Goal: Task Accomplishment & Management: Manage account settings

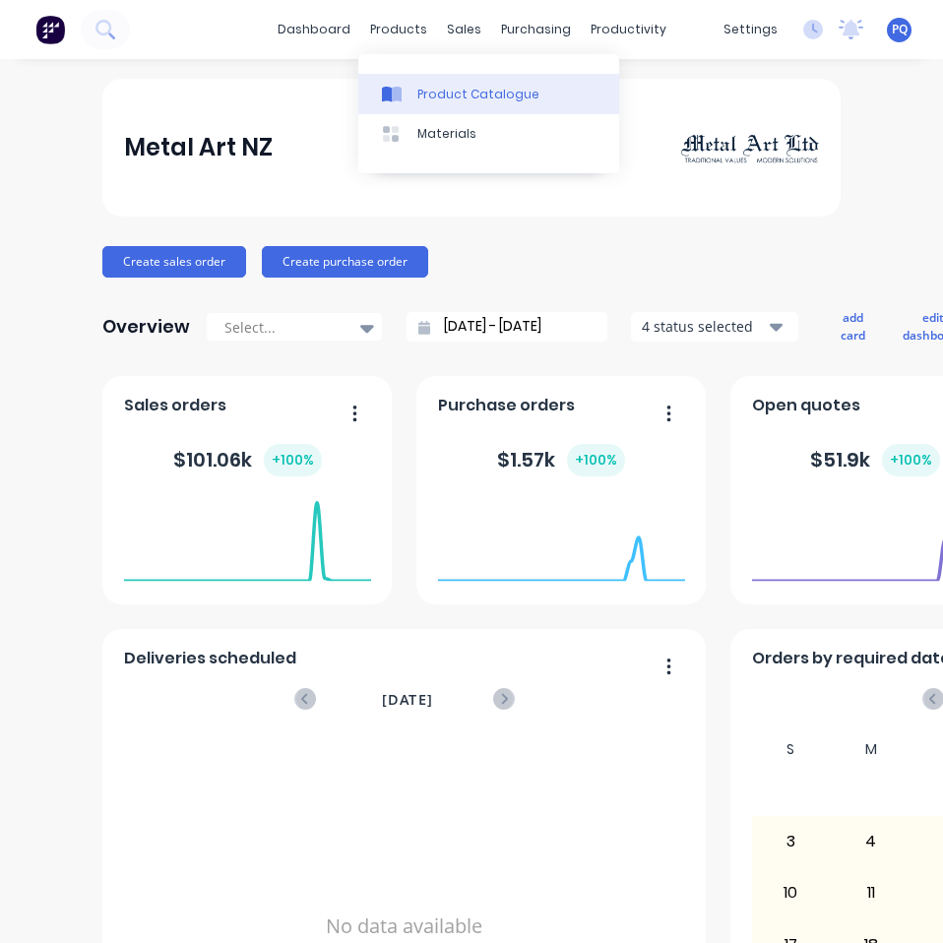
click at [431, 95] on div "Product Catalogue" at bounding box center [478, 95] width 122 height 18
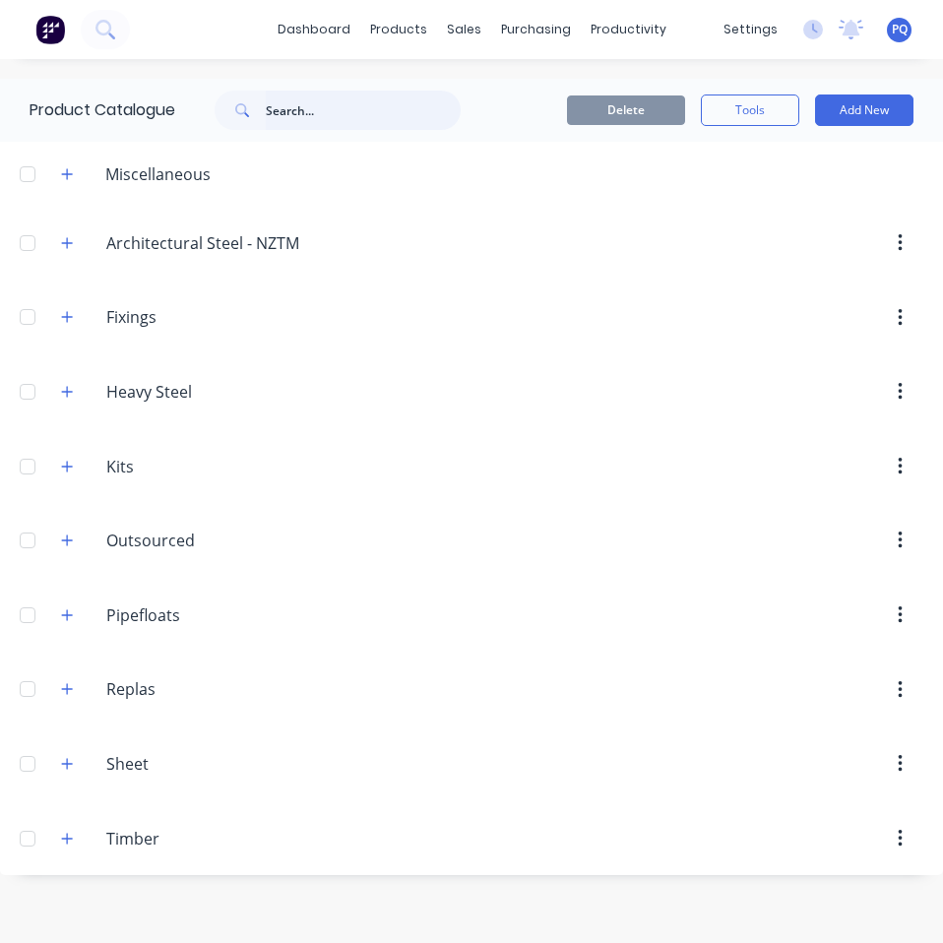
click at [327, 115] on input "text" at bounding box center [363, 110] width 195 height 39
paste input "10mm Ø Round bar Solid"
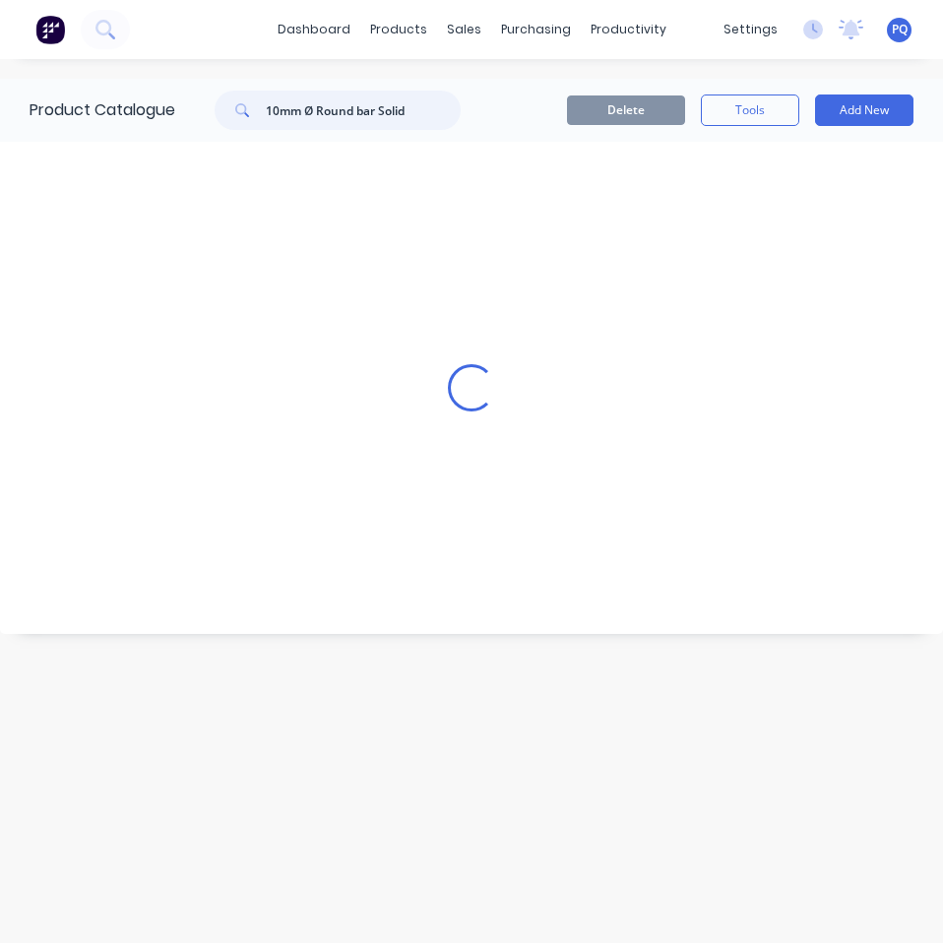
type input "10mm Ø Round bar Solid"
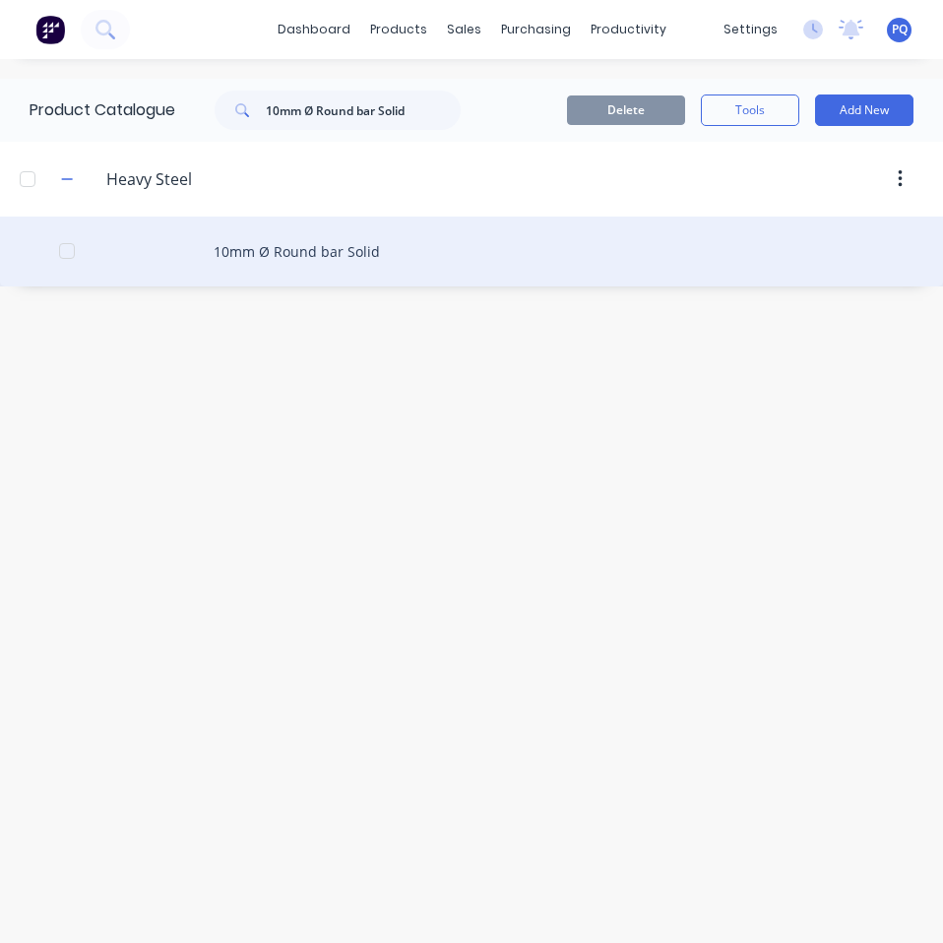
click at [318, 250] on div "10mm Ø Round bar Solid" at bounding box center [471, 251] width 943 height 70
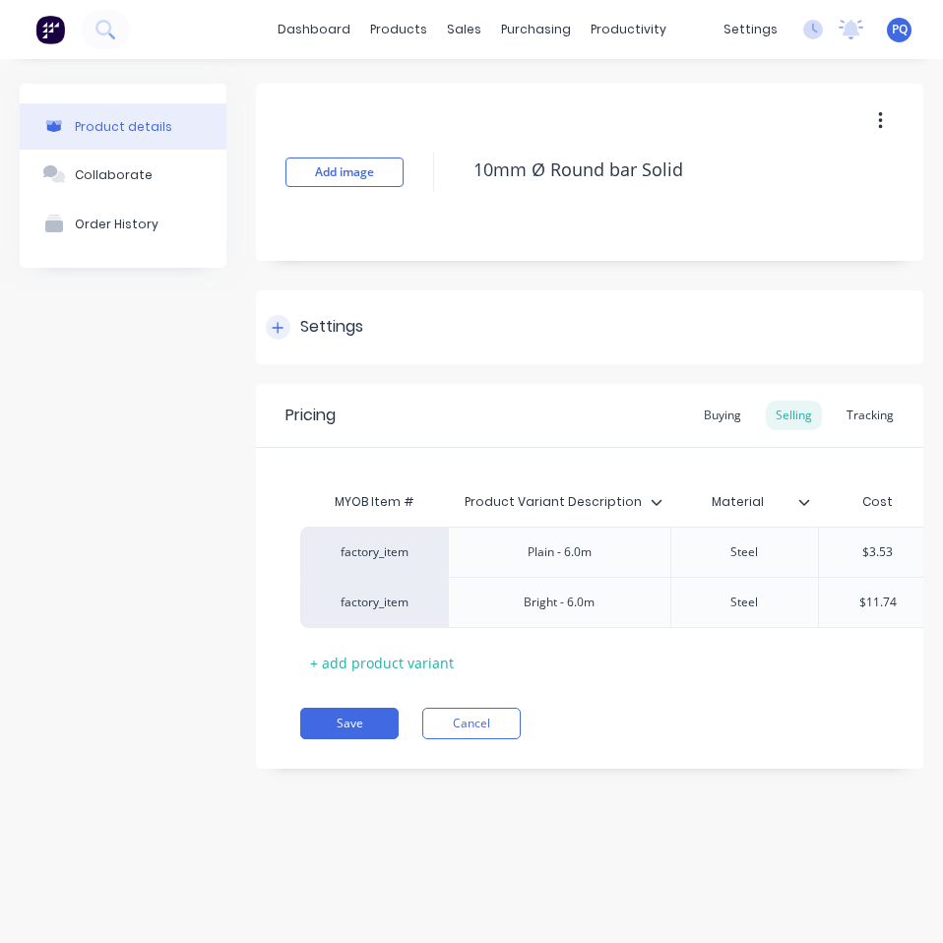
click at [324, 304] on div "Settings" at bounding box center [589, 327] width 667 height 74
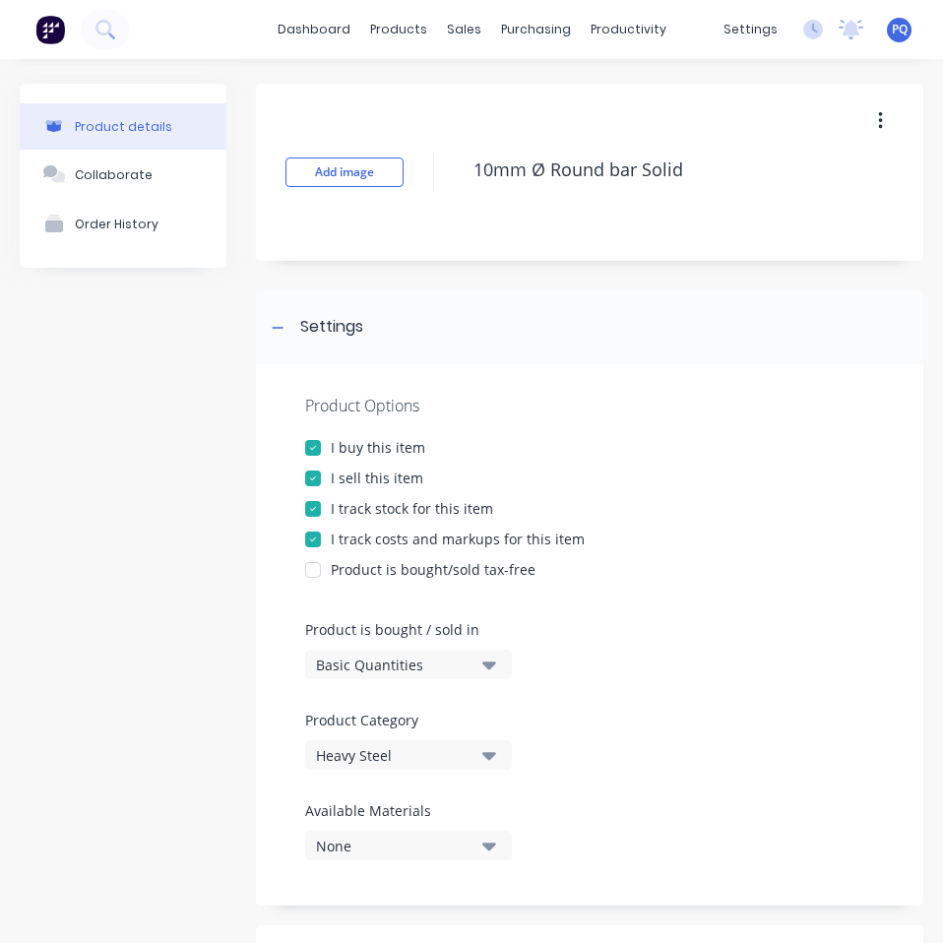
scroll to position [295, 0]
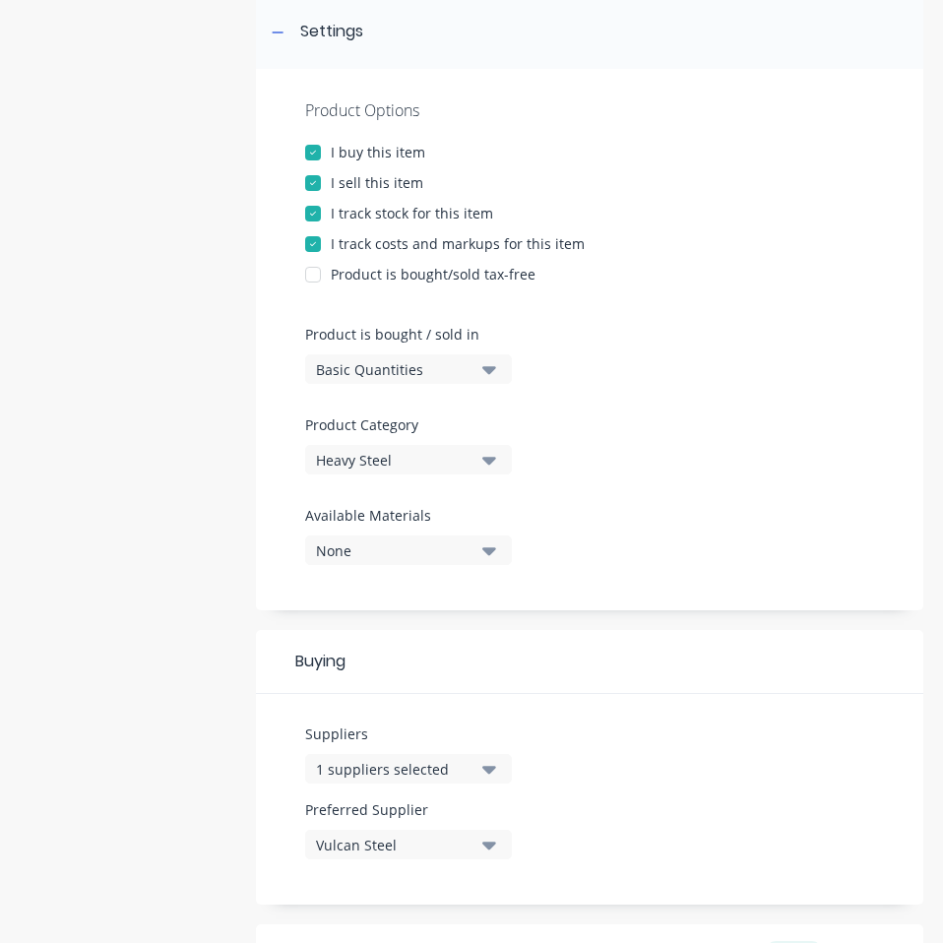
click at [401, 378] on div "Basic Quantities" at bounding box center [394, 369] width 157 height 21
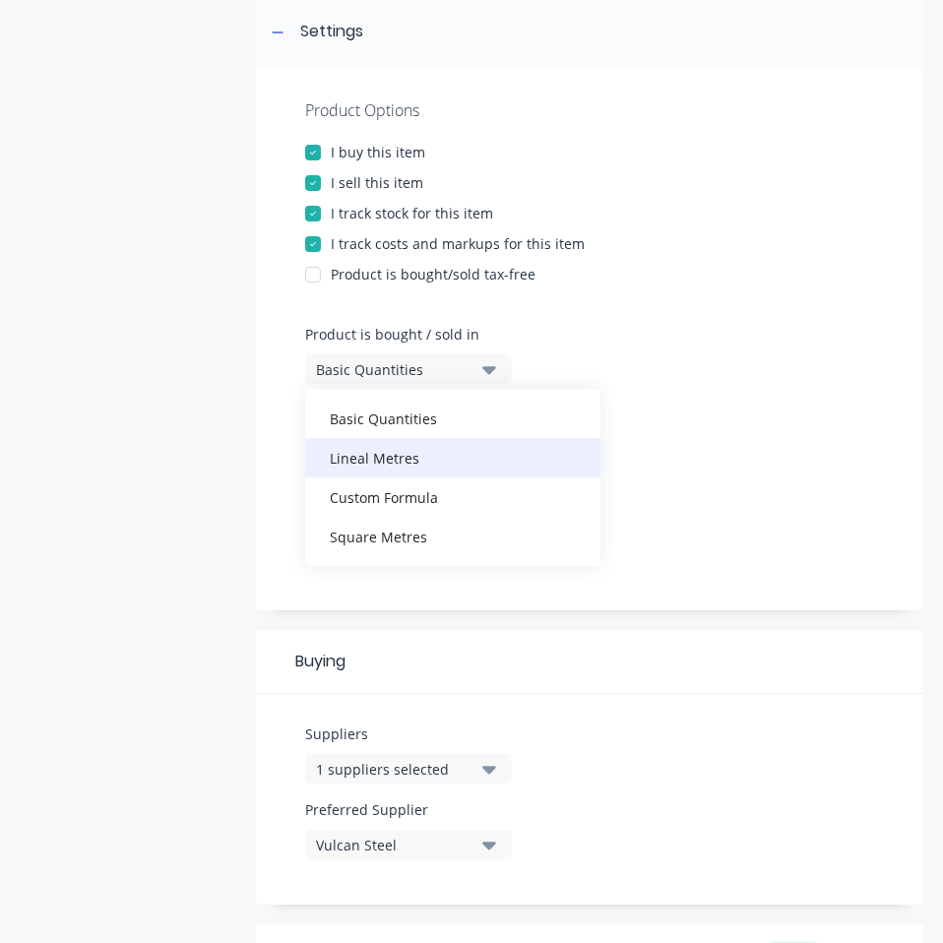
click at [384, 467] on div "Lineal Metres" at bounding box center [452, 457] width 295 height 39
type textarea "x"
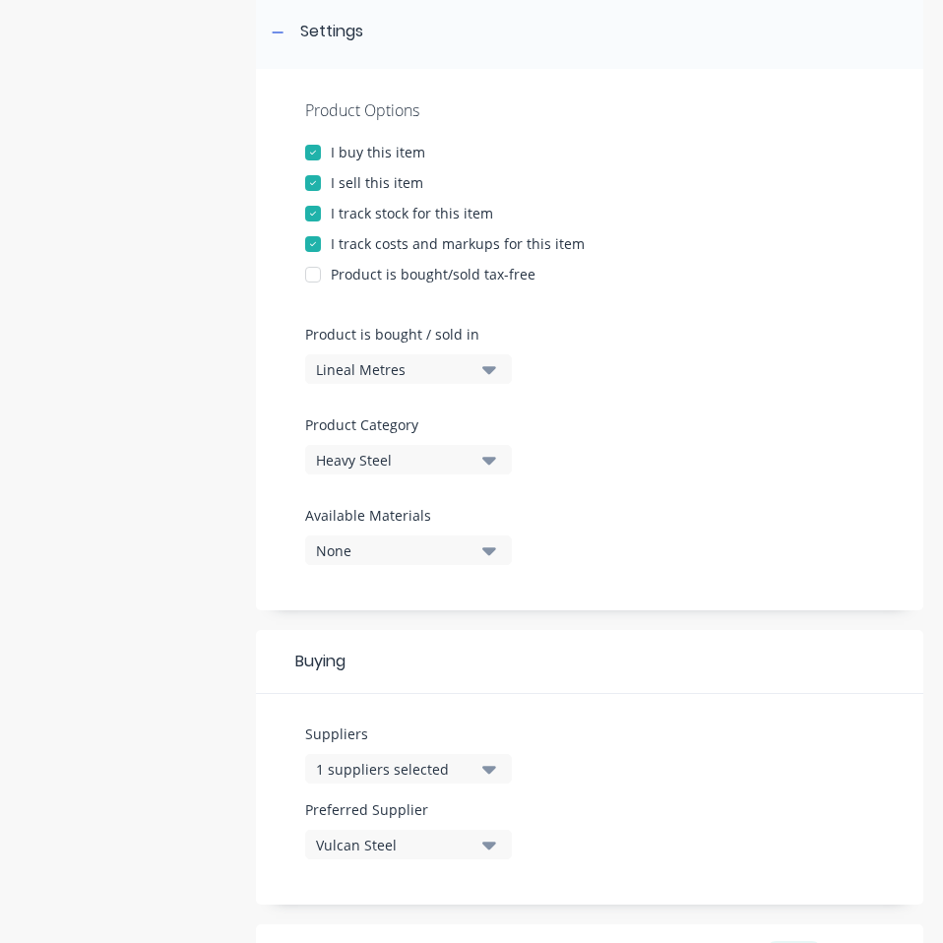
scroll to position [730, 0]
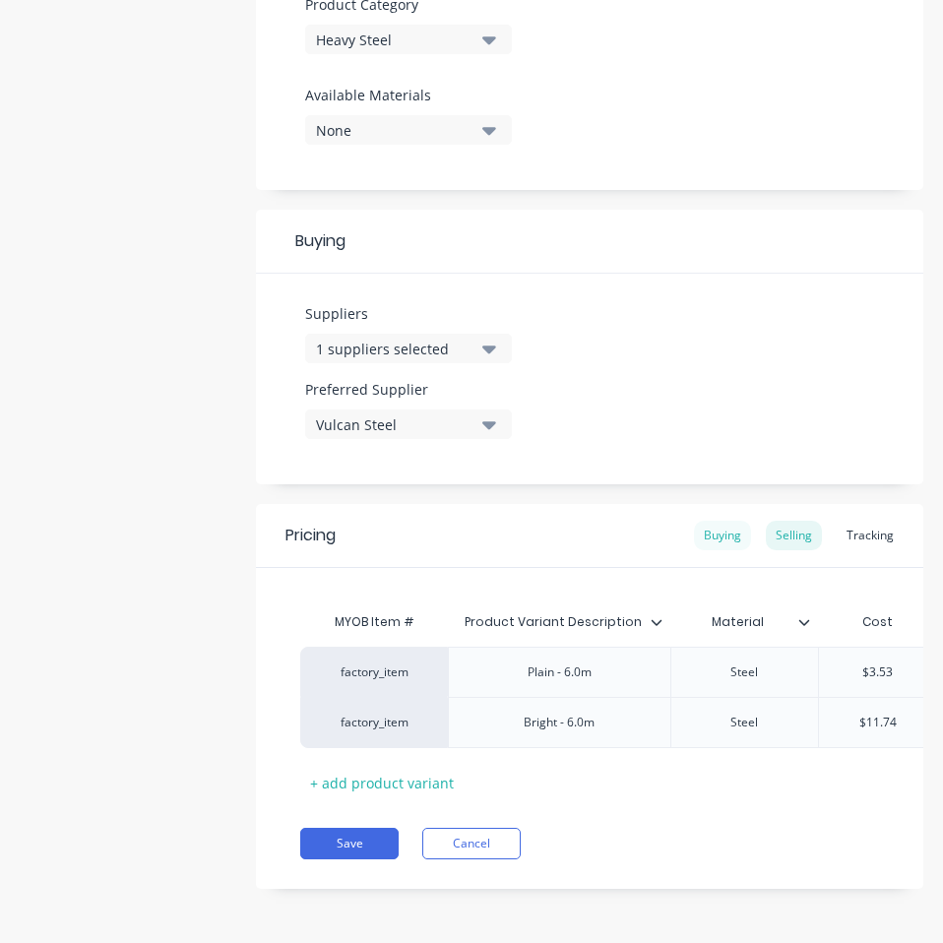
click at [713, 520] on div "Buying" at bounding box center [722, 535] width 57 height 30
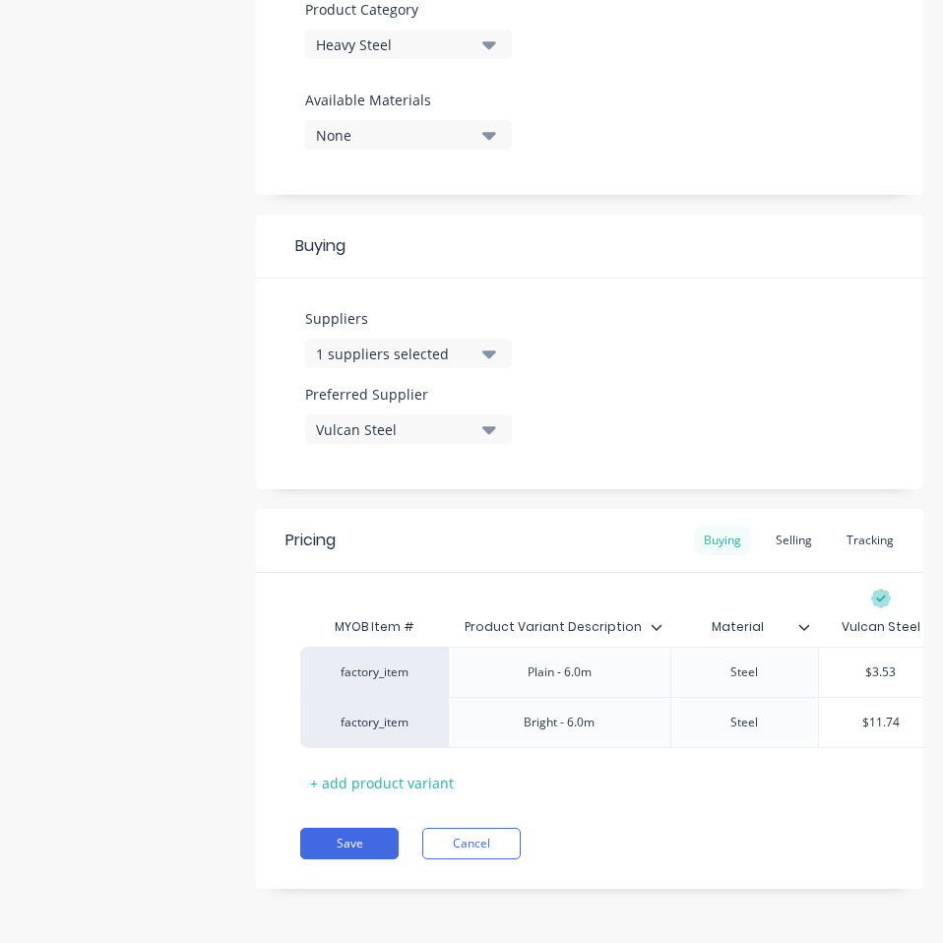
scroll to position [725, 0]
type input "$3.53"
click at [878, 663] on input "$3.53" at bounding box center [881, 672] width 124 height 18
paste input "2.38"
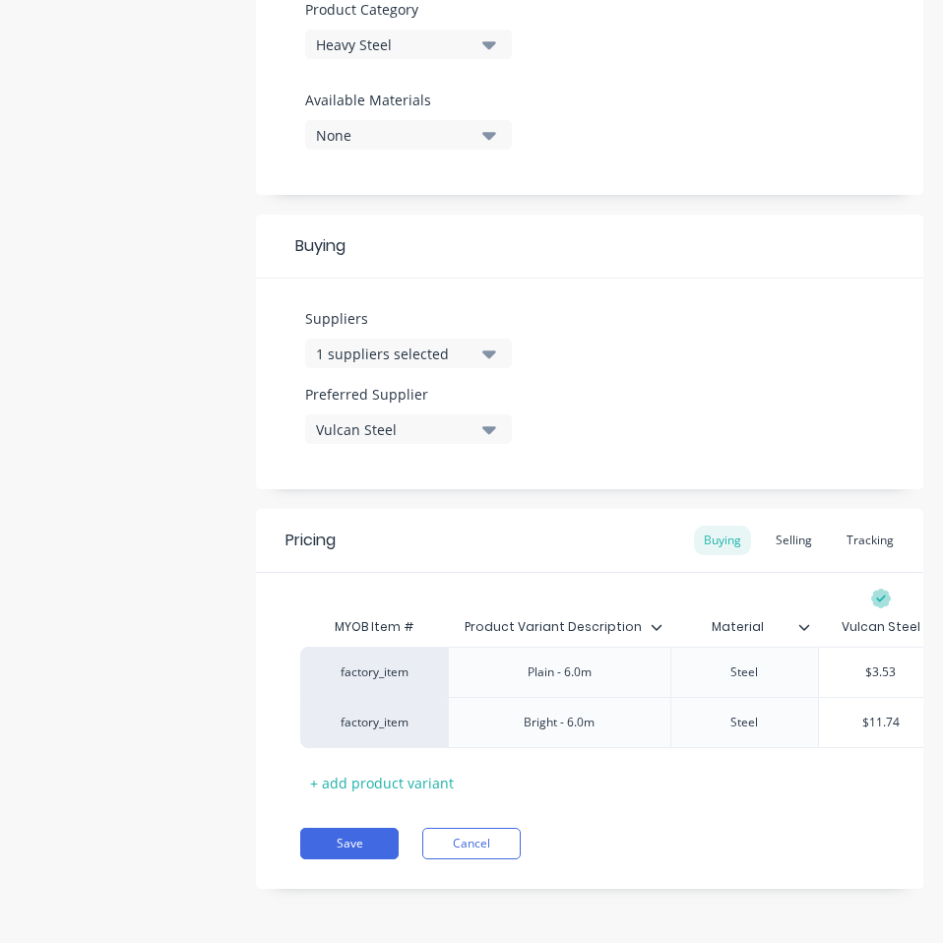
type textarea "x"
type input "$2.38"
type input "$11.74"
click at [879, 713] on input "$11.74" at bounding box center [881, 722] width 124 height 18
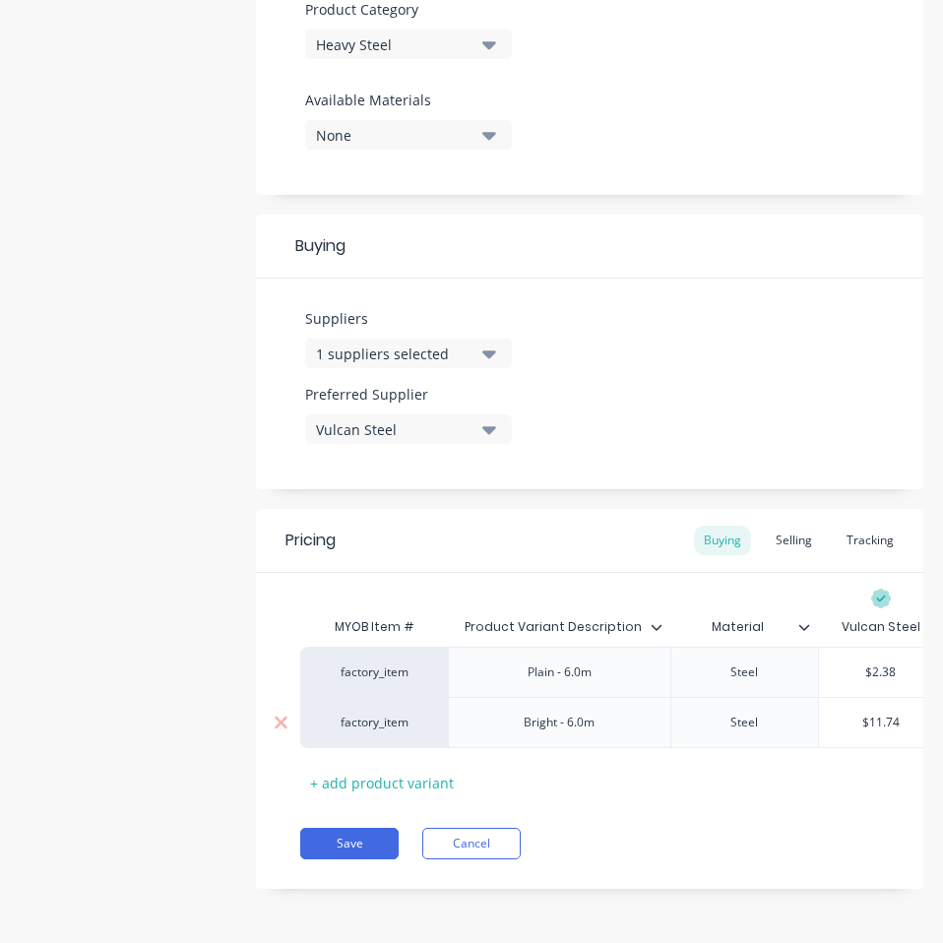
paste input "9.8"
type textarea "x"
type input "$9.84"
click at [326, 833] on button "Save" at bounding box center [349, 842] width 98 height 31
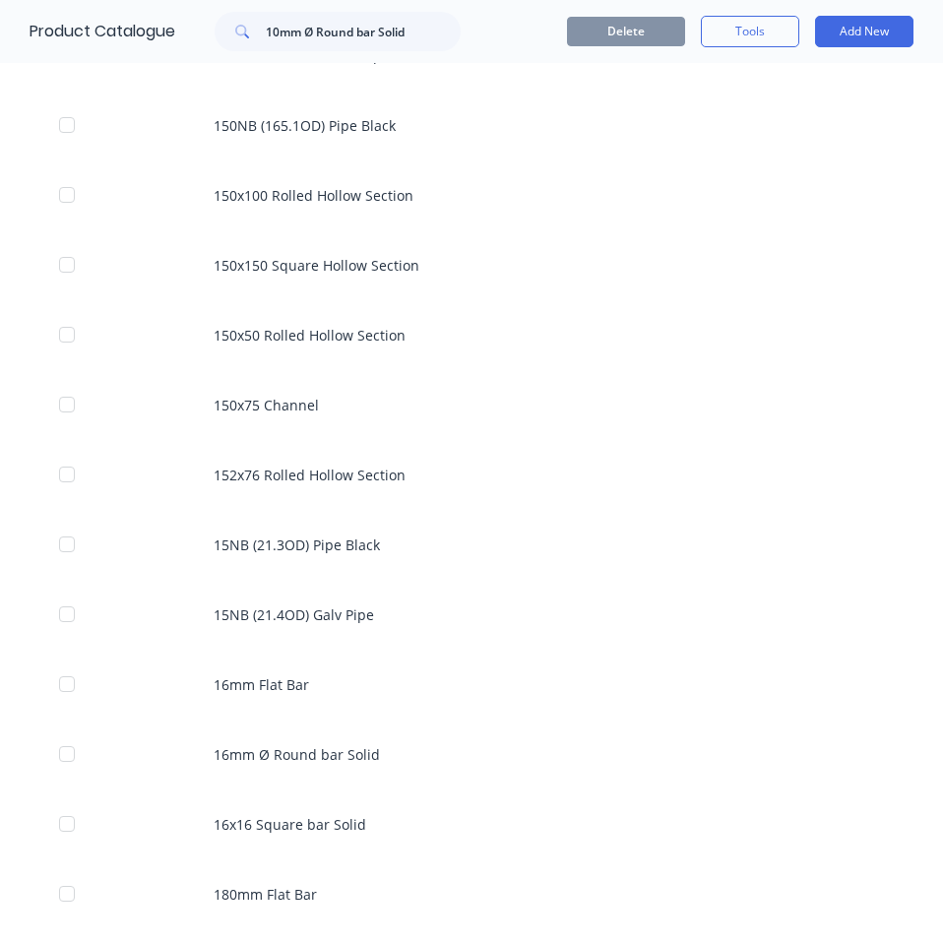
scroll to position [897, 0]
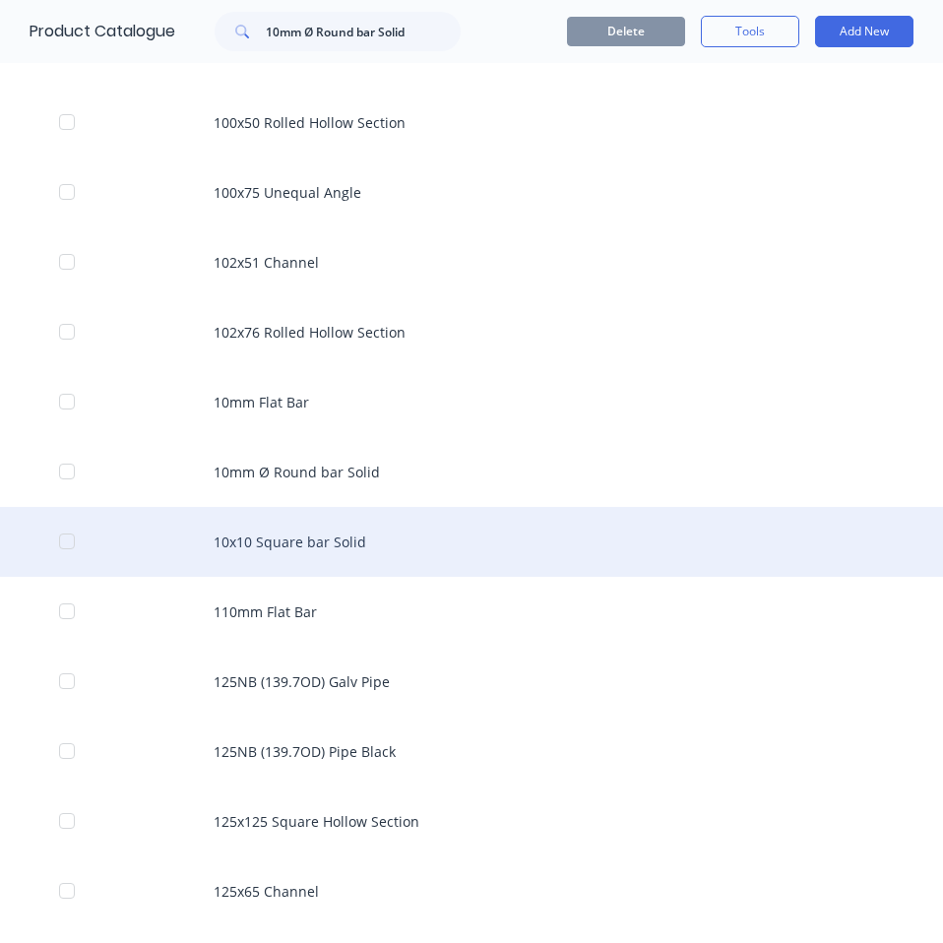
click at [337, 558] on div "10x10 Square bar Solid" at bounding box center [471, 542] width 943 height 70
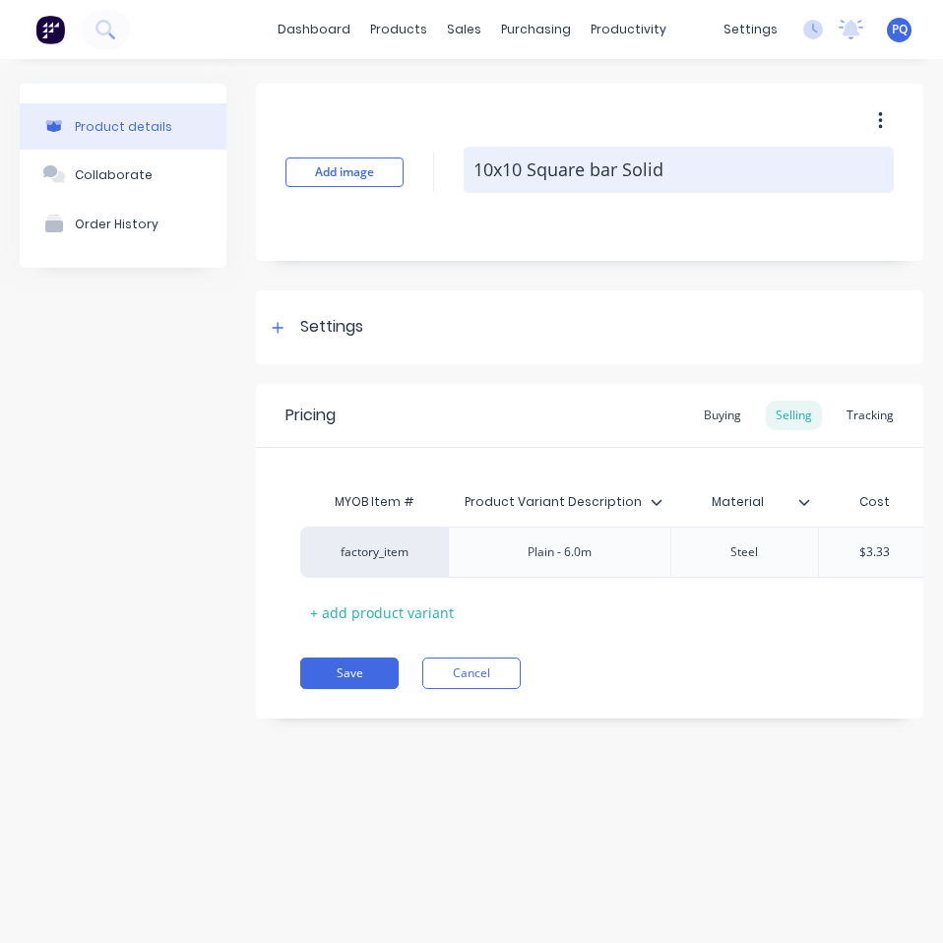
click at [512, 171] on textarea "10x10 Square bar Solid" at bounding box center [678, 170] width 430 height 46
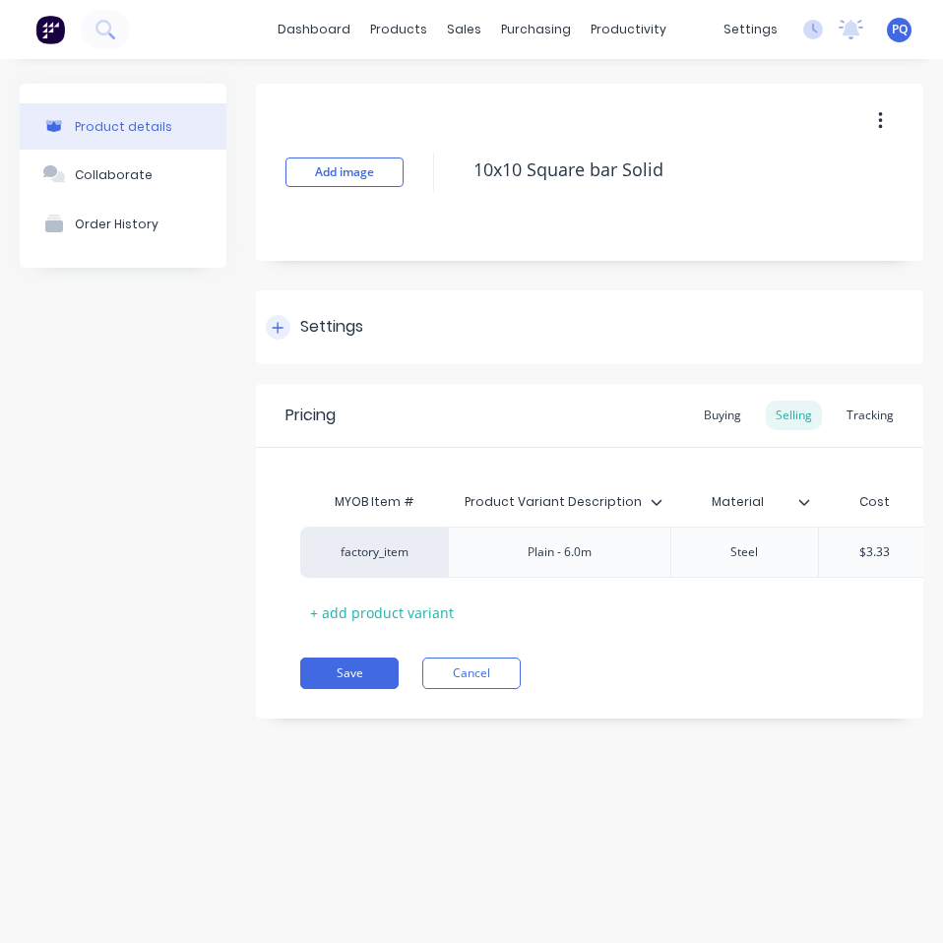
click at [316, 329] on div "Settings" at bounding box center [331, 327] width 63 height 25
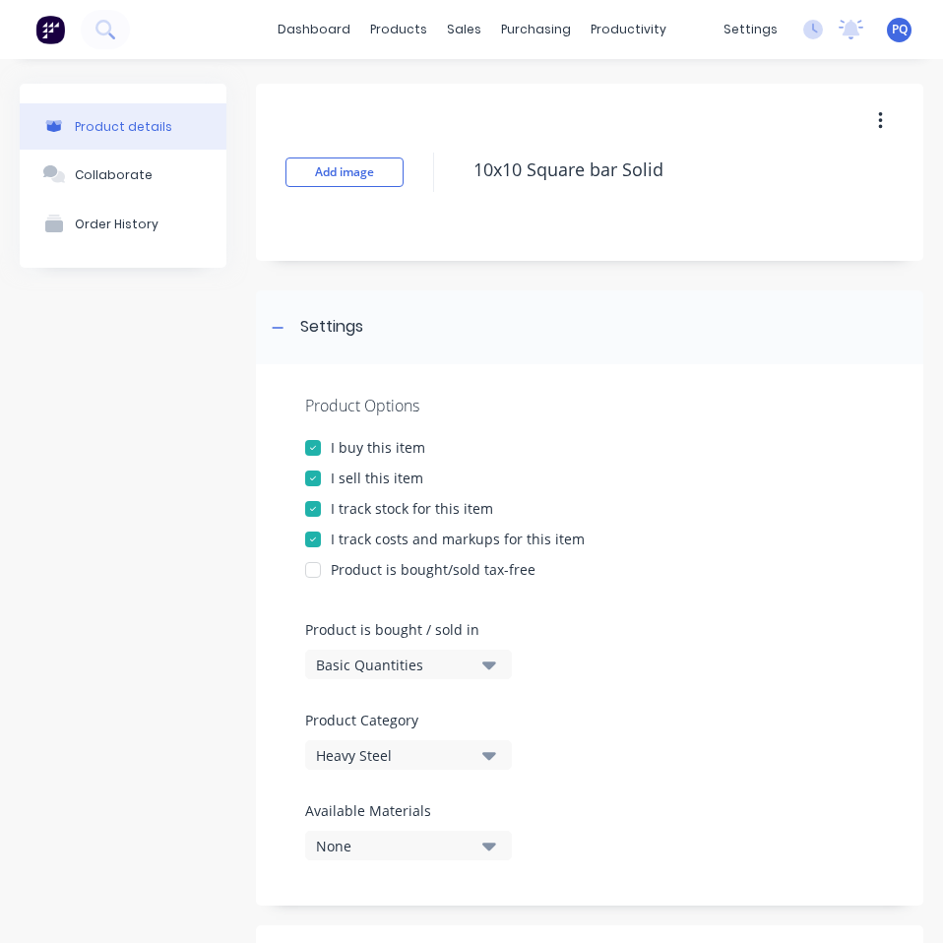
click at [373, 645] on div "Product is bought / sold in Basic Quantities" at bounding box center [403, 649] width 197 height 60
click at [401, 661] on div "Basic Quantities" at bounding box center [394, 664] width 157 height 21
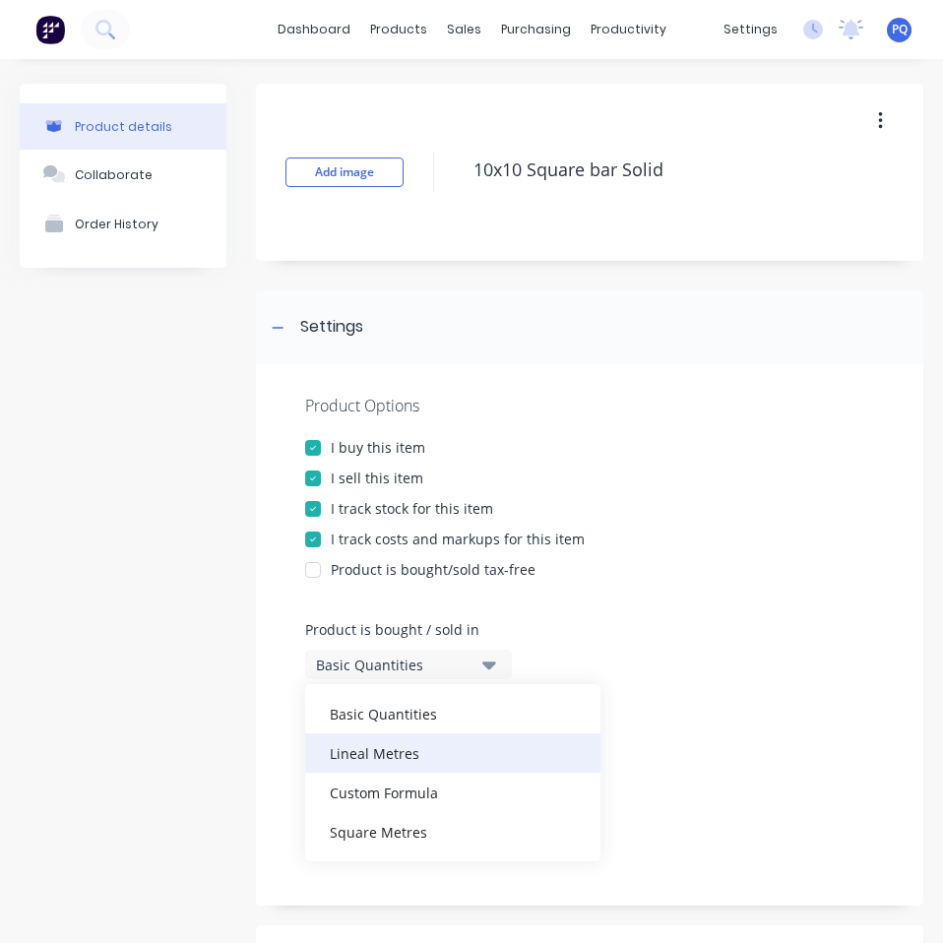
click at [411, 761] on div "Lineal Metres" at bounding box center [452, 752] width 295 height 39
type textarea "x"
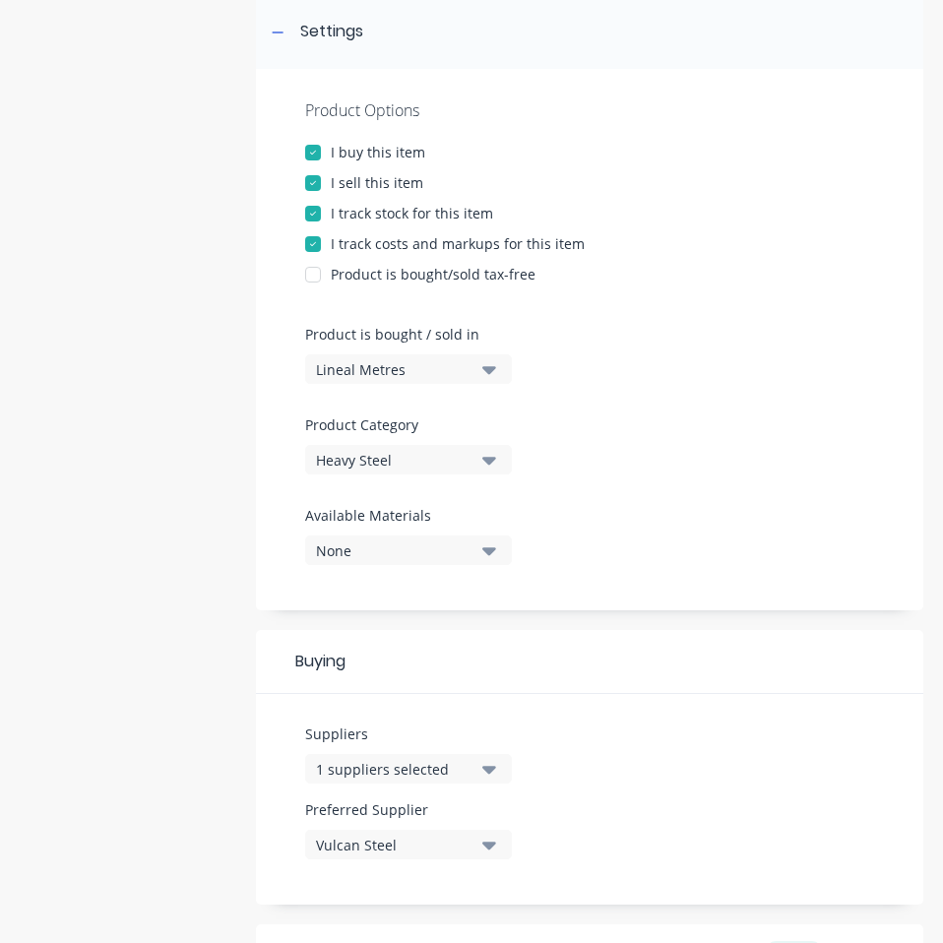
scroll to position [680, 0]
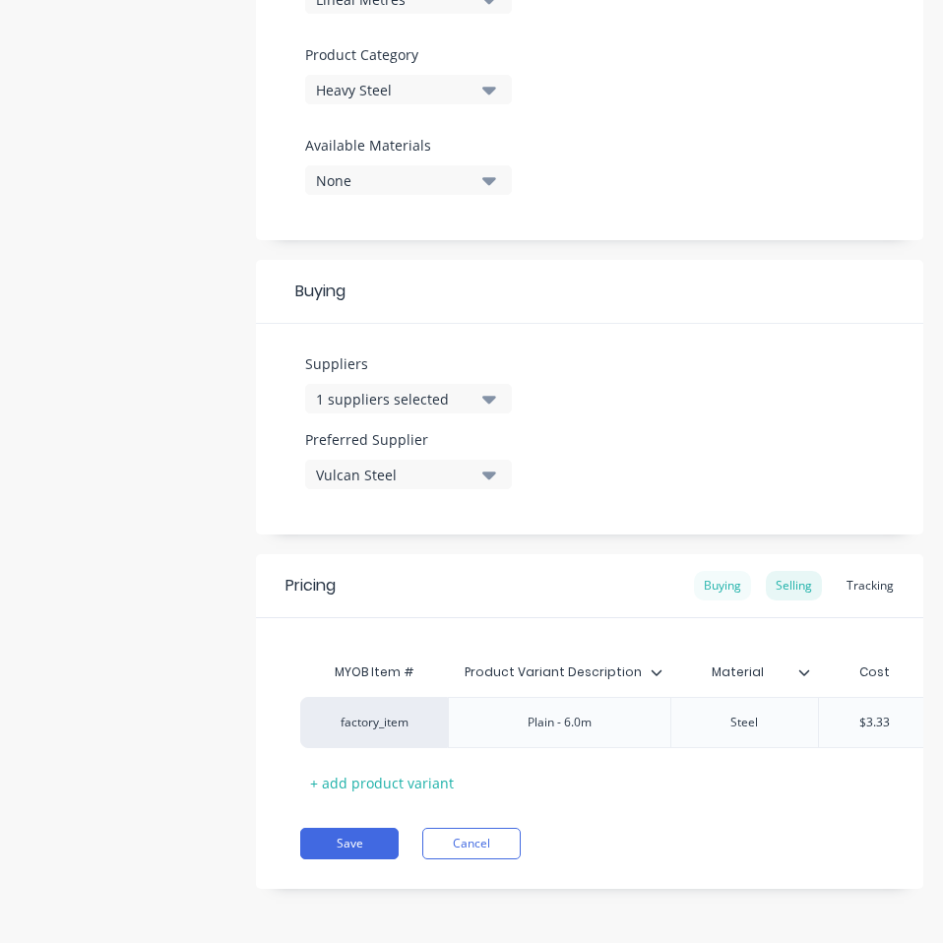
click at [710, 571] on div "Buying" at bounding box center [722, 586] width 57 height 30
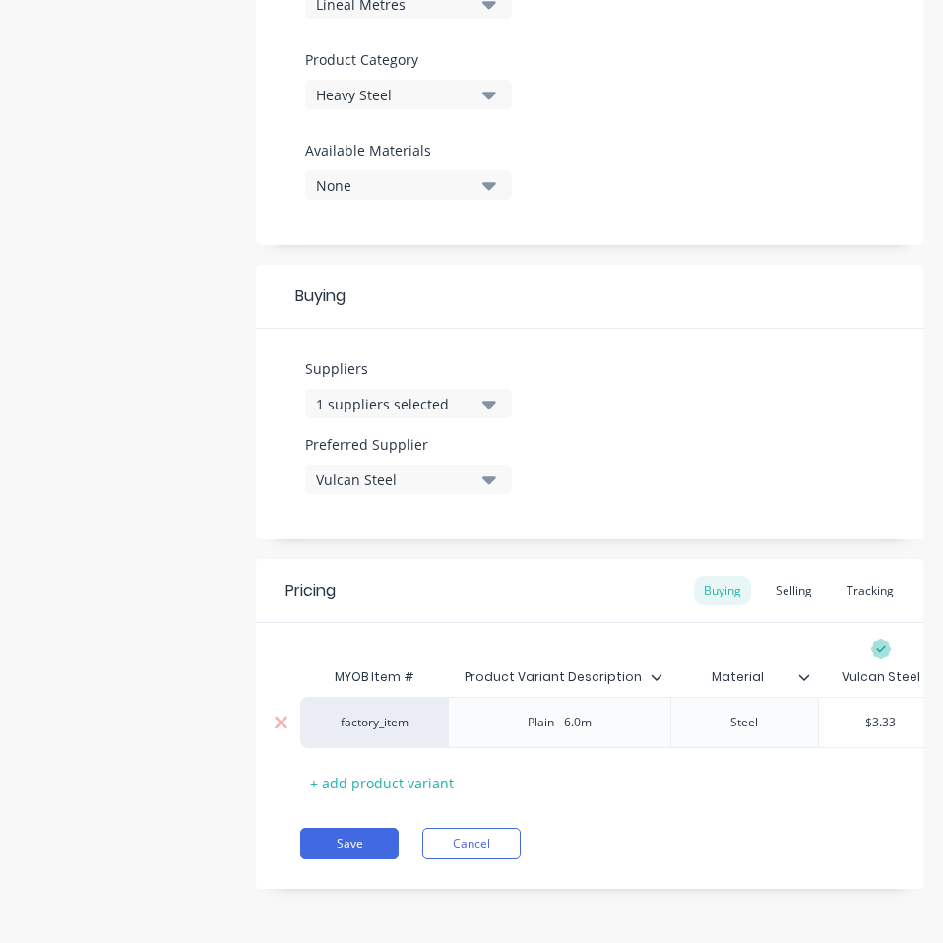
type input "$3.33"
click at [876, 713] on input "$3.33" at bounding box center [881, 722] width 124 height 18
click at [794, 581] on div "Selling" at bounding box center [793, 591] width 56 height 30
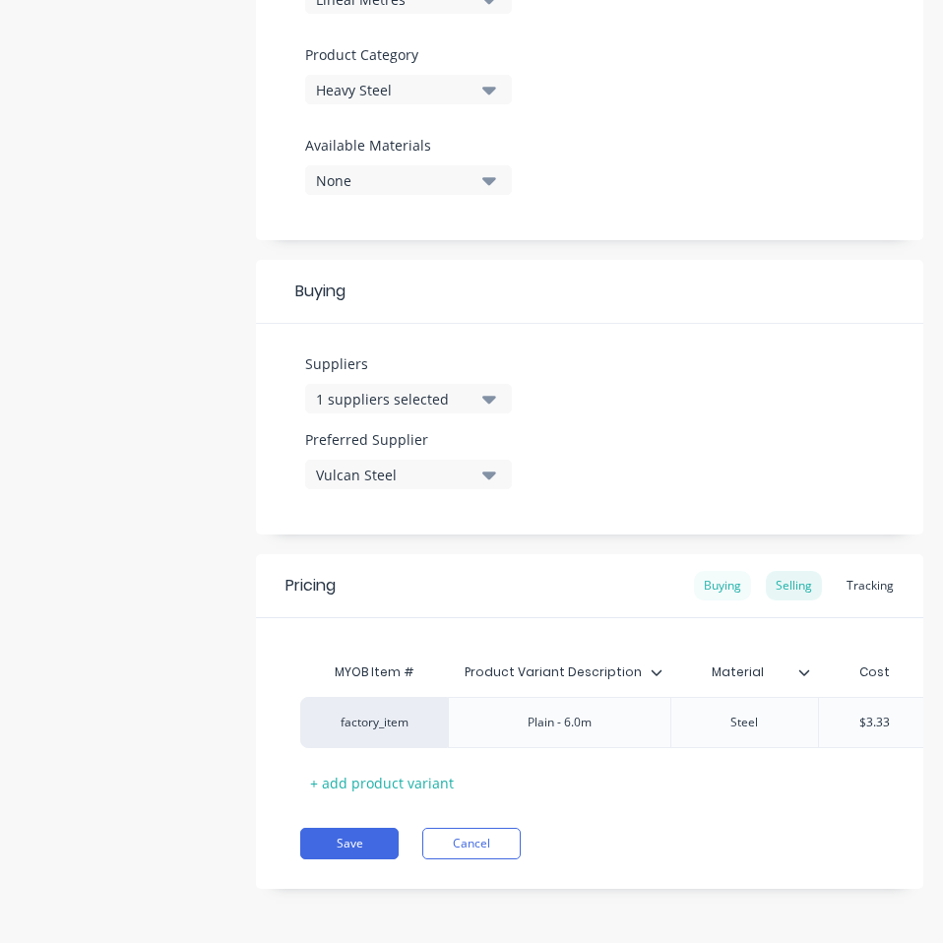
click at [710, 571] on div "Buying" at bounding box center [722, 586] width 57 height 30
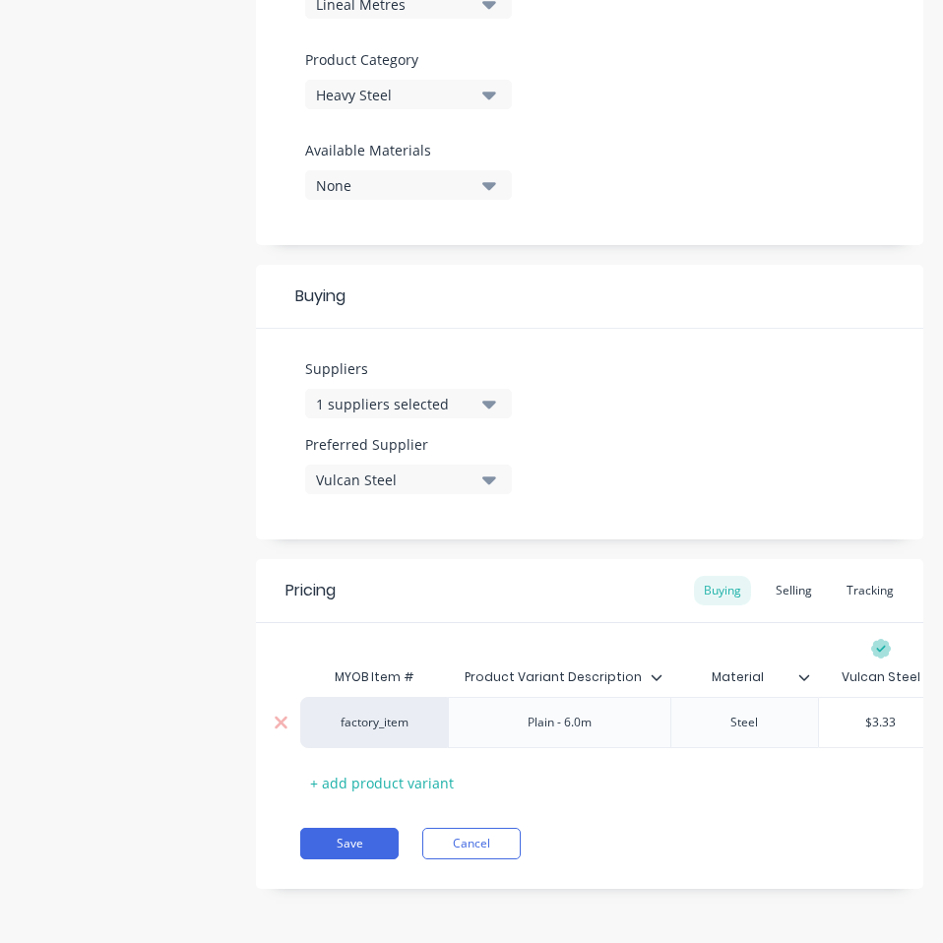
type input "$3.33"
click at [884, 713] on input "$3.33" at bounding box center [881, 722] width 124 height 18
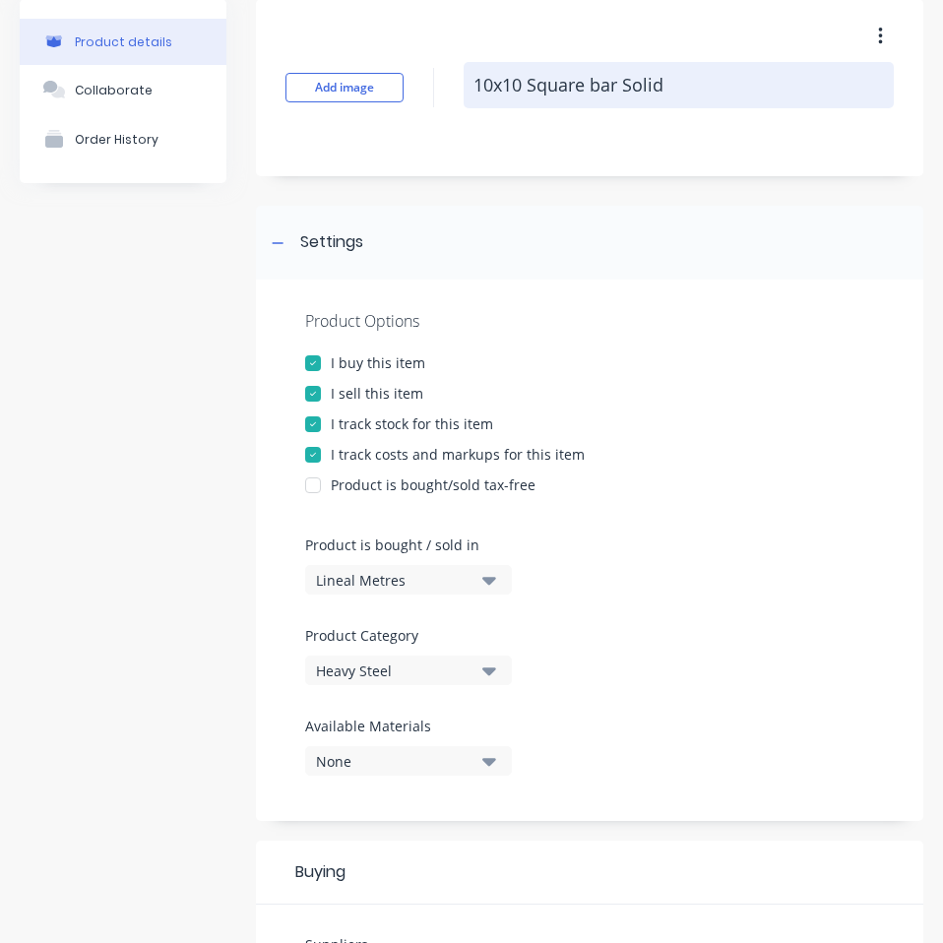
click at [522, 87] on textarea "10x10 Square bar Solid" at bounding box center [678, 85] width 430 height 46
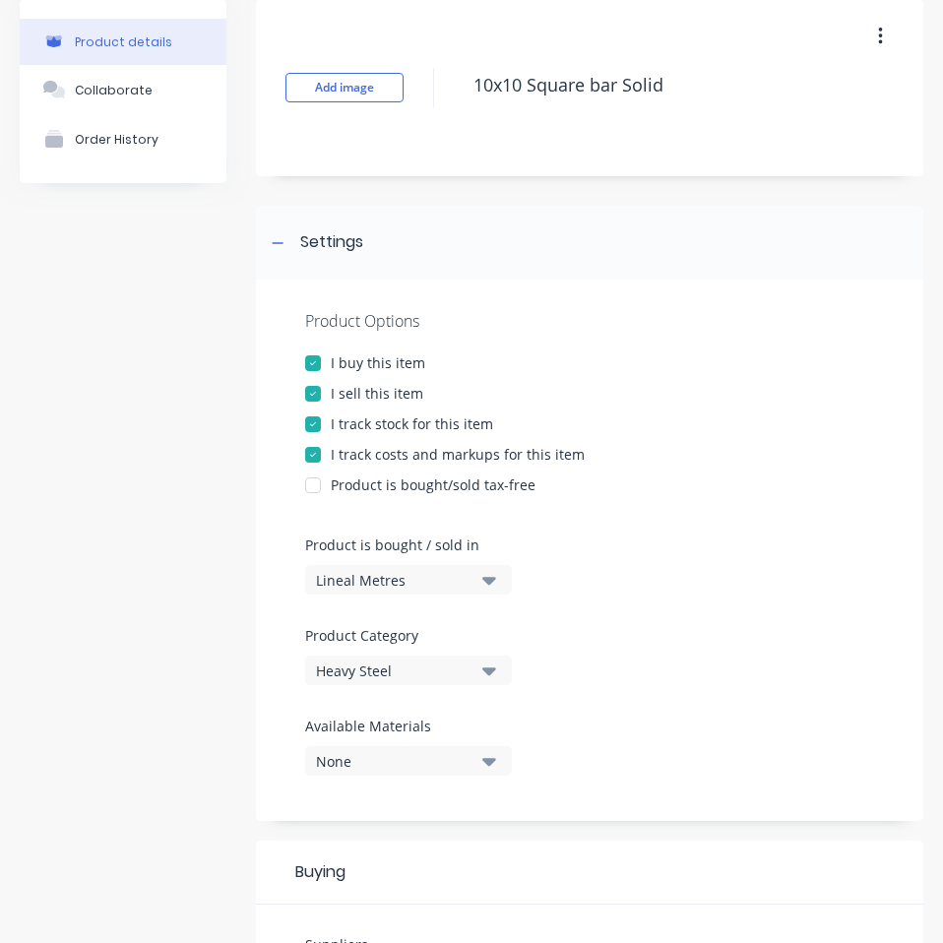
scroll to position [675, 0]
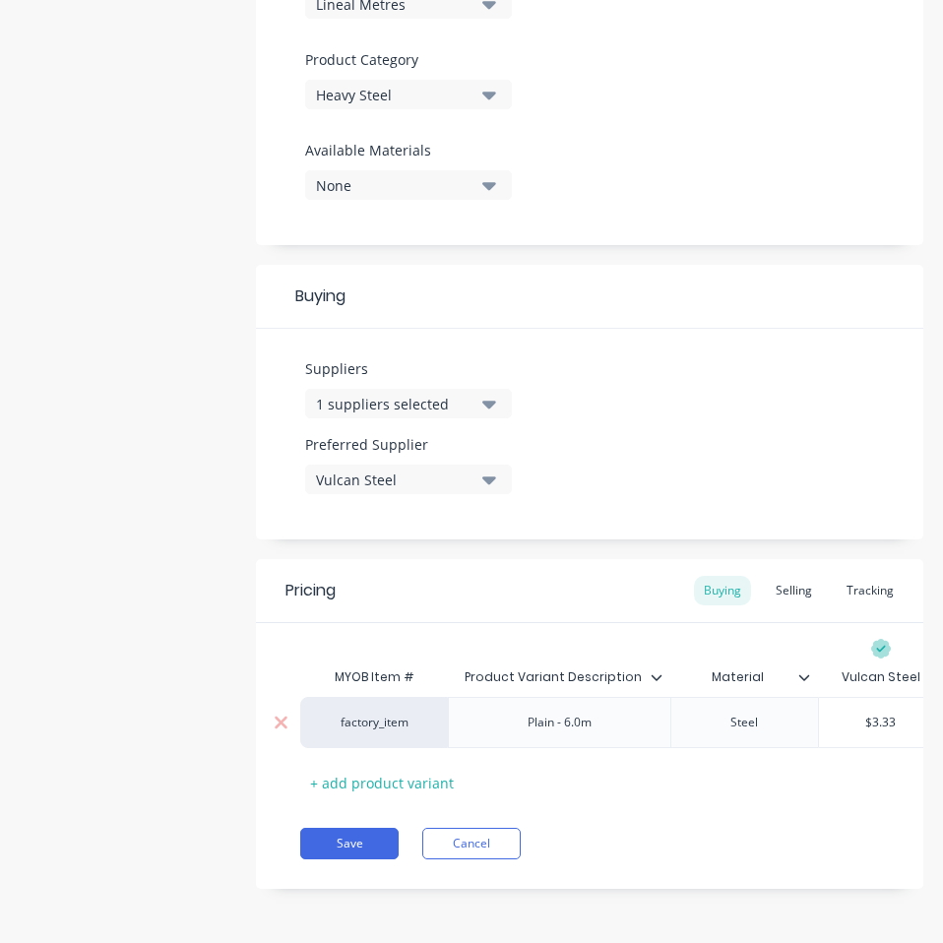
click at [889, 713] on input "$3.33" at bounding box center [881, 722] width 124 height 18
paste input "2.20"
type textarea "x"
type input "$2.20"
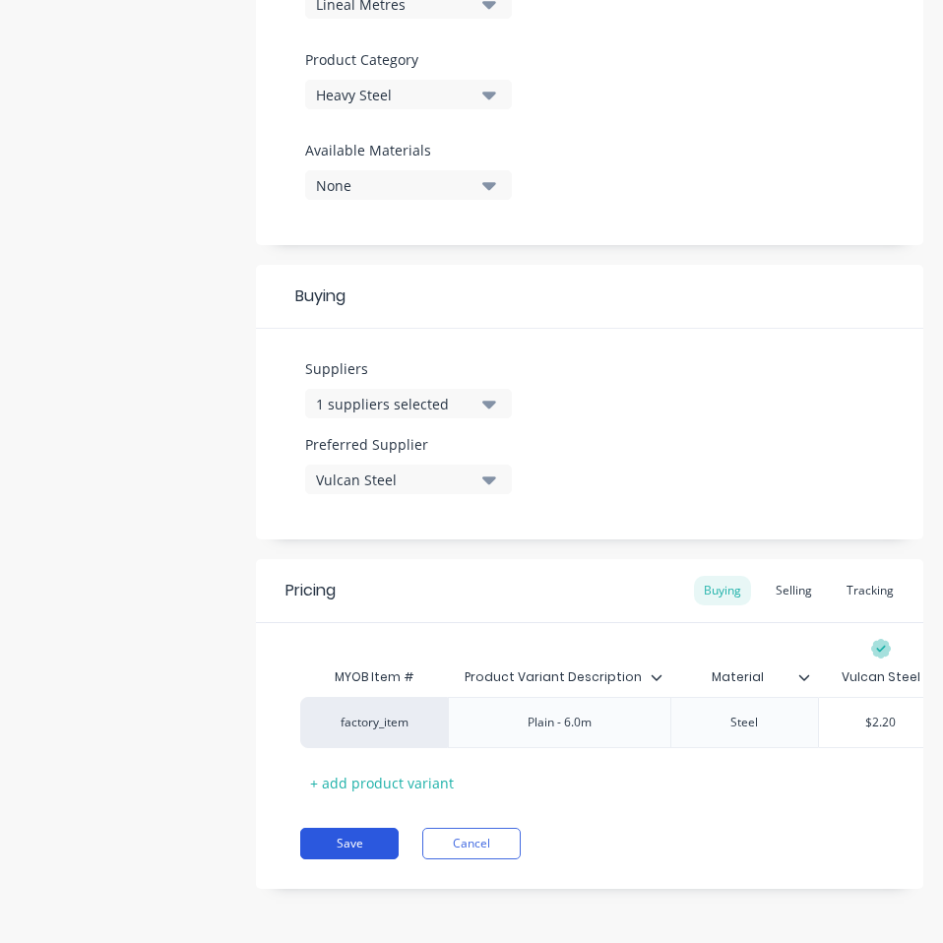
click at [343, 839] on button "Save" at bounding box center [349, 842] width 98 height 31
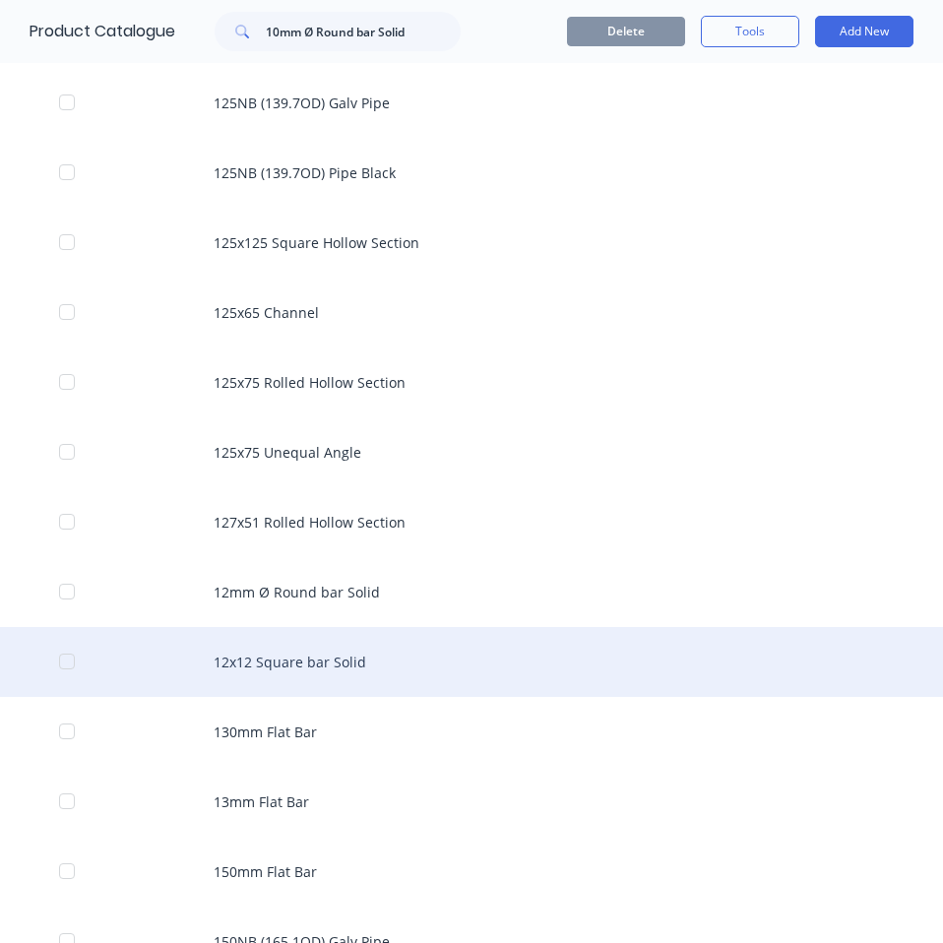
scroll to position [1181, 0]
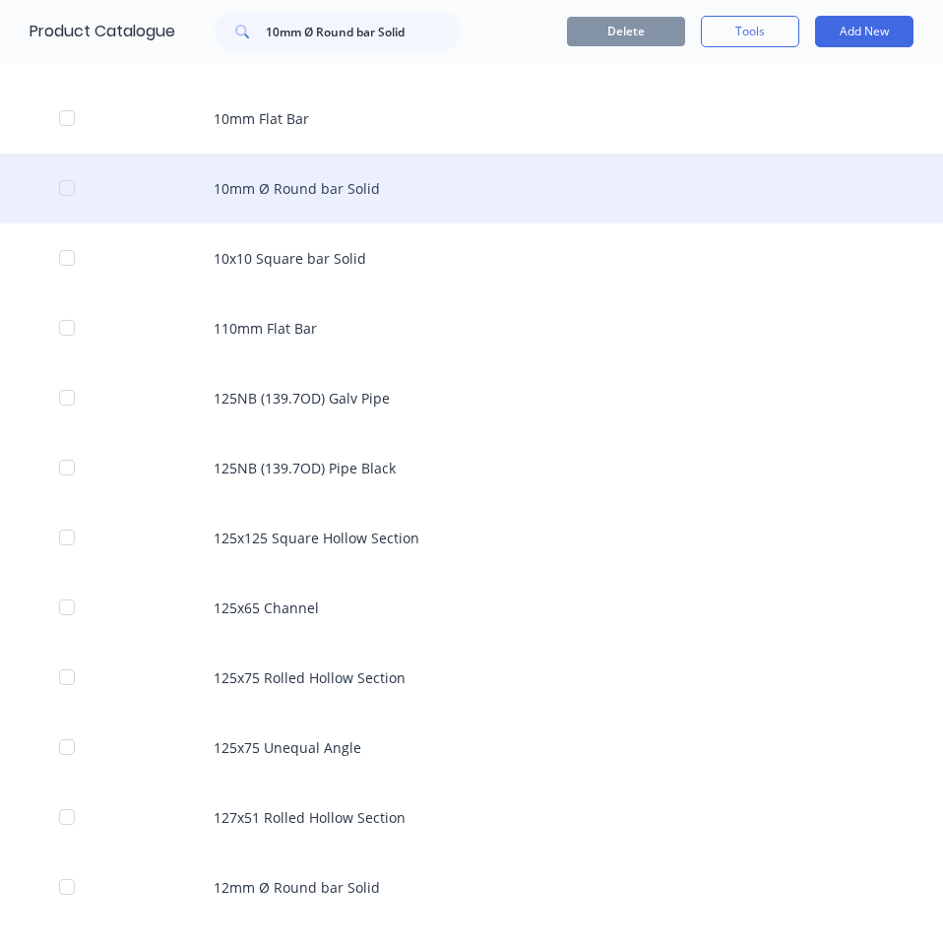
click at [532, 203] on div "10mm Ø Round bar Solid" at bounding box center [471, 188] width 943 height 70
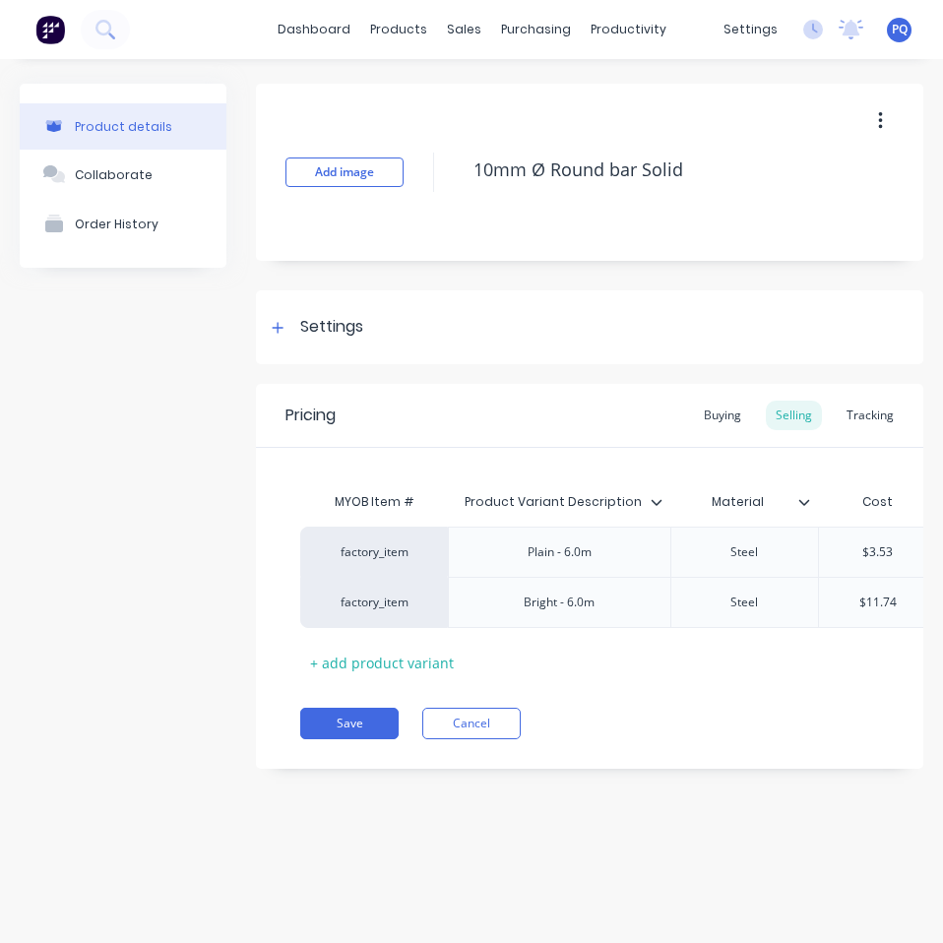
type textarea "x"
click at [733, 425] on div "Buying" at bounding box center [722, 415] width 57 height 30
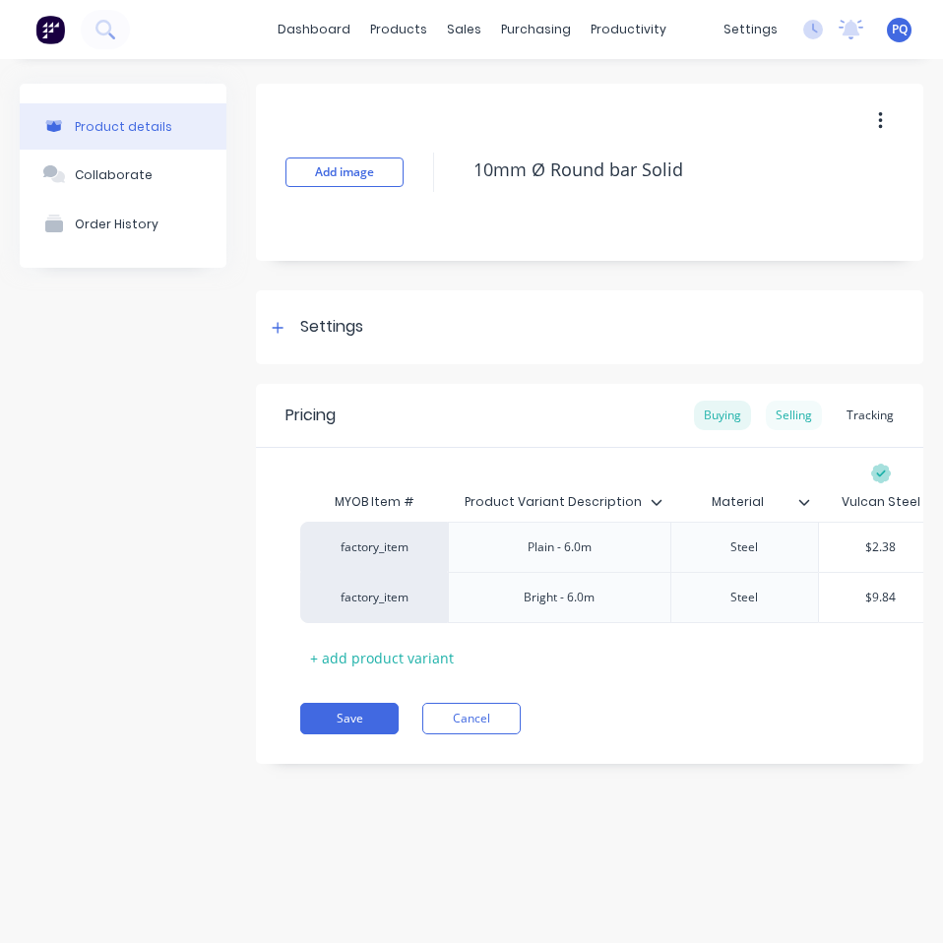
click at [776, 420] on div "Selling" at bounding box center [793, 415] width 56 height 30
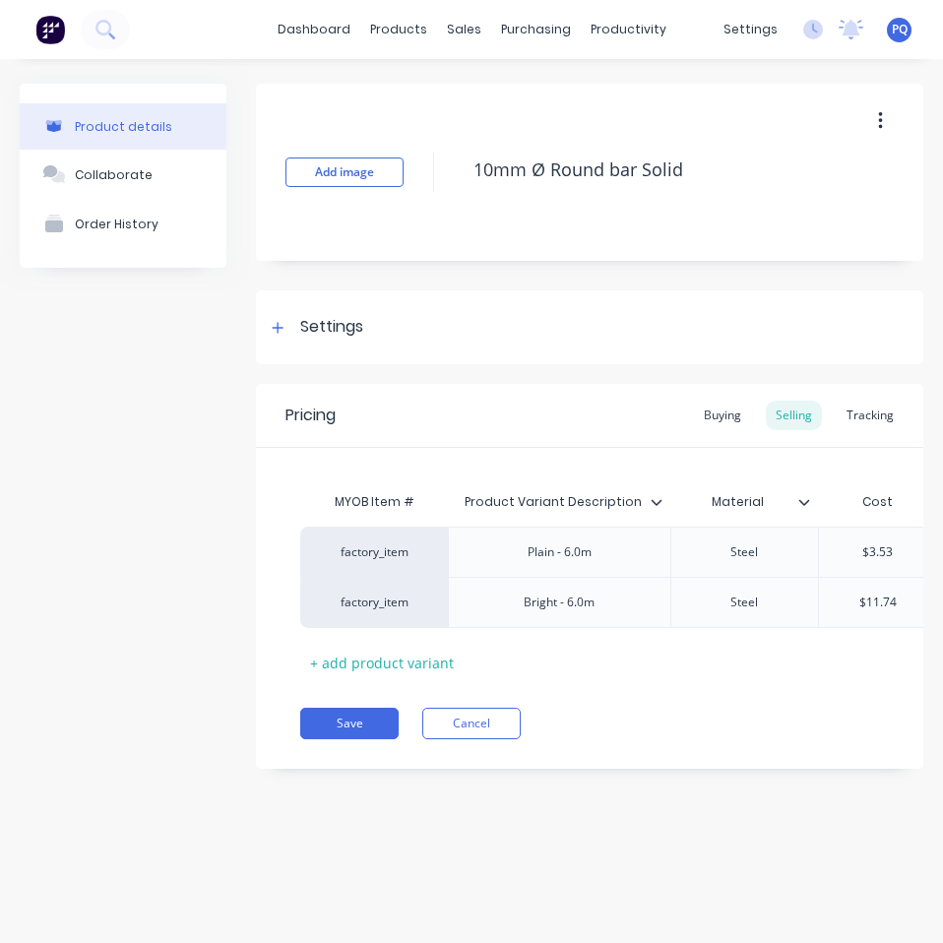
click at [742, 427] on div "Buying" at bounding box center [722, 415] width 57 height 30
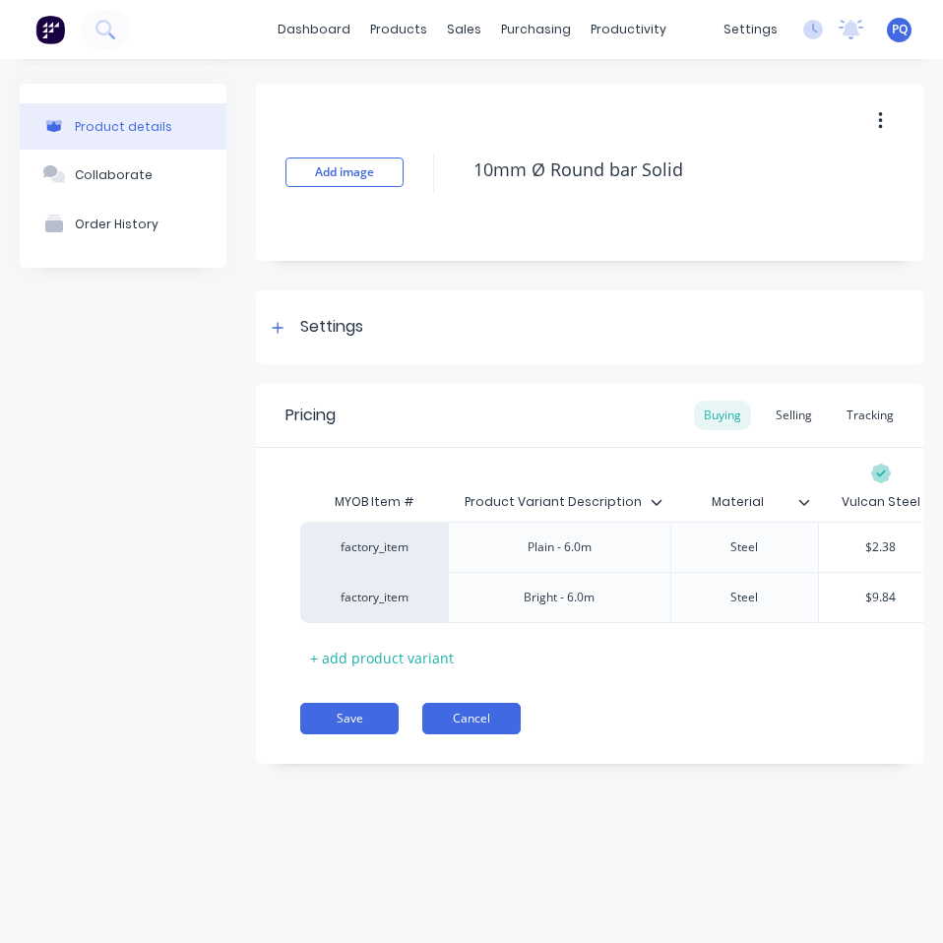
click at [494, 734] on button "Cancel" at bounding box center [471, 717] width 98 height 31
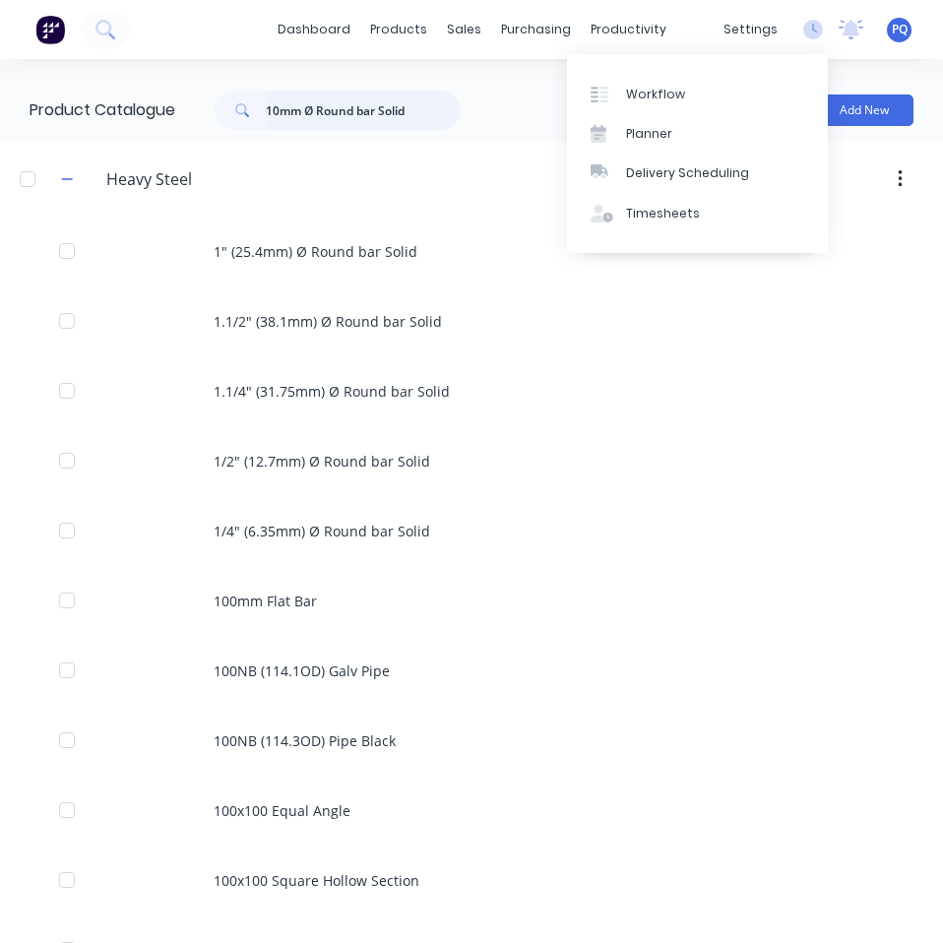
click at [419, 112] on input "10mm Ø Round bar Solid" at bounding box center [363, 110] width 195 height 39
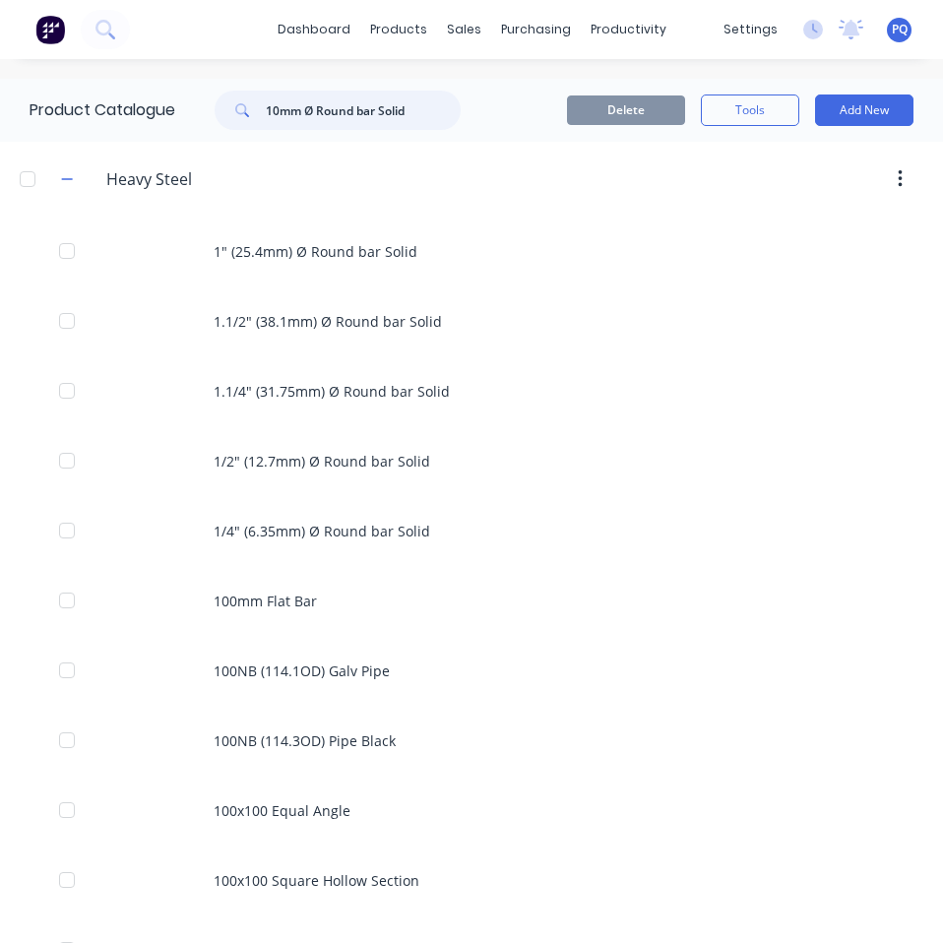
click at [419, 112] on input "10mm Ø Round bar Solid" at bounding box center [363, 110] width 195 height 39
click at [419, 113] on input "10mm Ø Round bar Solid" at bounding box center [363, 110] width 195 height 39
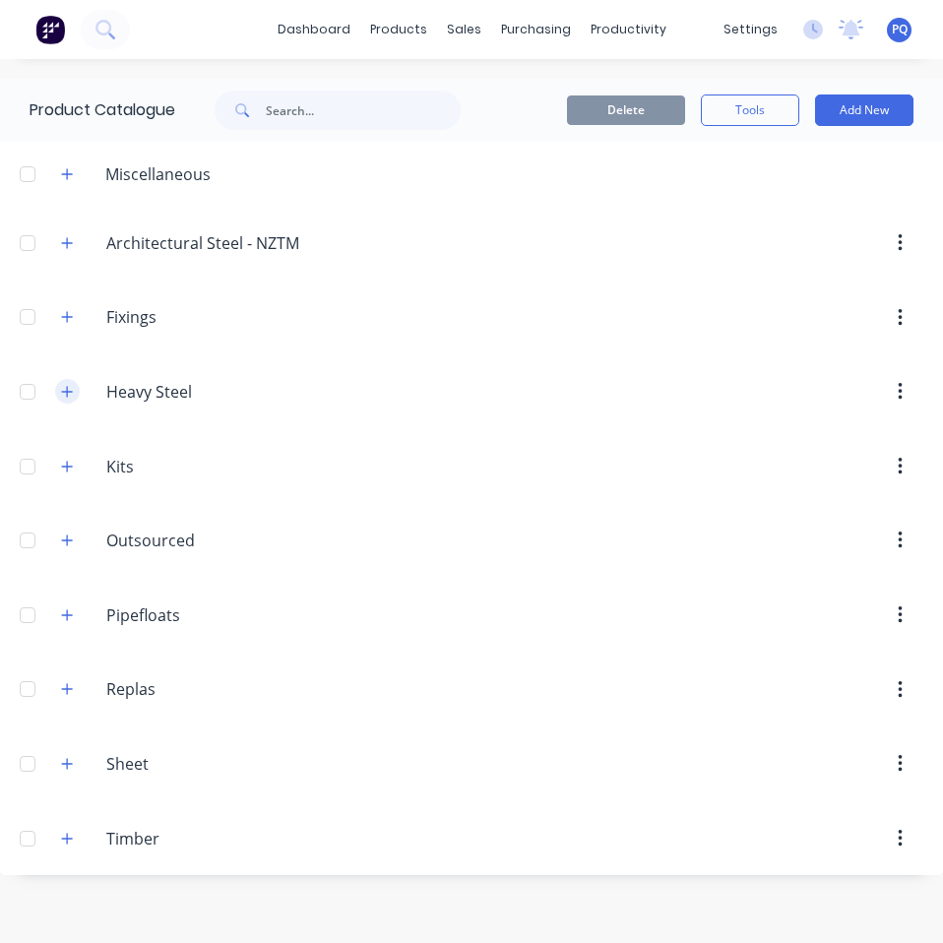
click at [62, 399] on button "button" at bounding box center [67, 391] width 25 height 25
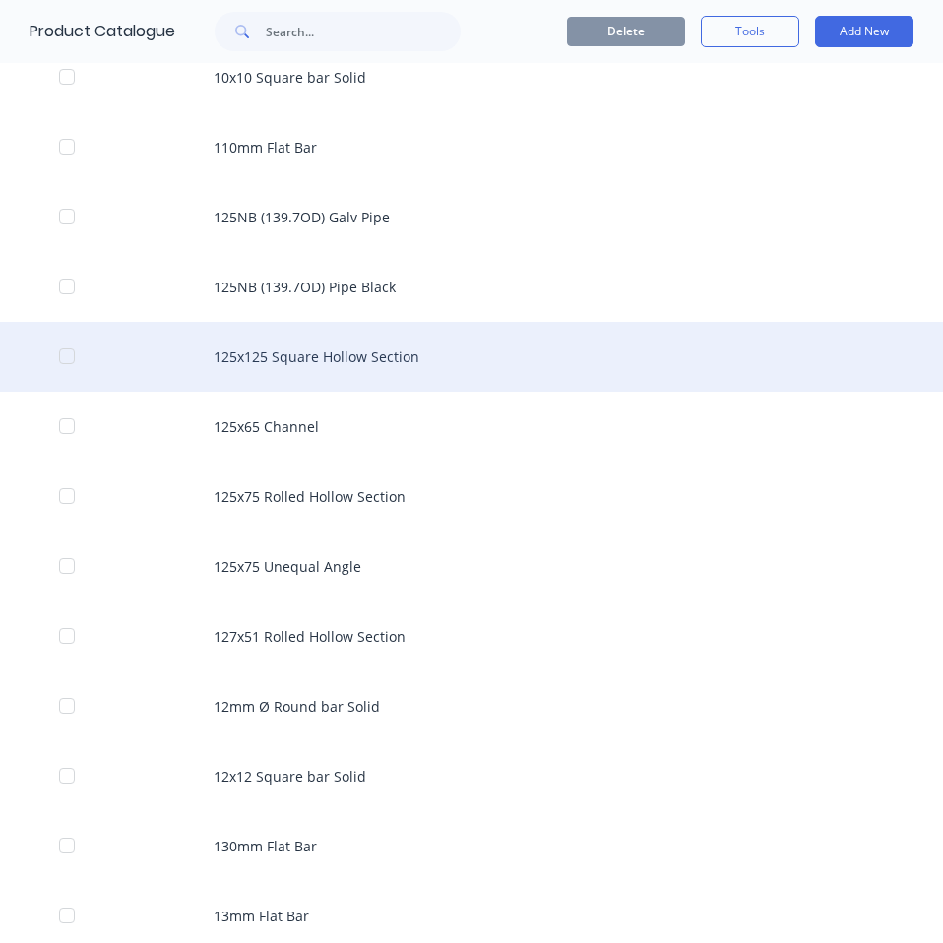
scroll to position [1673, 0]
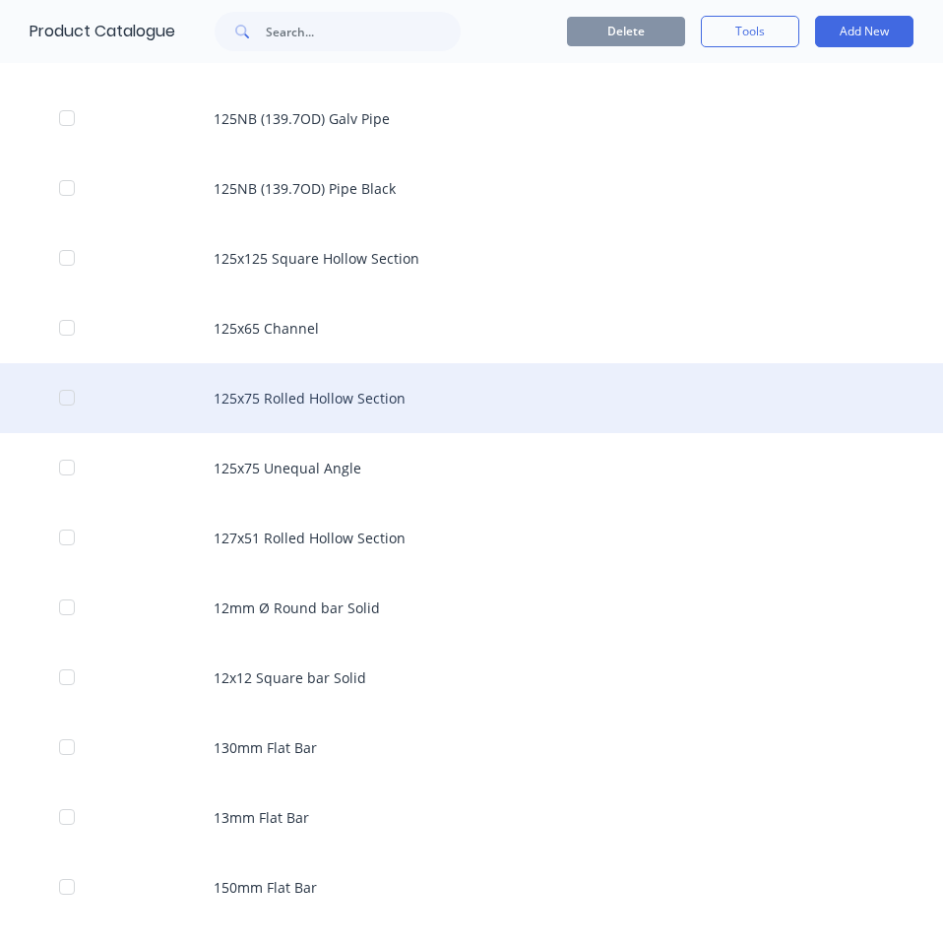
click at [709, 383] on div "125x75 Rolled Hollow Section" at bounding box center [471, 398] width 943 height 70
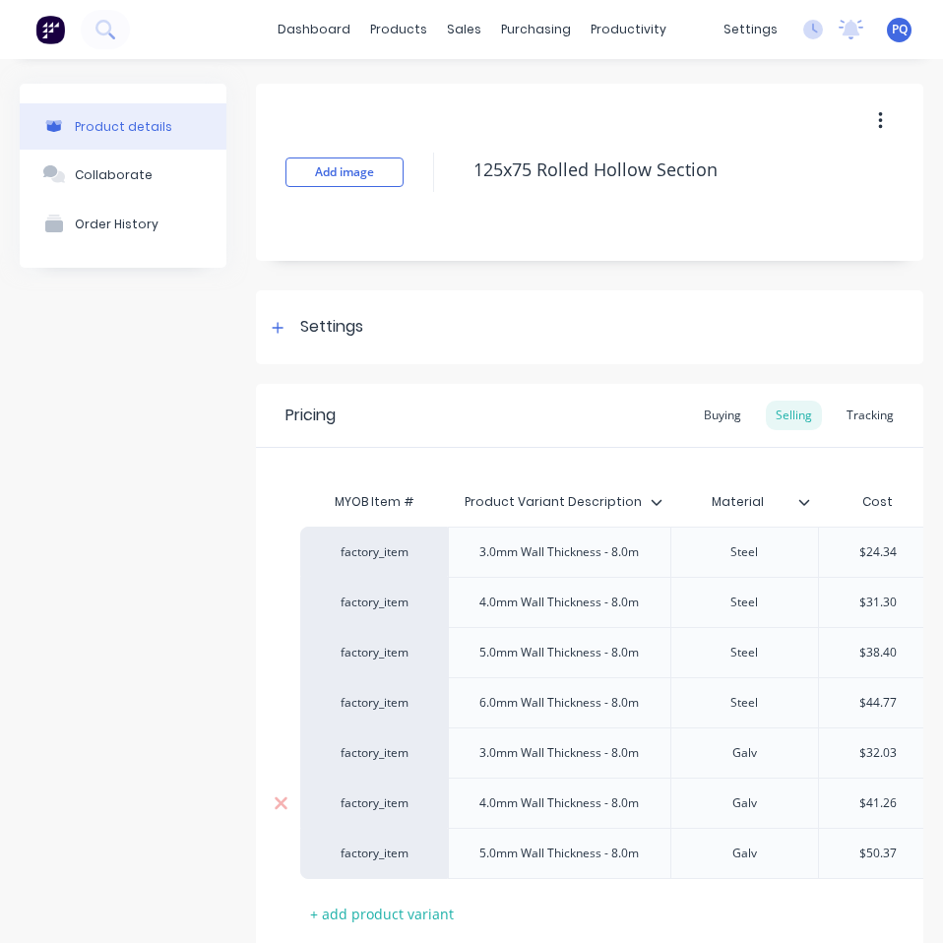
scroll to position [146, 0]
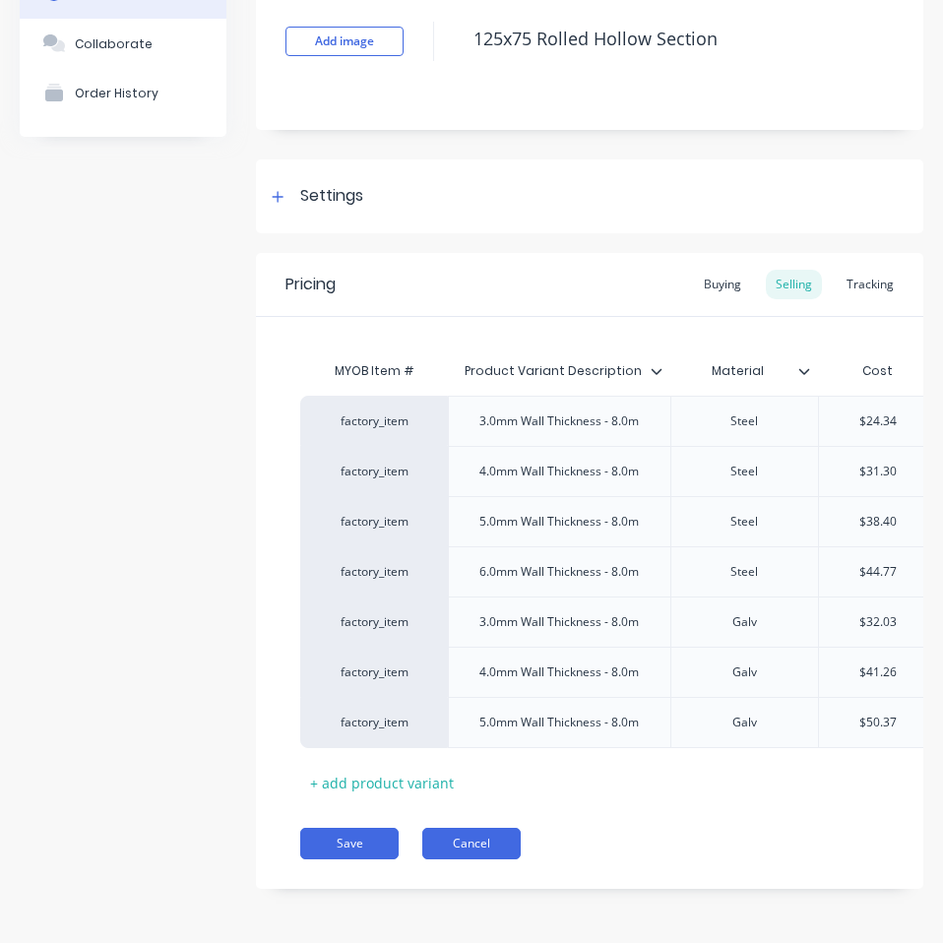
click at [474, 827] on div "Pricing Buying Selling Tracking MYOB Item # Product Variant Description Materia…" at bounding box center [589, 571] width 667 height 636
click at [470, 834] on button "Cancel" at bounding box center [471, 842] width 98 height 31
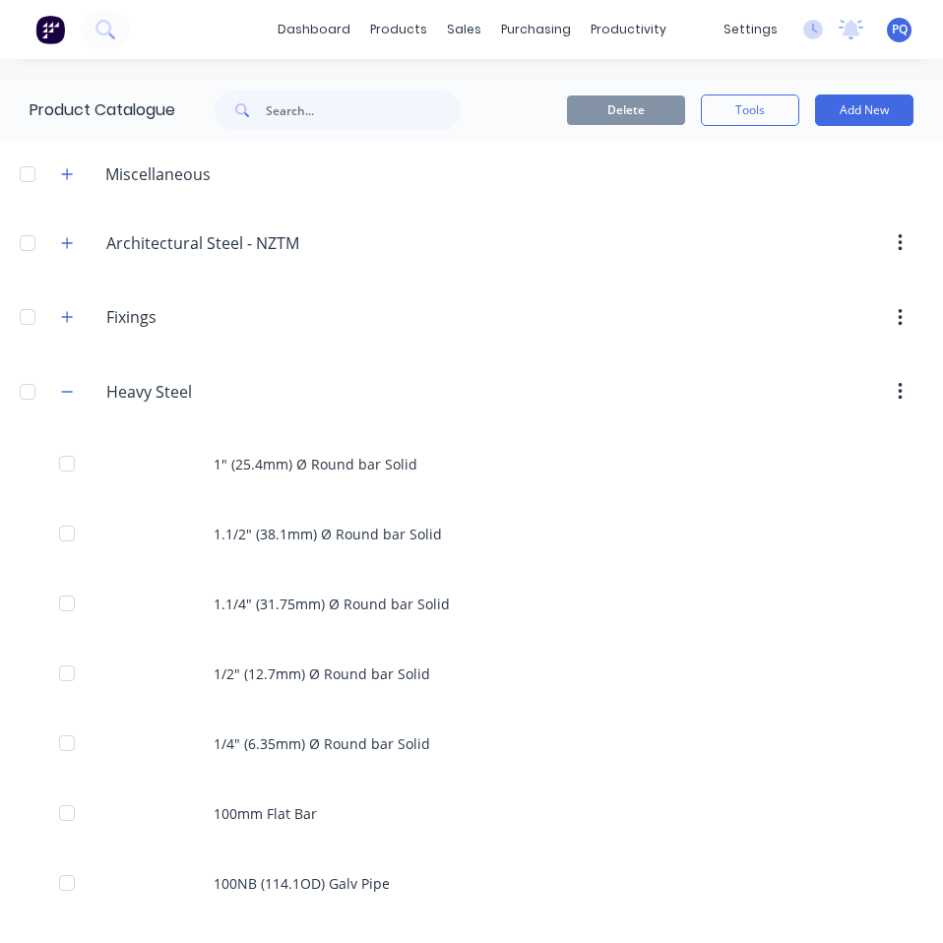
scroll to position [1180, 0]
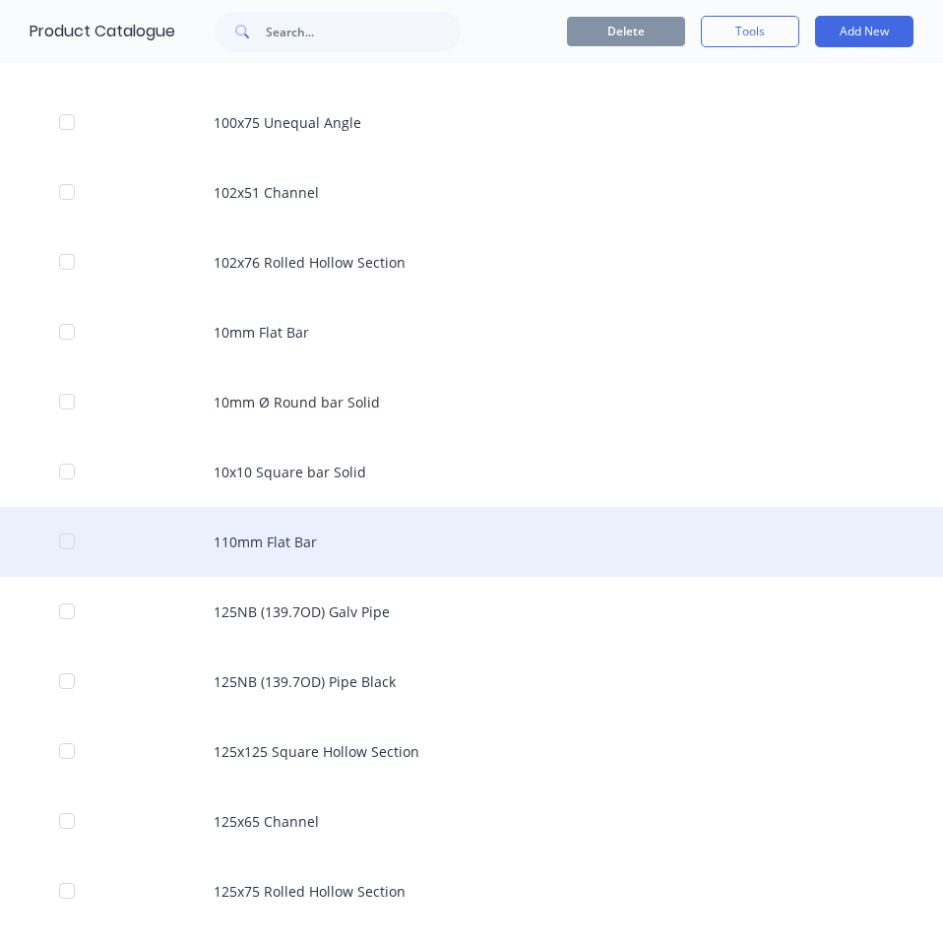
click at [254, 555] on div "110mm Flat Bar" at bounding box center [471, 542] width 943 height 70
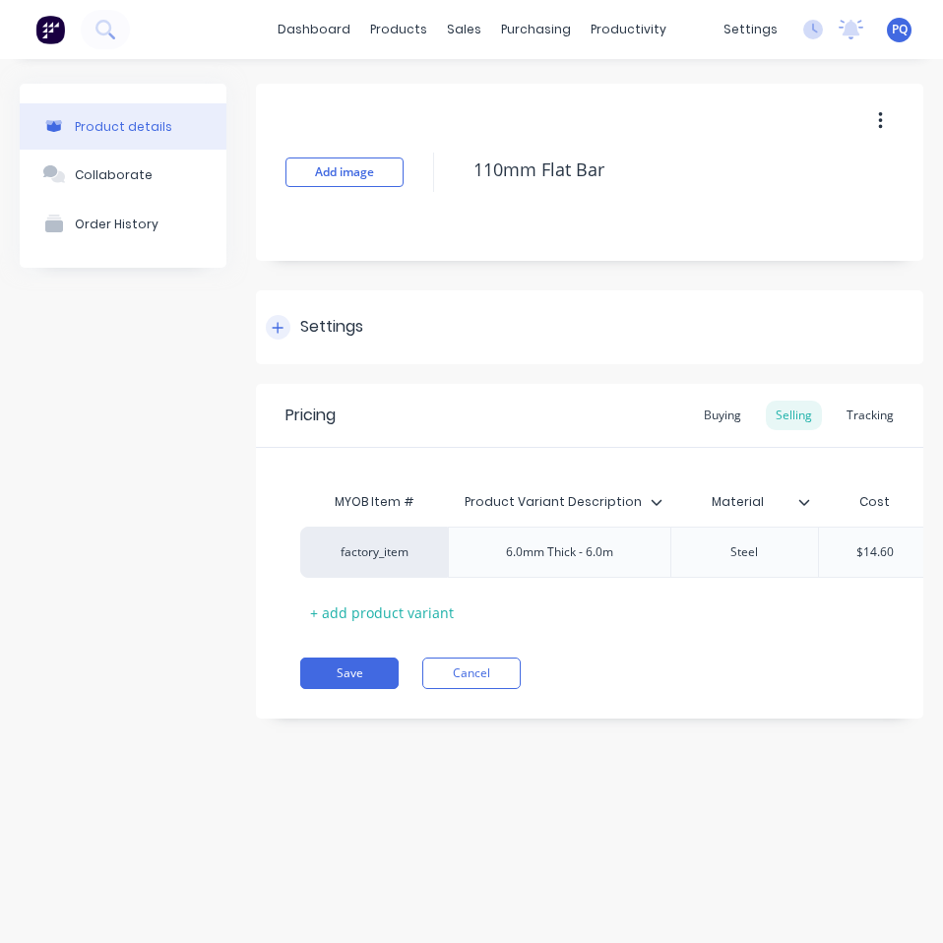
click at [327, 319] on div "Settings" at bounding box center [331, 327] width 63 height 25
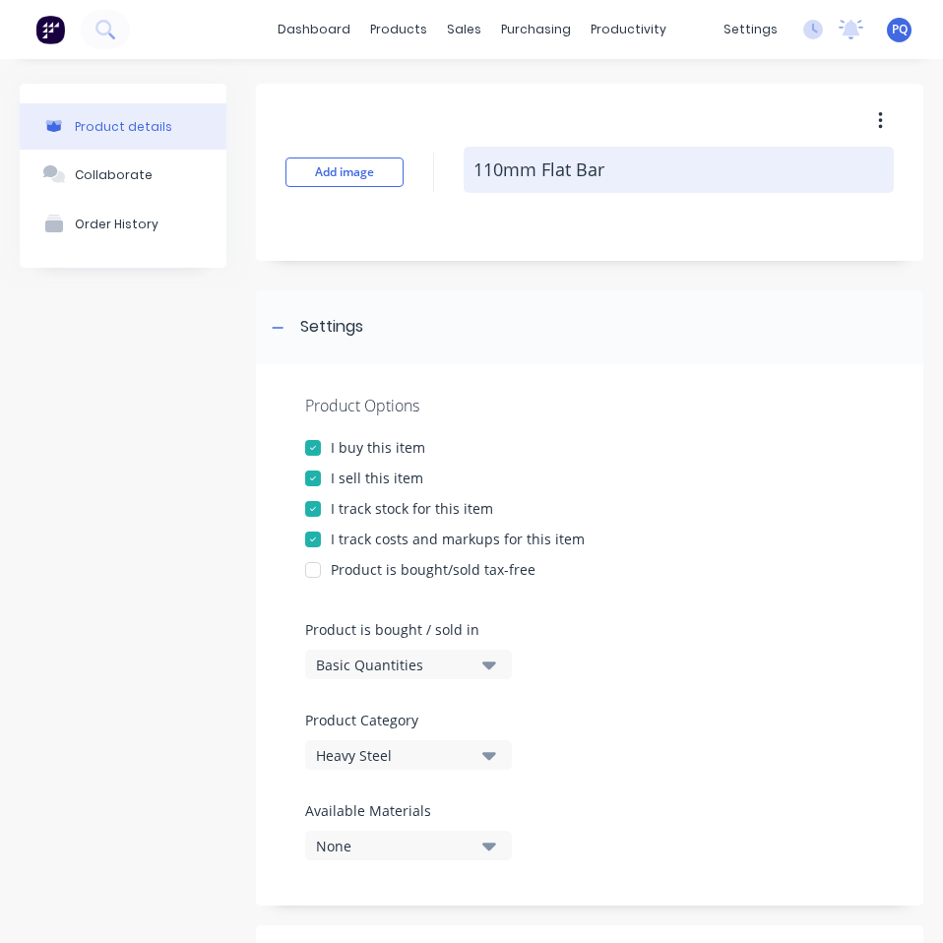
click at [526, 163] on textarea "110mm Flat Bar" at bounding box center [678, 170] width 430 height 46
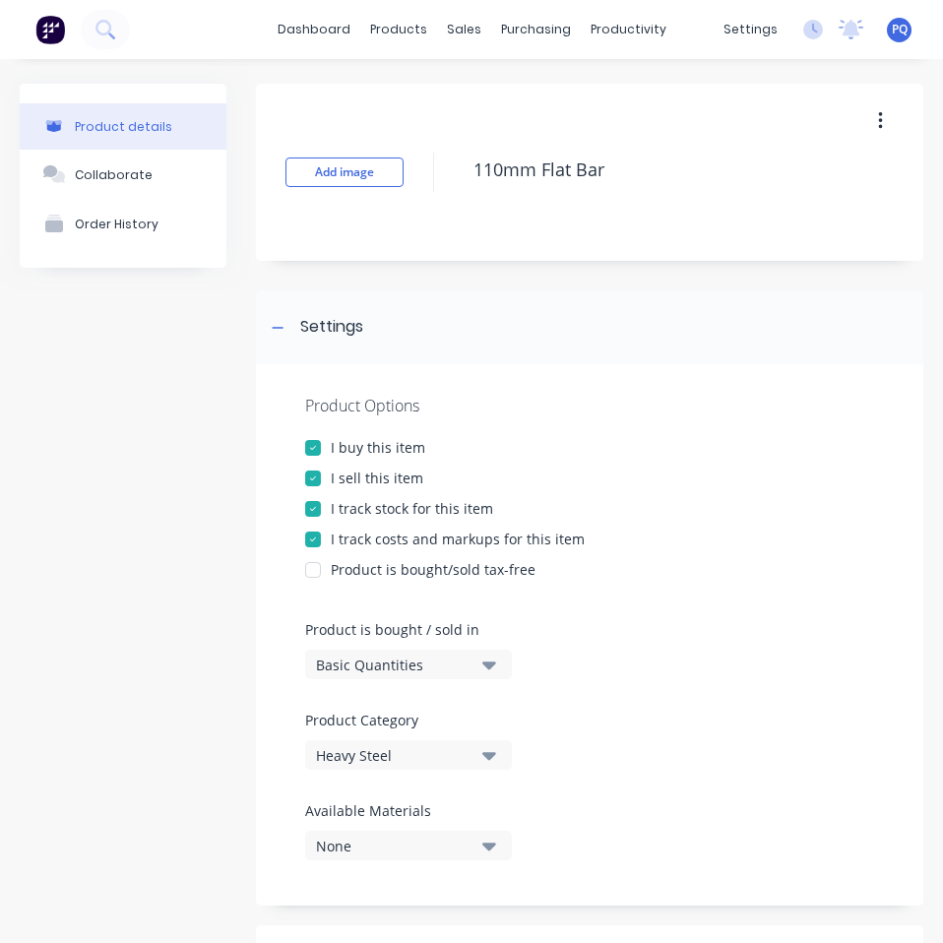
scroll to position [197, 0]
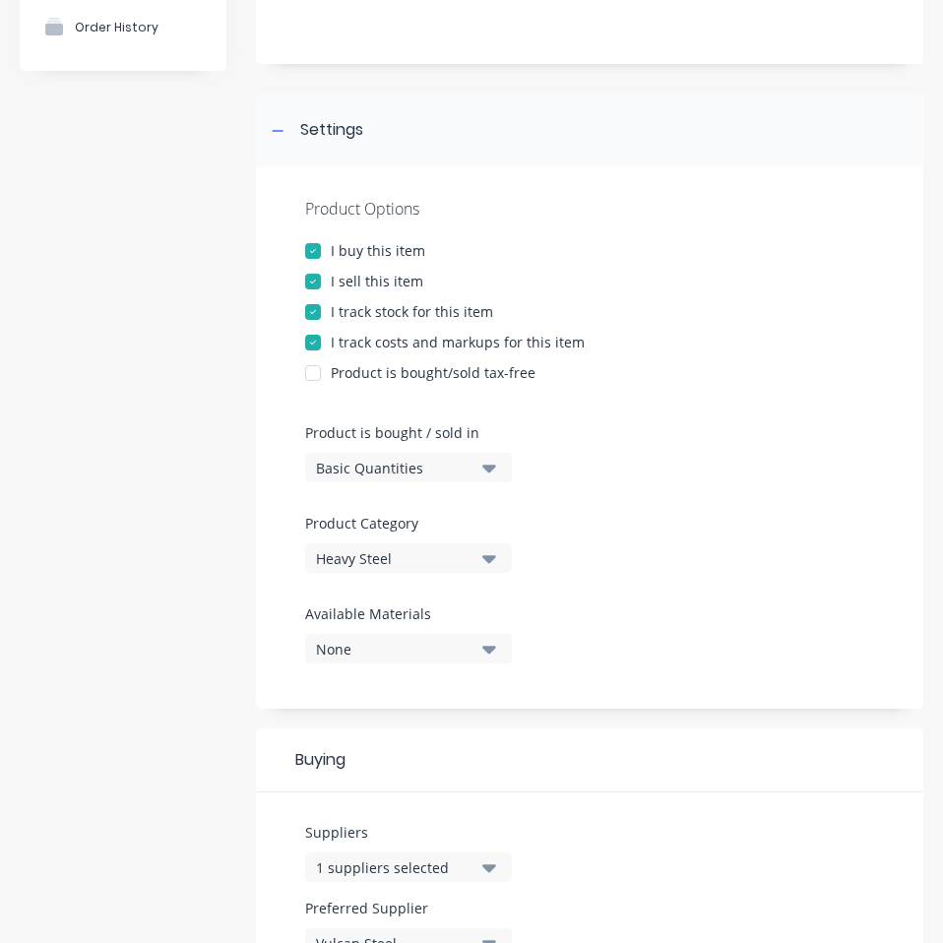
click at [396, 458] on div "Basic Quantities" at bounding box center [394, 468] width 157 height 21
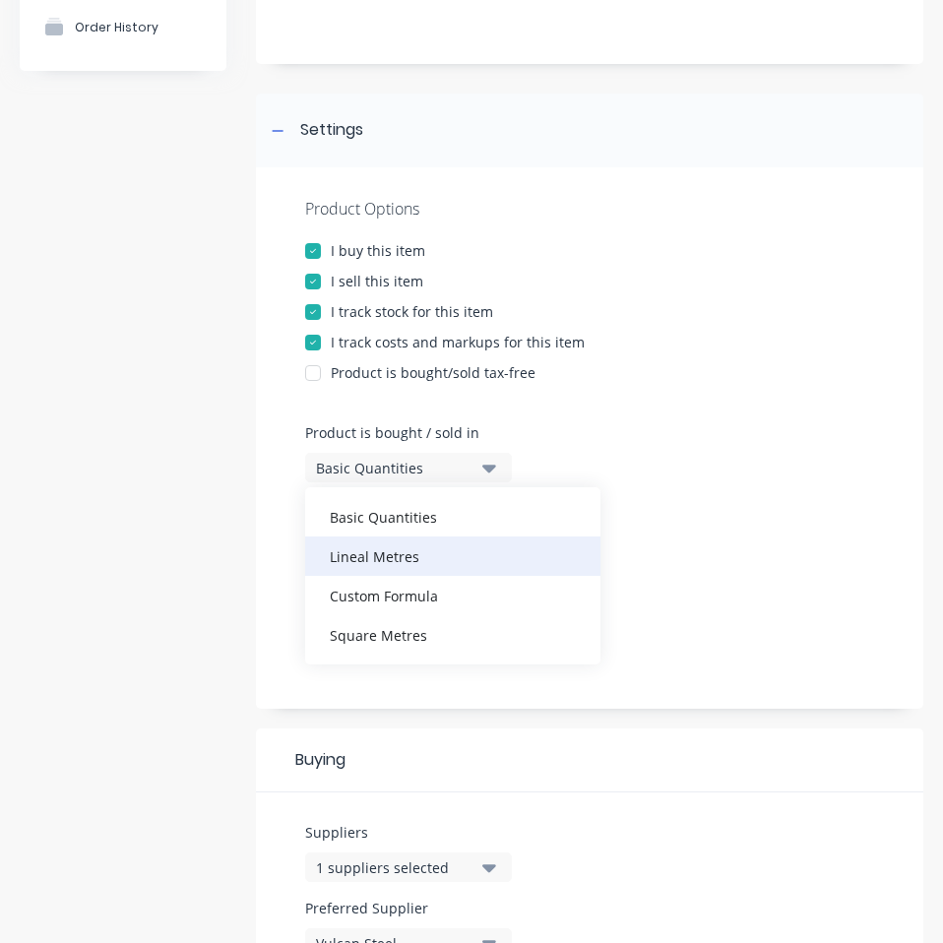
click at [390, 551] on div "Lineal Metres" at bounding box center [452, 555] width 295 height 39
type textarea "x"
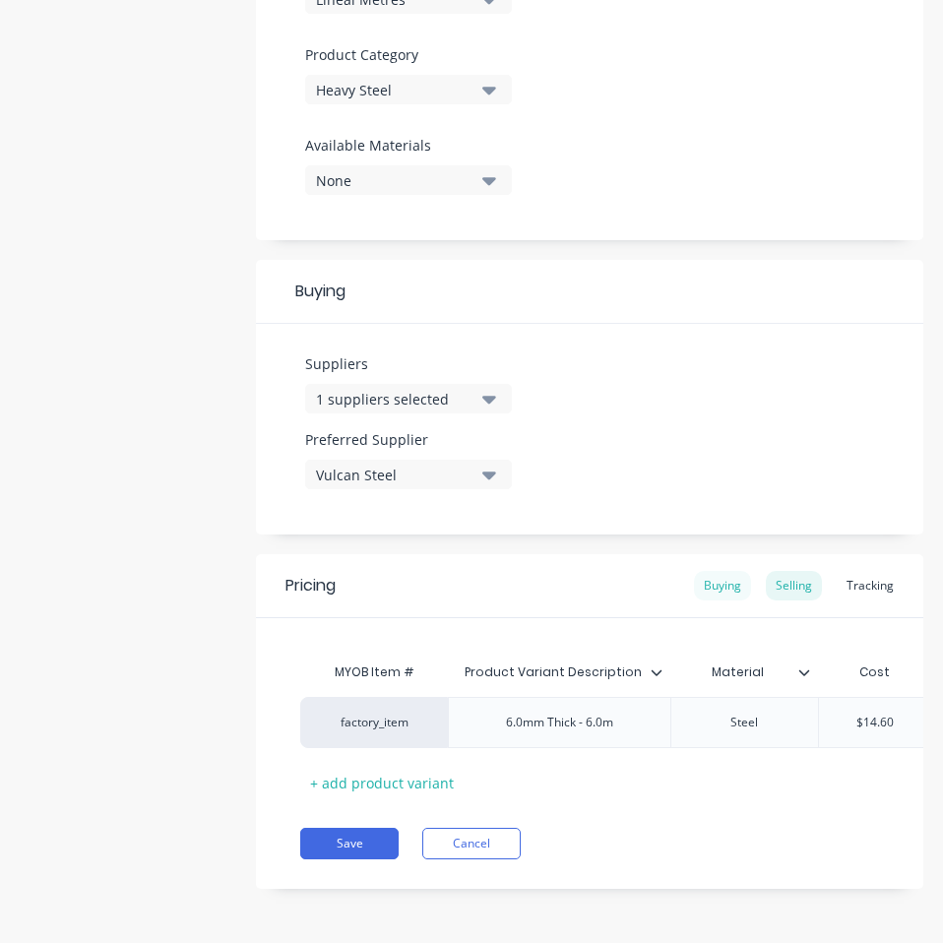
click at [720, 571] on div "Buying" at bounding box center [722, 586] width 57 height 30
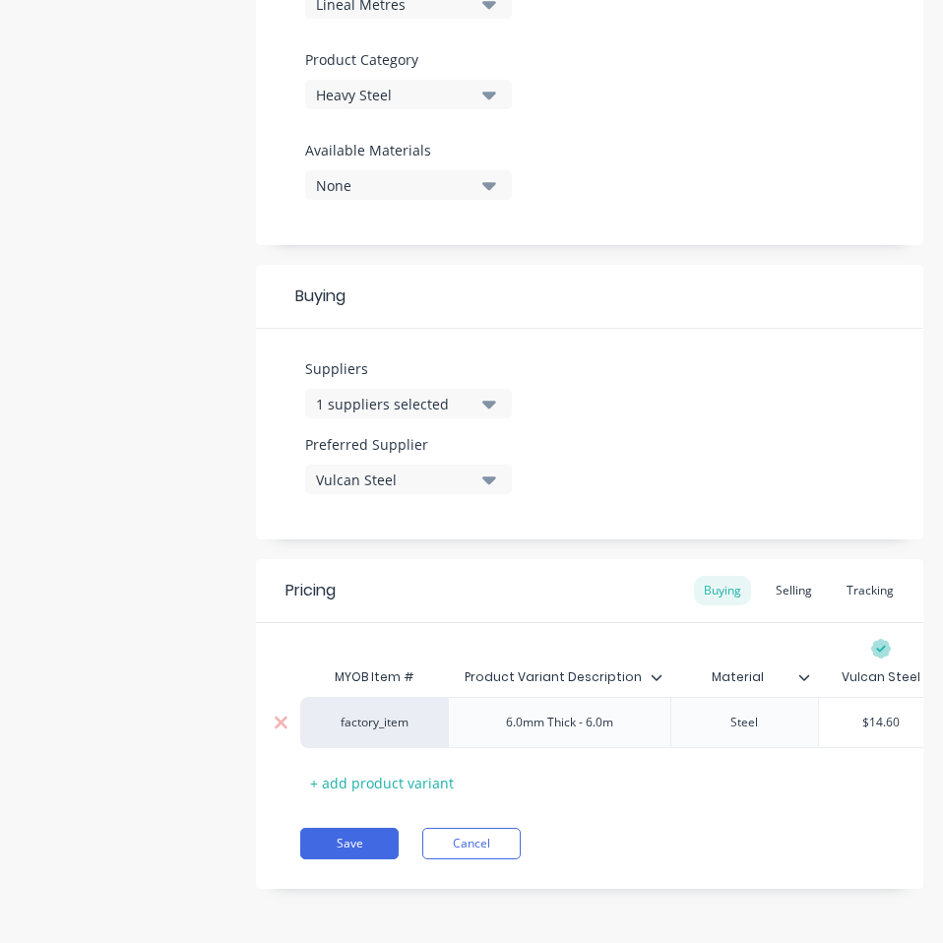
type input "$14.60"
click at [880, 713] on input "$14.60" at bounding box center [881, 722] width 124 height 18
paste input "12.44"
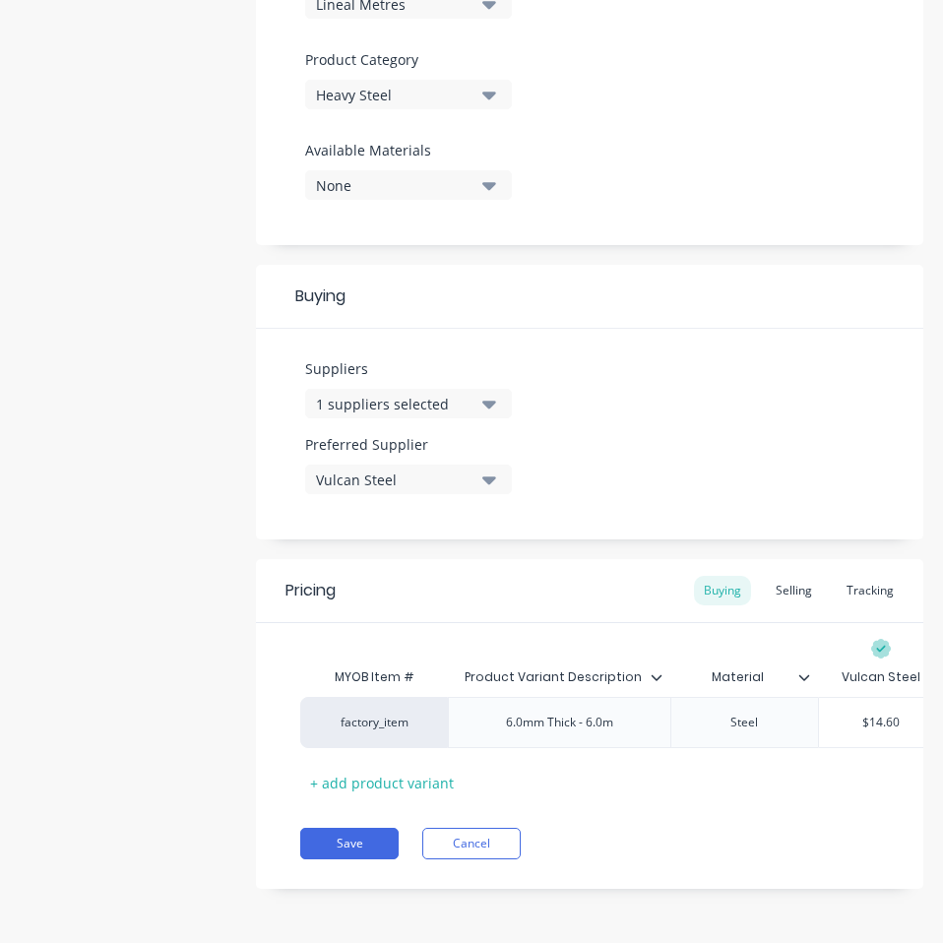
type textarea "x"
type input "12.44"
click at [354, 828] on button "Save" at bounding box center [349, 842] width 98 height 31
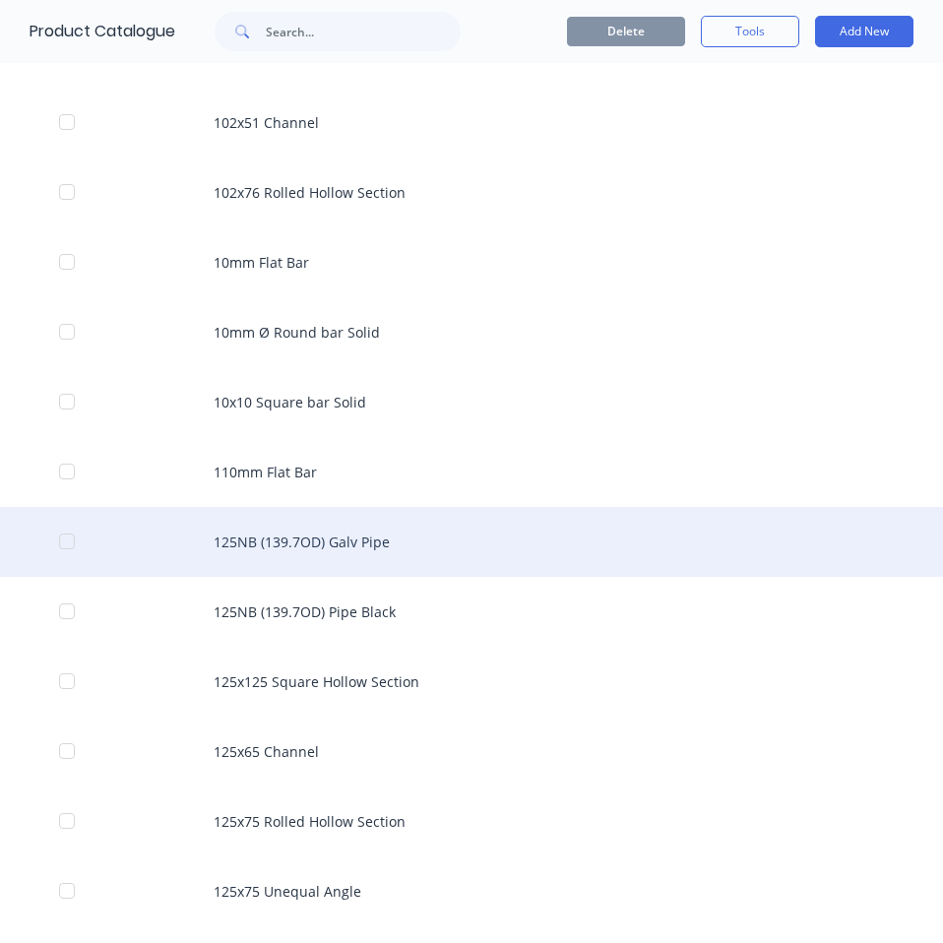
scroll to position [1446, 0]
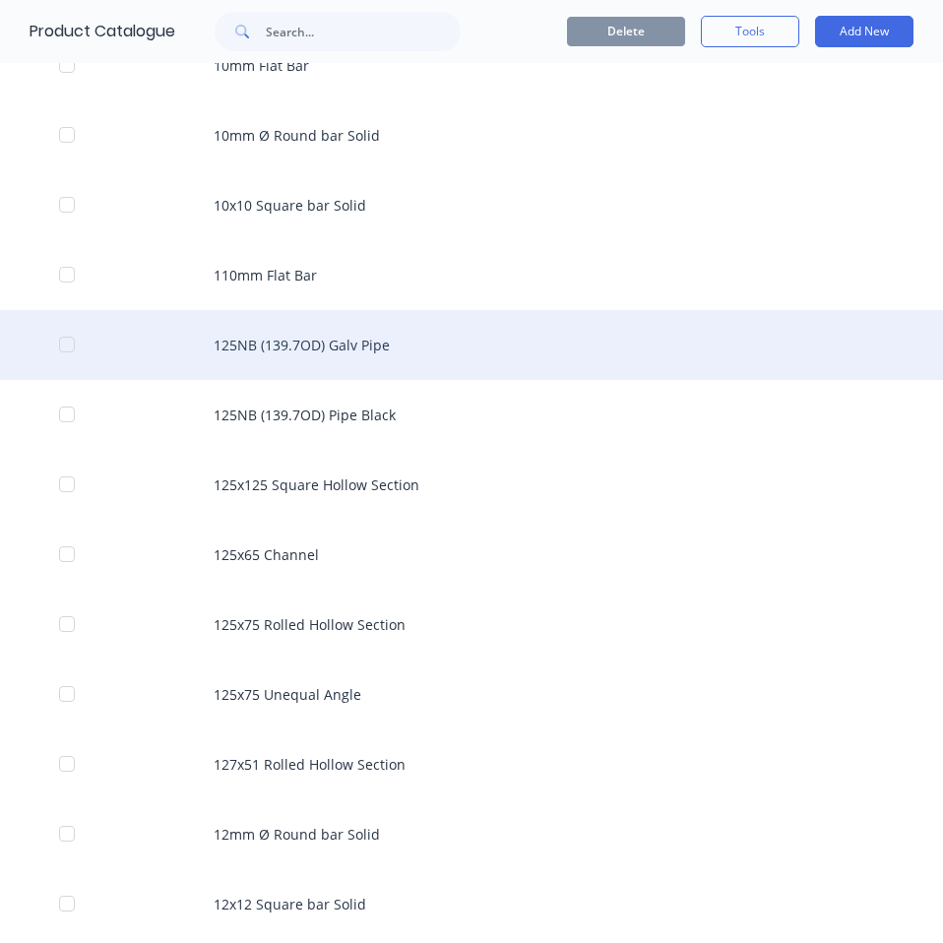
drag, startPoint x: 302, startPoint y: 355, endPoint x: 257, endPoint y: 343, distance: 46.8
click at [257, 343] on div "125NB (139.7OD) Galv Pipe" at bounding box center [471, 345] width 943 height 70
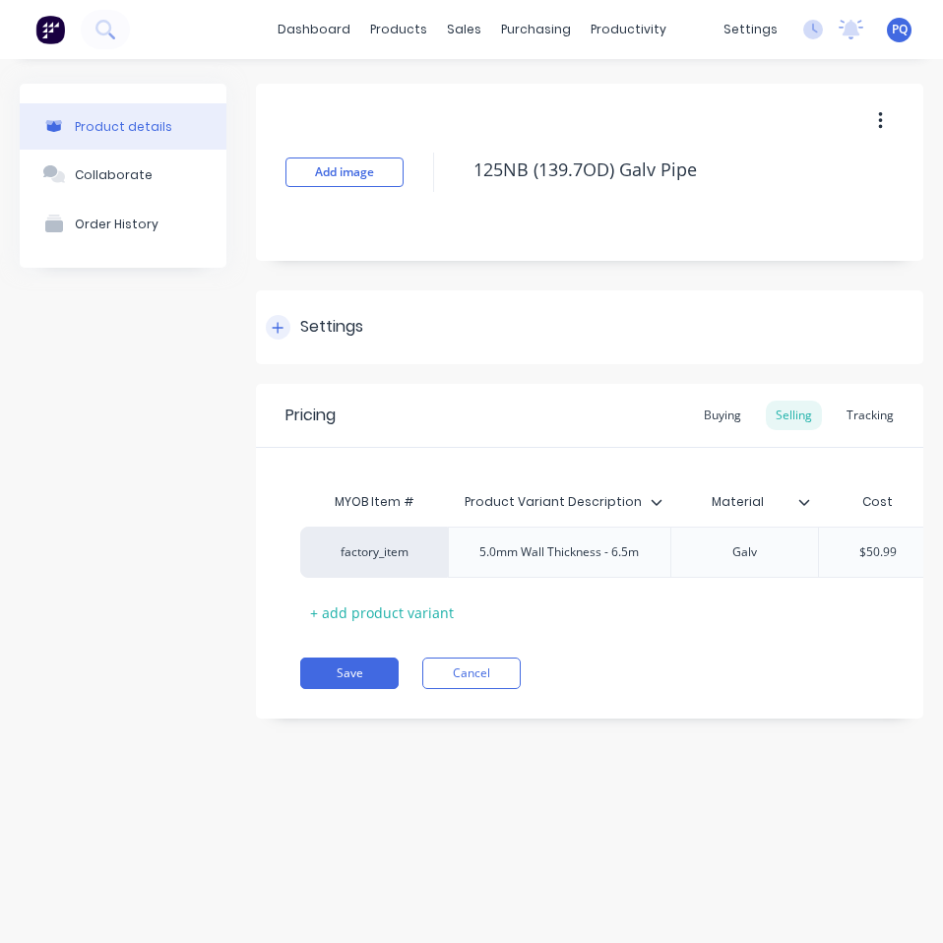
click at [308, 313] on div "Settings" at bounding box center [589, 327] width 667 height 74
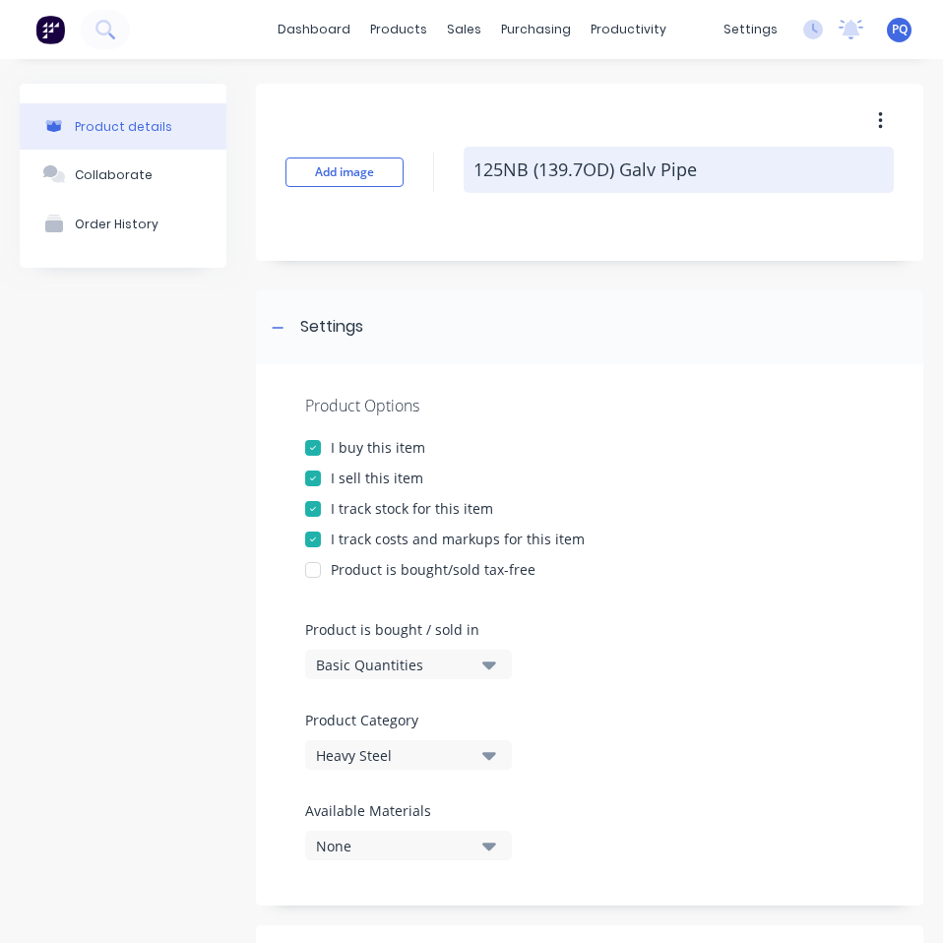
click at [564, 158] on textarea "125NB (139.7OD) Galv Pipe" at bounding box center [678, 170] width 430 height 46
click at [563, 157] on textarea "125NB (139.7OD) Galv Pipe" at bounding box center [678, 170] width 430 height 46
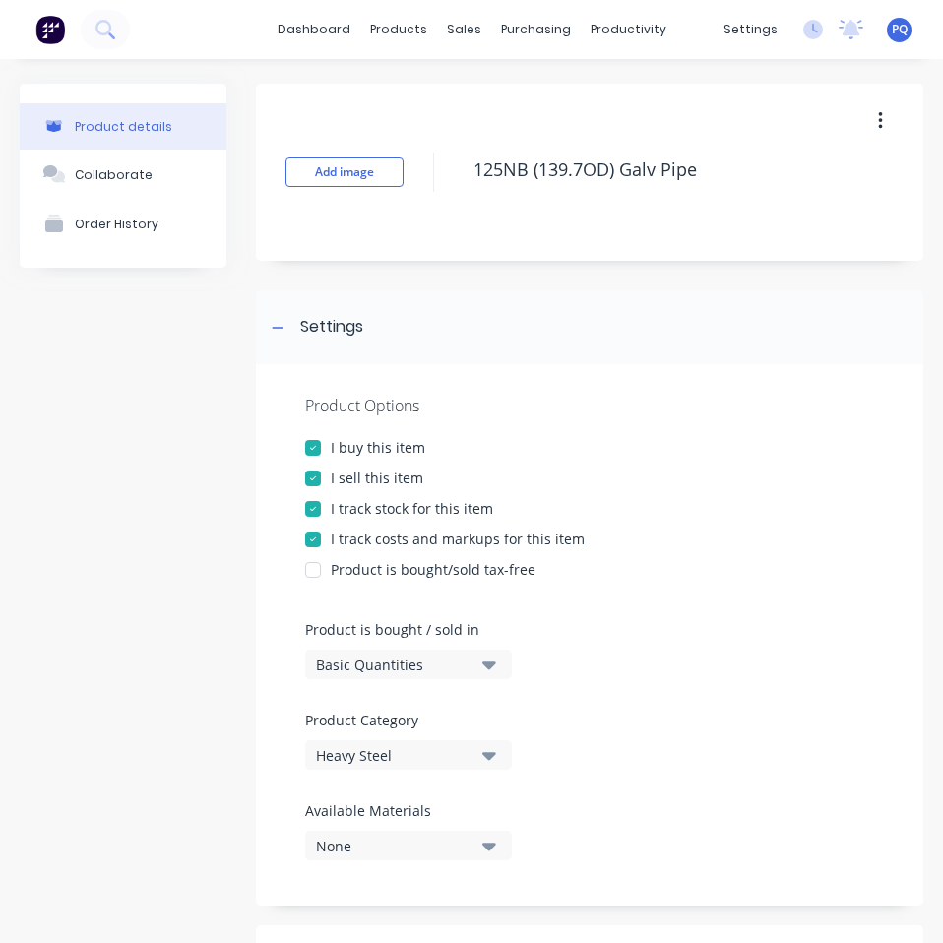
click at [317, 664] on div "Basic Quantities" at bounding box center [394, 664] width 157 height 21
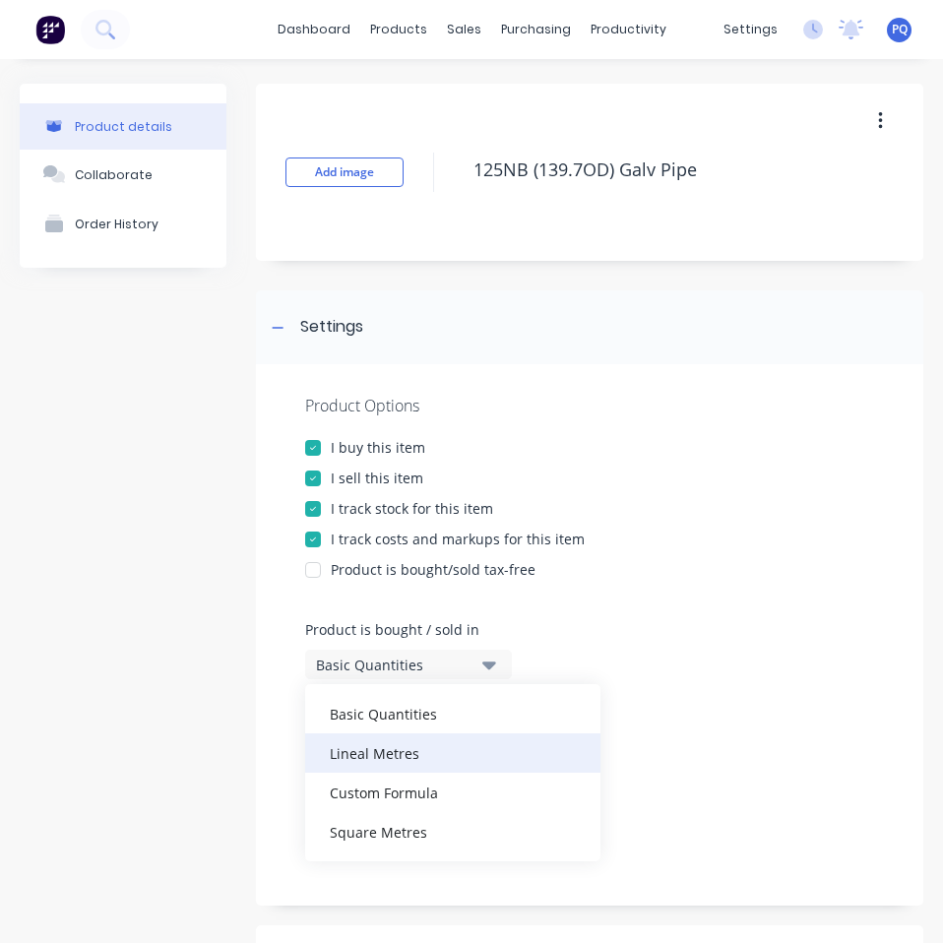
click at [358, 751] on div "Lineal Metres" at bounding box center [452, 752] width 295 height 39
type textarea "x"
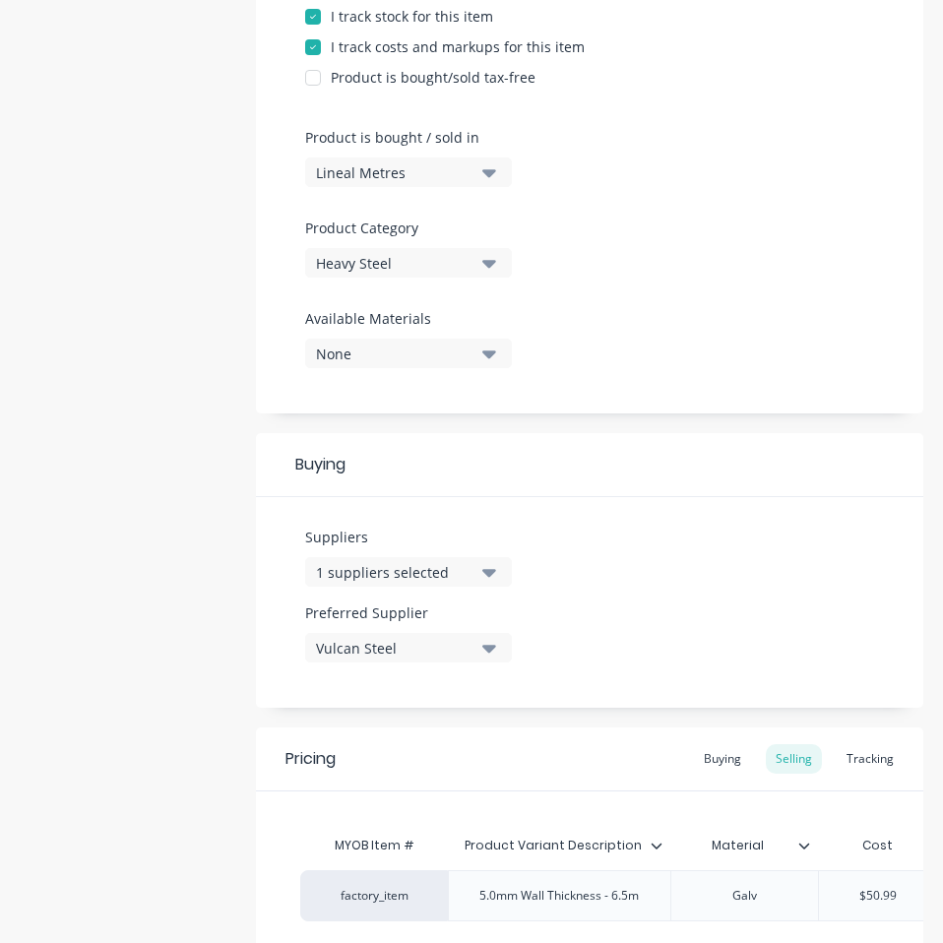
scroll to position [590, 0]
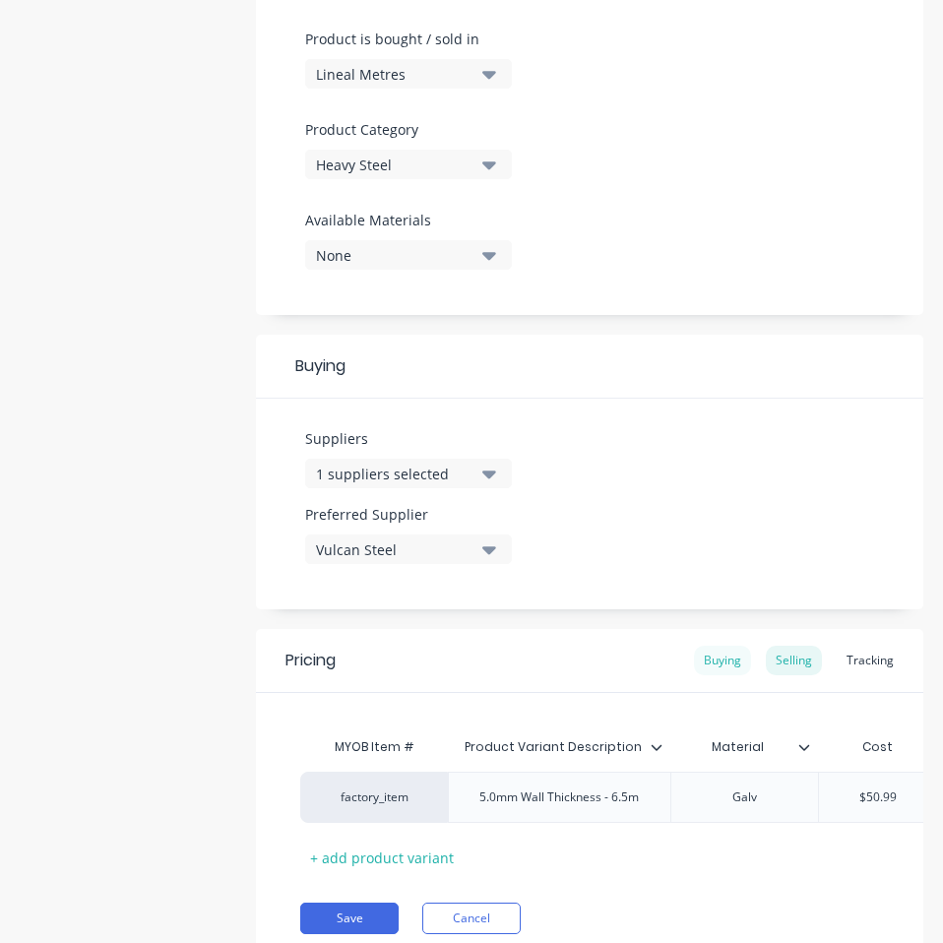
click at [695, 657] on div "Buying" at bounding box center [722, 660] width 57 height 30
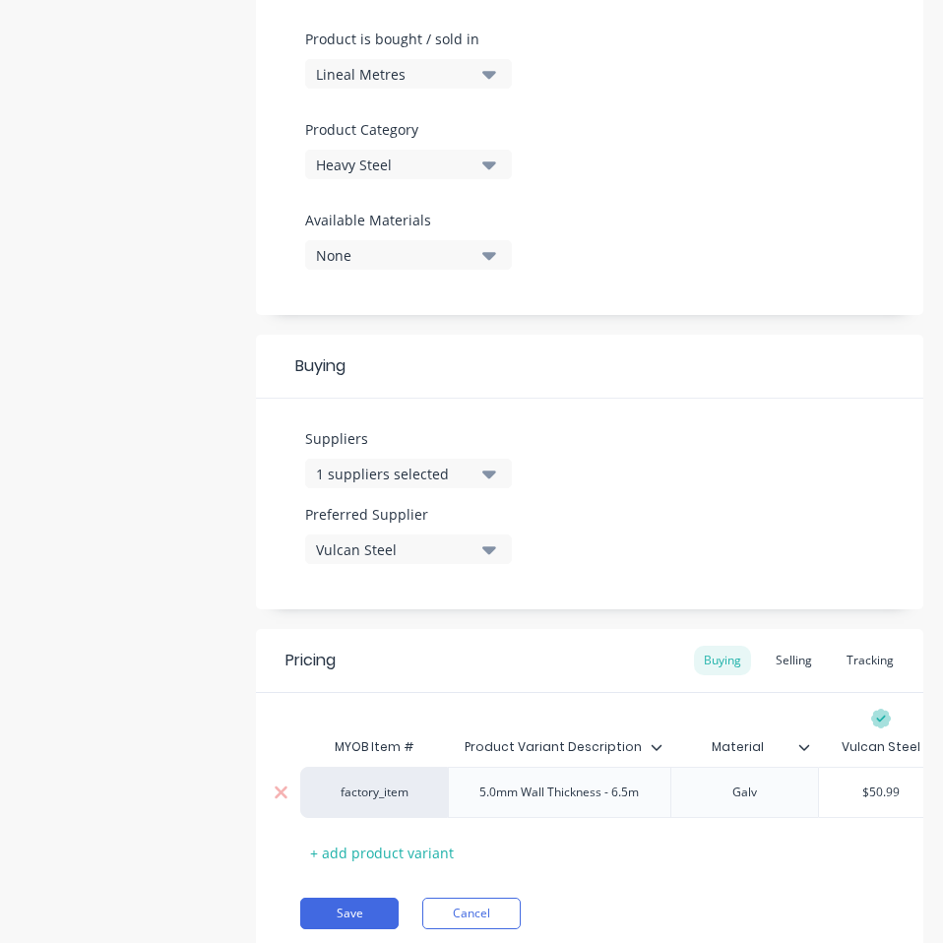
scroll to position [675, 0]
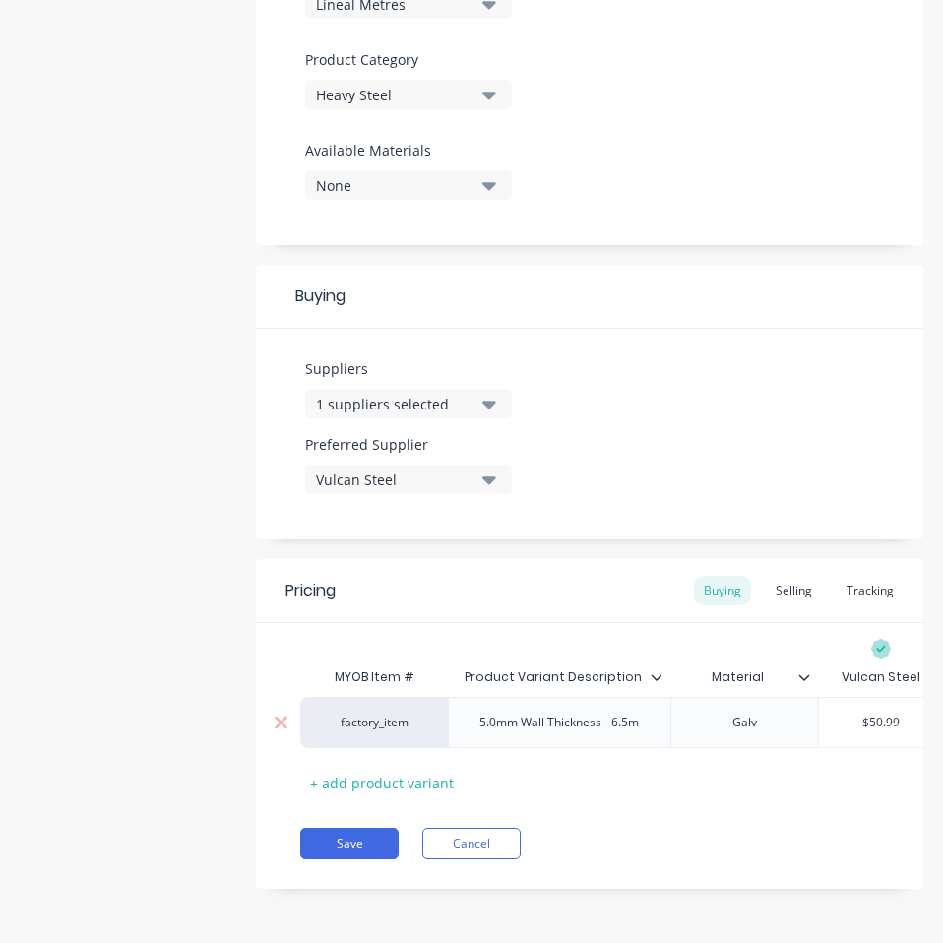
type input "$50.99"
click at [879, 713] on input "$50.99" at bounding box center [881, 722] width 124 height 18
drag, startPoint x: 879, startPoint y: 702, endPoint x: 888, endPoint y: 693, distance: 13.9
click at [881, 713] on input "$50.99" at bounding box center [881, 722] width 124 height 18
paste input "45.58"
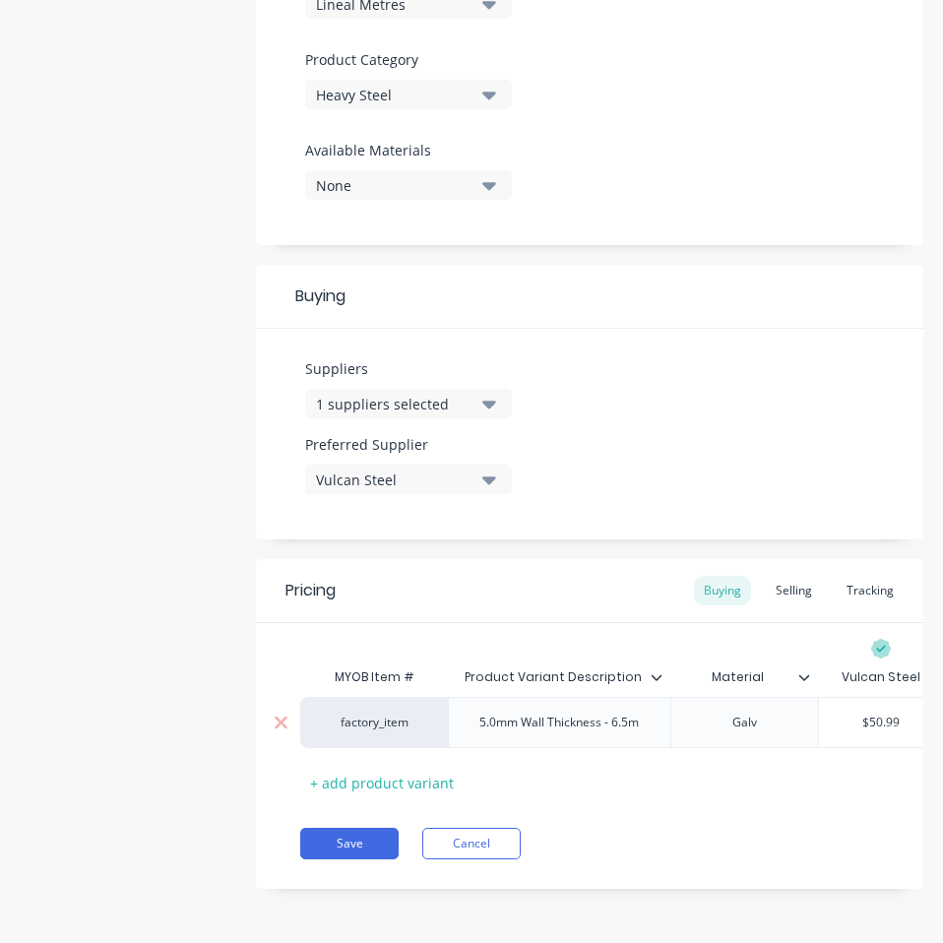
type textarea "x"
type input "$45.58"
click at [337, 840] on button "Save" at bounding box center [349, 842] width 98 height 31
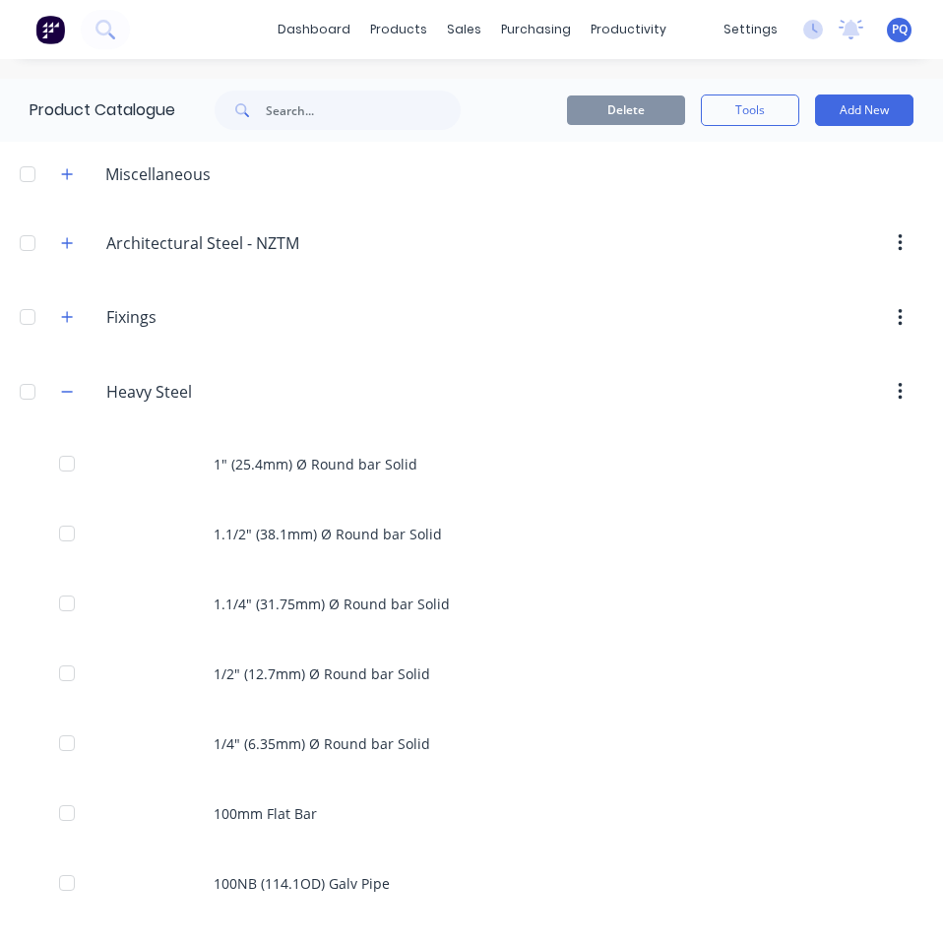
scroll to position [1319, 0]
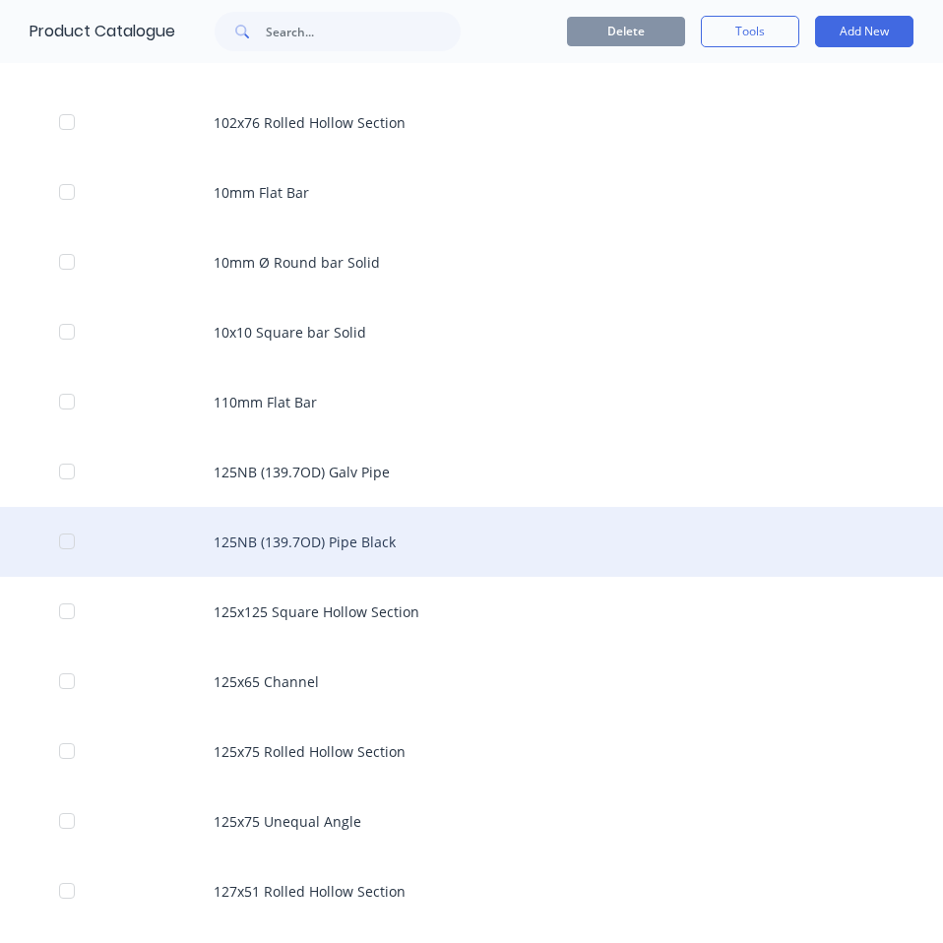
click at [400, 556] on div "125NB (139.7OD) Pipe Black" at bounding box center [471, 542] width 943 height 70
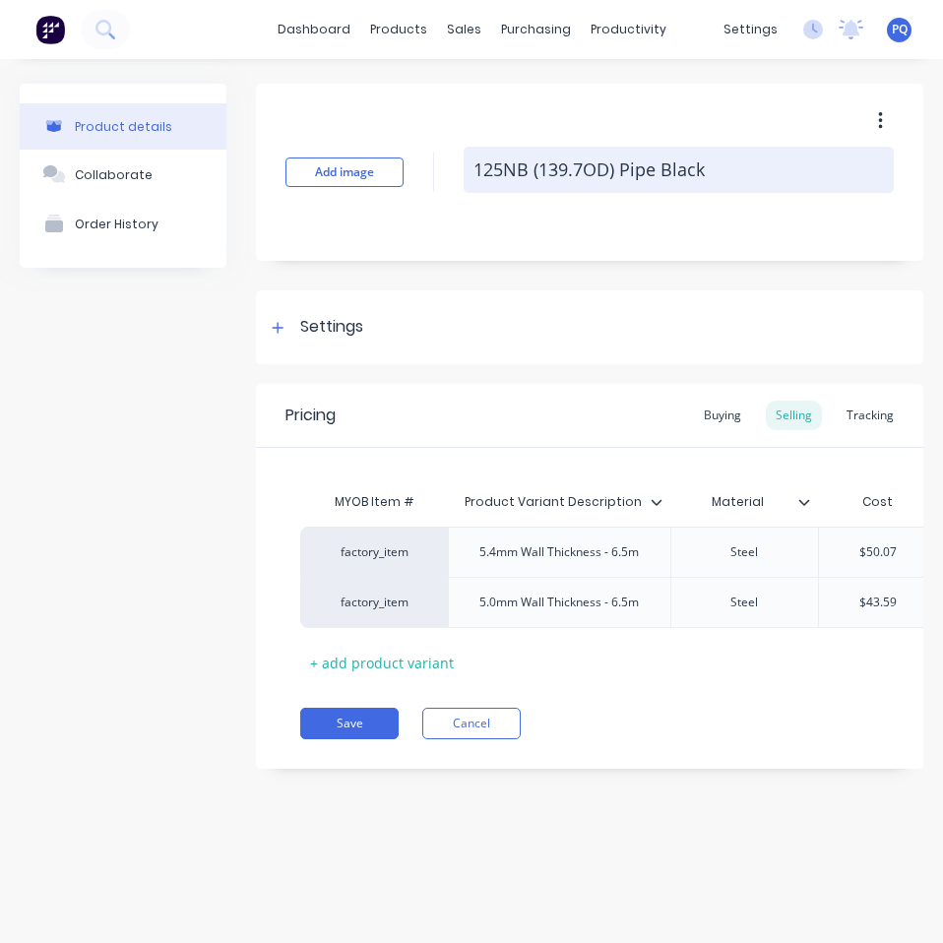
click at [656, 159] on textarea "125NB (139.7OD) Pipe Black" at bounding box center [678, 170] width 430 height 46
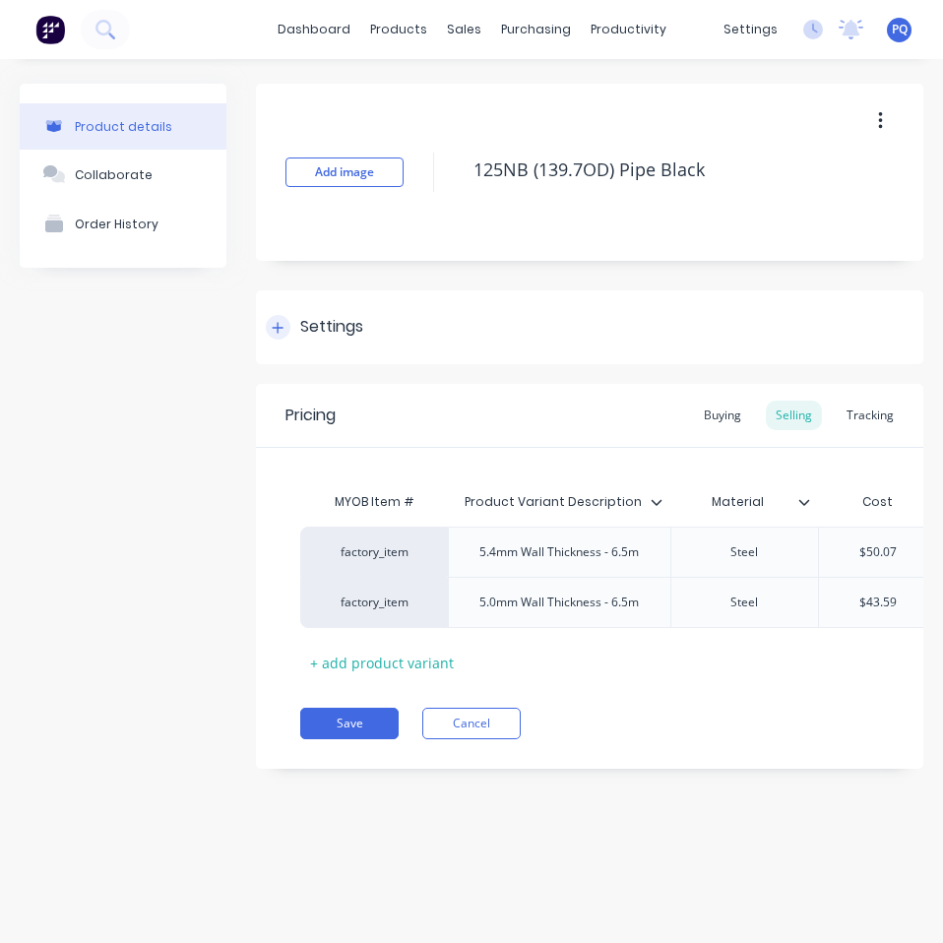
click at [338, 321] on div "Settings" at bounding box center [331, 327] width 63 height 25
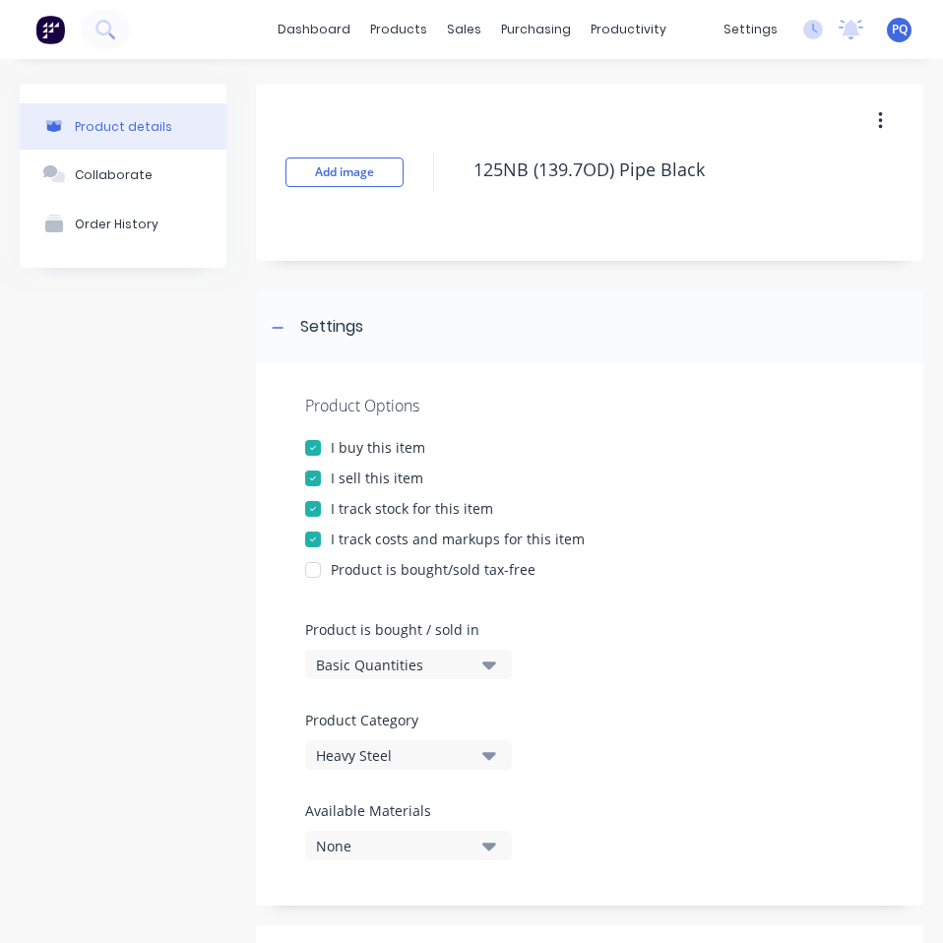
click at [407, 680] on div "Product Options I buy this item I sell this item I track stock for this item I …" at bounding box center [589, 634] width 667 height 541
click at [409, 667] on div "Basic Quantities" at bounding box center [394, 664] width 157 height 21
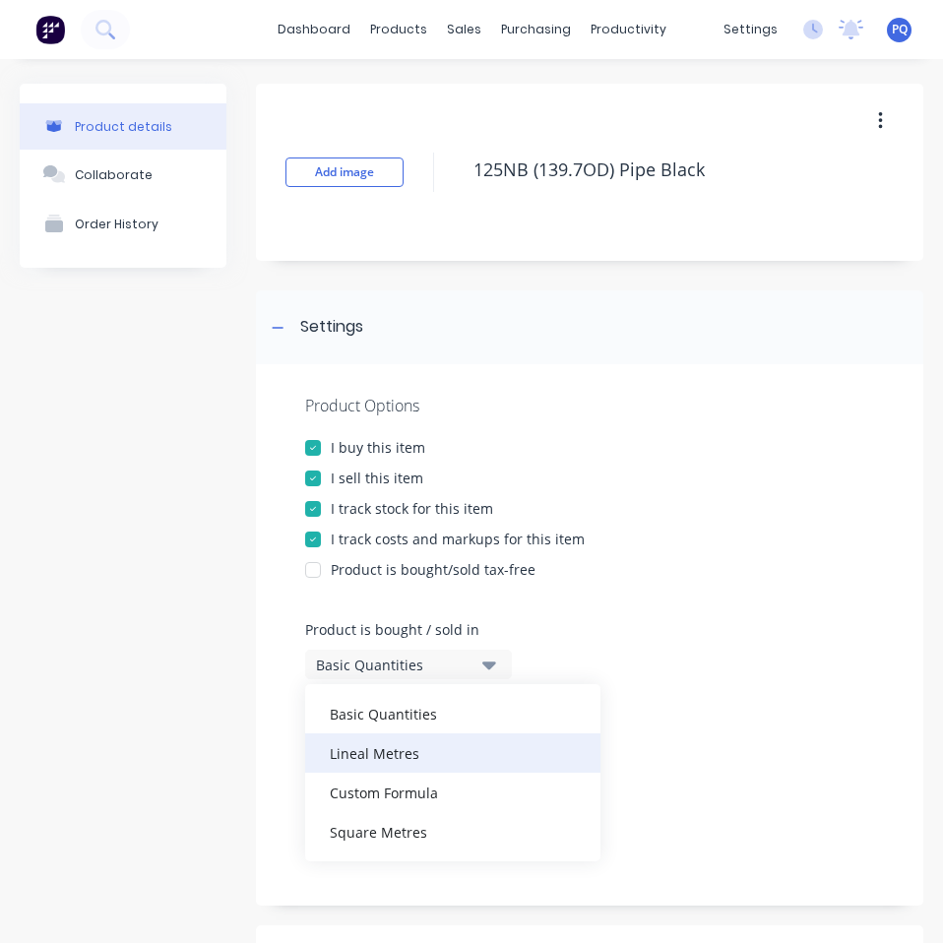
click at [413, 747] on div "Lineal Metres" at bounding box center [452, 752] width 295 height 39
type textarea "x"
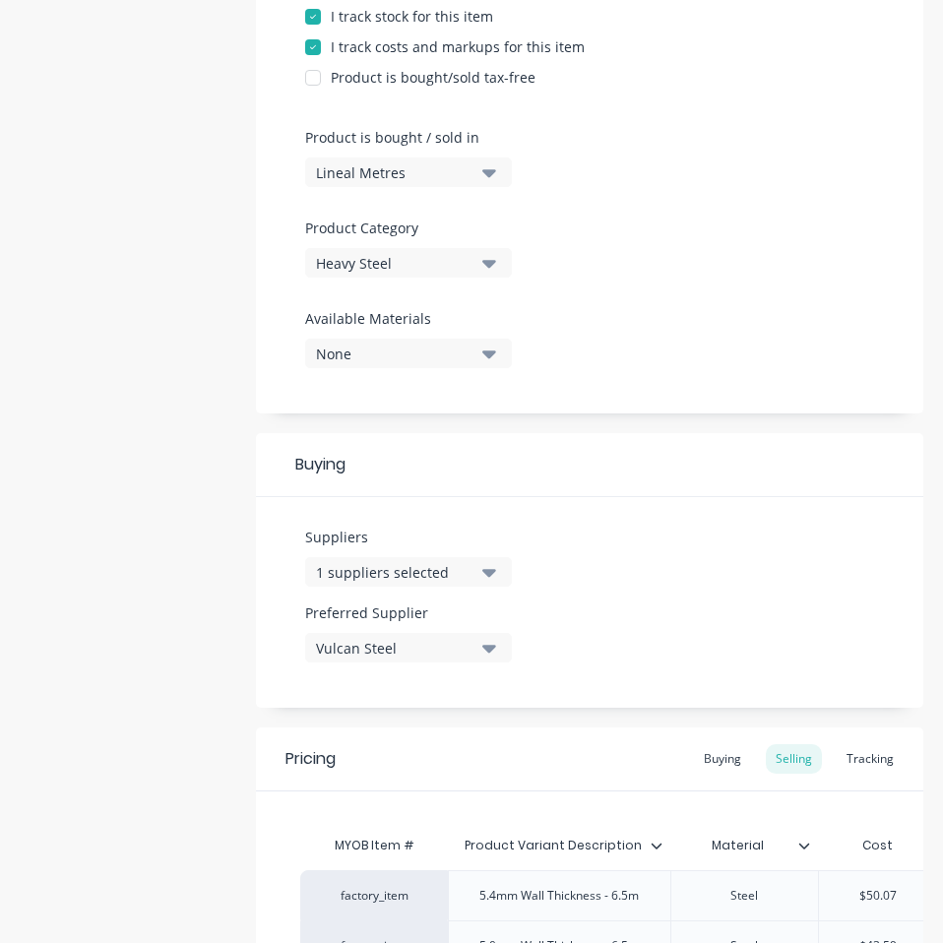
scroll to position [730, 0]
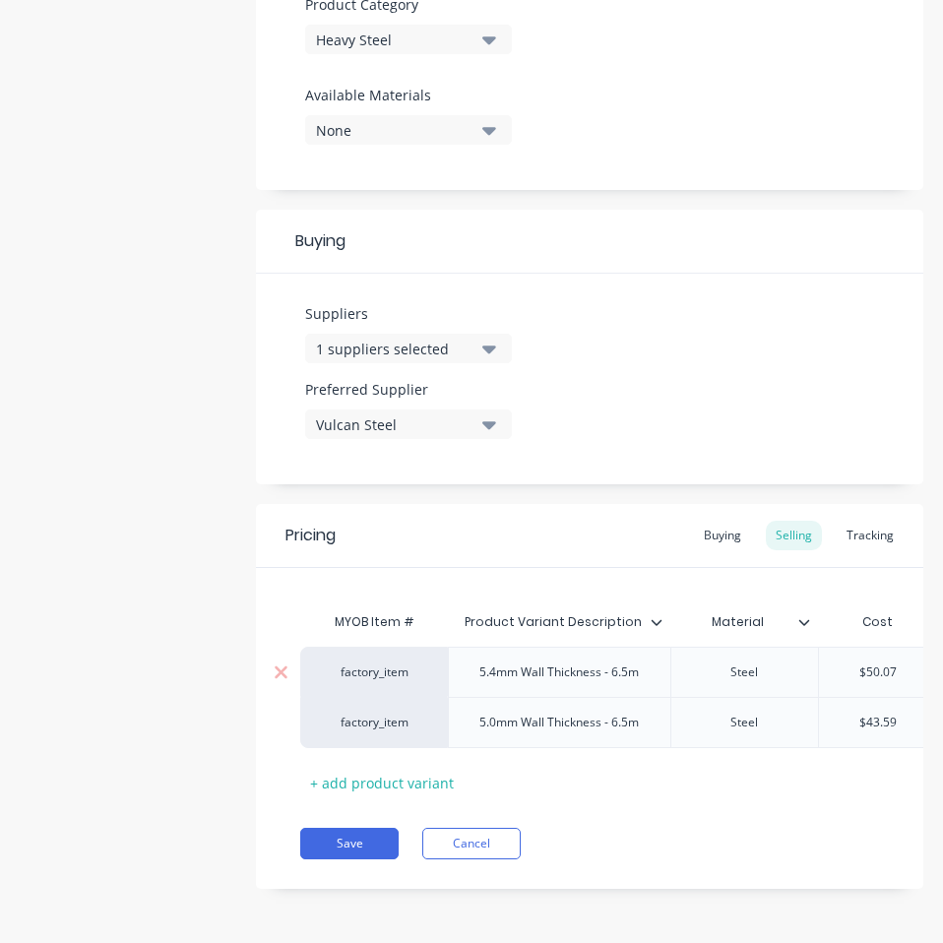
type input "$50.07"
click at [881, 663] on input "$50.07" at bounding box center [878, 672] width 119 height 18
click at [705, 520] on div "Buying" at bounding box center [722, 535] width 57 height 30
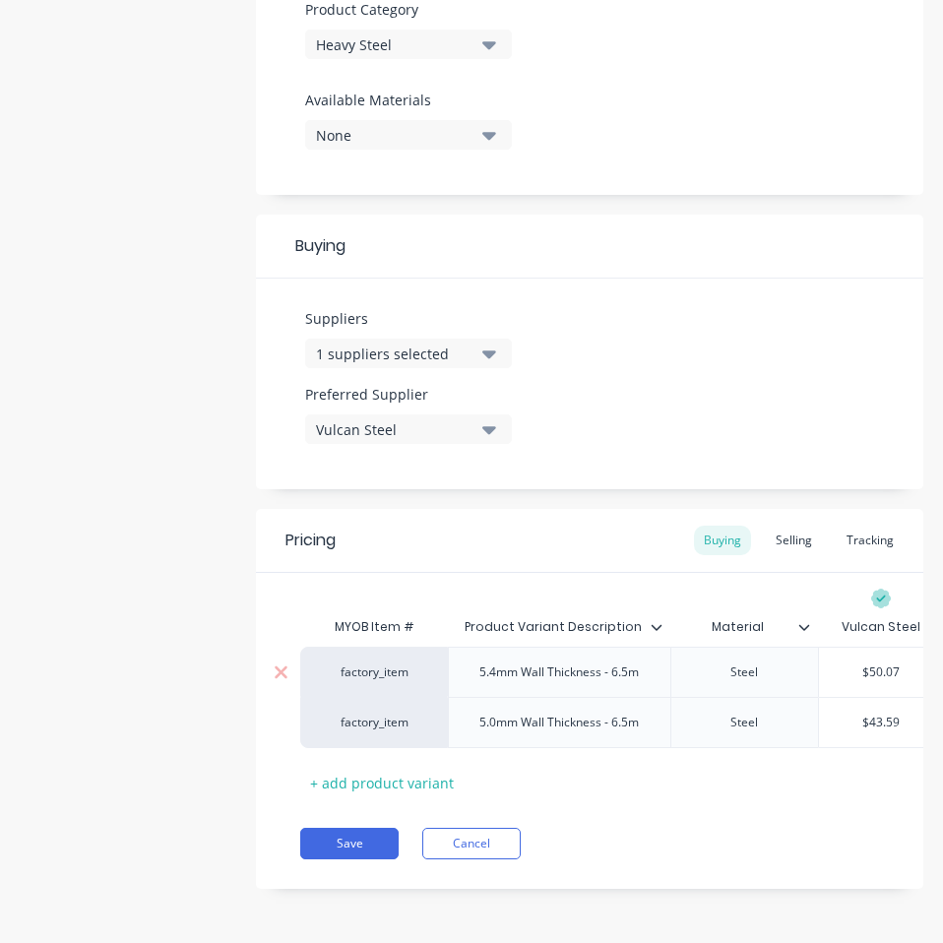
scroll to position [725, 0]
type input "$50.07"
click at [887, 663] on input "$50.07" at bounding box center [881, 672] width 124 height 18
click at [886, 663] on input "$50.07" at bounding box center [881, 672] width 124 height 18
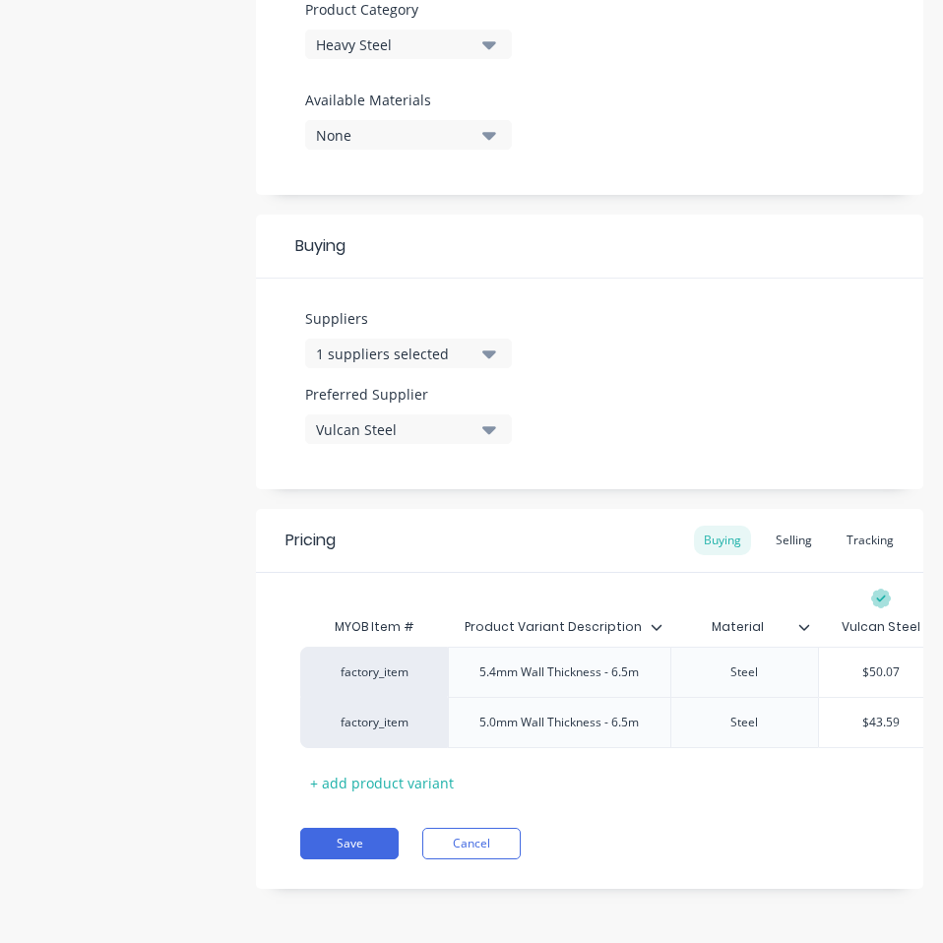
paste input "44.75"
type textarea "x"
type input "$44.75"
click at [885, 698] on div "$43.59" at bounding box center [881, 722] width 124 height 49
type input "$43.59"
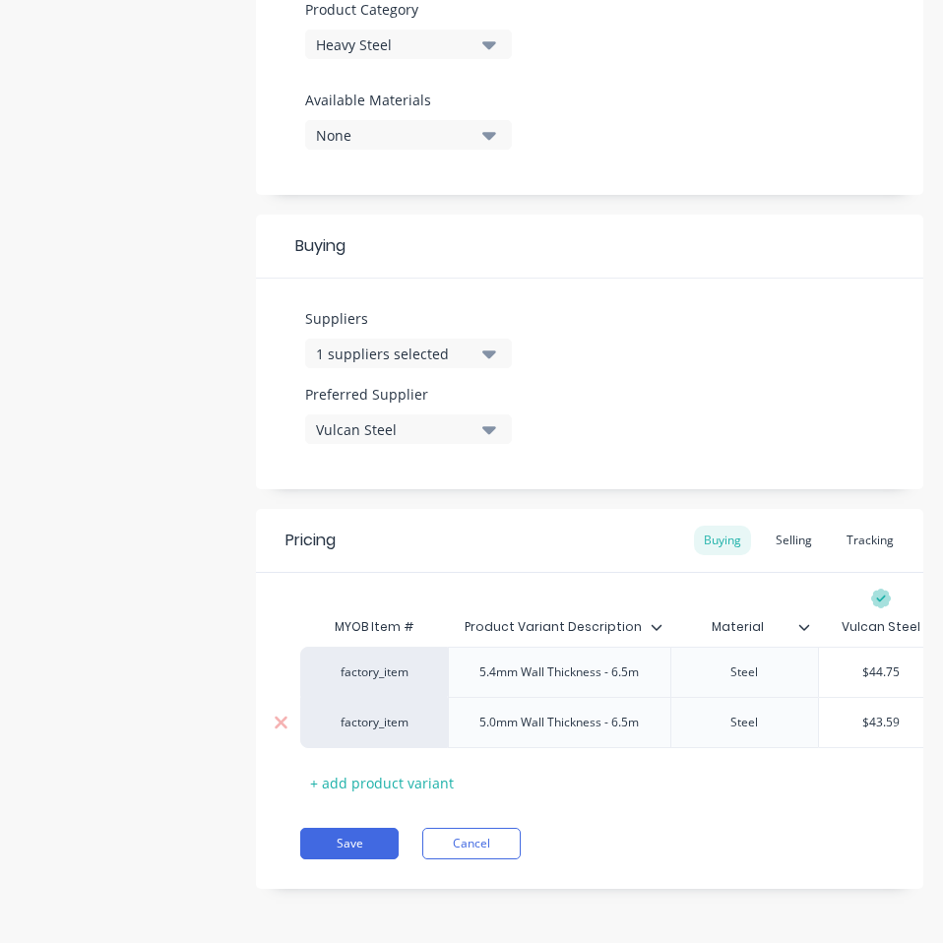
scroll to position [0, 34]
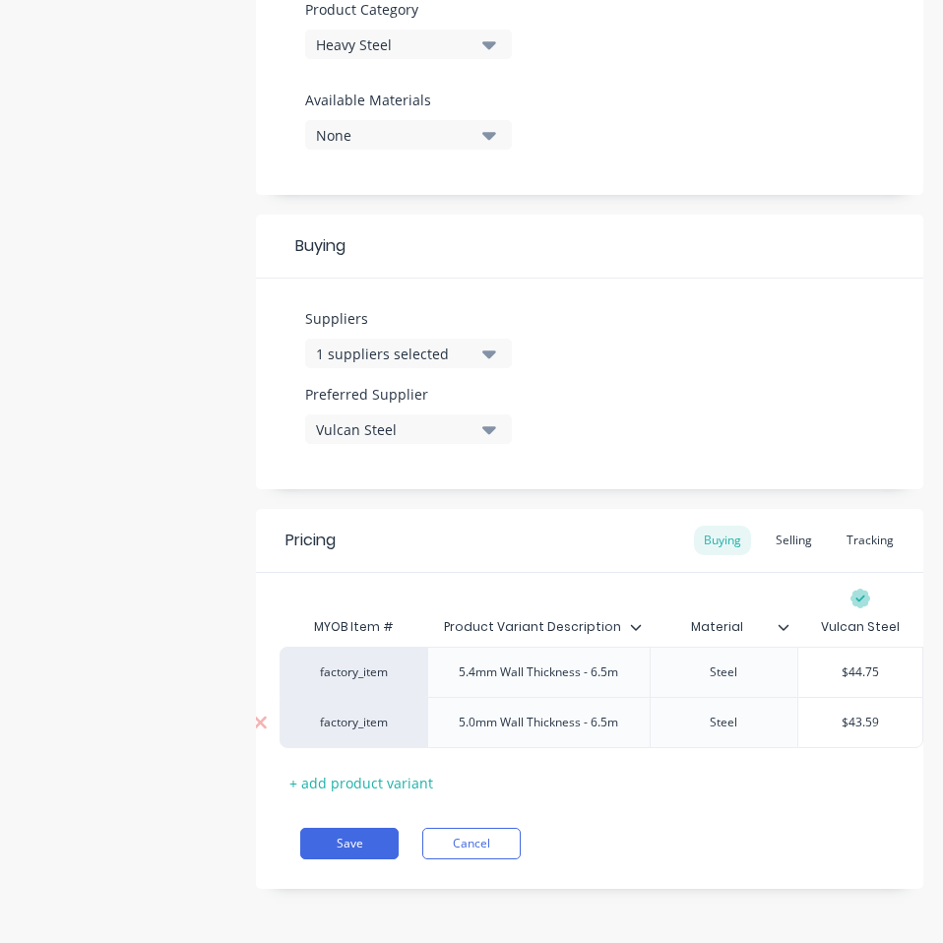
click at [845, 718] on div "$43.59" at bounding box center [860, 722] width 124 height 49
click at [852, 713] on input "$43.59" at bounding box center [860, 722] width 124 height 18
click at [845, 663] on input "$44.75" at bounding box center [860, 672] width 124 height 18
click at [848, 713] on input "$43.59" at bounding box center [860, 722] width 124 height 18
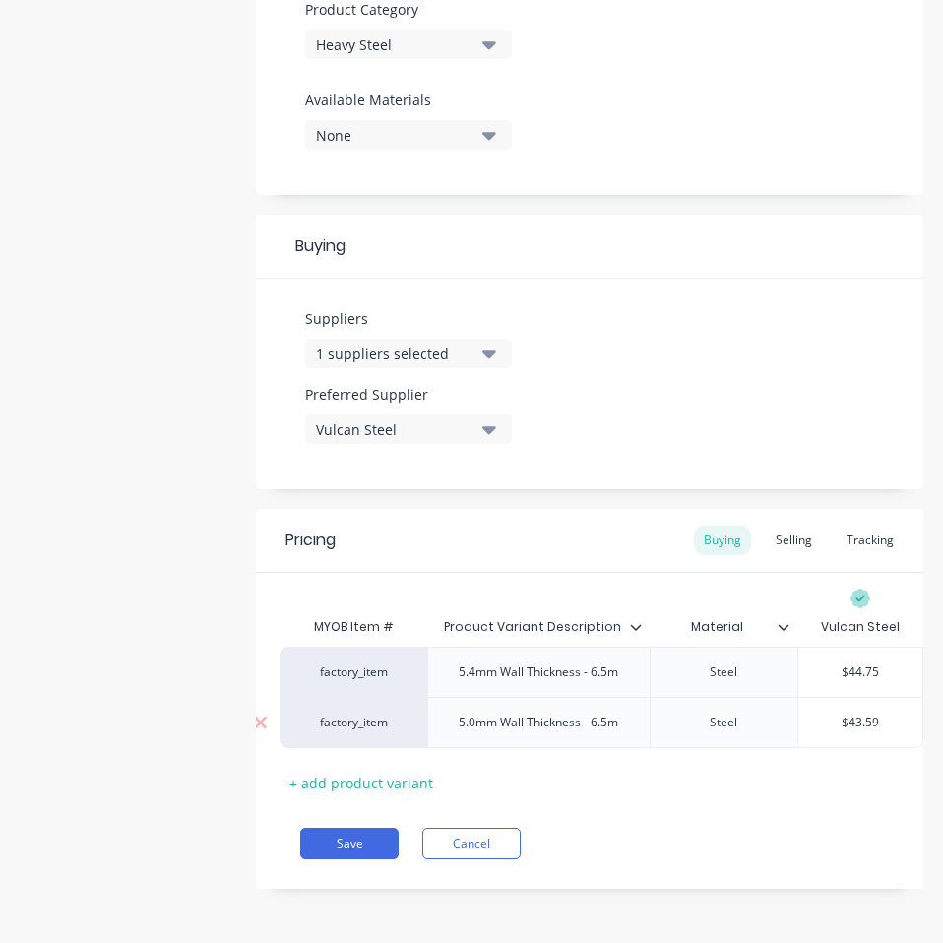
click at [848, 713] on input "$43.59" at bounding box center [860, 722] width 124 height 18
paste input "38.86"
type textarea "x"
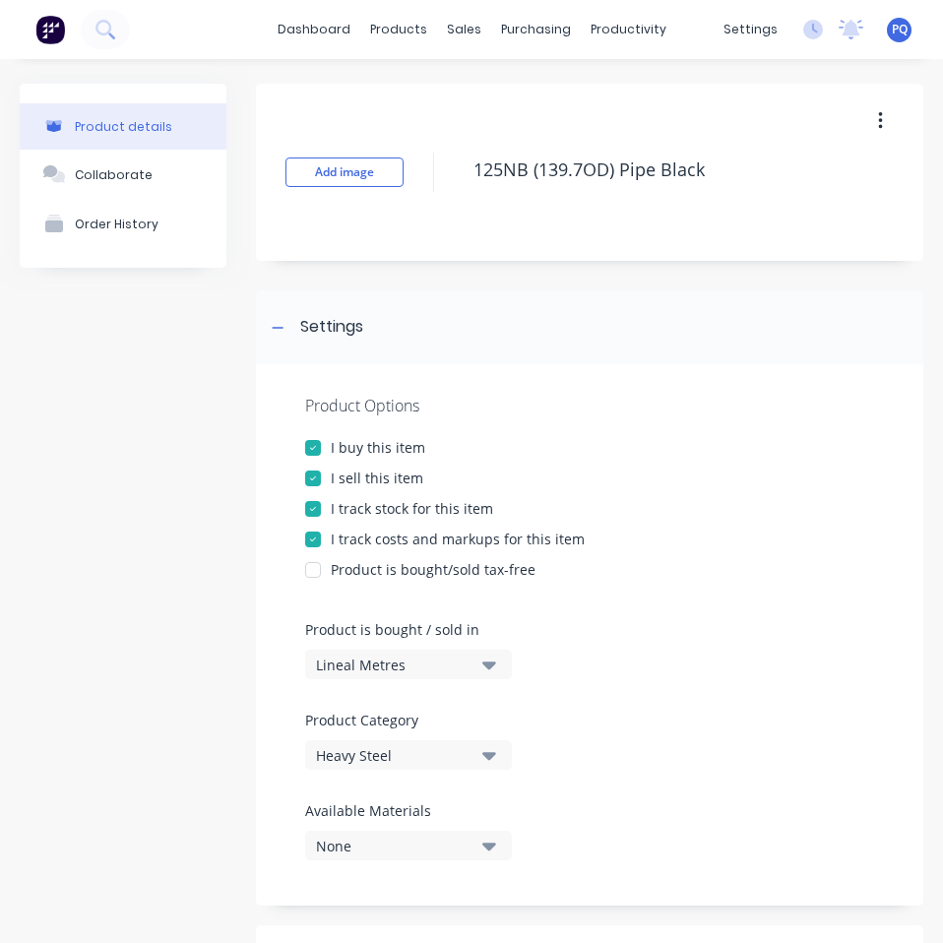
scroll to position [725, 0]
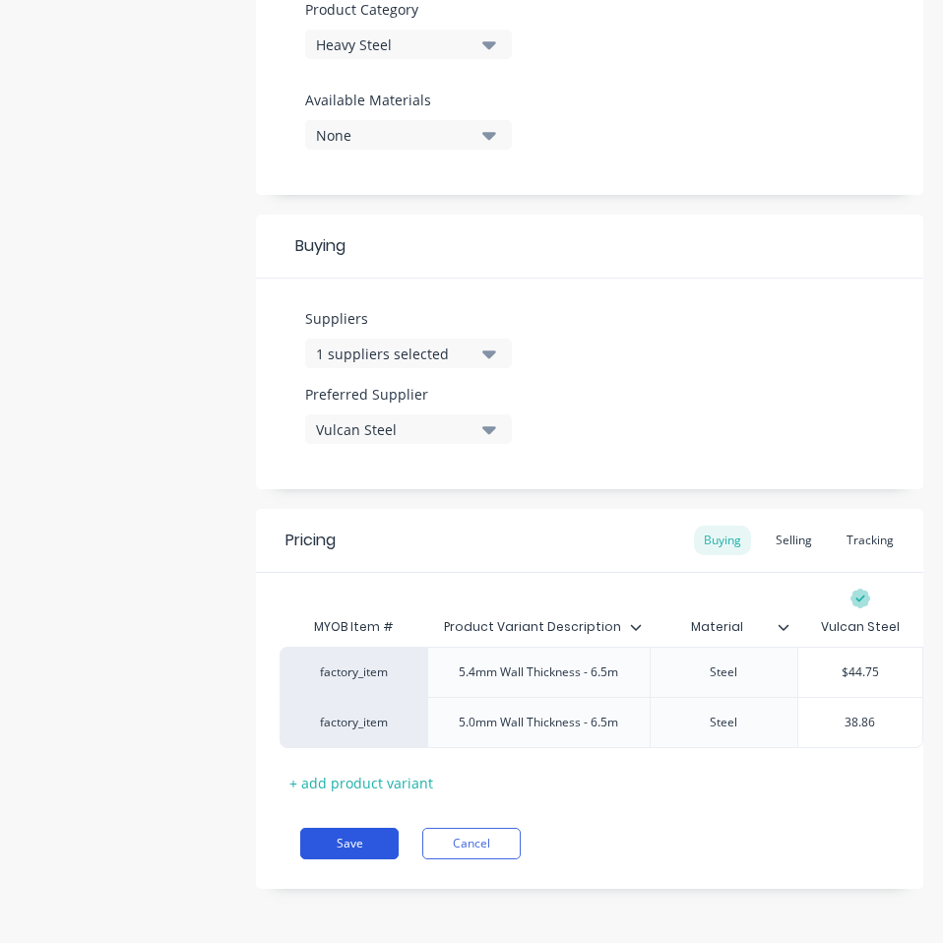
type input "38.86"
click at [346, 837] on button "Save" at bounding box center [349, 842] width 98 height 31
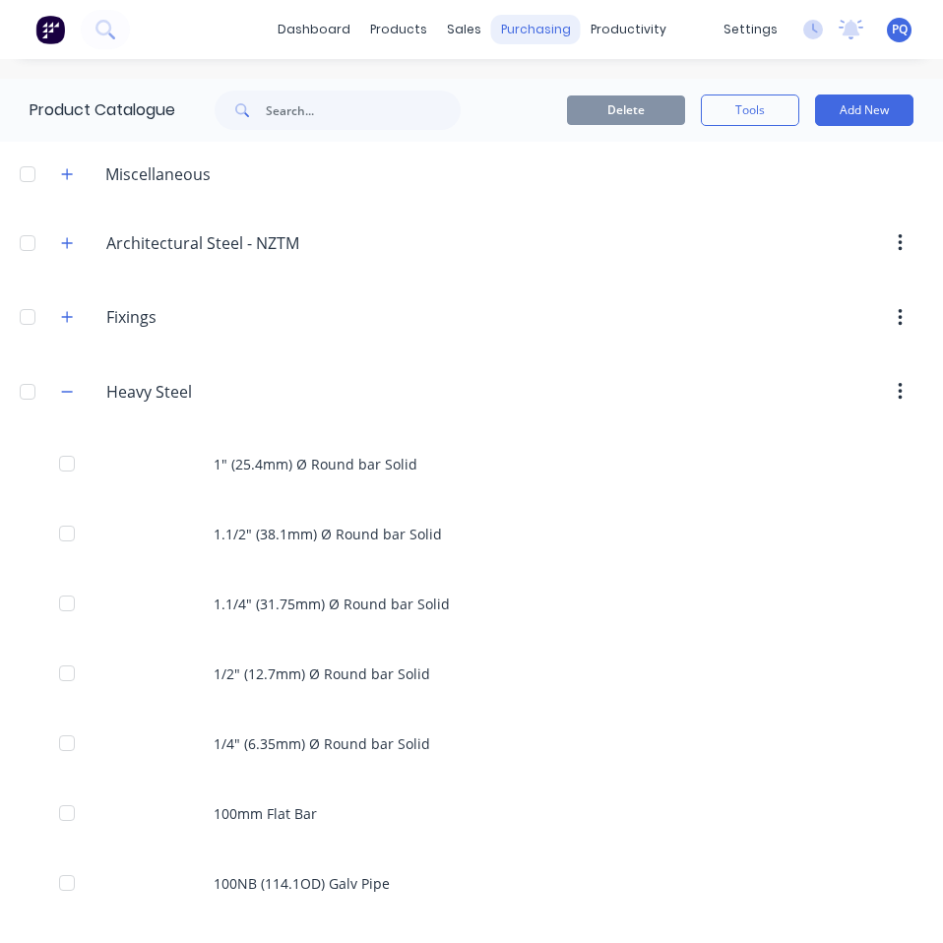
scroll to position [1319, 0]
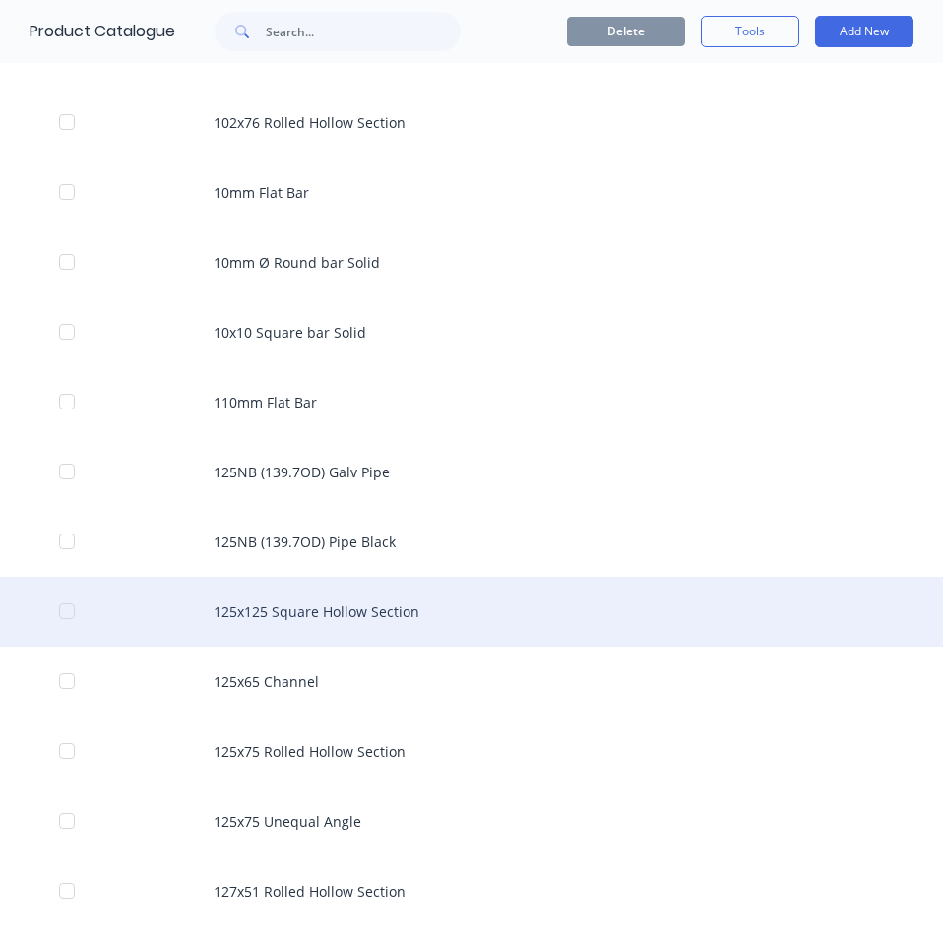
click at [272, 624] on div "125x125 Square Hollow Section" at bounding box center [471, 612] width 943 height 70
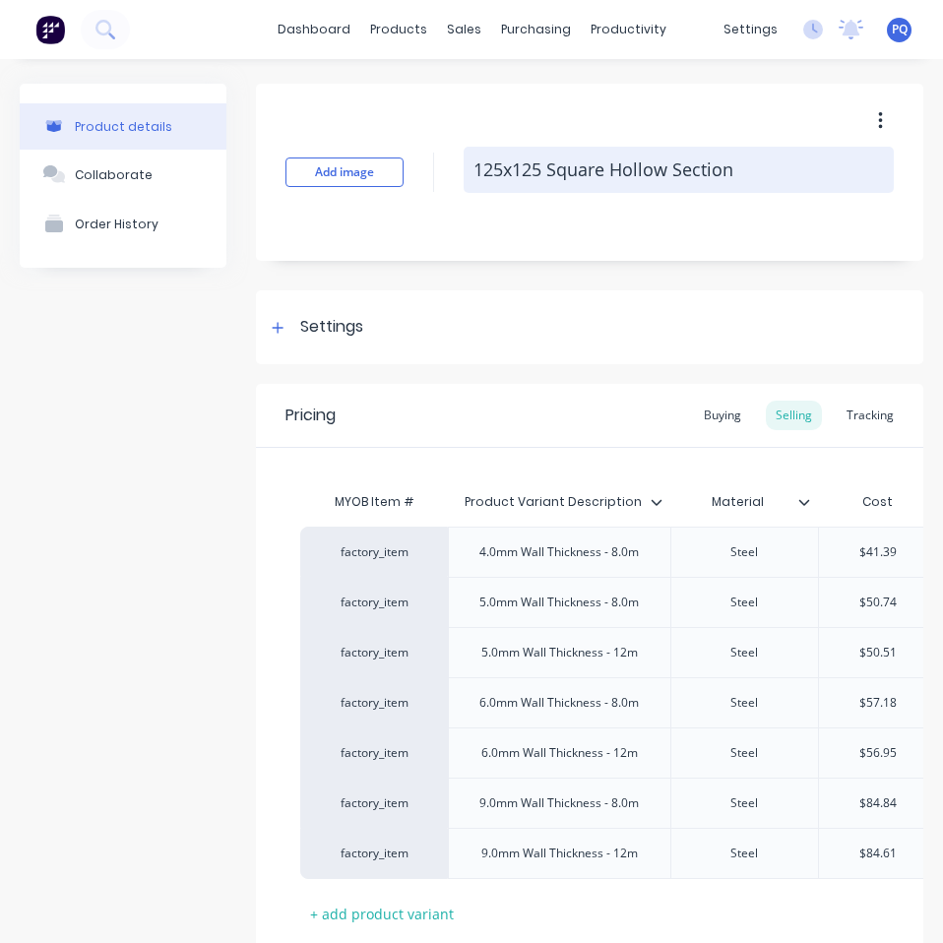
click at [556, 154] on textarea "125x125 Square Hollow Section" at bounding box center [678, 170] width 430 height 46
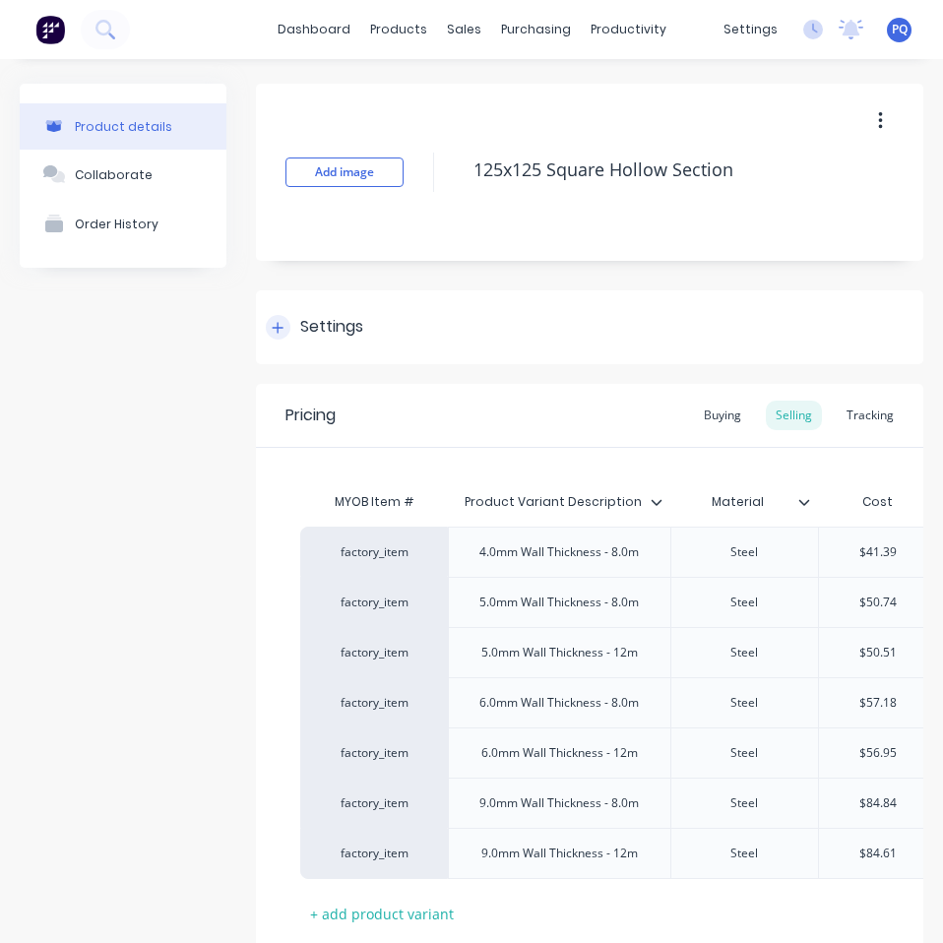
click at [304, 324] on div "Settings" at bounding box center [331, 327] width 63 height 25
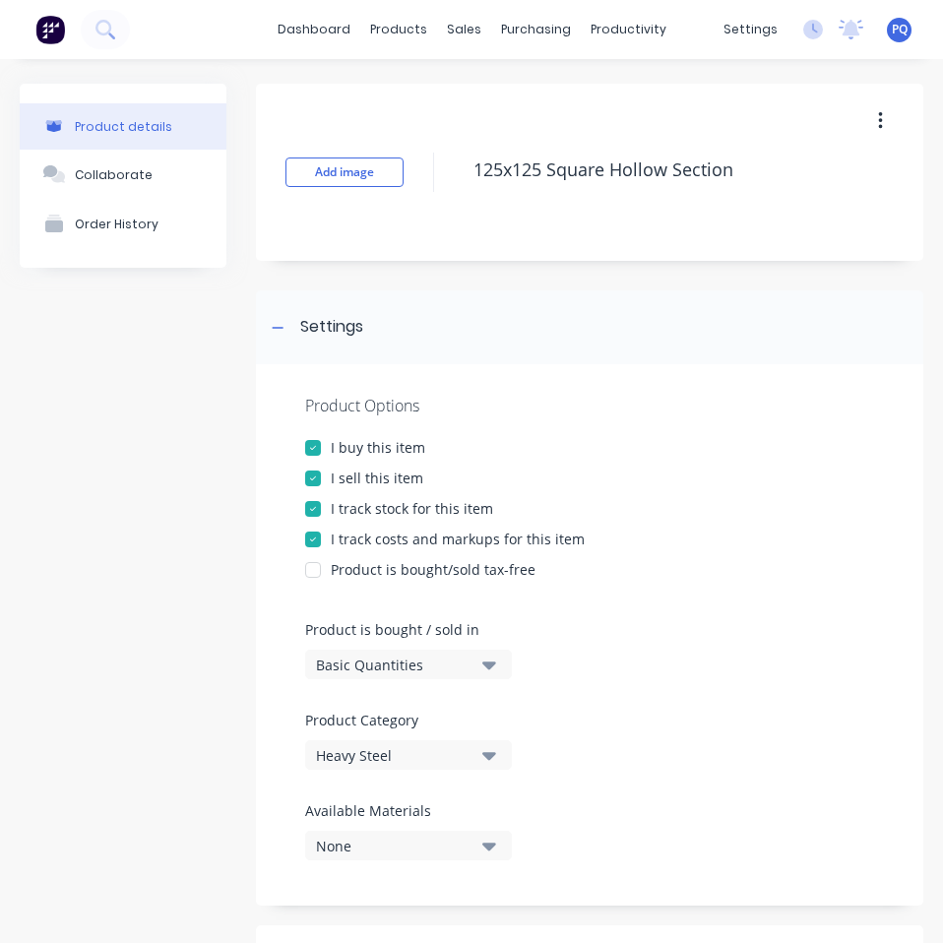
click at [335, 658] on div "Basic Quantities" at bounding box center [394, 664] width 157 height 21
click at [399, 755] on div "Lineal Metres" at bounding box center [452, 752] width 295 height 39
type textarea "x"
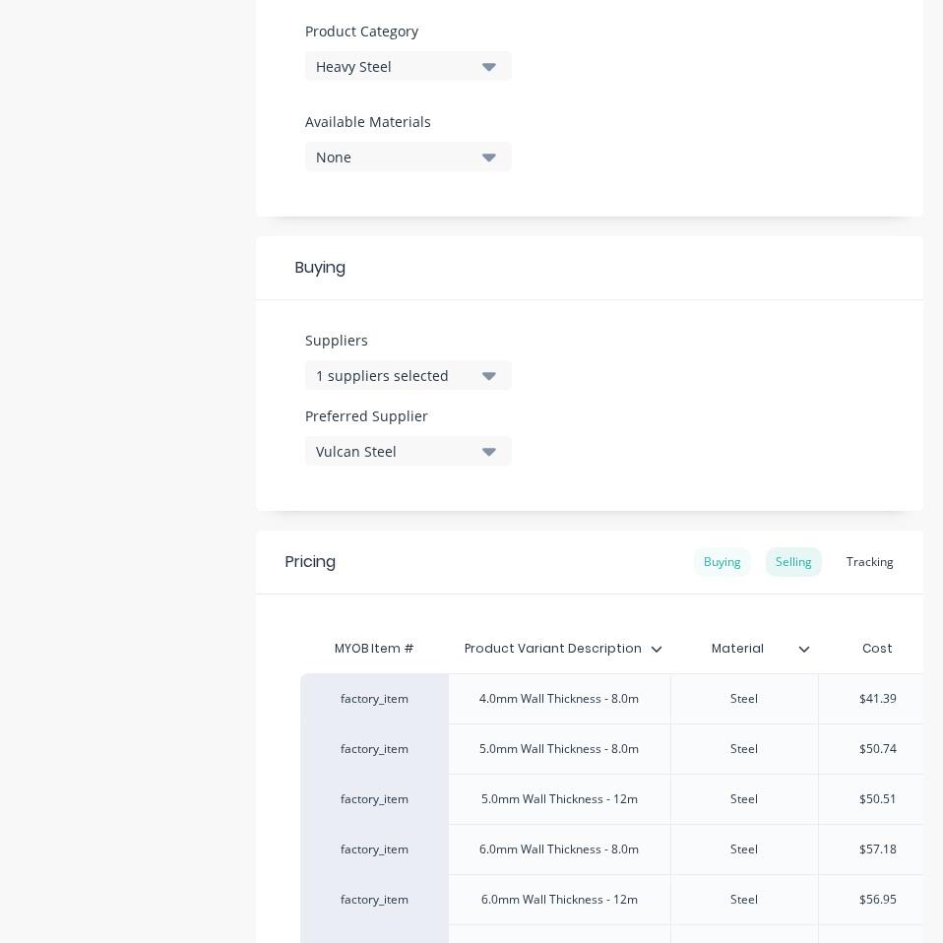
click at [718, 564] on div "Buying" at bounding box center [722, 562] width 57 height 30
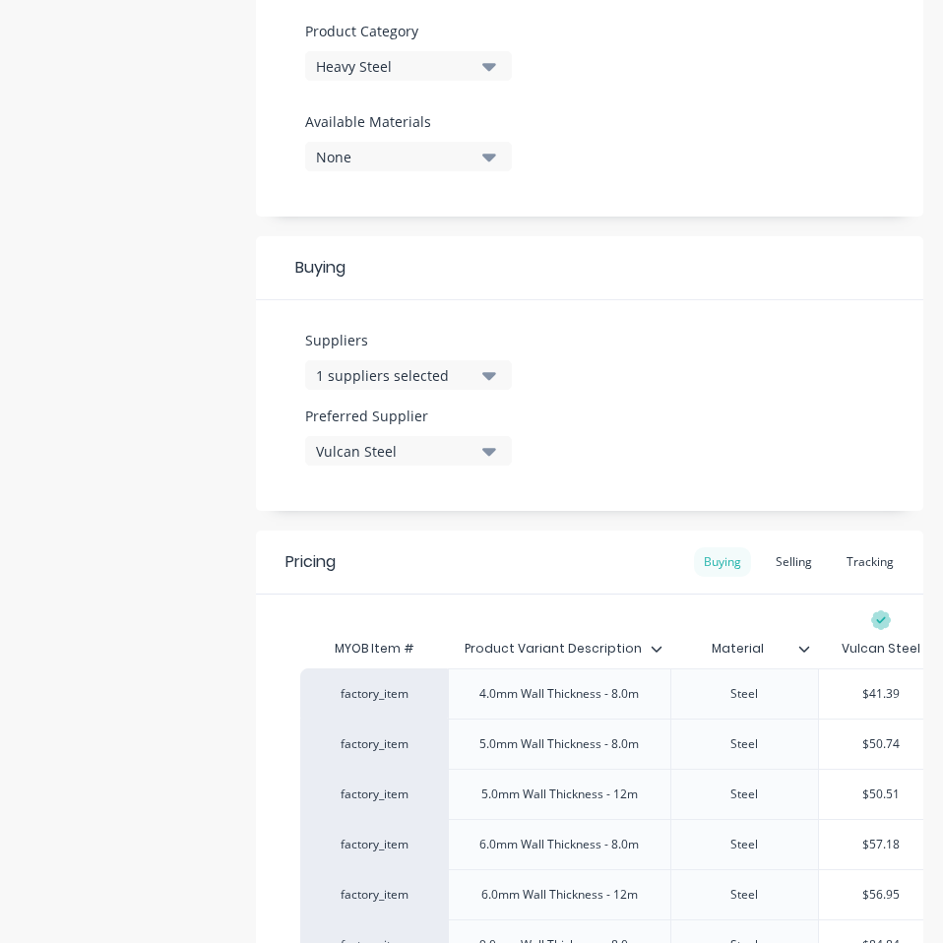
scroll to position [976, 0]
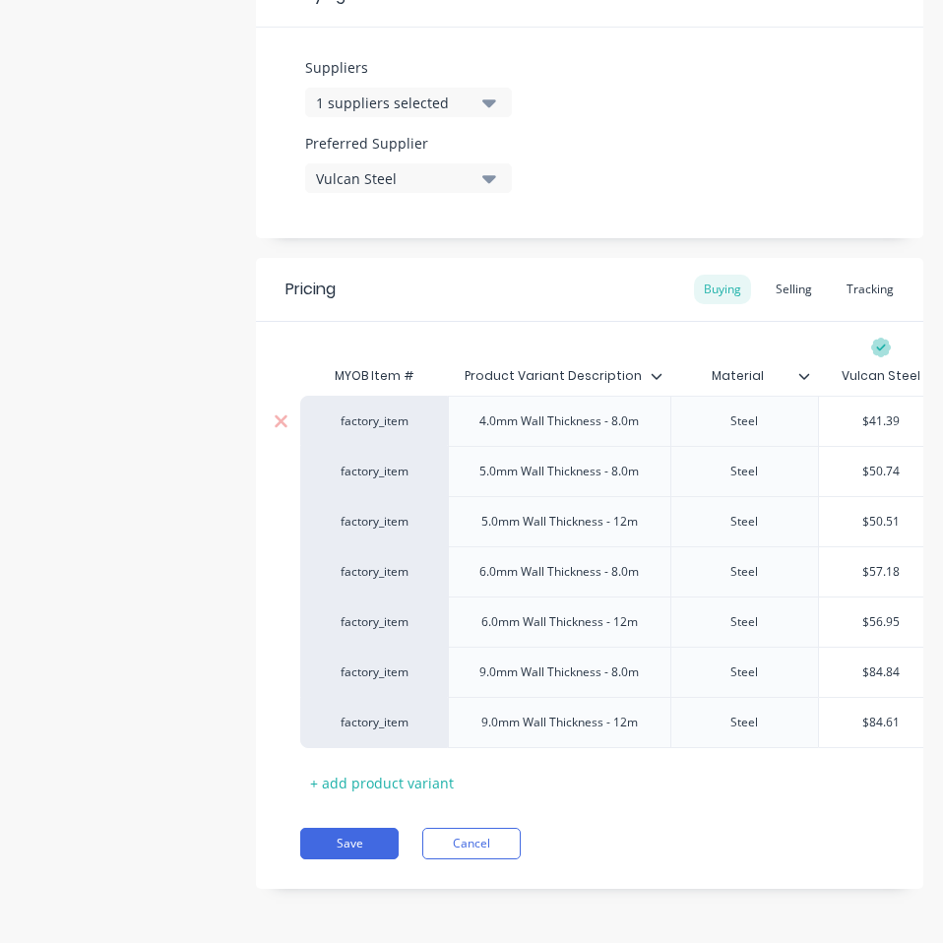
type input "$41.39"
click at [878, 412] on input "$41.39" at bounding box center [881, 421] width 124 height 18
paste input "37.00"
type textarea "x"
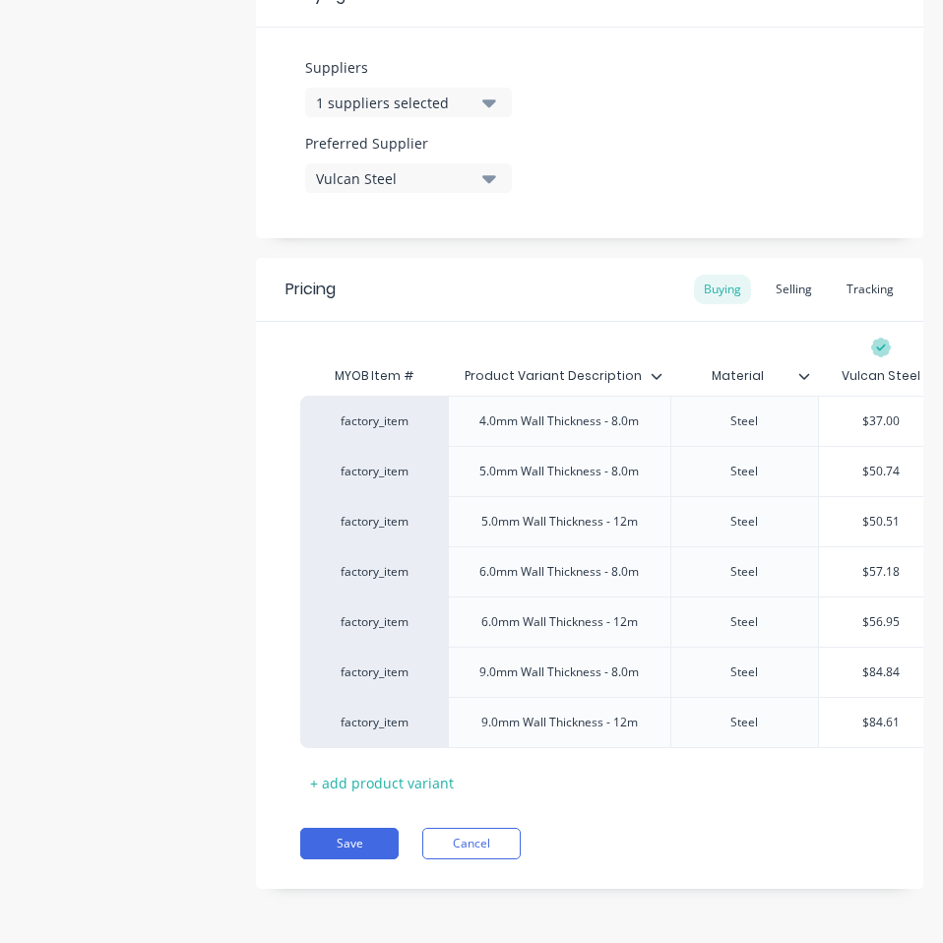
type input "$37.00"
type input "$50.74"
click at [885, 462] on input "$50.74" at bounding box center [881, 471] width 124 height 18
paste input "45.50"
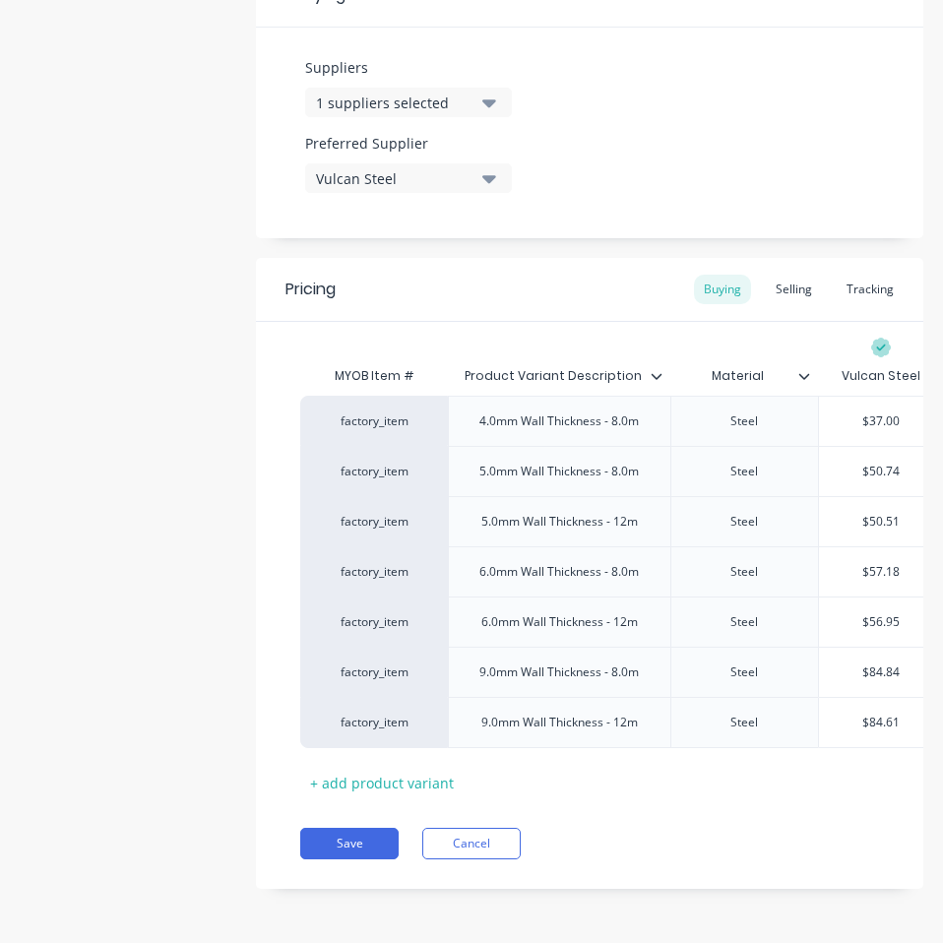
type textarea "x"
type input "$45.50"
type input "$50.51"
click at [887, 513] on input "$50.51" at bounding box center [881, 522] width 124 height 18
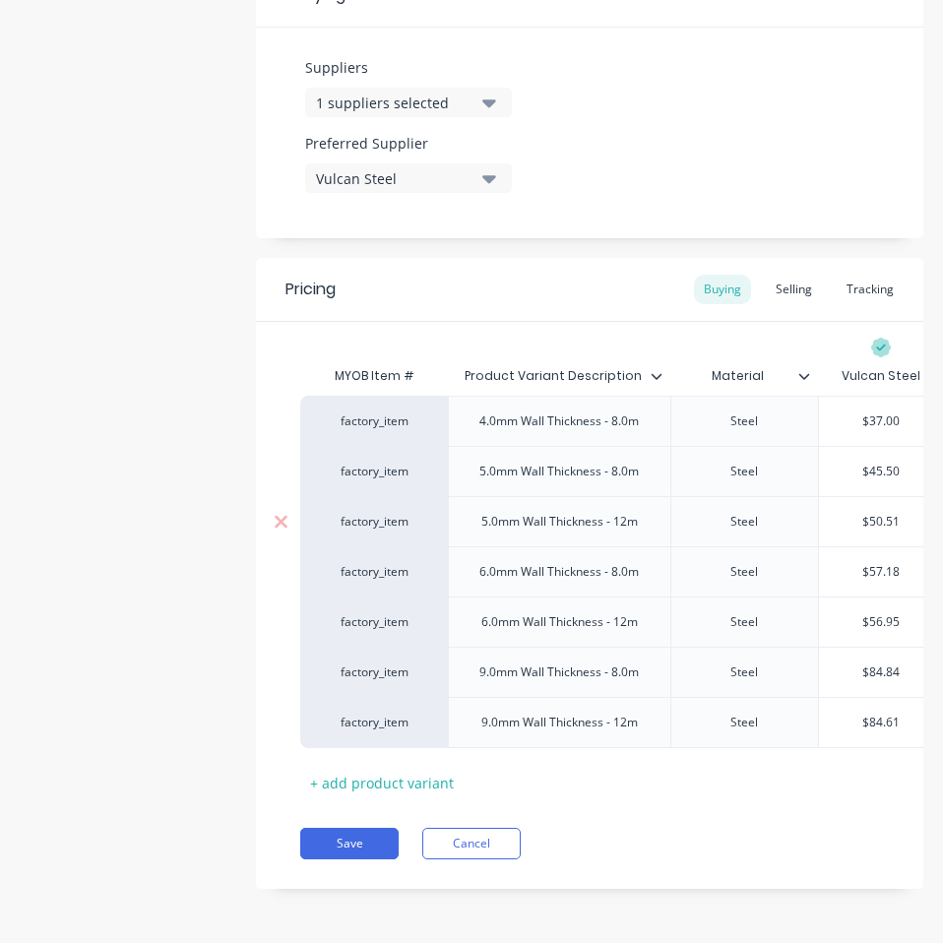
click at [879, 513] on input "$50.51" at bounding box center [881, 522] width 124 height 18
paste input "45.50"
type textarea "x"
type input "$45.50"
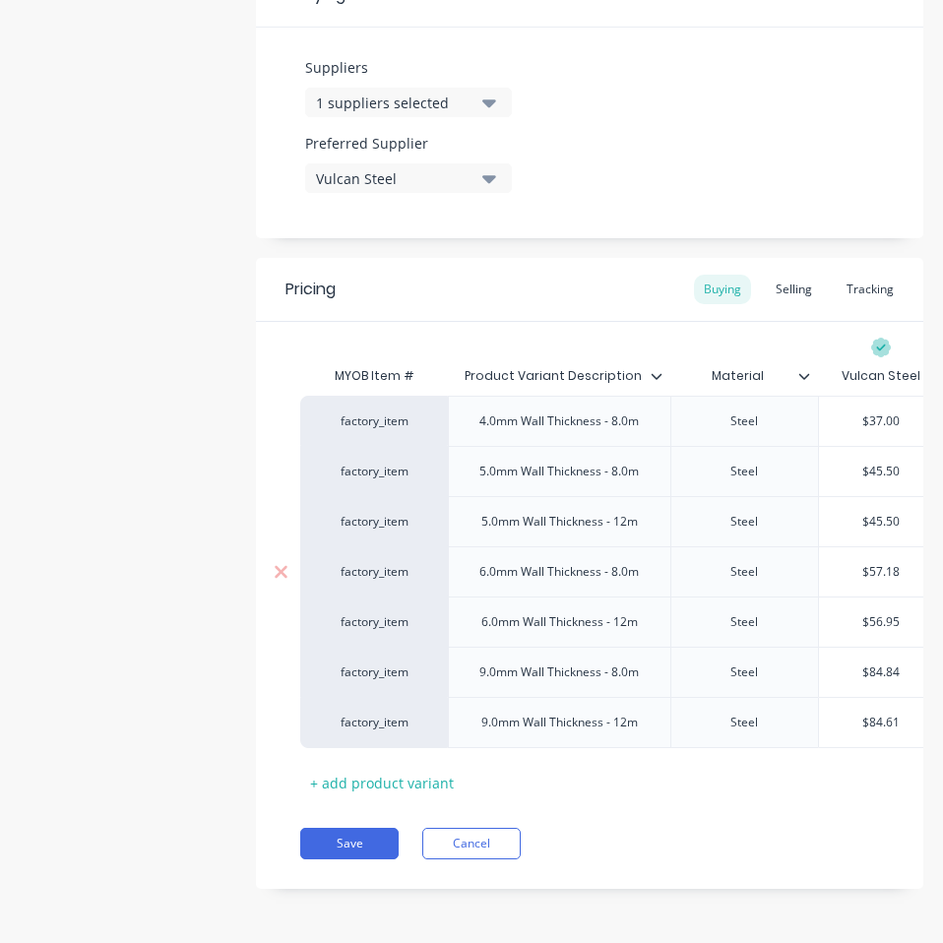
type input "$57.18"
click at [885, 563] on input "$57.18" at bounding box center [881, 572] width 124 height 18
paste input "51.36"
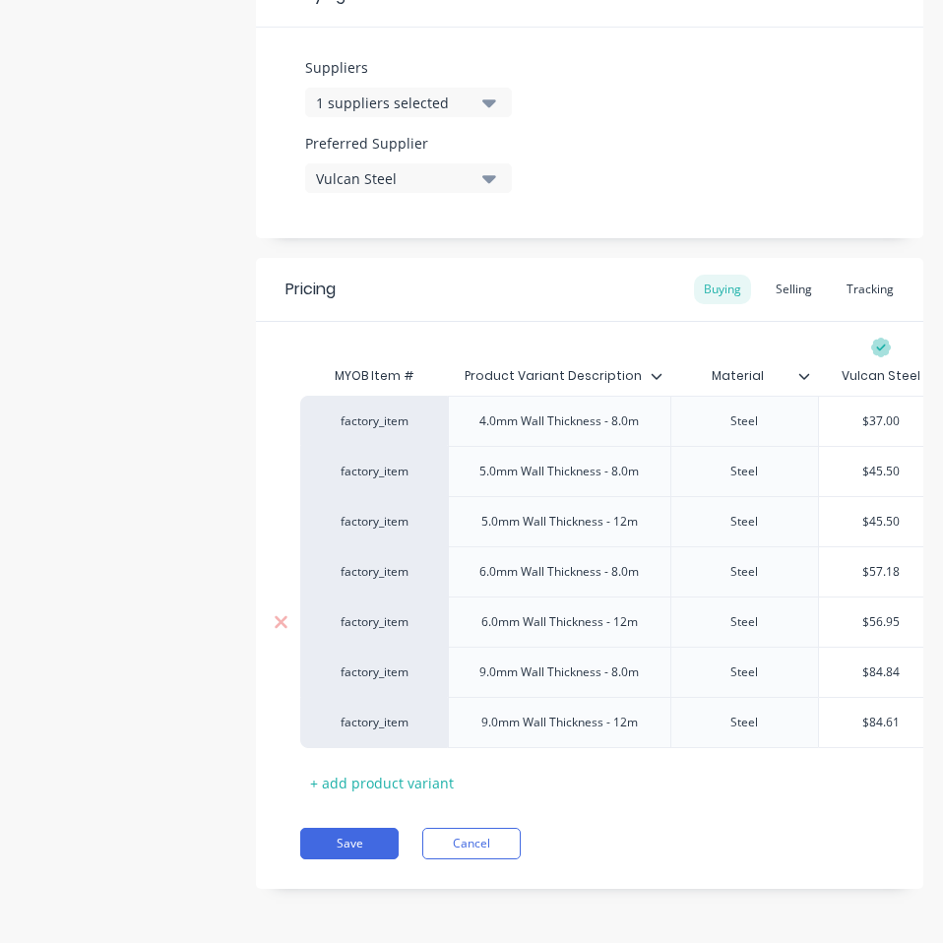
type textarea "x"
type input "51.36"
type input "$56.95"
click at [875, 613] on input "$56.95" at bounding box center [881, 622] width 124 height 18
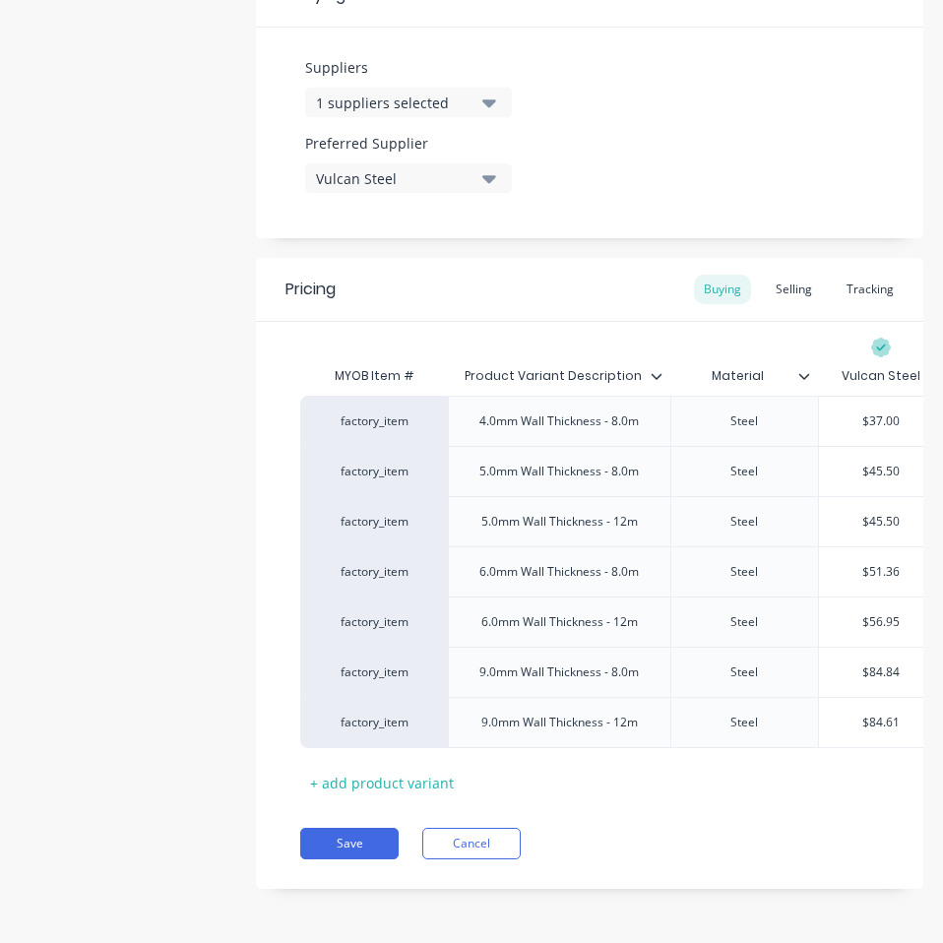
paste input "1.36"
type textarea "x"
type input "$51.36"
type input "$84.84"
click at [878, 663] on input "$84.84" at bounding box center [881, 672] width 124 height 18
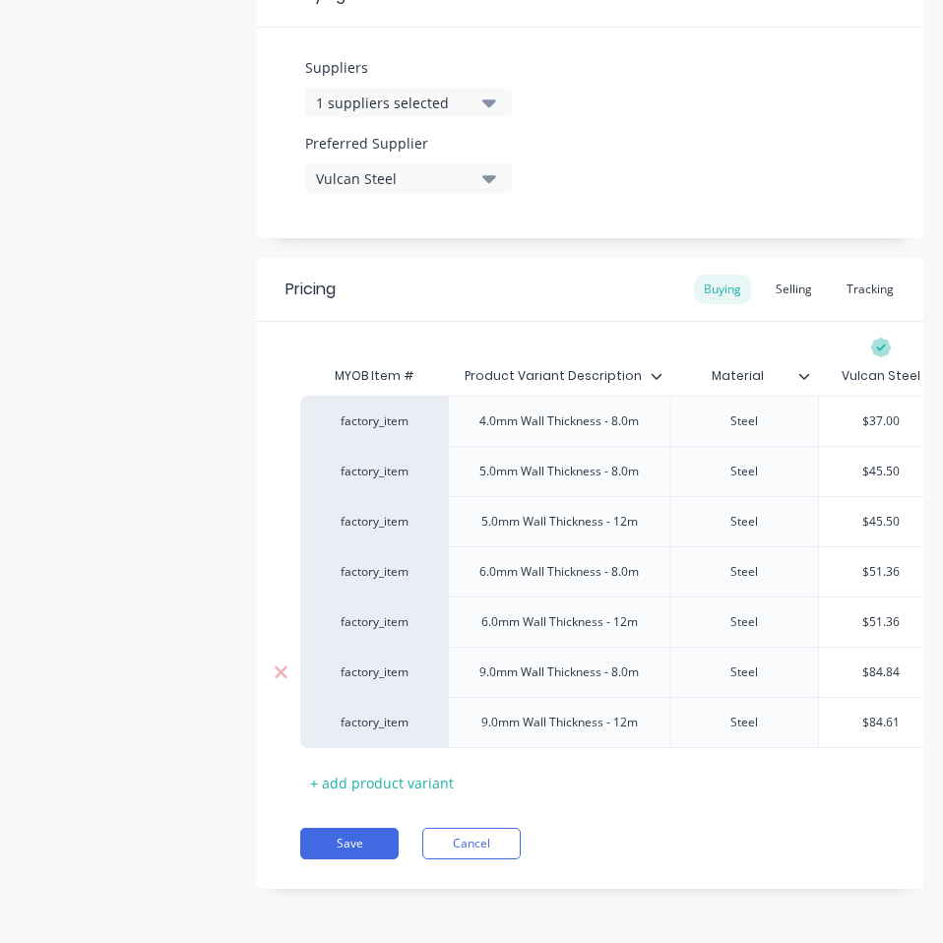
click at [878, 663] on input "$84.84" at bounding box center [881, 672] width 124 height 18
paste input "76.50"
type textarea "x"
click at [879, 717] on div "$84.61" at bounding box center [881, 722] width 124 height 49
type input "$76.50"
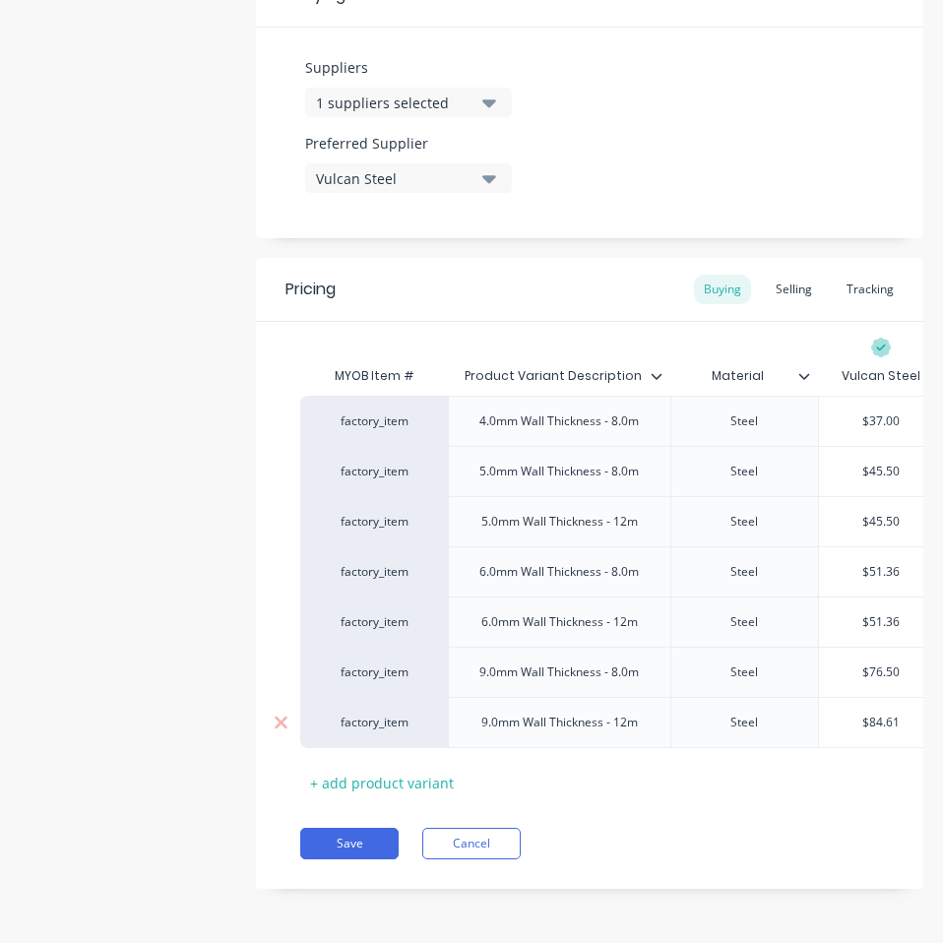
type input "$84.61"
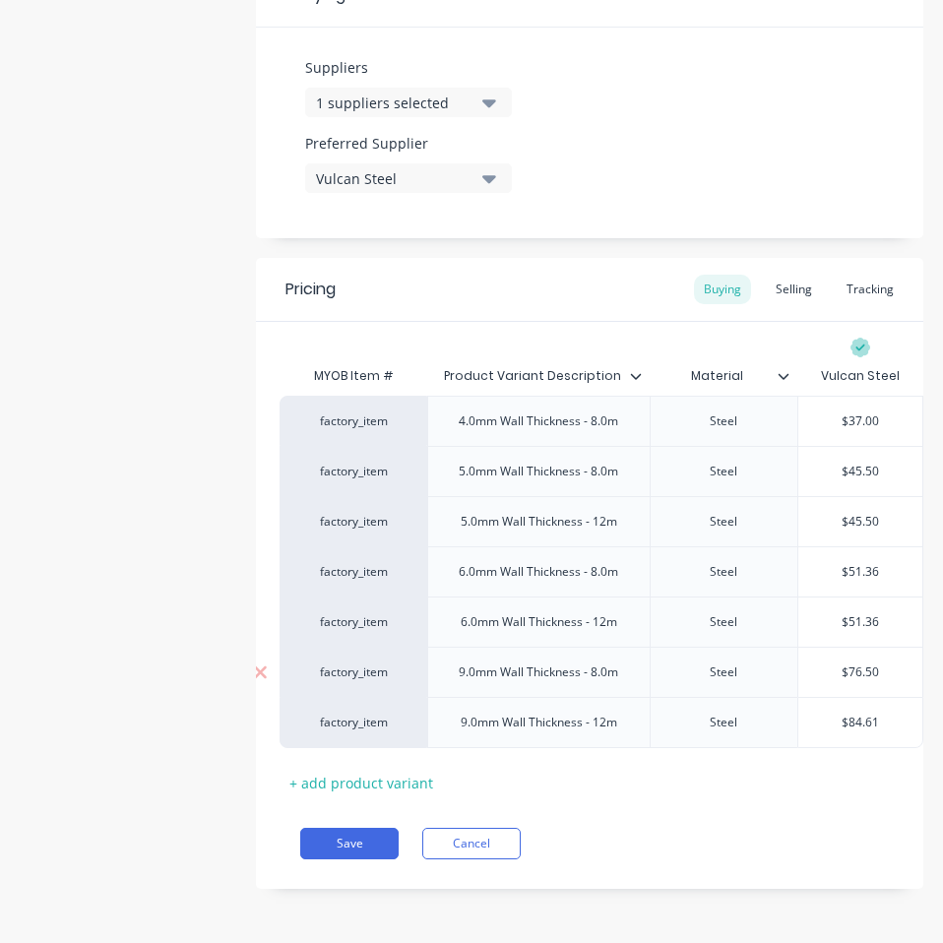
click at [840, 663] on input "$76.50" at bounding box center [860, 672] width 124 height 18
click at [851, 713] on input "$84.61" at bounding box center [860, 722] width 124 height 18
paste input "76.50"
type textarea "x"
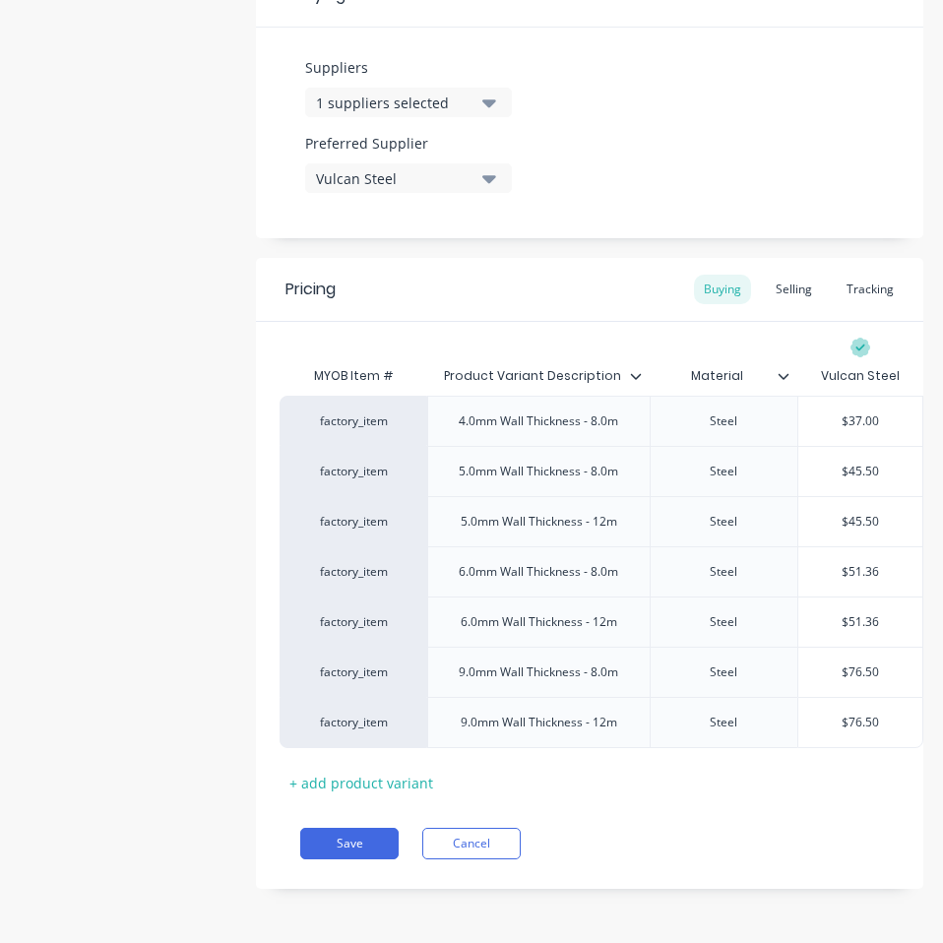
type input "$76.50"
click at [776, 839] on div "Save Cancel" at bounding box center [611, 842] width 623 height 31
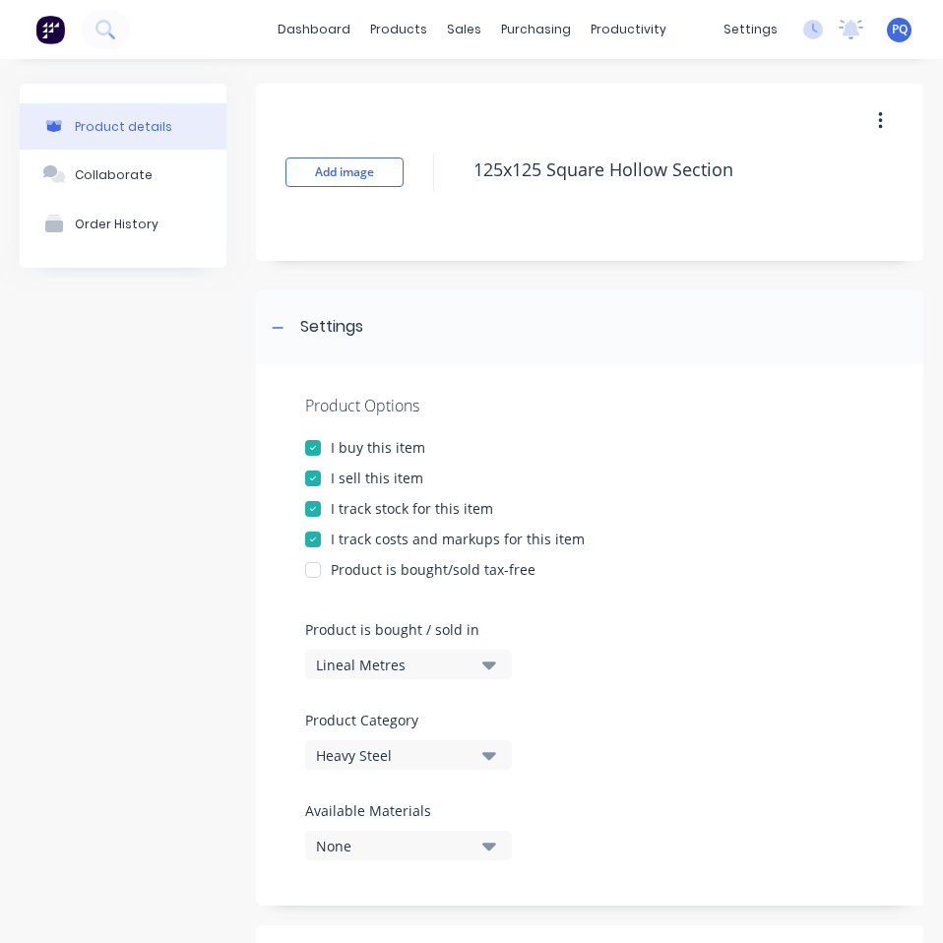
scroll to position [976, 0]
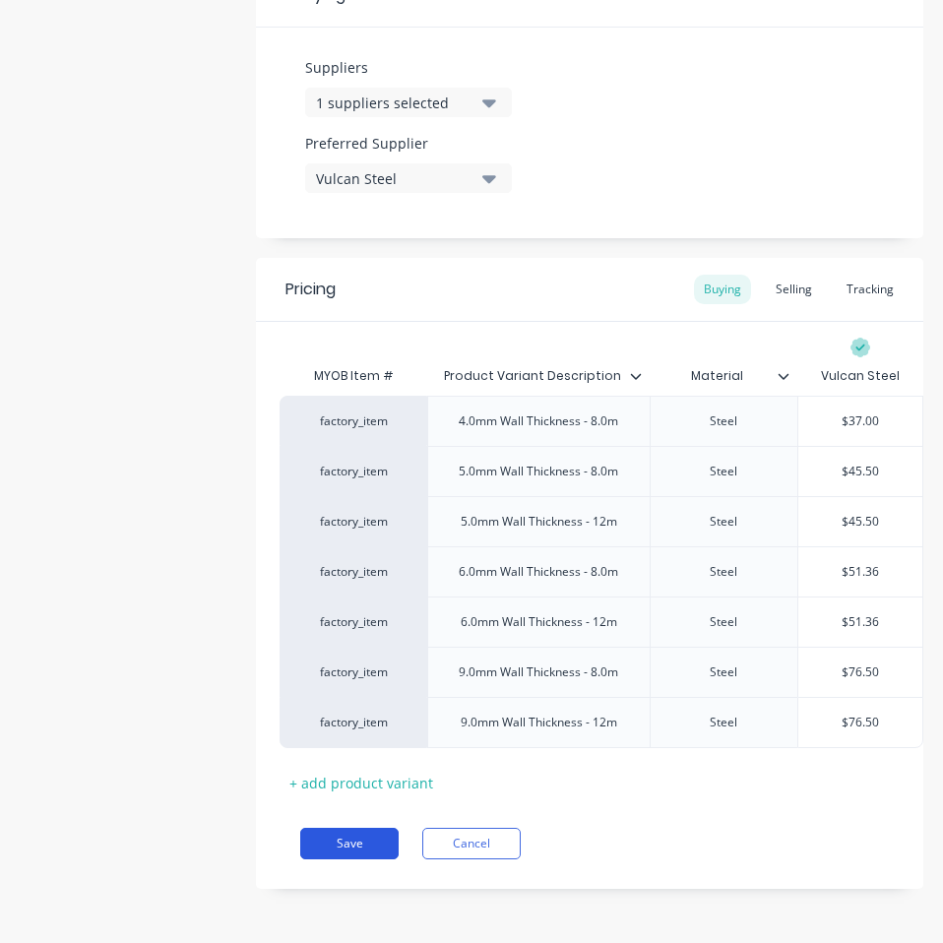
click at [343, 838] on button "Save" at bounding box center [349, 842] width 98 height 31
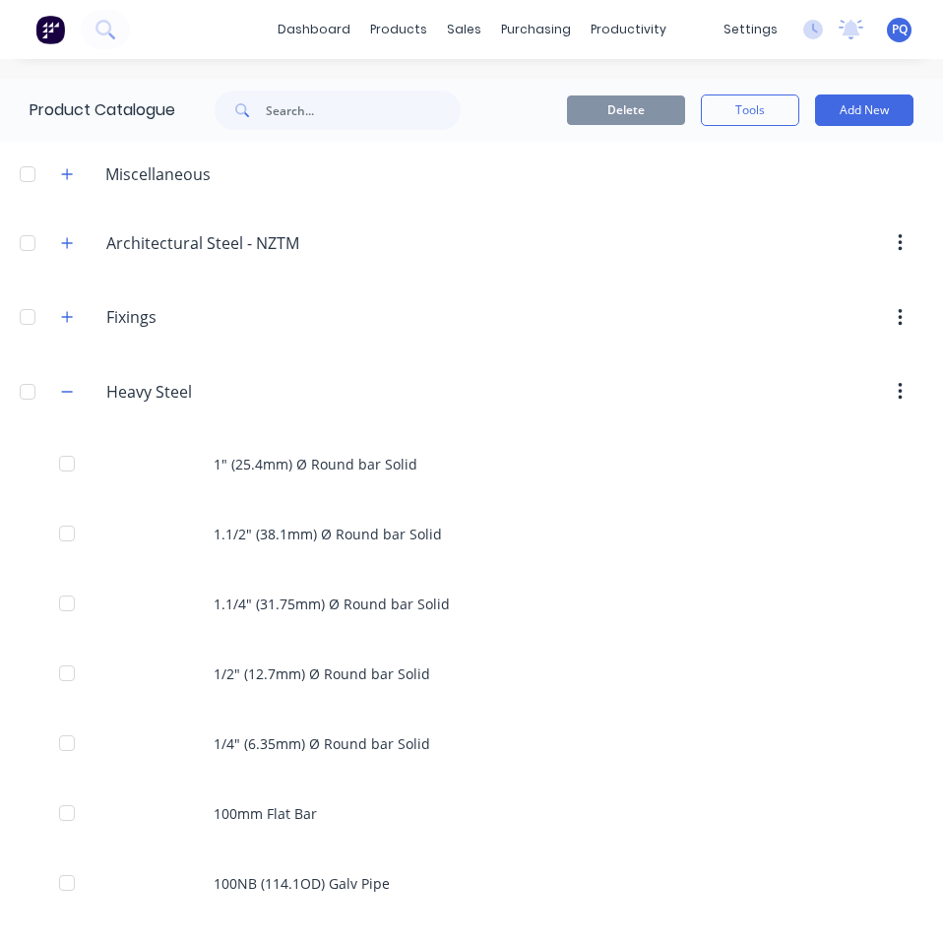
scroll to position [1459, 0]
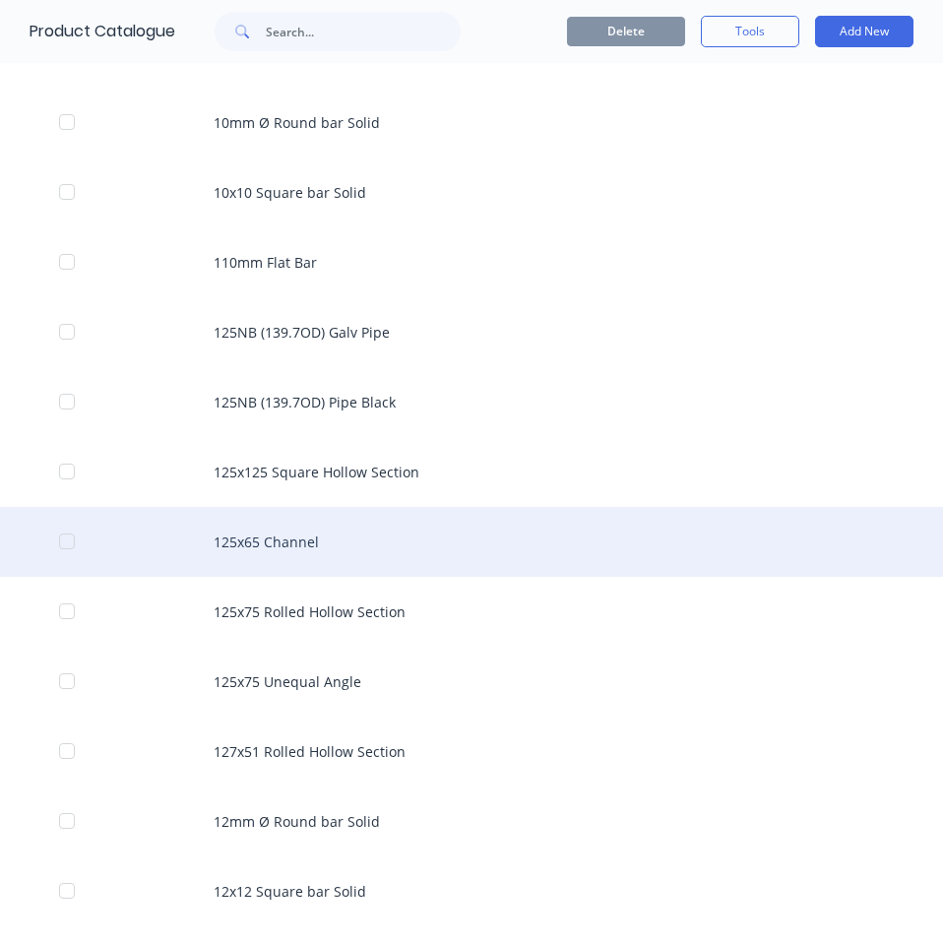
click at [252, 530] on div "125x65 Channel" at bounding box center [471, 542] width 943 height 70
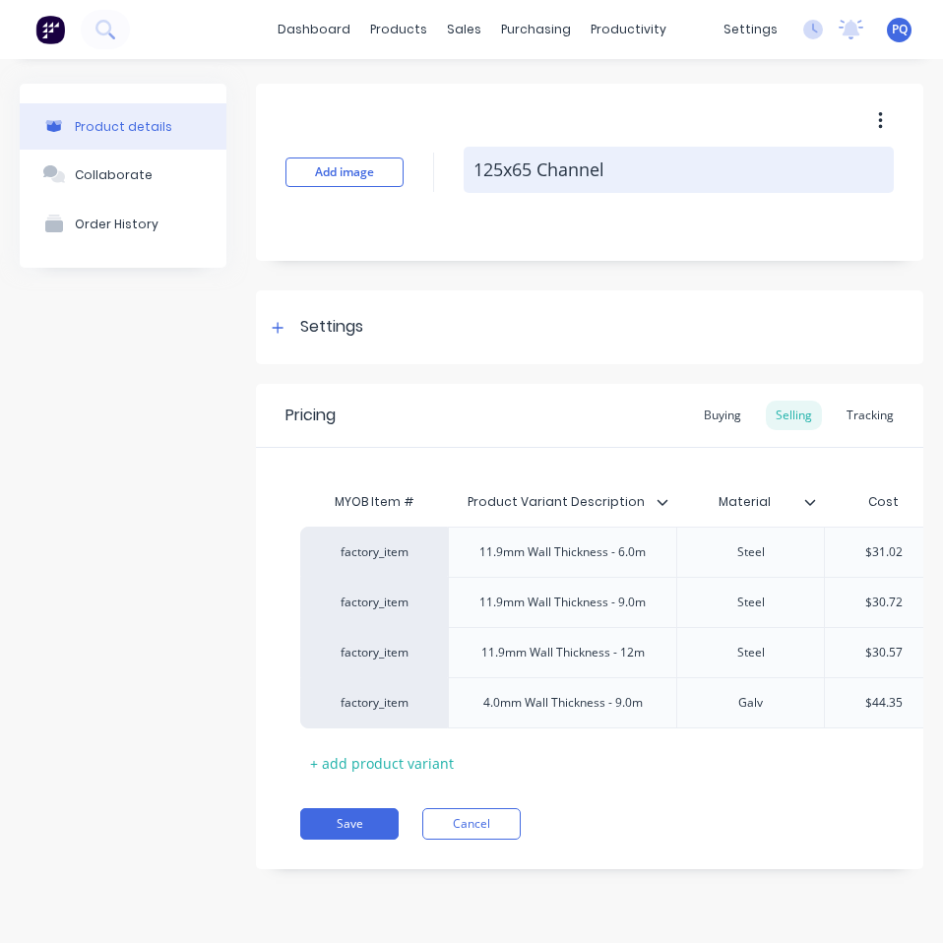
click at [601, 169] on textarea "125x65 Channel" at bounding box center [678, 170] width 430 height 46
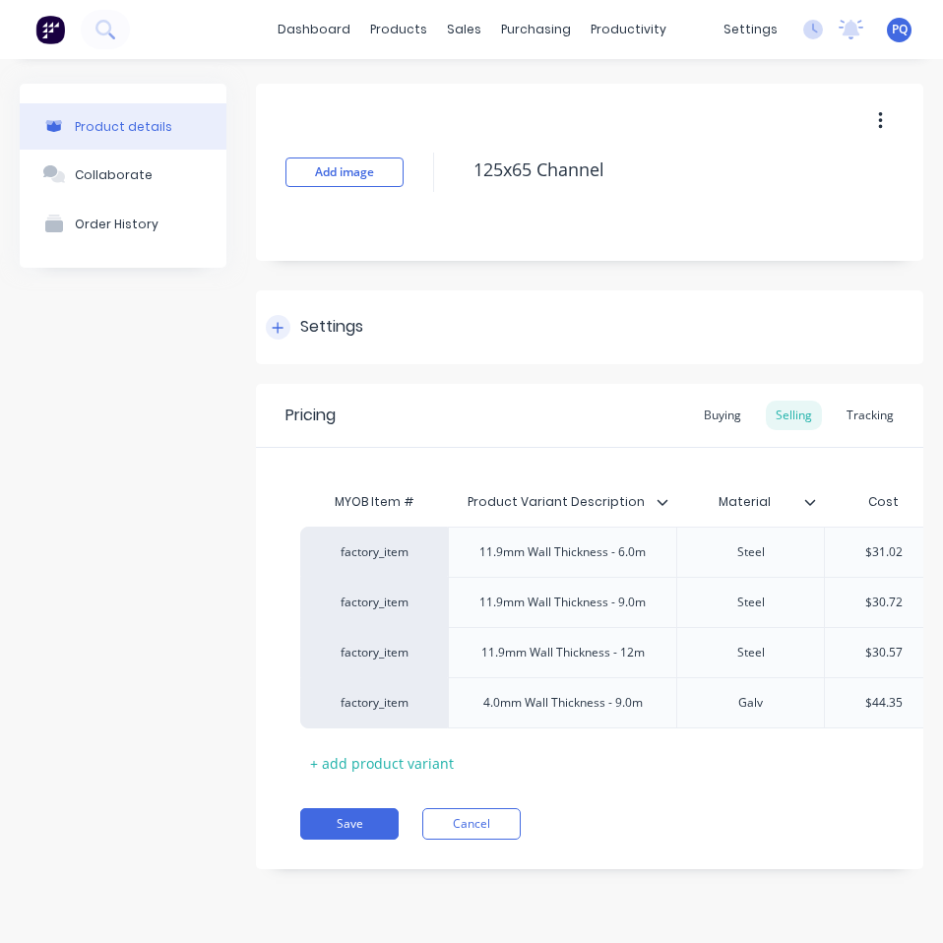
drag, startPoint x: 328, startPoint y: 338, endPoint x: 324, endPoint y: 351, distance: 13.4
click at [328, 338] on div "Settings" at bounding box center [331, 327] width 63 height 25
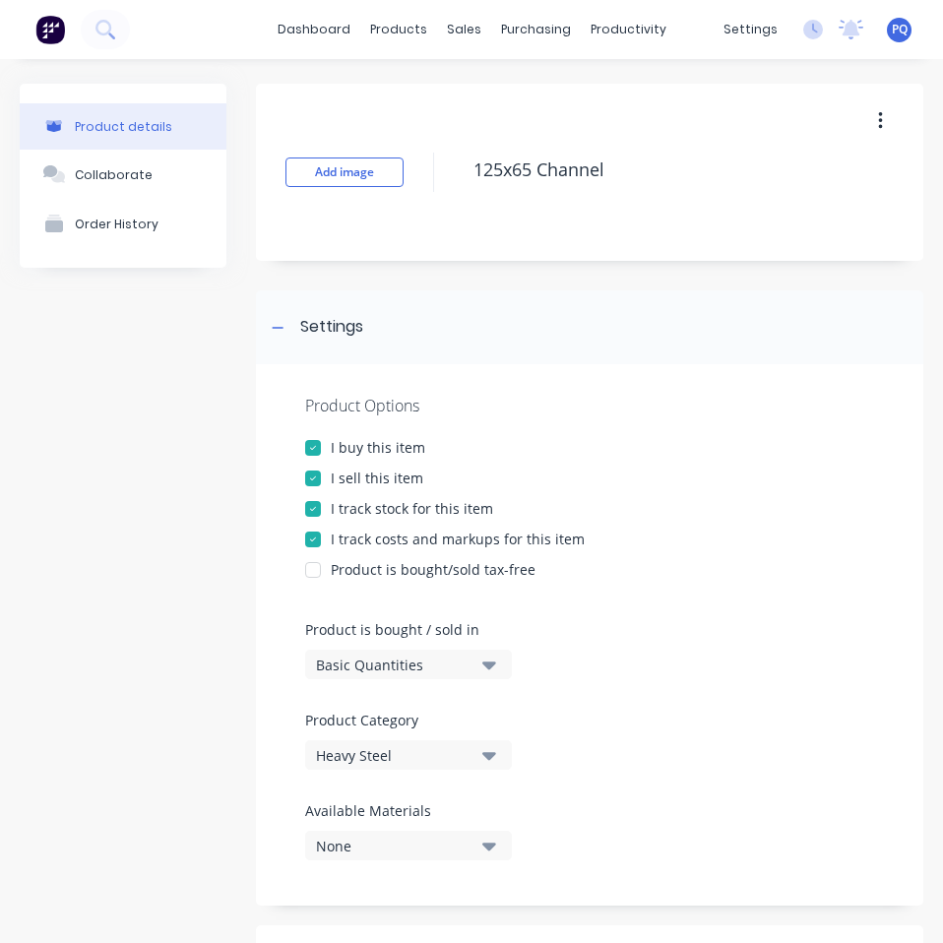
click at [364, 649] on button "Basic Quantities" at bounding box center [408, 664] width 207 height 30
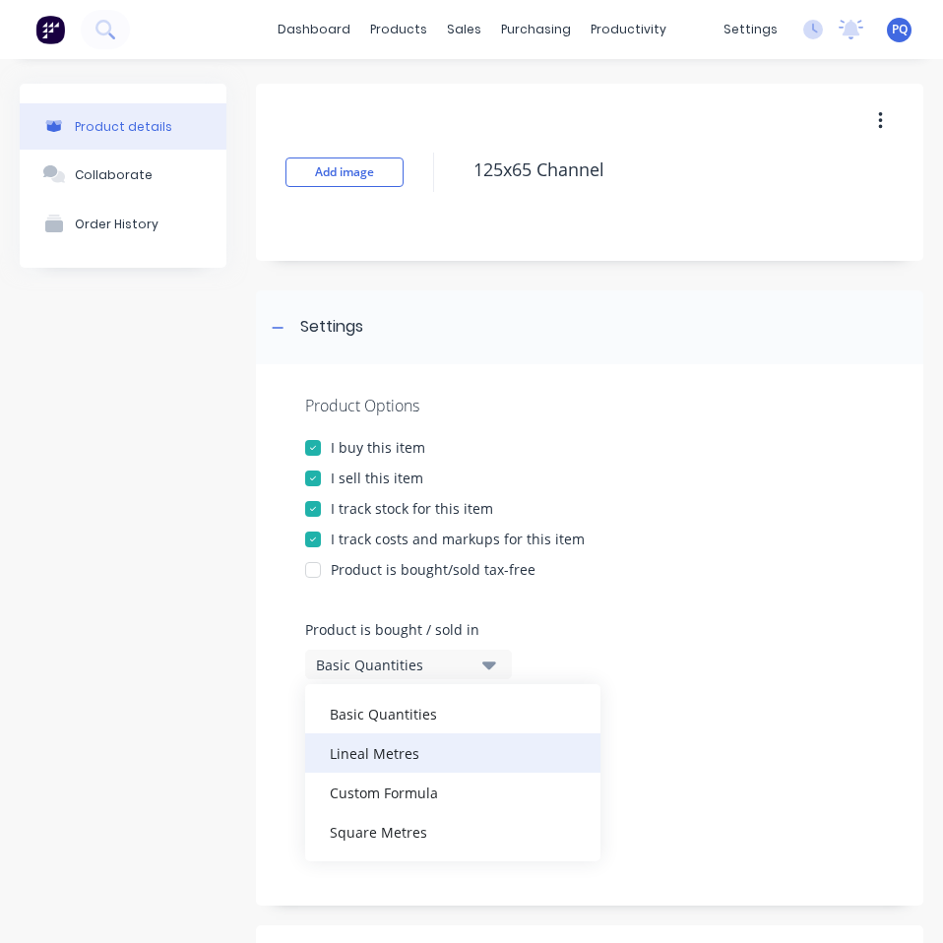
click at [390, 740] on div "Lineal Metres" at bounding box center [452, 752] width 295 height 39
type textarea "x"
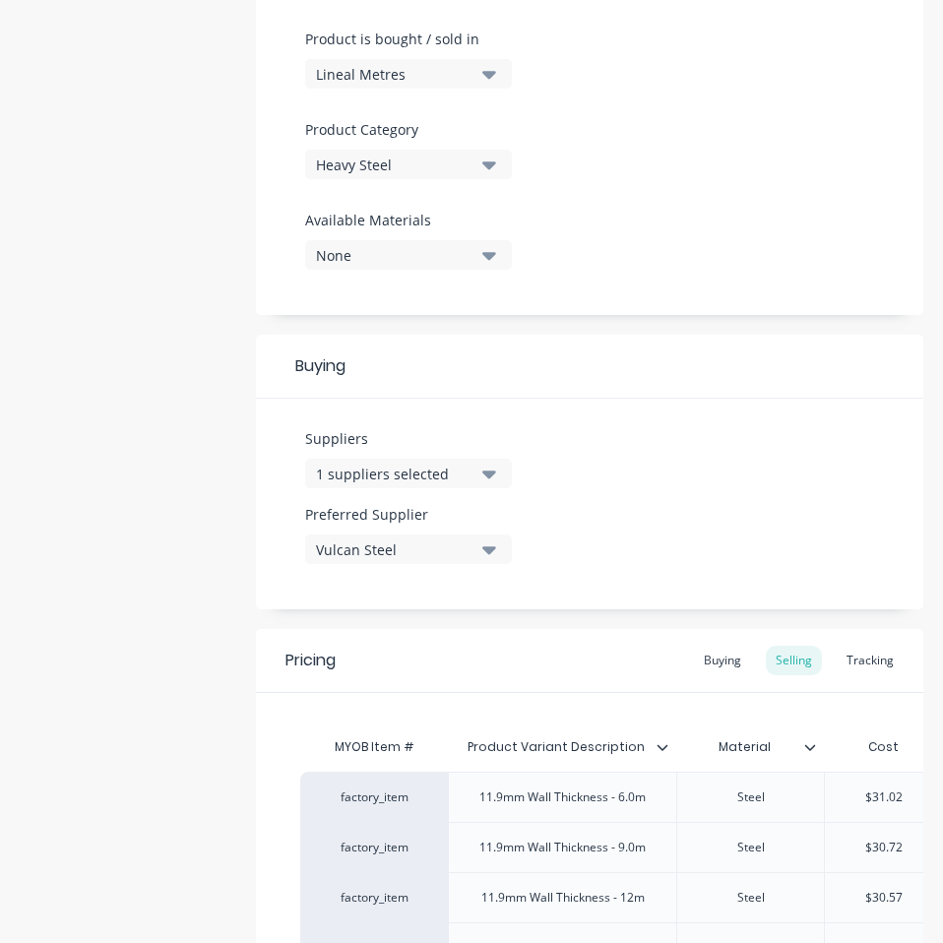
scroll to position [689, 0]
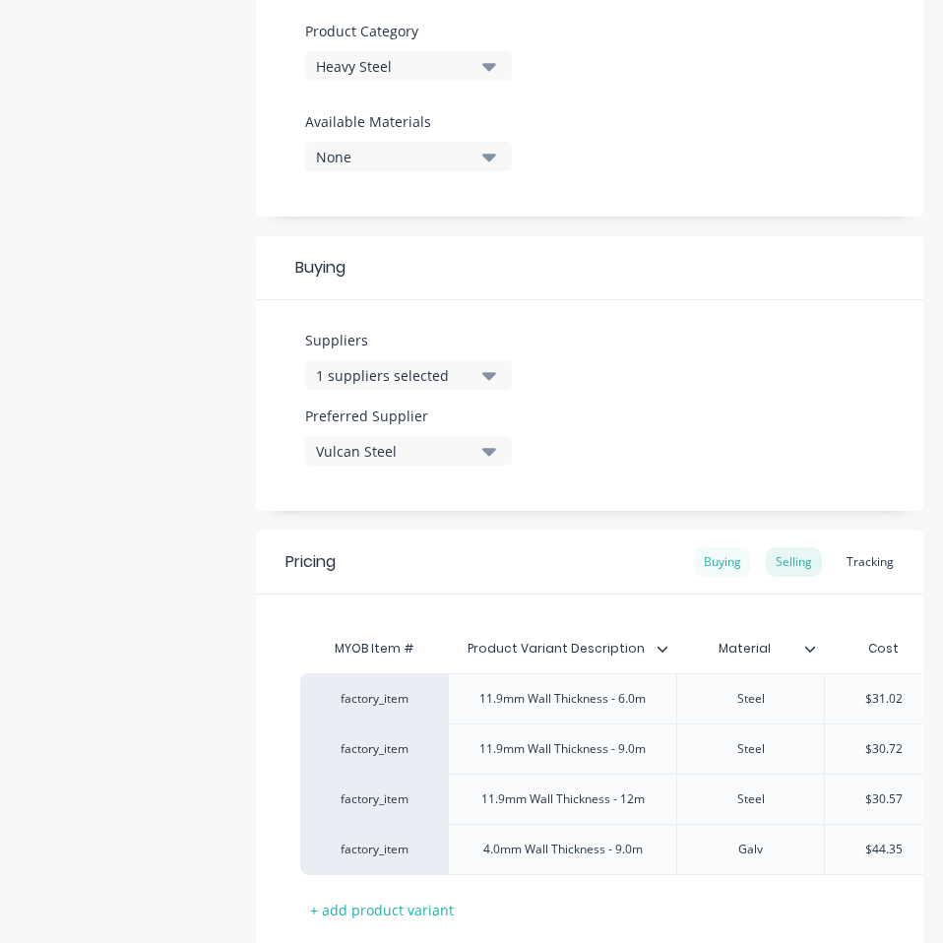
click at [697, 560] on div "Buying" at bounding box center [722, 562] width 57 height 30
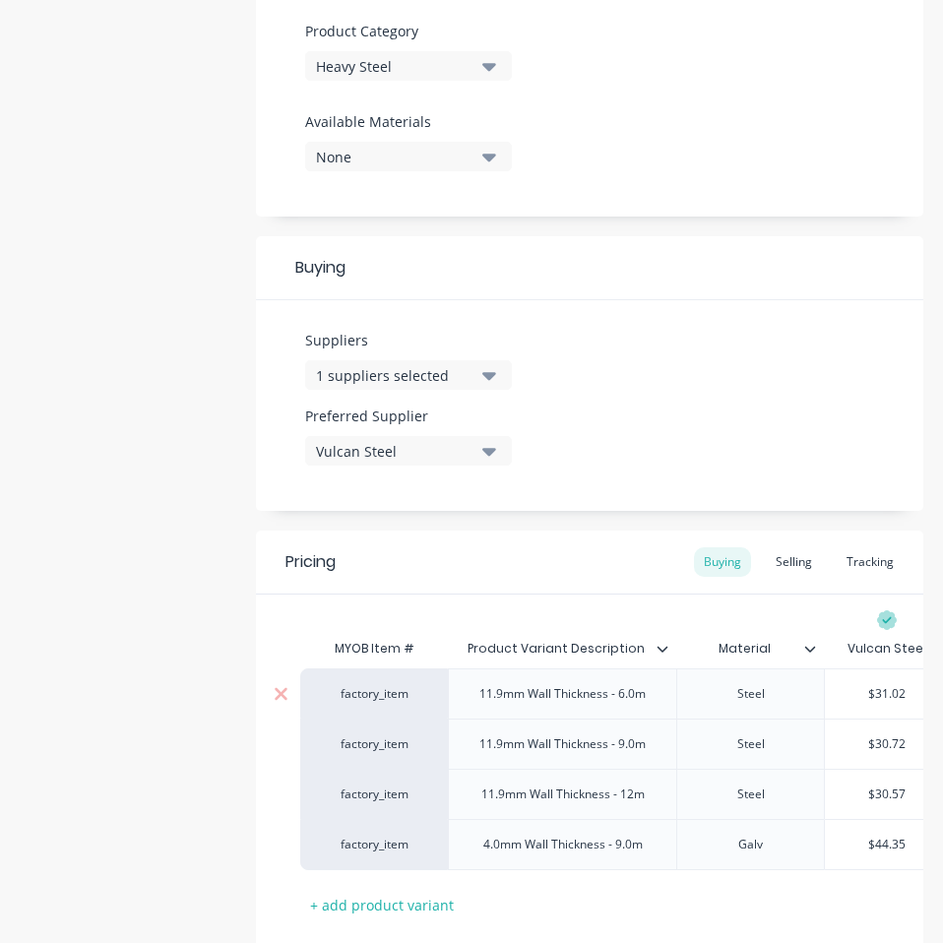
type input "$31.02"
click at [887, 694] on input "$31.02" at bounding box center [886, 694] width 124 height 18
paste input "27.37"
type textarea "x"
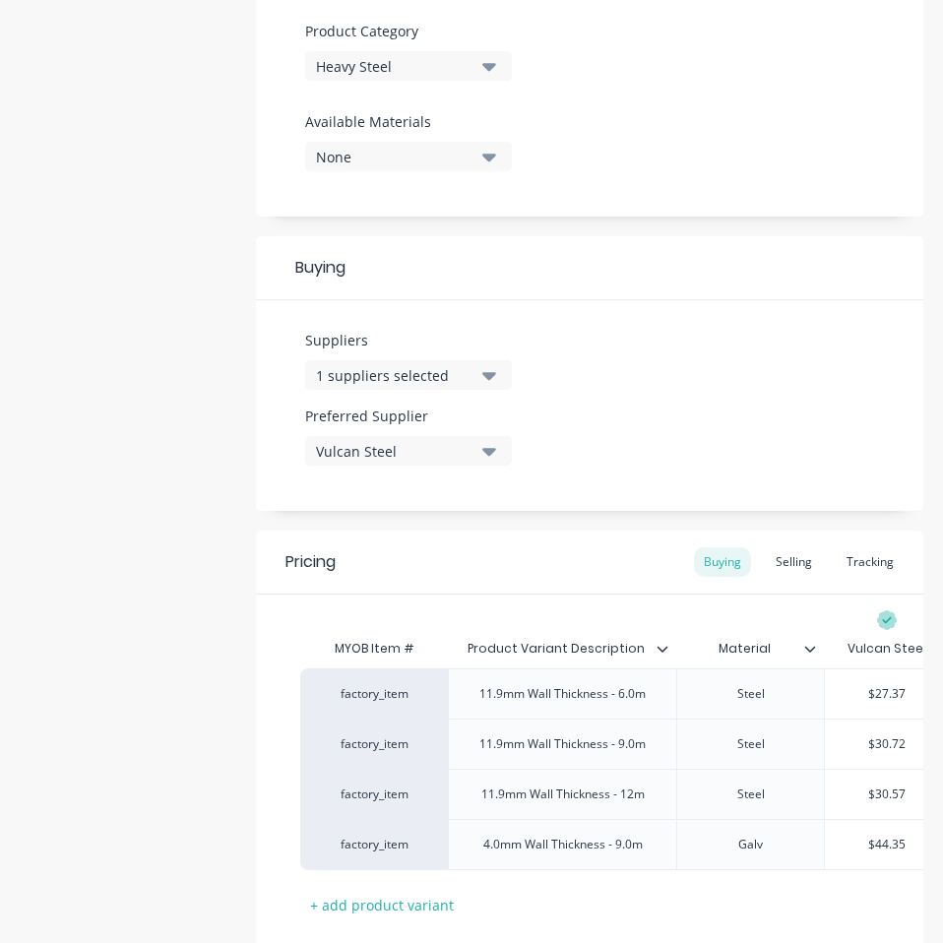
type input "$27.37"
type input "$30.72"
click at [893, 739] on input "$30.72" at bounding box center [886, 744] width 124 height 18
paste input "27.37"
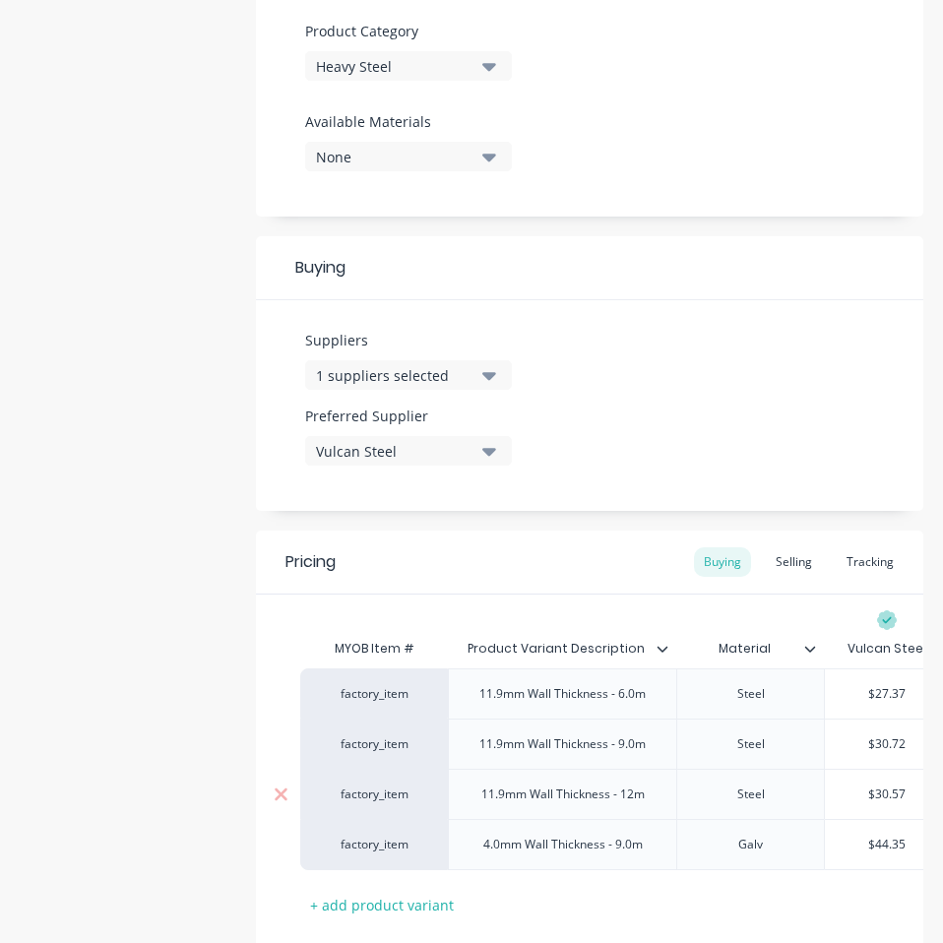
type textarea "x"
type input "$27.37"
type input "$30.57"
click at [885, 794] on input "$30.57" at bounding box center [886, 794] width 124 height 18
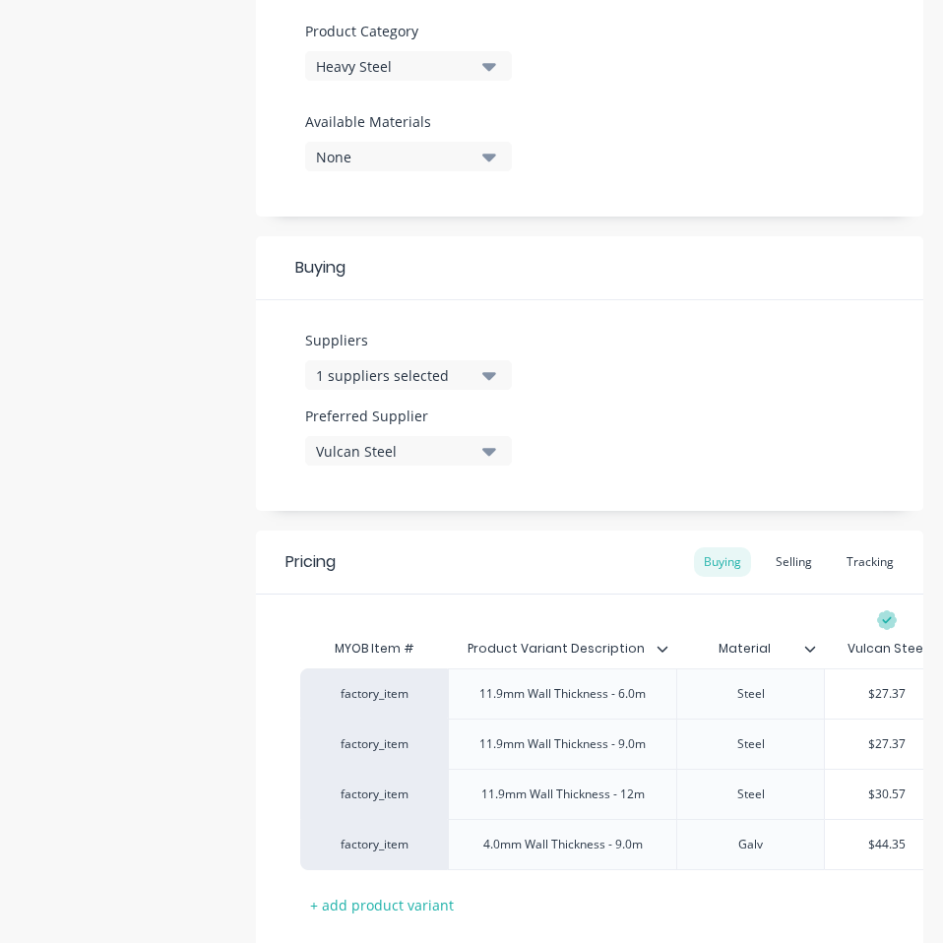
paste input "27.3"
type textarea "x"
type input "$27.37"
click at [886, 855] on div "$44.35" at bounding box center [886, 844] width 124 height 49
type input "$44.35"
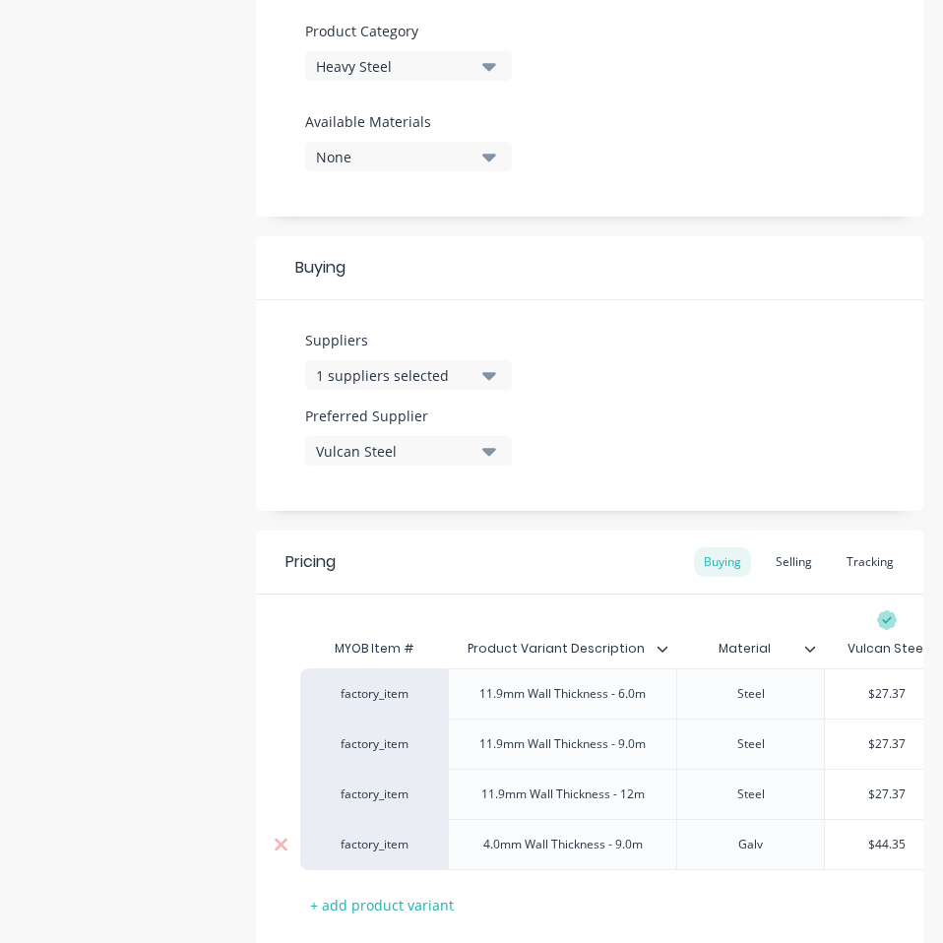
scroll to position [0, 40]
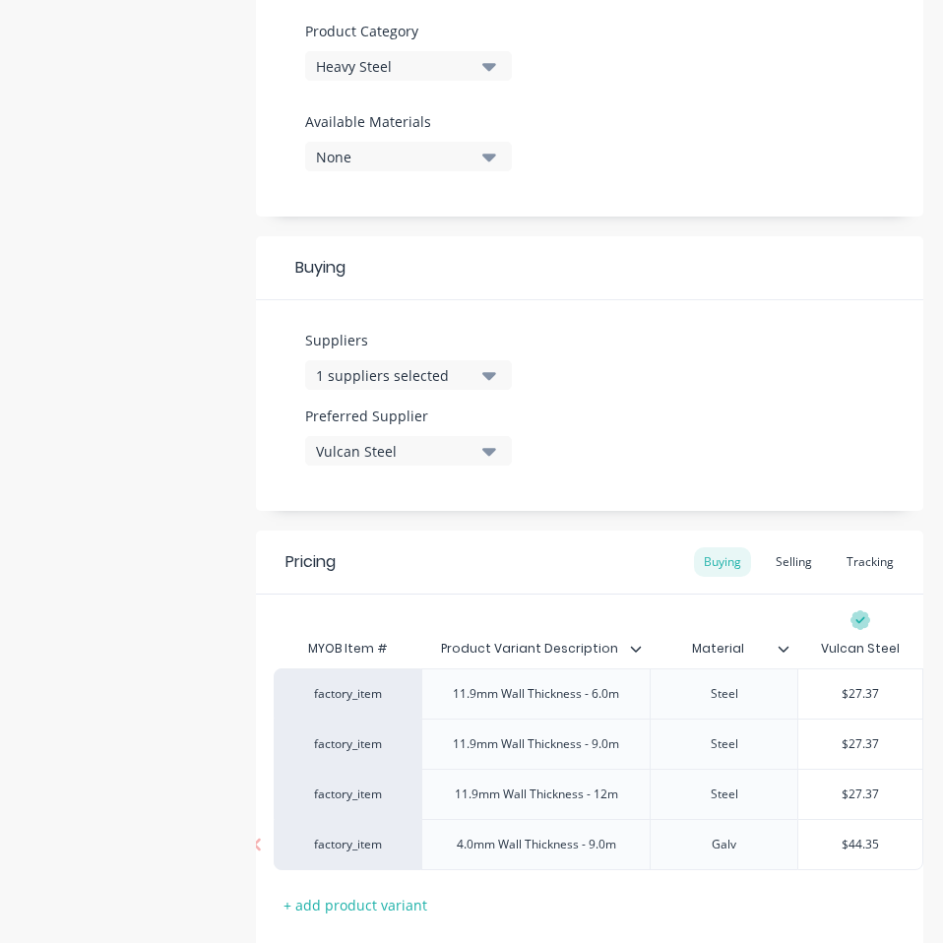
click at [886, 855] on div "$44.35" at bounding box center [860, 844] width 124 height 49
click at [852, 846] on input "$44.35" at bounding box center [860, 844] width 124 height 18
click at [833, 794] on input "$27.37" at bounding box center [860, 794] width 124 height 18
click at [846, 837] on input "$44.35" at bounding box center [860, 844] width 124 height 18
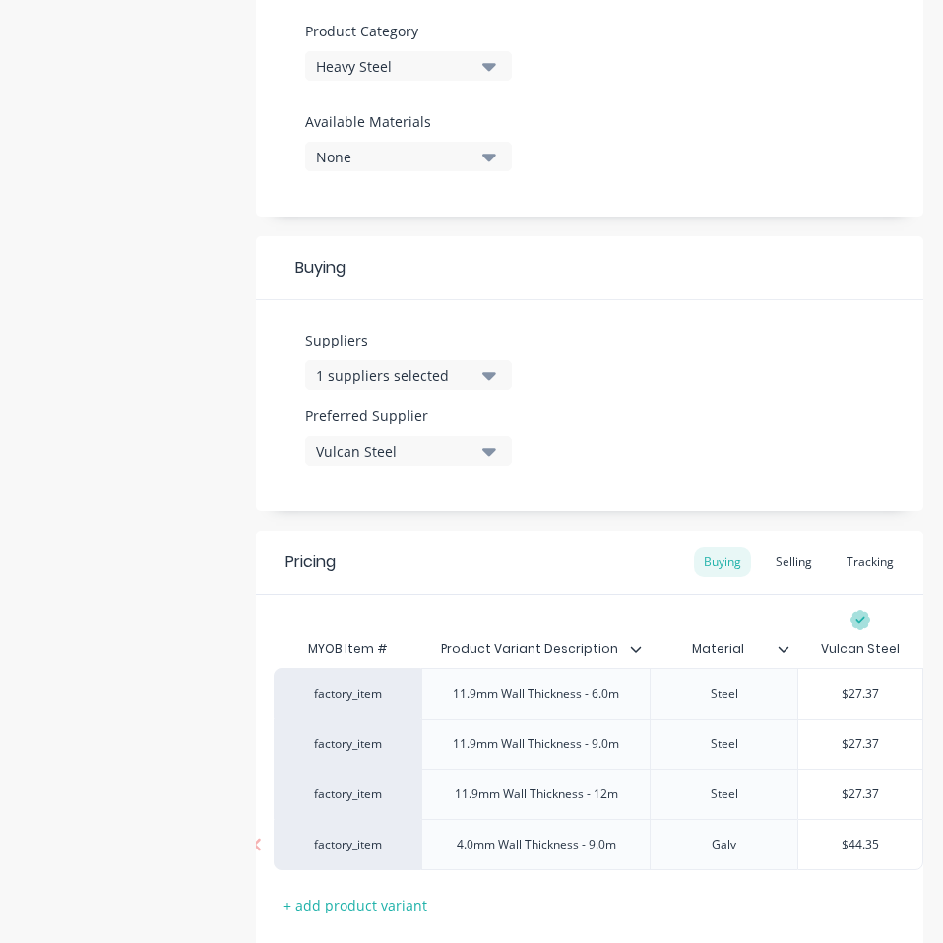
paste input "39.77"
type textarea "x"
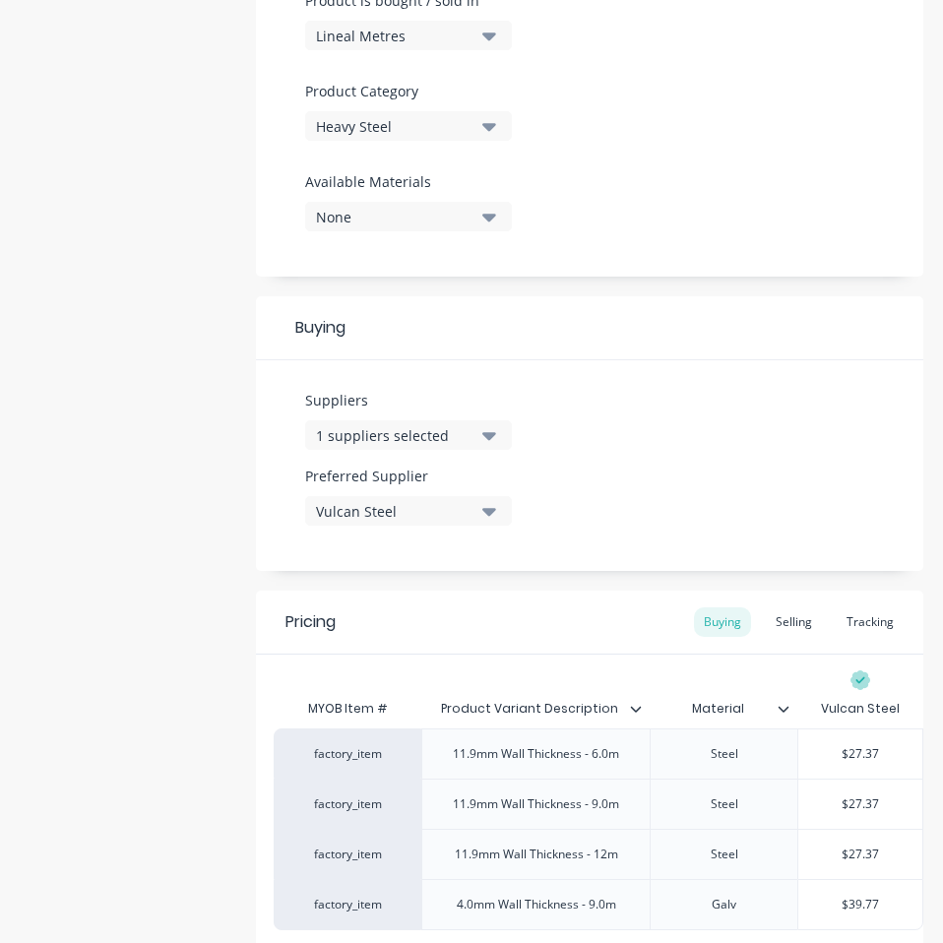
scroll to position [825, 0]
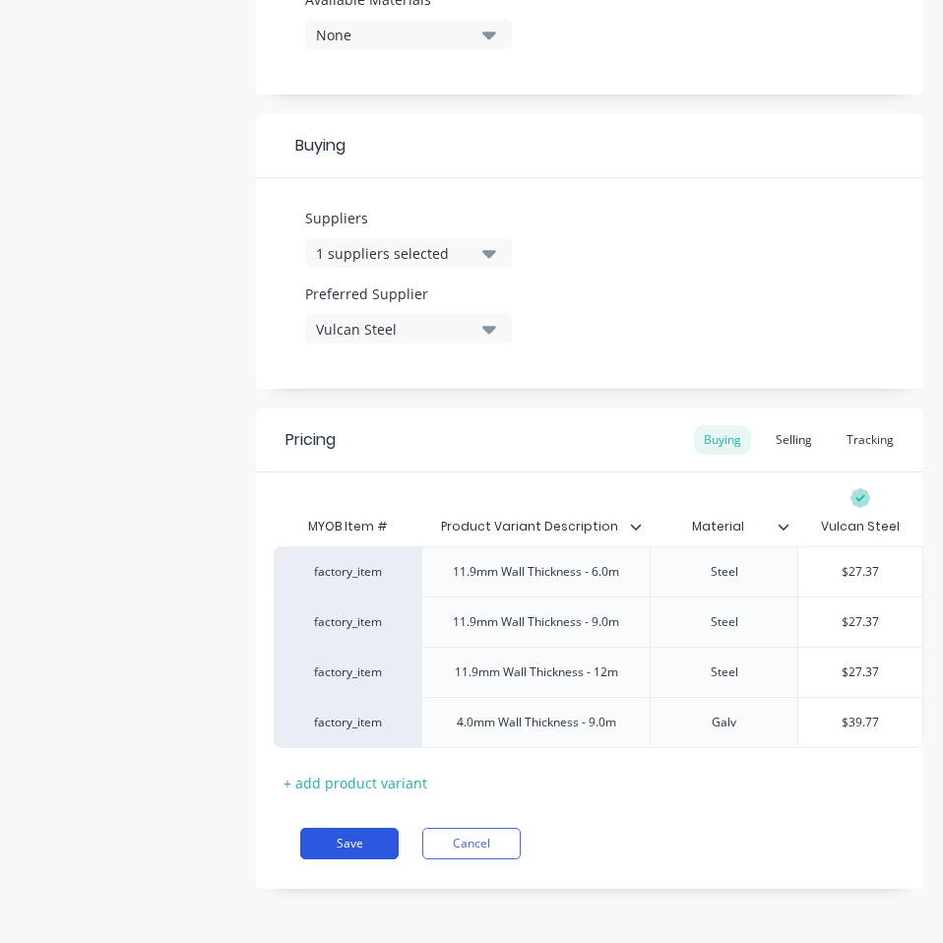
type input "$39.77"
click at [341, 854] on button "Save" at bounding box center [349, 842] width 98 height 31
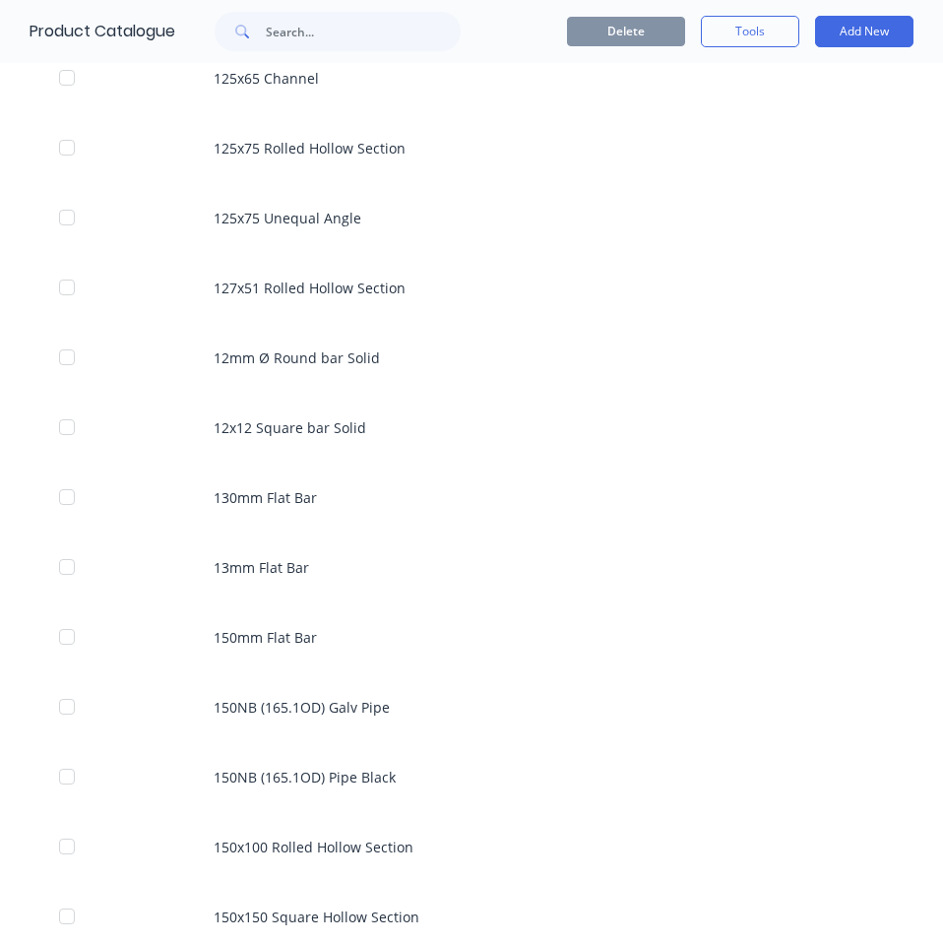
scroll to position [1627, 0]
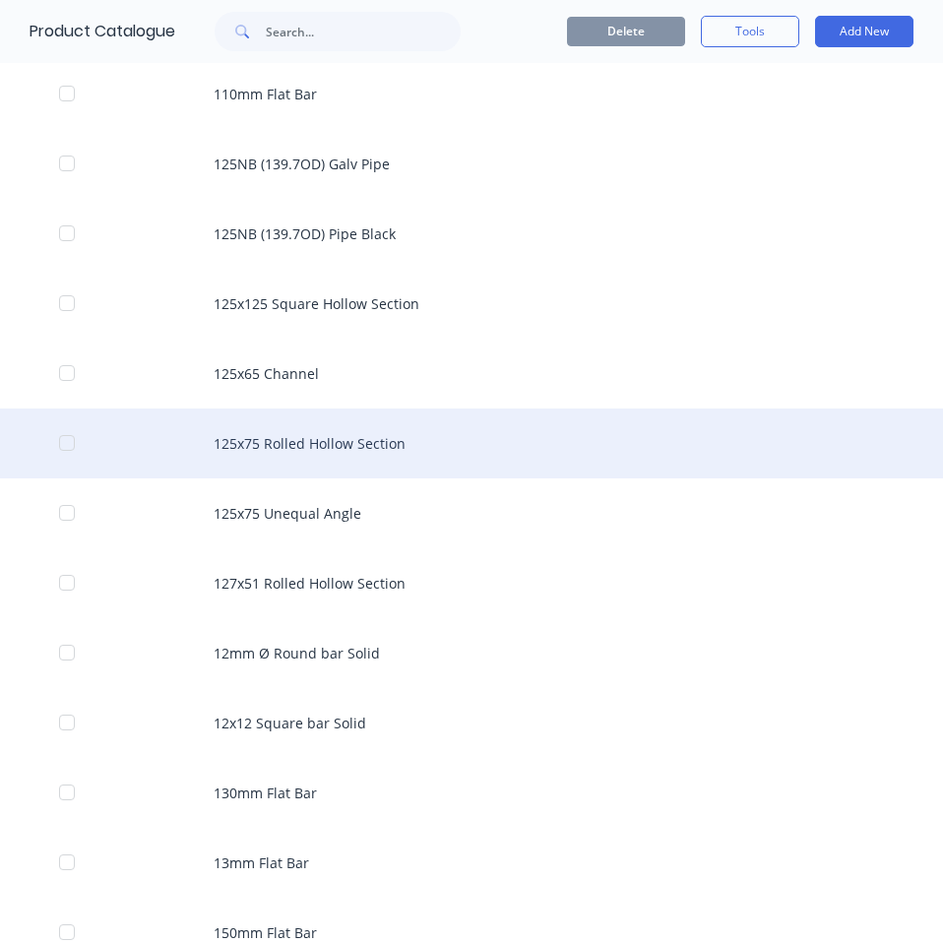
click at [255, 428] on div "125x75 Rolled Hollow Section" at bounding box center [471, 443] width 943 height 70
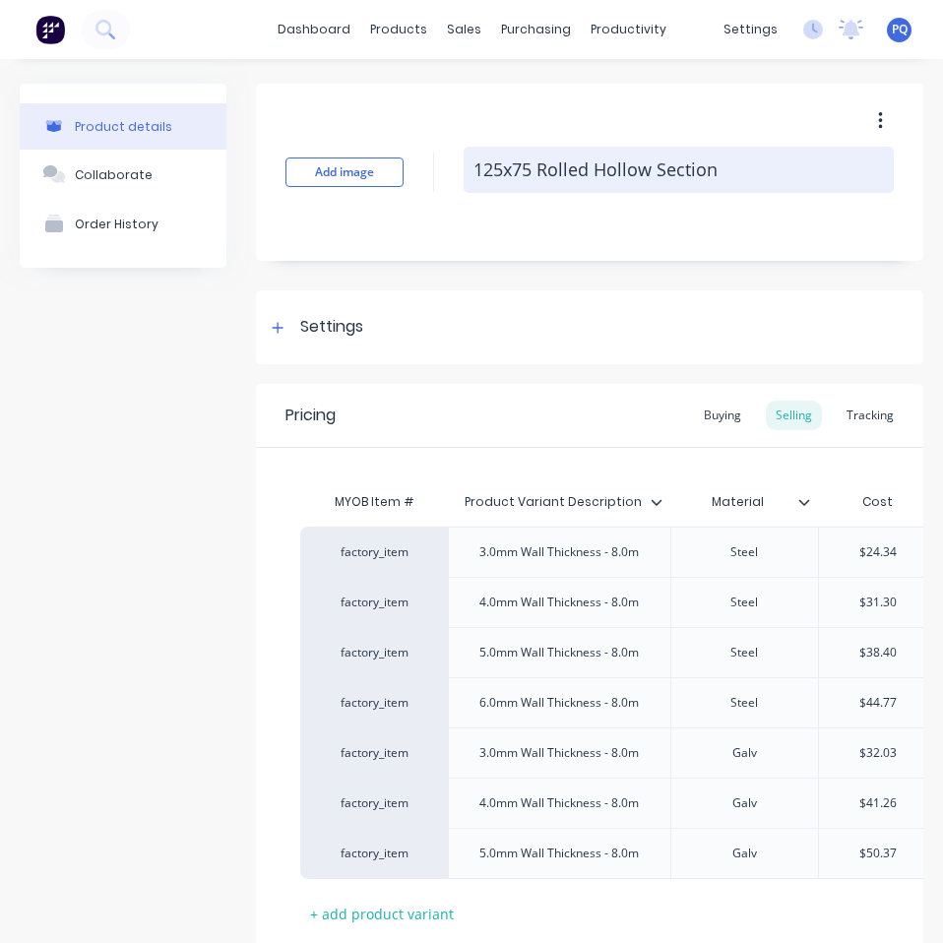
click at [573, 162] on textarea "125x75 Rolled Hollow Section" at bounding box center [678, 170] width 430 height 46
click at [567, 182] on textarea "125x75 Rolled Hollow Section" at bounding box center [678, 170] width 430 height 46
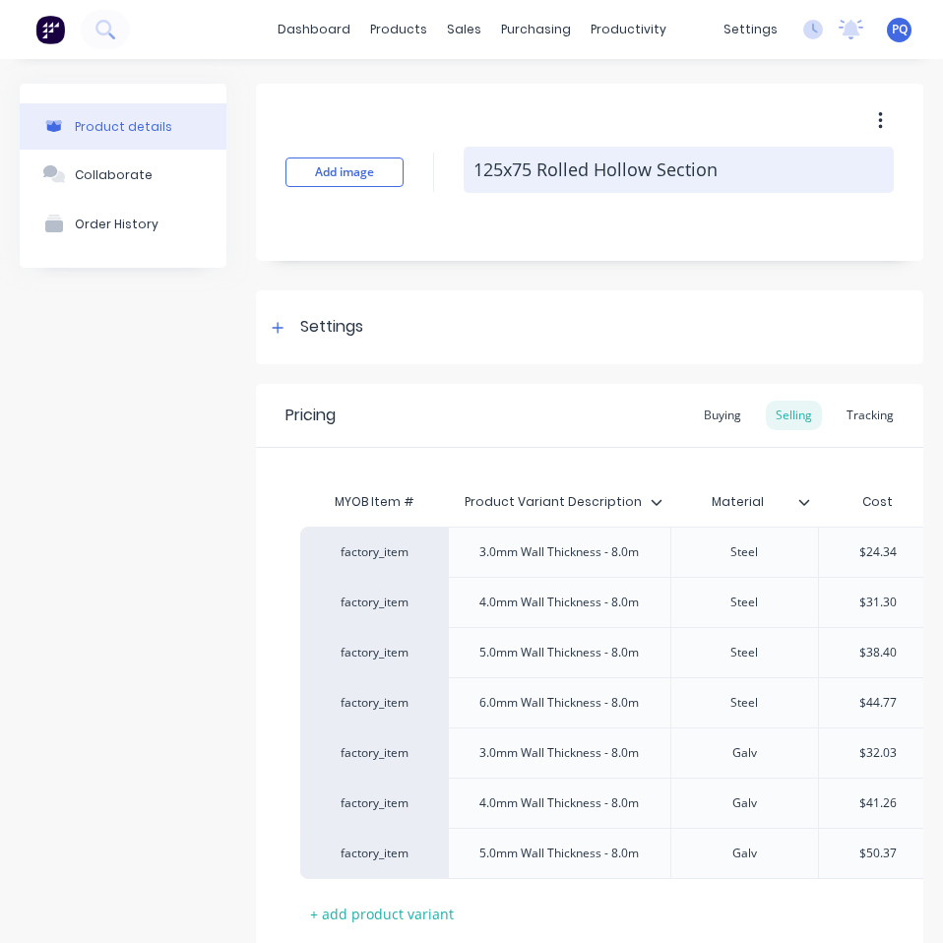
click at [567, 182] on textarea "125x75 Rolled Hollow Section" at bounding box center [678, 170] width 430 height 46
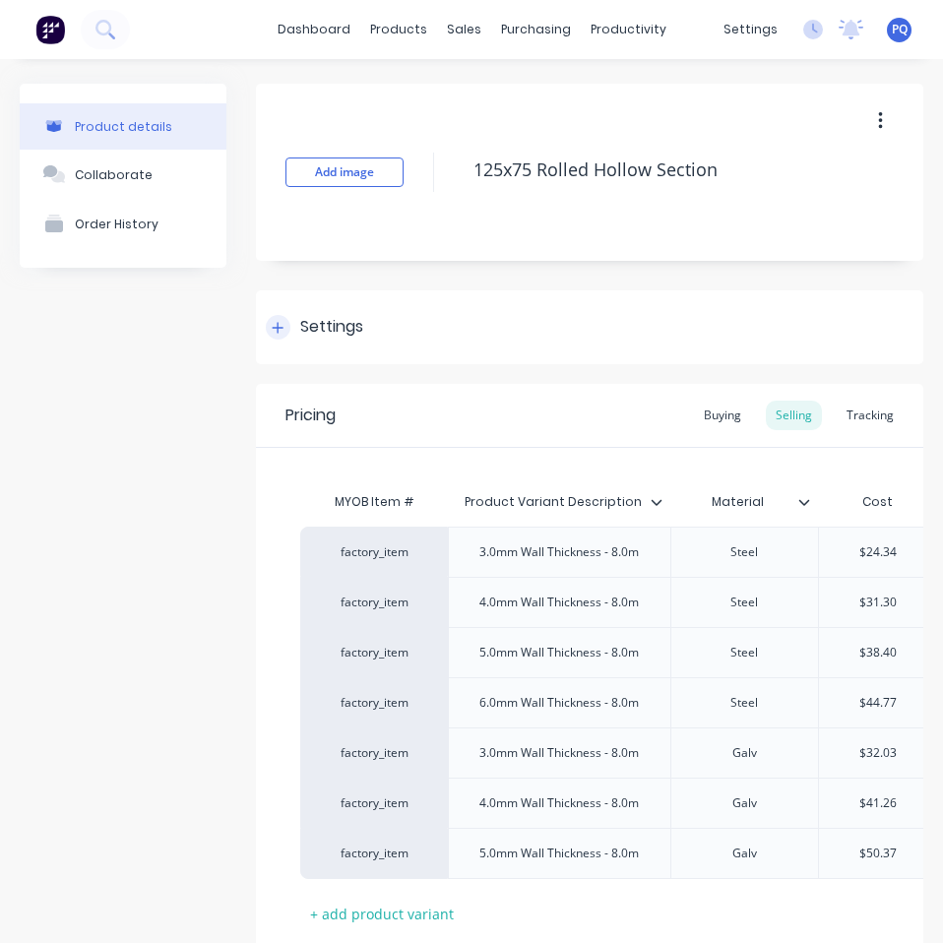
click at [299, 313] on div "Settings" at bounding box center [589, 327] width 667 height 74
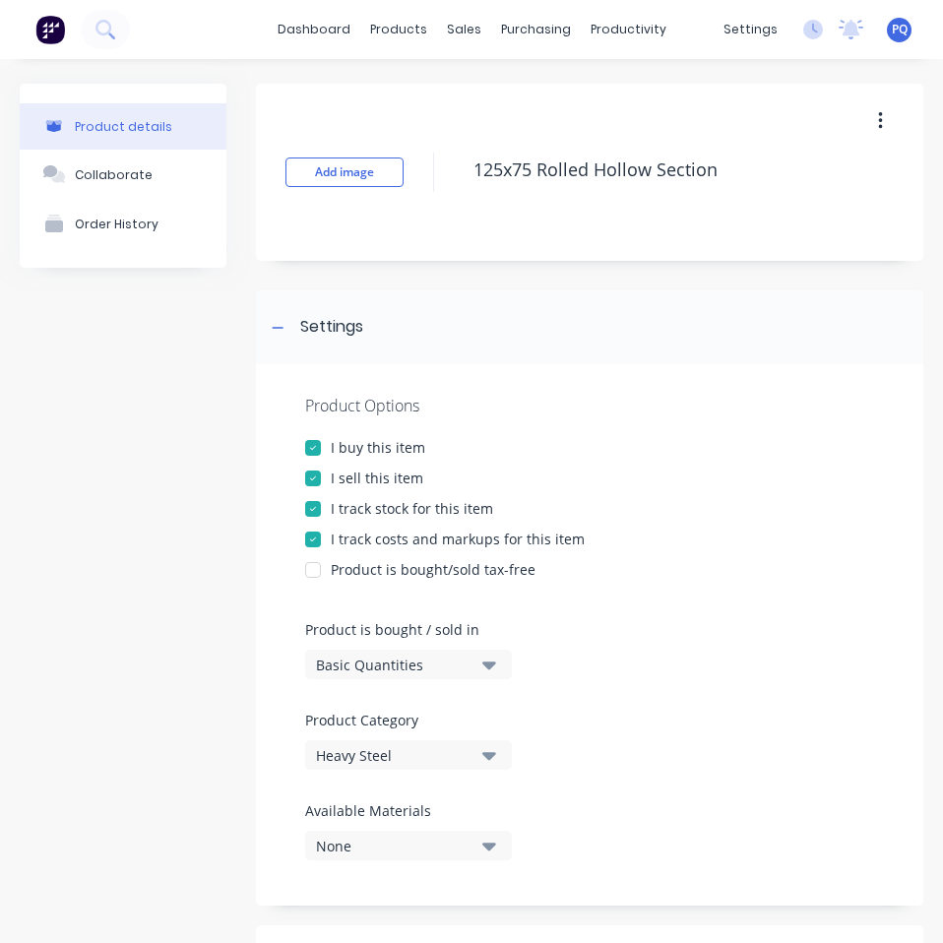
click at [362, 669] on div "Basic Quantities" at bounding box center [394, 664] width 157 height 21
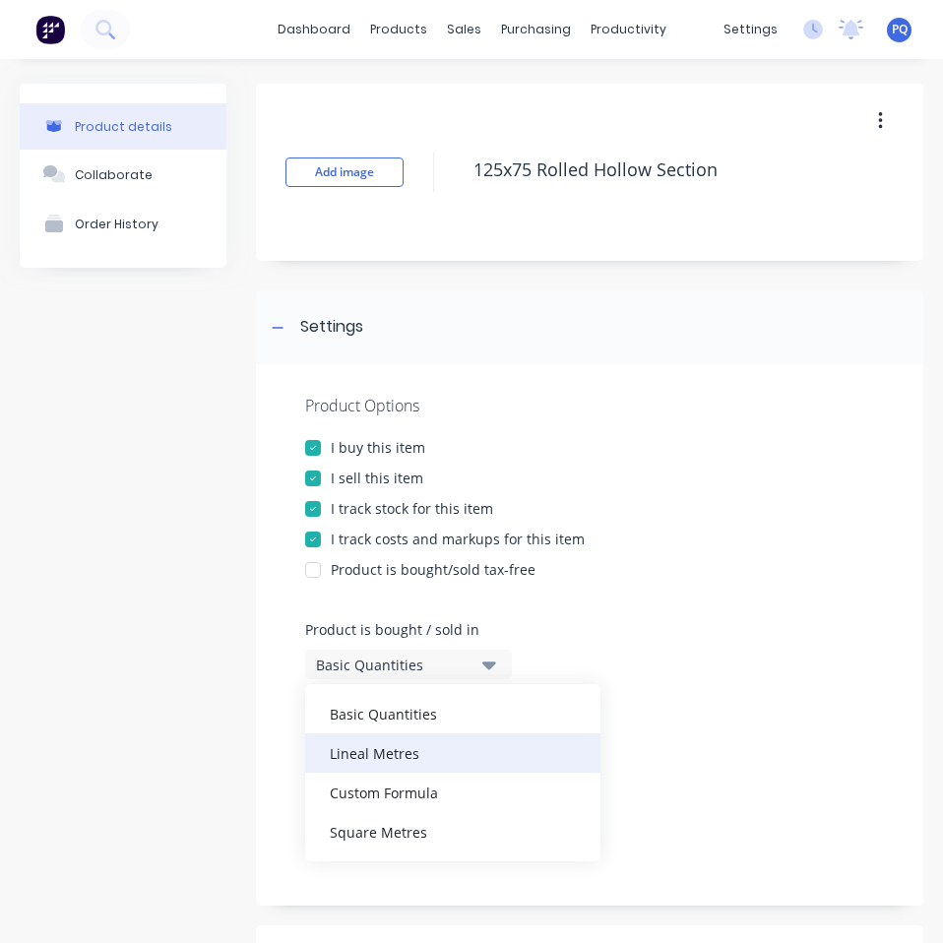
click at [377, 742] on div "Lineal Metres" at bounding box center [452, 752] width 295 height 39
type textarea "x"
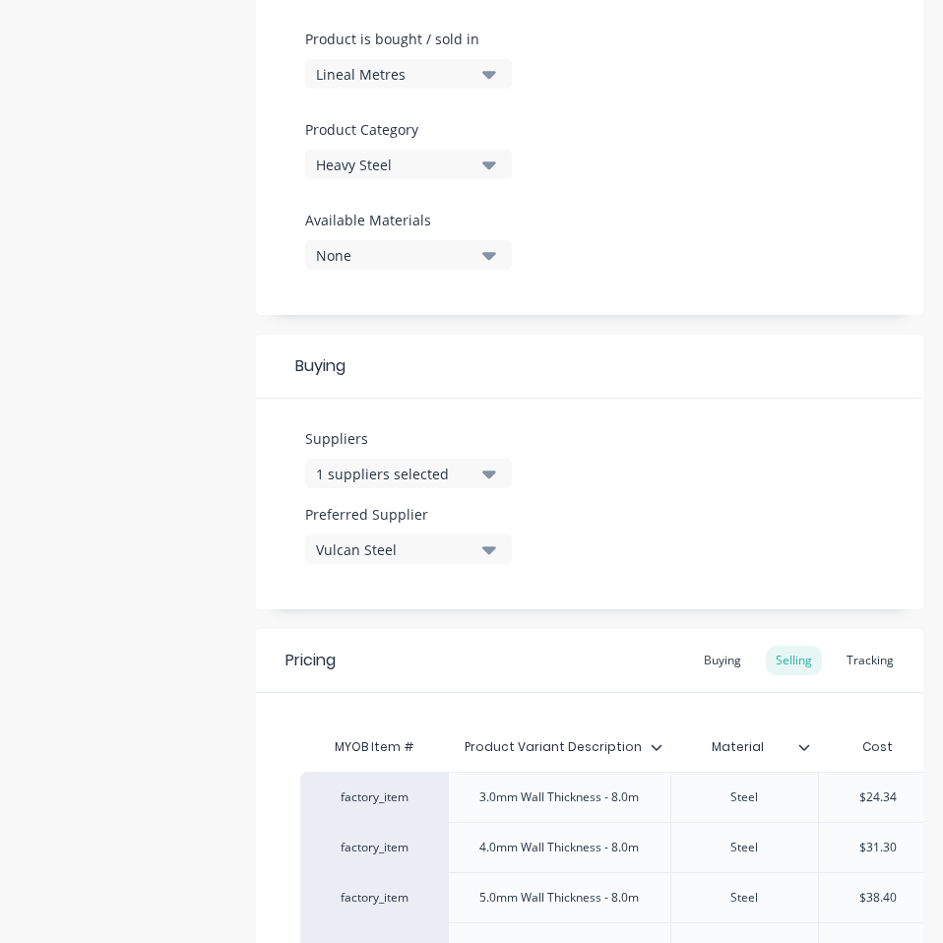
scroll to position [885, 0]
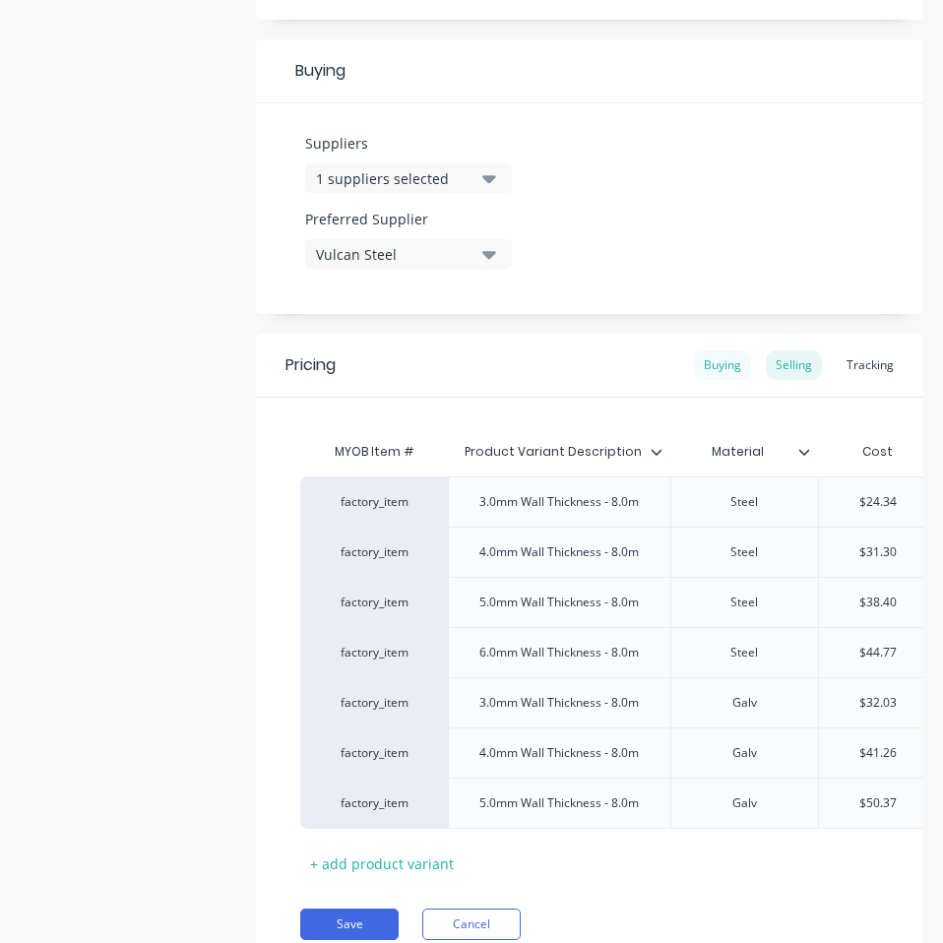
click at [707, 370] on div "Buying" at bounding box center [722, 365] width 57 height 30
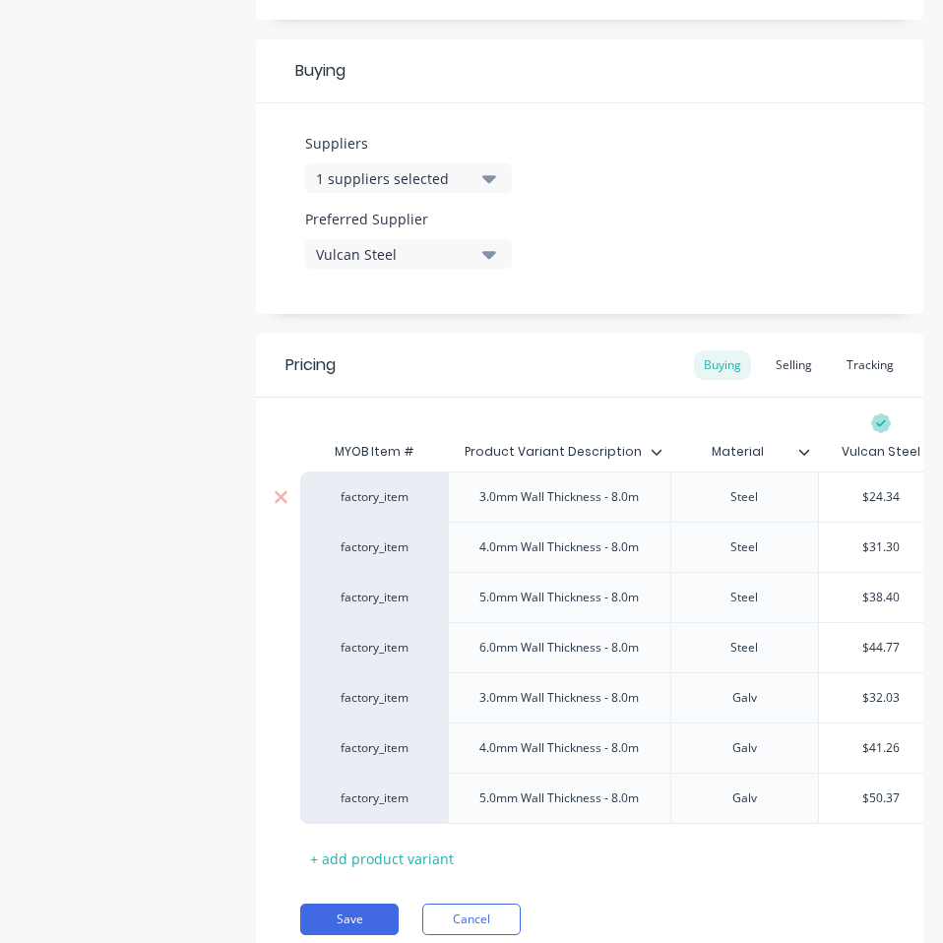
type input "$24.34"
click at [871, 498] on input "$24.34" at bounding box center [881, 497] width 124 height 18
paste input "1.50"
type textarea "x"
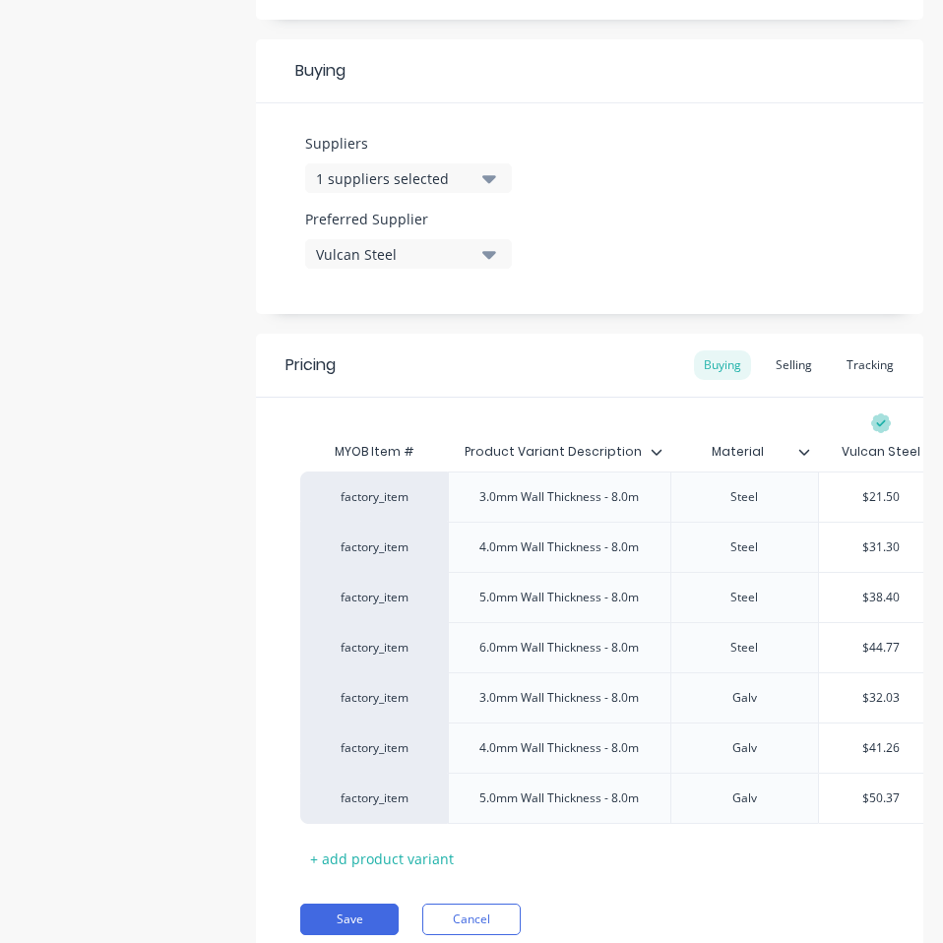
type input "$21.50"
type input "$31.30"
click at [881, 544] on input "$31.30" at bounding box center [881, 547] width 124 height 18
click at [881, 543] on input "$31.30" at bounding box center [881, 547] width 124 height 18
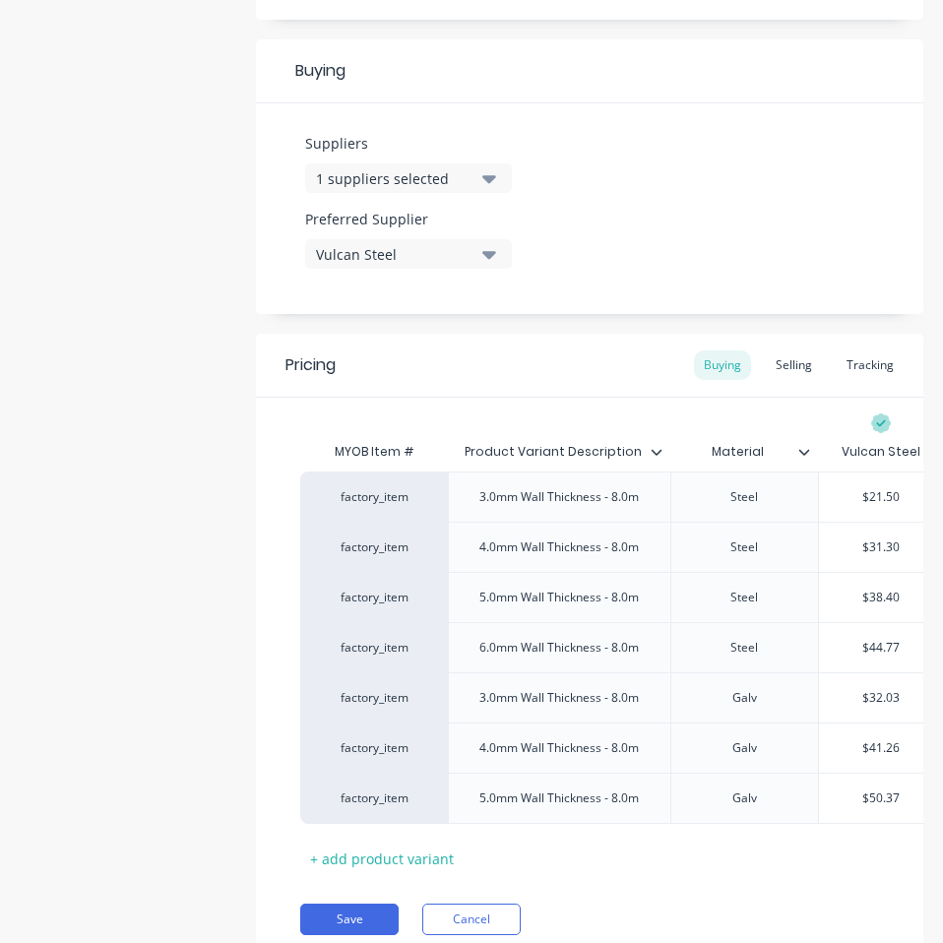
paste input "27.83"
type textarea "x"
type input "$27.83"
type input "$38.40"
click at [888, 596] on input "$38.40" at bounding box center [881, 597] width 124 height 18
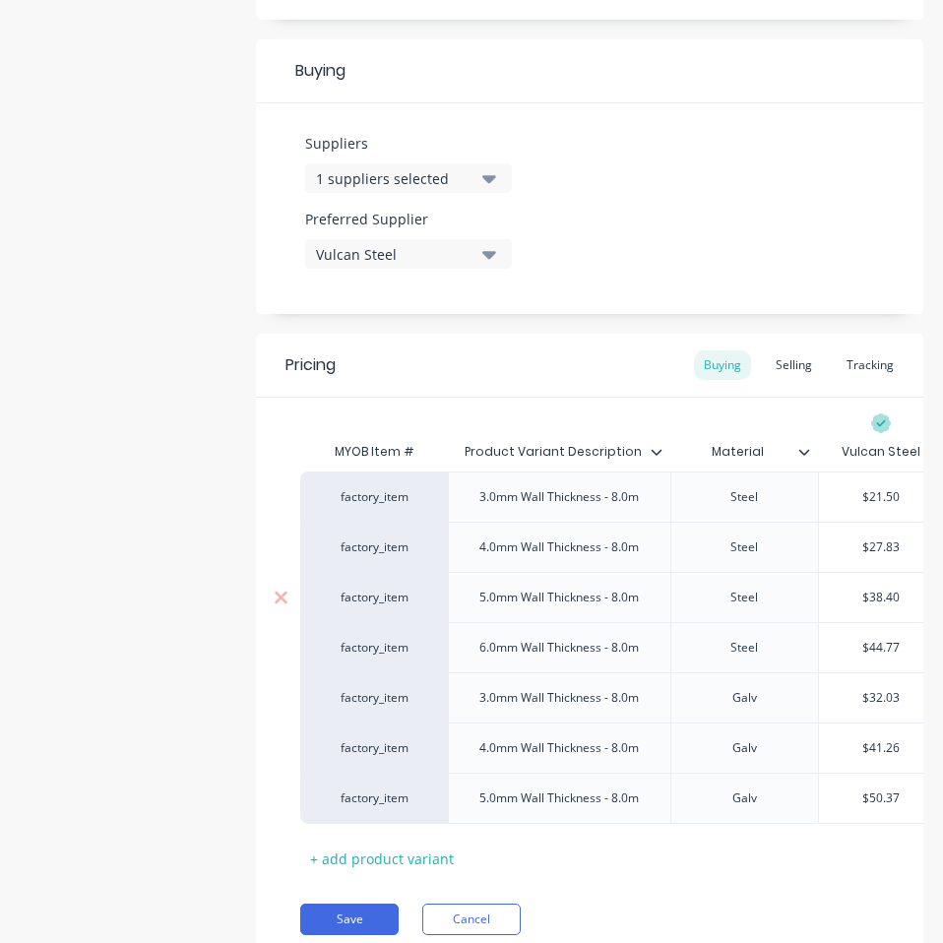
click at [888, 596] on input "$38.40" at bounding box center [881, 597] width 124 height 18
paste input "34.29"
type textarea "x"
type input "$34.29"
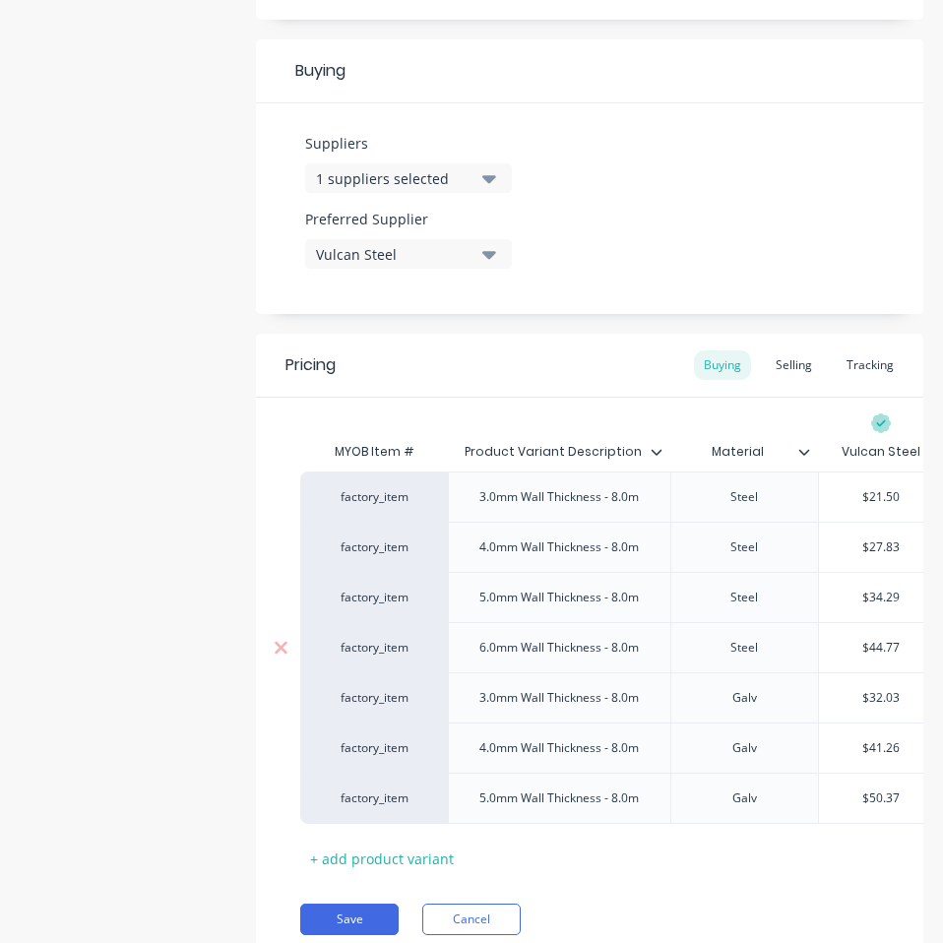
type input "$44.77"
click at [878, 644] on input "$44.77" at bounding box center [881, 648] width 124 height 18
paste input "40.08"
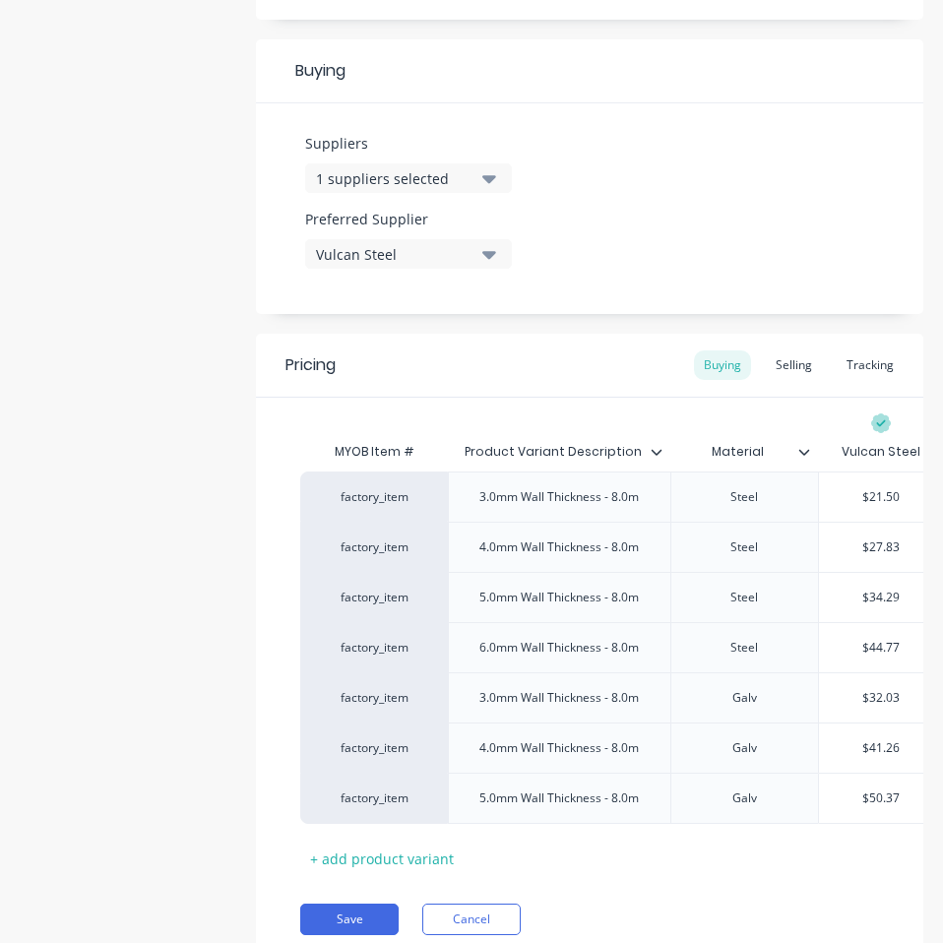
type textarea "x"
type input "$40.08"
type input "$32.03"
click at [889, 698] on input "$32.03" at bounding box center [881, 698] width 124 height 18
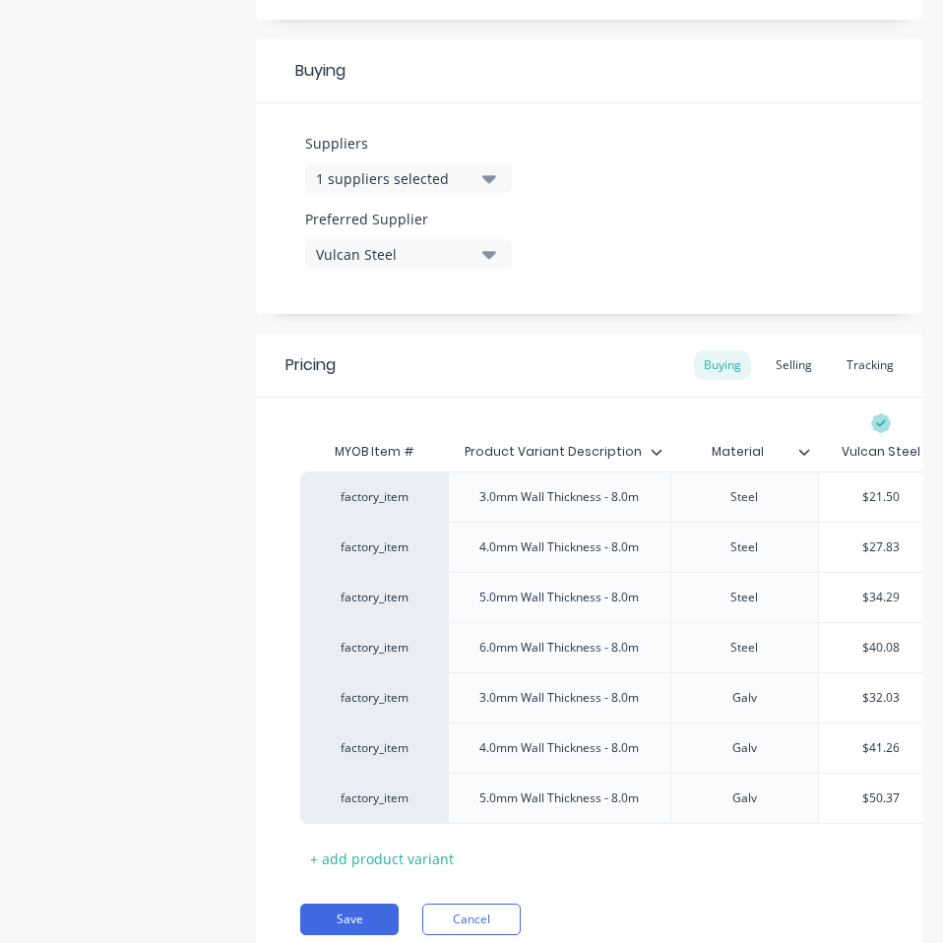
paste input "28.49"
type textarea "x"
type input "$28.49"
type input "$41.26"
click at [881, 745] on input "$41.26" at bounding box center [881, 748] width 124 height 18
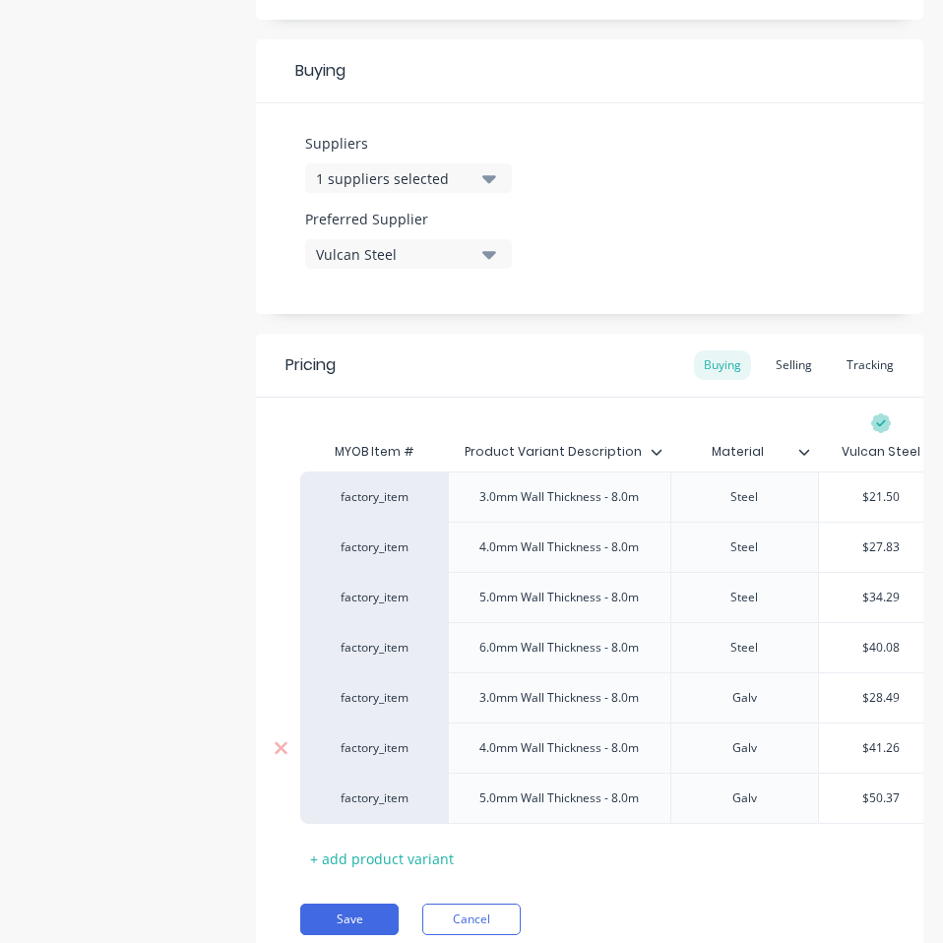
click at [881, 745] on input "$41.26" at bounding box center [881, 748] width 124 height 18
paste input "36.89"
type textarea "x"
type input "$36.89"
type input "$50.37"
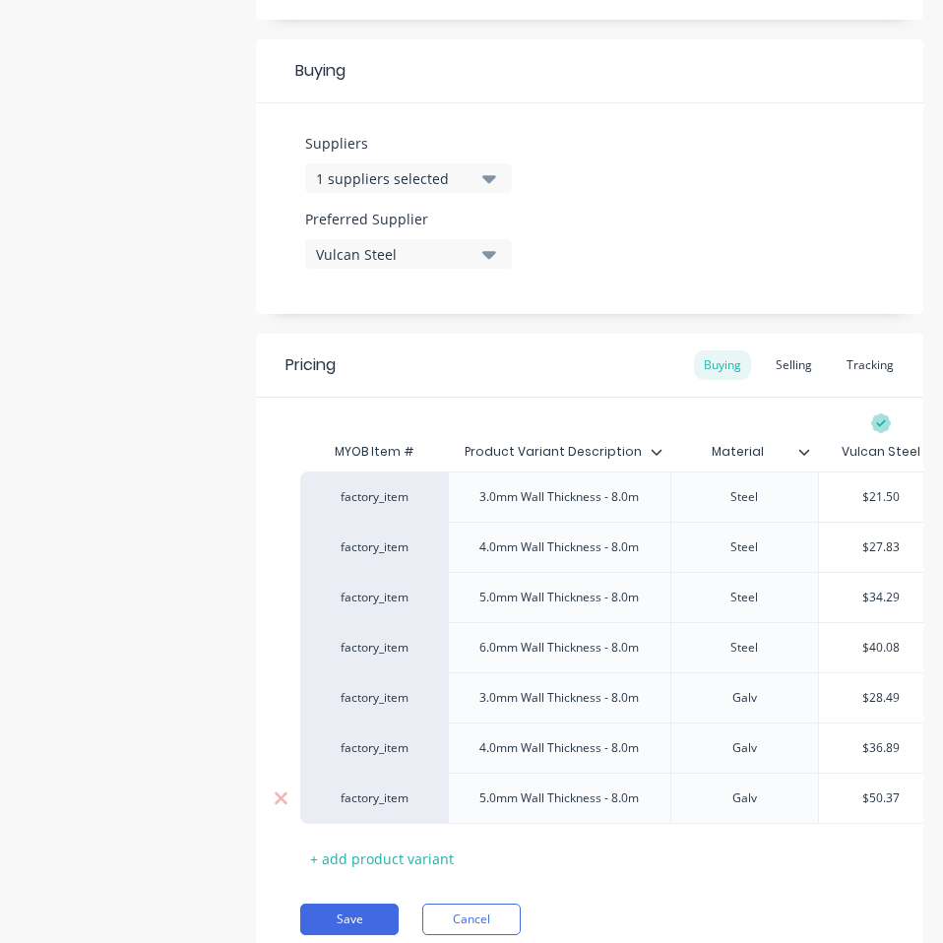
click at [886, 801] on input "$50.37" at bounding box center [881, 798] width 124 height 18
paste input "45.1"
type textarea "x"
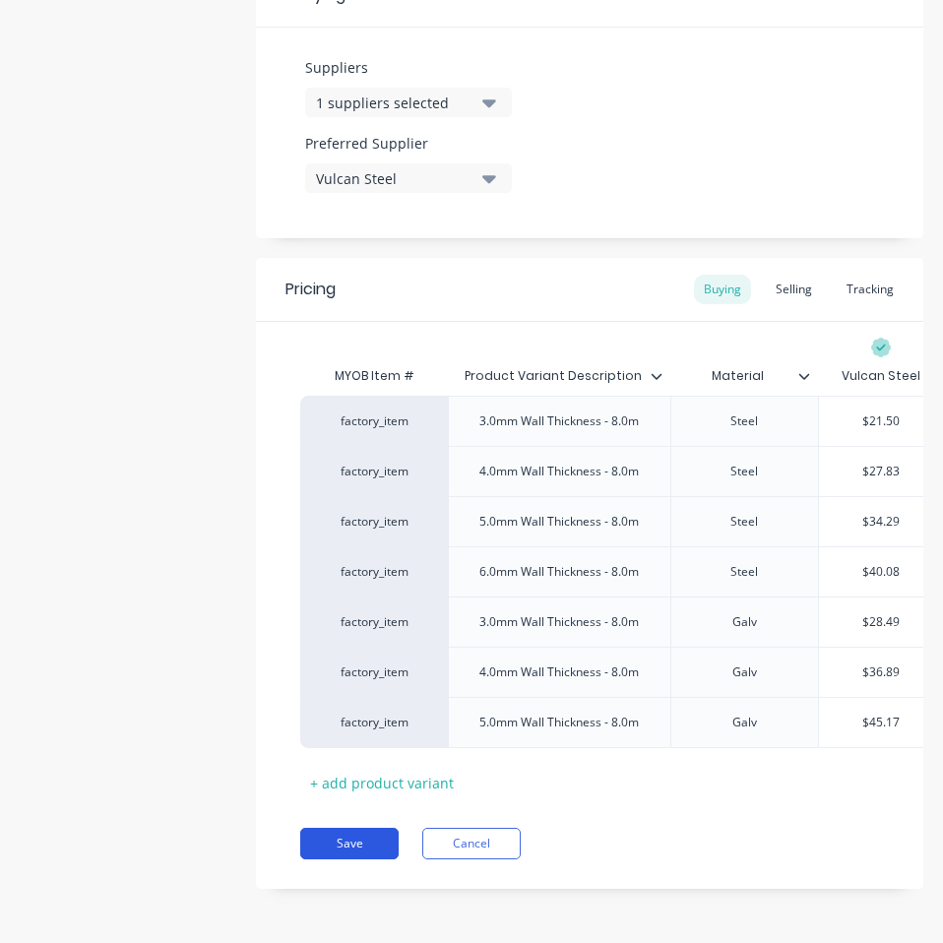
type input "$45.17"
click at [341, 847] on button "Save" at bounding box center [349, 842] width 98 height 31
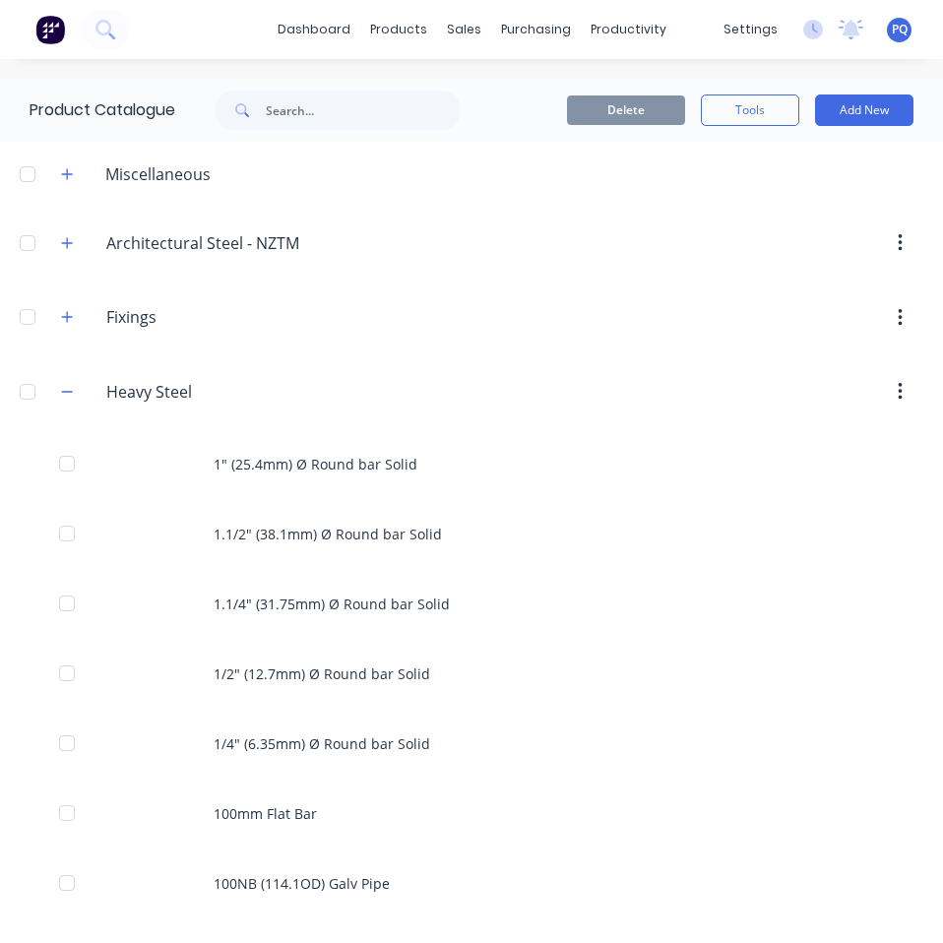
scroll to position [1599, 0]
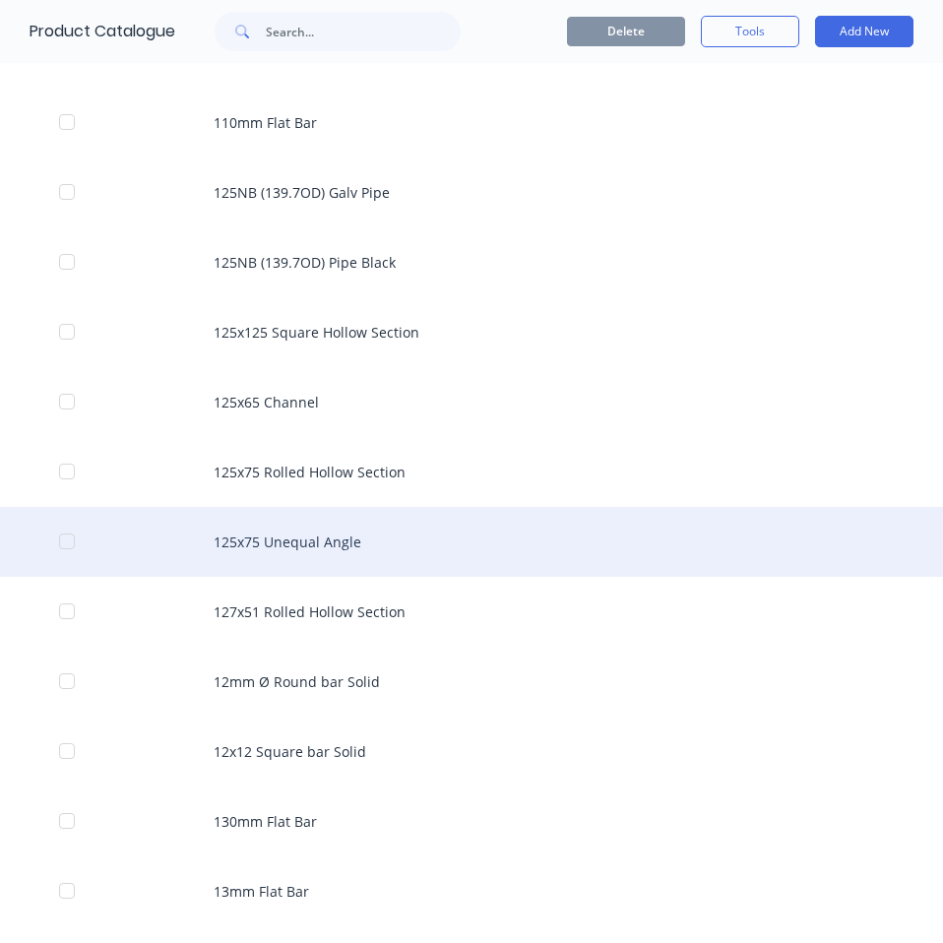
click at [309, 547] on div "125x75 Unequal Angle" at bounding box center [471, 542] width 943 height 70
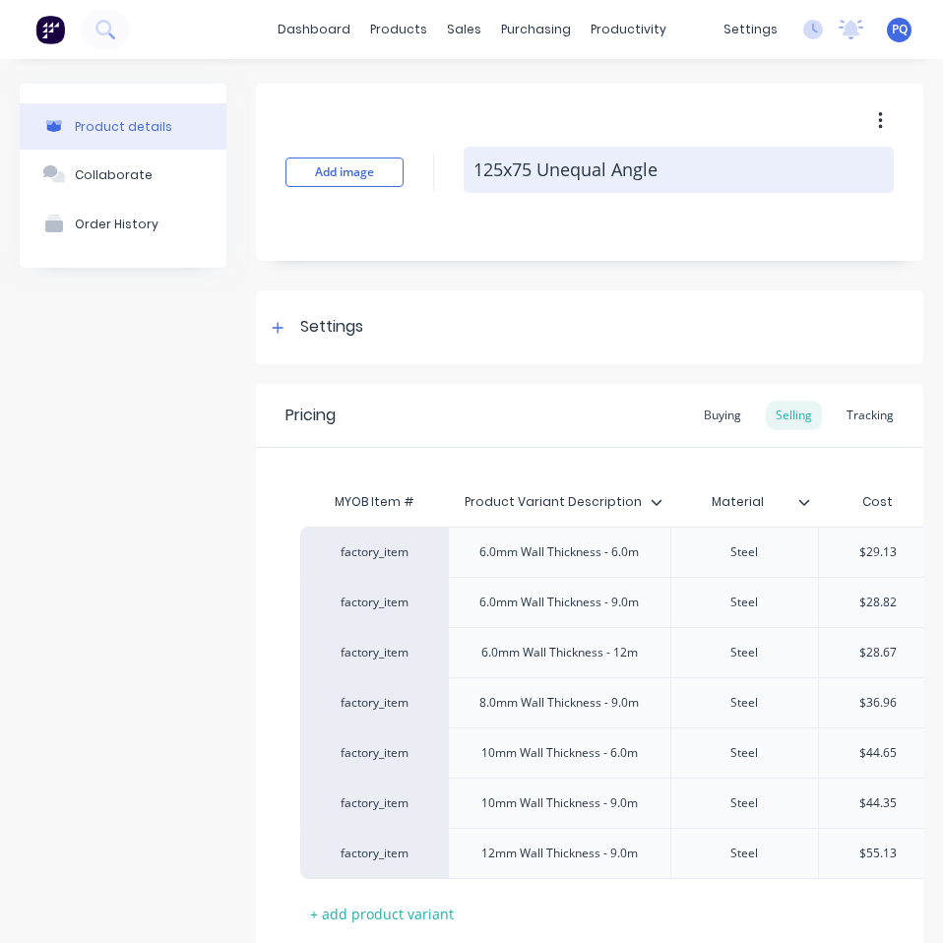
click at [545, 173] on textarea "125x75 Unequal Angle" at bounding box center [678, 170] width 430 height 46
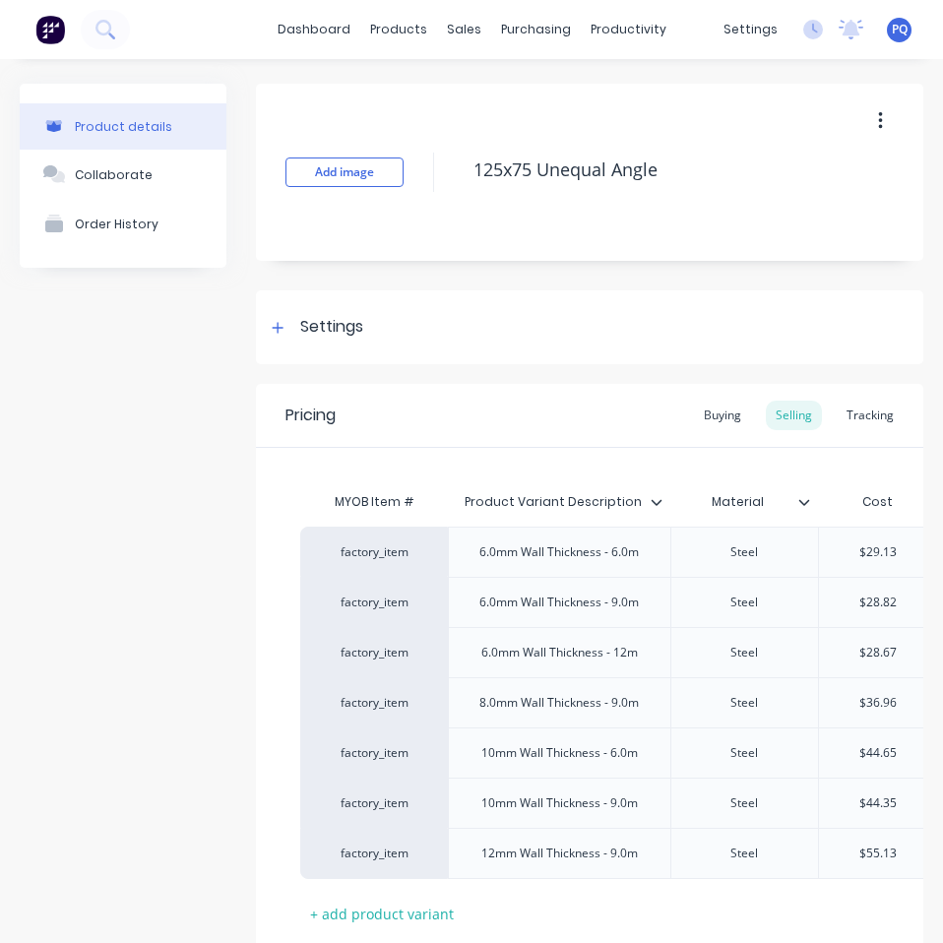
drag, startPoint x: 306, startPoint y: 336, endPoint x: 326, endPoint y: 402, distance: 68.8
click at [306, 336] on div "Settings" at bounding box center [331, 327] width 63 height 25
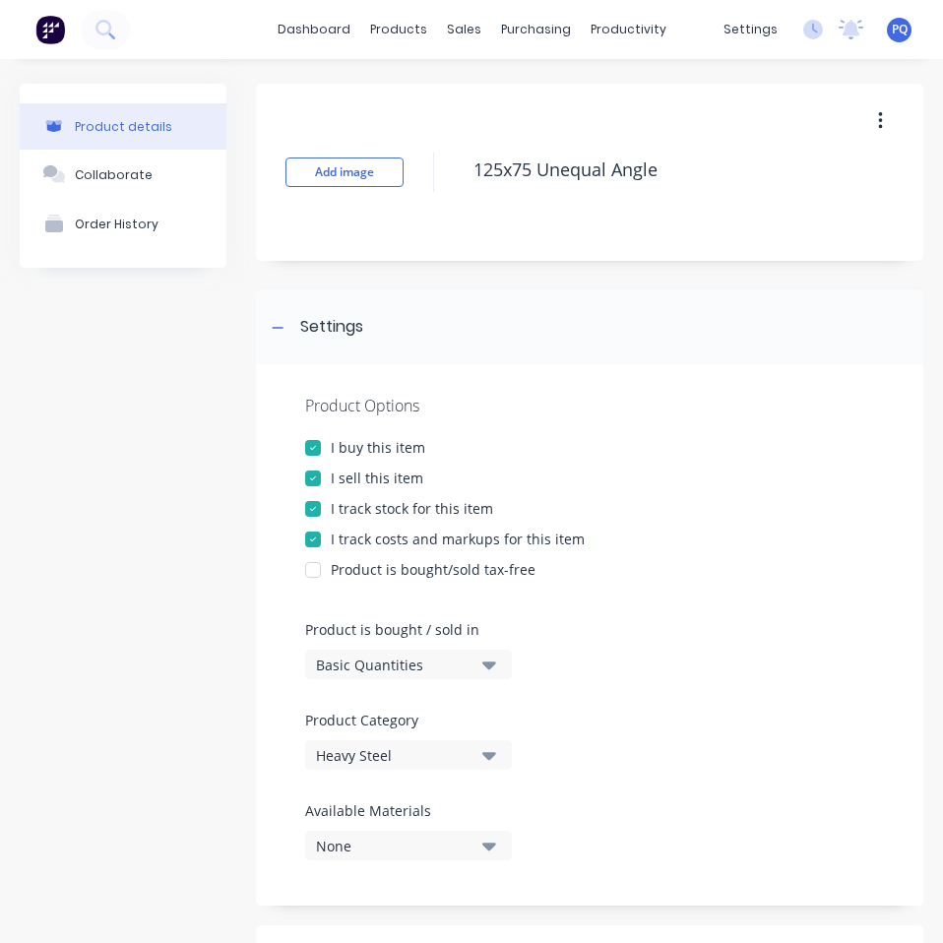
click at [360, 658] on div "Basic Quantities" at bounding box center [394, 664] width 157 height 21
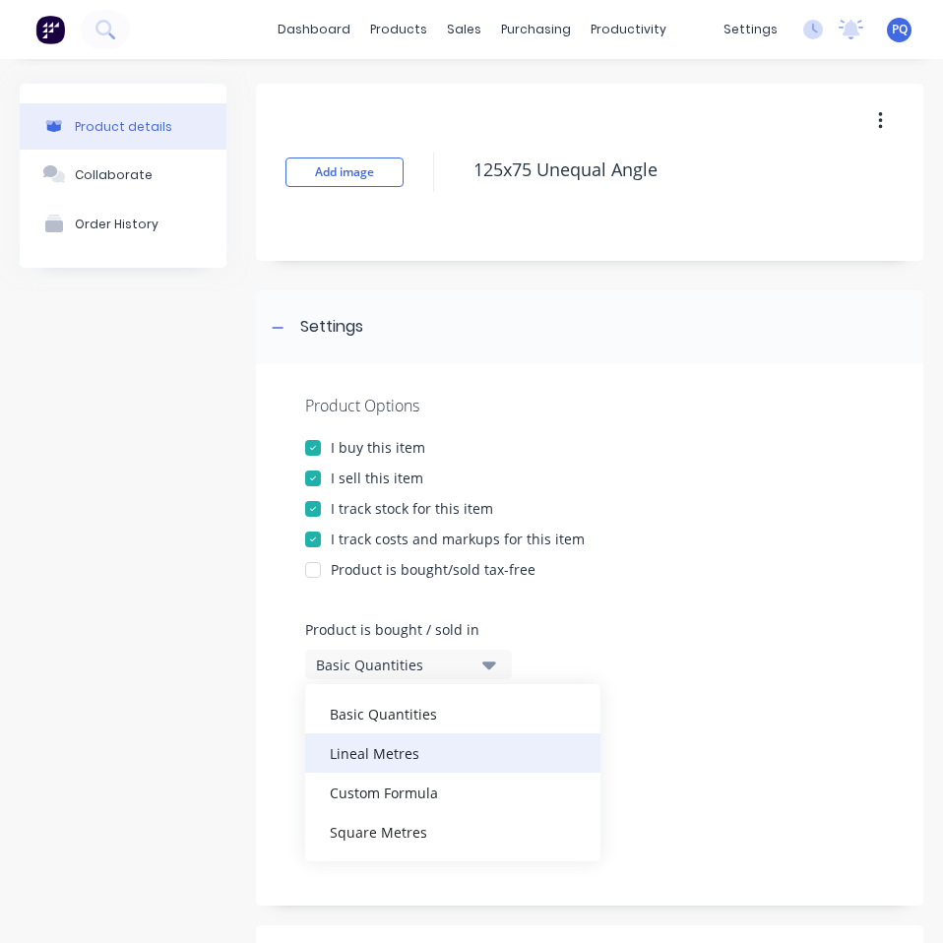
click at [377, 742] on div "Lineal Metres" at bounding box center [452, 752] width 295 height 39
type textarea "x"
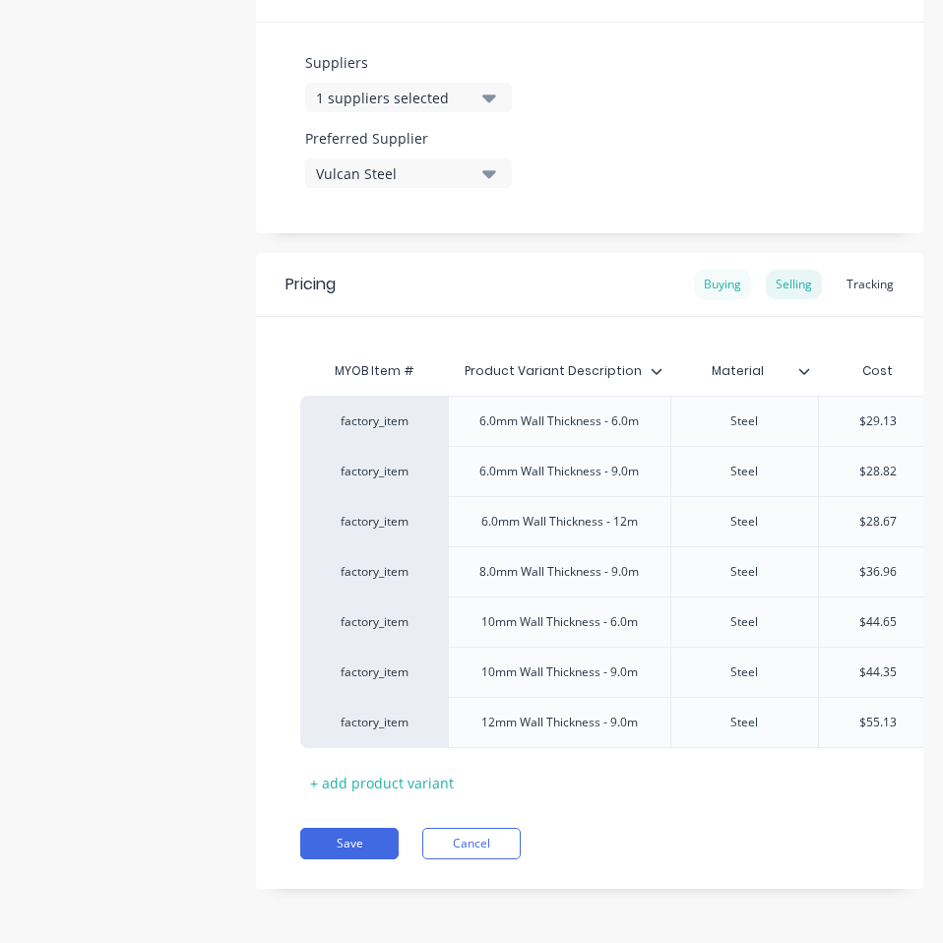
click at [694, 270] on div "Buying" at bounding box center [722, 285] width 57 height 30
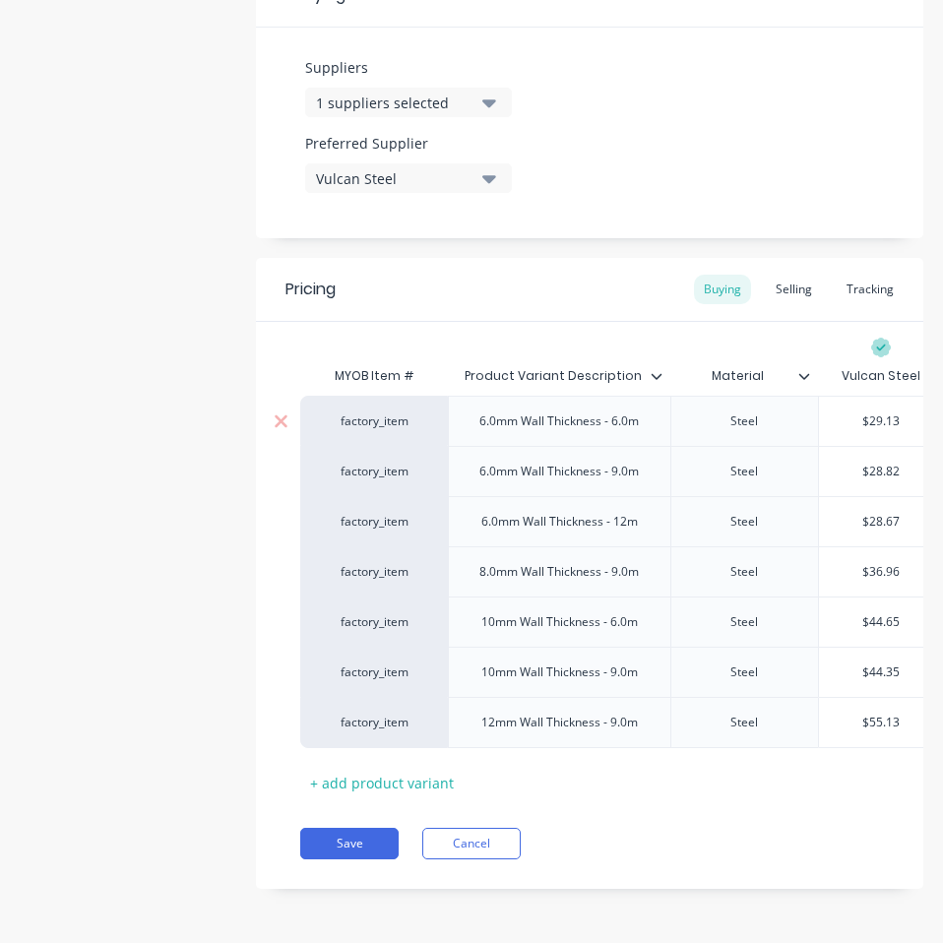
type input "$29.13"
click at [884, 412] on input "$29.13" at bounding box center [881, 421] width 124 height 18
paste input "25.65"
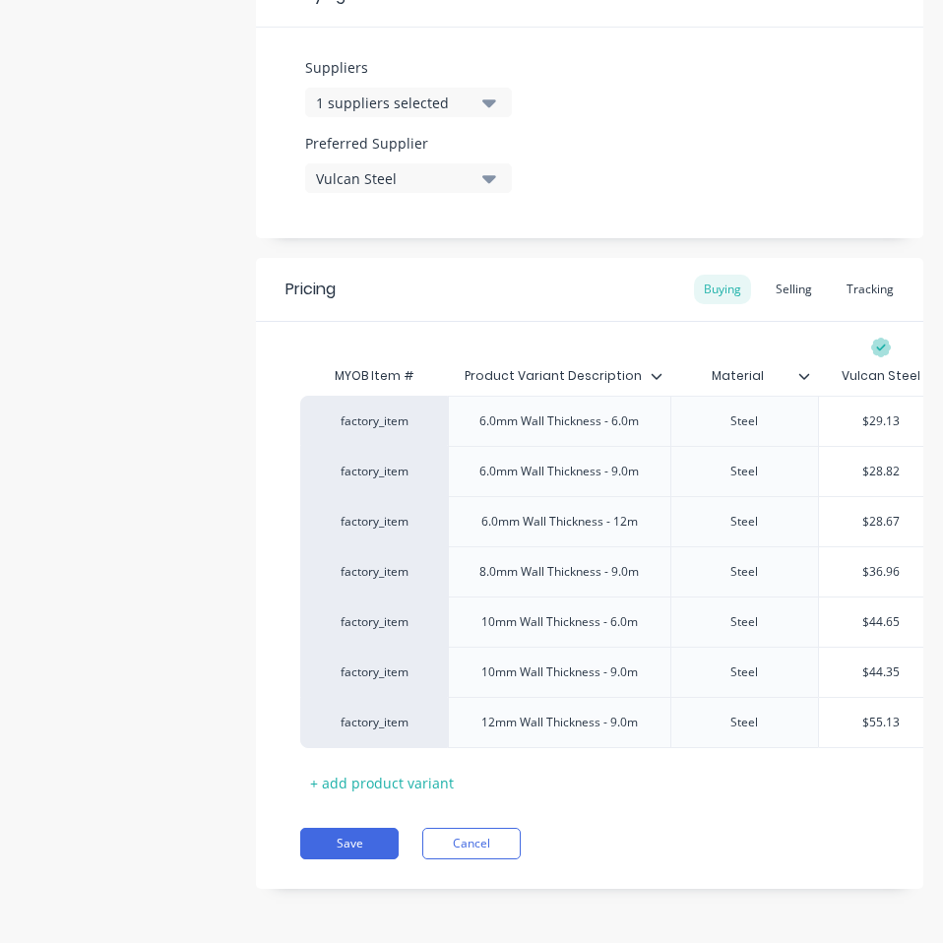
type textarea "x"
type input "$25.65"
type input "$28.82"
click at [872, 462] on input "$28.82" at bounding box center [881, 471] width 124 height 18
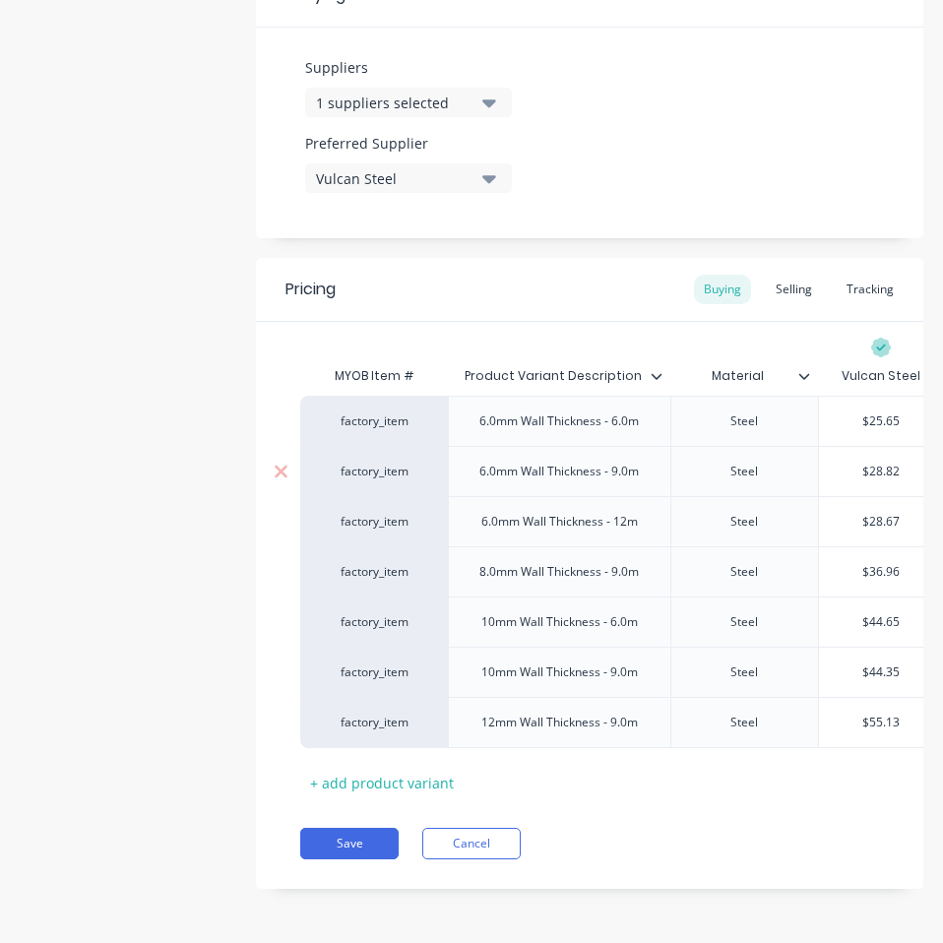
click at [872, 462] on input "$28.82" at bounding box center [881, 471] width 124 height 18
paste input "25.65"
type textarea "x"
type input "25.65"
type input "$28.67"
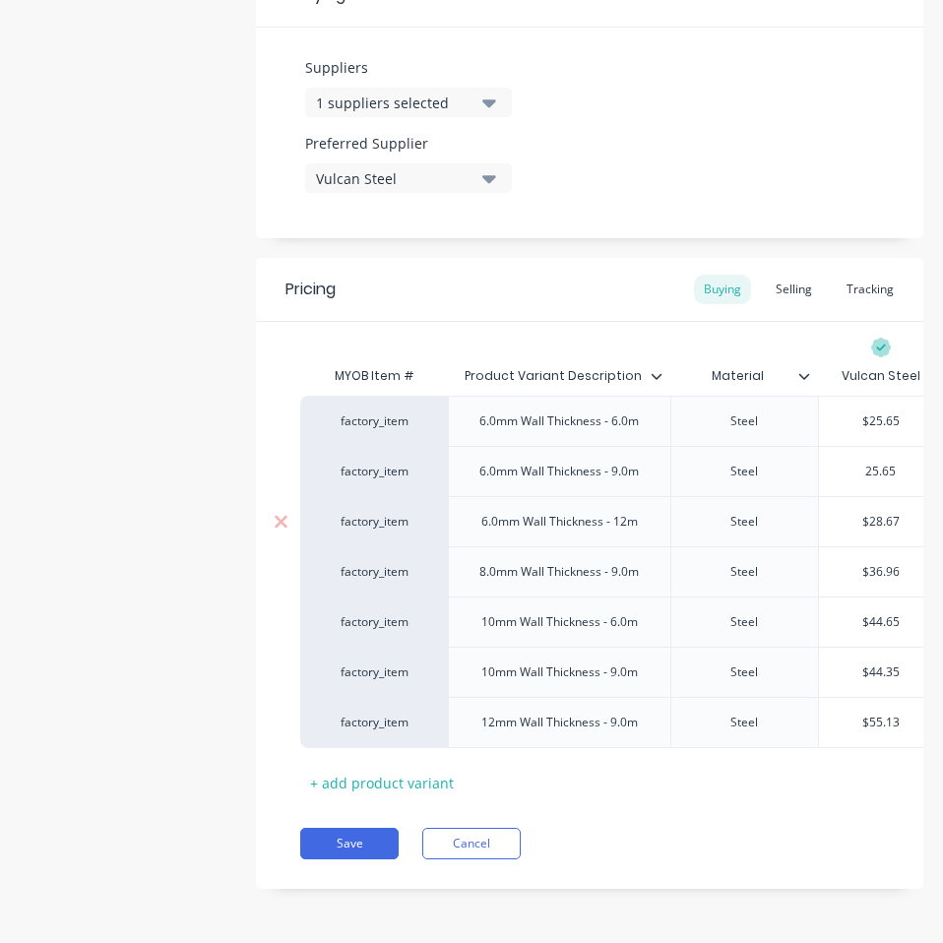
click at [885, 513] on input "$28.67" at bounding box center [881, 522] width 124 height 18
paste input "25.65"
type textarea "x"
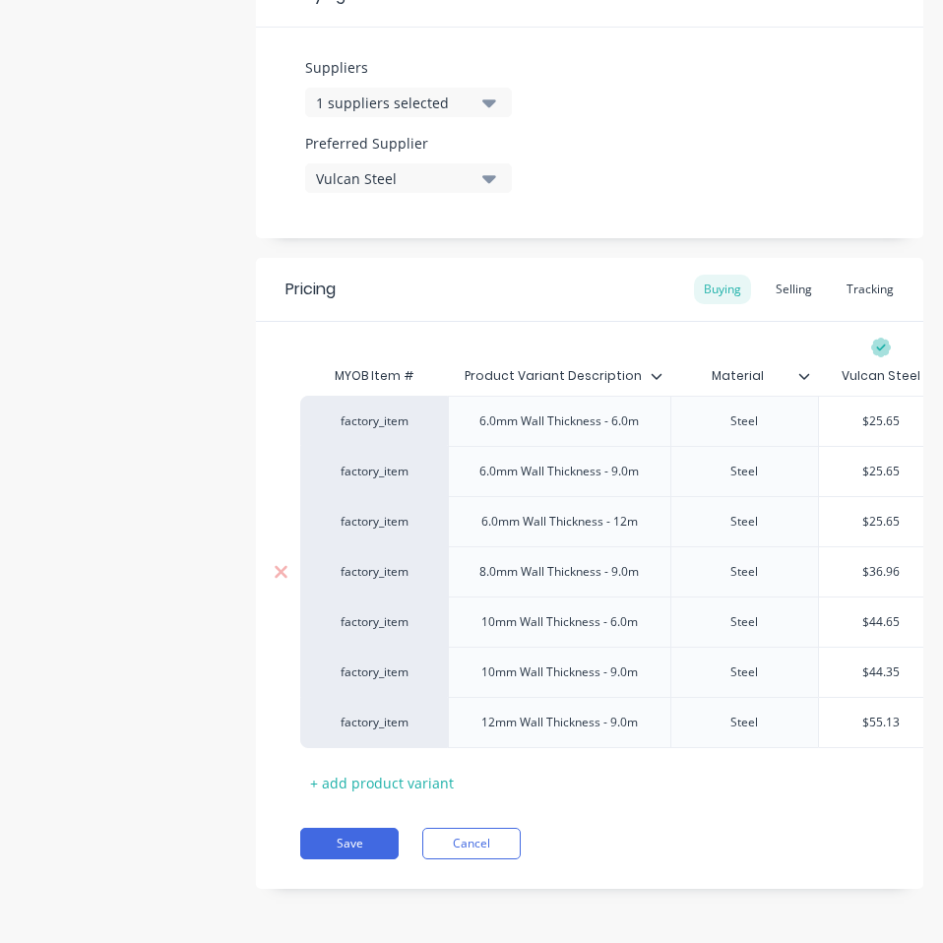
type input "$25.65"
type input "$36.96"
click at [891, 563] on input "$36.96" at bounding box center [881, 572] width 124 height 18
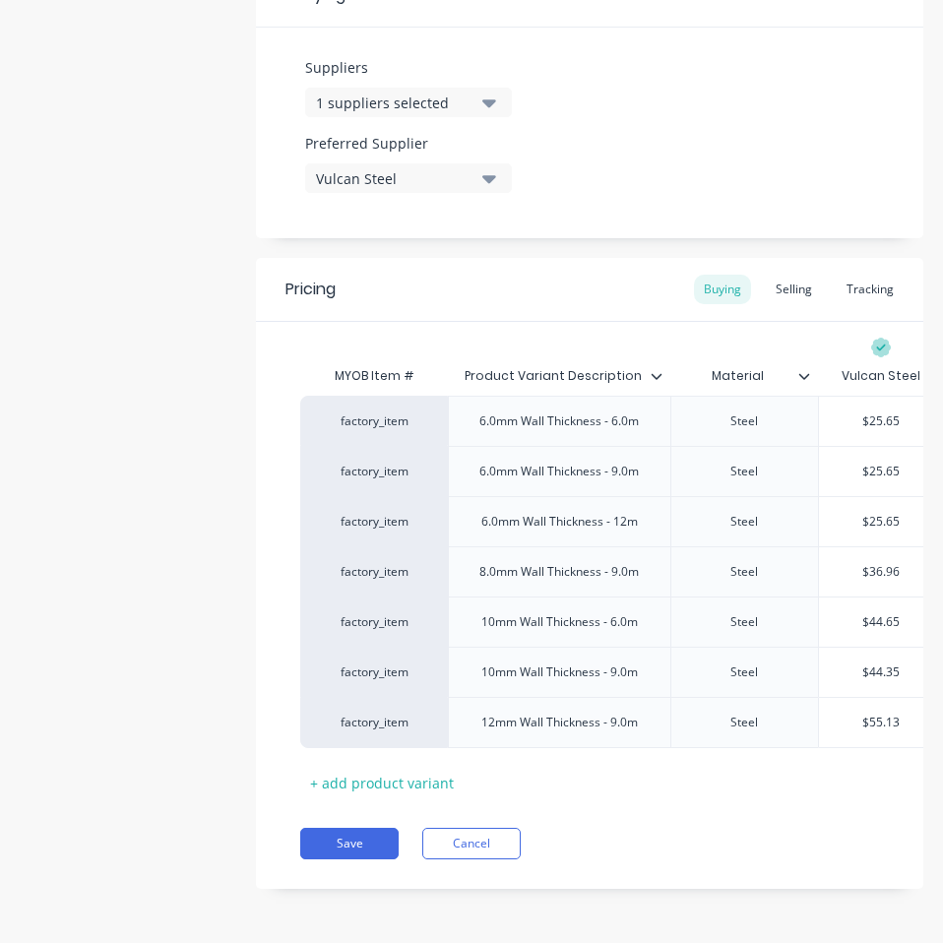
paste input "33.04"
type textarea "x"
type input "$33.04"
type input "$44.65"
click at [877, 613] on input "$44.65" at bounding box center [881, 622] width 124 height 18
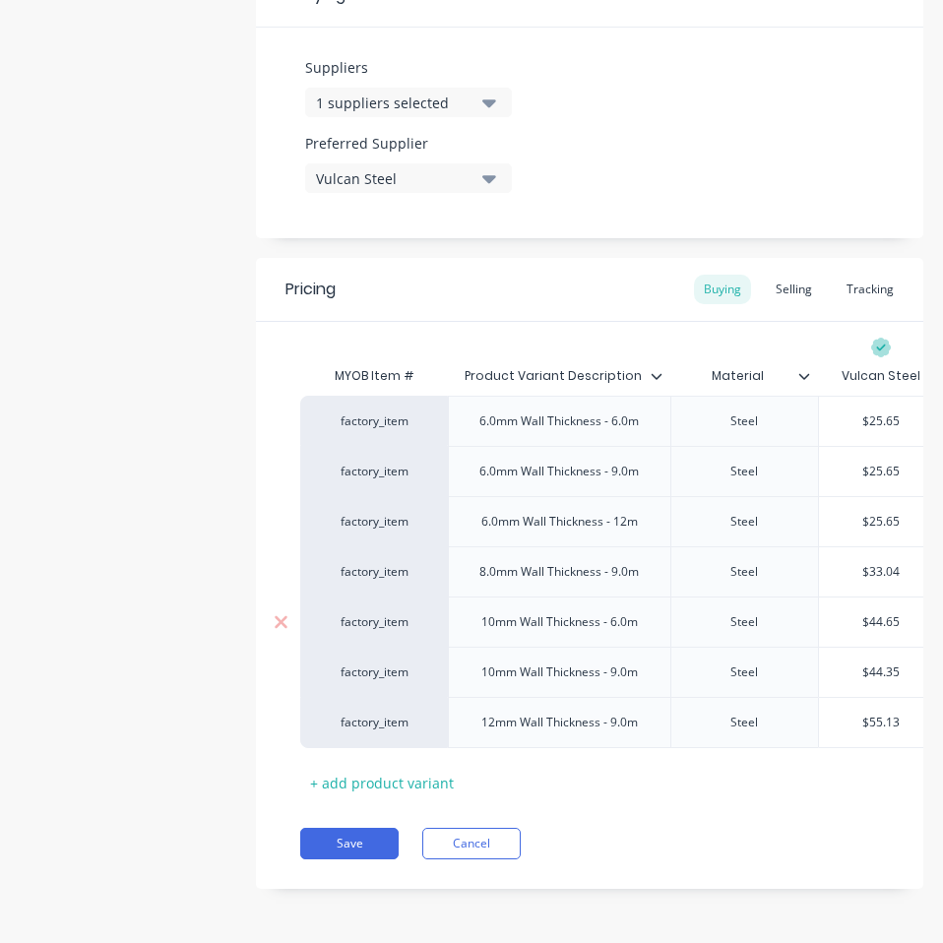
click at [877, 613] on input "$44.65" at bounding box center [881, 622] width 124 height 18
paste input "39.76"
type textarea "x"
type input "39.76"
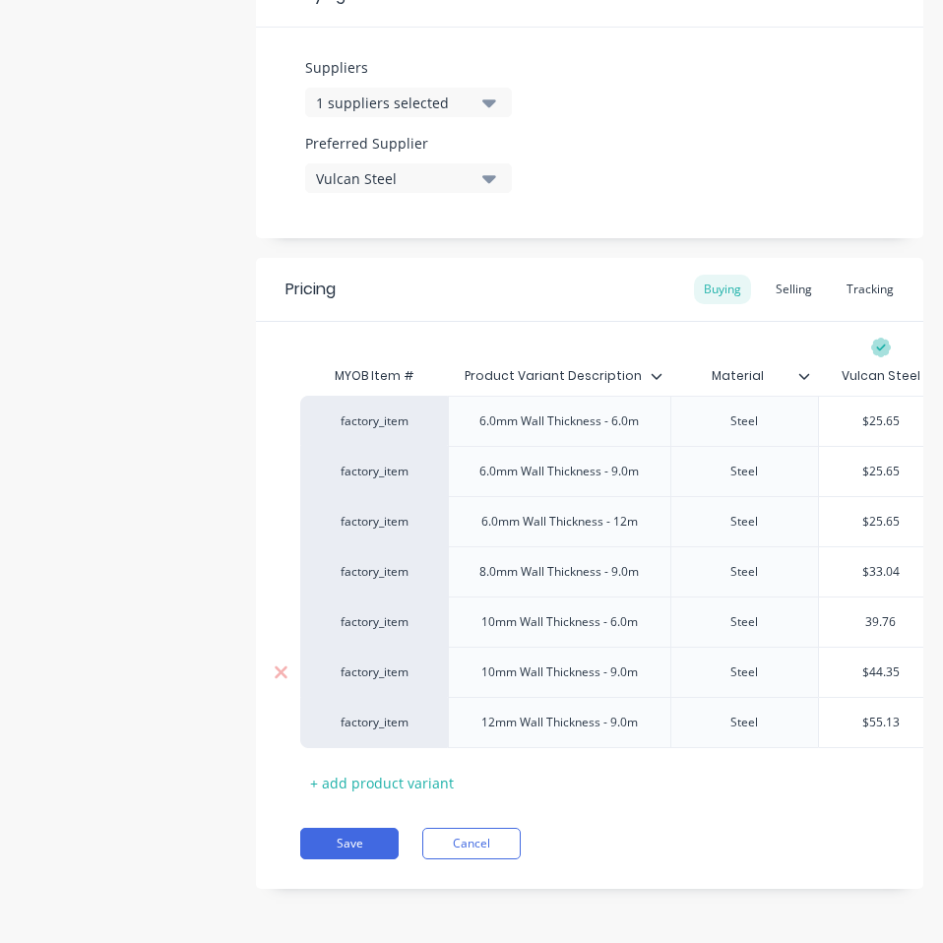
type input "$44.35"
click at [885, 663] on input "$44.35" at bounding box center [881, 672] width 124 height 18
paste input "39.76"
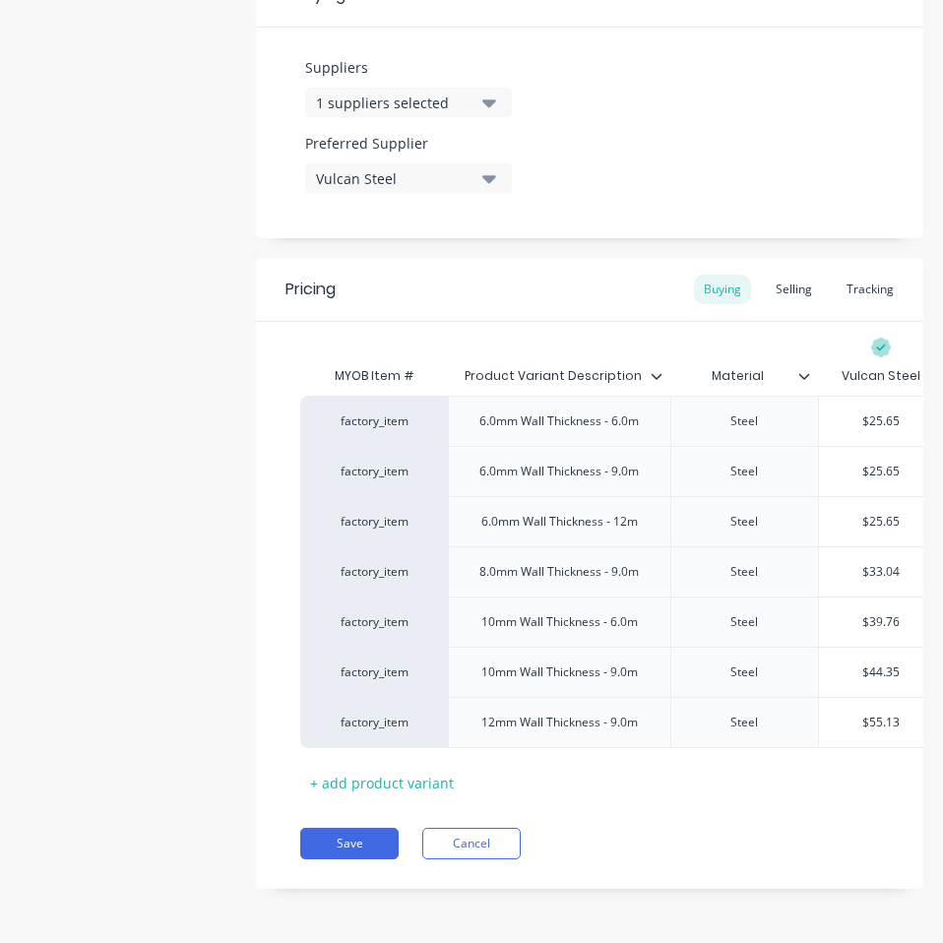
type textarea "x"
type input "$39.76"
type input "$55.13"
click at [887, 713] on input "$55.13" at bounding box center [881, 722] width 124 height 18
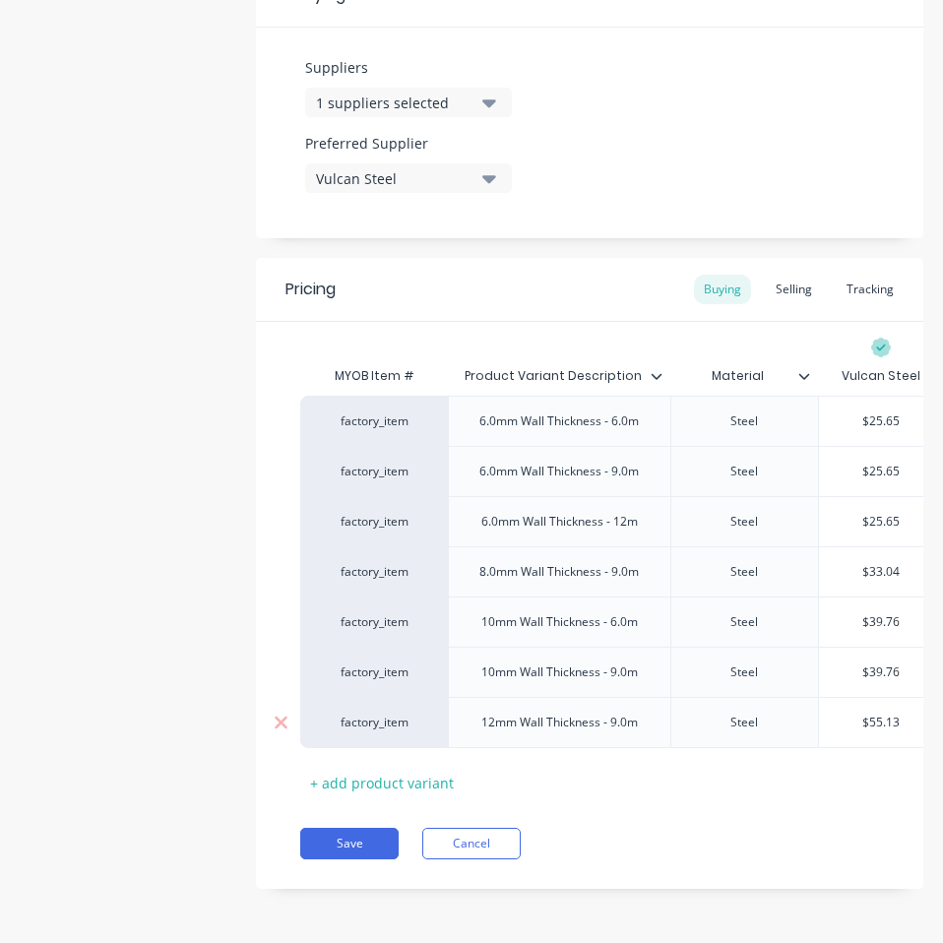
click at [887, 713] on input "$55.13" at bounding box center [881, 722] width 124 height 18
paste input "49.56"
type textarea "x"
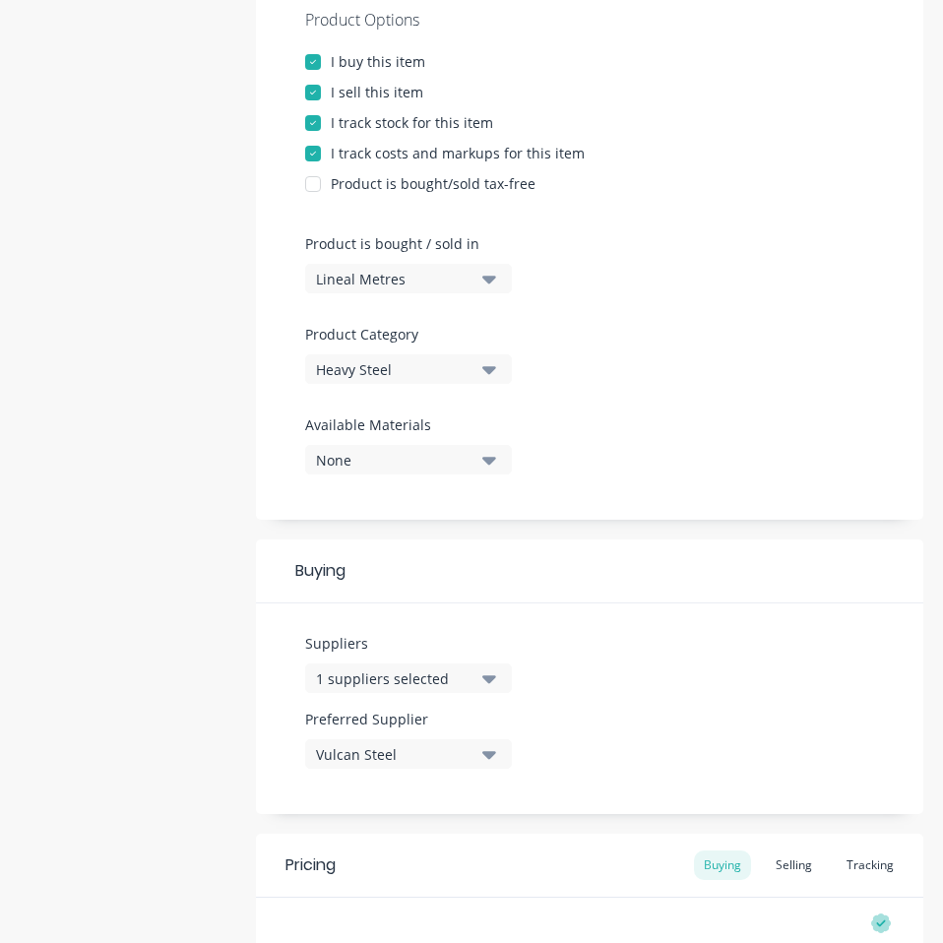
scroll to position [0, 0]
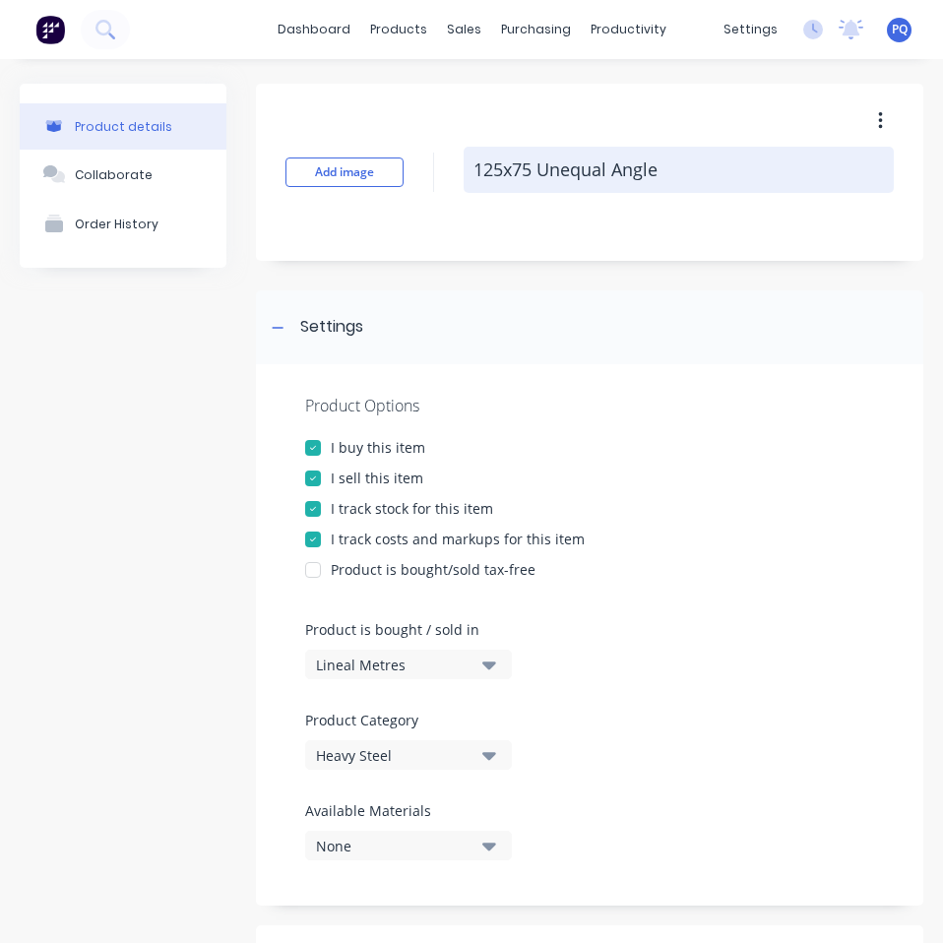
type input "49.56"
click at [576, 182] on textarea "125x75 Unequal Angle" at bounding box center [678, 170] width 430 height 46
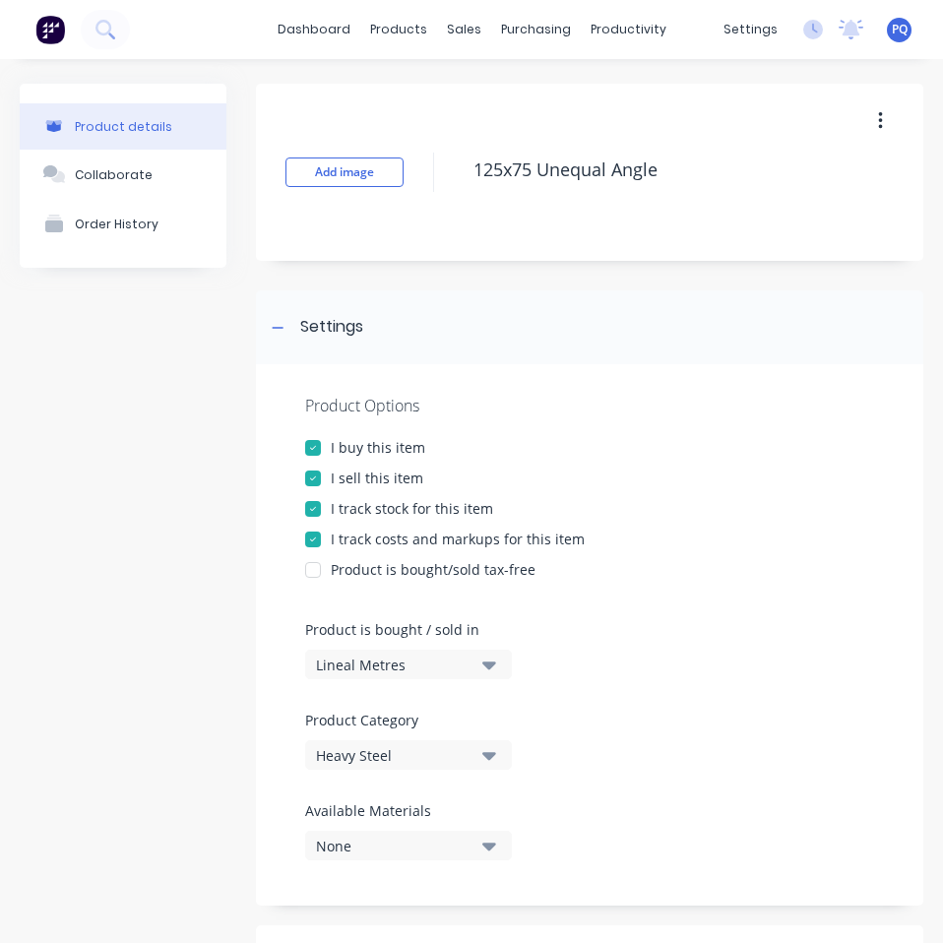
scroll to position [976, 0]
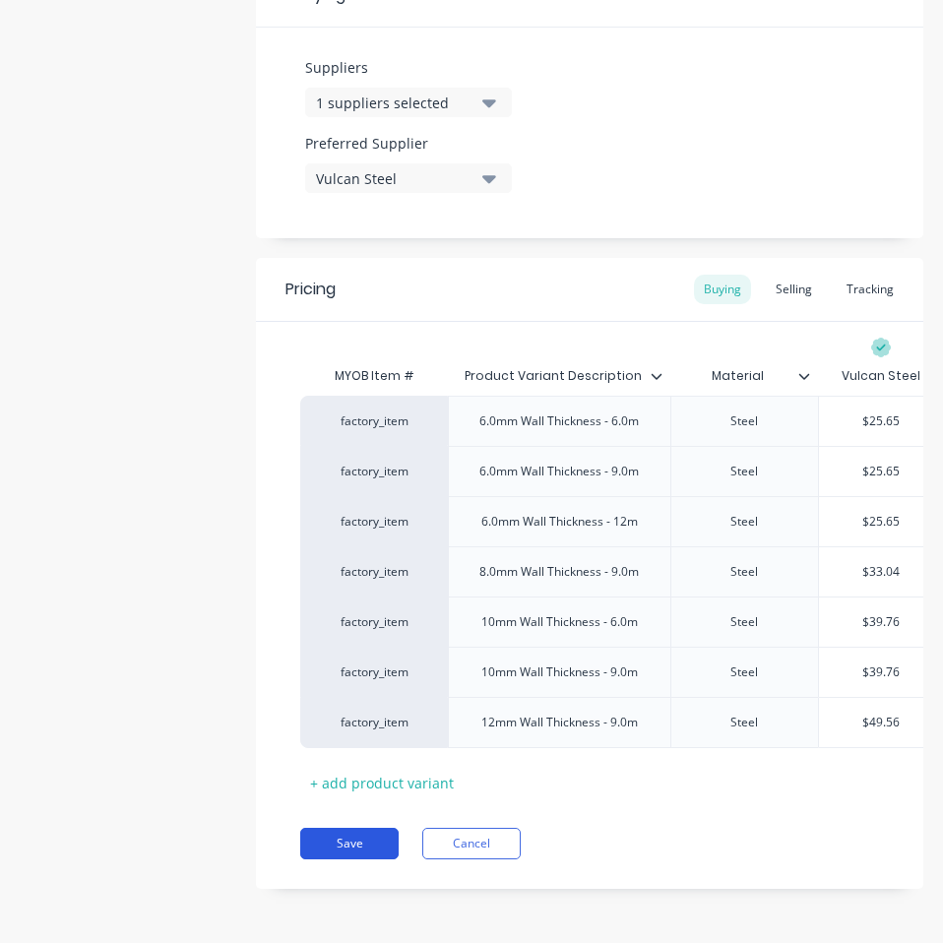
click at [355, 846] on button "Save" at bounding box center [349, 842] width 98 height 31
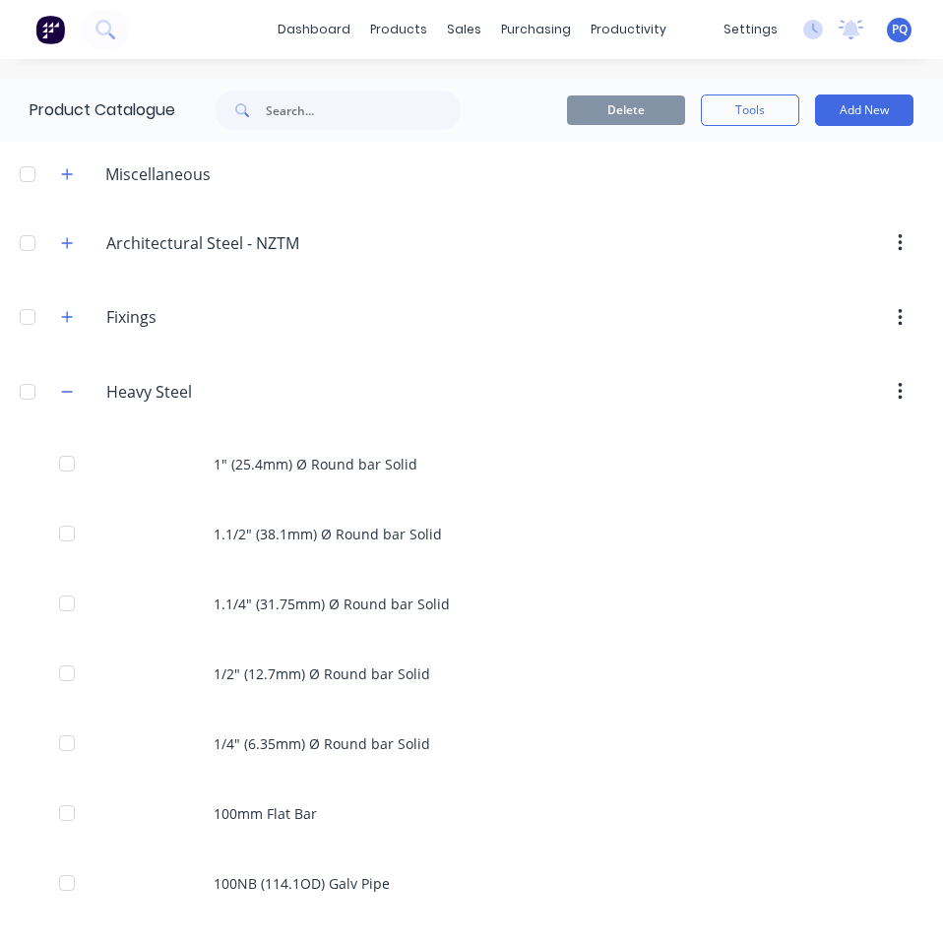
scroll to position [1669, 0]
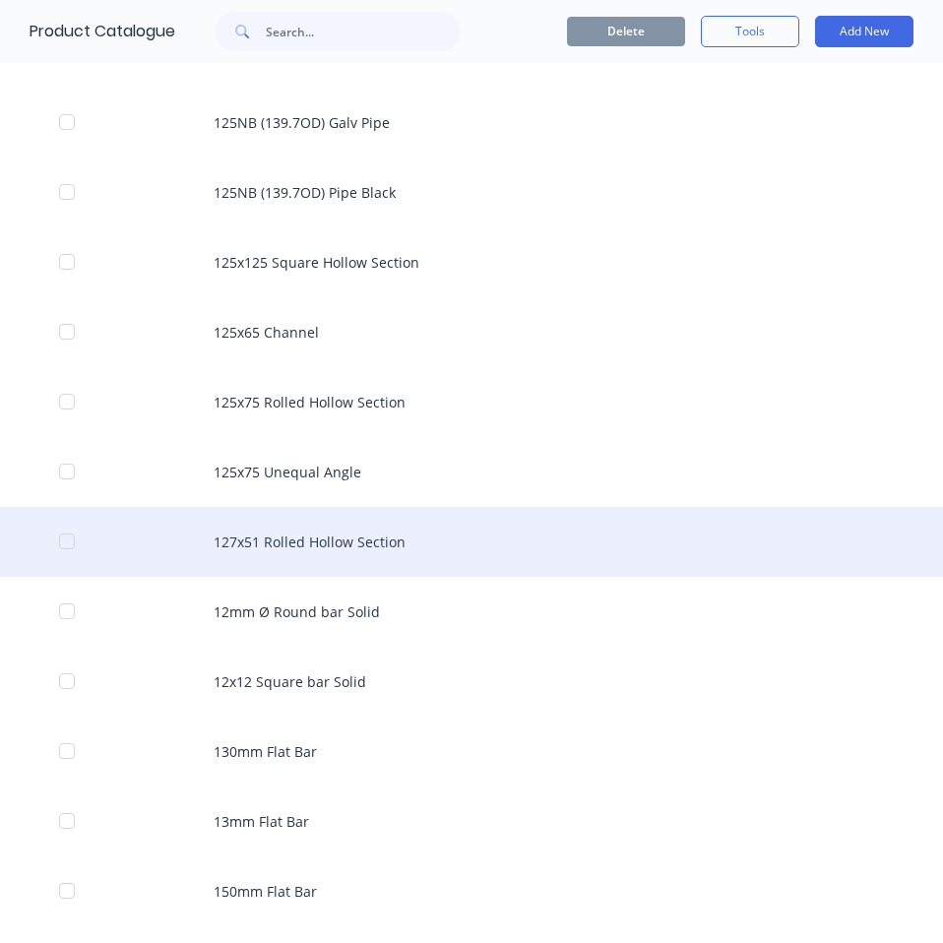
click at [382, 532] on div "127x51 Rolled Hollow Section" at bounding box center [471, 542] width 943 height 70
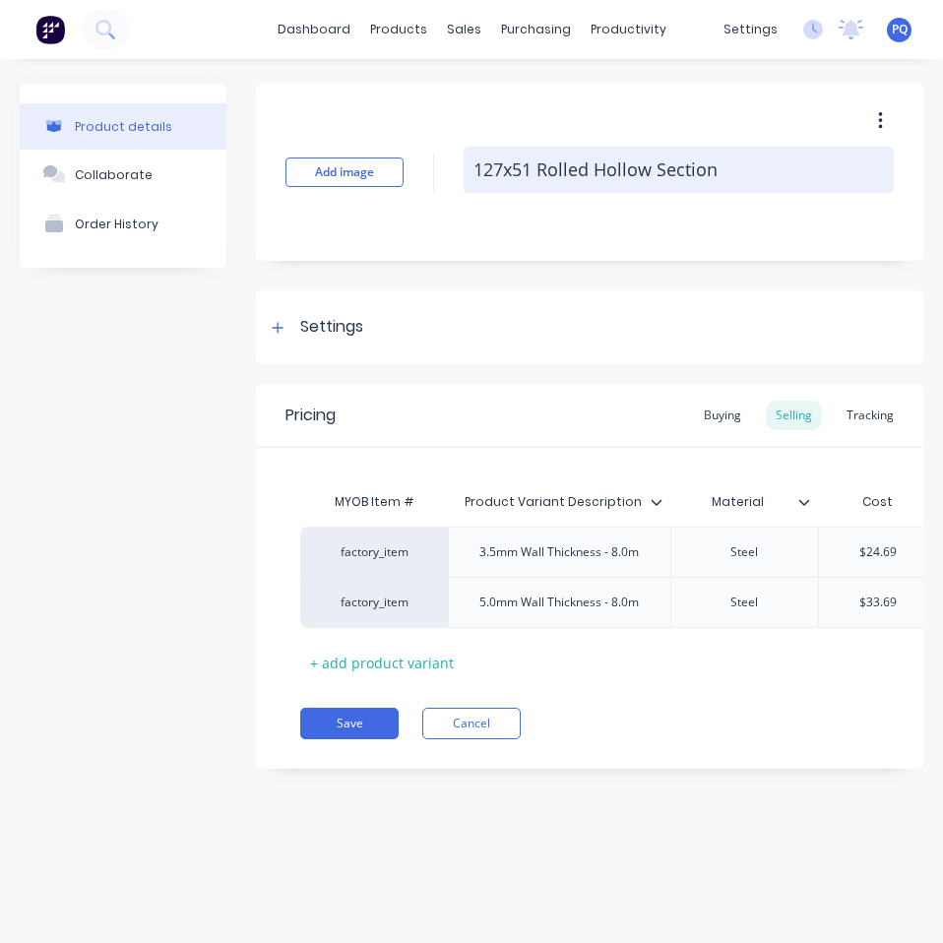
click at [558, 180] on textarea "127x51 Rolled Hollow Section" at bounding box center [678, 170] width 430 height 46
click at [558, 179] on textarea "127x51 Rolled Hollow Section" at bounding box center [678, 170] width 430 height 46
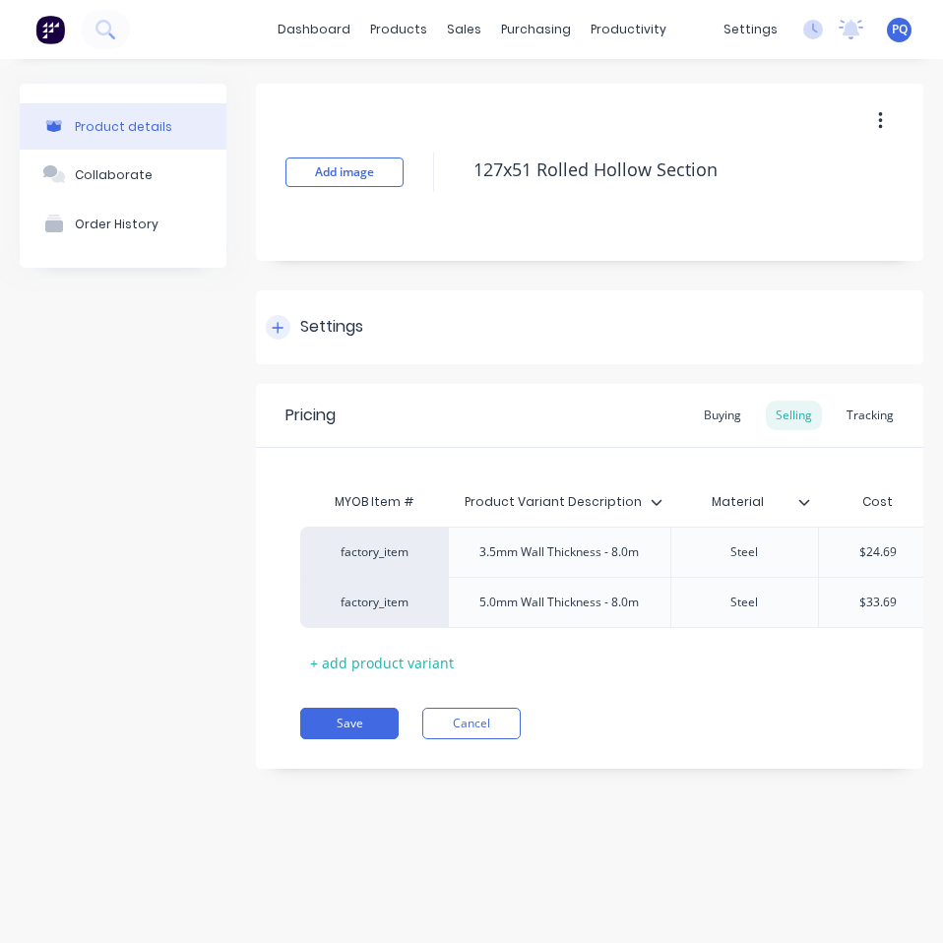
click at [311, 309] on div "Settings" at bounding box center [589, 327] width 667 height 74
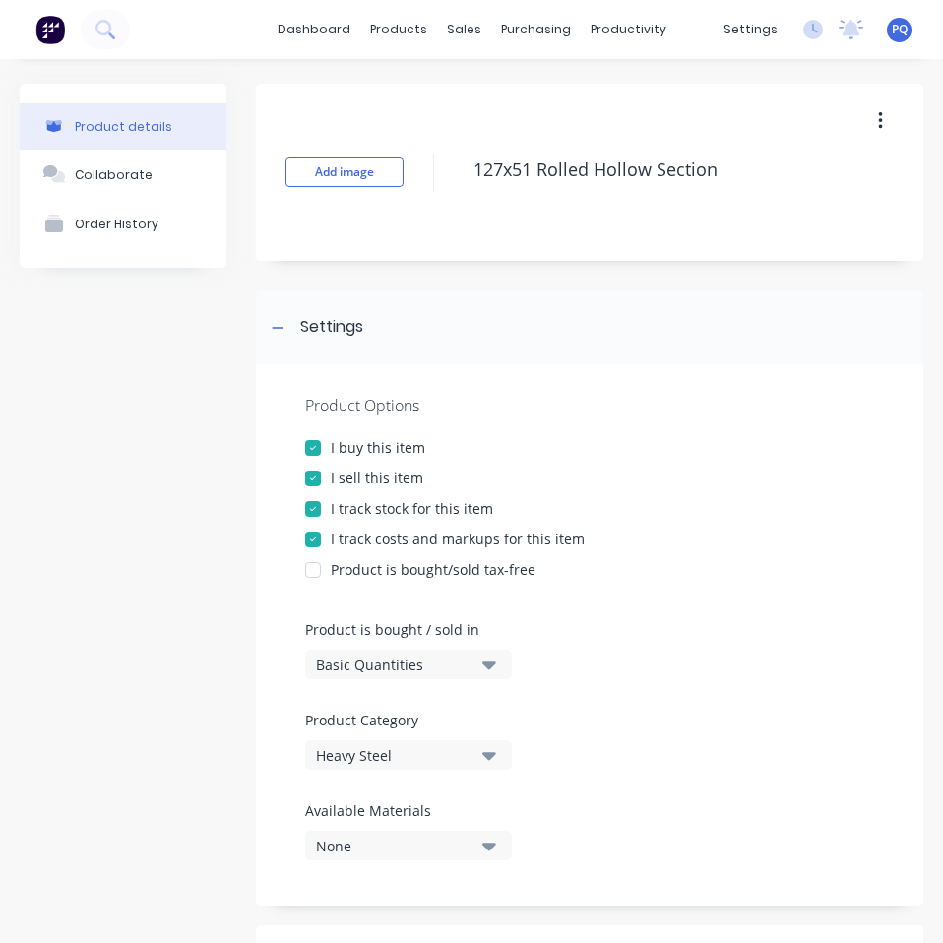
click at [349, 659] on div "Basic Quantities" at bounding box center [394, 664] width 157 height 21
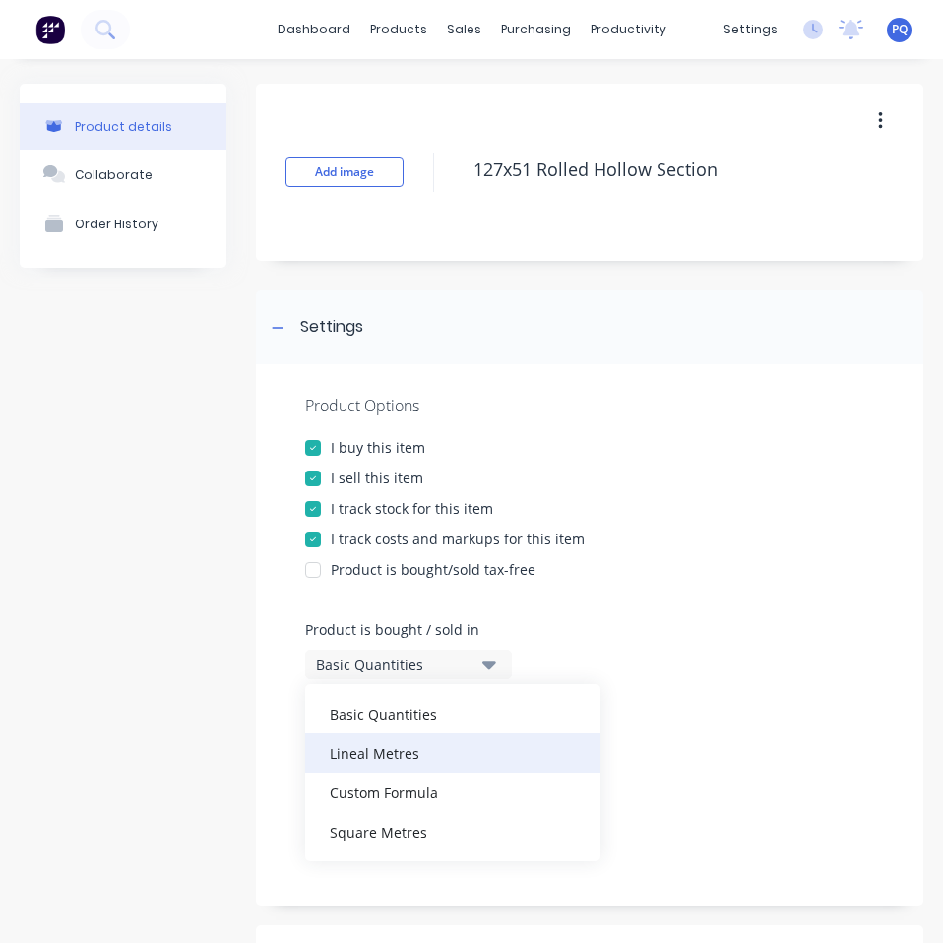
click at [357, 751] on div "Lineal Metres" at bounding box center [452, 752] width 295 height 39
type textarea "x"
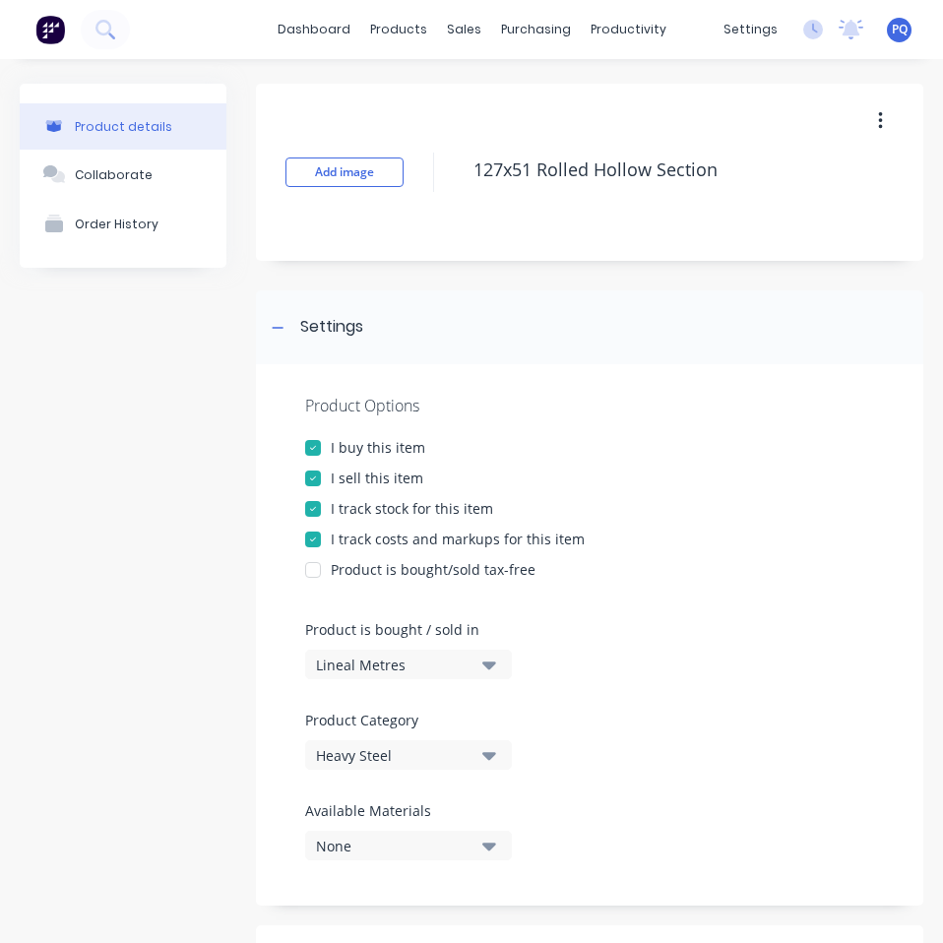
scroll to position [492, 0]
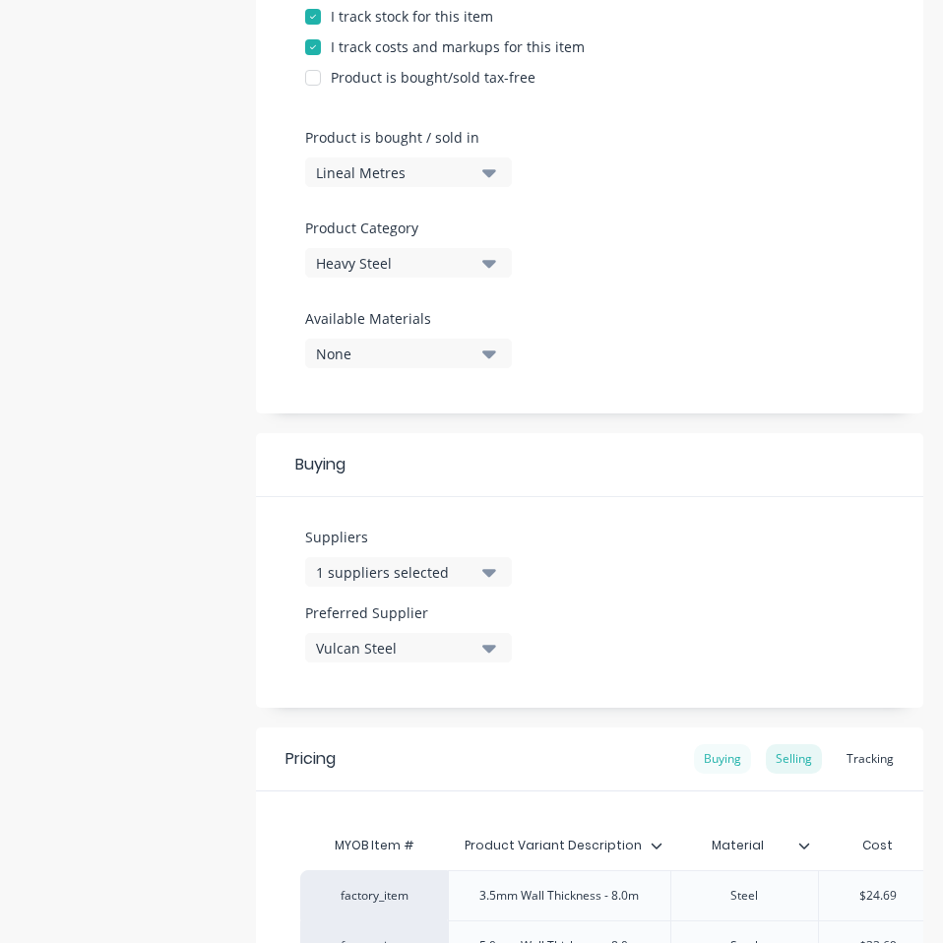
click at [722, 766] on div "Buying" at bounding box center [722, 759] width 57 height 30
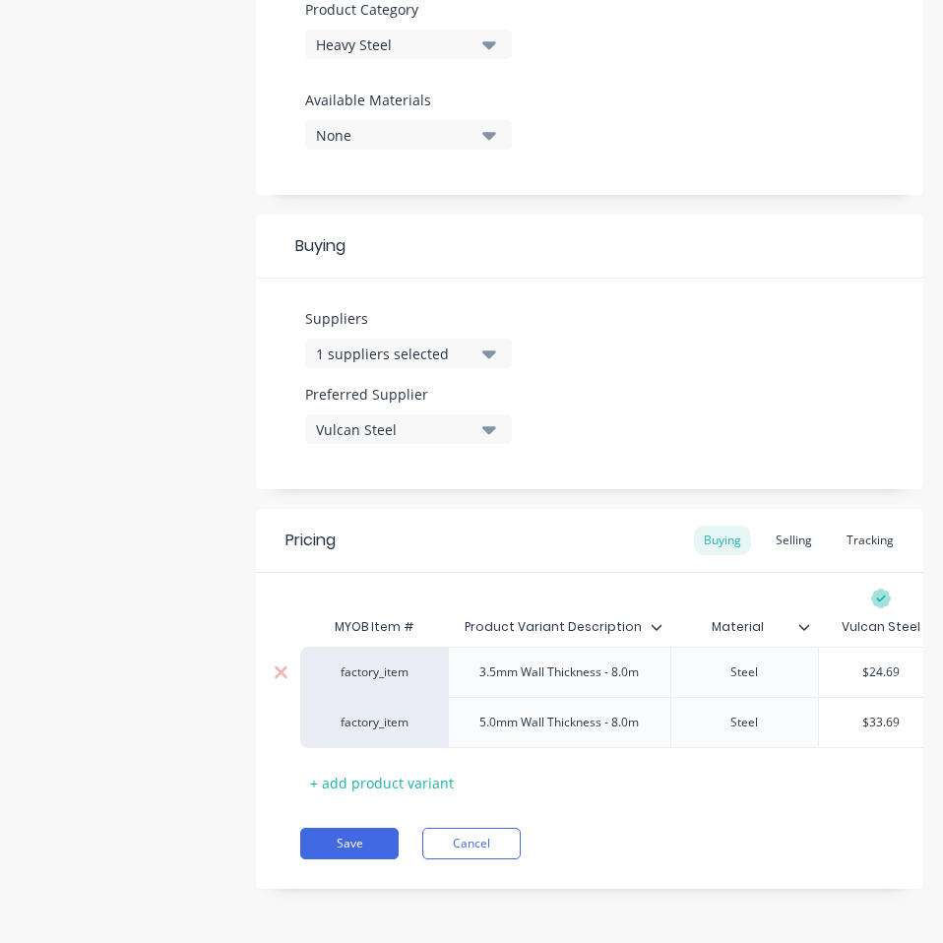
type input "$24.69"
click at [878, 663] on input "$24.69" at bounding box center [881, 672] width 124 height 18
paste input "21.82"
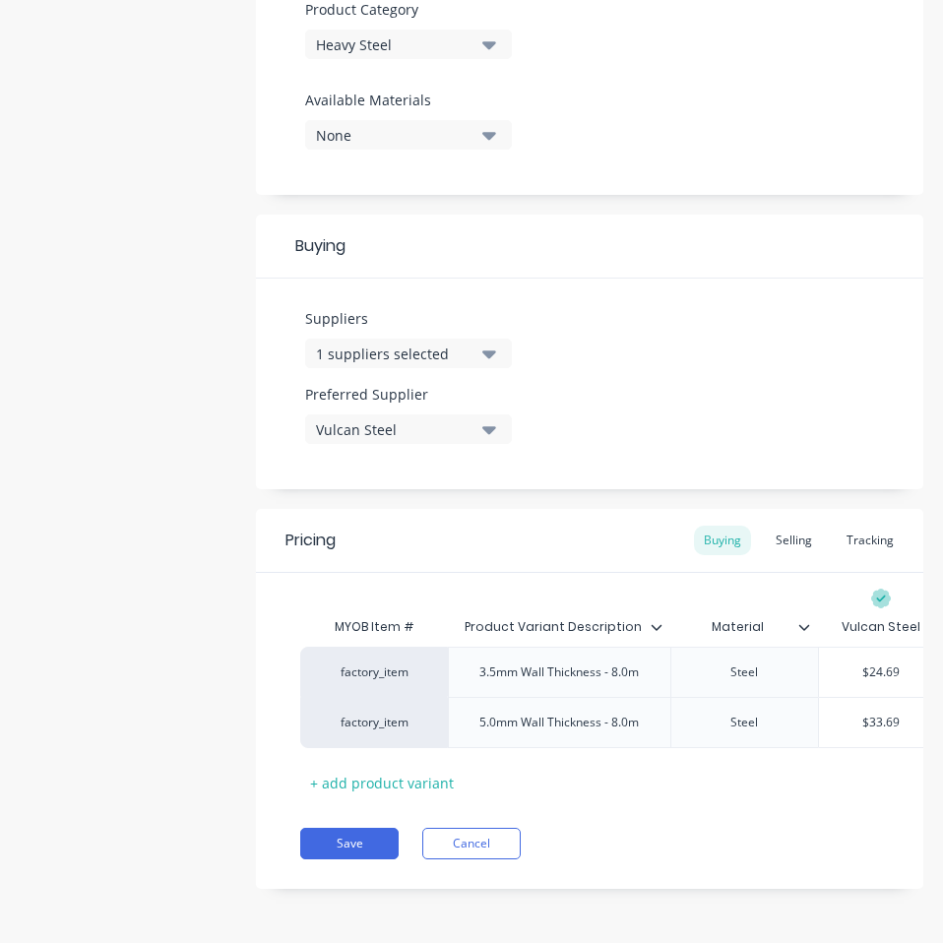
type textarea "x"
type input "$21.82"
type input "$33.69"
click at [885, 713] on input "$33.69" at bounding box center [881, 722] width 124 height 18
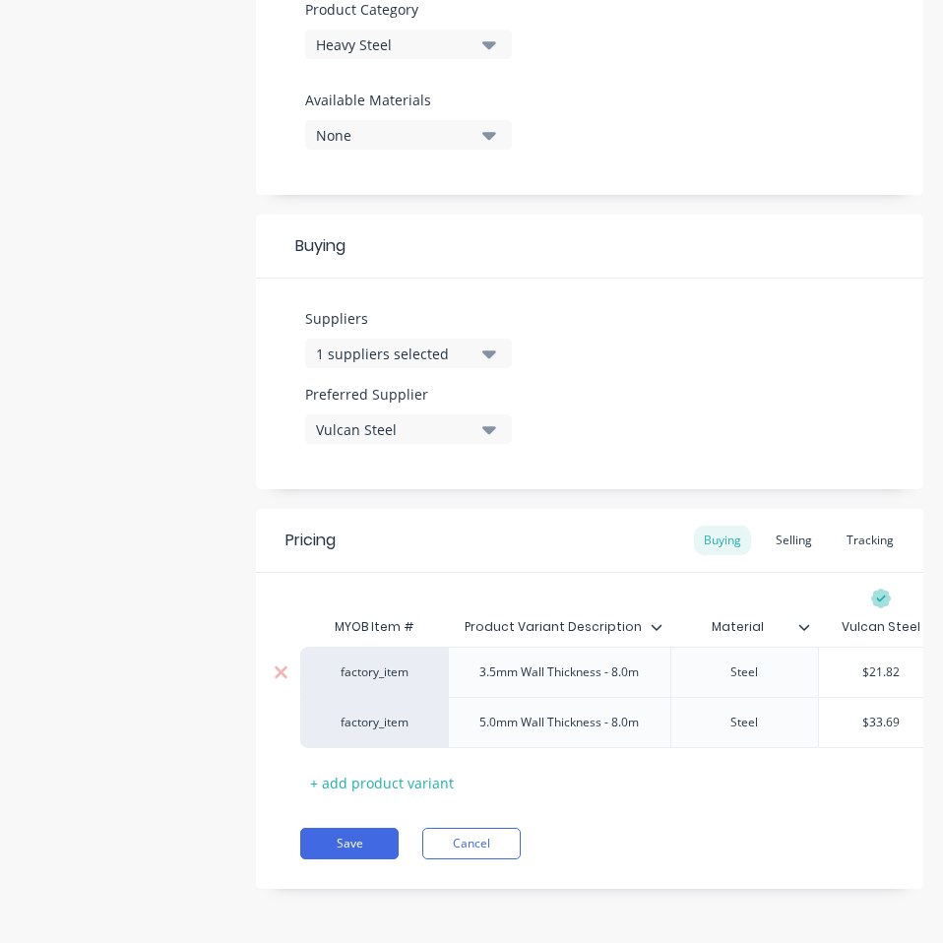
paste input "0.00"
type textarea "x"
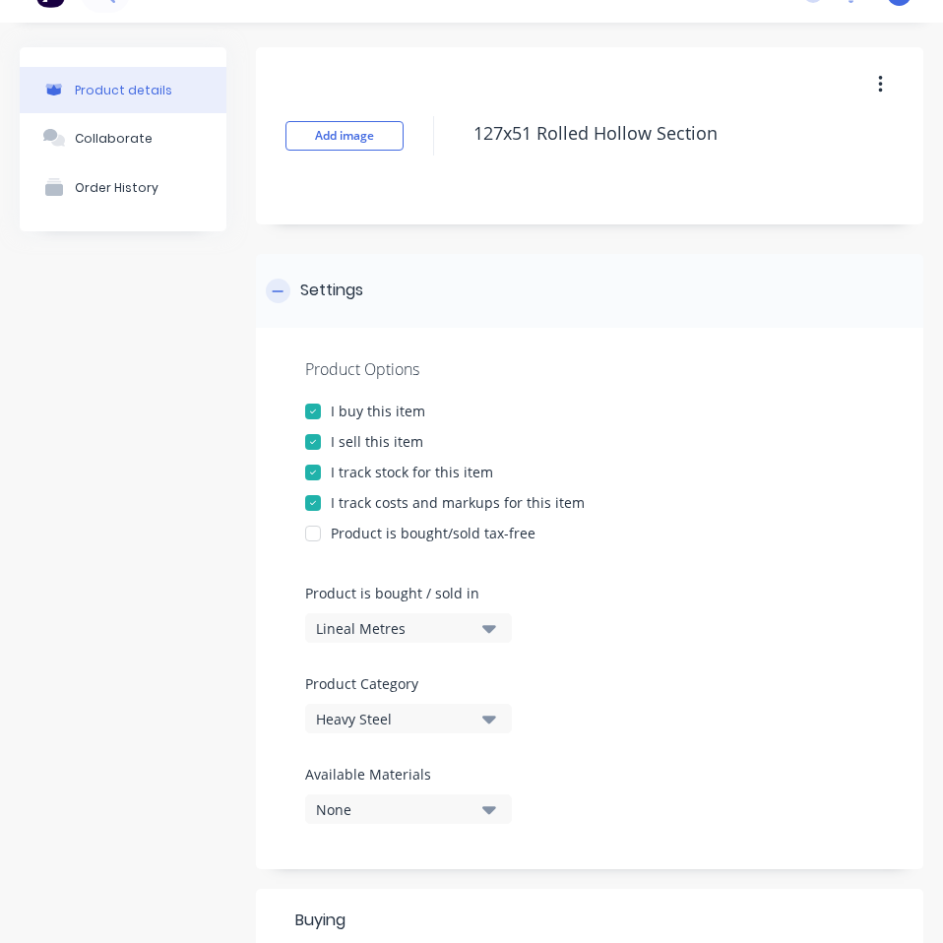
scroll to position [0, 0]
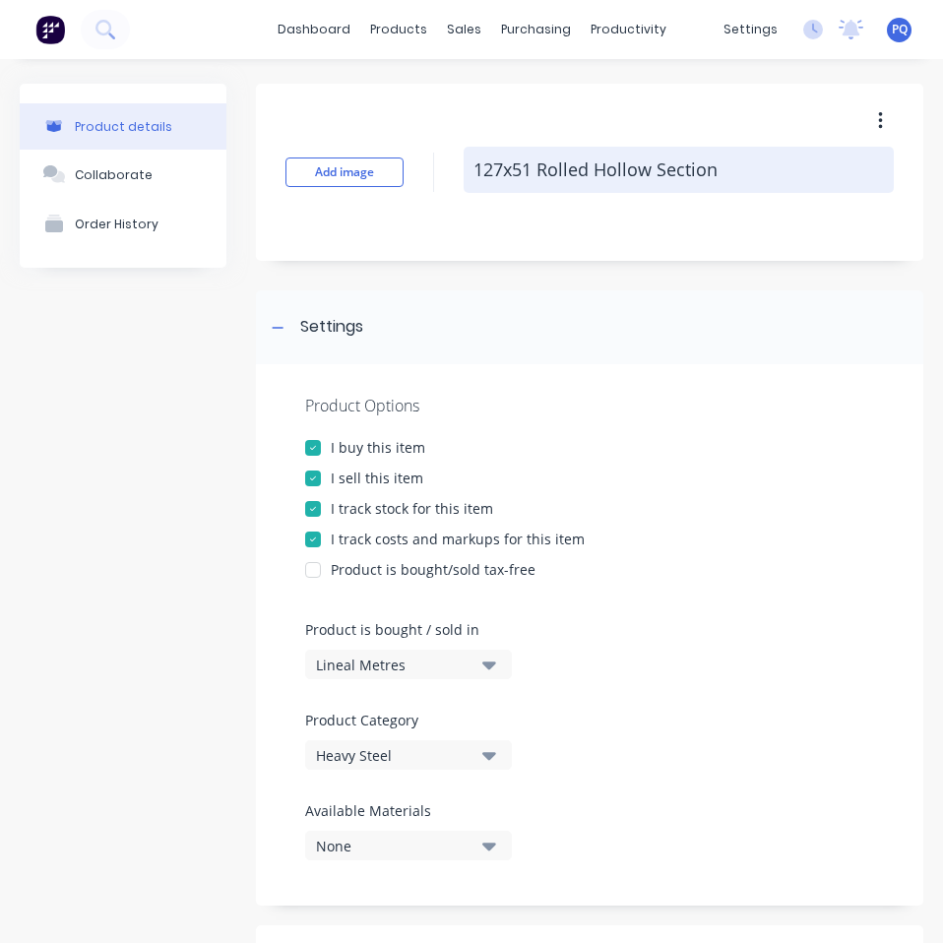
type input "$30.00"
click at [578, 163] on textarea "127x51 Rolled Hollow Section" at bounding box center [678, 170] width 430 height 46
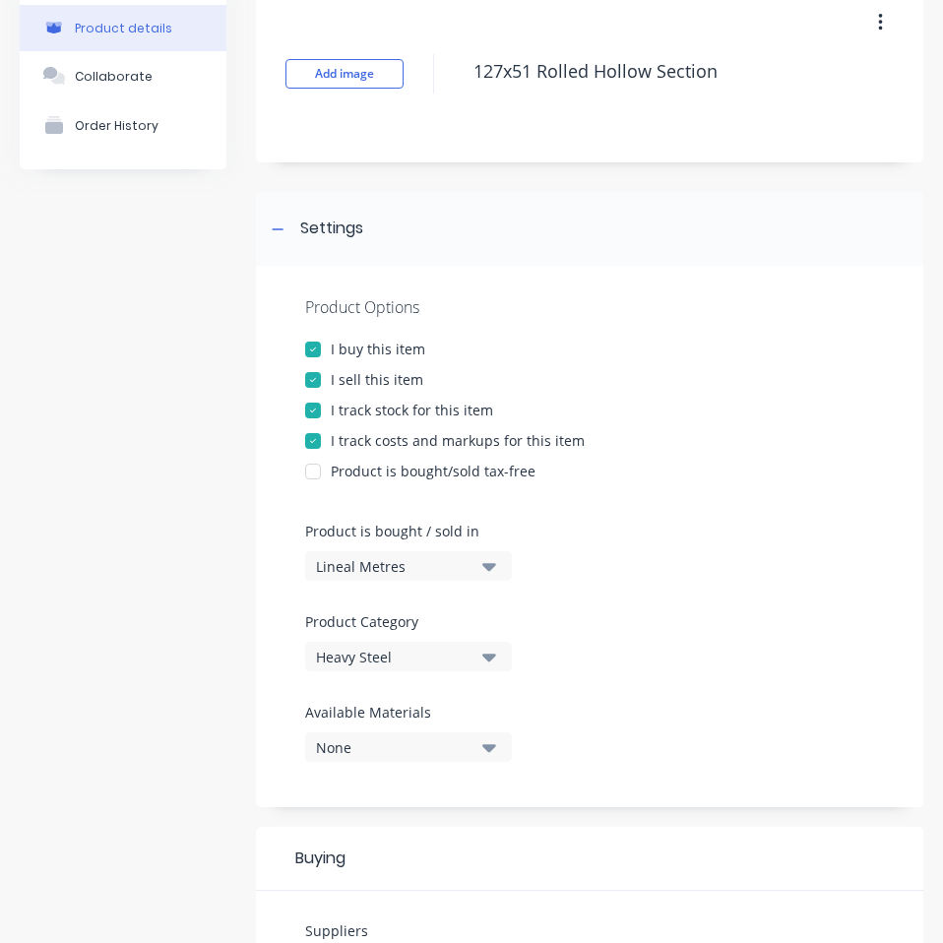
scroll to position [725, 0]
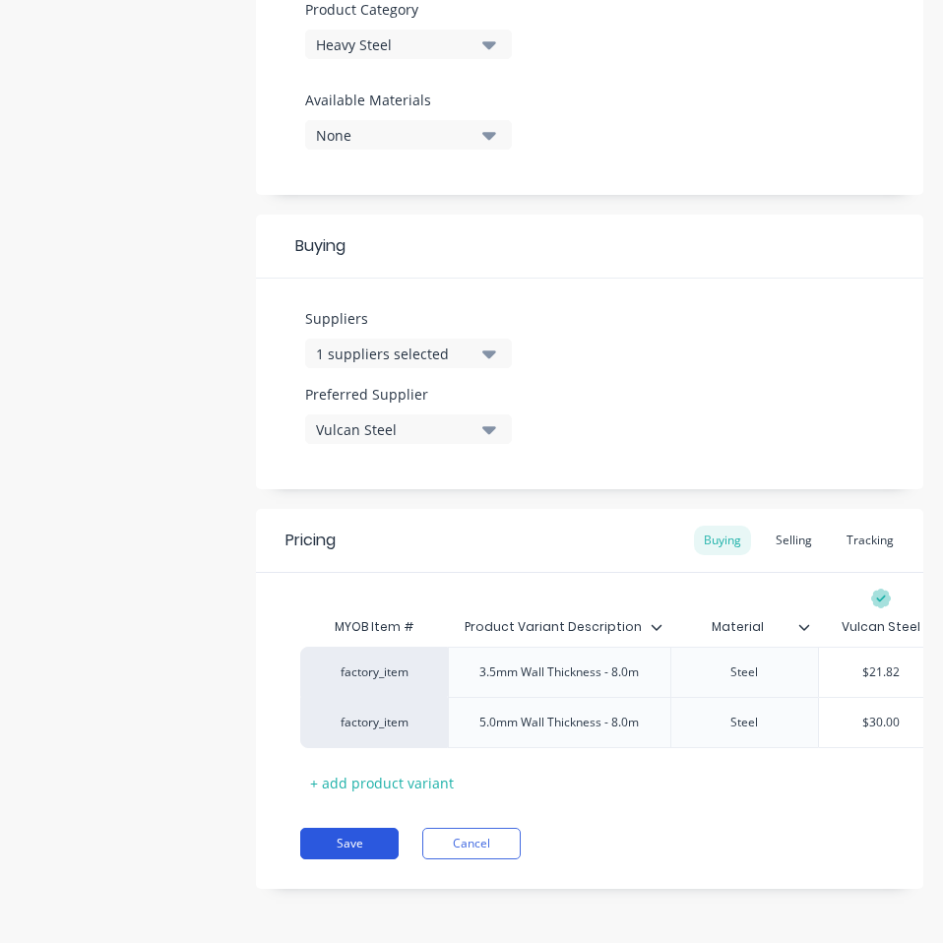
click at [335, 842] on button "Save" at bounding box center [349, 842] width 98 height 31
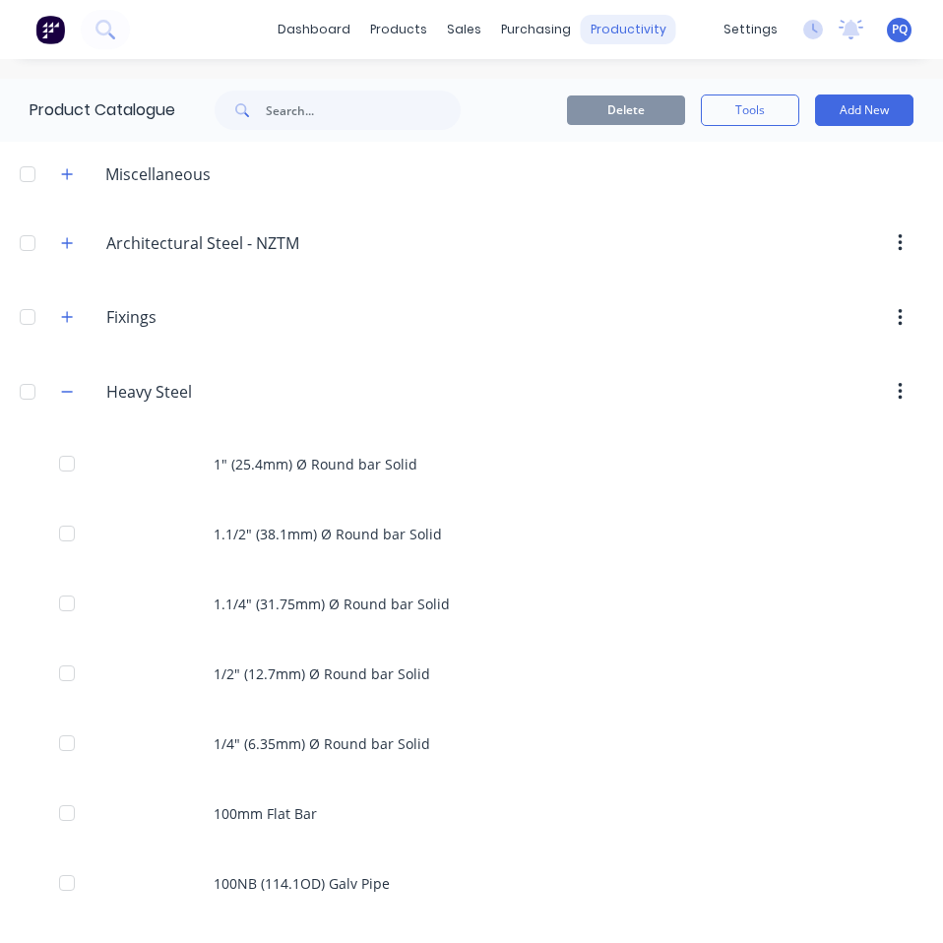
scroll to position [1739, 0]
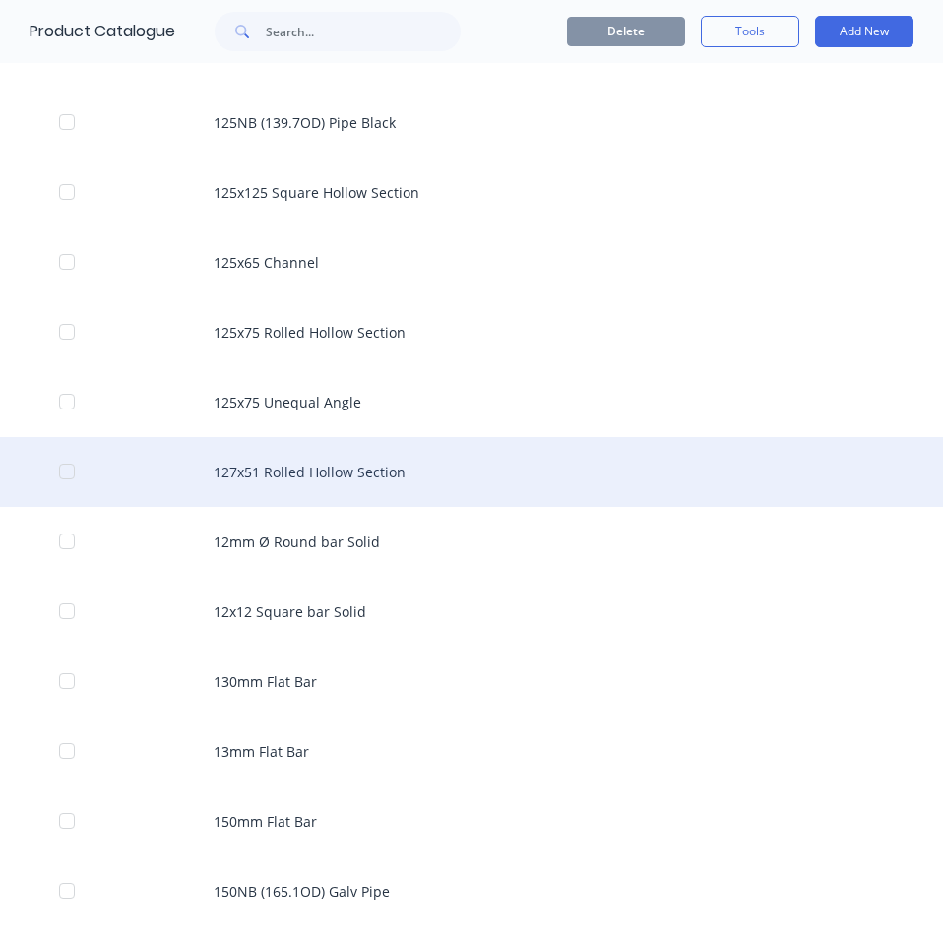
click at [323, 468] on div "127x51 Rolled Hollow Section" at bounding box center [471, 472] width 943 height 70
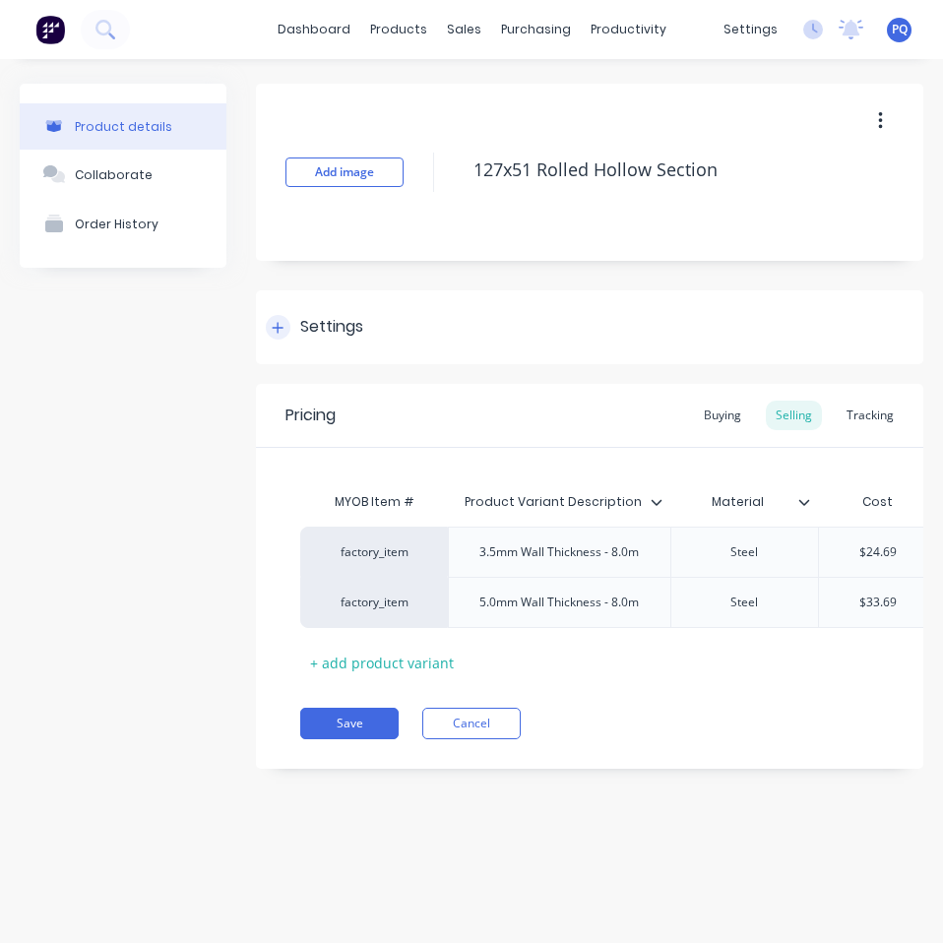
click at [336, 328] on div "Settings" at bounding box center [331, 327] width 63 height 25
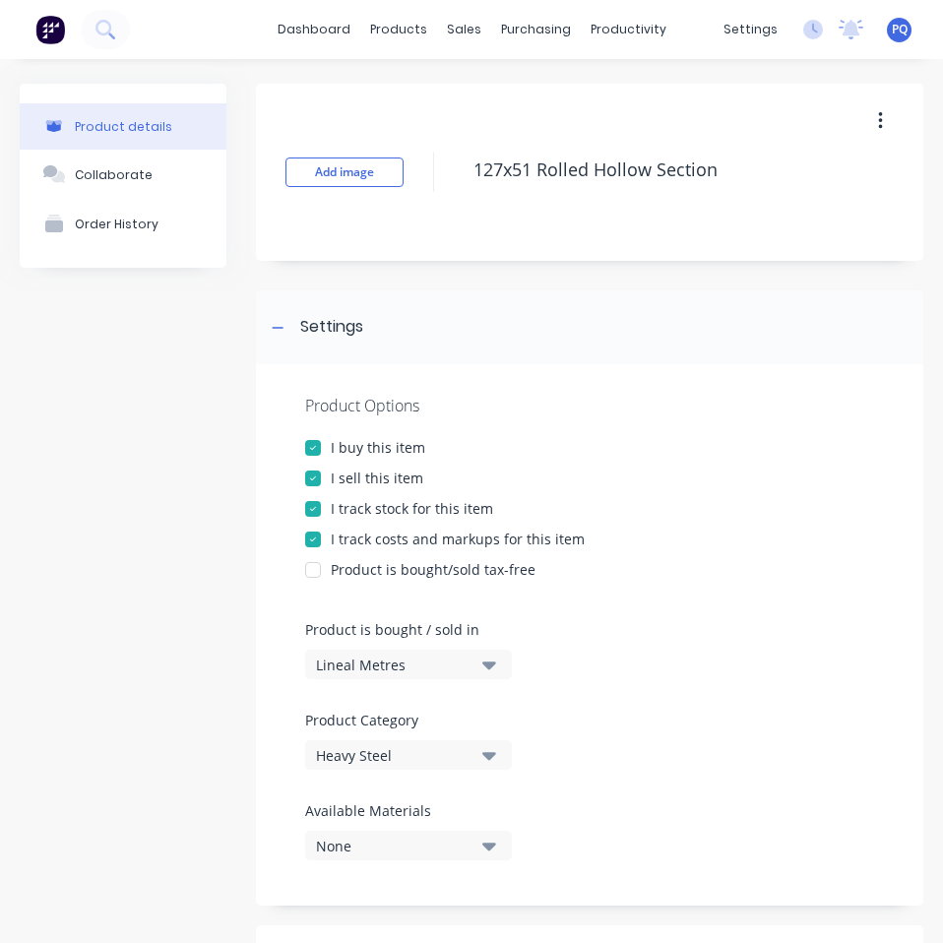
scroll to position [730, 0]
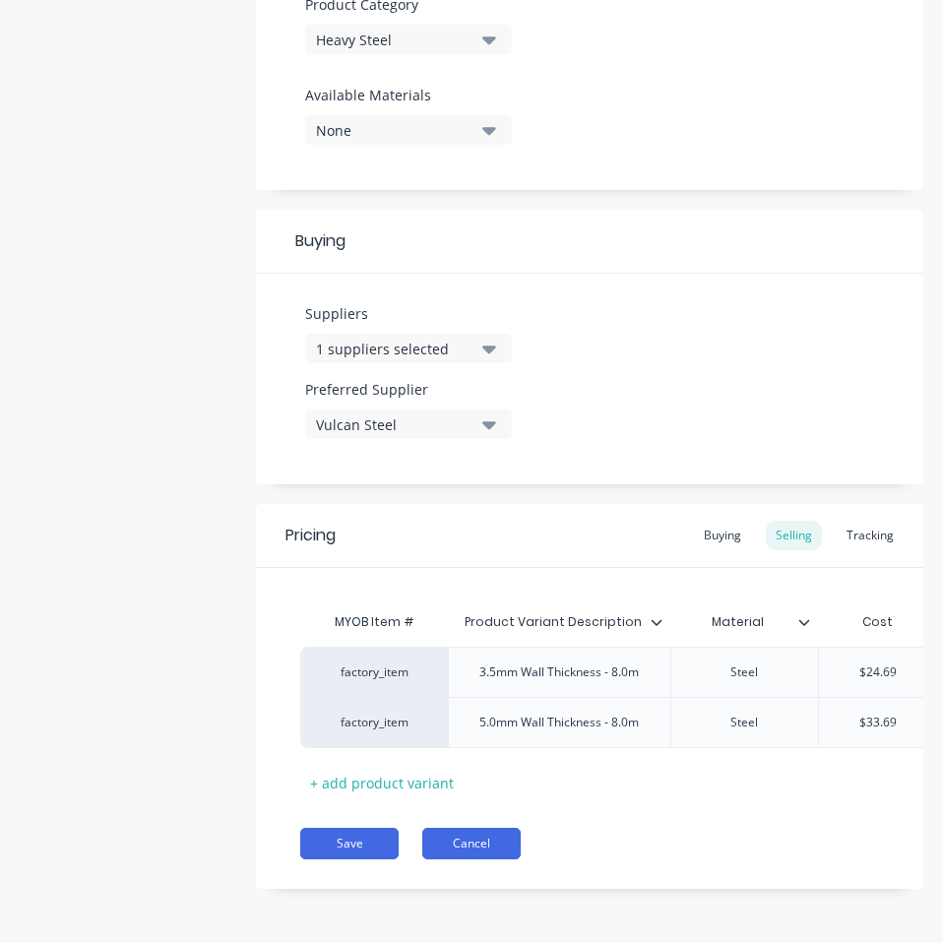
click at [464, 845] on button "Cancel" at bounding box center [471, 842] width 98 height 31
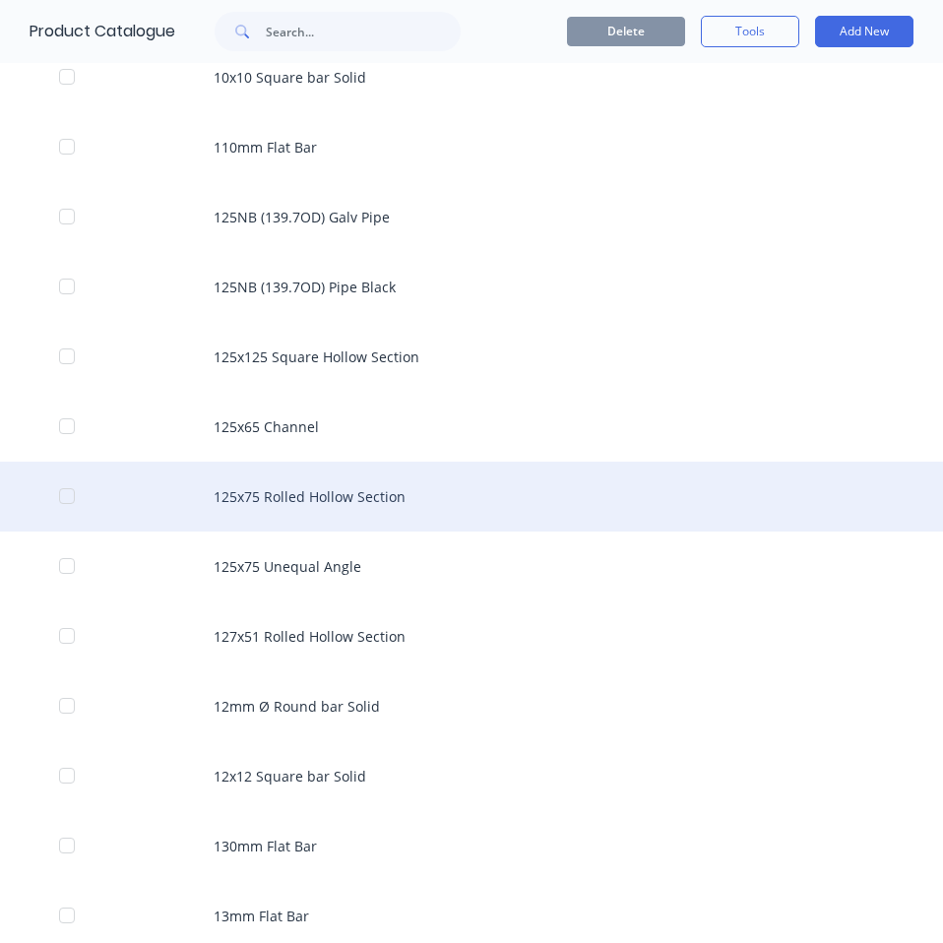
scroll to position [1673, 0]
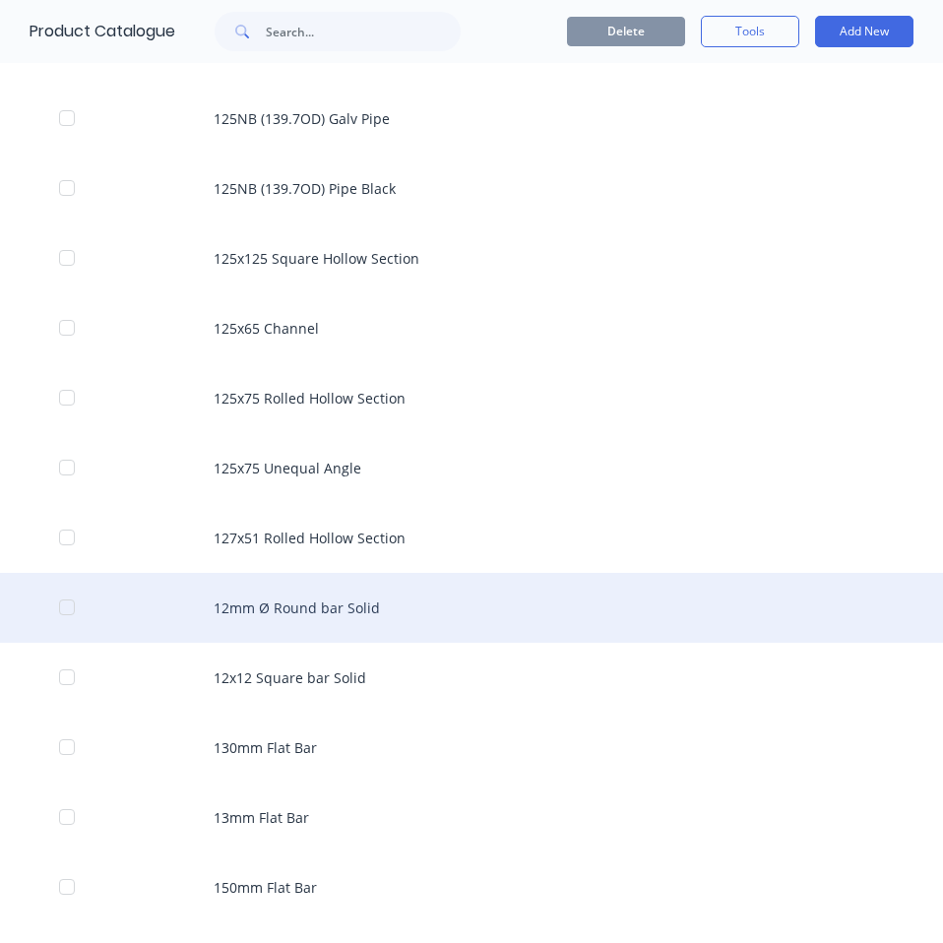
click at [371, 622] on div "12mm Ø Round bar Solid" at bounding box center [471, 608] width 943 height 70
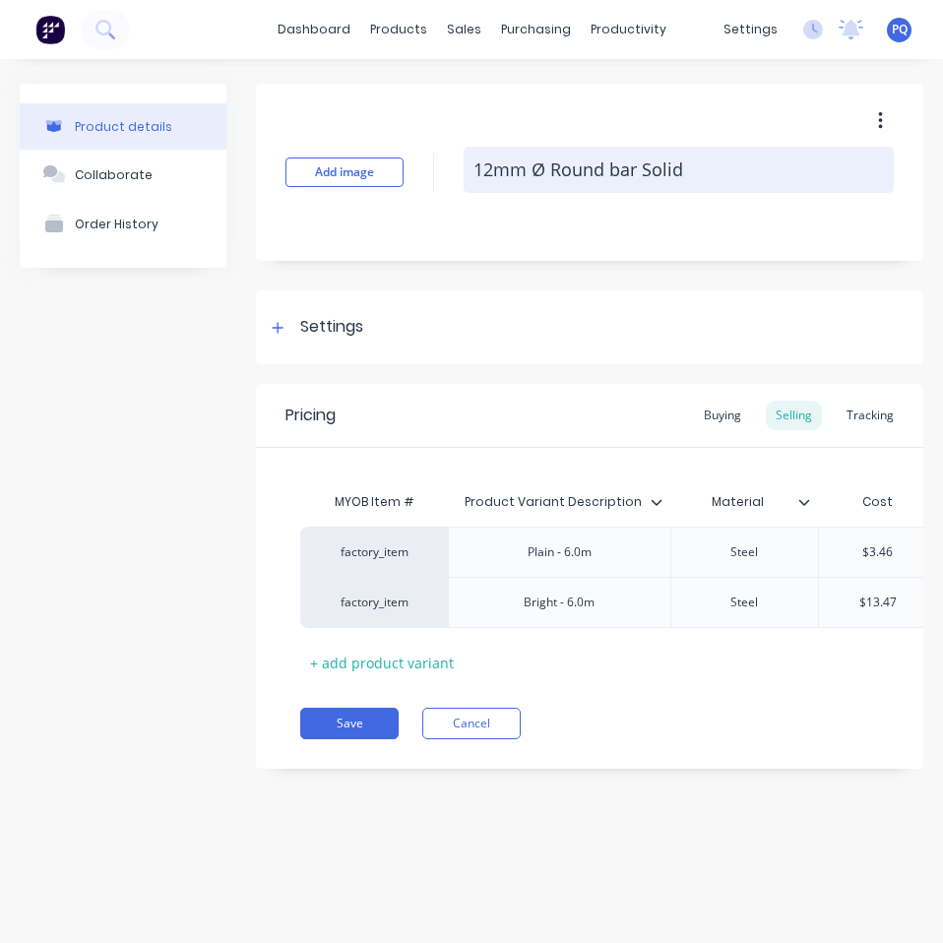
click at [850, 179] on textarea "12mm Ø Round bar Solid" at bounding box center [678, 170] width 430 height 46
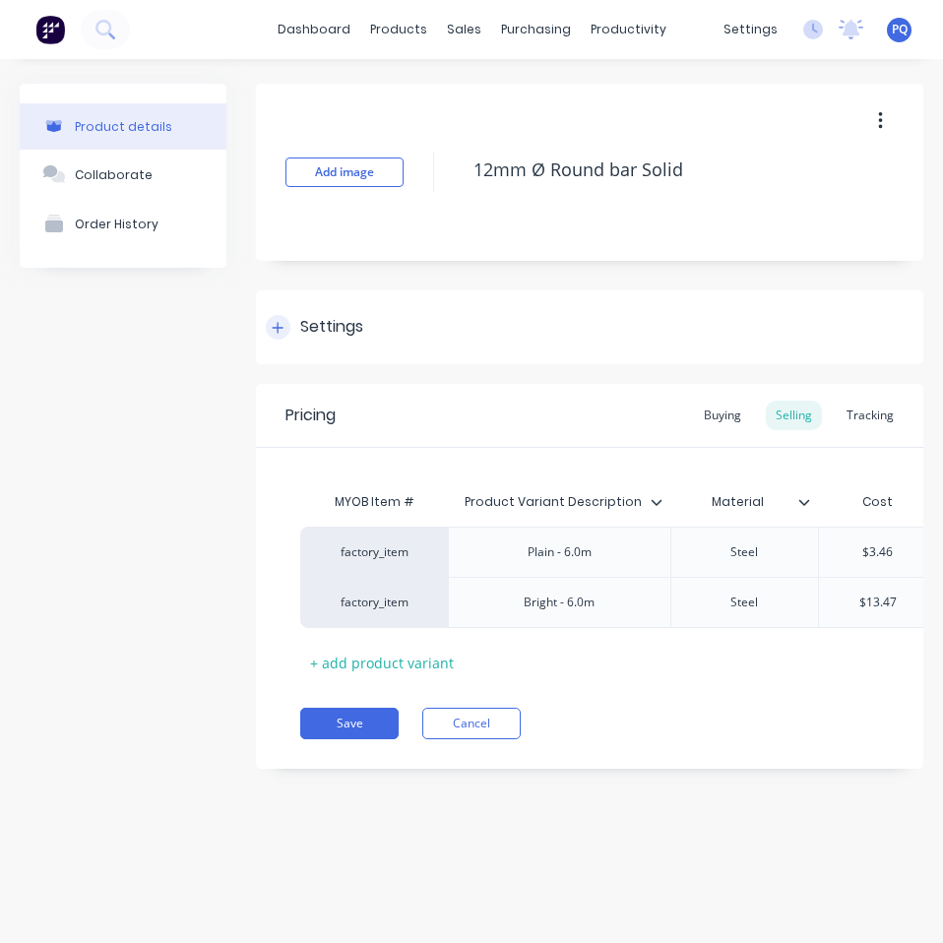
click at [310, 320] on div "Settings" at bounding box center [331, 327] width 63 height 25
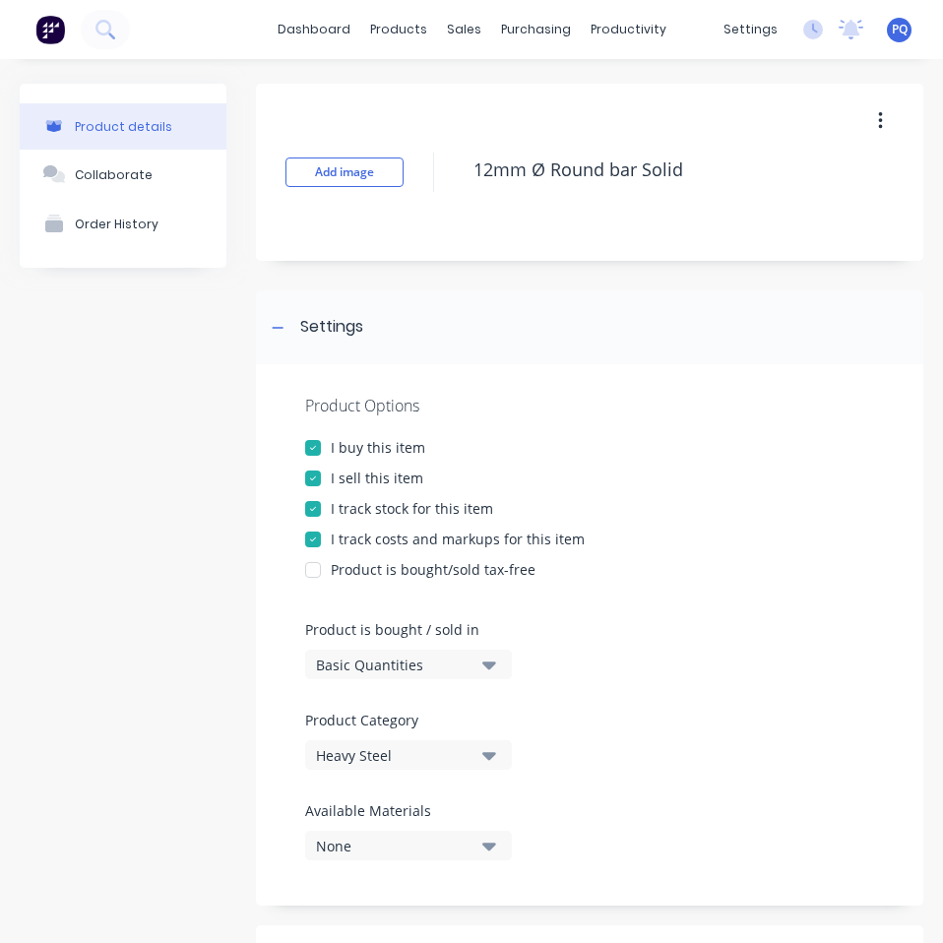
click at [360, 653] on button "Basic Quantities" at bounding box center [408, 664] width 207 height 30
drag, startPoint x: 416, startPoint y: 760, endPoint x: 433, endPoint y: 737, distance: 28.1
click at [417, 760] on div "Lineal Metres" at bounding box center [452, 752] width 295 height 39
type textarea "x"
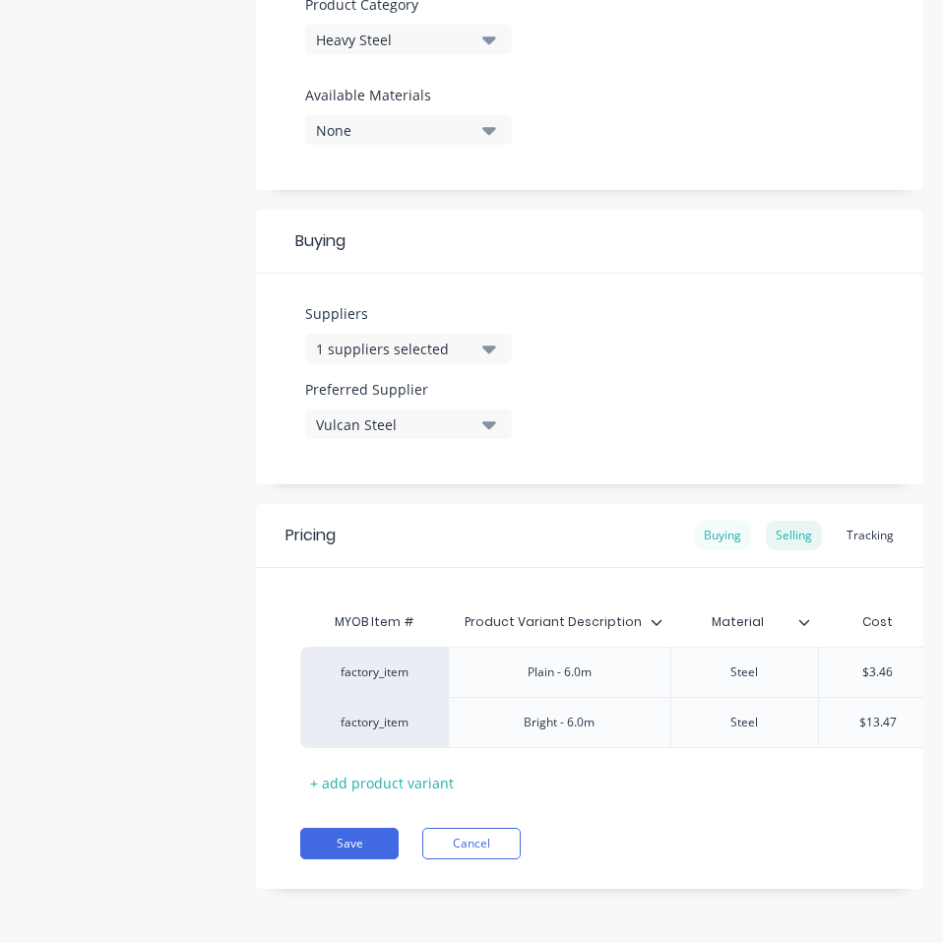
click at [715, 520] on div "Buying" at bounding box center [722, 535] width 57 height 30
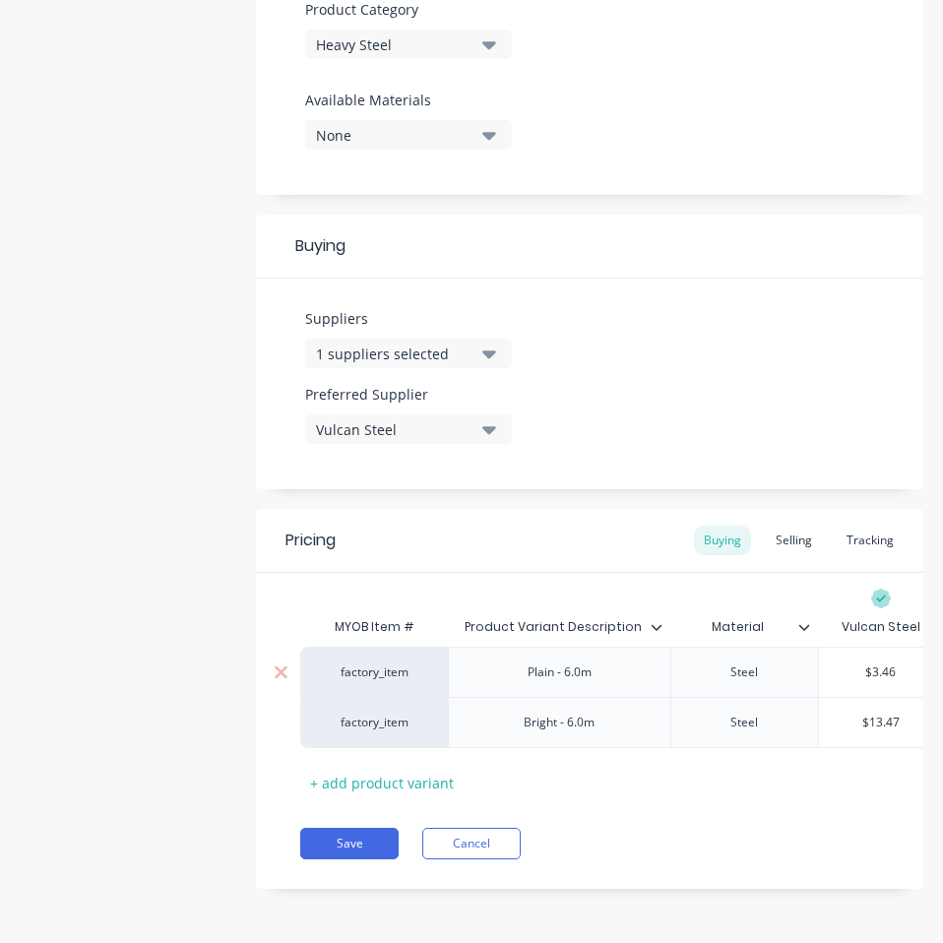
type input "$3.46"
click at [896, 663] on input "$3.46" at bounding box center [881, 672] width 124 height 18
paste input "2.31"
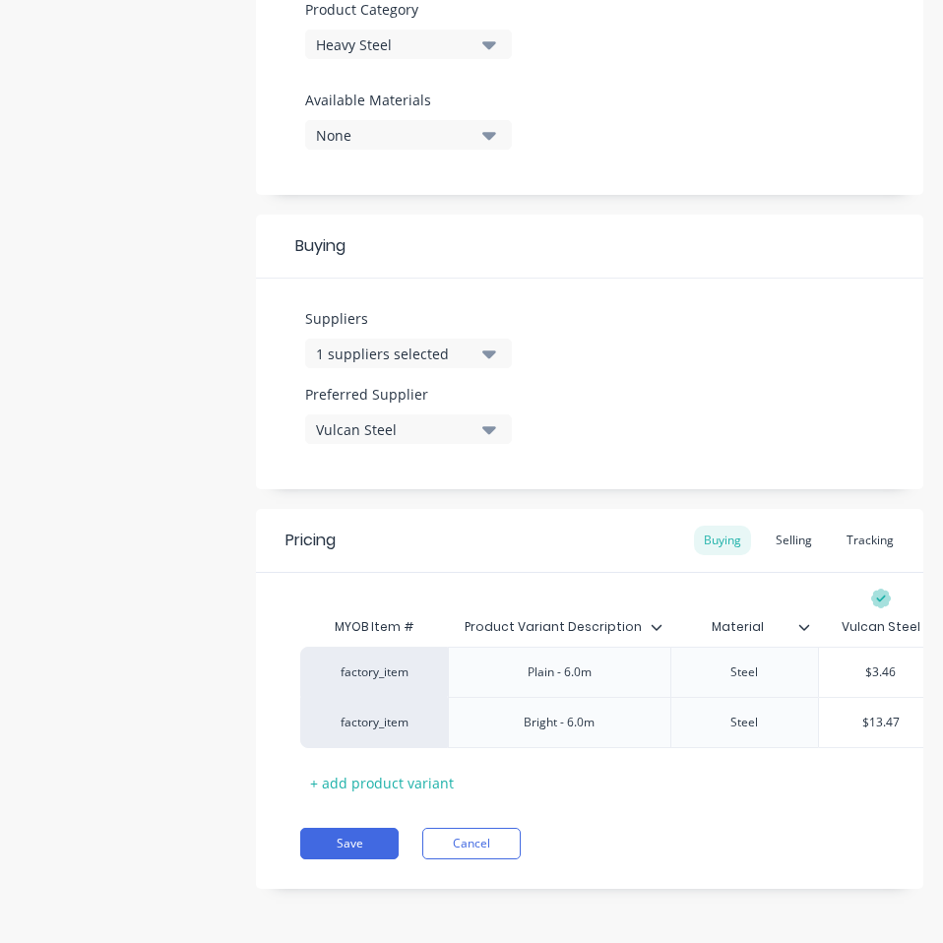
type textarea "x"
type input "$2.31"
type input "$13.47"
click at [879, 713] on input "$13.47" at bounding box center [881, 722] width 124 height 18
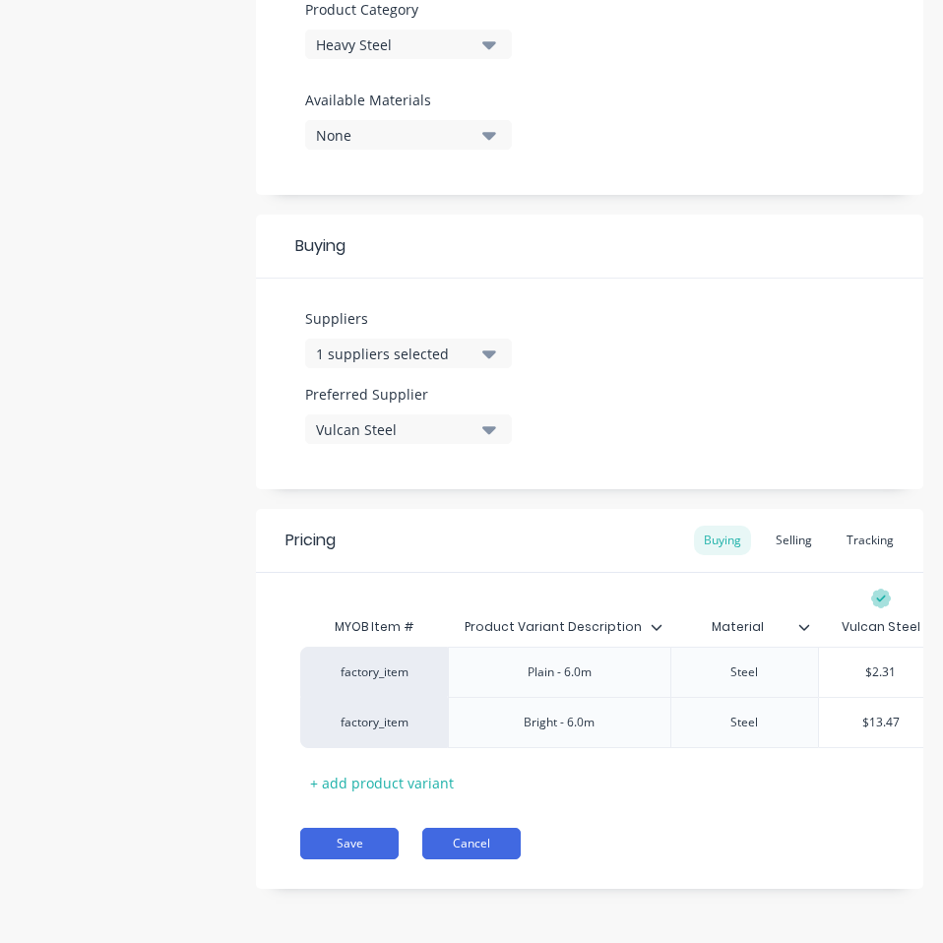
paste input "1.41"
type textarea "x"
type input "$11.41"
click at [362, 839] on button "Save" at bounding box center [349, 842] width 98 height 31
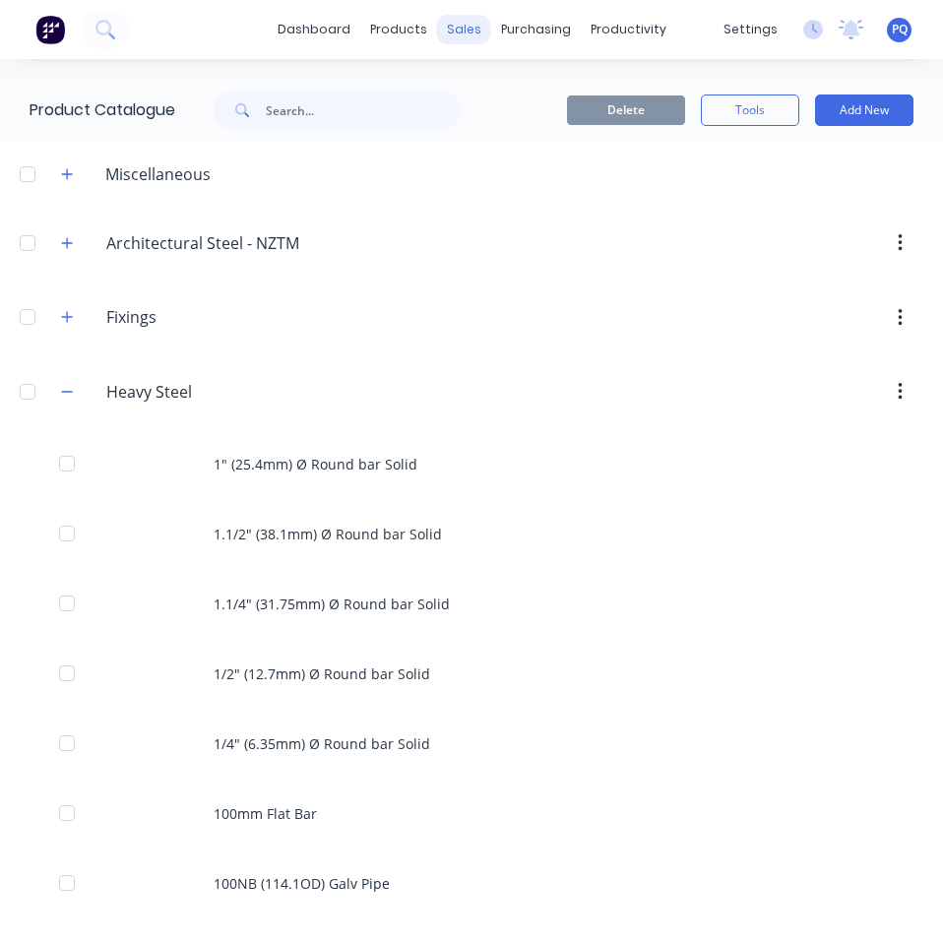
scroll to position [1808, 0]
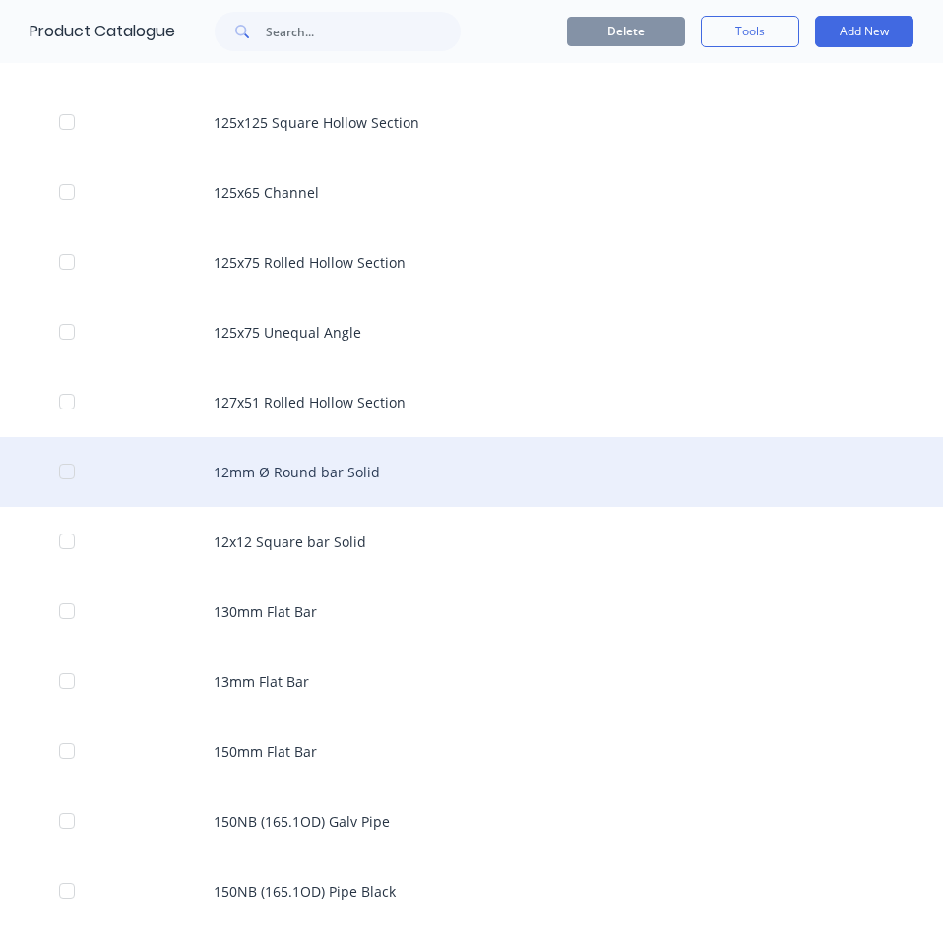
click at [483, 455] on div "12mm Ø Round bar Solid" at bounding box center [471, 472] width 943 height 70
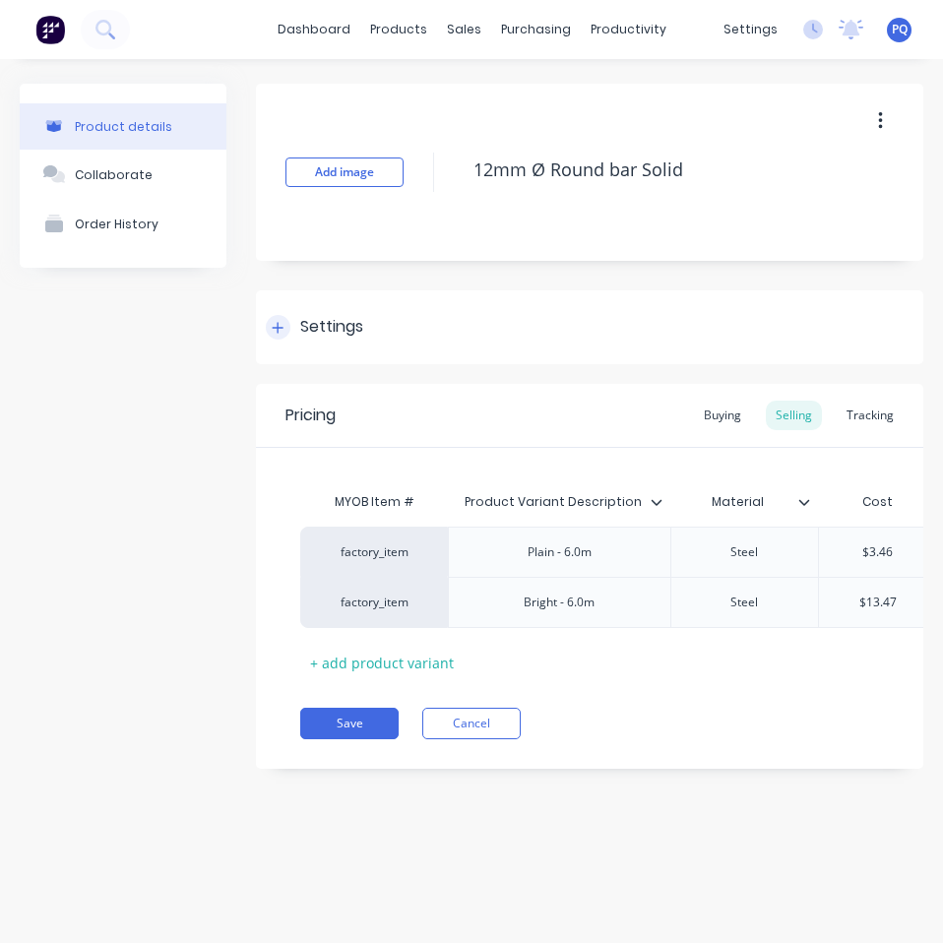
click at [323, 319] on div "Settings" at bounding box center [331, 327] width 63 height 25
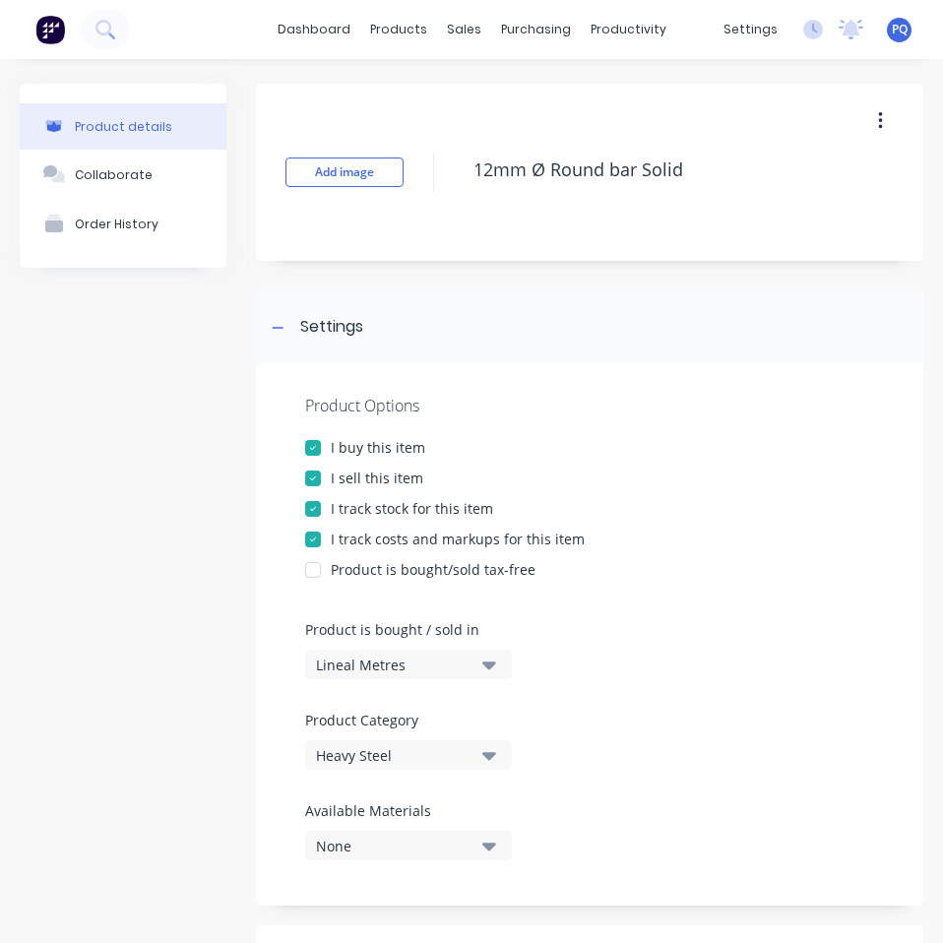
scroll to position [730, 0]
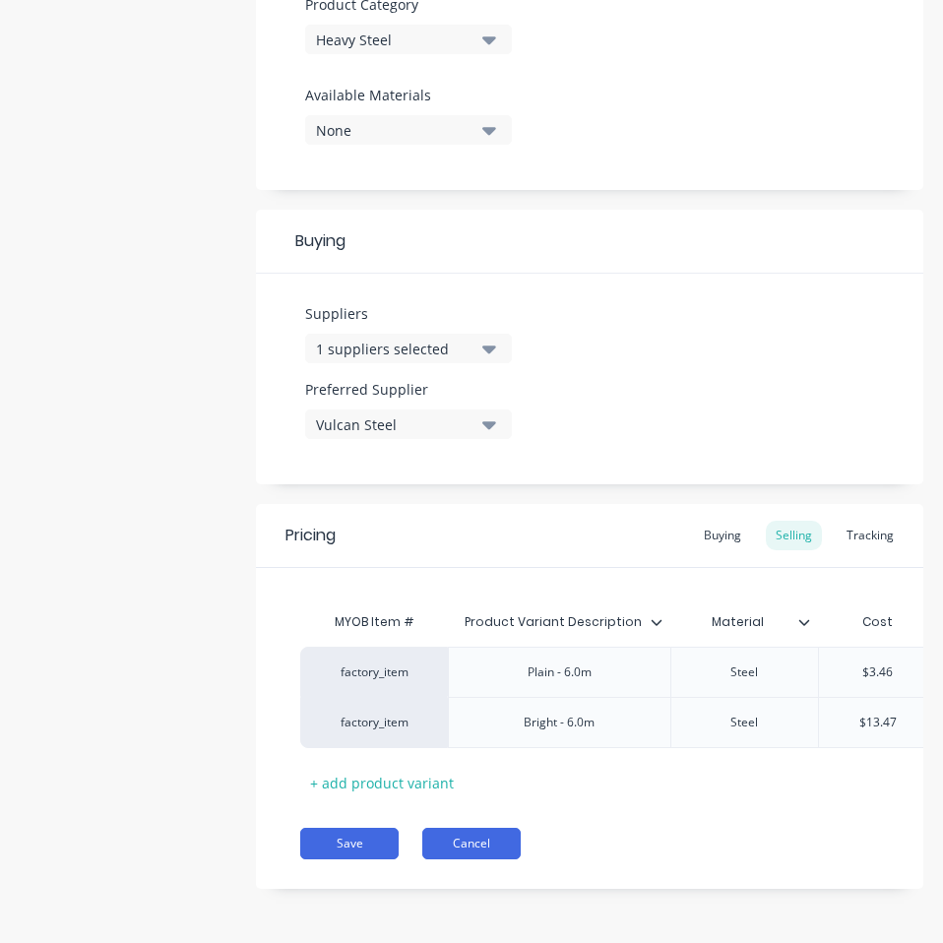
click at [496, 835] on button "Cancel" at bounding box center [471, 842] width 98 height 31
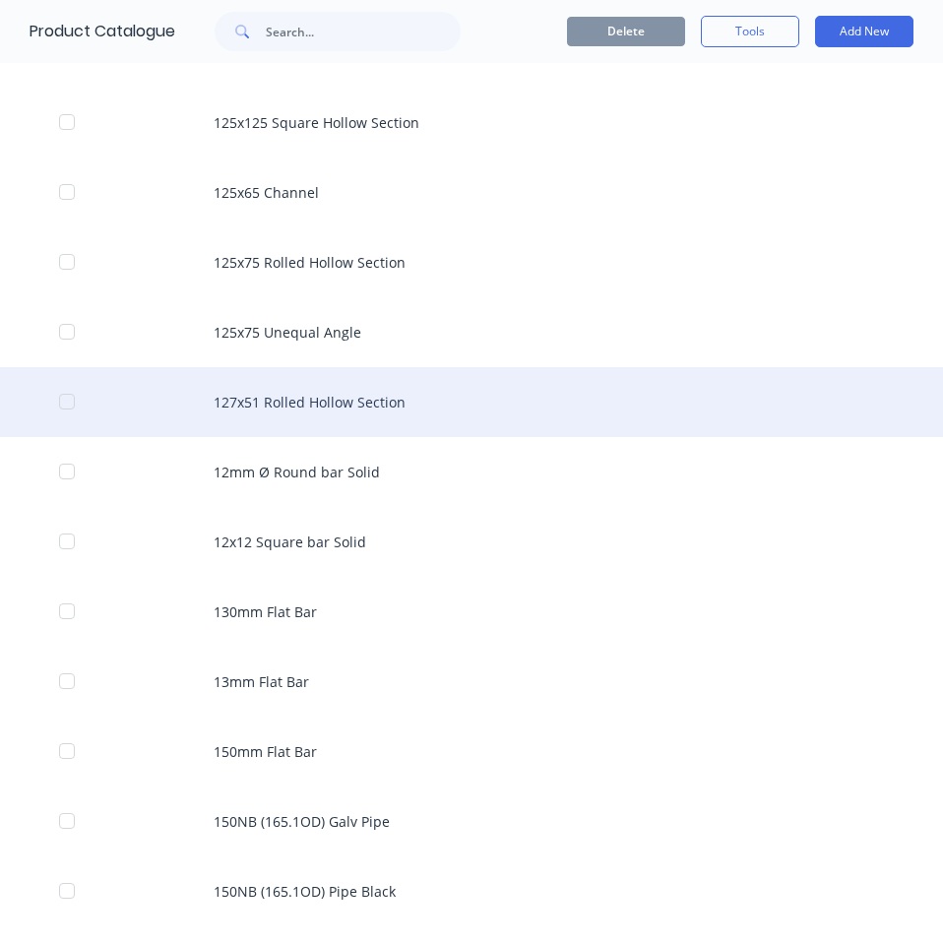
scroll to position [1907, 0]
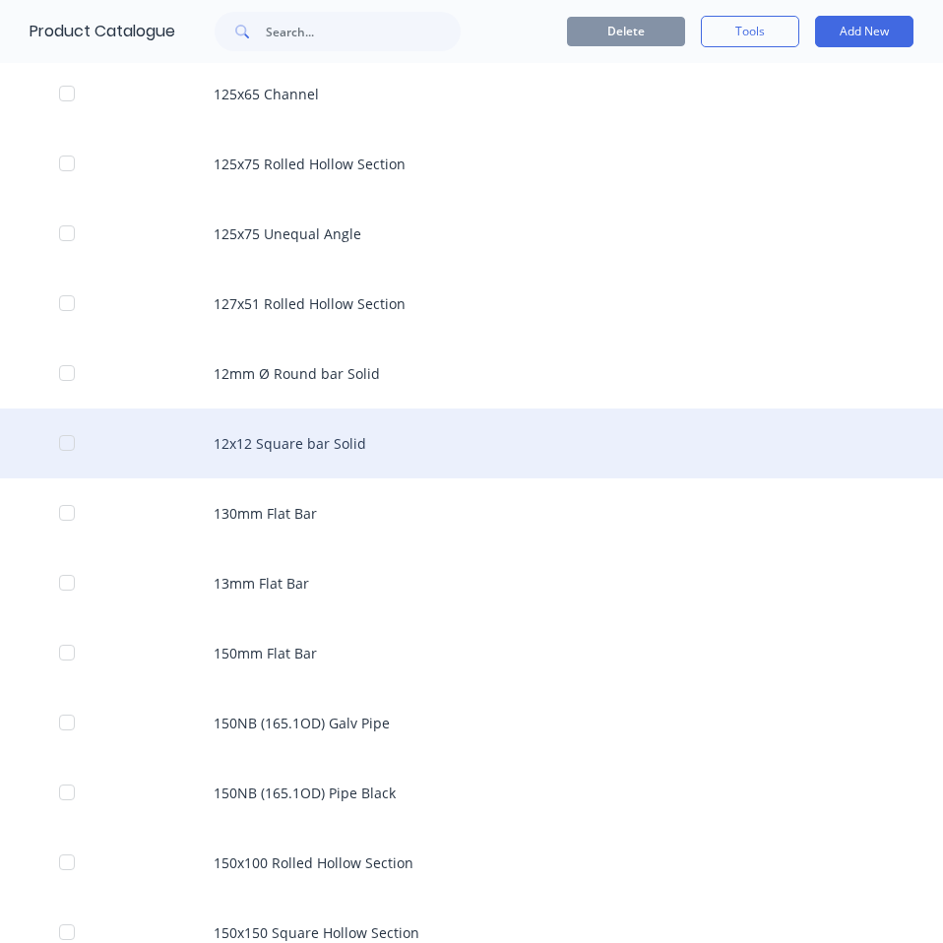
click at [438, 438] on div "12x12 Square bar Solid" at bounding box center [471, 443] width 943 height 70
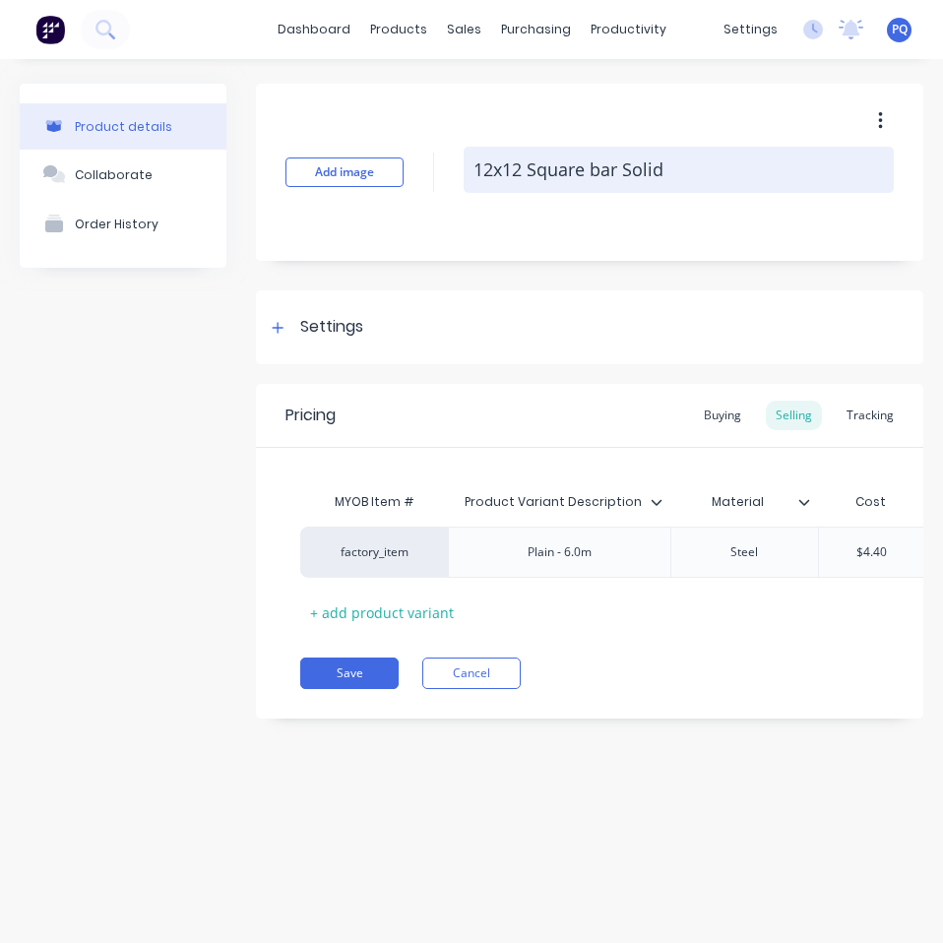
click at [612, 156] on textarea "12x12 Square bar Solid" at bounding box center [678, 170] width 430 height 46
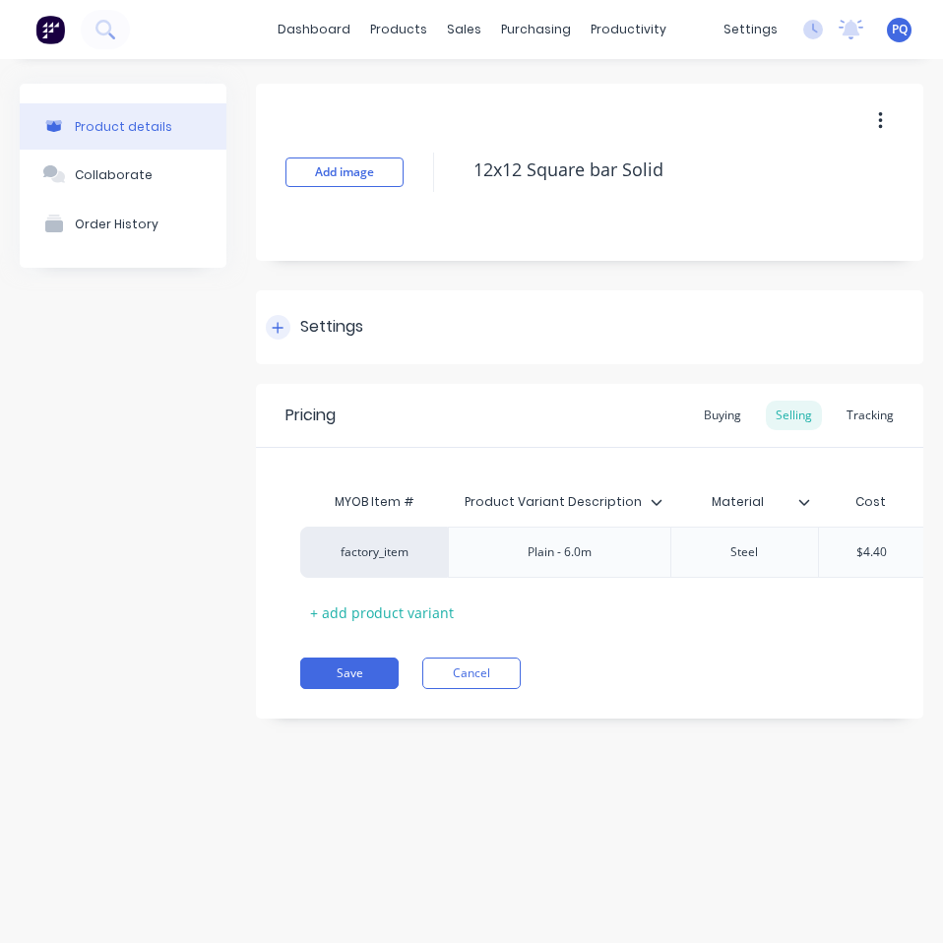
click at [303, 320] on div "Settings" at bounding box center [331, 327] width 63 height 25
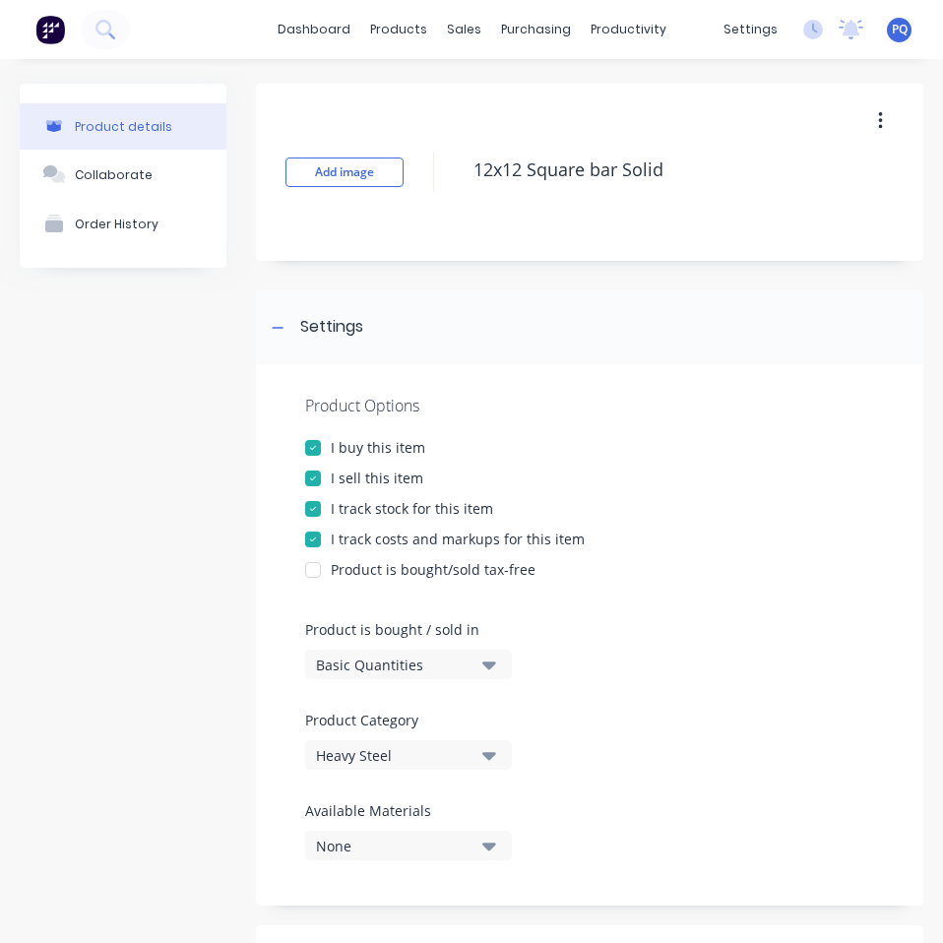
click at [360, 651] on button "Basic Quantities" at bounding box center [408, 664] width 207 height 30
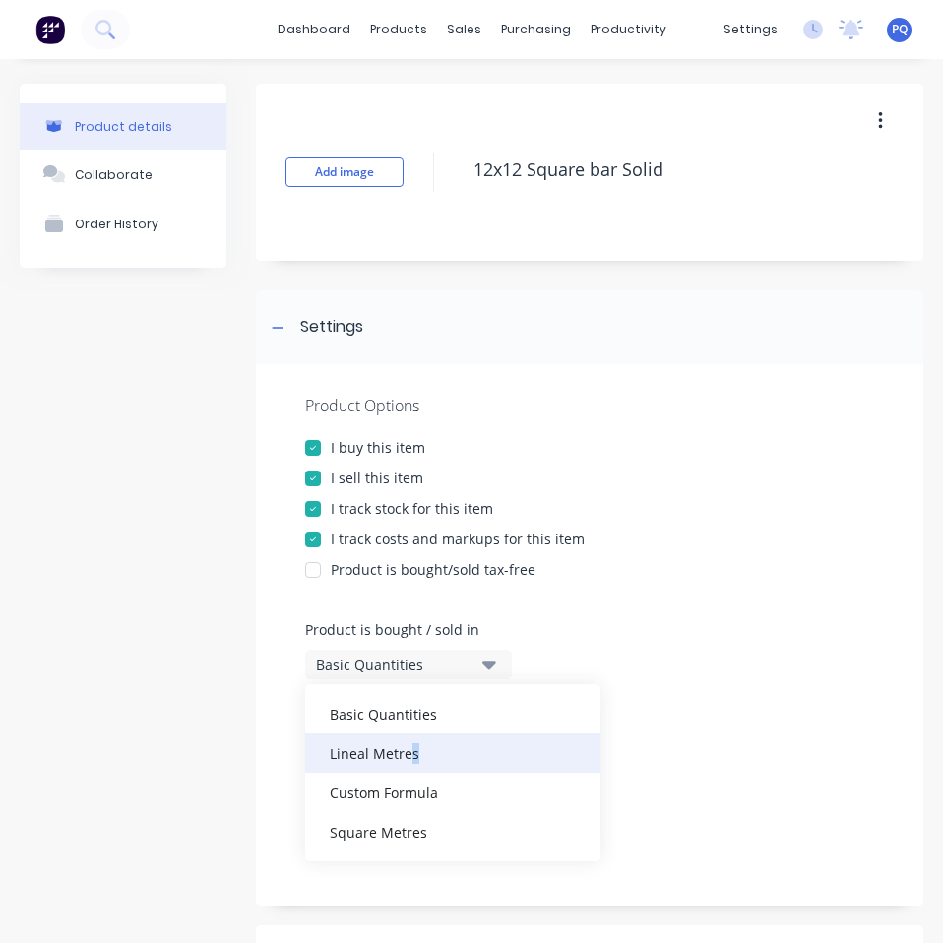
click at [413, 758] on div "Lineal Metres" at bounding box center [452, 752] width 295 height 39
type textarea "x"
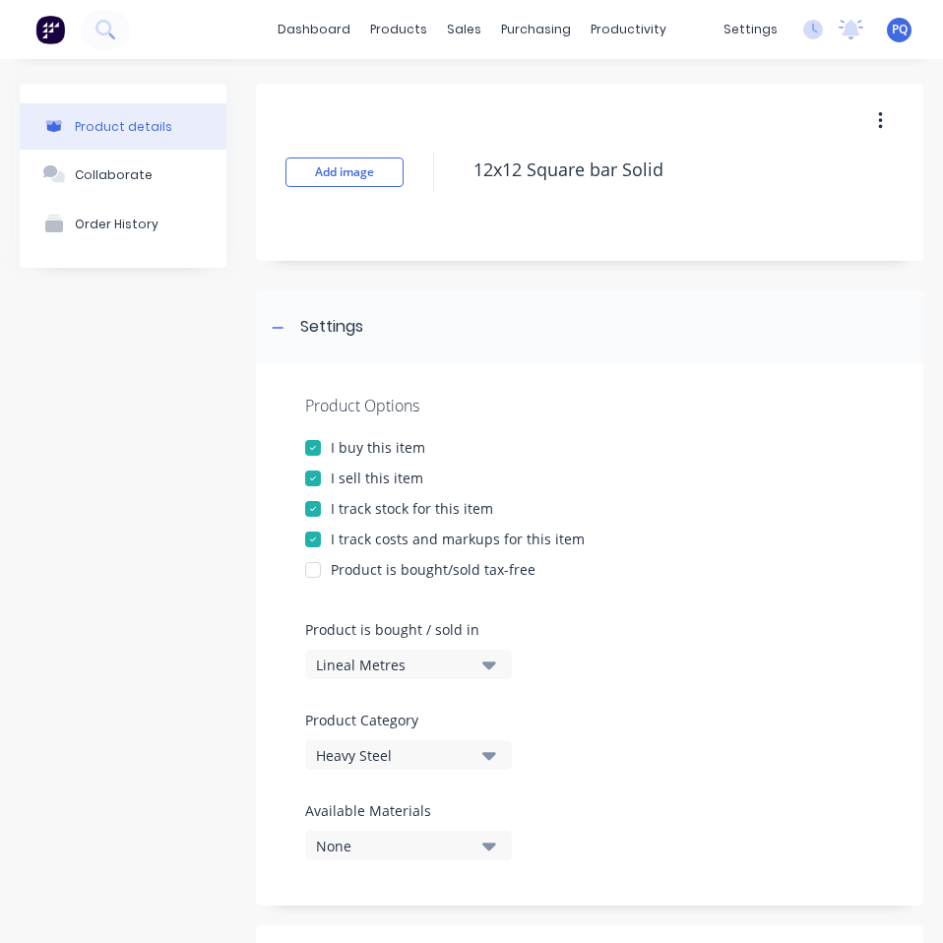
scroll to position [492, 0]
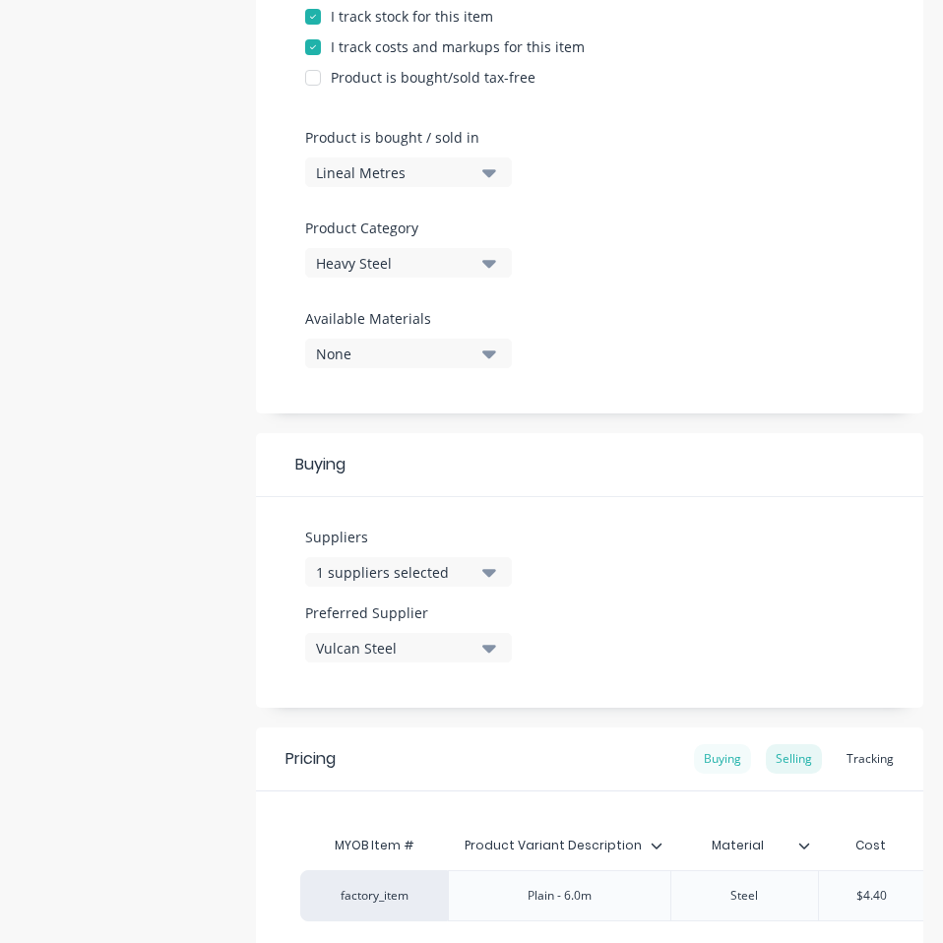
click at [705, 748] on div "Buying" at bounding box center [722, 759] width 57 height 30
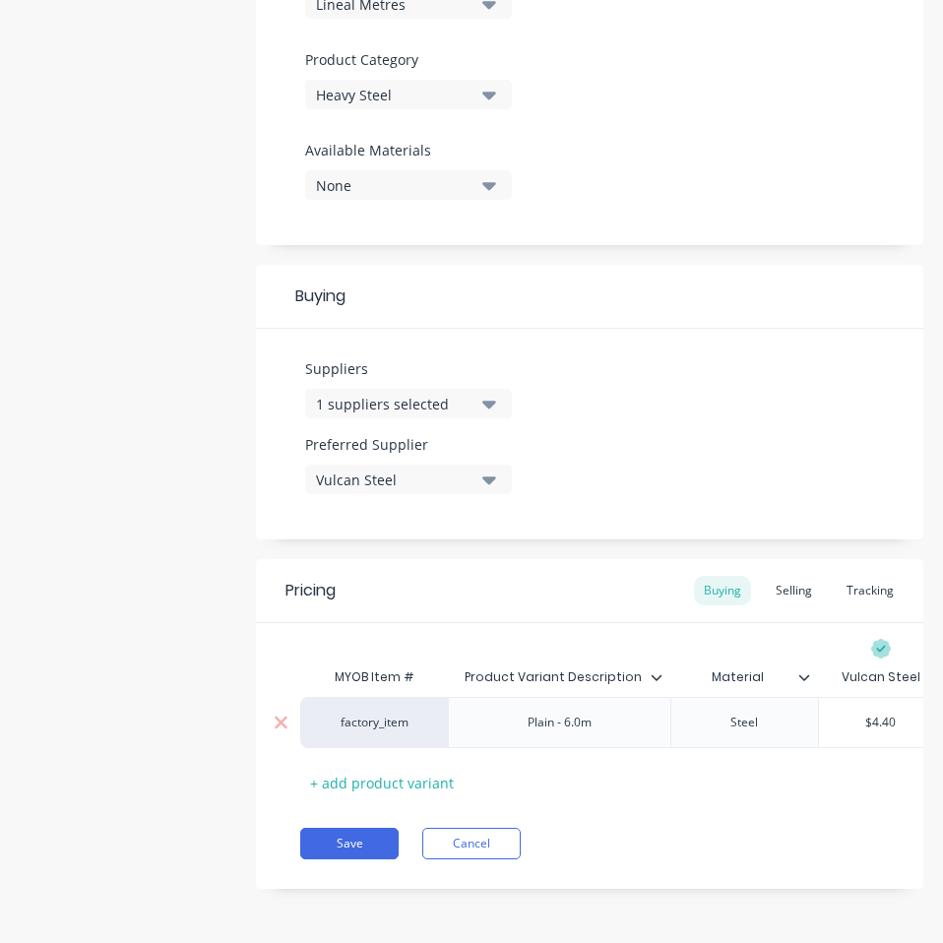
click at [890, 716] on div "$4.40" at bounding box center [881, 722] width 124 height 49
type input "$4.40"
click at [890, 716] on div "$4.40" at bounding box center [860, 722] width 124 height 49
click at [855, 713] on input "$4.40" at bounding box center [860, 722] width 124 height 18
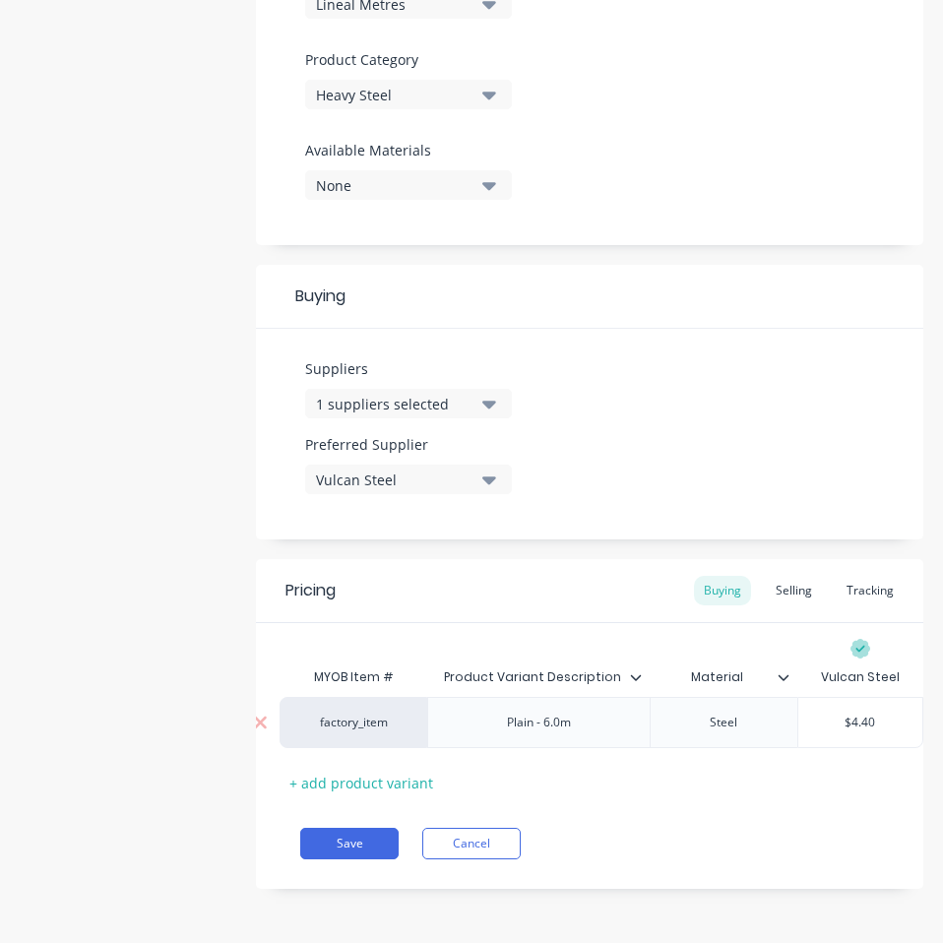
click at [854, 713] on input "$4.40" at bounding box center [860, 722] width 124 height 18
click at [839, 713] on input "$4.40" at bounding box center [860, 722] width 124 height 18
click at [846, 764] on div "MYOB Item # Product Variant Description Material Vulcan Steel factory_item Plai…" at bounding box center [589, 710] width 667 height 175
click at [846, 713] on input "$4.40" at bounding box center [860, 722] width 124 height 18
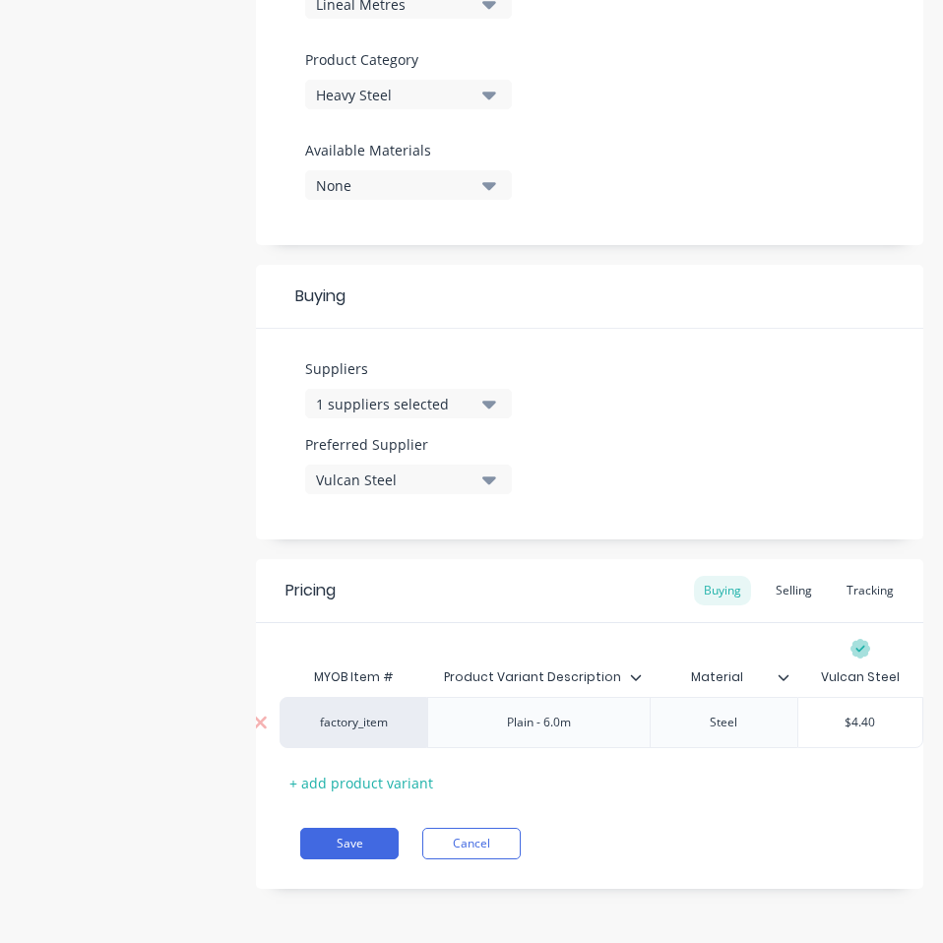
click at [846, 713] on input "$4.40" at bounding box center [860, 722] width 124 height 18
paste input "3.17"
type textarea "x"
type input "3.17"
click at [272, 828] on div "Pricing Buying Selling Tracking MYOB Item # Product Variant Description Materia…" at bounding box center [589, 724] width 667 height 330
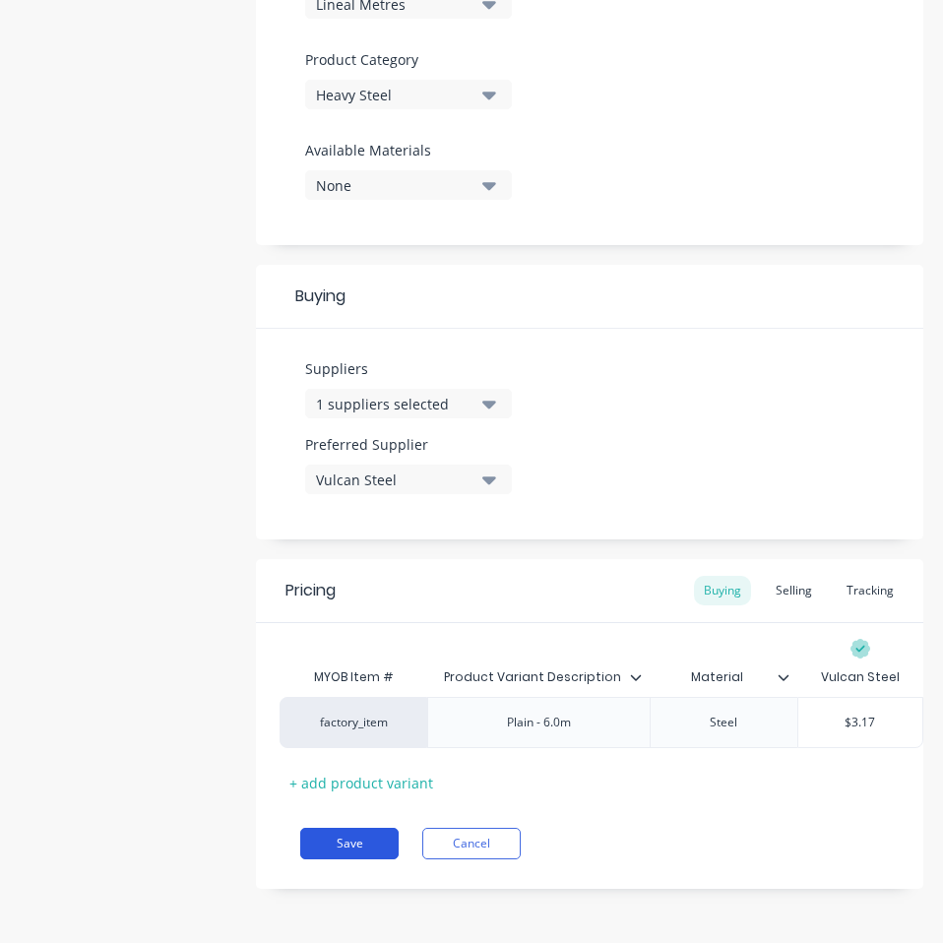
click at [331, 834] on button "Save" at bounding box center [349, 842] width 98 height 31
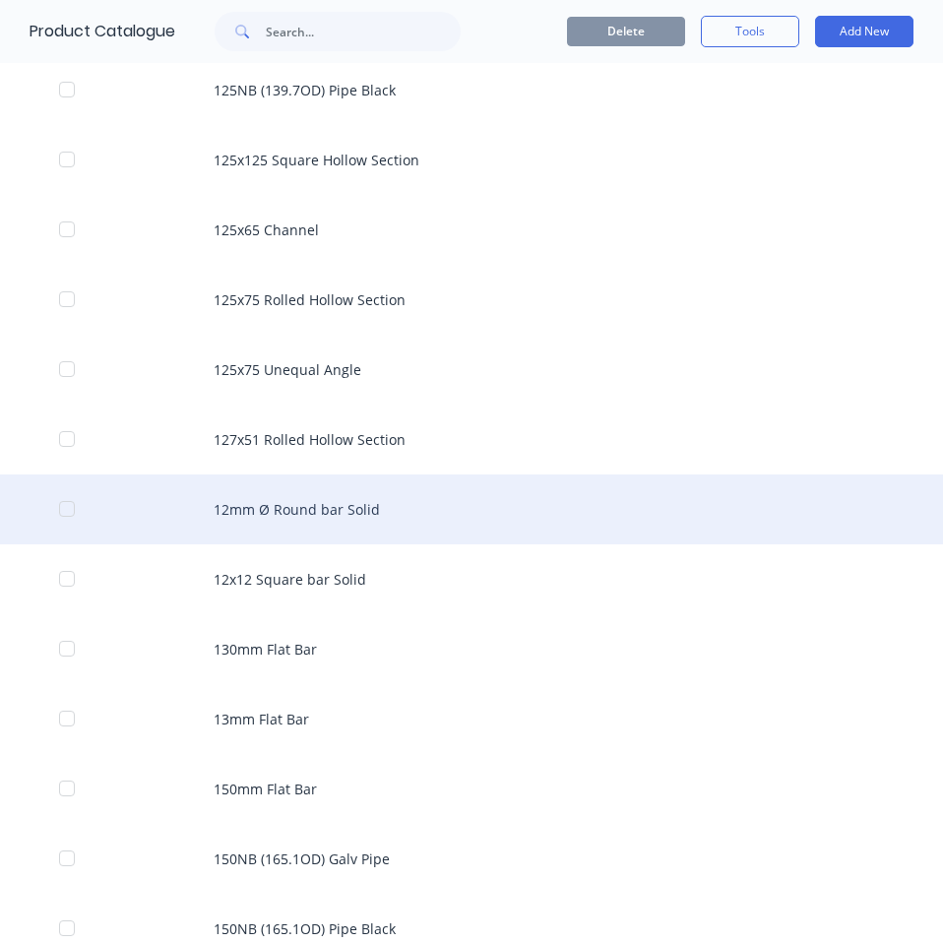
scroll to position [1869, 0]
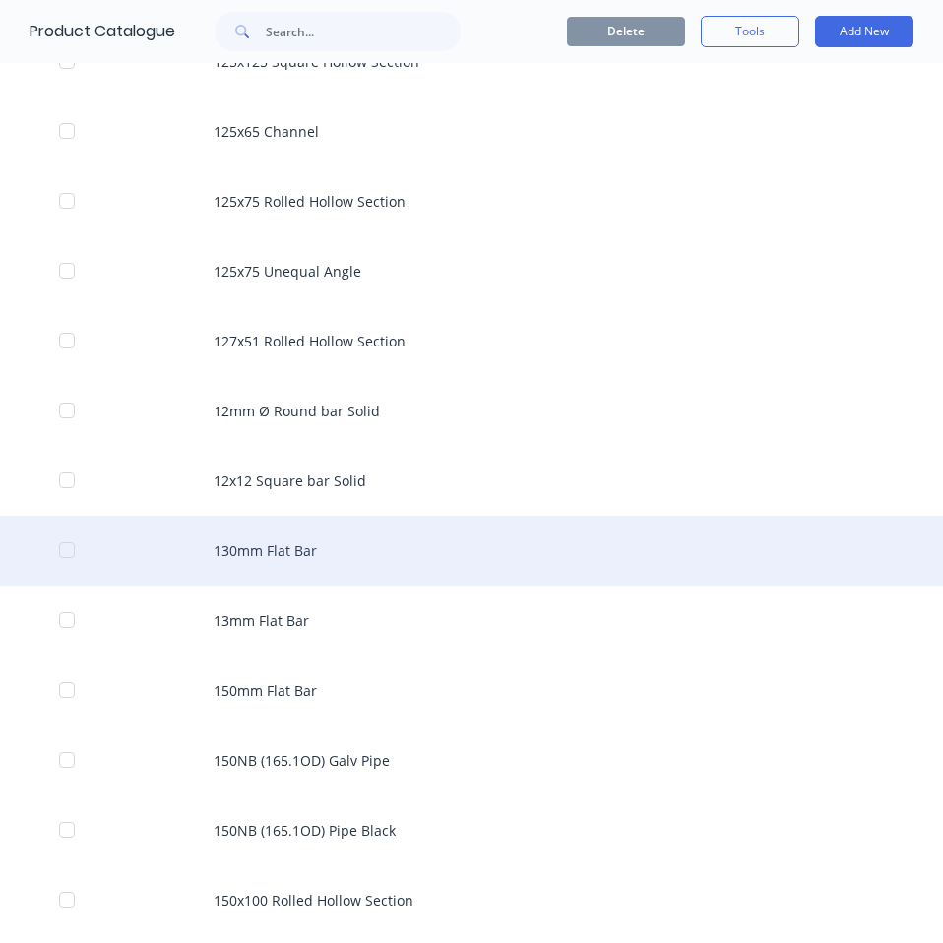
click at [402, 541] on div "130mm Flat Bar" at bounding box center [471, 551] width 943 height 70
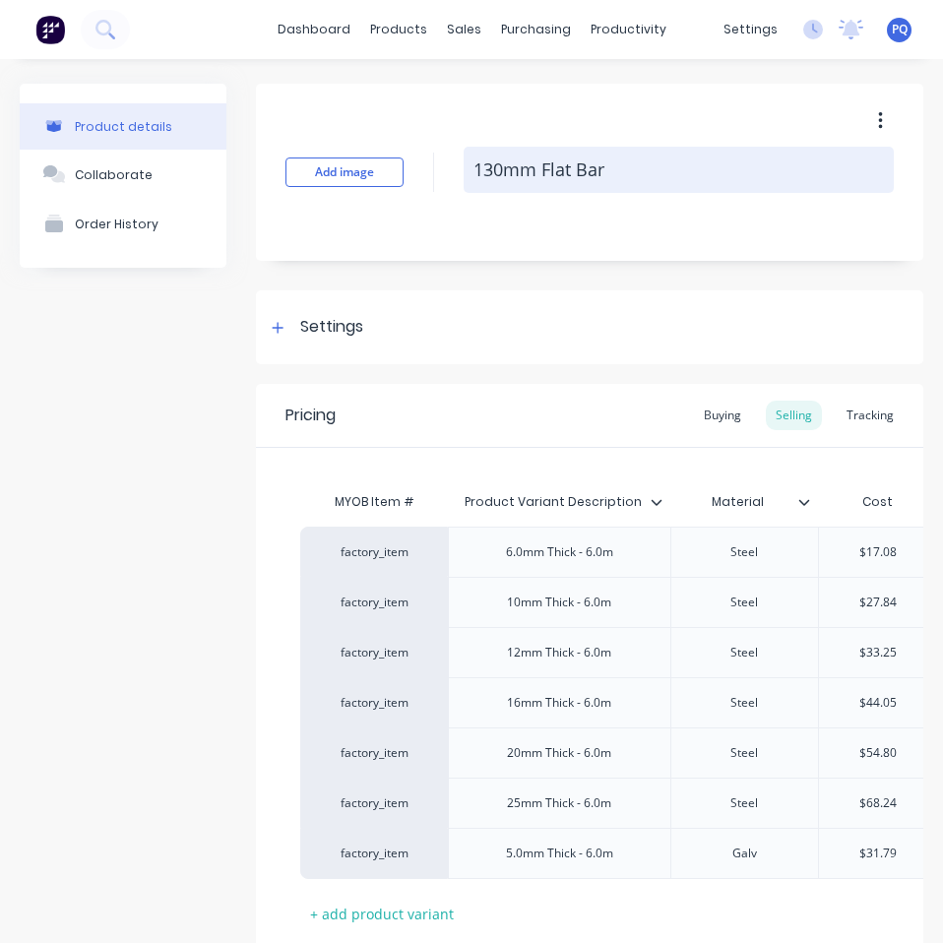
click at [543, 160] on textarea "130mm Flat Bar" at bounding box center [678, 170] width 430 height 46
drag, startPoint x: 543, startPoint y: 160, endPoint x: 566, endPoint y: 154, distance: 23.4
click at [544, 160] on textarea "130mm Flat Bar" at bounding box center [678, 170] width 430 height 46
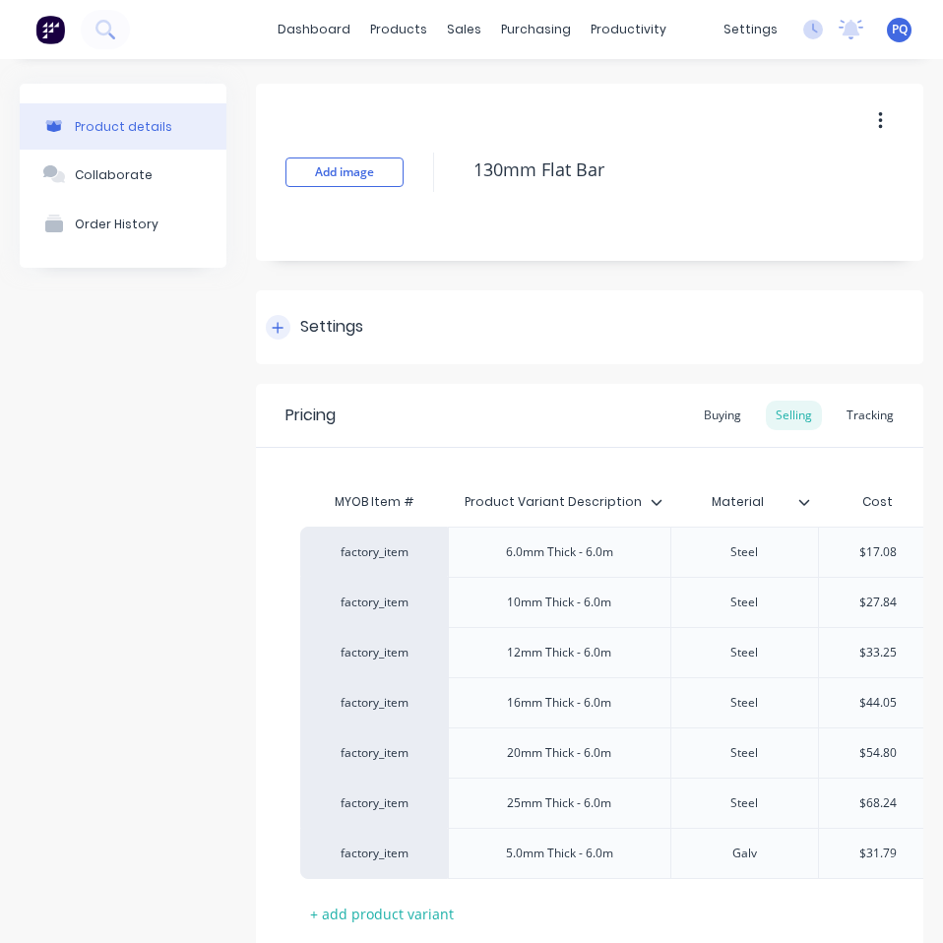
click at [331, 341] on div "Settings" at bounding box center [589, 327] width 667 height 74
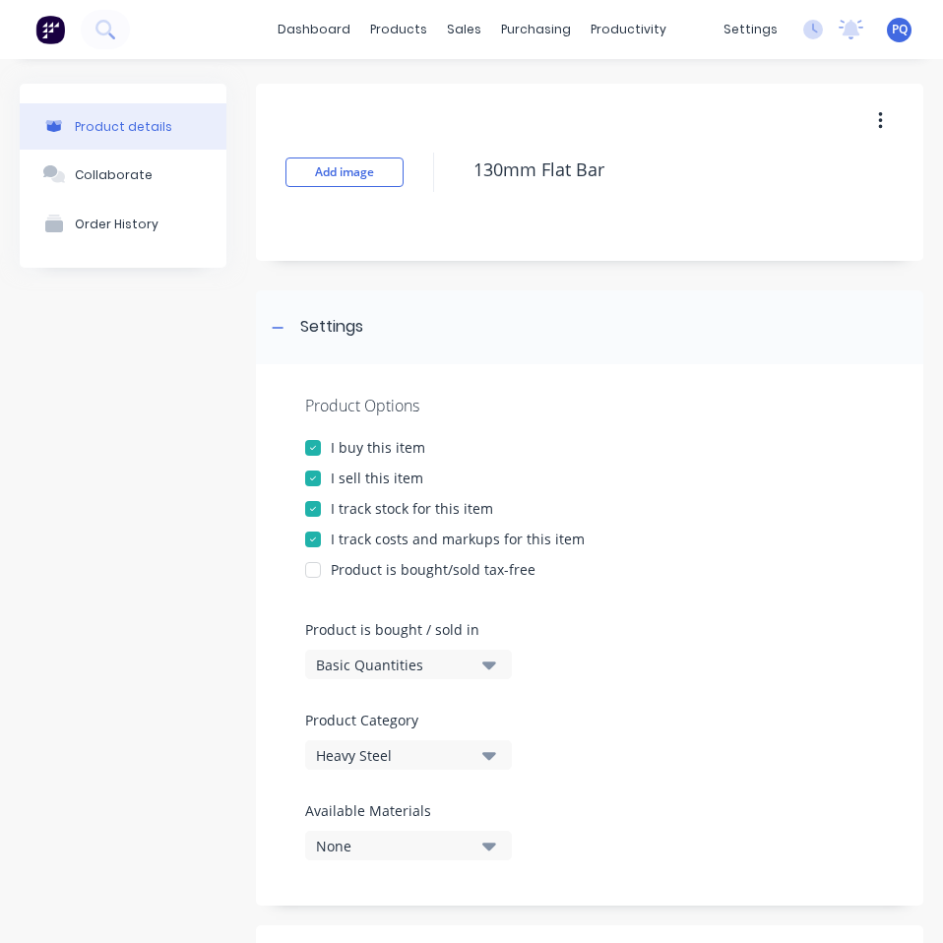
click at [339, 651] on button "Basic Quantities" at bounding box center [408, 664] width 207 height 30
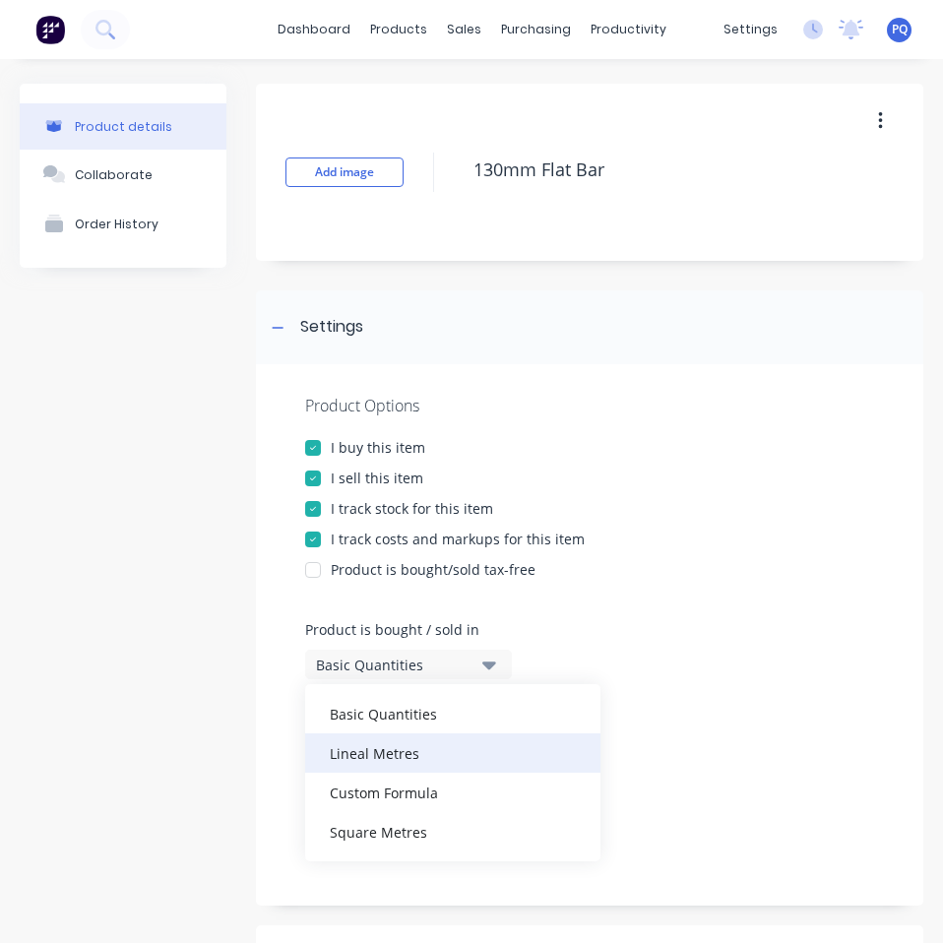
click at [411, 760] on div "Lineal Metres" at bounding box center [452, 752] width 295 height 39
type textarea "x"
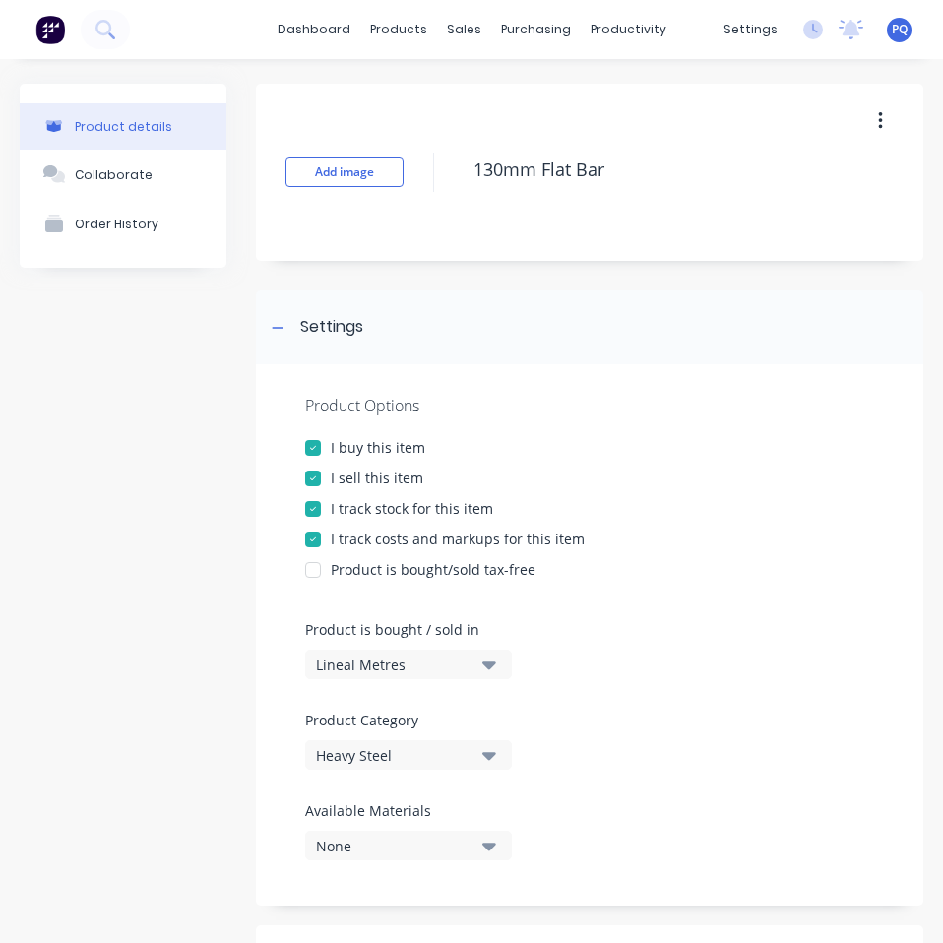
scroll to position [394, 0]
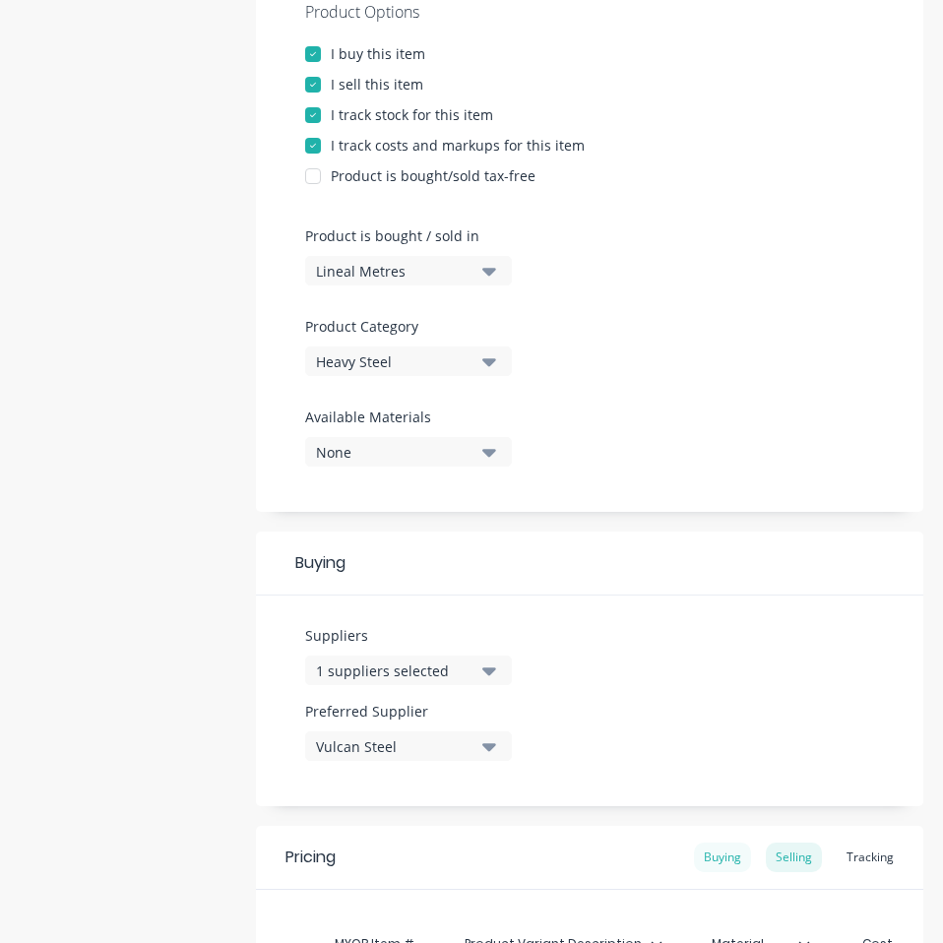
click at [707, 847] on div "Buying" at bounding box center [722, 857] width 57 height 30
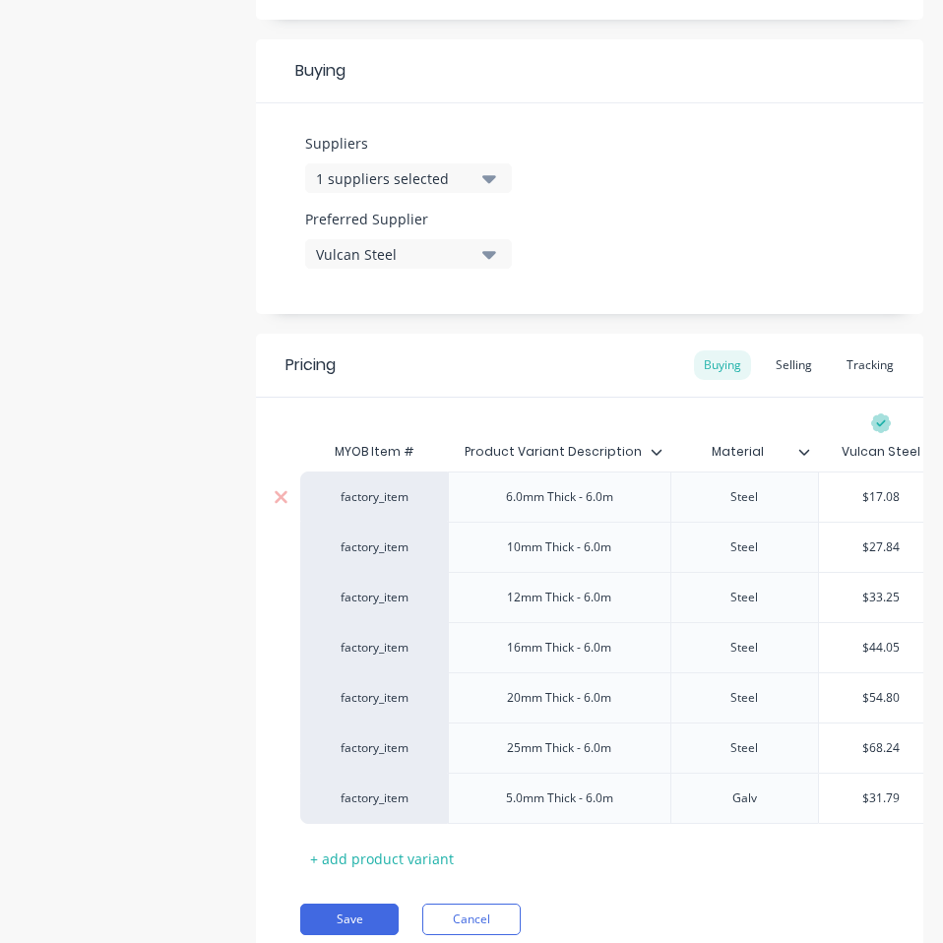
type input "$17.08"
click at [877, 494] on input "$17.08" at bounding box center [881, 497] width 124 height 18
paste input "14.70"
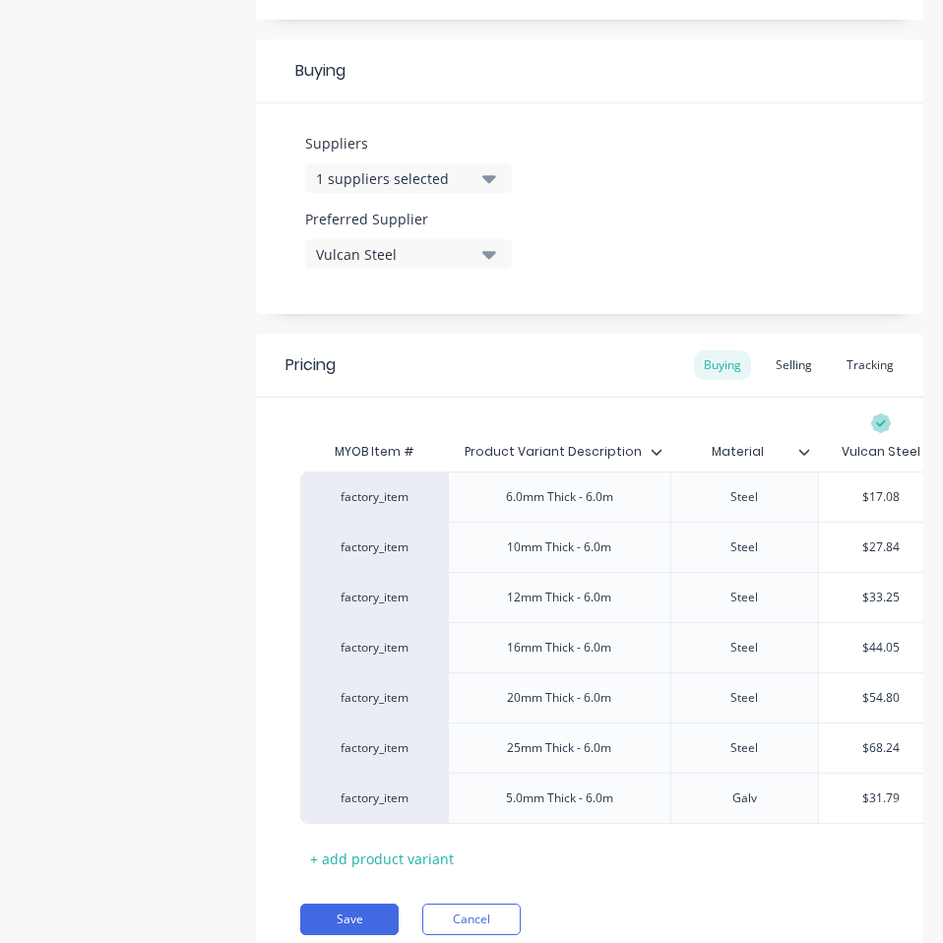
type textarea "x"
type input "$14.70"
type input "$27.84"
click at [878, 538] on input "$27.84" at bounding box center [881, 547] width 124 height 18
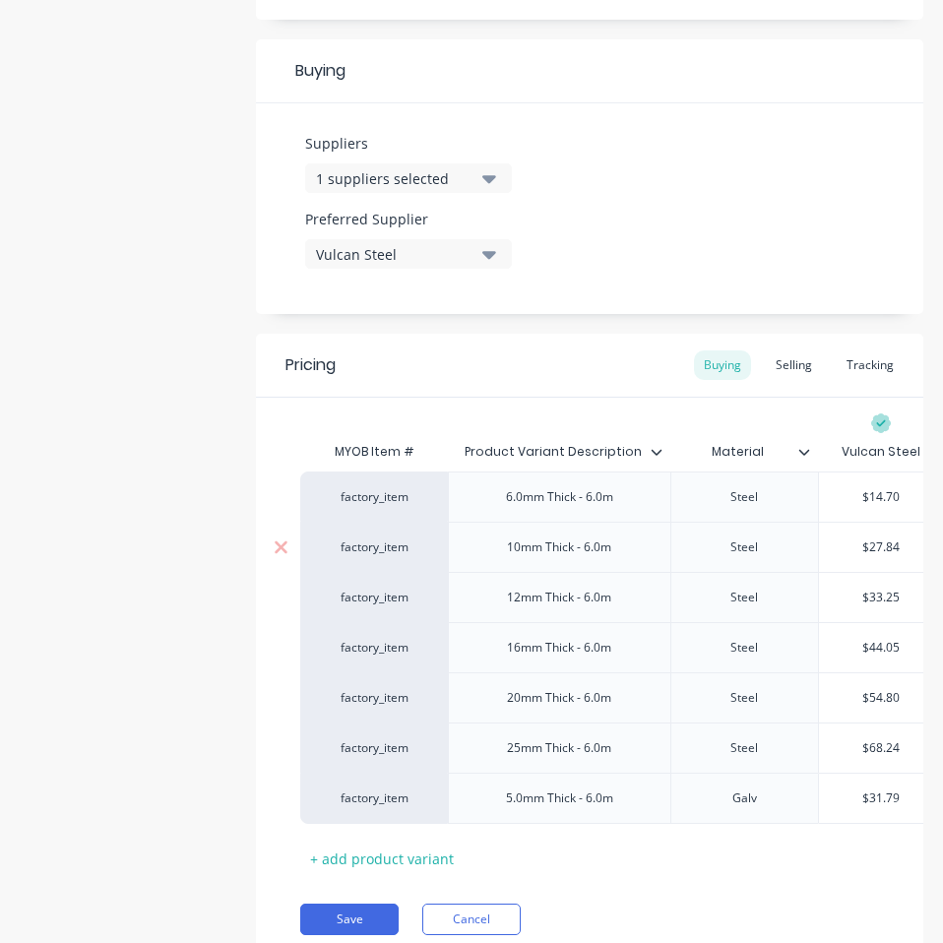
click at [878, 538] on input "$27.84" at bounding box center [881, 547] width 124 height 18
paste input "24.48"
type textarea "x"
type input "$24.48"
type input "$33.25"
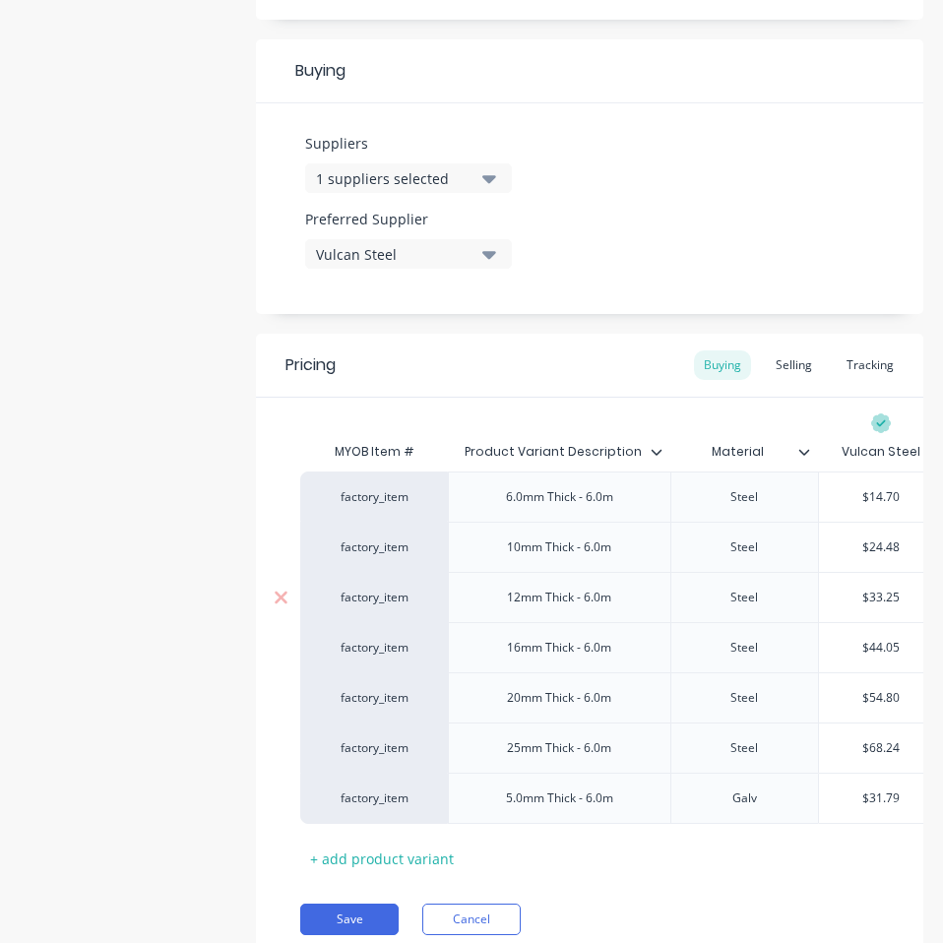
click at [885, 598] on input "$33.25" at bounding box center [881, 597] width 124 height 18
paste input "29.39"
type textarea "x"
type input "$29.39"
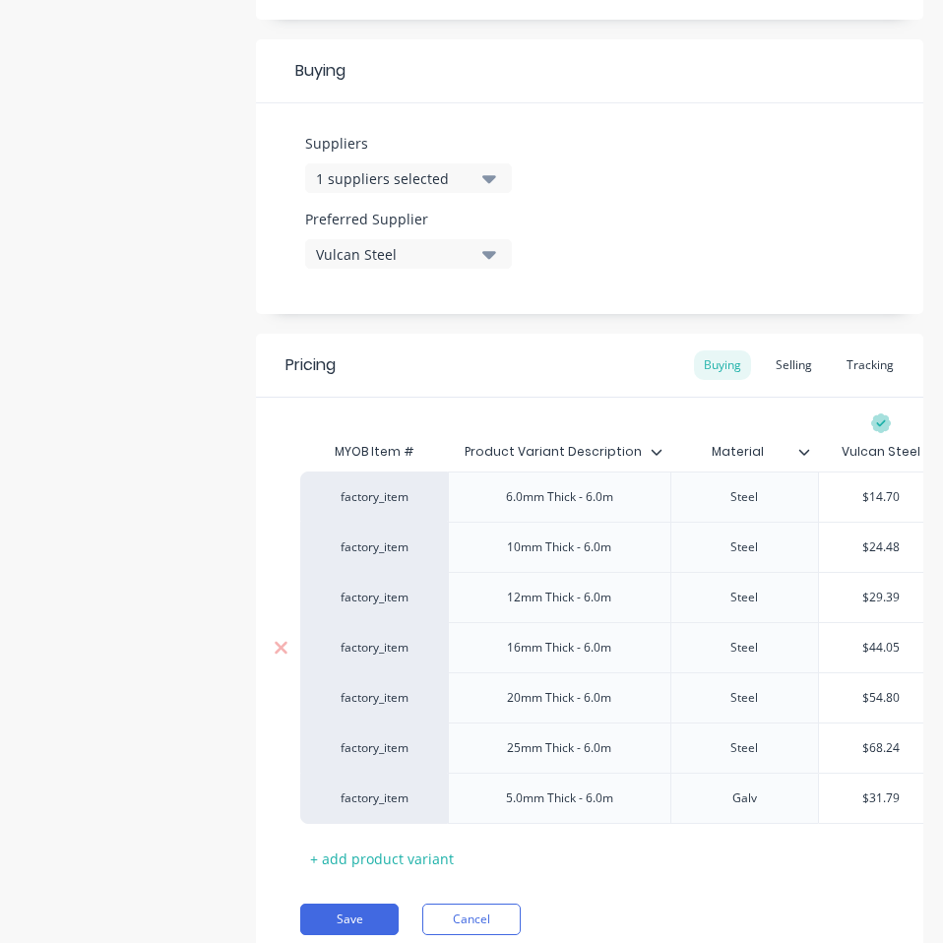
type input "$44.05"
click at [877, 648] on input "$44.05" at bounding box center [881, 648] width 124 height 18
paste input "39.22"
type textarea "x"
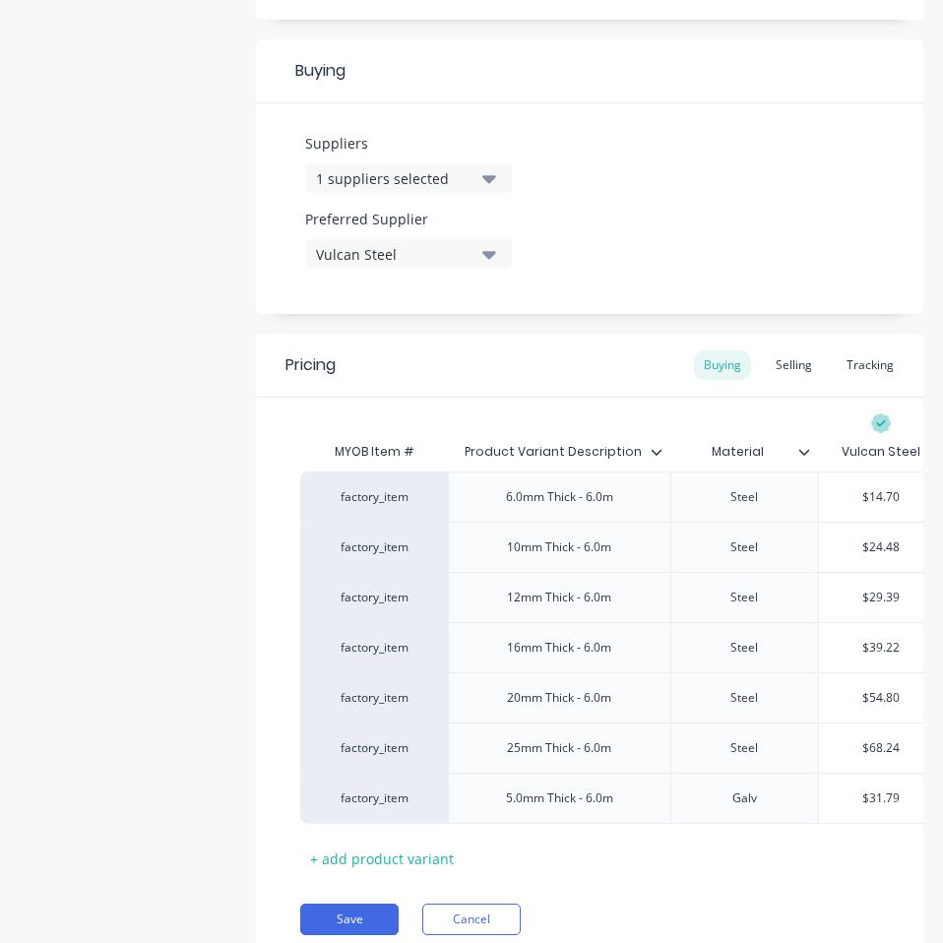
type input "$39.22"
type input "$54.80"
click at [885, 701] on input "$54.80" at bounding box center [881, 698] width 124 height 18
paste input "48.99"
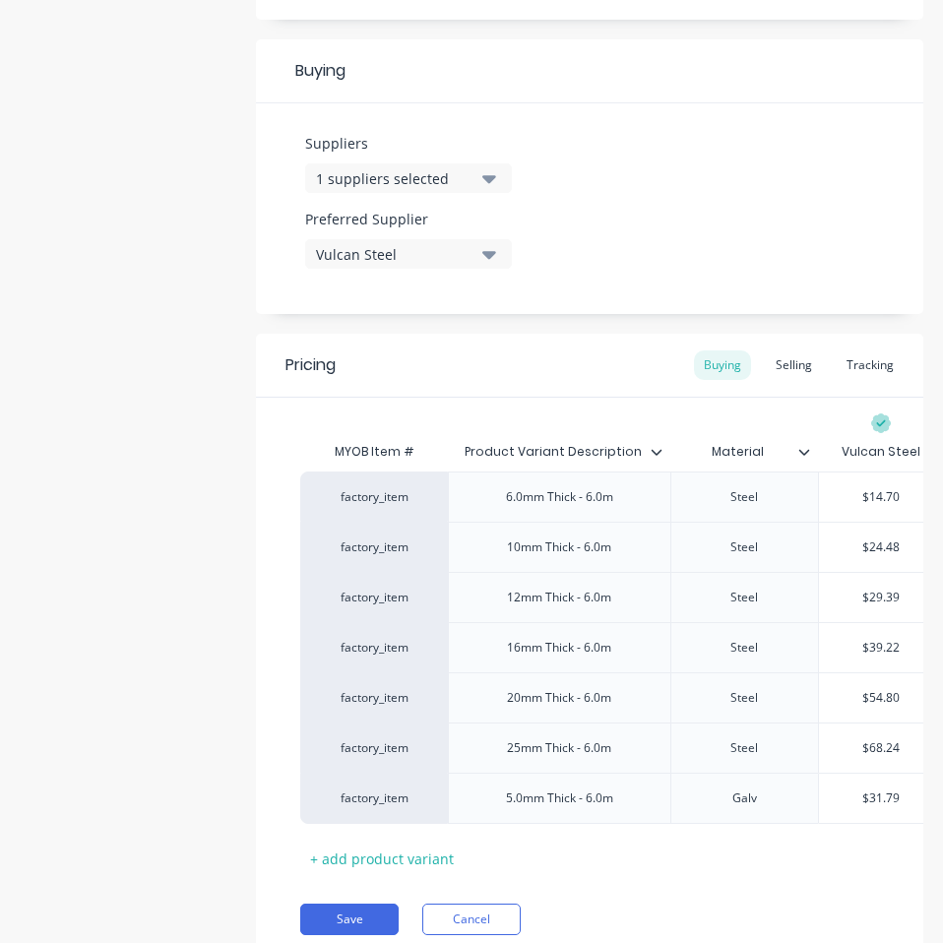
type textarea "x"
type input "$48.99"
type input "$68.24"
click at [877, 745] on input "$68.24" at bounding box center [881, 748] width 124 height 18
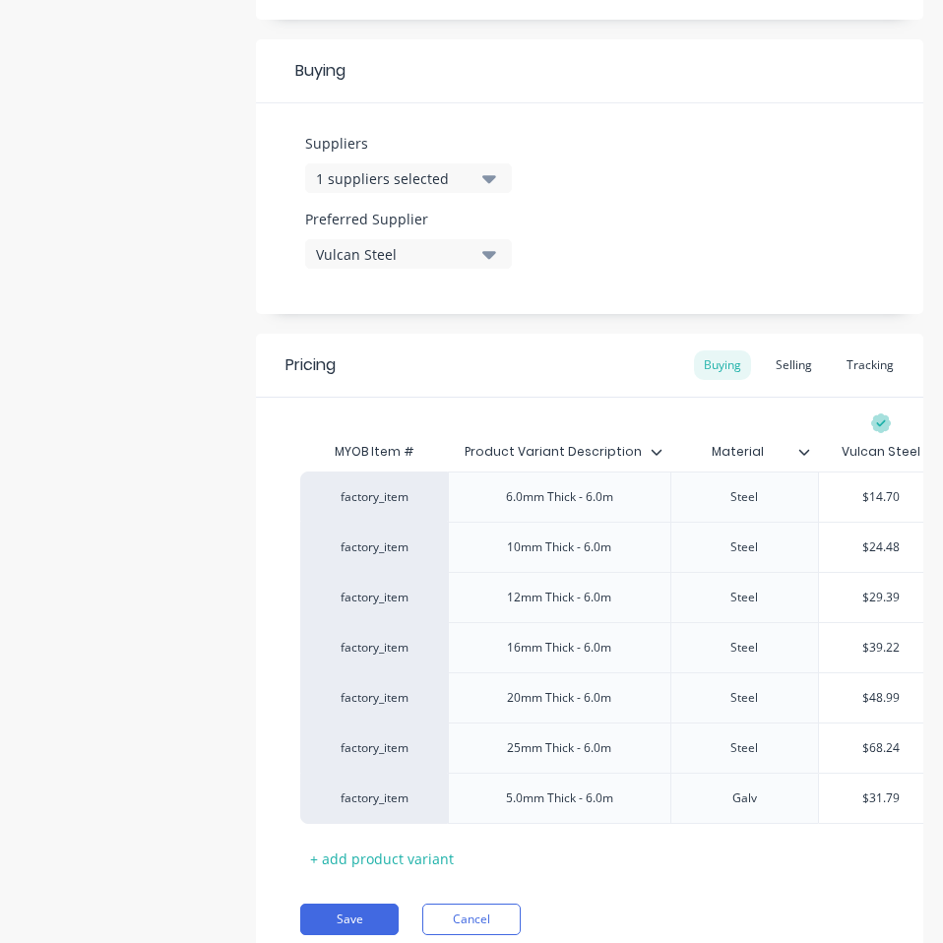
paste input "1.20"
type textarea "x"
type input "$61.20"
type input "$31.79"
click at [869, 798] on input "$31.79" at bounding box center [881, 798] width 124 height 18
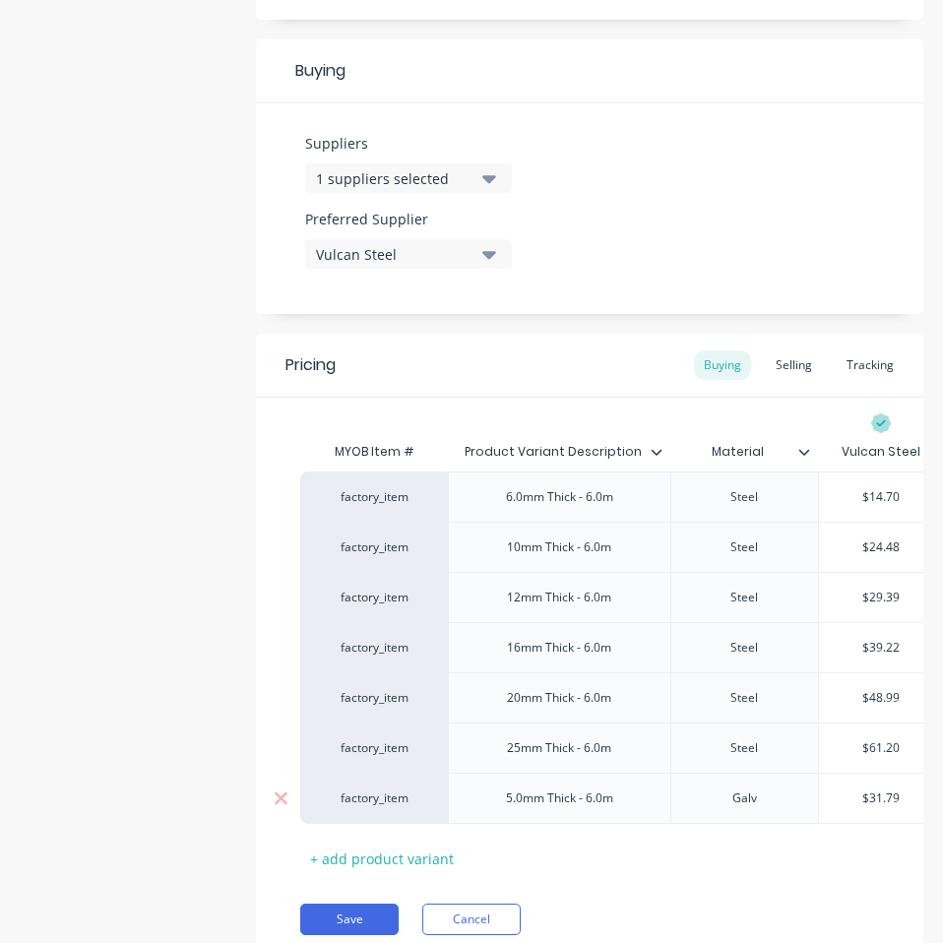
click at [869, 798] on input "$31.79" at bounding box center [881, 798] width 124 height 18
paste input "28.06"
type textarea "x"
type input "28.06"
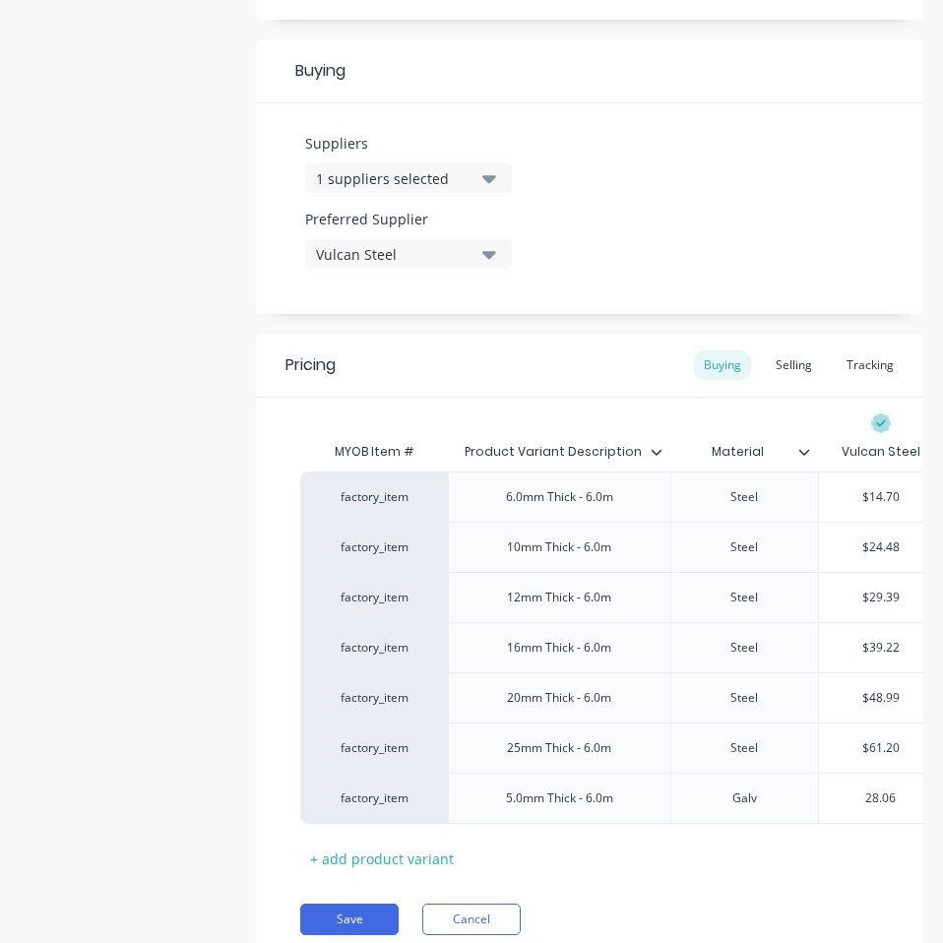
click at [21, 749] on div "Product details Collaborate Order History Add image 130mm Flat Bar Settings Pro…" at bounding box center [471, 96] width 943 height 1845
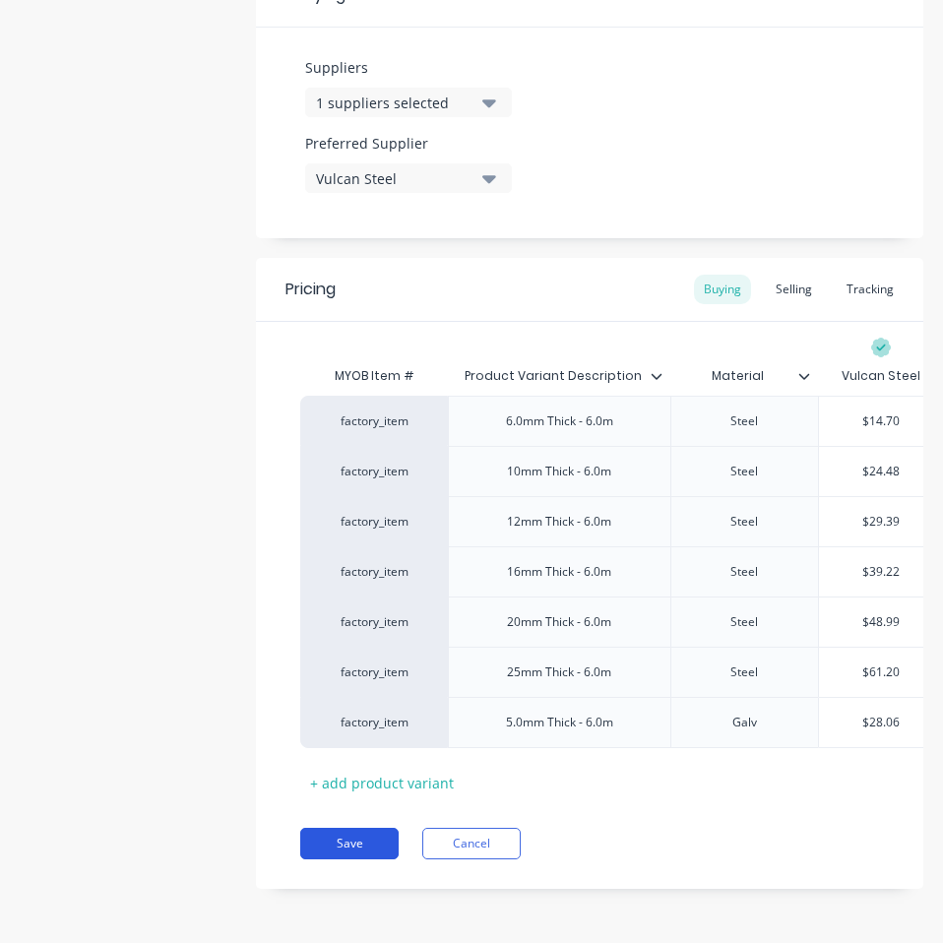
click at [319, 844] on button "Save" at bounding box center [349, 842] width 98 height 31
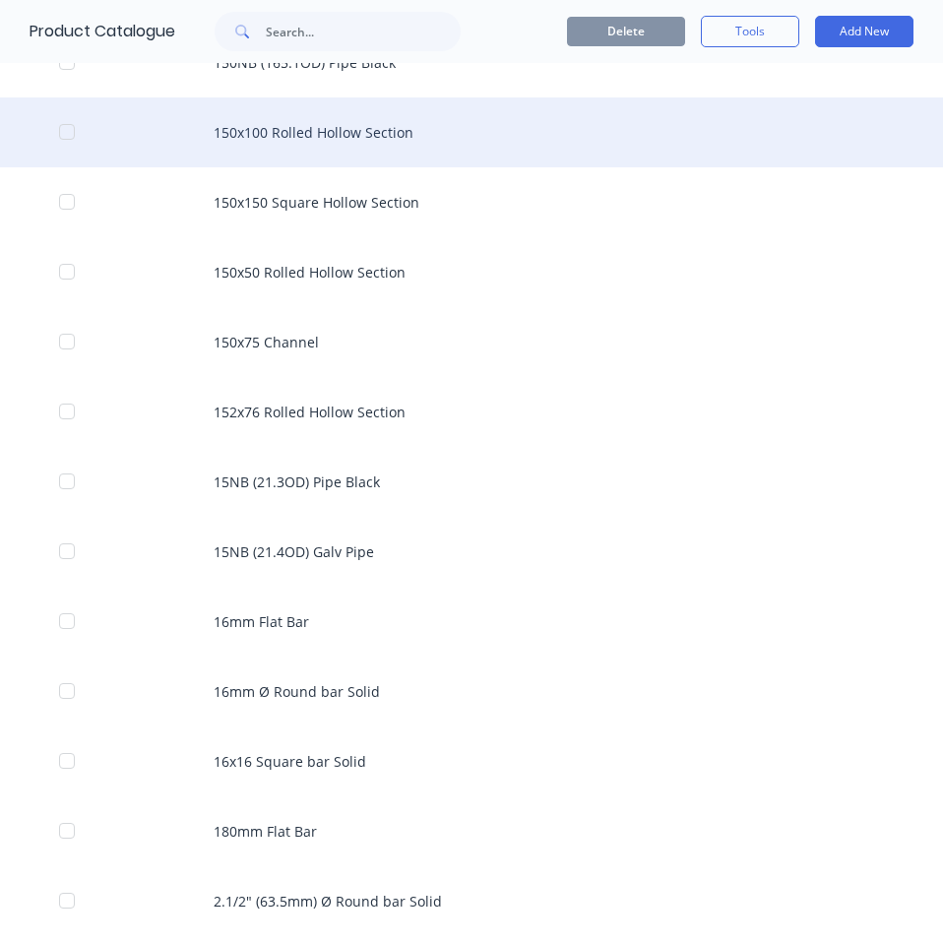
scroll to position [2145, 0]
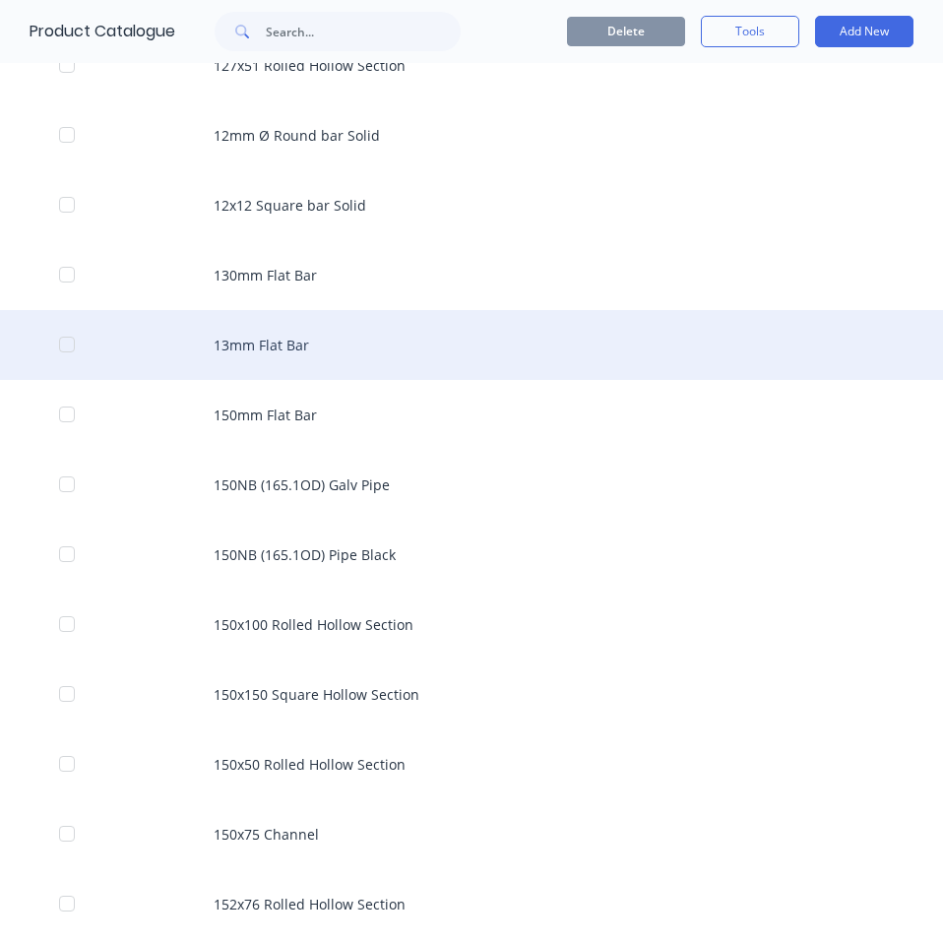
click at [355, 345] on div "13mm Flat Bar" at bounding box center [471, 345] width 943 height 70
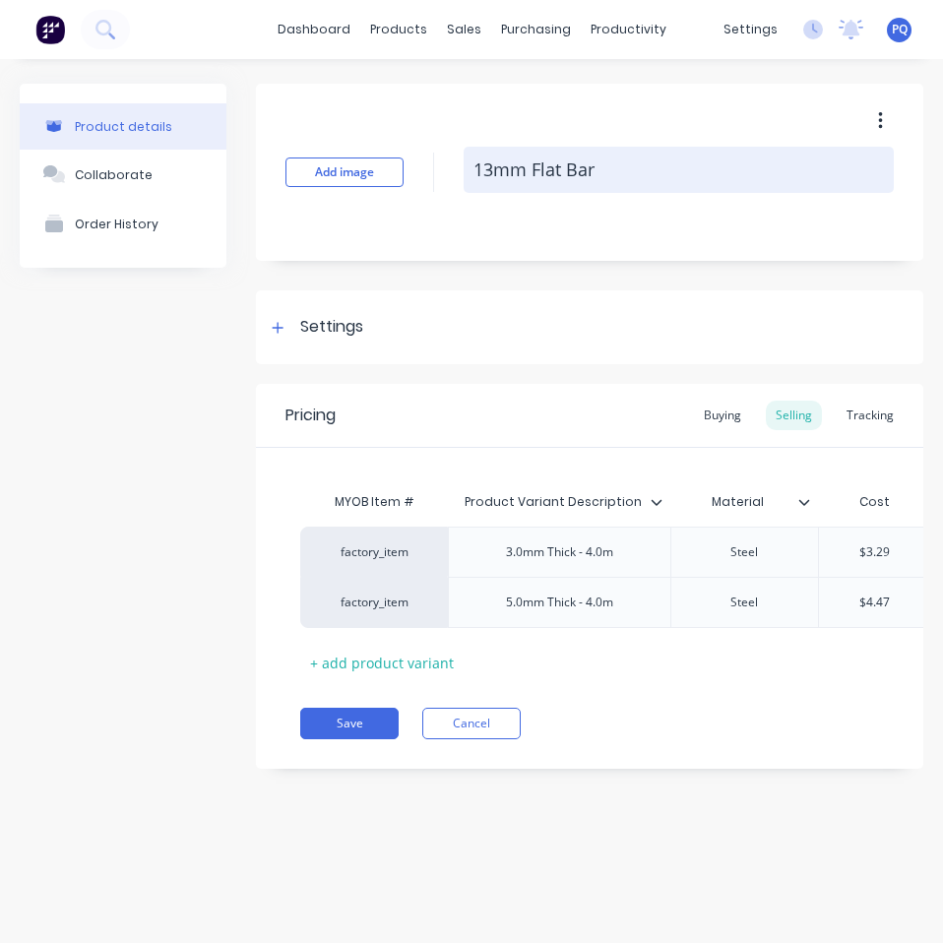
click at [515, 159] on textarea "13mm Flat Bar" at bounding box center [678, 170] width 430 height 46
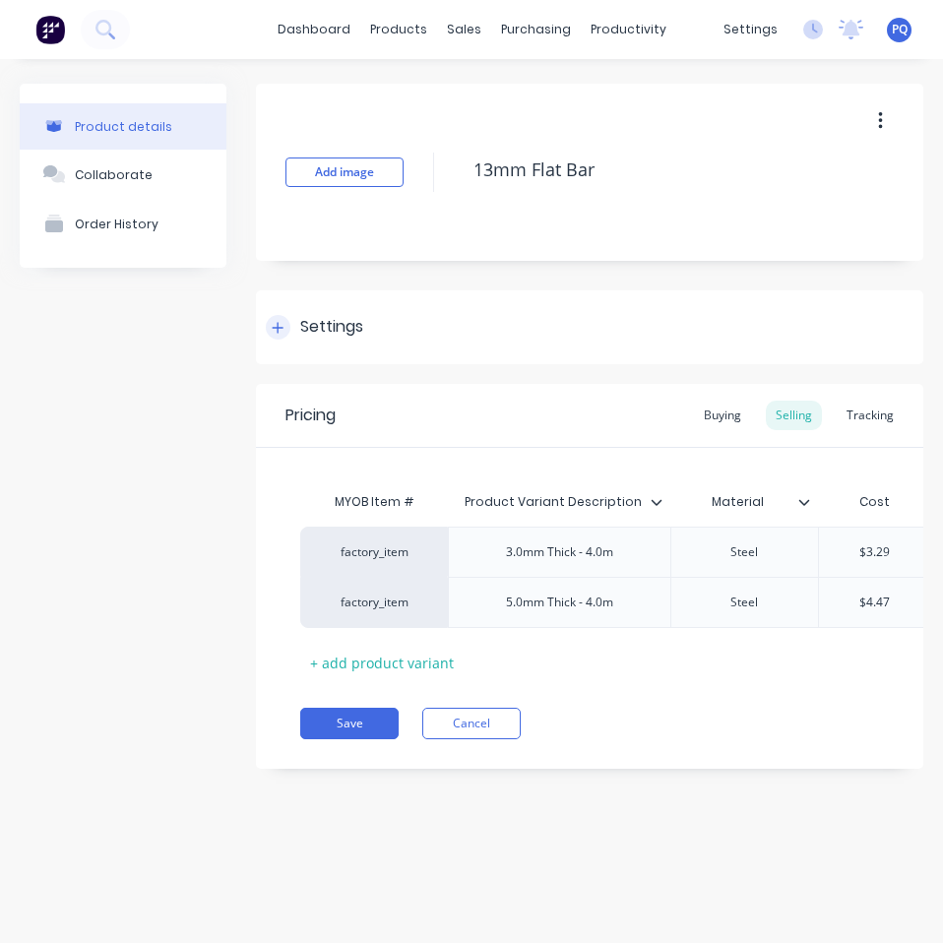
drag, startPoint x: 334, startPoint y: 310, endPoint x: 331, endPoint y: 330, distance: 19.9
click at [333, 324] on div "Settings" at bounding box center [589, 327] width 667 height 74
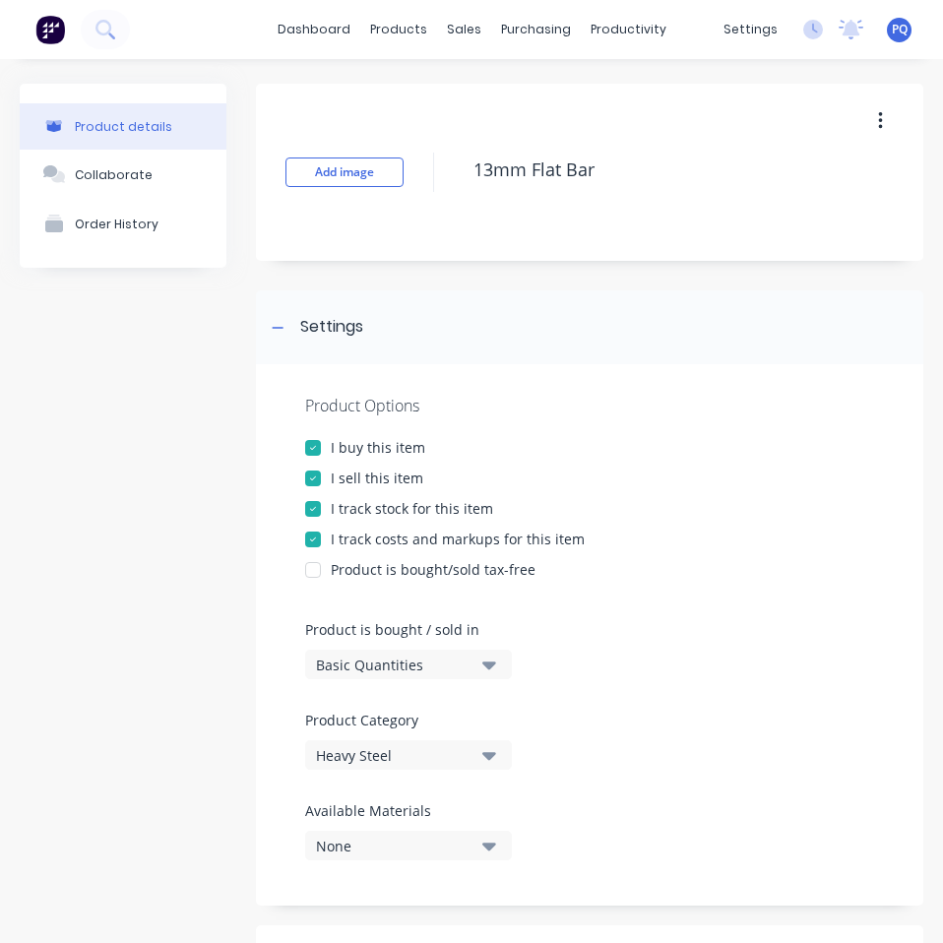
click at [348, 657] on div "Basic Quantities" at bounding box center [394, 664] width 157 height 21
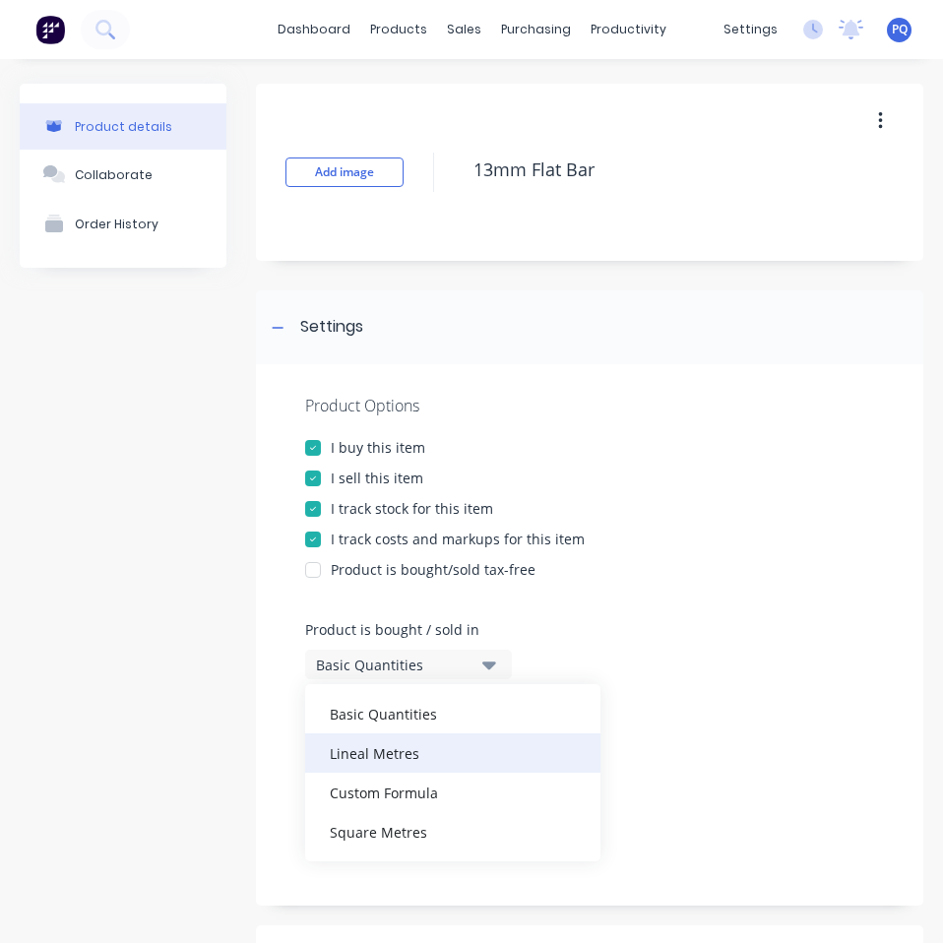
click at [446, 753] on div "Lineal Metres" at bounding box center [452, 752] width 295 height 39
type textarea "x"
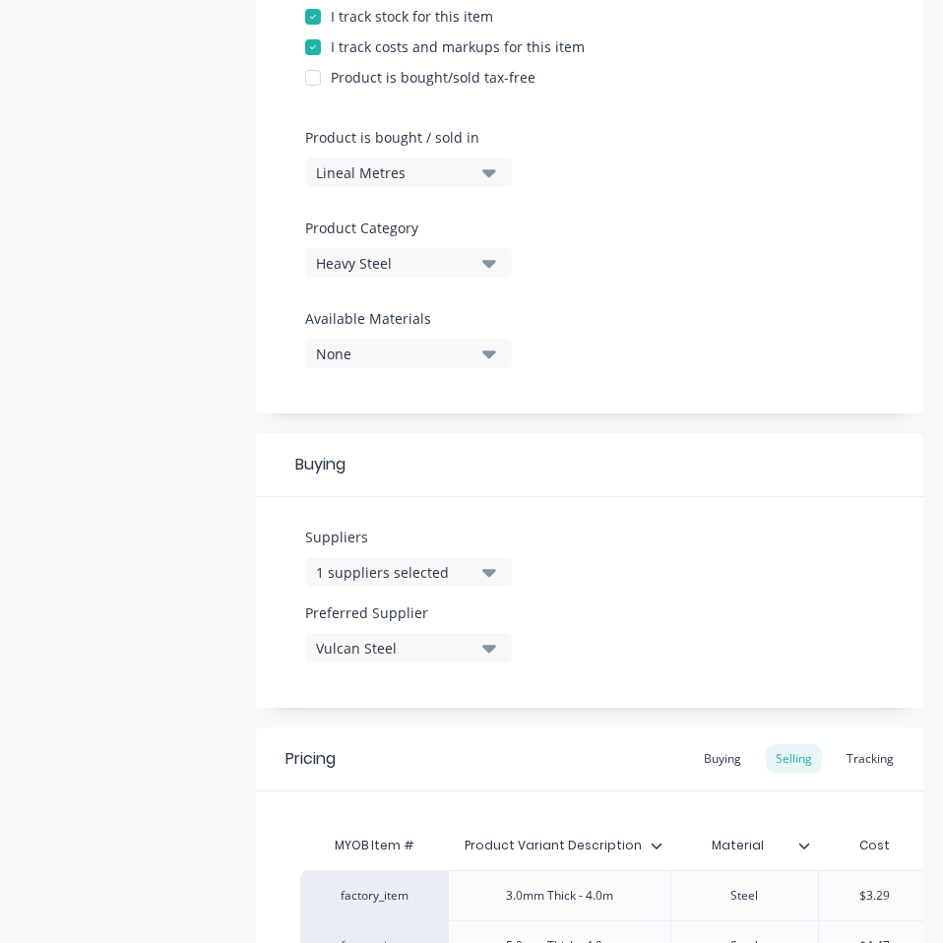
scroll to position [689, 0]
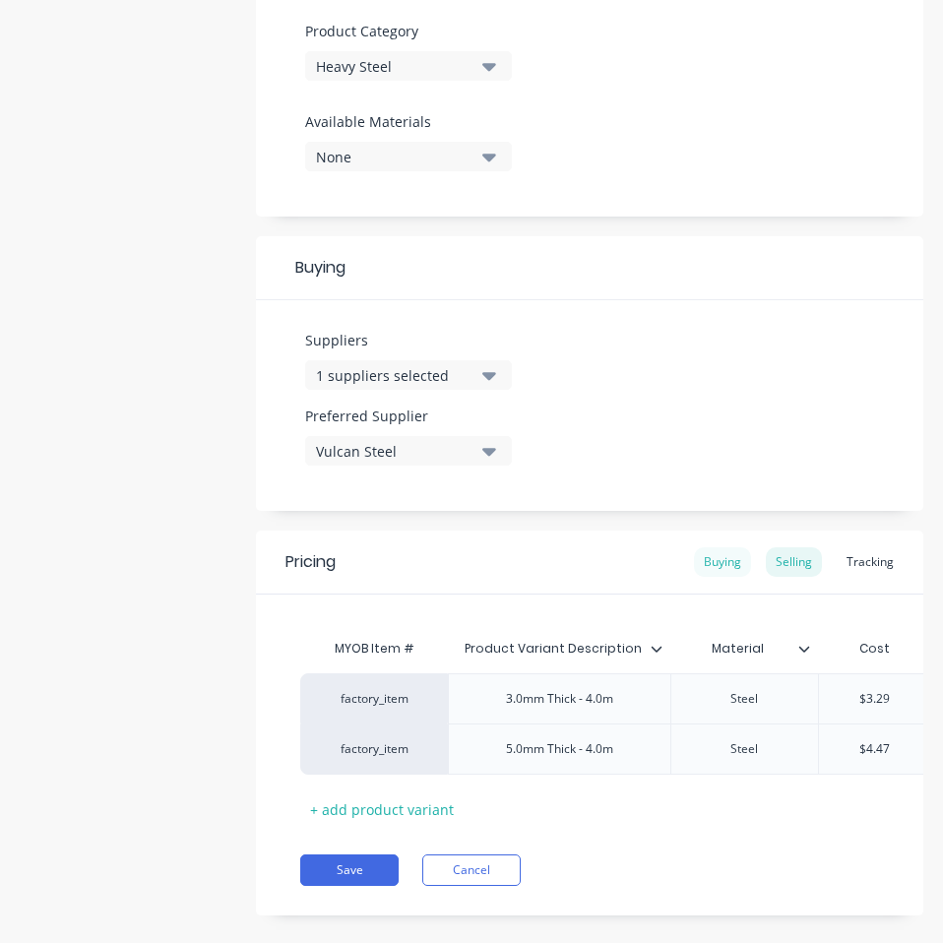
drag, startPoint x: 714, startPoint y: 560, endPoint x: 735, endPoint y: 574, distance: 24.8
click at [714, 560] on div "Buying" at bounding box center [722, 562] width 57 height 30
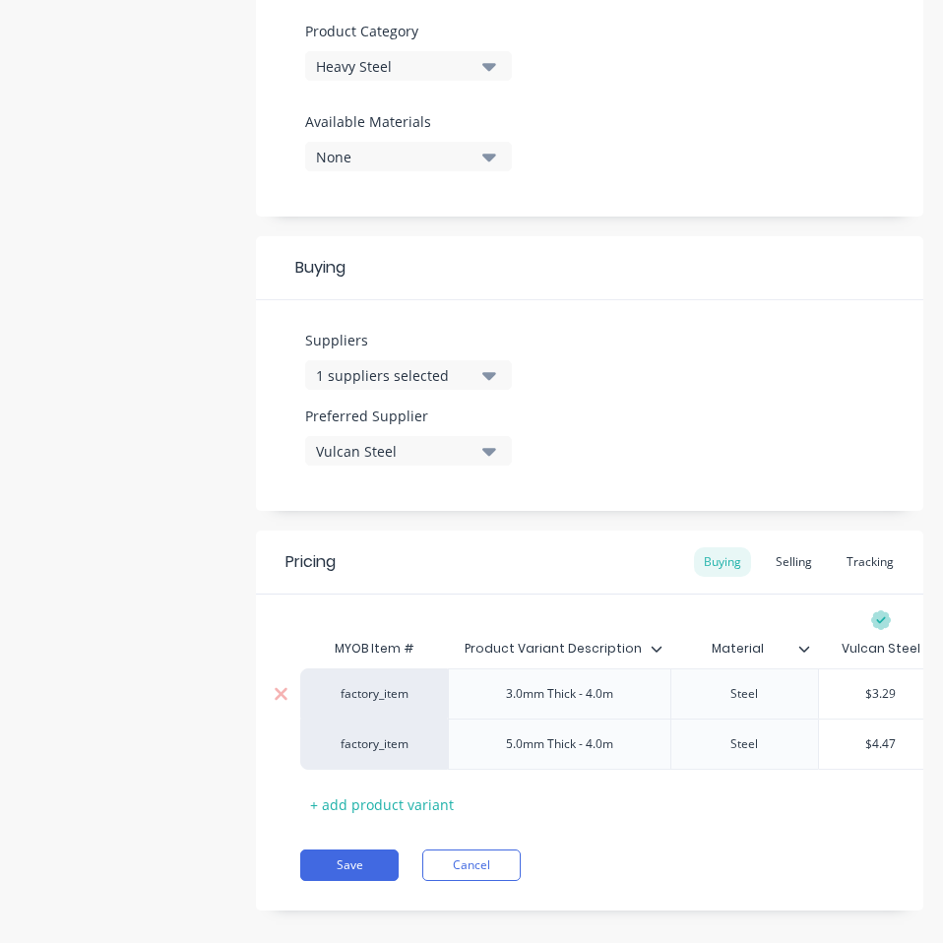
click at [875, 680] on div "$3.29" at bounding box center [881, 693] width 124 height 49
type input "$3.29"
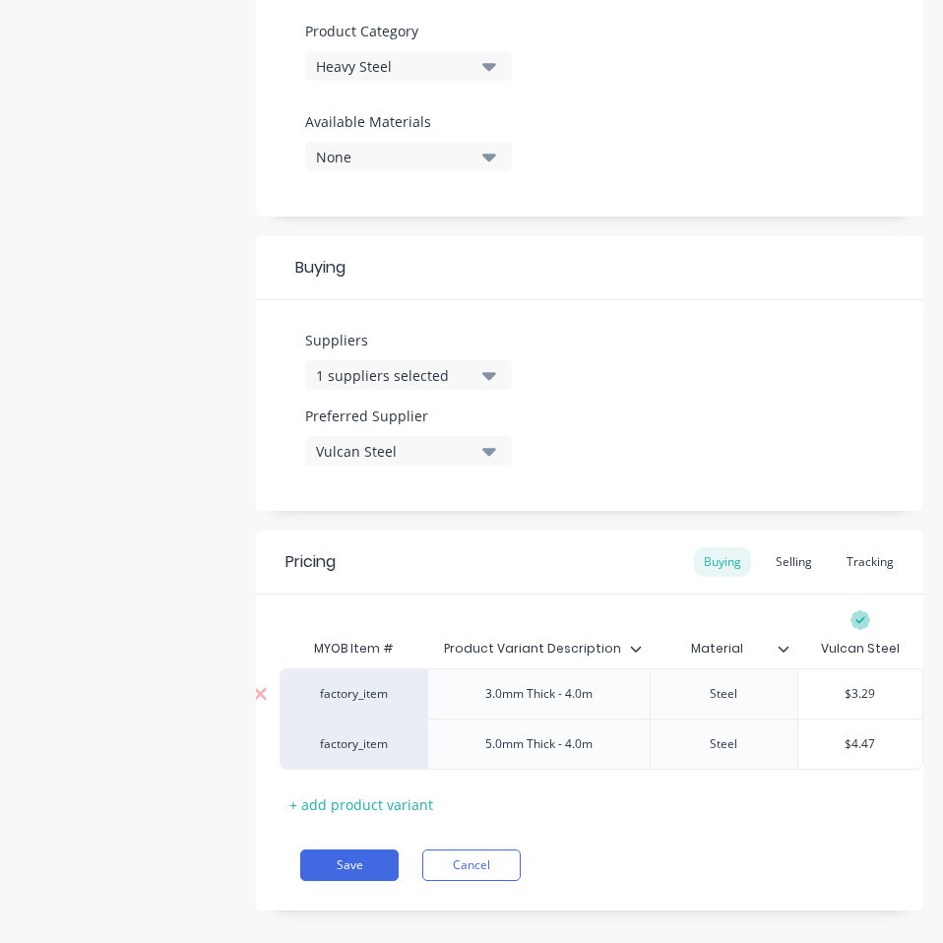
click at [875, 680] on div "$3.29" at bounding box center [860, 693] width 124 height 49
type input "$4.47"
click at [831, 740] on input "$4.47" at bounding box center [860, 744] width 124 height 18
click at [846, 689] on input "$3.29" at bounding box center [860, 694] width 124 height 18
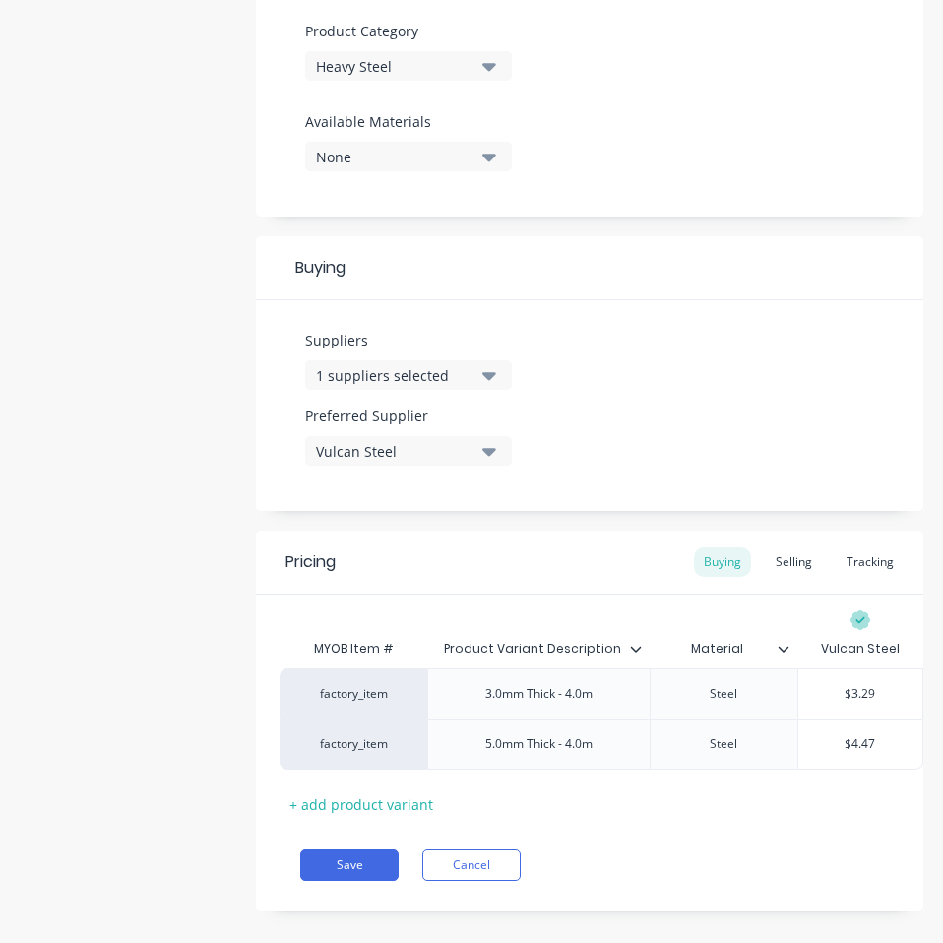
paste input "1.75"
type textarea "x"
type input "$1.75"
click at [838, 735] on input "$4.47" at bounding box center [860, 744] width 124 height 18
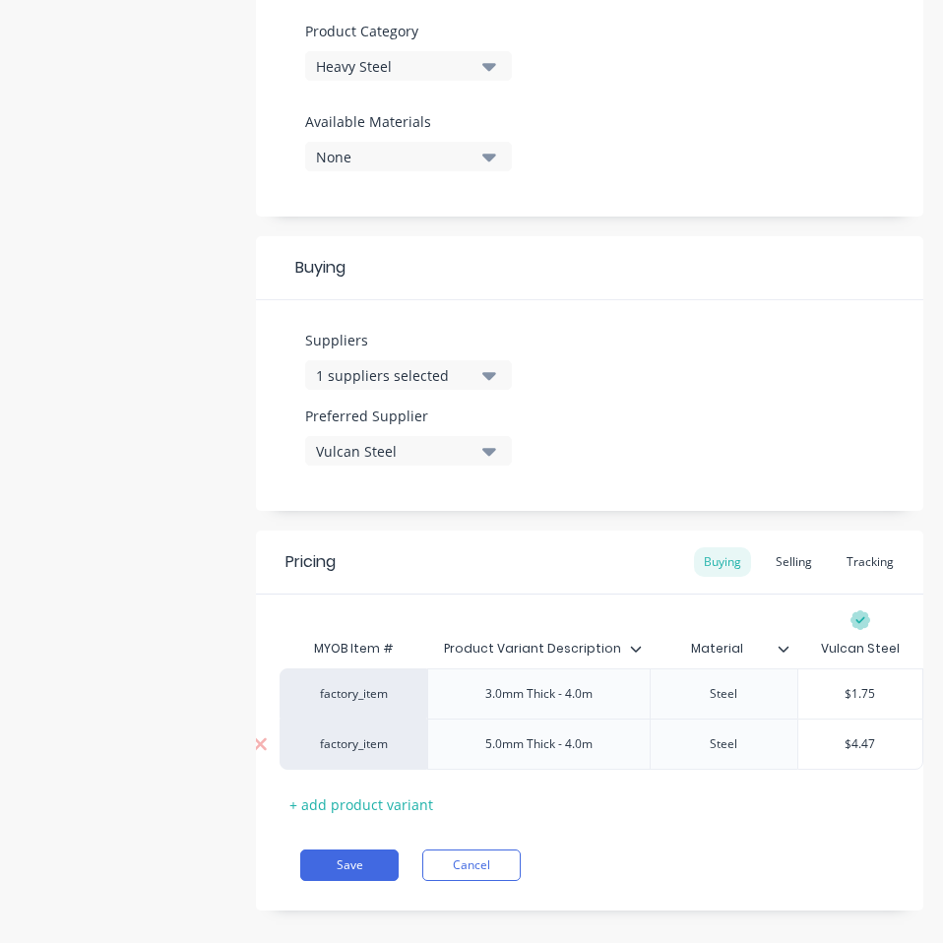
click at [838, 735] on input "$4.47" at bounding box center [860, 744] width 124 height 18
paste input "2.81"
type textarea "x"
type input "2.81"
click at [728, 877] on div "Save Cancel" at bounding box center [611, 864] width 623 height 31
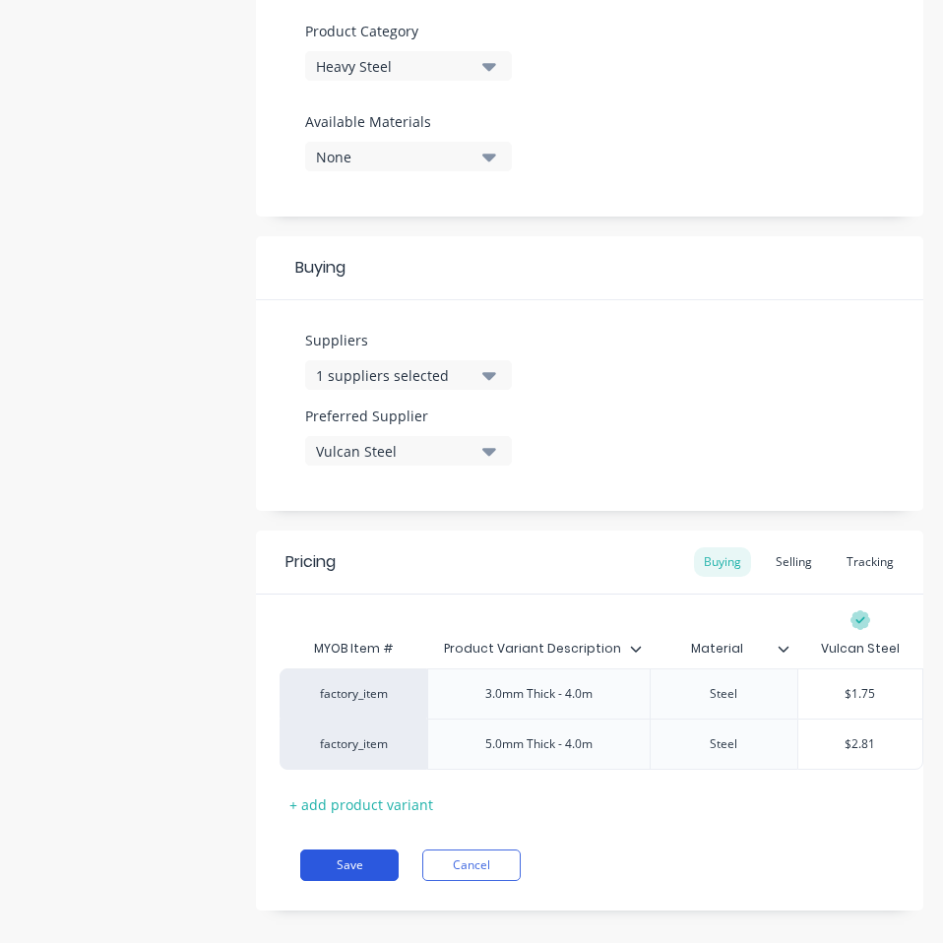
click at [340, 874] on button "Save" at bounding box center [349, 864] width 98 height 31
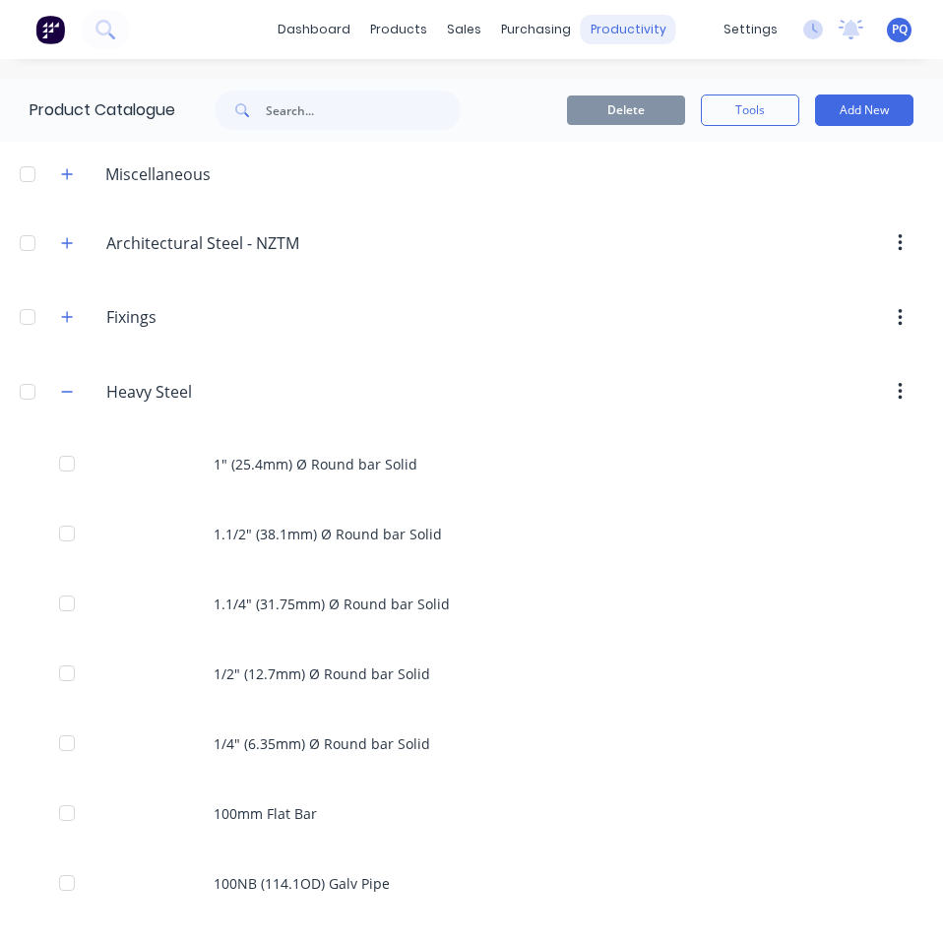
scroll to position [2018, 0]
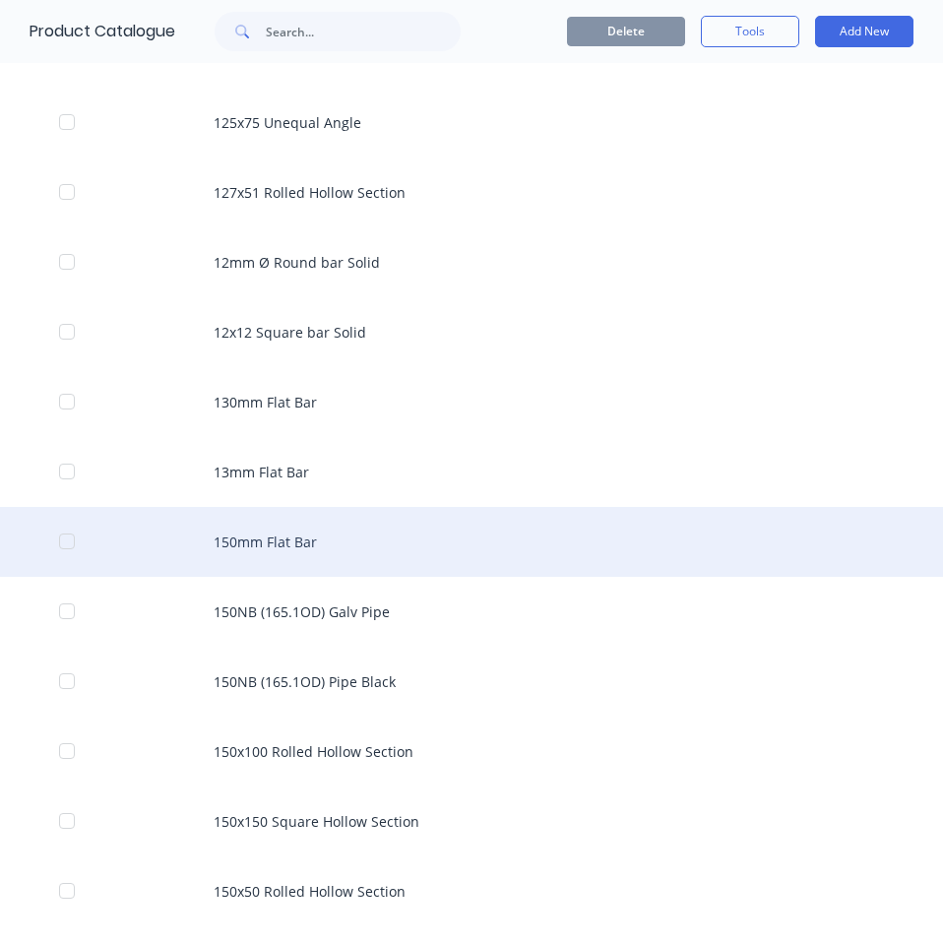
click at [406, 549] on div "150mm Flat Bar" at bounding box center [471, 542] width 943 height 70
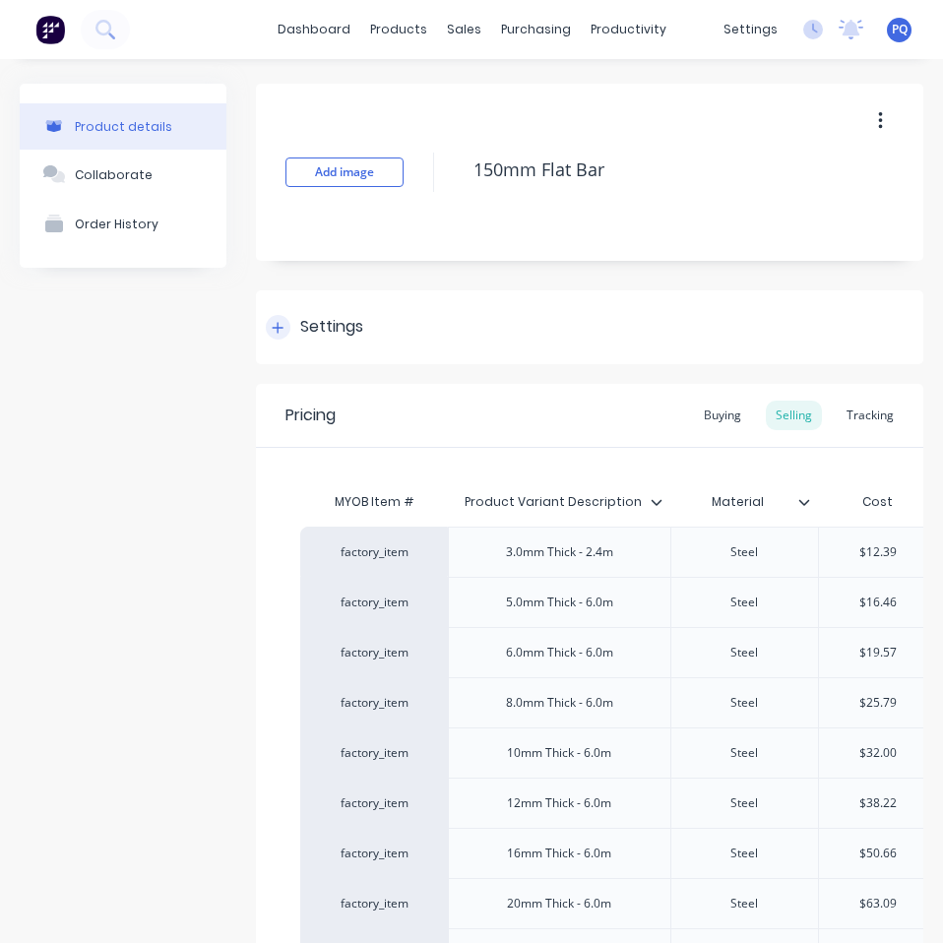
click at [345, 320] on div "Settings" at bounding box center [331, 327] width 63 height 25
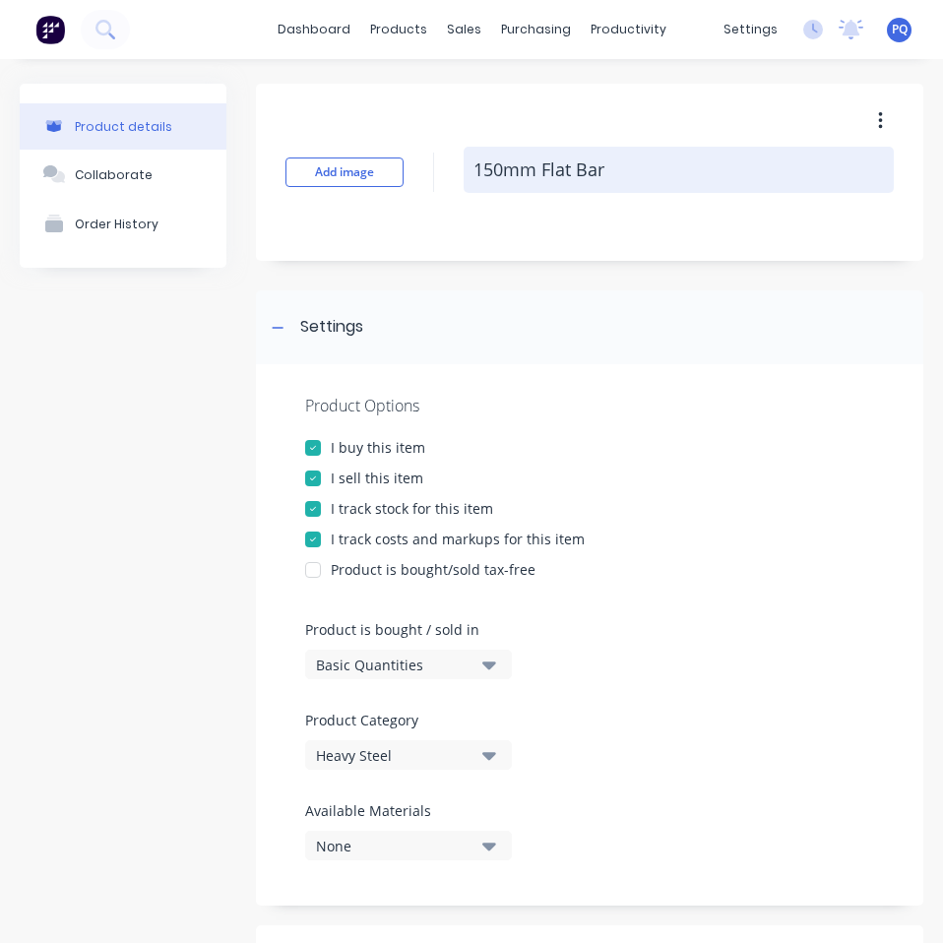
click at [501, 178] on textarea "150mm Flat Bar" at bounding box center [678, 170] width 430 height 46
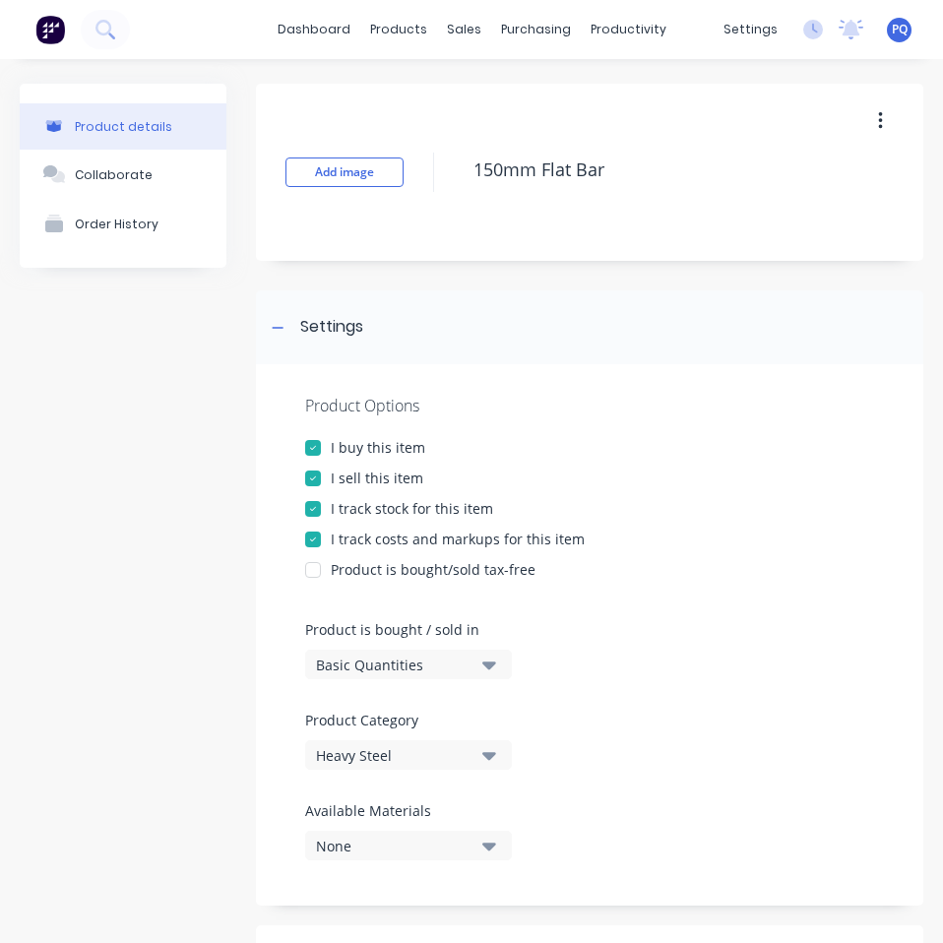
click at [385, 658] on div "Basic Quantities" at bounding box center [394, 664] width 157 height 21
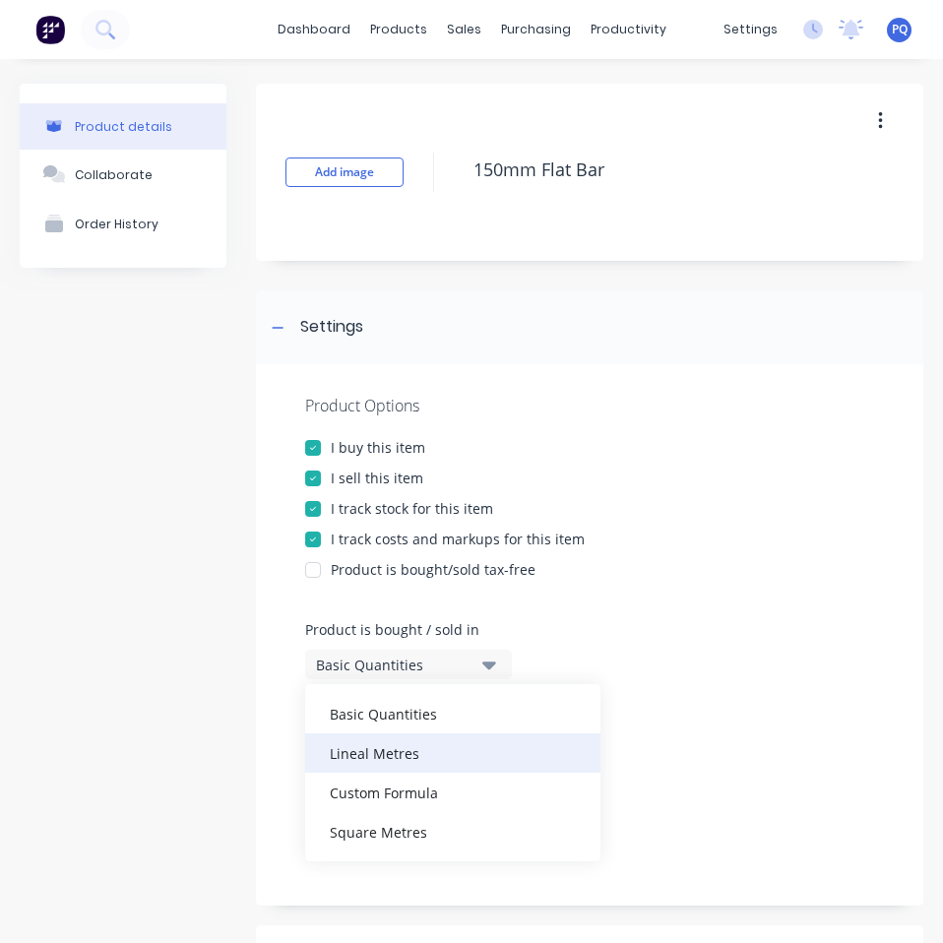
click at [382, 752] on div "Lineal Metres" at bounding box center [452, 752] width 295 height 39
type textarea "x"
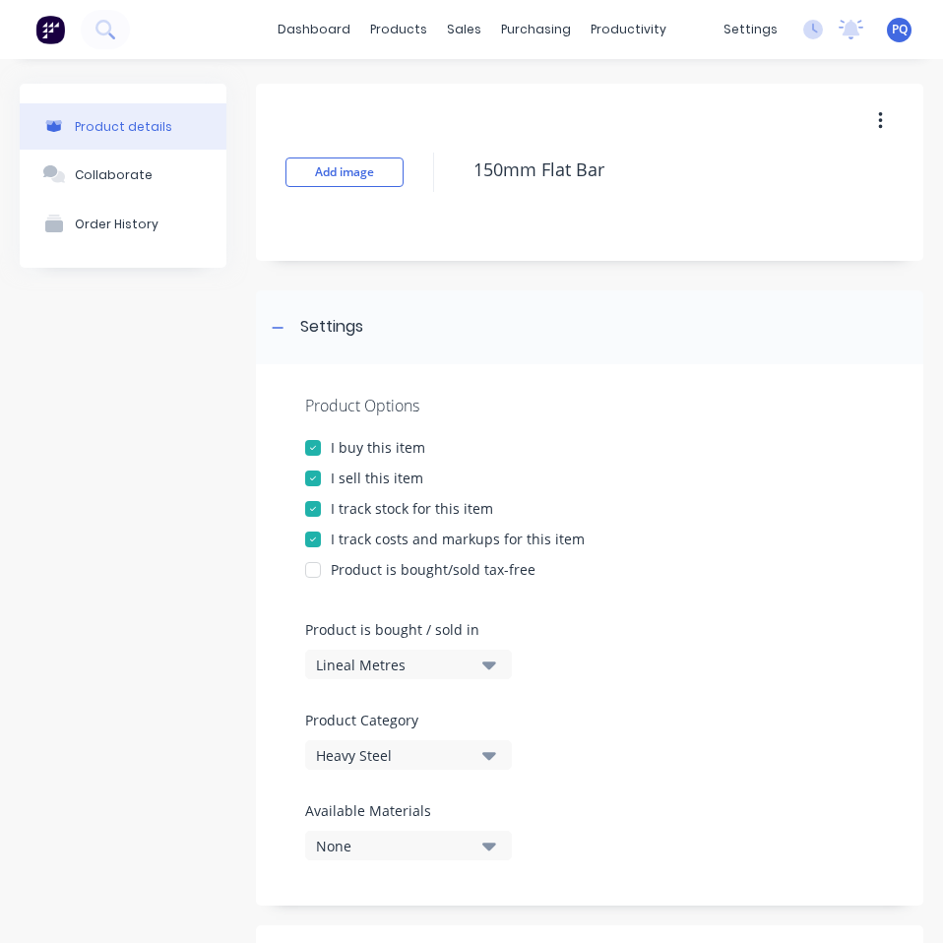
scroll to position [885, 0]
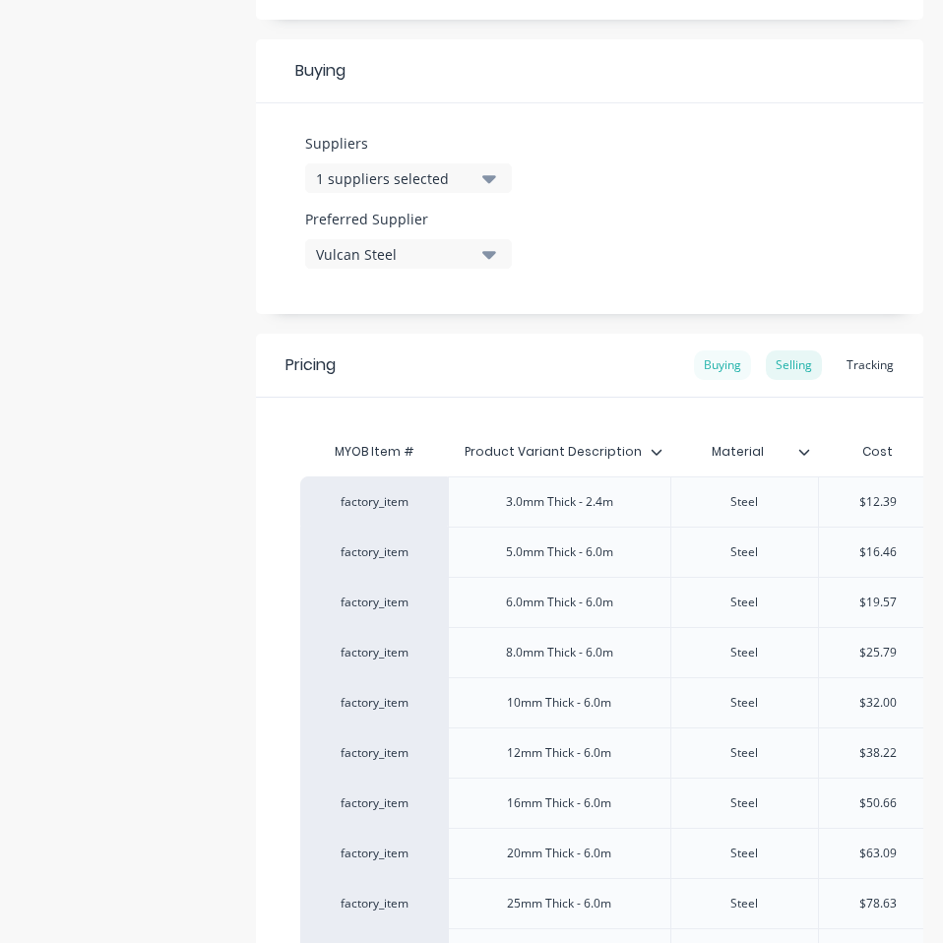
click at [725, 366] on div "Buying" at bounding box center [722, 365] width 57 height 30
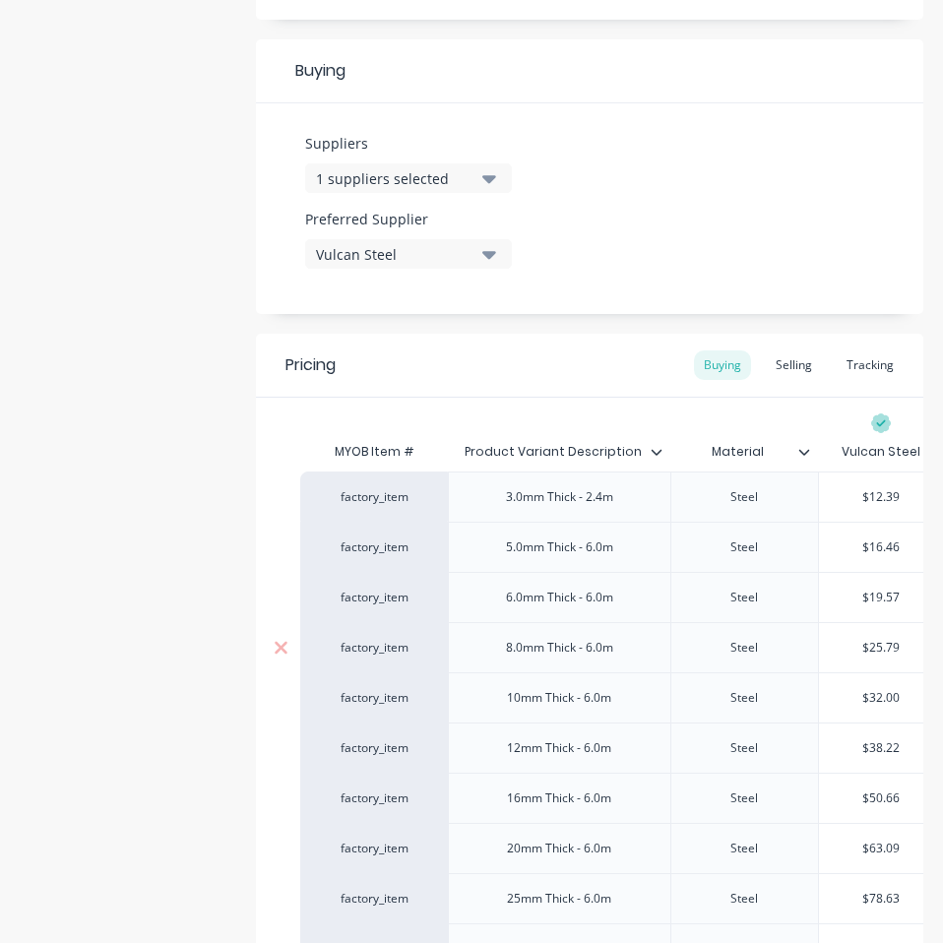
scroll to position [1082, 0]
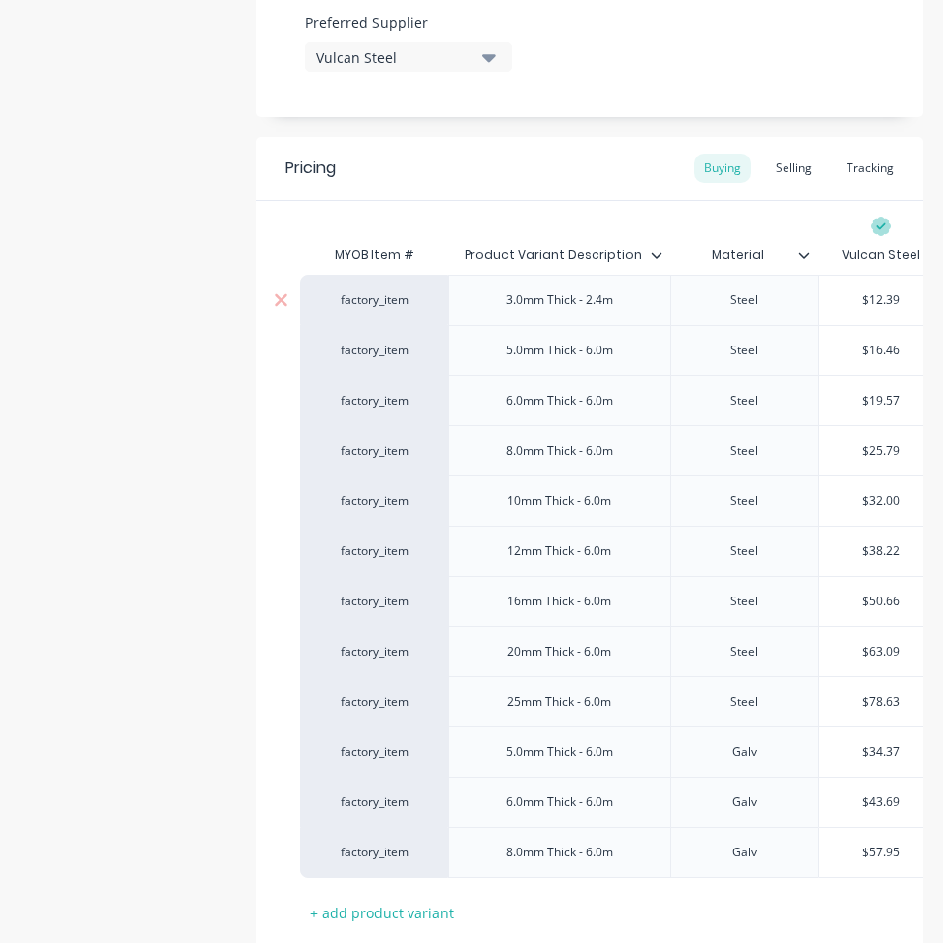
type input "$12.39"
click at [887, 300] on input "$12.39" at bounding box center [881, 300] width 124 height 18
paste input "9.18"
type textarea "x"
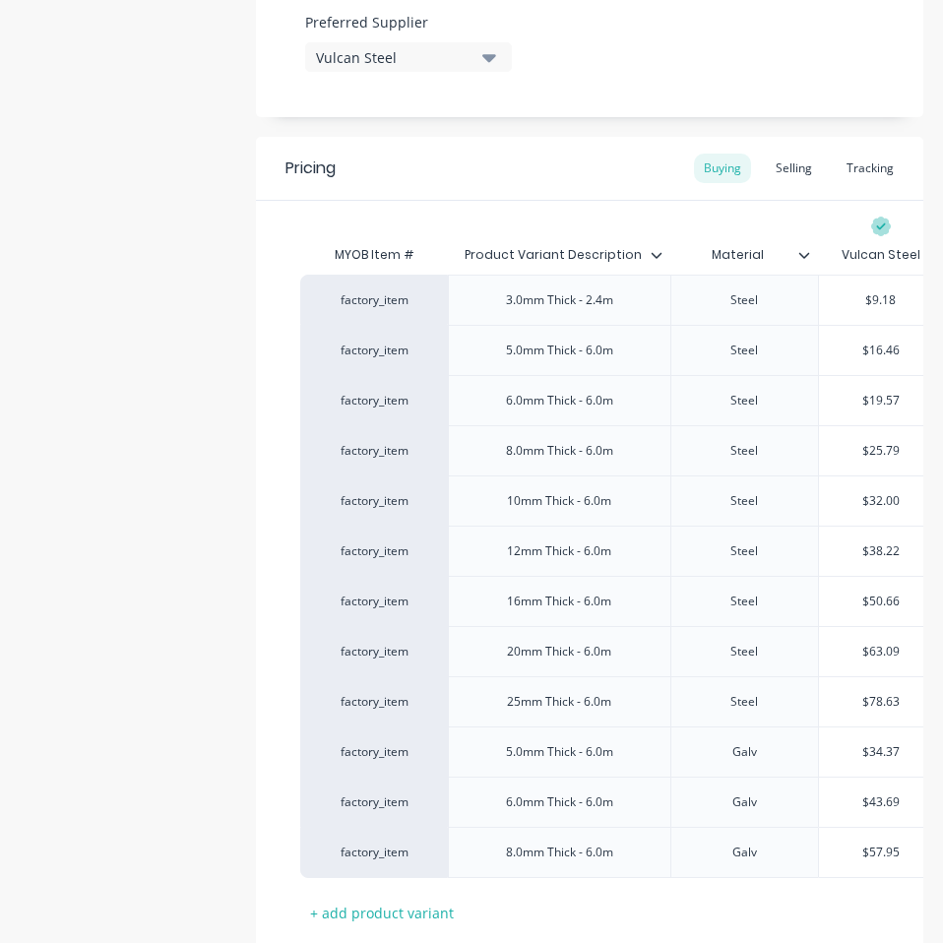
type input "$9.18"
type input "$16.46"
click at [879, 349] on input "$16.46" at bounding box center [881, 350] width 124 height 18
paste input "4.13"
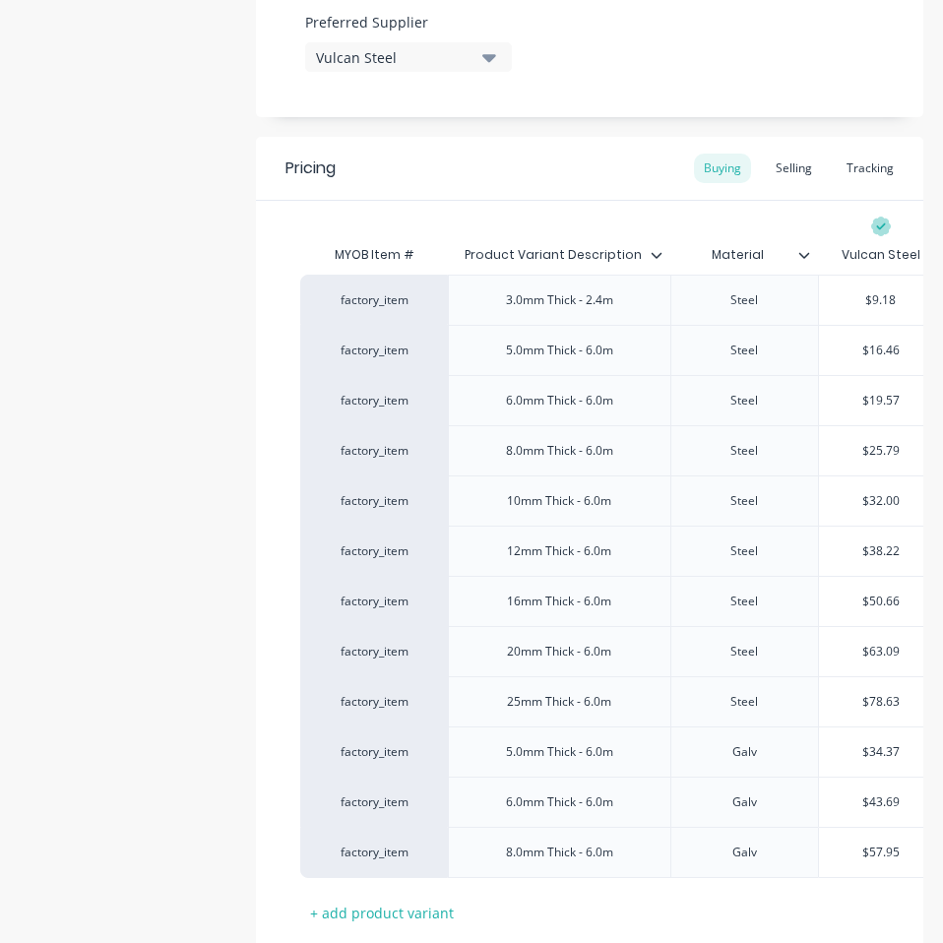
type textarea "x"
type input "$14.13"
type input "$19.57"
click at [866, 393] on input "$19.57" at bounding box center [881, 401] width 124 height 18
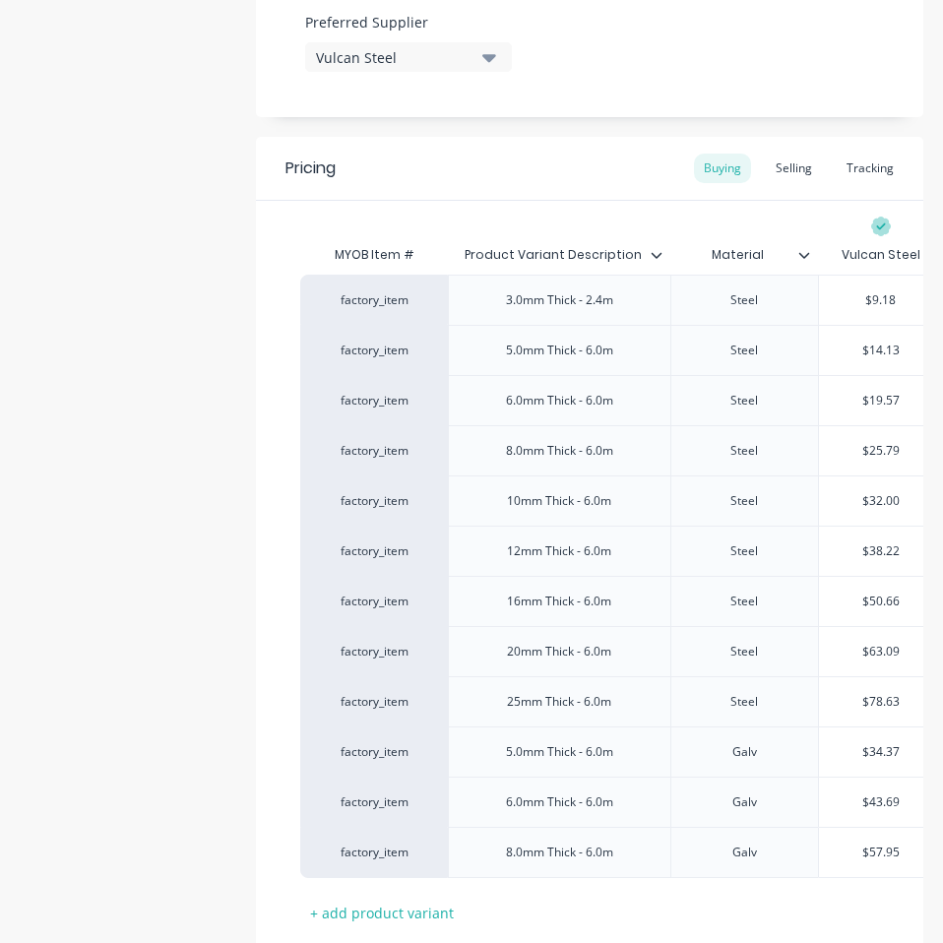
paste input "6.96"
type textarea "x"
type input "$16.96"
type input "$25.79"
click at [879, 450] on input "$25.79" at bounding box center [881, 451] width 124 height 18
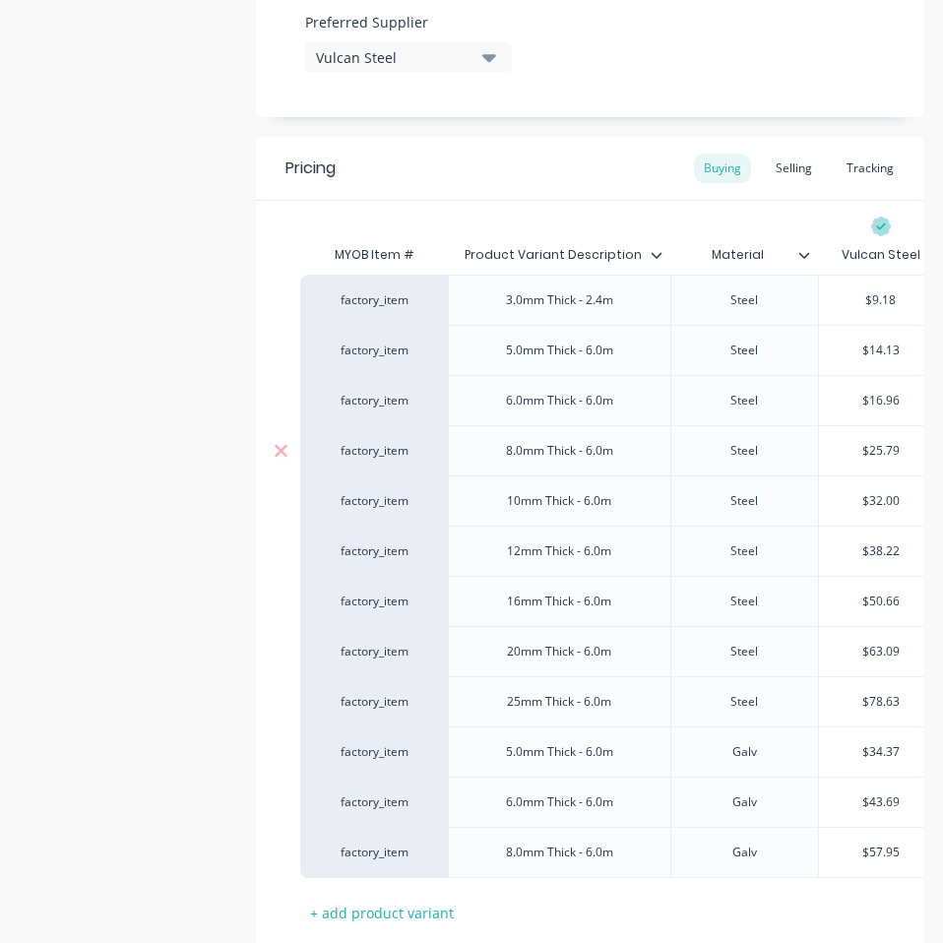
click at [879, 450] on input "$25.79" at bounding box center [881, 451] width 124 height 18
paste input "2.61"
type textarea "x"
type input "$22.61"
type input "$32.00"
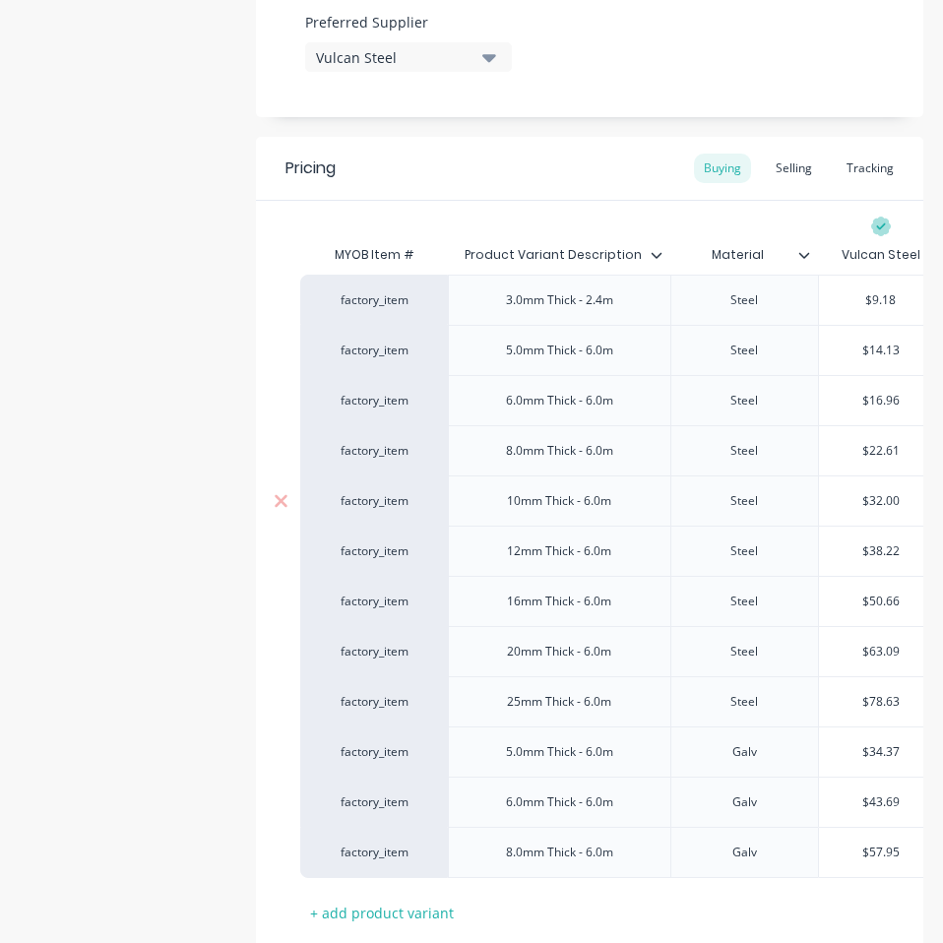
click at [878, 496] on input "$32.00" at bounding box center [881, 501] width 124 height 18
paste input "28.26"
type textarea "x"
type input "$28.26"
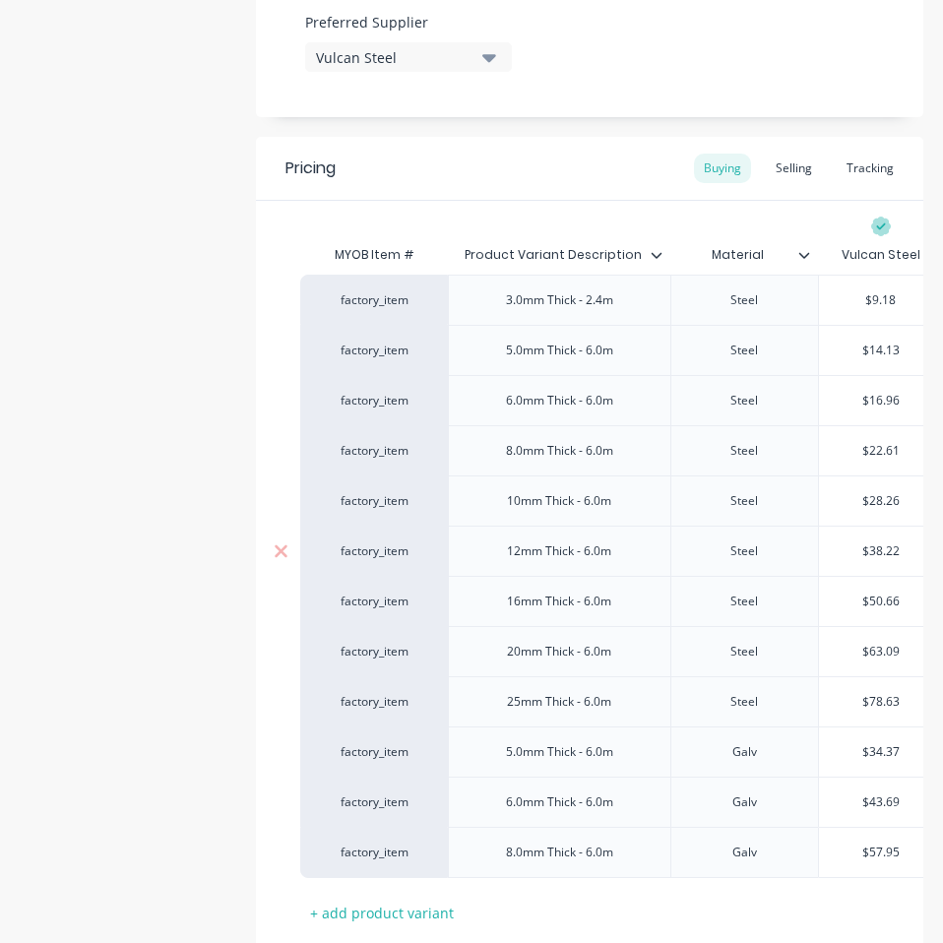
type input "$38.22"
click at [886, 546] on input "$38.22" at bounding box center [881, 551] width 124 height 18
paste input "33.91"
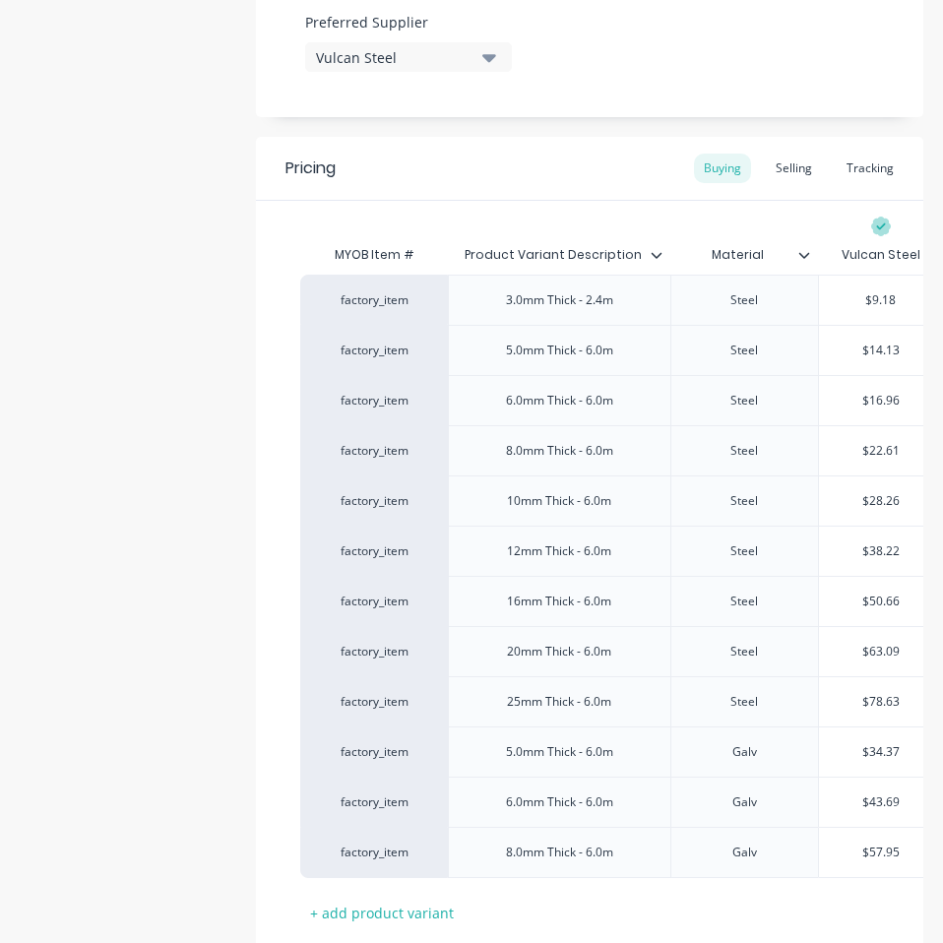
type textarea "x"
type input "$33.91"
click at [881, 551] on input "$33.91" at bounding box center [881, 551] width 124 height 18
type input "$50.66"
click at [889, 598] on input "$50.66" at bounding box center [881, 601] width 124 height 18
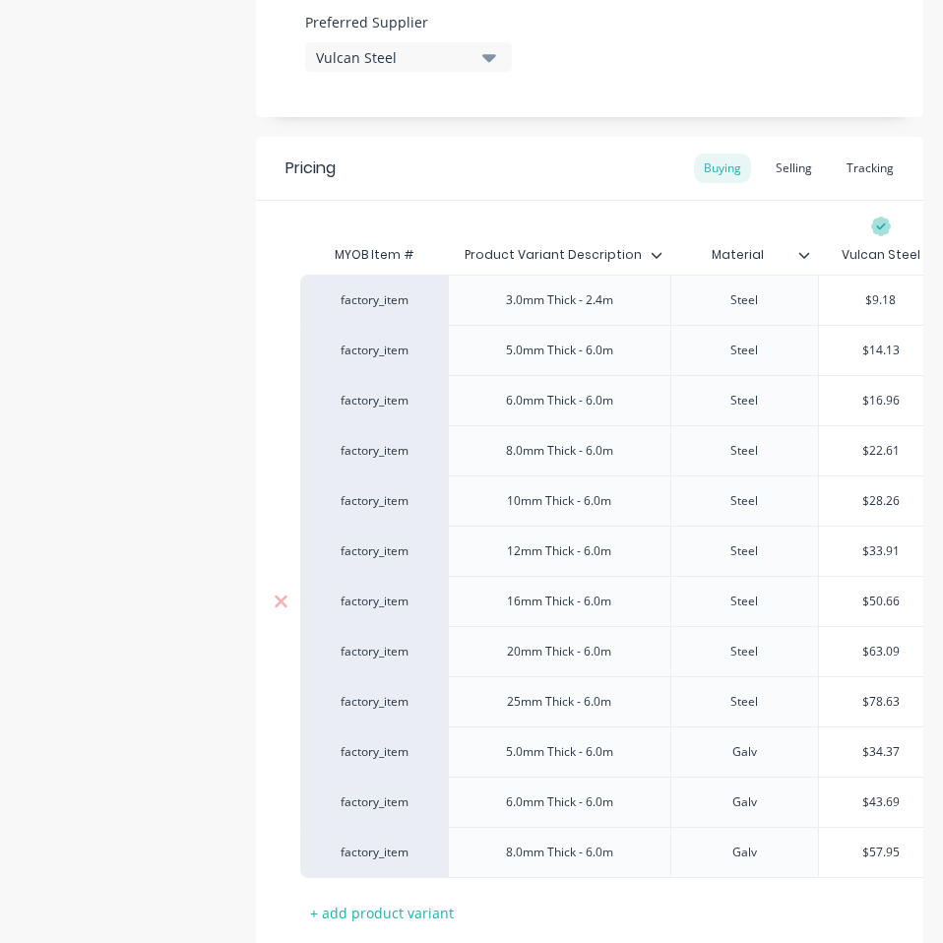
click at [889, 598] on input "$50.66" at bounding box center [881, 601] width 124 height 18
paste input "45.22"
type textarea "x"
type input "$45.22"
type input "$63.09"
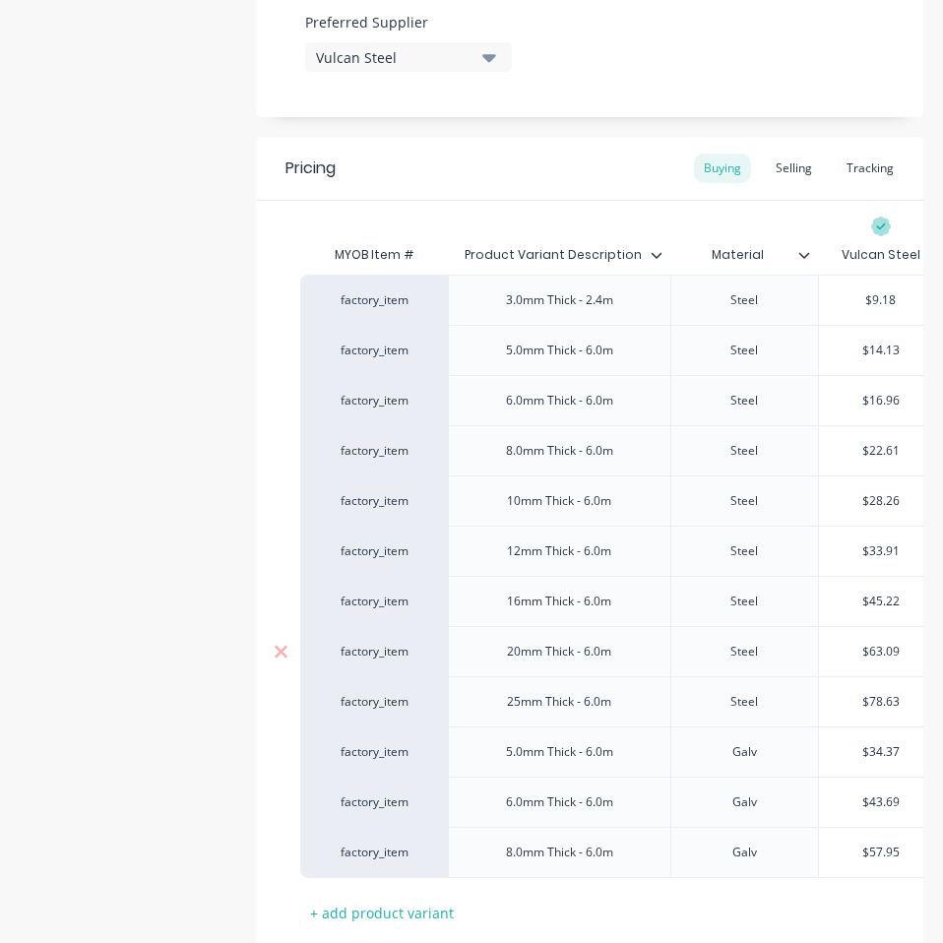
click at [877, 648] on input "$63.09" at bounding box center [881, 651] width 124 height 18
paste input "56.52"
type textarea "x"
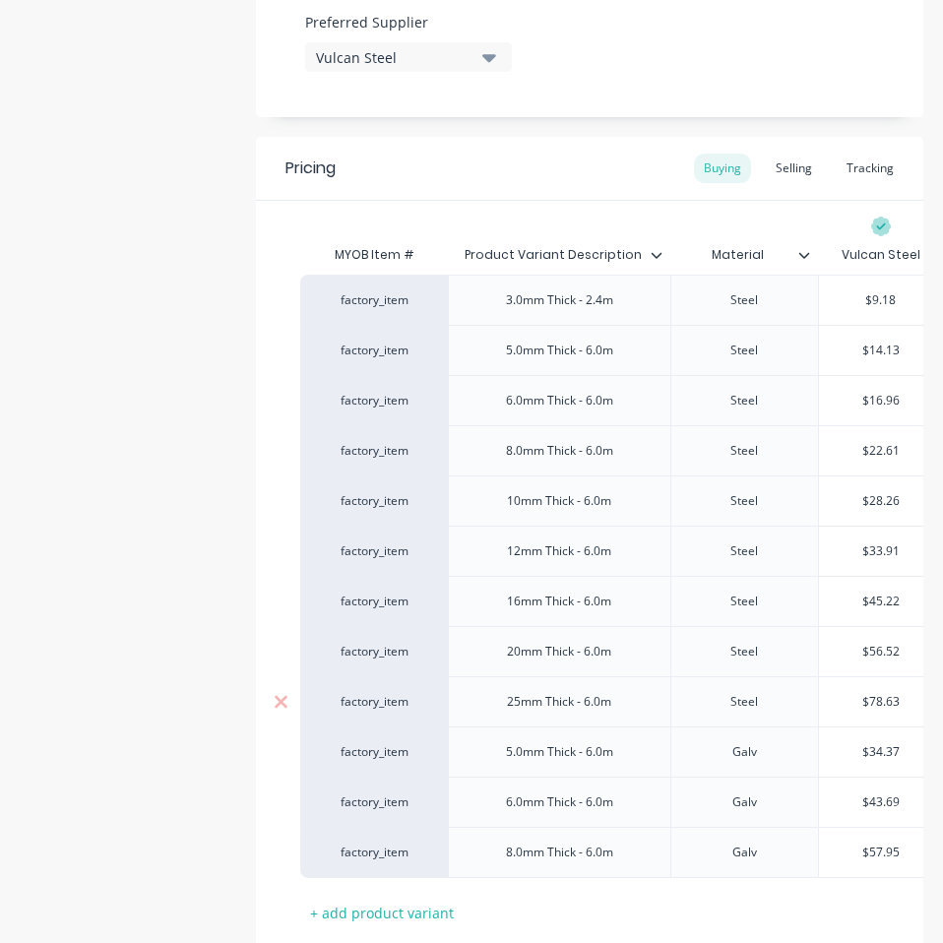
type input "$56.52"
type input "$78.63"
click at [881, 703] on input "$78.63" at bounding box center [881, 702] width 124 height 18
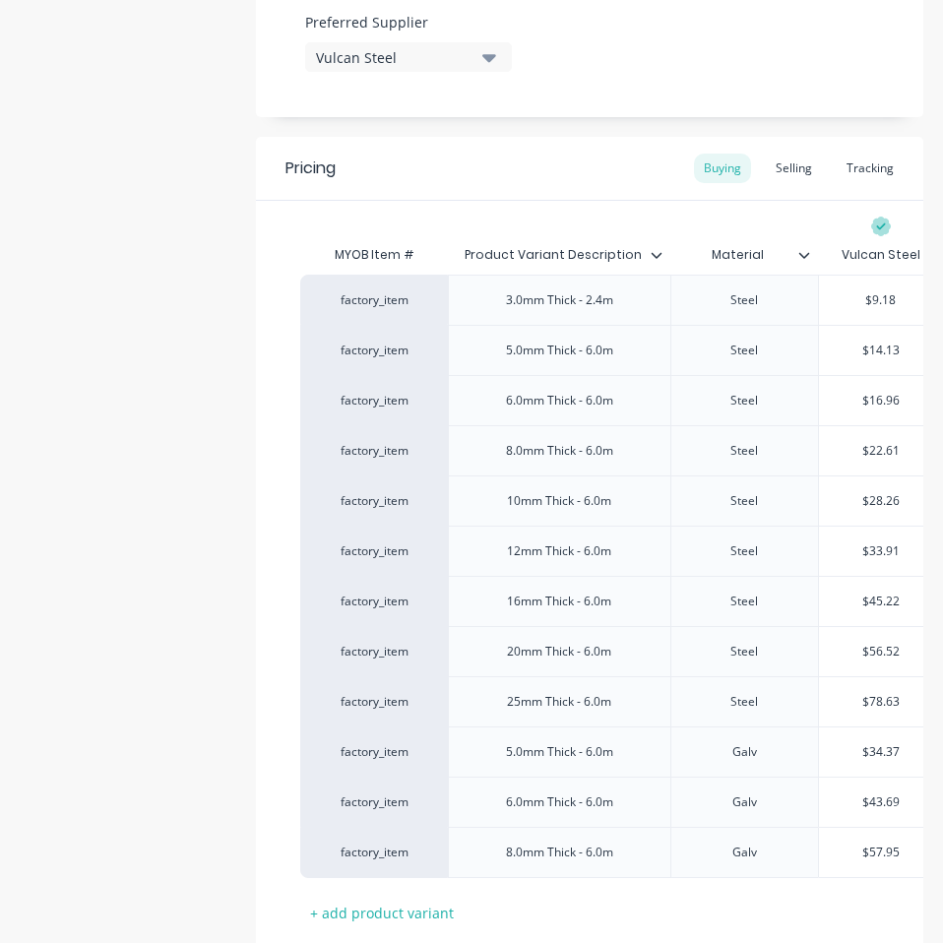
paste input "70.65"
type textarea "x"
type input "$70.65"
type input "$34.37"
click at [876, 750] on input "$34.37" at bounding box center [881, 752] width 124 height 18
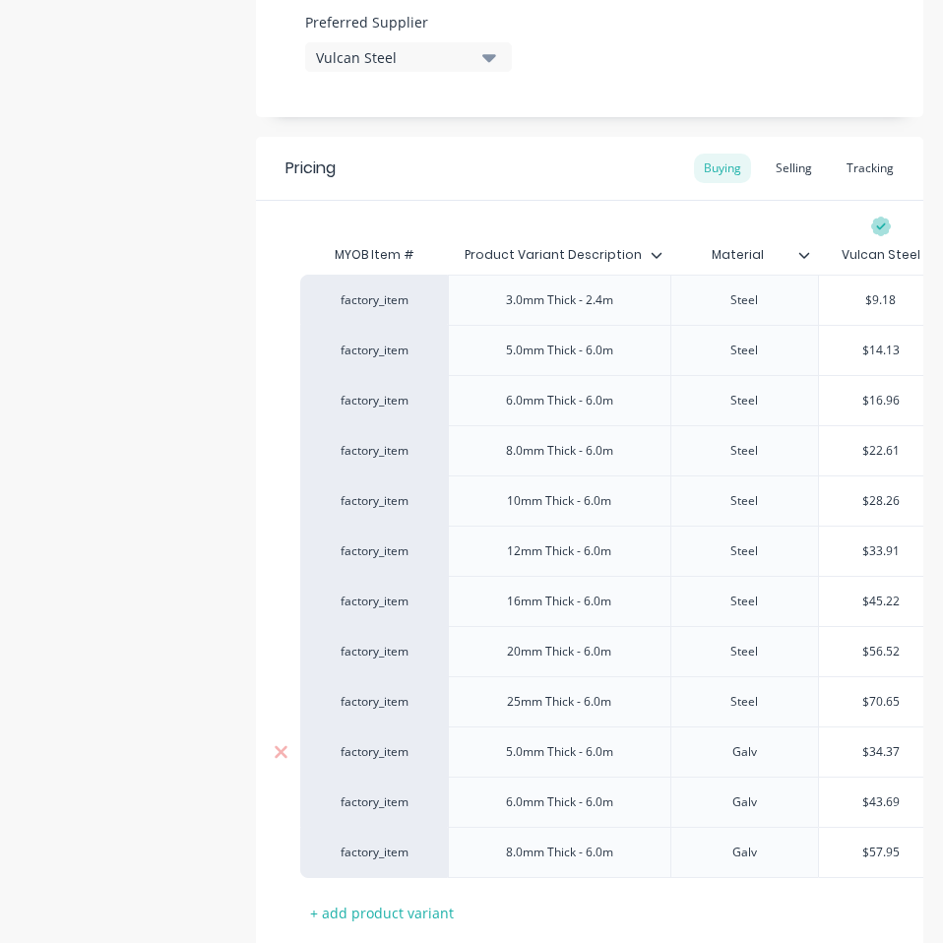
click at [876, 750] on input "$34.37" at bounding box center [881, 752] width 124 height 18
paste input "30.42"
type textarea "x"
type input "$30.42"
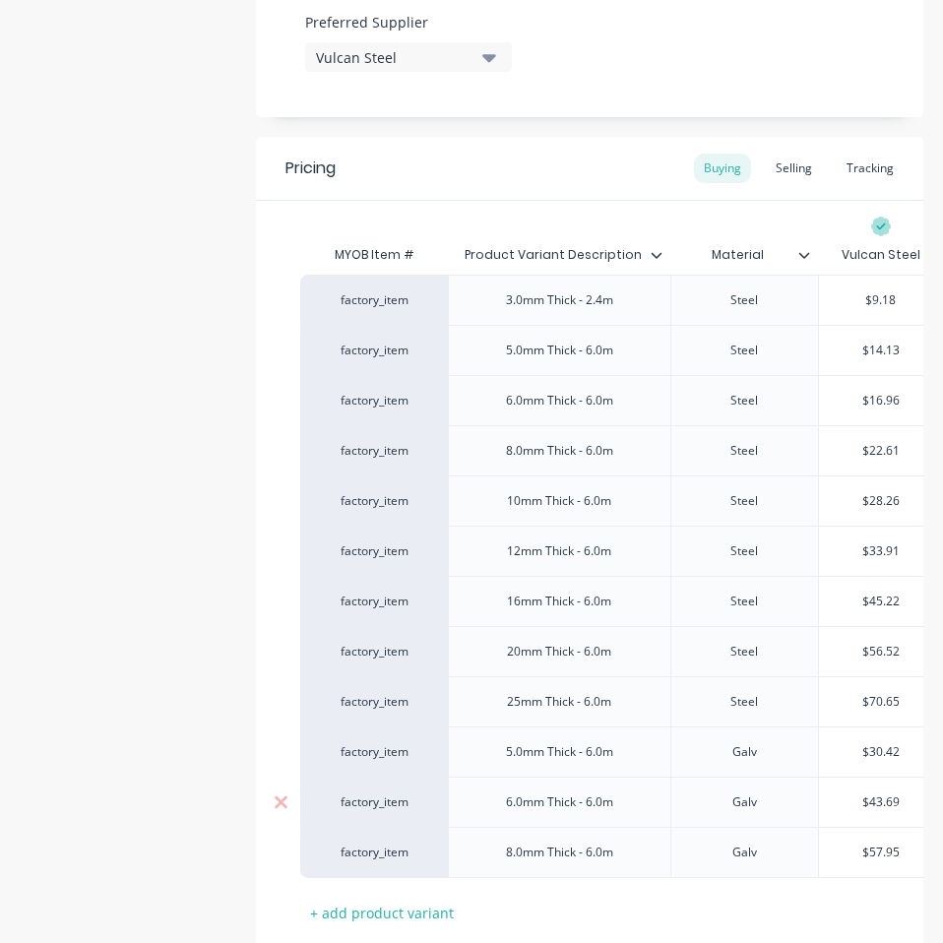
type input "$43.69"
click at [889, 802] on input "$43.69" at bounding box center [881, 802] width 124 height 18
paste input "38.8"
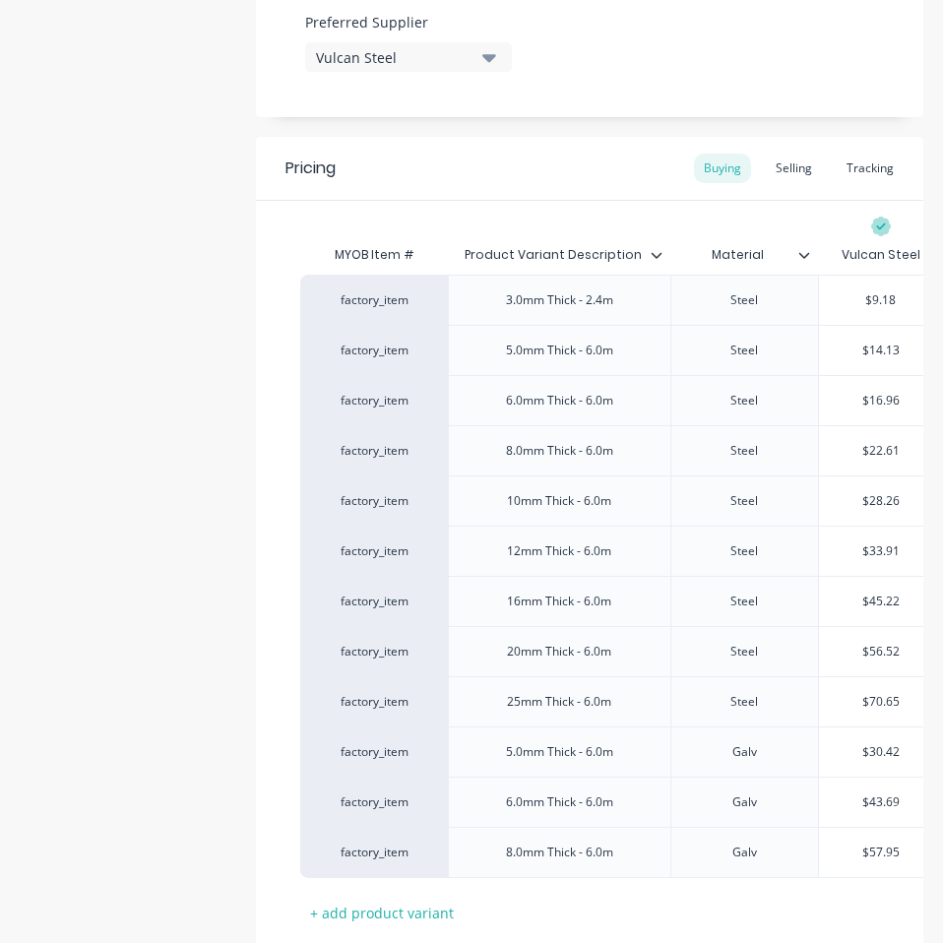
type textarea "x"
type input "$38.89"
type input "$57.95"
click at [882, 852] on input "$57.95" at bounding box center [881, 852] width 124 height 18
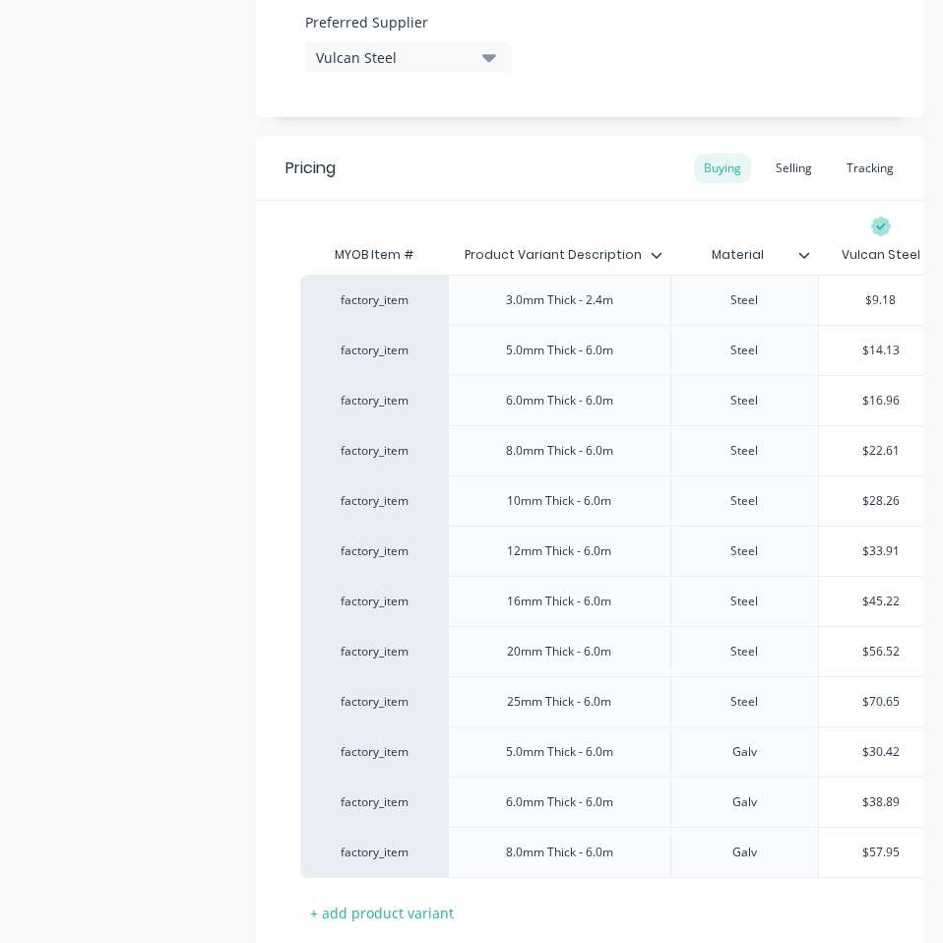
paste input "1.8"
type textarea "x"
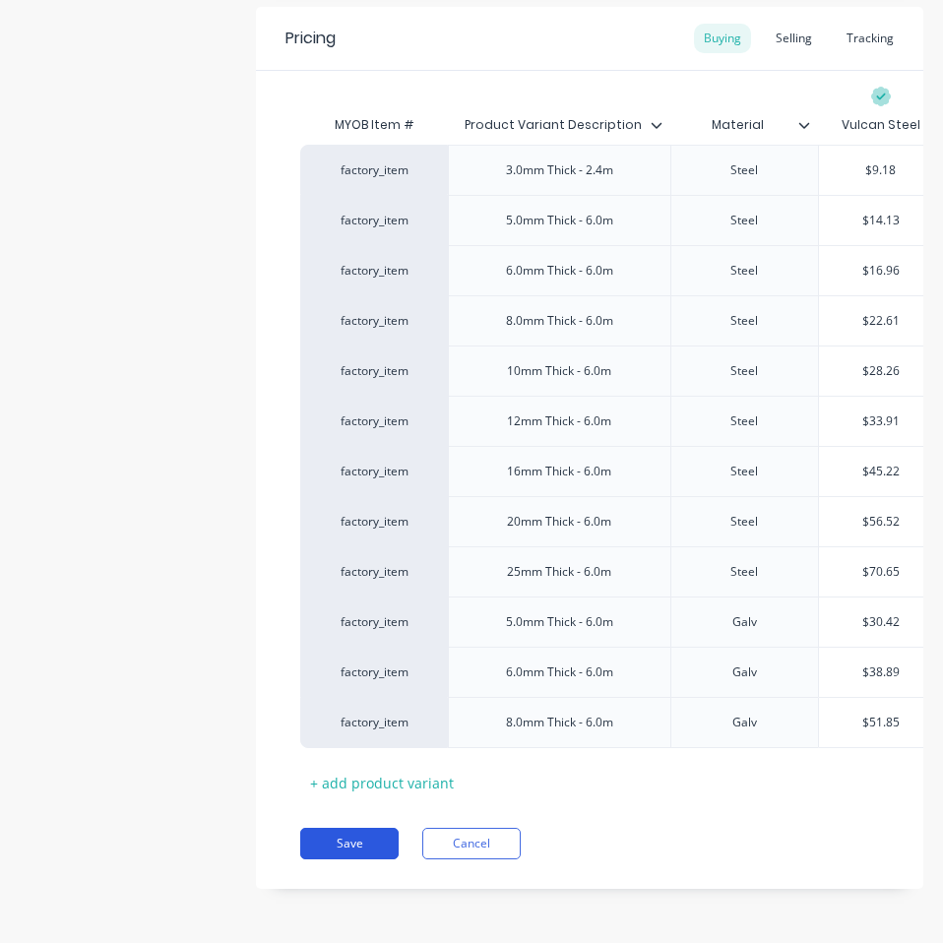
type input "$51.85"
click at [332, 837] on button "Save" at bounding box center [349, 842] width 98 height 31
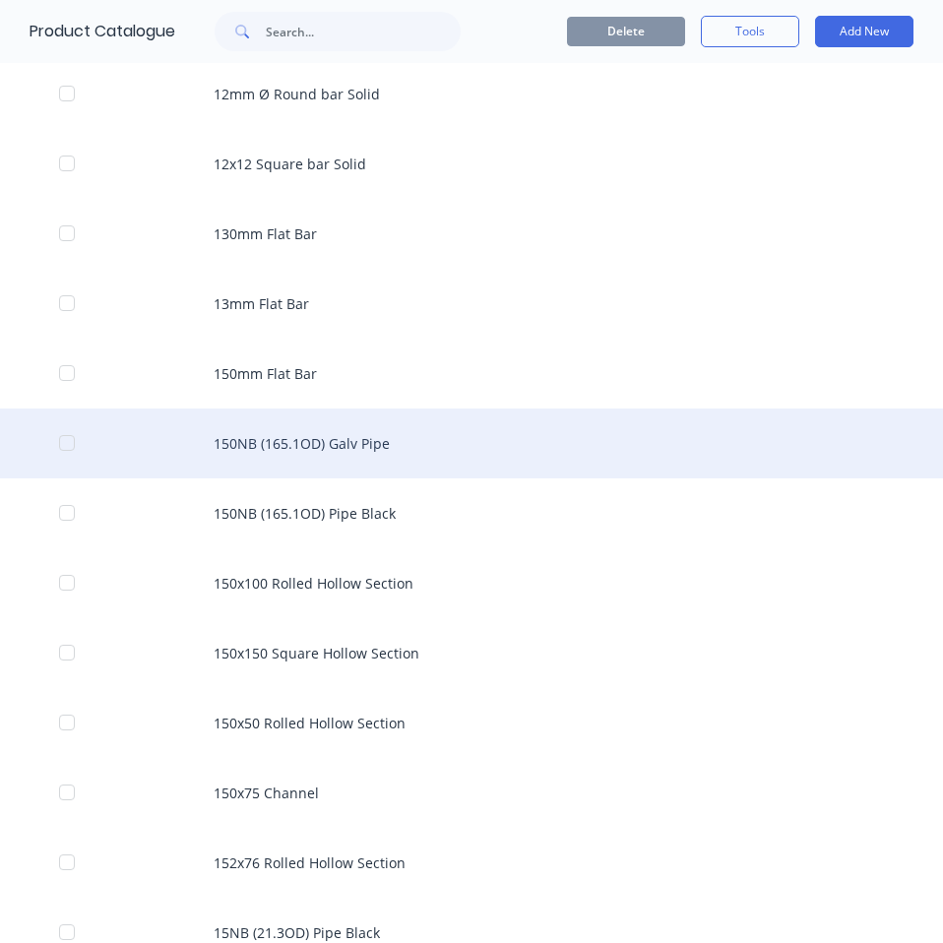
scroll to position [2285, 0]
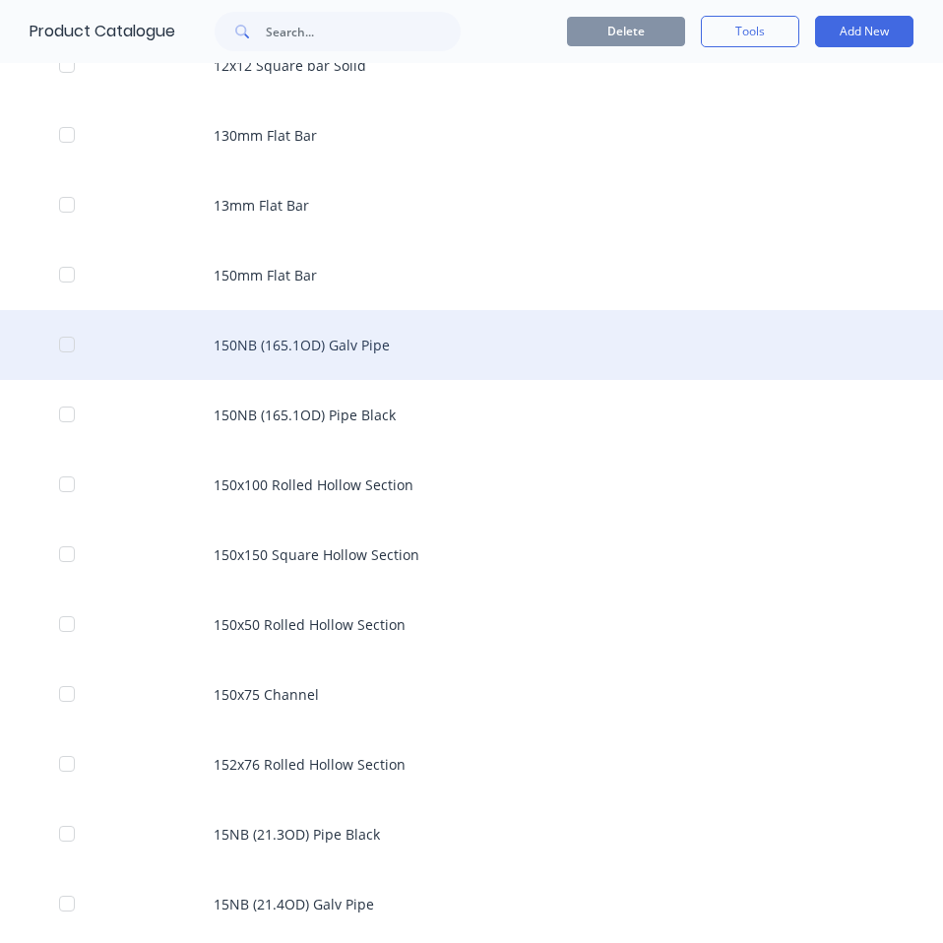
click at [409, 350] on div "150NB (165.1OD) Galv Pipe" at bounding box center [471, 345] width 943 height 70
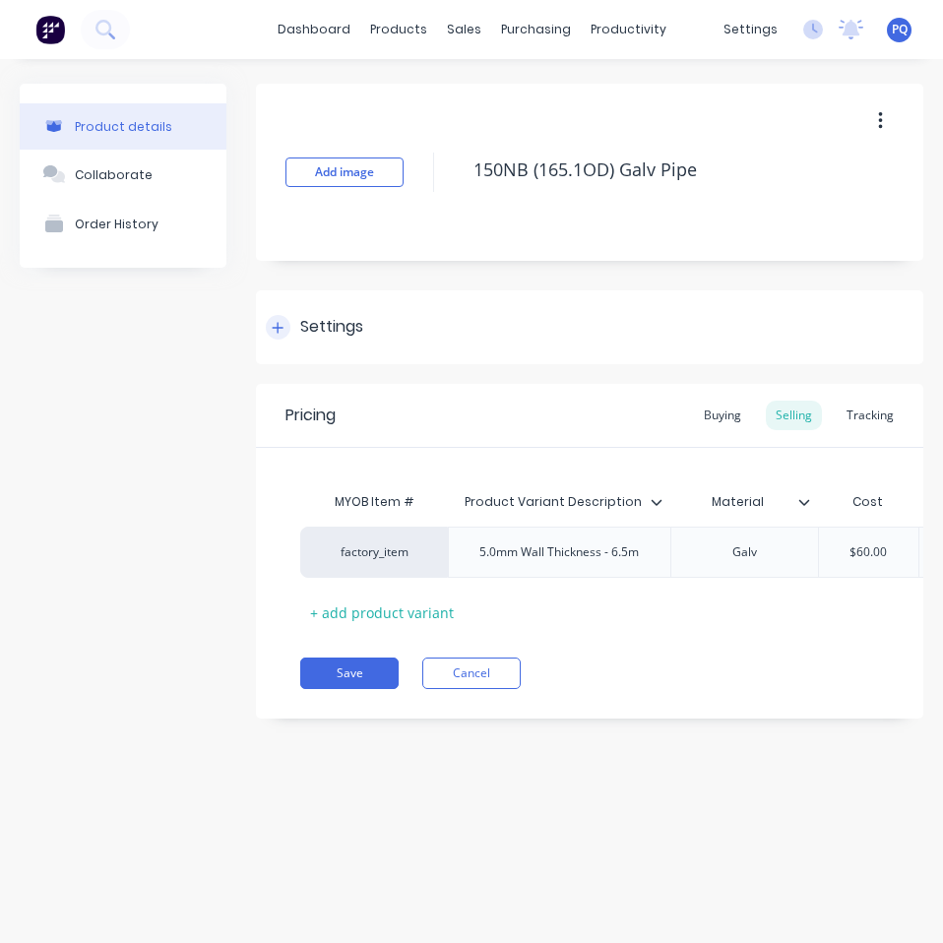
click at [325, 335] on div "Settings" at bounding box center [331, 327] width 63 height 25
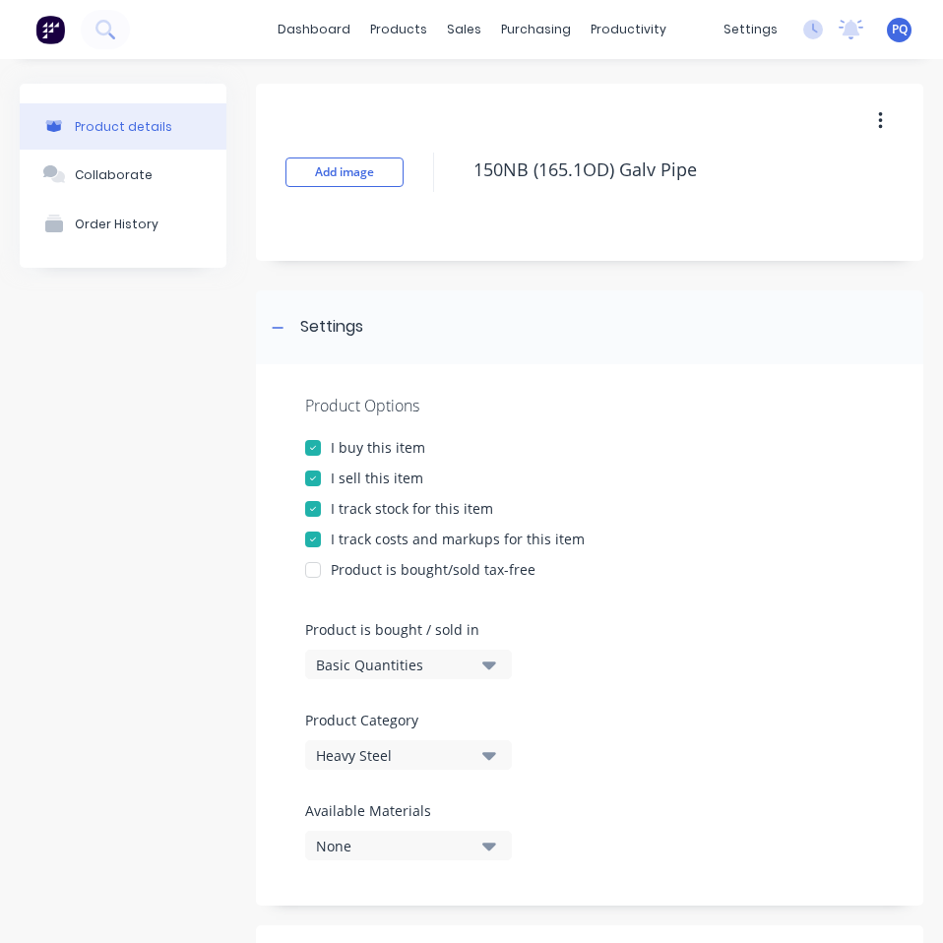
click at [344, 659] on div "Basic Quantities" at bounding box center [394, 664] width 157 height 21
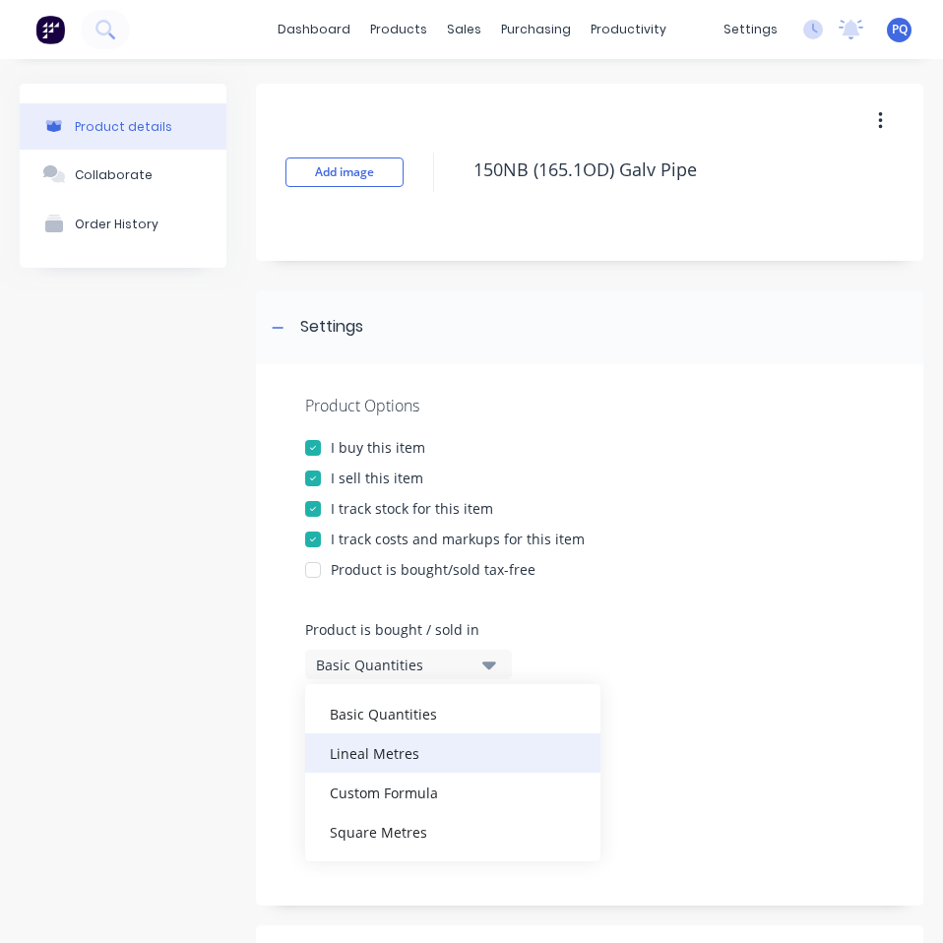
click at [378, 750] on div "Lineal Metres" at bounding box center [452, 752] width 295 height 39
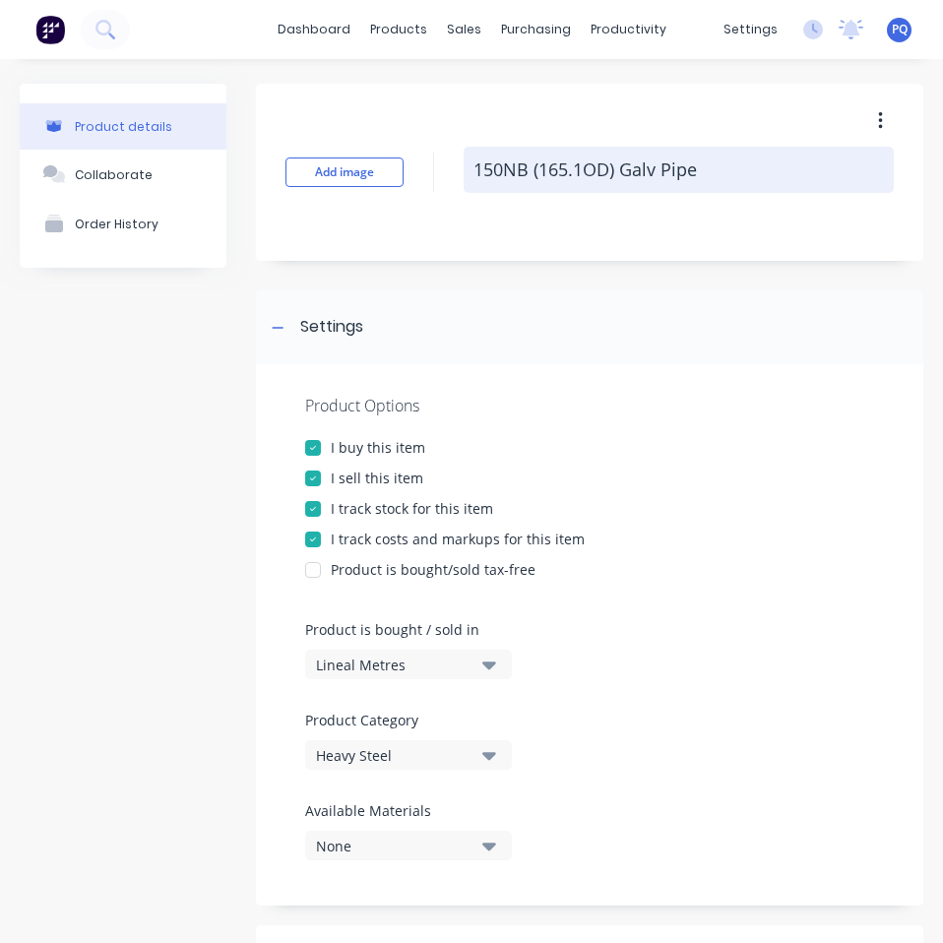
click at [677, 166] on textarea "150NB (165.1OD) Galv Pipe" at bounding box center [678, 170] width 430 height 46
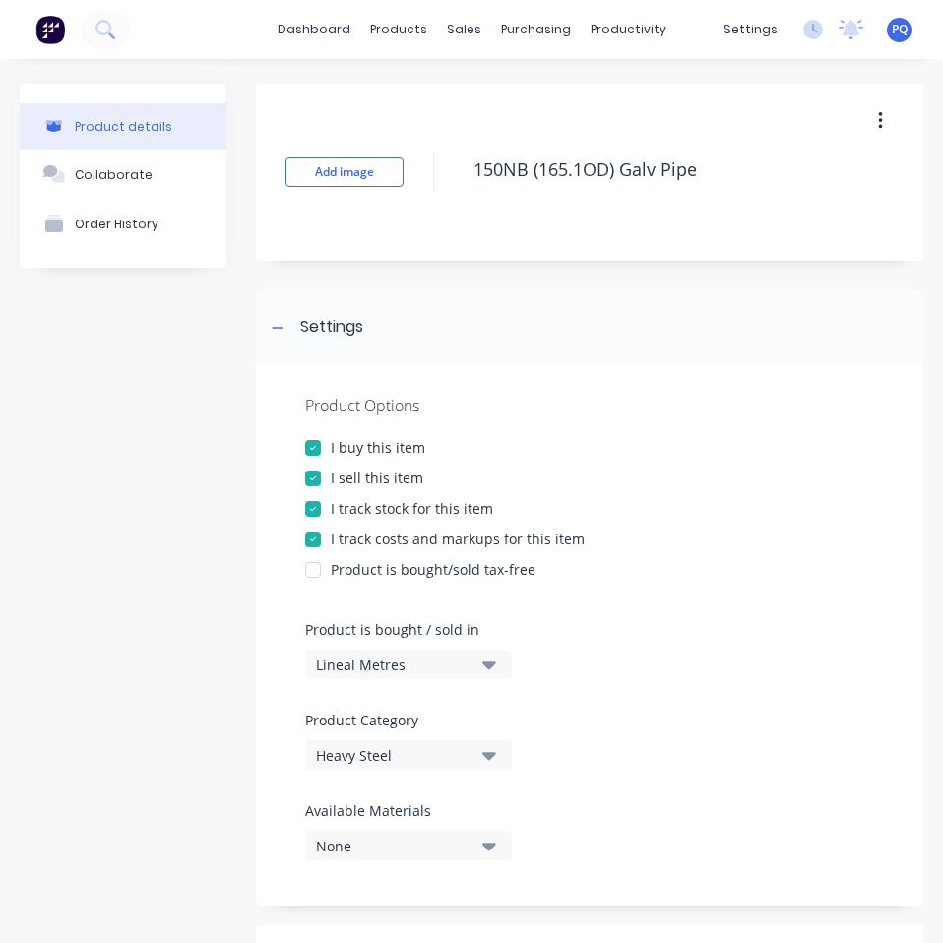
type textarea "x"
click at [410, 667] on div "Lineal Metres" at bounding box center [394, 664] width 157 height 21
click at [706, 685] on div "Product Options I buy this item I sell this item I track stock for this item I …" at bounding box center [589, 634] width 667 height 541
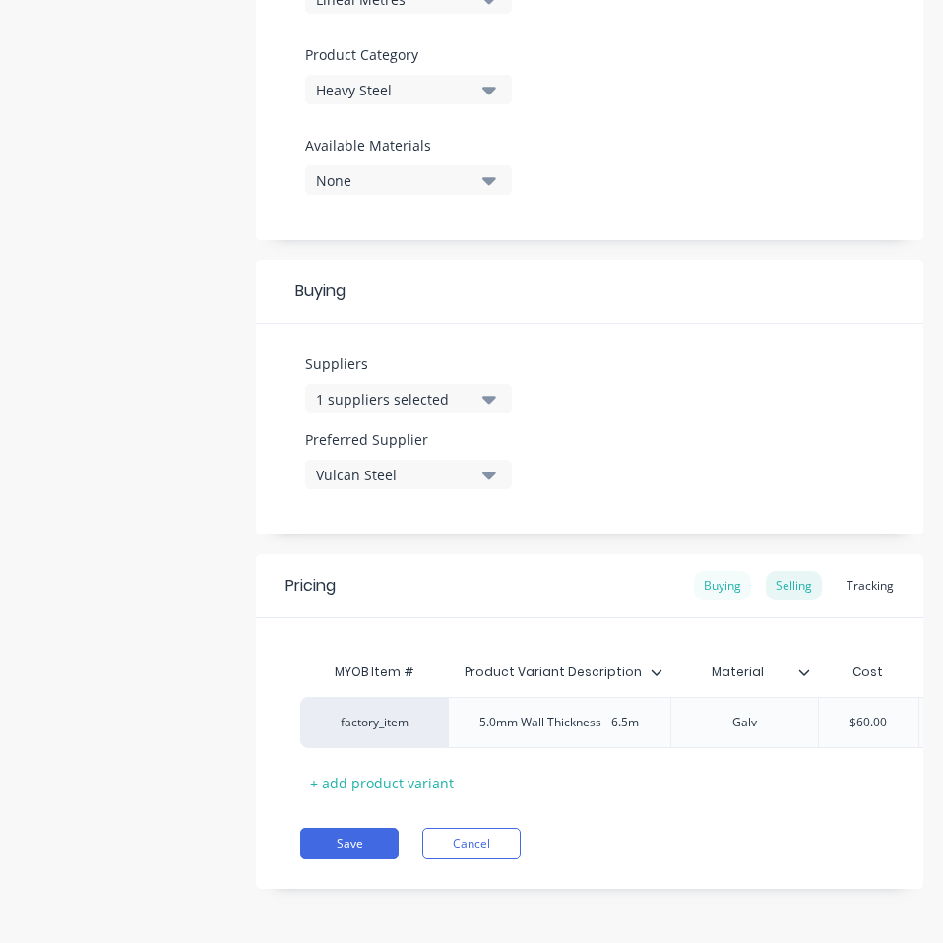
click at [722, 578] on div "Buying" at bounding box center [722, 586] width 57 height 30
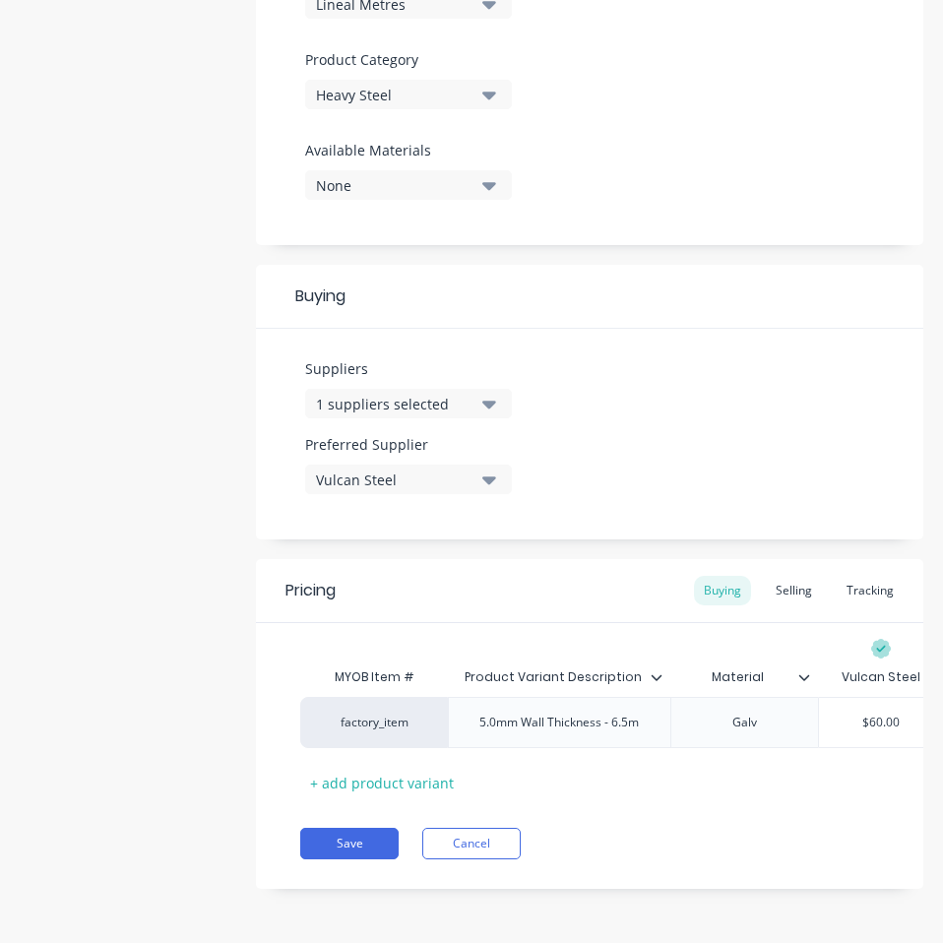
scroll to position [675, 0]
type input "$60.00"
click at [875, 713] on input "$60.00" at bounding box center [881, 722] width 124 height 18
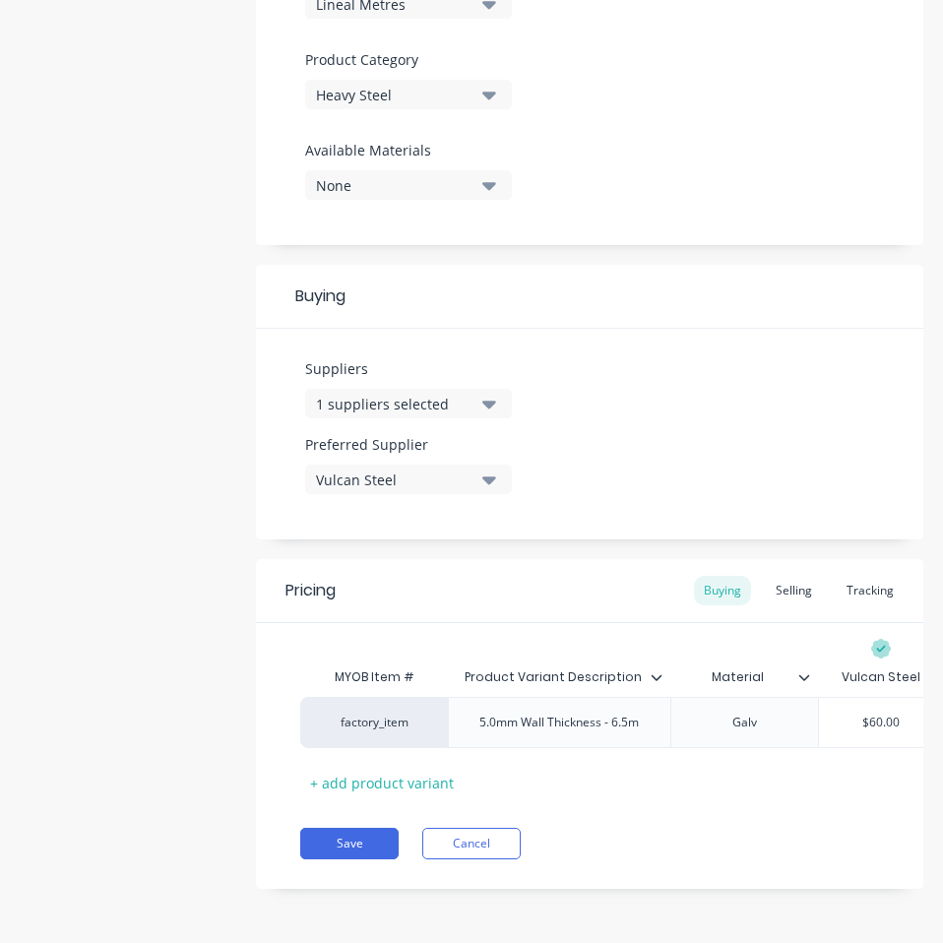
paste input "53.78"
type textarea "x"
type input "53.78"
click at [704, 831] on div "Save Cancel" at bounding box center [611, 842] width 623 height 31
click at [361, 836] on button "Save" at bounding box center [349, 842] width 98 height 31
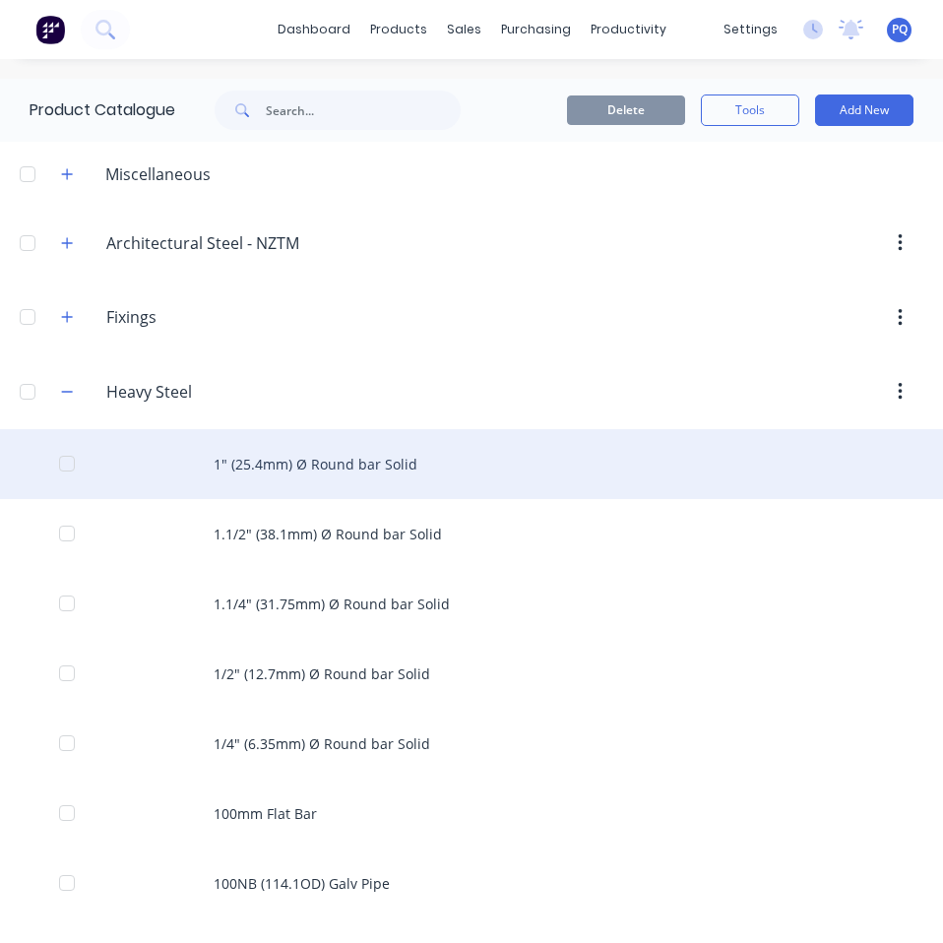
scroll to position [2158, 0]
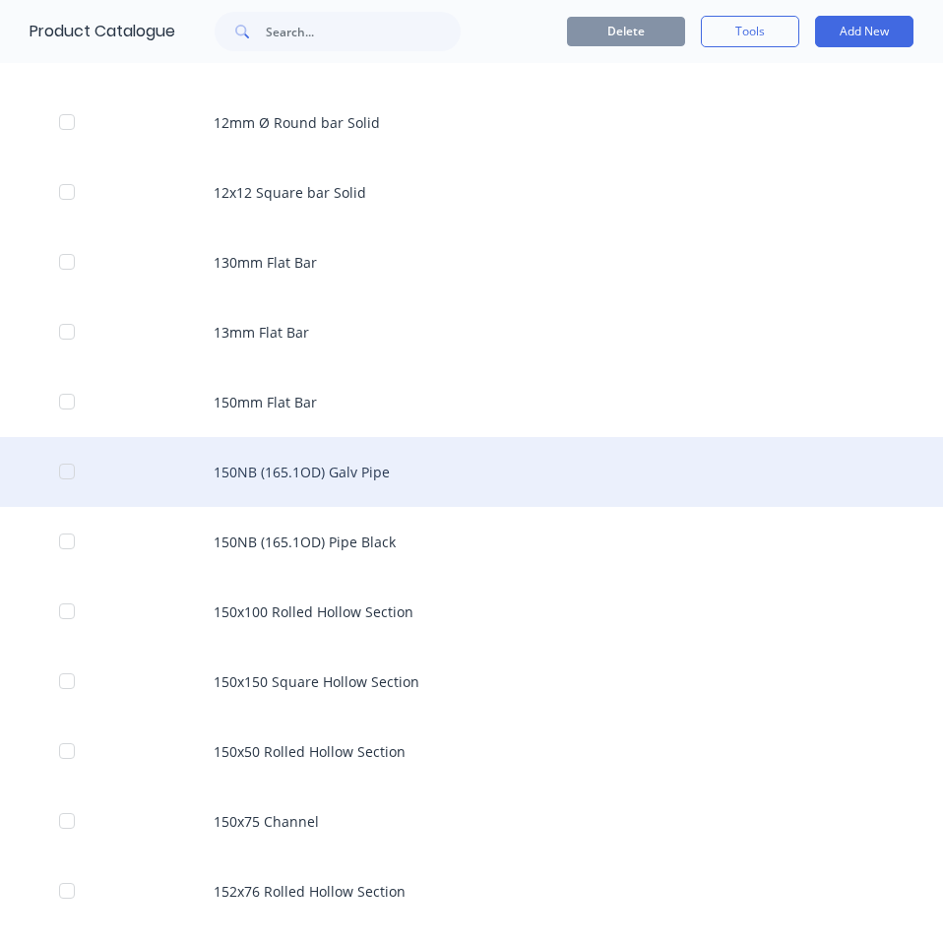
click at [449, 471] on div "150NB (165.1OD) Galv Pipe" at bounding box center [471, 472] width 943 height 70
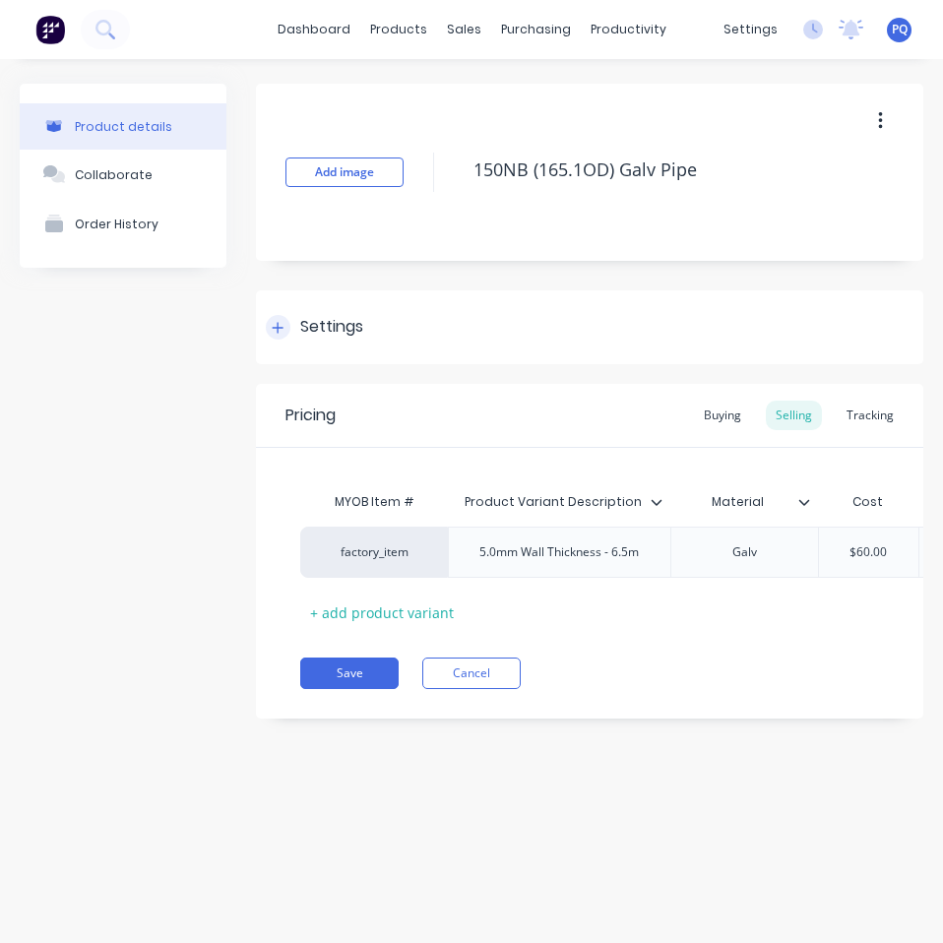
click at [300, 335] on div "Settings" at bounding box center [331, 327] width 63 height 25
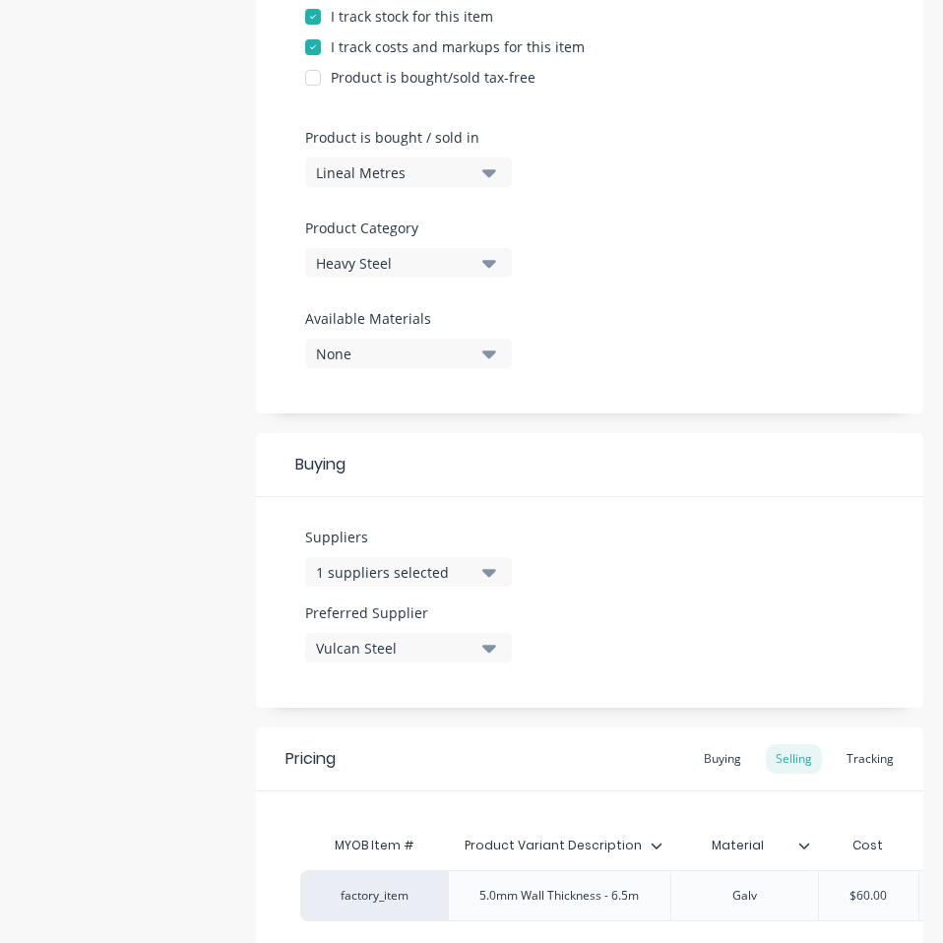
scroll to position [680, 0]
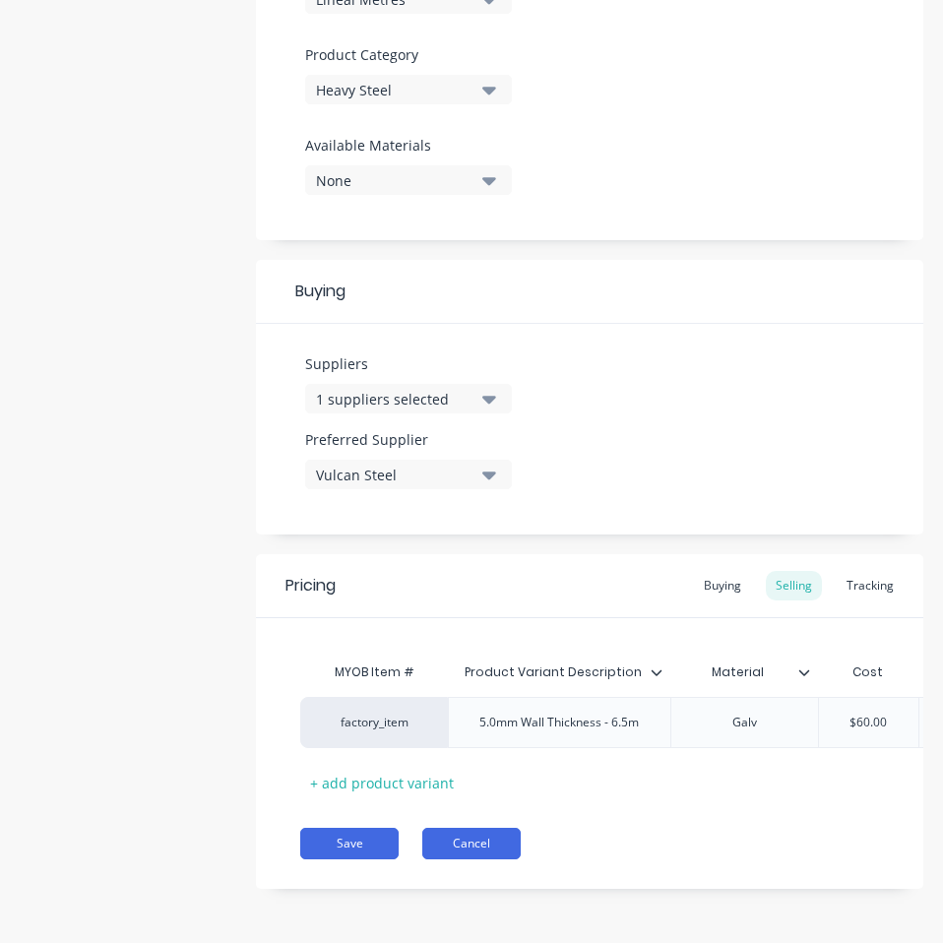
click at [481, 836] on button "Cancel" at bounding box center [471, 842] width 98 height 31
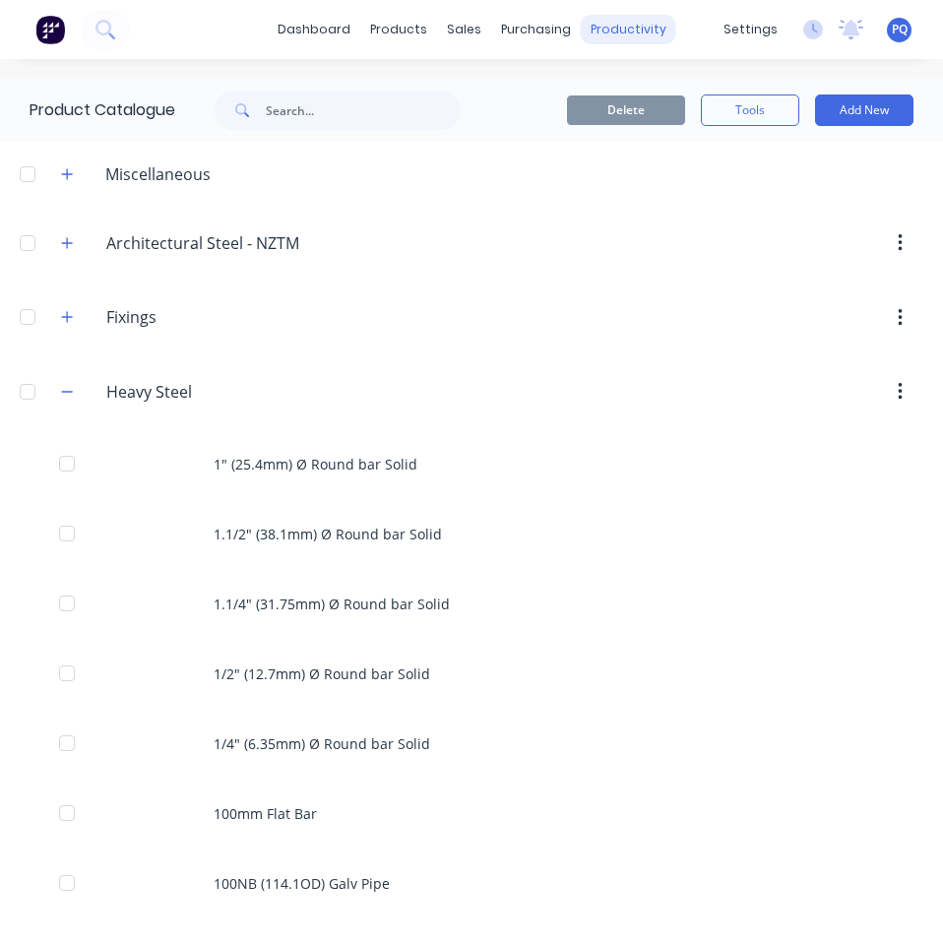
scroll to position [2158, 0]
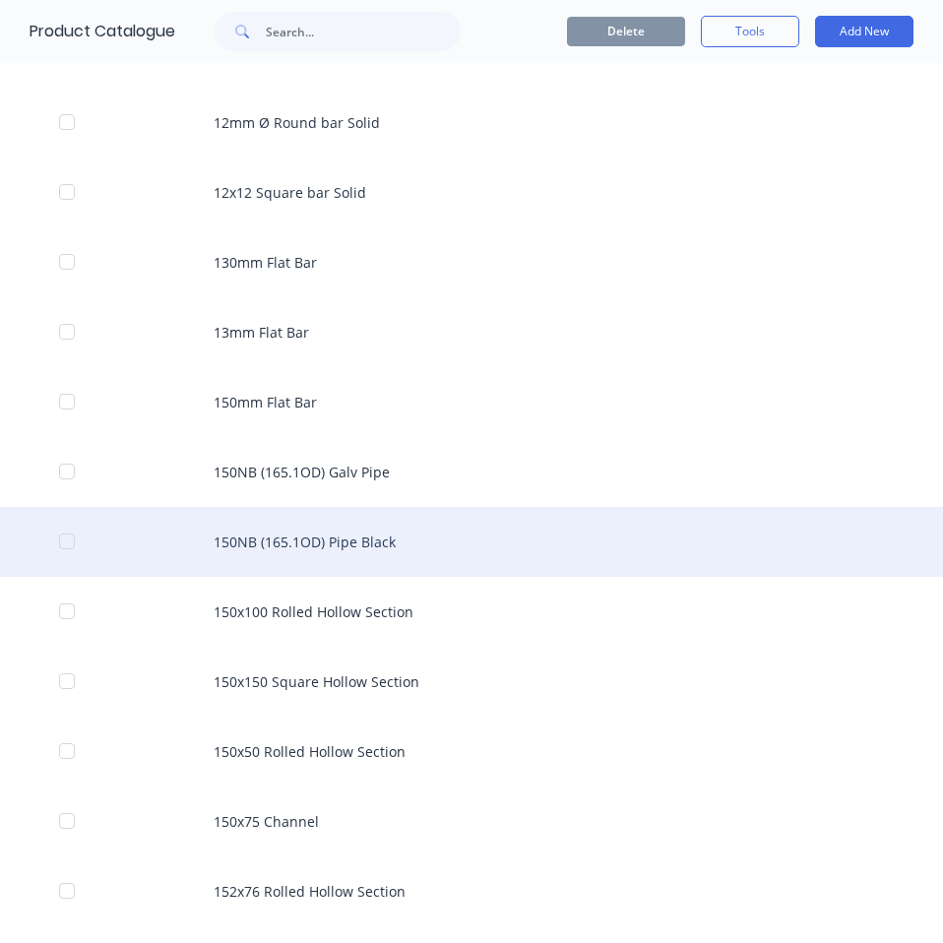
click at [330, 525] on div "150NB (165.1OD) Pipe Black" at bounding box center [471, 542] width 943 height 70
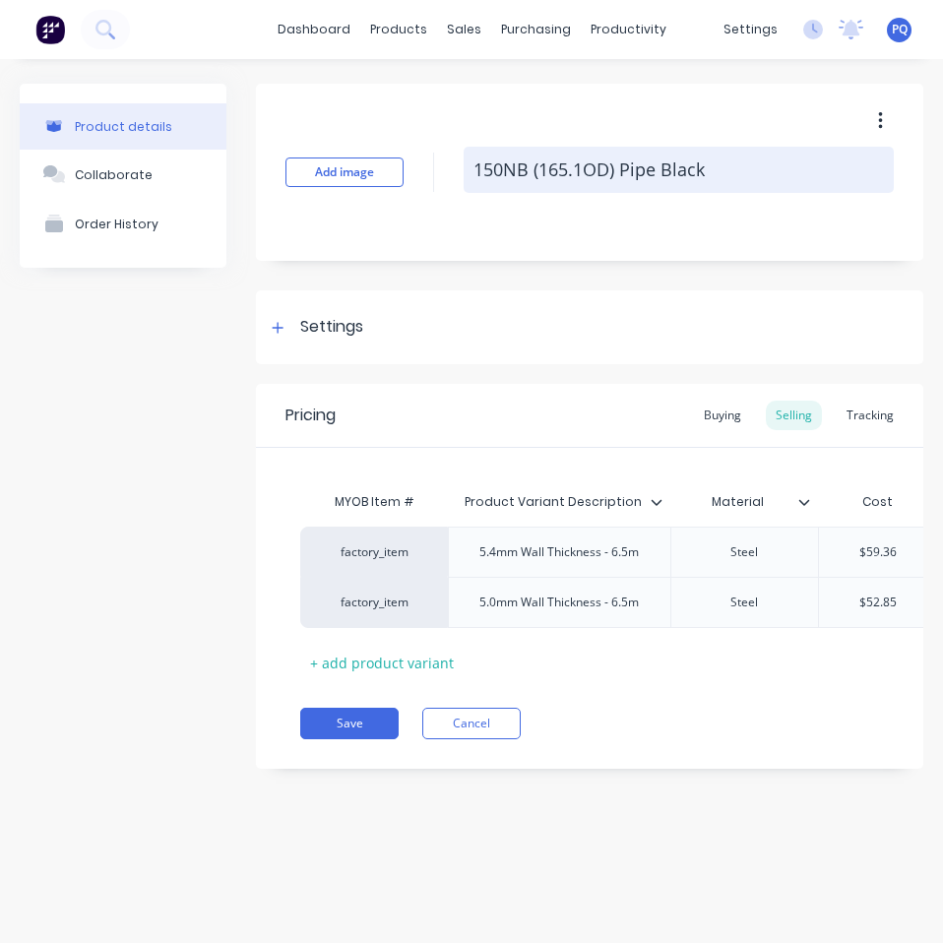
click at [535, 166] on textarea "150NB (165.1OD) Pipe Black" at bounding box center [678, 170] width 430 height 46
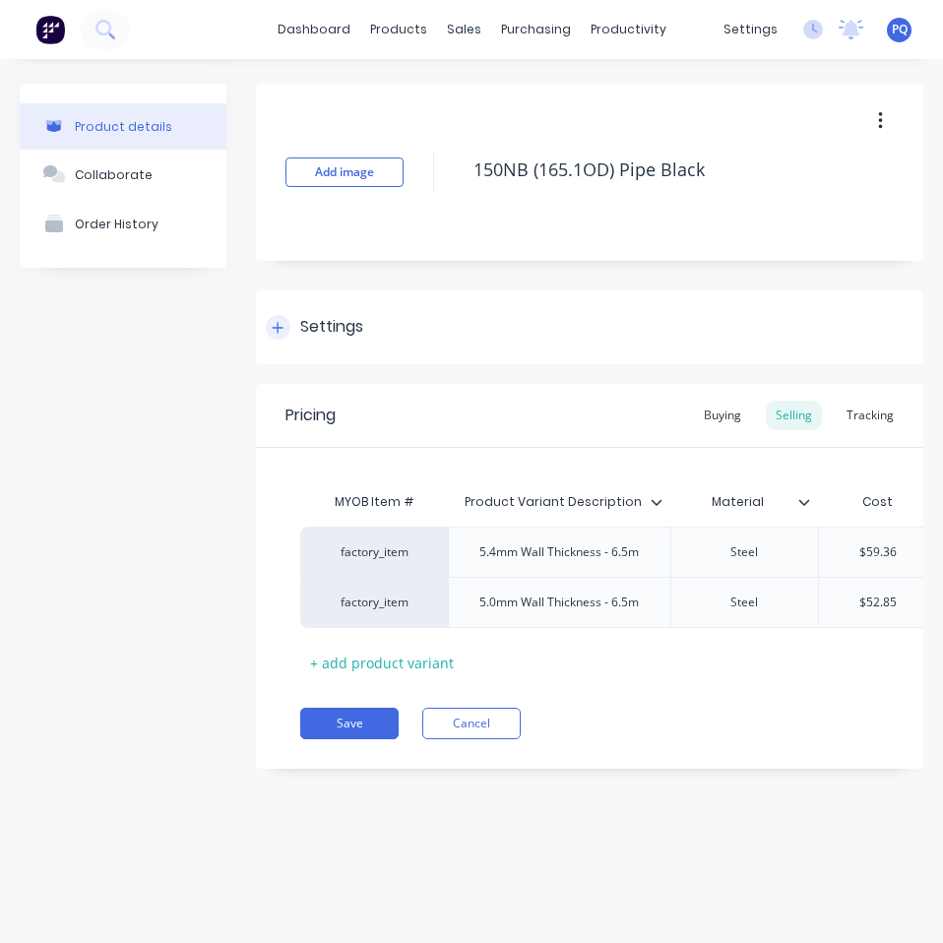
click at [335, 319] on div "Settings" at bounding box center [331, 327] width 63 height 25
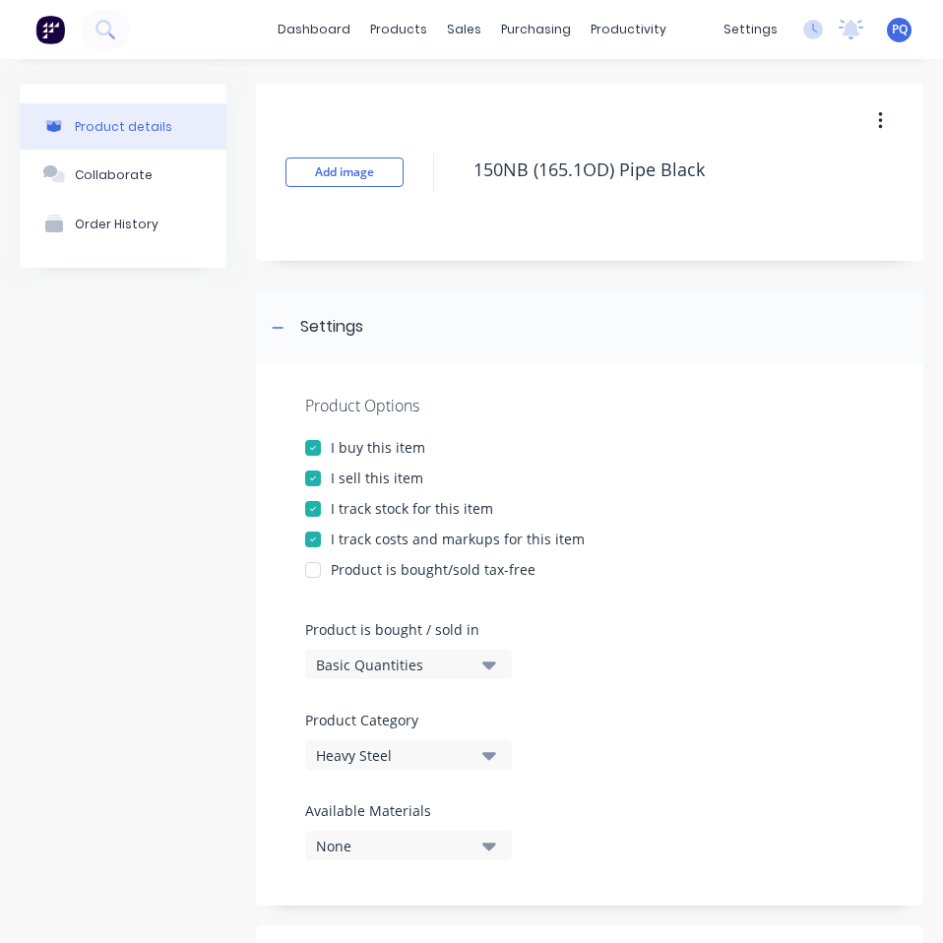
click at [407, 667] on div "Basic Quantities" at bounding box center [394, 664] width 157 height 21
click at [441, 748] on div "Lineal Metres" at bounding box center [452, 752] width 295 height 39
type textarea "x"
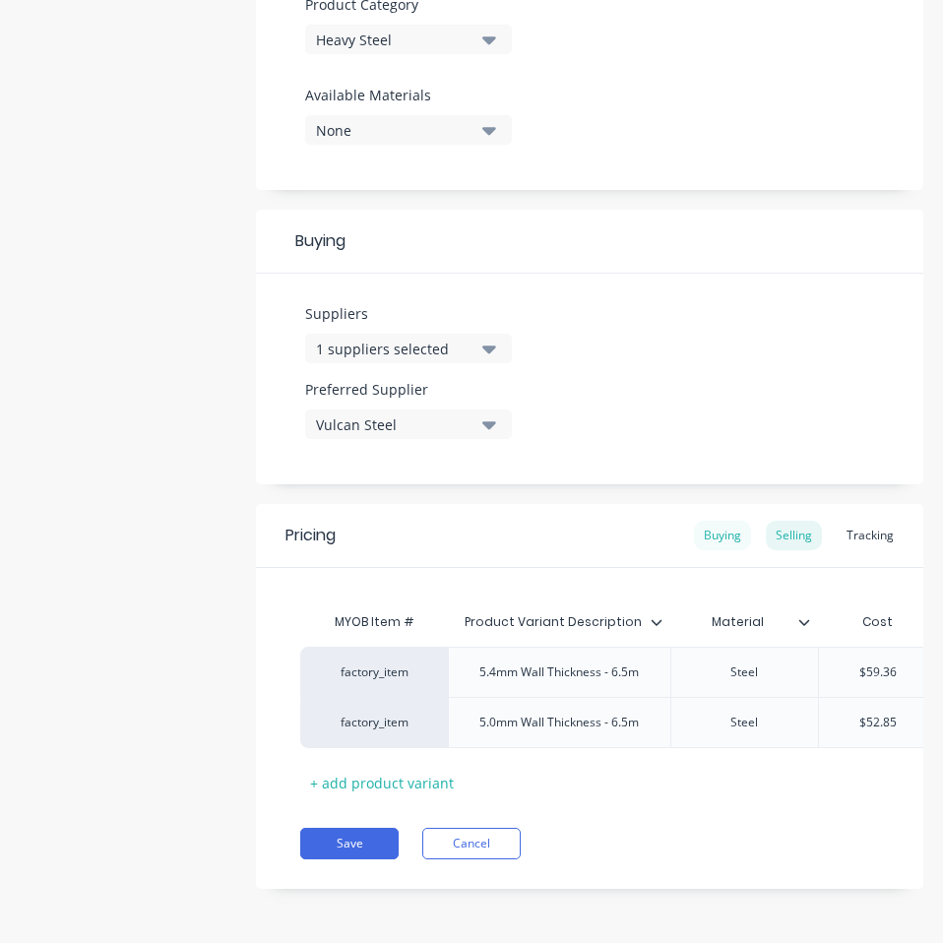
click at [709, 520] on div "Buying" at bounding box center [722, 535] width 57 height 30
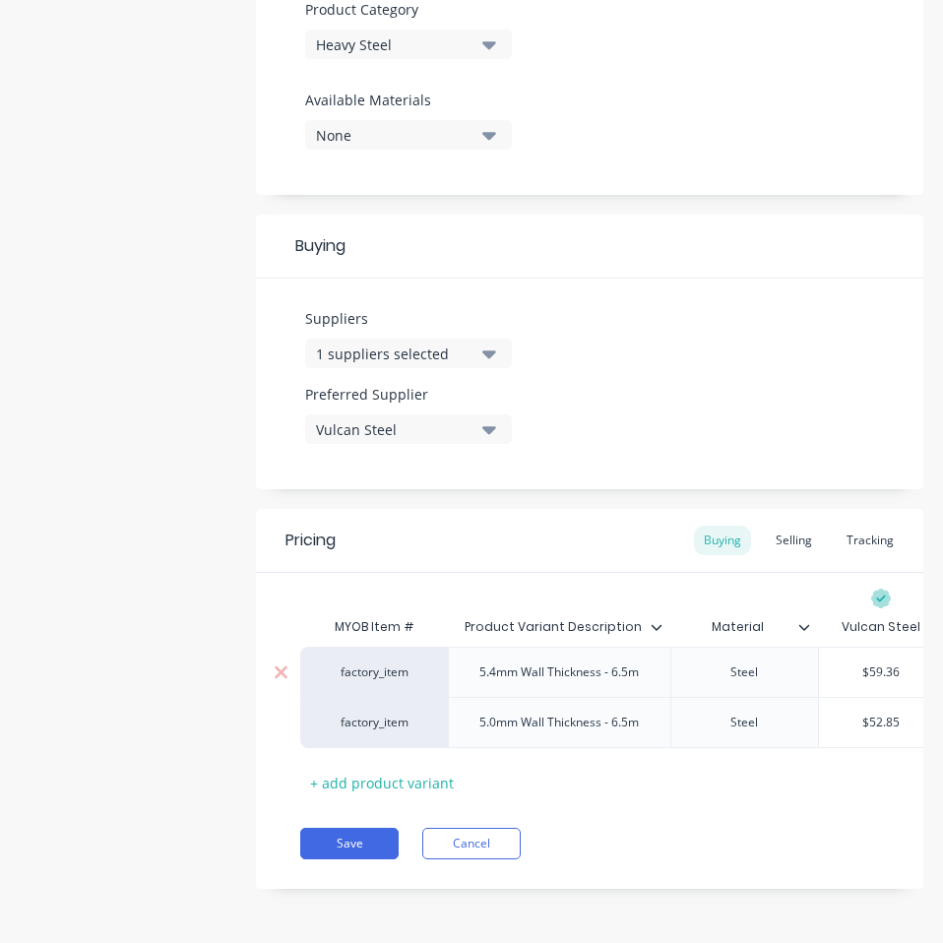
click at [866, 647] on div "$59.36" at bounding box center [881, 671] width 124 height 49
type input "$59.36"
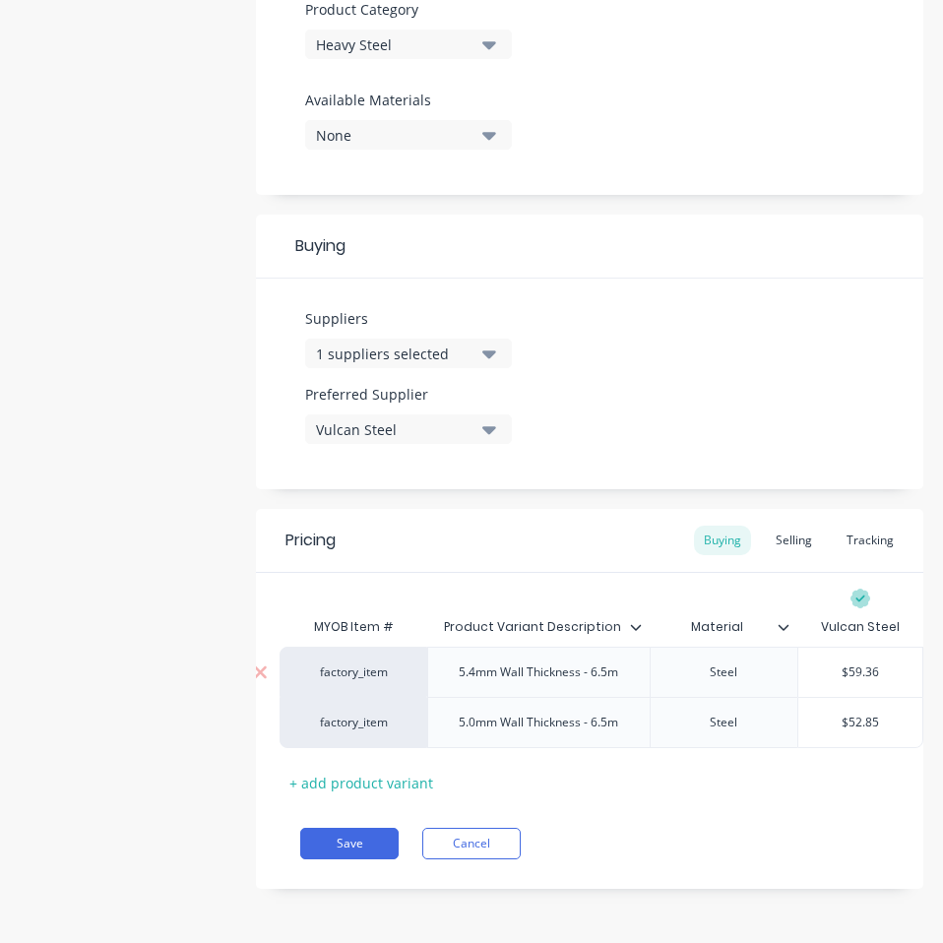
click at [854, 663] on input "$59.36" at bounding box center [860, 672] width 124 height 18
paste input "3.20"
click at [853, 713] on input "$52.85" at bounding box center [860, 722] width 124 height 18
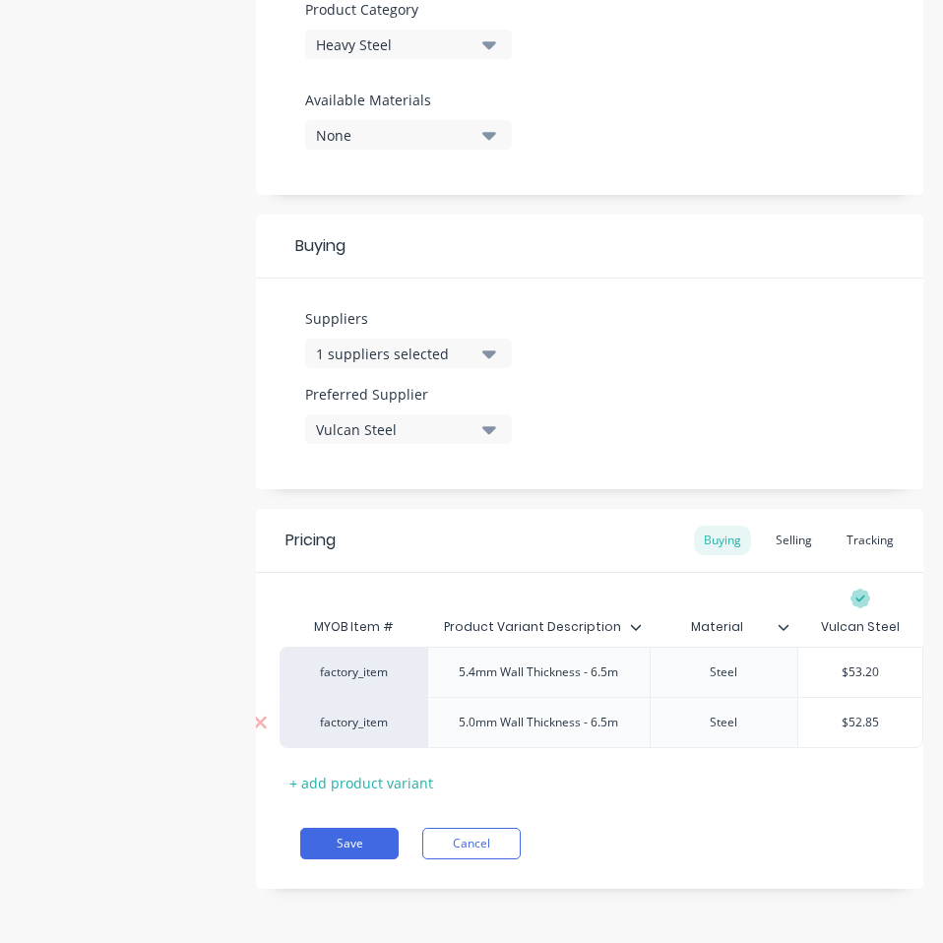
paste input "47.28"
click at [575, 927] on div "Product details Collaborate Order History Add image 150NB (165.1OD) Pipe Black …" at bounding box center [471, 146] width 943 height 1594
drag, startPoint x: 355, startPoint y: 839, endPoint x: 414, endPoint y: 846, distance: 59.4
click at [354, 839] on button "Save" at bounding box center [349, 842] width 98 height 31
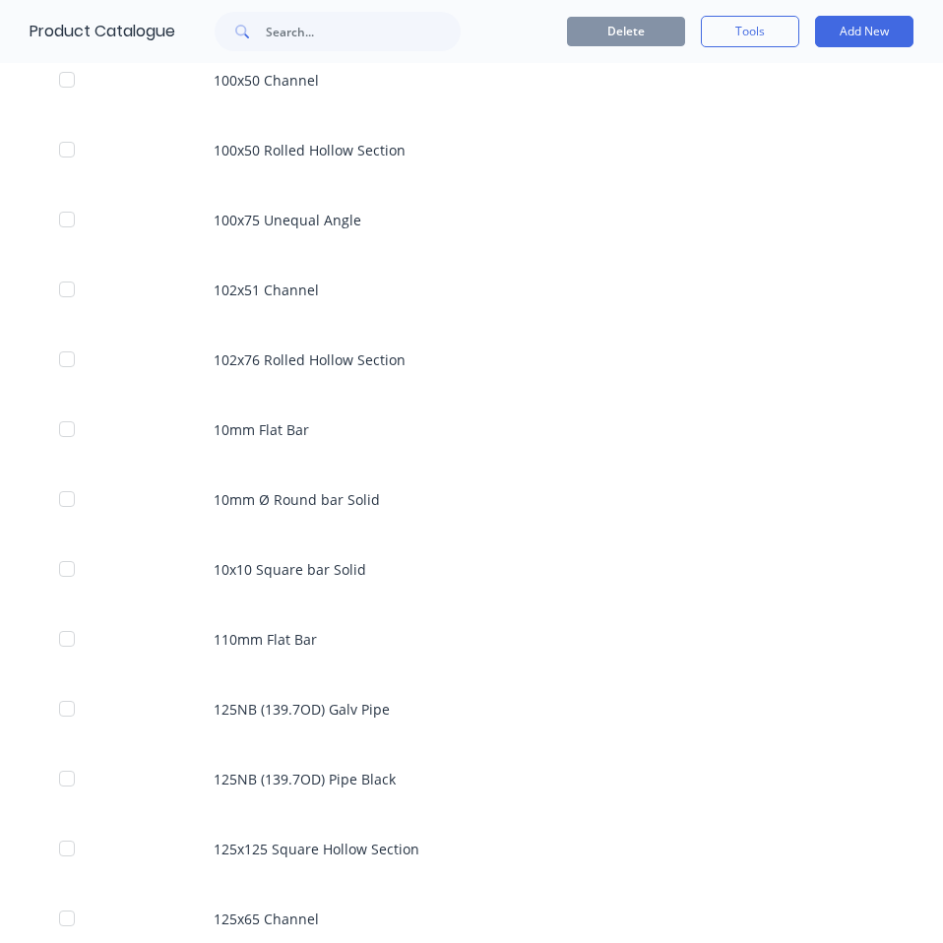
scroll to position [2228, 0]
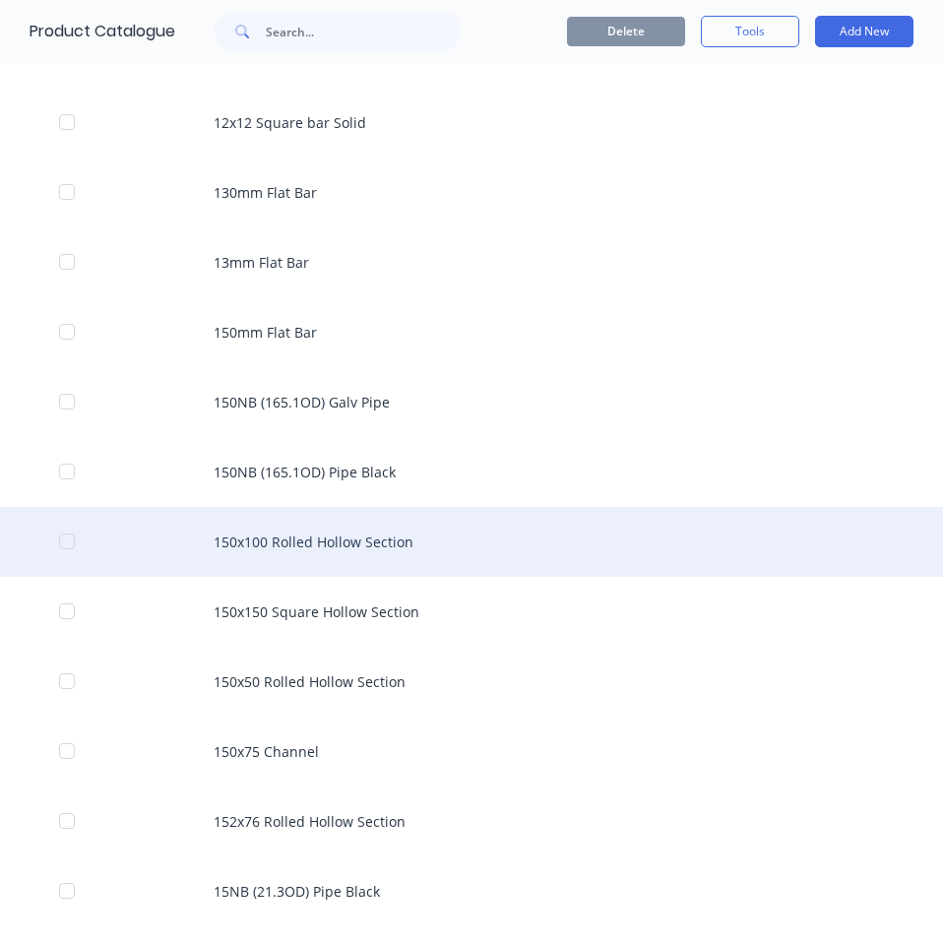
click at [382, 527] on div "150x100 Rolled Hollow Section" at bounding box center [471, 542] width 943 height 70
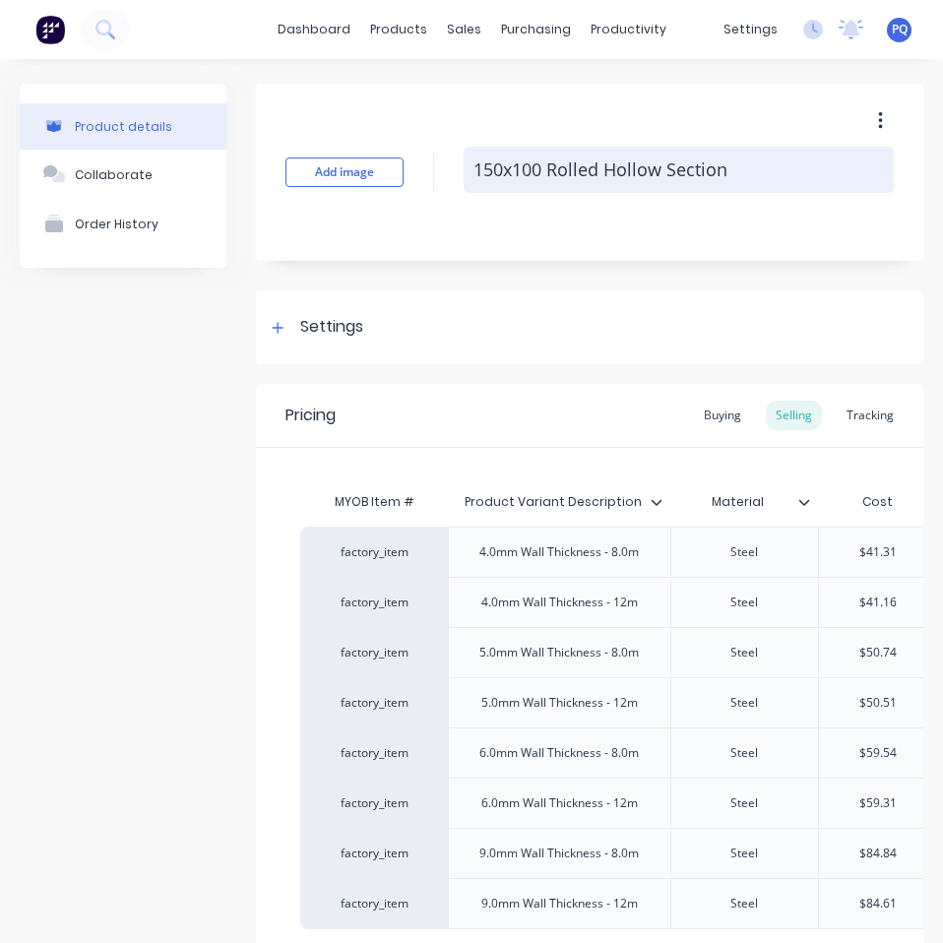
click at [535, 169] on textarea "150x100 Rolled Hollow Section" at bounding box center [678, 170] width 430 height 46
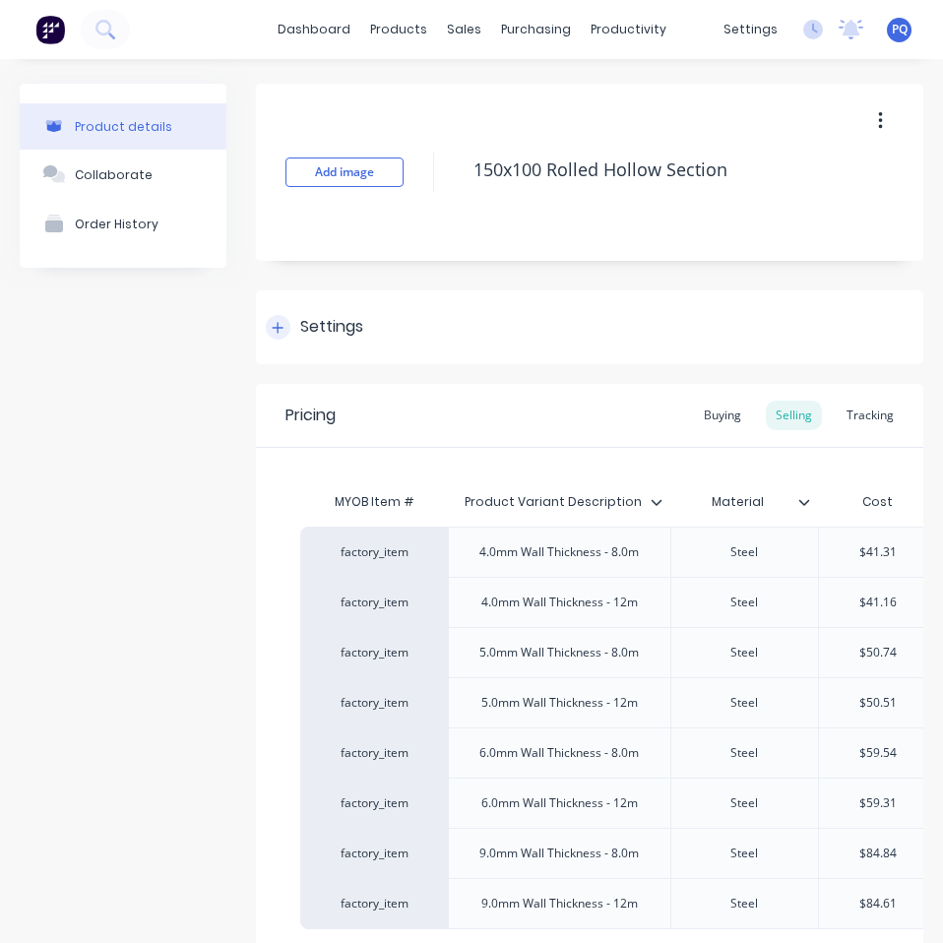
click at [312, 328] on div "Settings" at bounding box center [331, 327] width 63 height 25
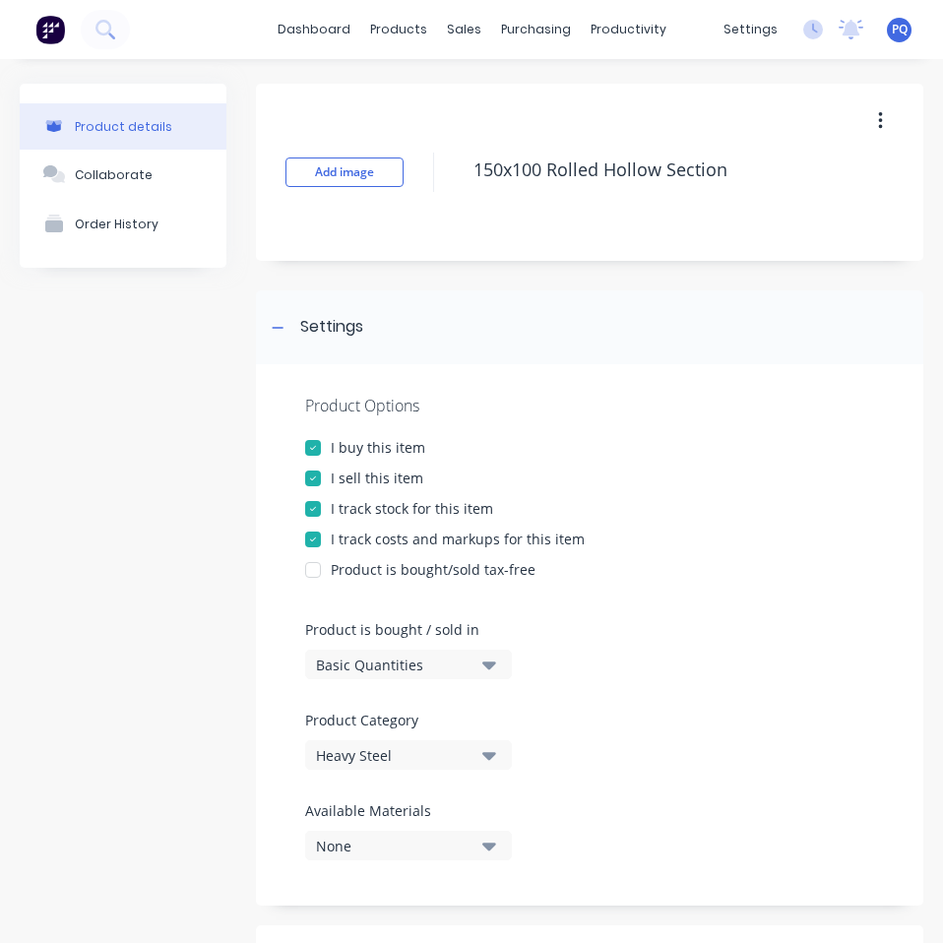
click at [397, 654] on div "Basic Quantities" at bounding box center [394, 664] width 157 height 21
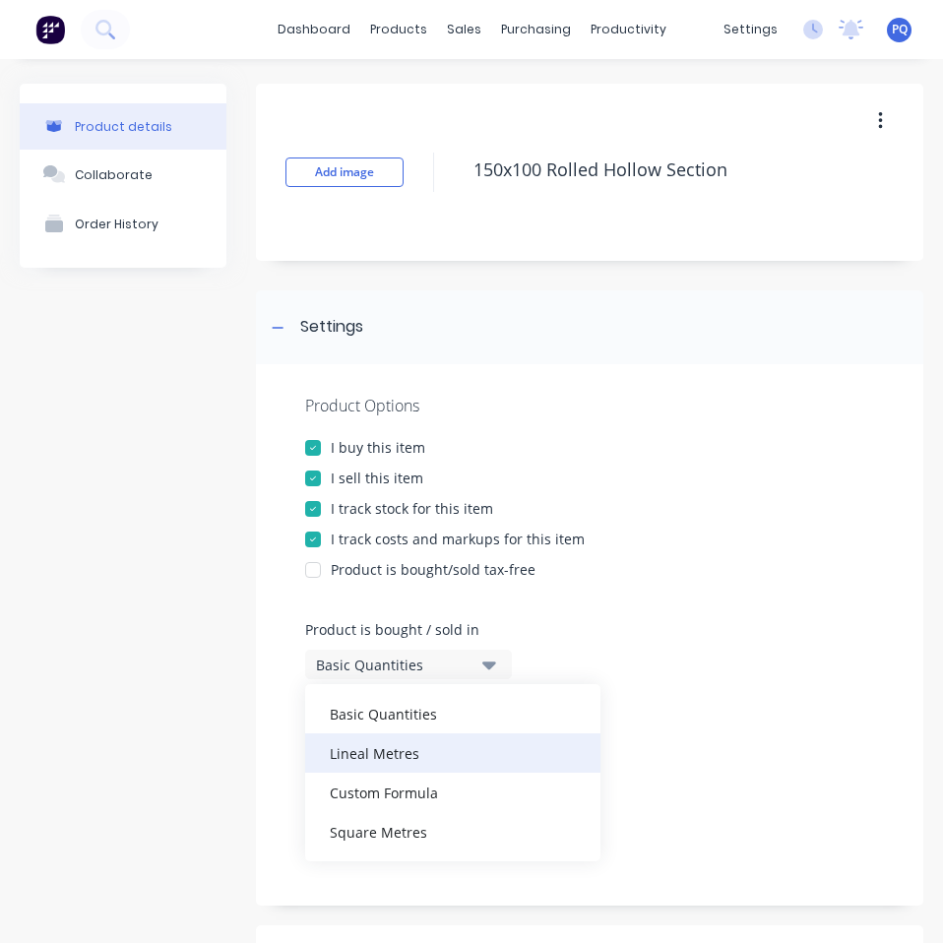
click at [424, 765] on div "Lineal Metres" at bounding box center [452, 752] width 295 height 39
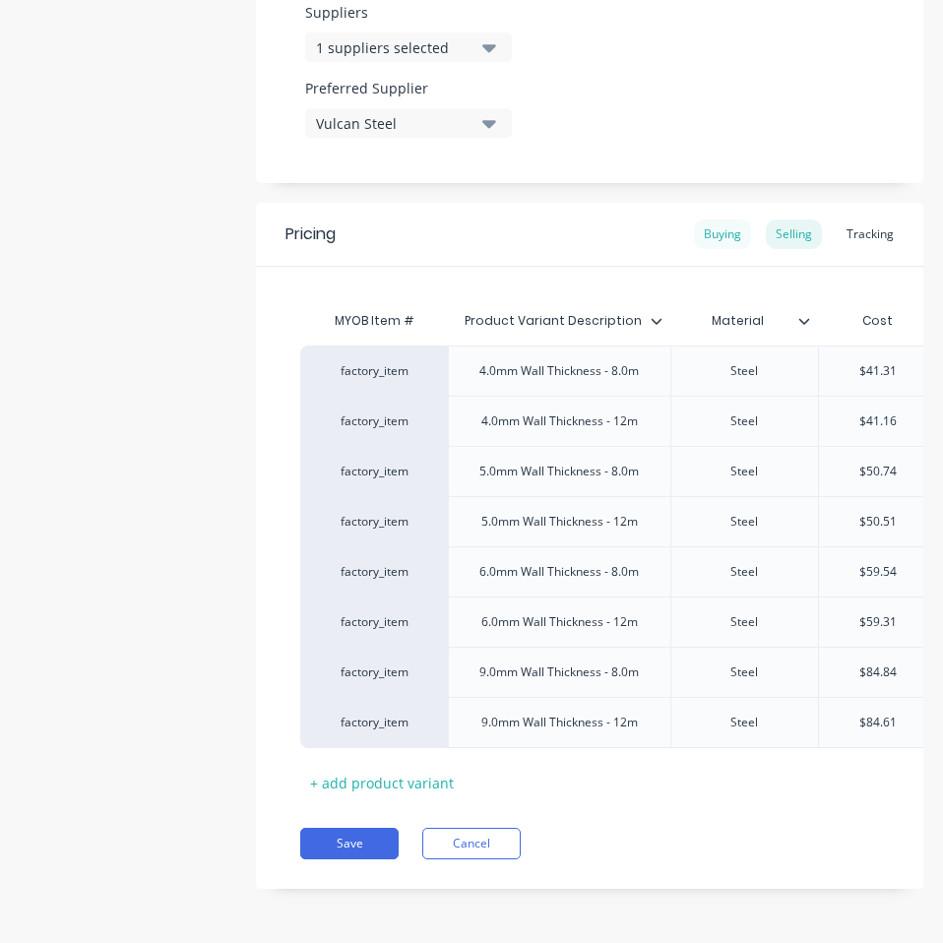
click at [706, 232] on div "Buying" at bounding box center [722, 234] width 57 height 30
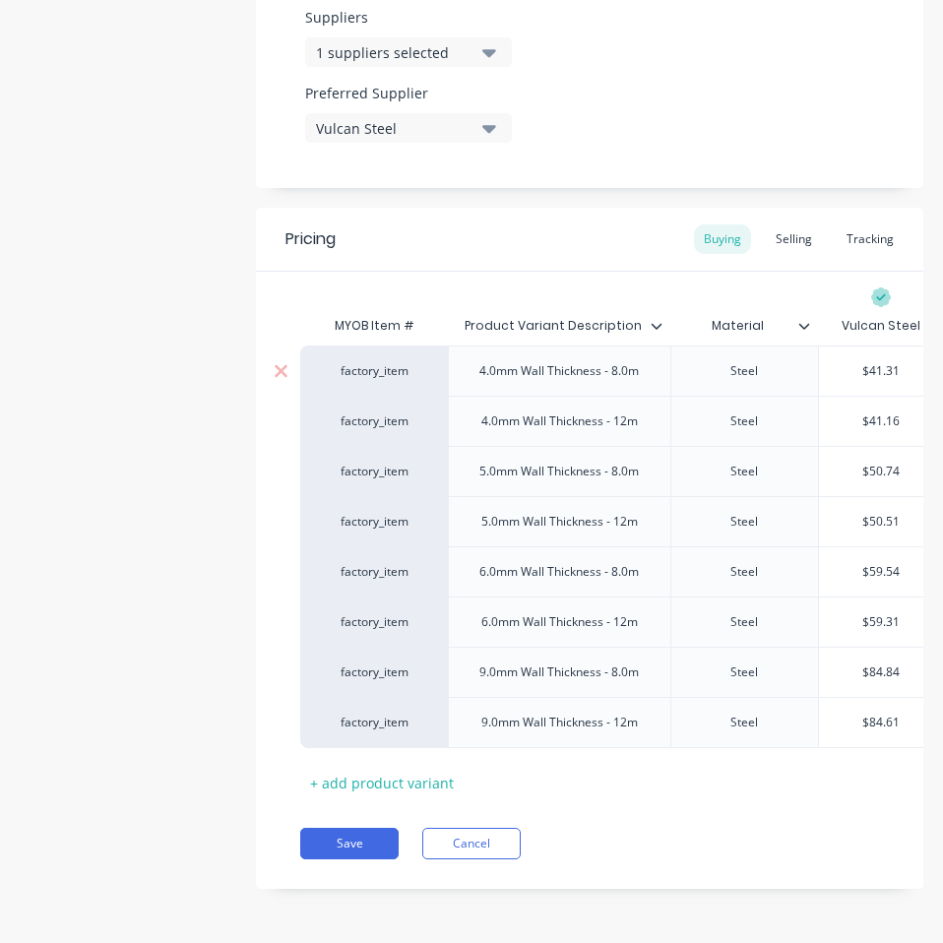
click at [877, 362] on input "$41.31" at bounding box center [881, 371] width 124 height 18
click at [878, 362] on input "$41.31" at bounding box center [881, 371] width 124 height 18
paste input "36.93"
click at [882, 412] on input "$41.16" at bounding box center [881, 421] width 124 height 18
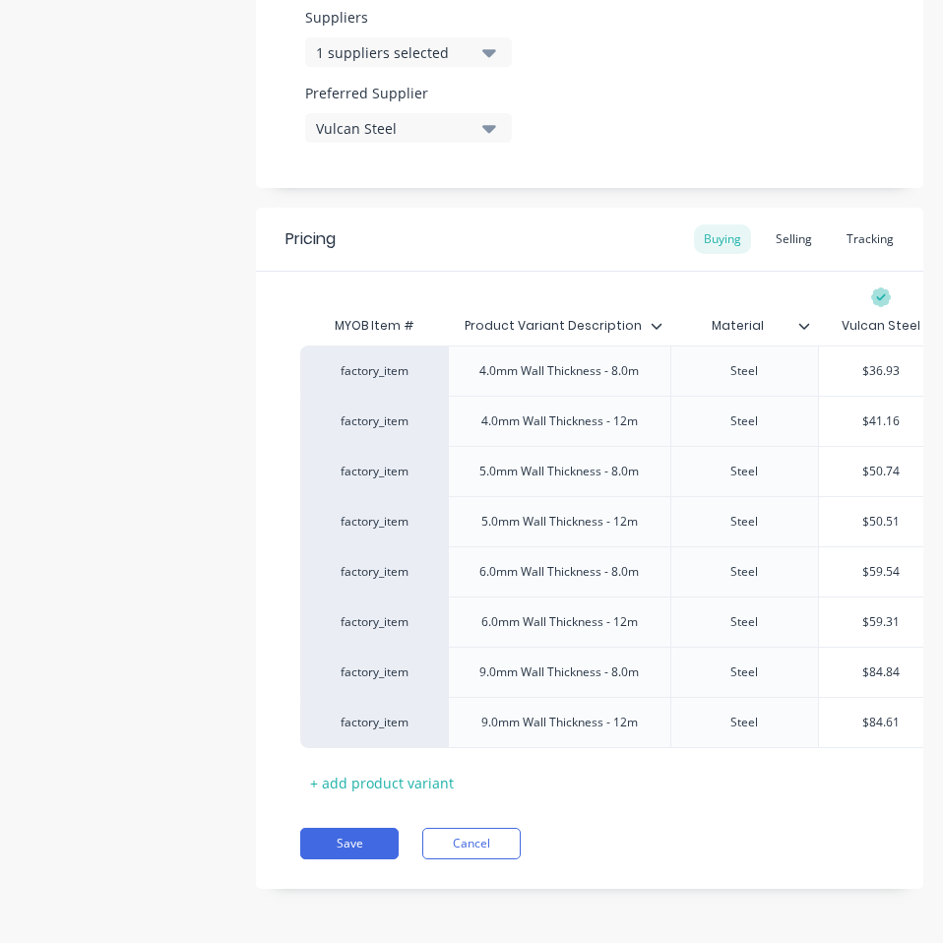
paste input "37.00"
click at [883, 462] on input "$50.74" at bounding box center [881, 471] width 124 height 18
paste input "45.50"
click at [886, 513] on input "$50.51" at bounding box center [881, 522] width 124 height 18
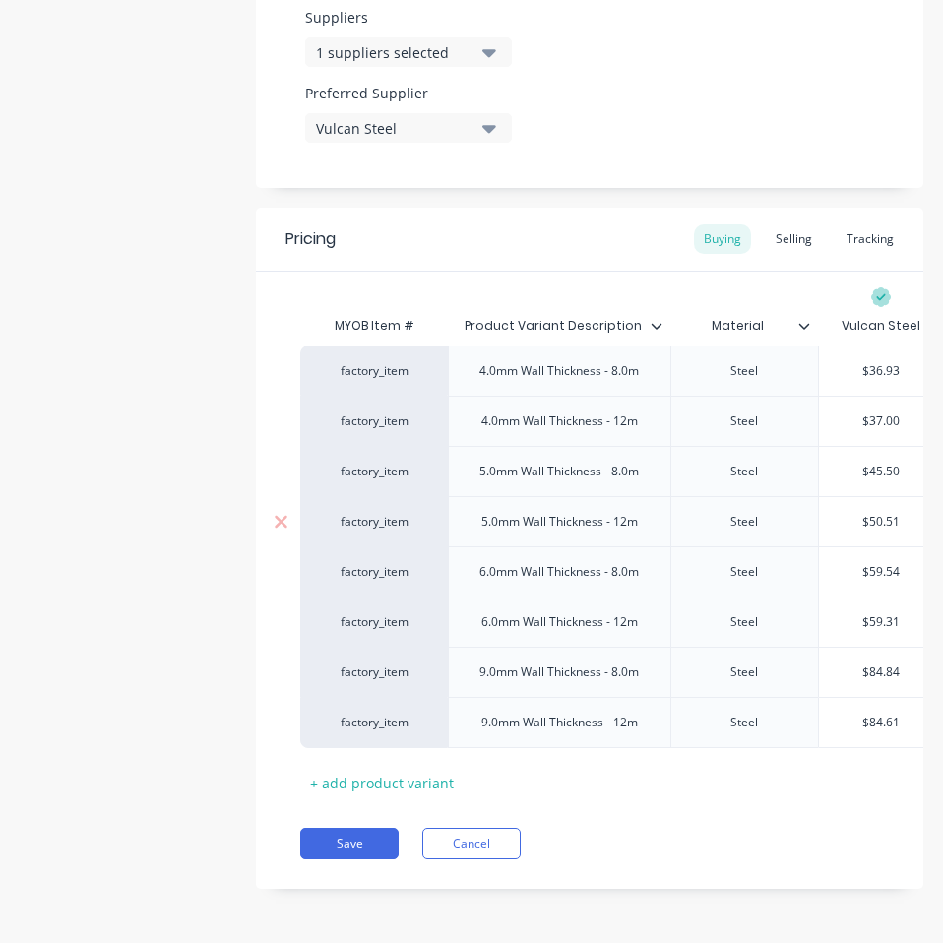
click at [886, 513] on input "$50.51" at bounding box center [881, 522] width 124 height 18
paste input "45.50"
click at [879, 563] on input "$59.54" at bounding box center [881, 572] width 124 height 18
paste input "3.50"
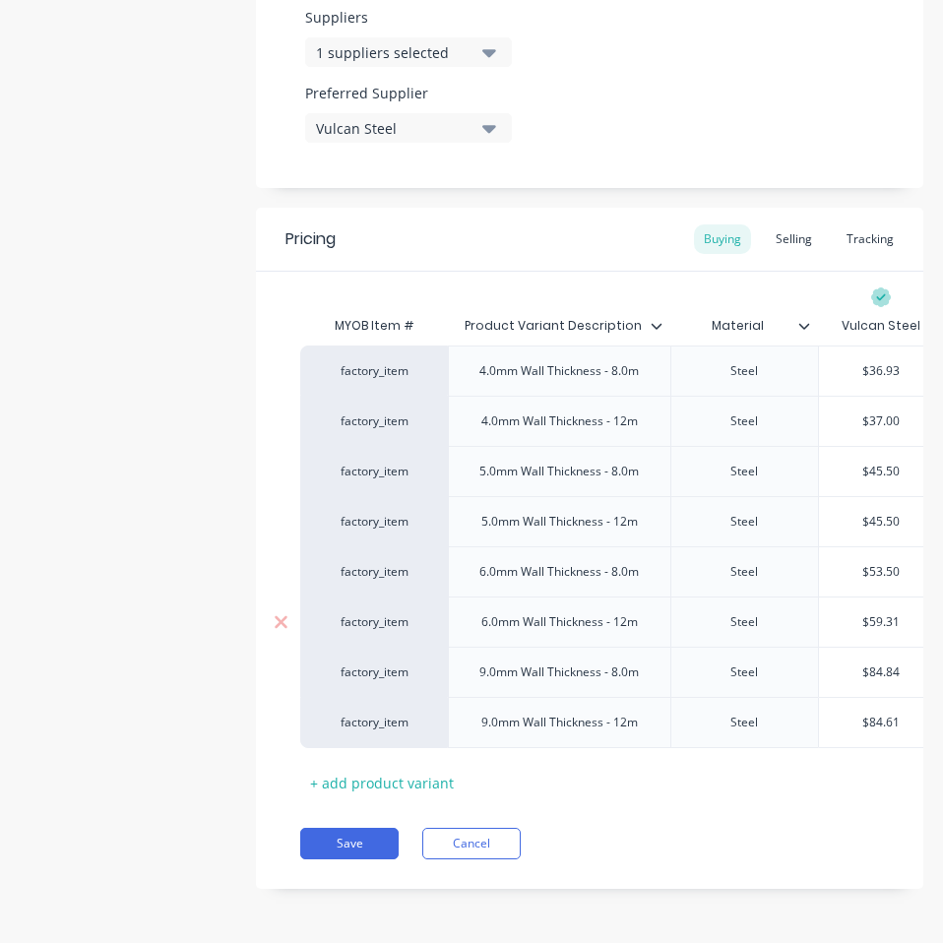
click at [877, 613] on input "$59.31" at bounding box center [881, 622] width 124 height 18
paste input "3.50"
click at [880, 663] on input "$84.84" at bounding box center [881, 672] width 124 height 18
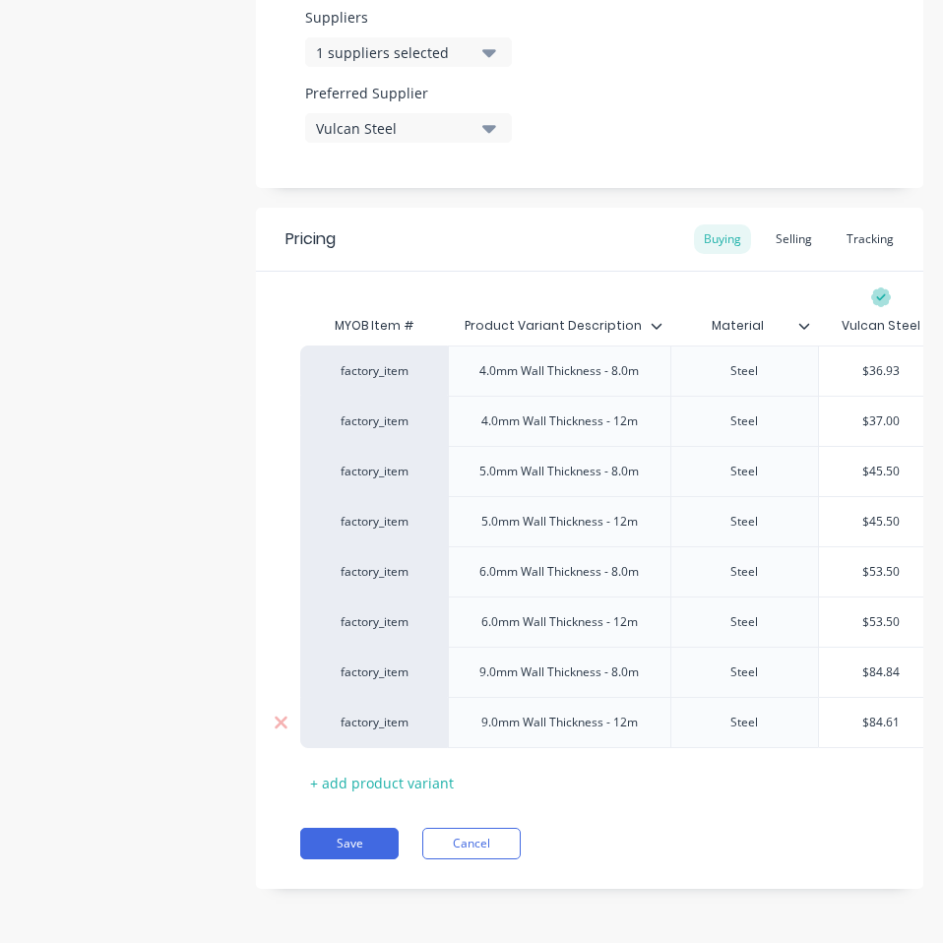
paste input "76.50"
click at [879, 713] on input "$84.61" at bounding box center [881, 722] width 124 height 18
paste input "76.50"
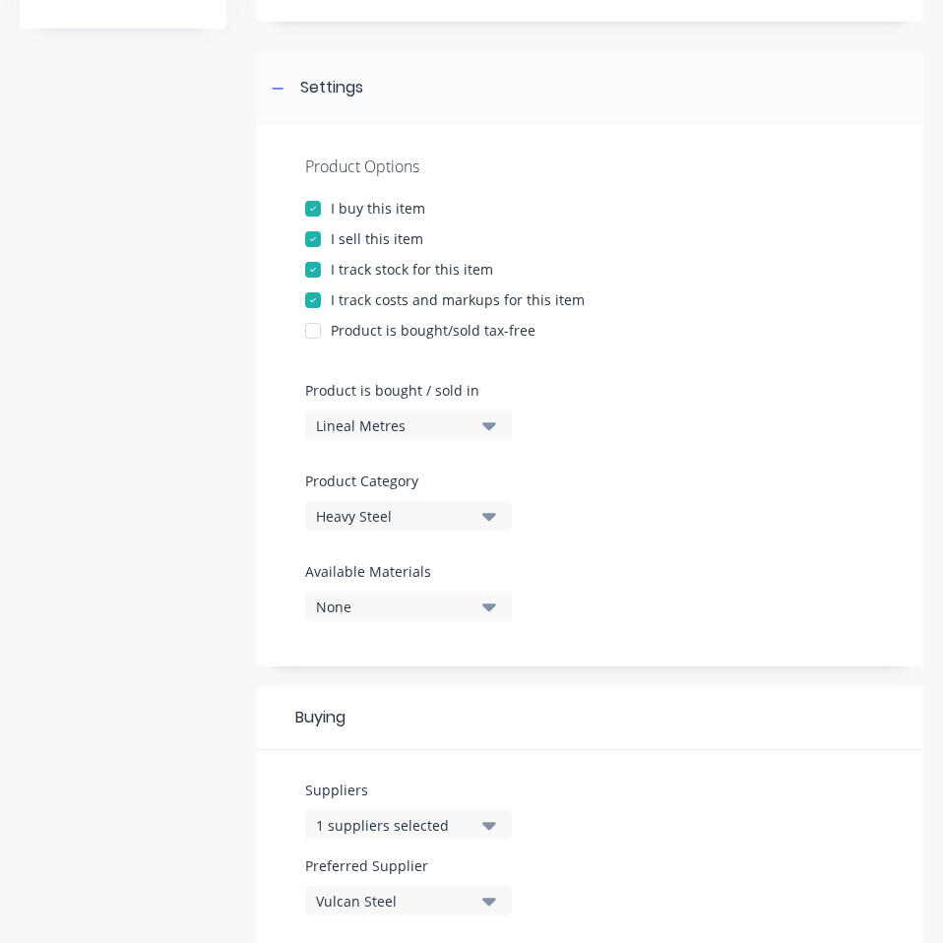
scroll to position [0, 0]
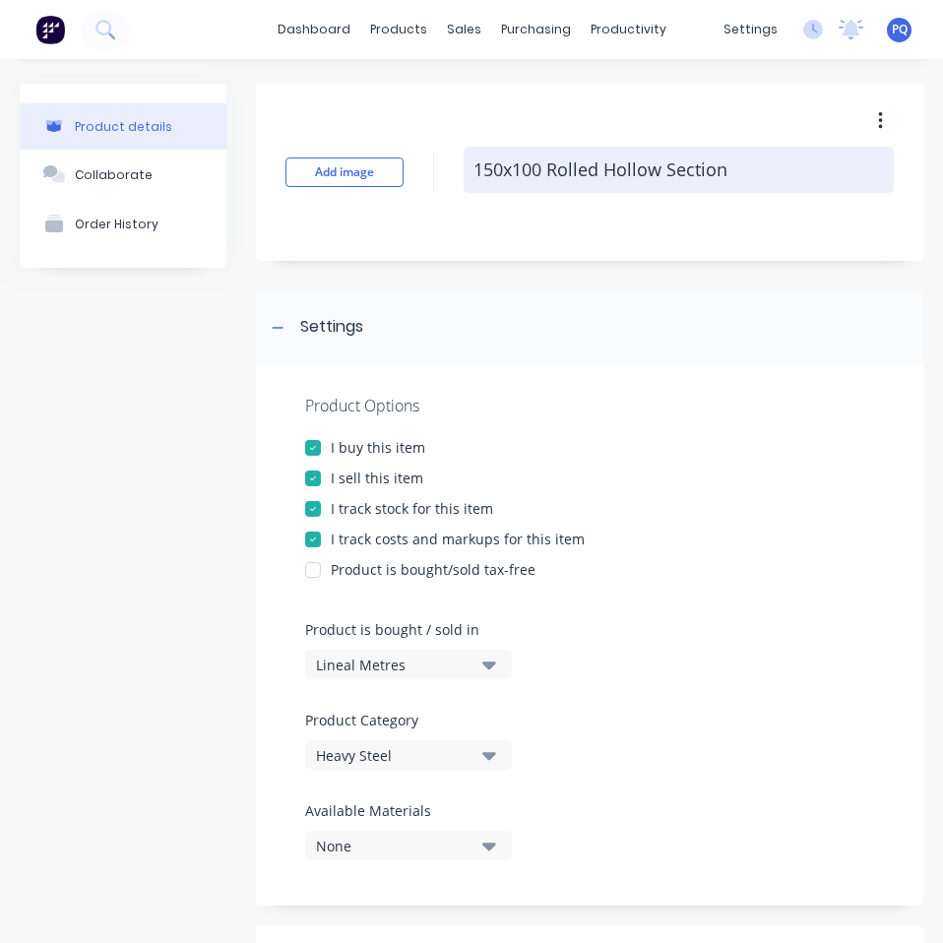
click at [589, 168] on textarea "150x100 Rolled Hollow Section" at bounding box center [678, 170] width 430 height 46
click at [590, 167] on textarea "150x100 Rolled Hollow Section" at bounding box center [678, 170] width 430 height 46
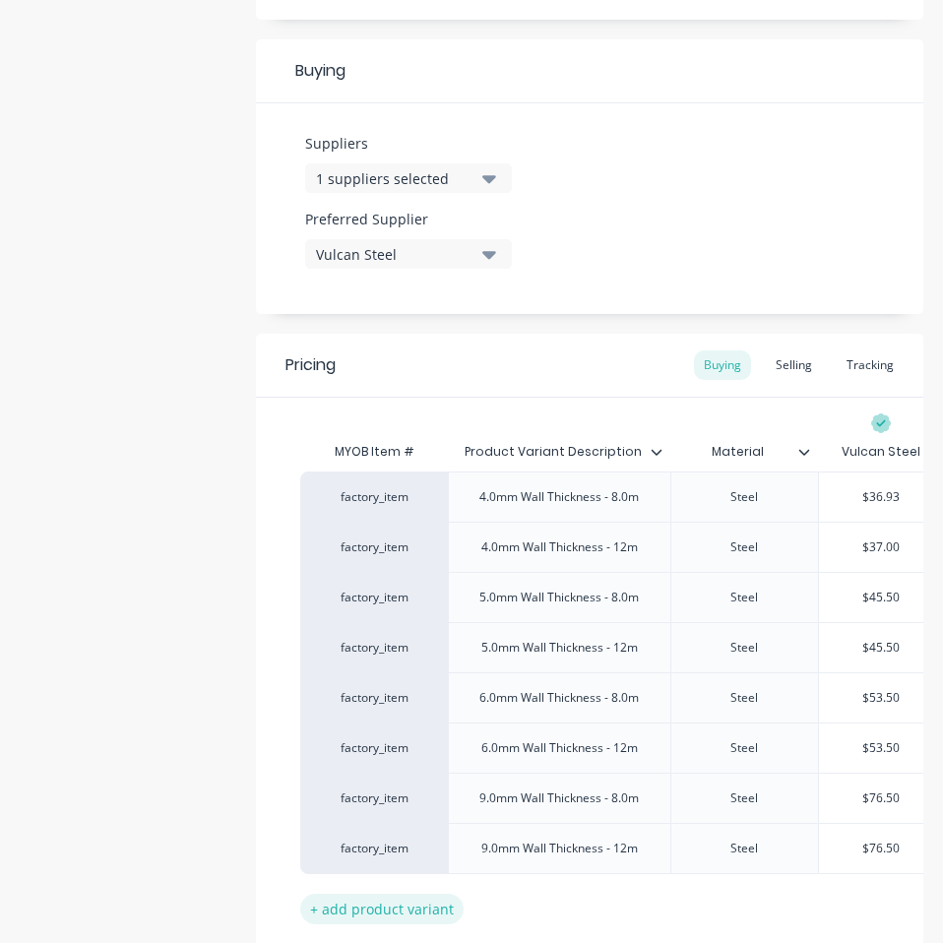
scroll to position [1026, 0]
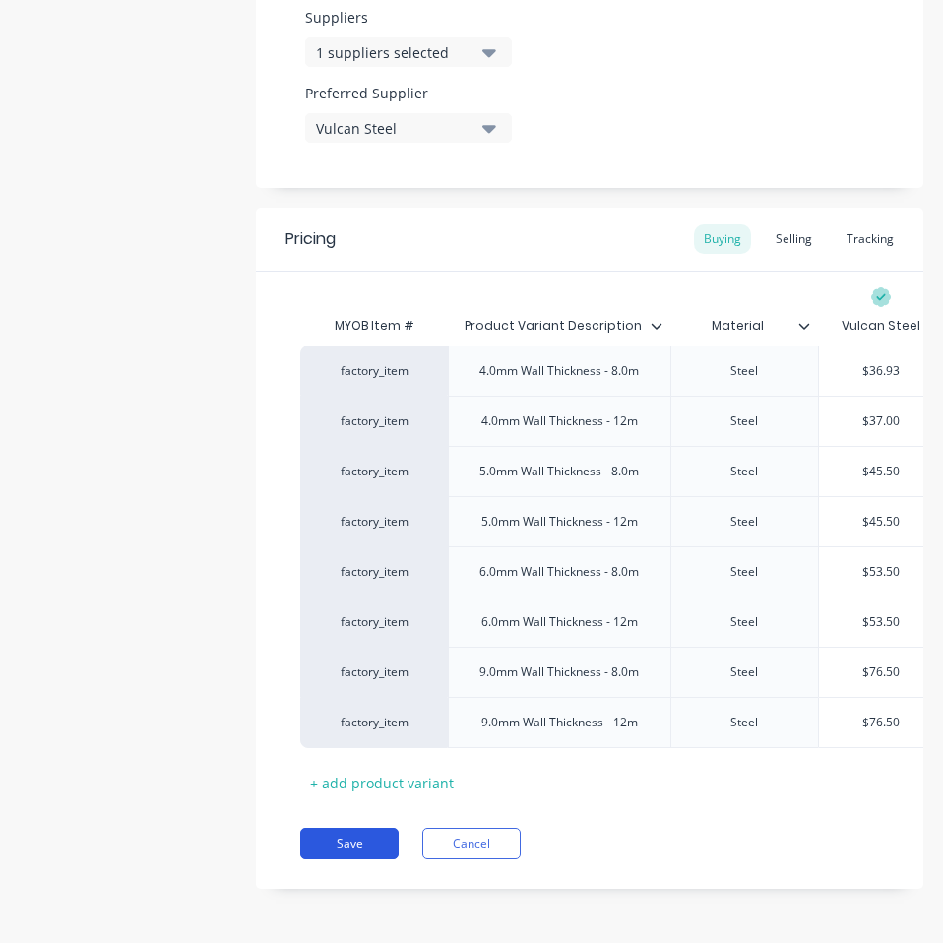
click at [343, 831] on button "Save" at bounding box center [349, 842] width 98 height 31
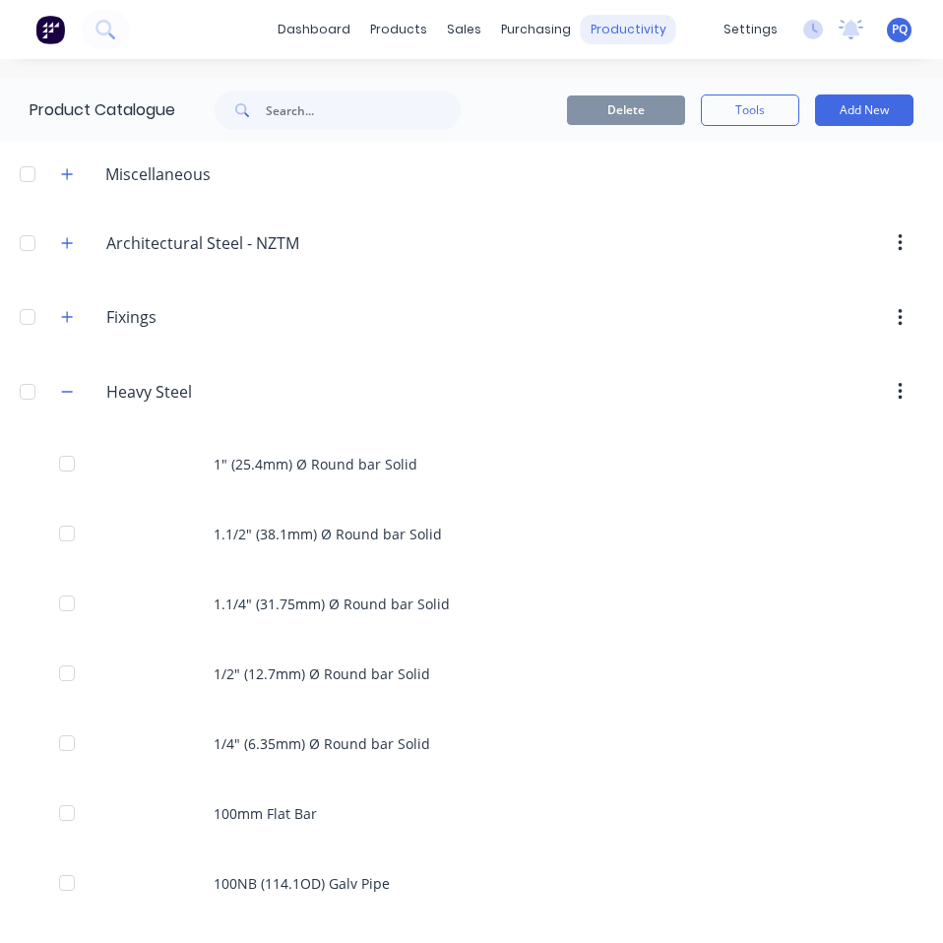
scroll to position [2297, 0]
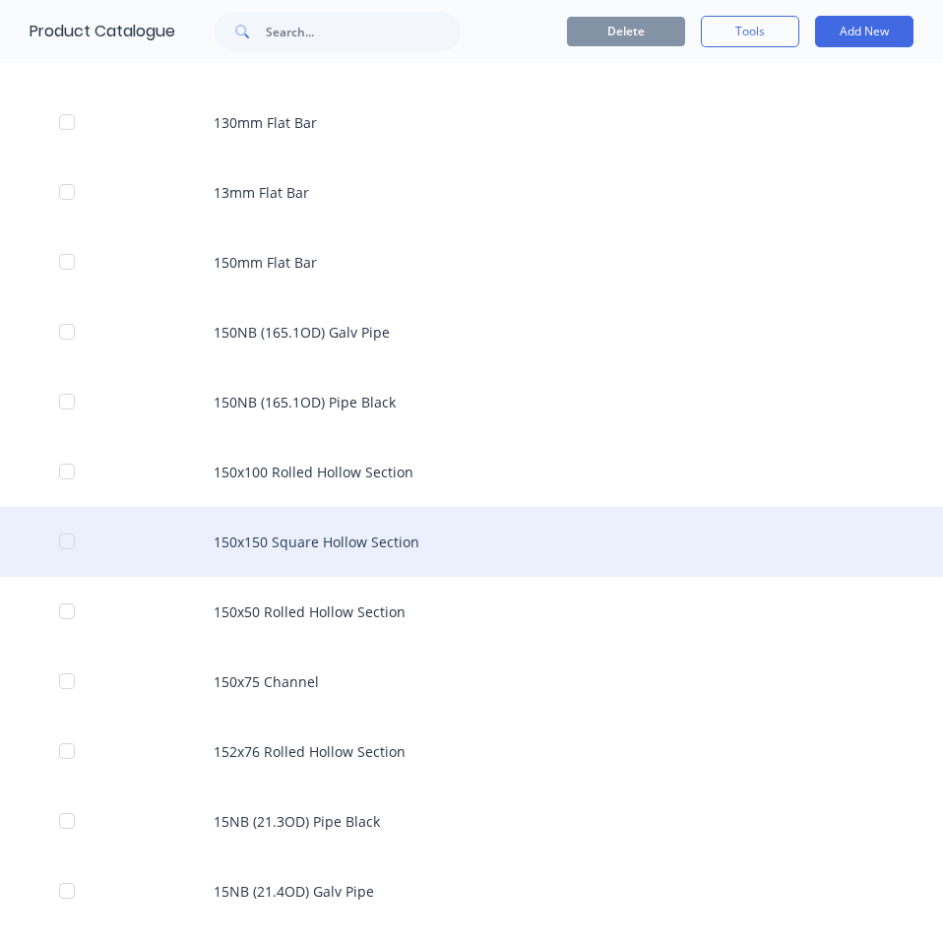
click at [420, 524] on div "150x150 Square Hollow Section" at bounding box center [471, 542] width 943 height 70
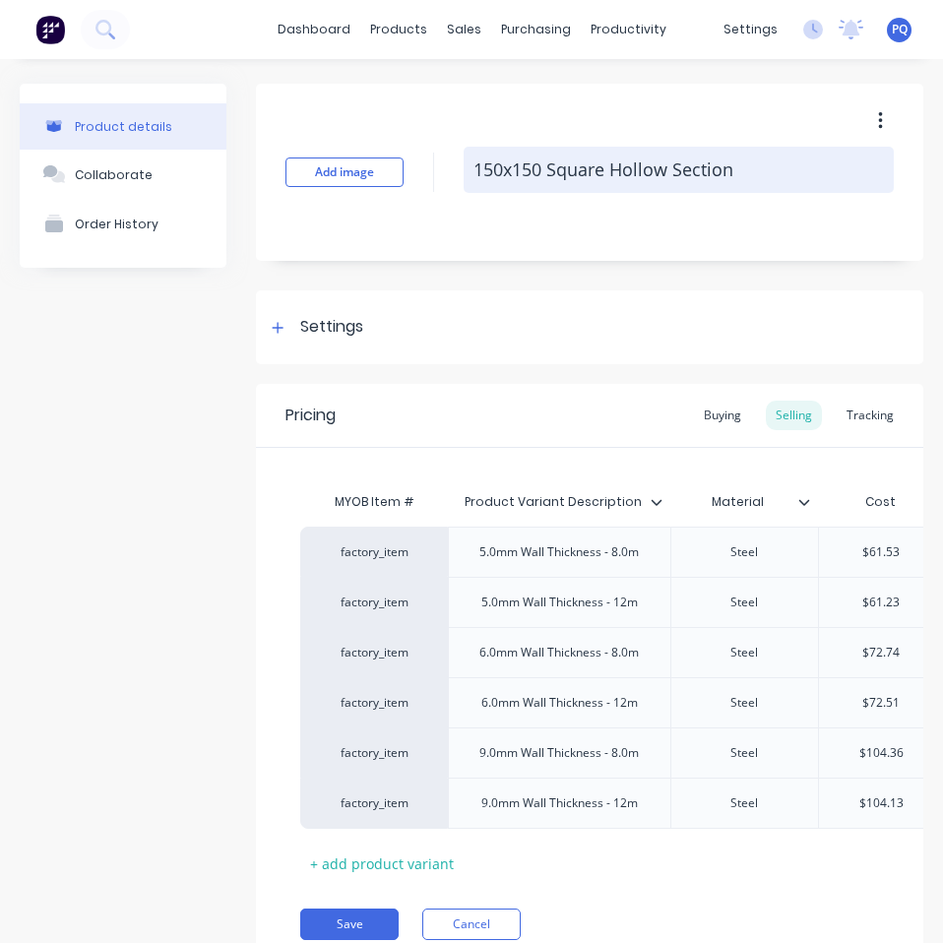
click at [568, 169] on textarea "150x150 Square Hollow Section" at bounding box center [678, 170] width 430 height 46
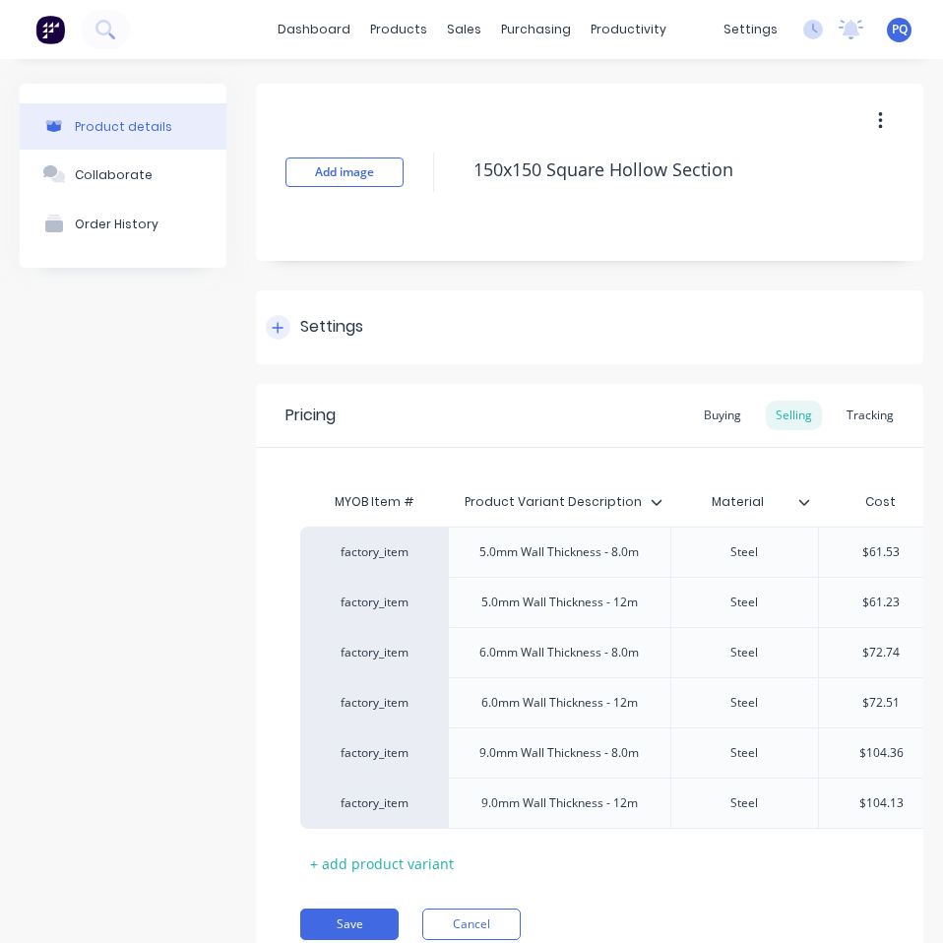
click at [328, 326] on div "Settings" at bounding box center [331, 327] width 63 height 25
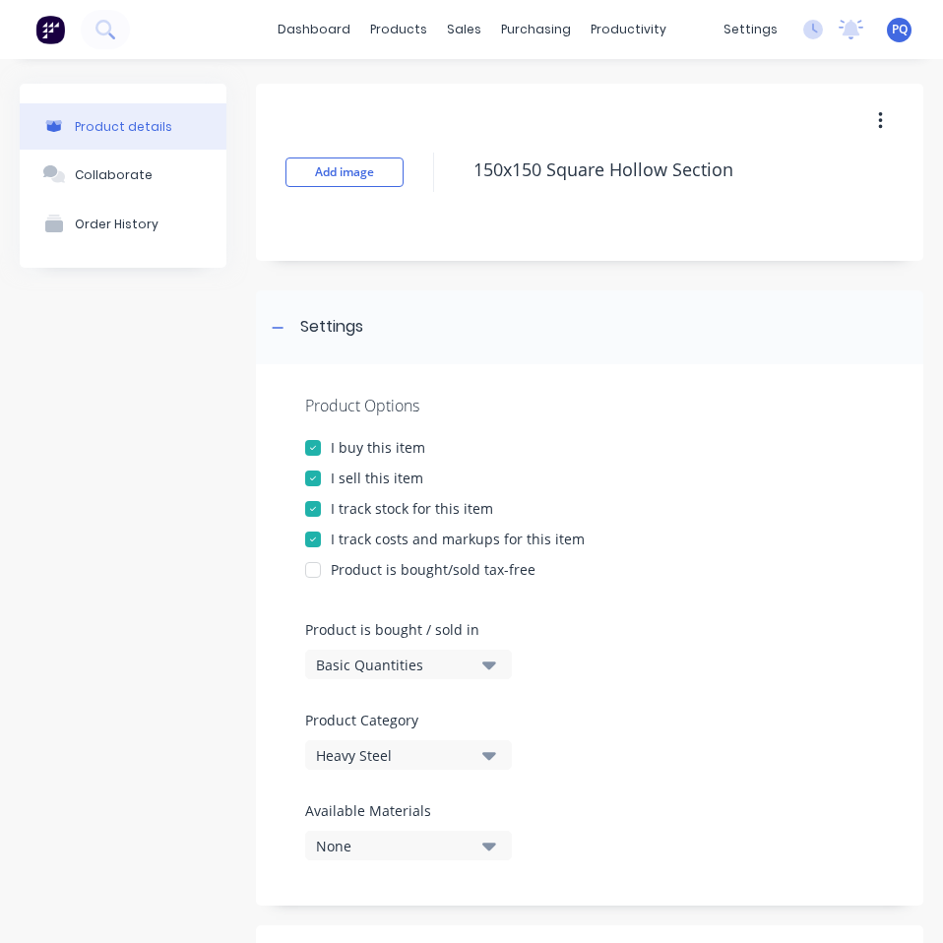
click at [385, 648] on div "Product is bought / sold in Basic Quantities" at bounding box center [403, 649] width 197 height 60
click at [384, 665] on div "Basic Quantities" at bounding box center [394, 664] width 157 height 21
drag, startPoint x: 413, startPoint y: 759, endPoint x: 456, endPoint y: 699, distance: 73.4
click at [415, 758] on div "Lineal Metres" at bounding box center [452, 752] width 295 height 39
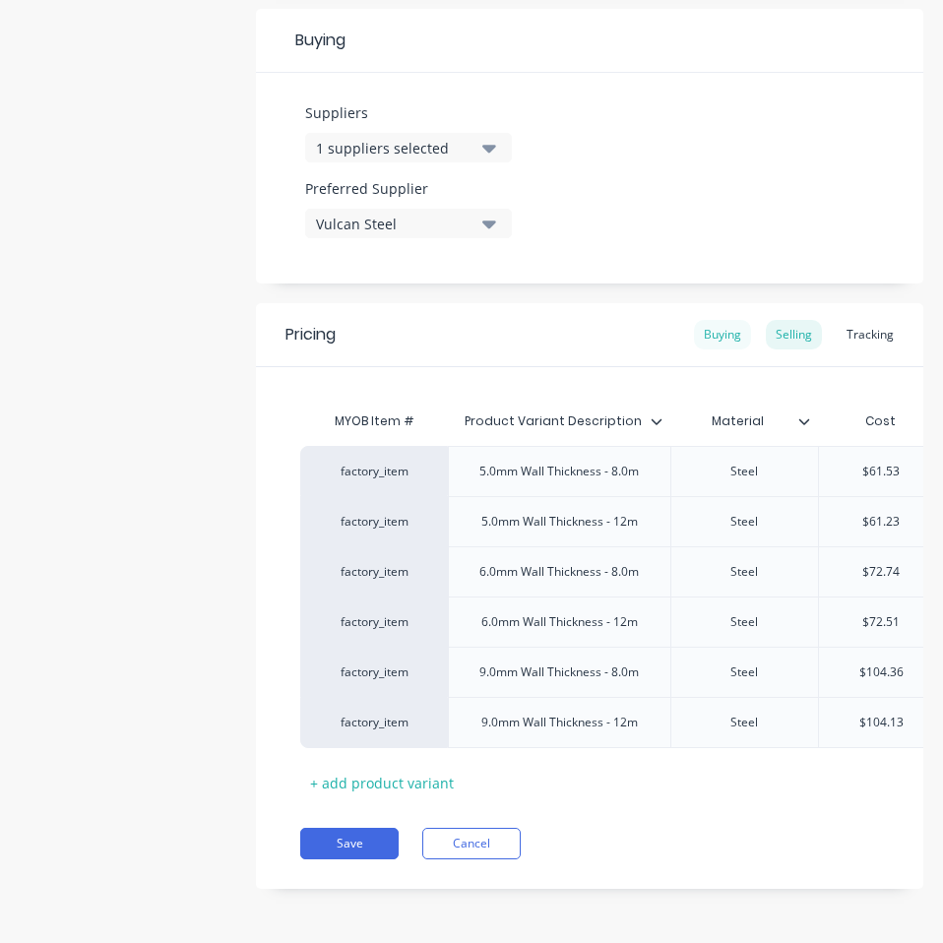
click at [708, 320] on div "Buying" at bounding box center [722, 335] width 57 height 30
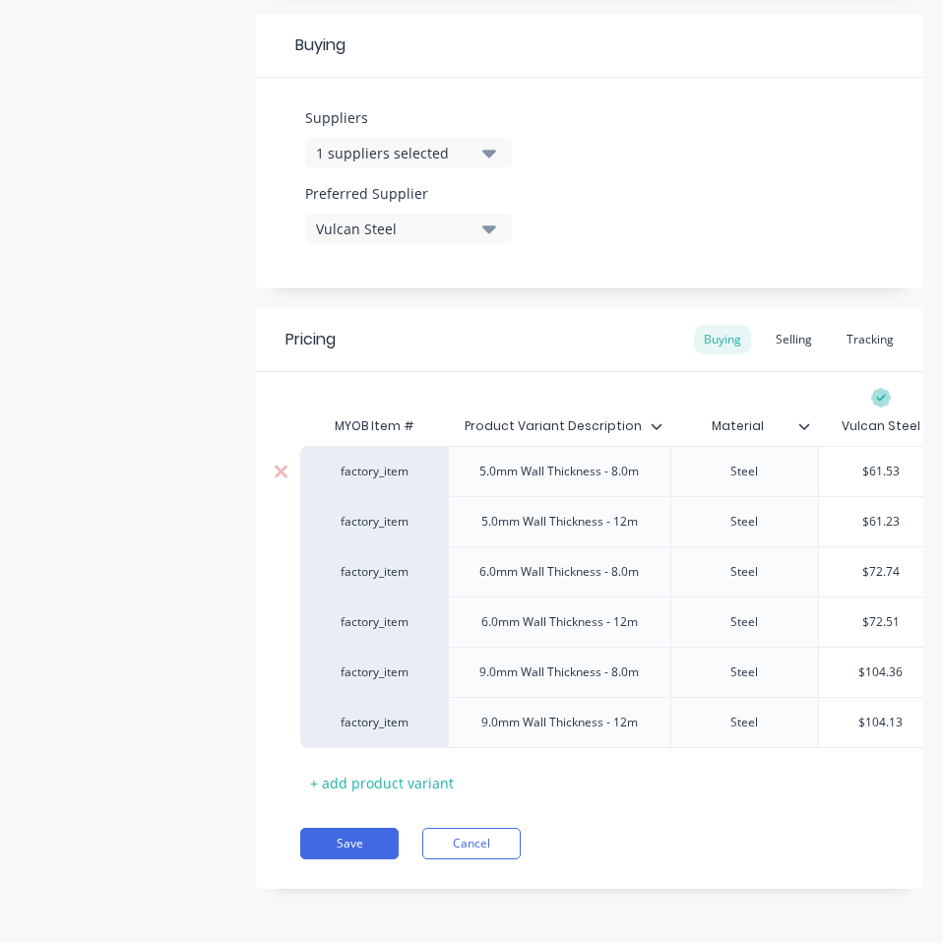
click at [884, 462] on input "$61.53" at bounding box center [881, 471] width 124 height 18
paste input "55.31"
click at [893, 513] on input "$61.23" at bounding box center [881, 522] width 124 height 18
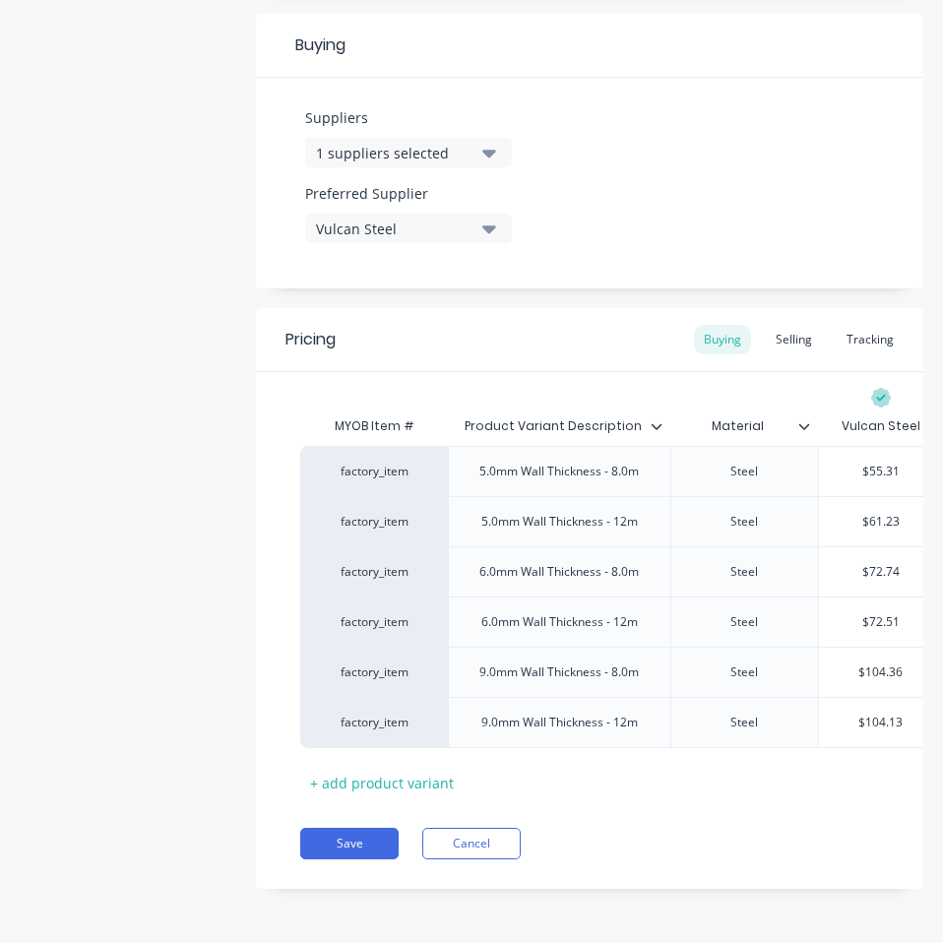
paste input "55.25"
click at [870, 563] on input "$72.74" at bounding box center [881, 572] width 124 height 18
paste input "65.50"
click at [876, 613] on input "$72.51" at bounding box center [881, 622] width 124 height 18
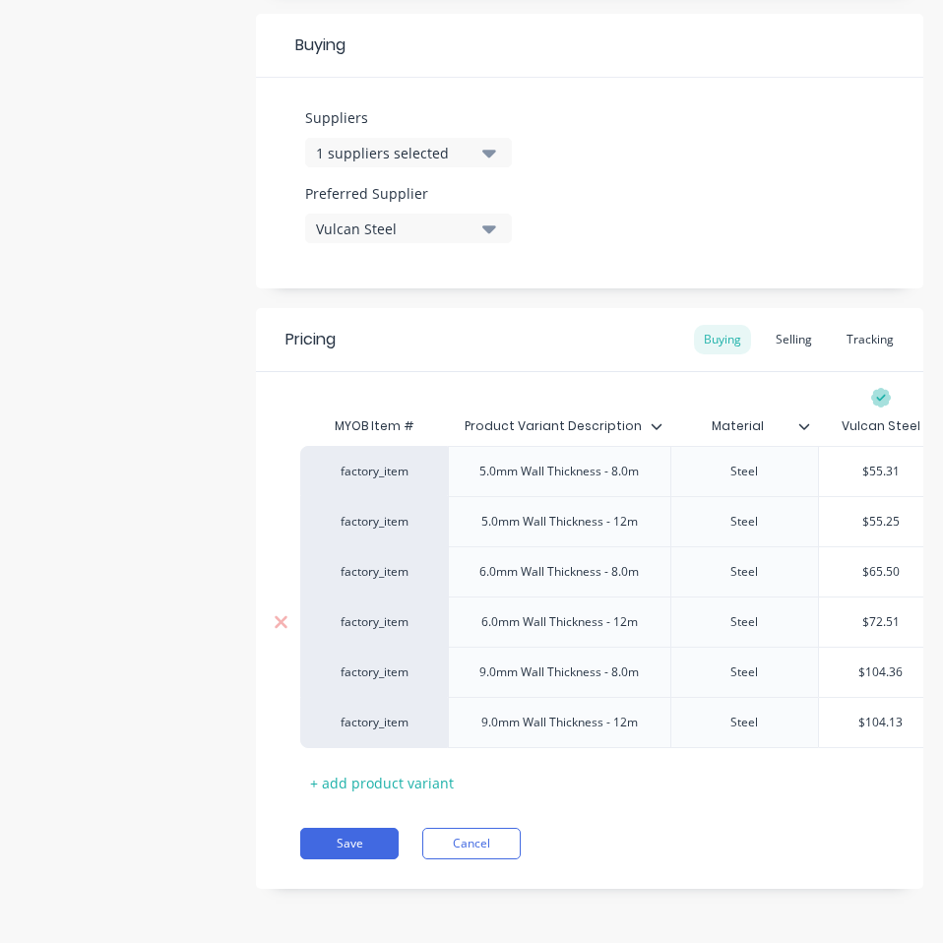
click at [876, 613] on input "$72.51" at bounding box center [881, 622] width 124 height 18
paste input "65.50"
click at [887, 647] on div "$104.36" at bounding box center [881, 671] width 124 height 49
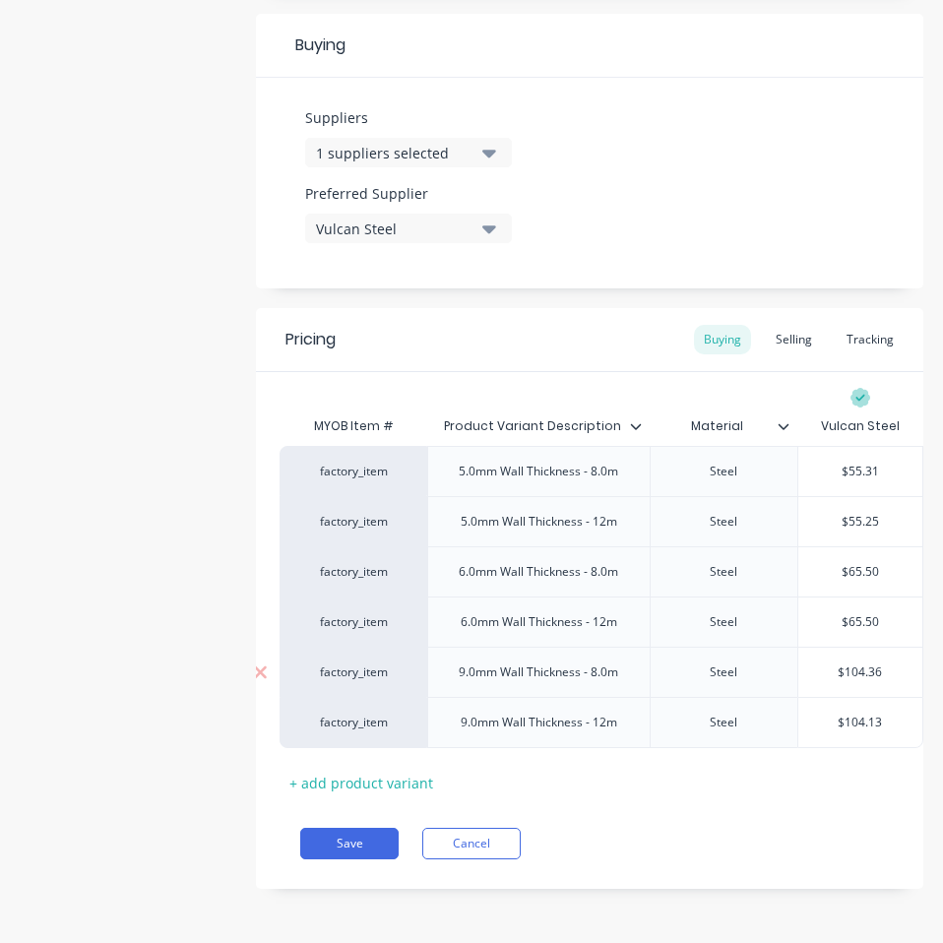
click at [887, 647] on div "$104.36" at bounding box center [860, 671] width 124 height 49
click at [859, 618] on div "$65.50" at bounding box center [860, 621] width 124 height 49
click at [859, 663] on input "$104.36" at bounding box center [860, 672] width 124 height 18
paste input "94.25"
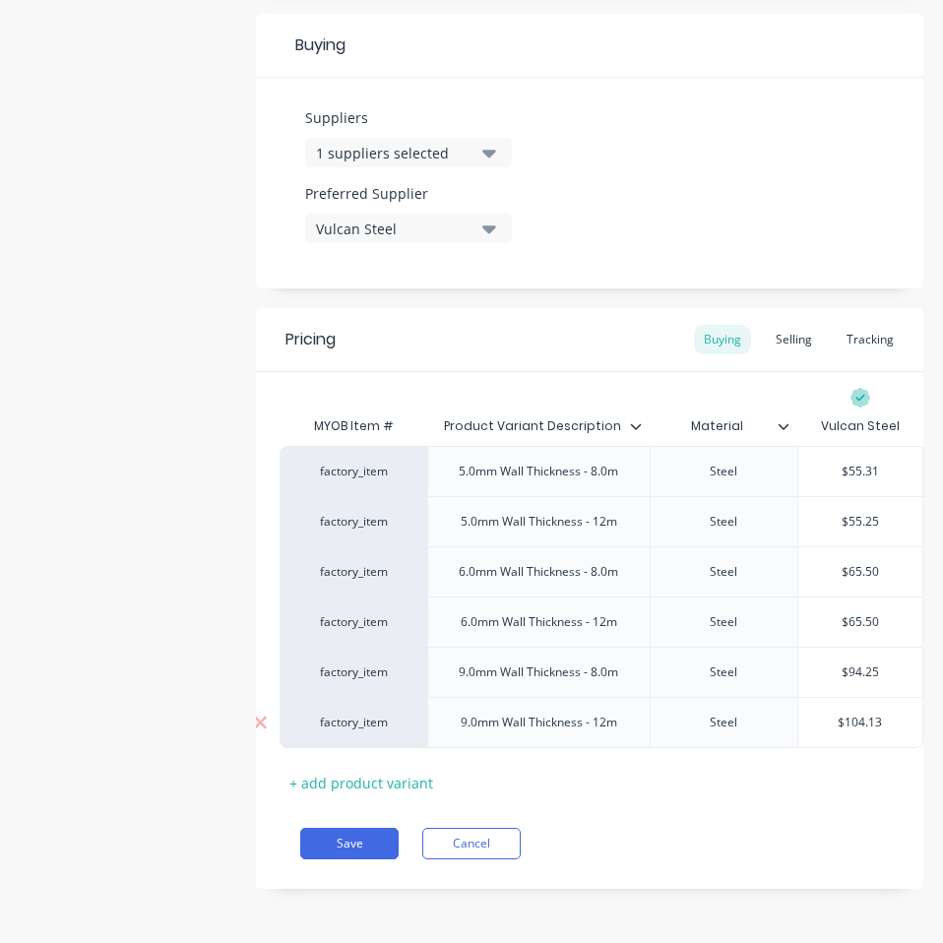
click at [849, 713] on input "$104.13" at bounding box center [860, 722] width 124 height 18
paste input "94.25"
click at [704, 847] on div "Save Cancel" at bounding box center [611, 842] width 623 height 31
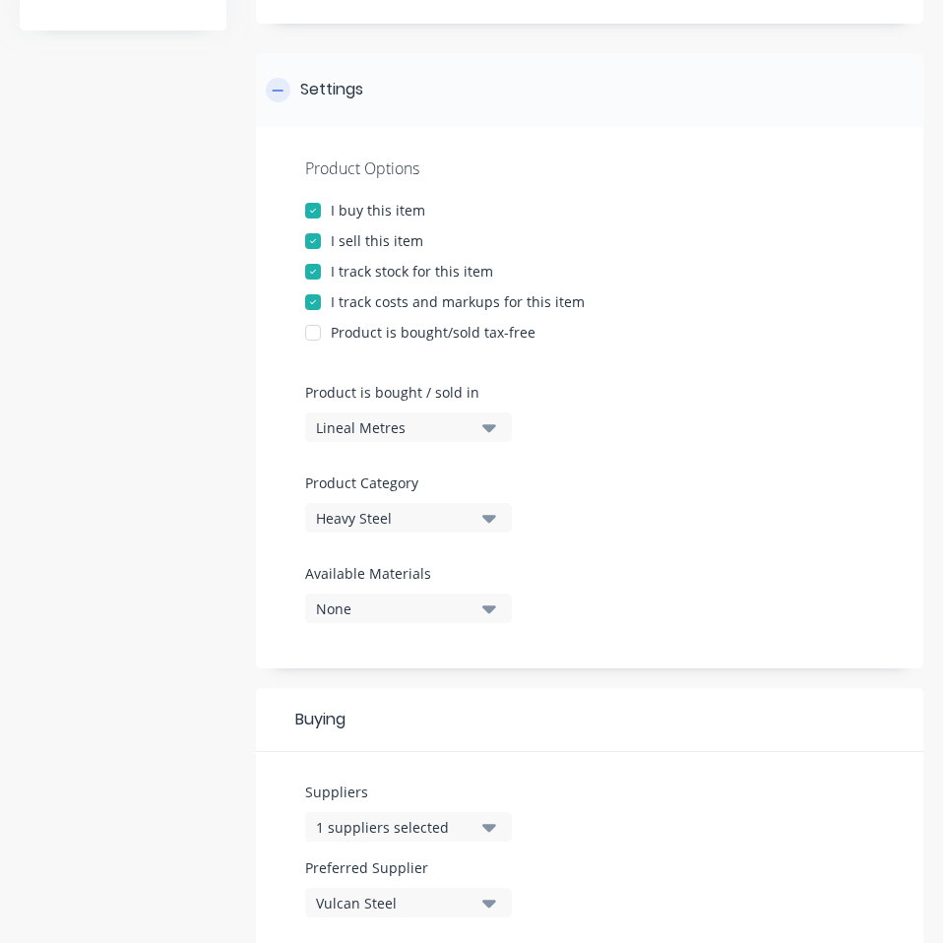
scroll to position [0, 0]
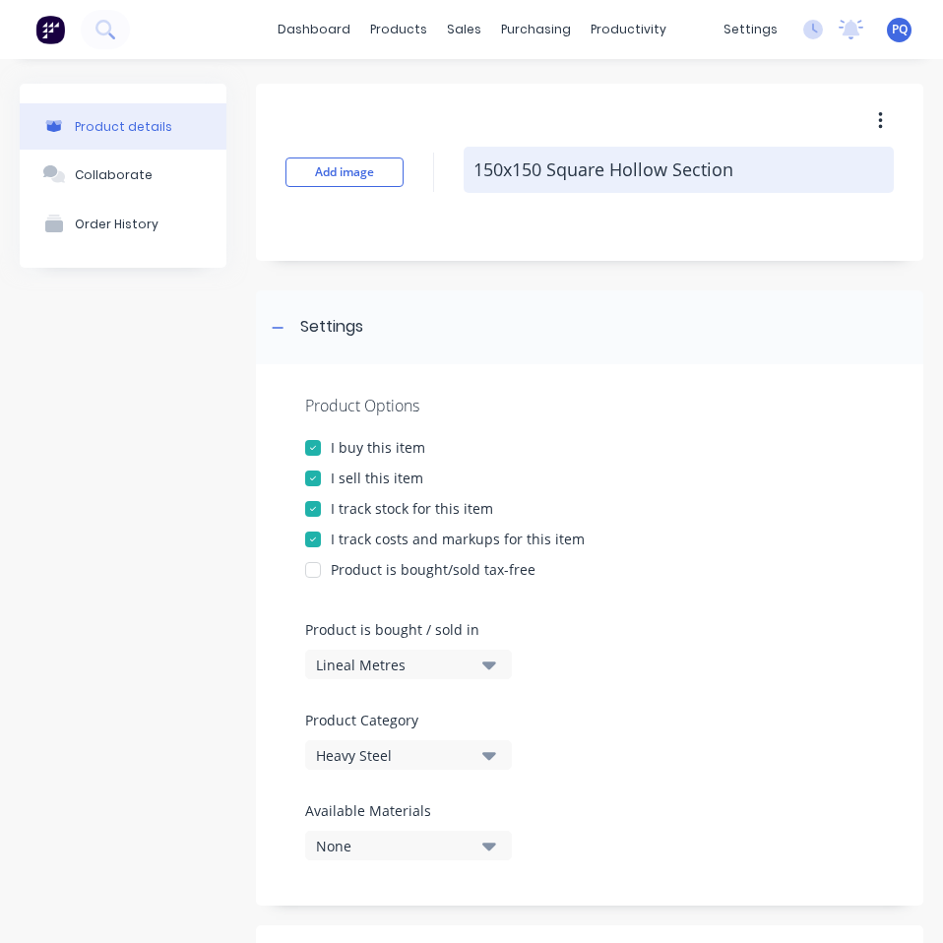
click at [601, 172] on textarea "150x150 Square Hollow Section" at bounding box center [678, 170] width 430 height 46
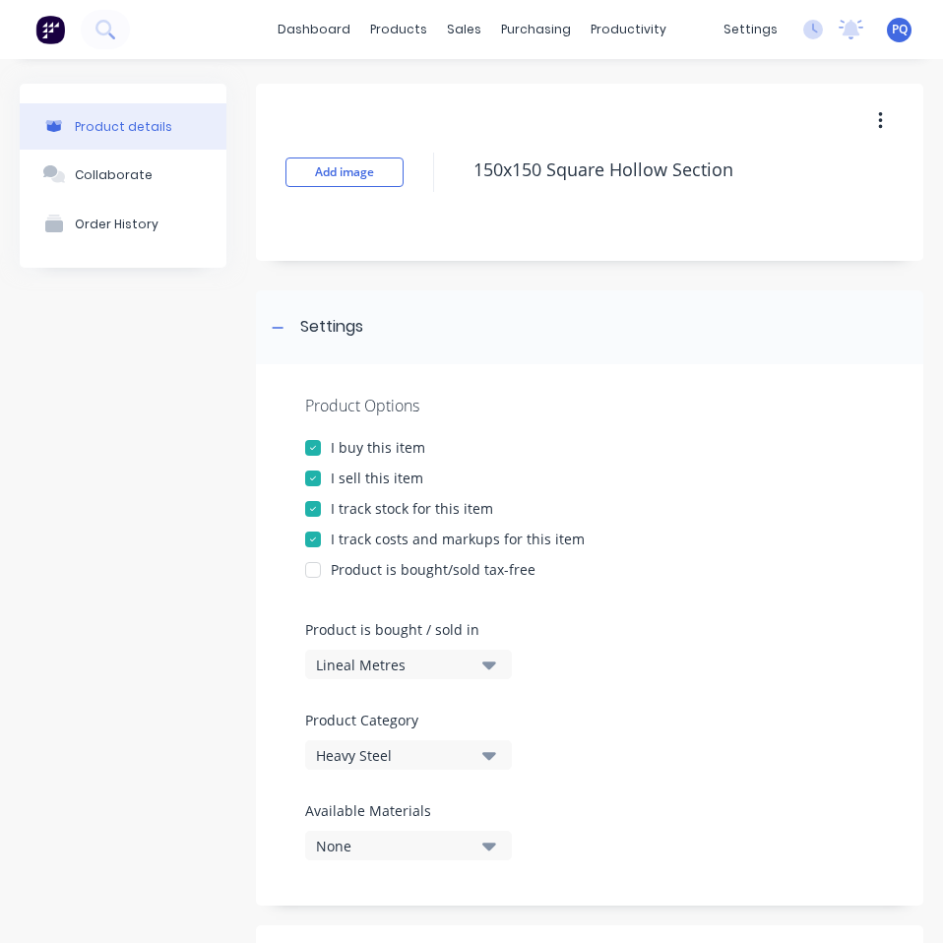
scroll to position [926, 0]
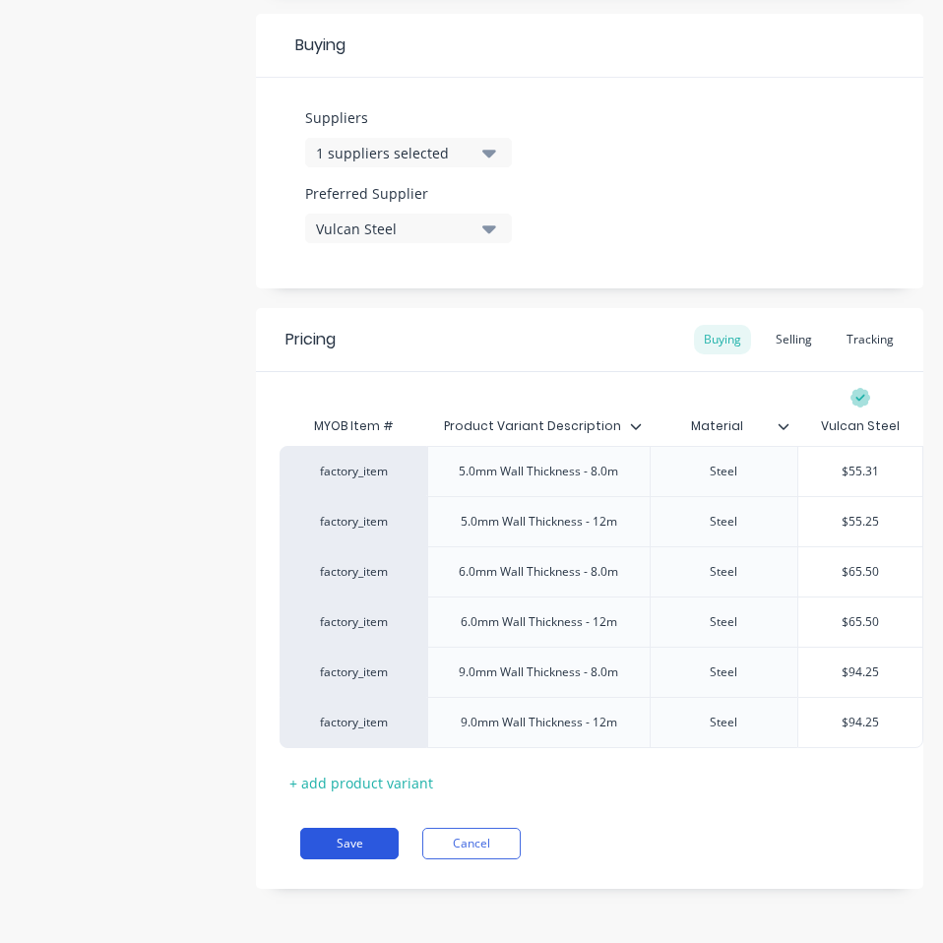
click at [363, 837] on button "Save" at bounding box center [349, 842] width 98 height 31
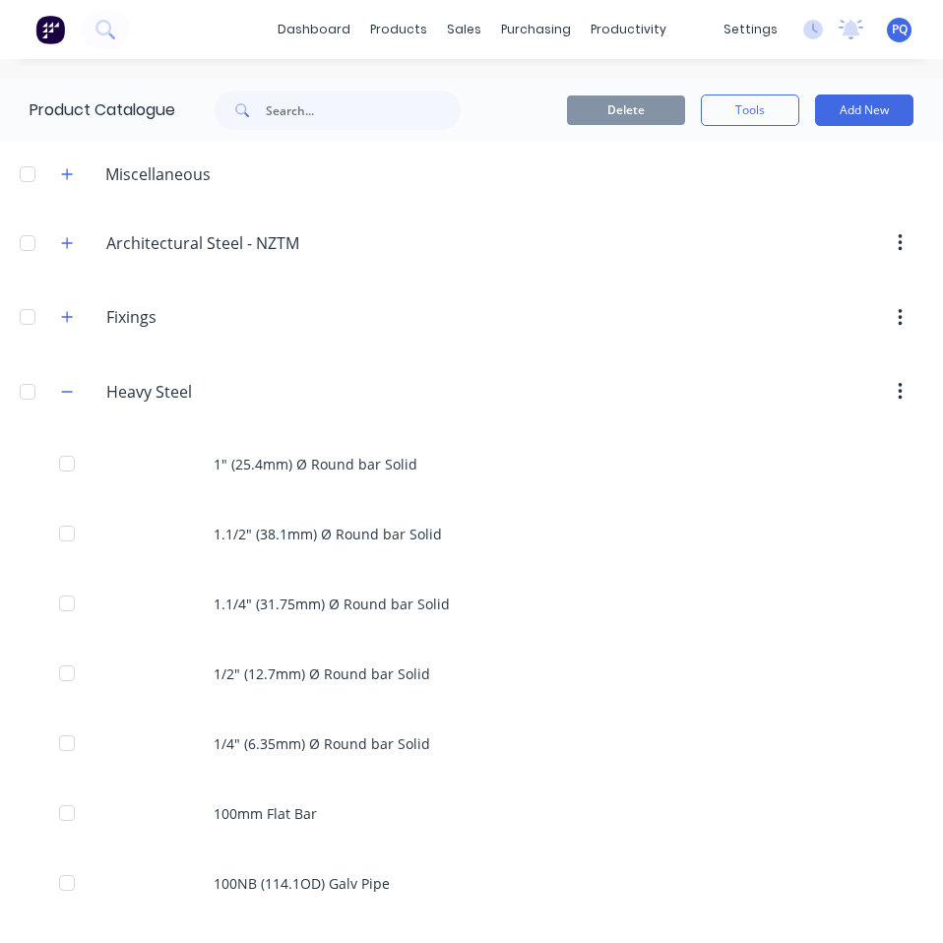
scroll to position [2367, 0]
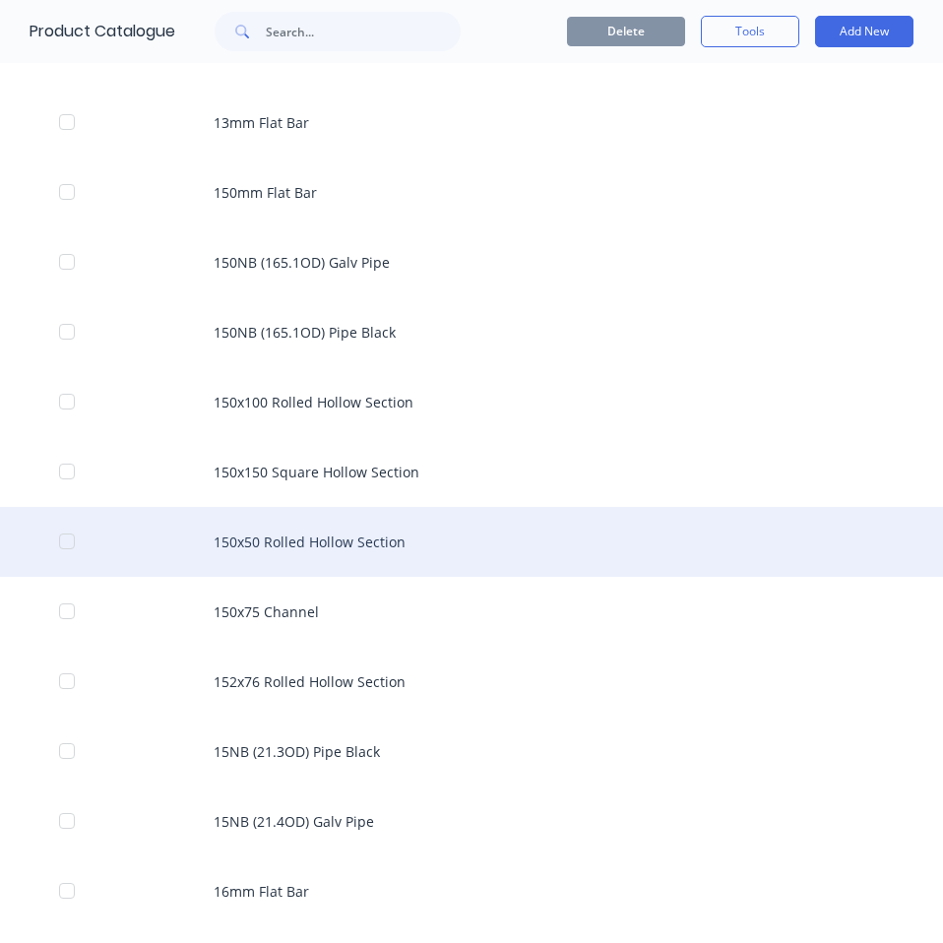
click at [374, 561] on div "150x50 Rolled Hollow Section" at bounding box center [471, 542] width 943 height 70
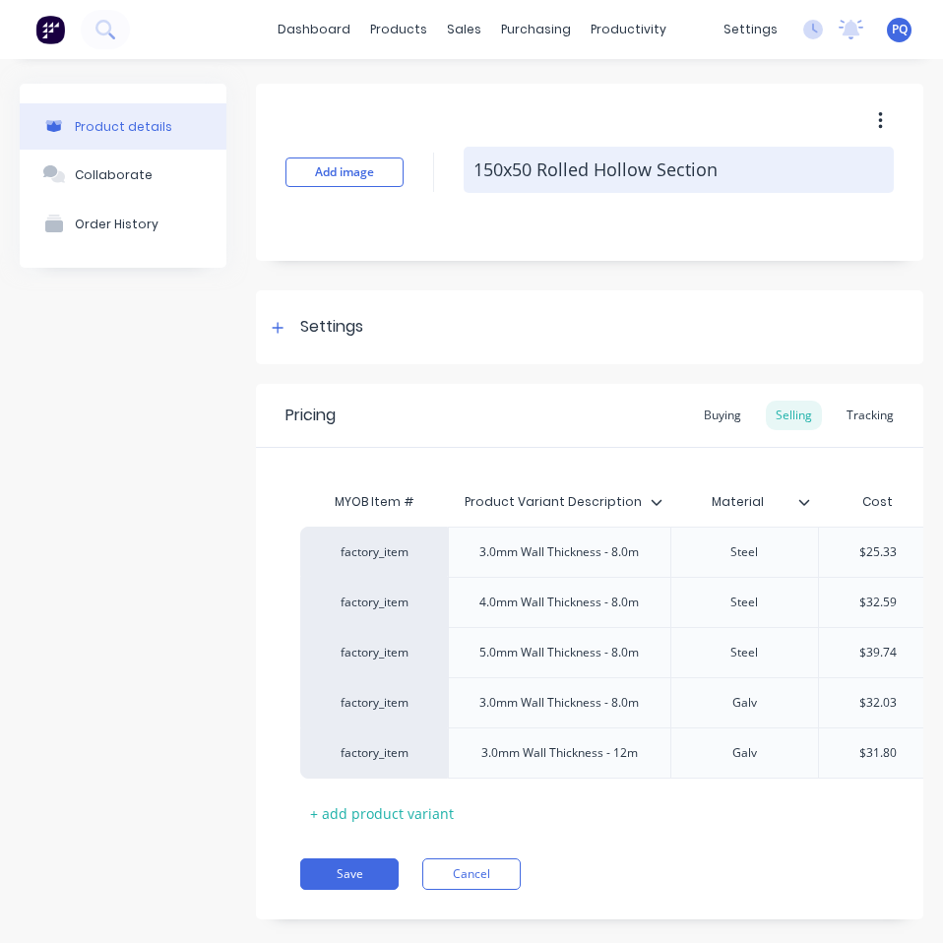
click at [545, 168] on textarea "150x50 Rolled Hollow Section" at bounding box center [678, 170] width 430 height 46
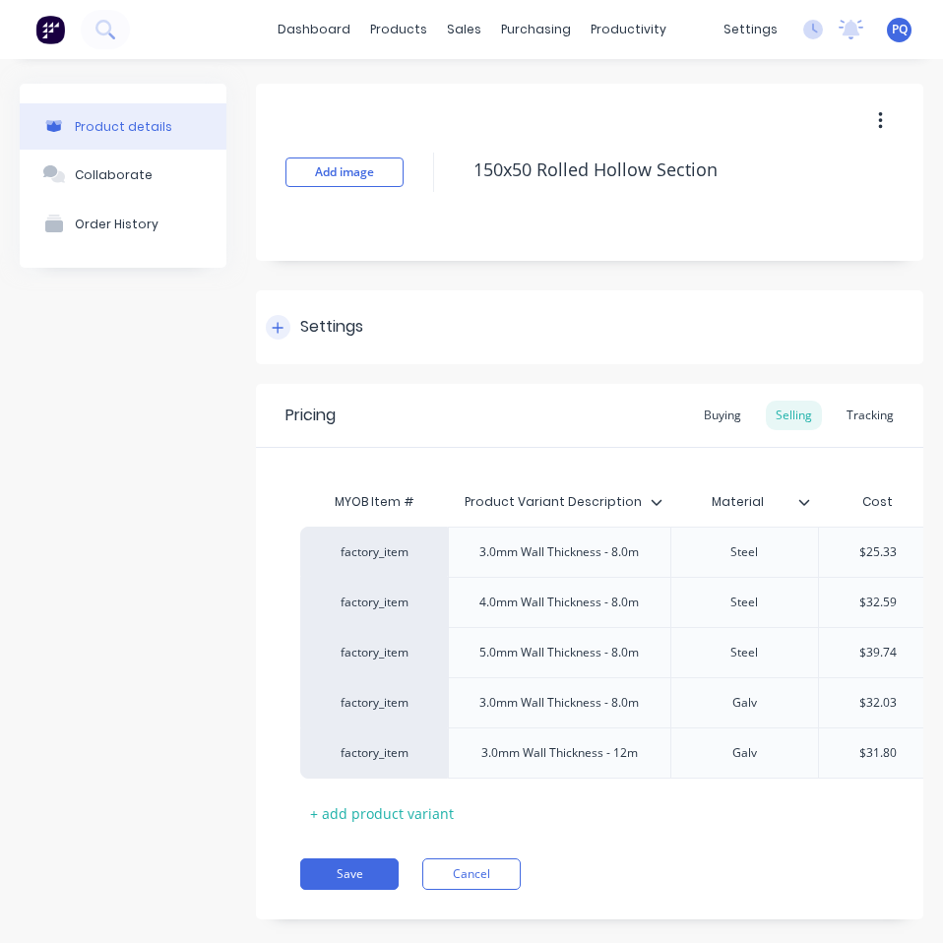
click at [329, 296] on div "Settings" at bounding box center [589, 327] width 667 height 74
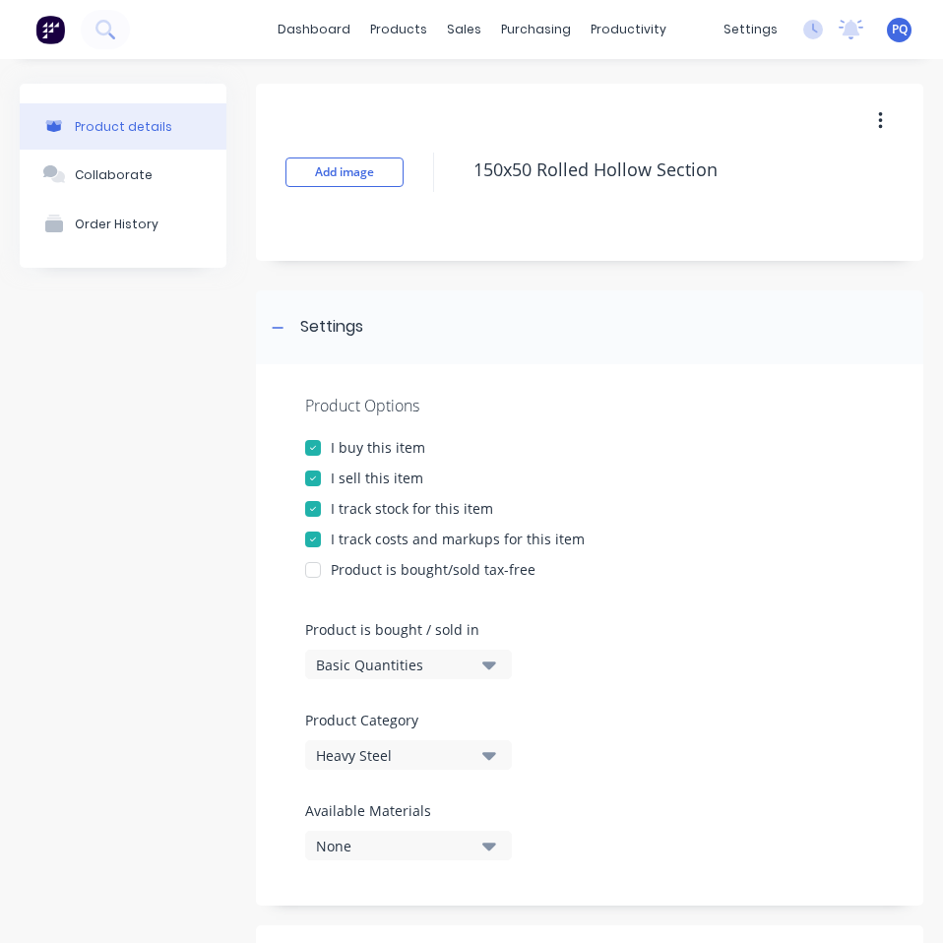
click at [349, 663] on div "Basic Quantities" at bounding box center [394, 664] width 157 height 21
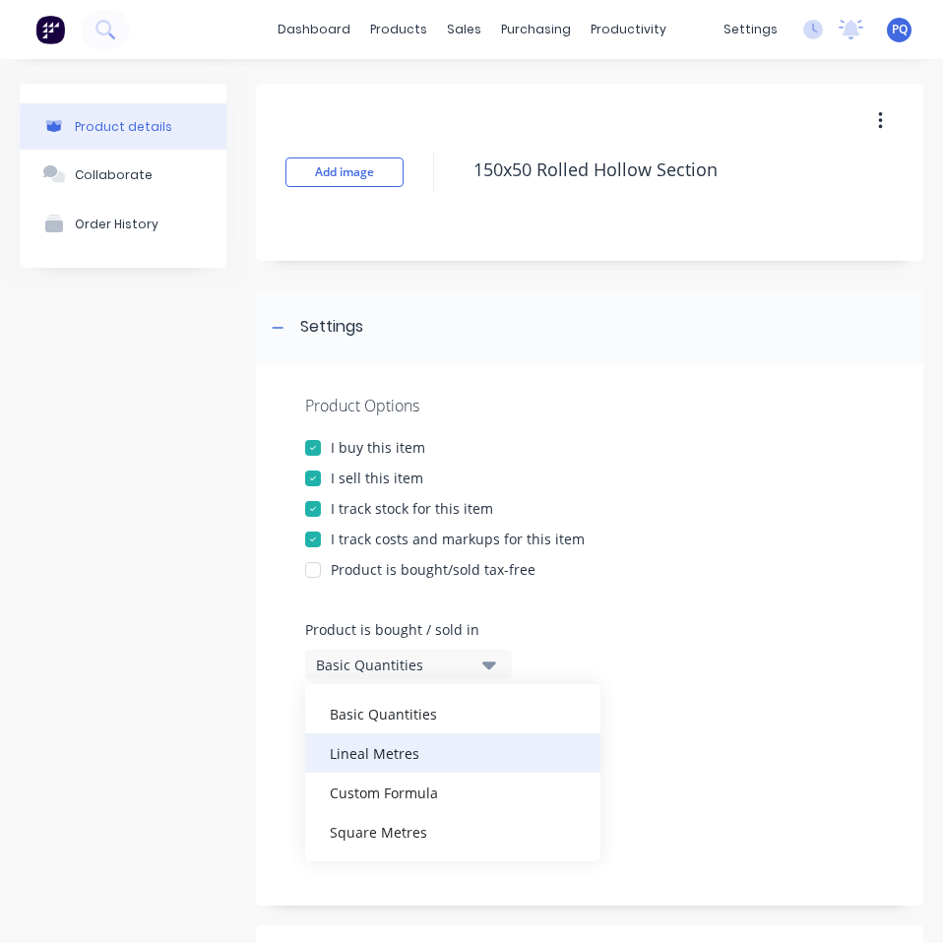
click at [416, 761] on div "Lineal Metres" at bounding box center [452, 752] width 295 height 39
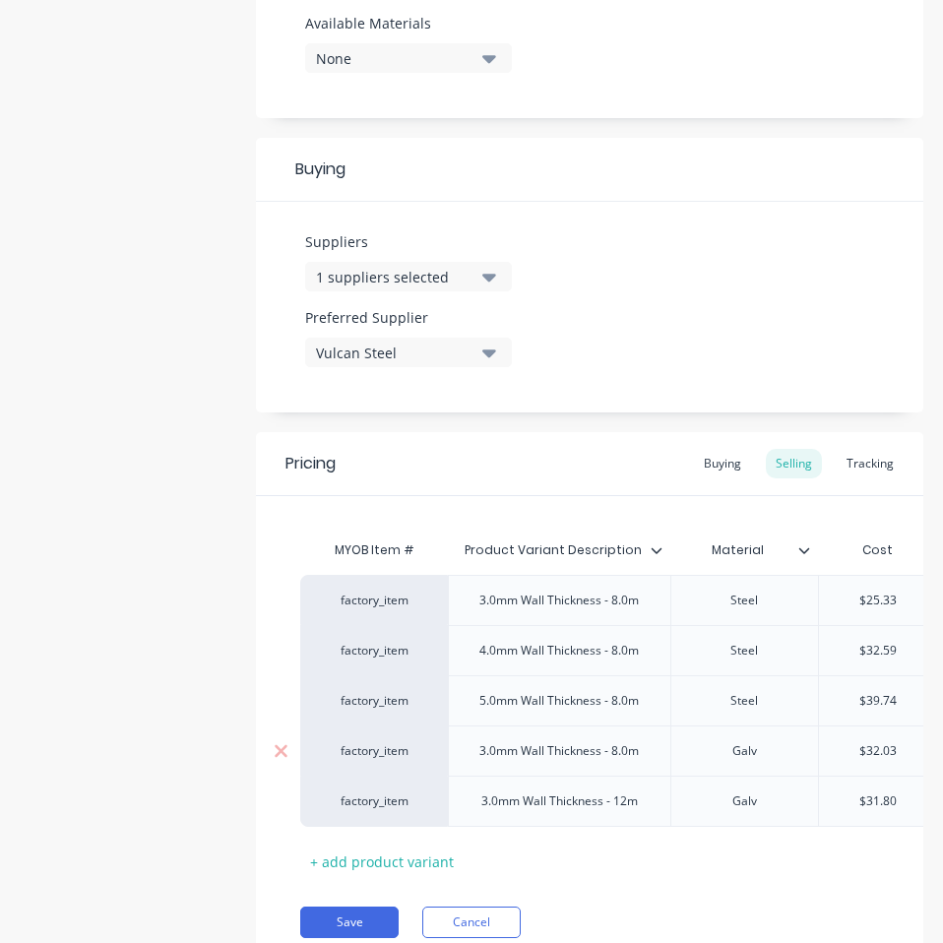
scroll to position [881, 0]
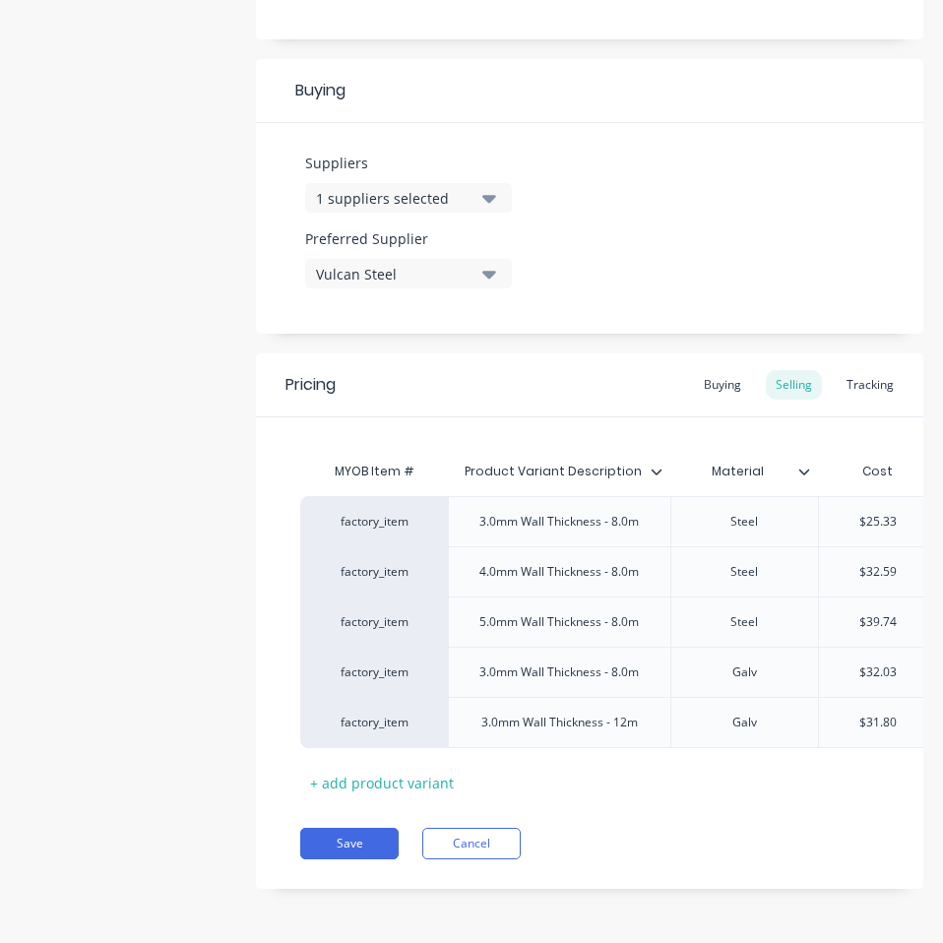
click at [739, 385] on div "Pricing Buying Selling Tracking" at bounding box center [589, 385] width 667 height 64
click at [712, 370] on div "Buying" at bounding box center [722, 385] width 57 height 30
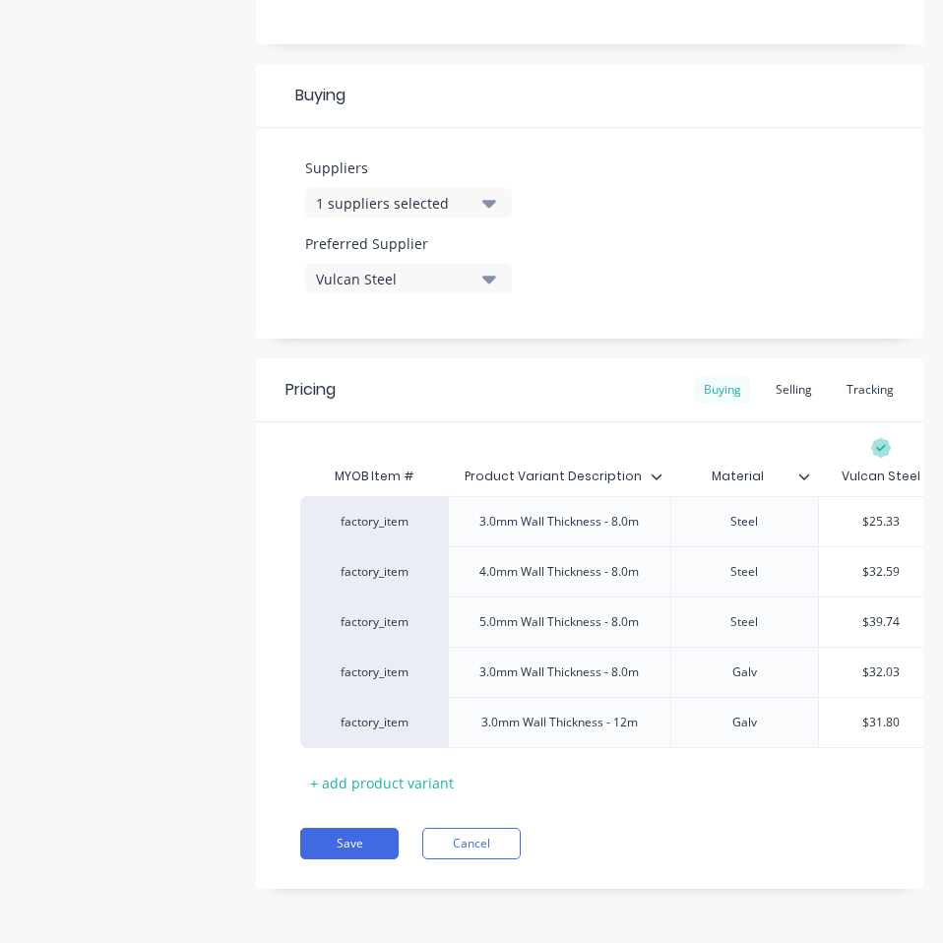
scroll to position [876, 0]
click at [889, 513] on input "$25.33" at bounding box center [881, 522] width 124 height 18
click at [881, 663] on input "$32.03" at bounding box center [881, 672] width 124 height 18
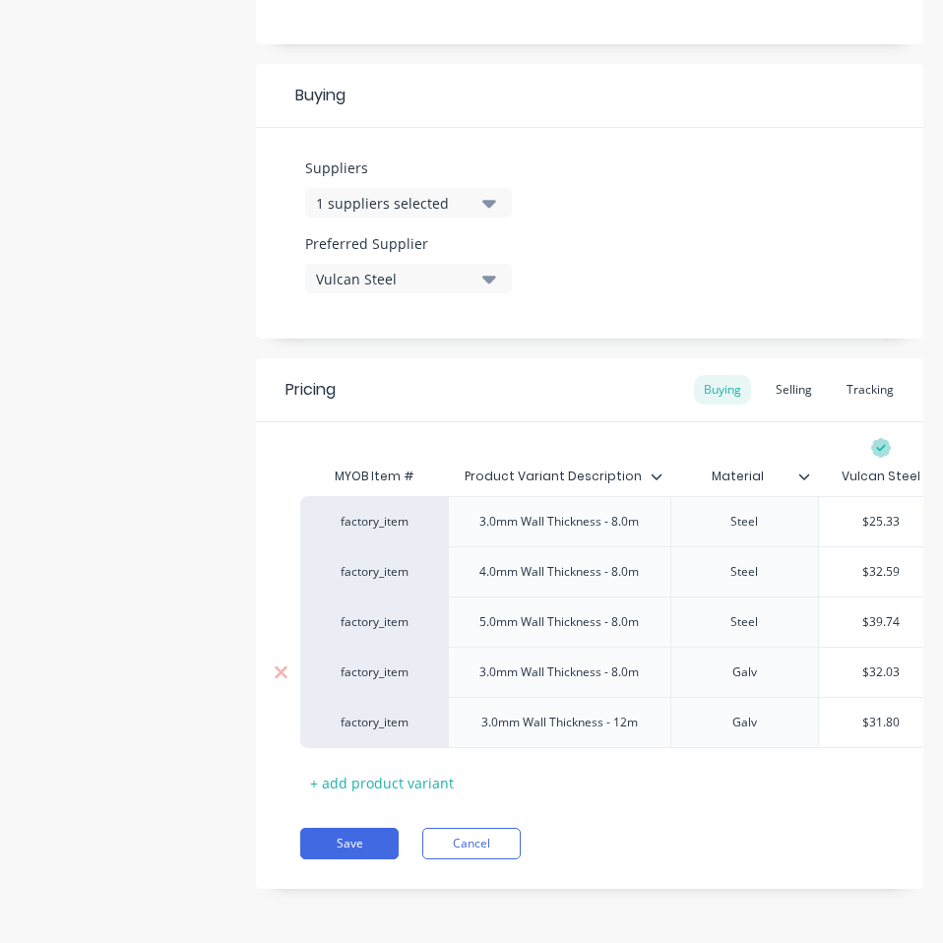
click at [881, 663] on input "$32.03" at bounding box center [881, 672] width 124 height 18
paste input "28.49"
click at [875, 713] on input "$31.80" at bounding box center [881, 722] width 124 height 18
paste input "28.49"
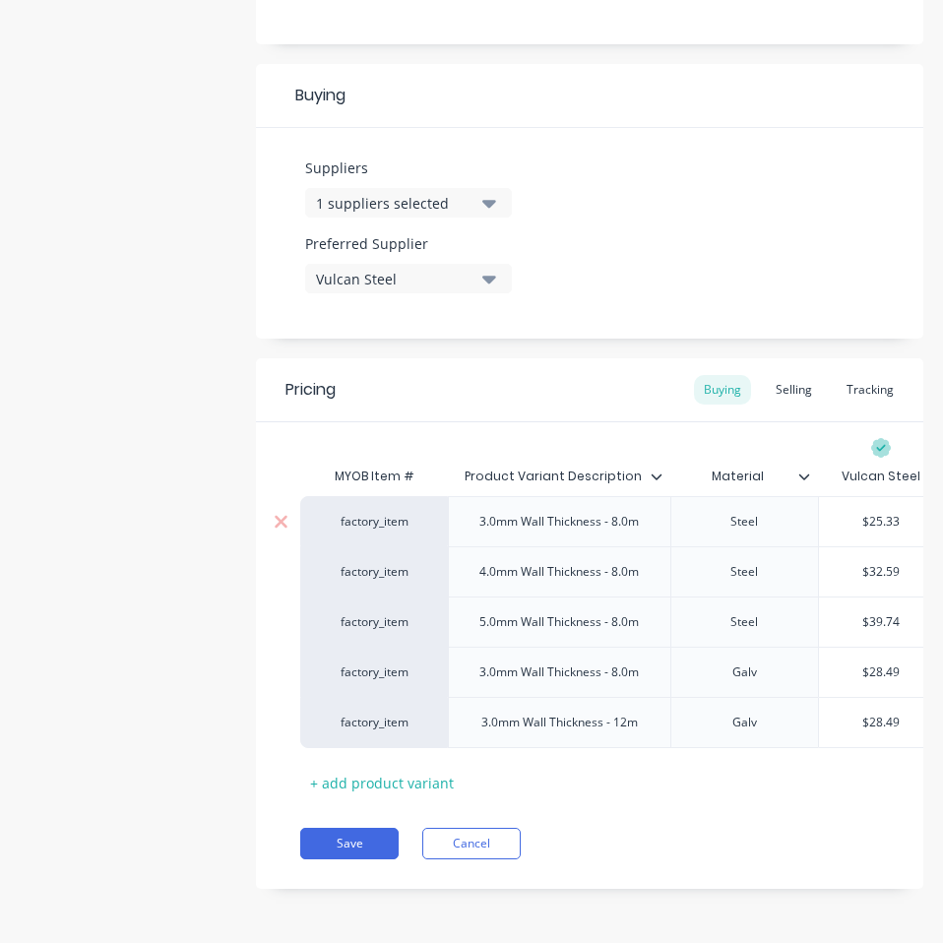
click at [889, 513] on input "$25.33" at bounding box center [881, 522] width 124 height 18
paste input "2.40"
click at [878, 563] on input "$32.59" at bounding box center [881, 572] width 124 height 18
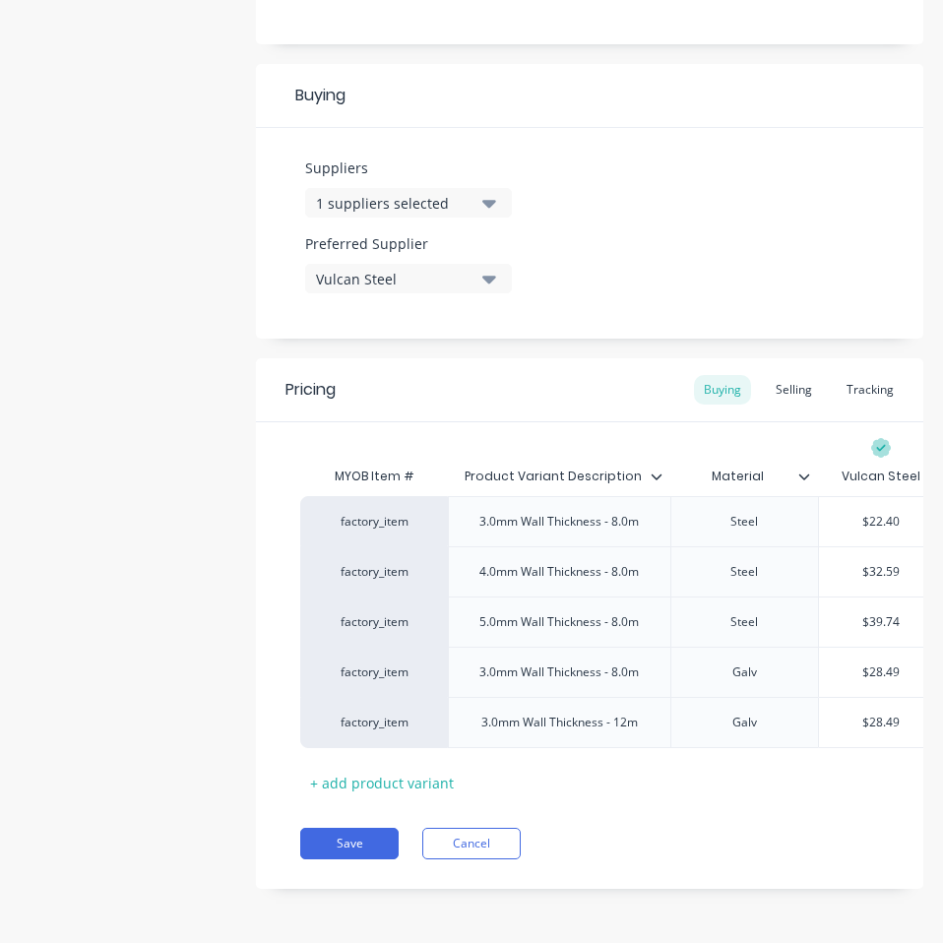
paste input "29.00"
click at [889, 613] on input "$39.74" at bounding box center [881, 622] width 124 height 18
paste input "5.50"
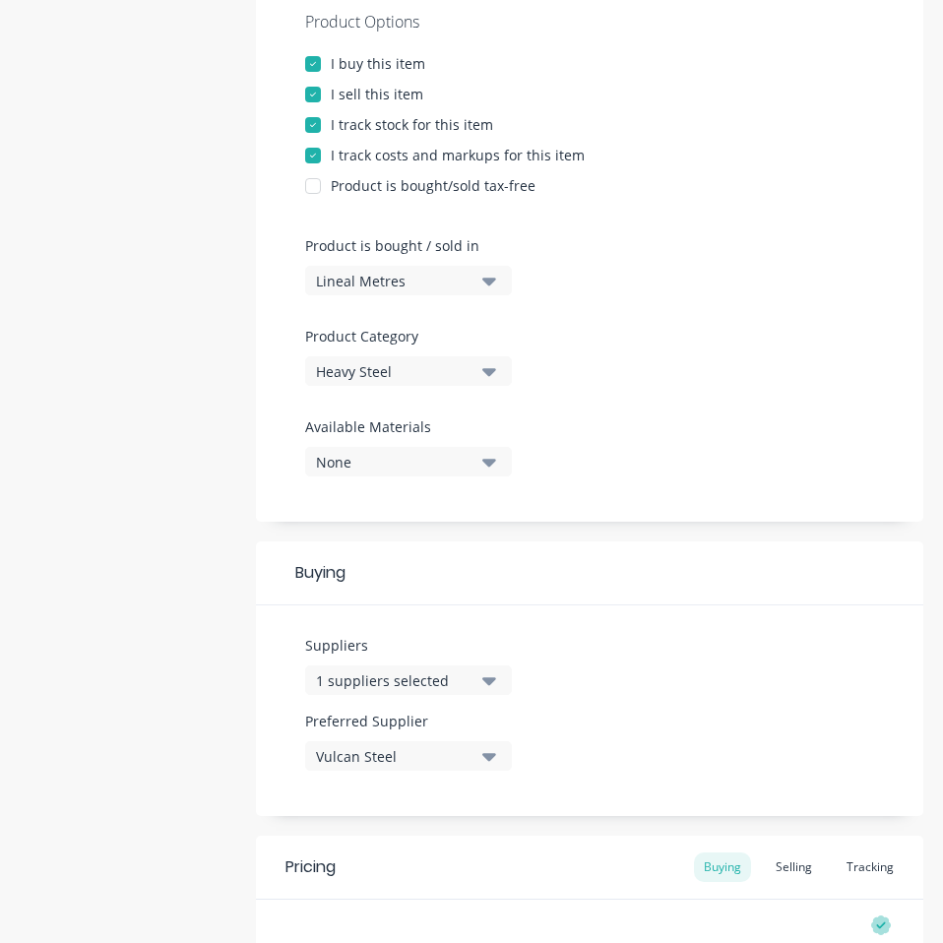
scroll to position [0, 0]
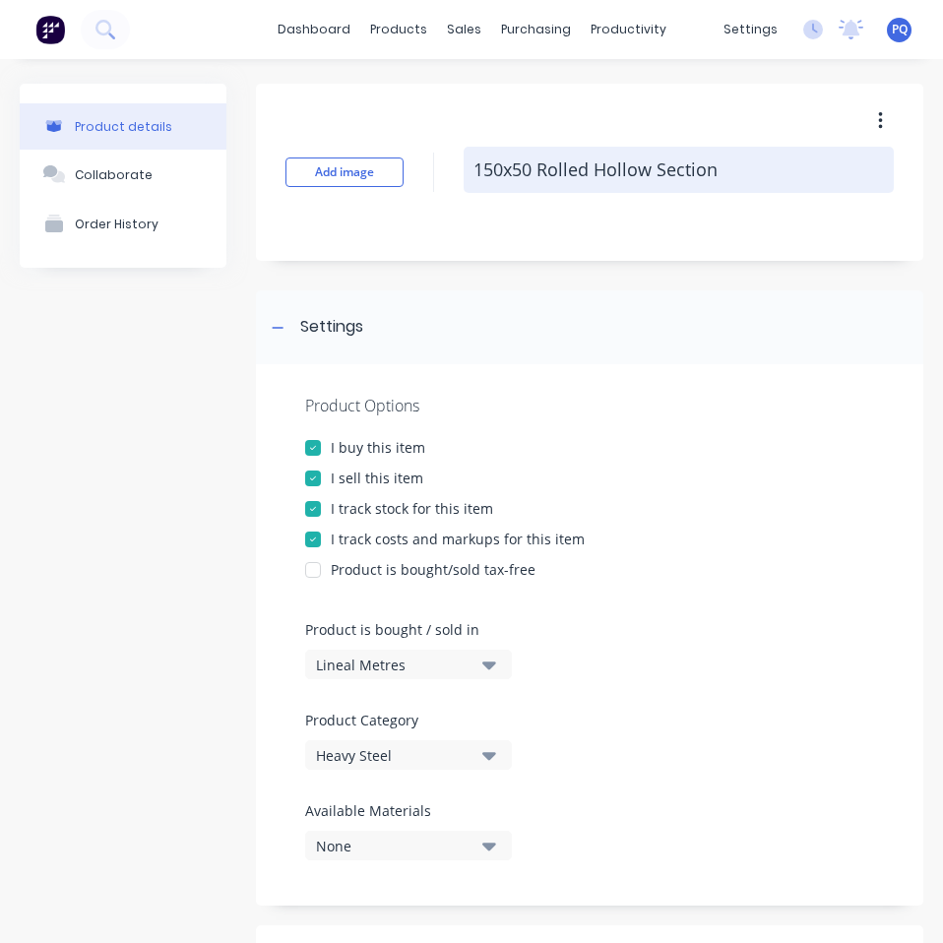
click at [687, 183] on textarea "150x50 Rolled Hollow Section" at bounding box center [678, 170] width 430 height 46
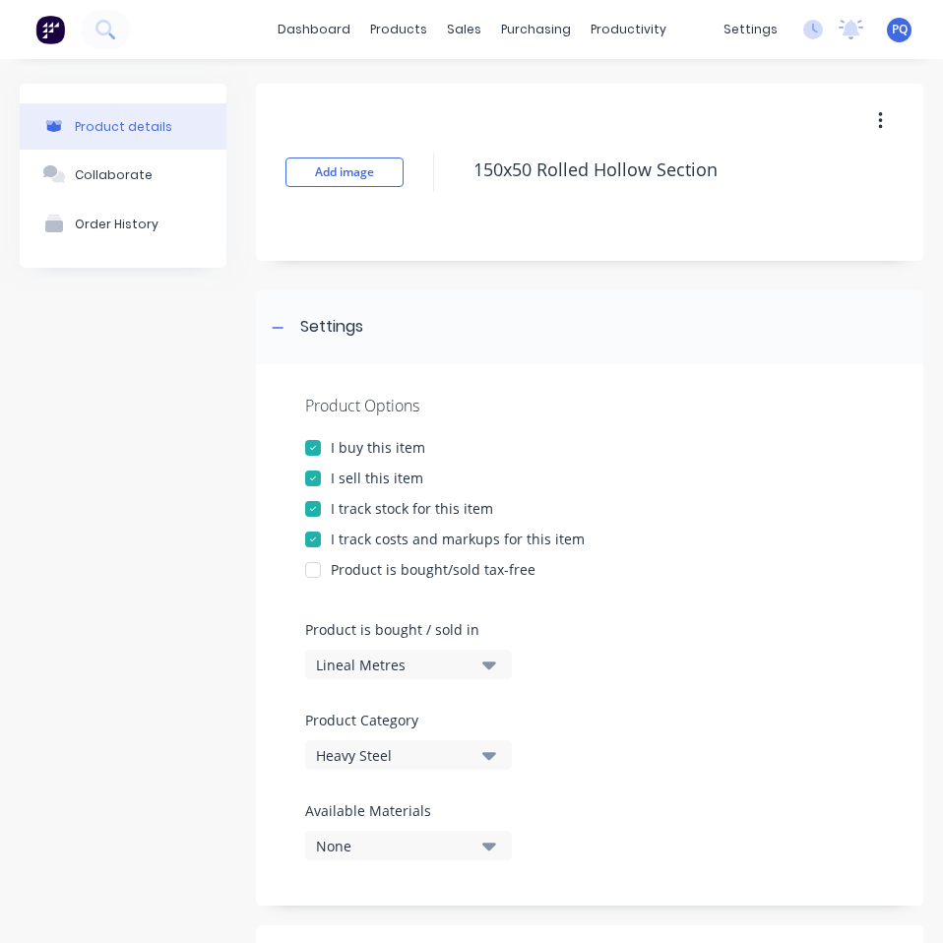
scroll to position [876, 0]
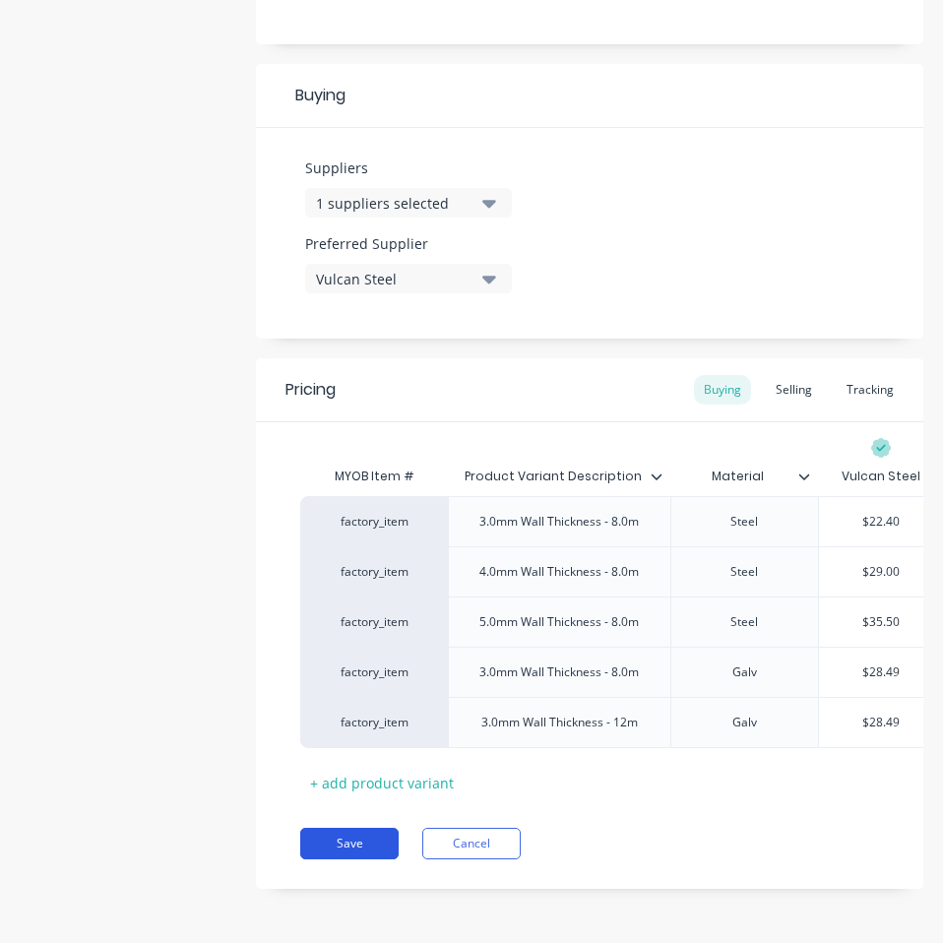
click at [350, 836] on button "Save" at bounding box center [349, 842] width 98 height 31
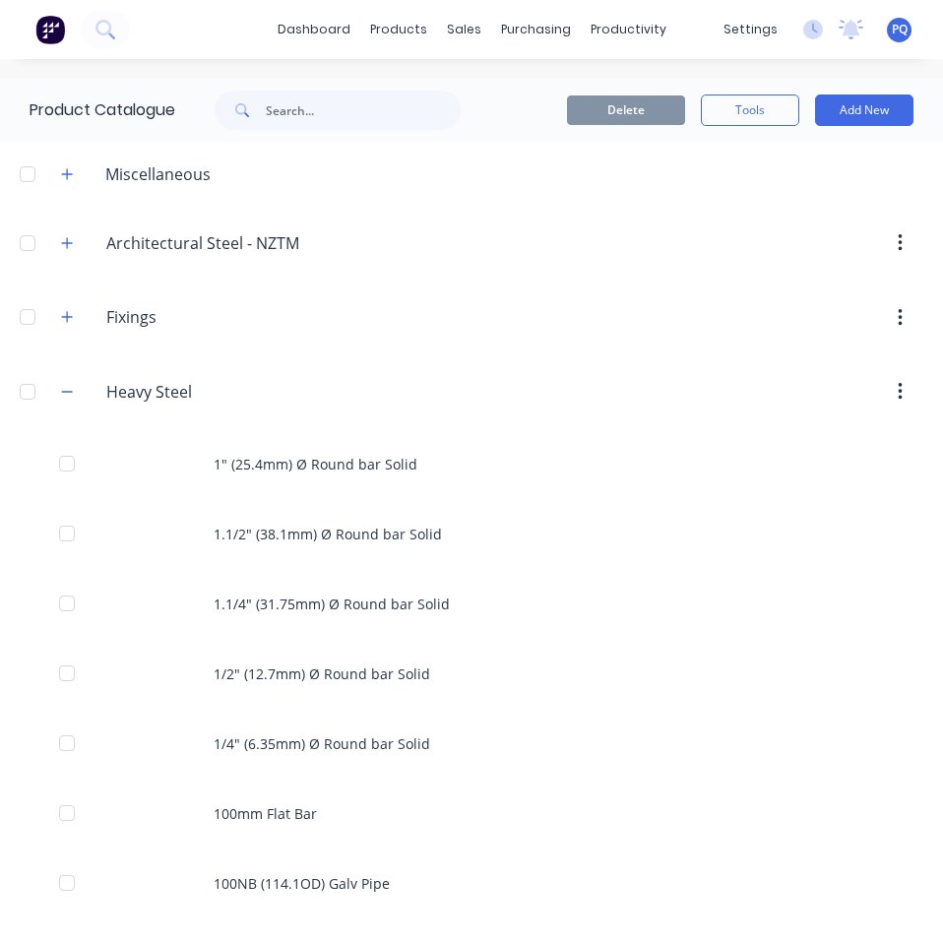
scroll to position [2437, 0]
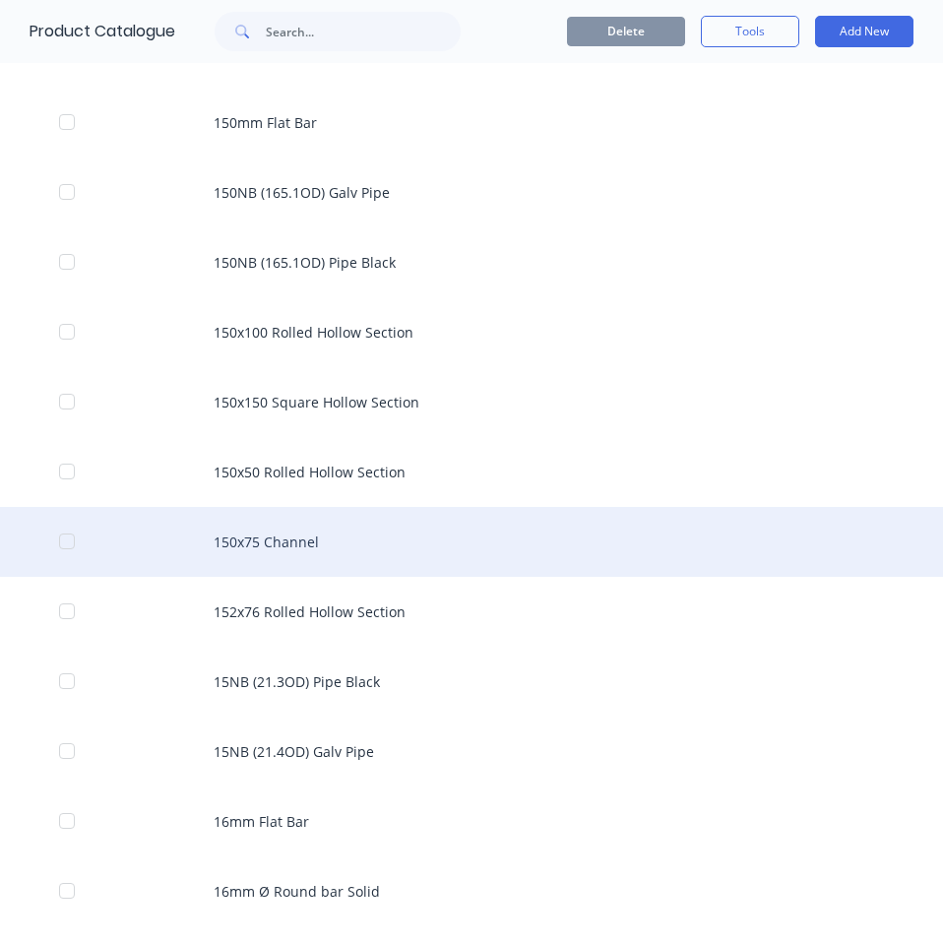
click at [302, 524] on div "150x75 Channel" at bounding box center [471, 542] width 943 height 70
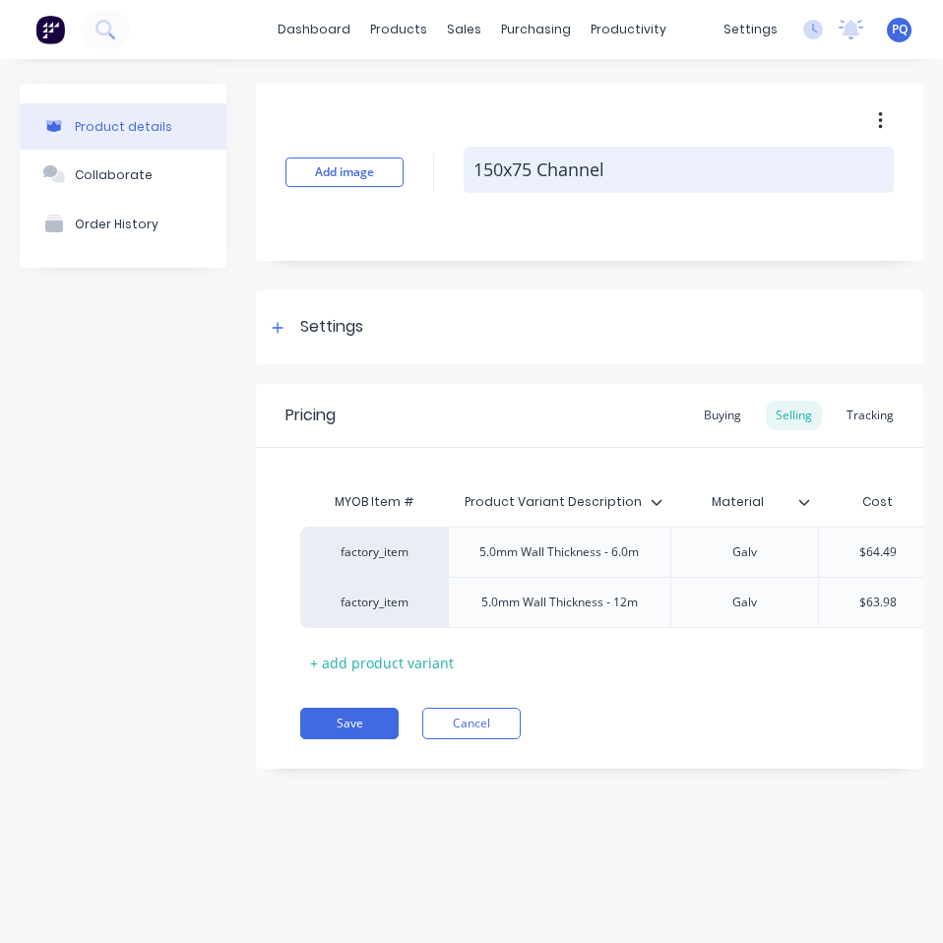
click at [521, 168] on textarea "150x75 Channel" at bounding box center [678, 170] width 430 height 46
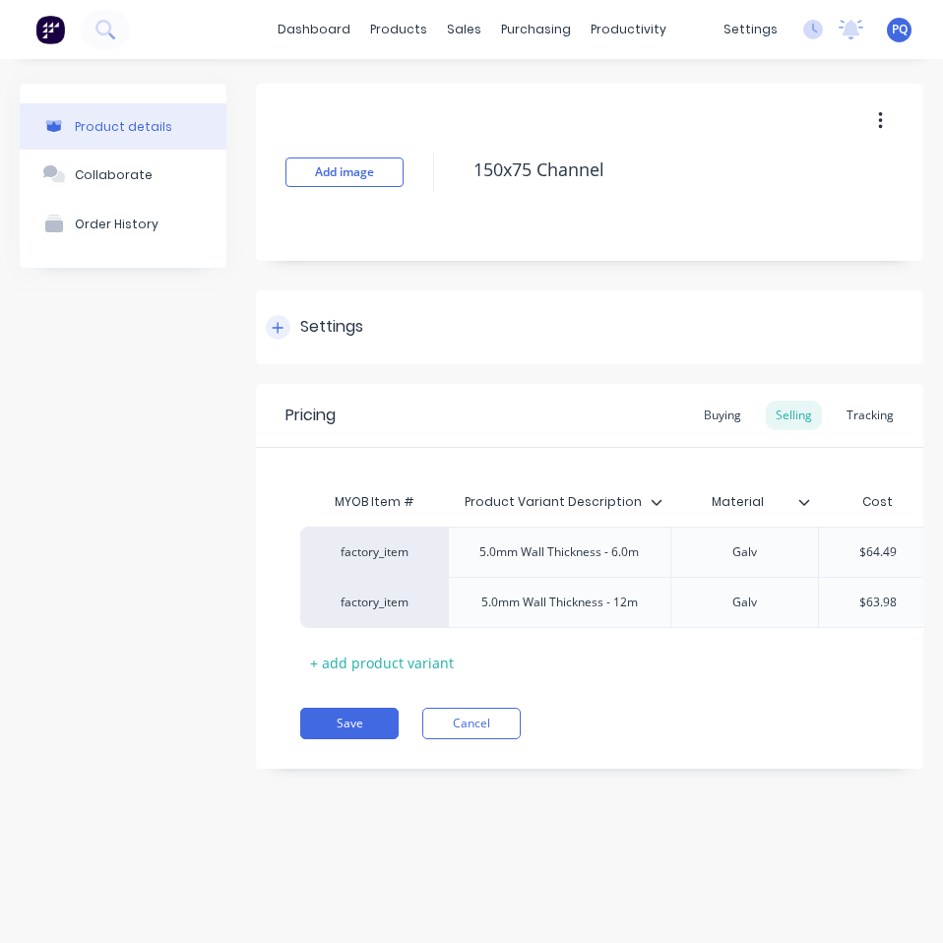
click at [288, 338] on div "Settings" at bounding box center [314, 327] width 97 height 25
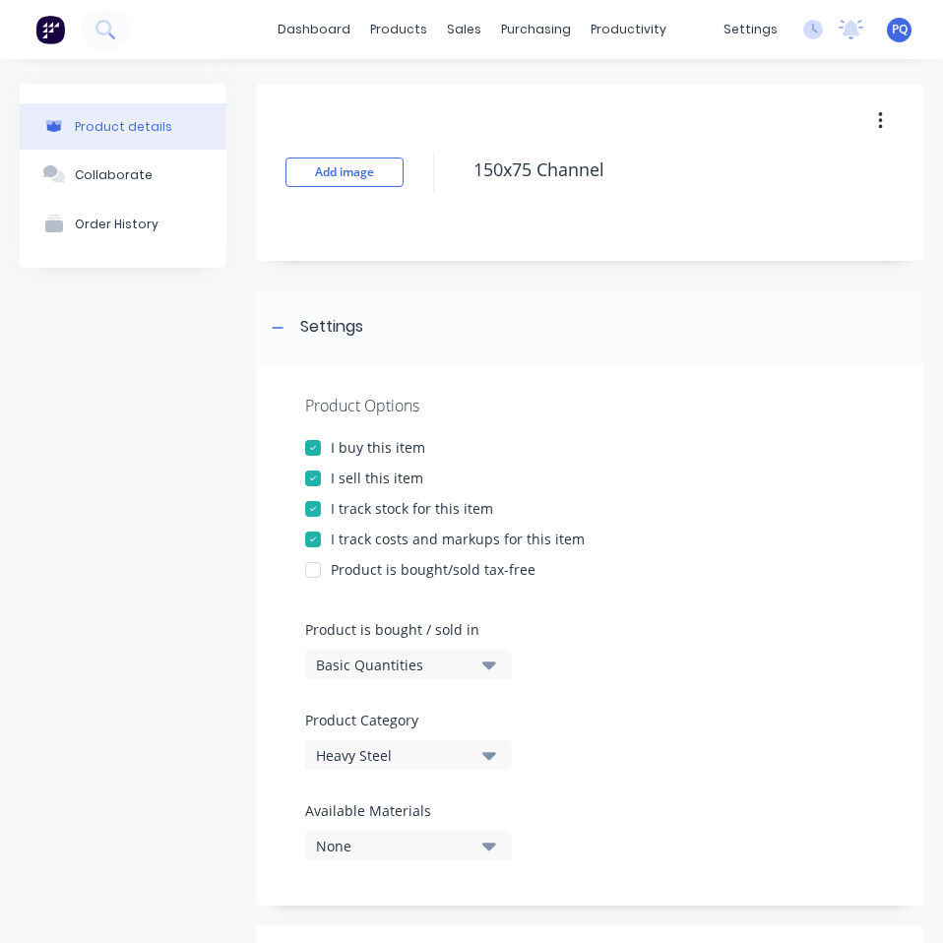
click at [395, 619] on label "Product is bought / sold in" at bounding box center [403, 629] width 197 height 21
click at [399, 668] on div "Basic Quantities" at bounding box center [394, 664] width 157 height 21
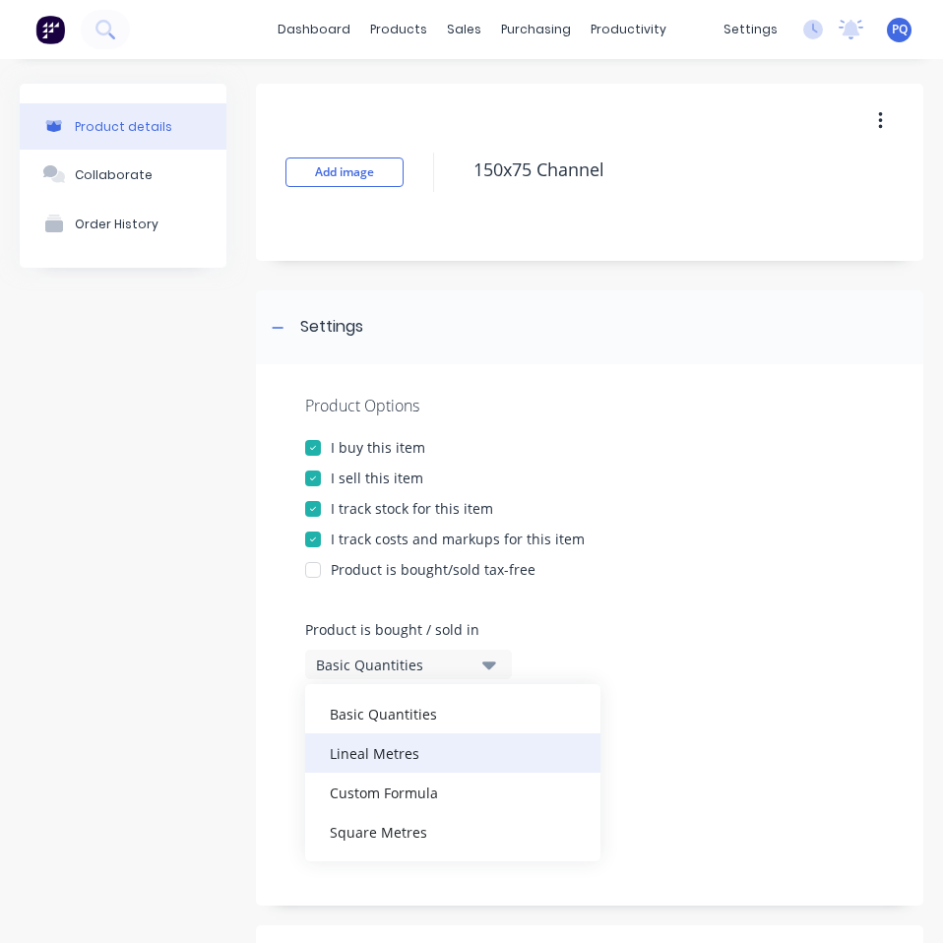
click at [422, 762] on div "Lineal Metres" at bounding box center [452, 752] width 295 height 39
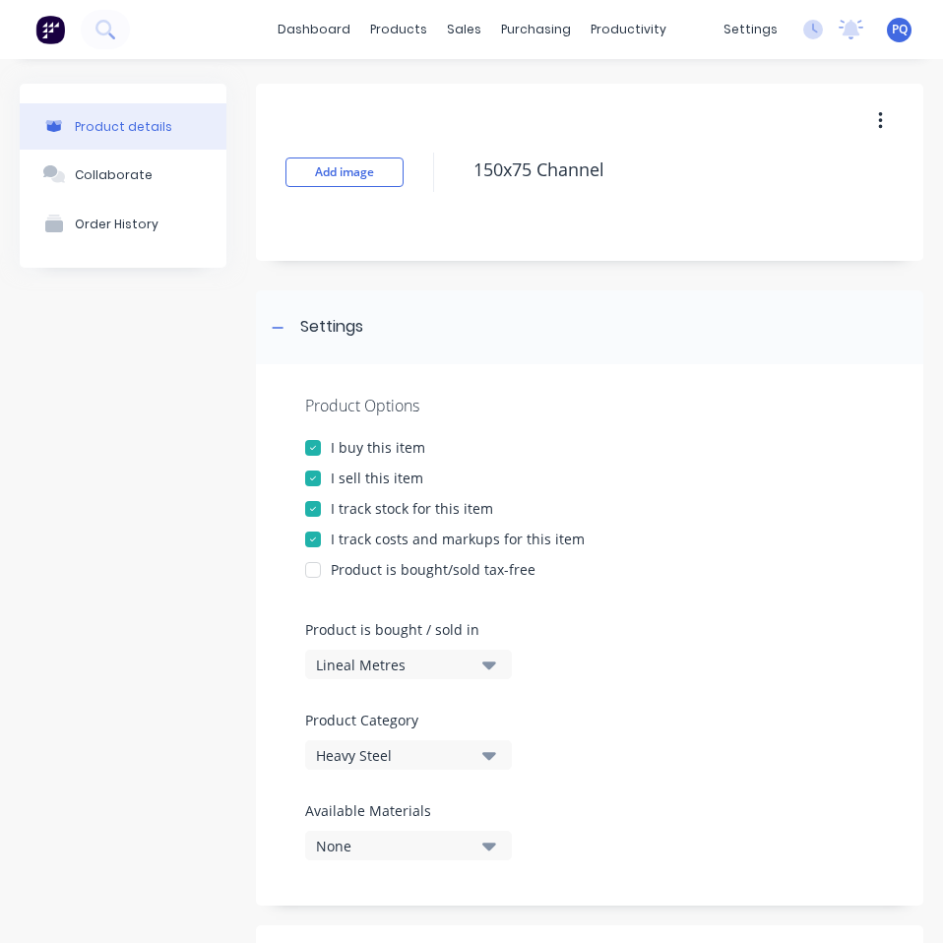
scroll to position [730, 0]
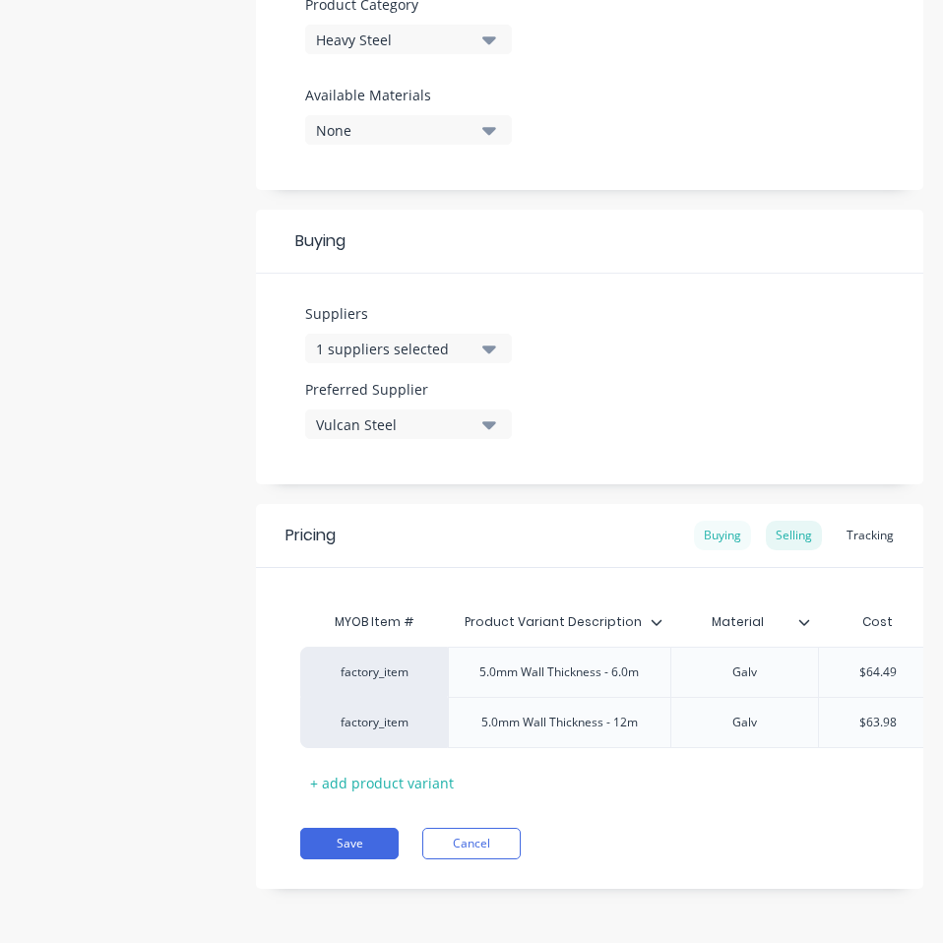
click at [711, 526] on div "Buying" at bounding box center [722, 535] width 57 height 30
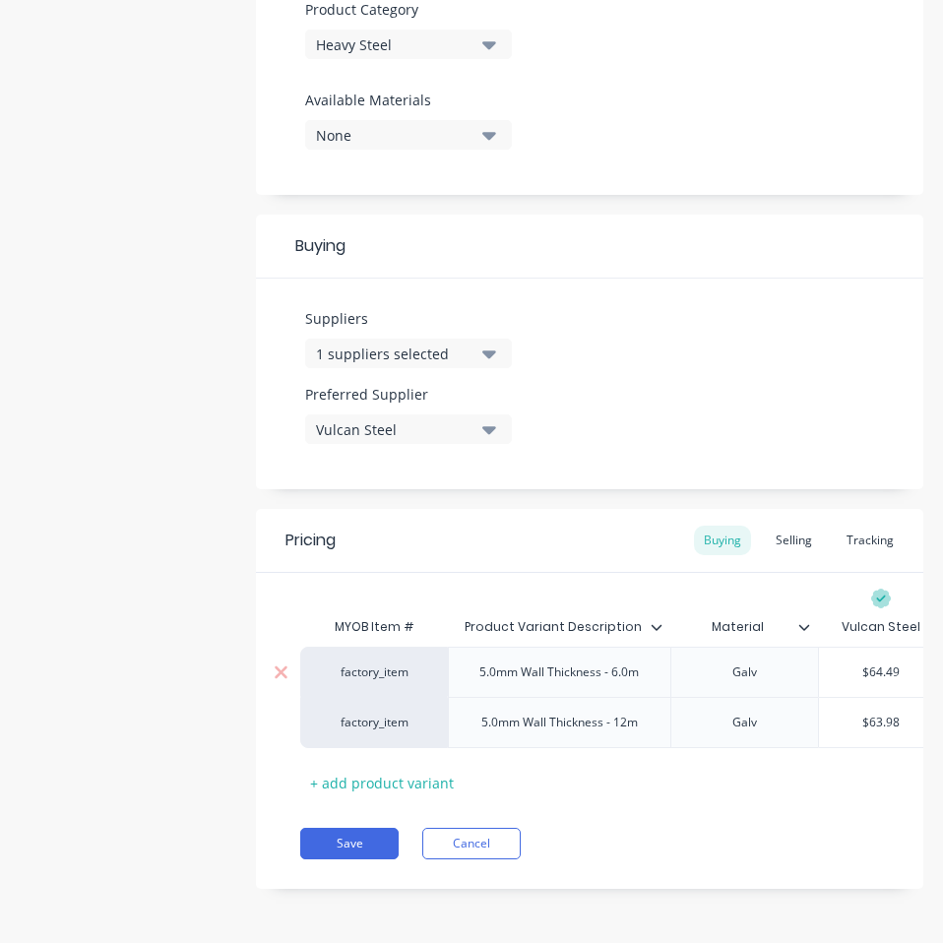
click at [873, 663] on input "$64.49" at bounding box center [881, 672] width 124 height 18
paste input "57.80"
click at [885, 713] on input "$63.98" at bounding box center [881, 722] width 124 height 18
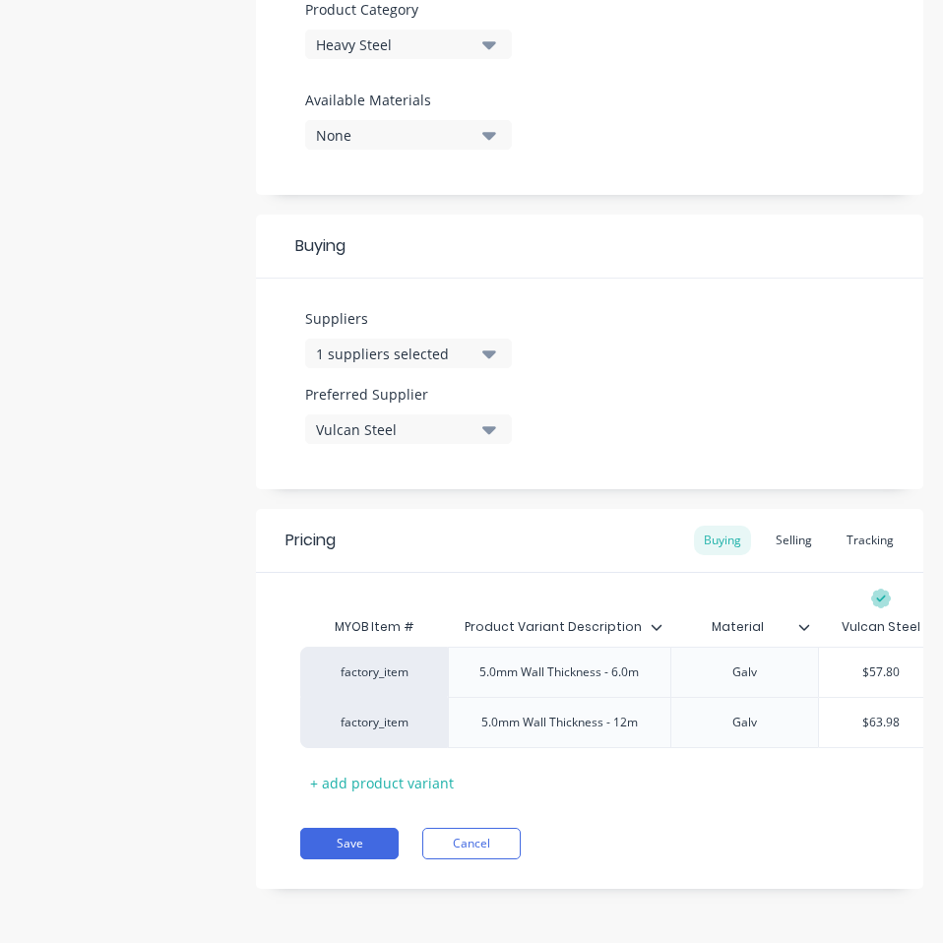
paste input "57.75"
click at [345, 830] on button "Save" at bounding box center [349, 842] width 98 height 31
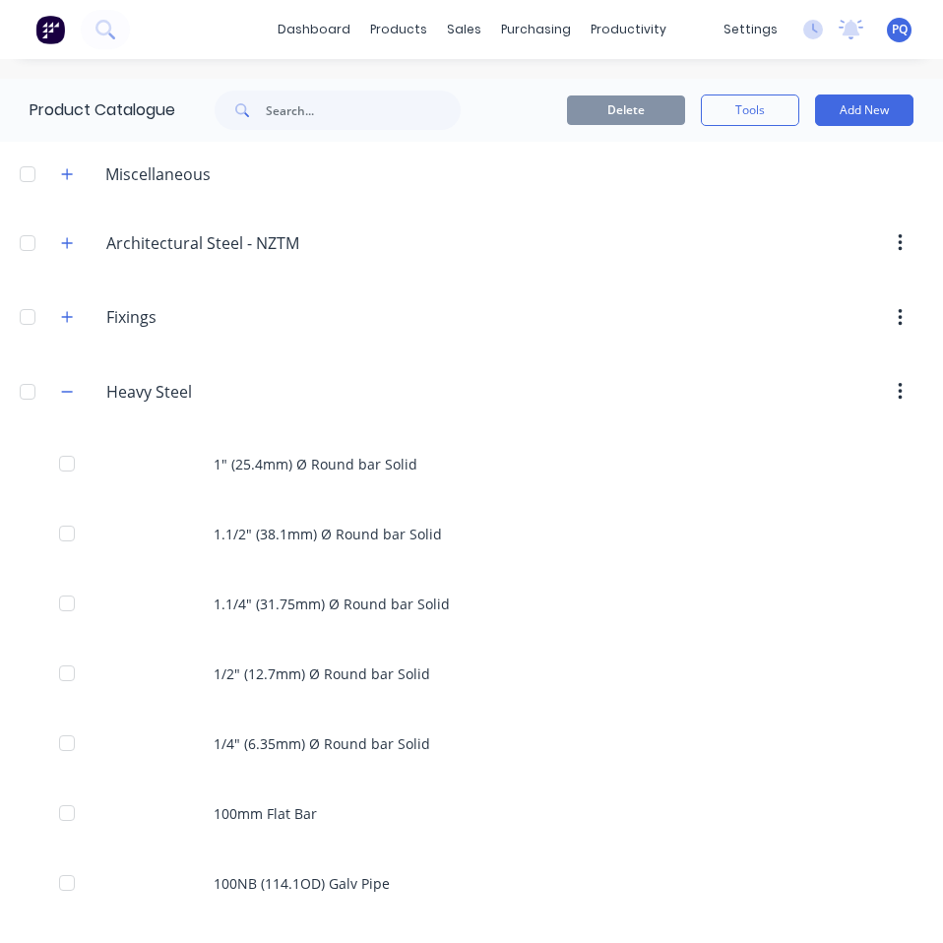
scroll to position [2507, 0]
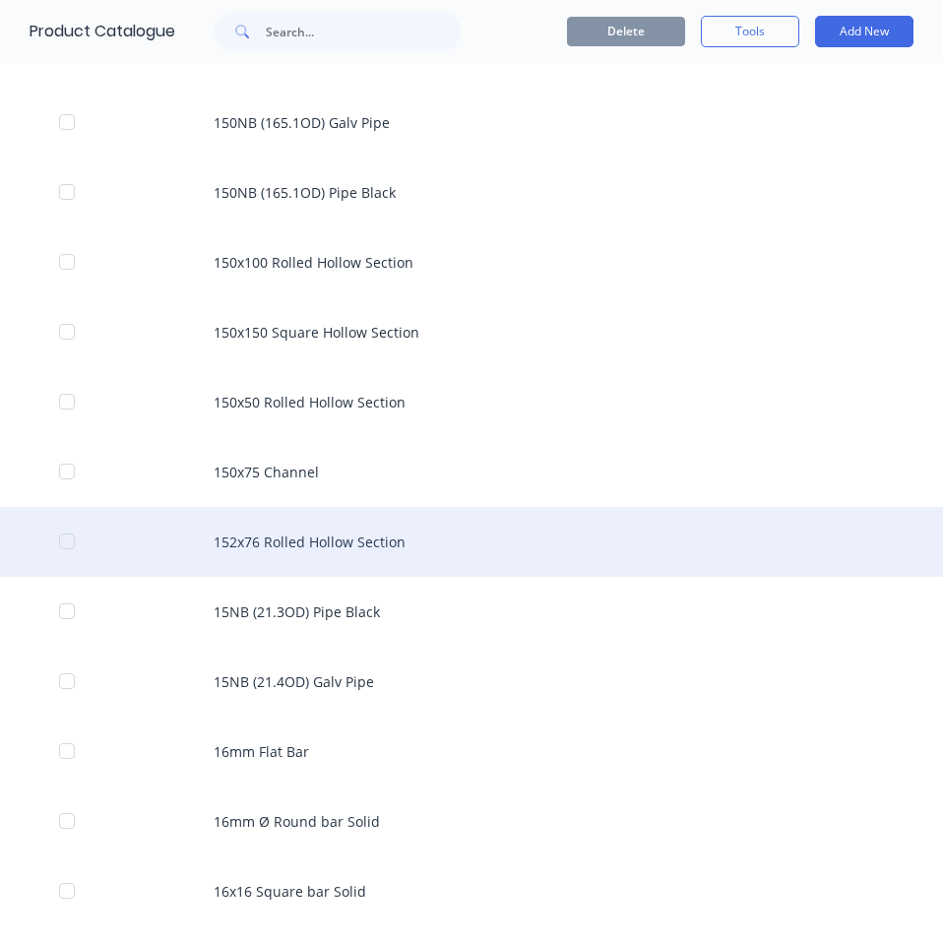
click at [273, 532] on div "152x76 Rolled Hollow Section" at bounding box center [471, 542] width 943 height 70
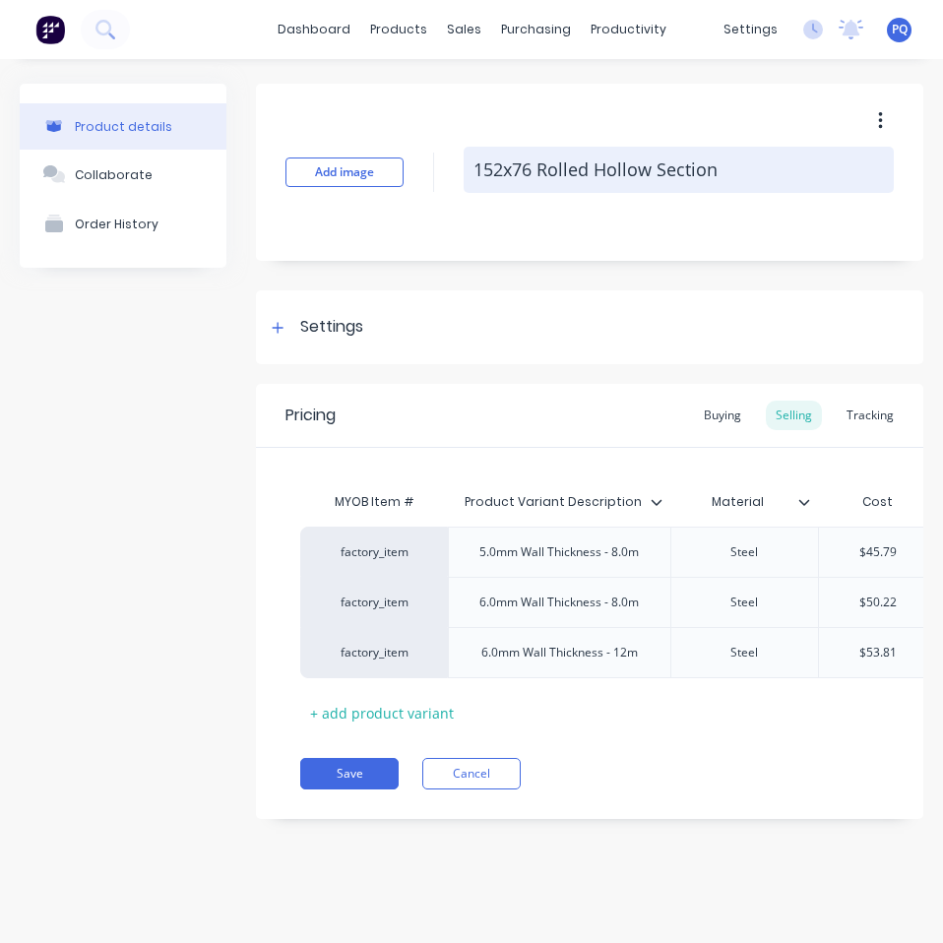
click at [584, 158] on textarea "152x76 Rolled Hollow Section" at bounding box center [678, 170] width 430 height 46
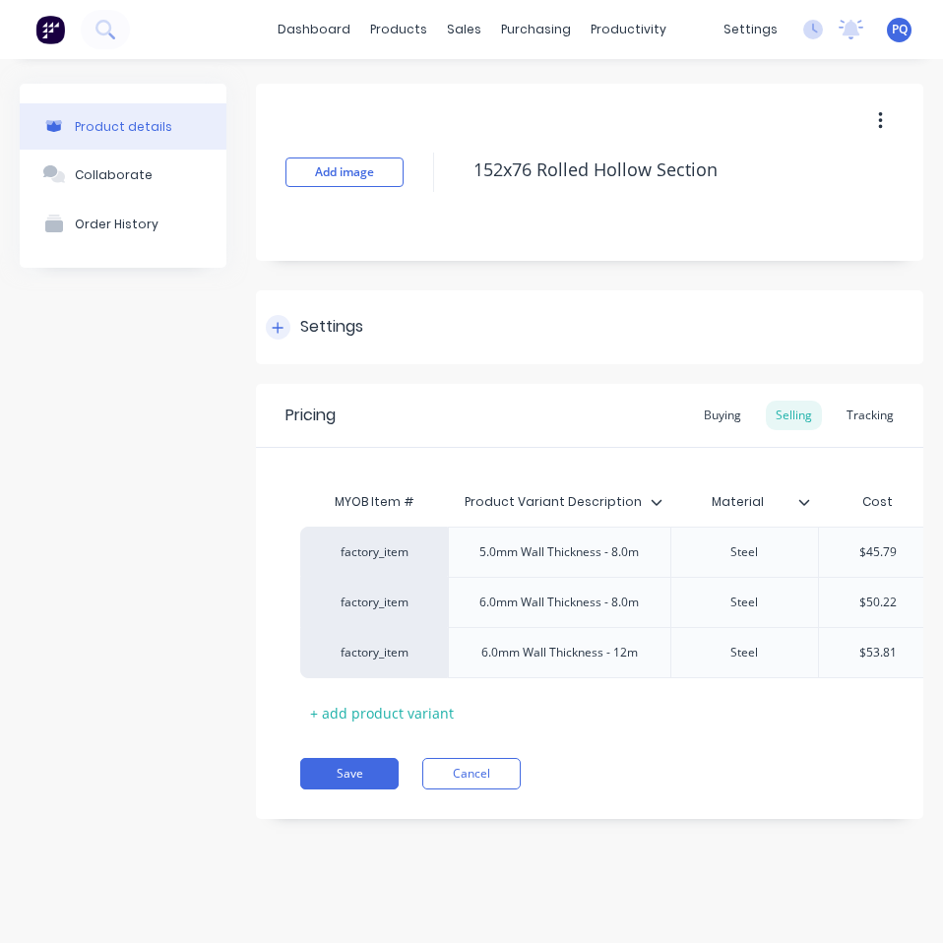
click at [333, 297] on div "Settings" at bounding box center [589, 327] width 667 height 74
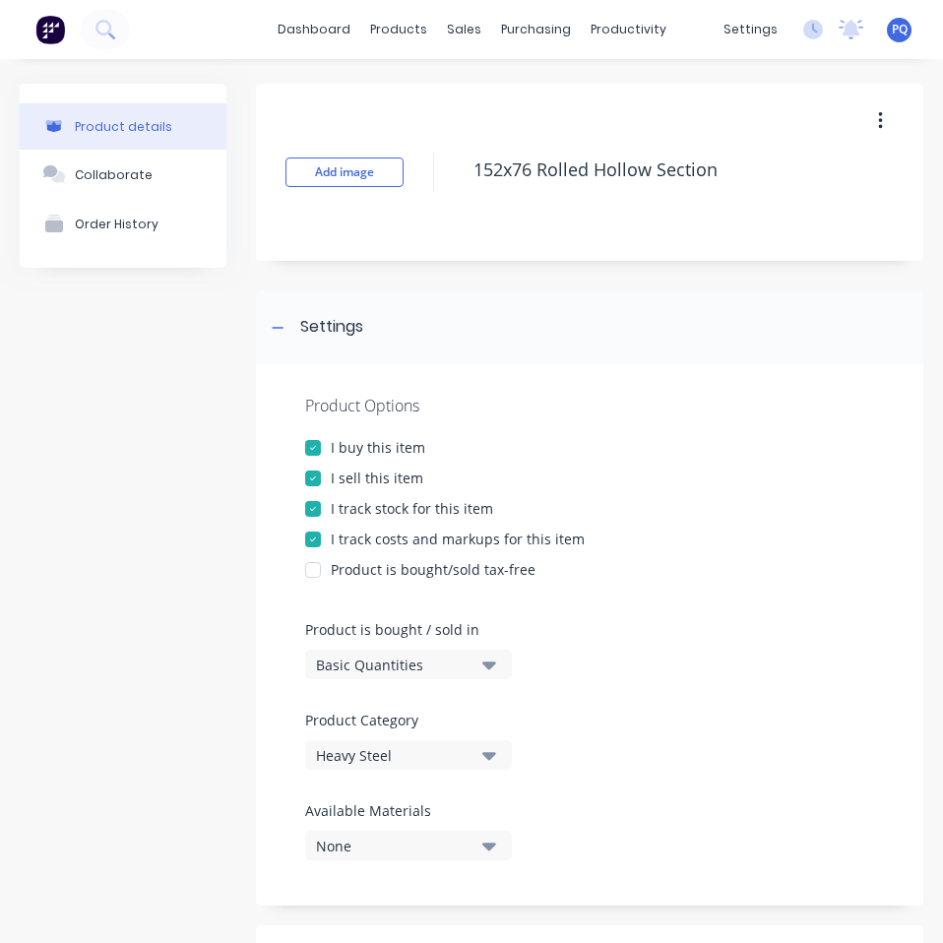
click at [393, 662] on div "Basic Quantities" at bounding box center [394, 664] width 157 height 21
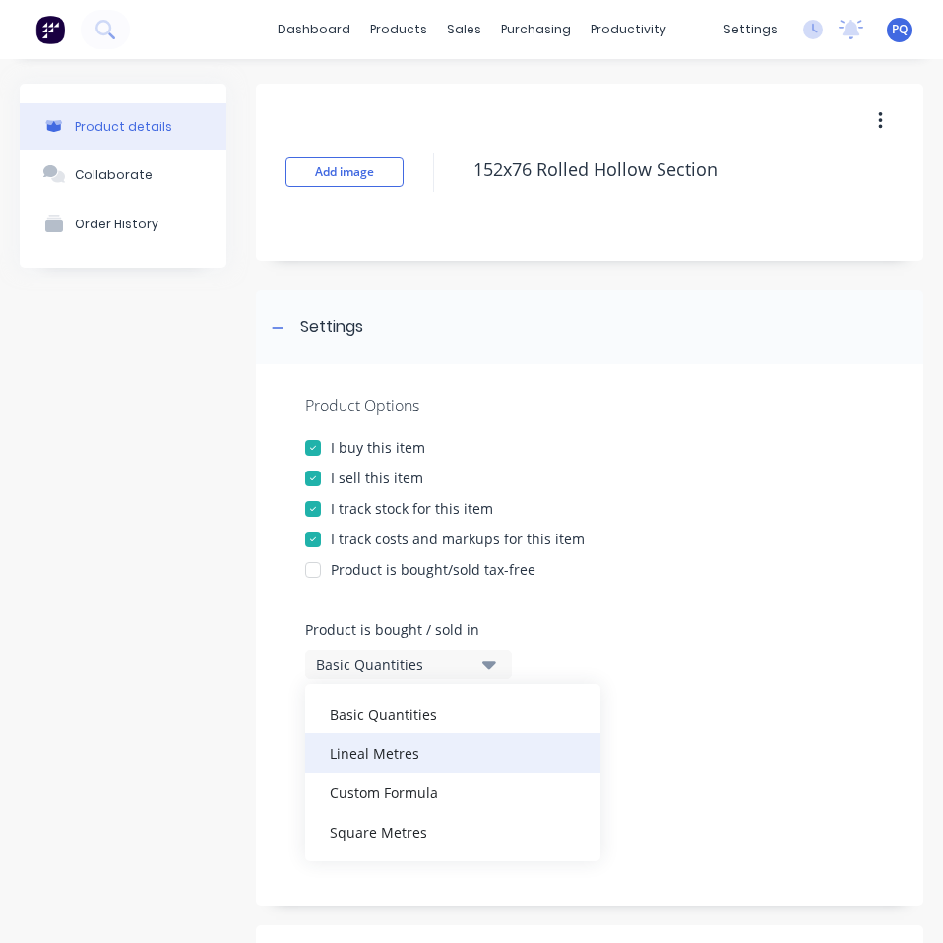
click at [420, 750] on div "Lineal Metres" at bounding box center [452, 752] width 295 height 39
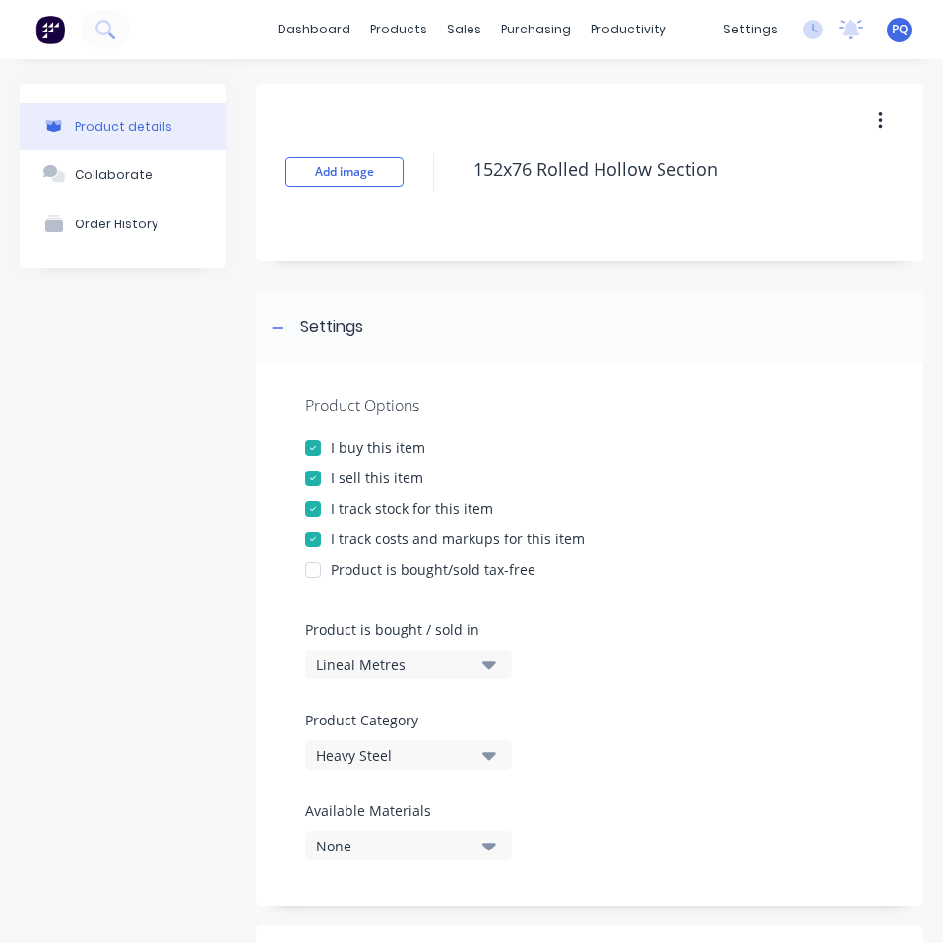
scroll to position [780, 0]
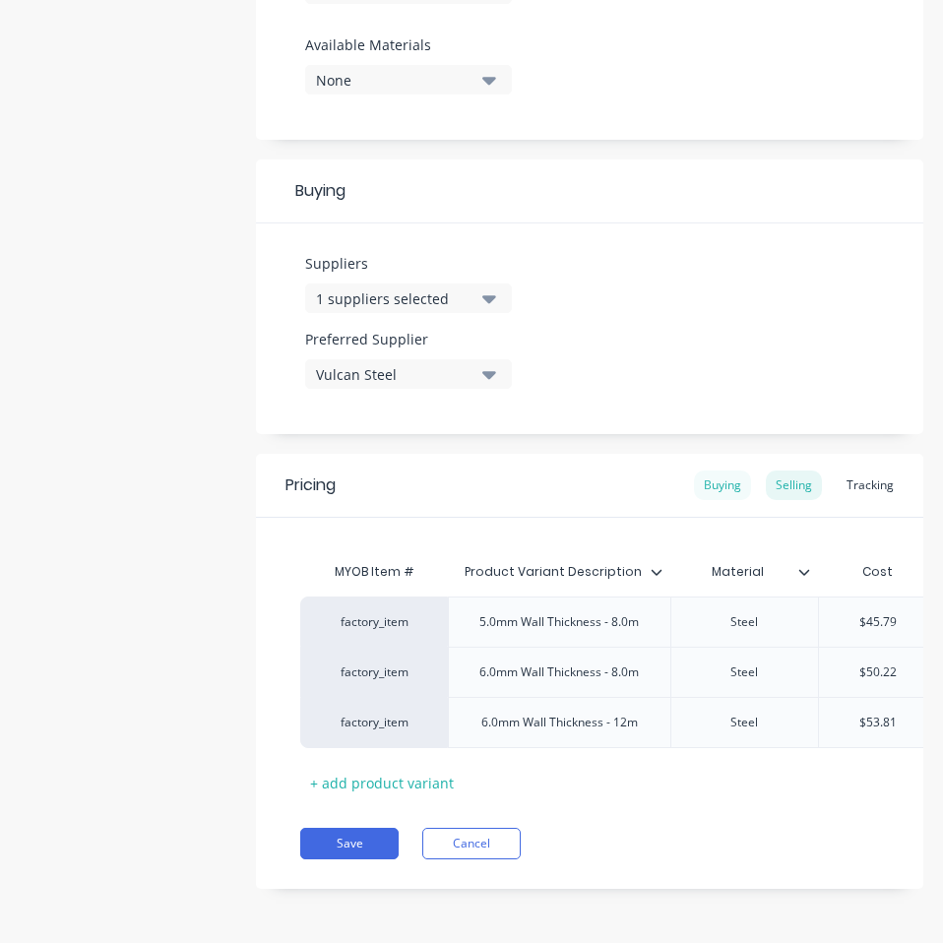
click at [697, 475] on div "Buying" at bounding box center [722, 485] width 57 height 30
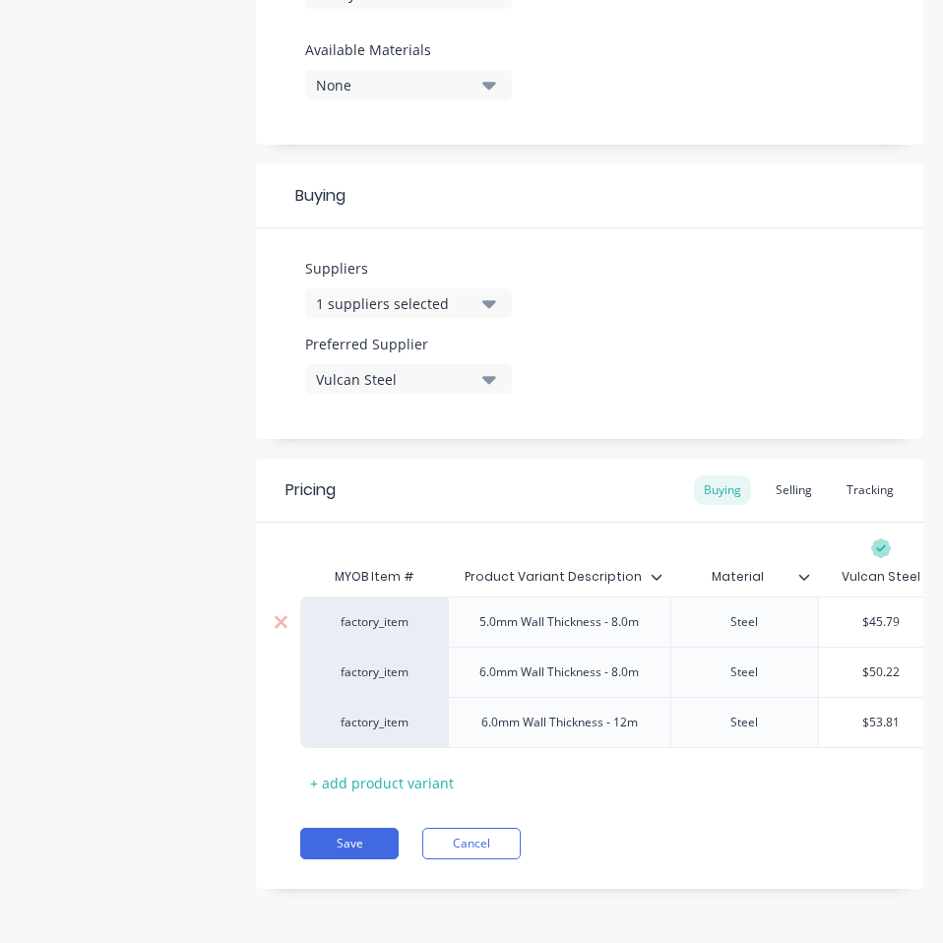
click at [875, 614] on input "$45.79" at bounding box center [881, 622] width 124 height 18
paste input "1.00"
click at [877, 663] on input "$50.22" at bounding box center [881, 672] width 124 height 18
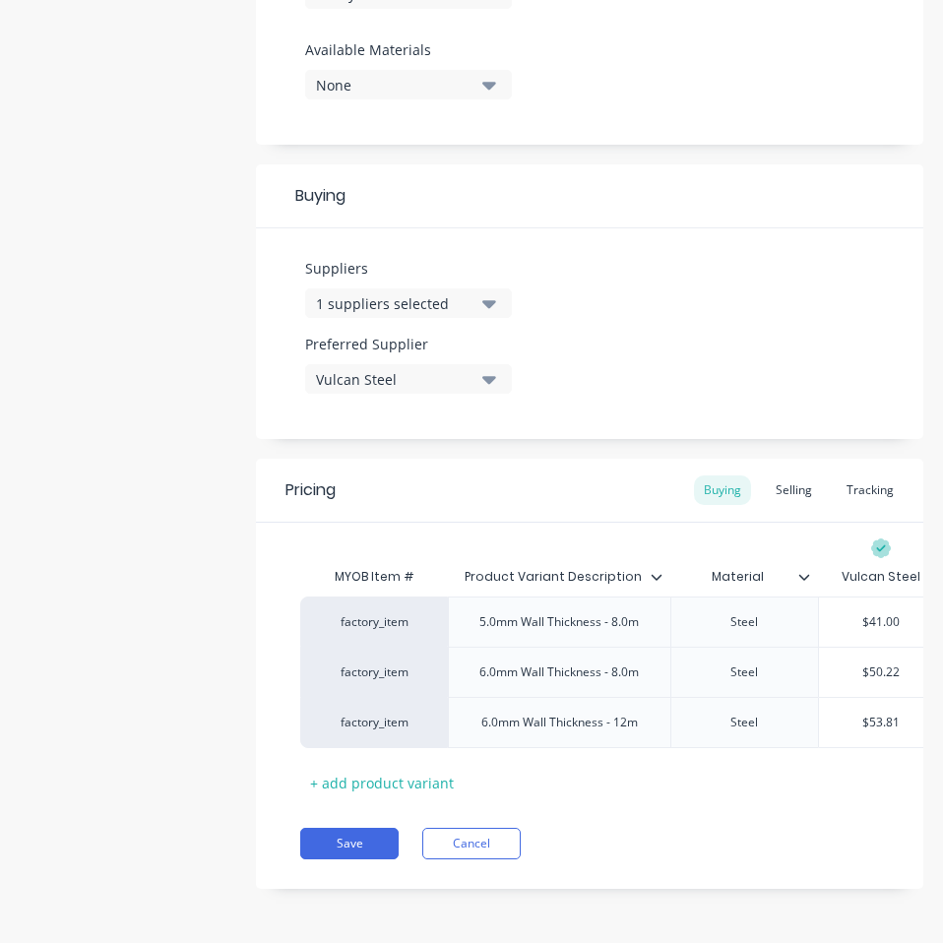
paste input "45.03"
click at [889, 713] on input "$53.81" at bounding box center [881, 722] width 124 height 18
paste input "48.50"
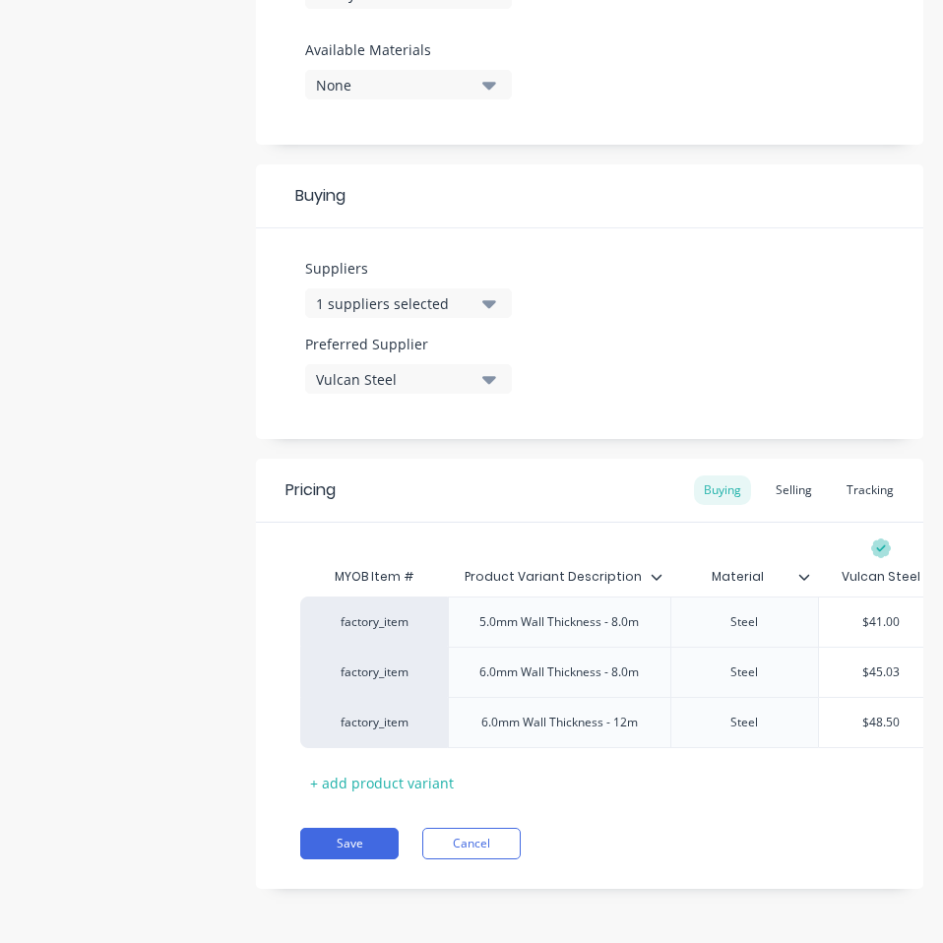
click at [653, 812] on div "Pricing Buying Selling Tracking MYOB Item # Product Variant Description Materia…" at bounding box center [589, 673] width 667 height 430
click at [336, 840] on button "Save" at bounding box center [349, 842] width 98 height 31
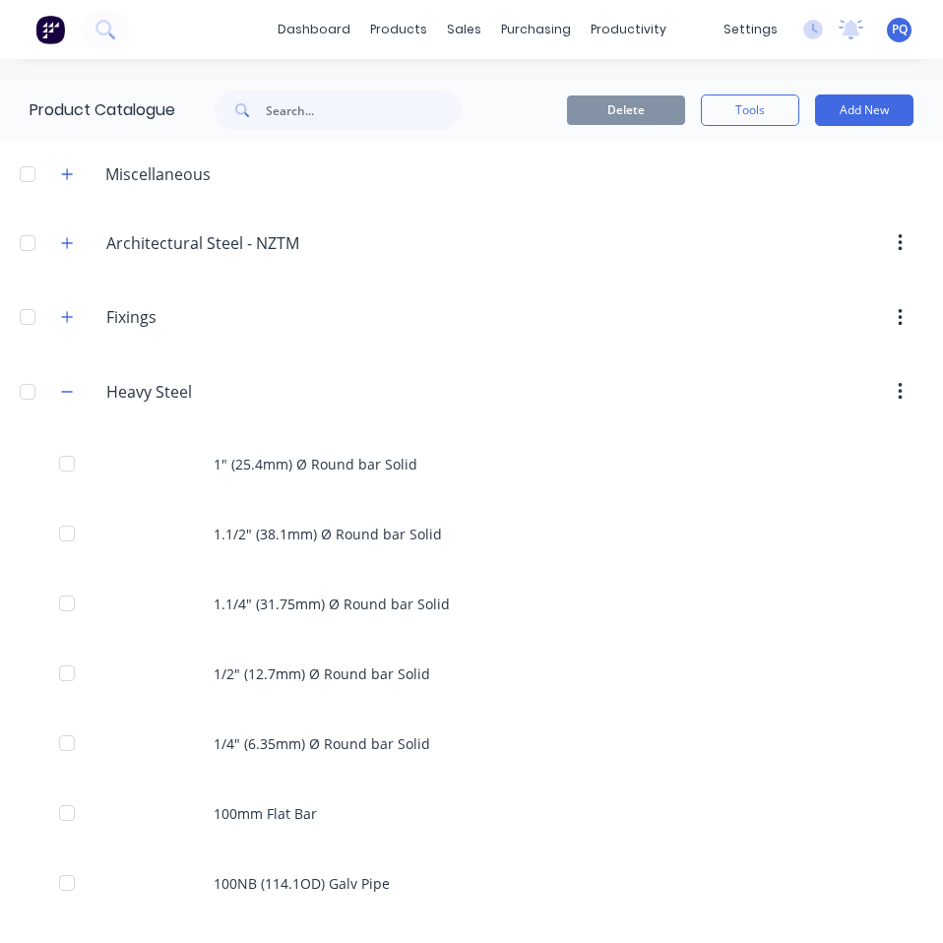
scroll to position [2577, 0]
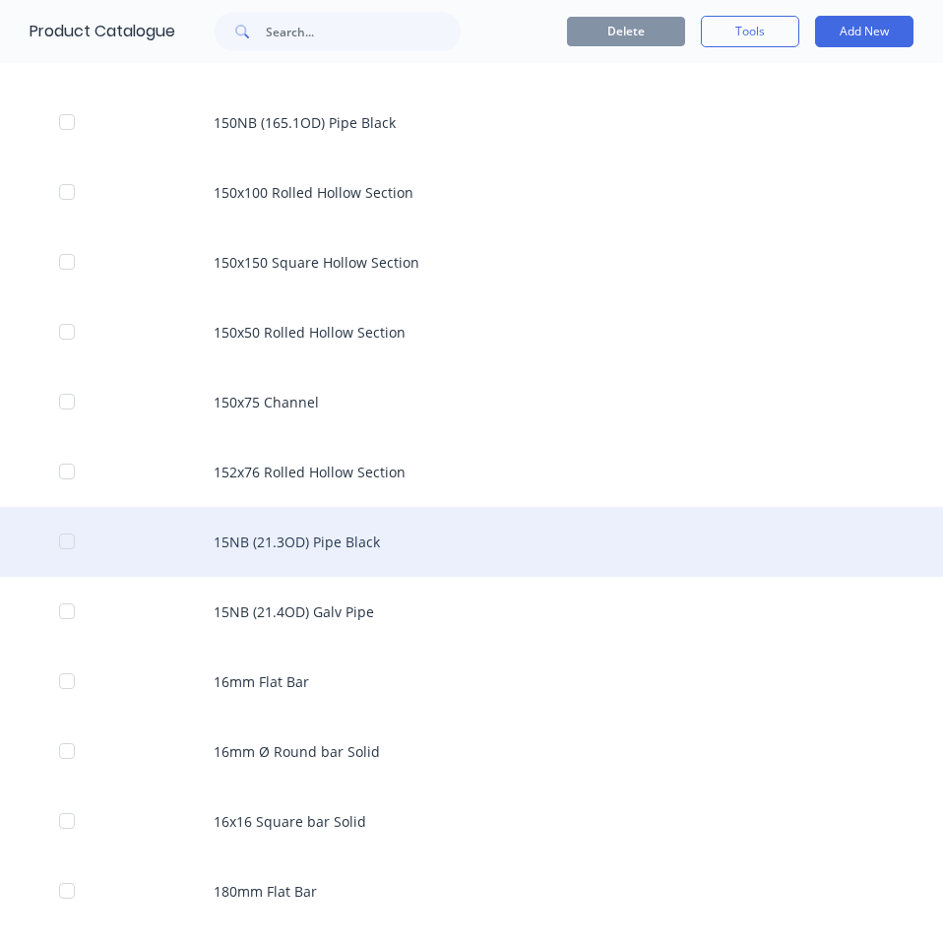
click at [406, 549] on div "15NB (21.3OD) Pipe Black" at bounding box center [471, 542] width 943 height 70
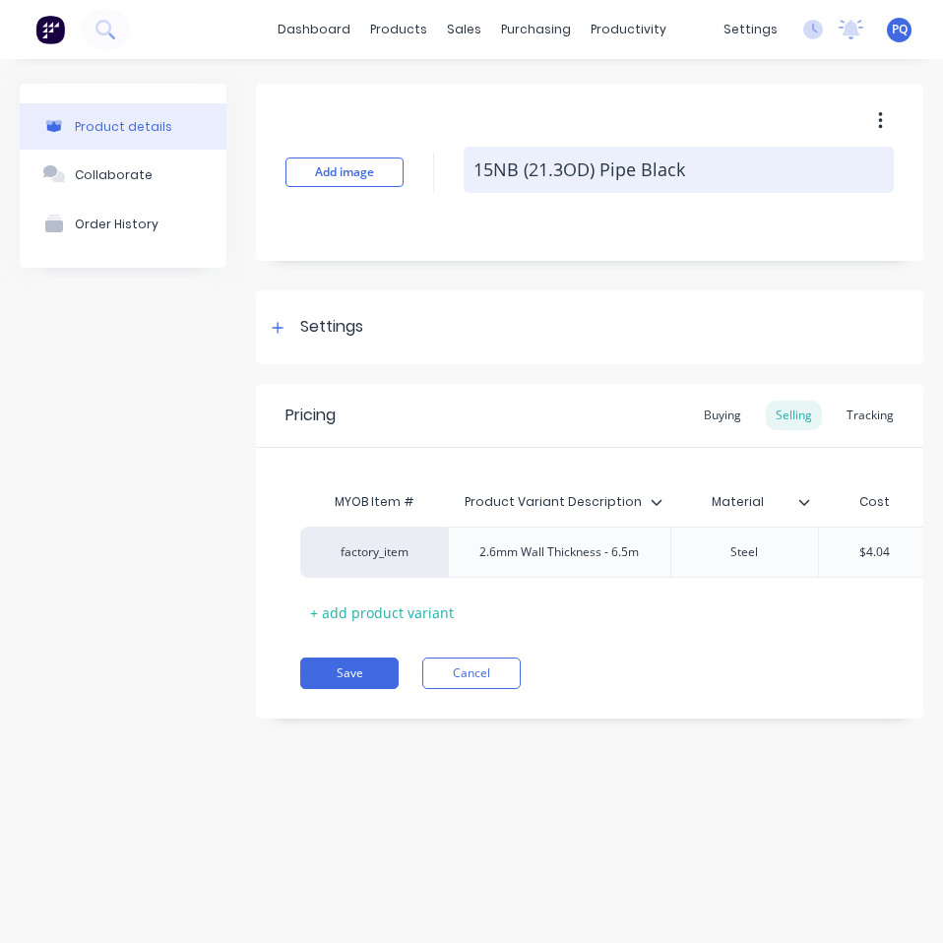
click at [632, 163] on textarea "15NB (21.3OD) Pipe Black" at bounding box center [678, 170] width 430 height 46
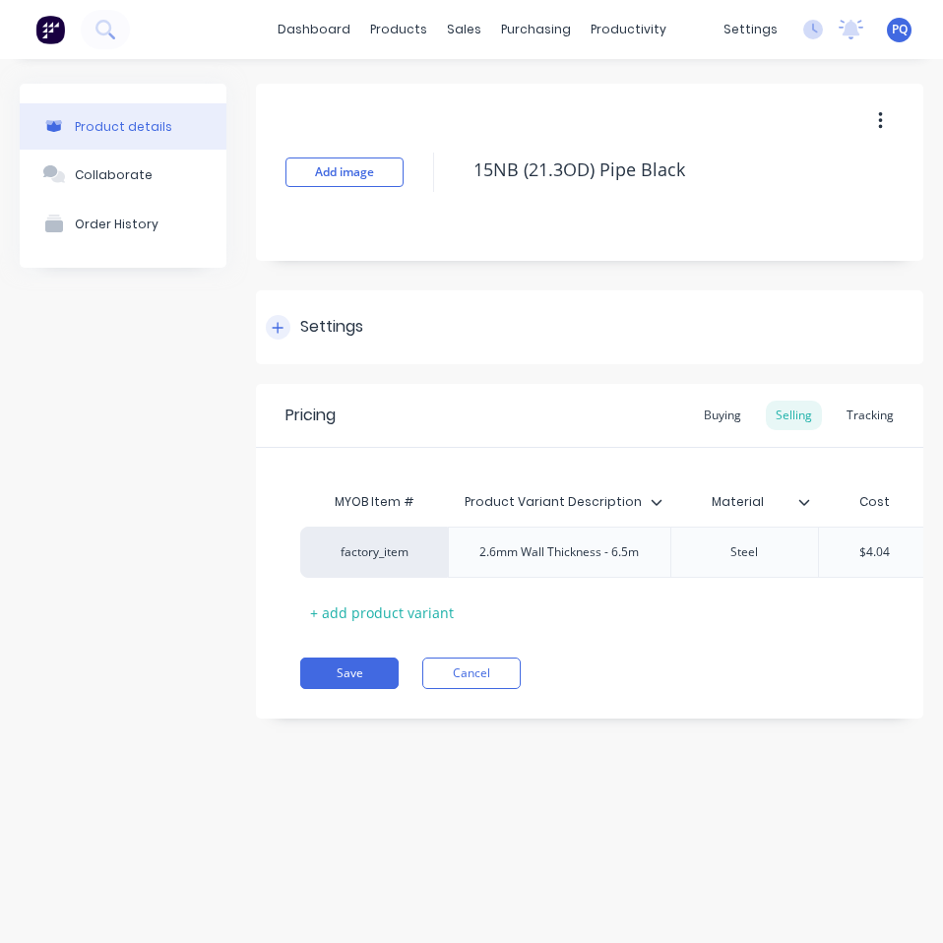
click at [324, 332] on div "Settings" at bounding box center [331, 327] width 63 height 25
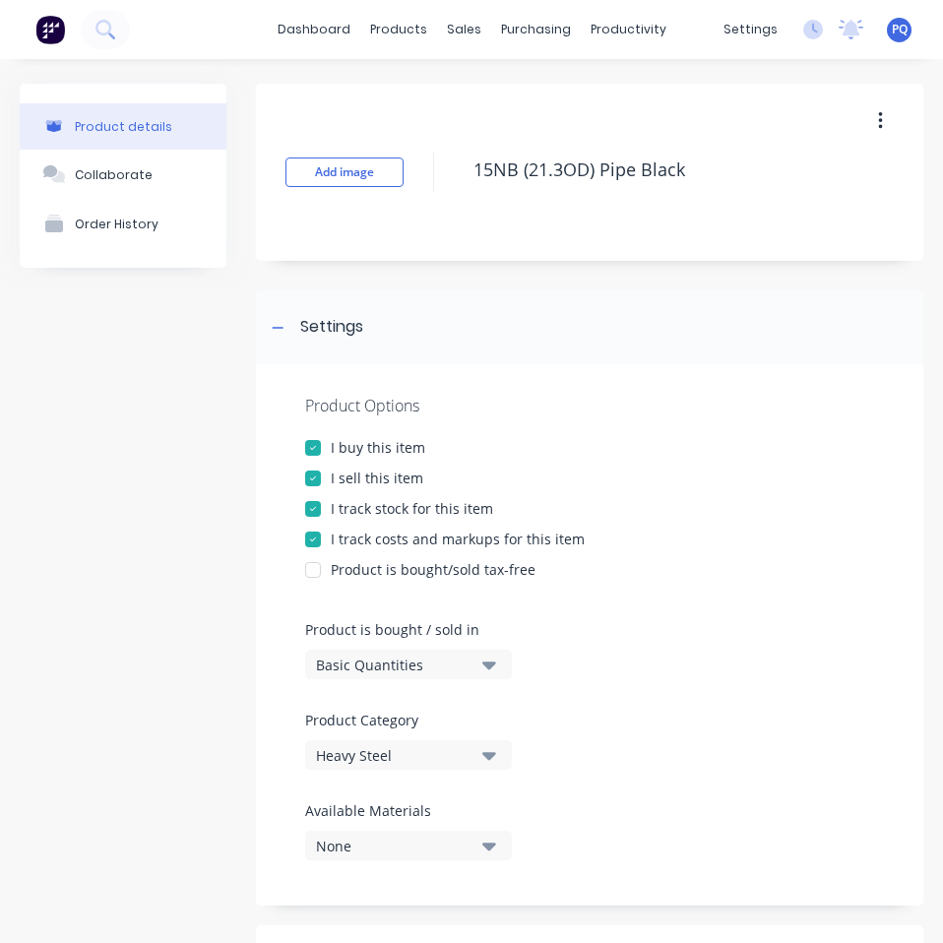
click at [411, 658] on div "Basic Quantities" at bounding box center [394, 664] width 157 height 21
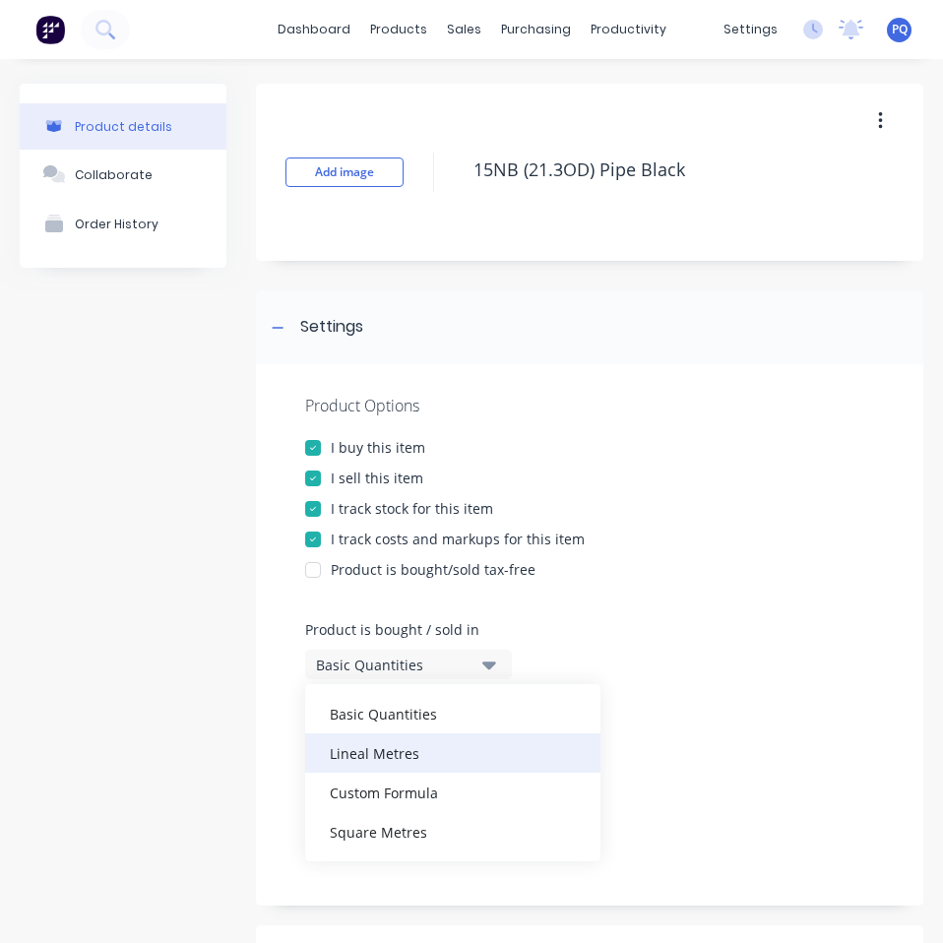
click at [377, 749] on div "Lineal Metres" at bounding box center [452, 752] width 295 height 39
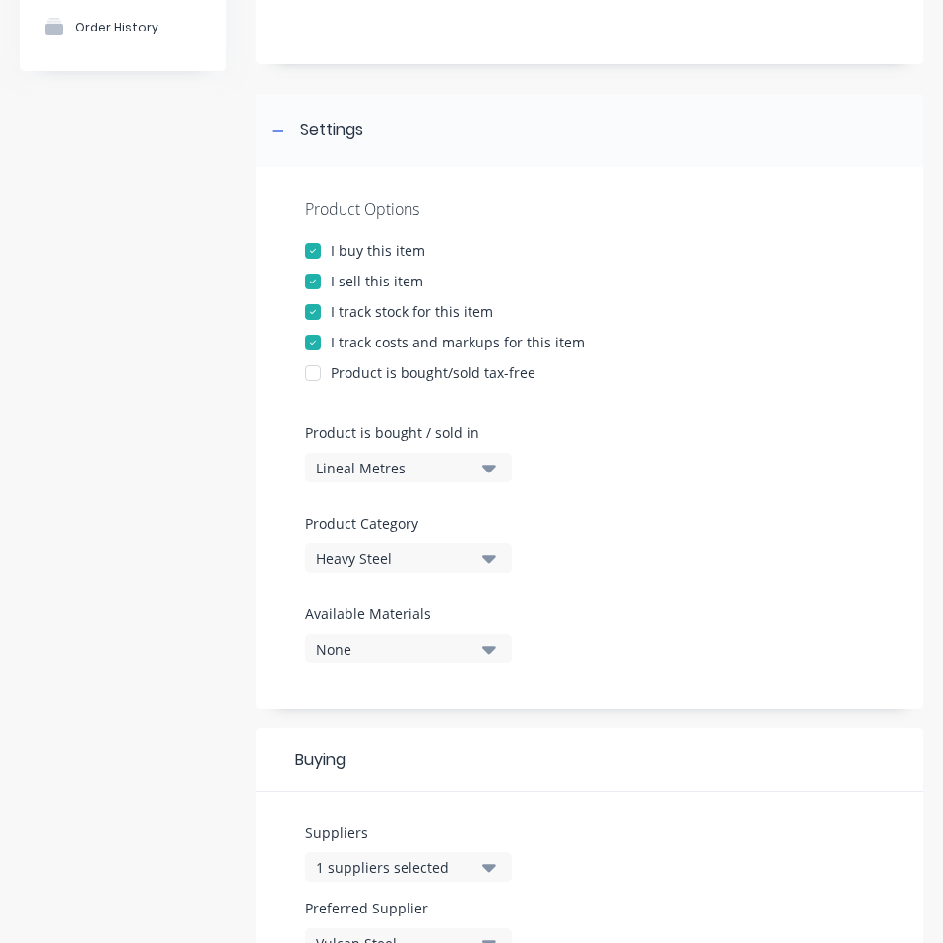
scroll to position [680, 0]
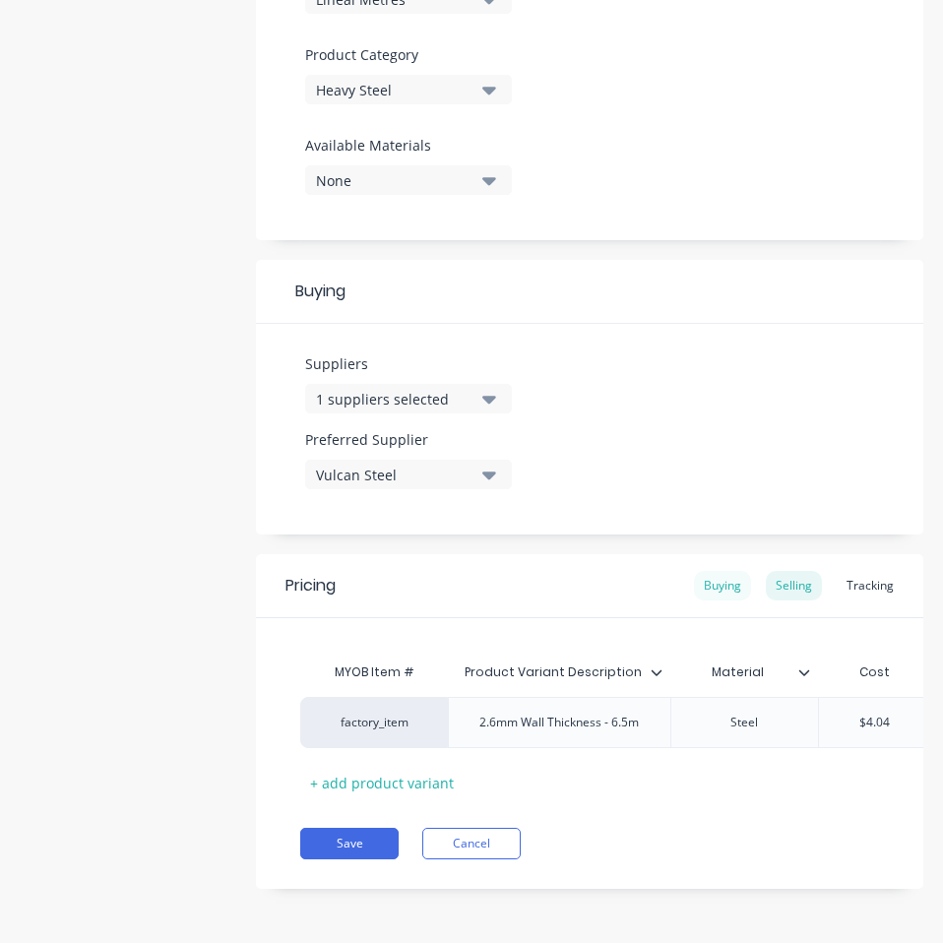
drag, startPoint x: 710, startPoint y: 574, endPoint x: 780, endPoint y: 633, distance: 91.5
click at [710, 573] on div "Buying" at bounding box center [722, 586] width 57 height 30
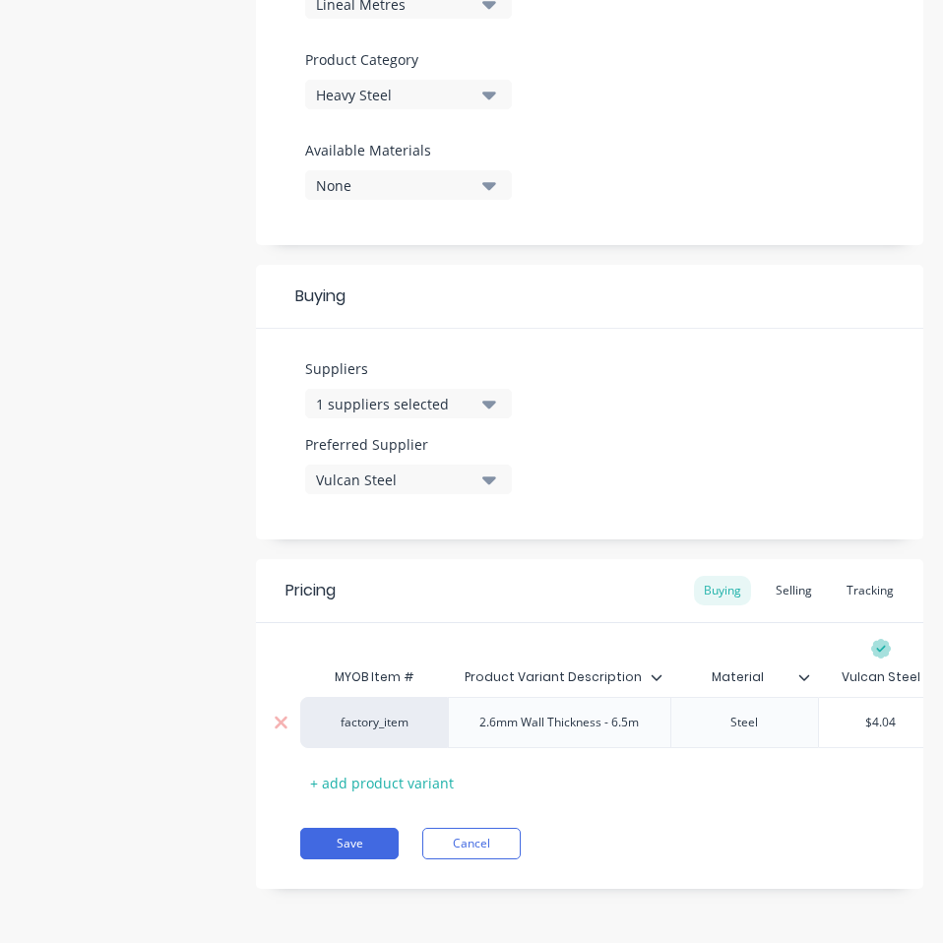
click at [877, 713] on input "$4.04" at bounding box center [881, 722] width 124 height 18
paste input "2.91"
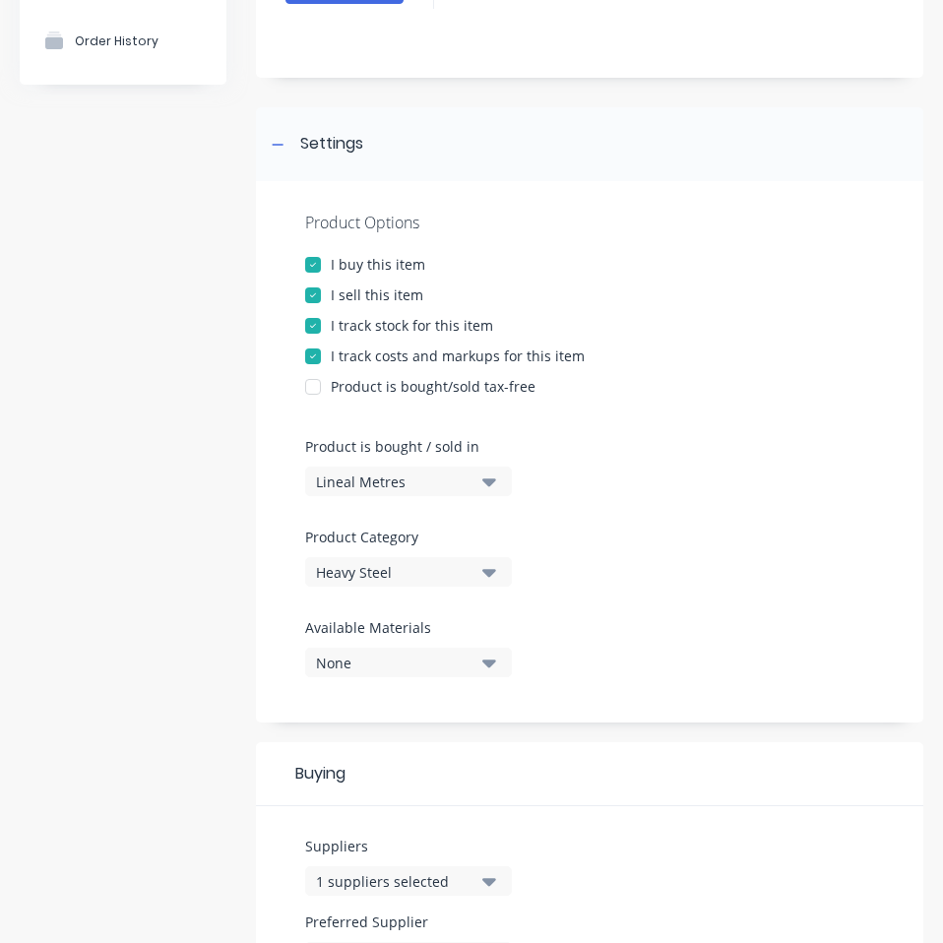
scroll to position [0, 0]
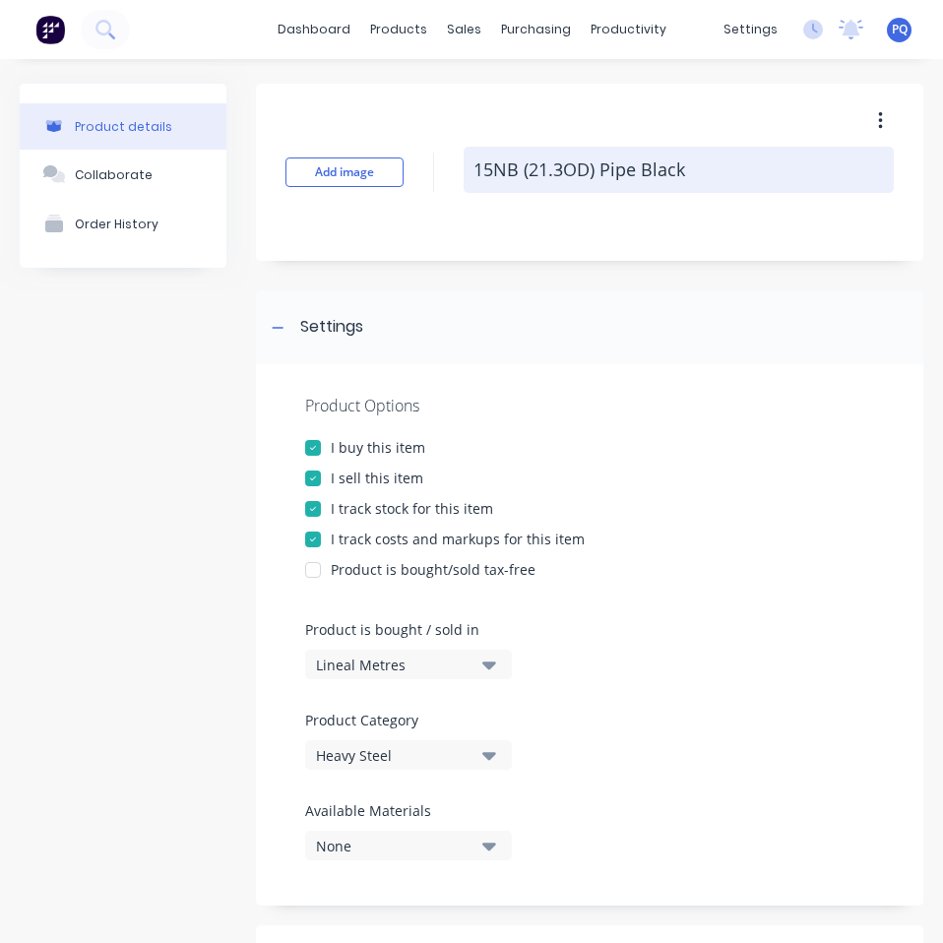
click at [590, 171] on textarea "15NB (21.3OD) Pipe Black" at bounding box center [678, 170] width 430 height 46
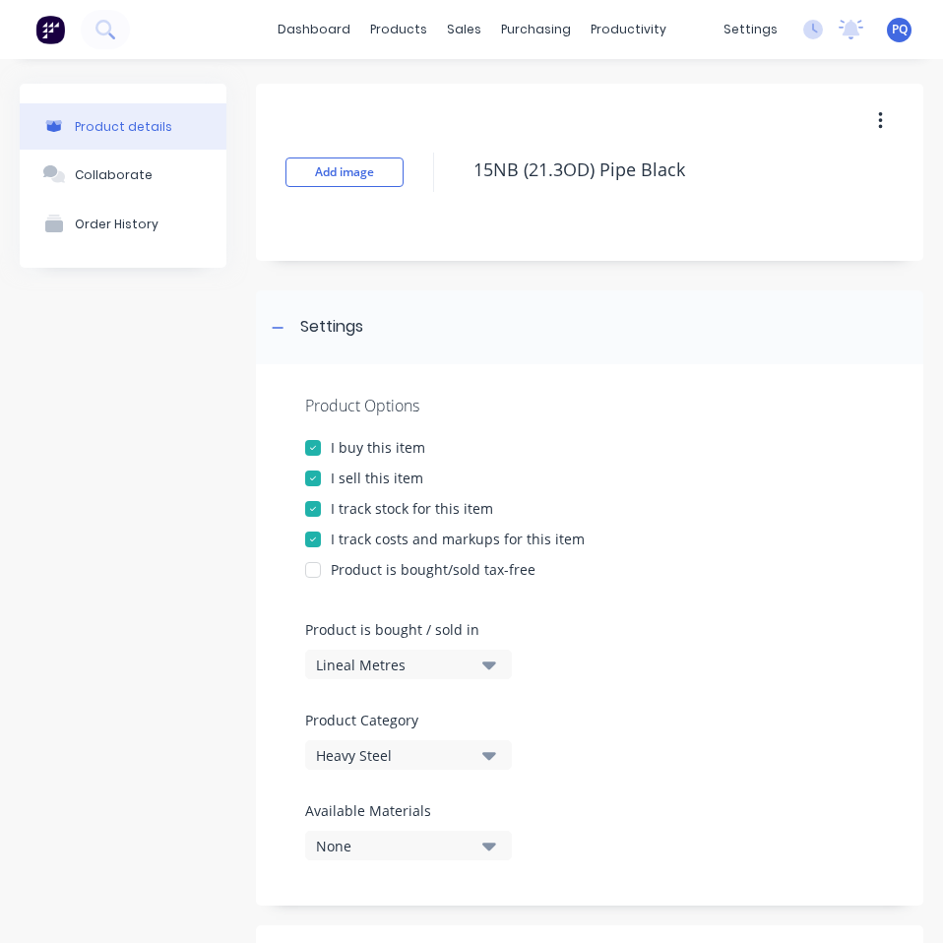
scroll to position [675, 0]
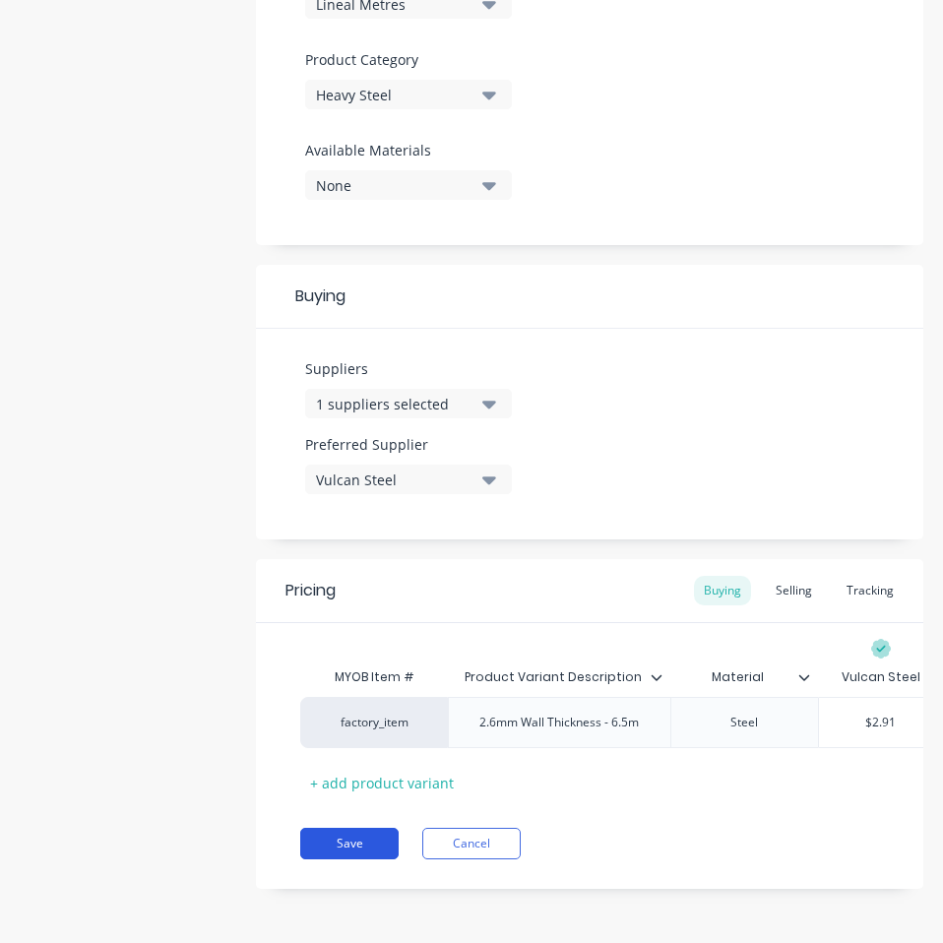
click at [351, 847] on button "Save" at bounding box center [349, 842] width 98 height 31
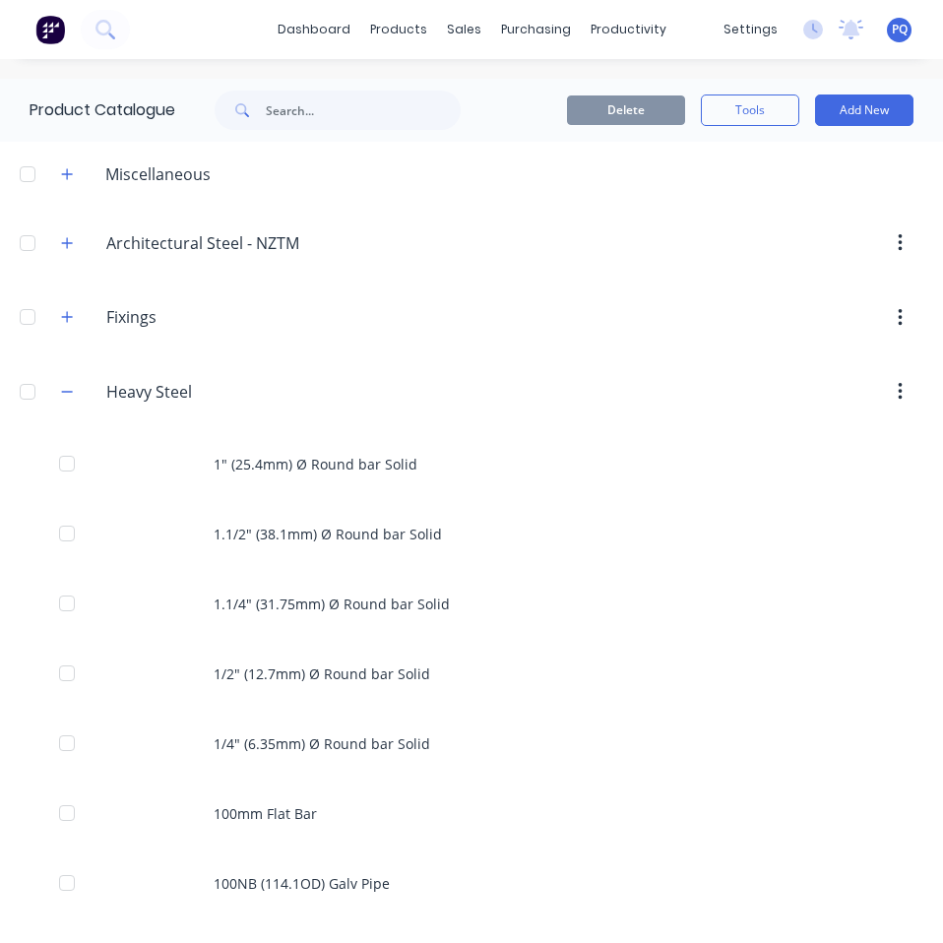
scroll to position [2647, 0]
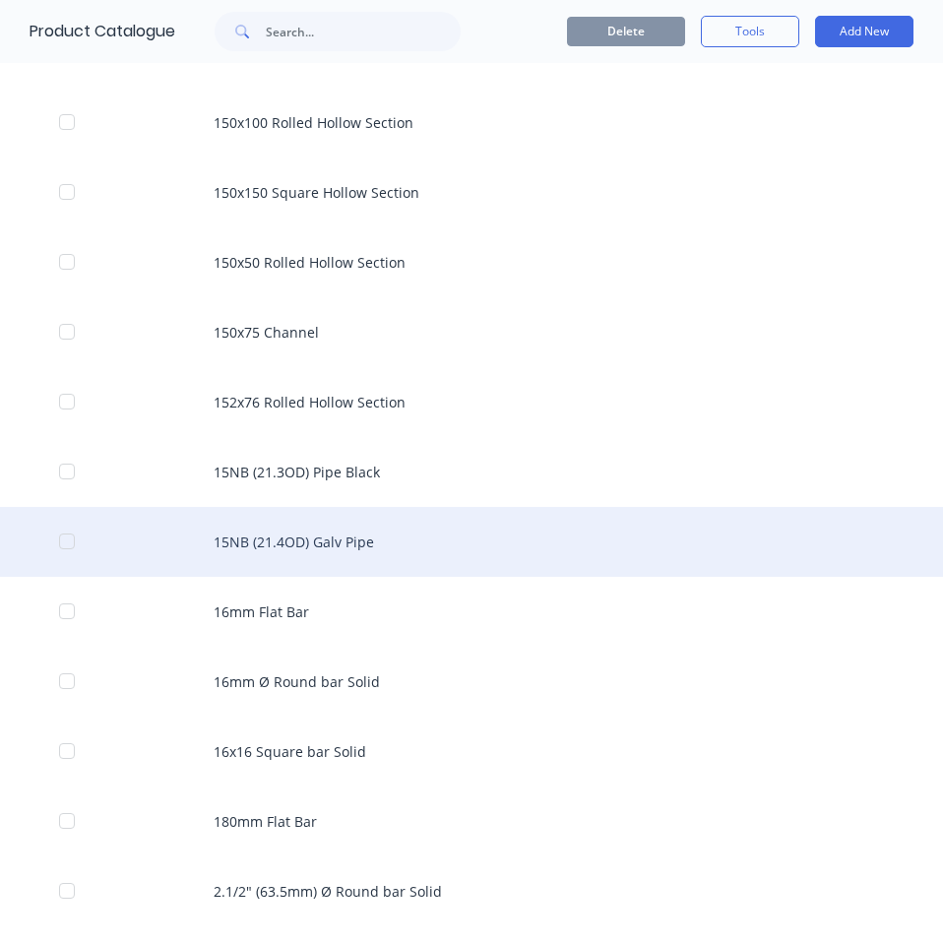
click at [400, 552] on div "15NB (21.4OD) Galv Pipe" at bounding box center [471, 542] width 943 height 70
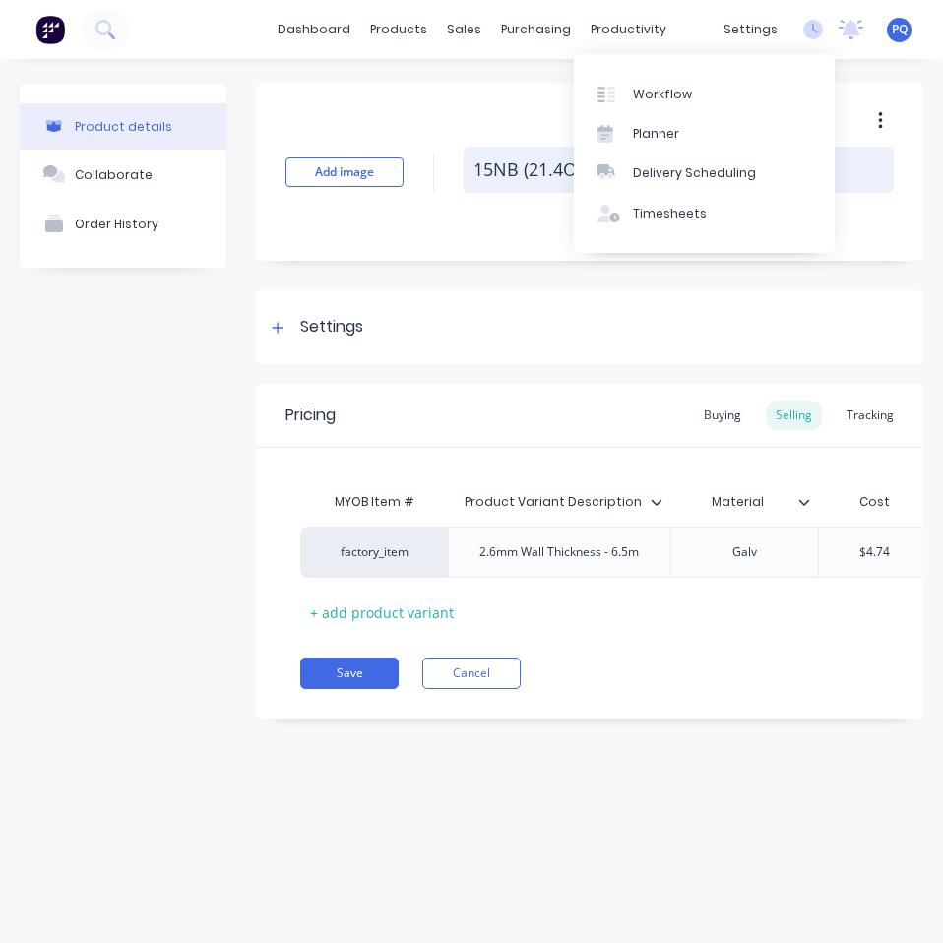
click at [521, 172] on textarea "15NB (21.4OD) Galv Pipe" at bounding box center [678, 170] width 430 height 46
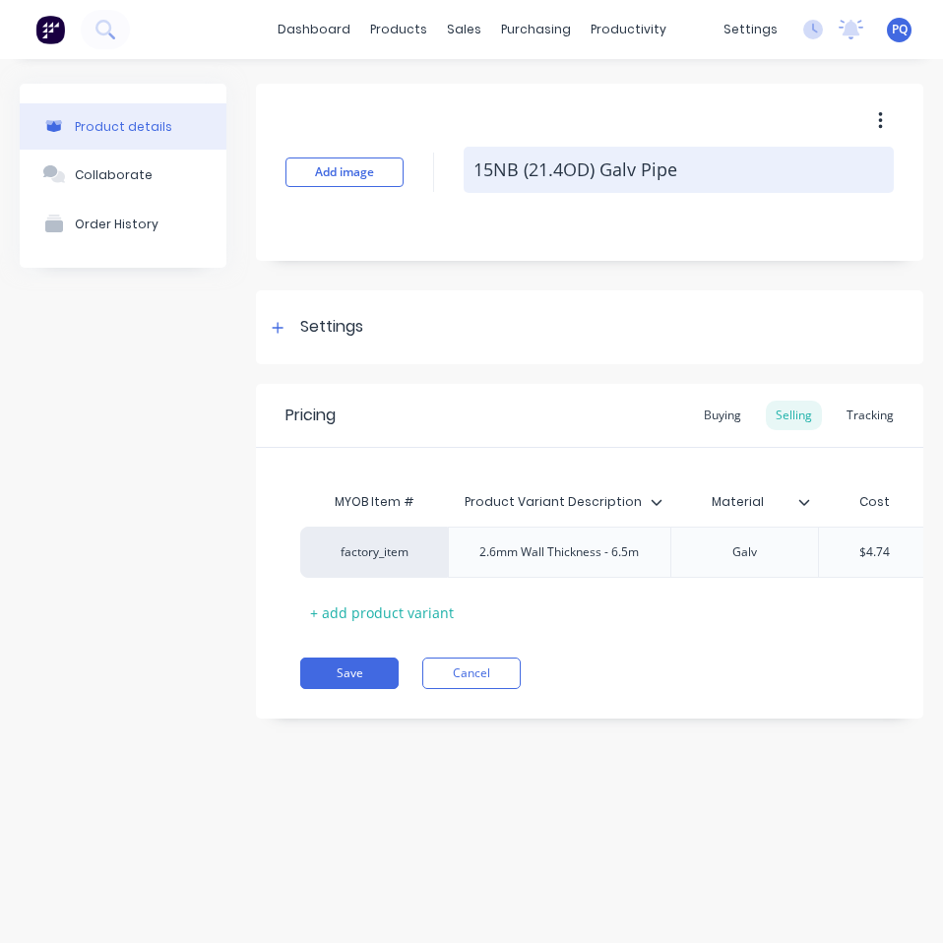
click at [520, 172] on textarea "15NB (21.4OD) Galv Pipe" at bounding box center [678, 170] width 430 height 46
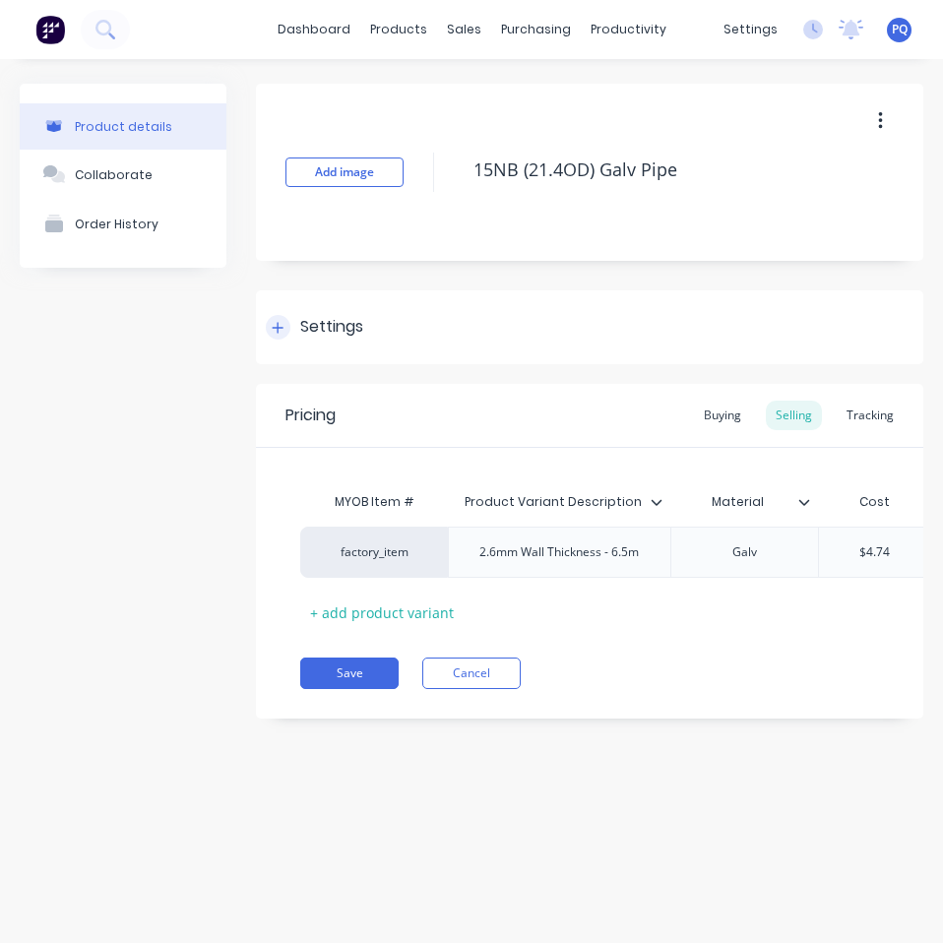
click at [323, 328] on div "Settings" at bounding box center [331, 327] width 63 height 25
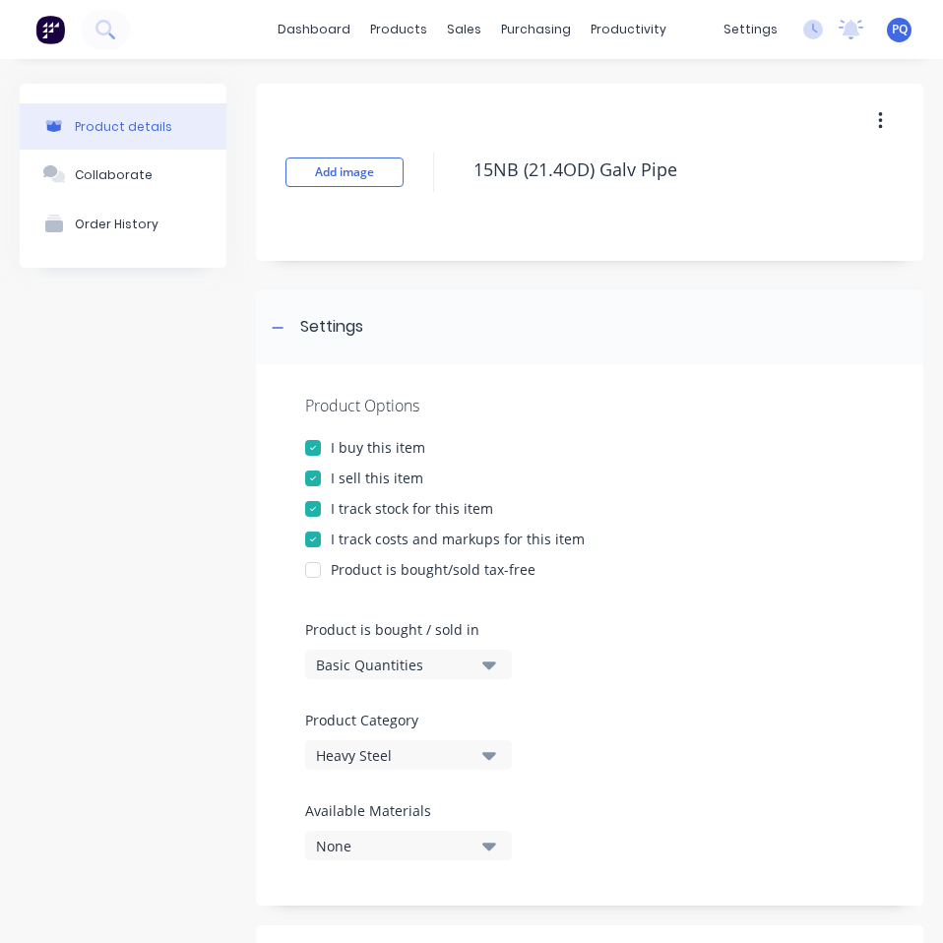
click at [423, 654] on div "Basic Quantities" at bounding box center [394, 664] width 157 height 21
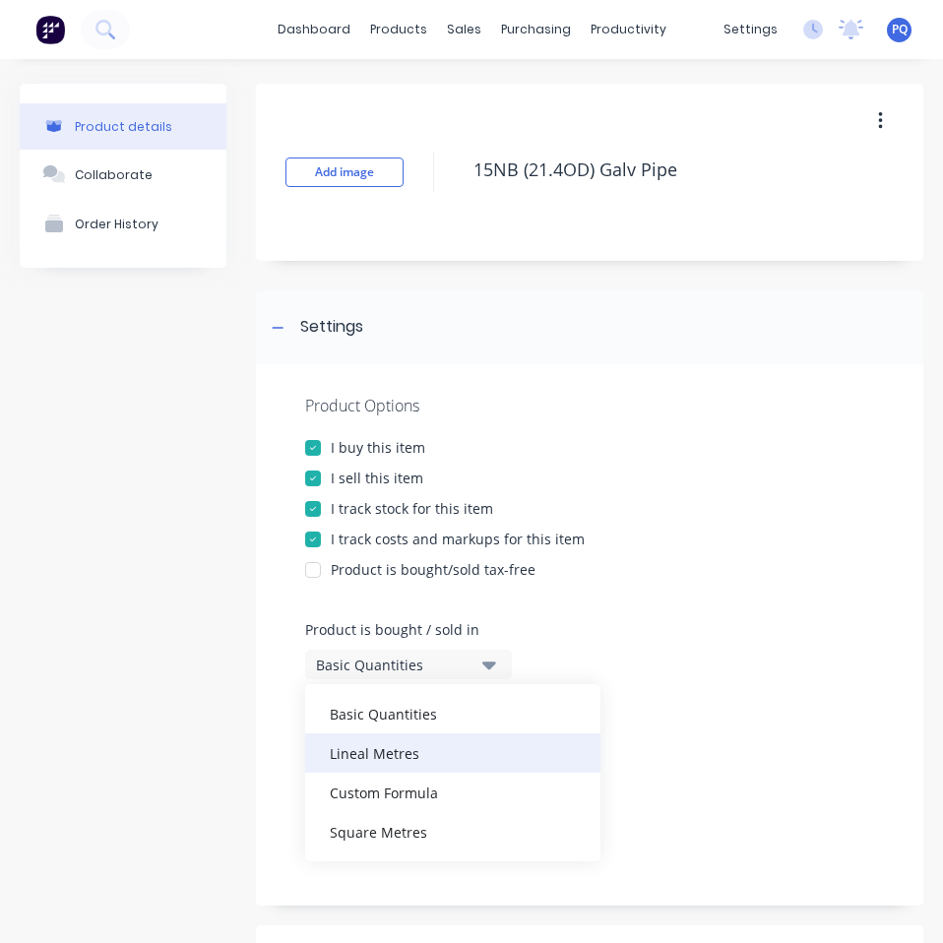
click at [410, 750] on div "Lineal Metres" at bounding box center [452, 752] width 295 height 39
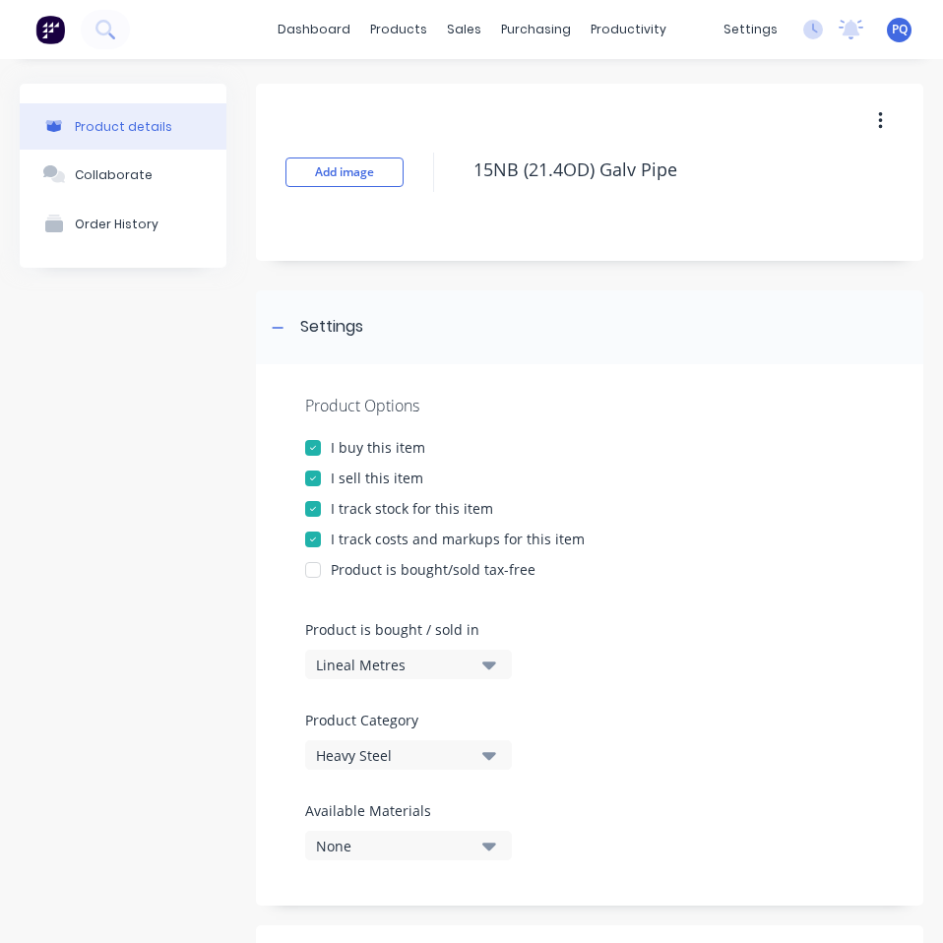
scroll to position [492, 0]
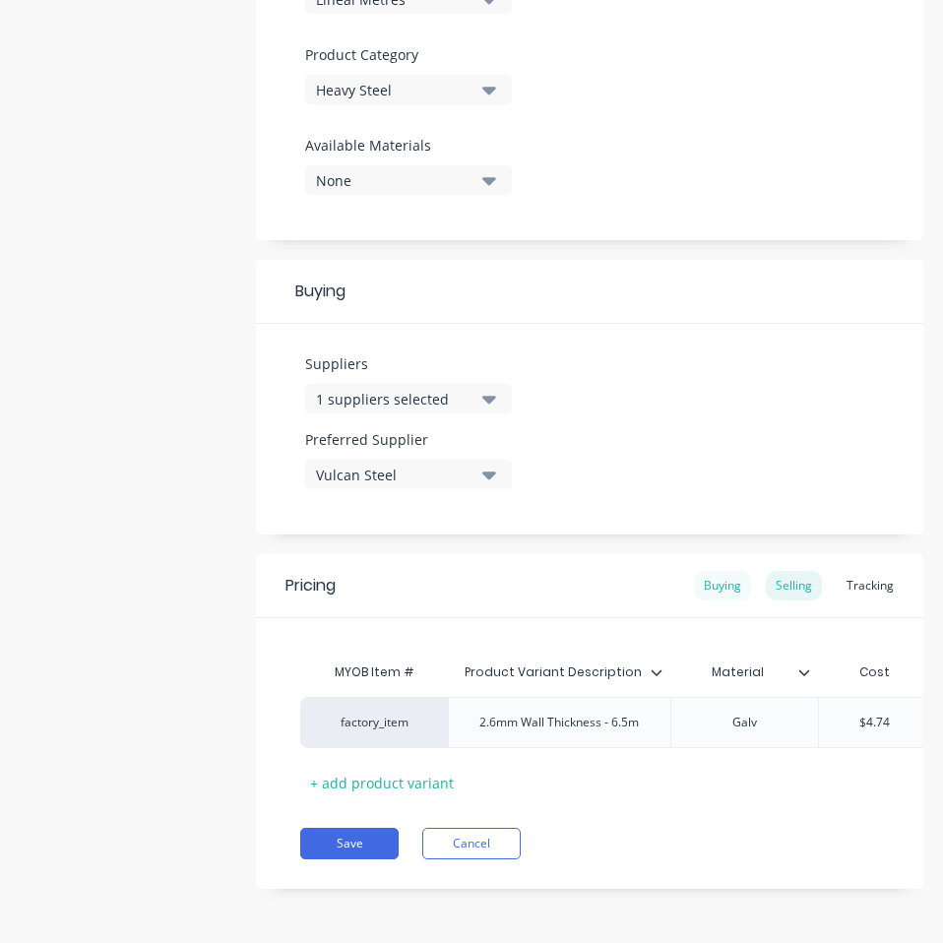
click at [694, 571] on div "Buying" at bounding box center [722, 586] width 57 height 30
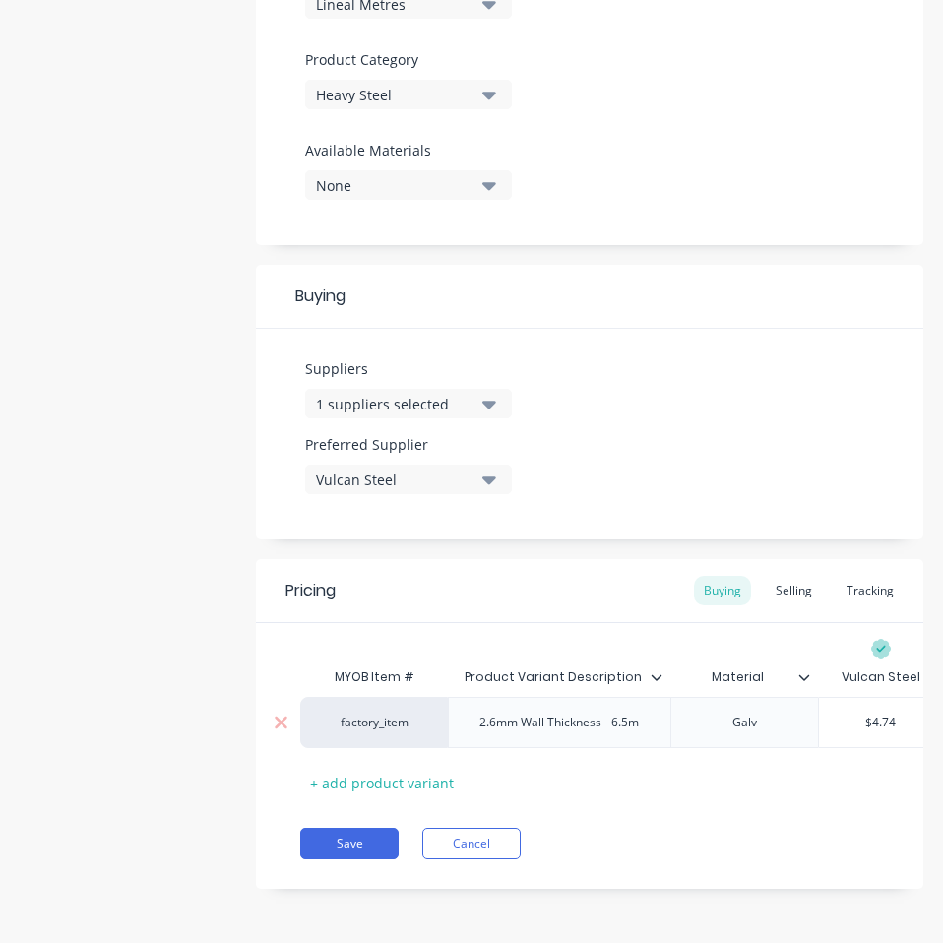
click at [875, 713] on input "$4.74" at bounding box center [881, 722] width 124 height 18
click at [873, 713] on input "$4.74" at bounding box center [881, 722] width 124 height 18
paste input "3.5"
click at [325, 845] on button "Save" at bounding box center [349, 842] width 98 height 31
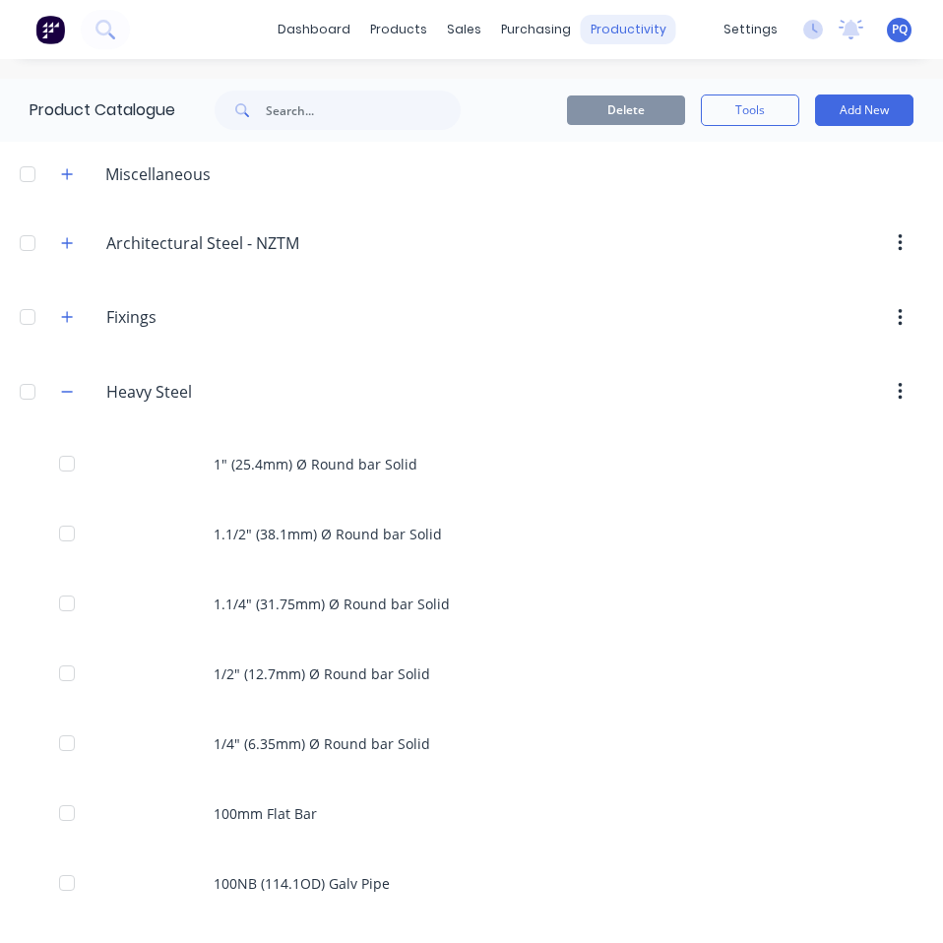
scroll to position [2716, 0]
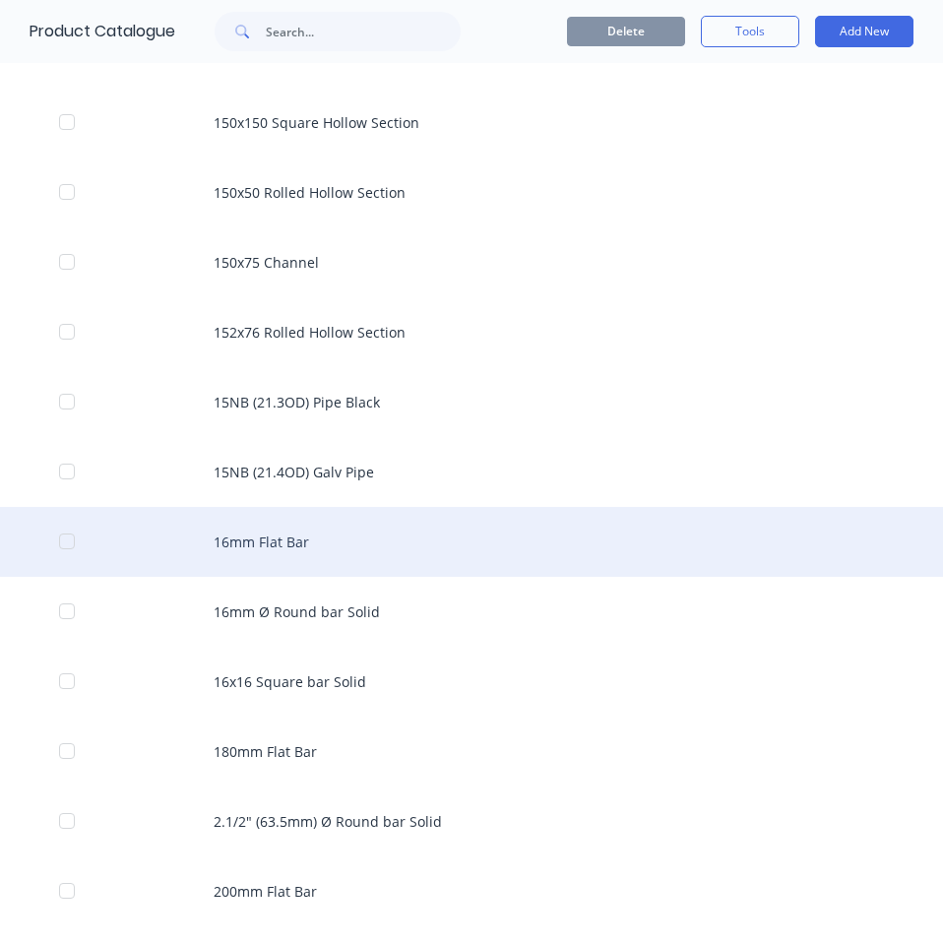
click at [398, 552] on div "16mm Flat Bar" at bounding box center [471, 542] width 943 height 70
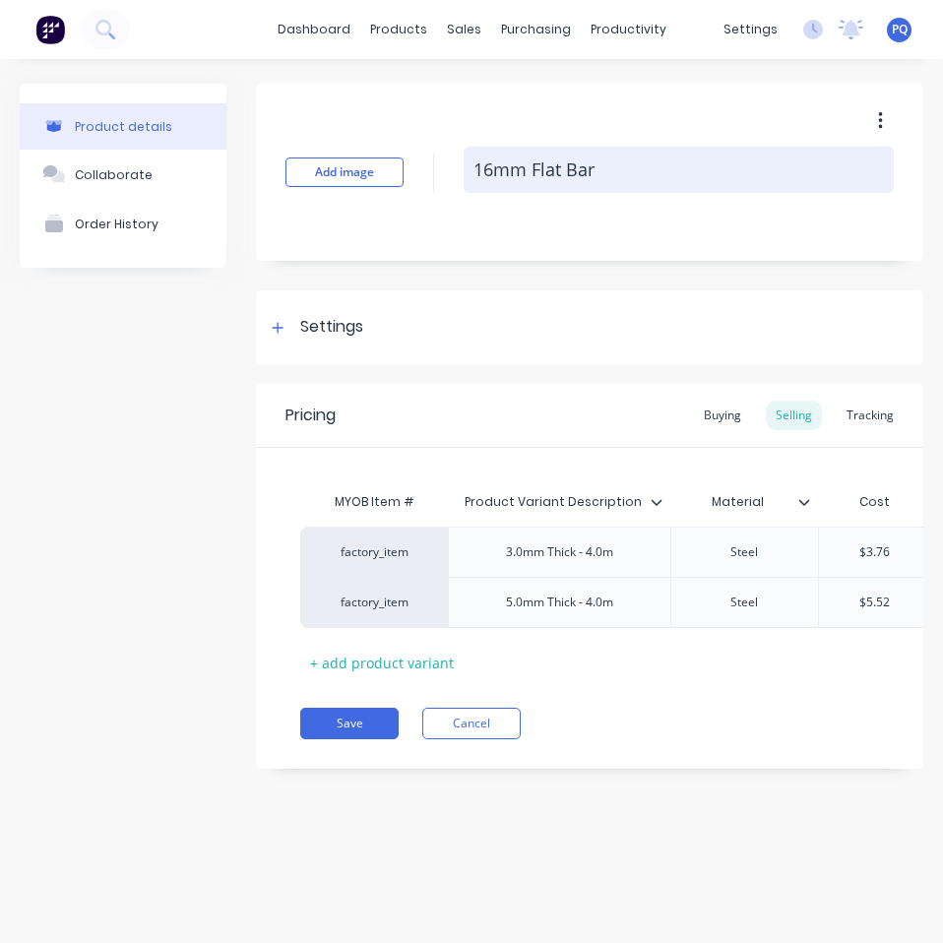
click at [512, 168] on textarea "16mm Flat Bar" at bounding box center [678, 170] width 430 height 46
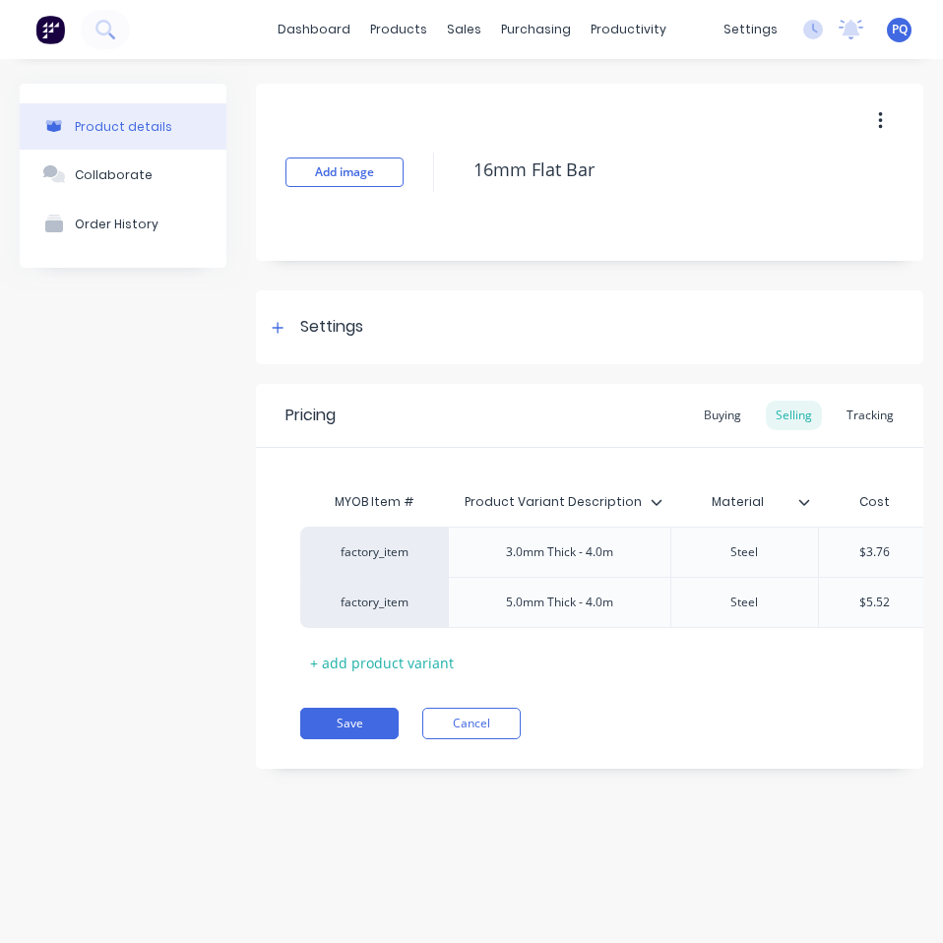
drag, startPoint x: 512, startPoint y: 168, endPoint x: 899, endPoint y: 103, distance: 393.0
click at [514, 168] on textarea "16mm Flat Bar" at bounding box center [678, 170] width 430 height 46
click at [324, 315] on div "Settings" at bounding box center [331, 327] width 63 height 25
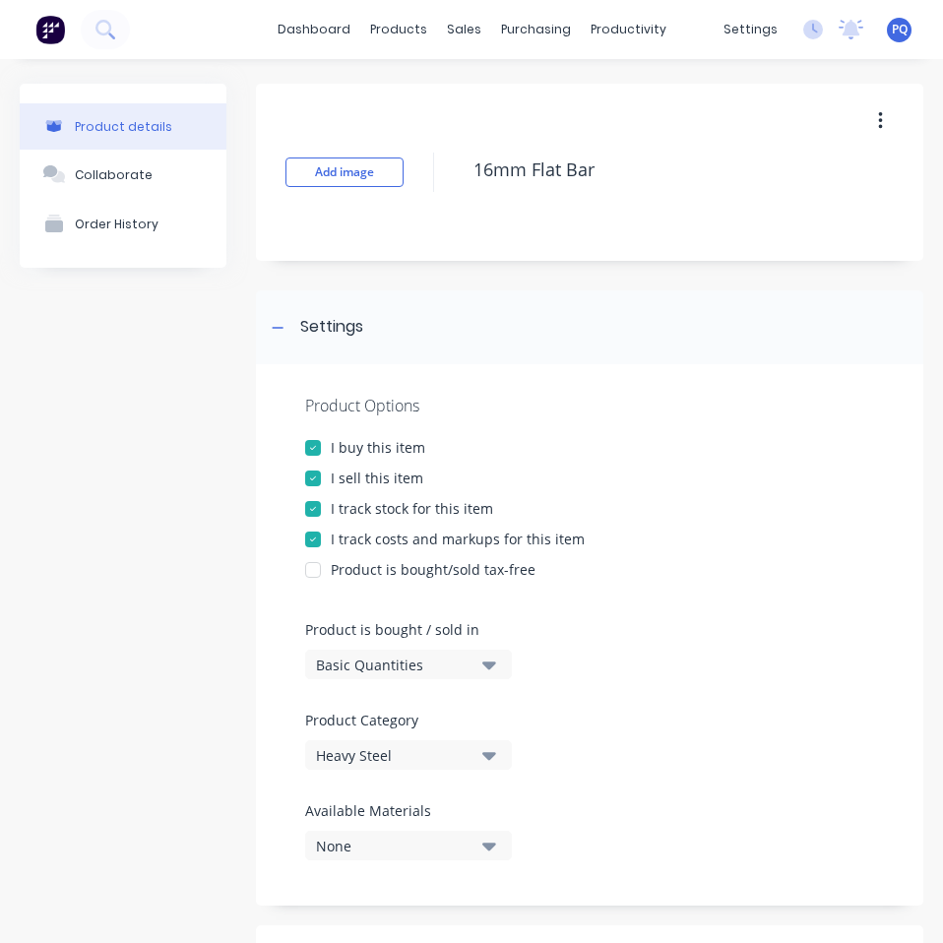
click at [347, 651] on button "Basic Quantities" at bounding box center [408, 664] width 207 height 30
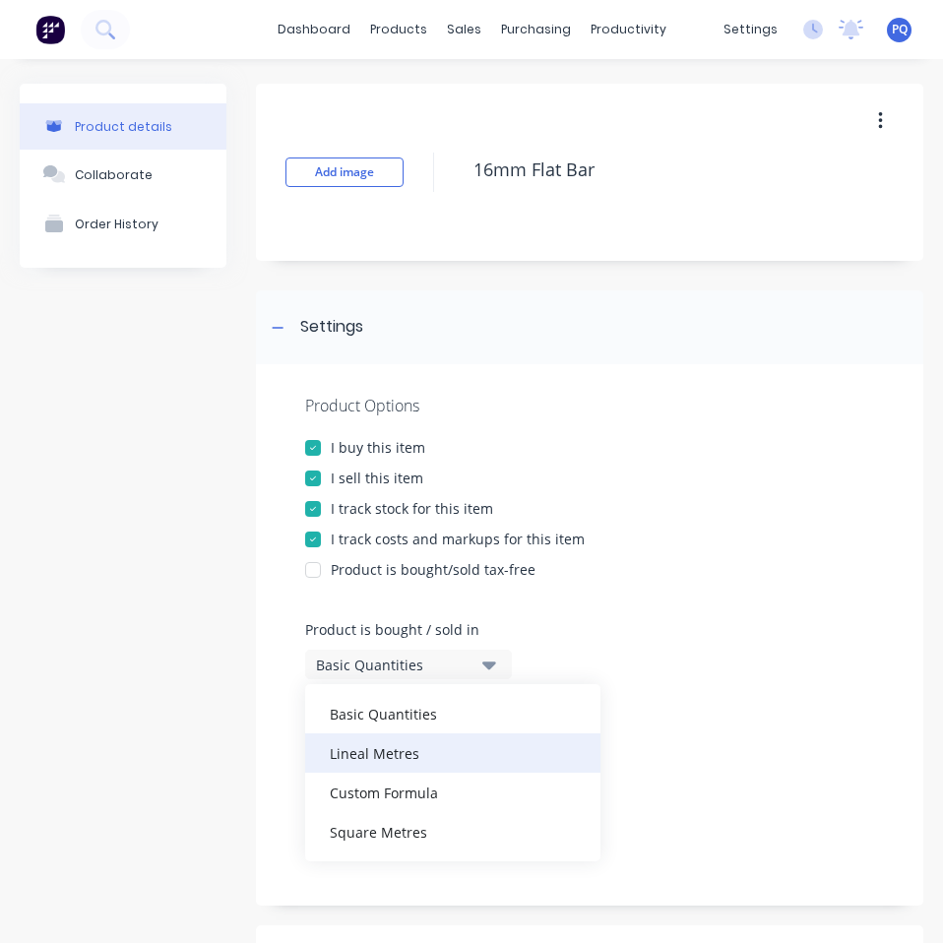
click at [366, 766] on div "Lineal Metres" at bounding box center [452, 752] width 295 height 39
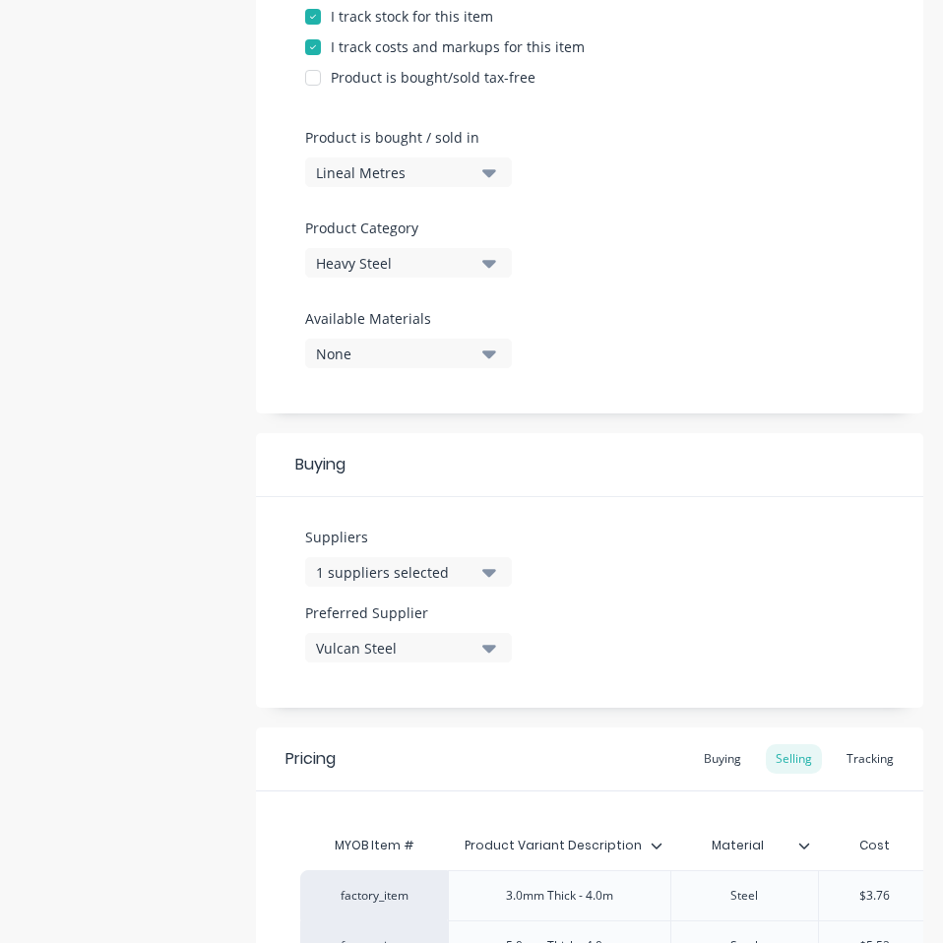
scroll to position [730, 0]
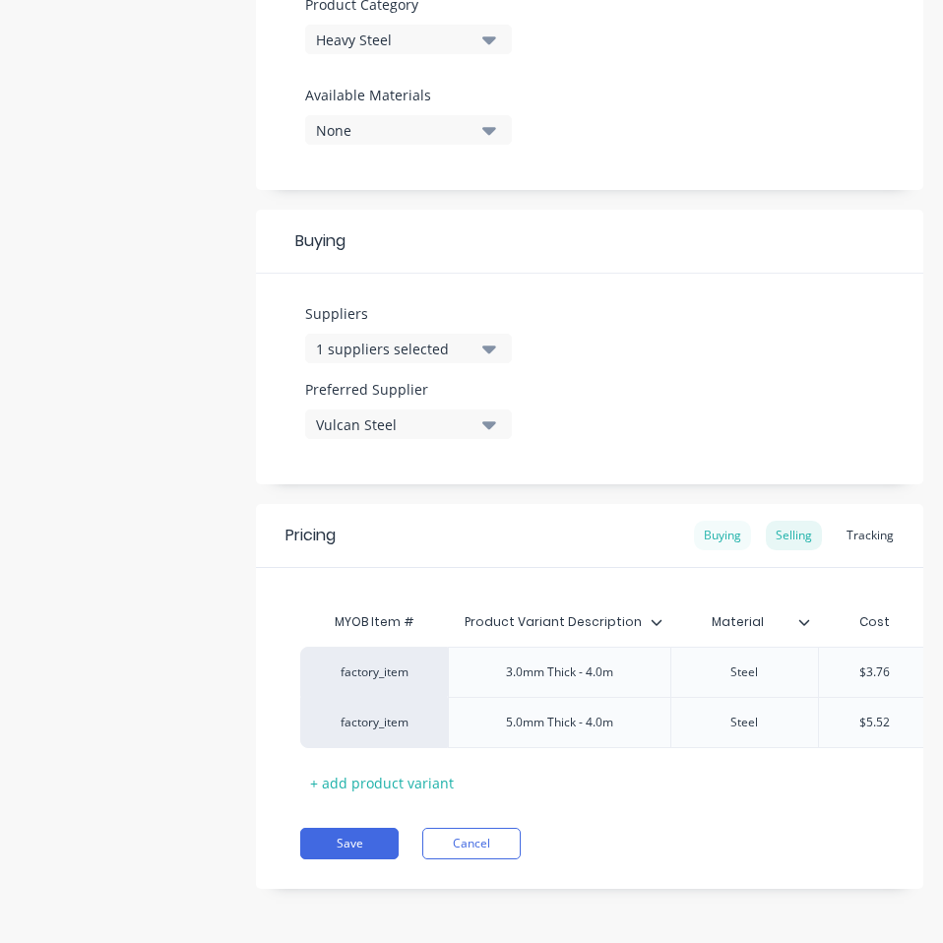
click at [699, 520] on div "Buying" at bounding box center [722, 535] width 57 height 30
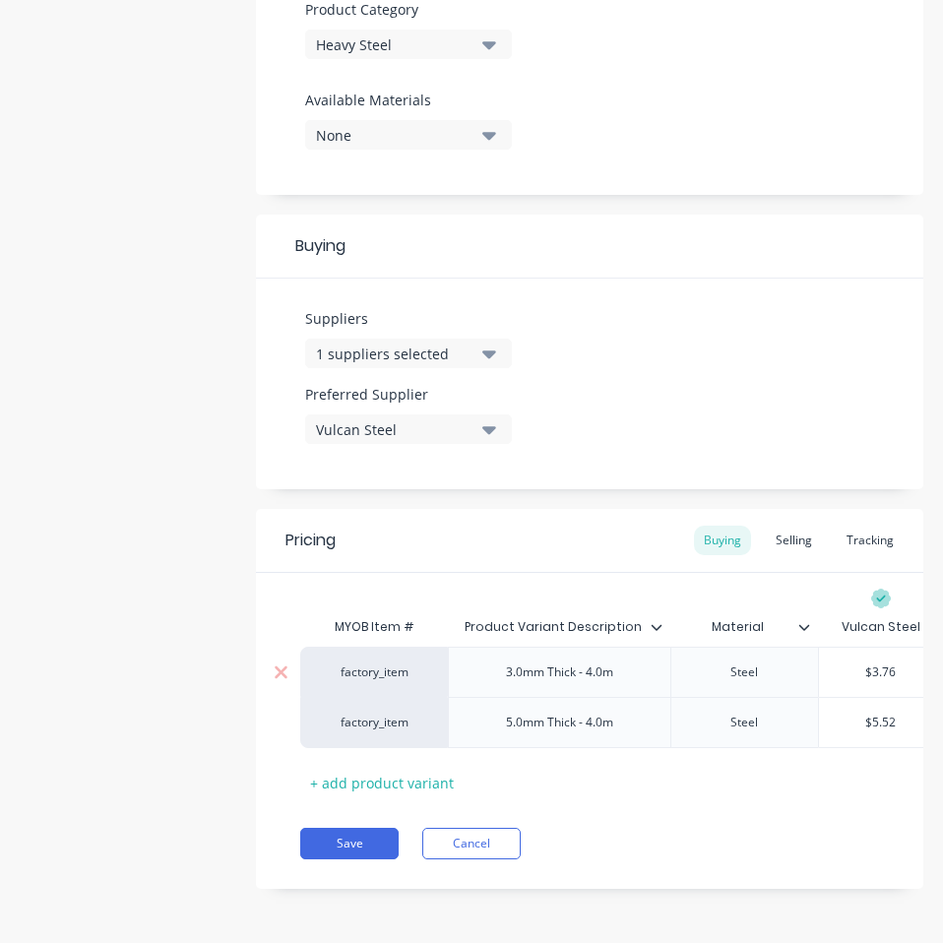
click at [889, 663] on input "$3.76" at bounding box center [881, 672] width 124 height 18
paste input "2.17"
click at [876, 713] on input "$5.52" at bounding box center [881, 722] width 124 height 18
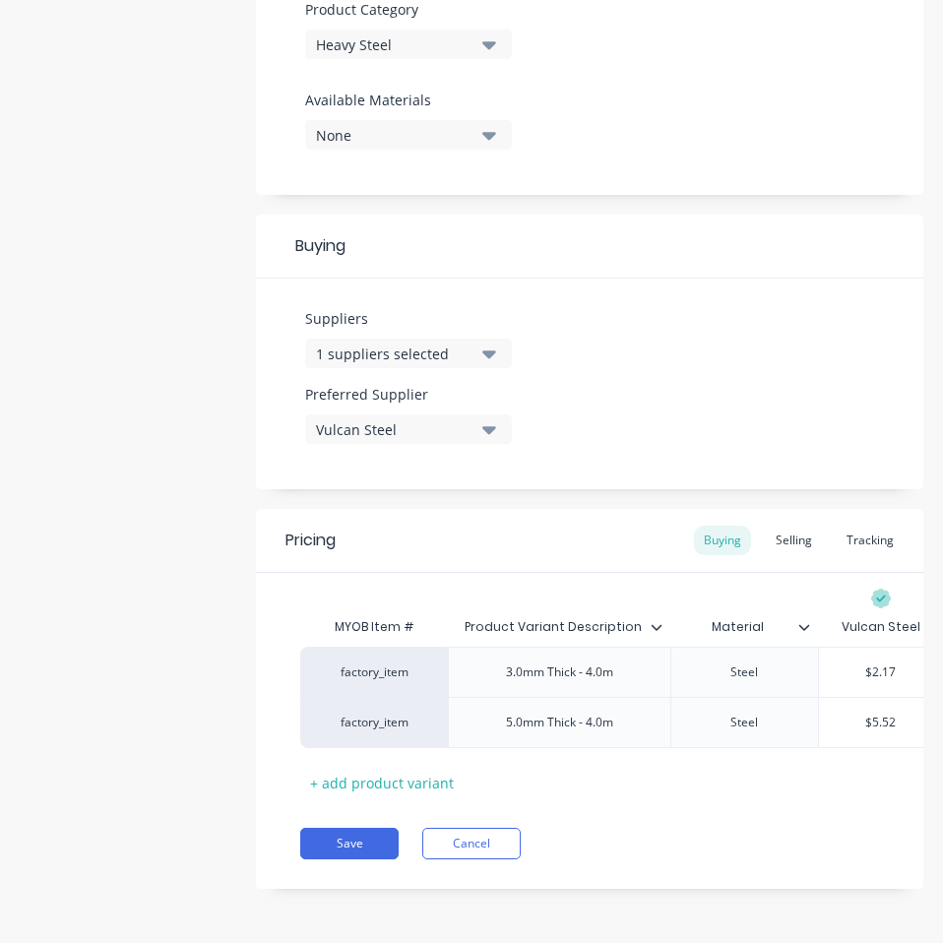
paste input "3.77"
click at [763, 836] on div "Save Cancel" at bounding box center [611, 842] width 623 height 31
click at [305, 836] on button "Save" at bounding box center [349, 842] width 98 height 31
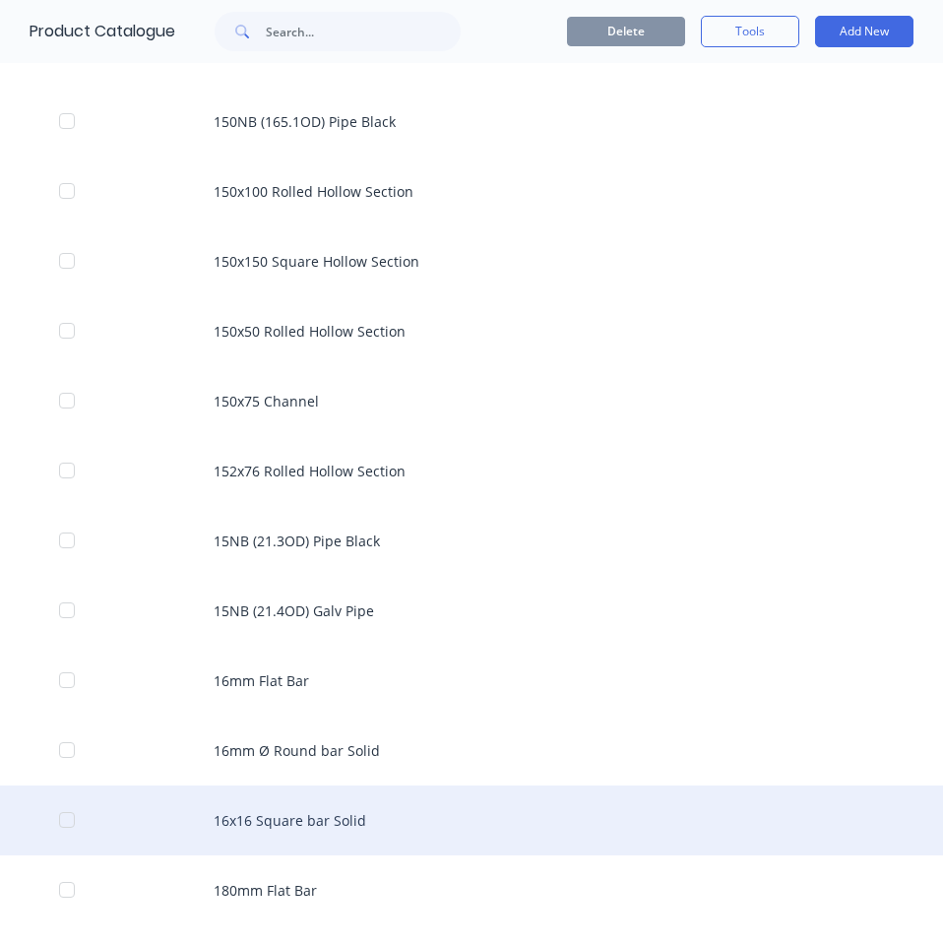
scroll to position [2873, 0]
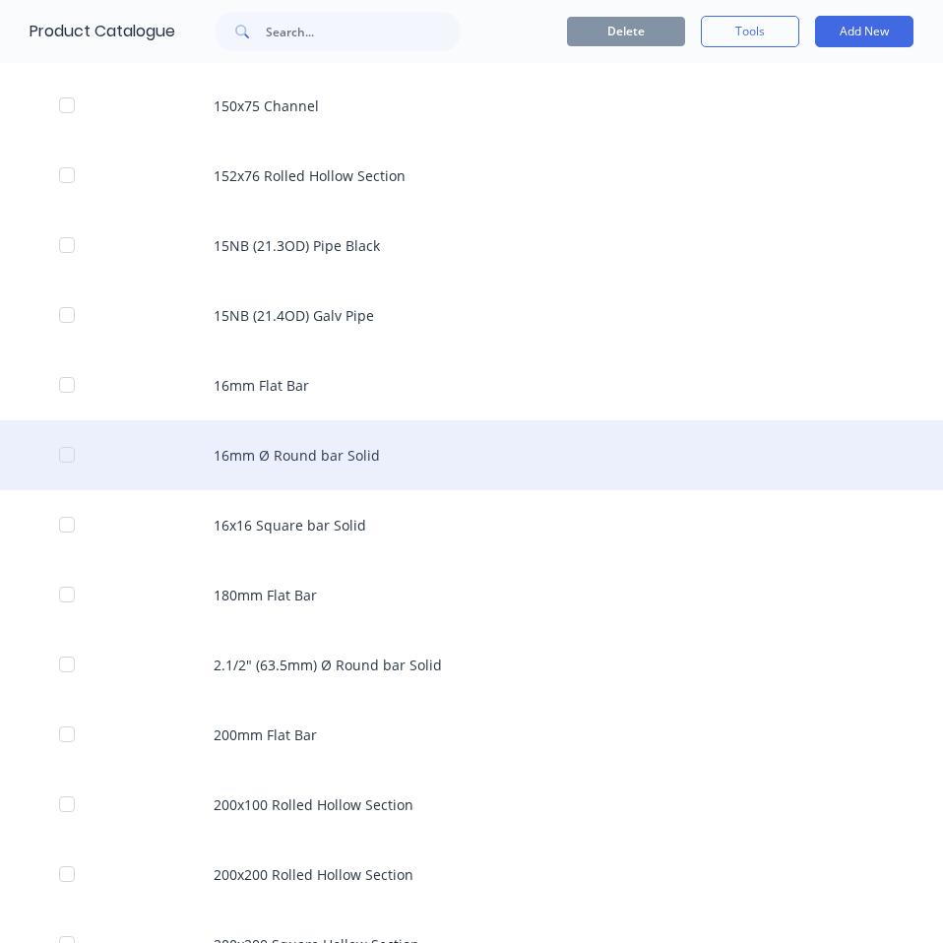
click at [374, 450] on div "16mm Ø Round bar Solid" at bounding box center [471, 455] width 943 height 70
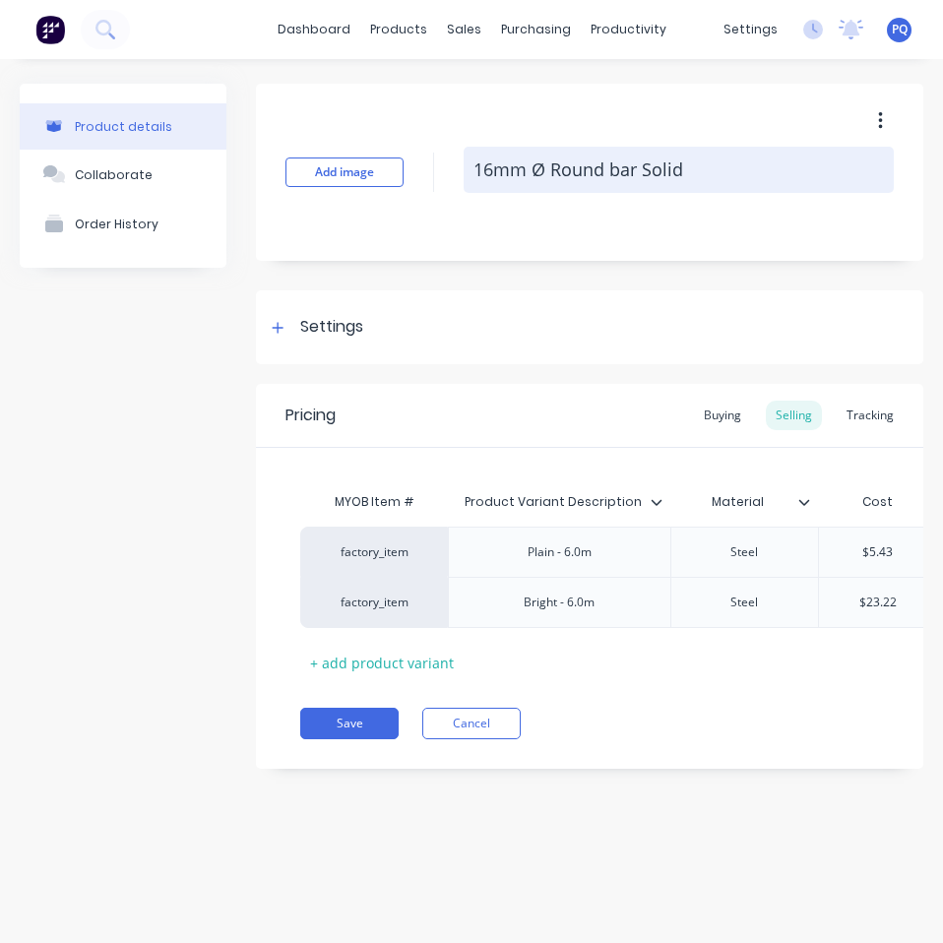
click at [537, 165] on textarea "16mm Ø Round bar Solid" at bounding box center [678, 170] width 430 height 46
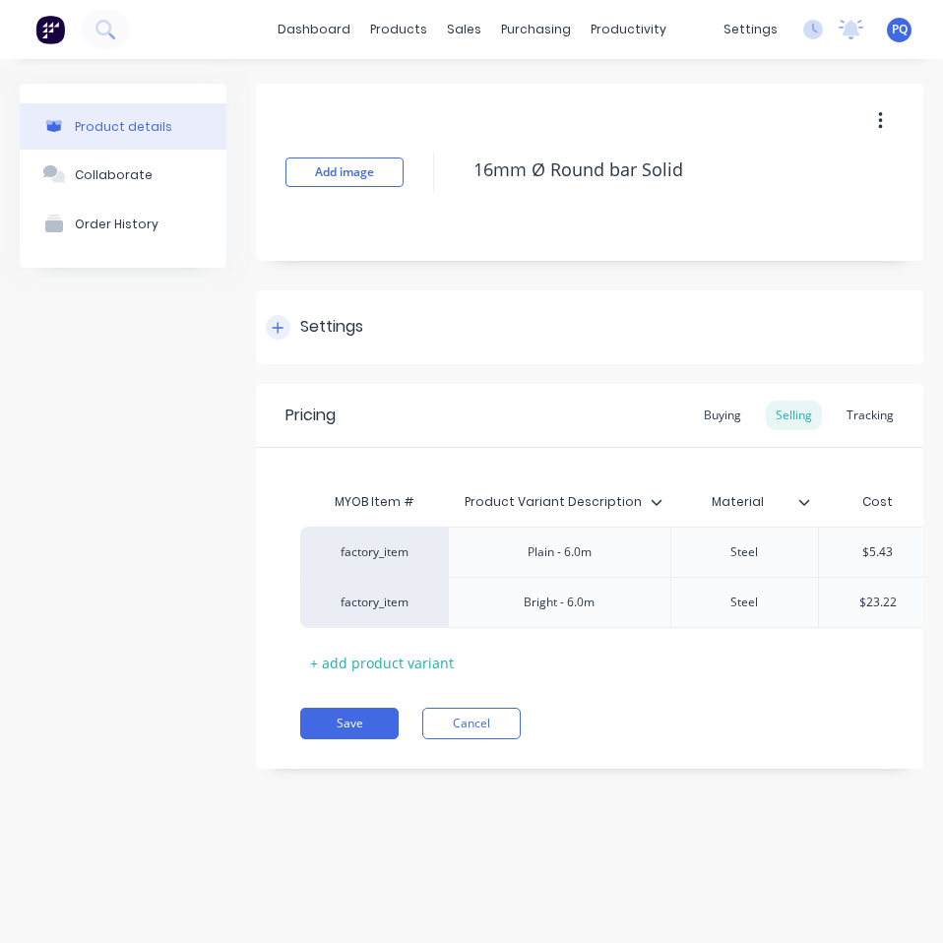
click at [326, 325] on div "Settings" at bounding box center [331, 327] width 63 height 25
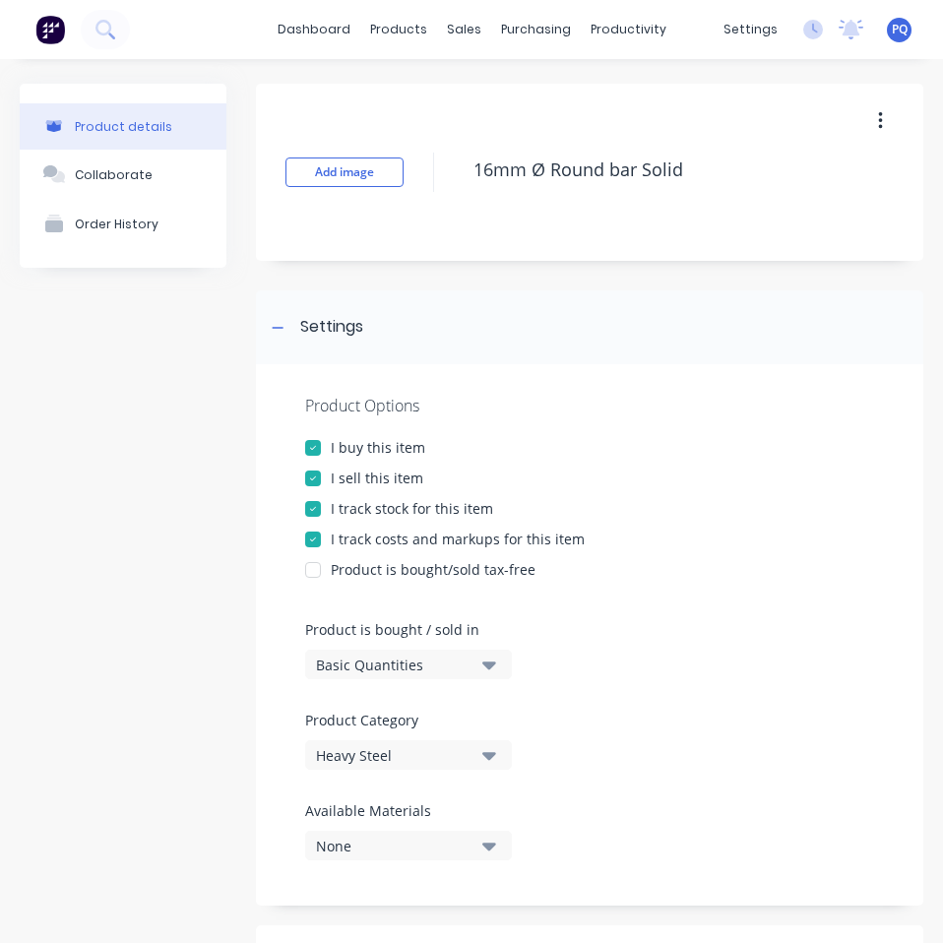
drag, startPoint x: 373, startPoint y: 662, endPoint x: 377, endPoint y: 681, distance: 19.1
click at [374, 662] on div "Basic Quantities" at bounding box center [394, 664] width 157 height 21
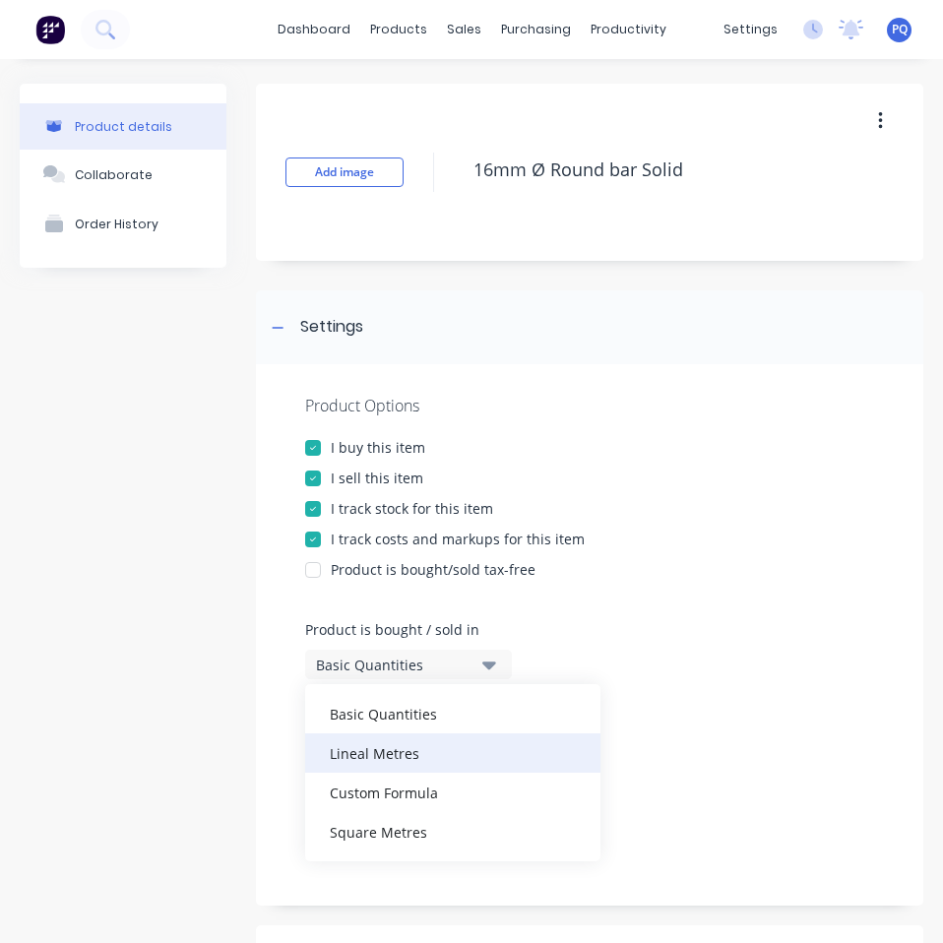
click at [388, 742] on div "Lineal Metres" at bounding box center [452, 752] width 295 height 39
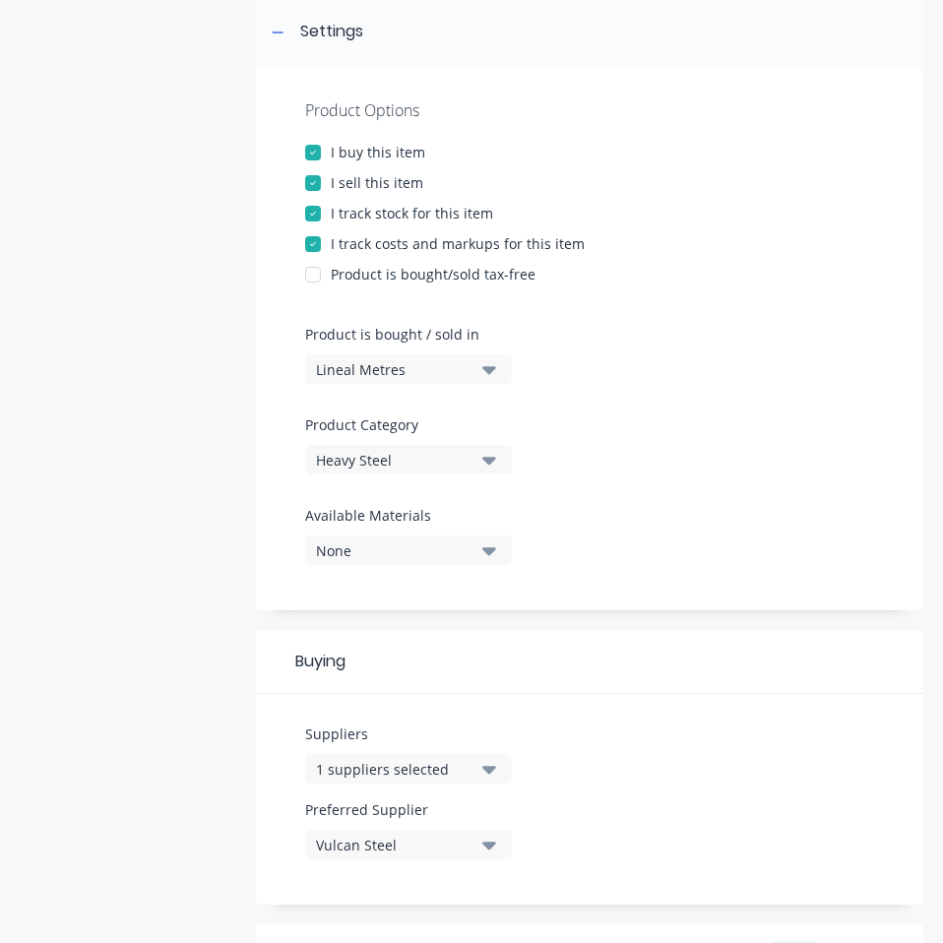
scroll to position [730, 0]
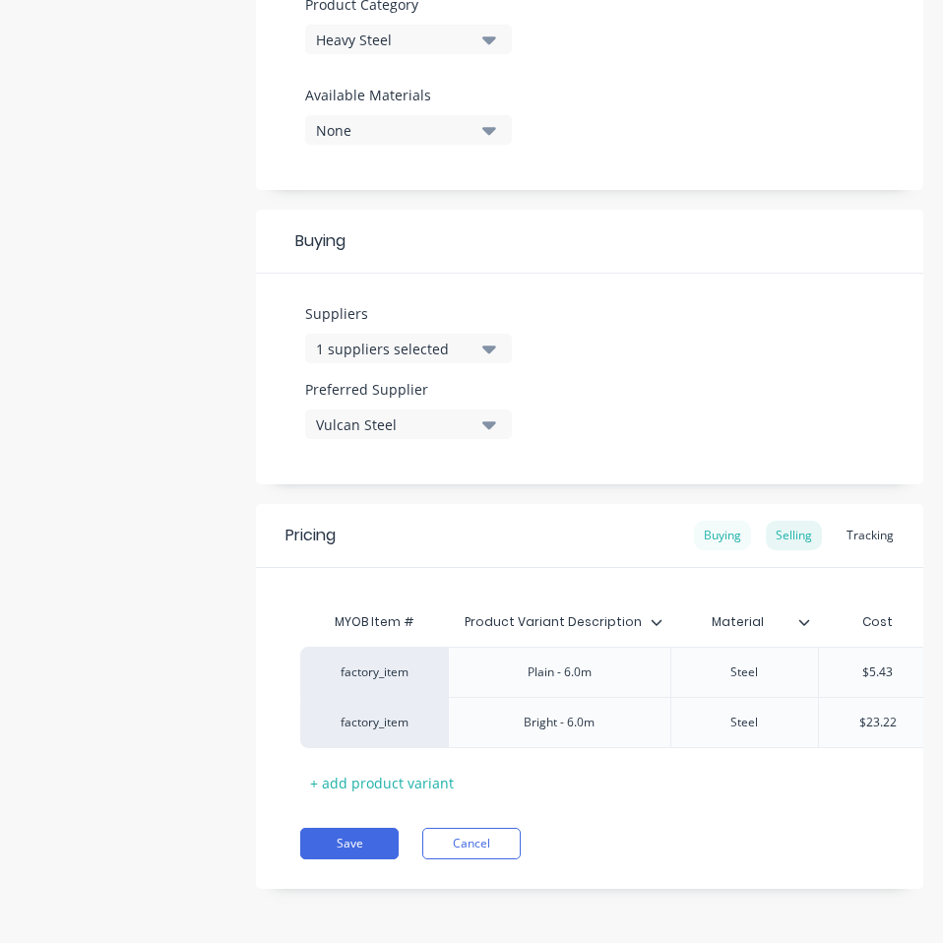
click at [718, 520] on div "Buying" at bounding box center [722, 535] width 57 height 30
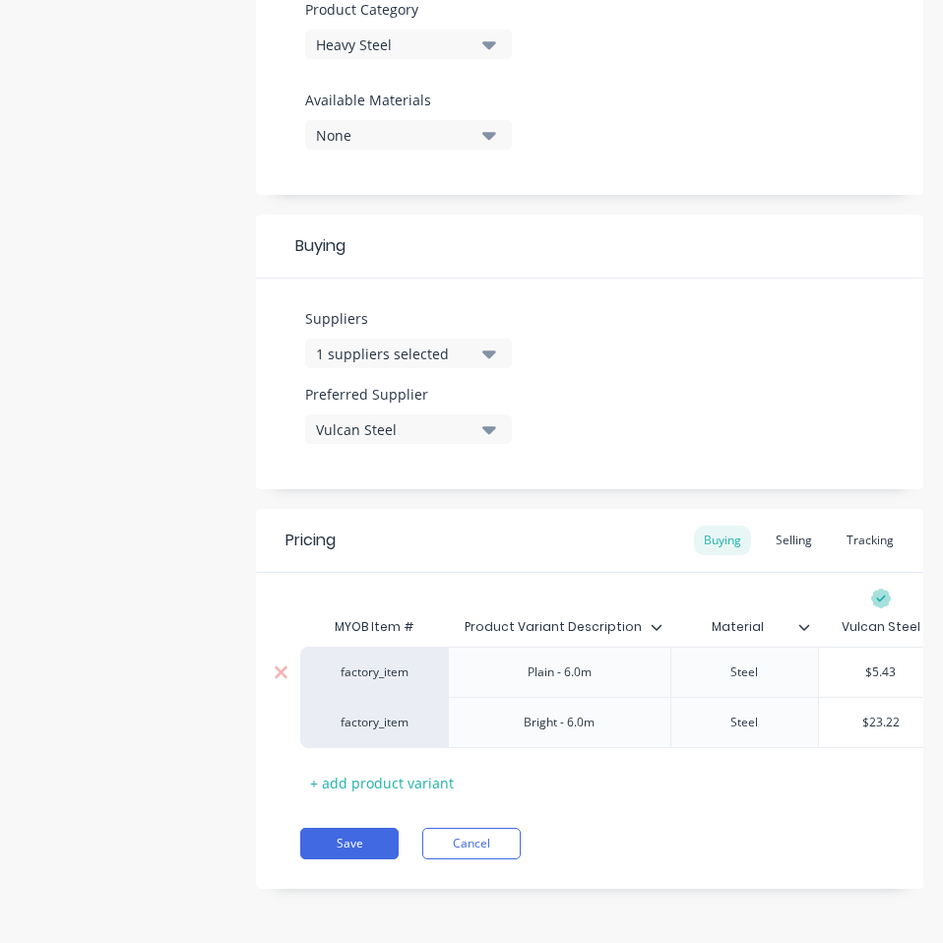
click at [877, 647] on div "$5.43" at bounding box center [881, 671] width 124 height 49
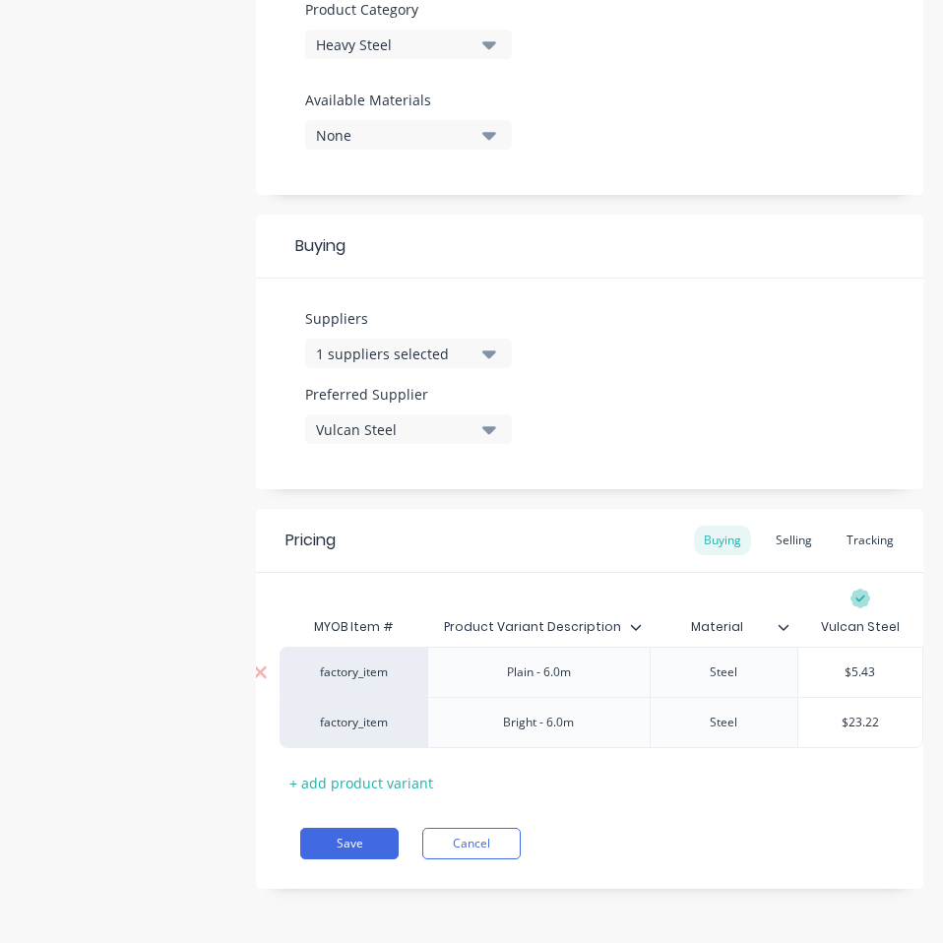
click at [877, 647] on div "$5.43" at bounding box center [860, 671] width 124 height 49
click at [843, 663] on input "$5.43" at bounding box center [860, 672] width 124 height 18
click at [857, 713] on input "$23.22" at bounding box center [860, 722] width 124 height 18
click at [847, 663] on input "$5.43" at bounding box center [860, 672] width 124 height 18
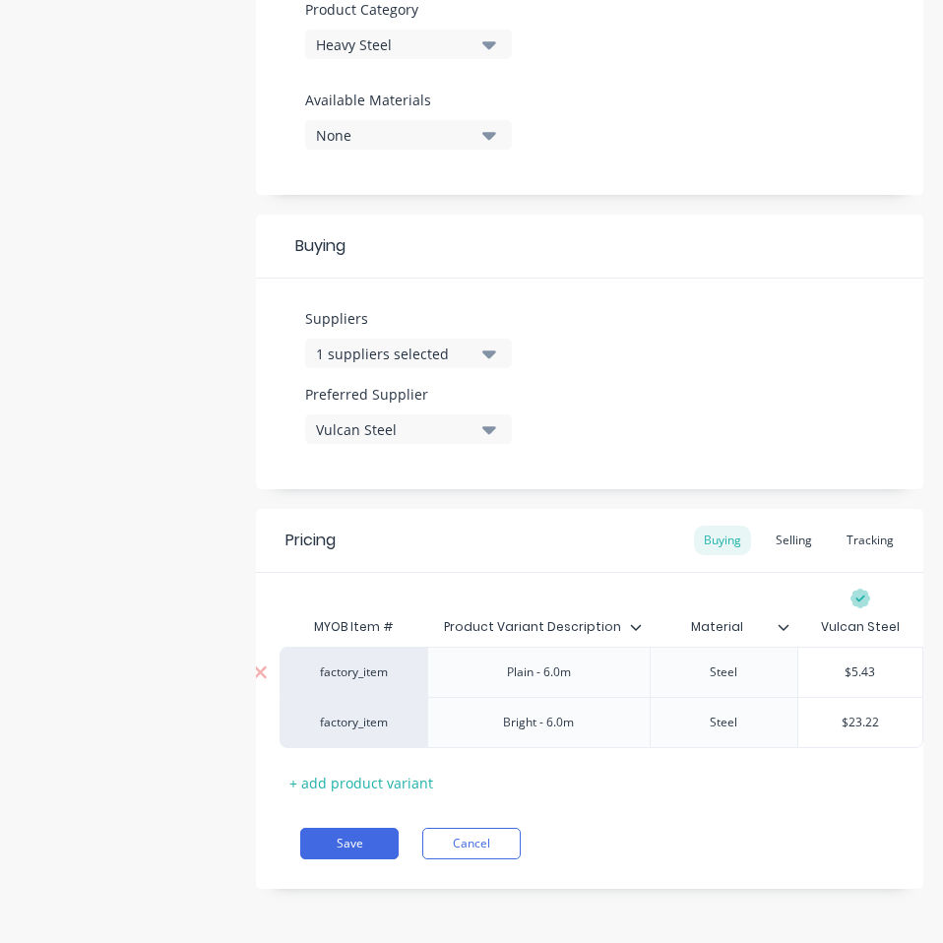
click at [847, 663] on input "$5.43" at bounding box center [860, 672] width 124 height 18
paste input "4.10"
click at [853, 713] on input "$23.22" at bounding box center [860, 722] width 124 height 18
paste input "0.28"
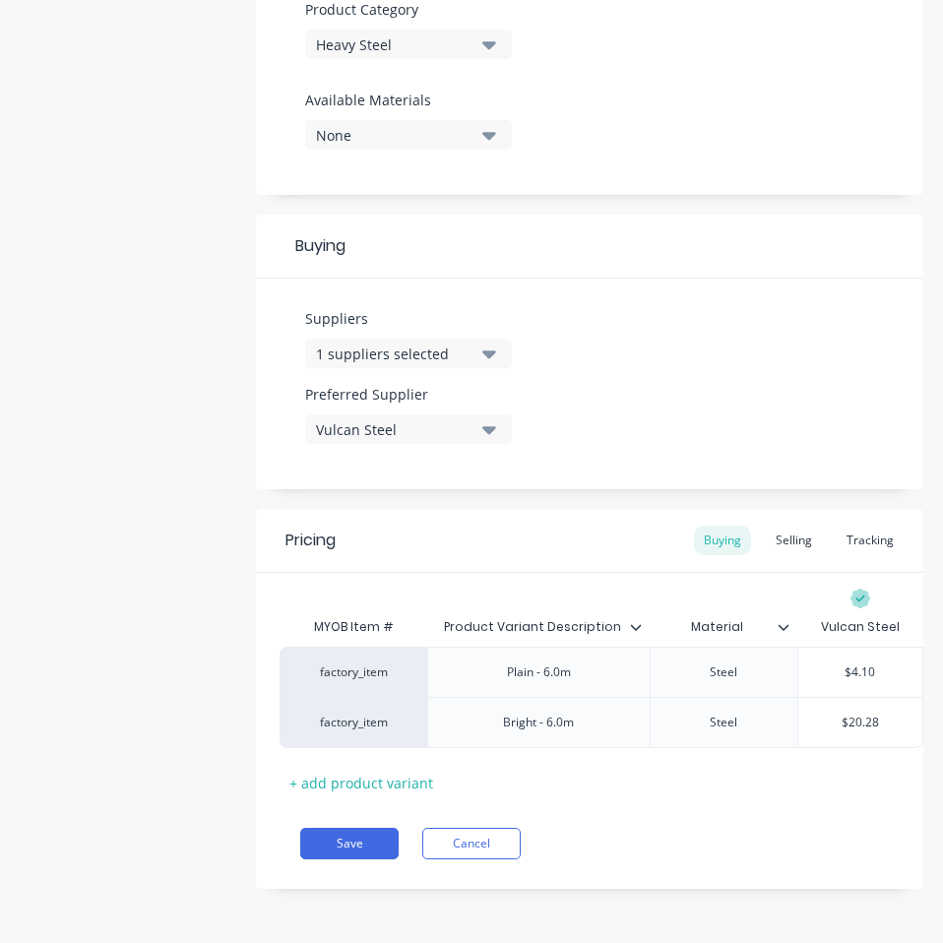
click at [726, 883] on div "Pricing Buying Selling Tracking MYOB Item # Product Variant Description Materia…" at bounding box center [589, 699] width 667 height 380
click at [372, 842] on button "Save" at bounding box center [349, 842] width 98 height 31
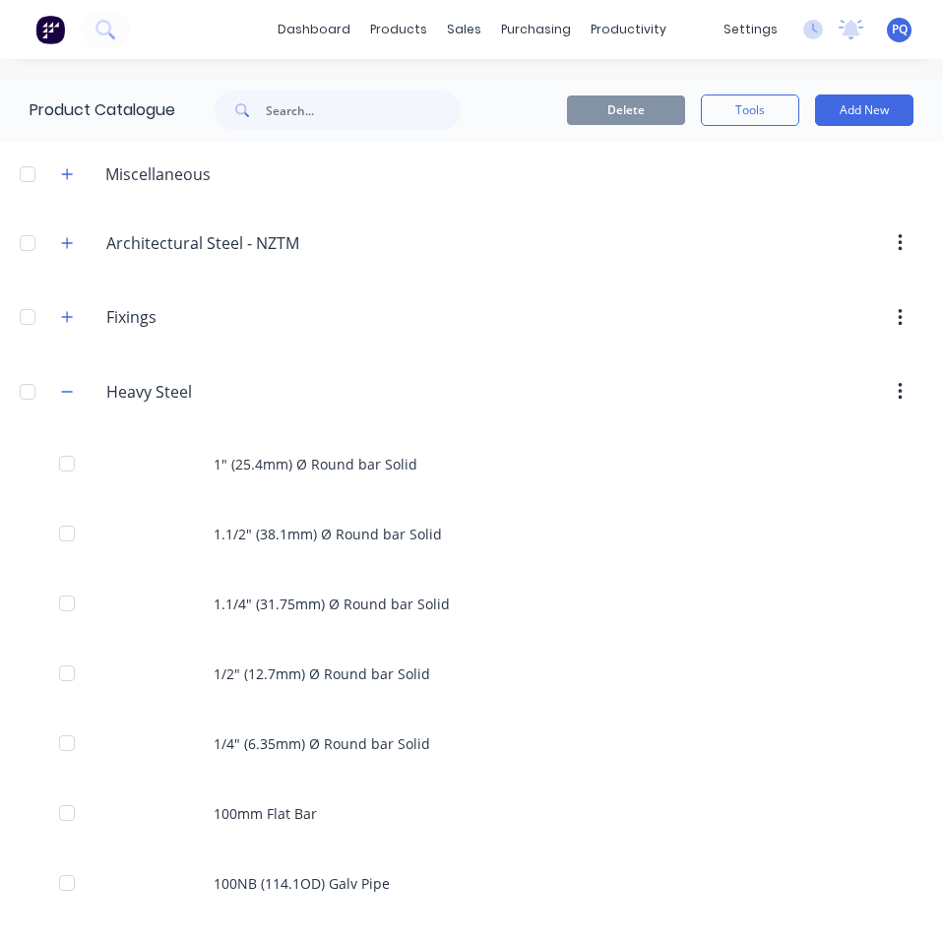
scroll to position [2856, 0]
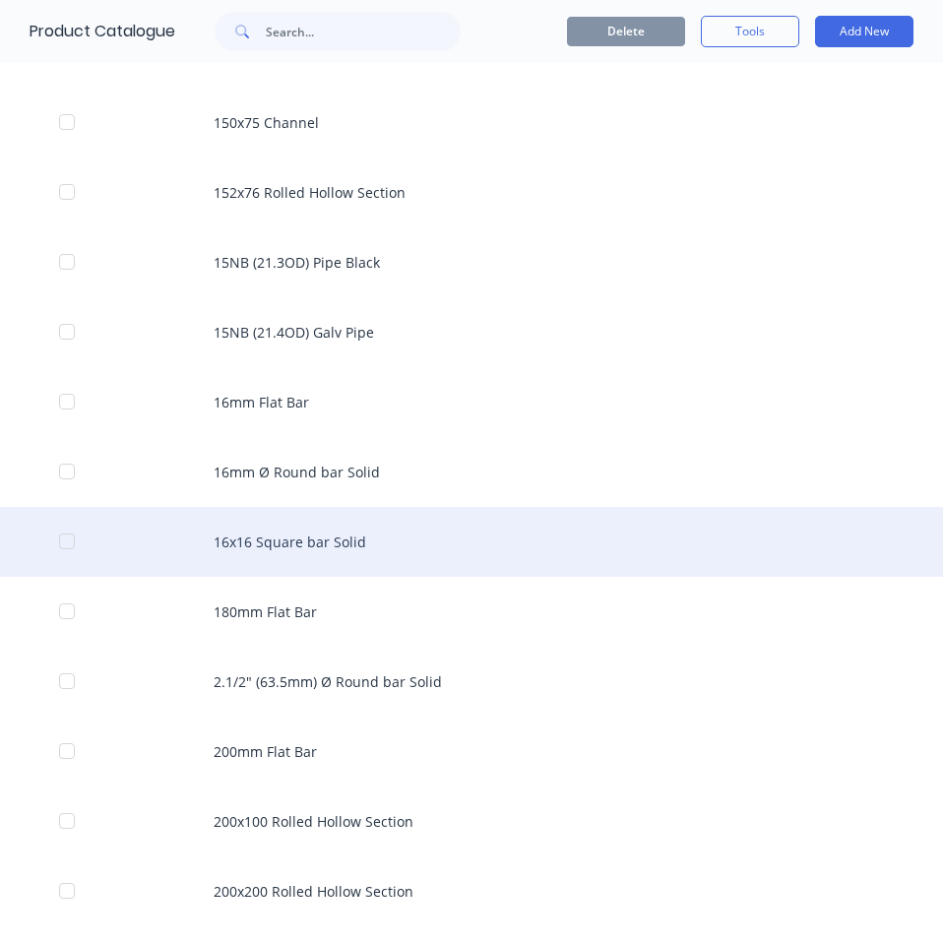
click at [352, 560] on div "16x16 Square bar Solid" at bounding box center [471, 542] width 943 height 70
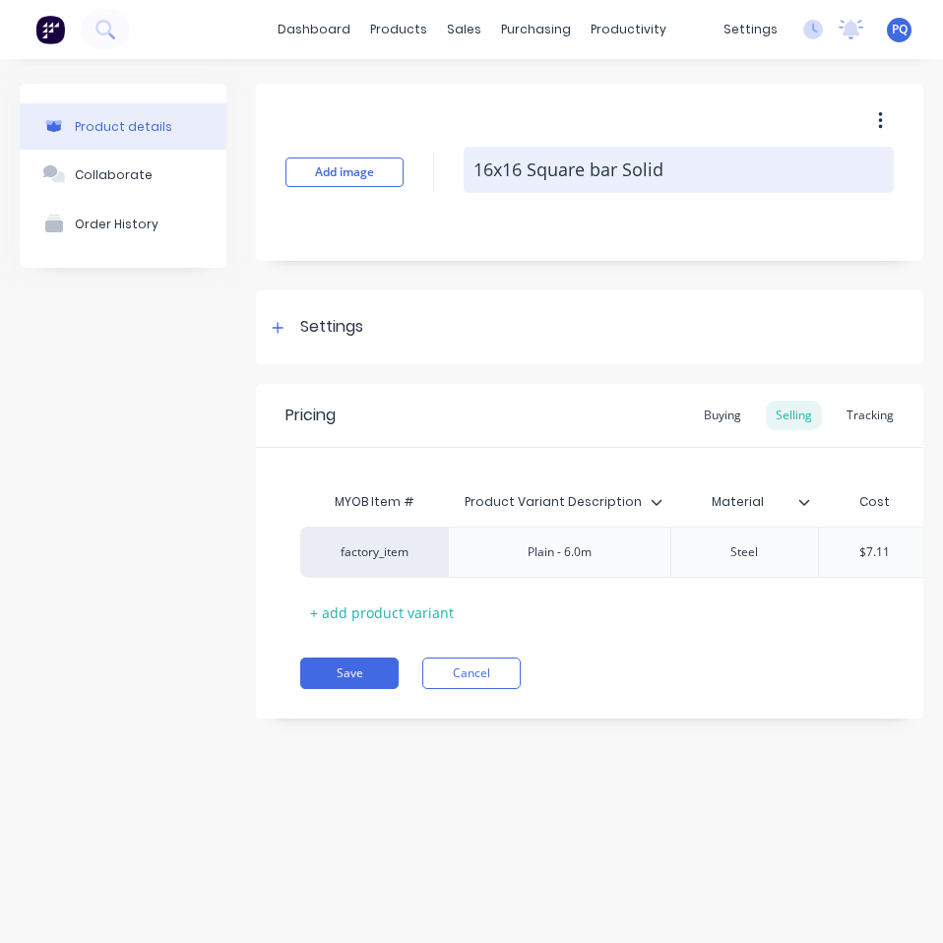
click at [513, 153] on textarea "16x16 Square bar Solid" at bounding box center [678, 170] width 430 height 46
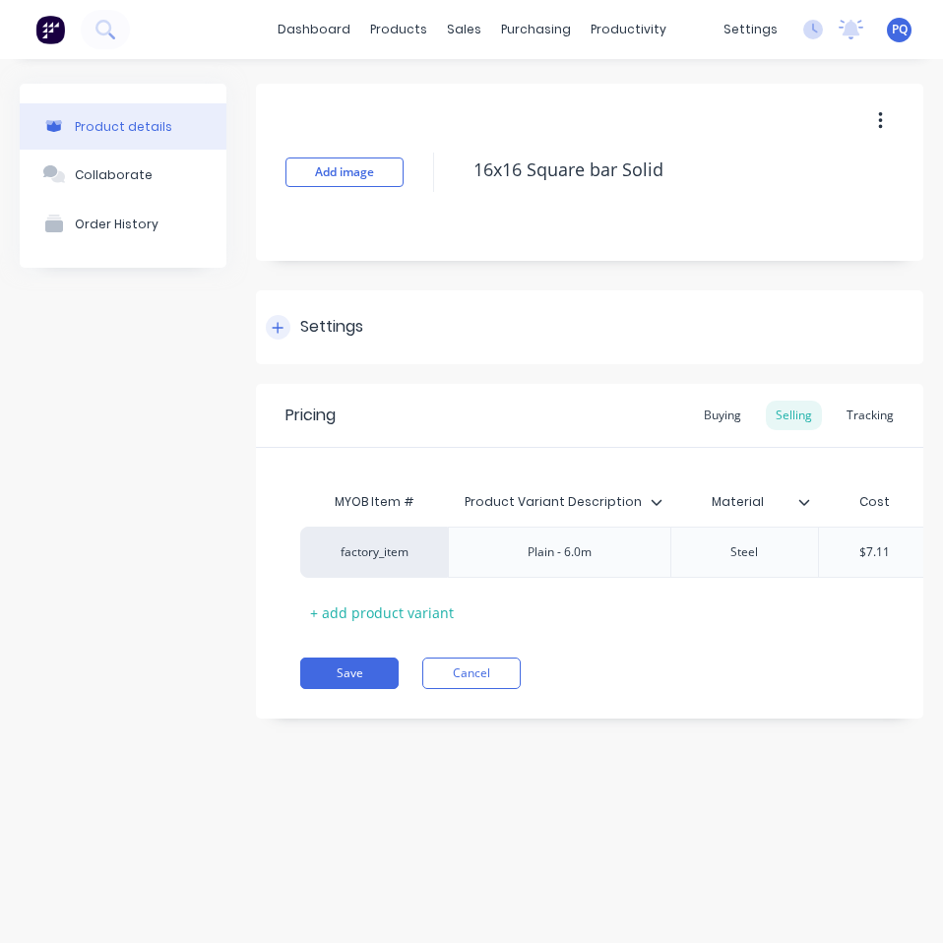
click at [317, 328] on div "Settings" at bounding box center [331, 327] width 63 height 25
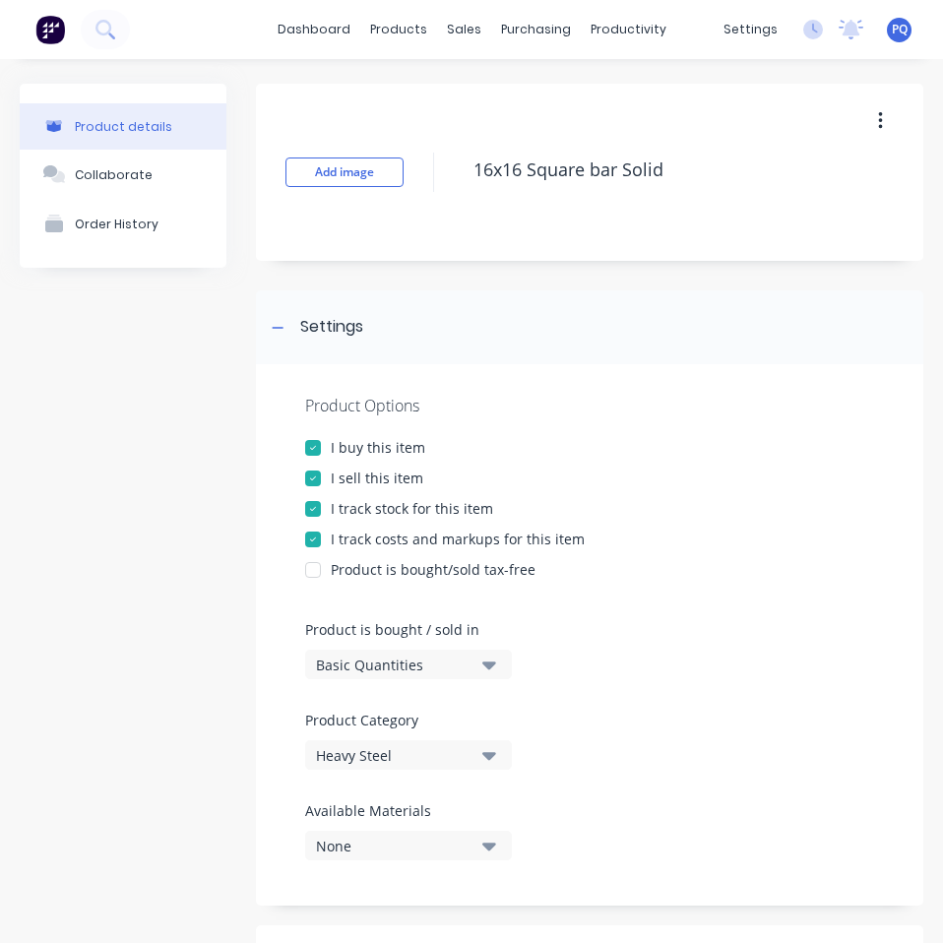
click at [356, 671] on div "Basic Quantities" at bounding box center [394, 664] width 157 height 21
click at [405, 748] on div "Lineal Metres" at bounding box center [452, 752] width 295 height 39
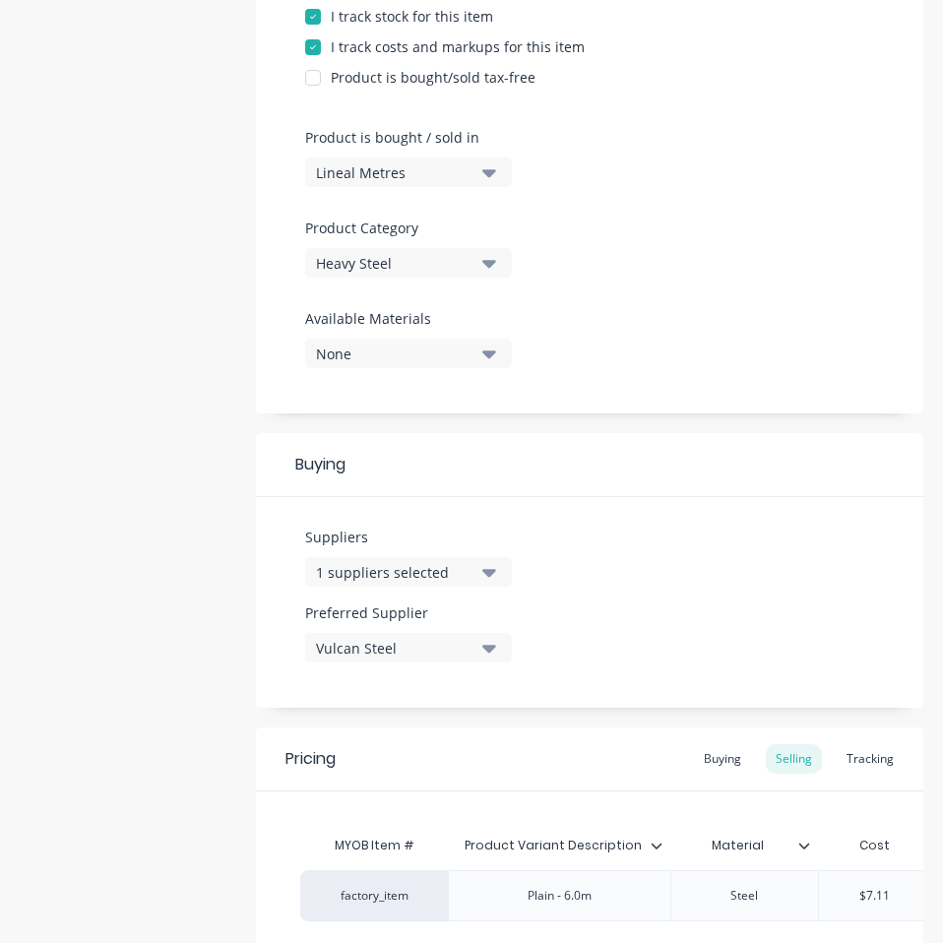
scroll to position [590, 0]
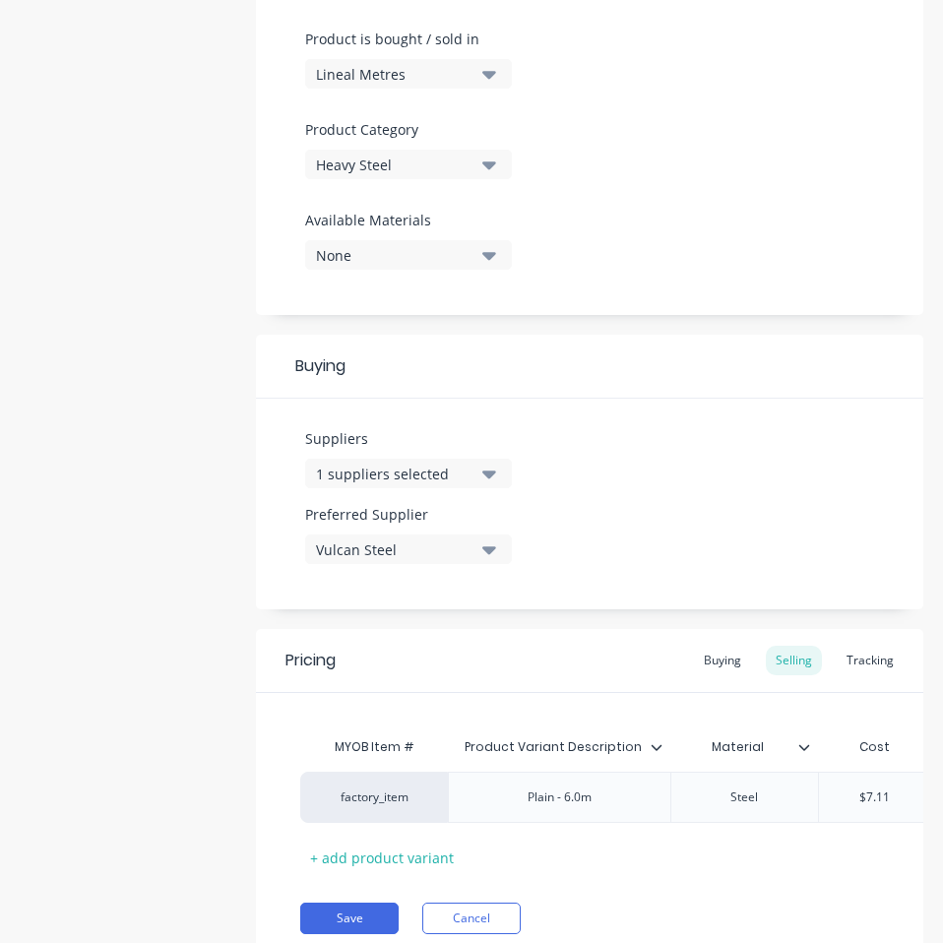
drag, startPoint x: 722, startPoint y: 661, endPoint x: 790, endPoint y: 717, distance: 88.1
click at [722, 661] on div "Buying" at bounding box center [722, 660] width 57 height 30
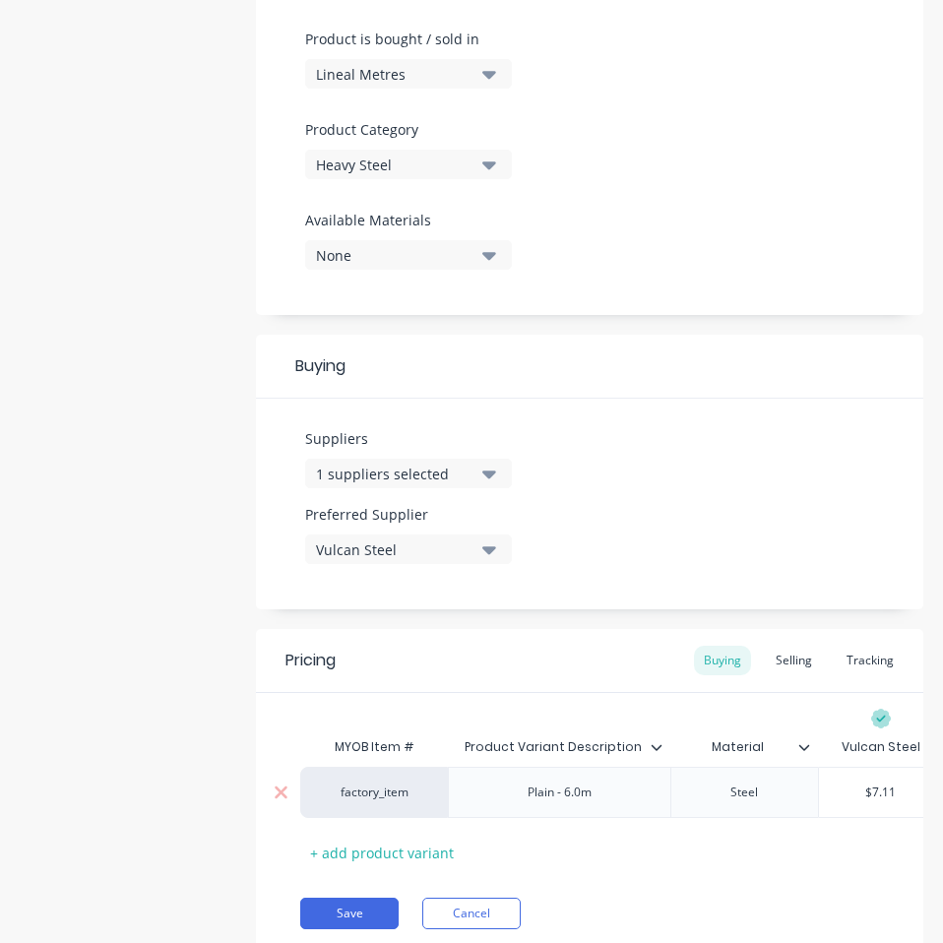
click at [882, 784] on input "$7.11" at bounding box center [881, 792] width 124 height 18
paste input "5.63"
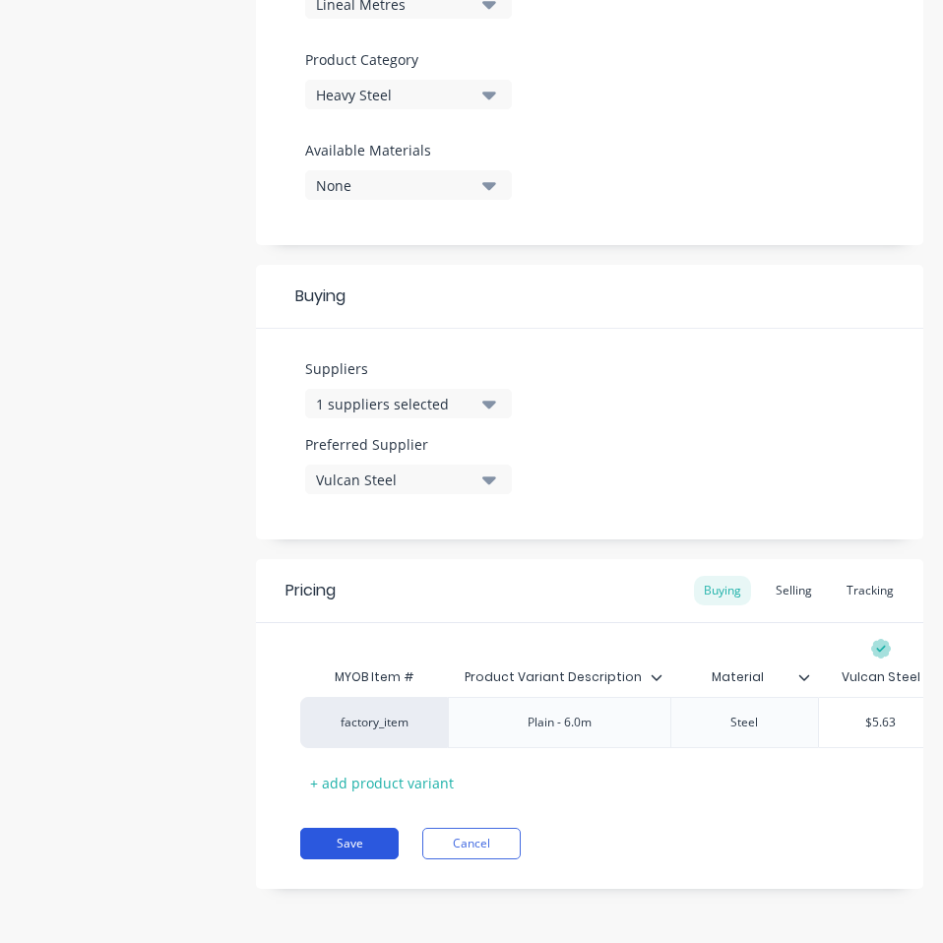
click at [364, 845] on button "Save" at bounding box center [349, 842] width 98 height 31
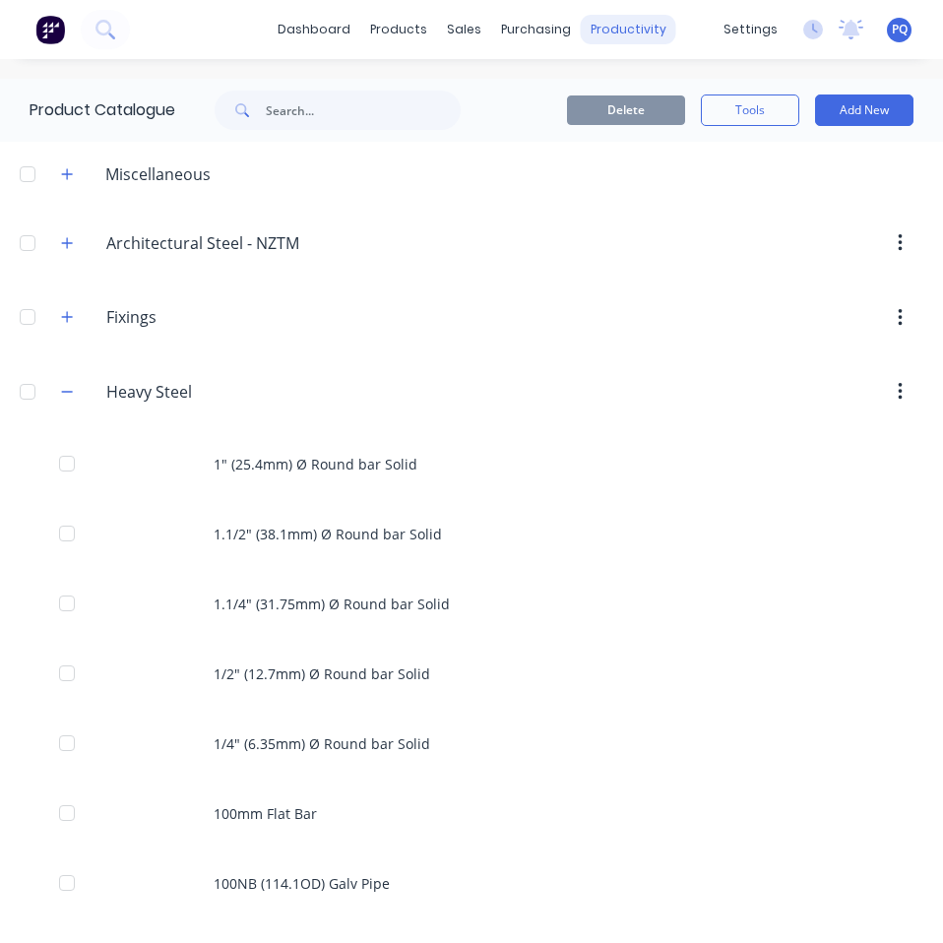
scroll to position [2926, 0]
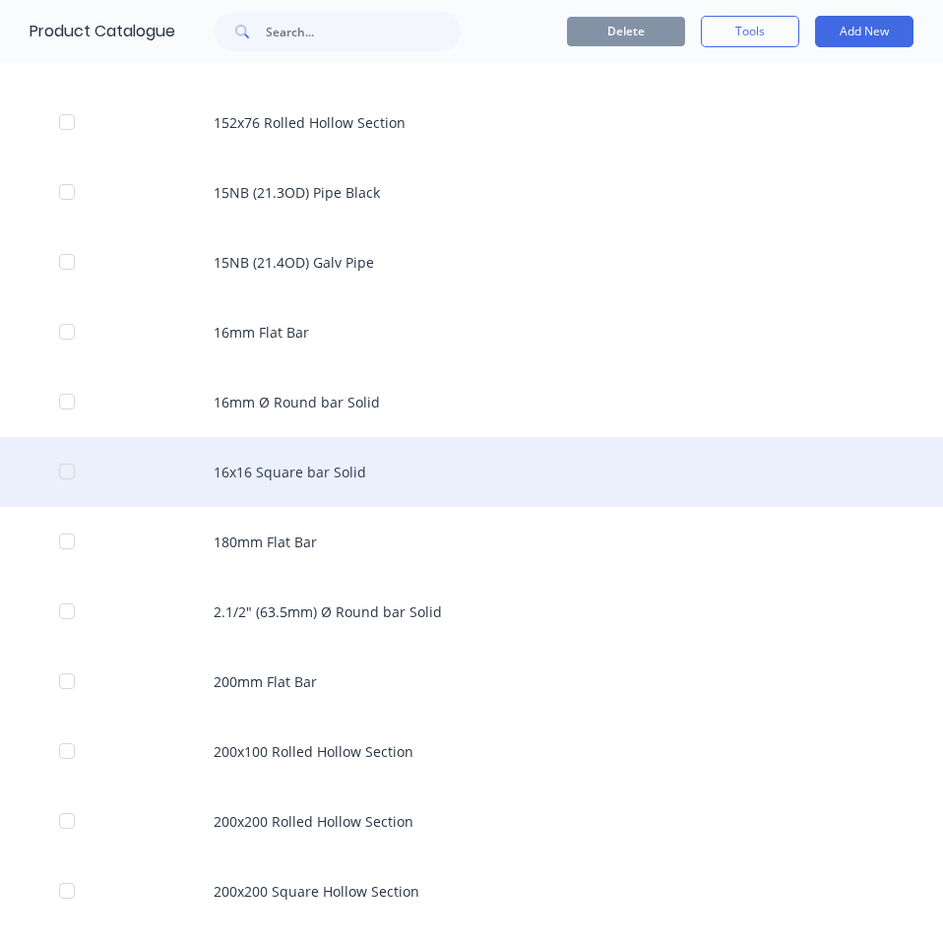
click at [519, 455] on div "16x16 Square bar Solid" at bounding box center [471, 472] width 943 height 70
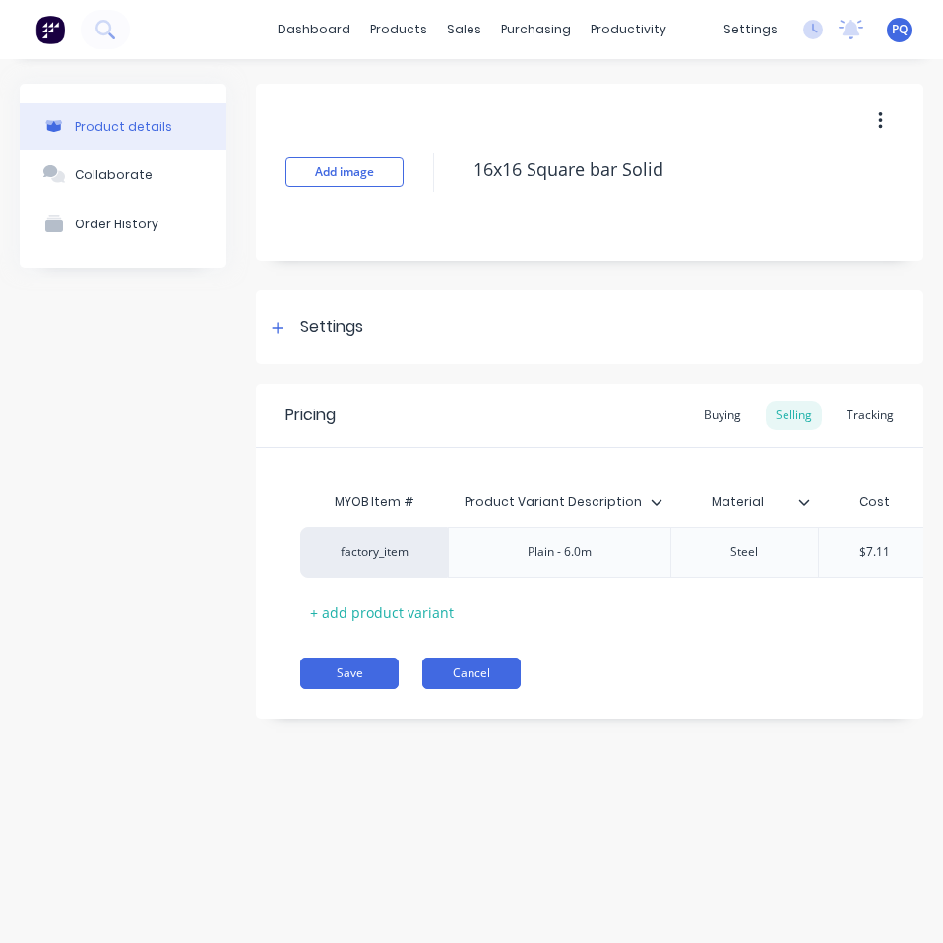
click at [481, 683] on button "Cancel" at bounding box center [471, 672] width 98 height 31
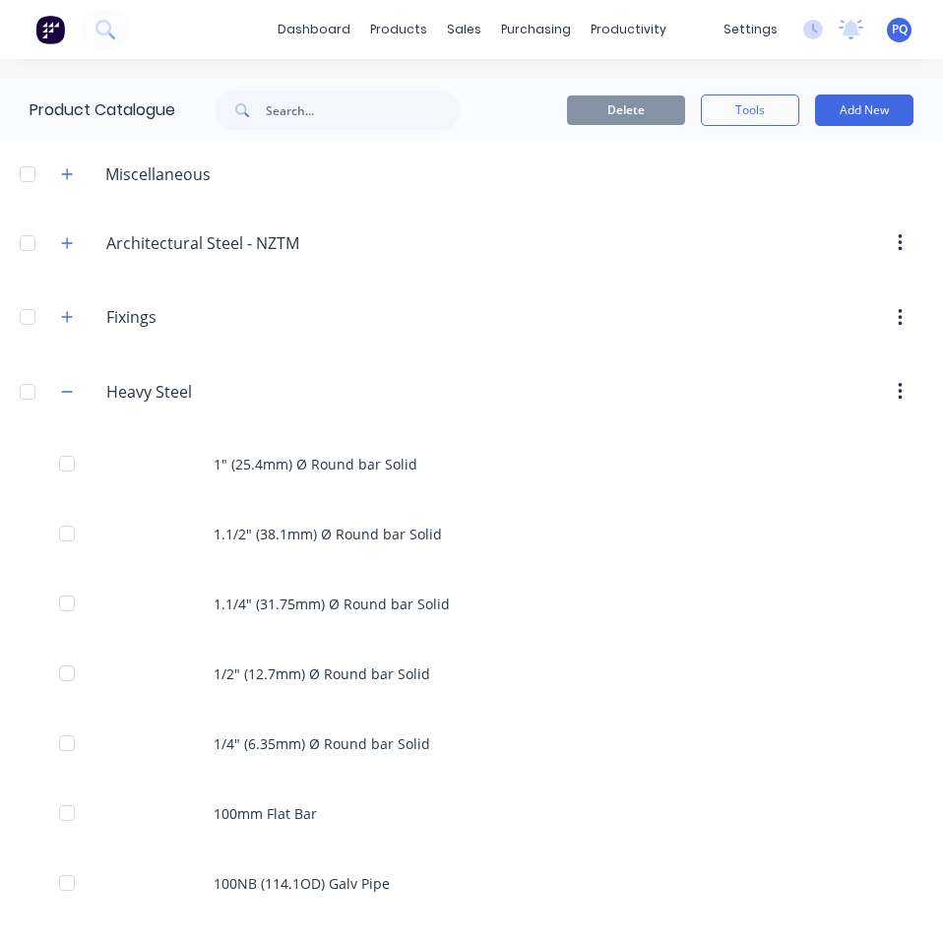
scroll to position [2926, 0]
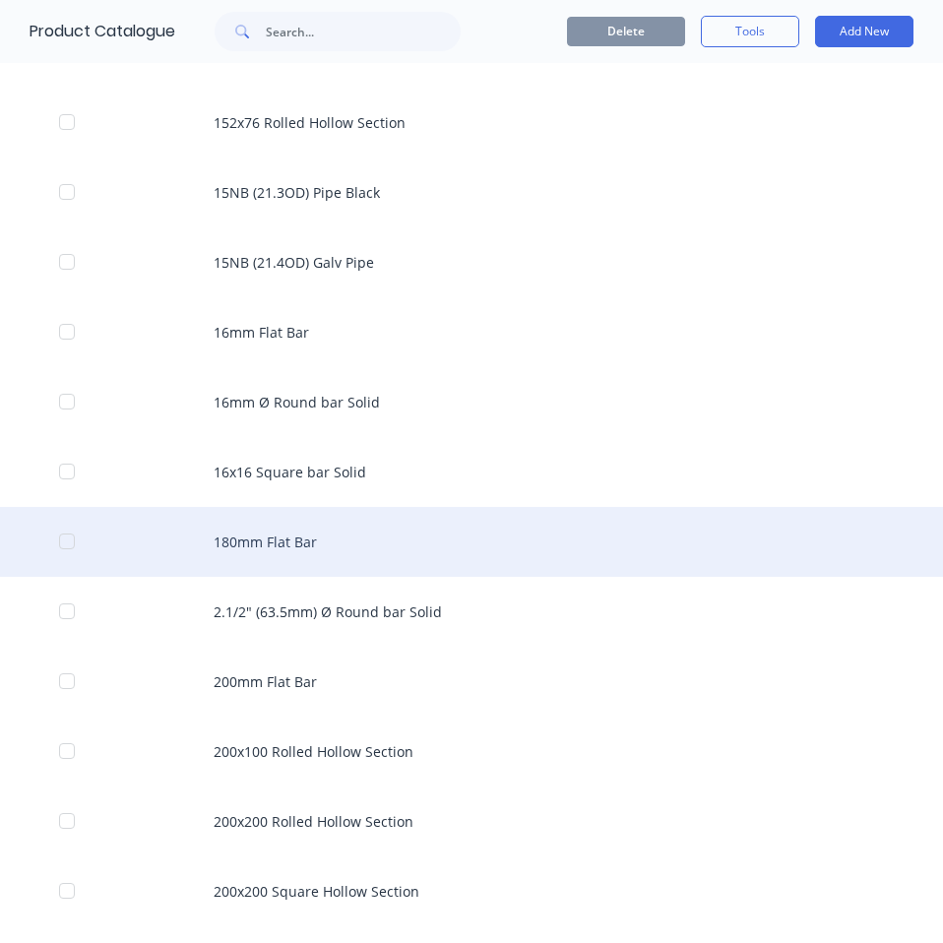
click at [305, 526] on div "180mm Flat Bar" at bounding box center [471, 542] width 943 height 70
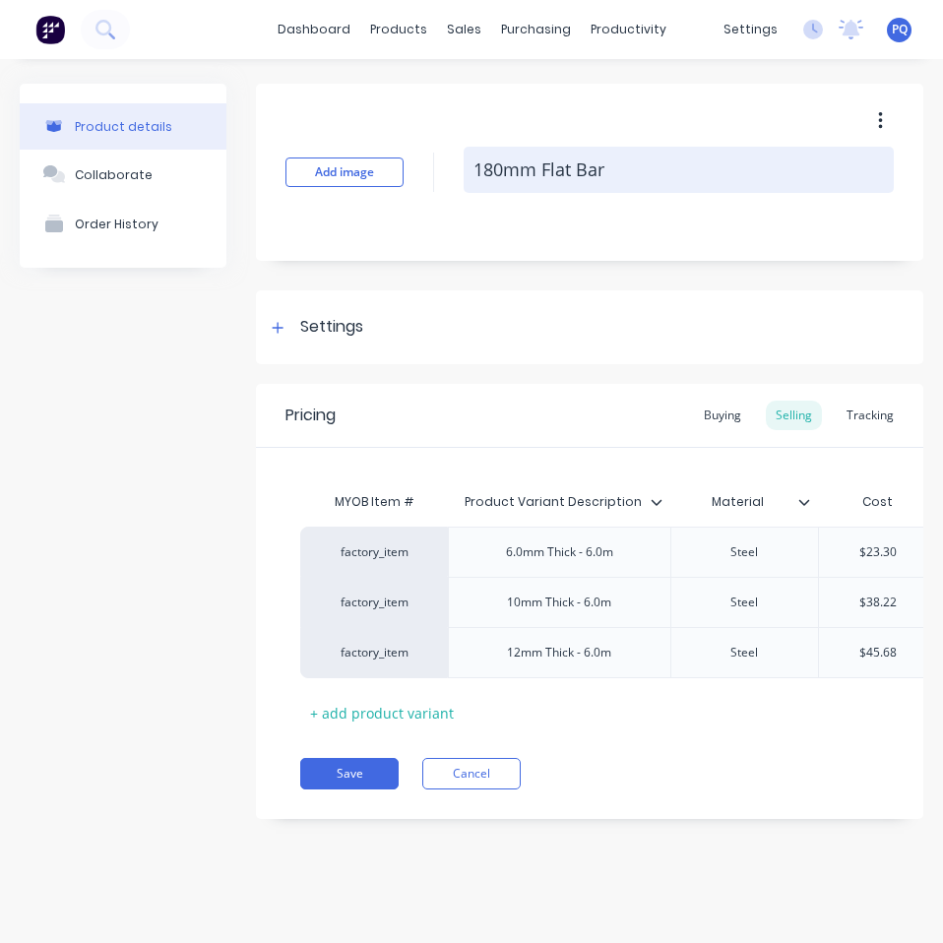
click at [594, 183] on textarea "180mm Flat Bar" at bounding box center [678, 170] width 430 height 46
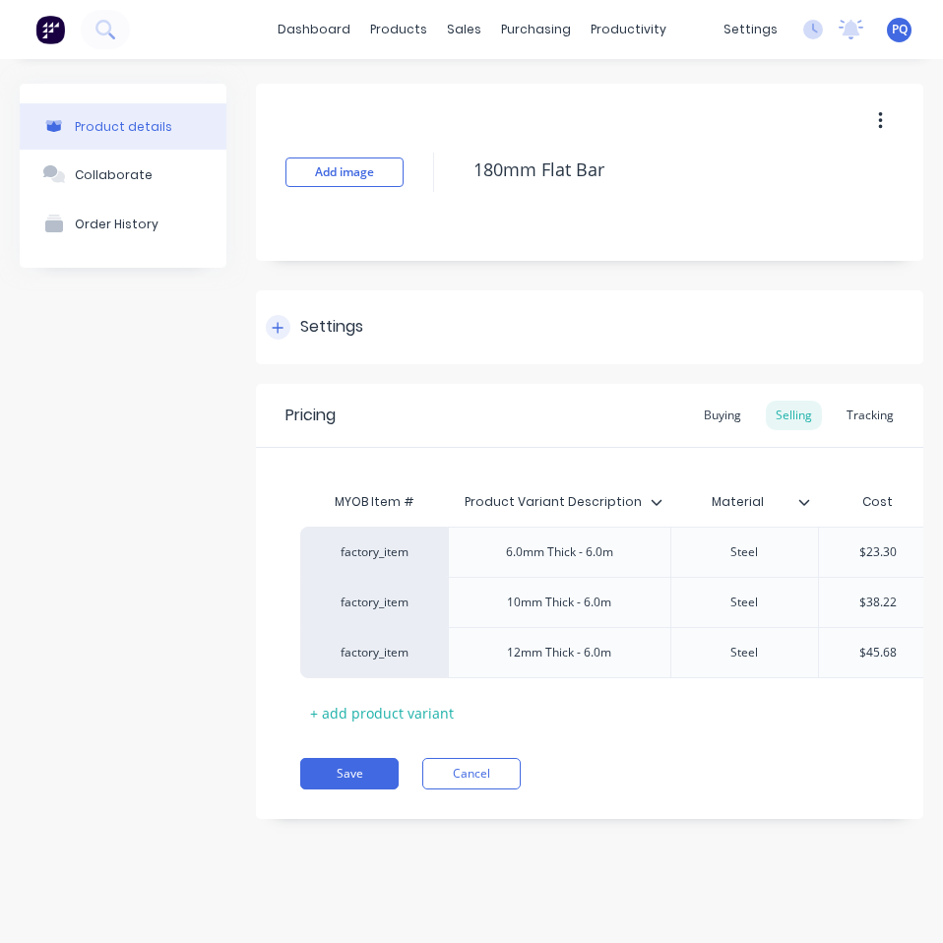
click at [335, 321] on div "Settings" at bounding box center [331, 327] width 63 height 25
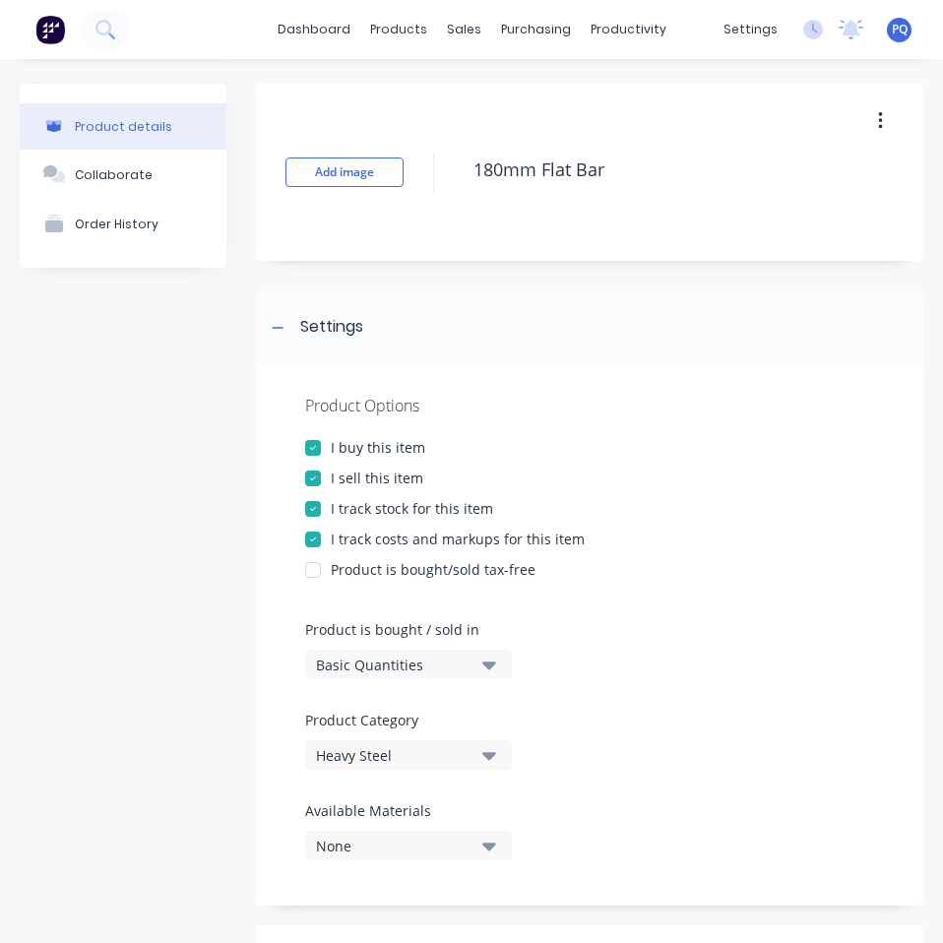
click at [401, 665] on div "Basic Quantities" at bounding box center [394, 664] width 157 height 21
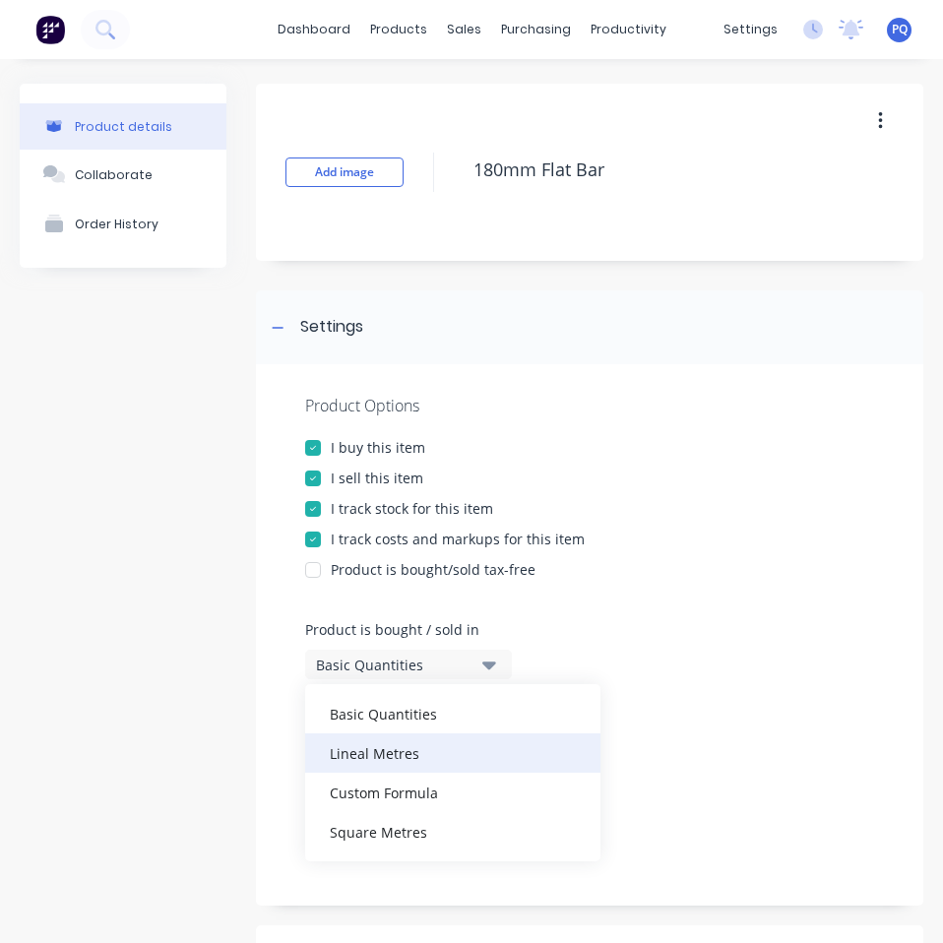
click at [395, 753] on div "Lineal Metres" at bounding box center [452, 752] width 295 height 39
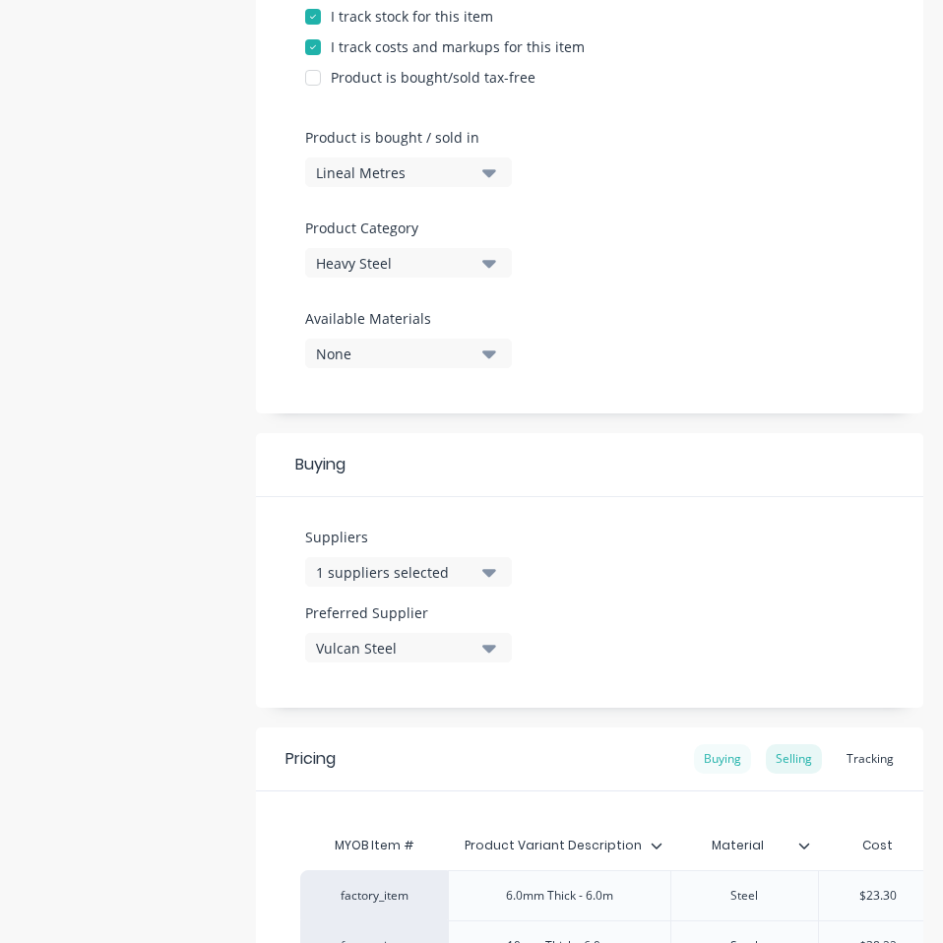
click at [705, 758] on div "Buying" at bounding box center [722, 759] width 57 height 30
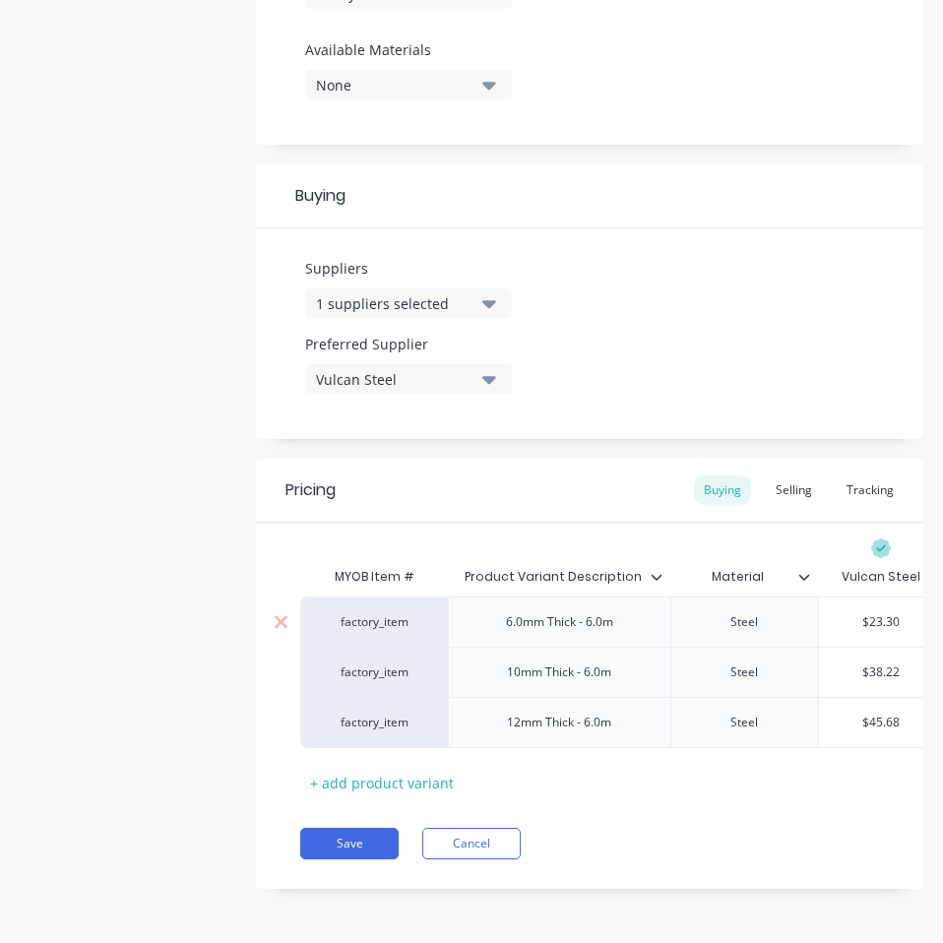
click at [872, 613] on input "$23.30" at bounding box center [881, 622] width 124 height 18
paste input "0.35"
click at [891, 663] on input "$38.22" at bounding box center [881, 672] width 124 height 18
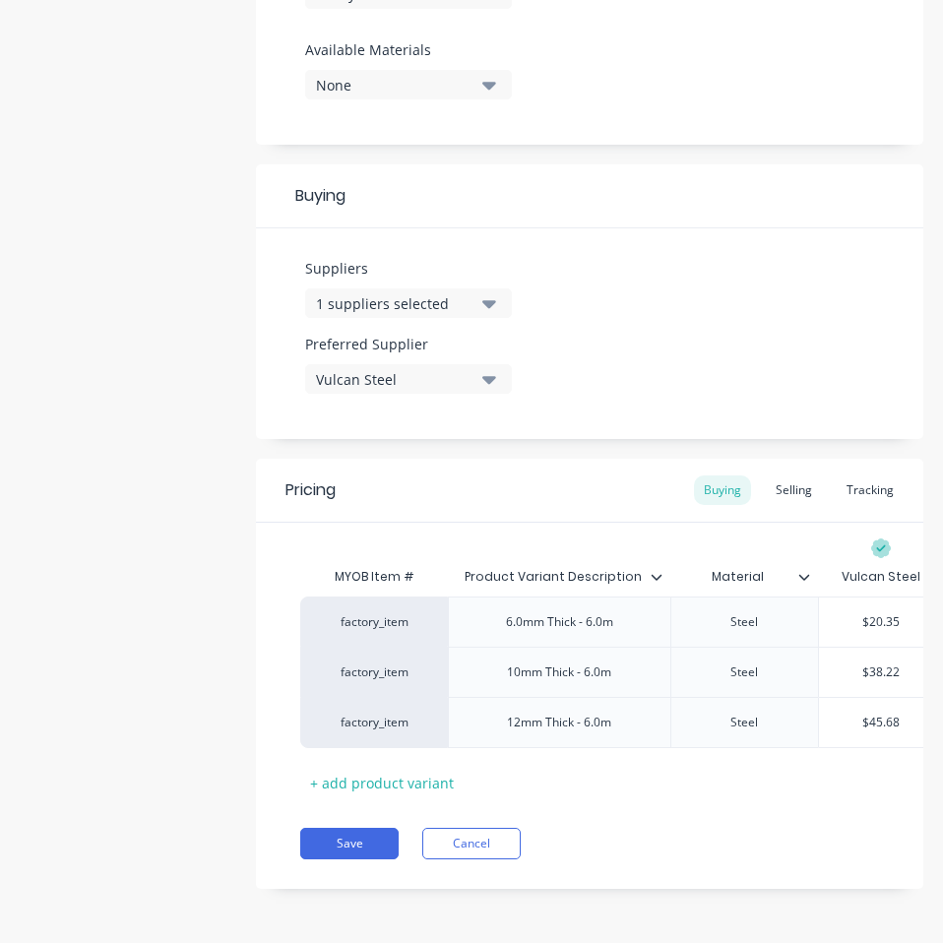
paste input "3.91"
click at [882, 713] on input "$45.68" at bounding box center [881, 722] width 124 height 18
paste input "40.70"
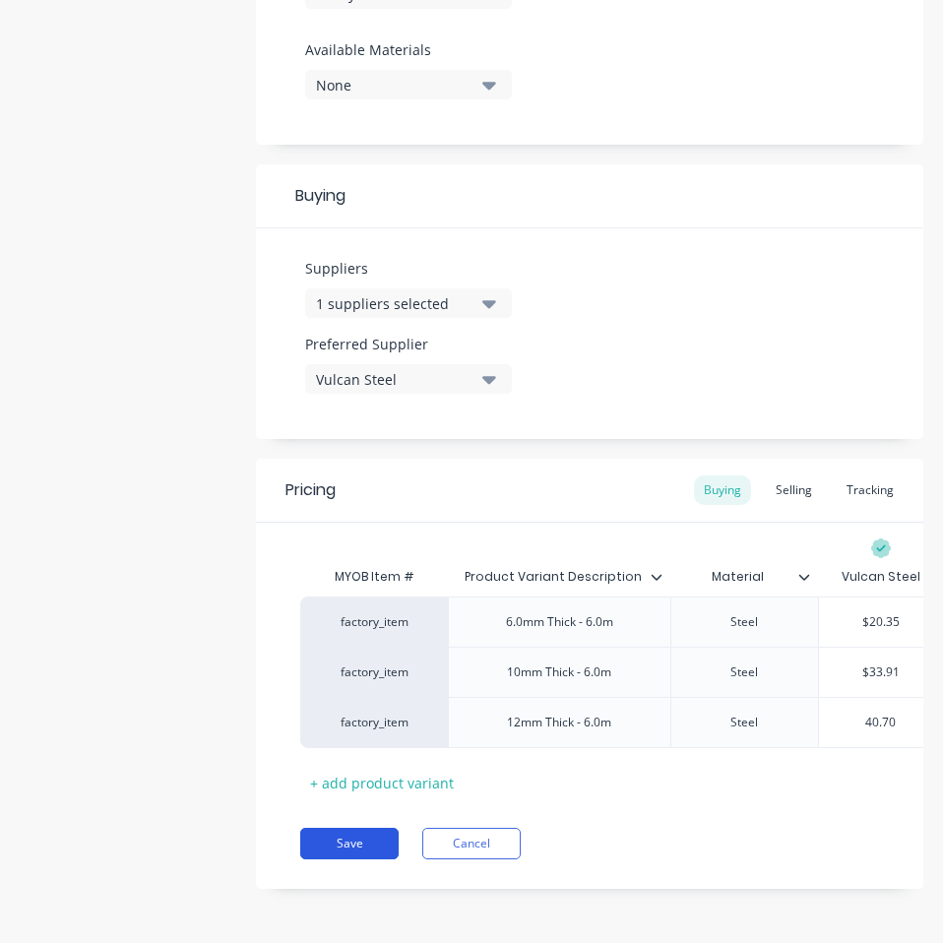
click at [369, 836] on button "Save" at bounding box center [349, 842] width 98 height 31
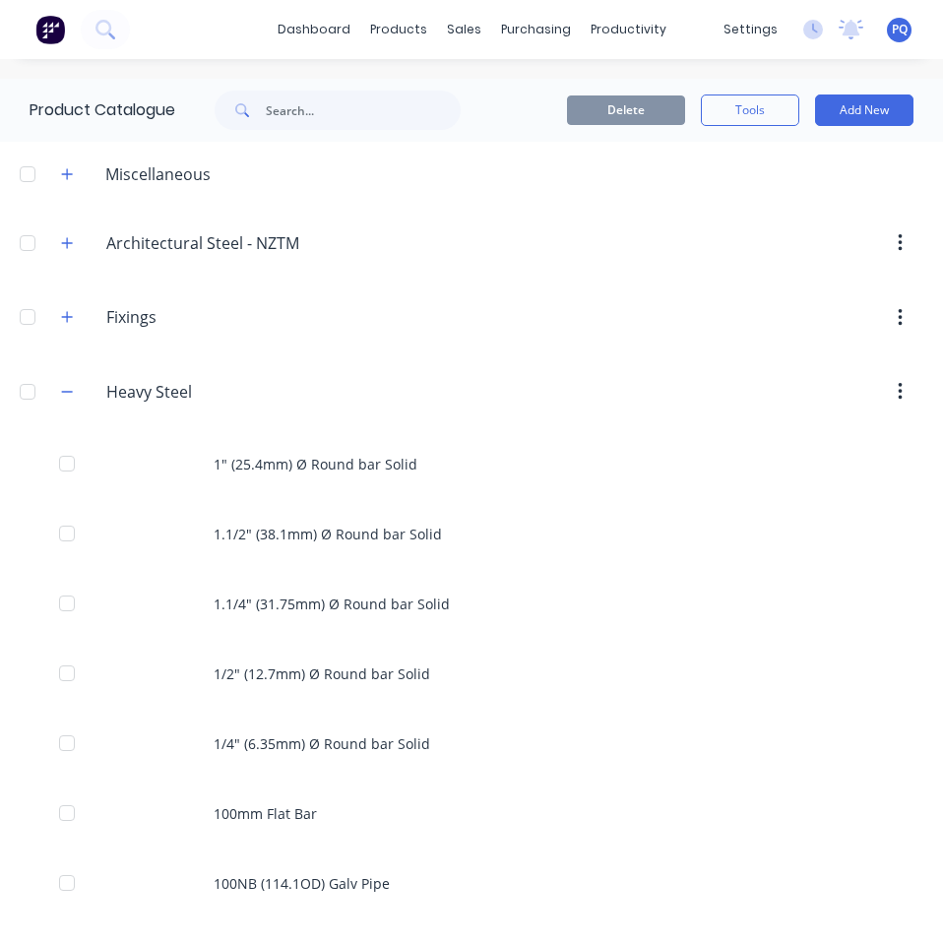
scroll to position [2996, 0]
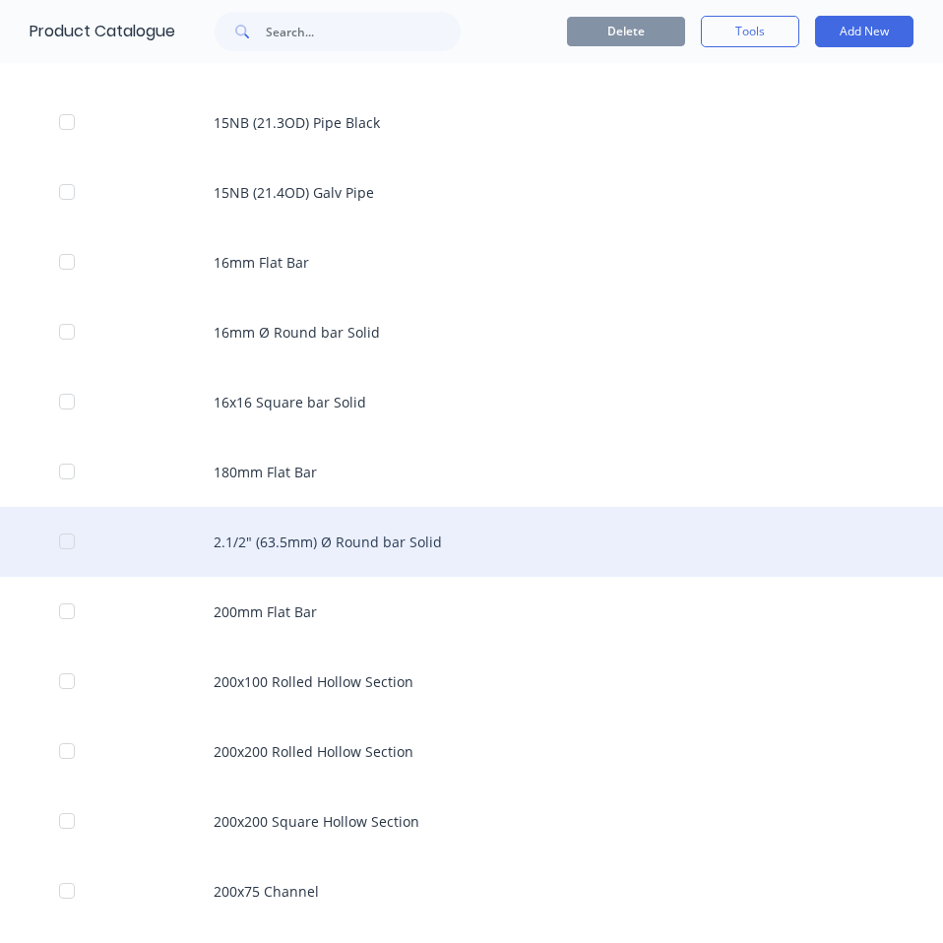
click at [226, 550] on div "2.1/2" (63.5mm) Ø Round bar Solid" at bounding box center [471, 542] width 943 height 70
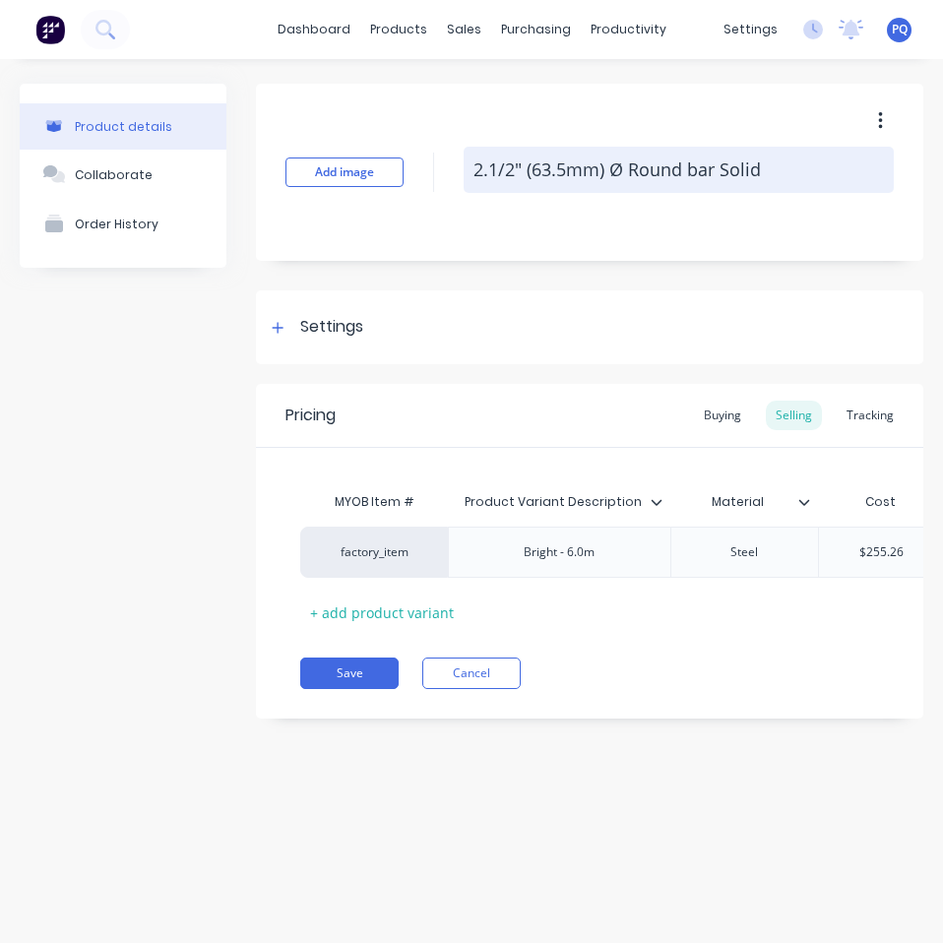
click at [603, 181] on textarea "2.1/2" (63.5mm) Ø Round bar Solid" at bounding box center [678, 170] width 430 height 46
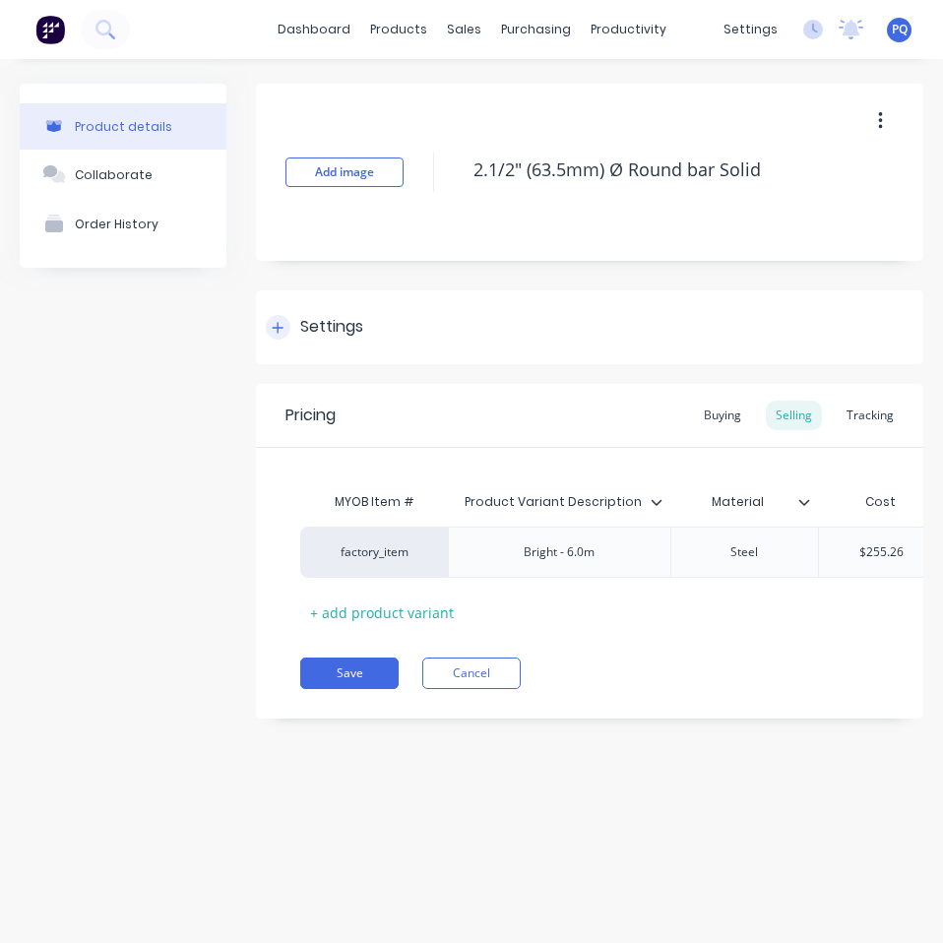
click at [316, 336] on div "Settings" at bounding box center [331, 327] width 63 height 25
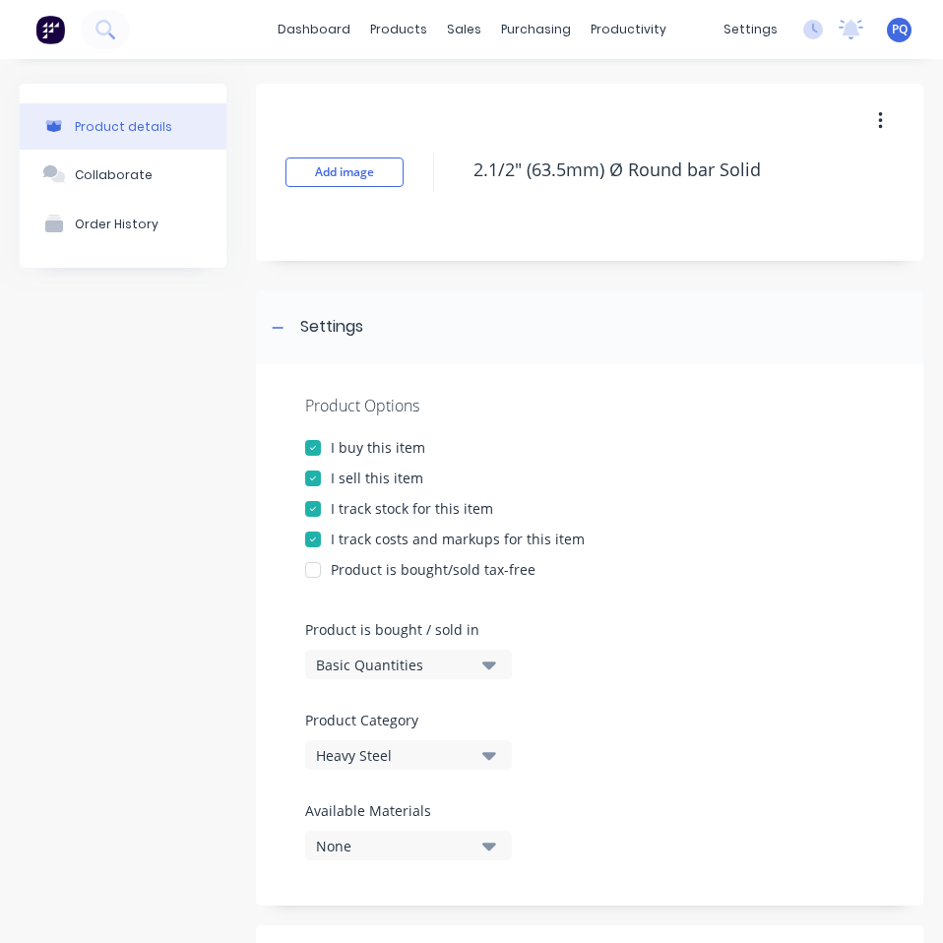
click at [424, 663] on div "Basic Quantities" at bounding box center [394, 664] width 157 height 21
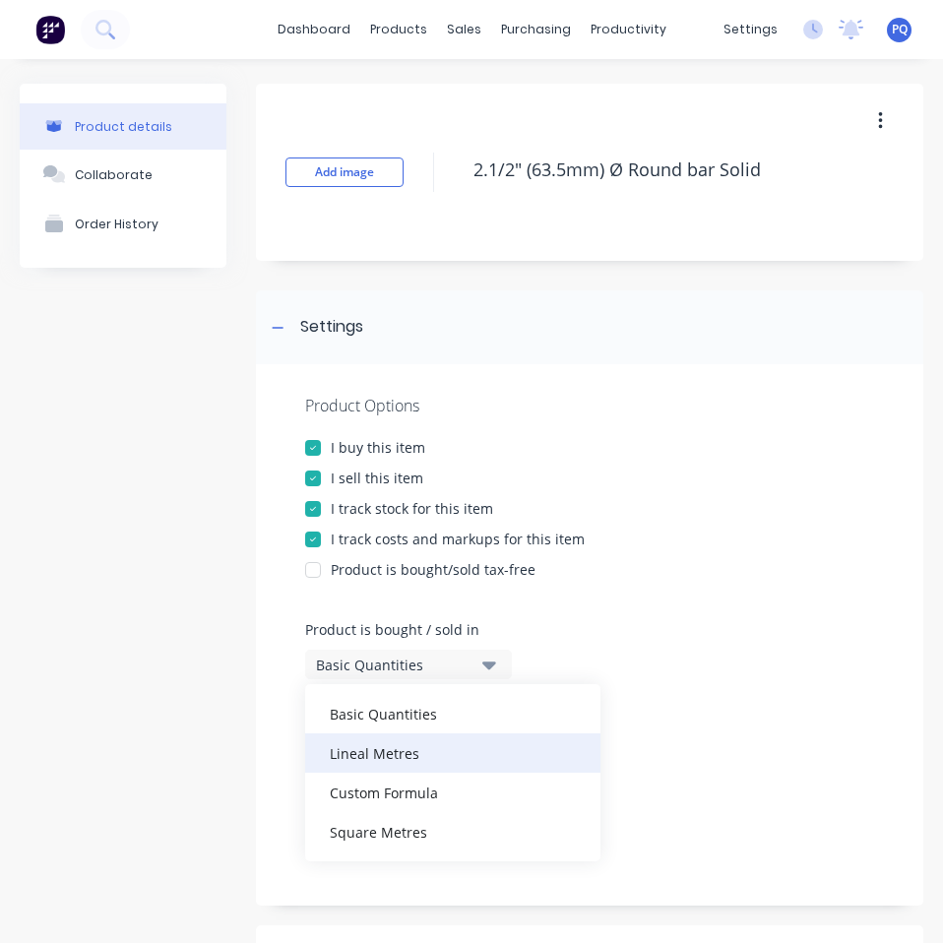
click at [416, 755] on div "Lineal Metres" at bounding box center [452, 752] width 295 height 39
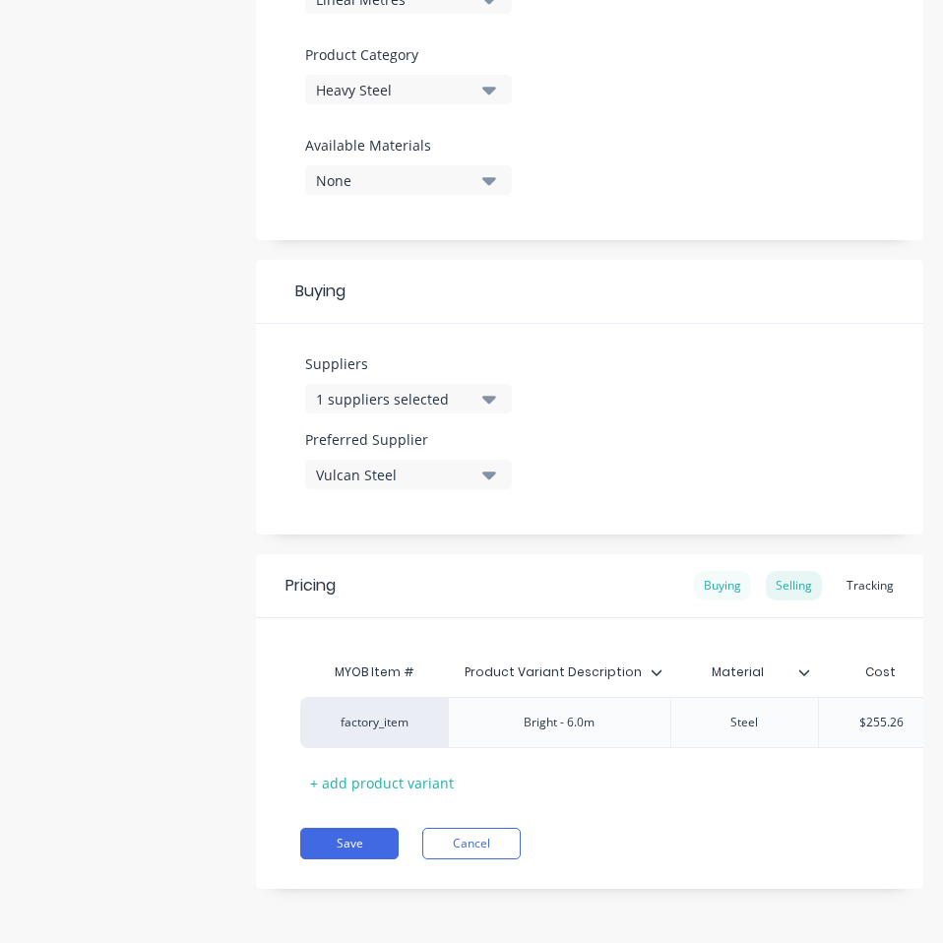
click at [708, 574] on div "Buying" at bounding box center [722, 586] width 57 height 30
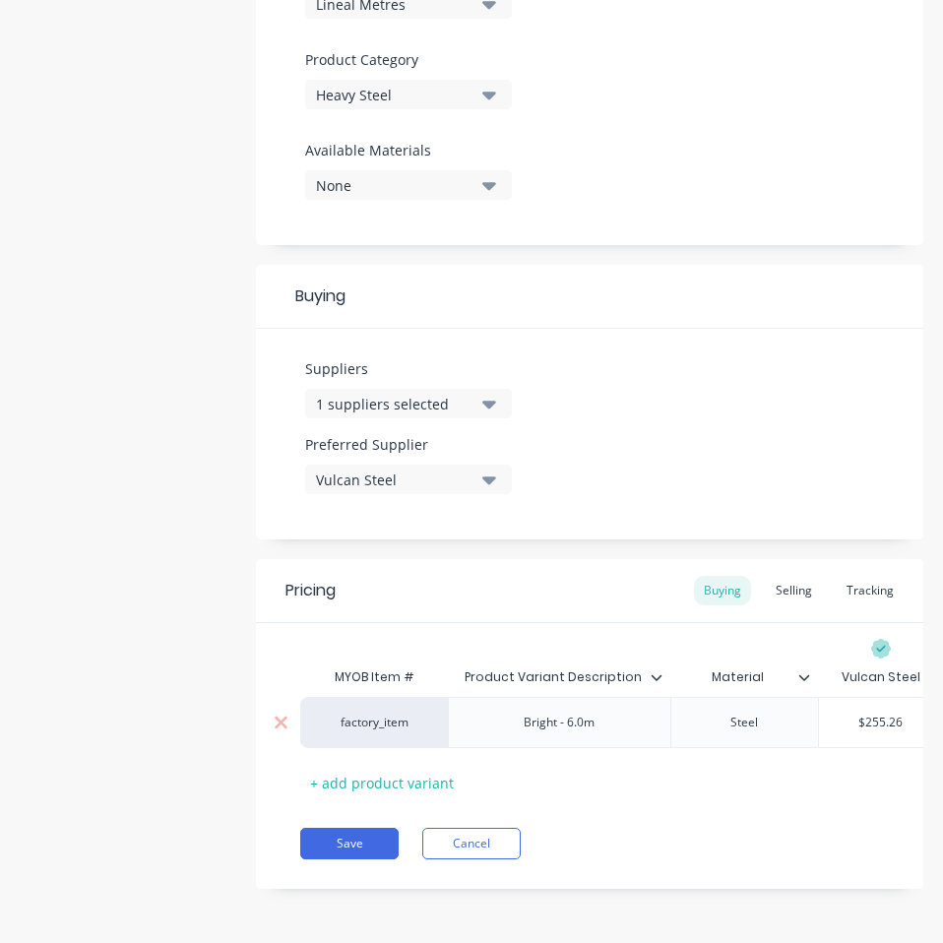
click at [880, 713] on input "$255.26" at bounding box center [881, 722] width 124 height 18
paste input "31.22"
click at [354, 842] on button "Save" at bounding box center [349, 842] width 98 height 31
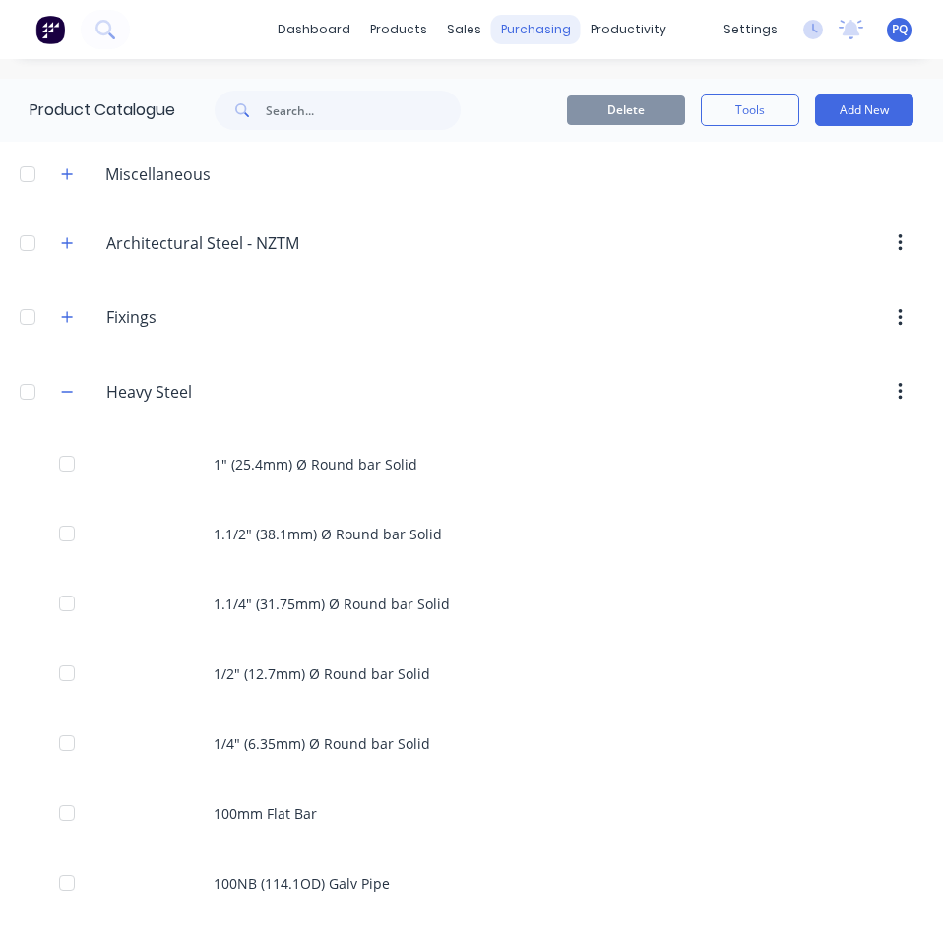
scroll to position [3066, 0]
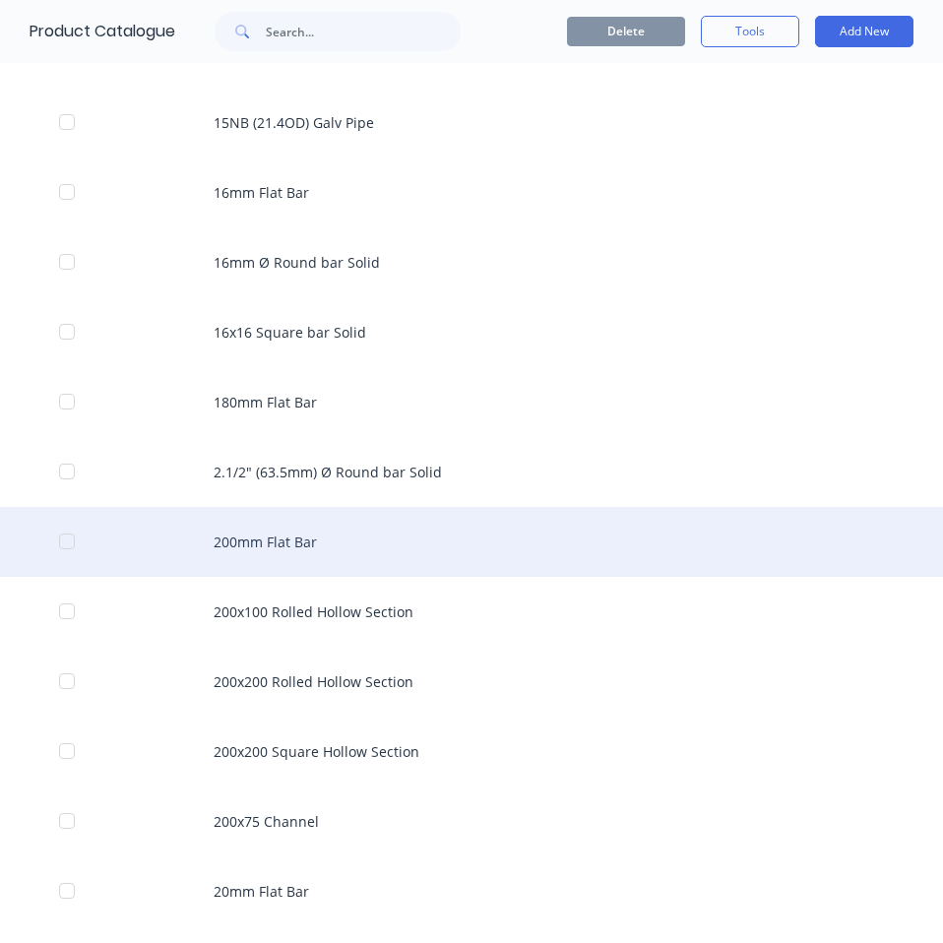
click at [337, 533] on div "200mm Flat Bar" at bounding box center [471, 542] width 943 height 70
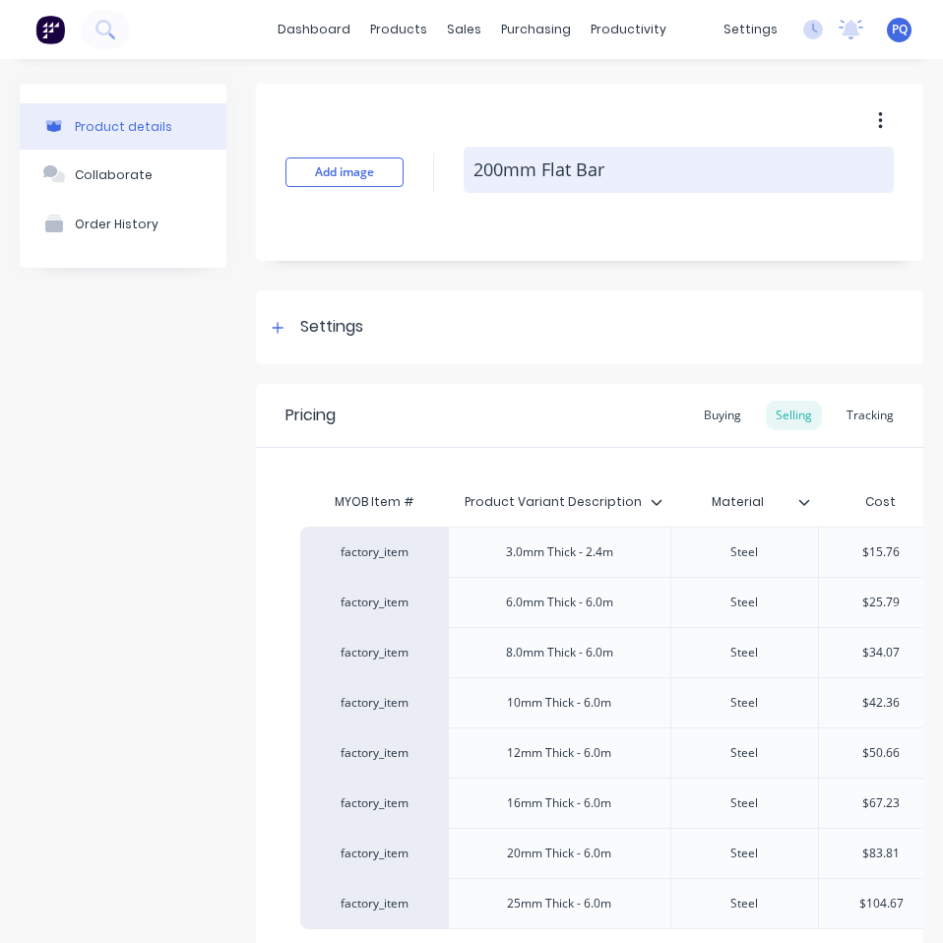
click at [546, 153] on textarea "200mm Flat Bar" at bounding box center [678, 170] width 430 height 46
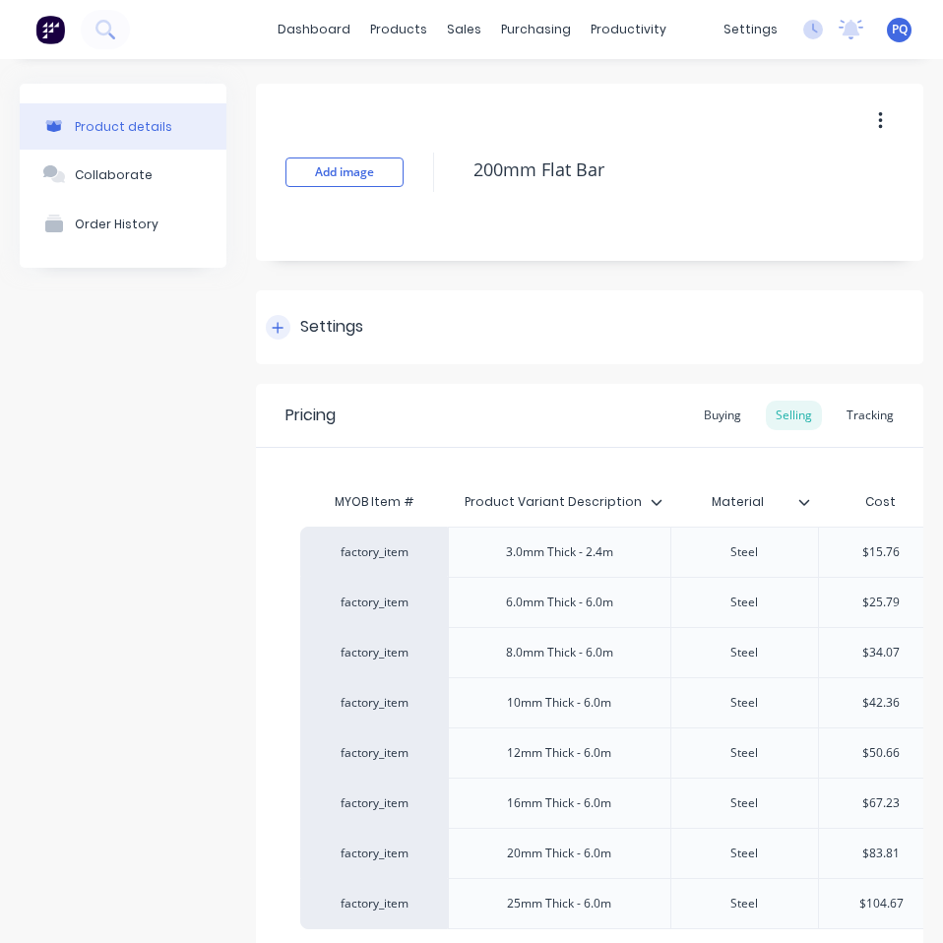
click at [292, 323] on div "Settings" at bounding box center [314, 327] width 97 height 25
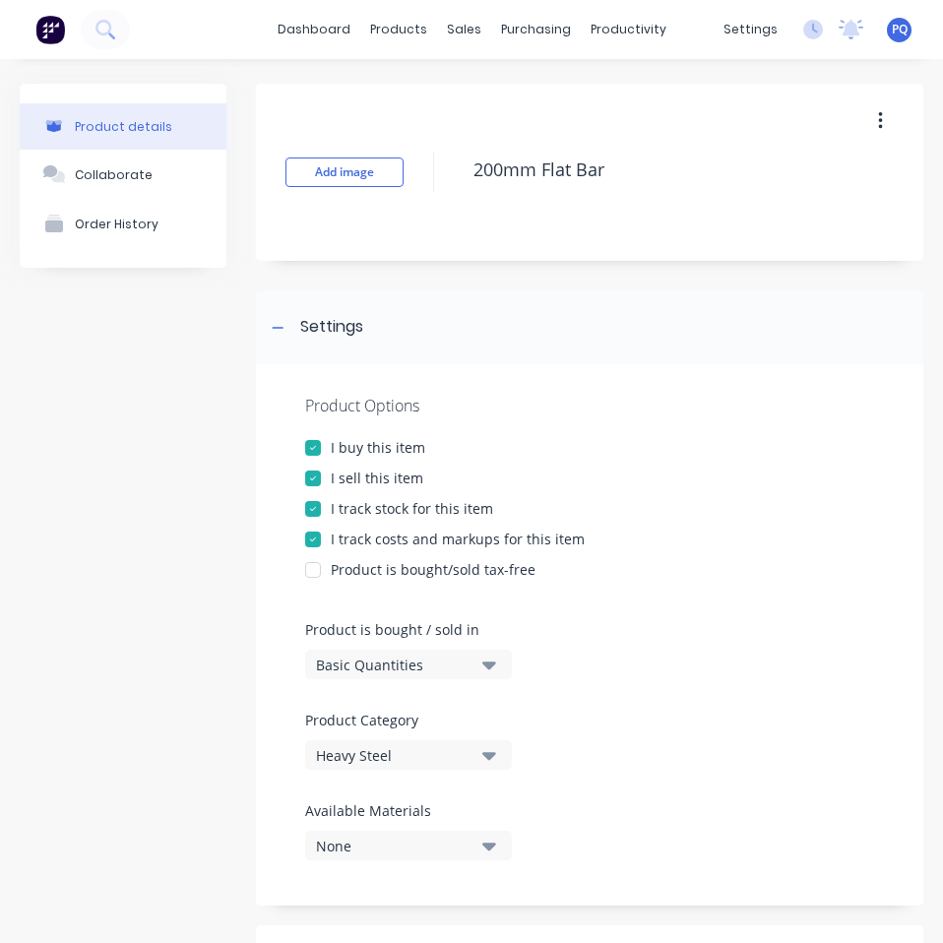
click at [388, 654] on div "Basic Quantities" at bounding box center [394, 664] width 157 height 21
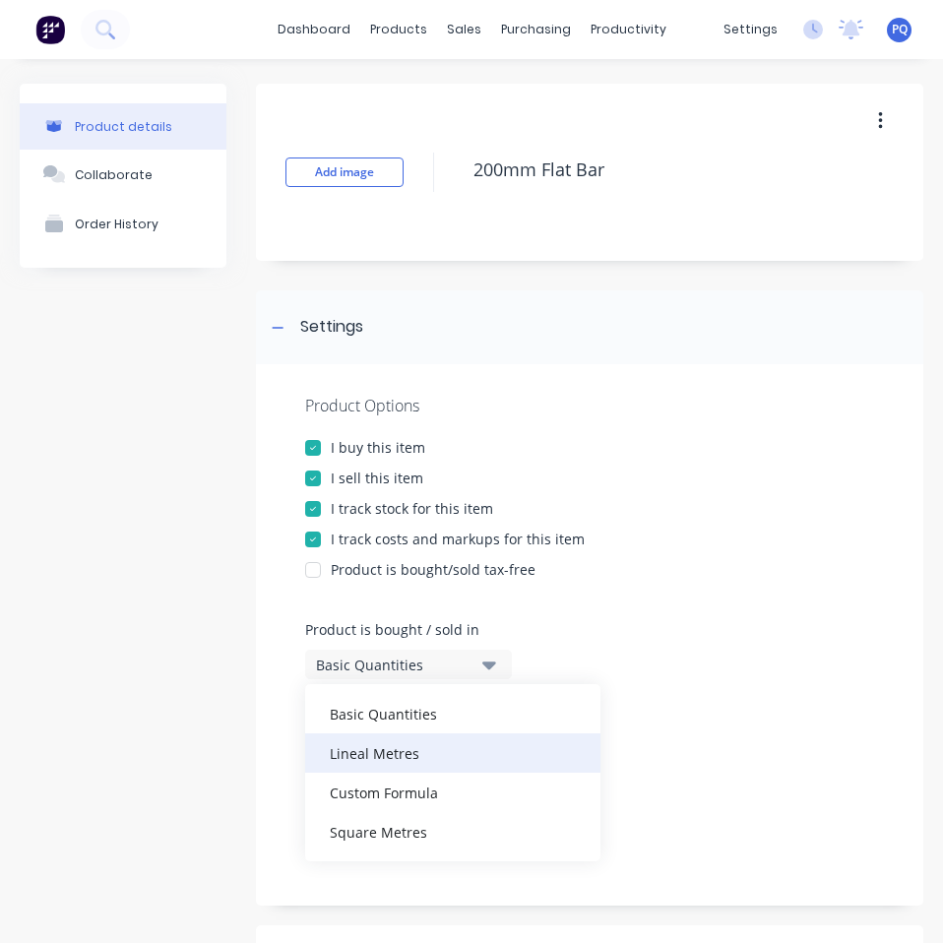
click at [406, 747] on div "Lineal Metres" at bounding box center [452, 752] width 295 height 39
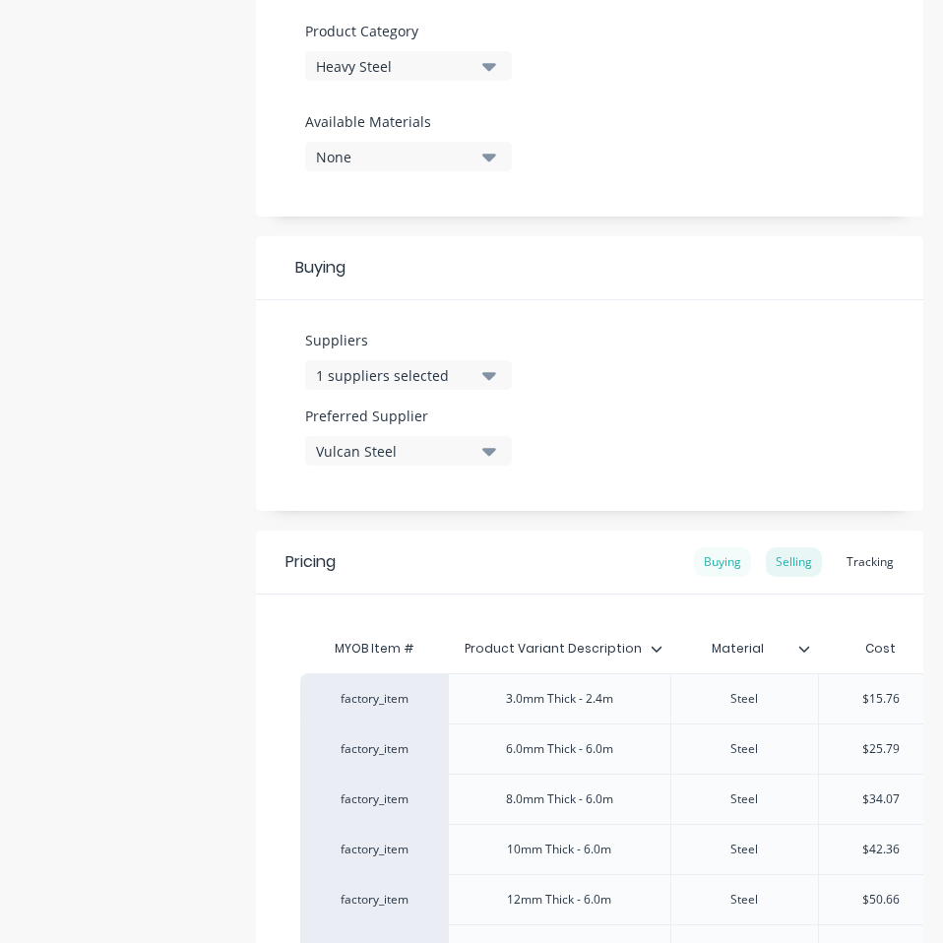
drag, startPoint x: 707, startPoint y: 551, endPoint x: 696, endPoint y: 549, distance: 12.0
click at [706, 551] on div "Buying" at bounding box center [722, 562] width 57 height 30
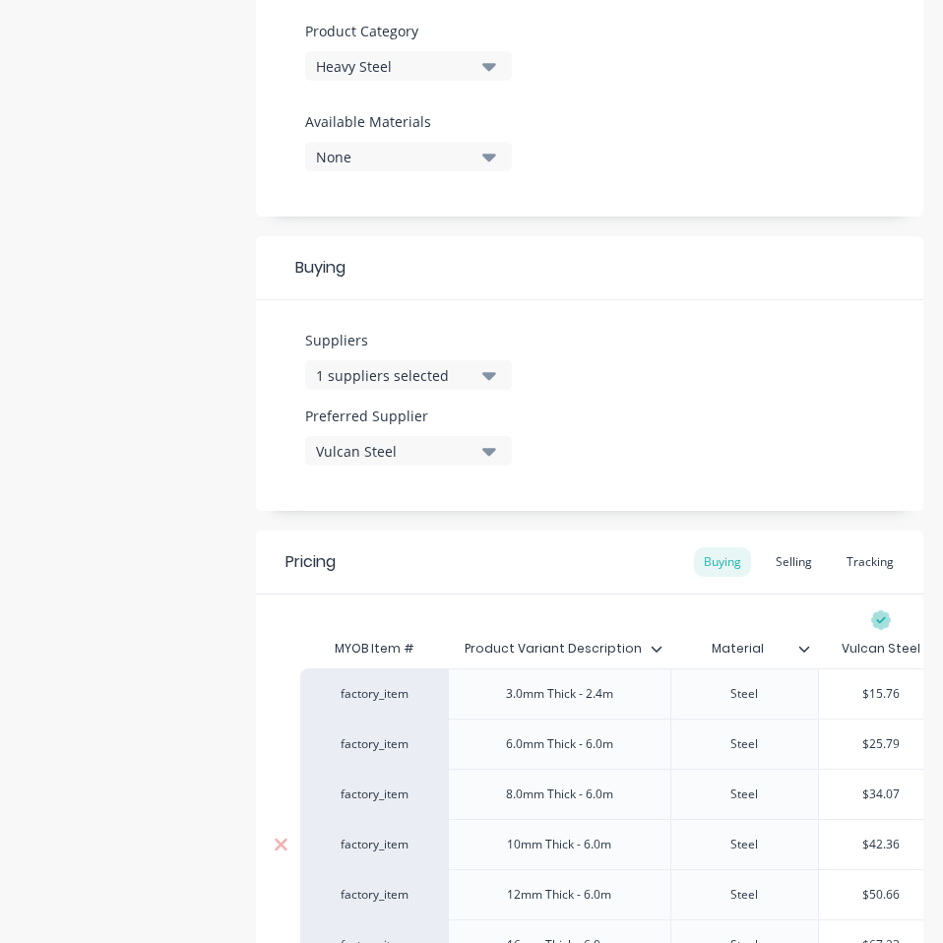
scroll to position [984, 0]
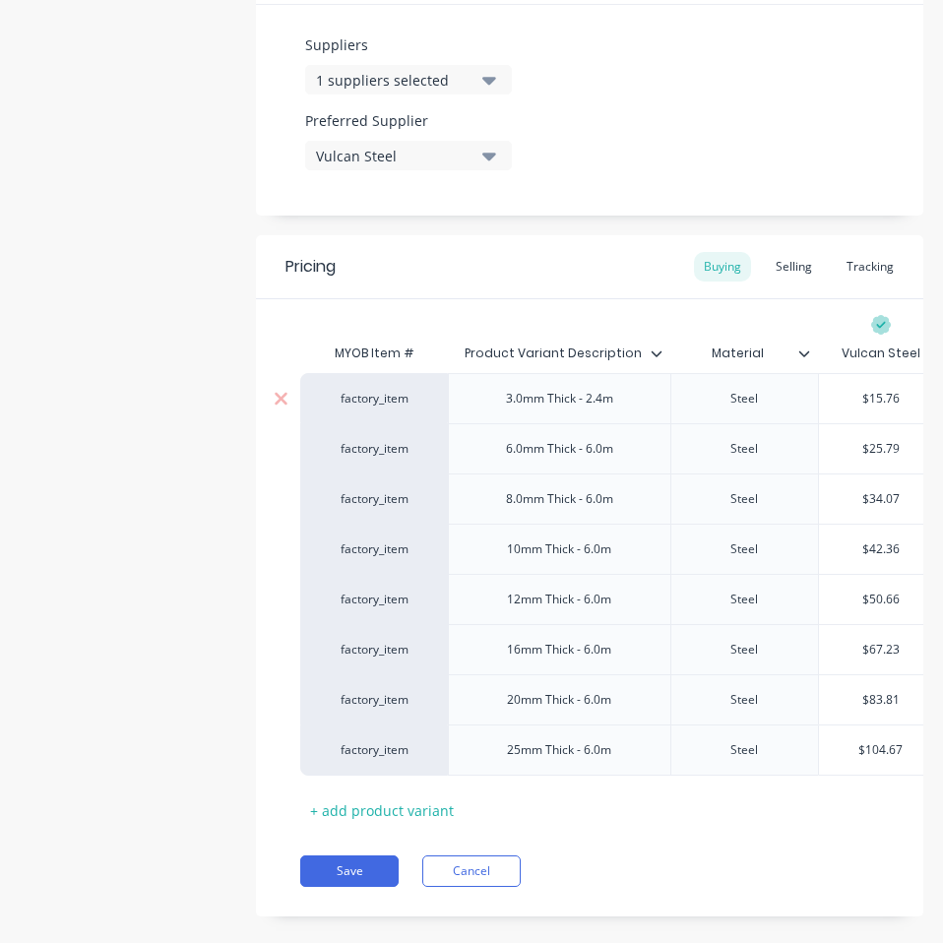
click at [874, 383] on div "$15.76" at bounding box center [881, 398] width 124 height 49
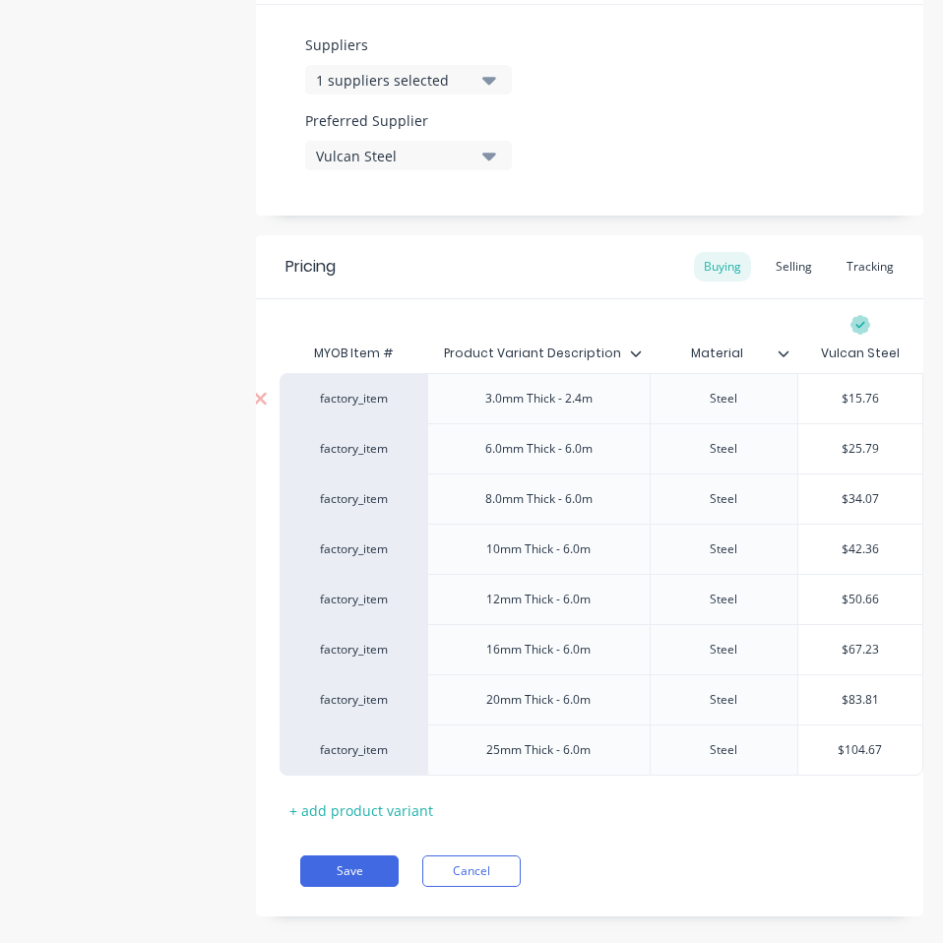
click at [844, 394] on input "$15.76" at bounding box center [860, 399] width 124 height 18
paste input "2.25"
click at [856, 450] on input "$25.79" at bounding box center [860, 449] width 124 height 18
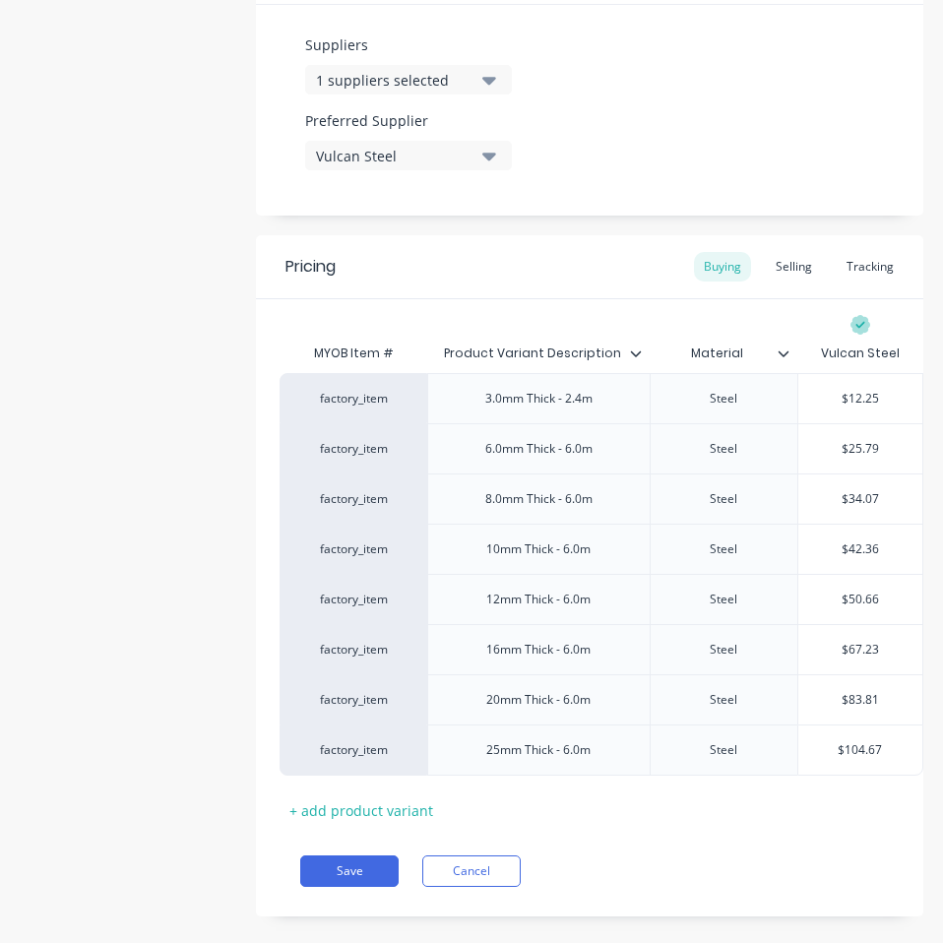
paste input "2.61"
click at [845, 497] on input "$34.07" at bounding box center [860, 499] width 124 height 18
paste input "0.14"
click at [839, 545] on input "$42.36" at bounding box center [860, 549] width 124 height 18
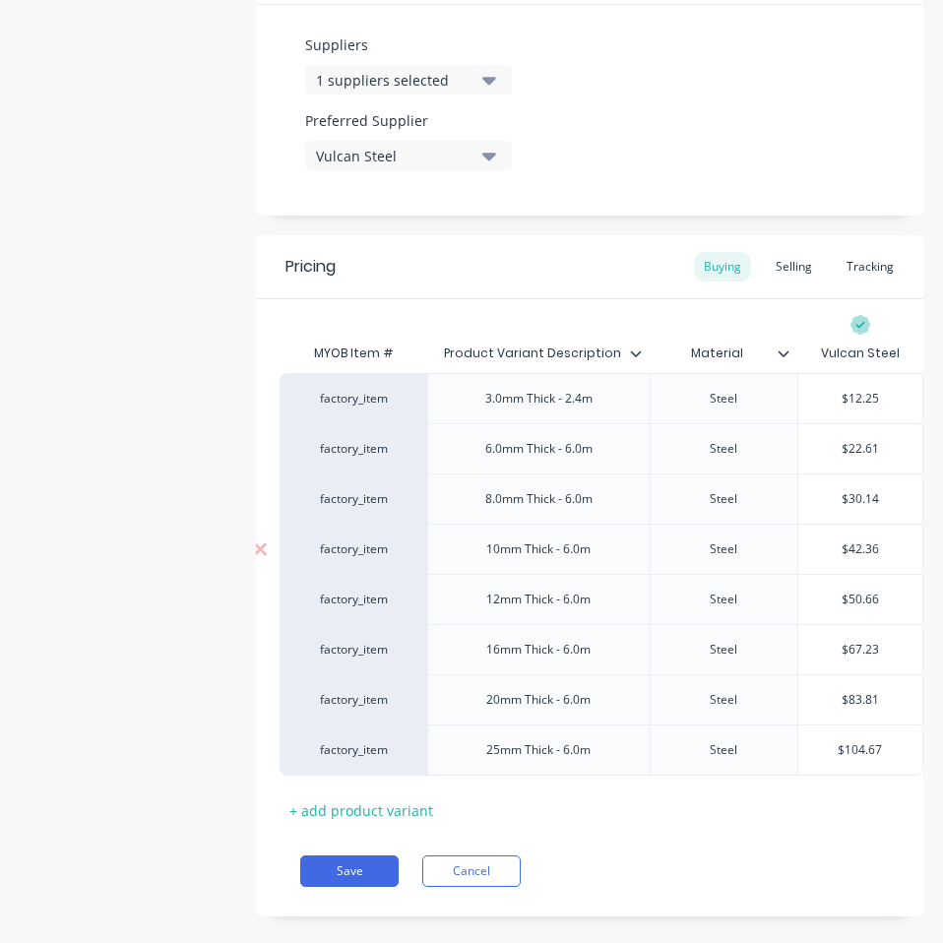
click at [839, 545] on input "$42.36" at bounding box center [860, 549] width 124 height 18
paste
click at [846, 604] on input "$50.66" at bounding box center [860, 599] width 124 height 18
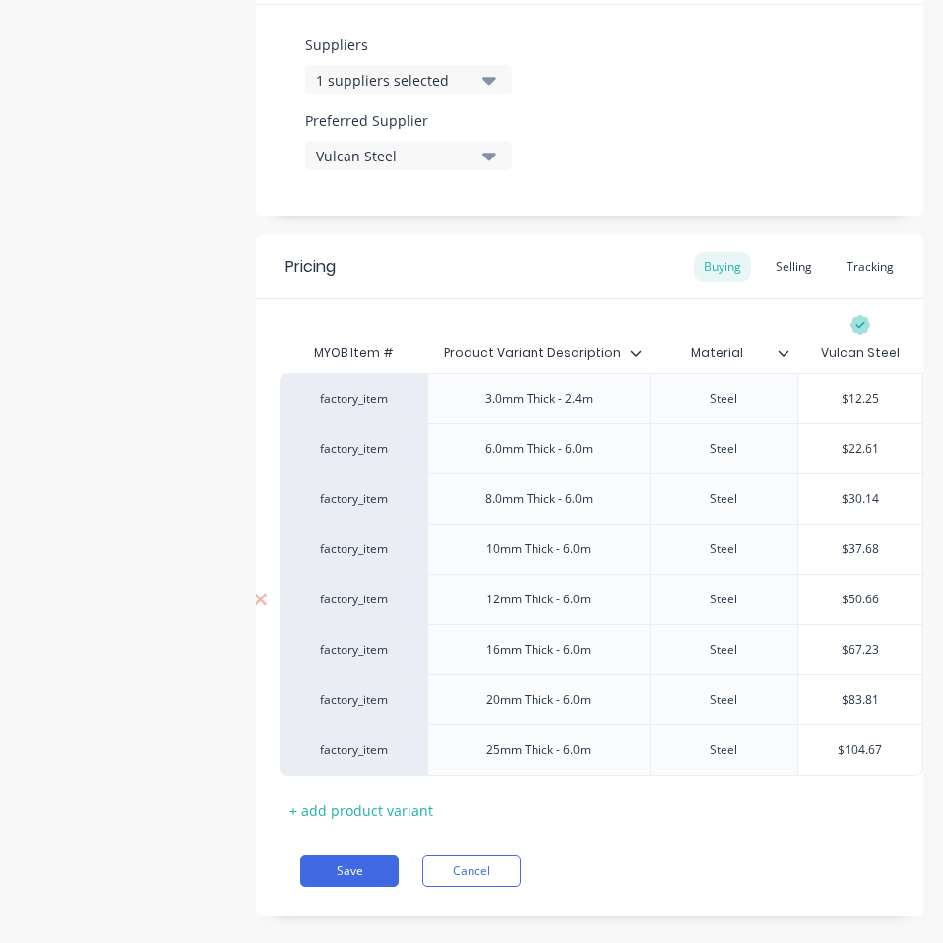
click at [849, 604] on input "$50.66" at bounding box center [860, 599] width 124 height 18
click at [851, 638] on div "$67.23" at bounding box center [860, 649] width 124 height 49
click at [851, 653] on input "$67.23" at bounding box center [860, 650] width 124 height 18
click at [857, 592] on input "$45.22" at bounding box center [860, 599] width 124 height 18
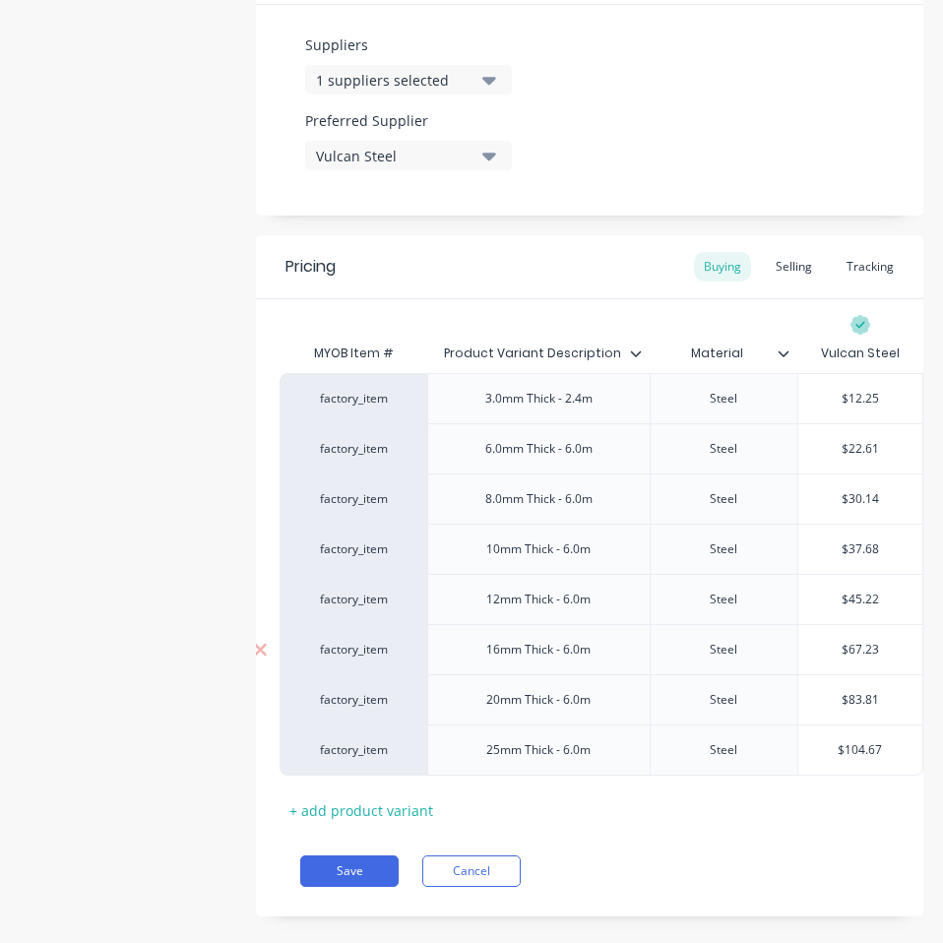
click at [851, 638] on div "$67.23" at bounding box center [860, 649] width 124 height 49
drag, startPoint x: 847, startPoint y: 596, endPoint x: 850, endPoint y: 659, distance: 63.0
click at [846, 596] on input "$45.22" at bounding box center [860, 599] width 124 height 18
click at [850, 660] on div "$67.23" at bounding box center [860, 649] width 124 height 49
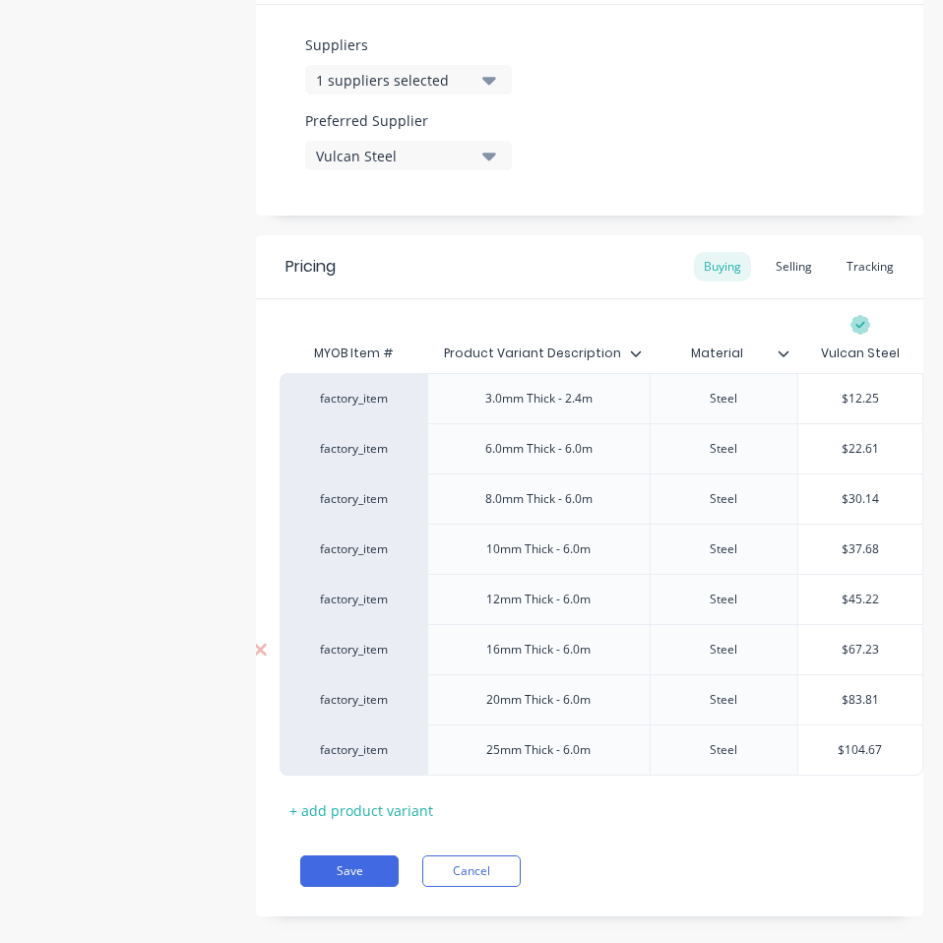
click at [850, 650] on input "$67.23" at bounding box center [860, 650] width 124 height 18
click at [838, 702] on input "$83.81" at bounding box center [860, 700] width 124 height 18
click at [835, 740] on div "$104.67" at bounding box center [860, 749] width 124 height 49
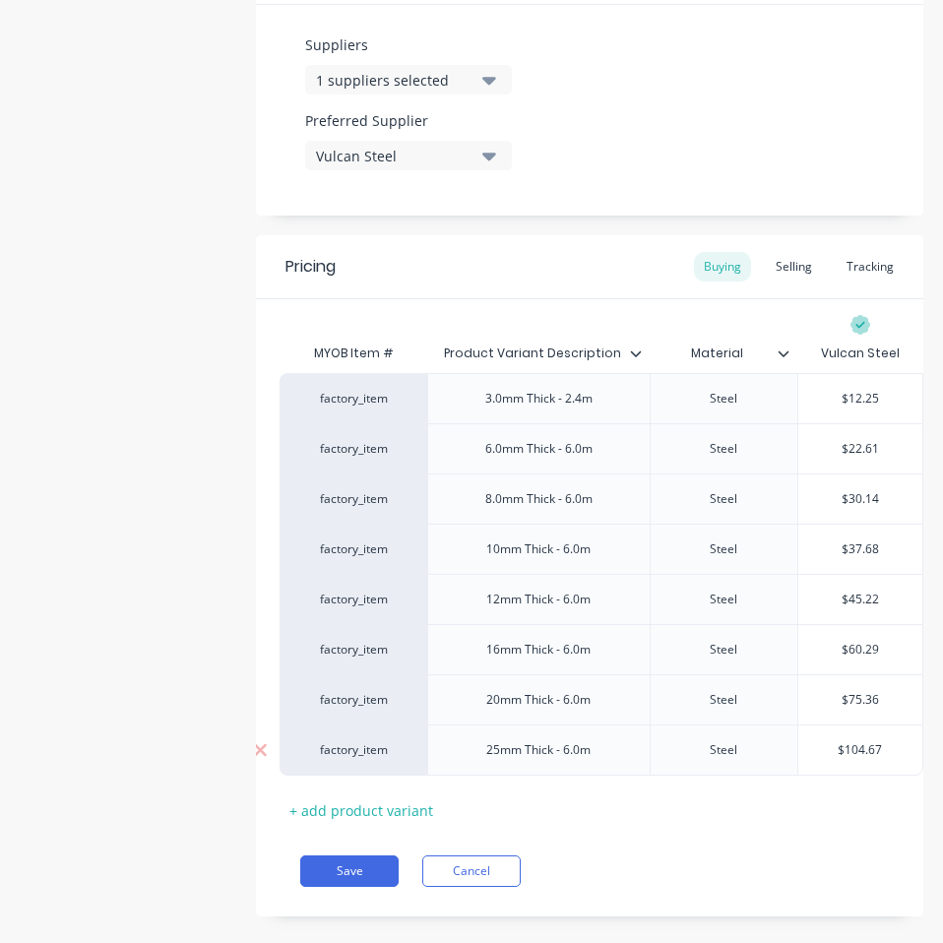
click at [843, 745] on input "$104.67" at bounding box center [860, 750] width 124 height 18
drag, startPoint x: 725, startPoint y: 882, endPoint x: 639, endPoint y: 787, distance: 128.1
click at [724, 882] on div "Save Cancel" at bounding box center [611, 870] width 623 height 31
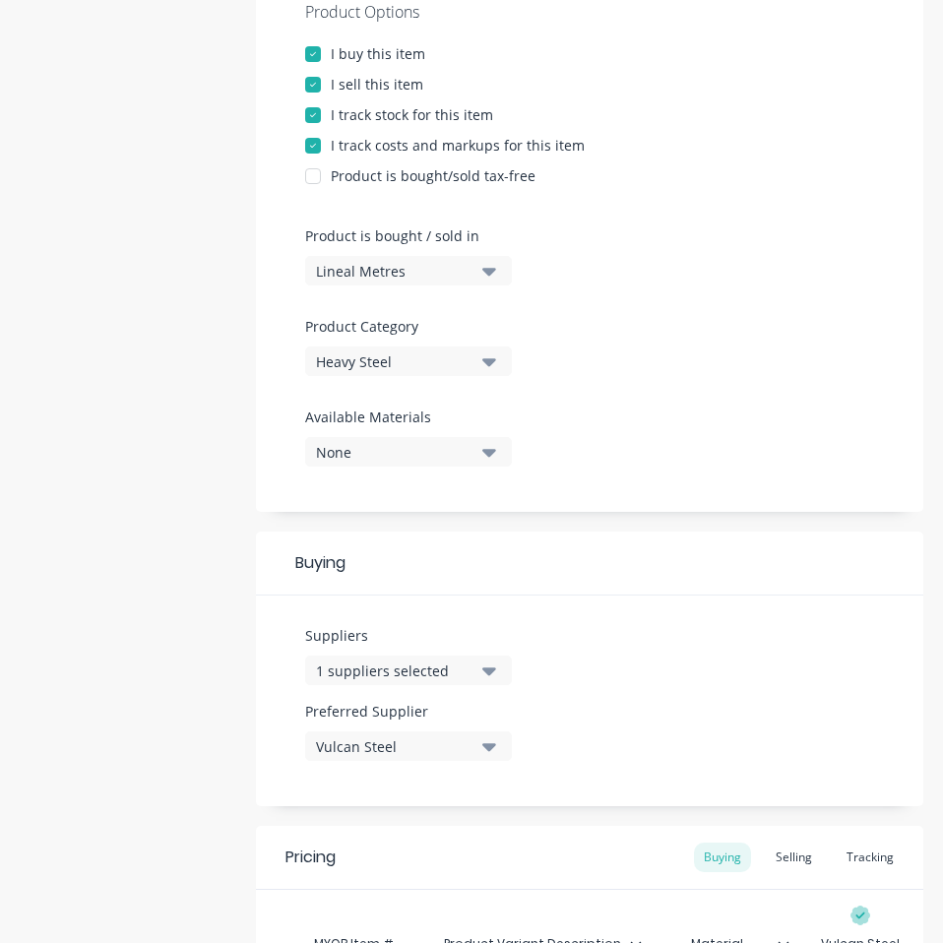
scroll to position [984, 0]
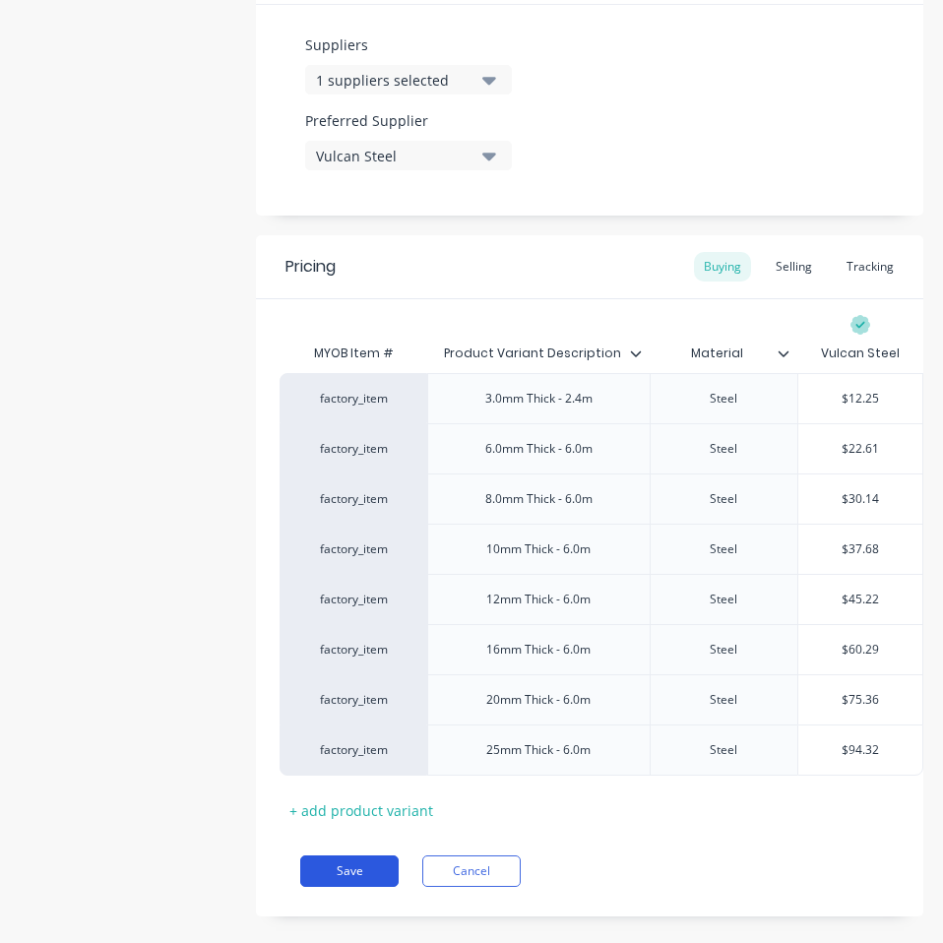
click at [344, 871] on button "Save" at bounding box center [349, 870] width 98 height 31
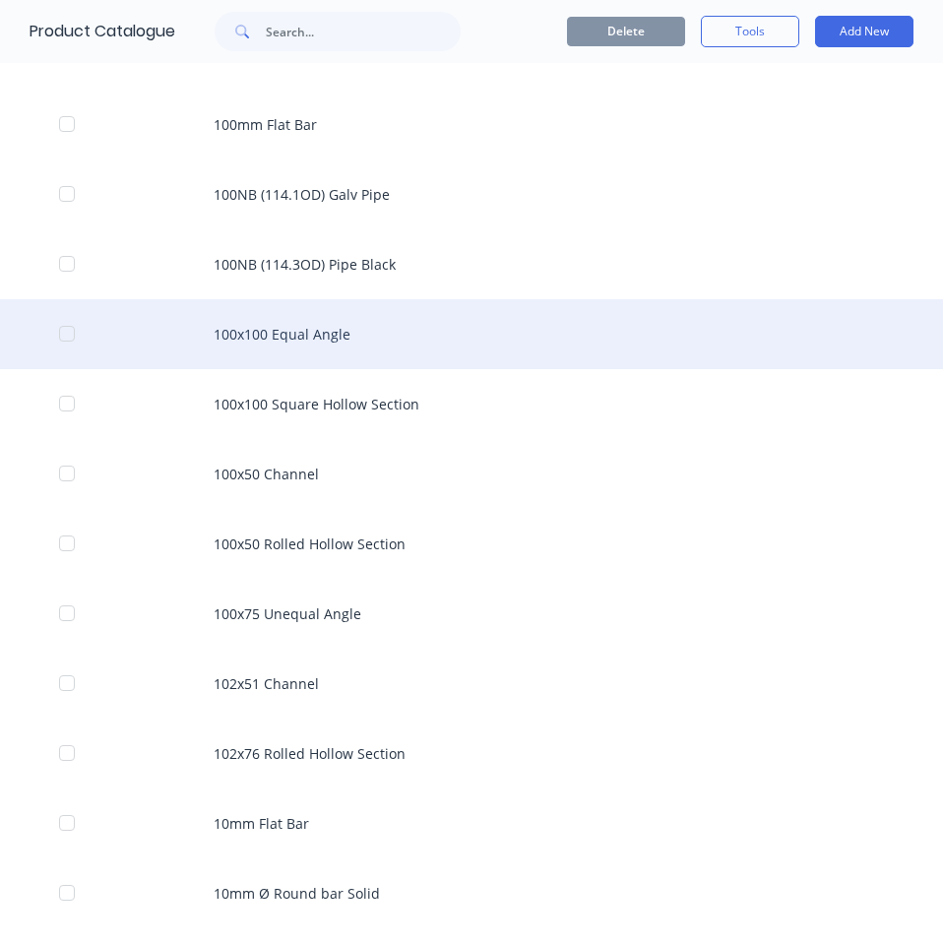
scroll to position [3136, 0]
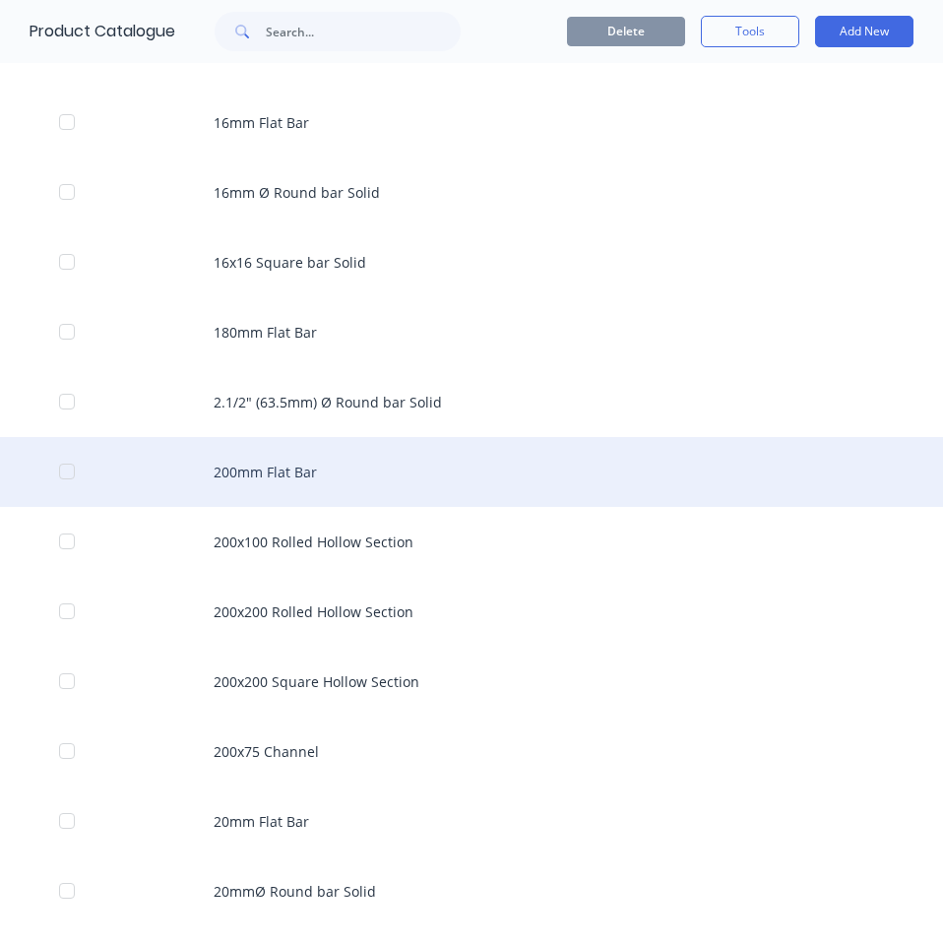
click at [431, 462] on div "200mm Flat Bar" at bounding box center [471, 472] width 943 height 70
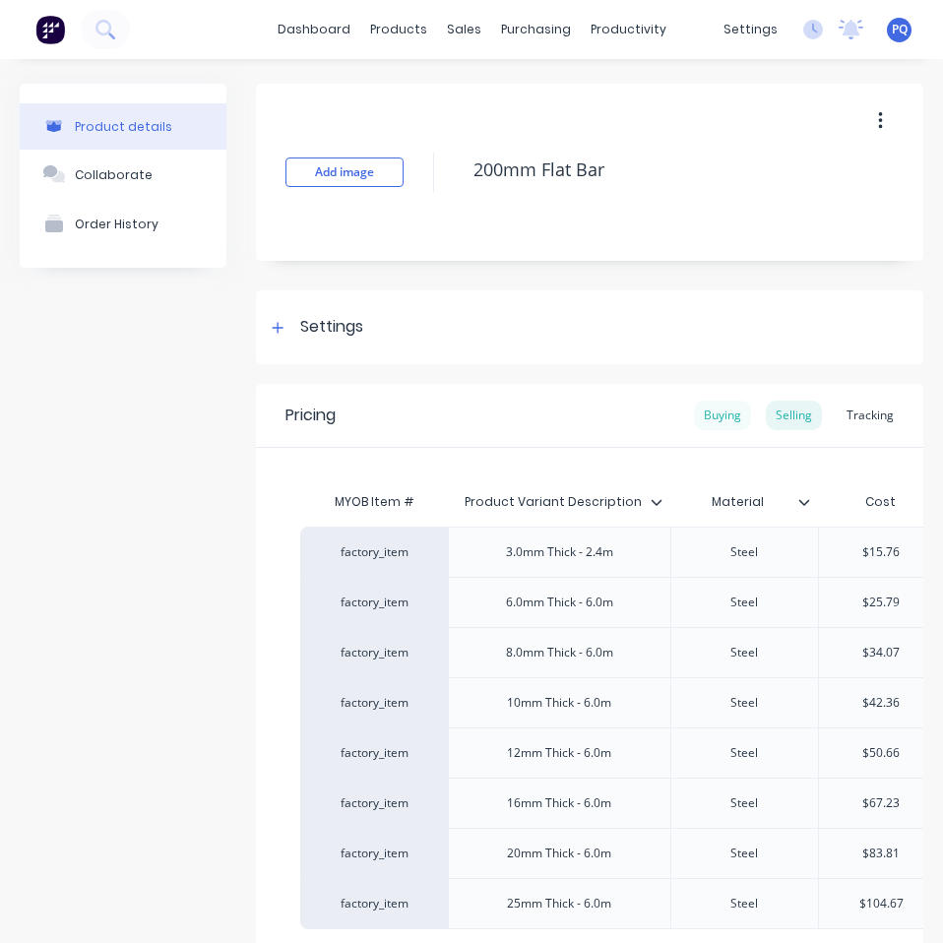
click at [702, 407] on div "Buying" at bounding box center [722, 415] width 57 height 30
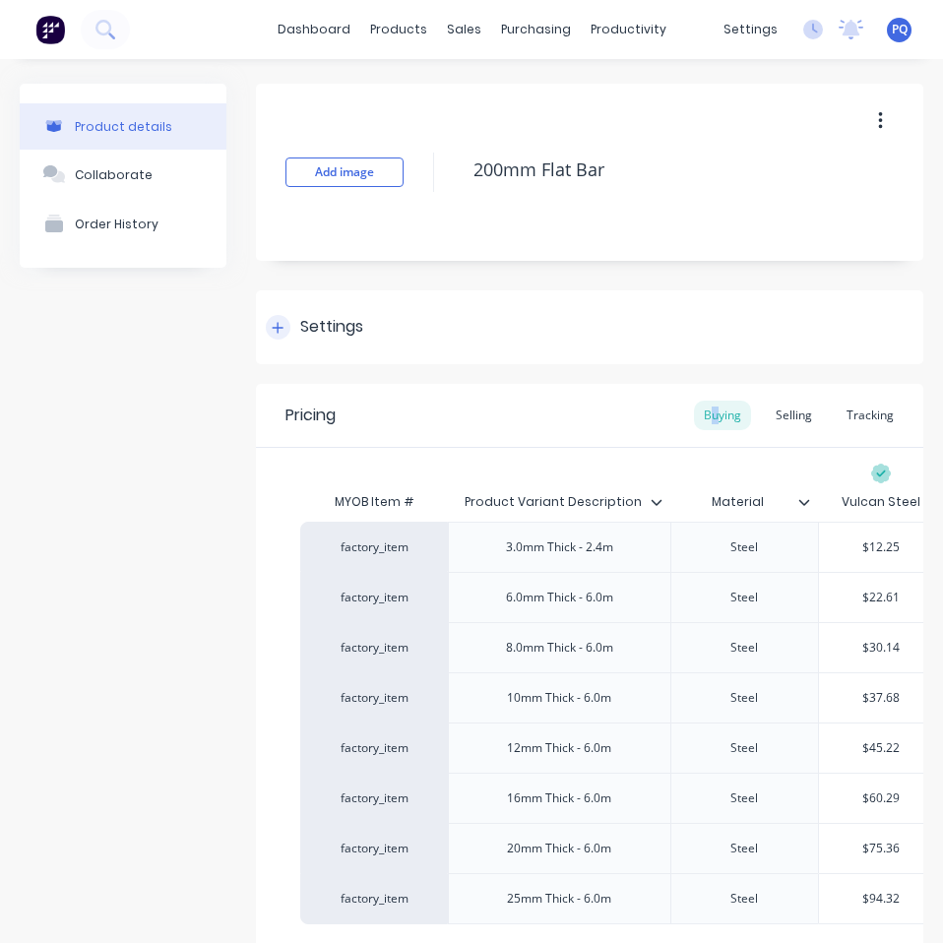
click at [312, 324] on div "Settings" at bounding box center [331, 327] width 63 height 25
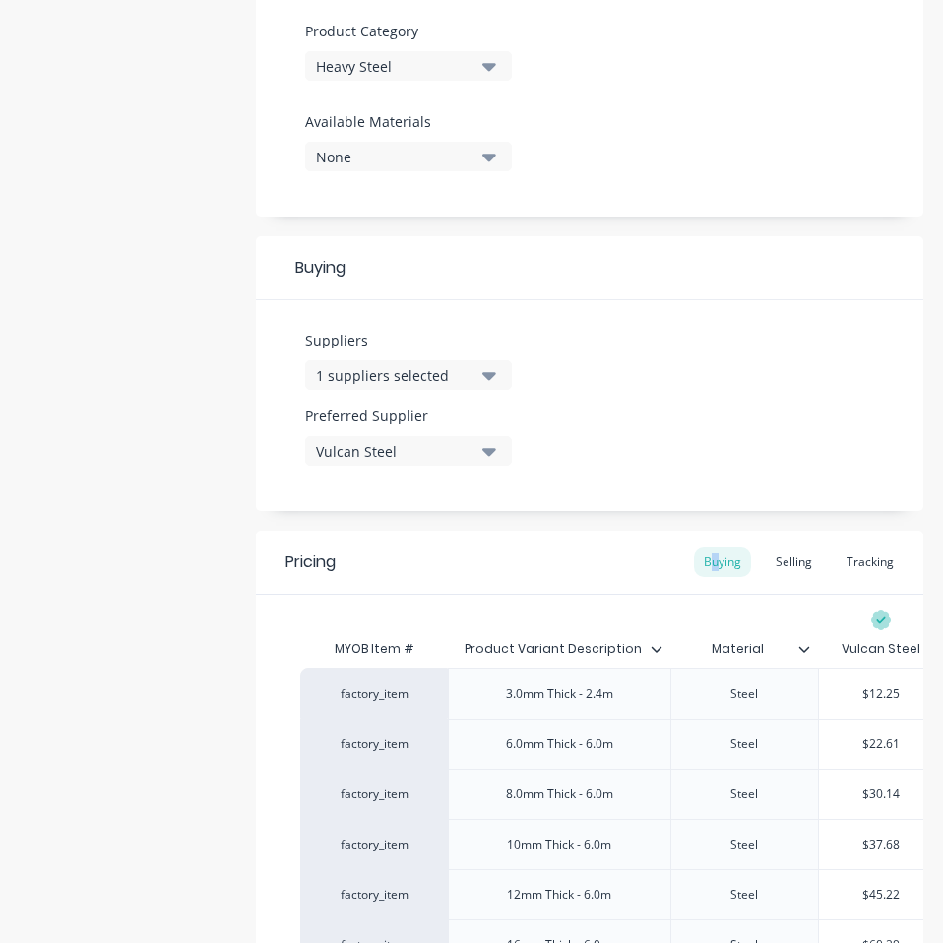
scroll to position [984, 0]
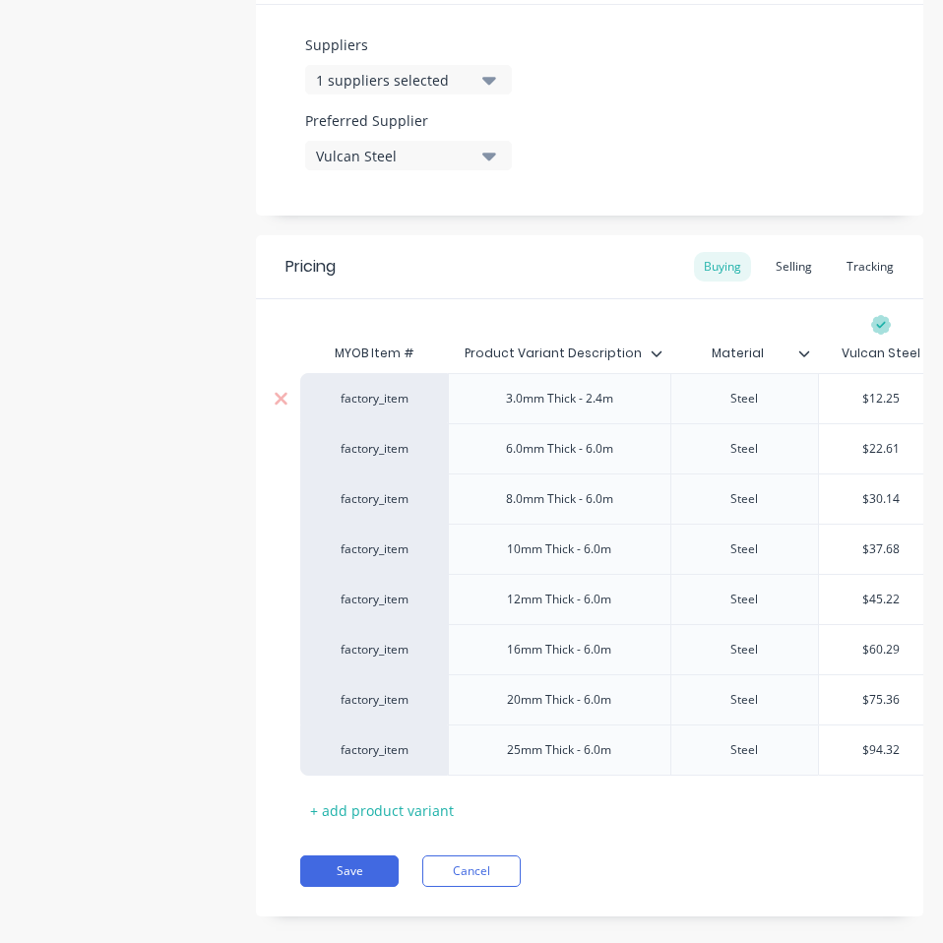
click at [887, 396] on input "$12.25" at bounding box center [881, 399] width 124 height 18
click at [877, 446] on input "$22.61" at bounding box center [881, 449] width 124 height 18
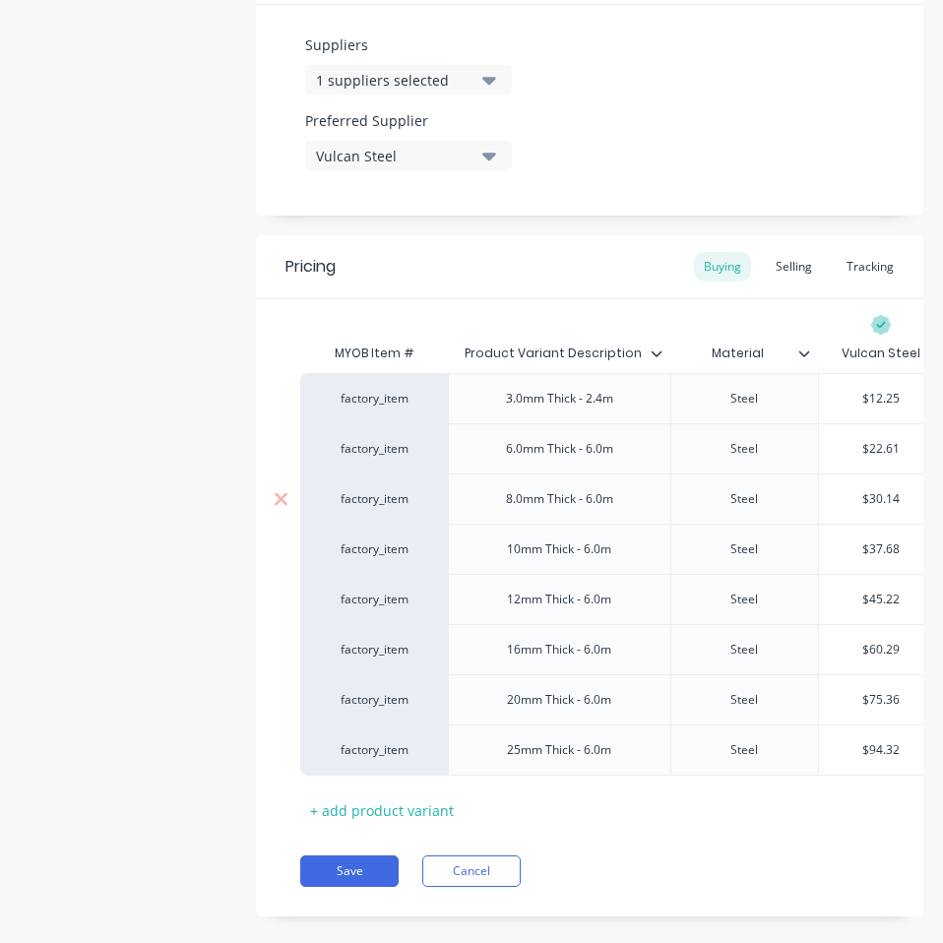
click at [872, 499] on input "$30.14" at bounding box center [881, 499] width 124 height 18
click at [886, 547] on input "$37.68" at bounding box center [881, 549] width 124 height 18
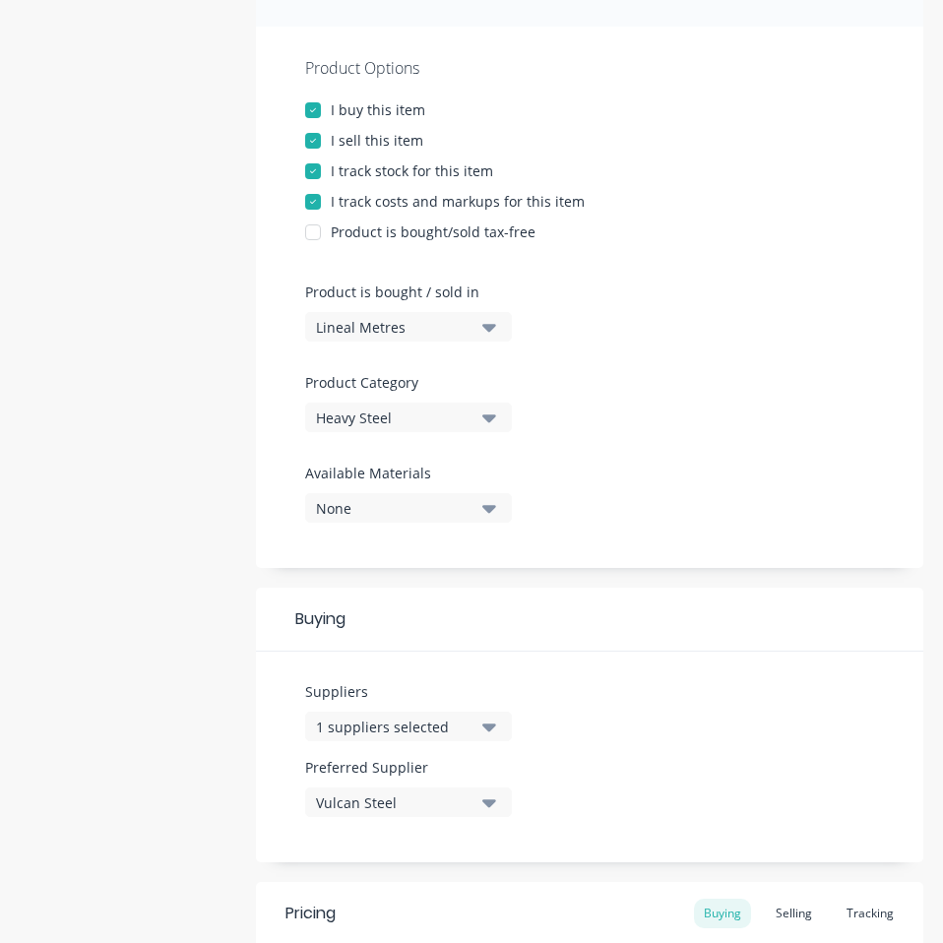
scroll to position [1026, 0]
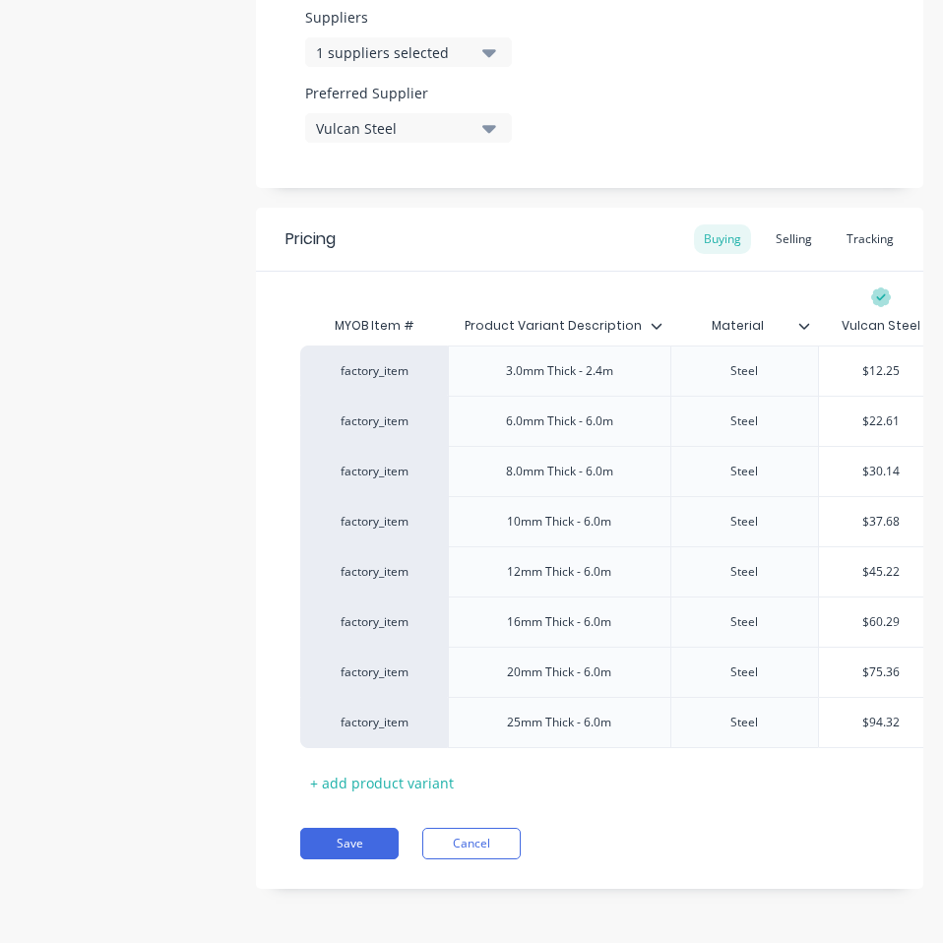
click at [340, 828] on button "Save" at bounding box center [349, 842] width 98 height 31
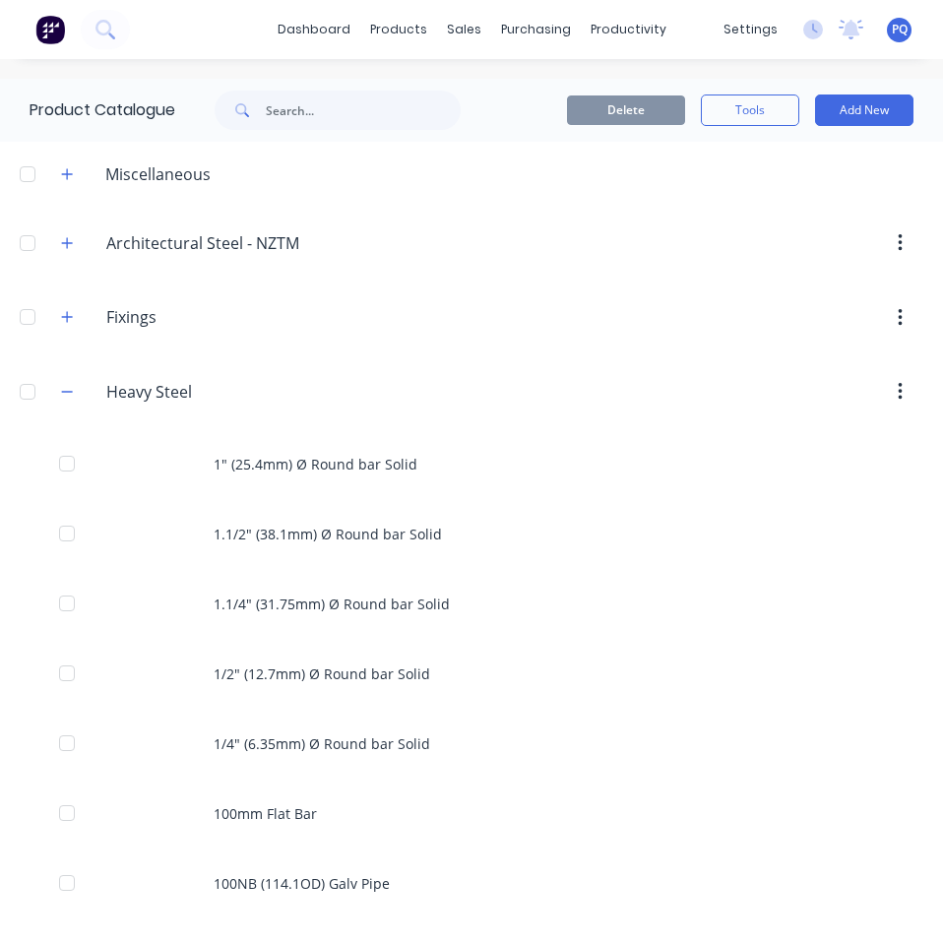
scroll to position [3136, 0]
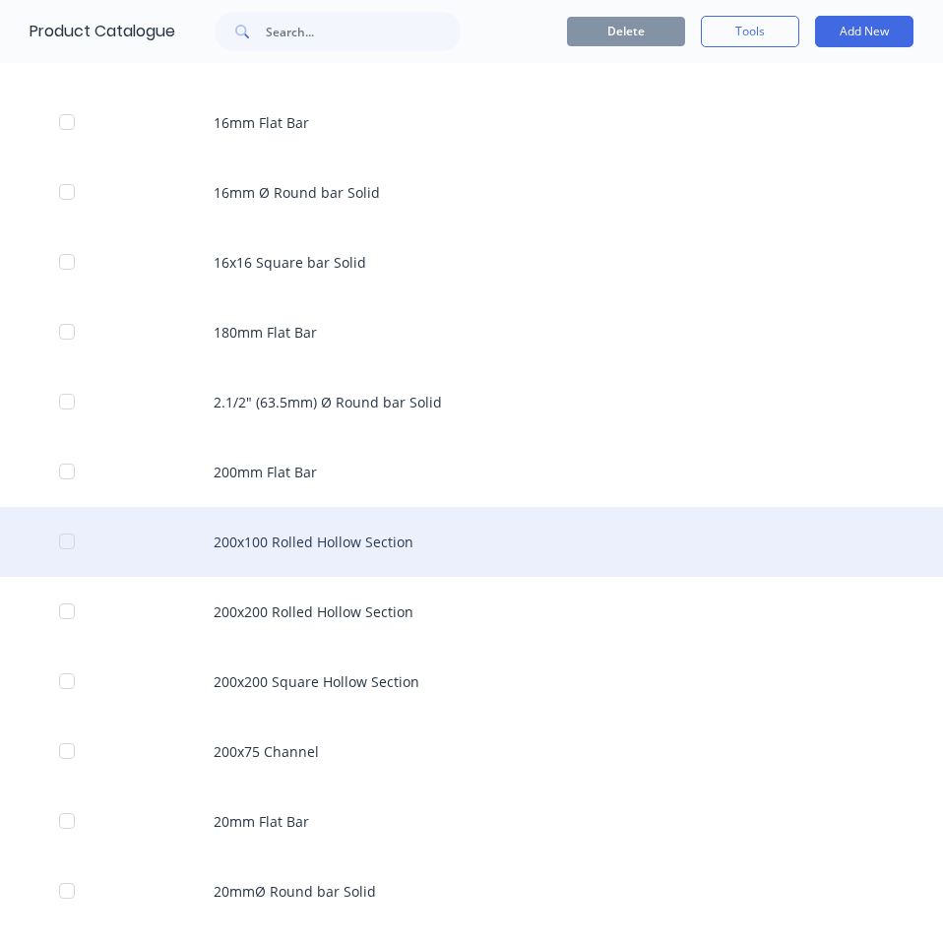
click at [469, 557] on div "200x100 Rolled Hollow Section" at bounding box center [471, 542] width 943 height 70
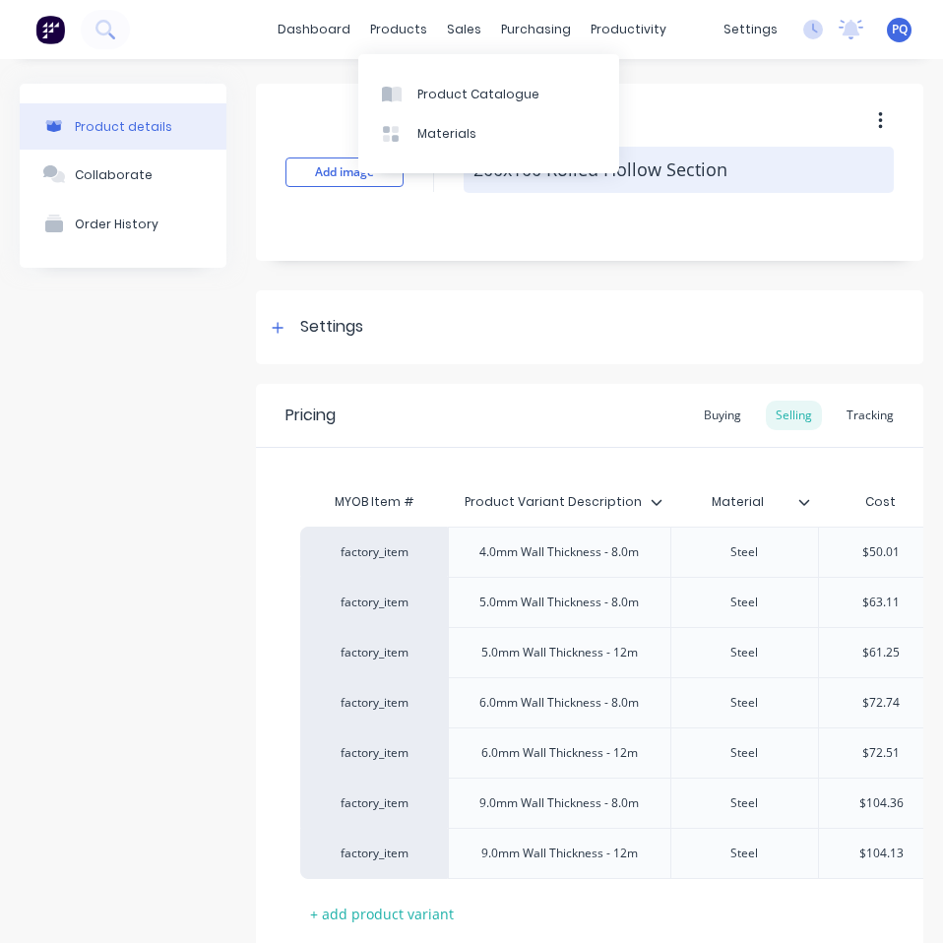
click at [693, 166] on textarea "200x100 Rolled Hollow Section" at bounding box center [678, 170] width 430 height 46
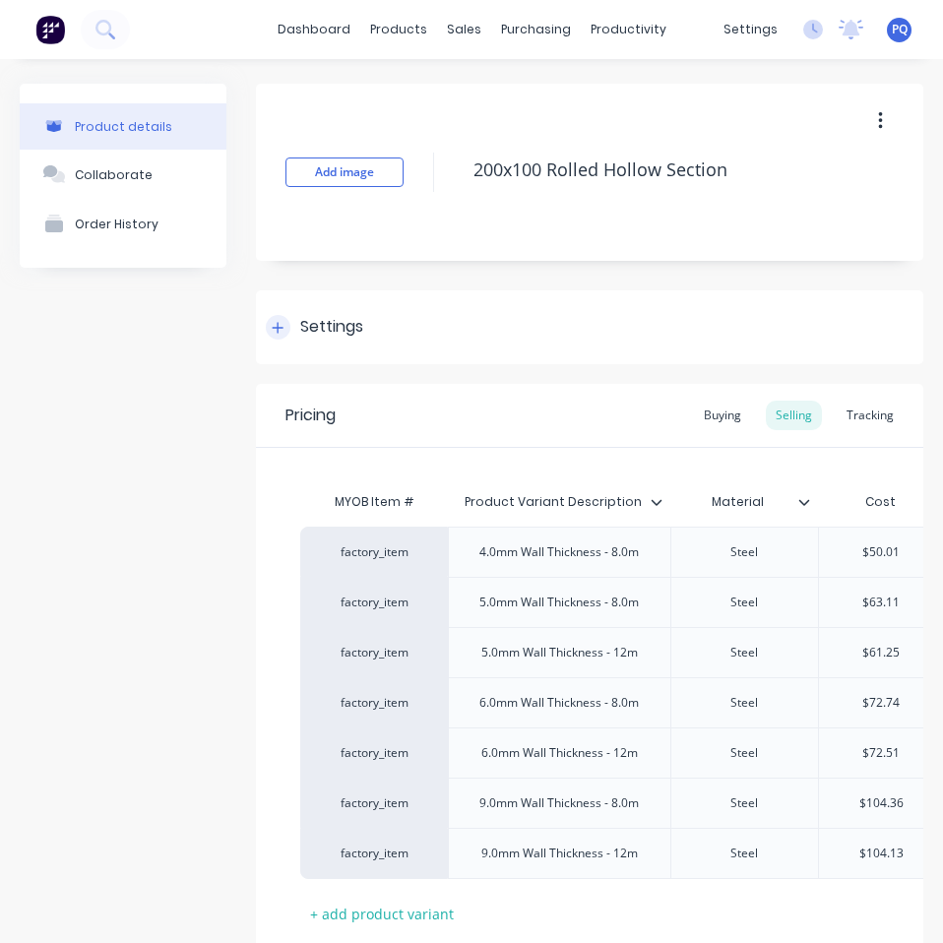
click at [303, 301] on div "Settings" at bounding box center [589, 327] width 667 height 74
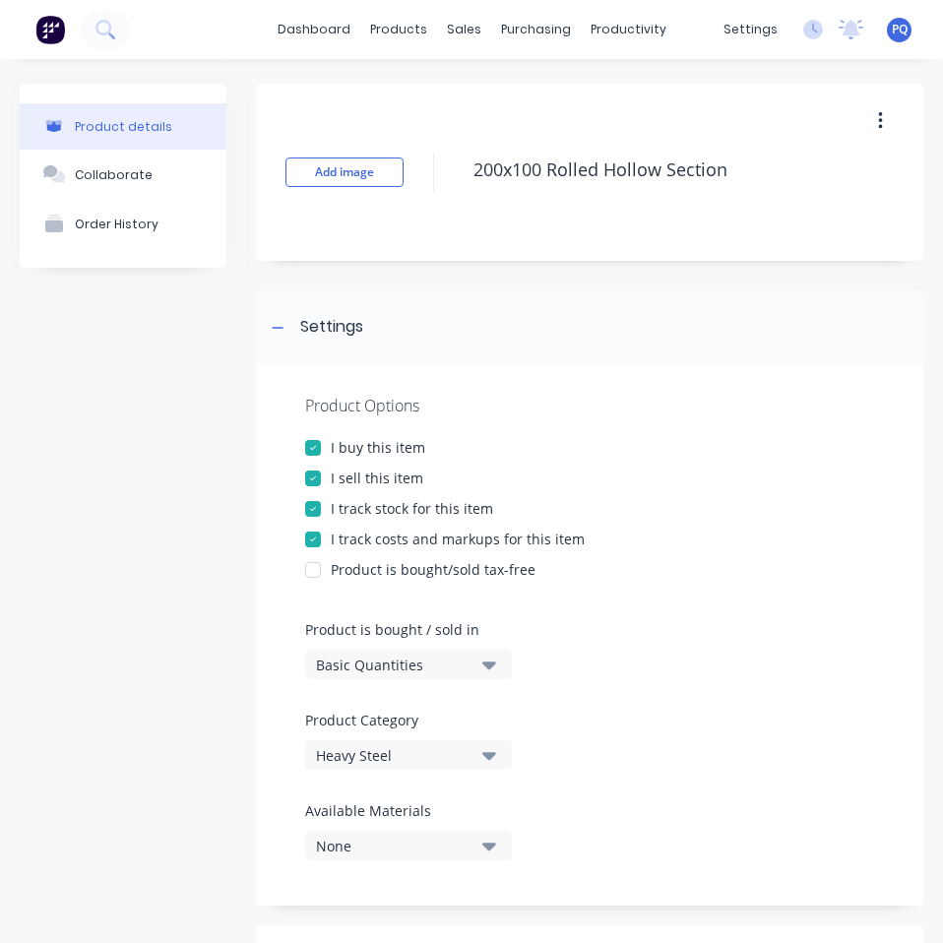
drag, startPoint x: 368, startPoint y: 666, endPoint x: 378, endPoint y: 675, distance: 13.2
click at [370, 666] on div "Basic Quantities" at bounding box center [394, 664] width 157 height 21
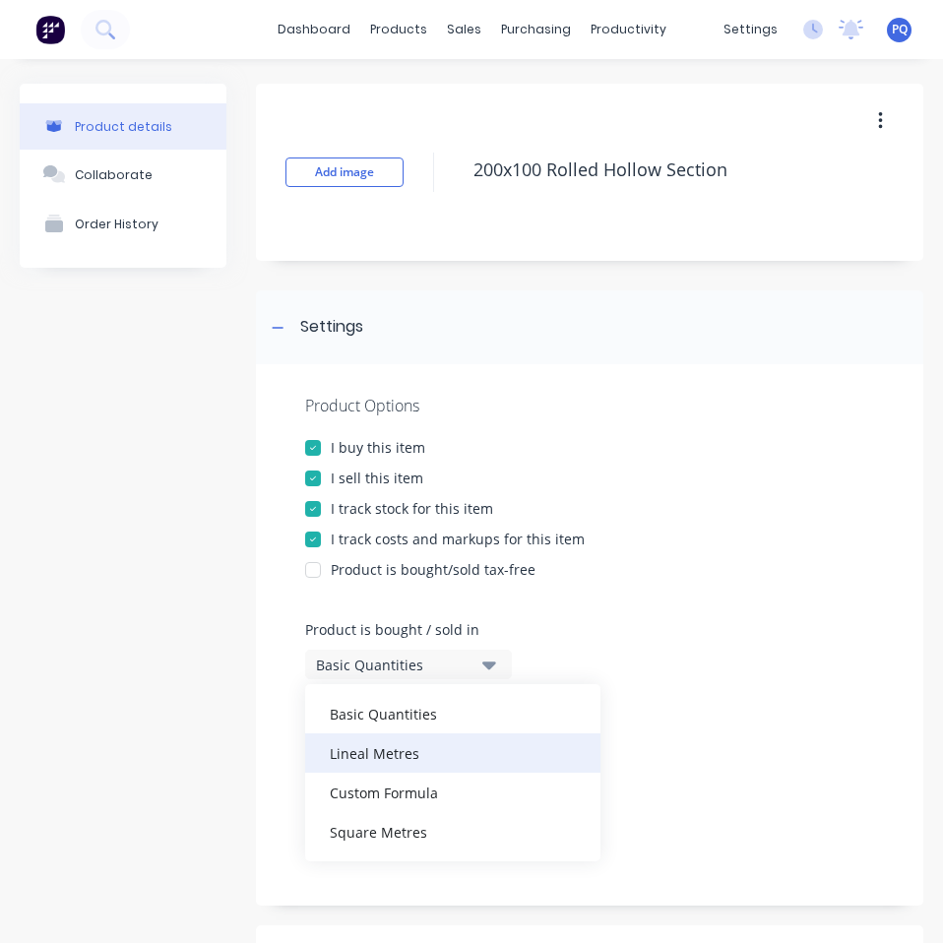
drag, startPoint x: 406, startPoint y: 752, endPoint x: 420, endPoint y: 689, distance: 64.5
click at [407, 752] on div "Lineal Metres" at bounding box center [452, 752] width 295 height 39
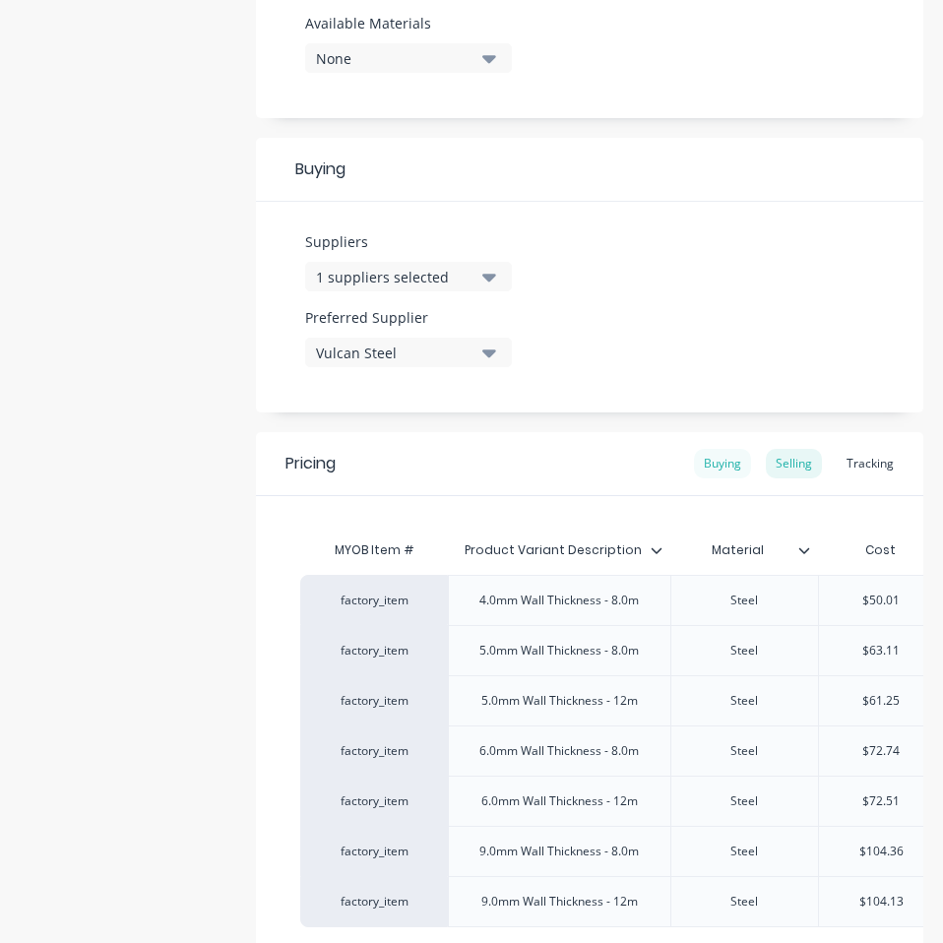
click at [694, 459] on div "Buying" at bounding box center [722, 464] width 57 height 30
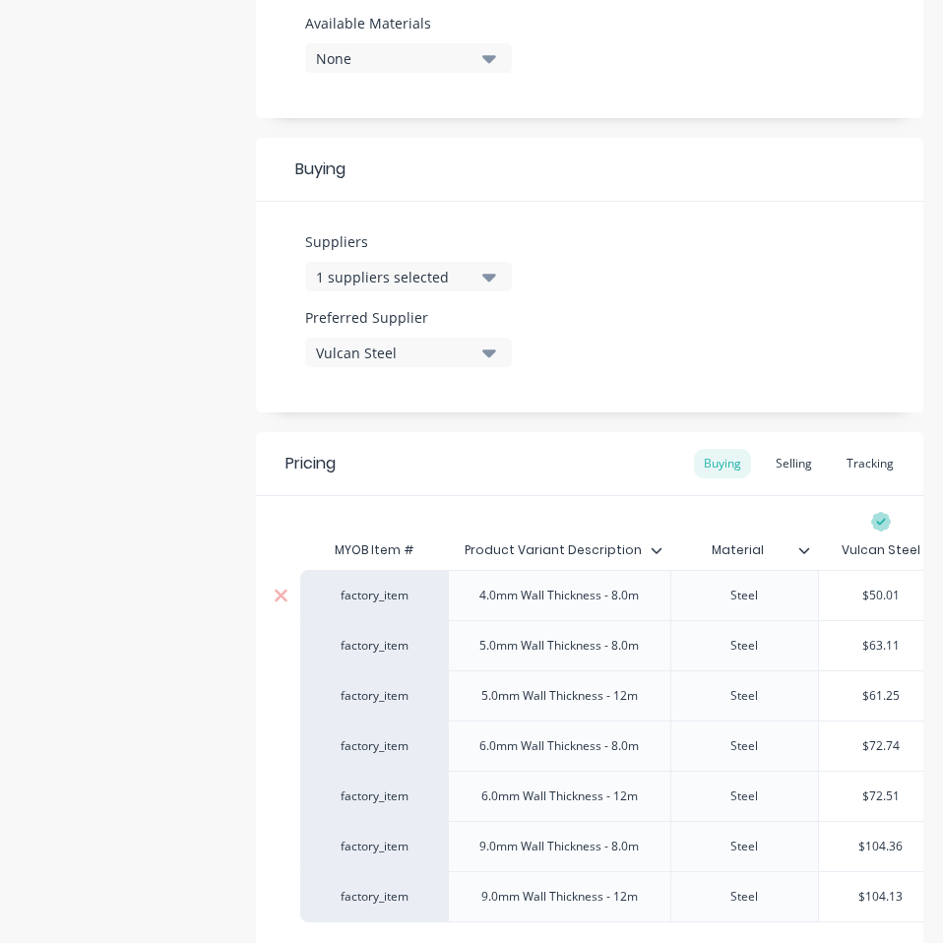
scroll to position [976, 0]
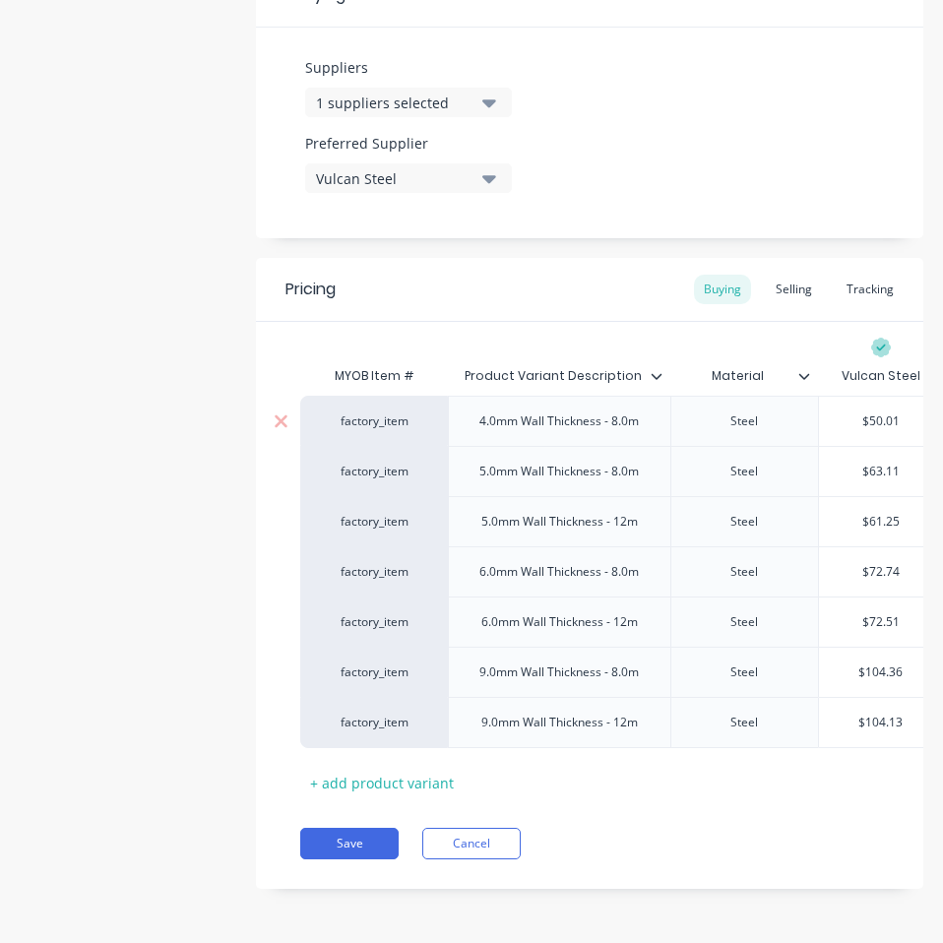
click at [889, 412] on input "$50.01" at bounding box center [881, 421] width 124 height 18
click at [871, 462] on input "$63.11" at bounding box center [881, 471] width 124 height 18
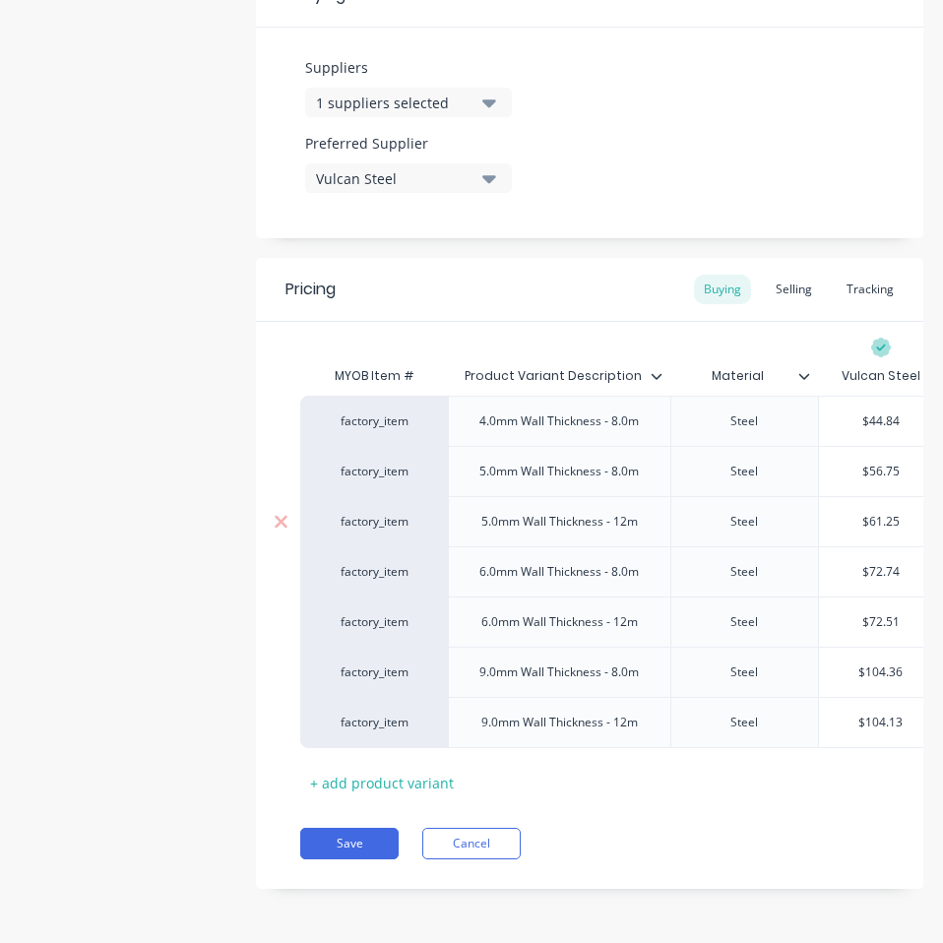
click at [883, 513] on input "$61.25" at bounding box center [881, 522] width 124 height 18
click at [880, 563] on input "$72.74" at bounding box center [881, 572] width 124 height 18
click at [885, 613] on input "$72.51" at bounding box center [881, 622] width 124 height 18
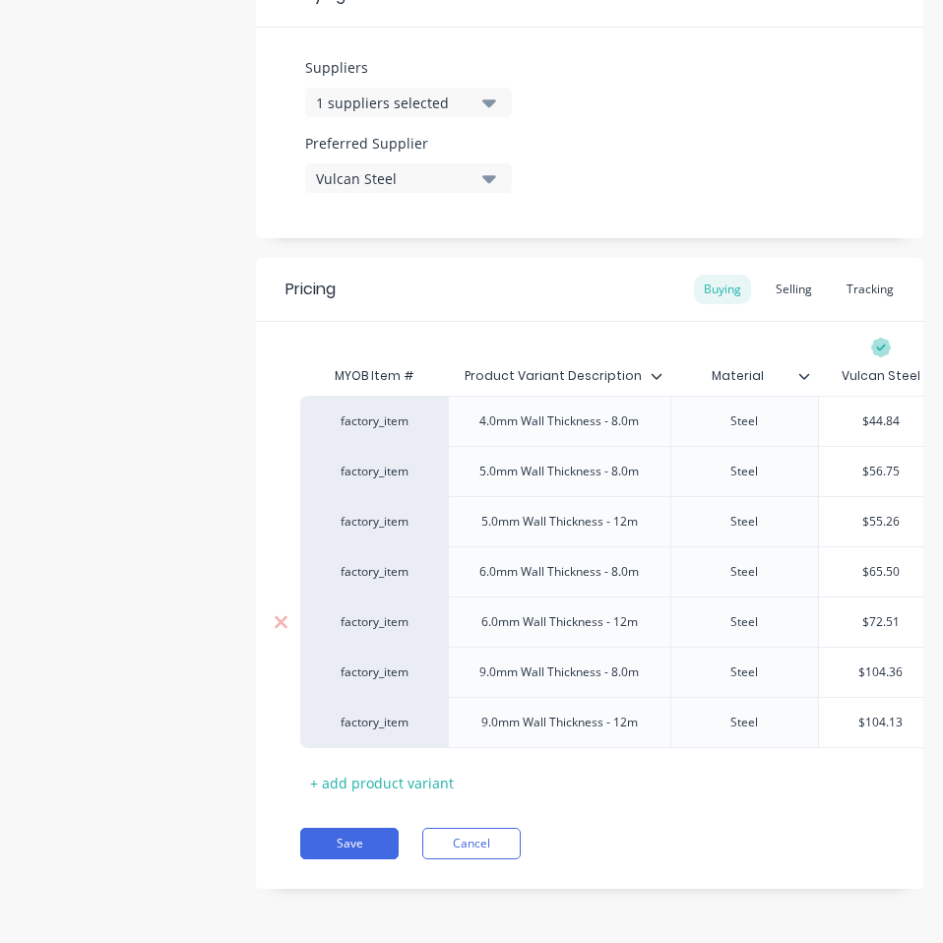
click at [885, 613] on input "$72.51" at bounding box center [881, 622] width 124 height 18
click at [876, 663] on input "$104.36" at bounding box center [881, 672] width 124 height 18
click at [869, 713] on input "$104.13" at bounding box center [881, 722] width 124 height 18
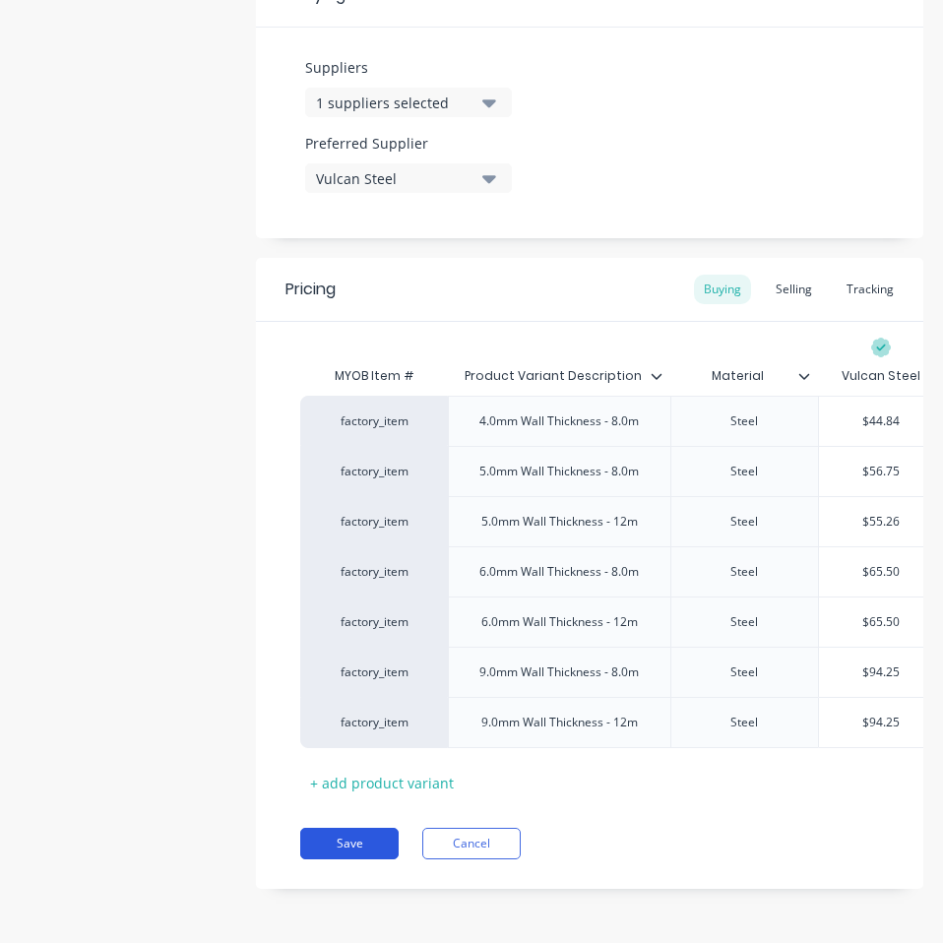
click at [340, 837] on button "Save" at bounding box center [349, 842] width 98 height 31
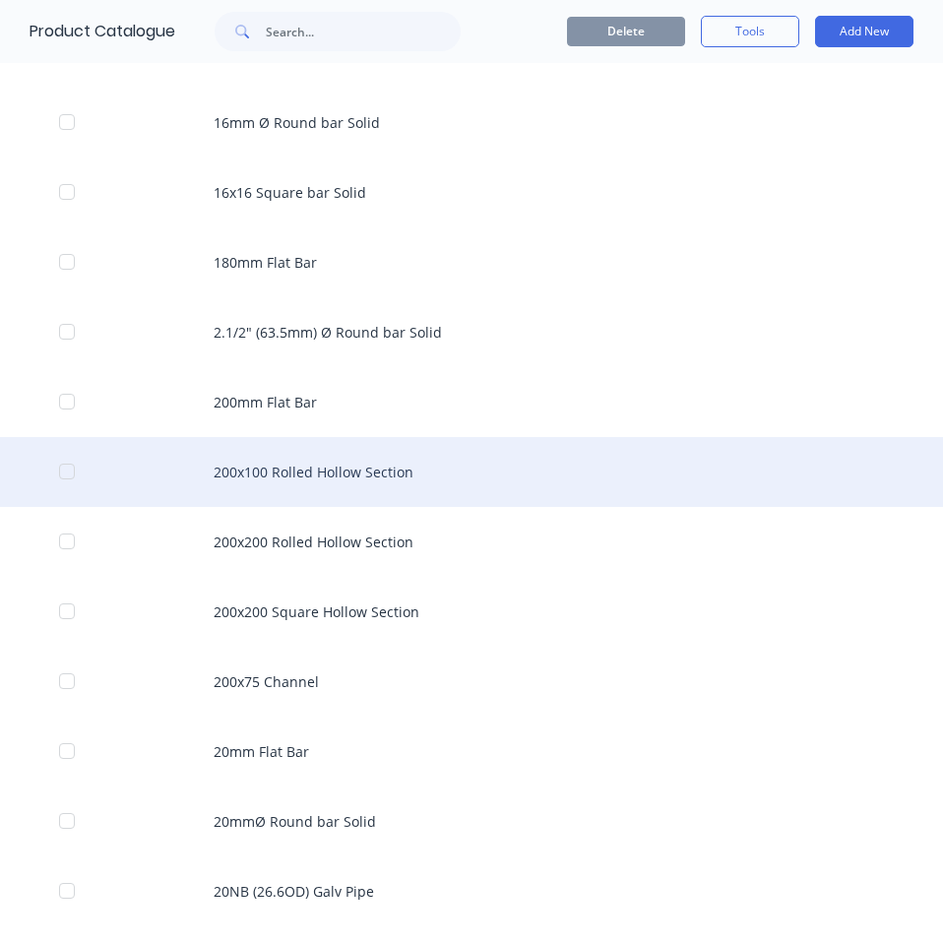
scroll to position [3402, 0]
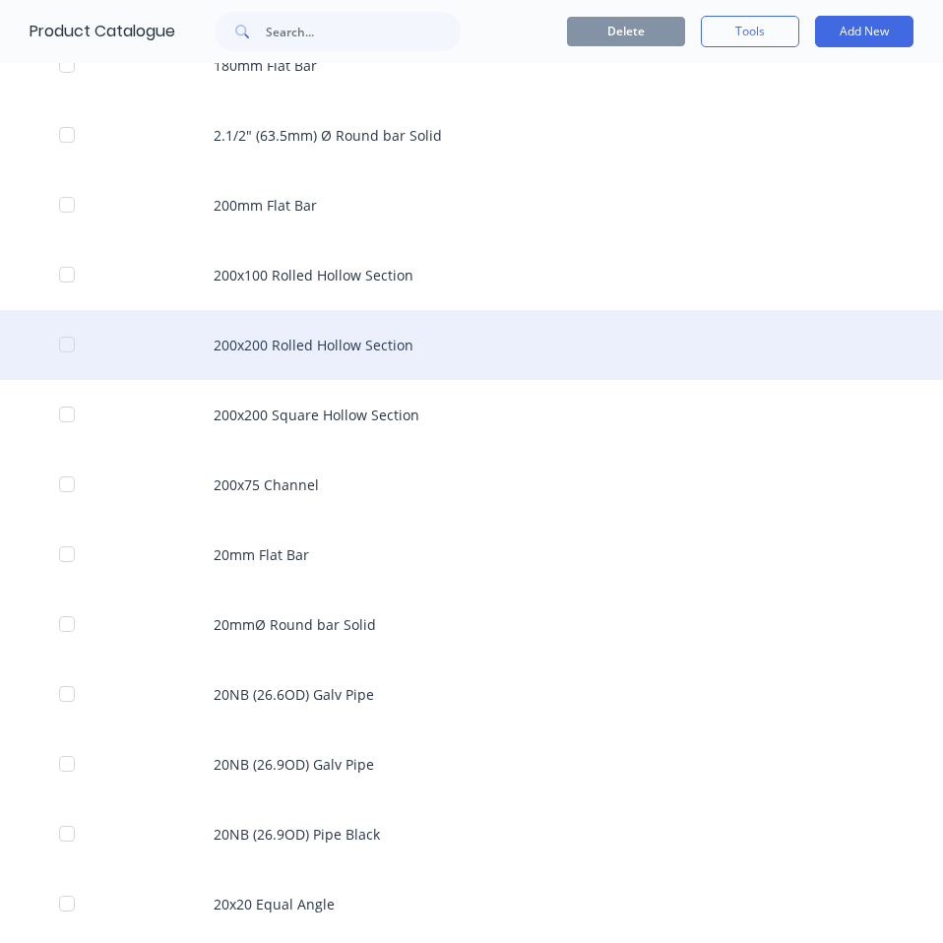
click at [540, 352] on div "200x200 Rolled Hollow Section" at bounding box center [471, 345] width 943 height 70
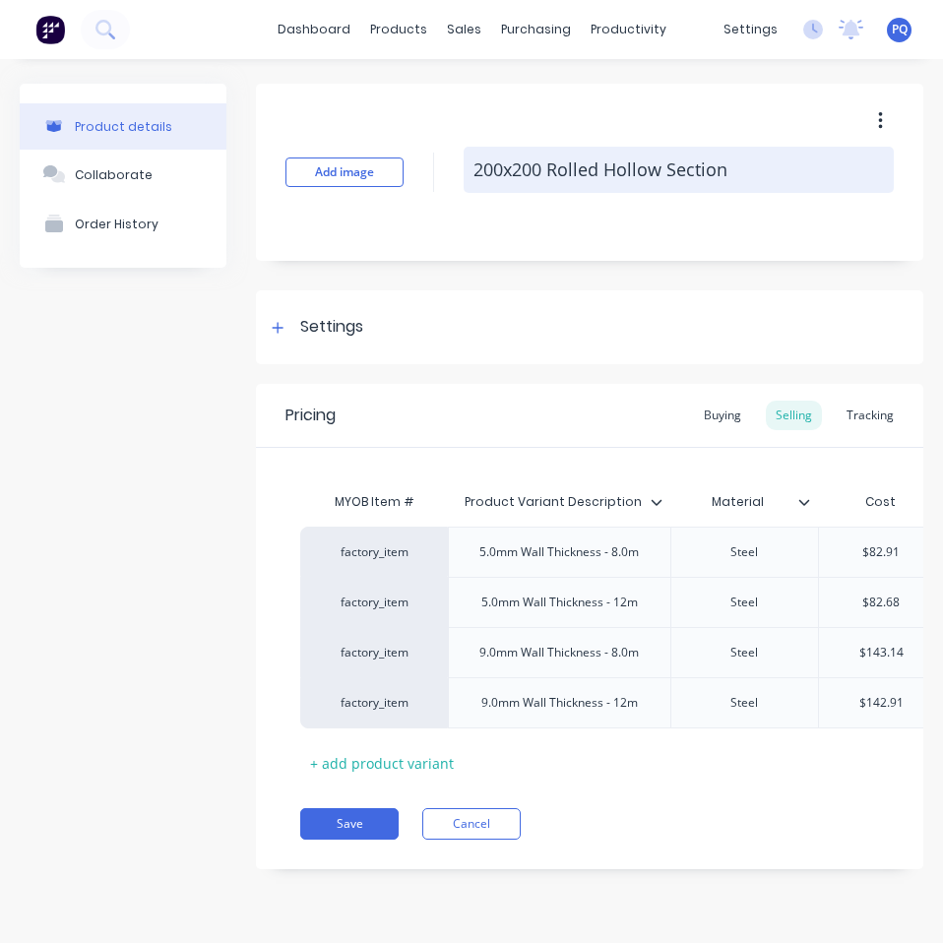
click at [597, 168] on textarea "200x200 Rolled Hollow Section" at bounding box center [678, 170] width 430 height 46
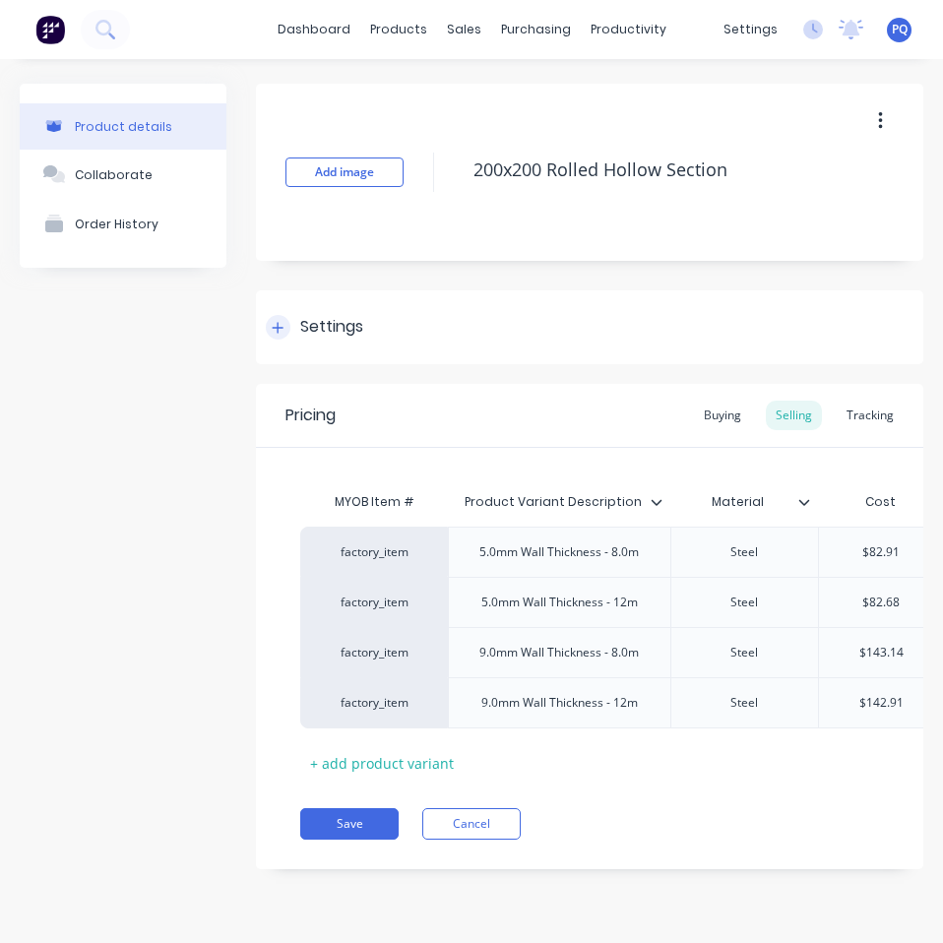
click at [308, 336] on div "Settings" at bounding box center [331, 327] width 63 height 25
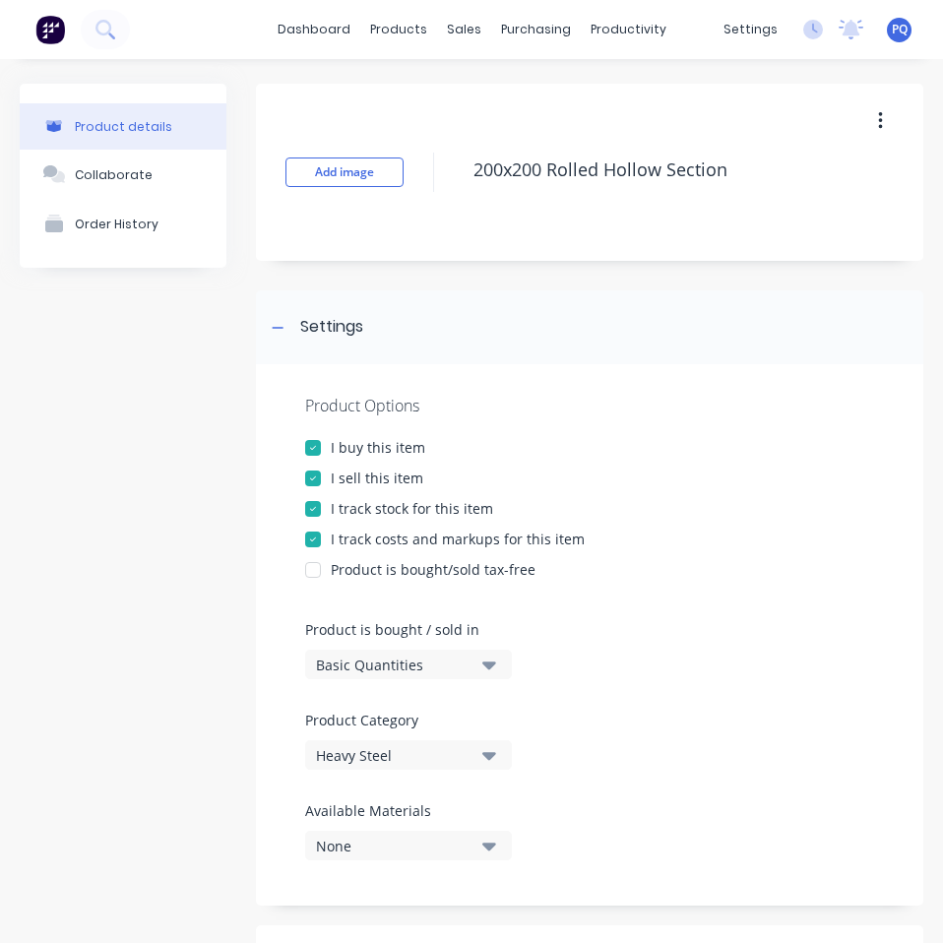
click at [354, 670] on div "Basic Quantities" at bounding box center [394, 664] width 157 height 21
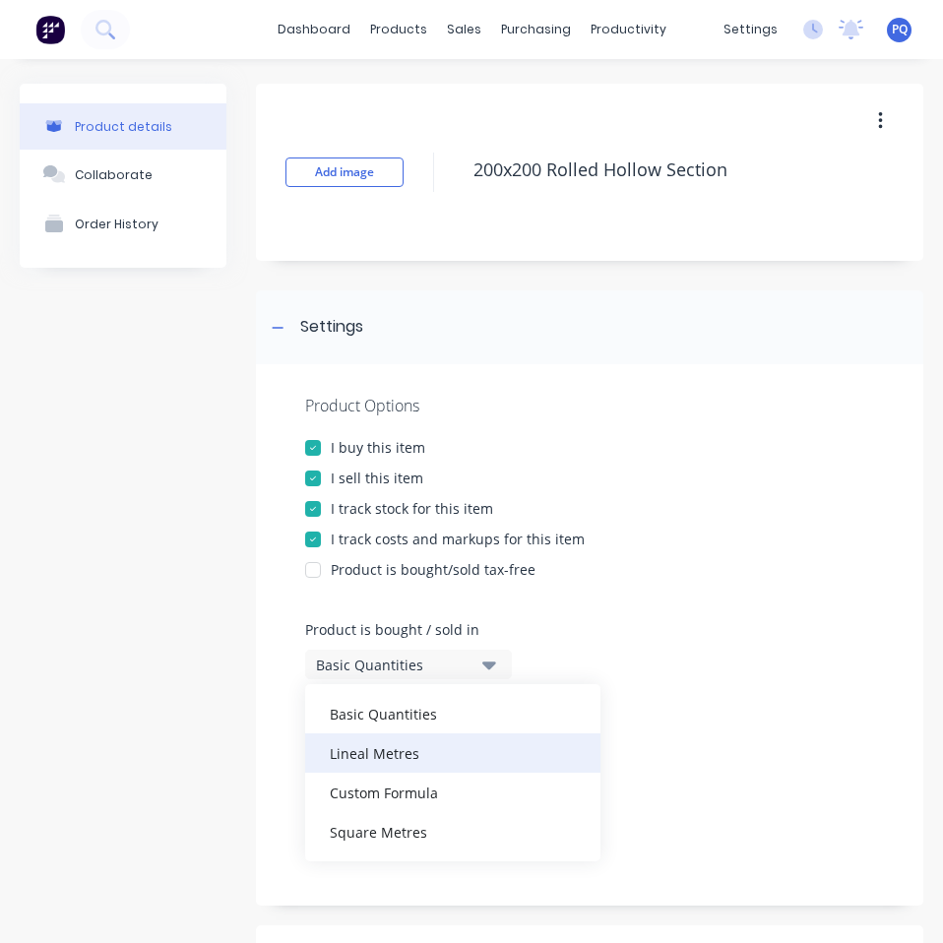
click at [369, 737] on div "Lineal Metres" at bounding box center [452, 752] width 295 height 39
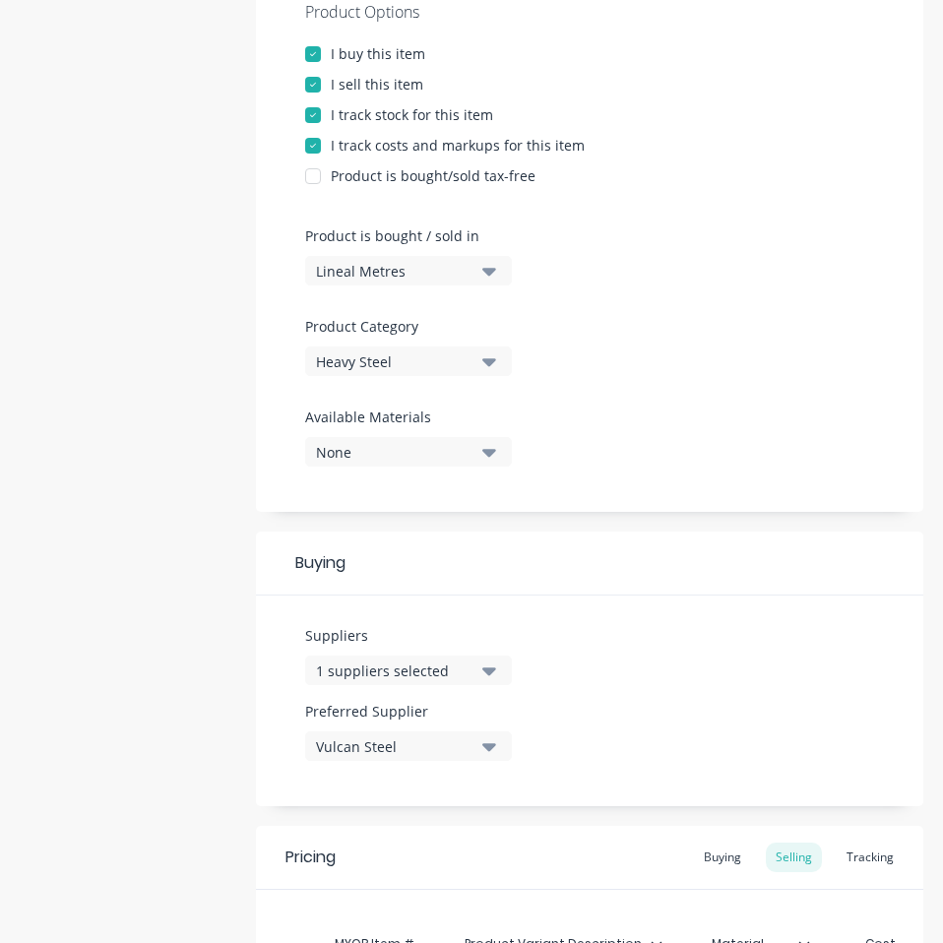
scroll to position [689, 0]
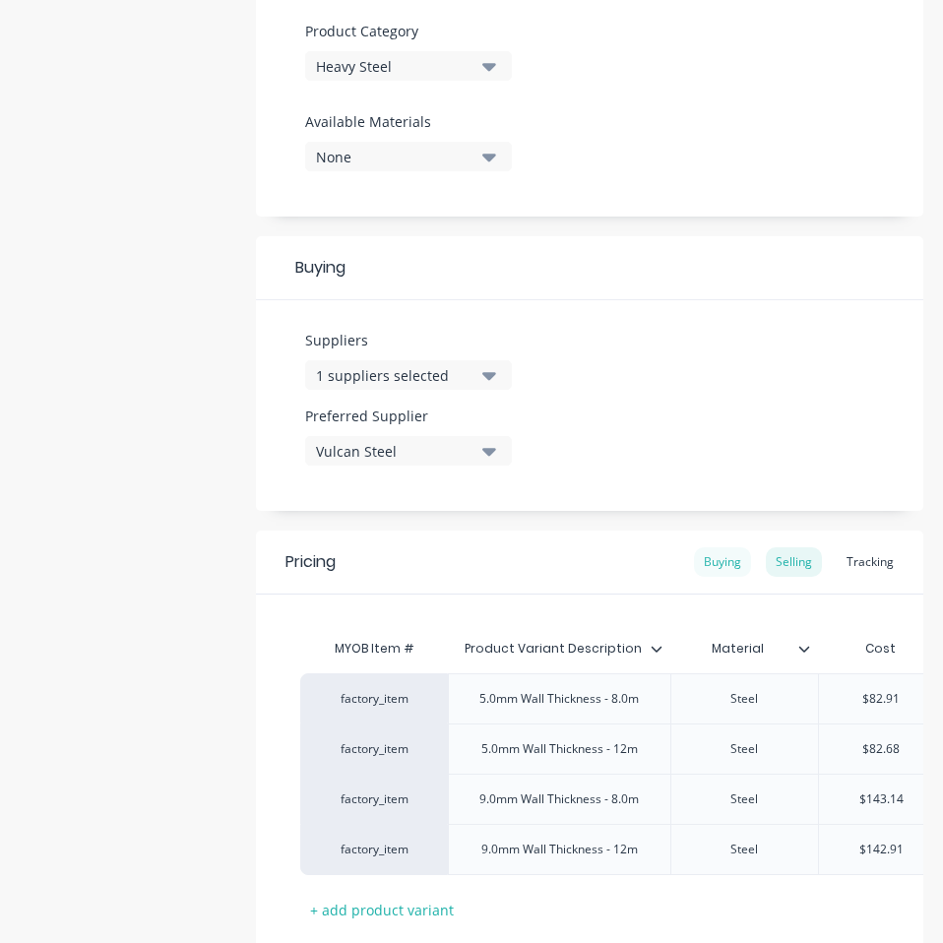
click at [694, 552] on div "Buying" at bounding box center [722, 562] width 57 height 30
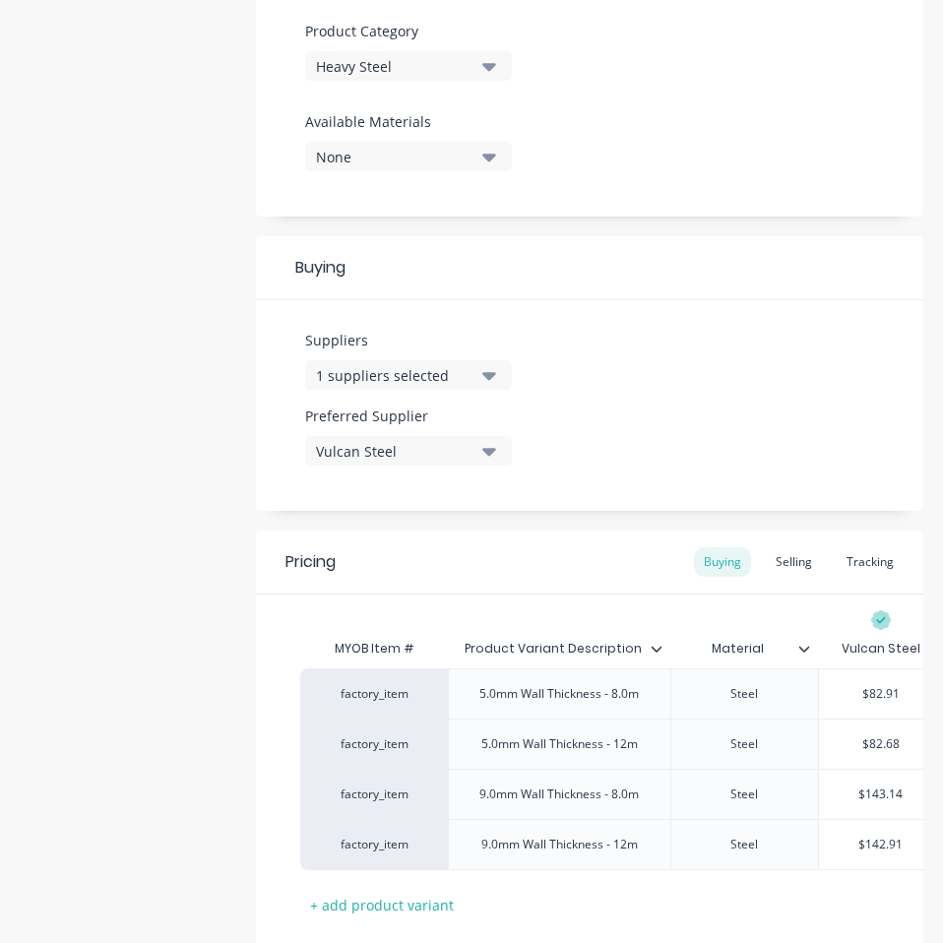
scroll to position [825, 0]
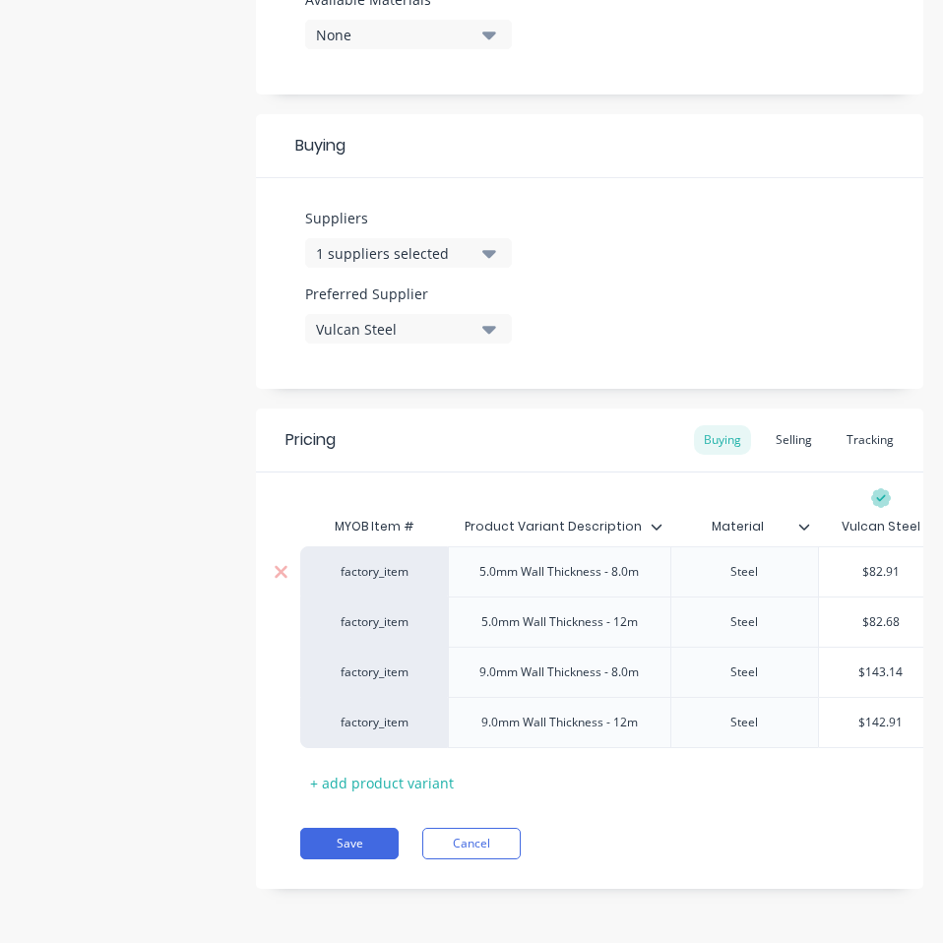
click at [883, 563] on input "$82.91" at bounding box center [881, 572] width 124 height 18
click at [886, 613] on input "$82.68" at bounding box center [881, 622] width 124 height 18
click at [876, 663] on input "$143.14" at bounding box center [881, 672] width 124 height 18
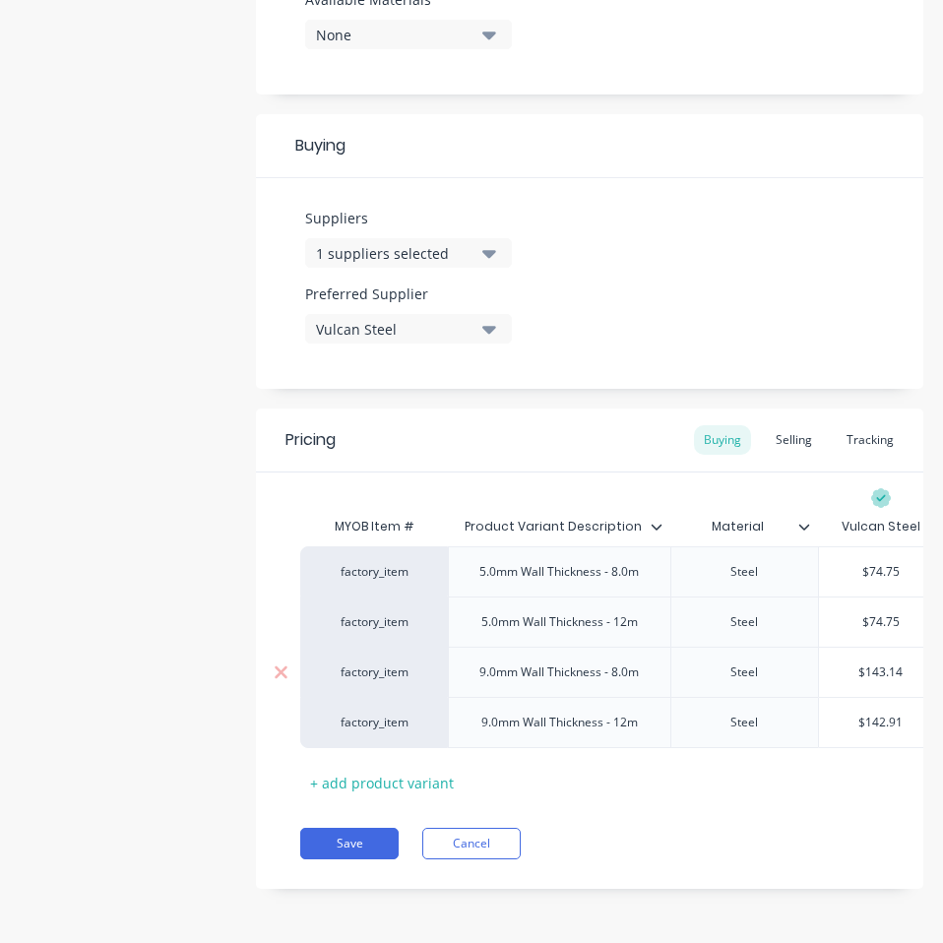
click at [877, 663] on input "$143.14" at bounding box center [881, 672] width 124 height 18
click at [880, 713] on input "$142.91" at bounding box center [881, 722] width 124 height 18
click at [741, 836] on div "Save Cancel" at bounding box center [611, 842] width 623 height 31
click at [359, 836] on button "Save" at bounding box center [349, 842] width 98 height 31
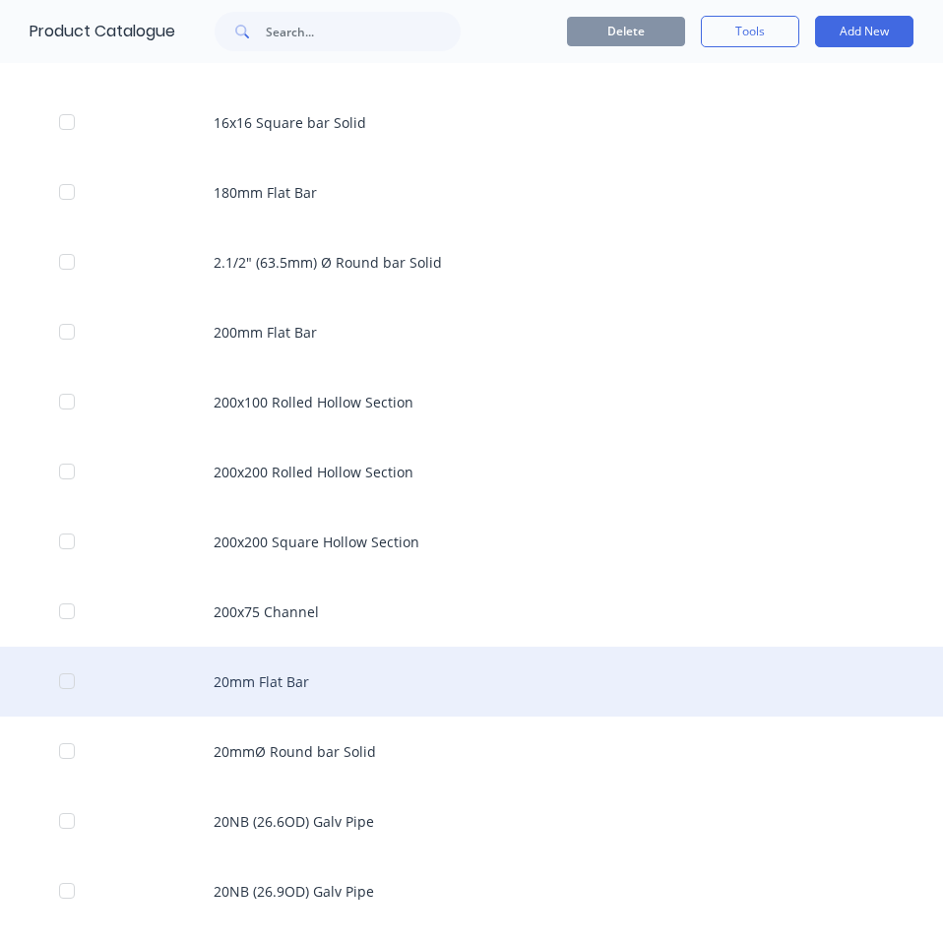
scroll to position [3472, 0]
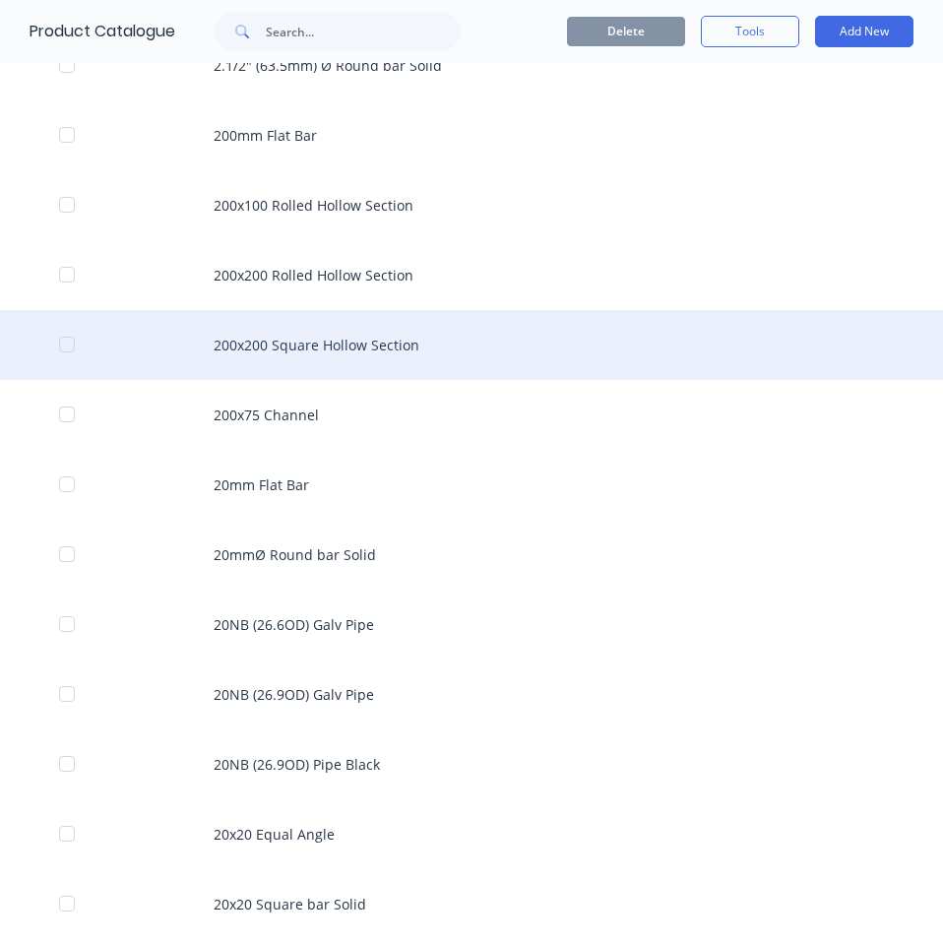
click at [380, 346] on div "200x200 Square Hollow Section" at bounding box center [471, 345] width 943 height 70
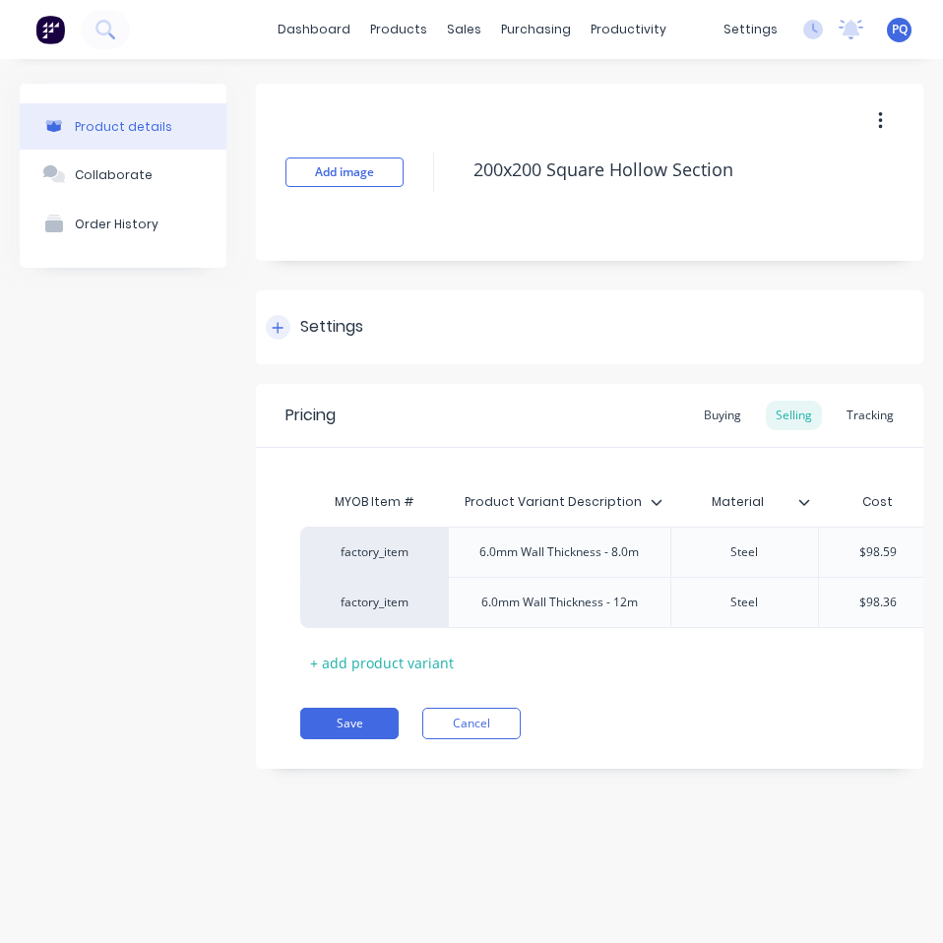
click at [344, 336] on div "Settings" at bounding box center [331, 327] width 63 height 25
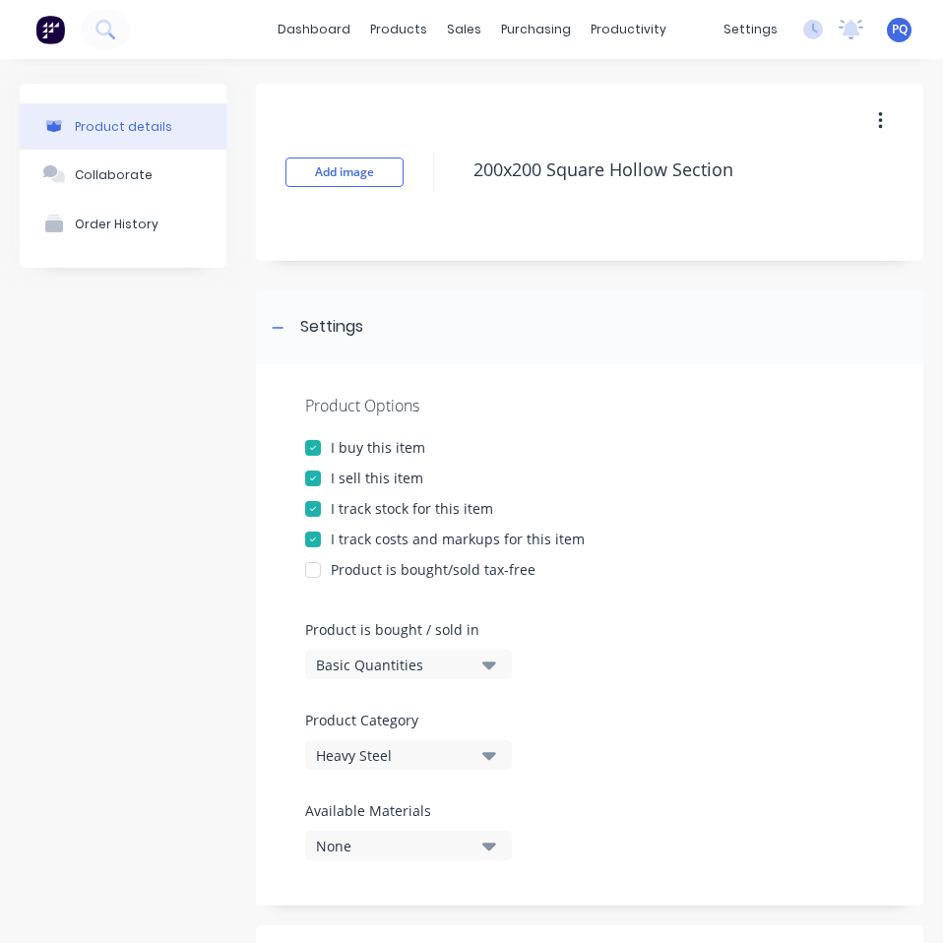
click at [354, 659] on div "Basic Quantities" at bounding box center [394, 664] width 157 height 21
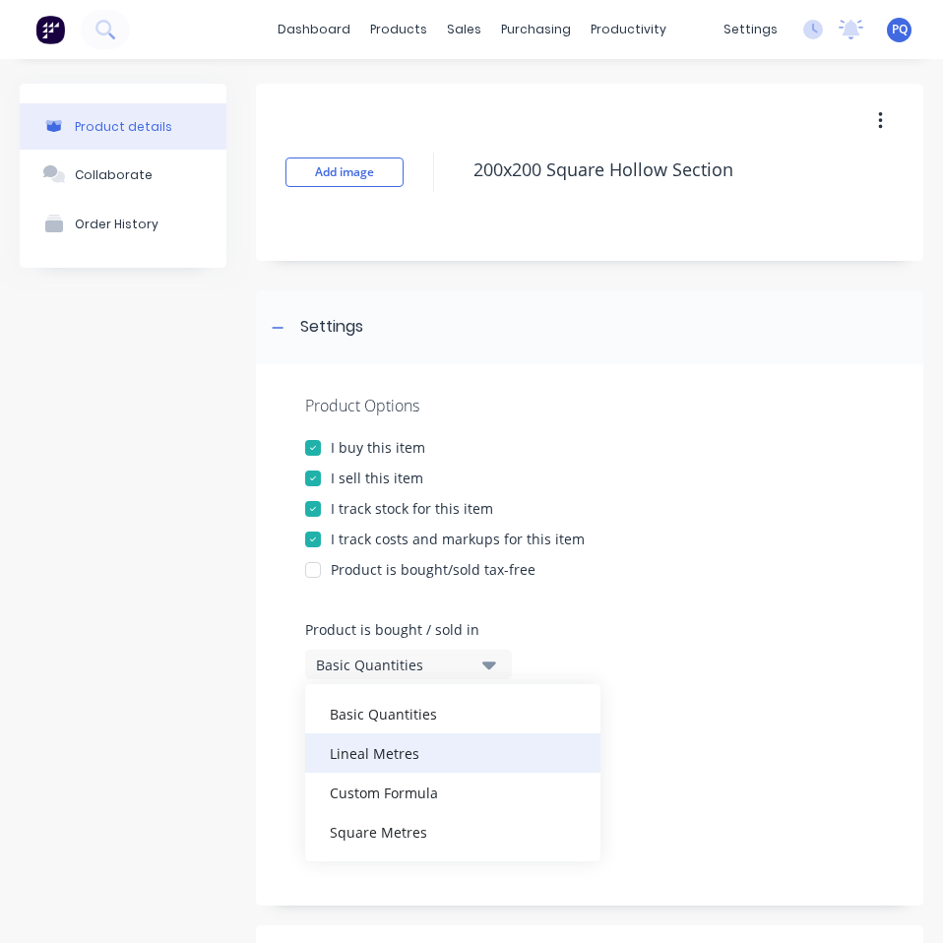
click at [398, 761] on div "Lineal Metres" at bounding box center [452, 752] width 295 height 39
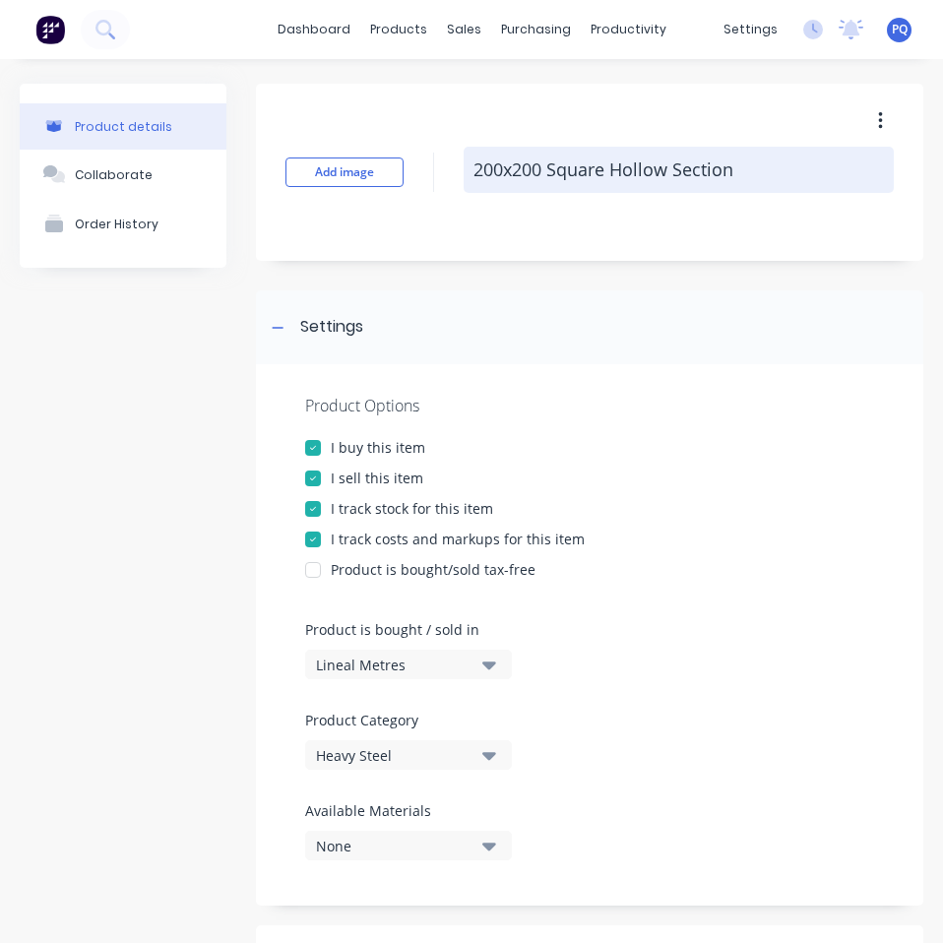
click at [611, 160] on textarea "200x200 Square Hollow Section" at bounding box center [678, 170] width 430 height 46
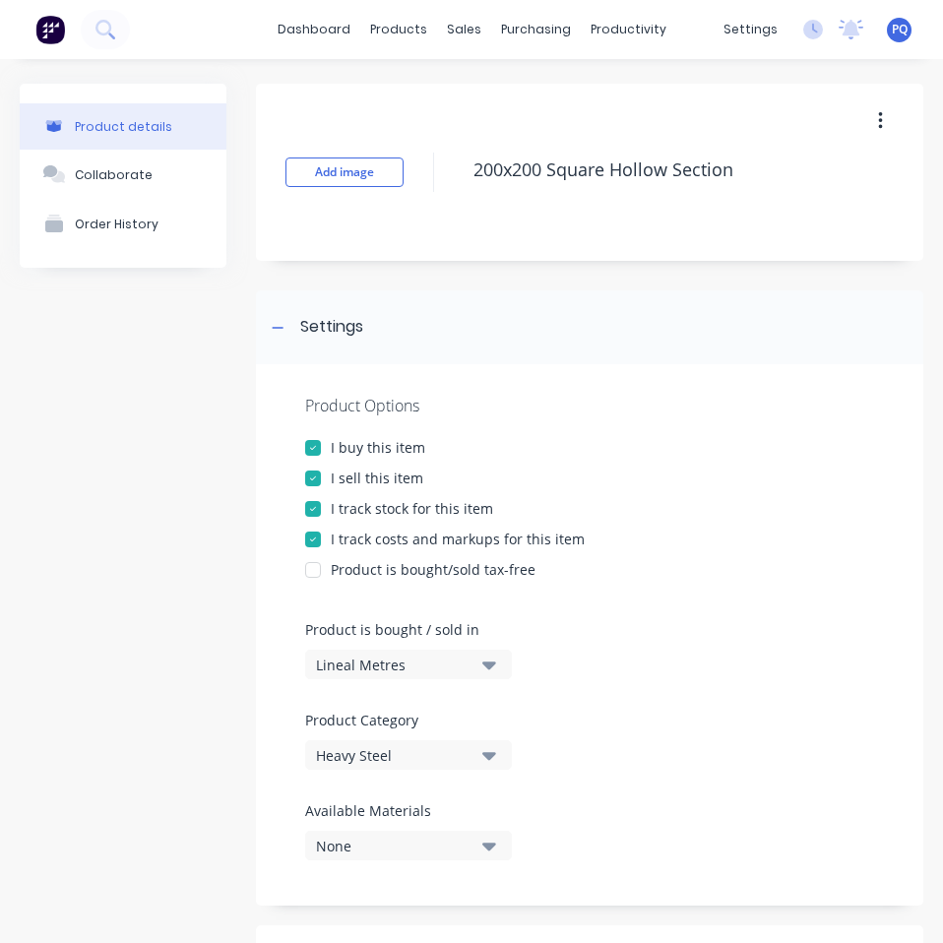
scroll to position [590, 0]
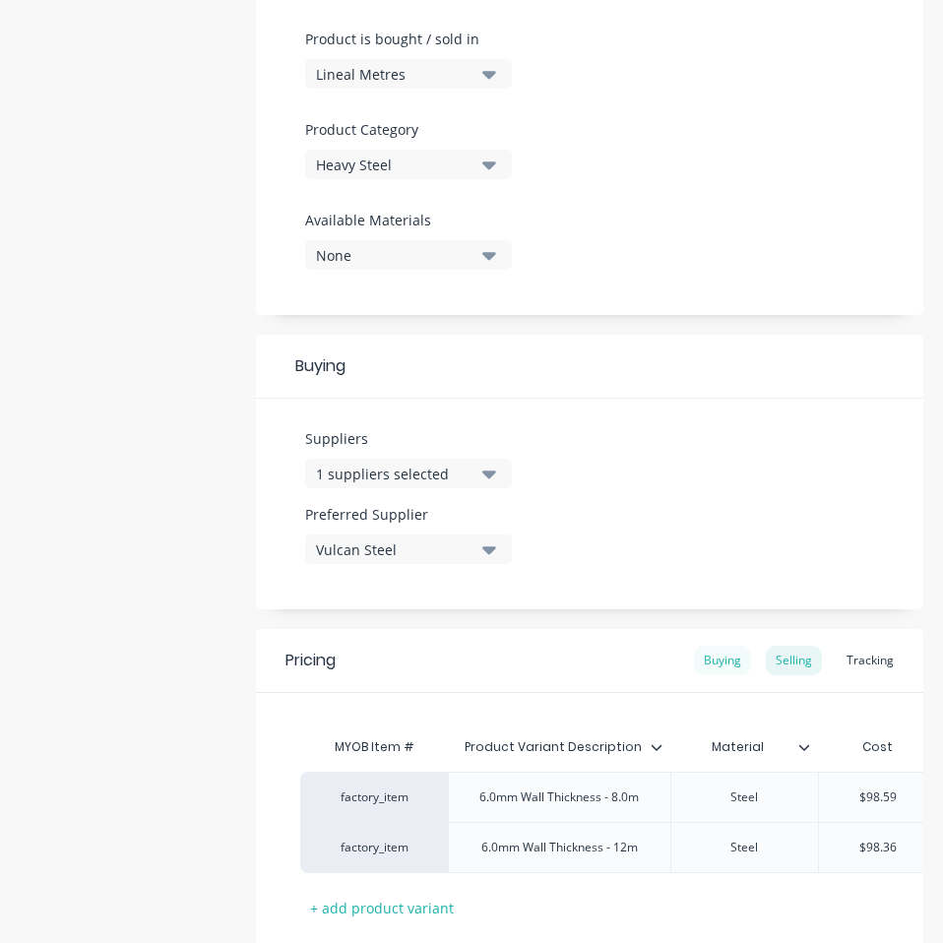
click at [697, 656] on div "Buying" at bounding box center [722, 660] width 57 height 30
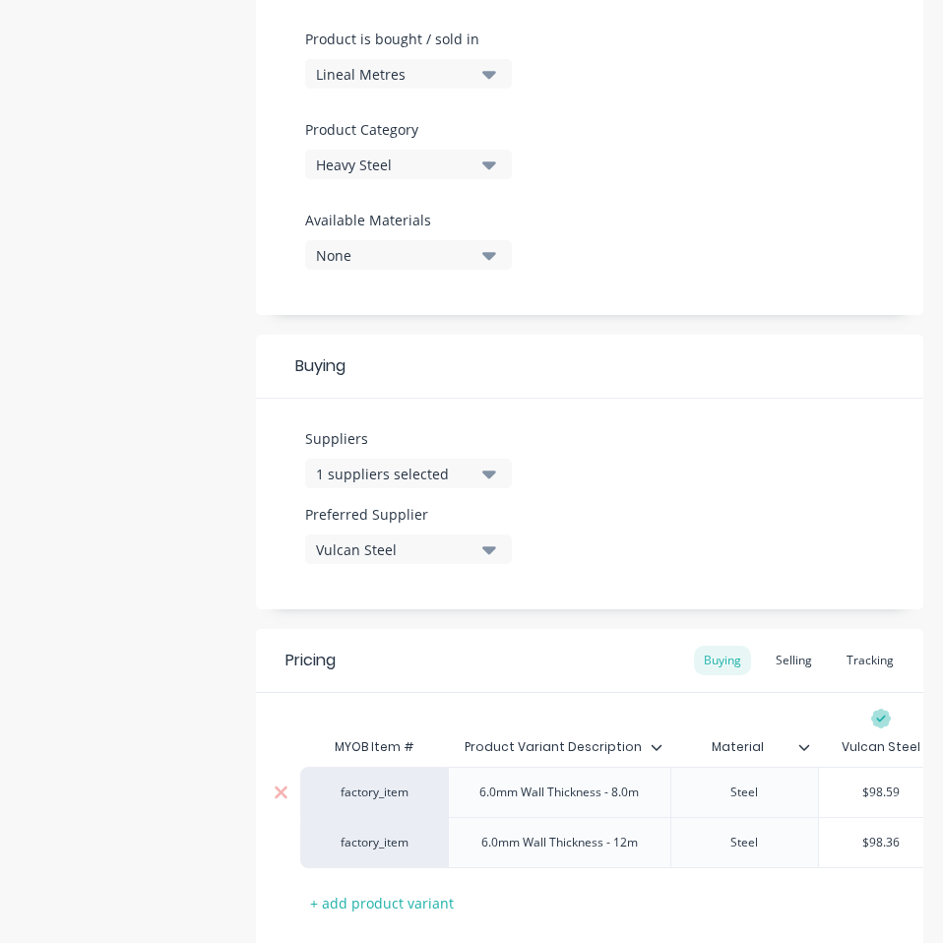
click at [896, 792] on input "$98.59" at bounding box center [881, 792] width 124 height 18
click at [896, 791] on input "$98.59" at bounding box center [881, 792] width 124 height 18
click at [885, 838] on input "$98.36" at bounding box center [881, 842] width 124 height 18
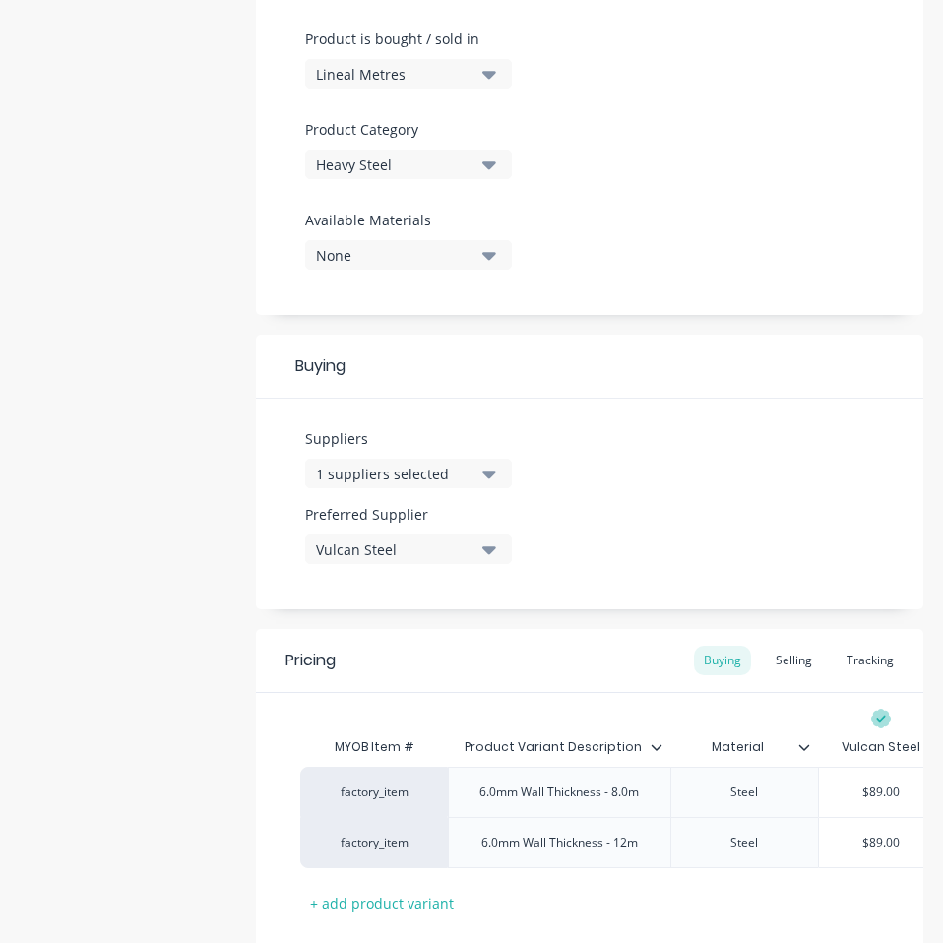
scroll to position [98, 0]
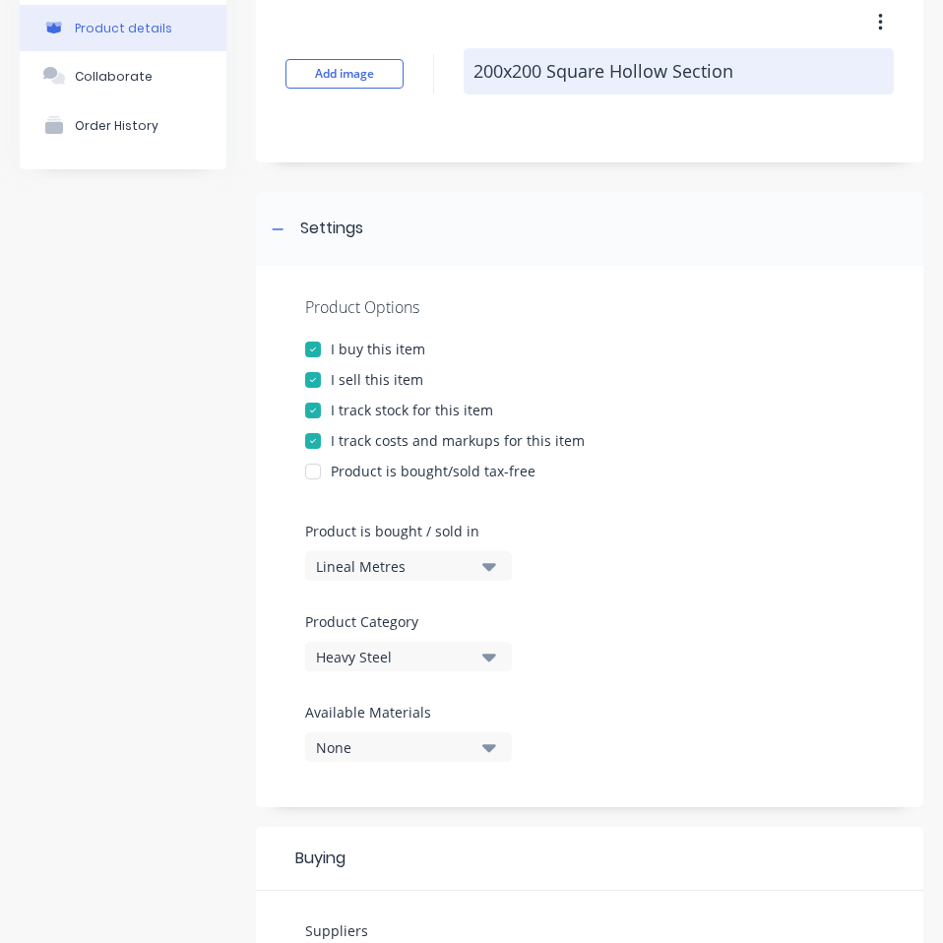
click at [545, 70] on textarea "200x200 Square Hollow Section" at bounding box center [678, 71] width 430 height 46
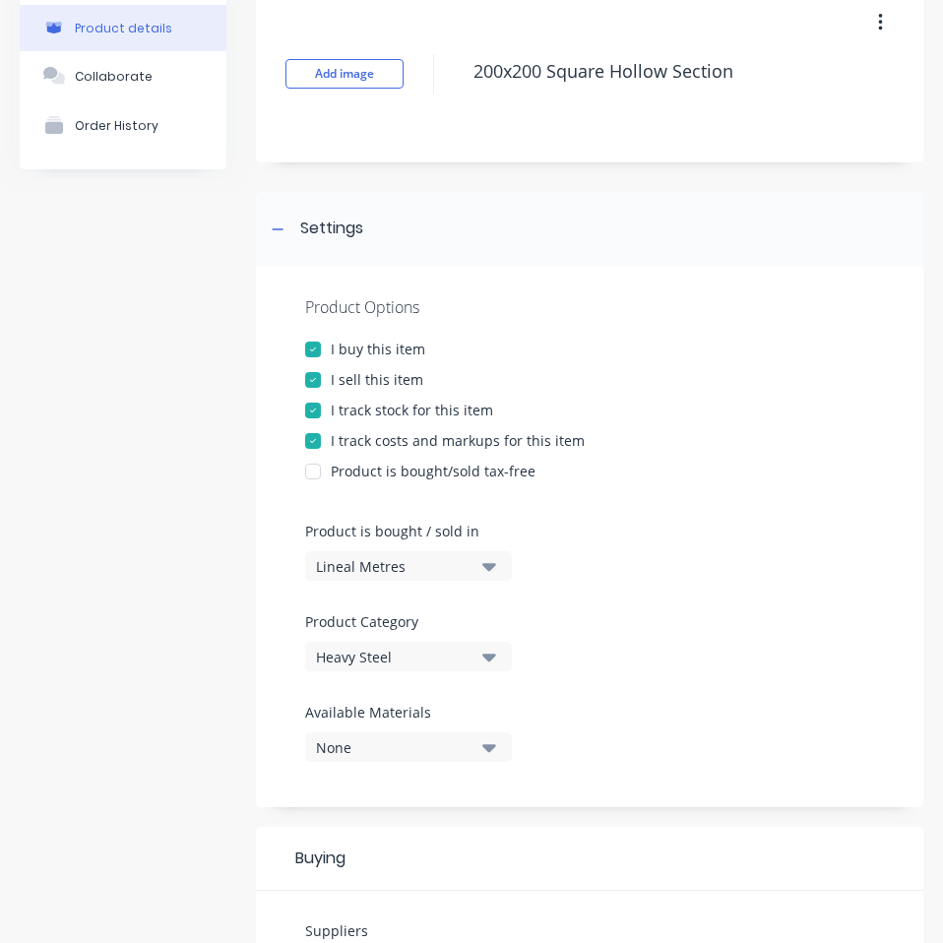
scroll to position [725, 0]
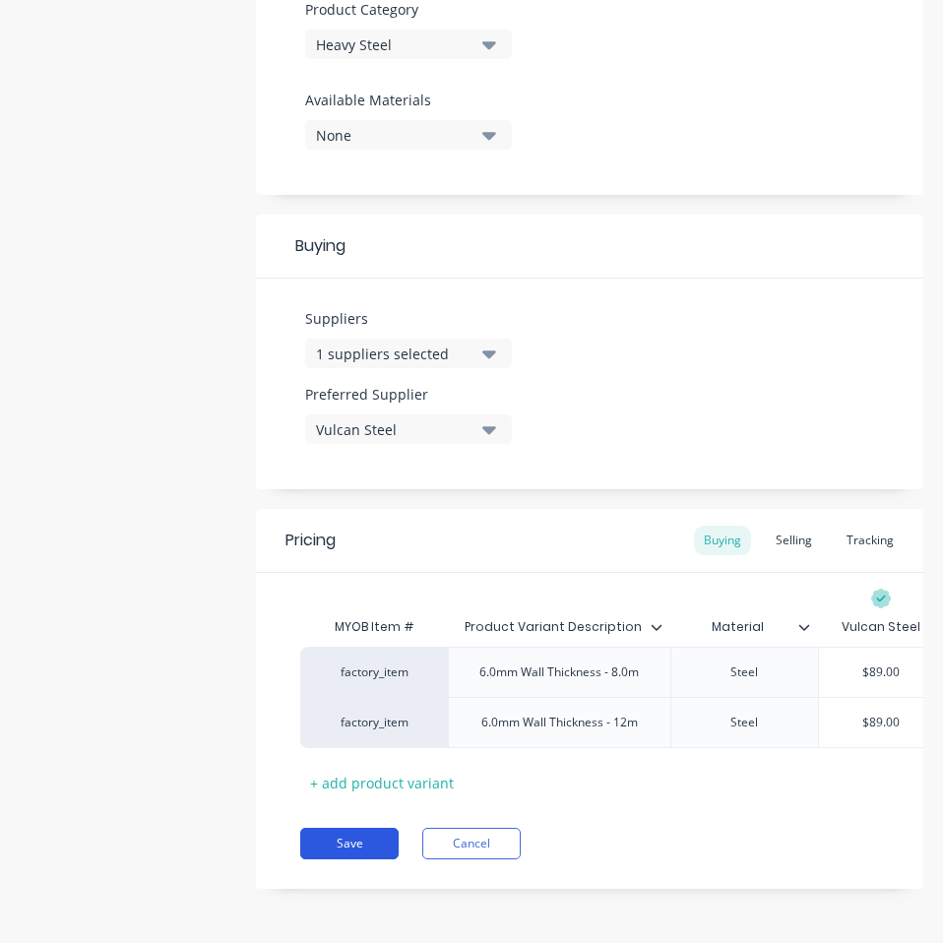
click at [360, 835] on button "Save" at bounding box center [349, 842] width 98 height 31
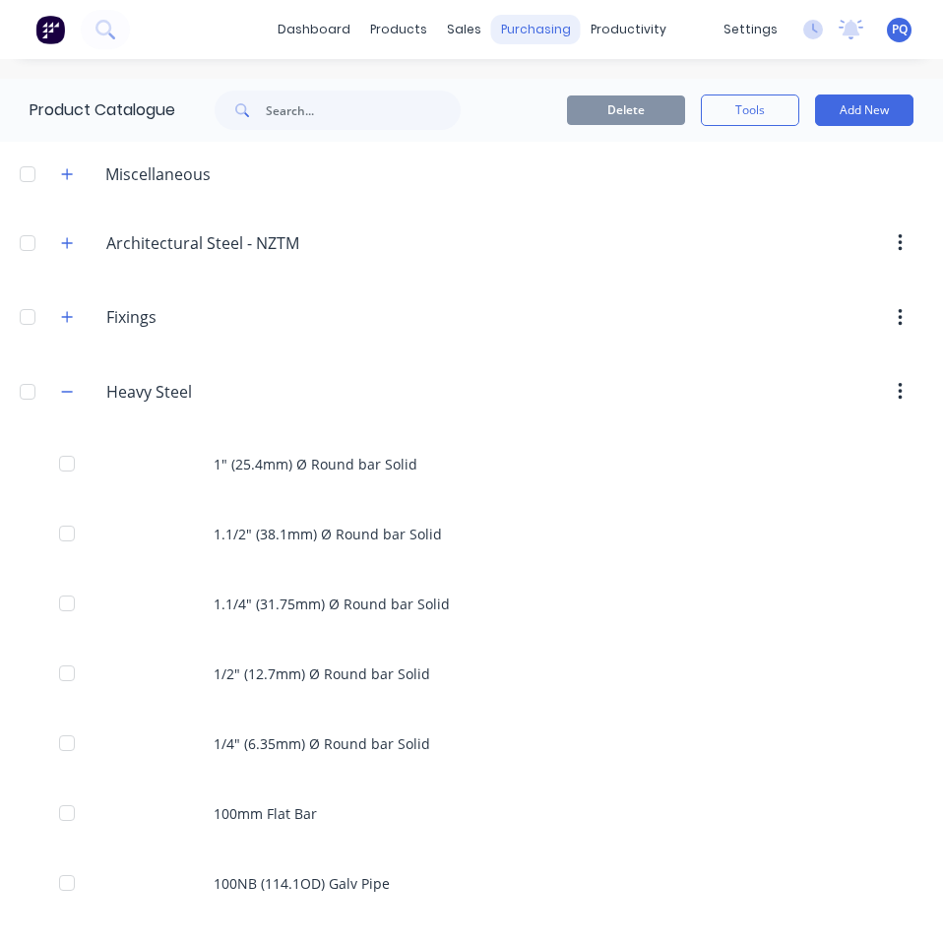
scroll to position [3345, 0]
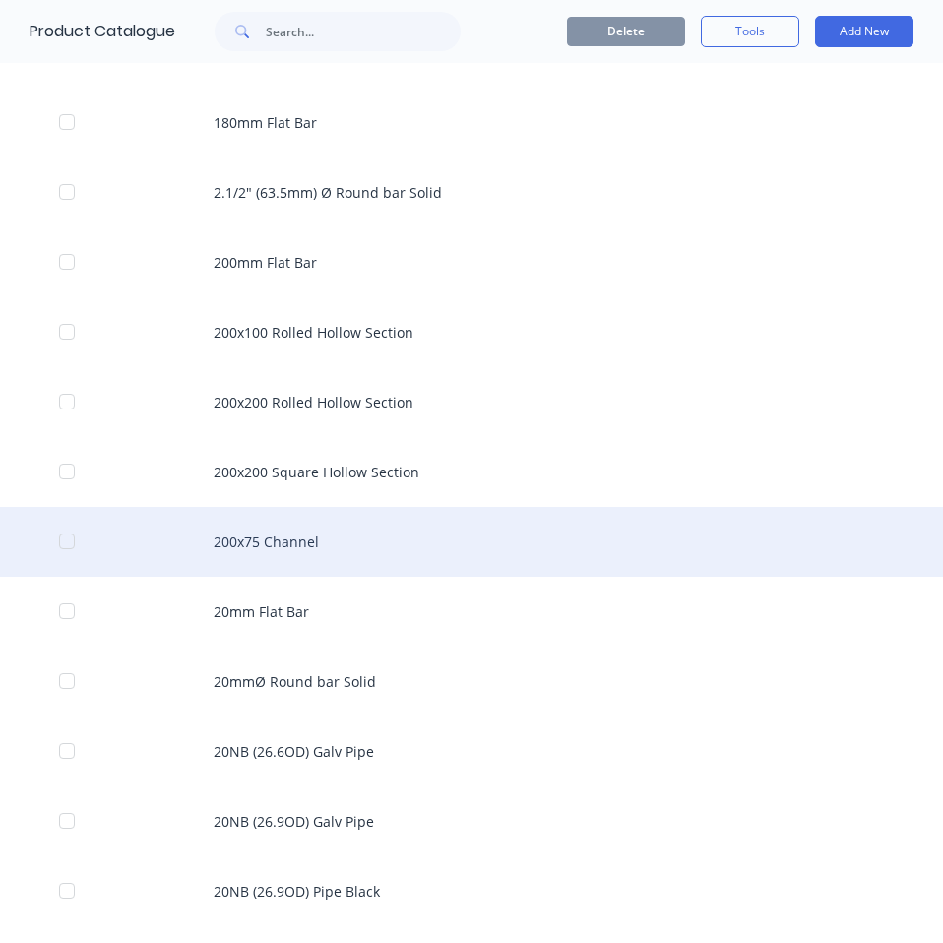
click at [290, 531] on div "200x75 Channel" at bounding box center [471, 542] width 943 height 70
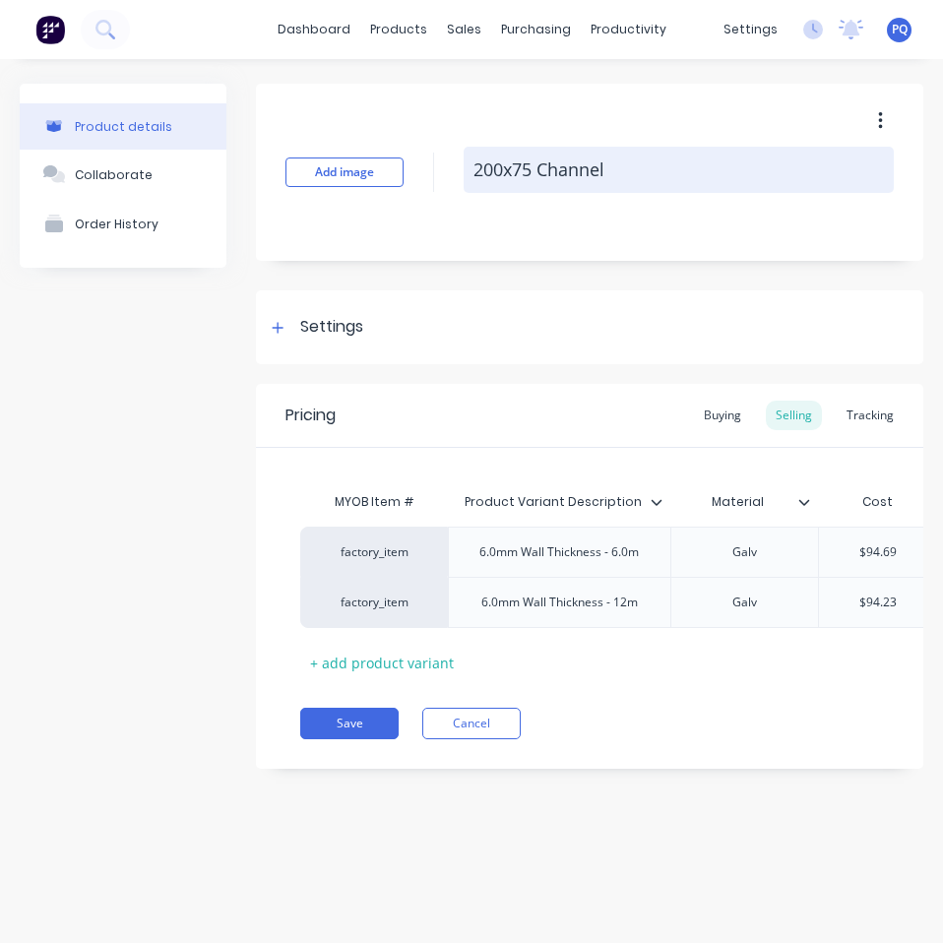
click at [550, 174] on textarea "200x75 Channel" at bounding box center [678, 170] width 430 height 46
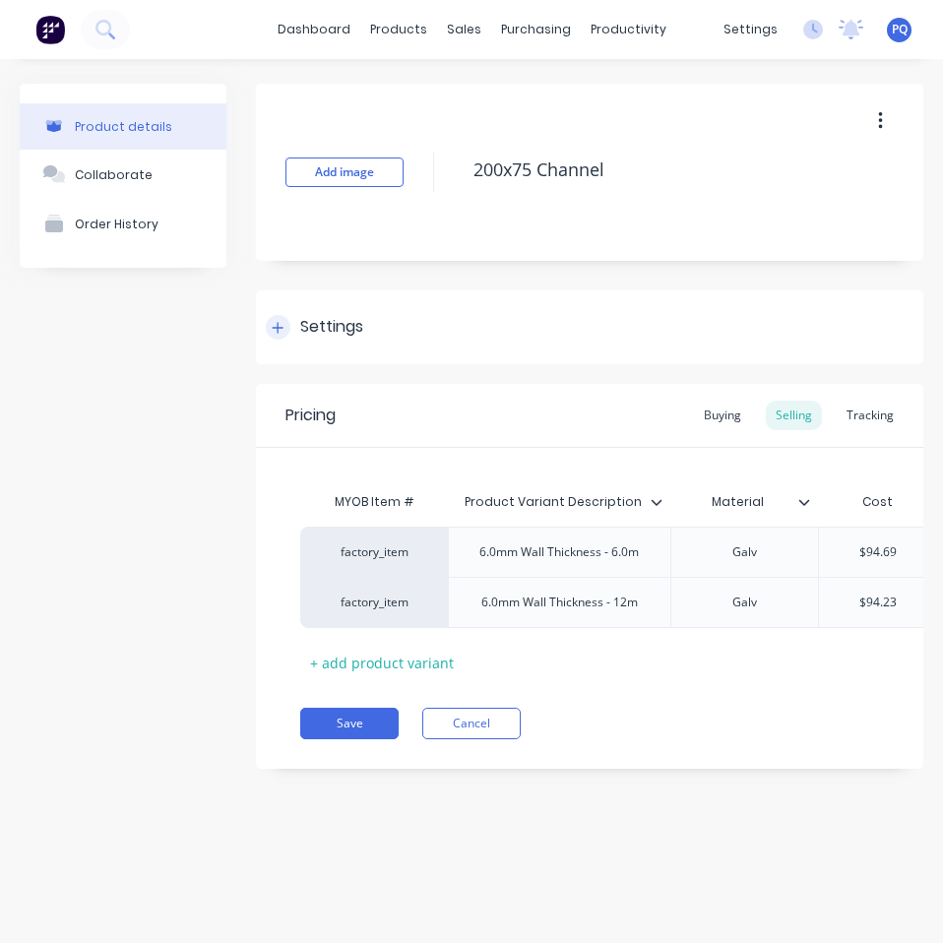
click at [302, 333] on div "Settings" at bounding box center [331, 327] width 63 height 25
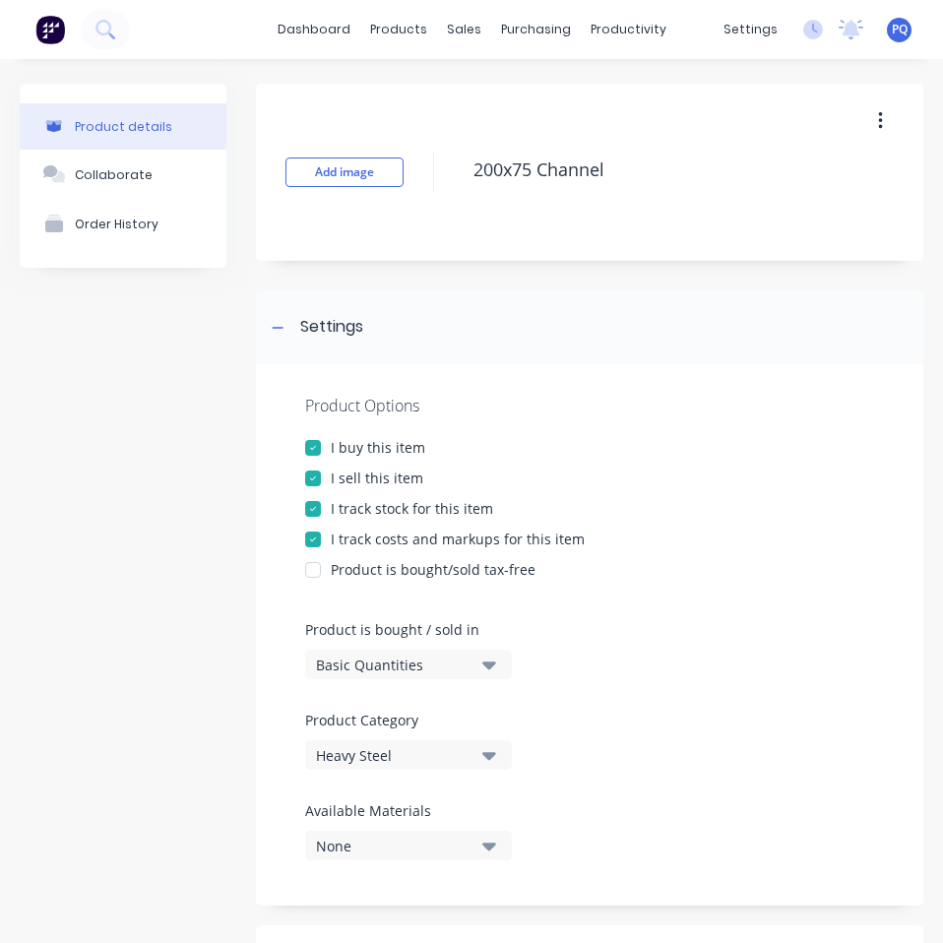
click at [371, 669] on div "Basic Quantities" at bounding box center [394, 664] width 157 height 21
click at [354, 750] on div "Lineal Metres" at bounding box center [452, 752] width 295 height 39
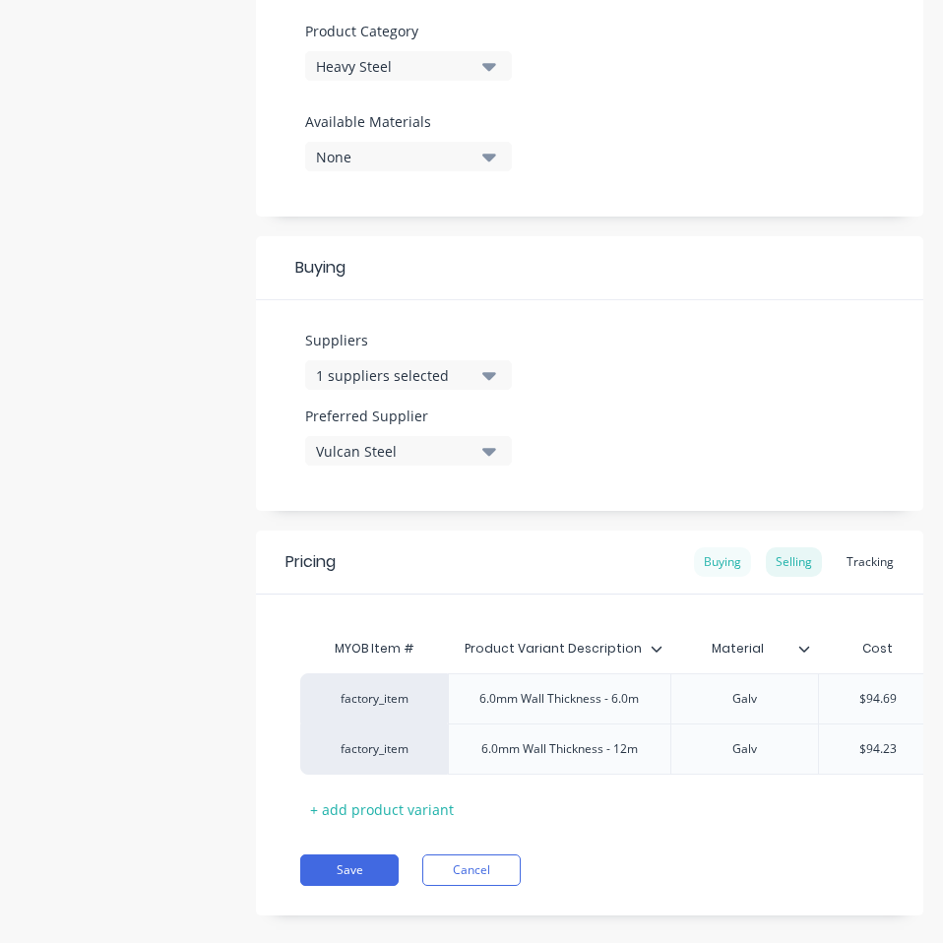
click at [702, 566] on div "Buying" at bounding box center [722, 562] width 57 height 30
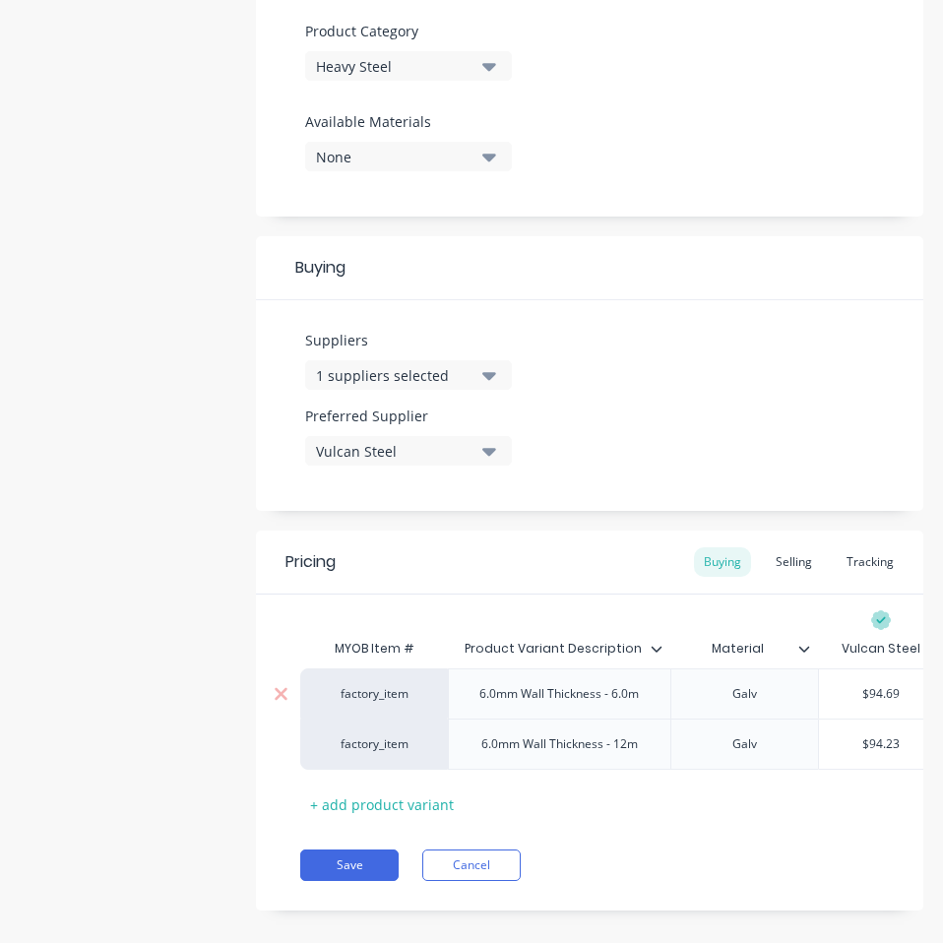
click at [877, 706] on div "$94.69" at bounding box center [881, 693] width 124 height 49
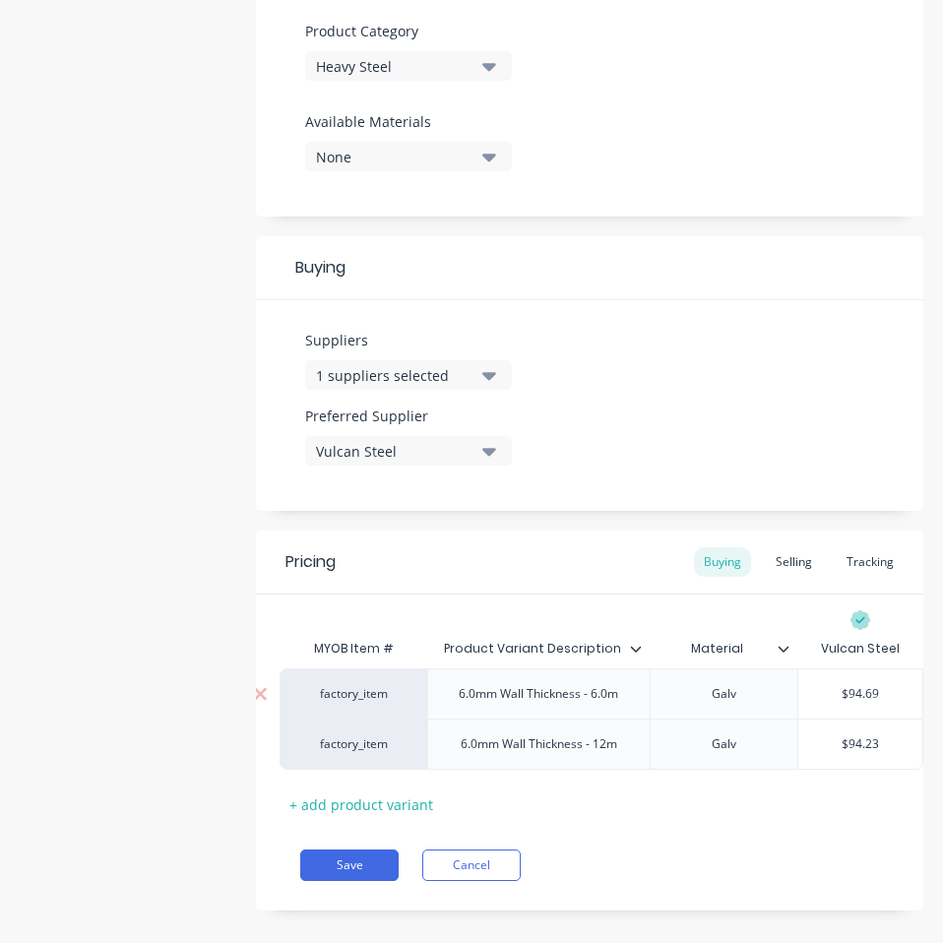
click at [848, 696] on input "$94.69" at bounding box center [860, 694] width 124 height 18
click at [840, 751] on input "$94.23" at bounding box center [860, 744] width 124 height 18
click at [328, 881] on button "Save" at bounding box center [349, 864] width 98 height 31
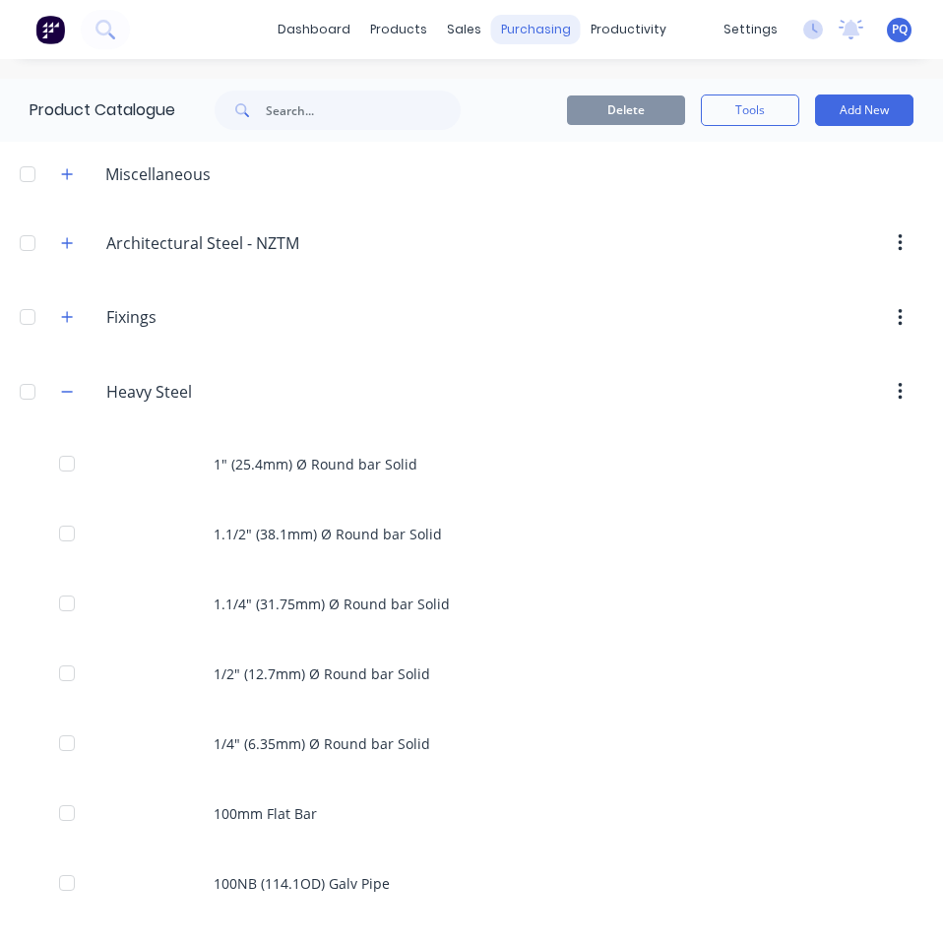
scroll to position [3415, 0]
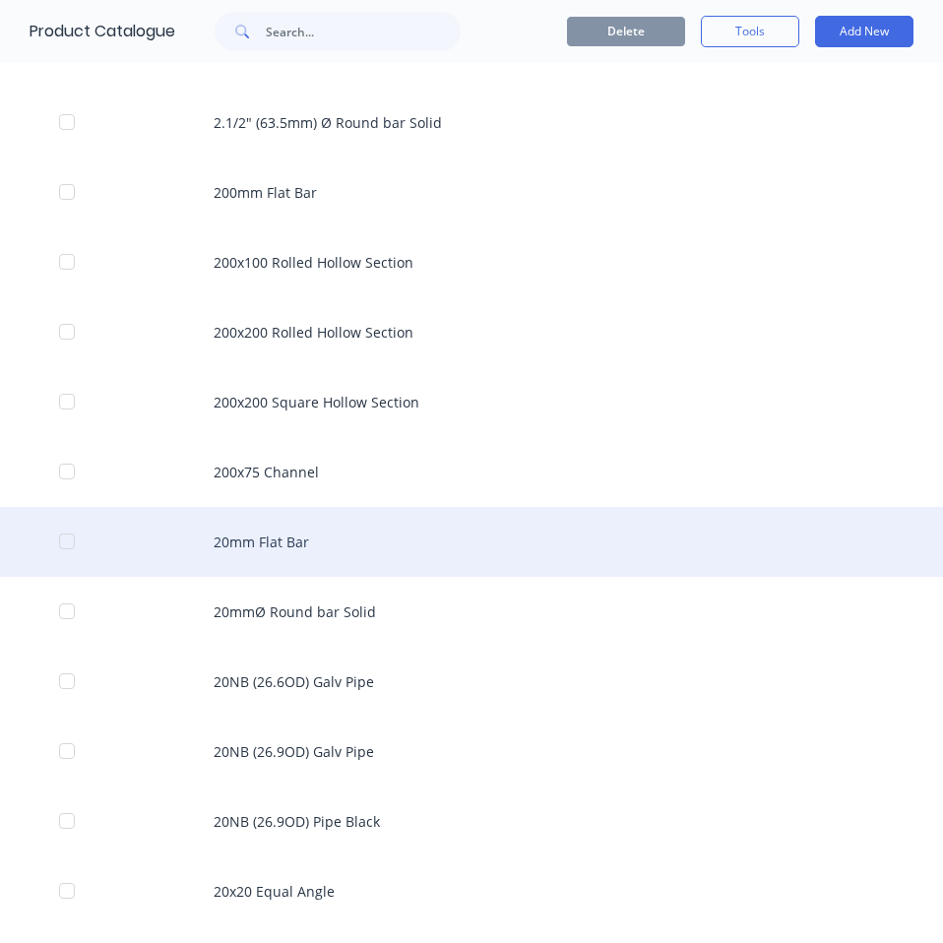
click at [326, 533] on div "20mm Flat Bar" at bounding box center [471, 542] width 943 height 70
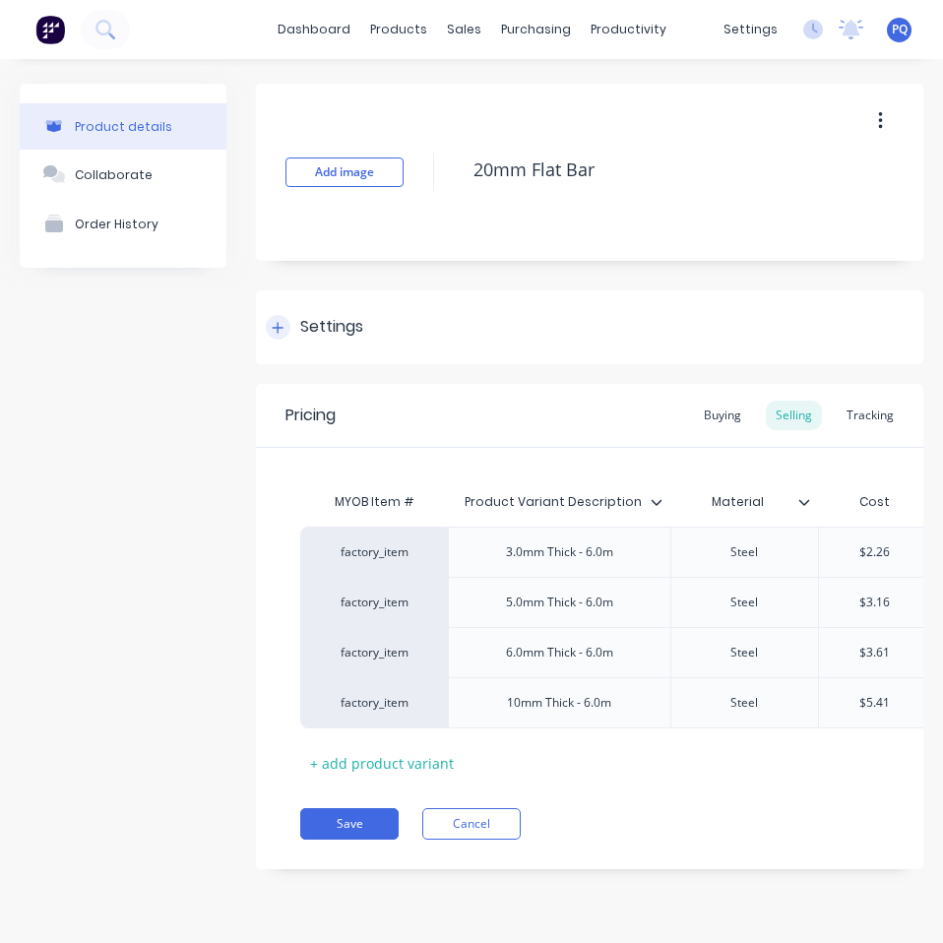
click at [344, 329] on div "Settings" at bounding box center [331, 327] width 63 height 25
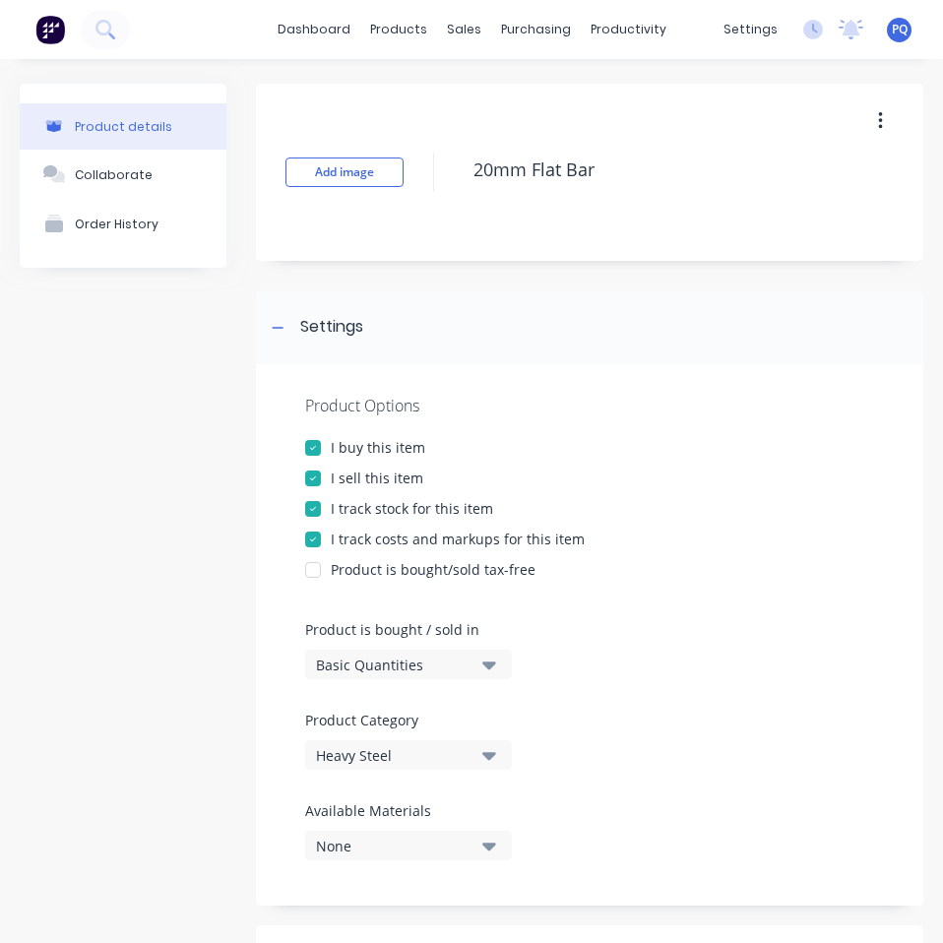
click at [395, 662] on div "Basic Quantities" at bounding box center [394, 664] width 157 height 21
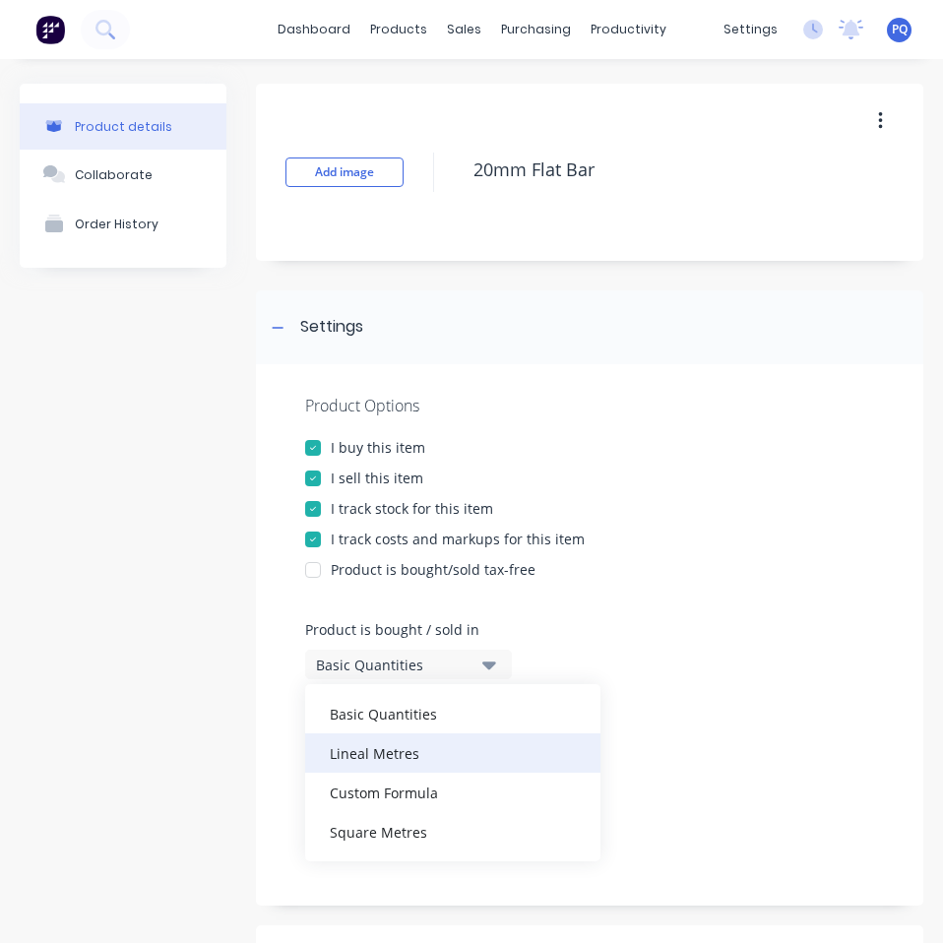
click at [432, 763] on div "Lineal Metres" at bounding box center [452, 752] width 295 height 39
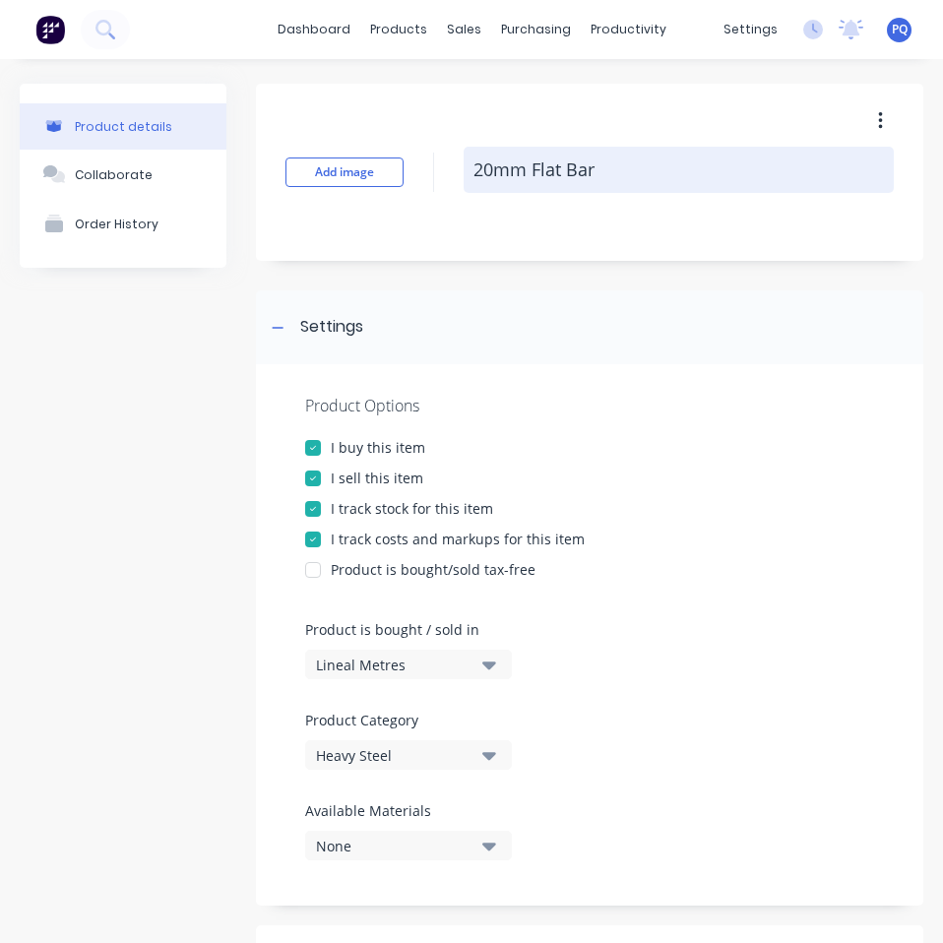
click at [515, 174] on textarea "20mm Flat Bar" at bounding box center [678, 170] width 430 height 46
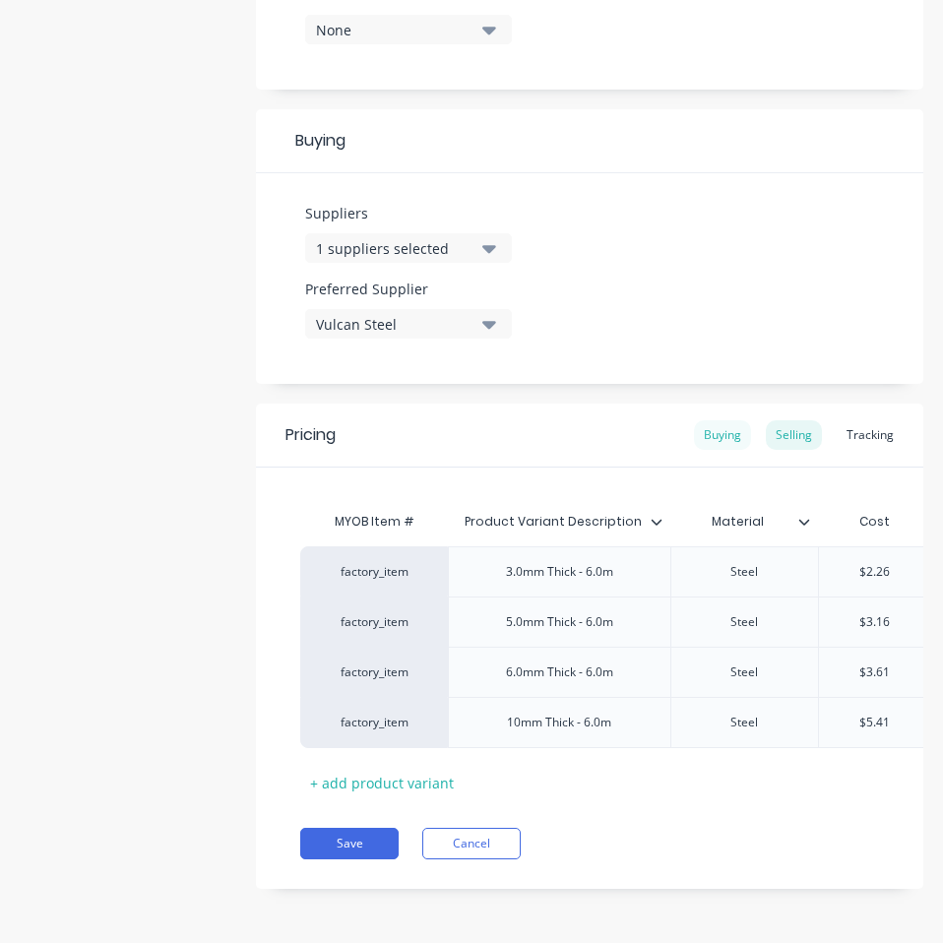
click at [712, 428] on div "Buying" at bounding box center [722, 435] width 57 height 30
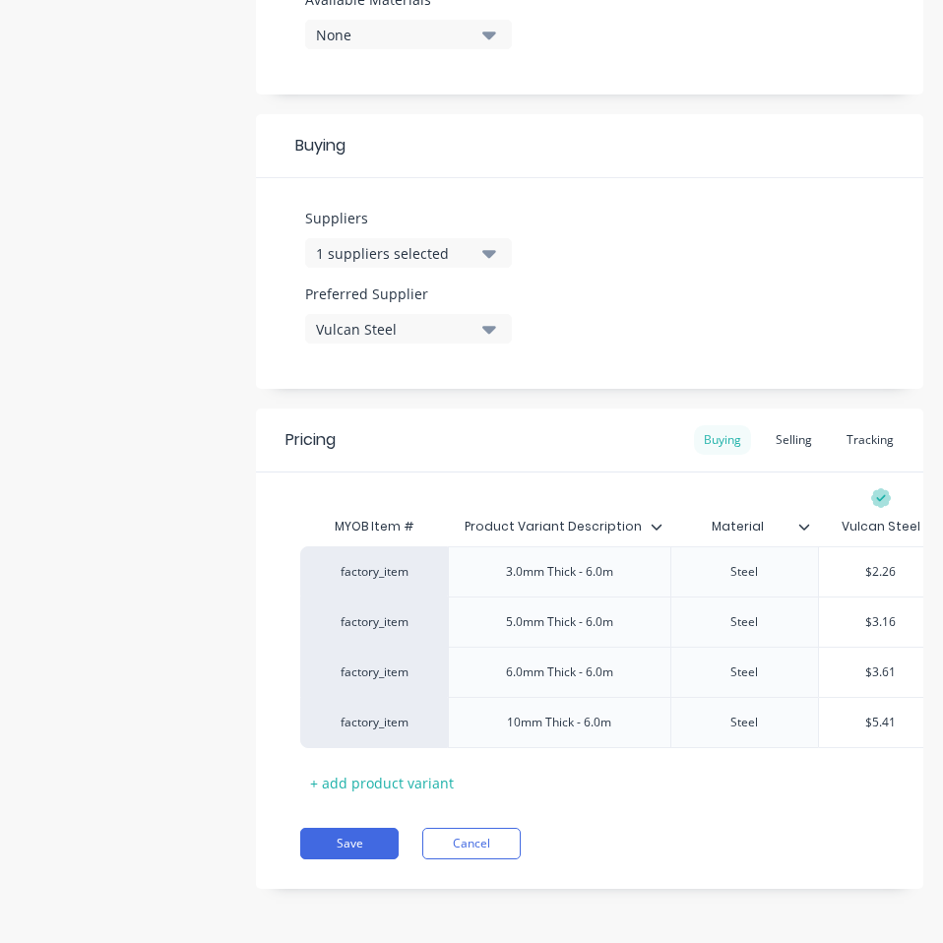
scroll to position [825, 0]
click at [880, 563] on input "$2.26" at bounding box center [881, 572] width 124 height 18
click at [873, 613] on input "$3.16" at bounding box center [881, 622] width 124 height 18
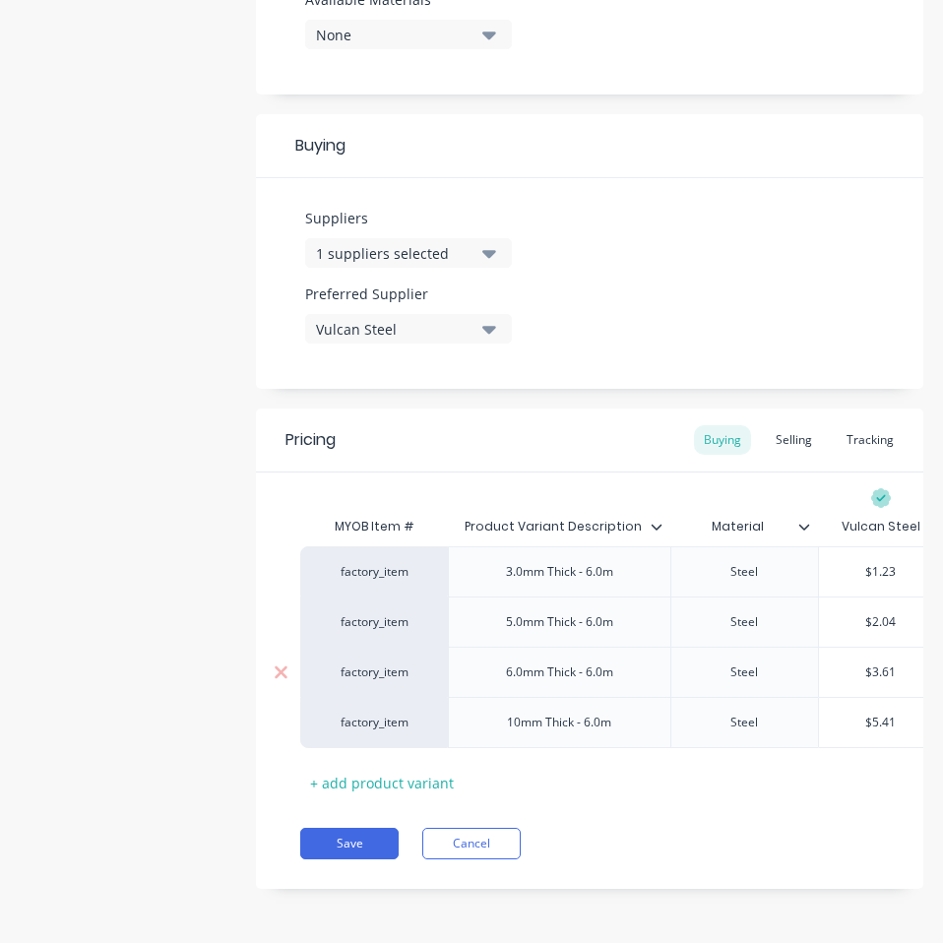
click at [879, 663] on input "$3.61" at bounding box center [881, 672] width 124 height 18
click at [886, 713] on input "$5.41" at bounding box center [881, 722] width 124 height 18
click at [811, 872] on div "Pricing Buying Selling Tracking MYOB Item # Product Variant Description Materia…" at bounding box center [589, 648] width 667 height 480
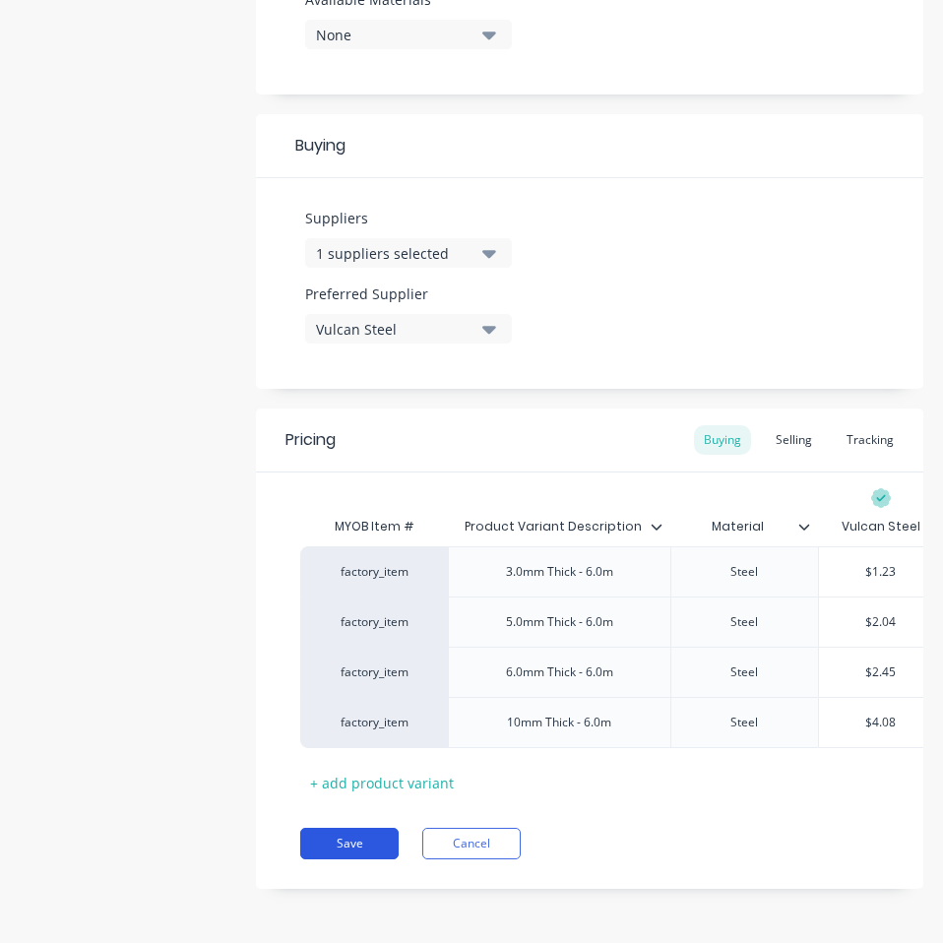
click at [343, 832] on button "Save" at bounding box center [349, 842] width 98 height 31
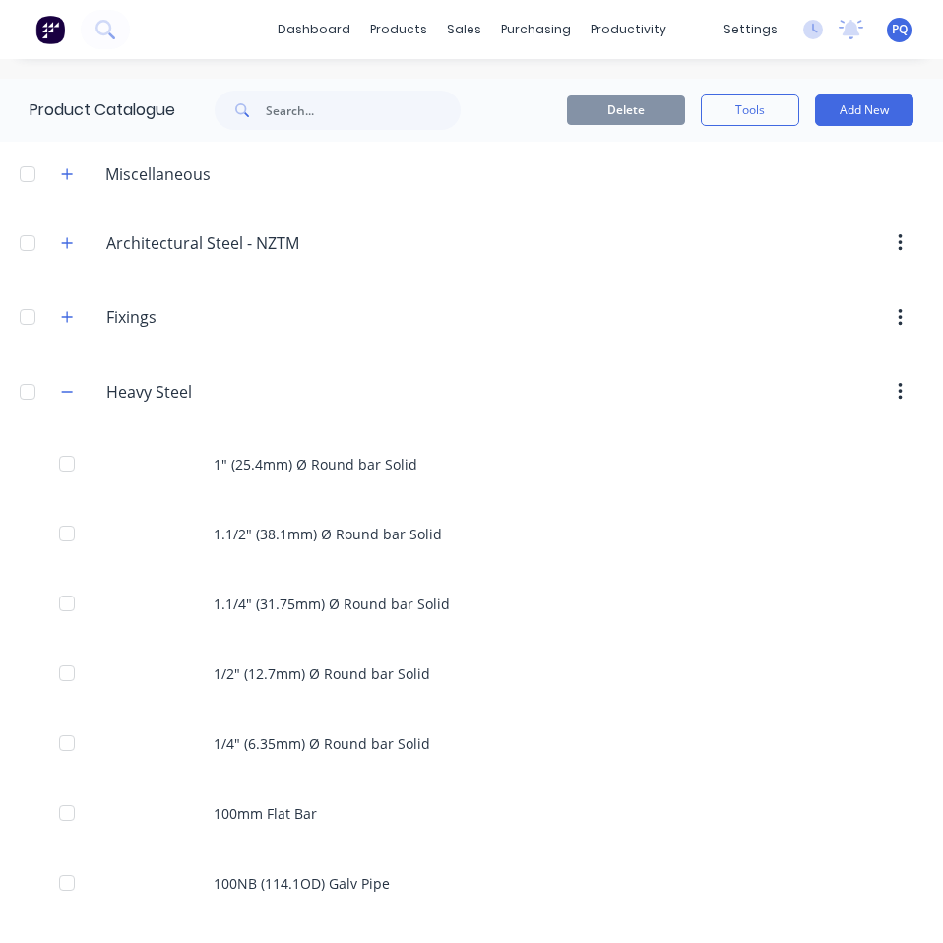
scroll to position [3485, 0]
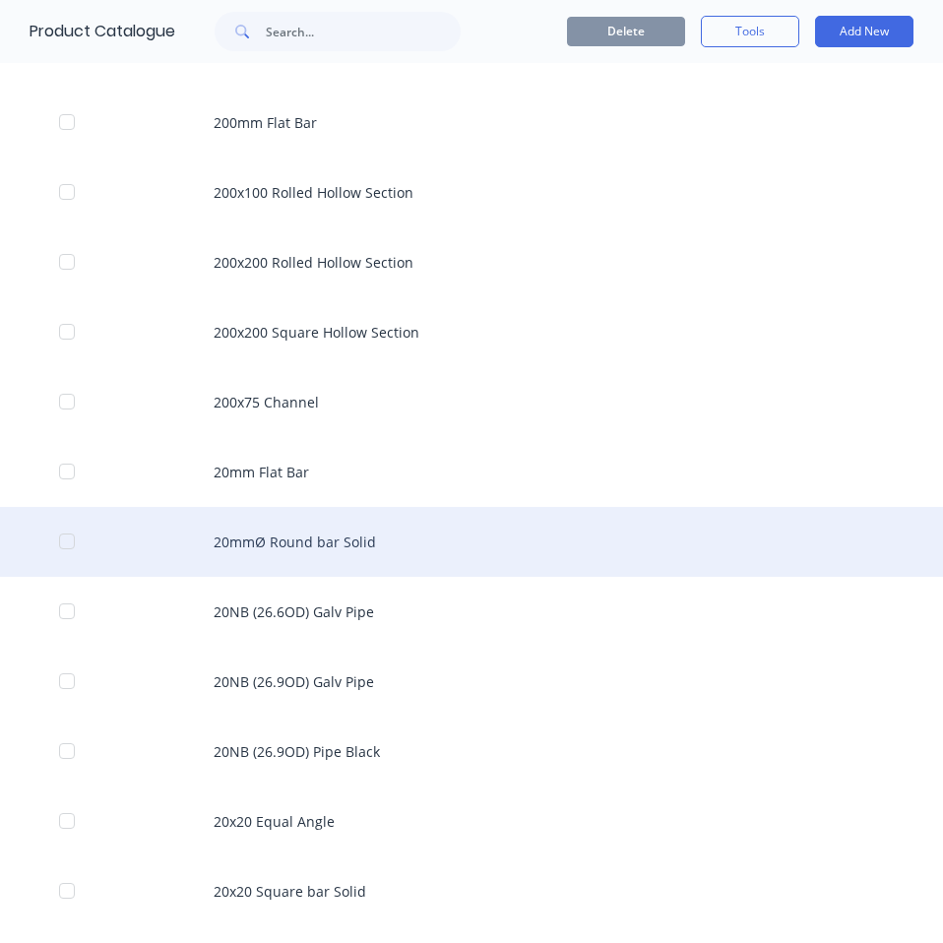
click at [400, 545] on div "20mmØ Round bar Solid" at bounding box center [471, 542] width 943 height 70
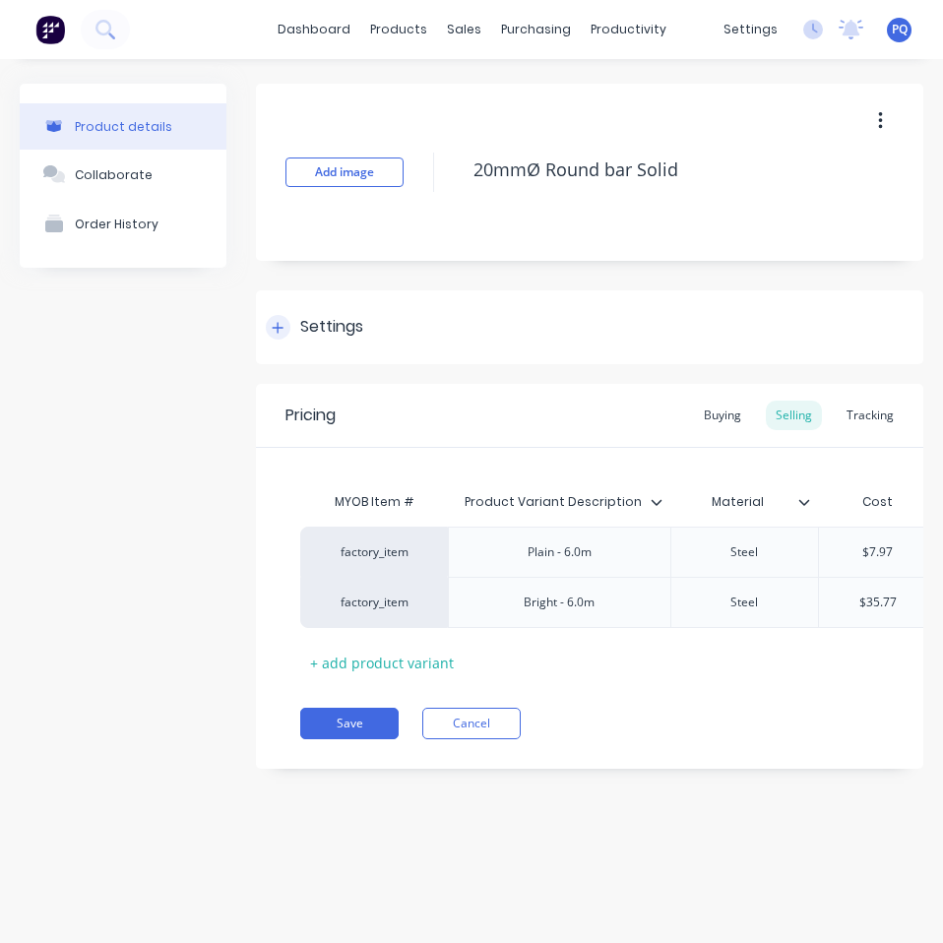
click at [309, 316] on div "Settings" at bounding box center [331, 327] width 63 height 25
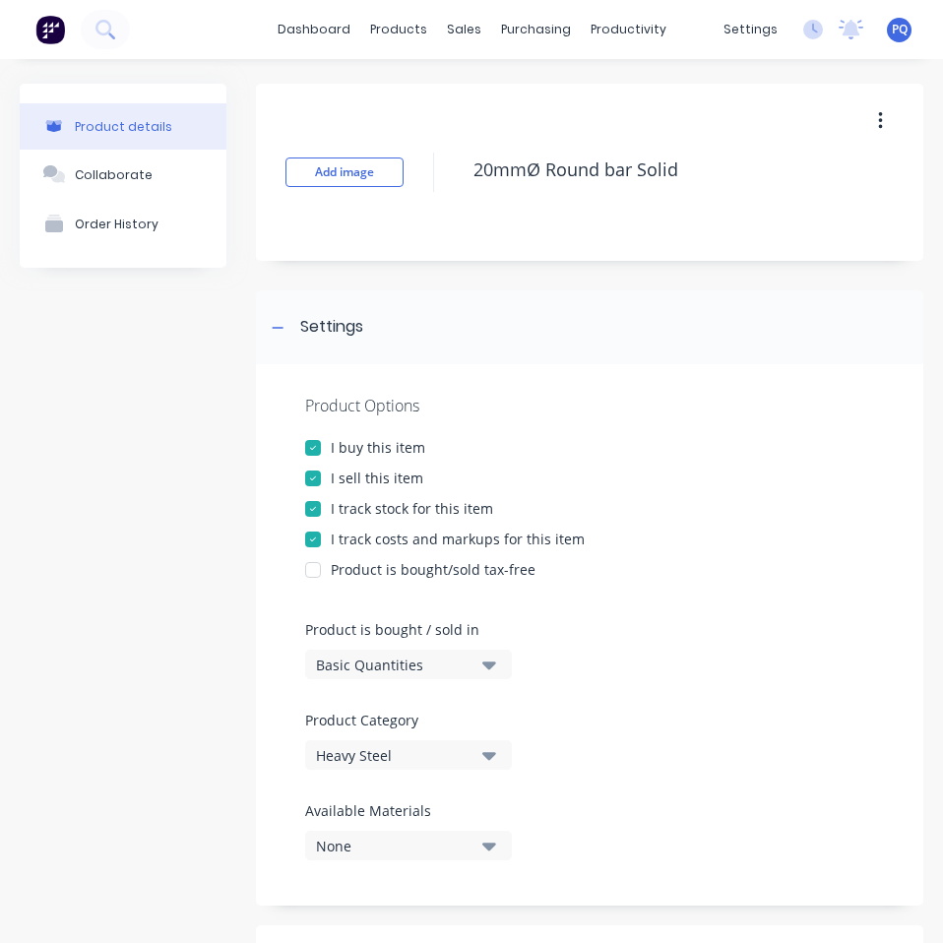
click at [343, 649] on button "Basic Quantities" at bounding box center [408, 664] width 207 height 30
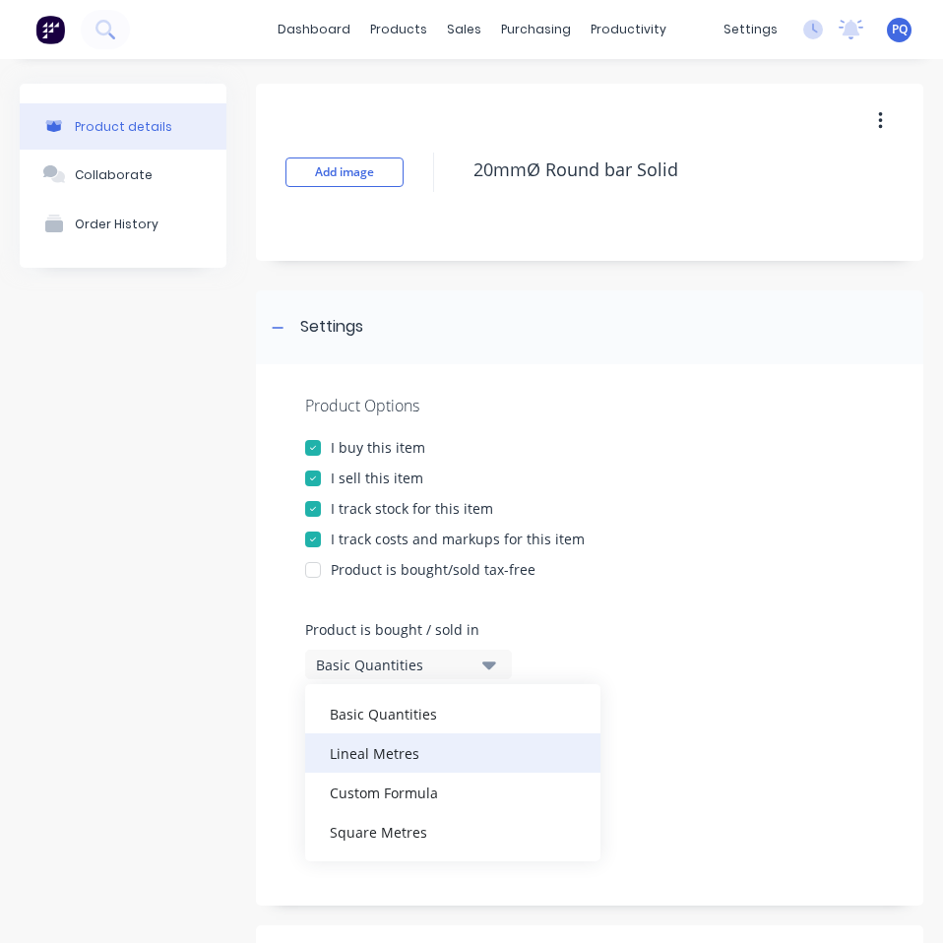
click at [381, 745] on div "Lineal Metres" at bounding box center [452, 752] width 295 height 39
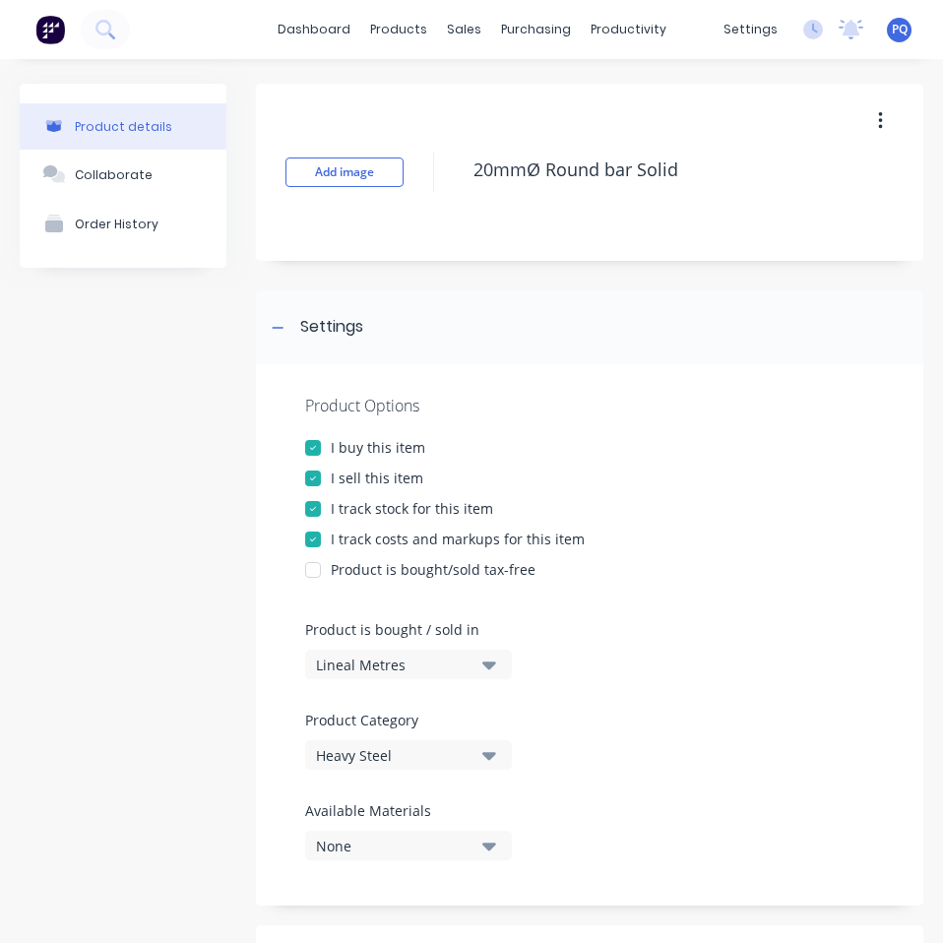
scroll to position [730, 0]
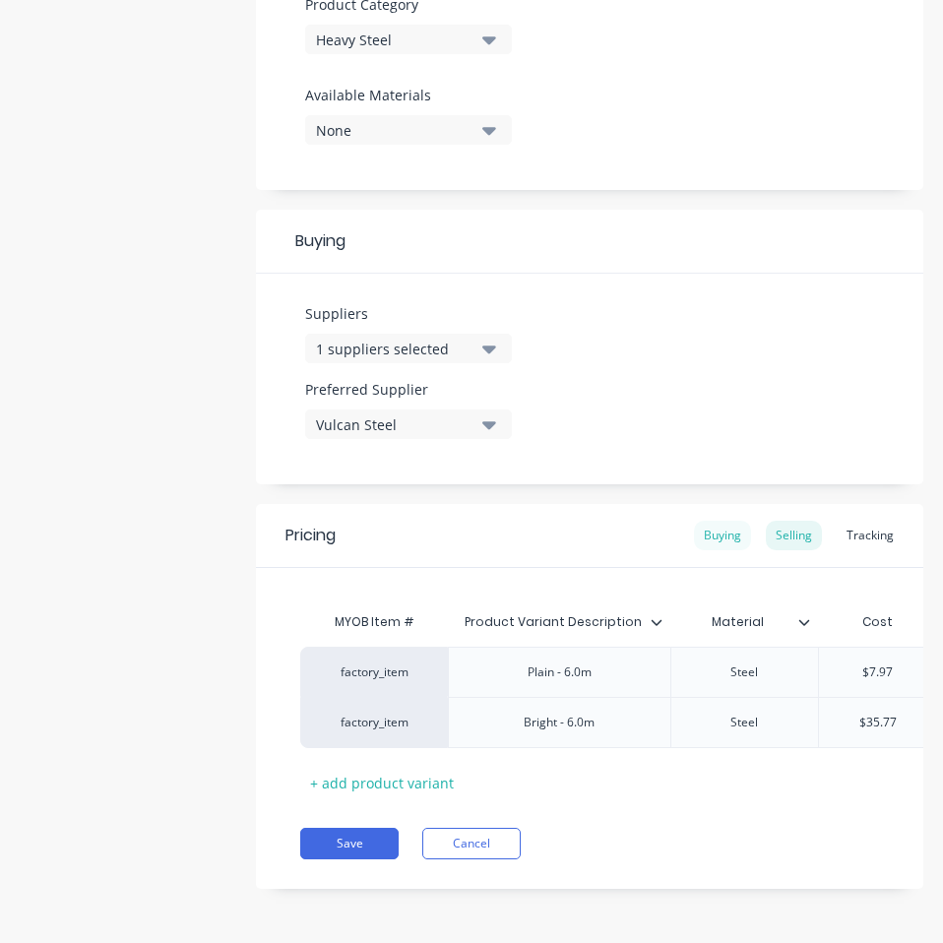
click at [700, 521] on div "Buying" at bounding box center [722, 535] width 57 height 30
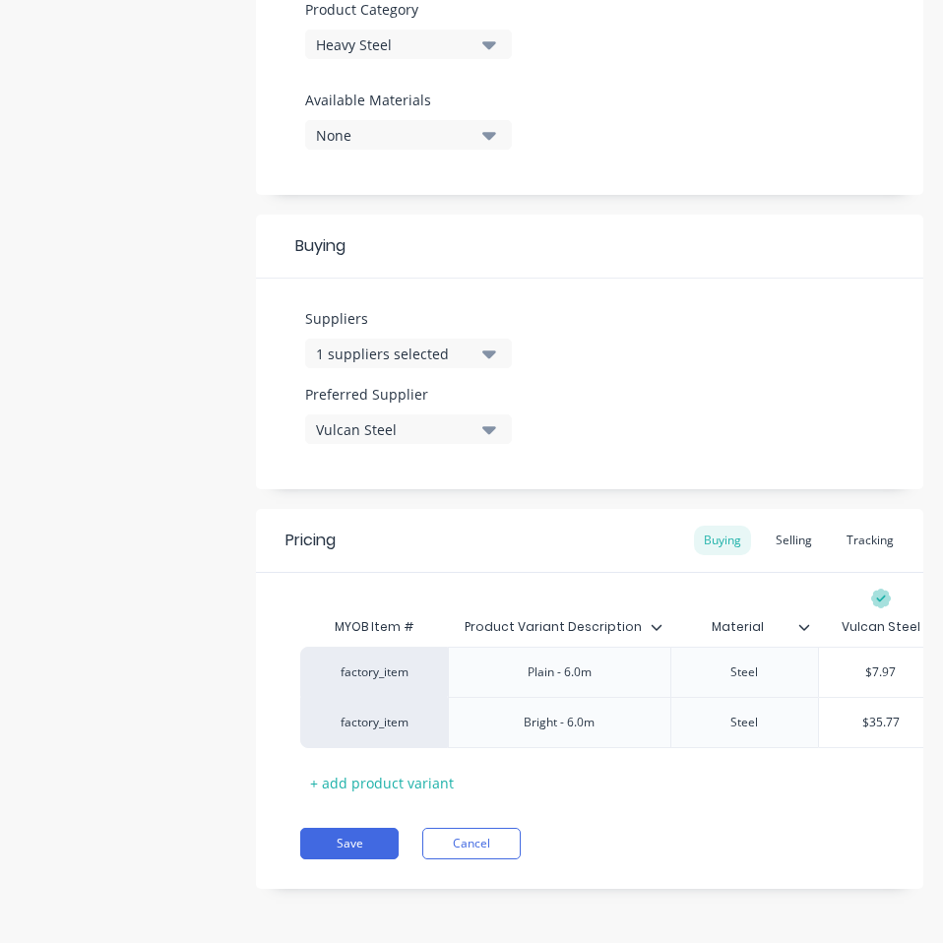
scroll to position [135, 0]
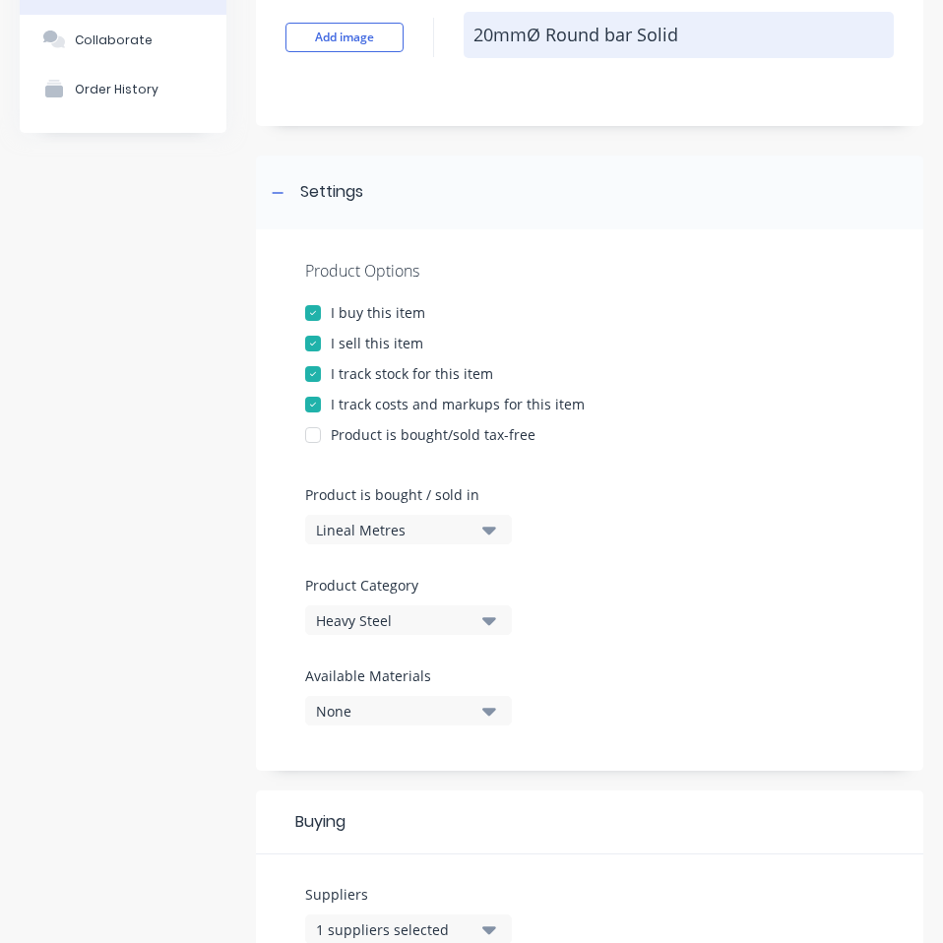
click at [539, 37] on textarea "20mmØ Round bar Solid" at bounding box center [678, 35] width 430 height 46
click at [538, 37] on textarea "20mmØ Round bar Solid" at bounding box center [678, 35] width 430 height 46
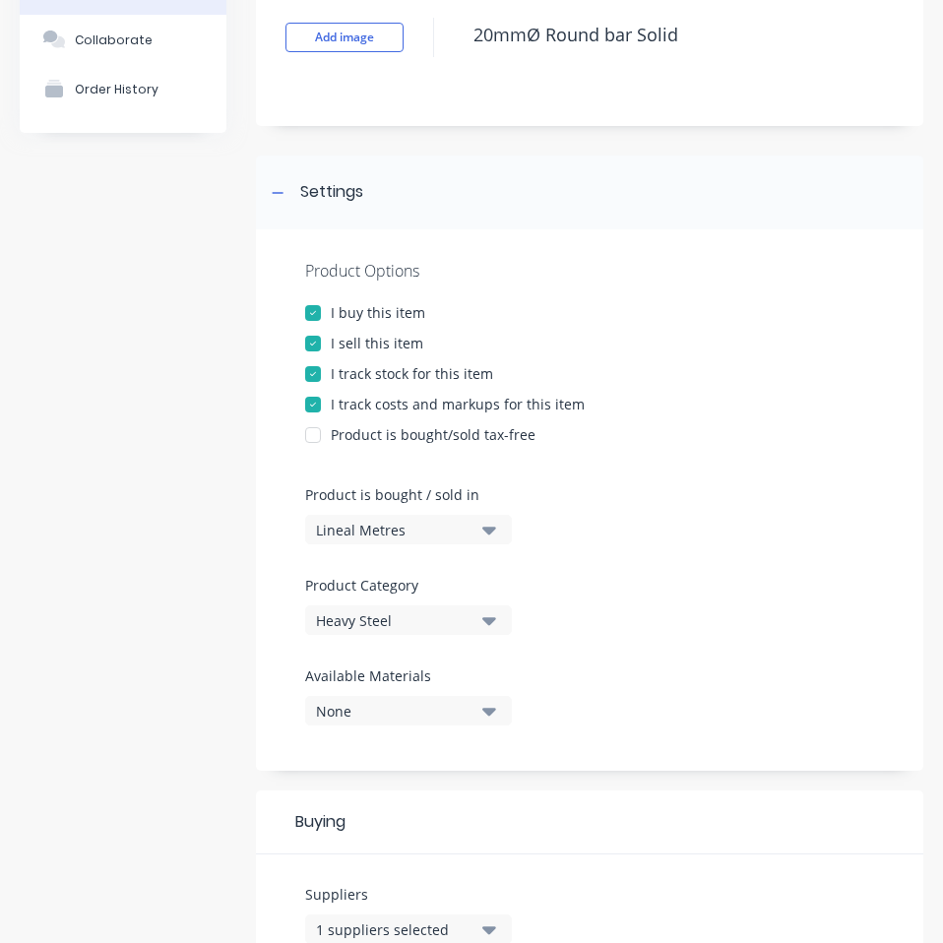
scroll to position [725, 0]
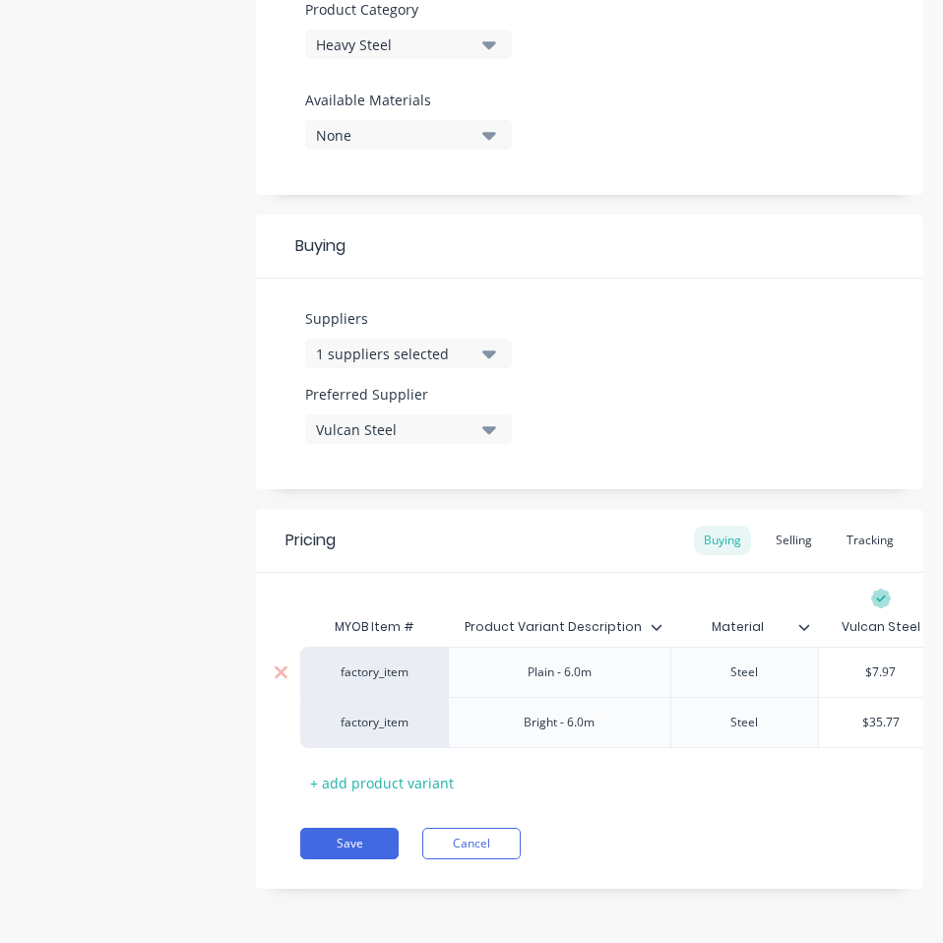
click at [883, 663] on input "$7.97" at bounding box center [881, 672] width 124 height 18
click at [879, 713] on input "$35.77" at bounding box center [881, 722] width 124 height 18
click at [802, 862] on div "Pricing Buying Selling Tracking MYOB Item # Product Variant Description Materia…" at bounding box center [589, 699] width 667 height 380
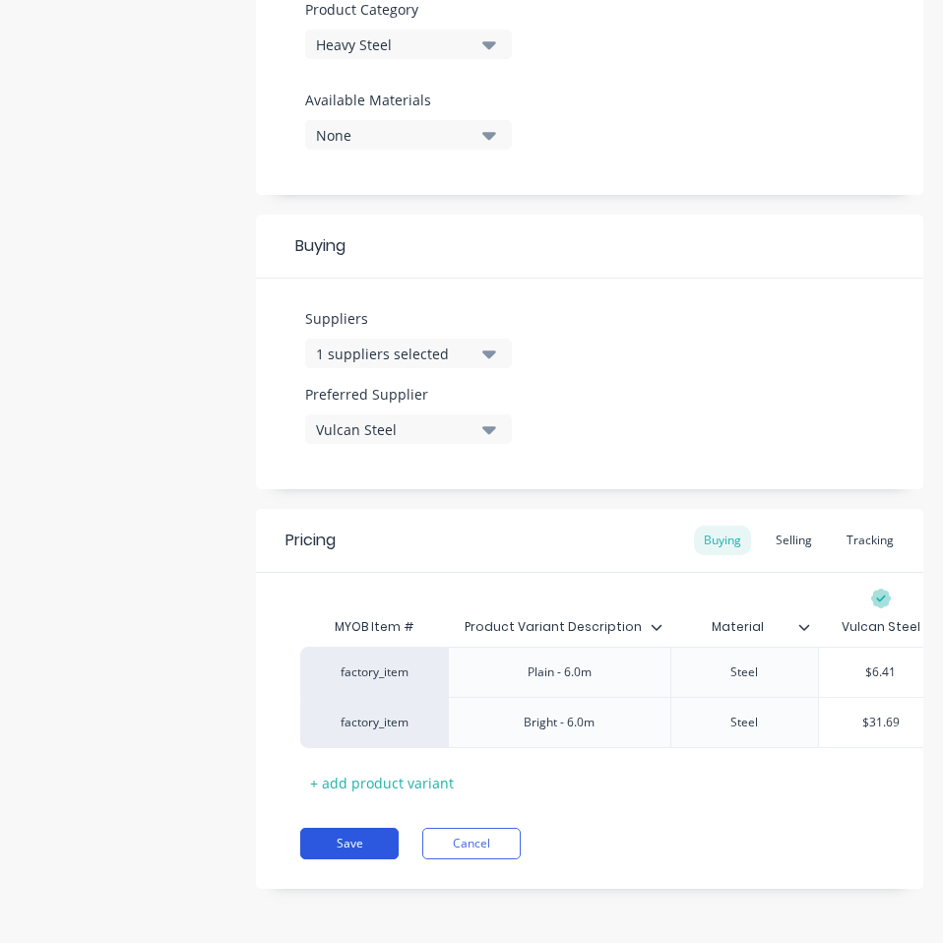
click at [310, 840] on button "Save" at bounding box center [349, 842] width 98 height 31
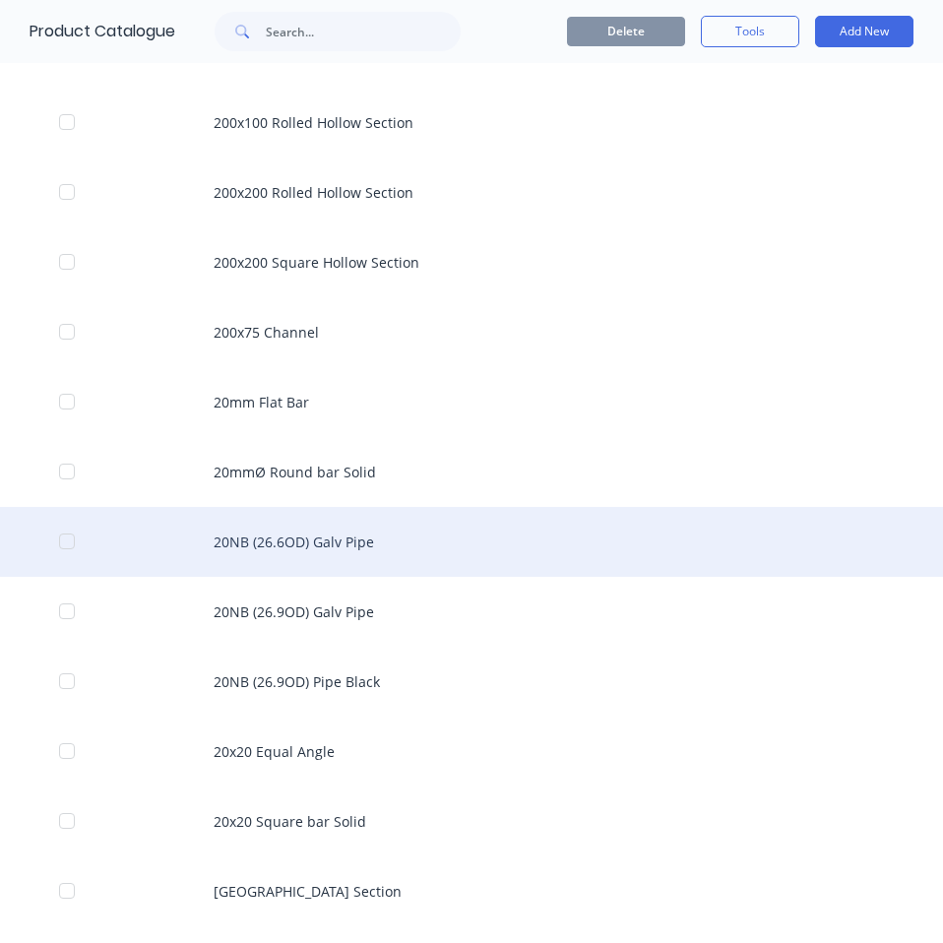
scroll to position [3850, 0]
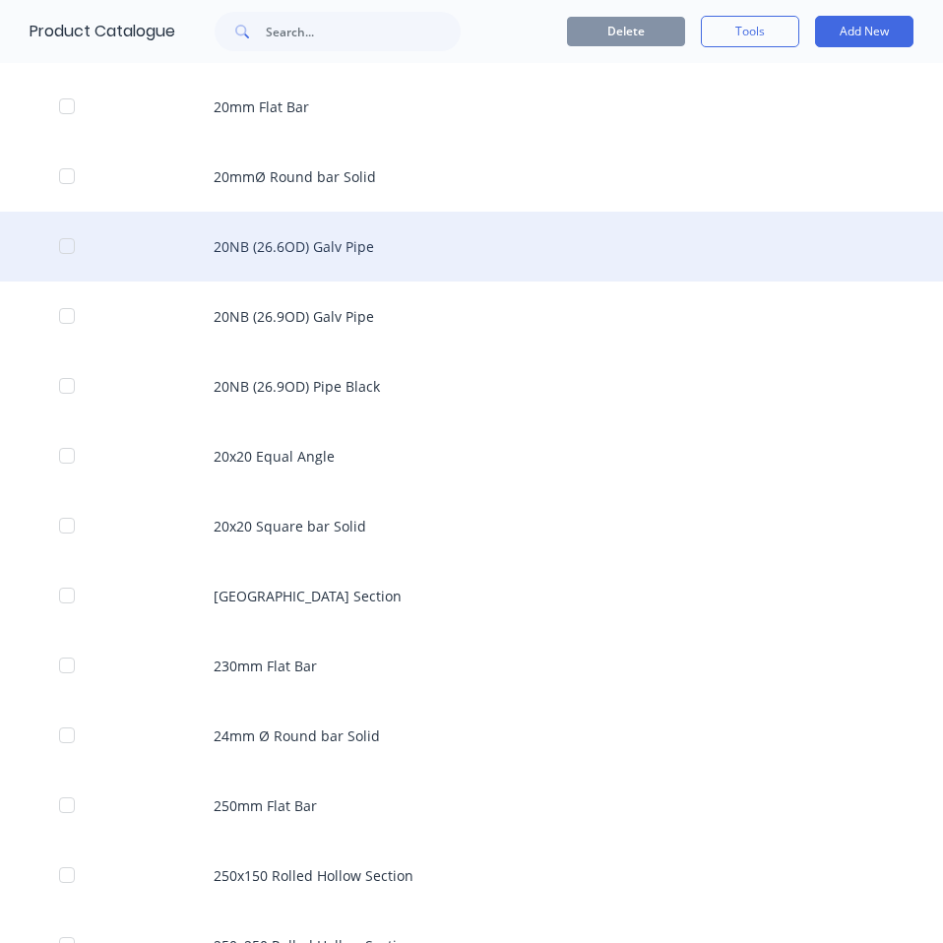
click at [290, 275] on div "20NB (26.6OD) Galv Pipe" at bounding box center [471, 247] width 943 height 70
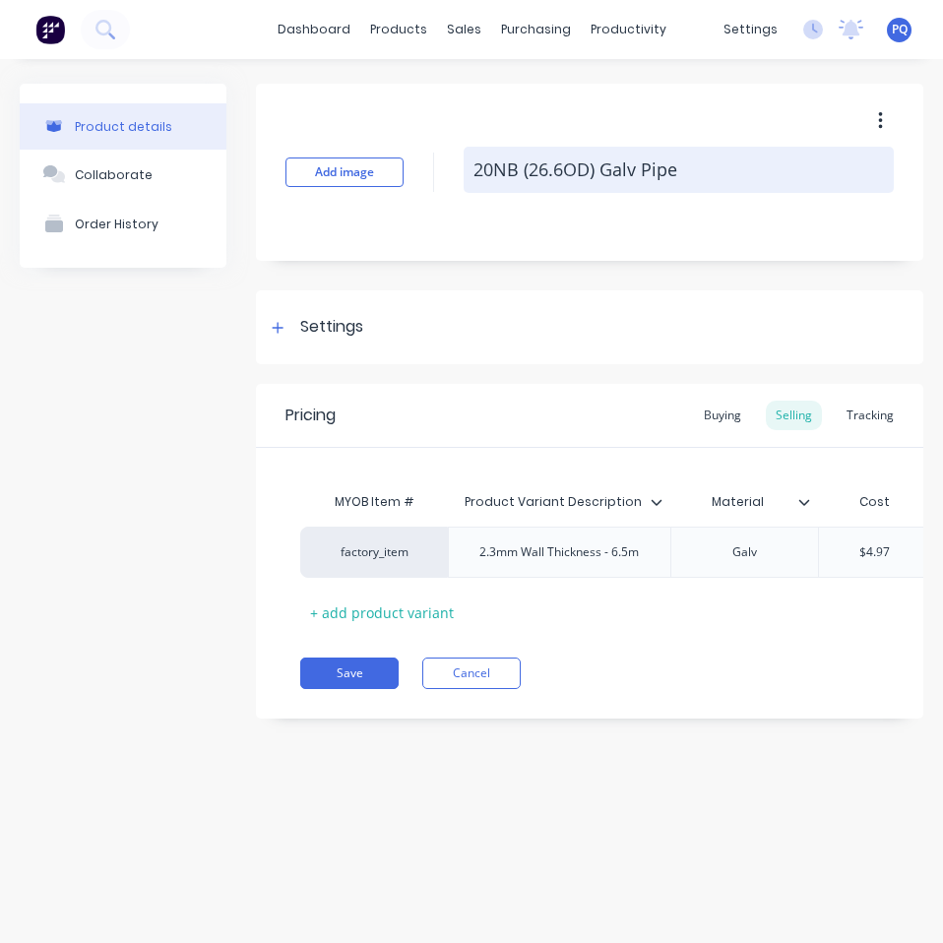
click at [537, 171] on textarea "20NB (26.6OD) Galv Pipe" at bounding box center [678, 170] width 430 height 46
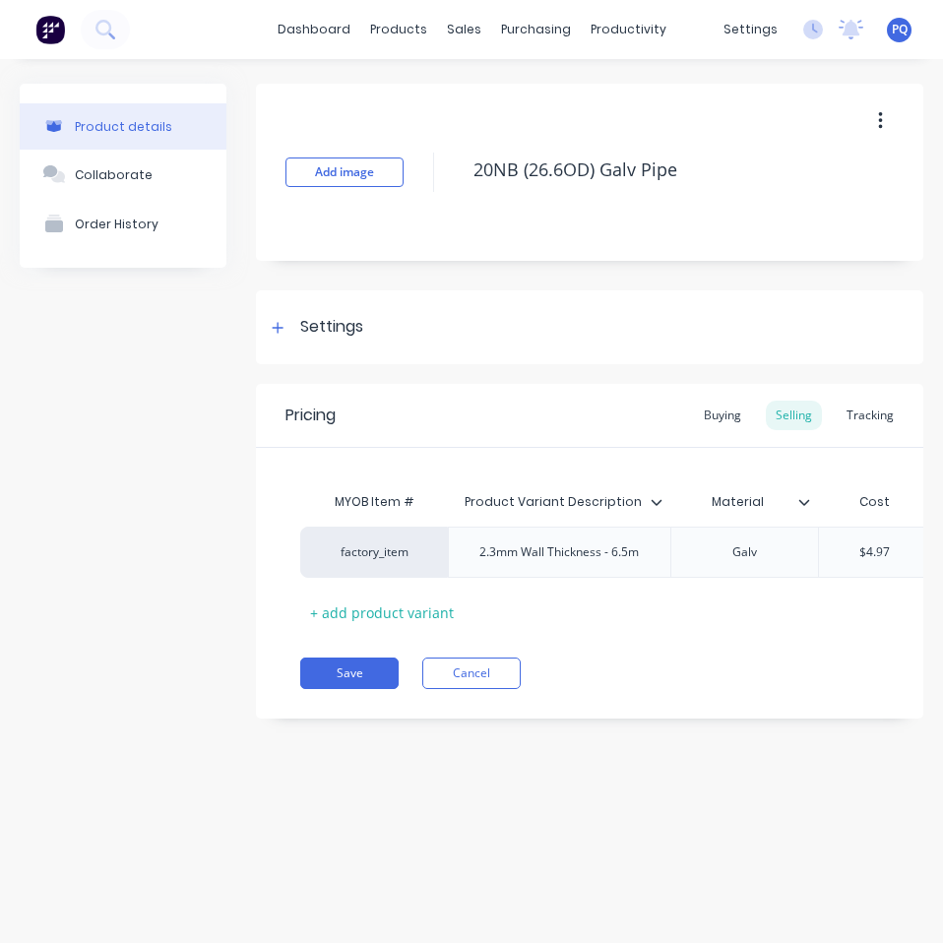
drag, startPoint x: 537, startPoint y: 171, endPoint x: 924, endPoint y: 106, distance: 392.1
click at [539, 171] on textarea "20NB (26.6OD) Galv Pipe" at bounding box center [678, 170] width 430 height 46
click at [371, 323] on div "Settings" at bounding box center [589, 327] width 667 height 74
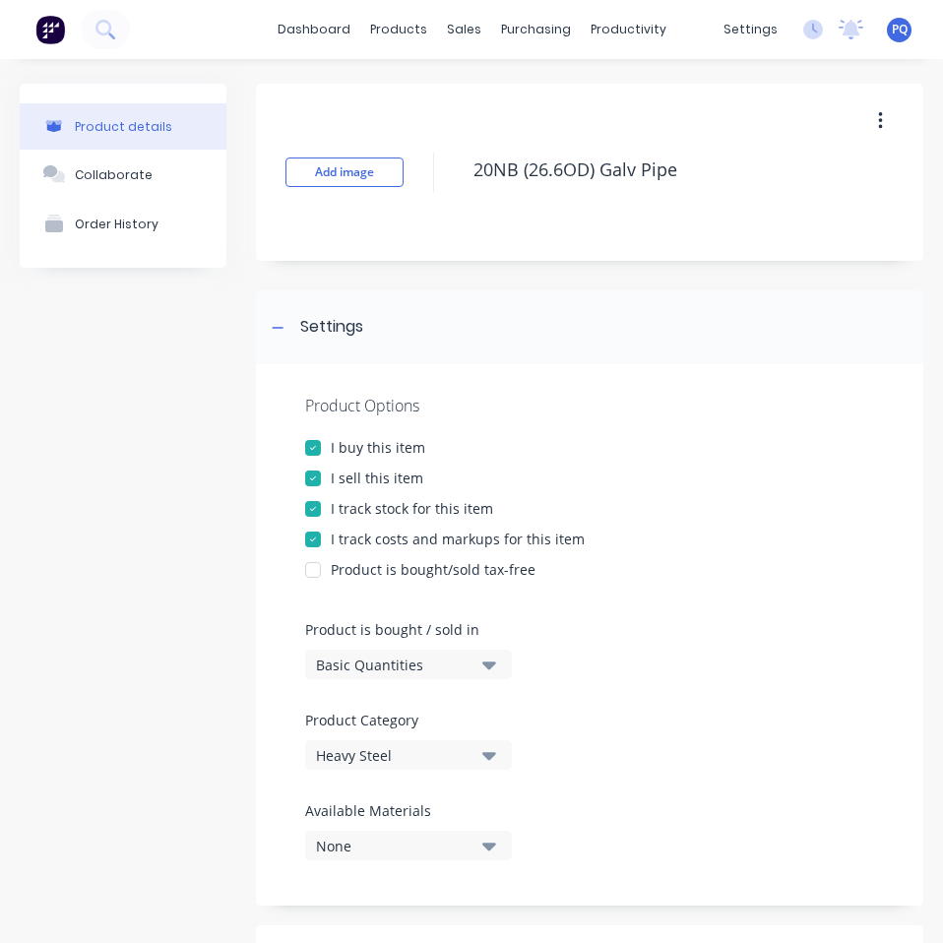
click at [414, 666] on div "Basic Quantities" at bounding box center [394, 664] width 157 height 21
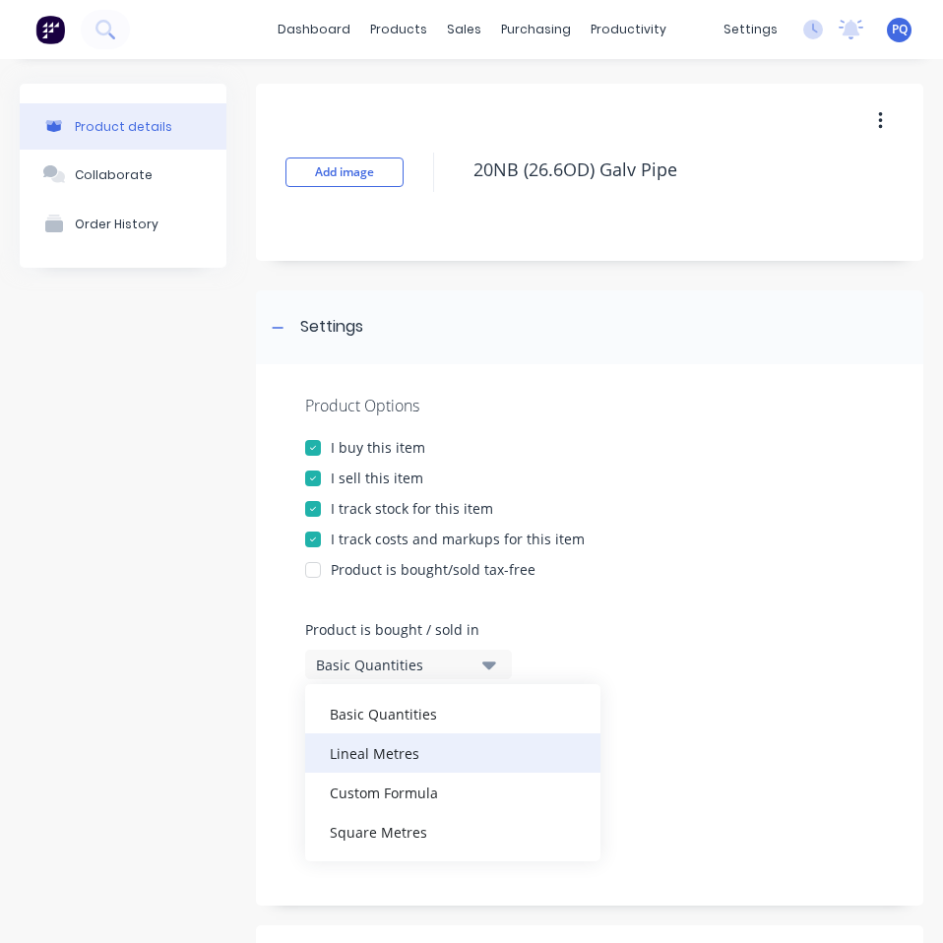
click at [384, 759] on div "Lineal Metres" at bounding box center [452, 752] width 295 height 39
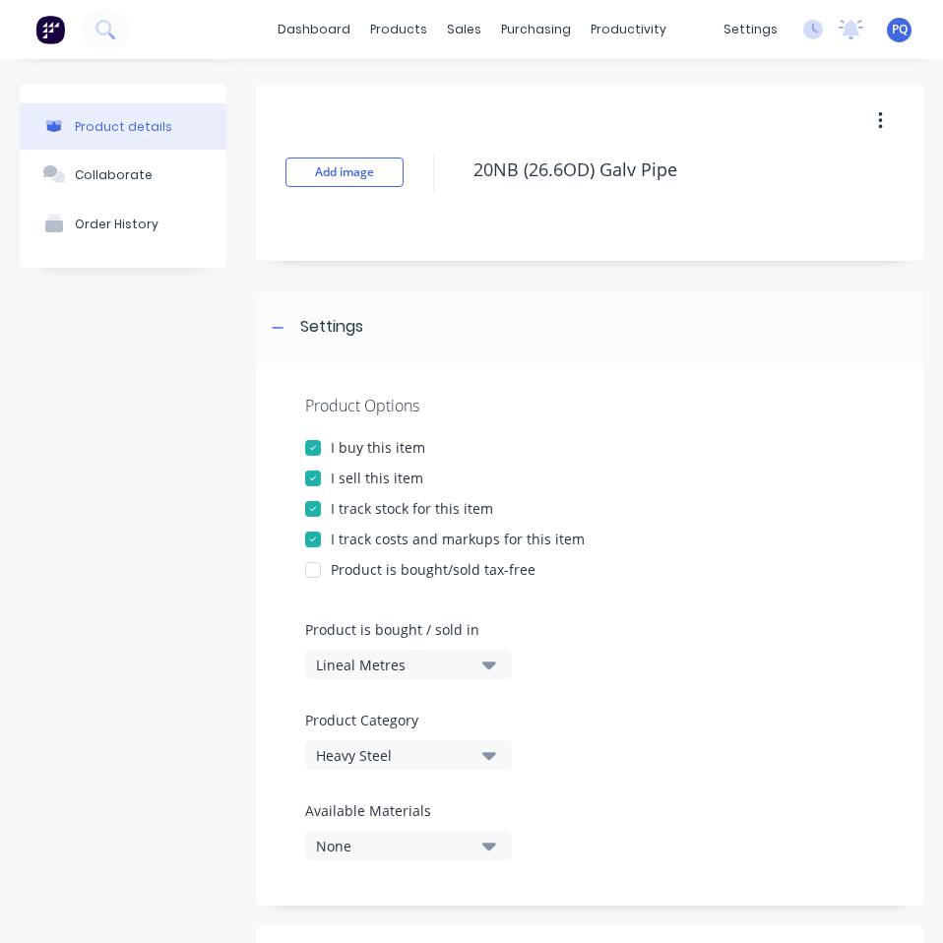
scroll to position [394, 0]
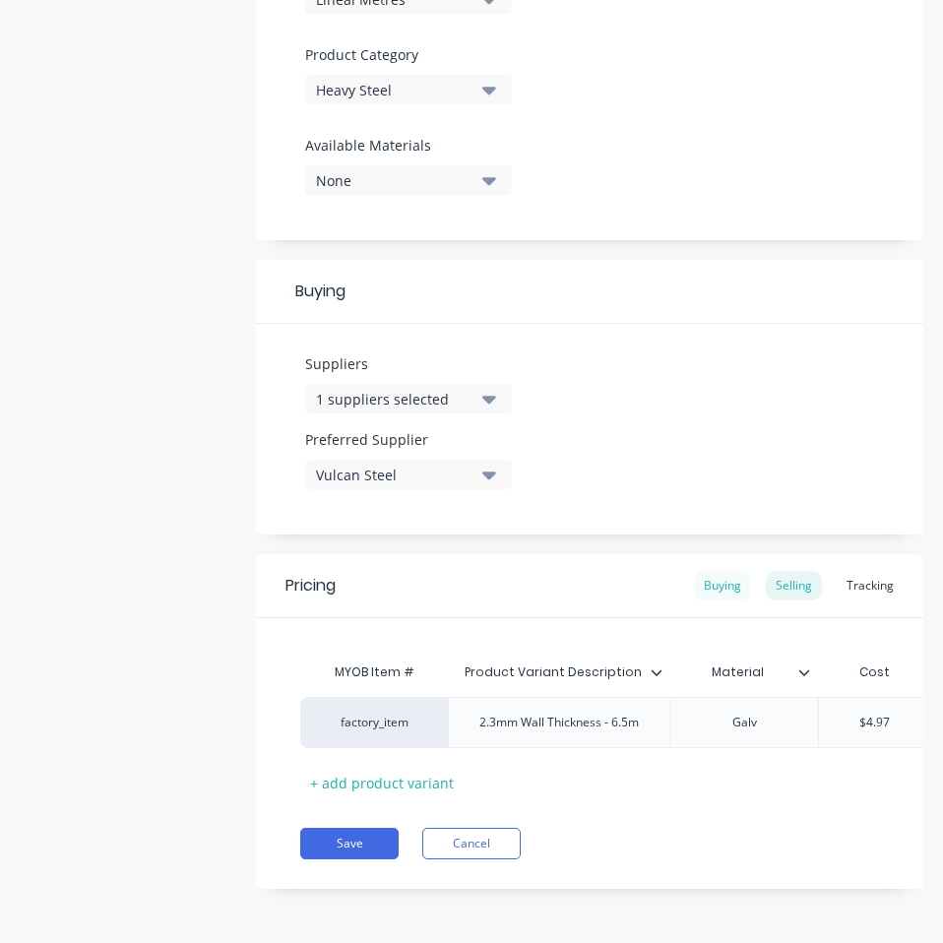
click at [704, 573] on div "Buying" at bounding box center [722, 586] width 57 height 30
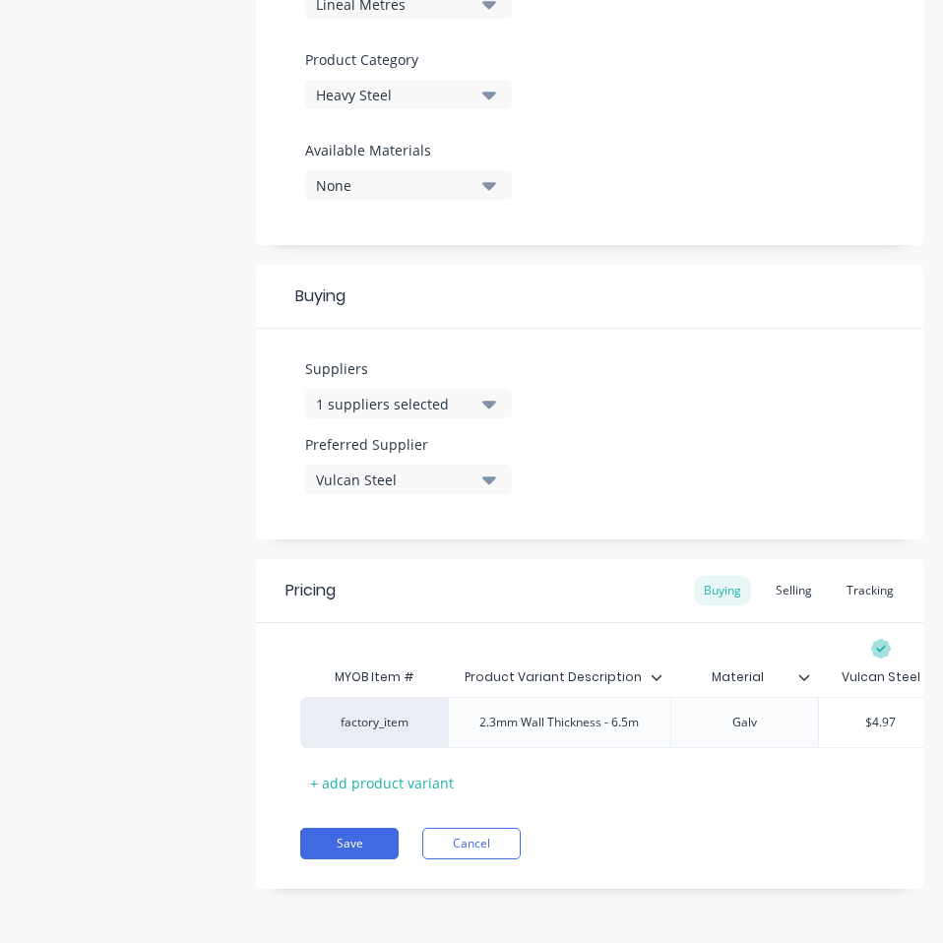
scroll to position [675, 0]
click at [881, 713] on input "$4.97" at bounding box center [881, 722] width 124 height 18
drag, startPoint x: 772, startPoint y: 891, endPoint x: 387, endPoint y: 836, distance: 389.6
click at [771, 891] on div "Add image 20NB (26.6OD) Galv Pipe Settings Product Options I buy this item I se…" at bounding box center [589, 170] width 667 height 1495
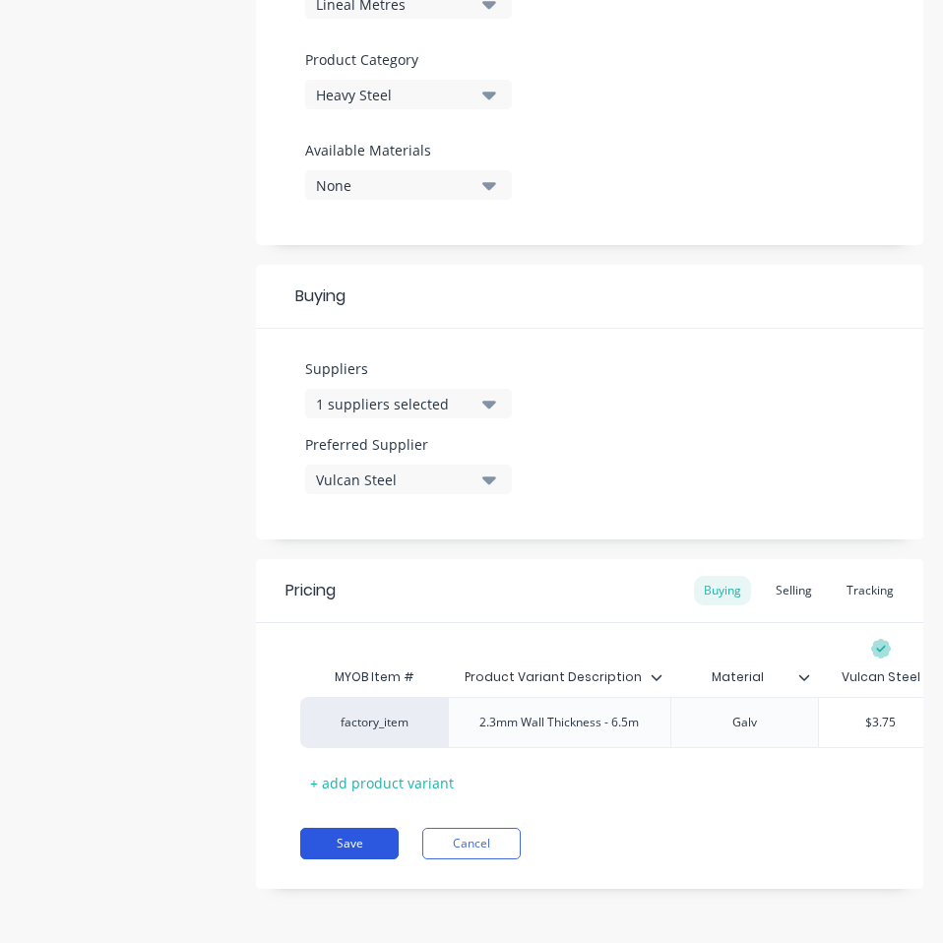
click at [312, 831] on button "Save" at bounding box center [349, 842] width 98 height 31
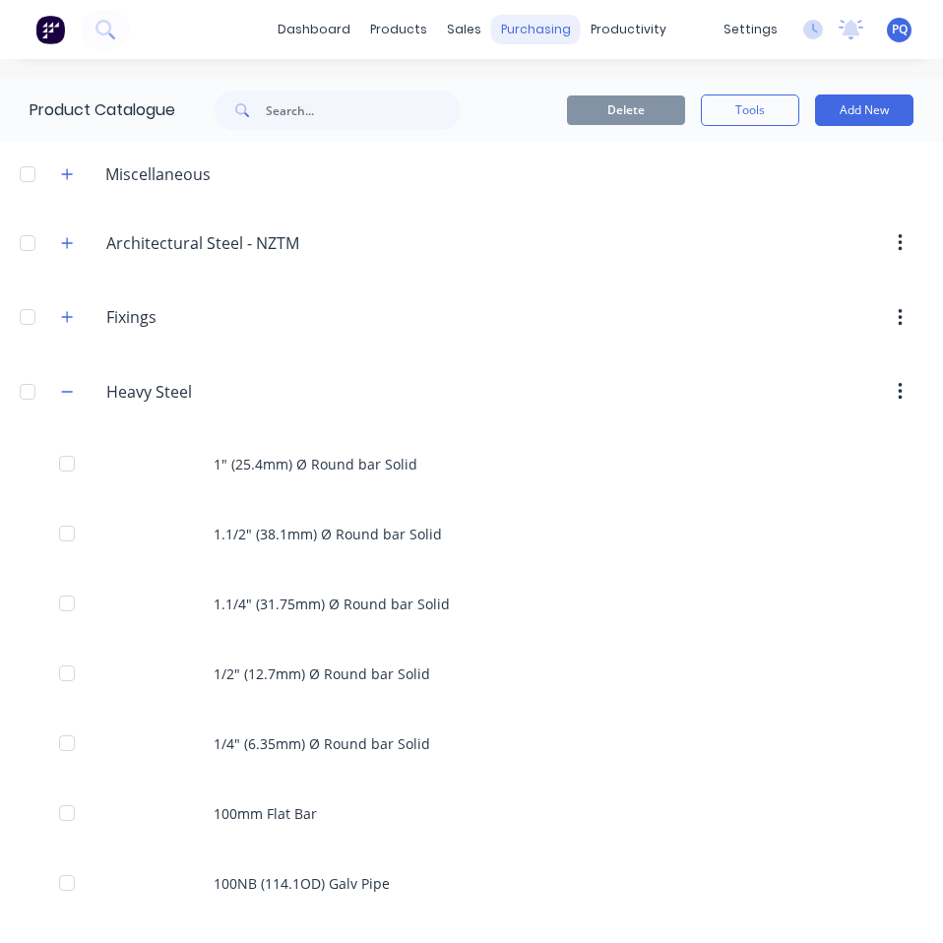
scroll to position [3625, 0]
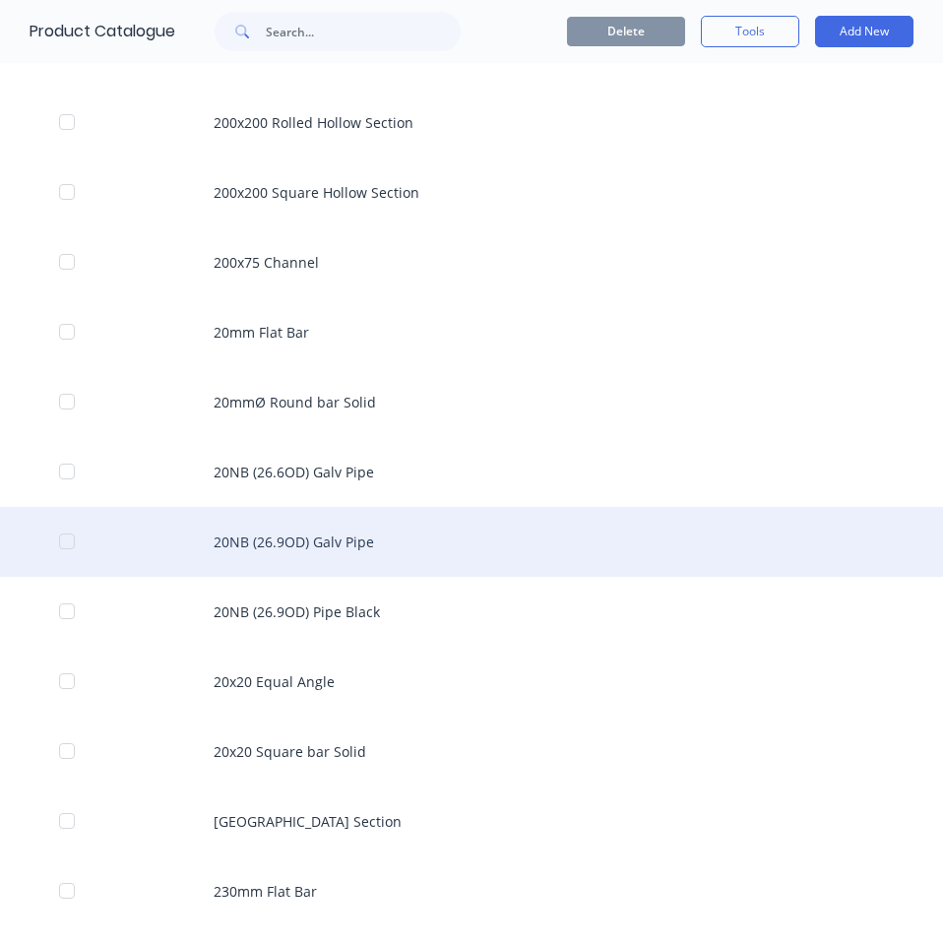
click at [258, 568] on div "20NB (26.9OD) Galv Pipe" at bounding box center [471, 542] width 943 height 70
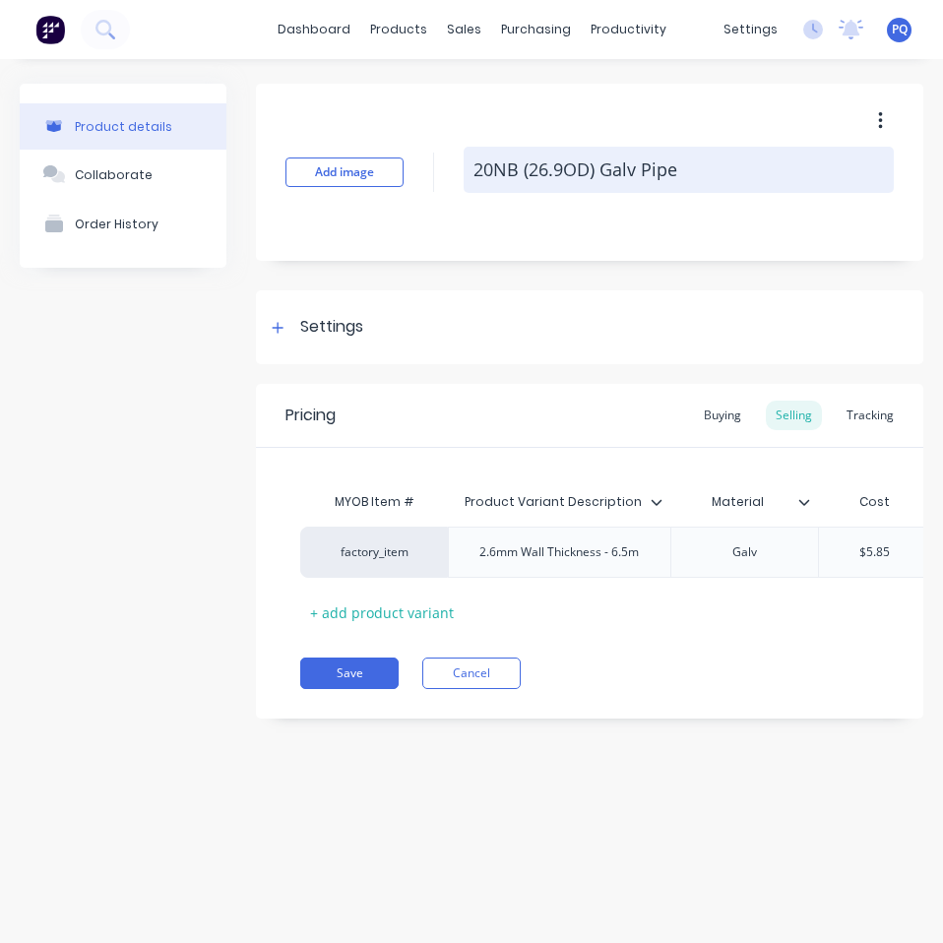
click at [560, 171] on textarea "20NB (26.9OD) Galv Pipe" at bounding box center [678, 170] width 430 height 46
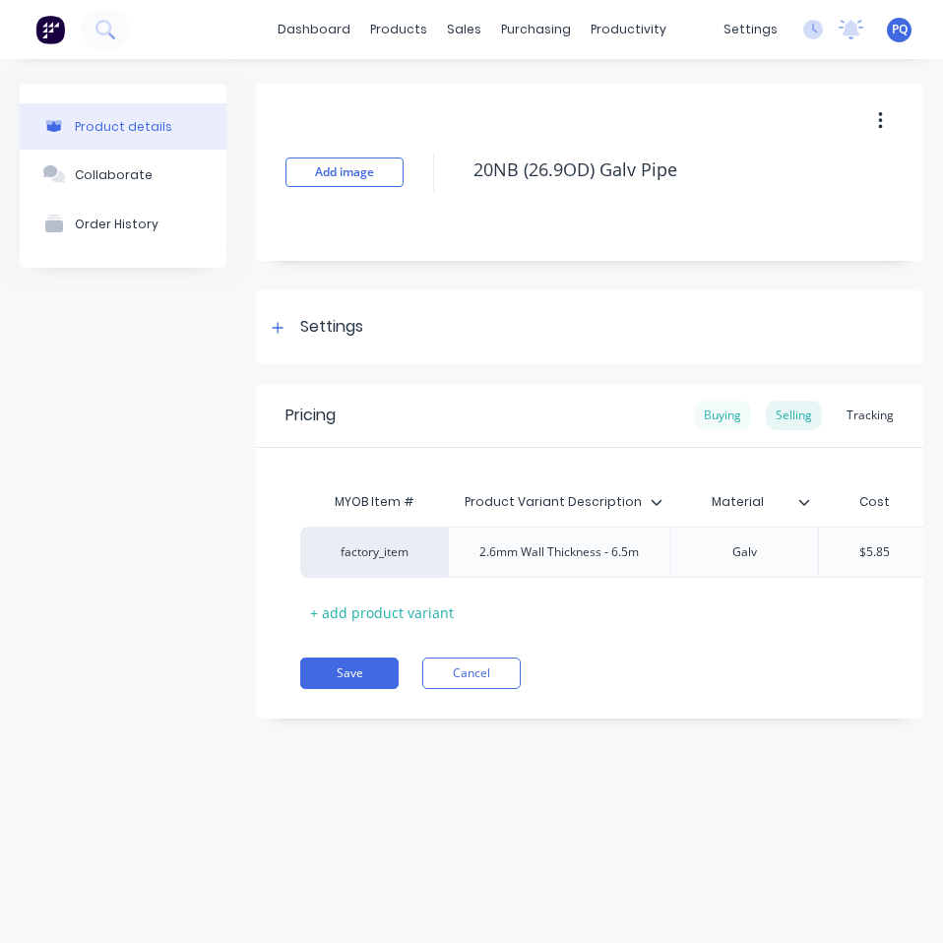
click at [727, 415] on div "Buying" at bounding box center [722, 415] width 57 height 30
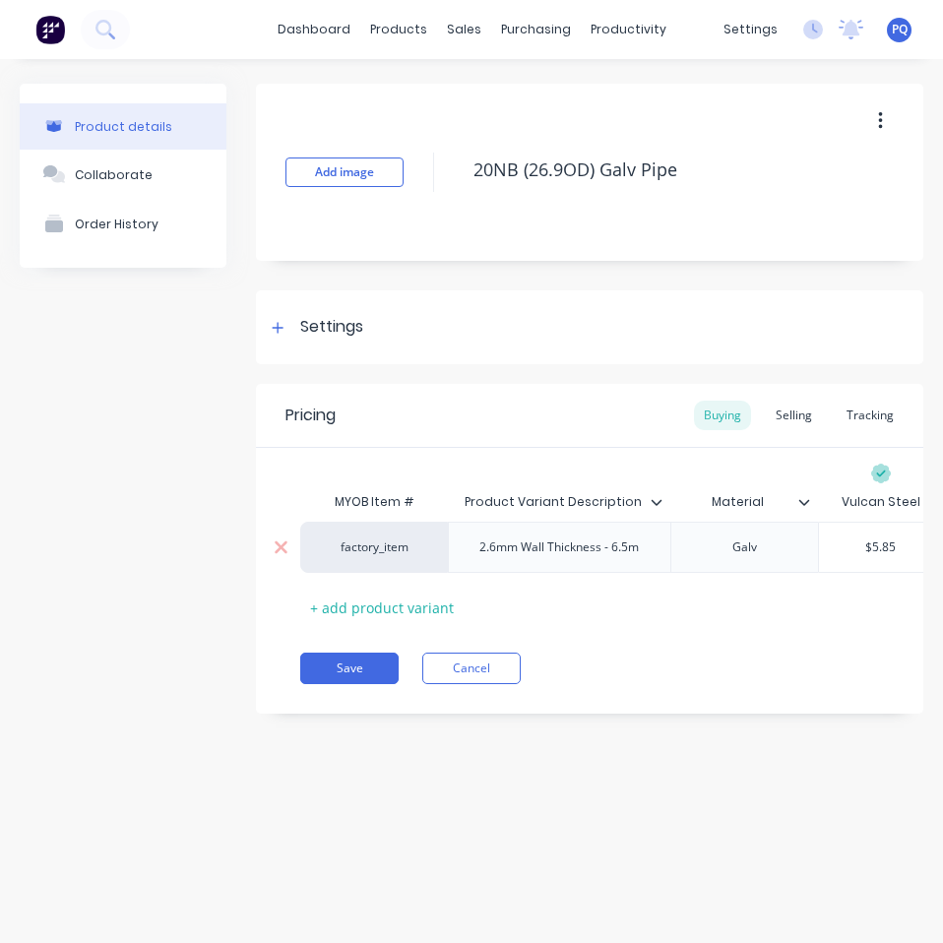
click at [868, 544] on input "$5.85" at bounding box center [881, 547] width 124 height 18
click
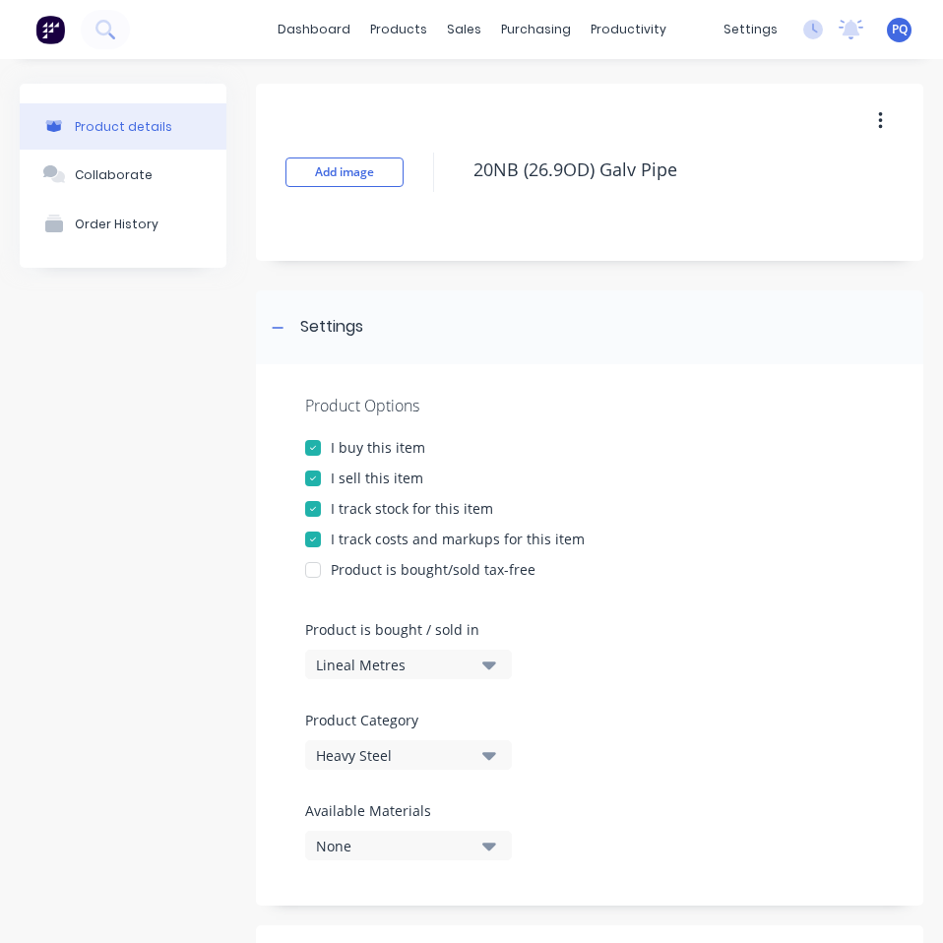
scroll to position [675, 0]
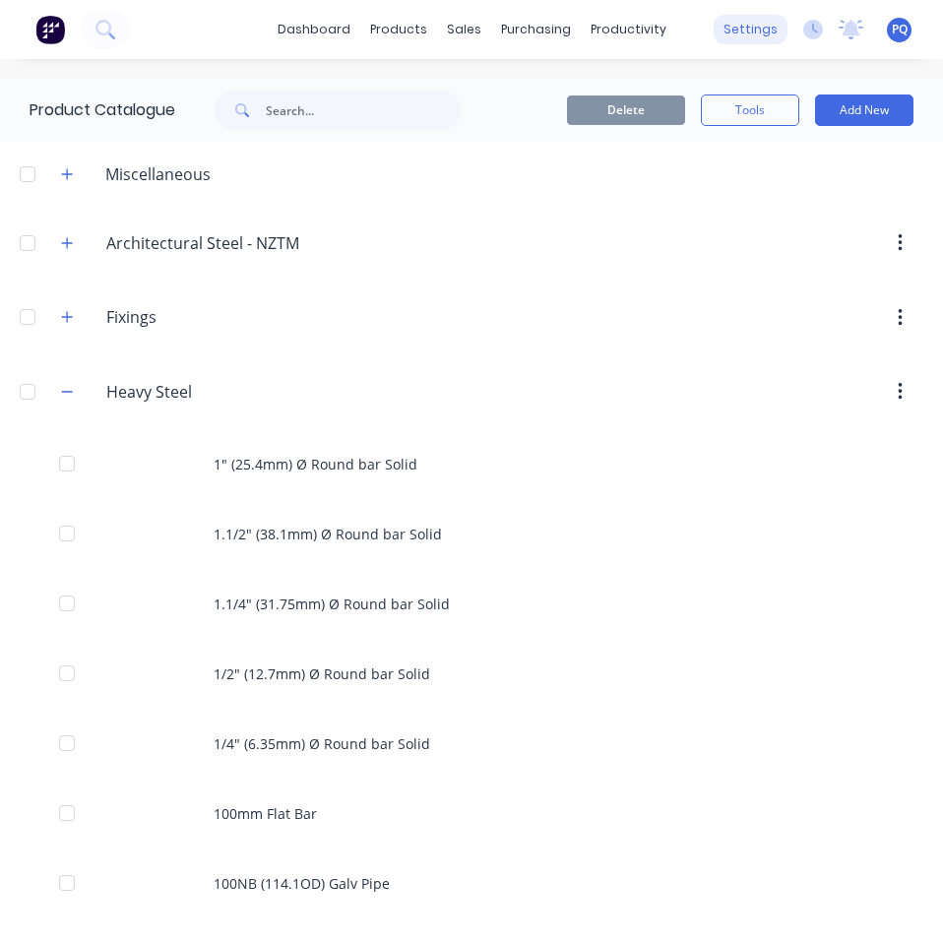
scroll to position [3694, 0]
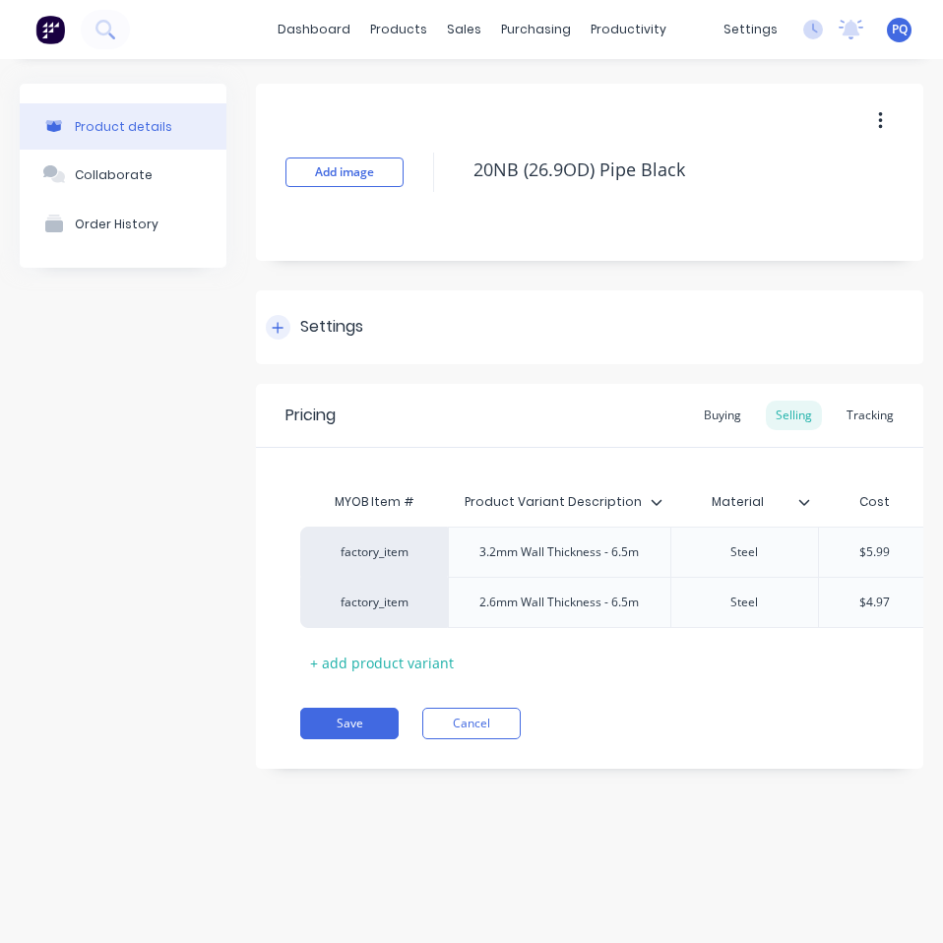
click at [279, 319] on div at bounding box center [278, 327] width 25 height 25
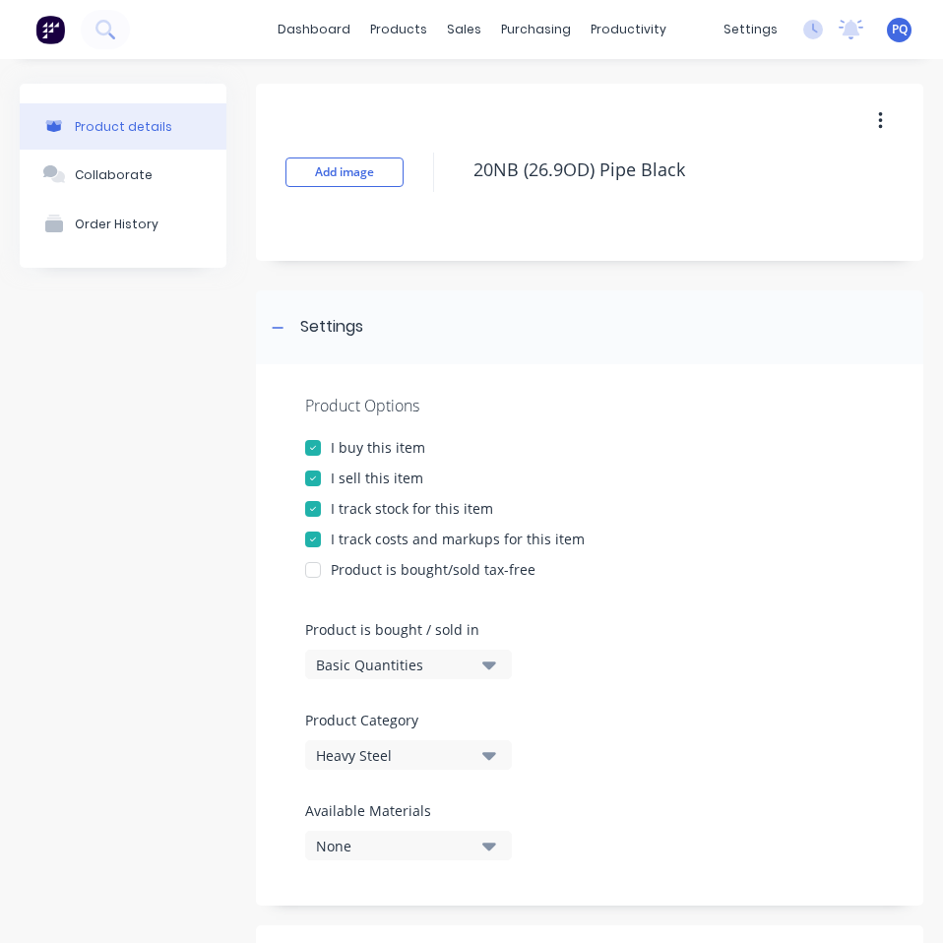
drag, startPoint x: 402, startPoint y: 637, endPoint x: 400, endPoint y: 654, distance: 17.8
click at [401, 638] on label "Product is bought / sold in" at bounding box center [403, 629] width 197 height 21
click at [400, 654] on div "Basic Quantities" at bounding box center [394, 664] width 157 height 21
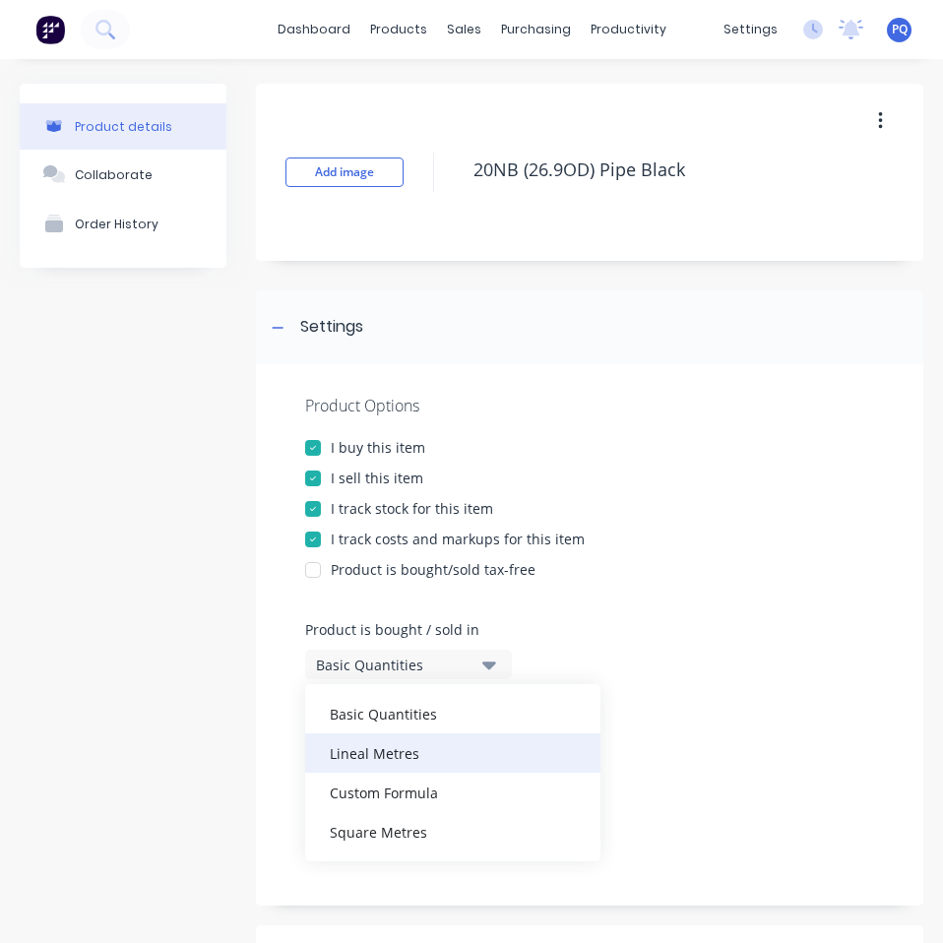
click at [420, 737] on div "Lineal Metres" at bounding box center [452, 752] width 295 height 39
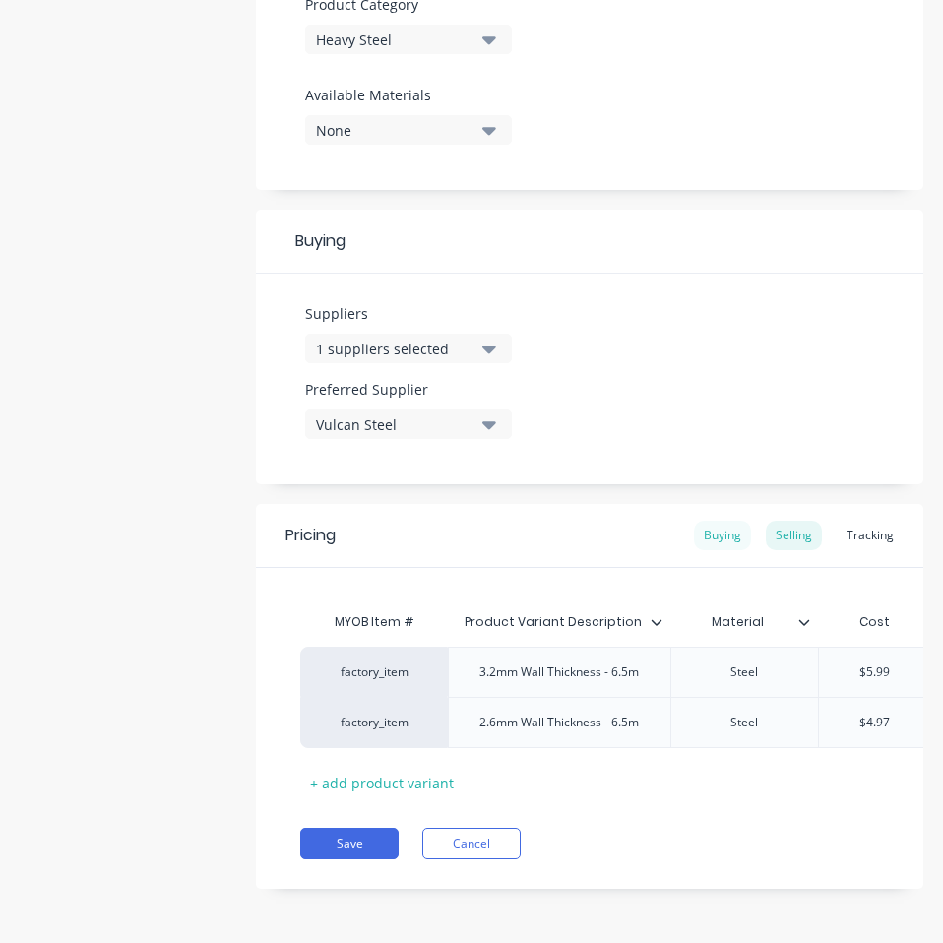
click at [702, 520] on div "Buying" at bounding box center [722, 535] width 57 height 30
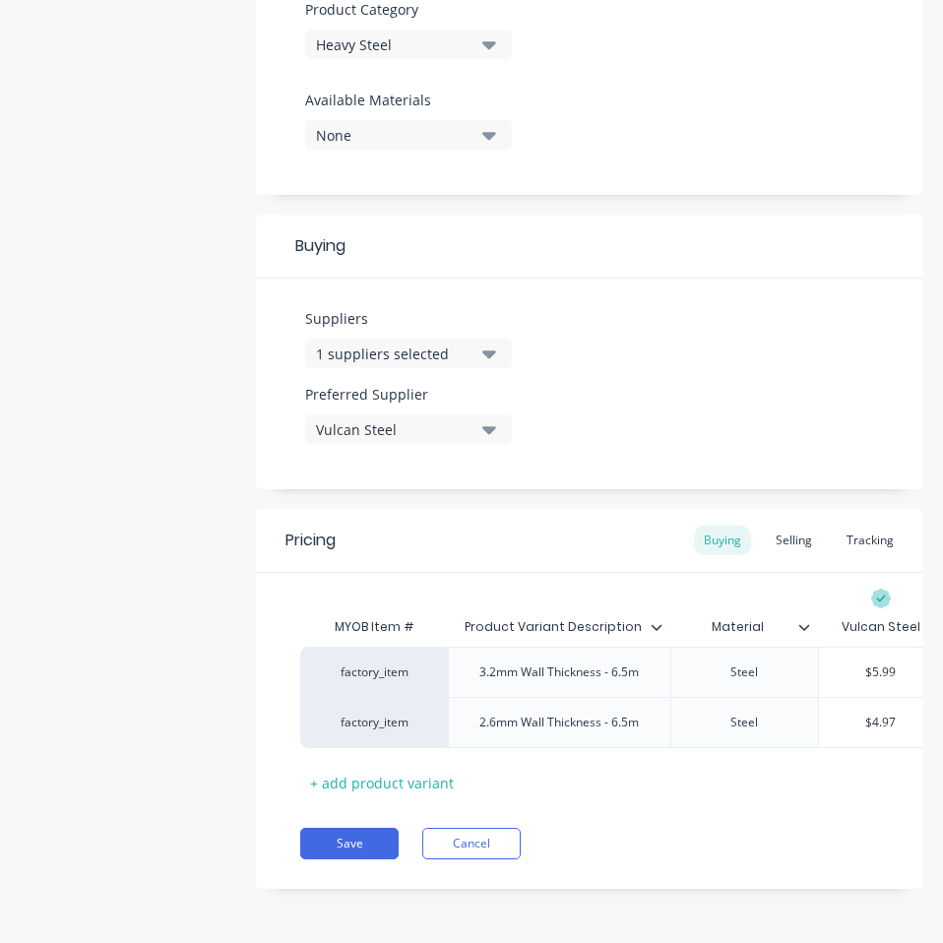
scroll to position [725, 0]
click at [886, 663] on input "$5.99" at bounding box center [881, 672] width 124 height 18
click at [877, 713] on input "$4.97" at bounding box center [881, 722] width 124 height 18
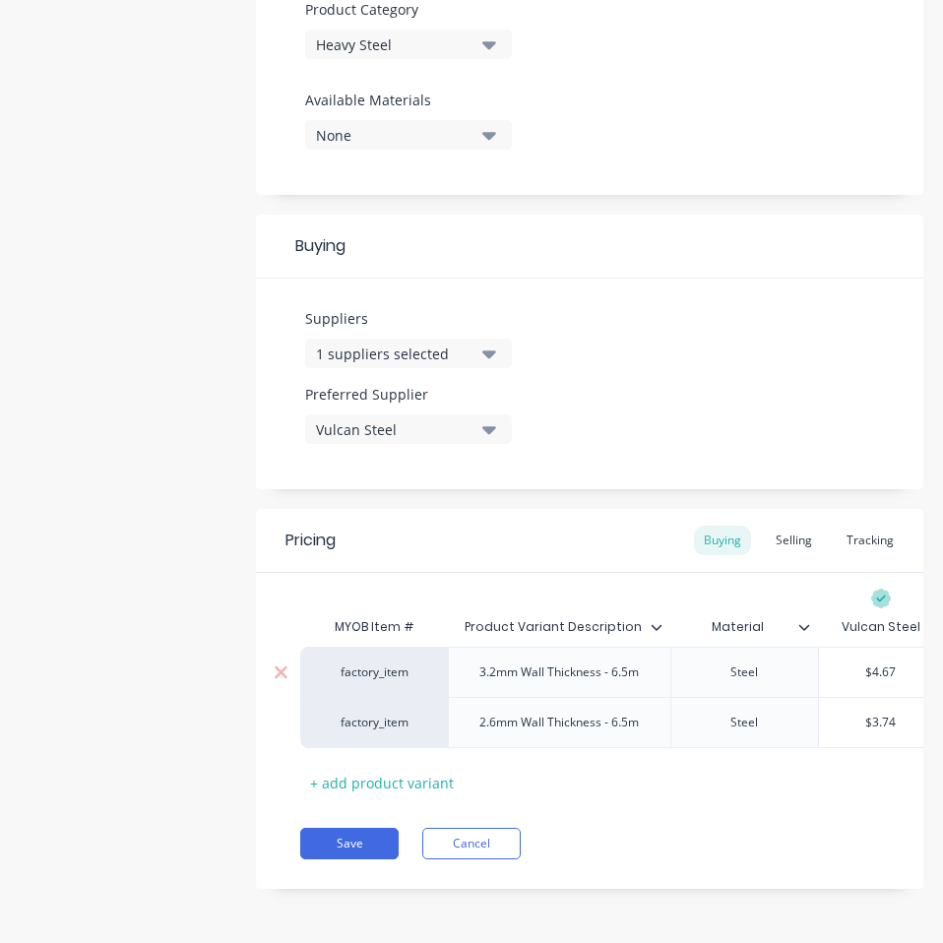
drag, startPoint x: 347, startPoint y: 835, endPoint x: 621, endPoint y: 652, distance: 329.1
click at [346, 835] on button "Save" at bounding box center [349, 842] width 98 height 31
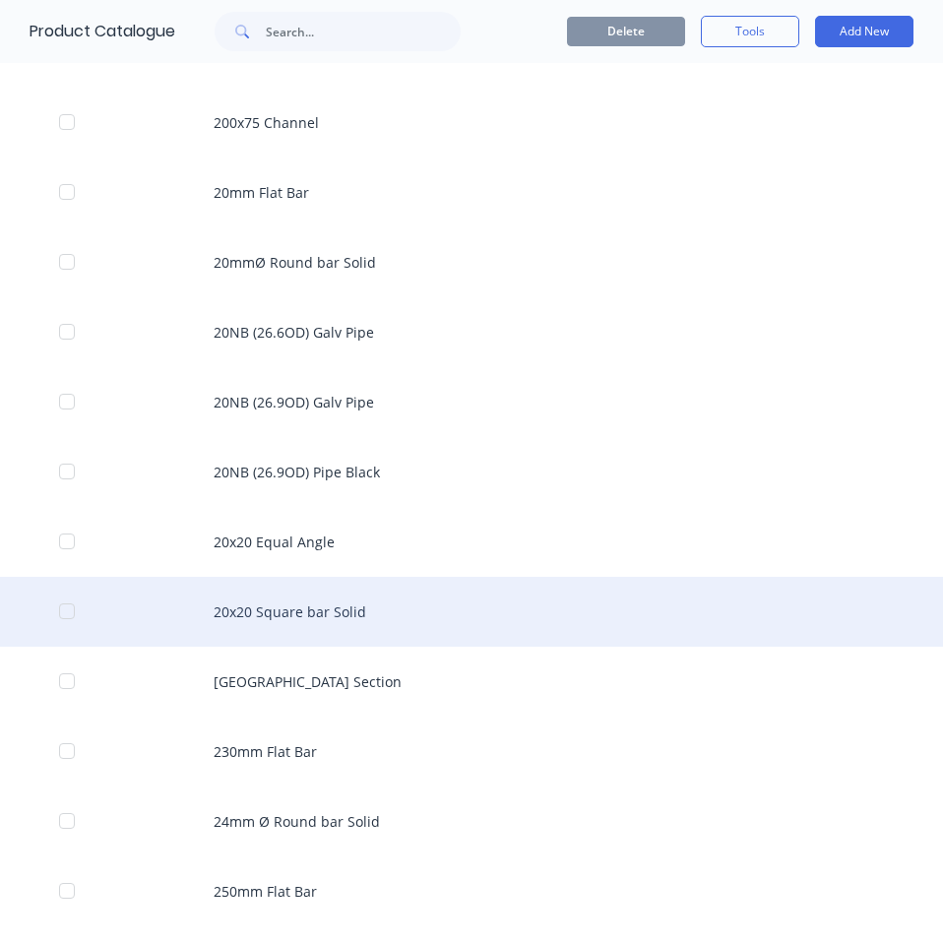
scroll to position [3961, 0]
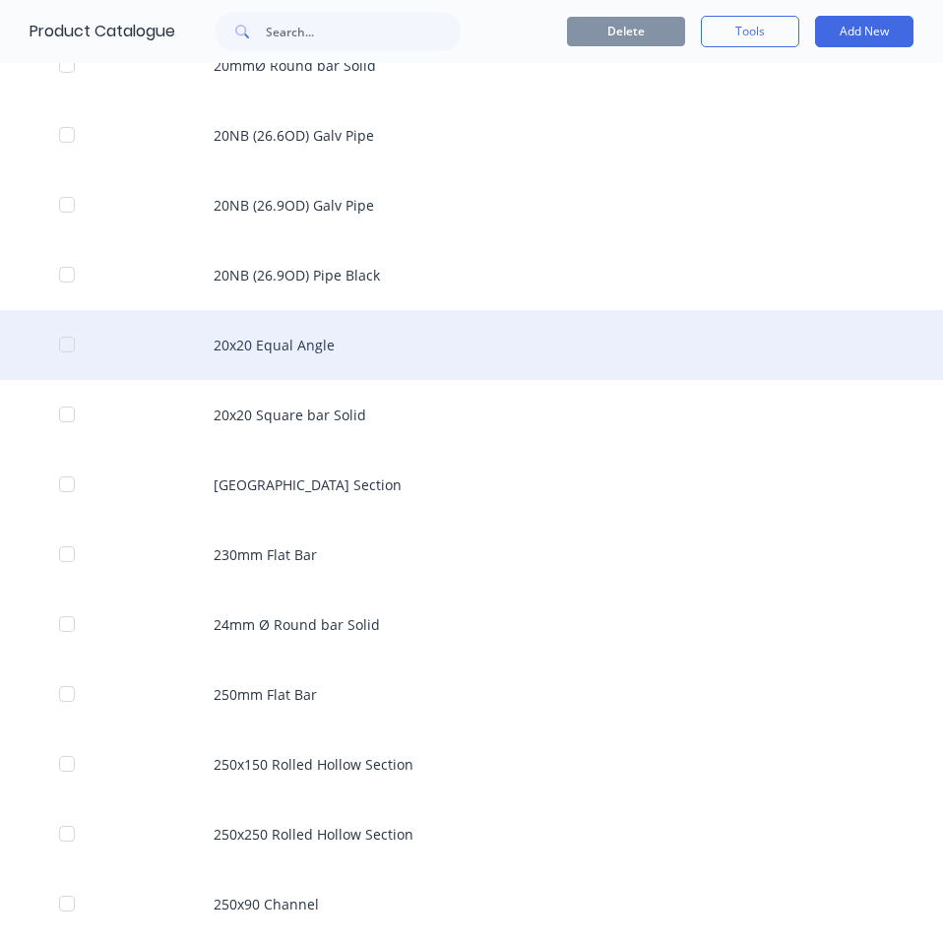
click at [390, 347] on div "20x20 Equal Angle" at bounding box center [471, 345] width 943 height 70
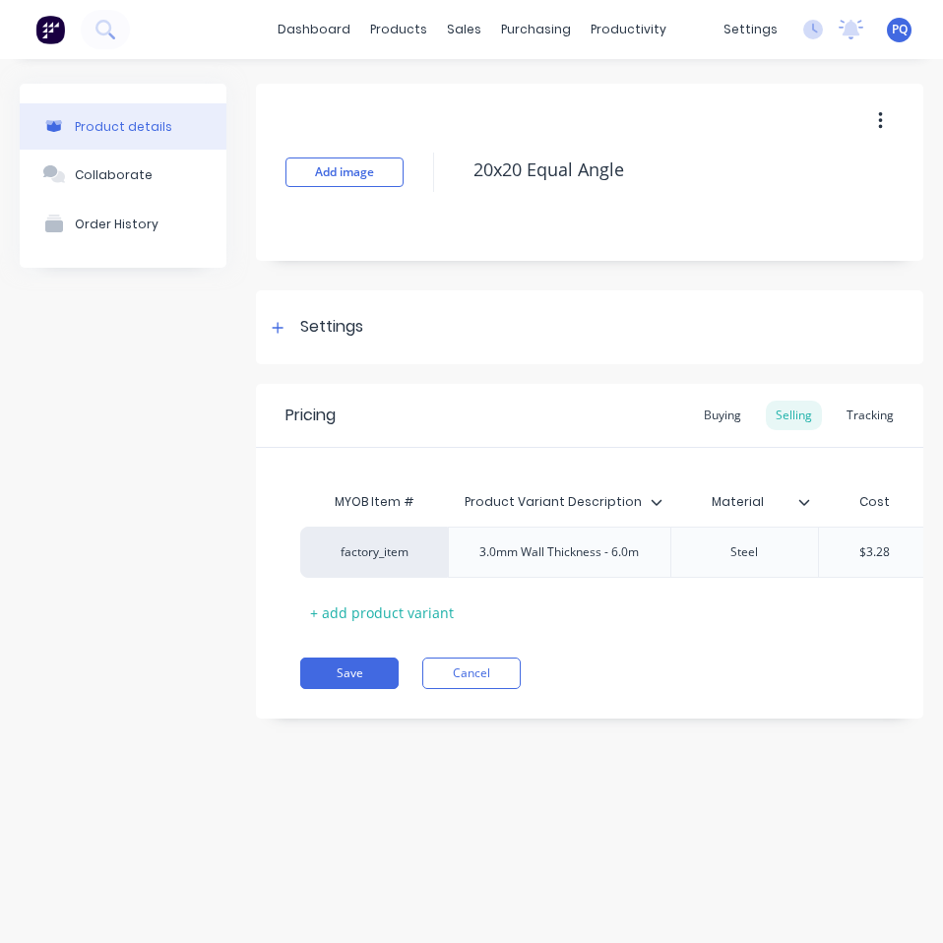
drag, startPoint x: 652, startPoint y: 158, endPoint x: 939, endPoint y: 160, distance: 286.3
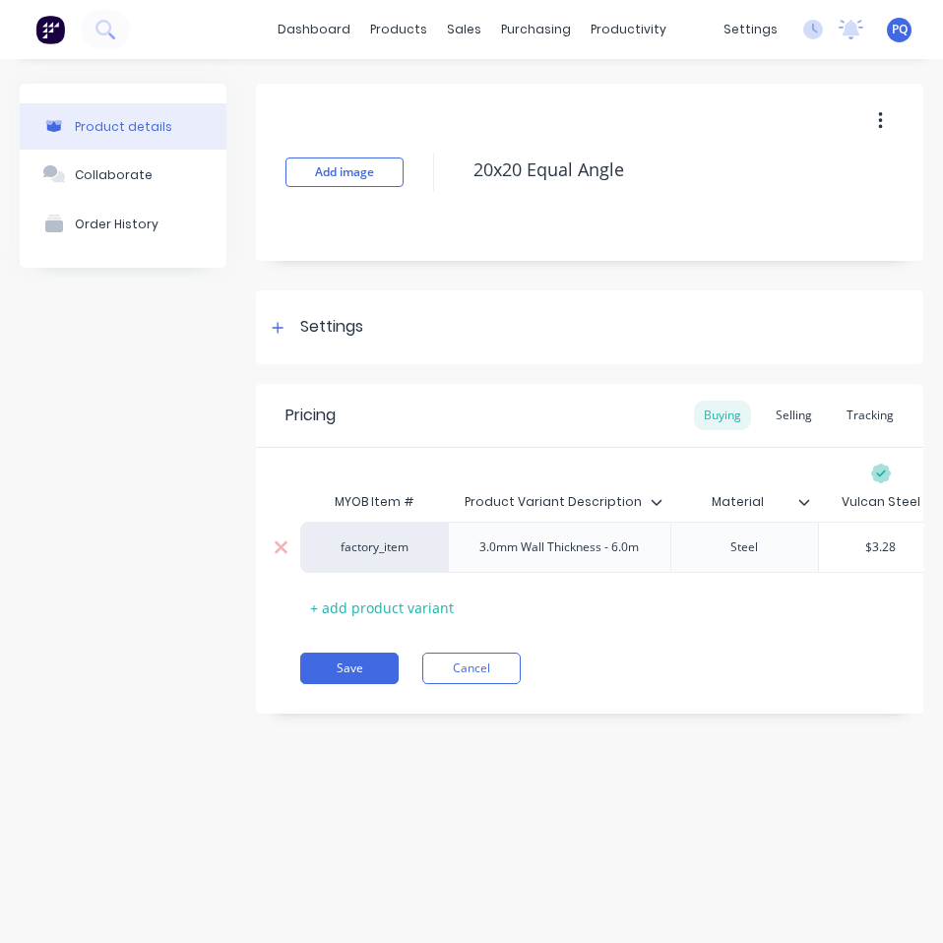
scroll to position [0, 20]
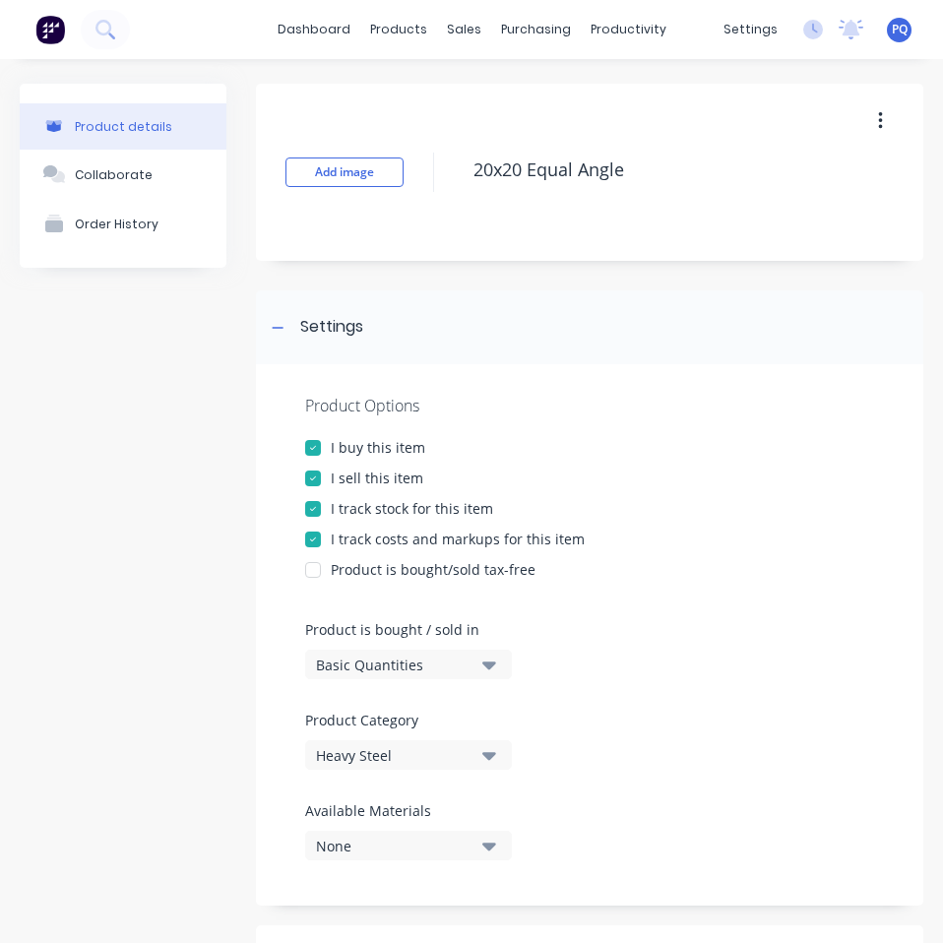
drag, startPoint x: 401, startPoint y: 666, endPoint x: 403, endPoint y: 682, distance: 15.9
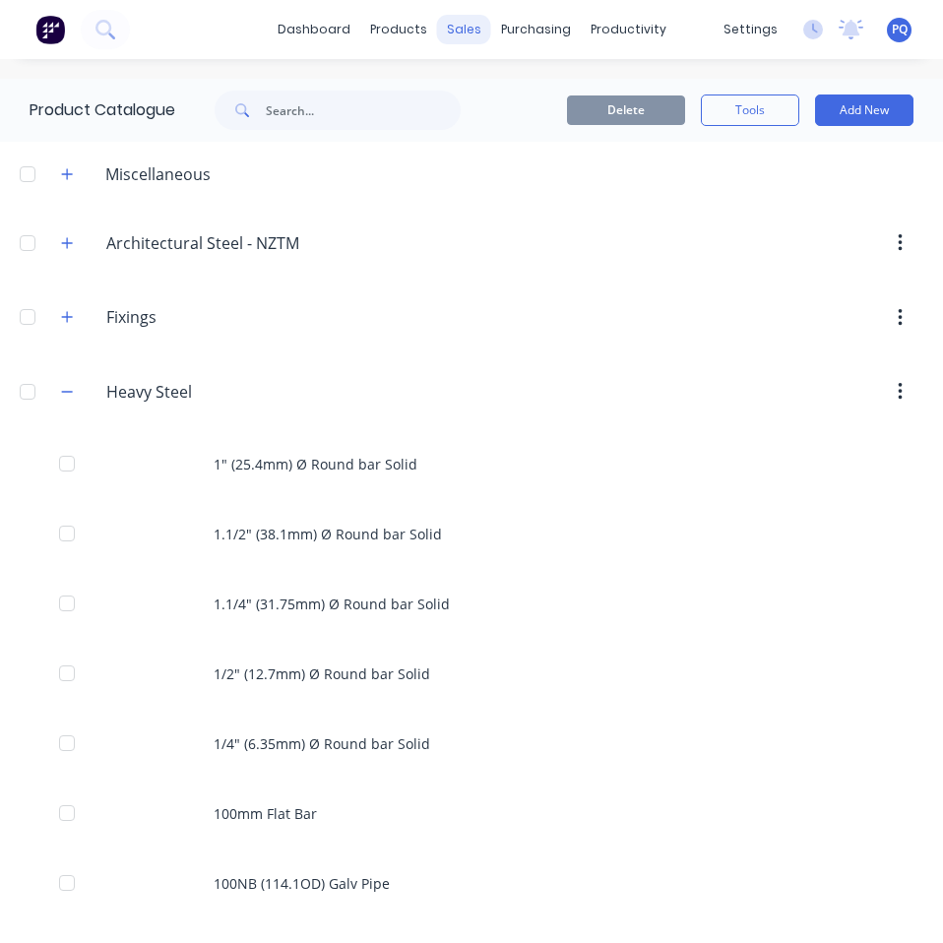
scroll to position [3834, 0]
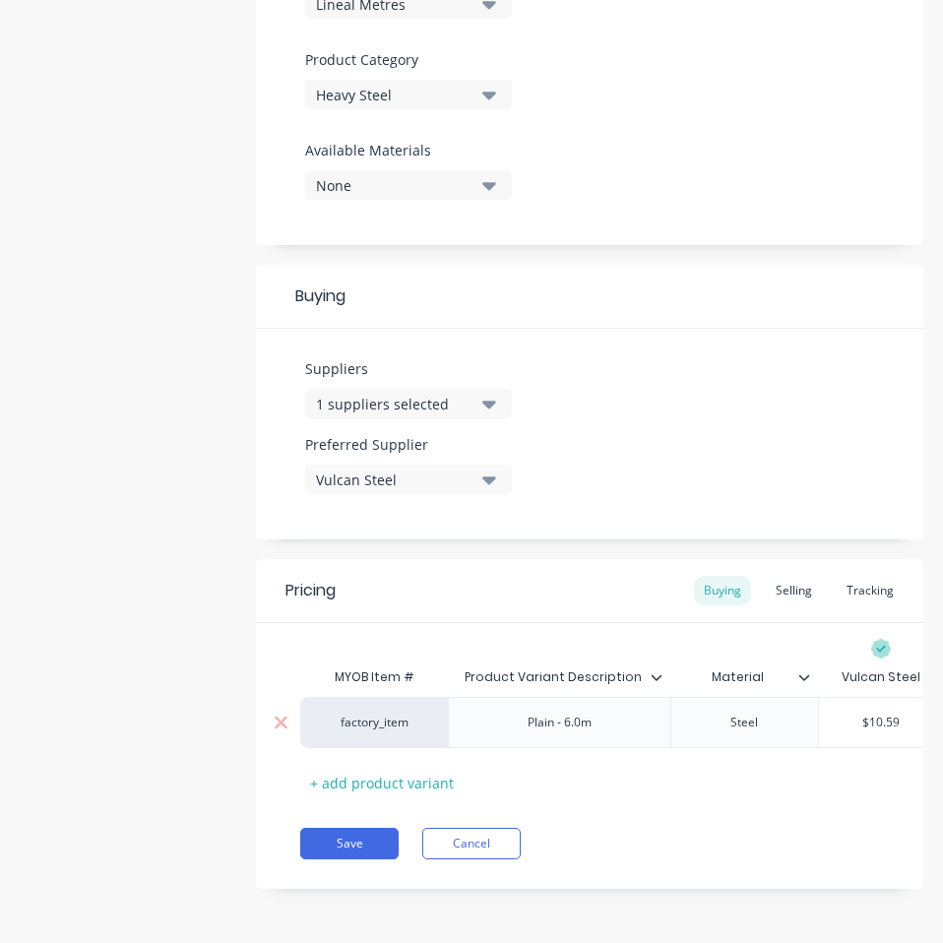
scroll to position [675, 0]
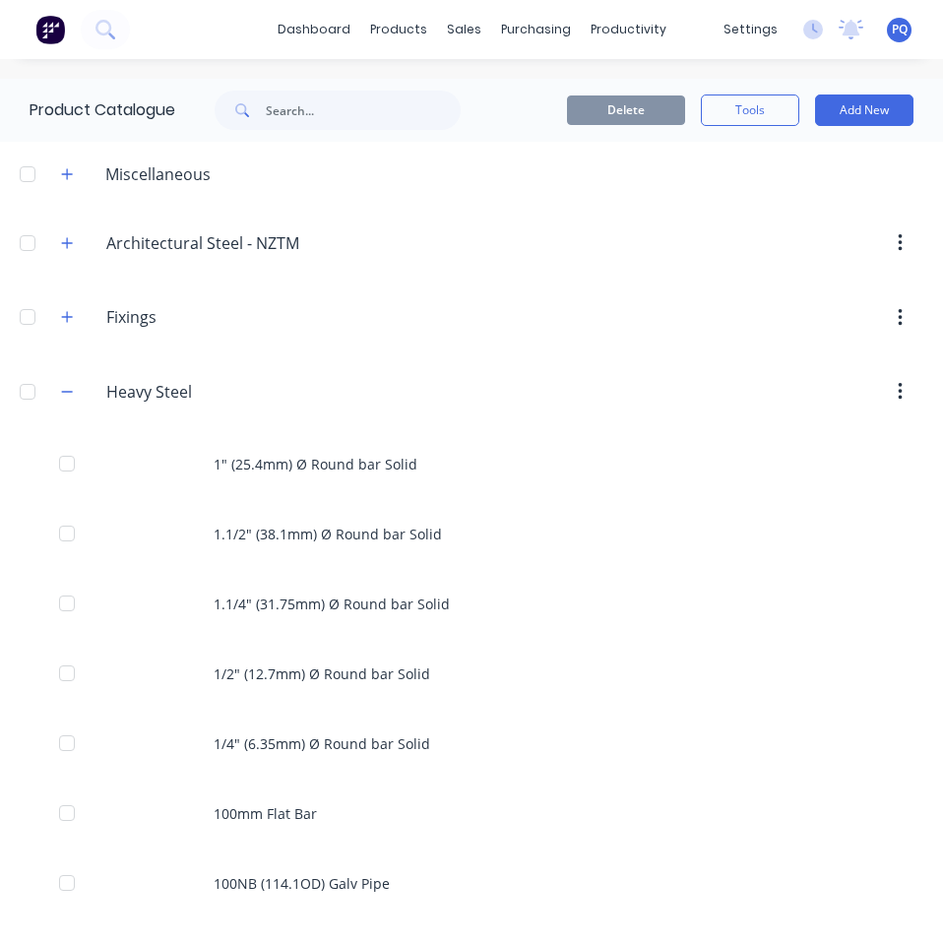
scroll to position [3904, 0]
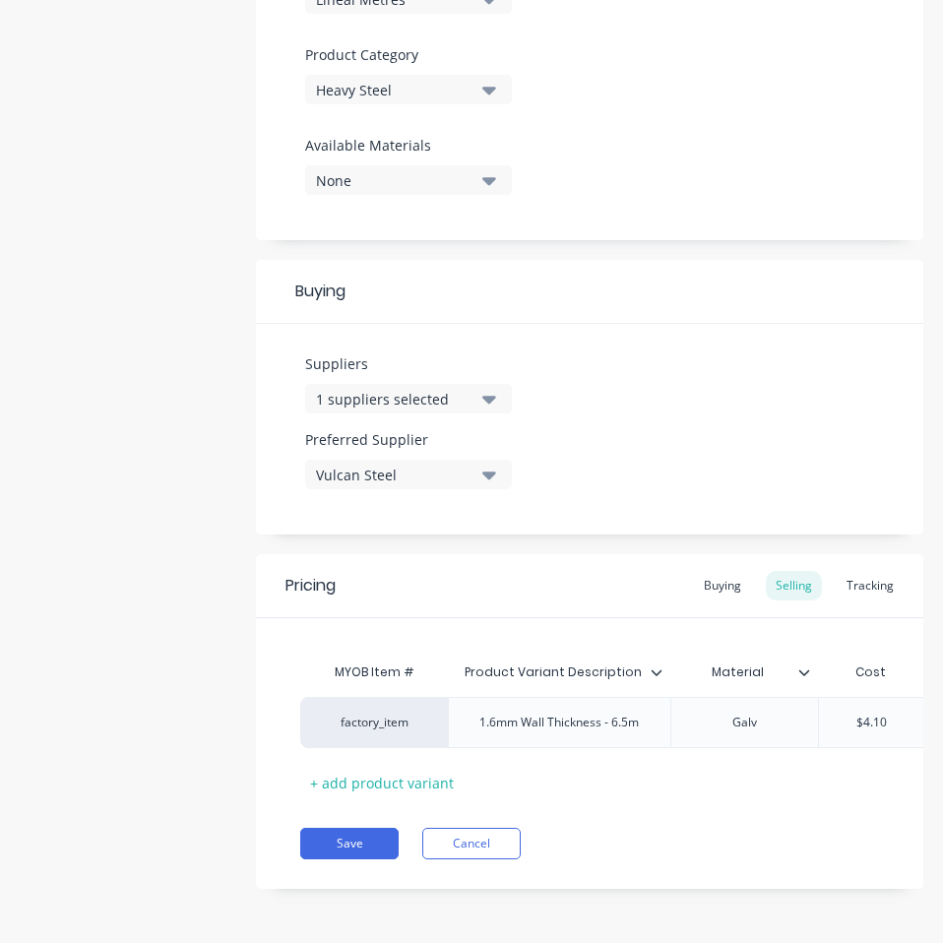
scroll to position [675, 0]
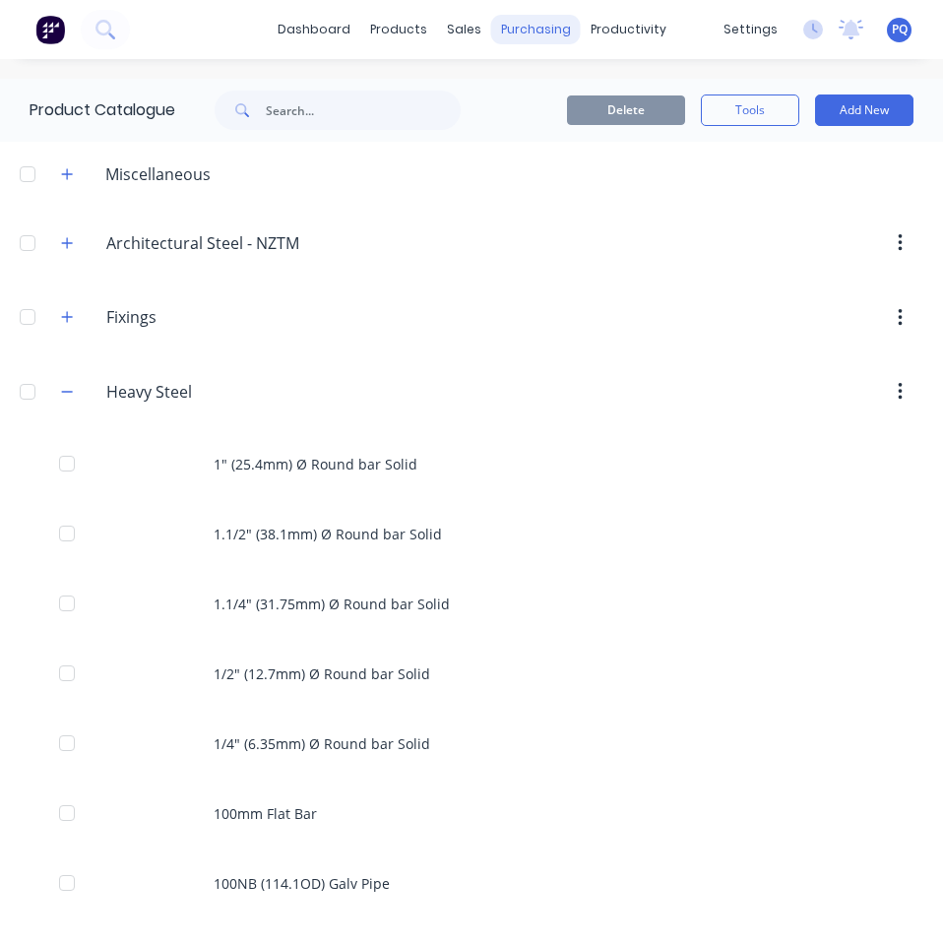
scroll to position [3974, 0]
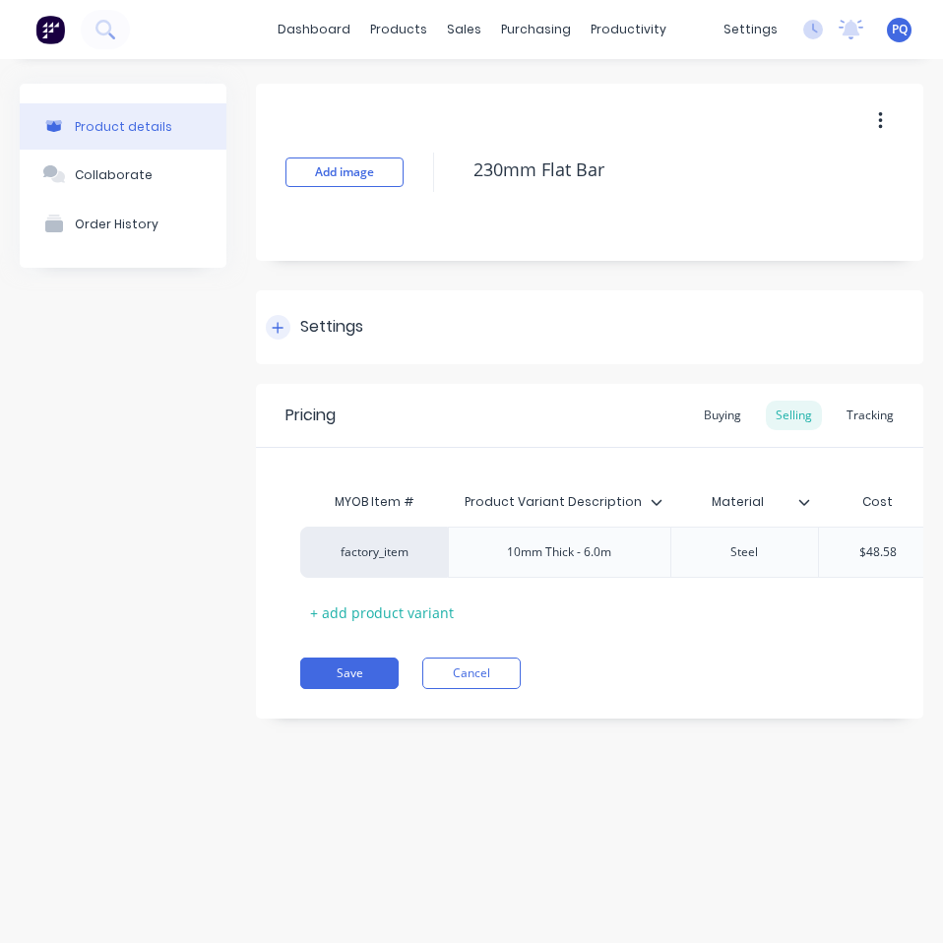
drag, startPoint x: 331, startPoint y: 329, endPoint x: 337, endPoint y: 341, distance: 14.5
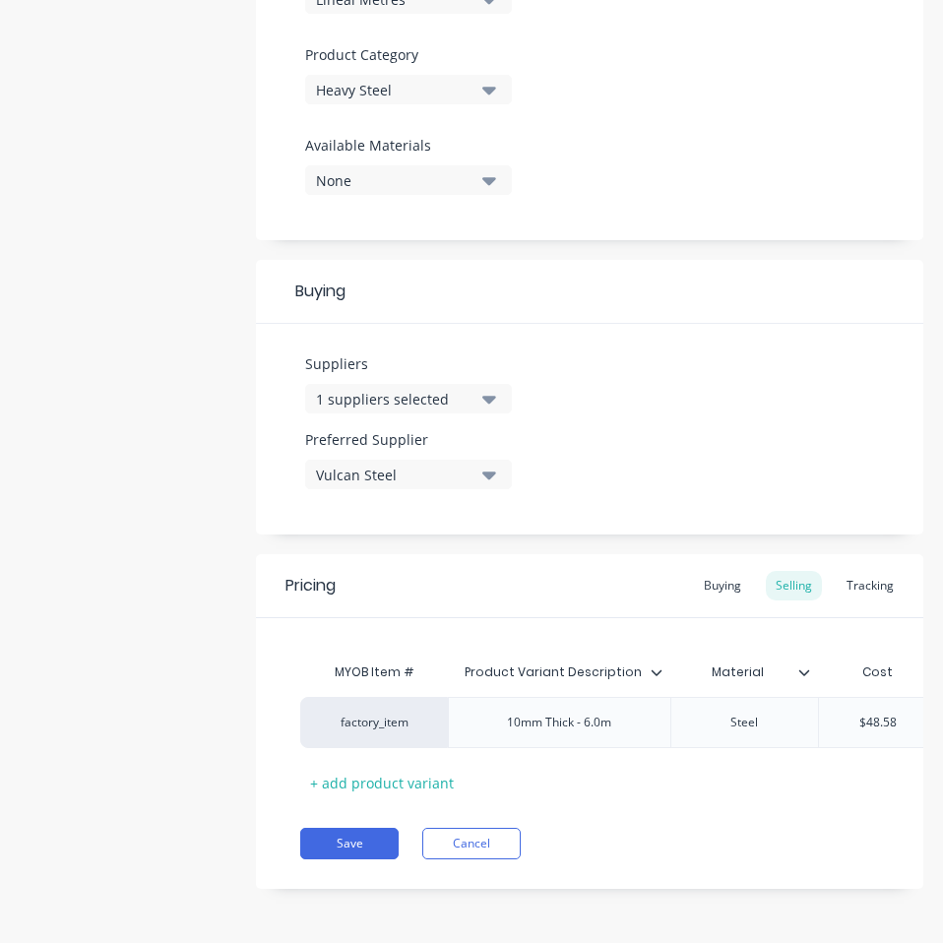
scroll to position [675, 0]
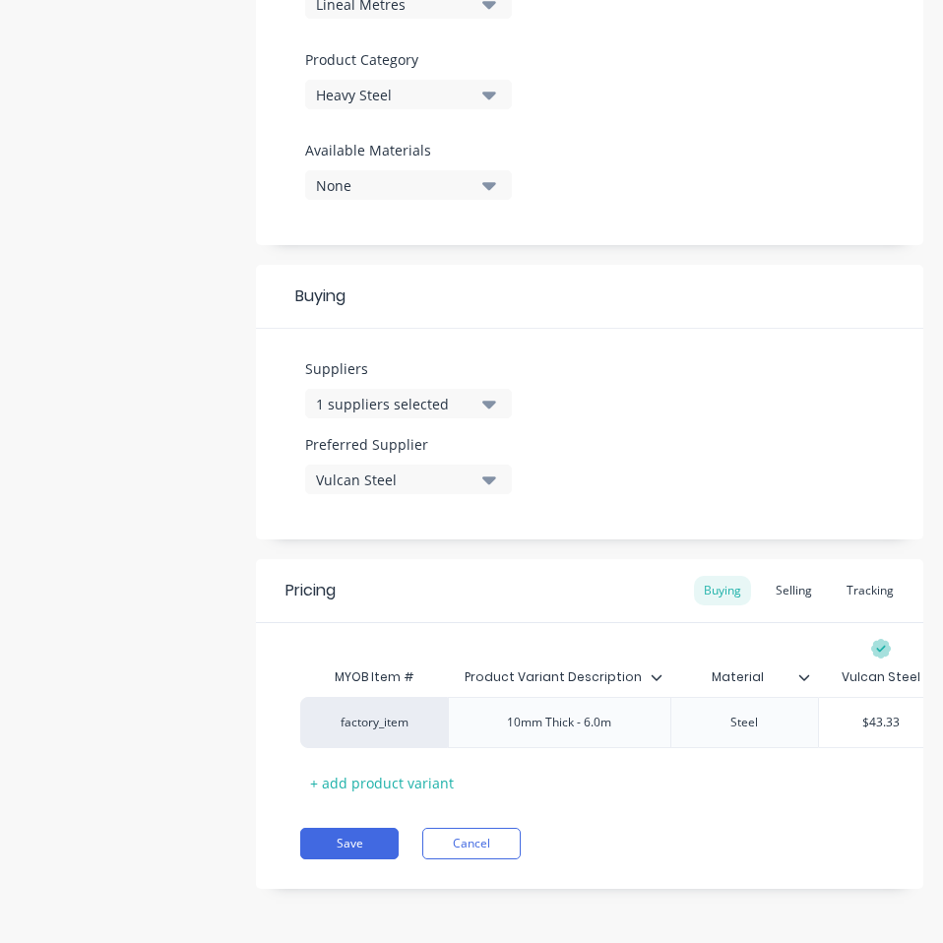
drag, startPoint x: 710, startPoint y: 915, endPoint x: 423, endPoint y: 866, distance: 291.5
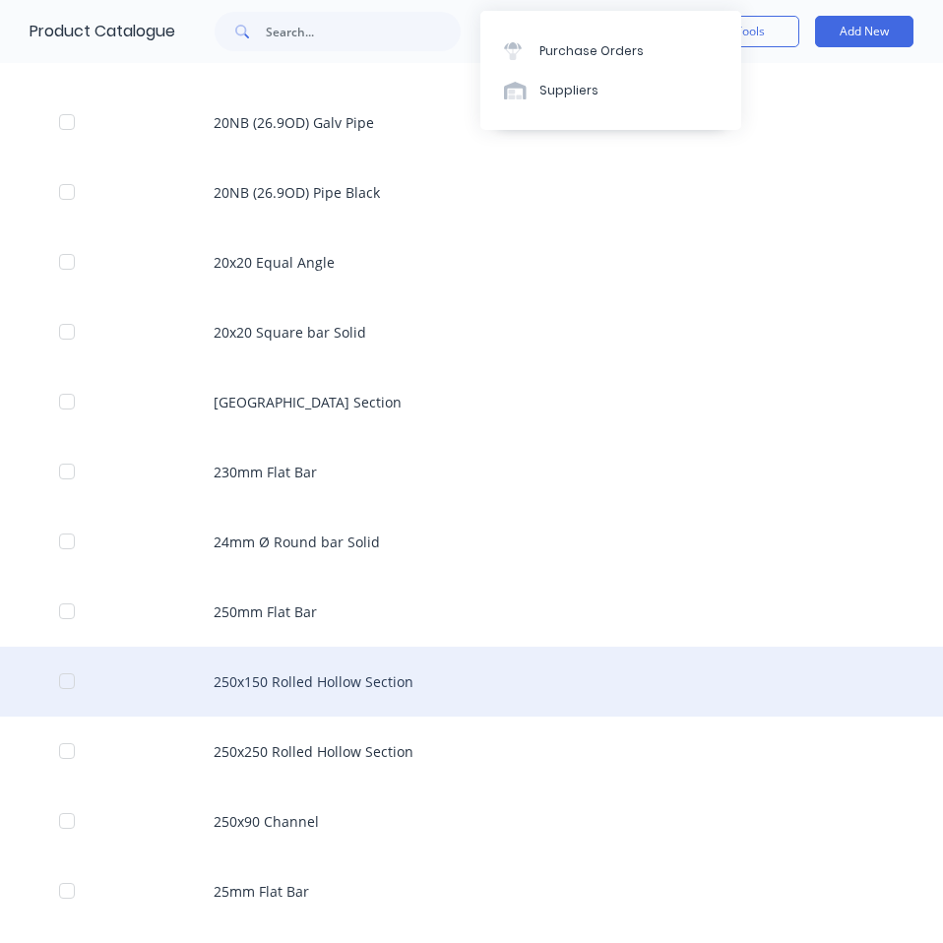
scroll to position [4142, 0]
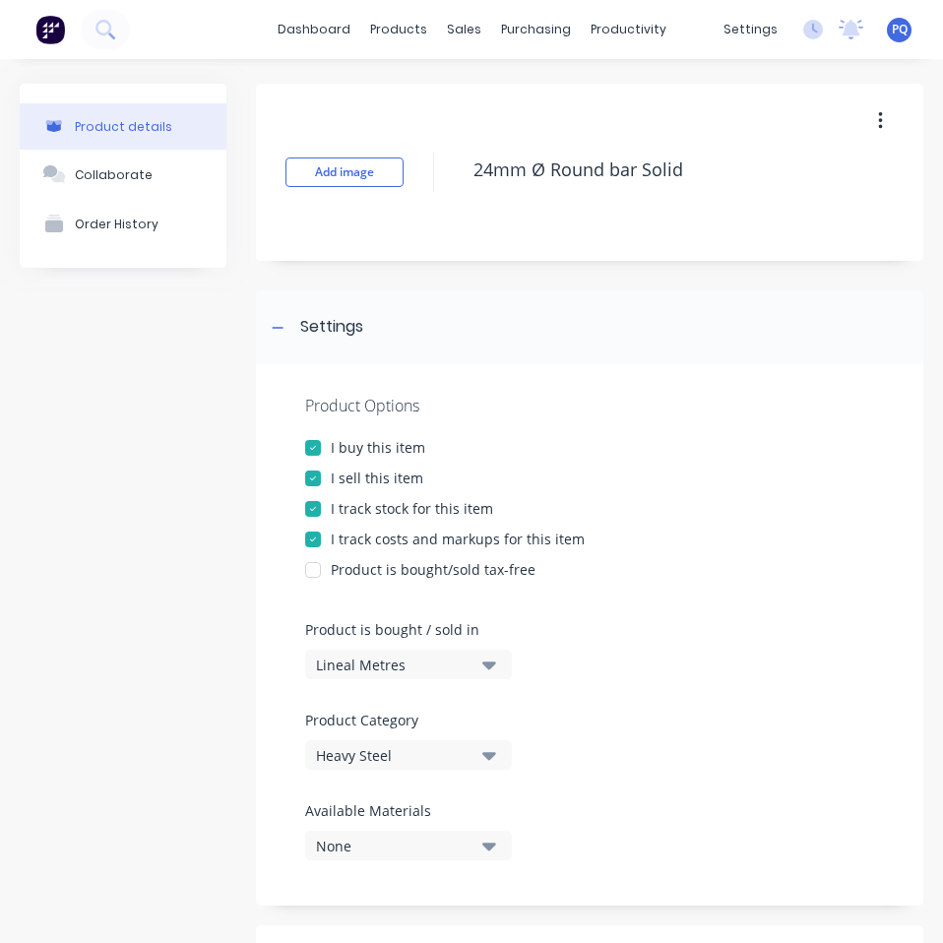
scroll to position [675, 0]
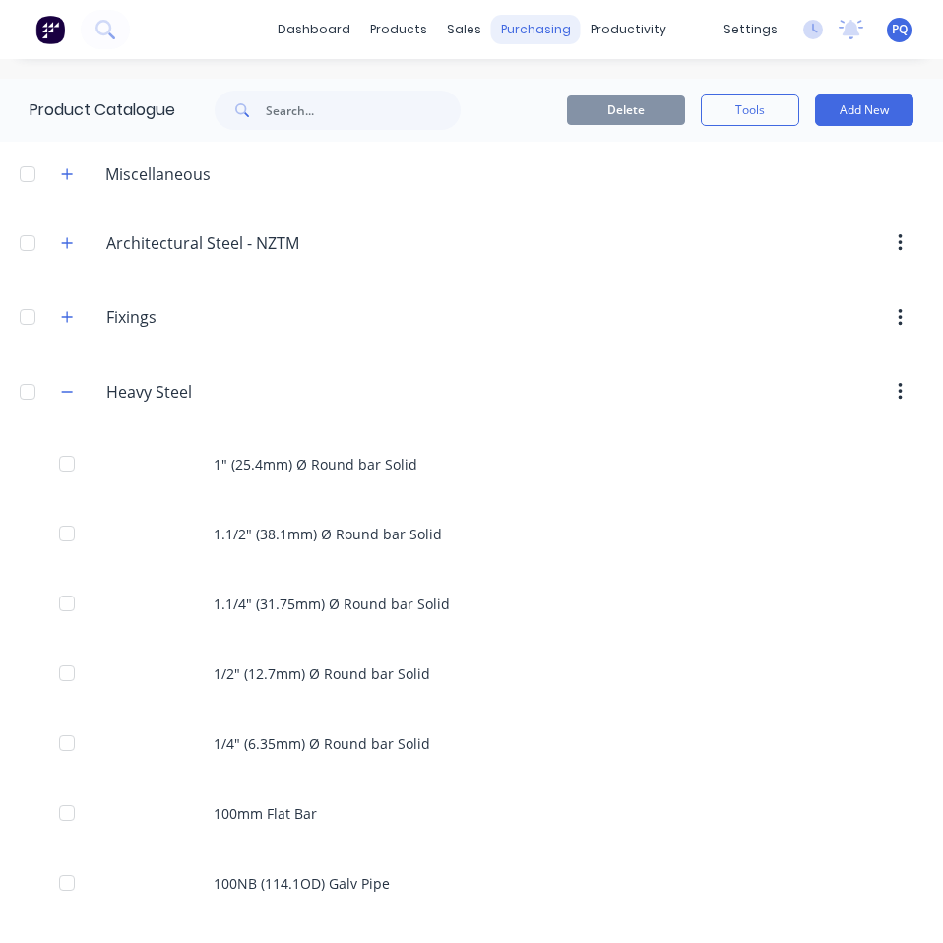
scroll to position [4114, 0]
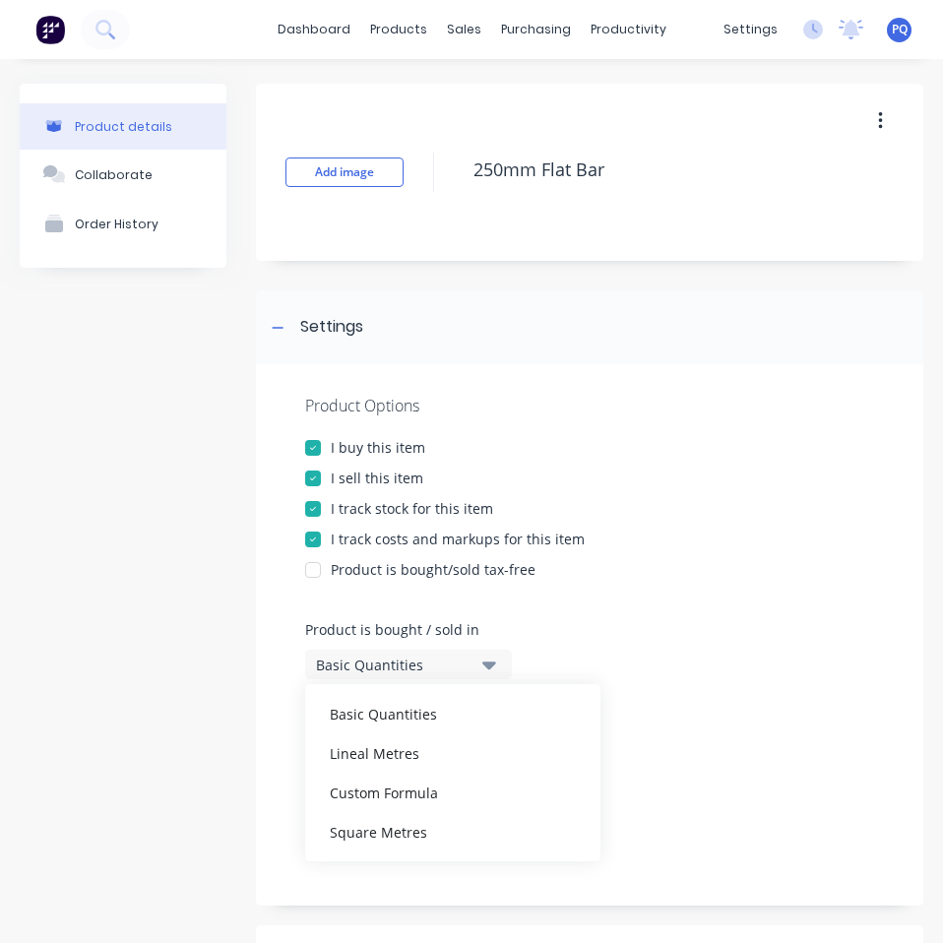
drag, startPoint x: 397, startPoint y: 750, endPoint x: 432, endPoint y: 720, distance: 45.4
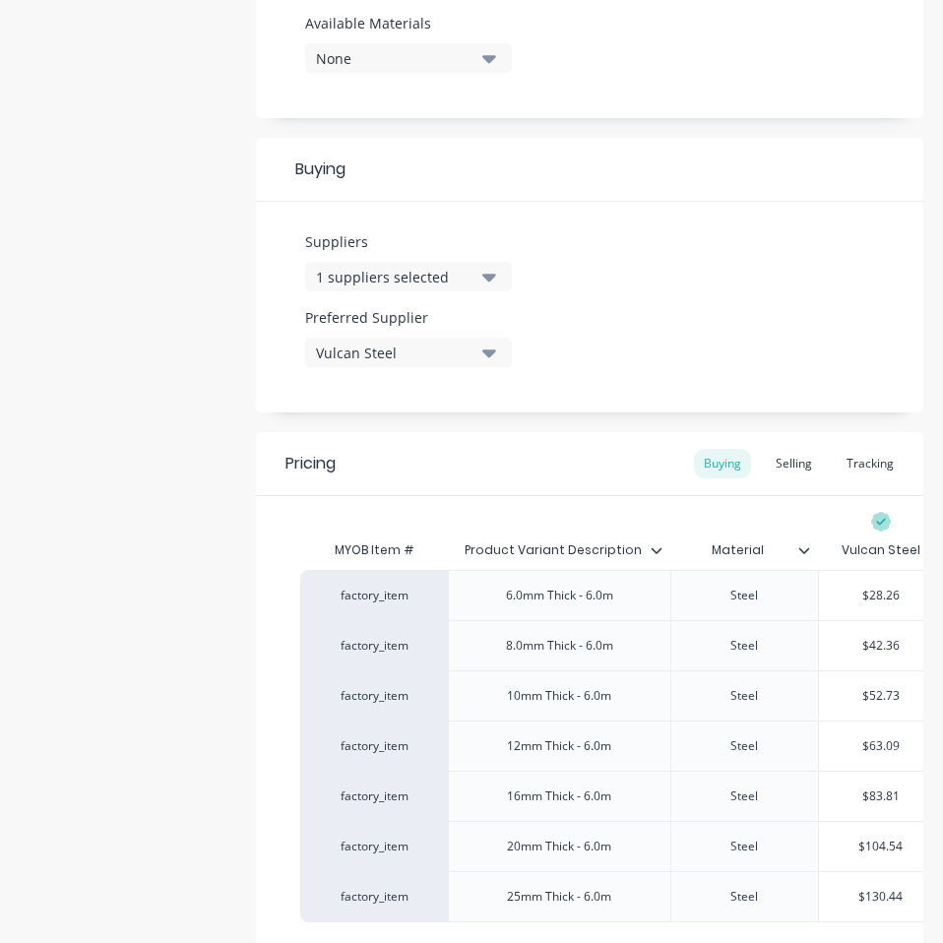
scroll to position [976, 0]
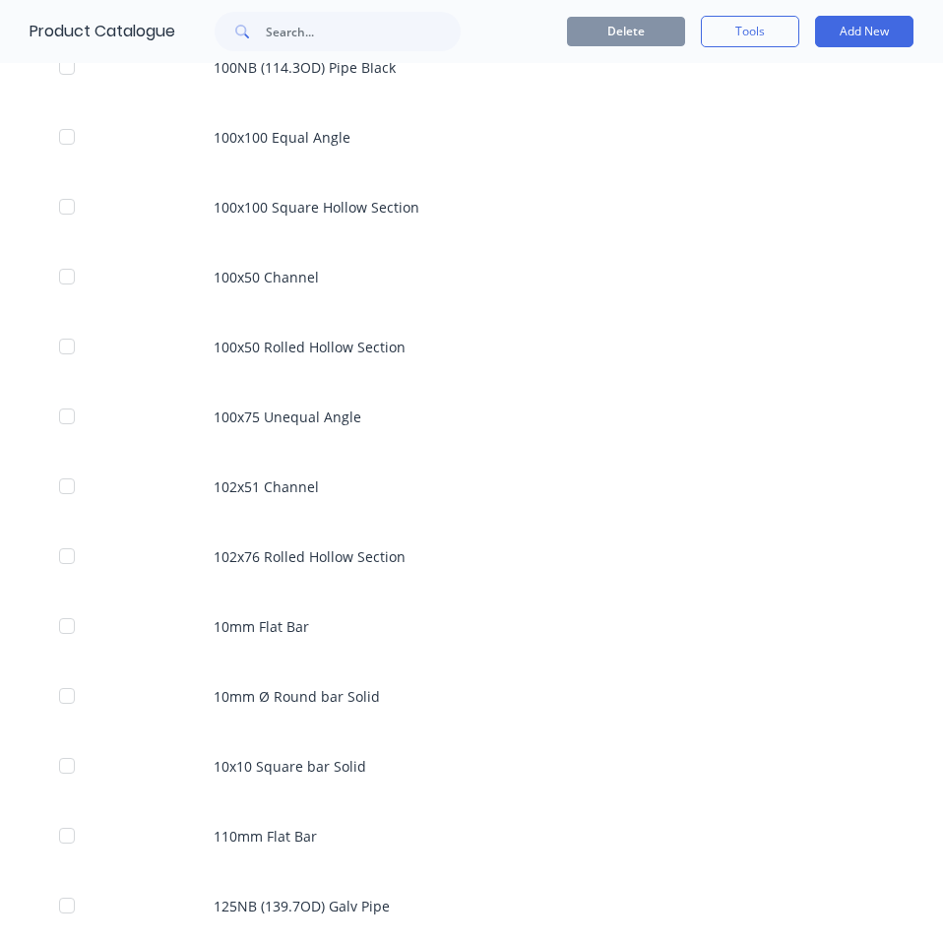
scroll to position [4183, 0]
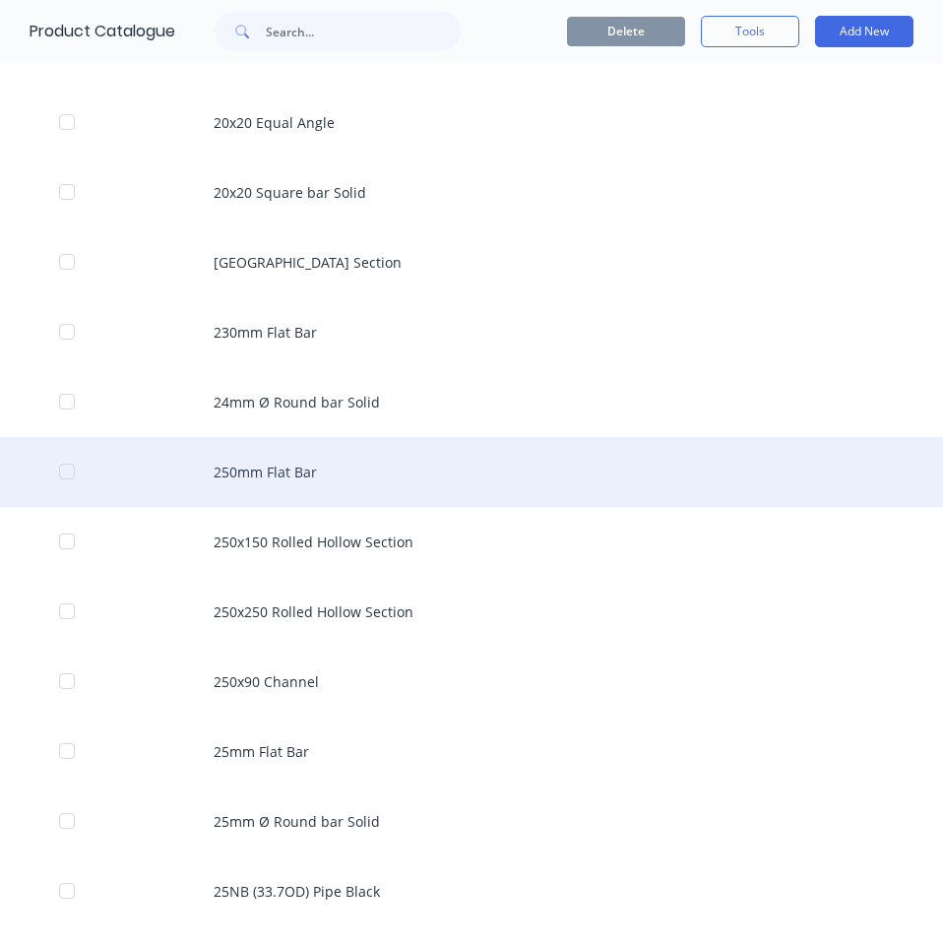
click at [632, 481] on div "250mm Flat Bar" at bounding box center [471, 472] width 943 height 70
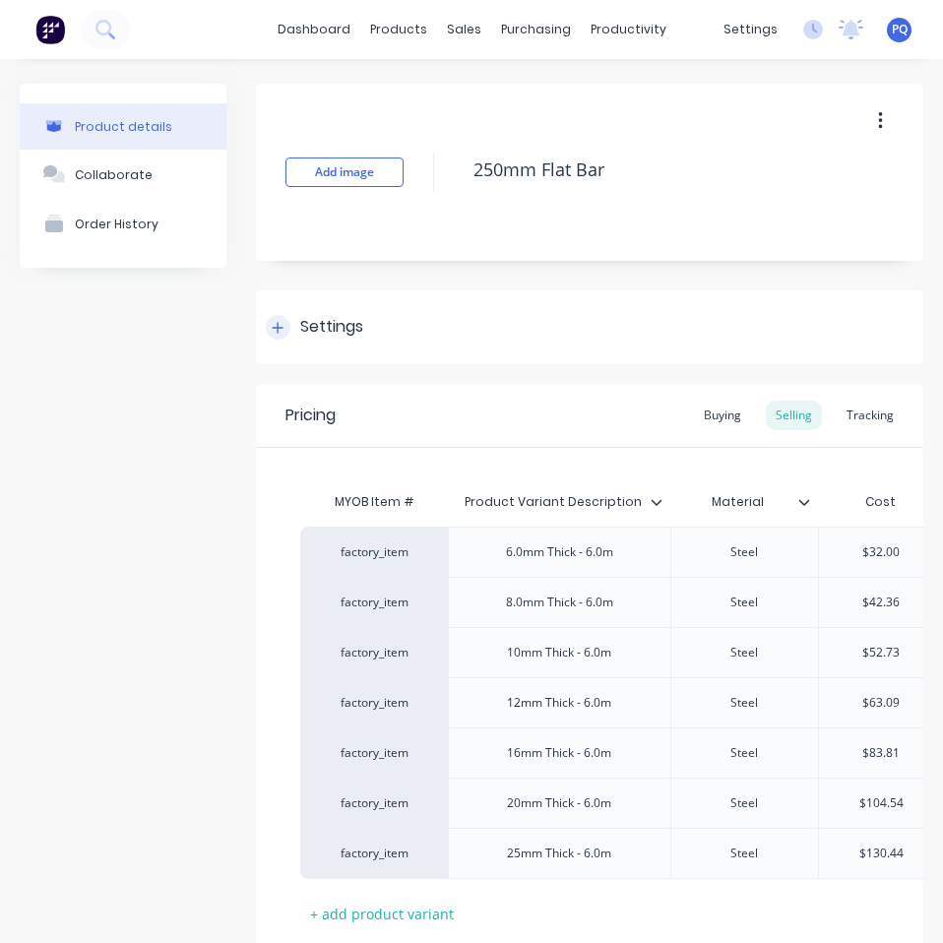
click at [359, 321] on div "Settings" at bounding box center [331, 327] width 63 height 25
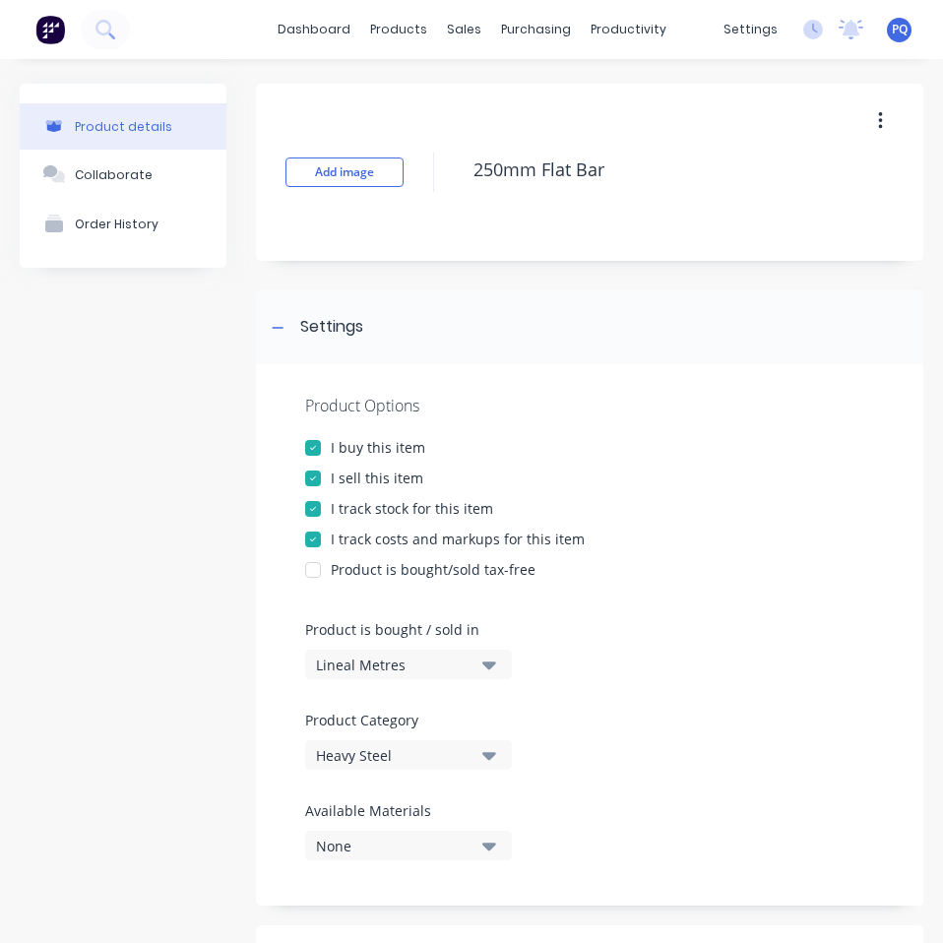
scroll to position [981, 0]
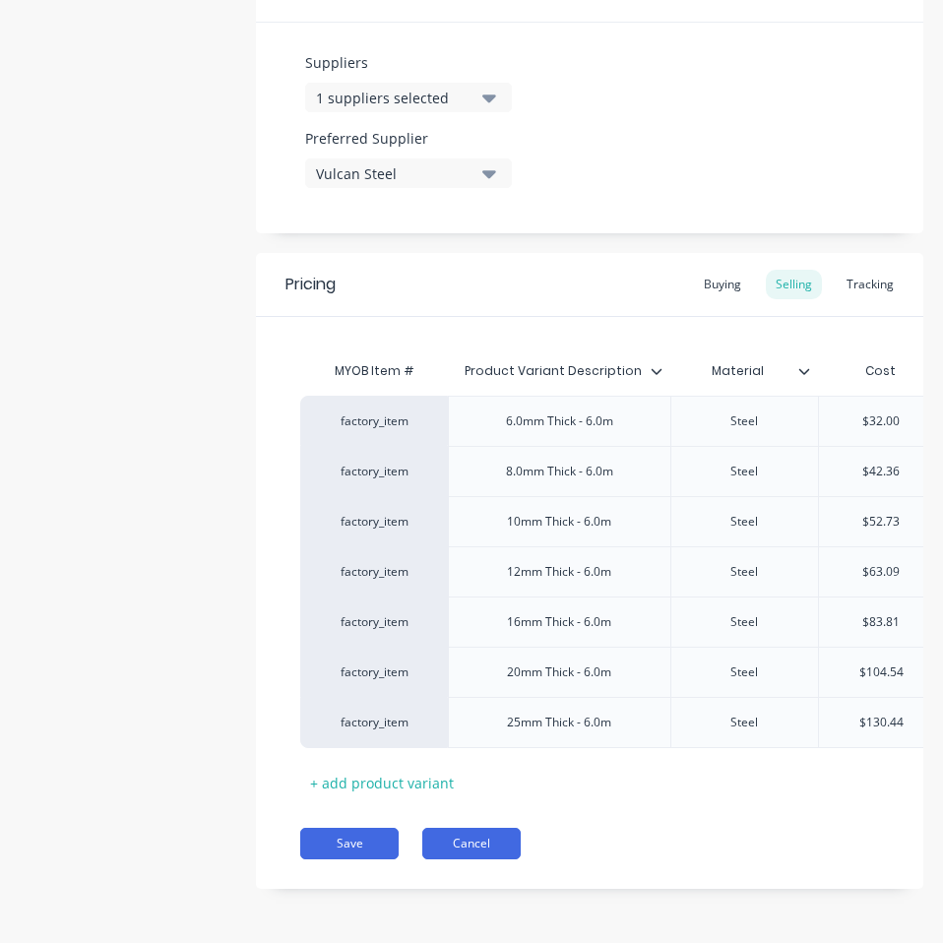
click at [510, 854] on button "Cancel" at bounding box center [471, 842] width 98 height 31
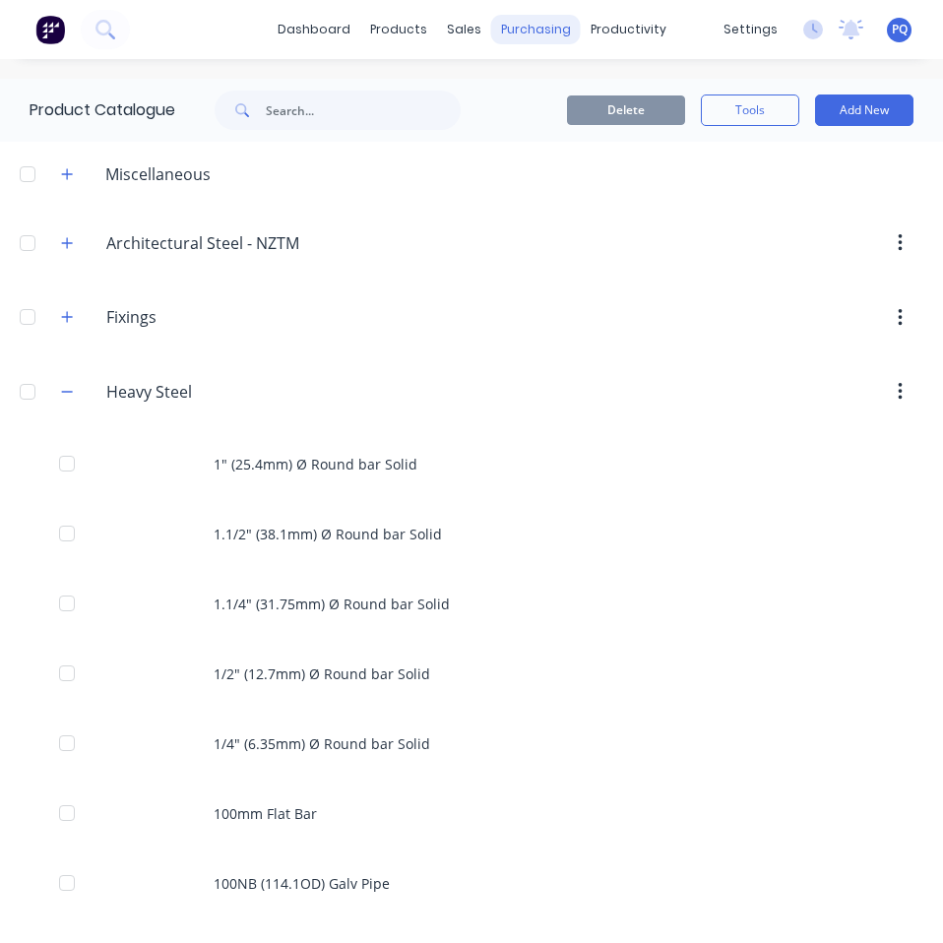
scroll to position [4183, 0]
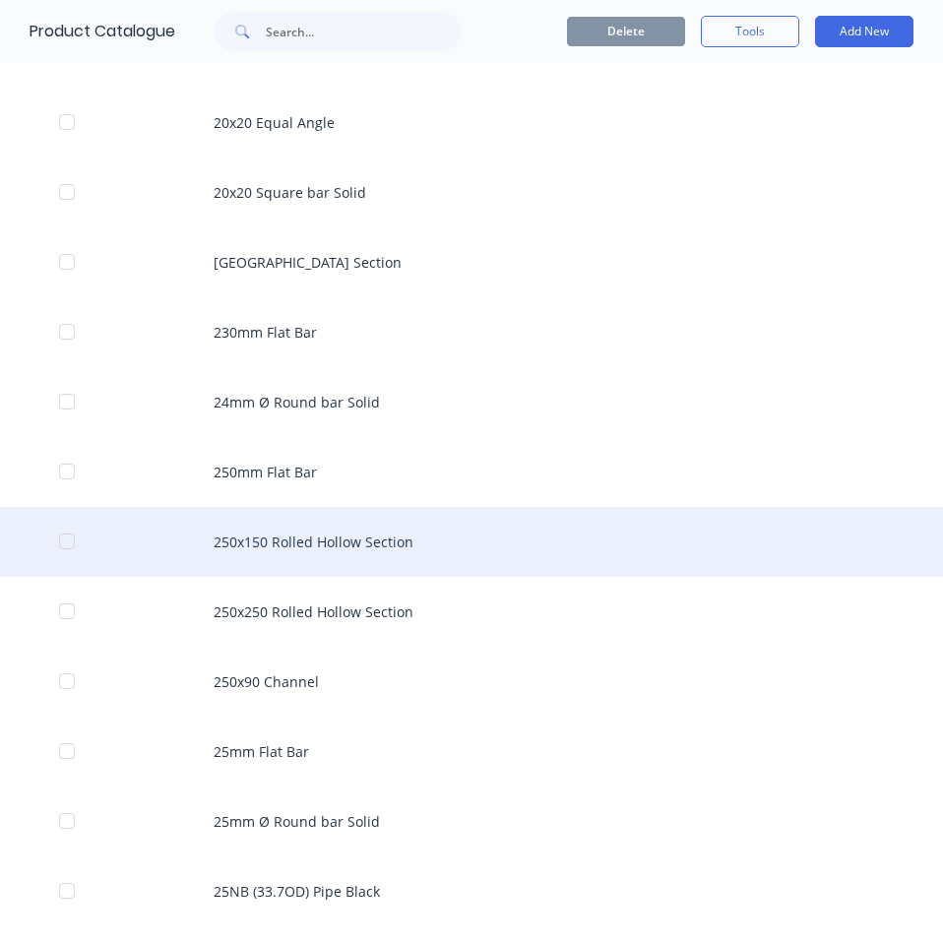
click at [401, 550] on div "250x150 Rolled Hollow Section" at bounding box center [471, 542] width 943 height 70
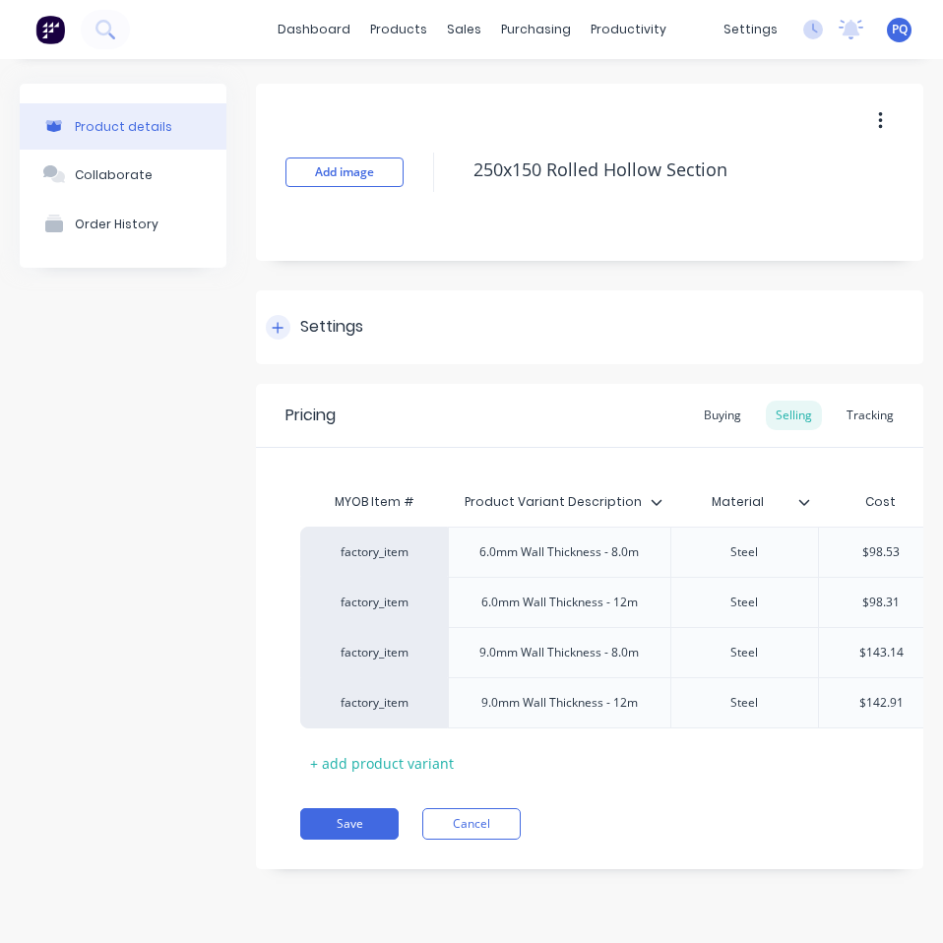
click at [360, 330] on div "Settings" at bounding box center [331, 327] width 63 height 25
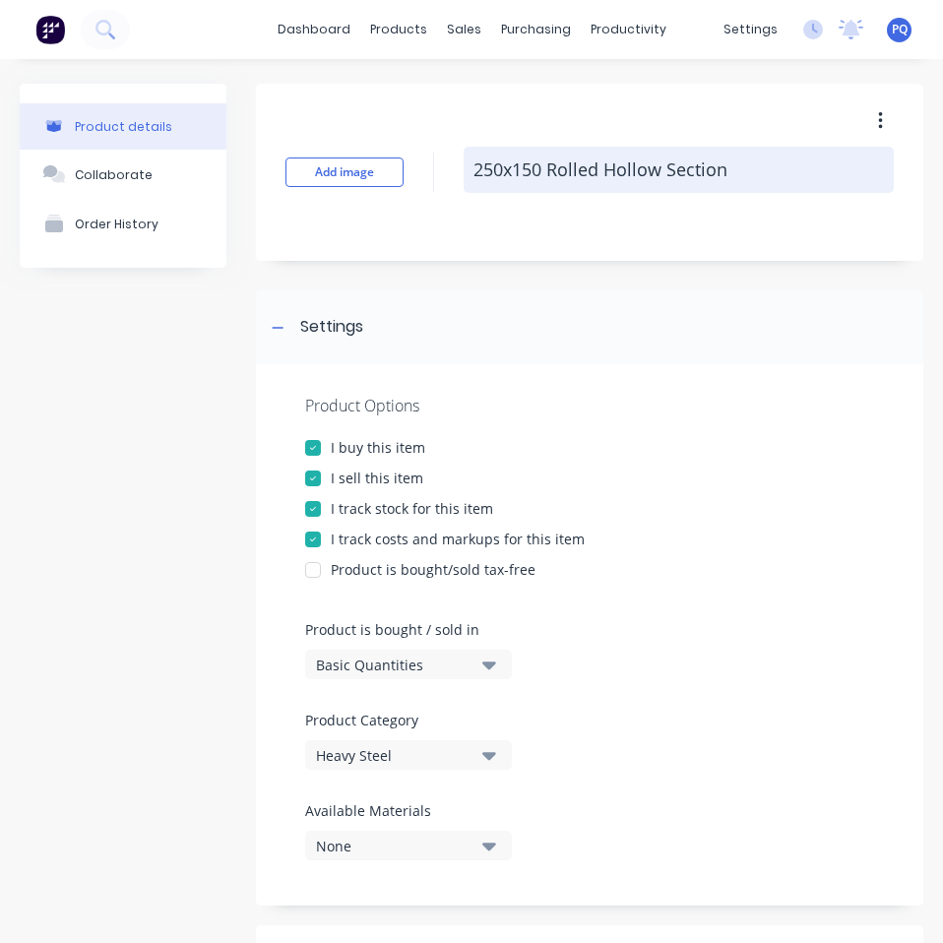
click at [574, 161] on textarea "250x150 Rolled Hollow Section" at bounding box center [678, 170] width 430 height 46
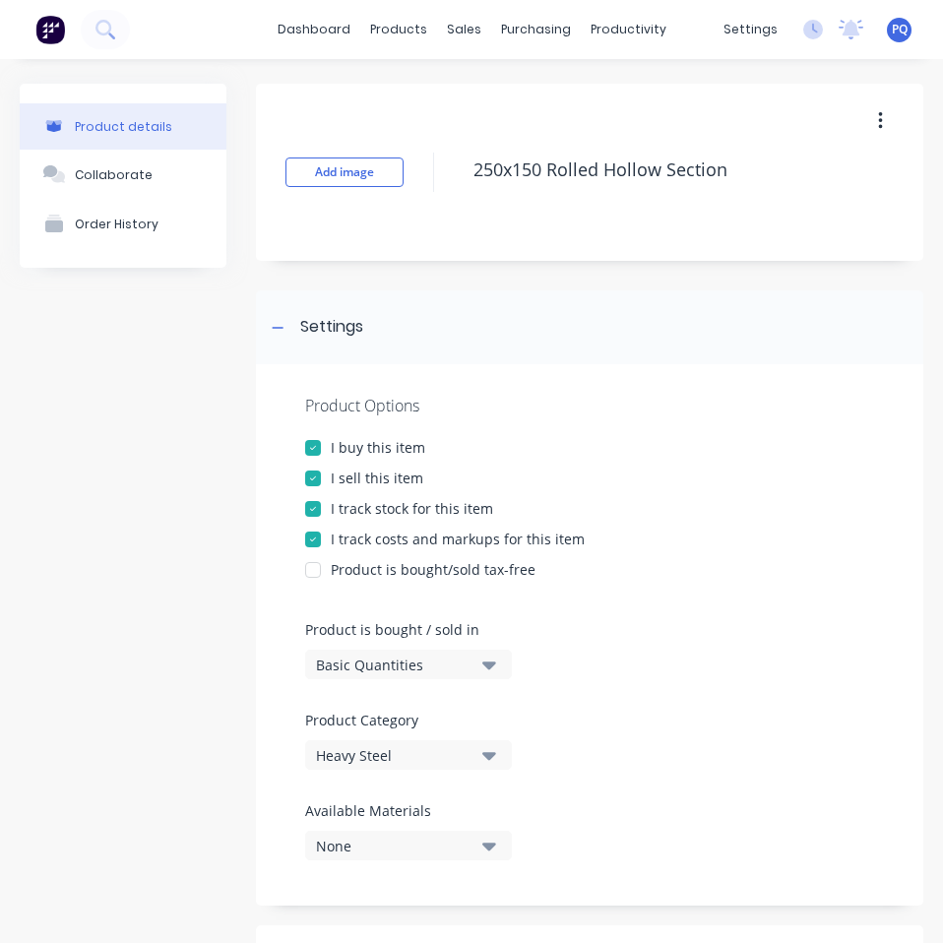
scroll to position [492, 0]
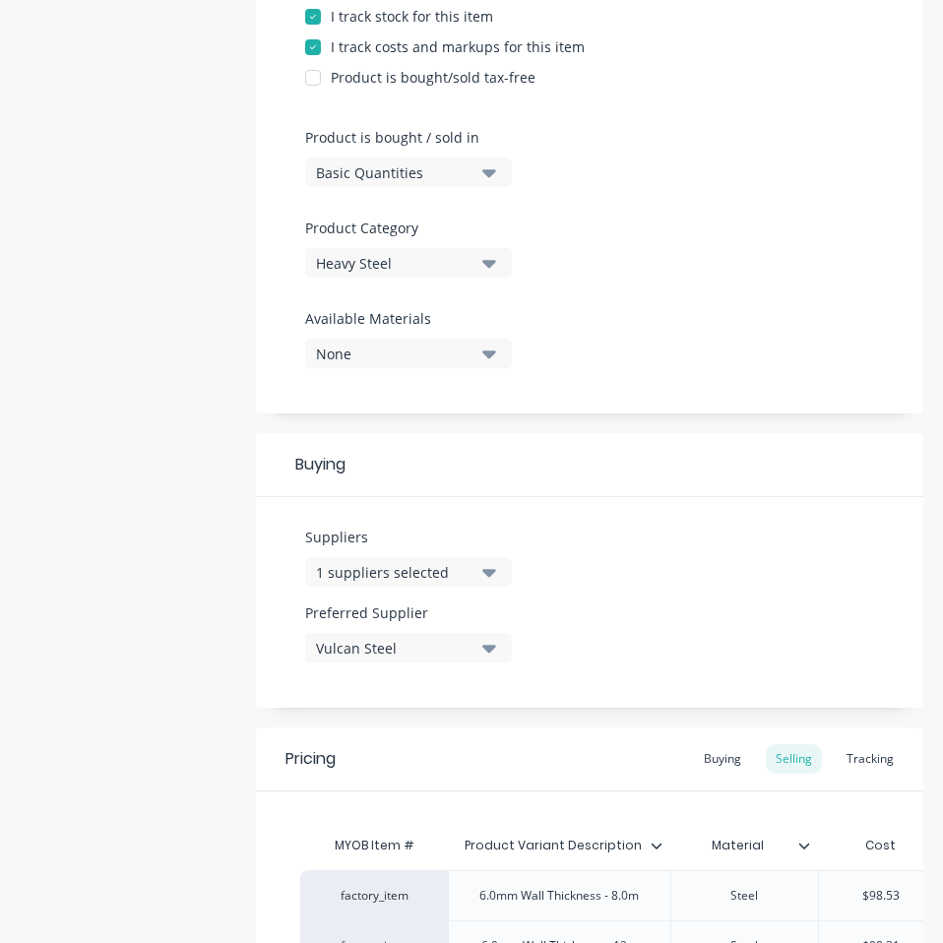
click at [455, 153] on div "Product is bought / sold in Basic Quantities" at bounding box center [403, 157] width 197 height 60
click at [445, 167] on div "Basic Quantities" at bounding box center [394, 172] width 157 height 21
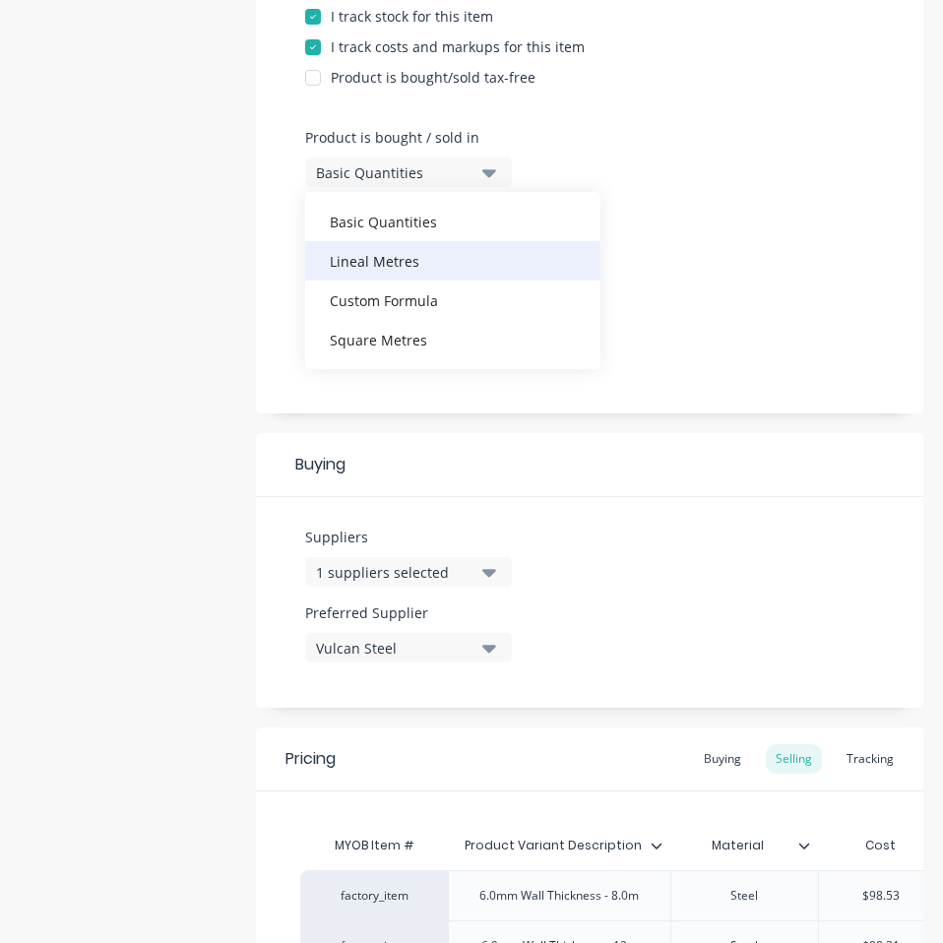
click at [423, 258] on div "Lineal Metres" at bounding box center [452, 260] width 295 height 39
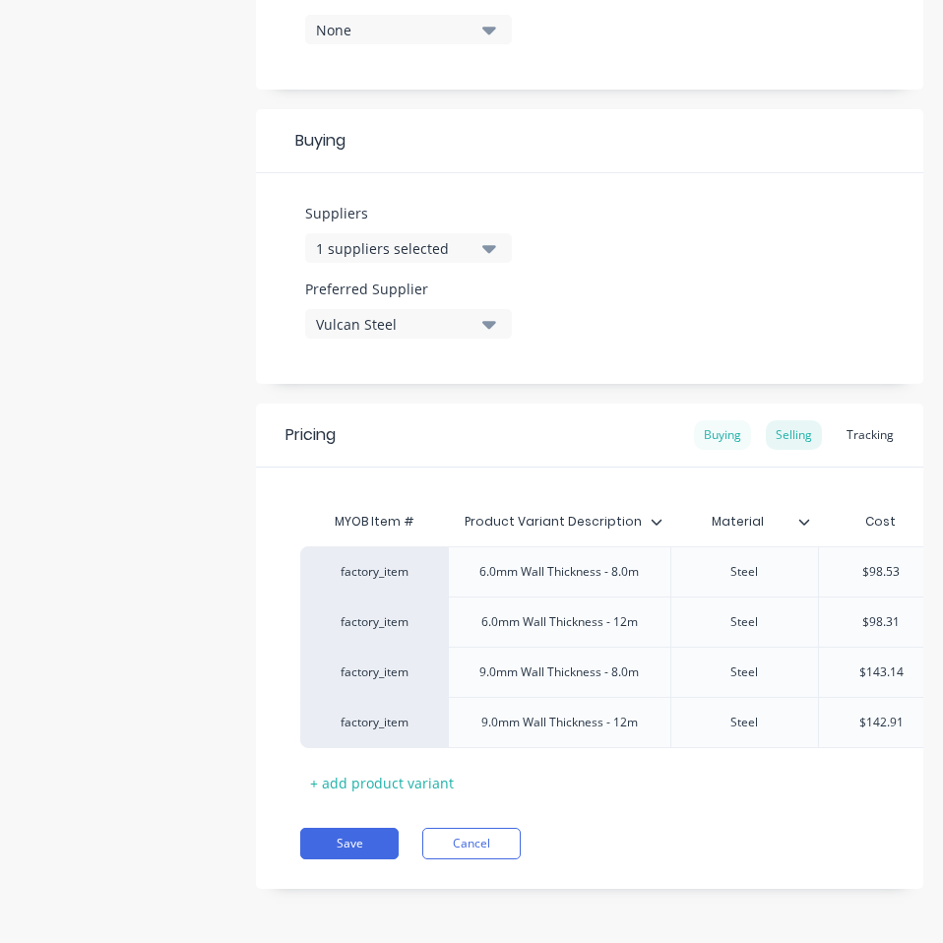
click at [706, 420] on div "Buying" at bounding box center [722, 435] width 57 height 30
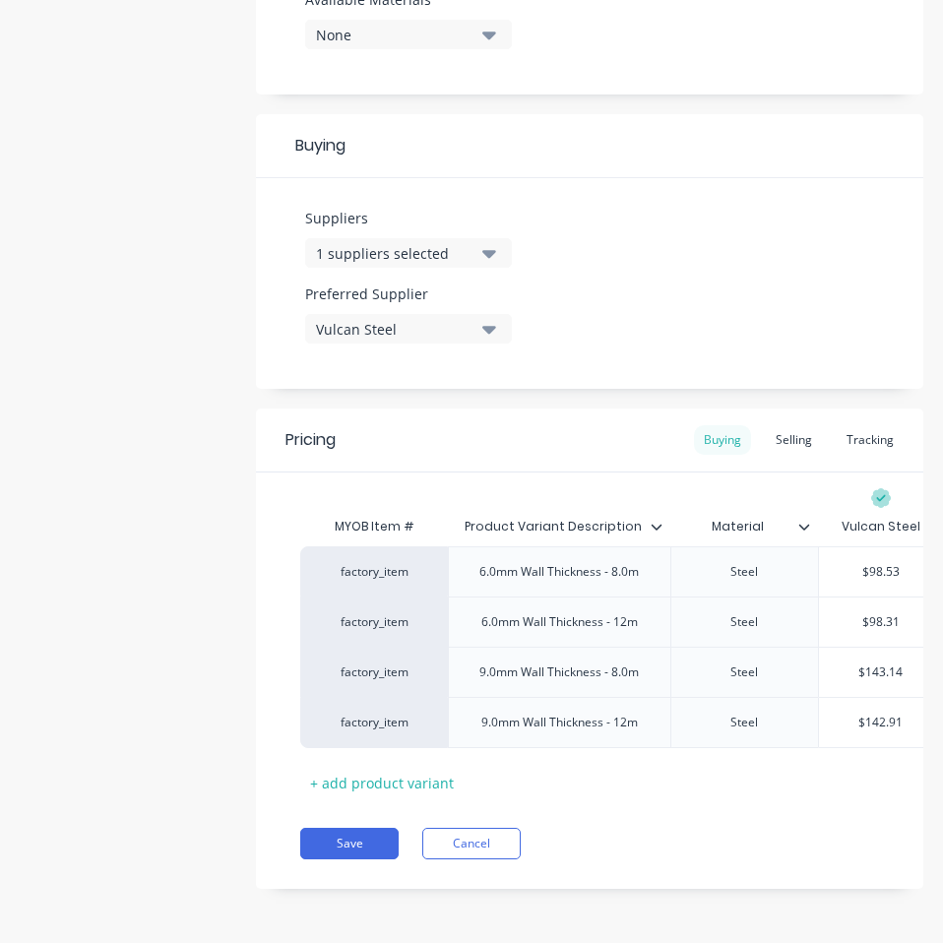
scroll to position [825, 0]
click at [877, 563] on input "$98.53" at bounding box center [881, 572] width 124 height 18
click at [881, 613] on input "$98.31" at bounding box center [881, 622] width 124 height 18
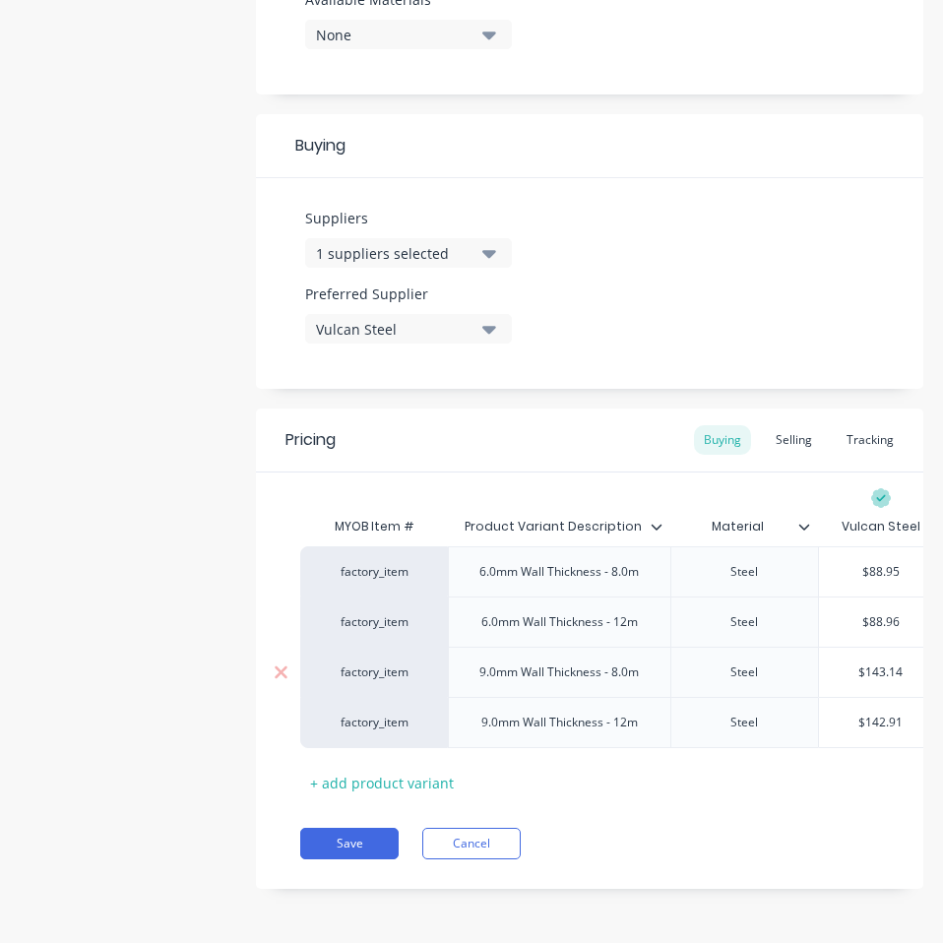
click at [885, 663] on input "$143.14" at bounding box center [881, 672] width 124 height 18
click at [876, 713] on input "$142.91" at bounding box center [881, 722] width 124 height 18
click at [358, 836] on button "Save" at bounding box center [349, 842] width 98 height 31
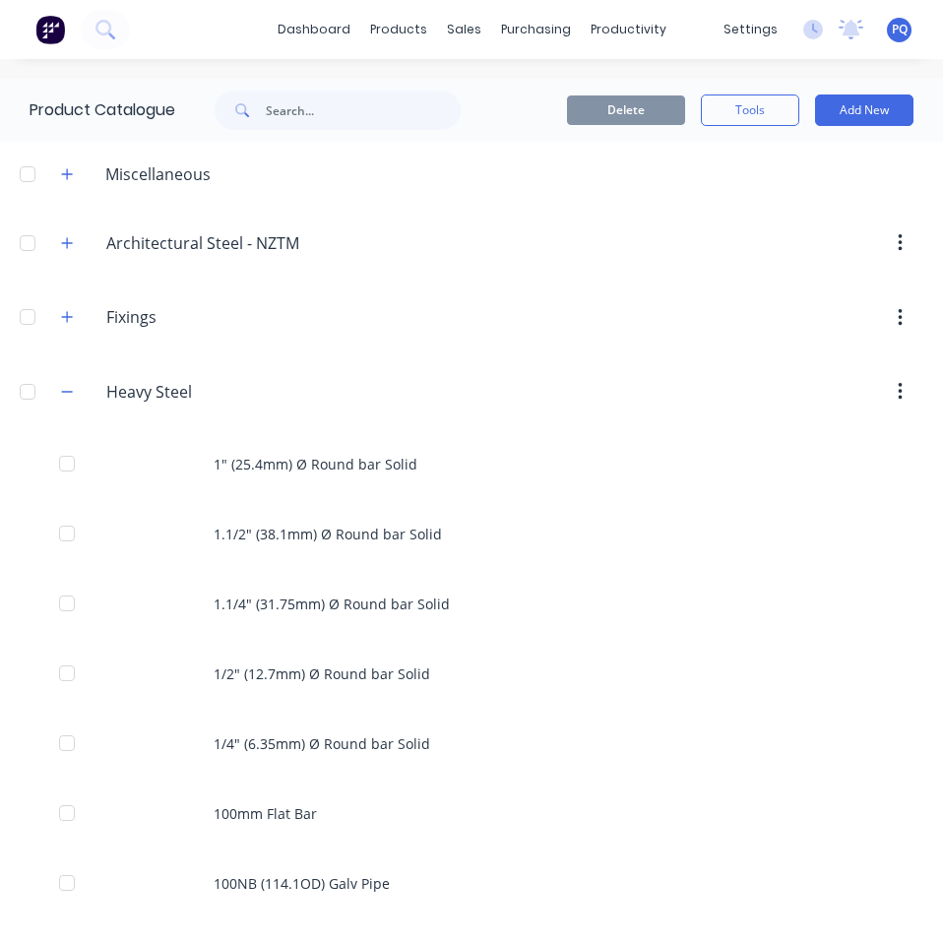
scroll to position [4253, 0]
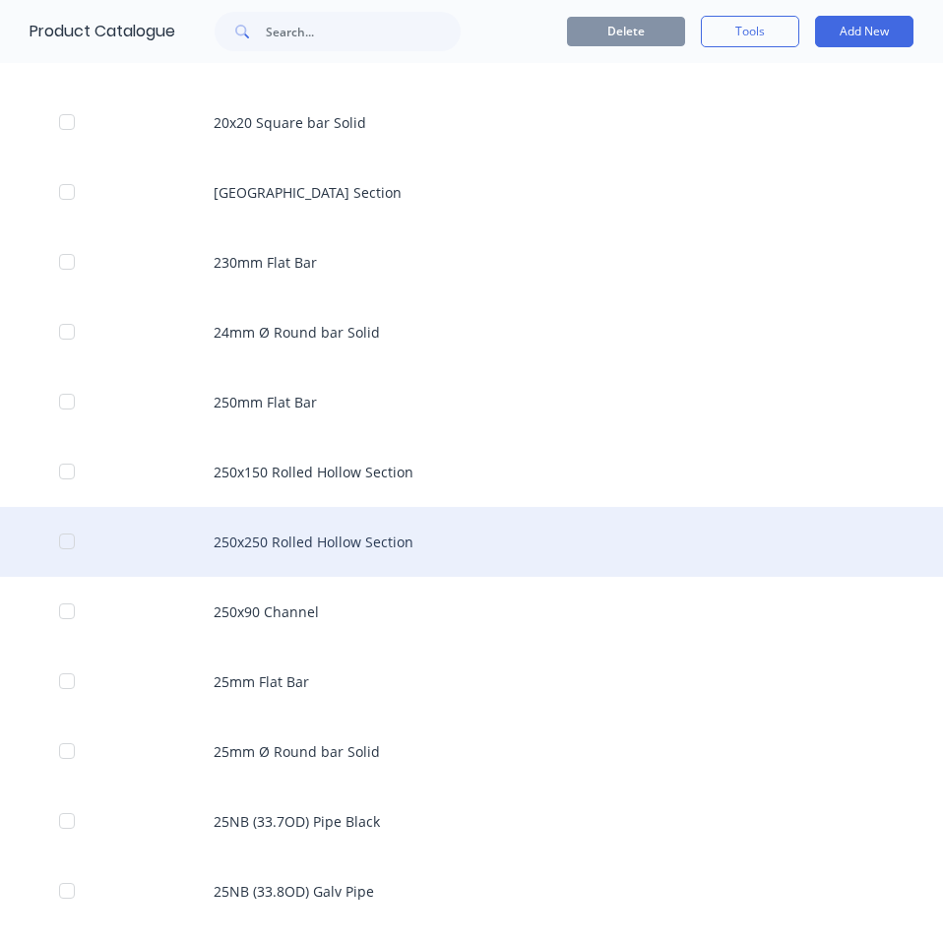
click at [294, 544] on div "250x250 Rolled Hollow Section" at bounding box center [471, 542] width 943 height 70
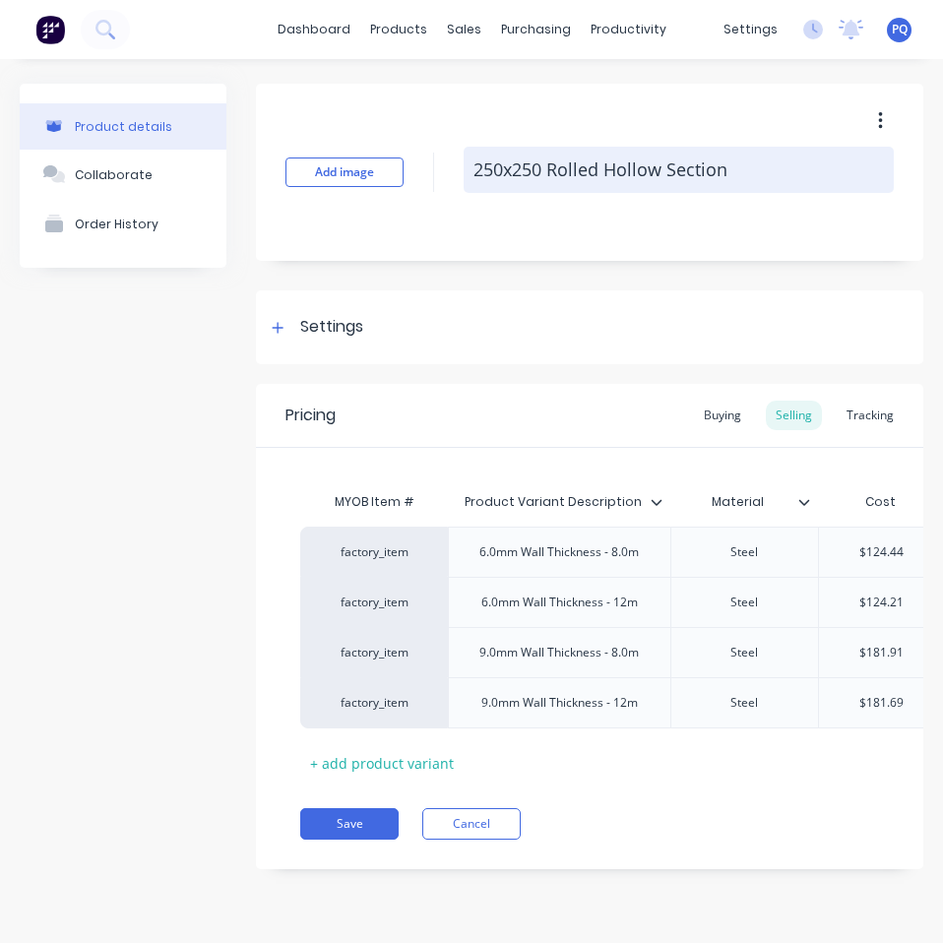
click at [604, 189] on textarea "250x250 Rolled Hollow Section" at bounding box center [678, 170] width 430 height 46
click at [605, 189] on textarea "250x250 Rolled Hollow Section" at bounding box center [678, 170] width 430 height 46
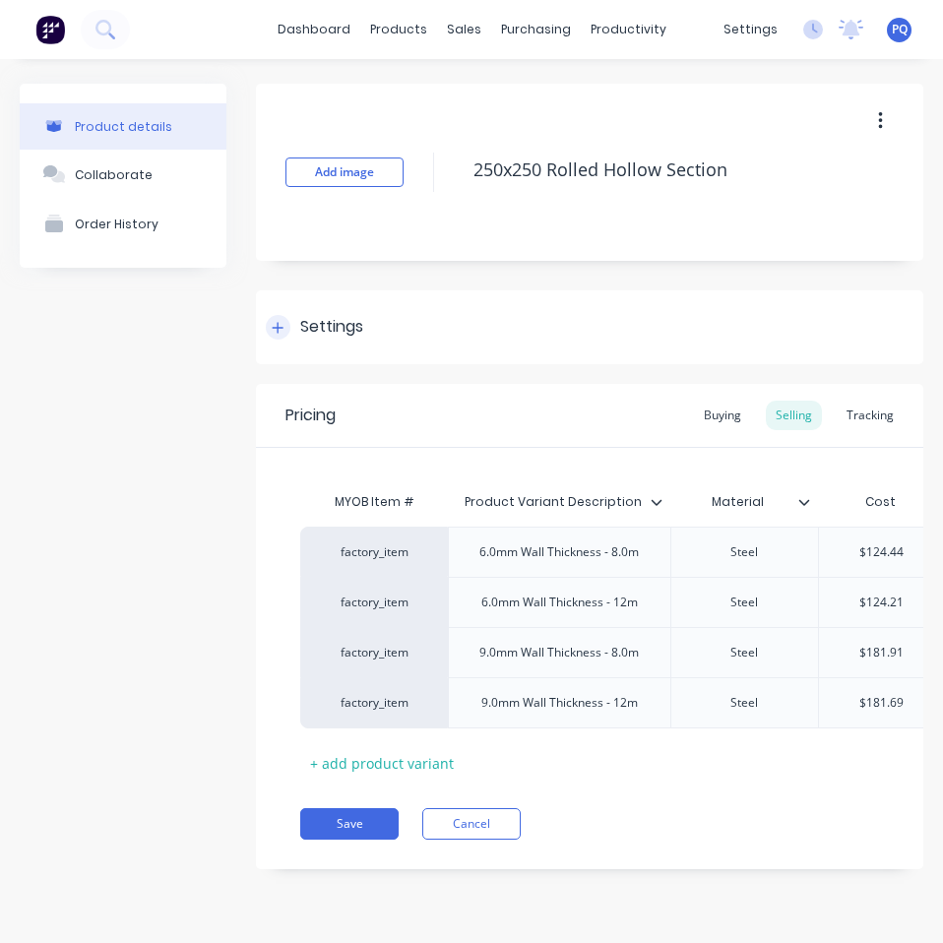
click at [355, 319] on div "Settings" at bounding box center [331, 327] width 63 height 25
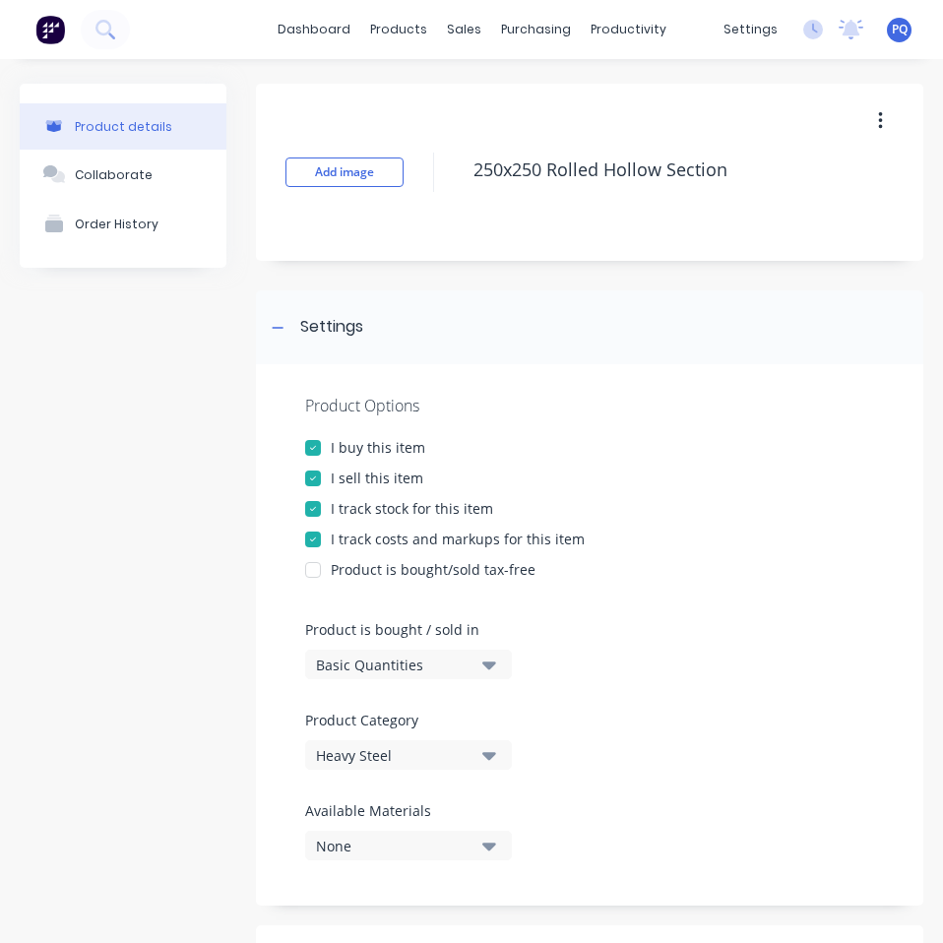
click at [374, 661] on div "Basic Quantities" at bounding box center [394, 664] width 157 height 21
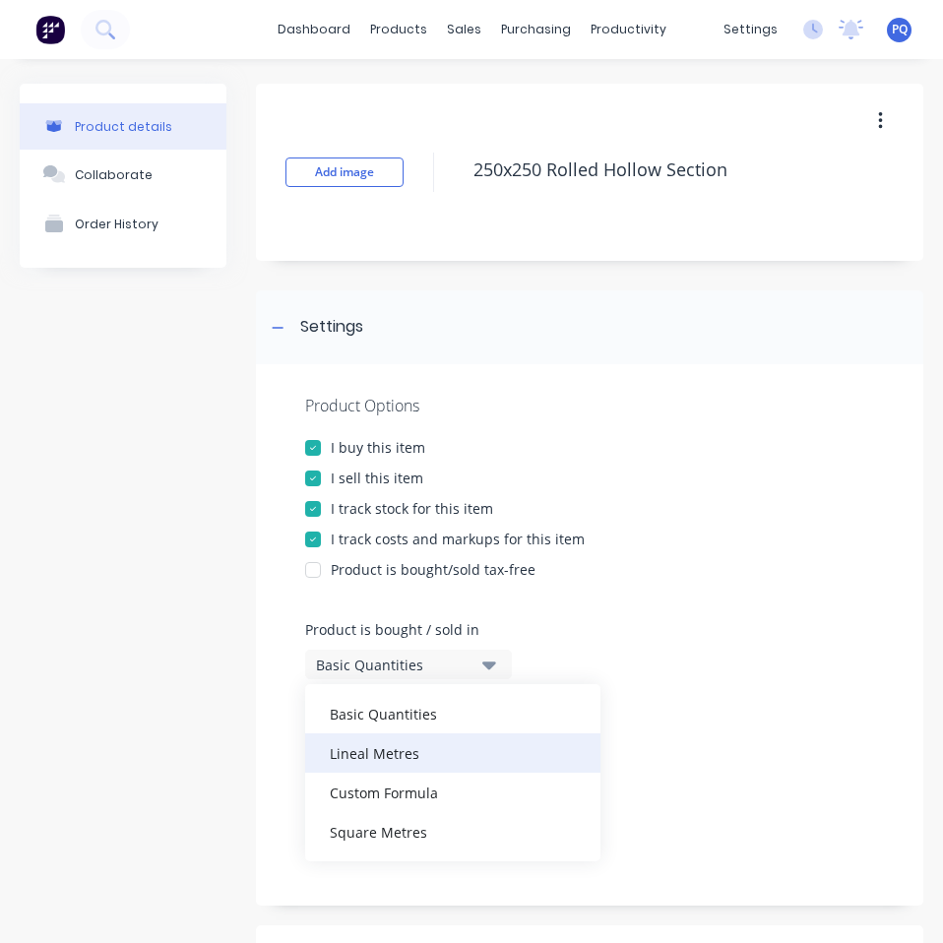
click at [395, 752] on div "Lineal Metres" at bounding box center [452, 752] width 295 height 39
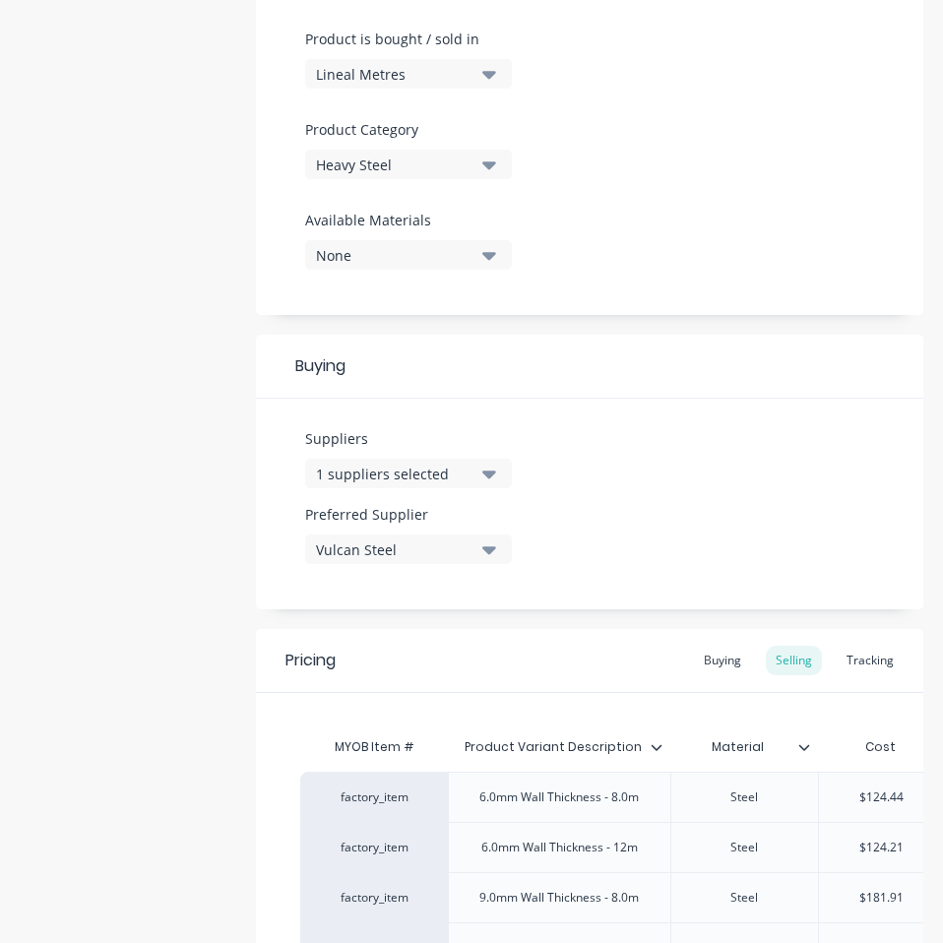
scroll to position [830, 0]
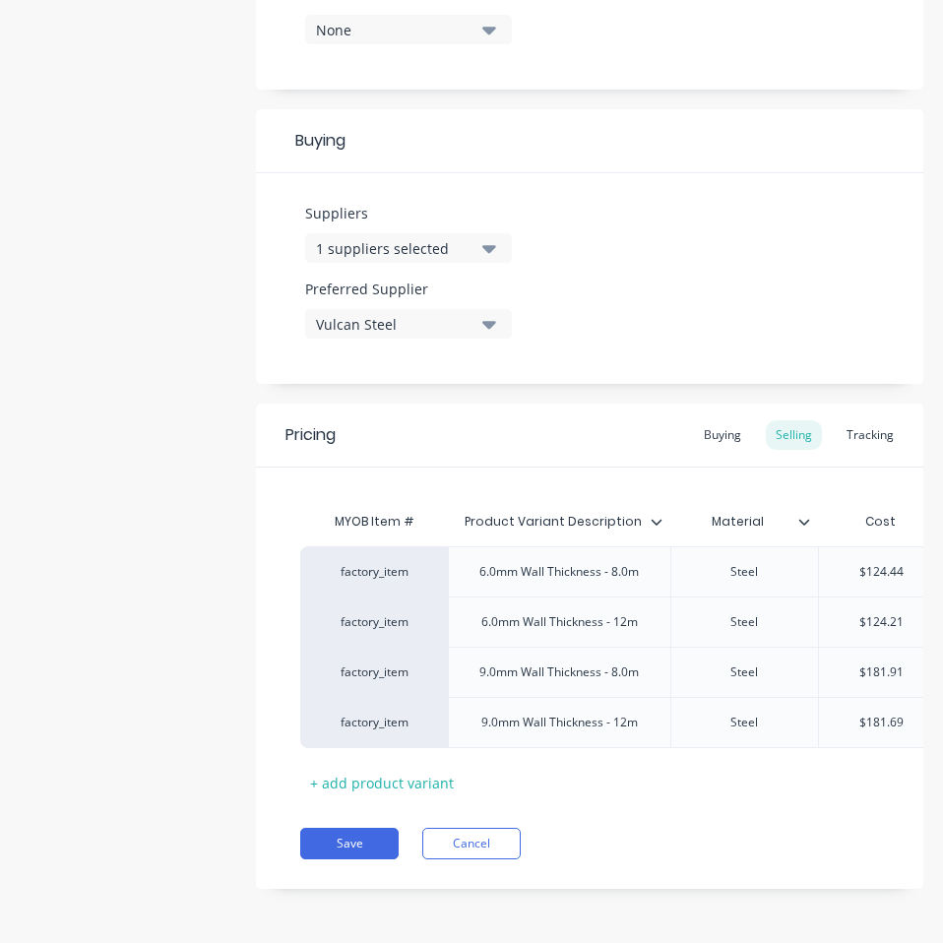
drag, startPoint x: 716, startPoint y: 409, endPoint x: 743, endPoint y: 419, distance: 28.3
click at [715, 420] on div "Buying" at bounding box center [722, 435] width 57 height 30
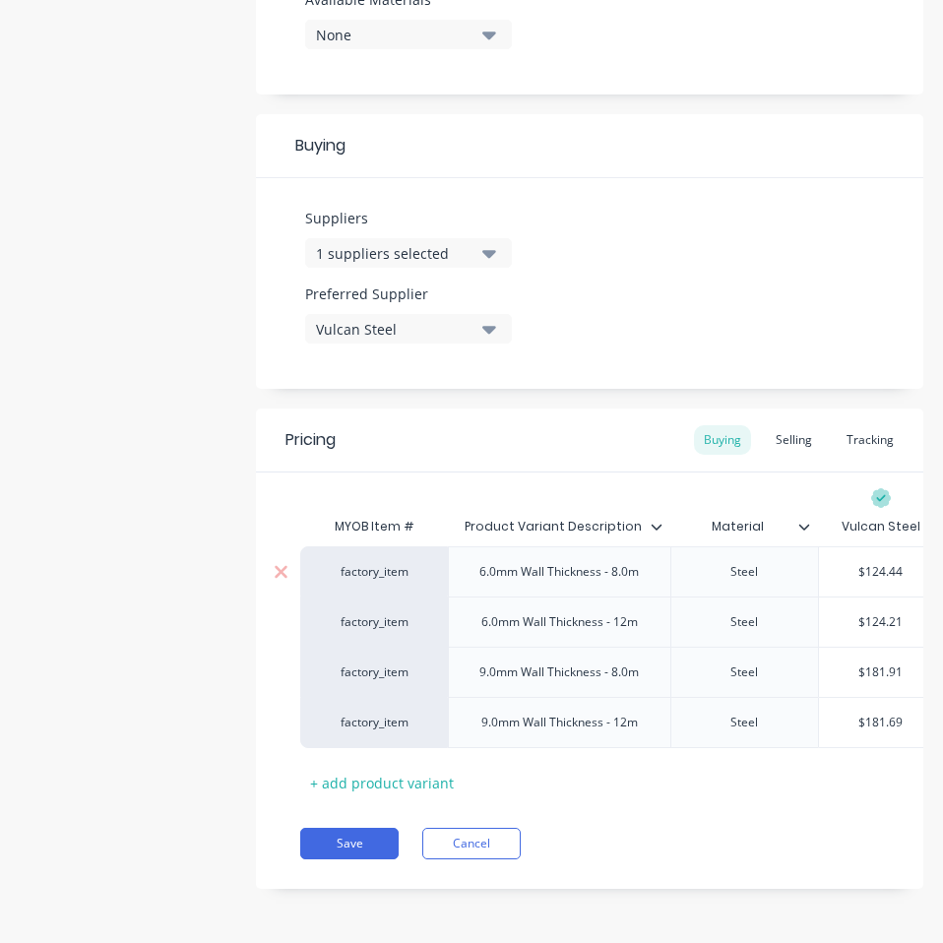
click at [880, 563] on input "$124.44" at bounding box center [881, 572] width 124 height 18
click at [873, 613] on input "$124.21" at bounding box center [881, 622] width 124 height 18
drag, startPoint x: 873, startPoint y: 600, endPoint x: 921, endPoint y: 611, distance: 49.4
click at [873, 613] on input "$124.21" at bounding box center [881, 622] width 124 height 18
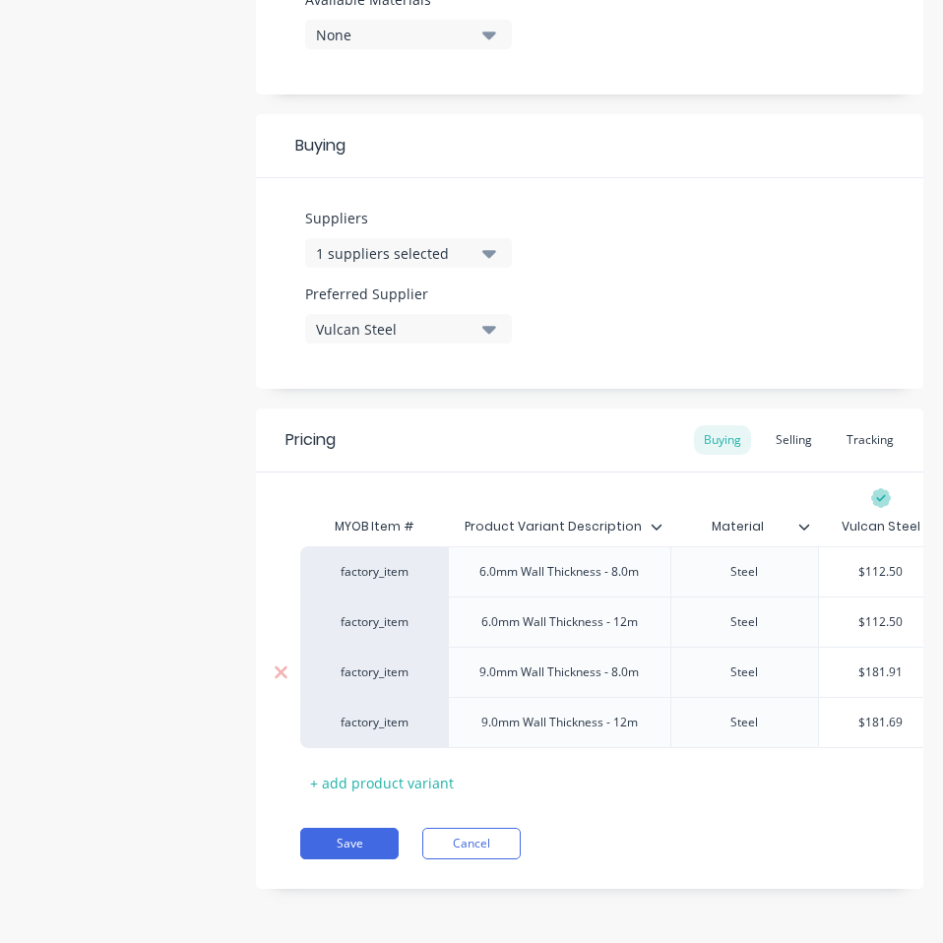
click at [872, 663] on input "$181.91" at bounding box center [881, 672] width 124 height 18
click at [875, 713] on input "$181.69" at bounding box center [881, 722] width 124 height 18
click at [705, 842] on div "Save Cancel" at bounding box center [611, 842] width 623 height 31
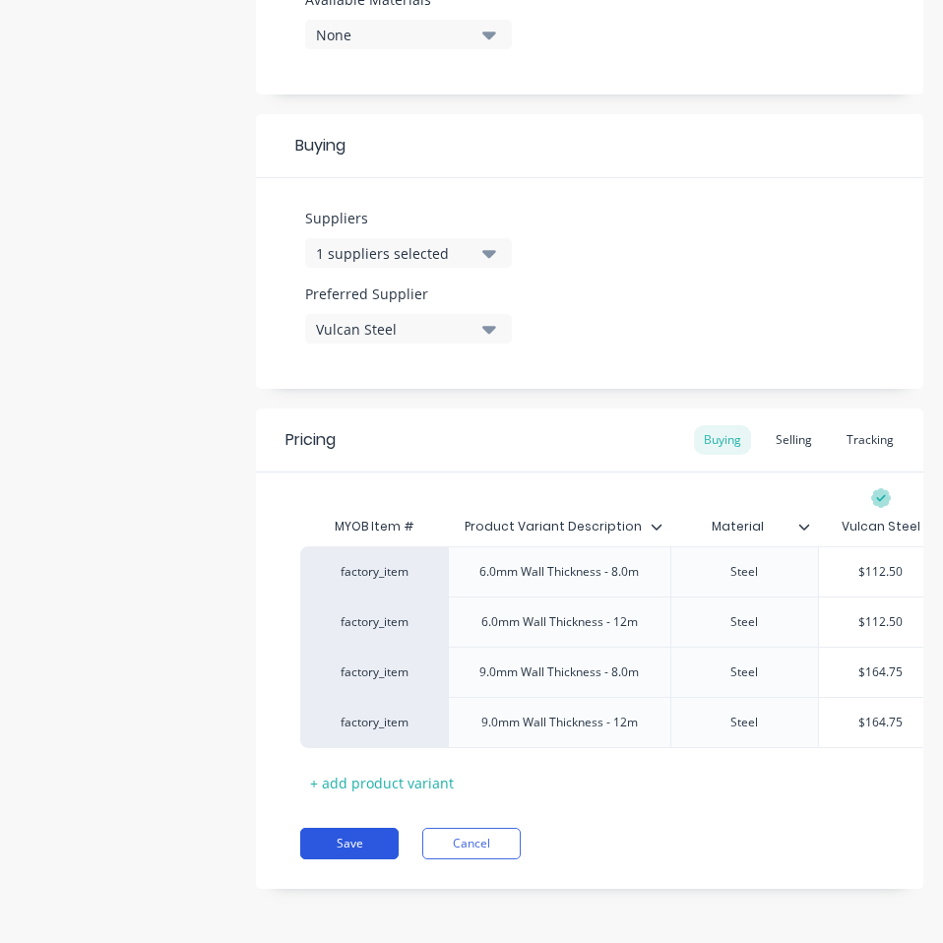
click at [355, 838] on button "Save" at bounding box center [349, 842] width 98 height 31
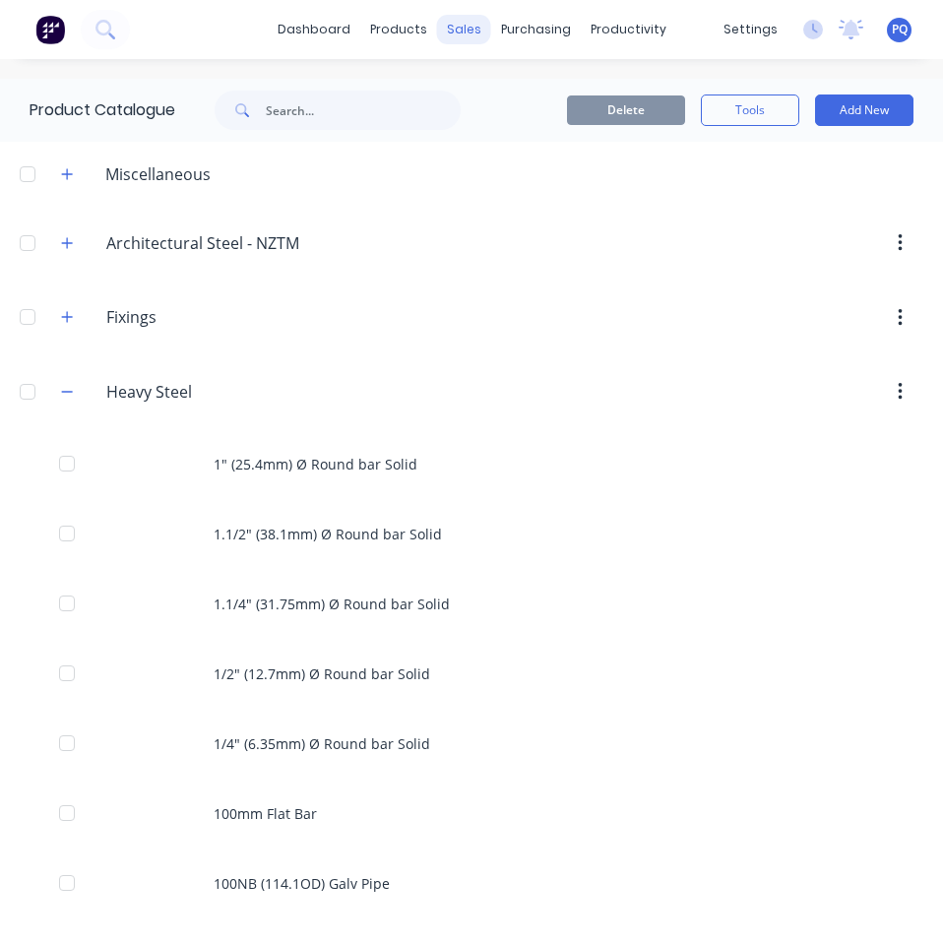
scroll to position [4323, 0]
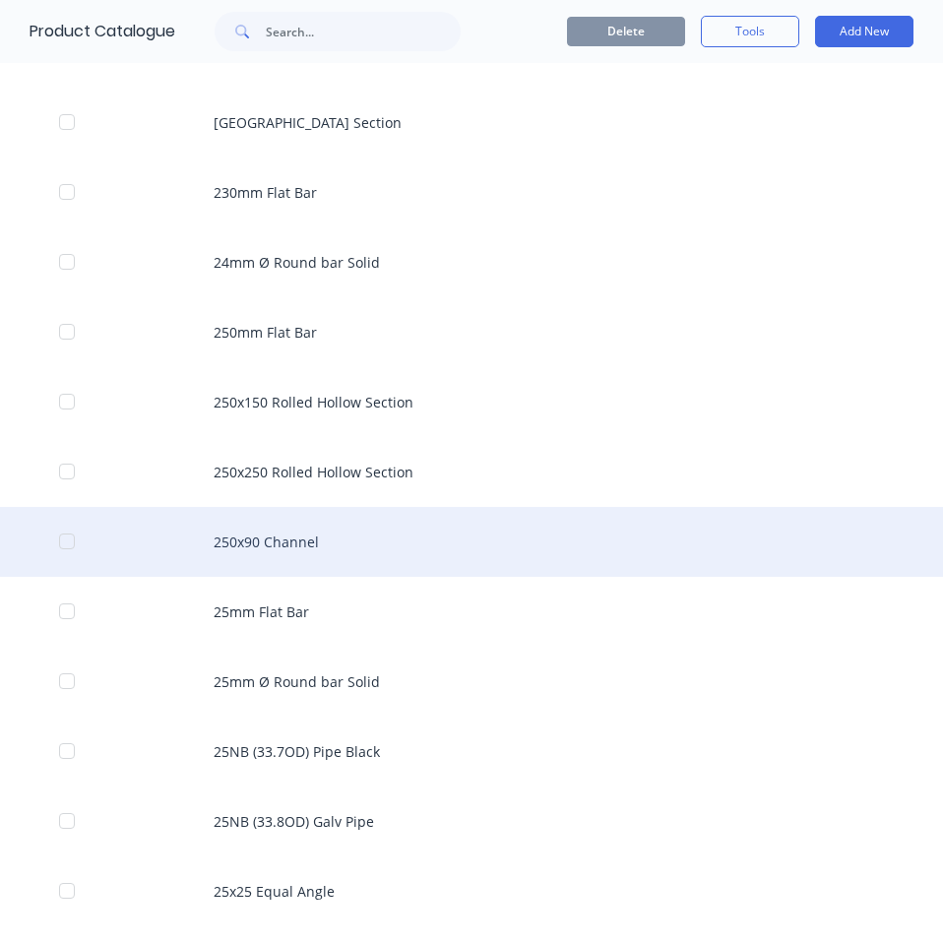
click at [455, 533] on div "250x90 Channel" at bounding box center [471, 542] width 943 height 70
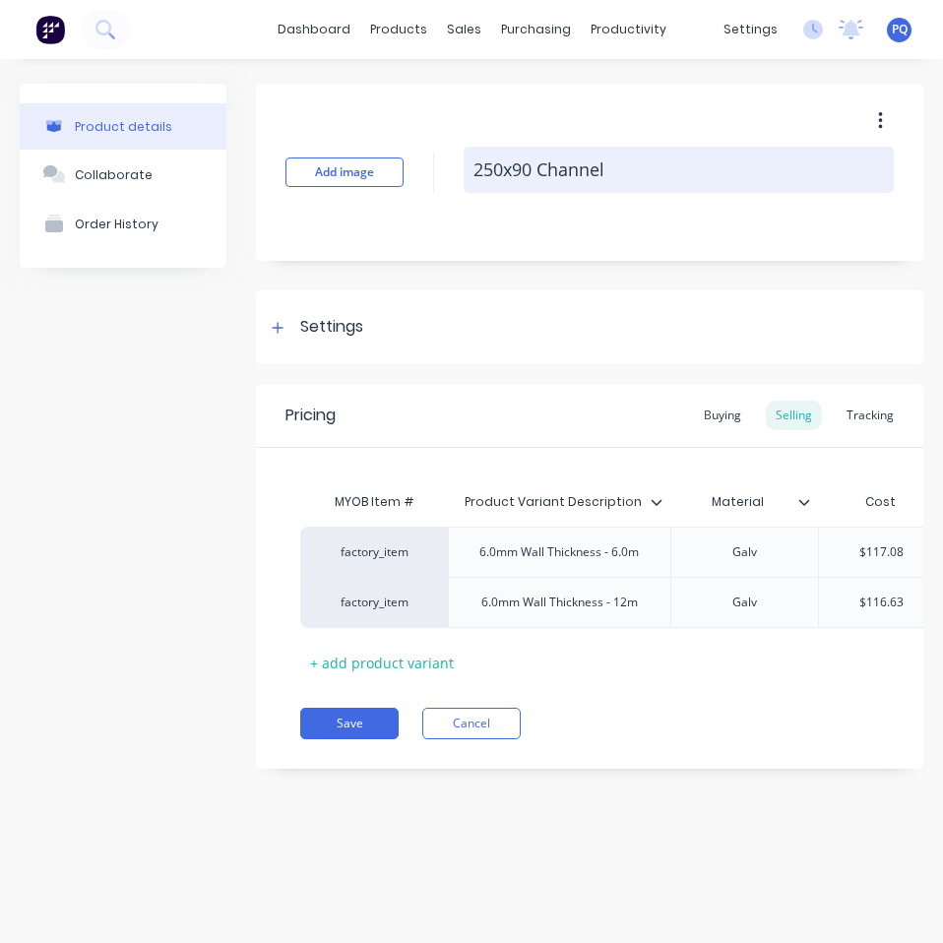
click at [590, 192] on textarea "250x90 Channel" at bounding box center [678, 170] width 430 height 46
click at [587, 191] on textarea "250x90 Channel" at bounding box center [678, 170] width 430 height 46
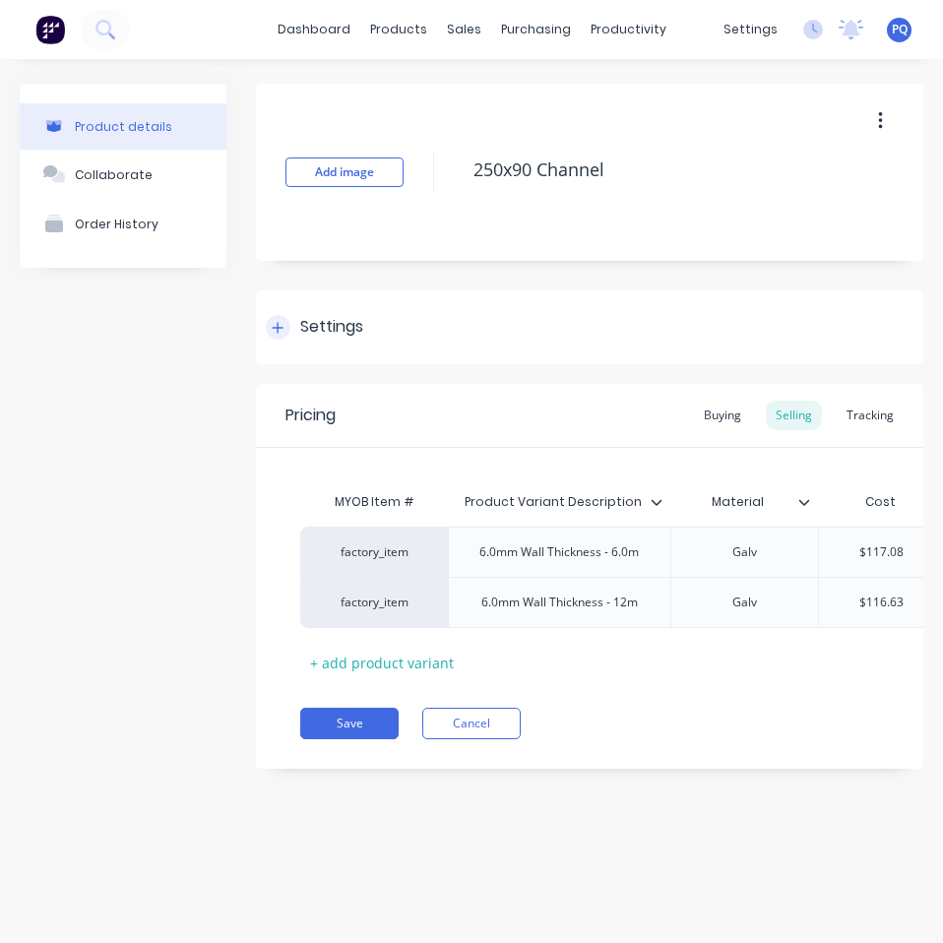
click at [335, 331] on div "Settings" at bounding box center [331, 327] width 63 height 25
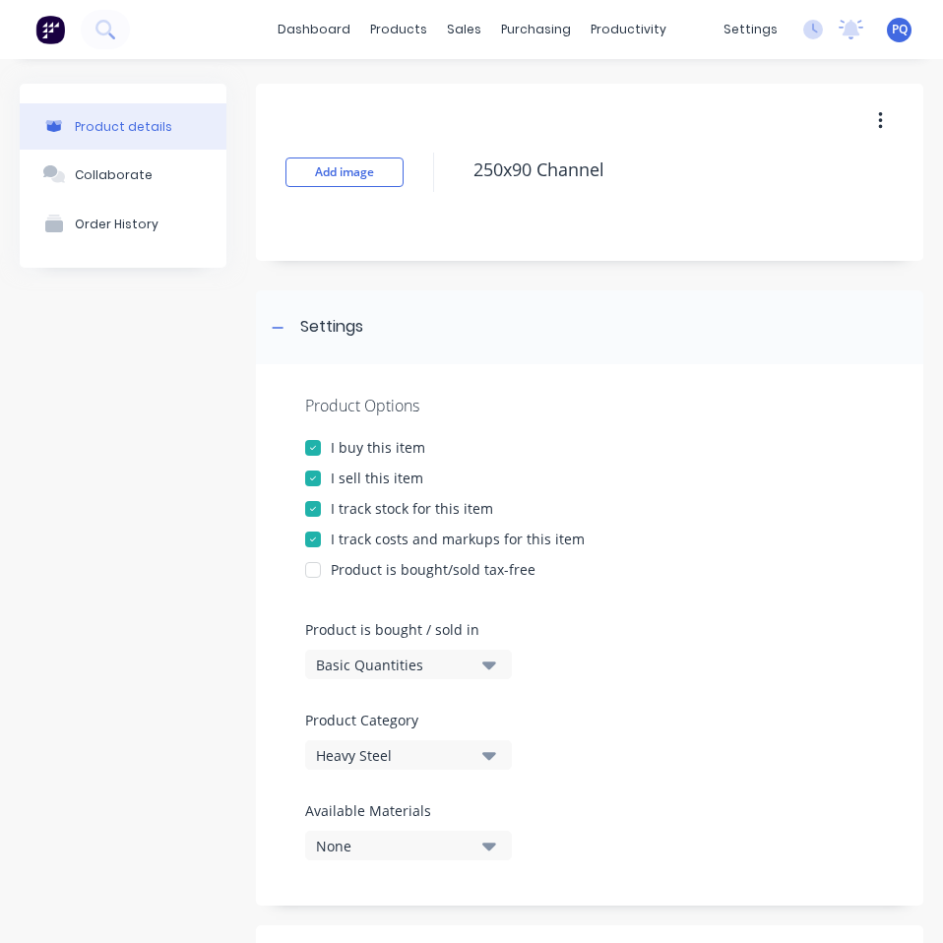
click at [408, 667] on div "Basic Quantities" at bounding box center [394, 664] width 157 height 21
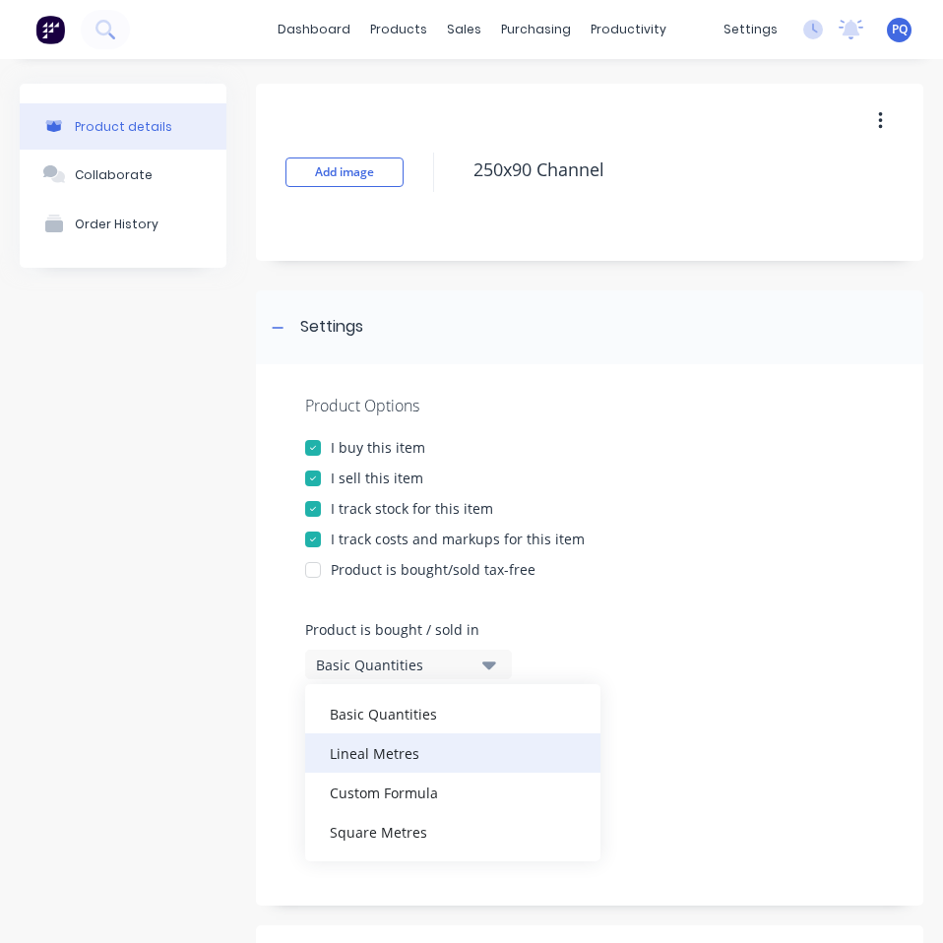
click at [417, 758] on div "Lineal Metres" at bounding box center [452, 752] width 295 height 39
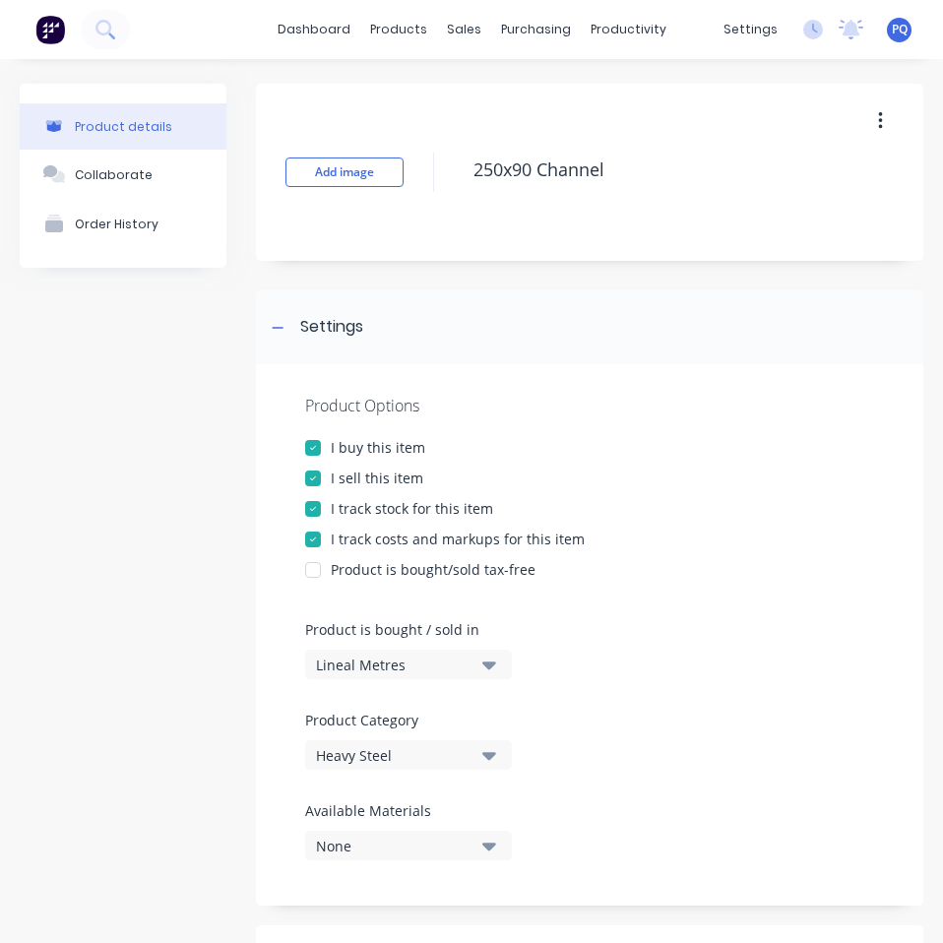
scroll to position [394, 0]
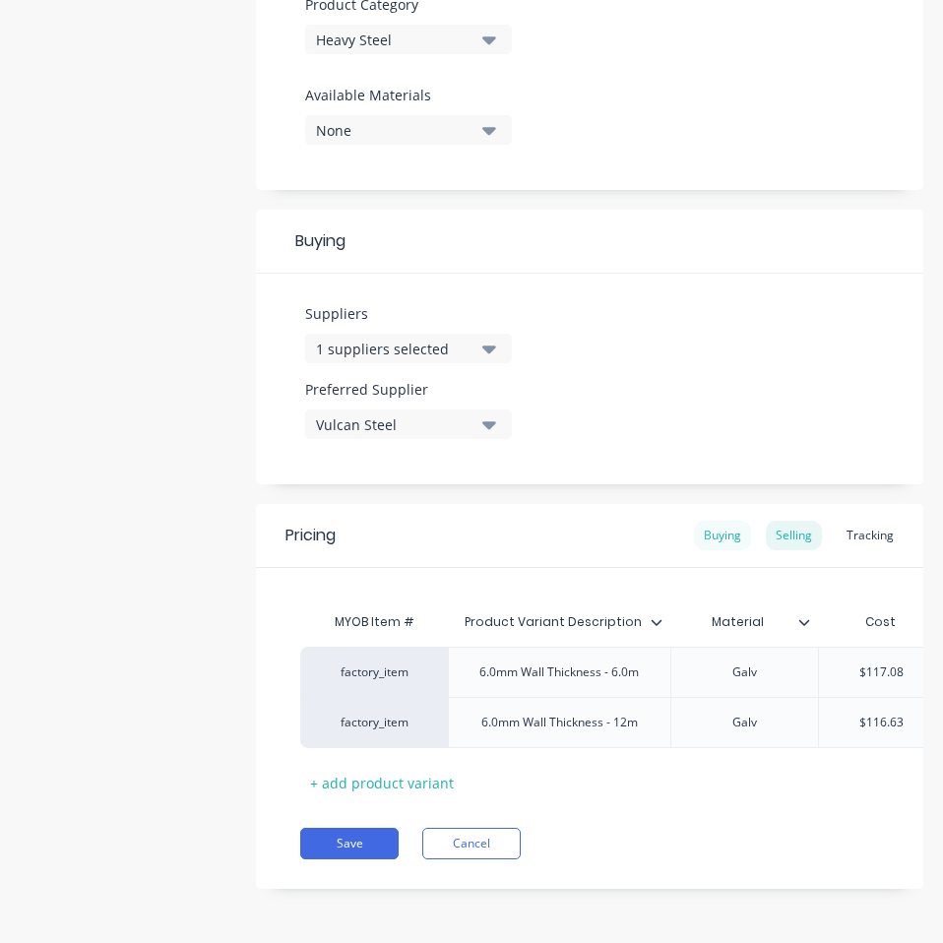
click at [717, 524] on div "Buying" at bounding box center [722, 535] width 57 height 30
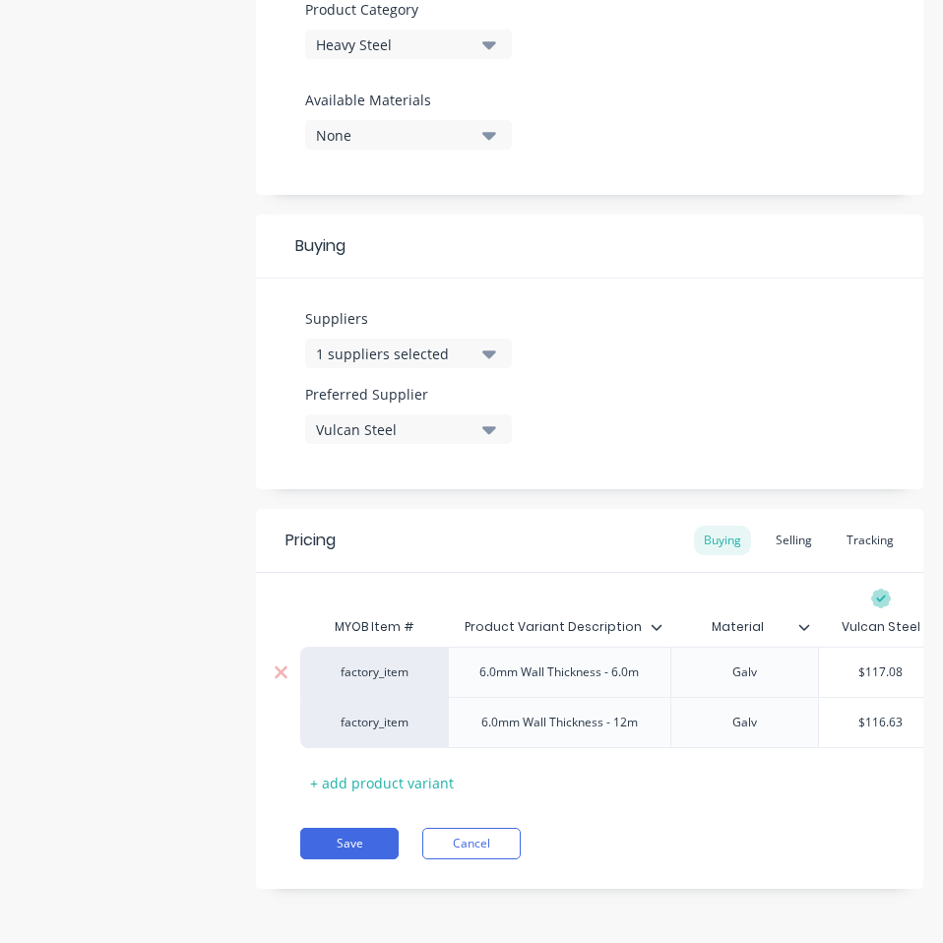
click at [894, 663] on input "$117.08" at bounding box center [881, 672] width 124 height 18
click at [883, 718] on div "$116.63" at bounding box center [881, 722] width 124 height 49
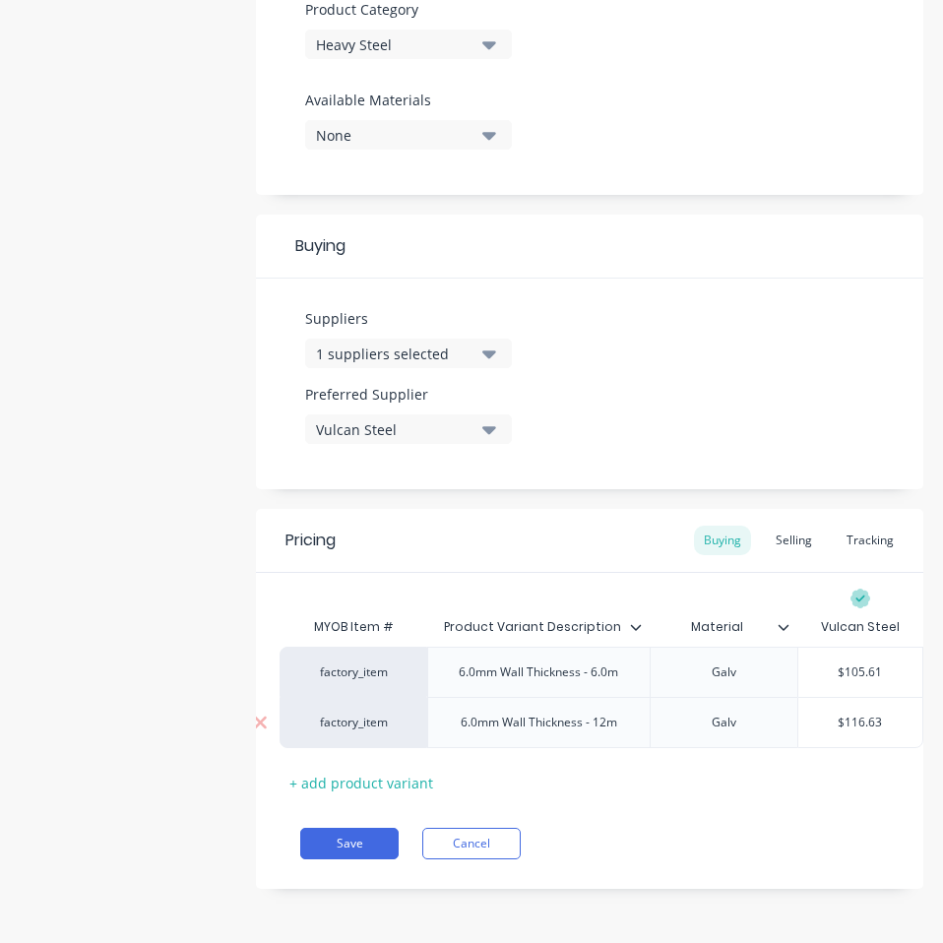
click at [844, 713] on input "$116.63" at bounding box center [860, 722] width 124 height 18
click at [852, 874] on div "Pricing Buying Selling Tracking MYOB Item # Product Variant Description Materia…" at bounding box center [589, 699] width 667 height 380
click at [372, 853] on button "Save" at bounding box center [349, 842] width 98 height 31
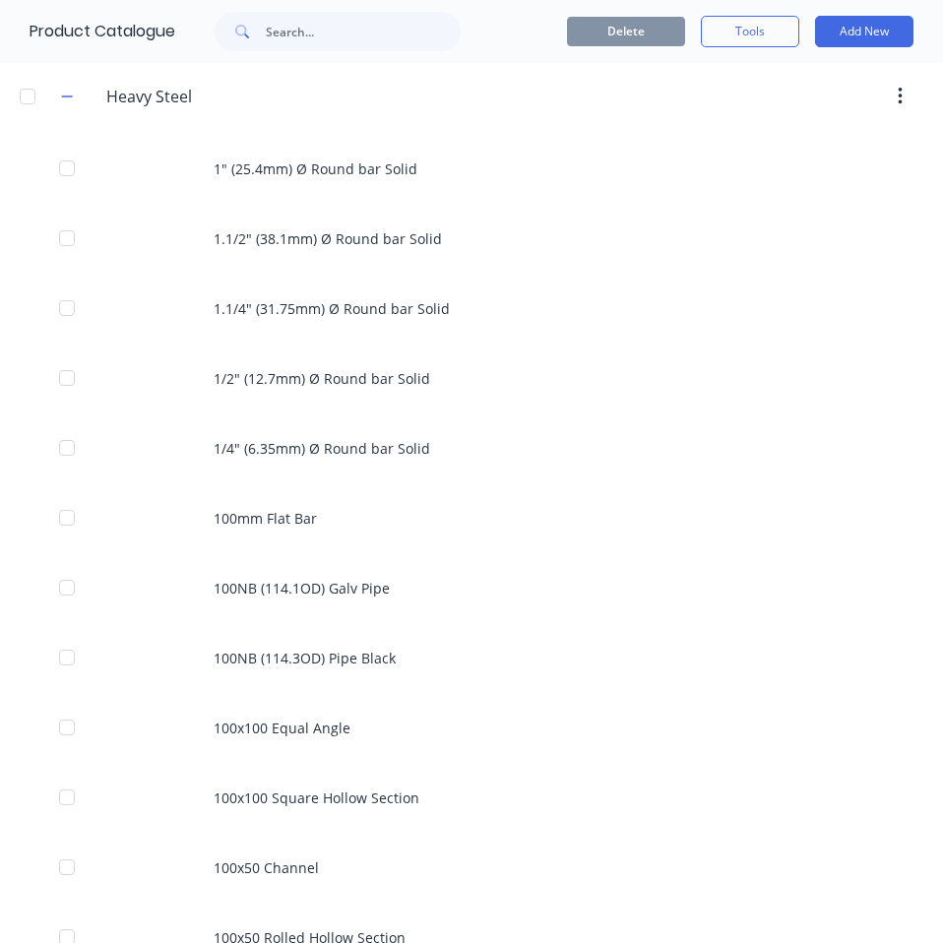
scroll to position [4323, 0]
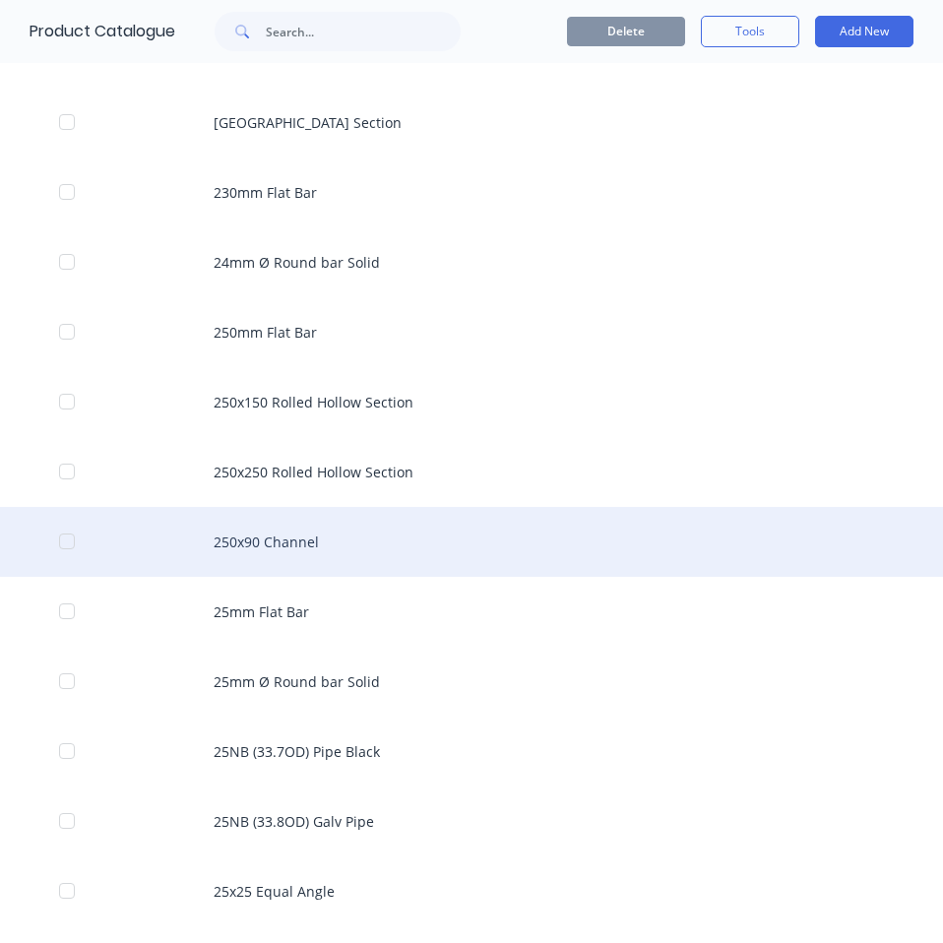
click at [360, 546] on div "250x90 Channel" at bounding box center [471, 542] width 943 height 70
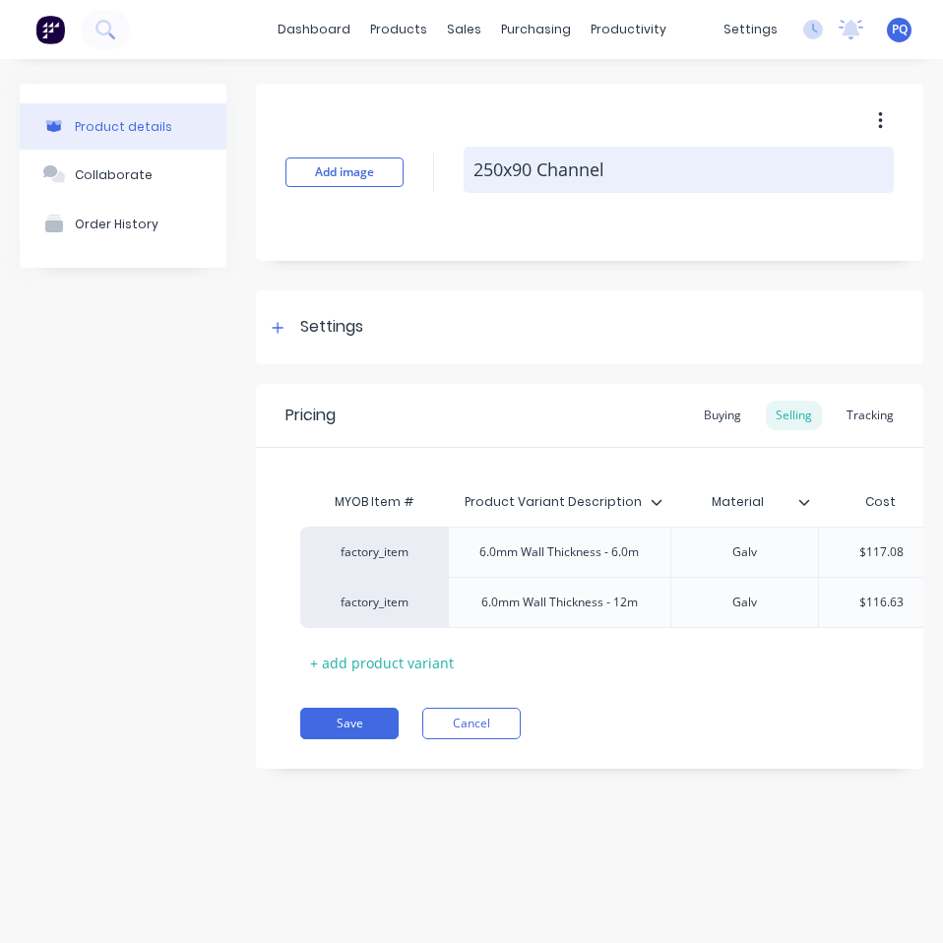
click at [572, 173] on textarea "250x90 Channel" at bounding box center [678, 170] width 430 height 46
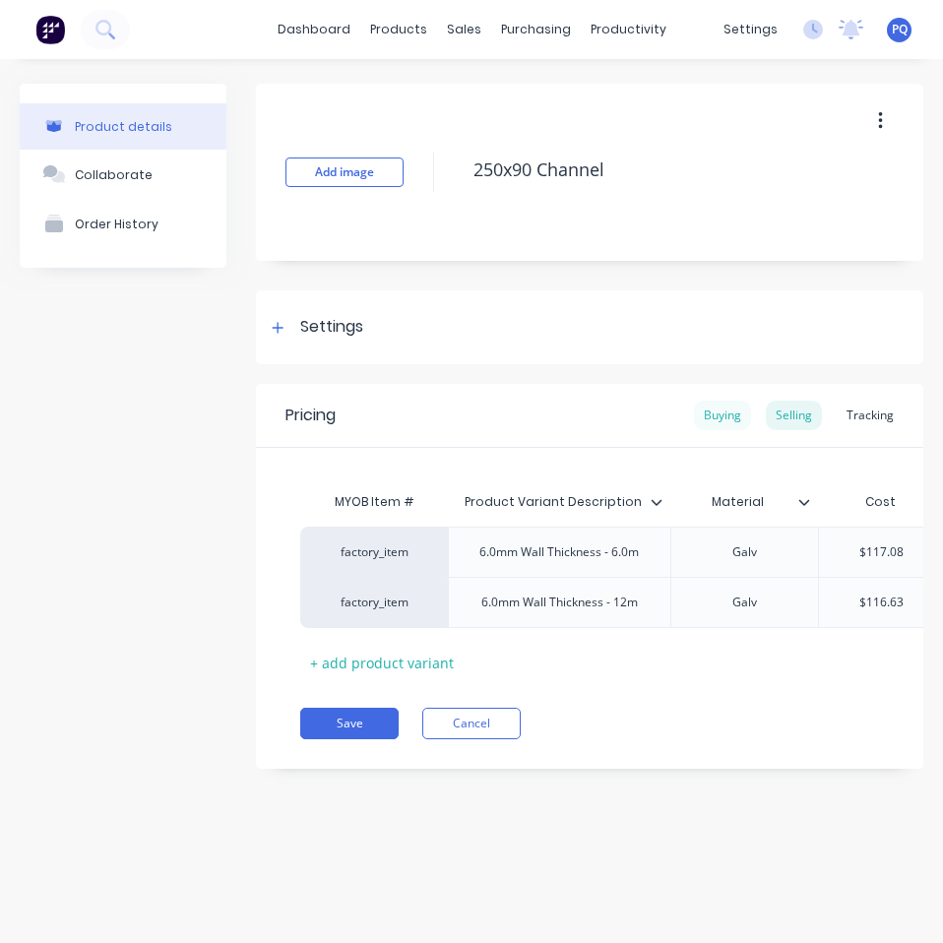
click at [724, 416] on div "Buying" at bounding box center [722, 415] width 57 height 30
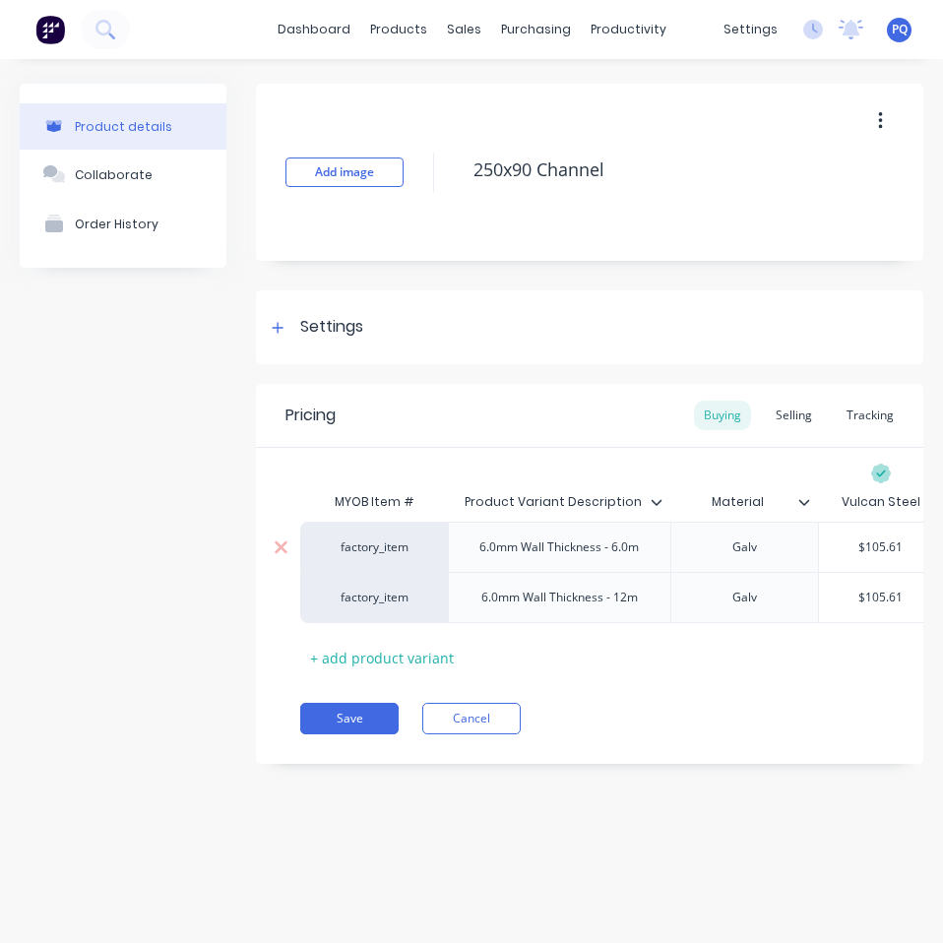
click at [873, 541] on input "$105.61" at bounding box center [881, 547] width 124 height 18
click at [336, 339] on div "Settings" at bounding box center [589, 327] width 667 height 74
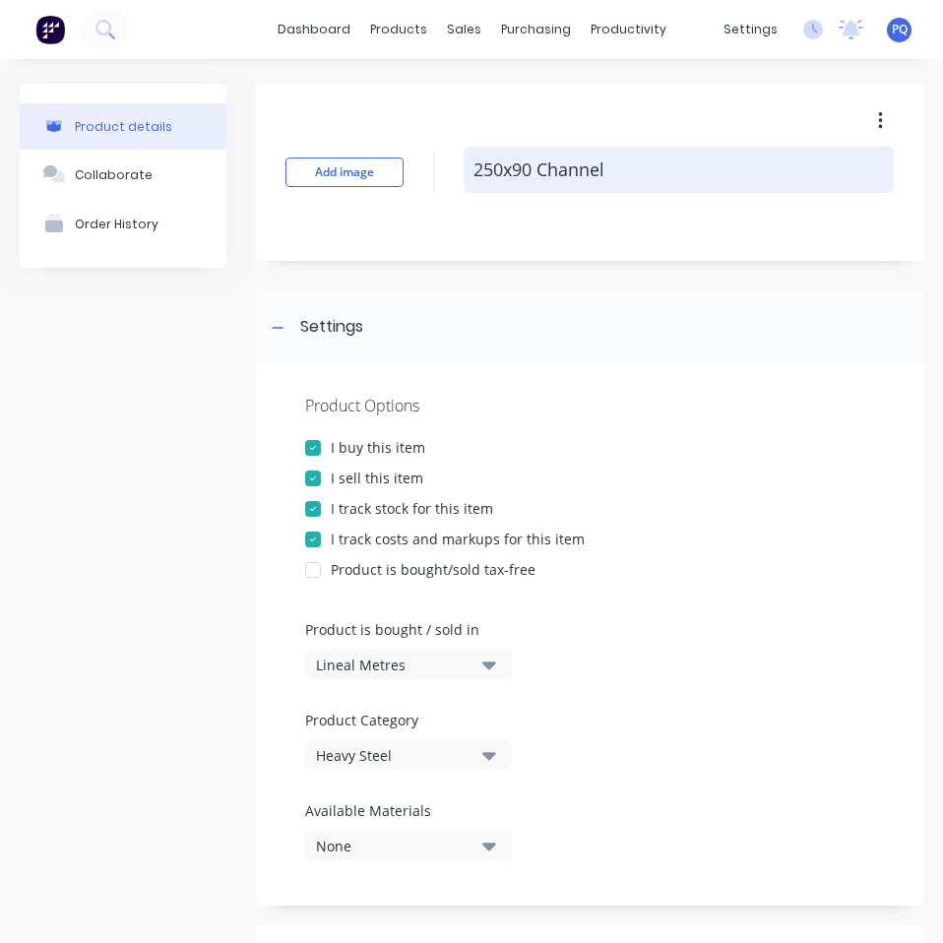
click at [526, 150] on textarea "250x90 Channel" at bounding box center [678, 170] width 430 height 46
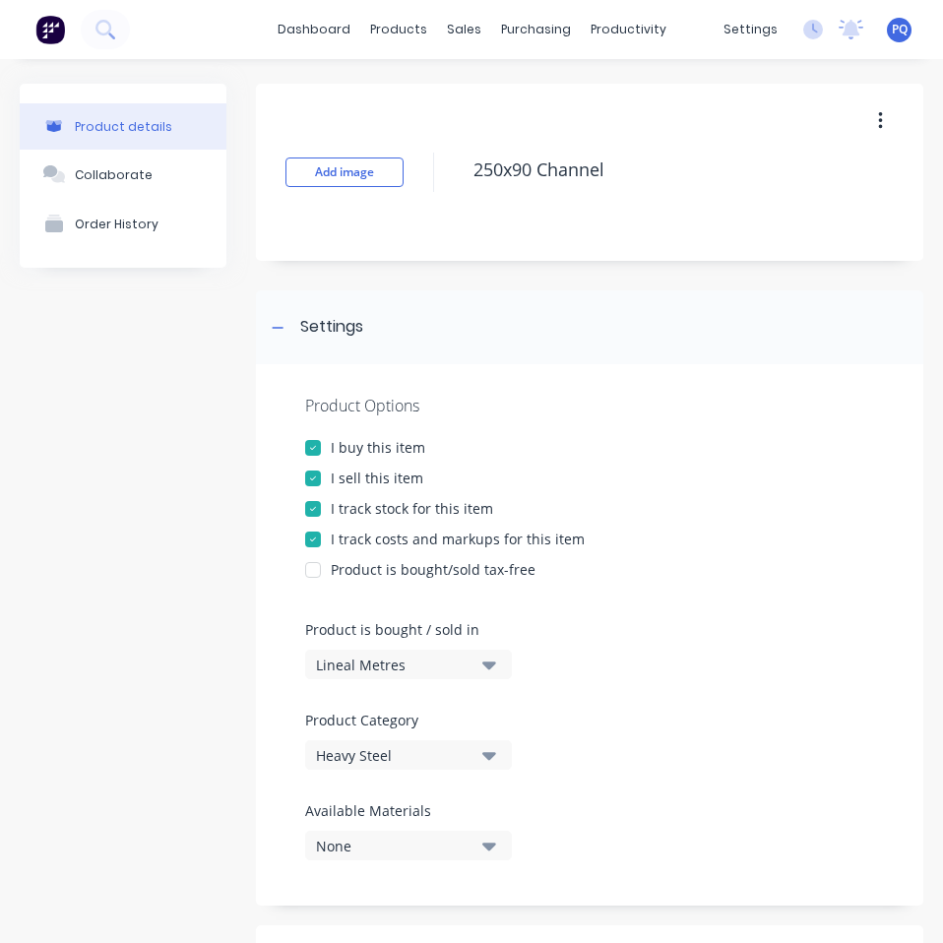
scroll to position [725, 0]
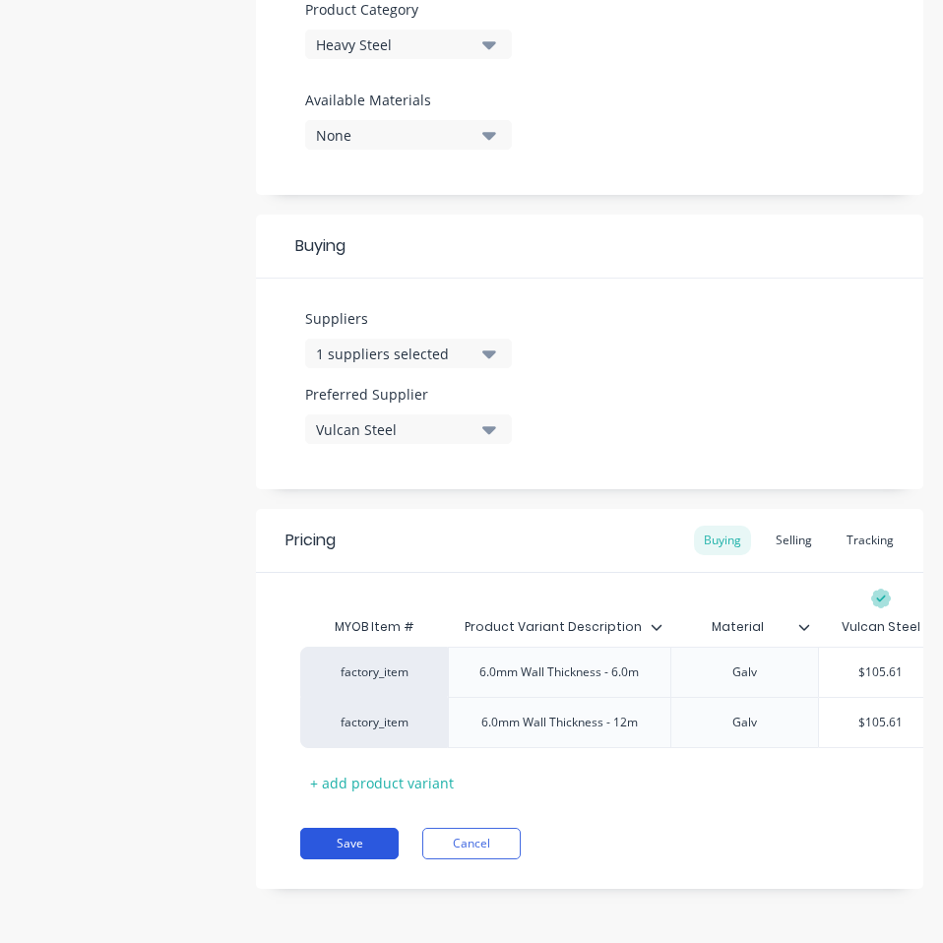
click at [331, 840] on button "Save" at bounding box center [349, 842] width 98 height 31
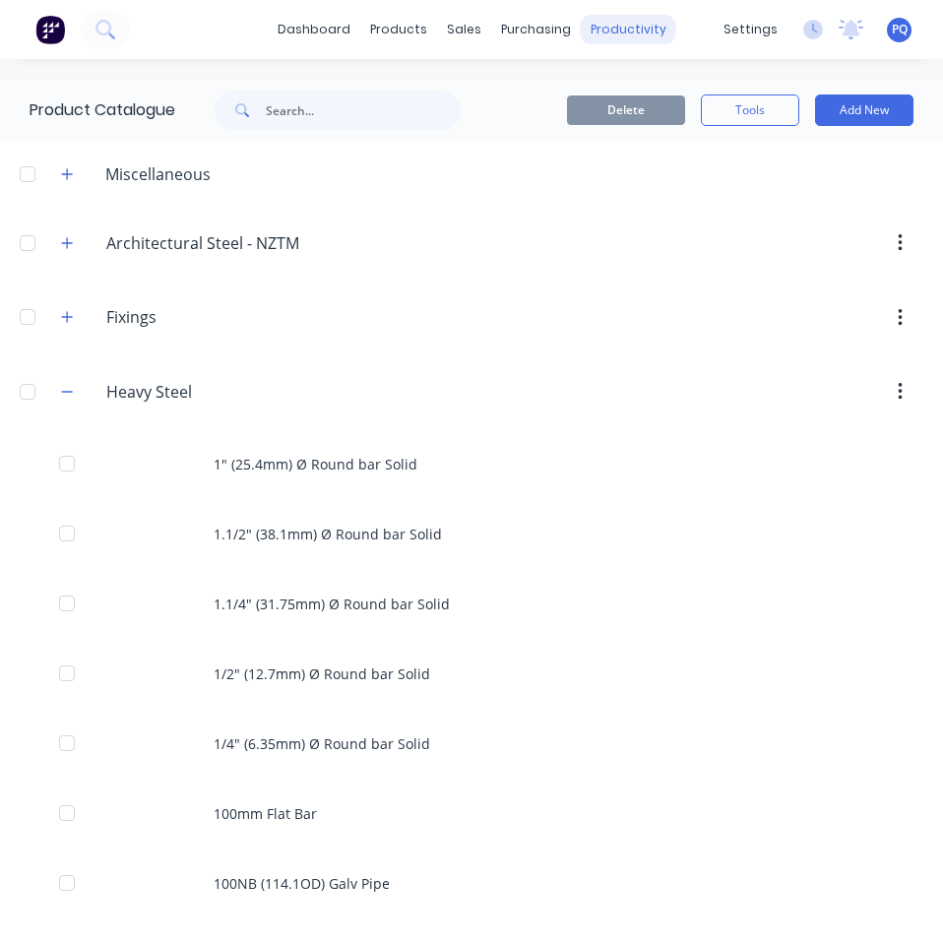
scroll to position [4393, 0]
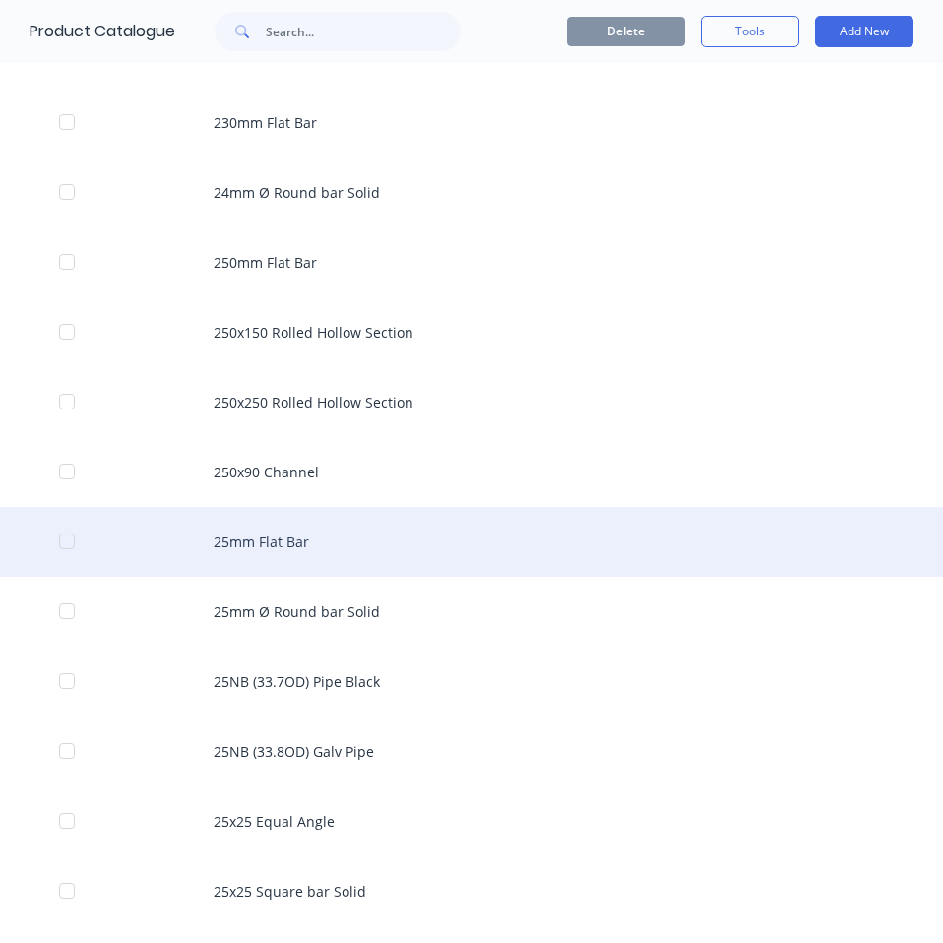
click at [316, 555] on div "25mm Flat Bar" at bounding box center [471, 542] width 943 height 70
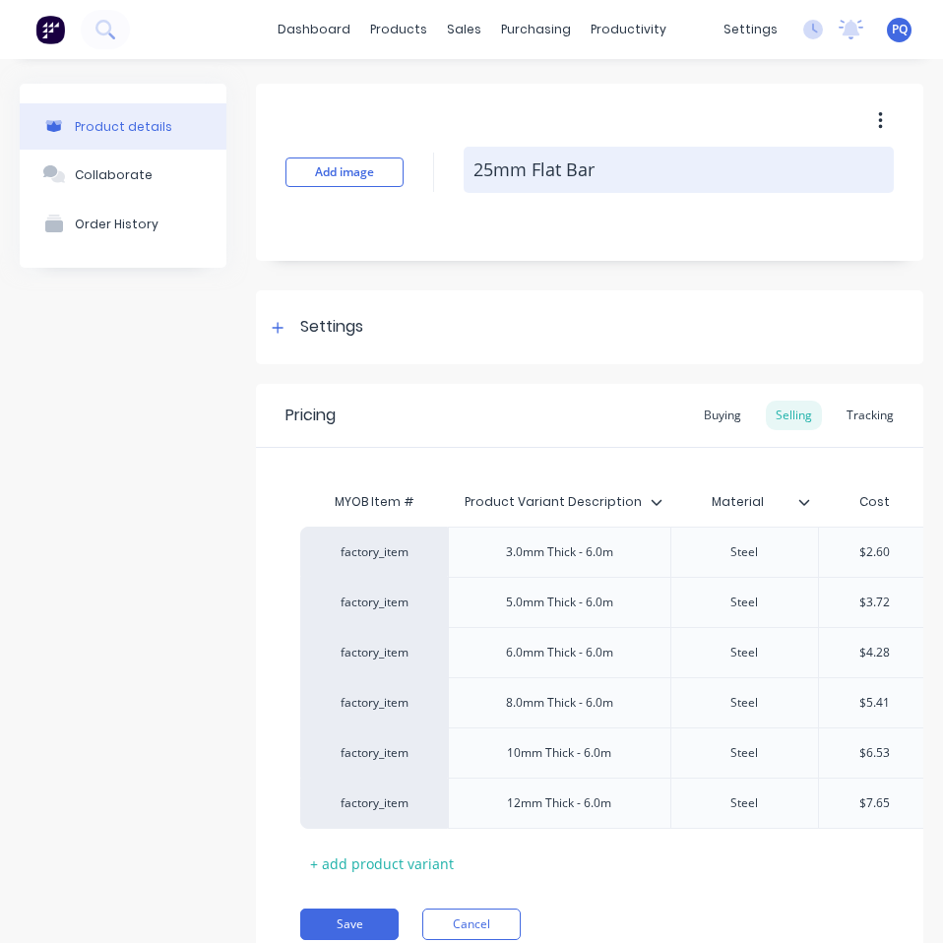
click at [521, 169] on textarea "25mm Flat Bar" at bounding box center [678, 170] width 430 height 46
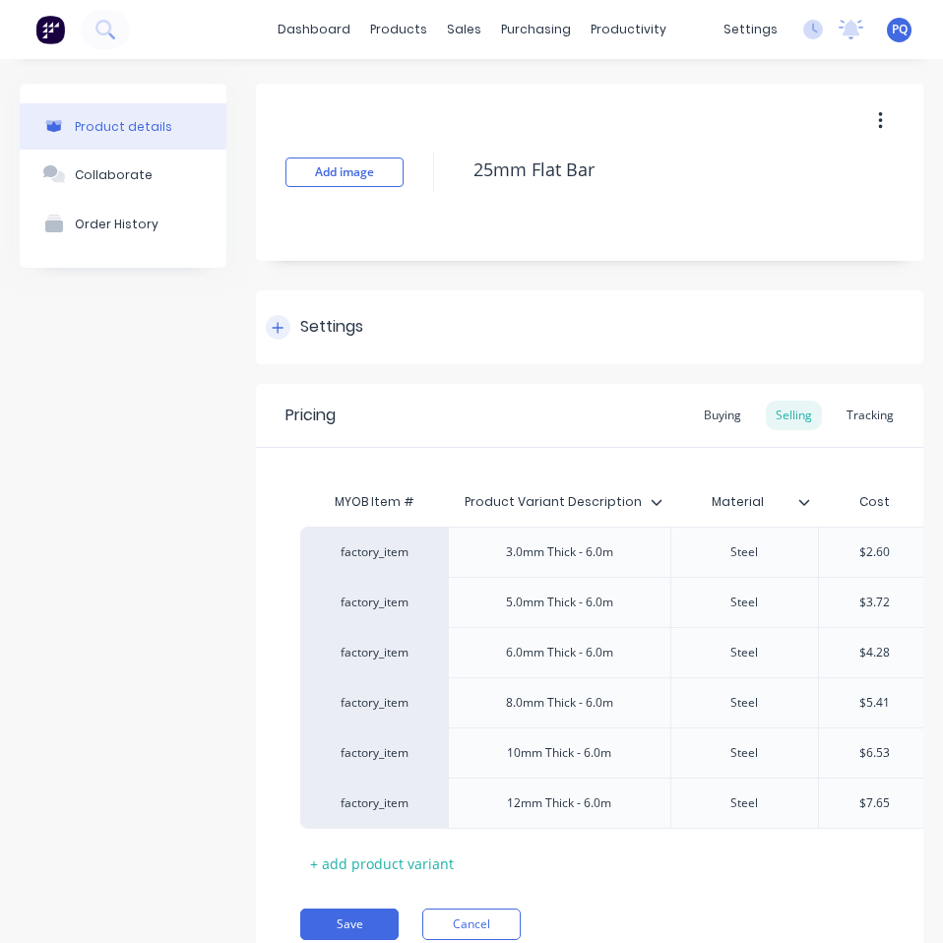
click at [327, 308] on div "Settings" at bounding box center [589, 327] width 667 height 74
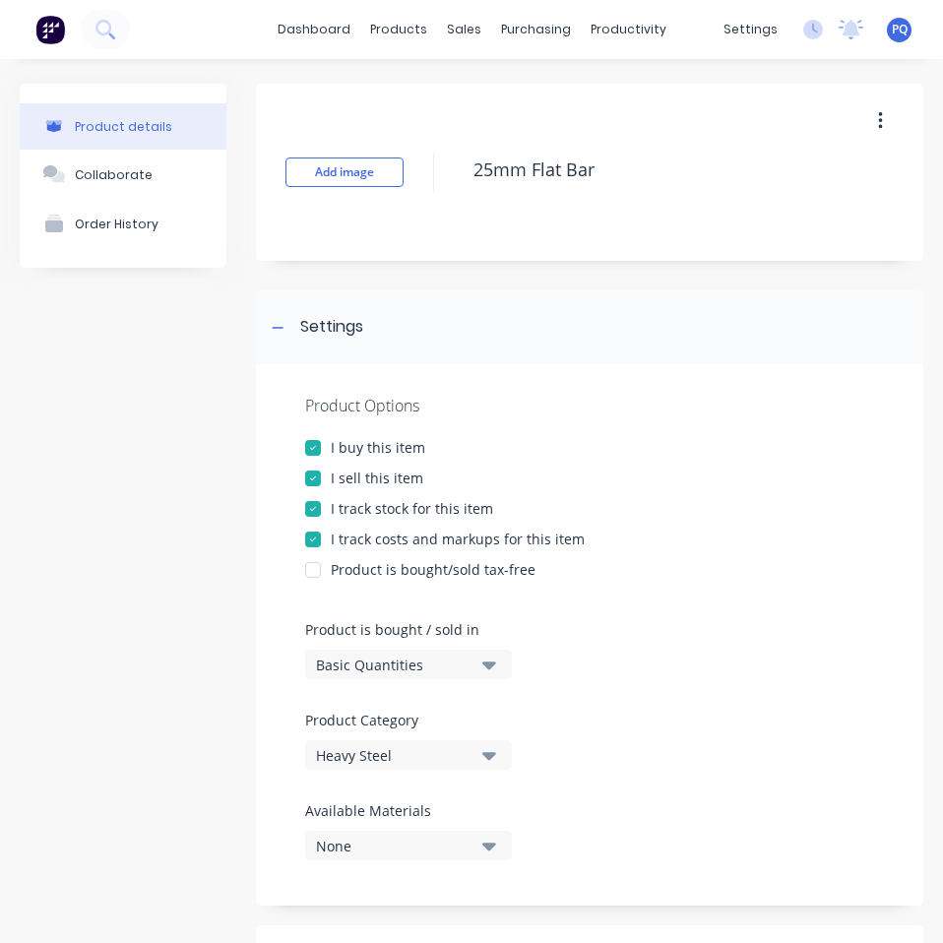
click at [358, 661] on div "Basic Quantities" at bounding box center [394, 664] width 157 height 21
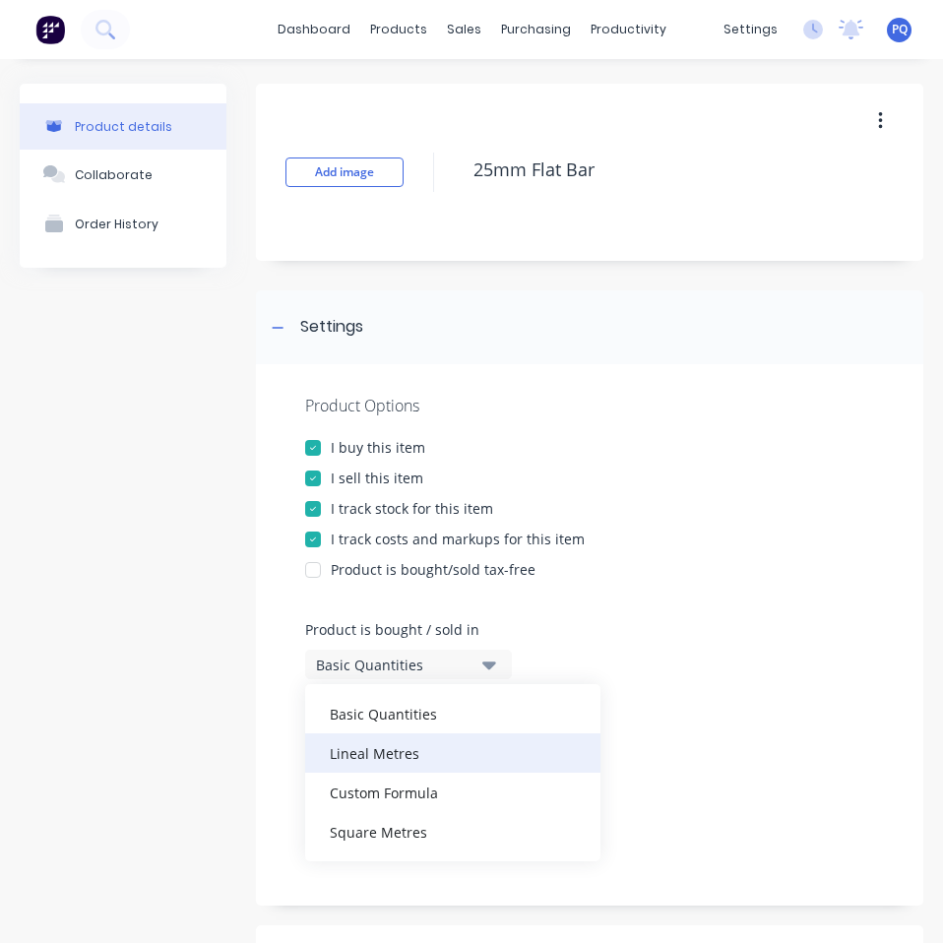
click at [377, 746] on div "Lineal Metres" at bounding box center [452, 752] width 295 height 39
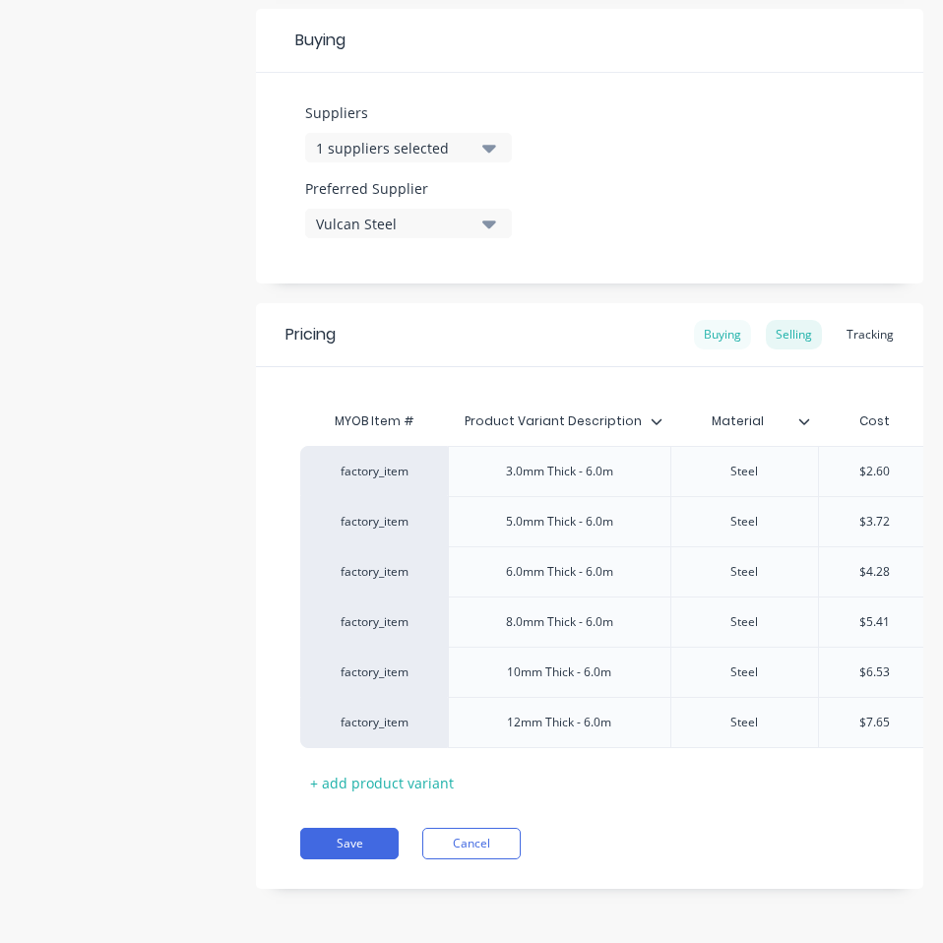
click at [714, 325] on div "Buying" at bounding box center [722, 335] width 57 height 30
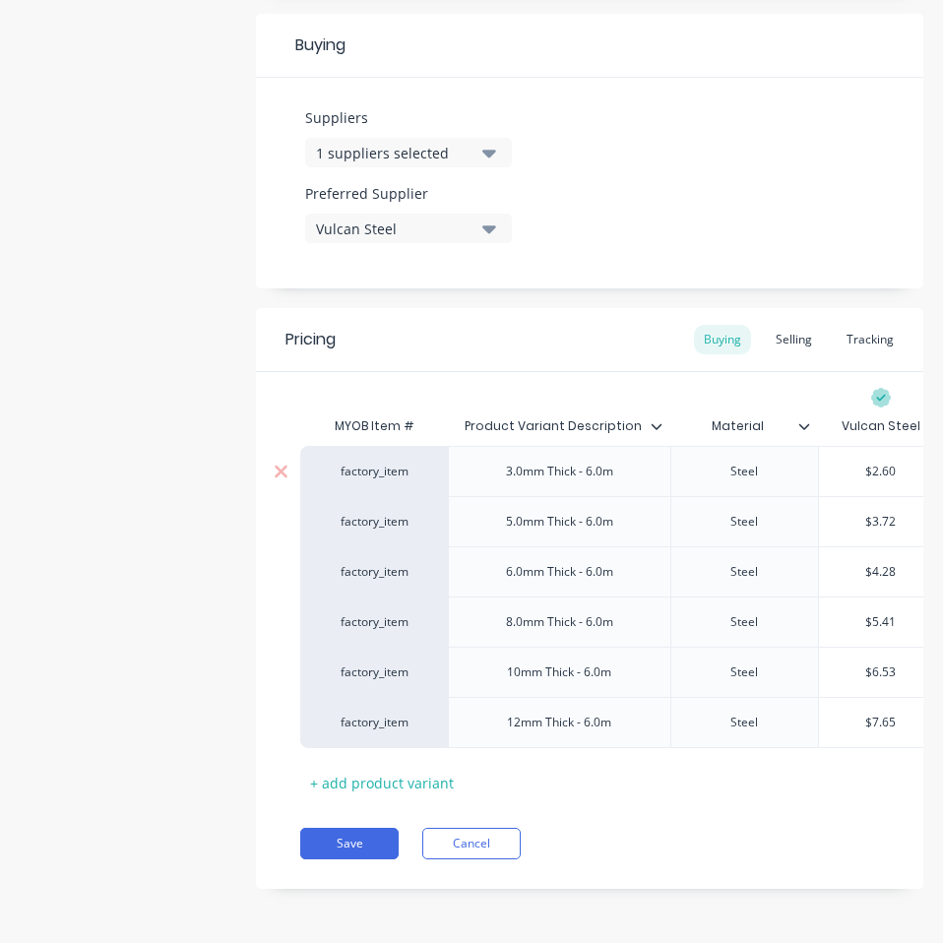
click at [883, 462] on input "$2.60" at bounding box center [881, 471] width 124 height 18
click at [885, 497] on div "$3.72" at bounding box center [881, 521] width 124 height 49
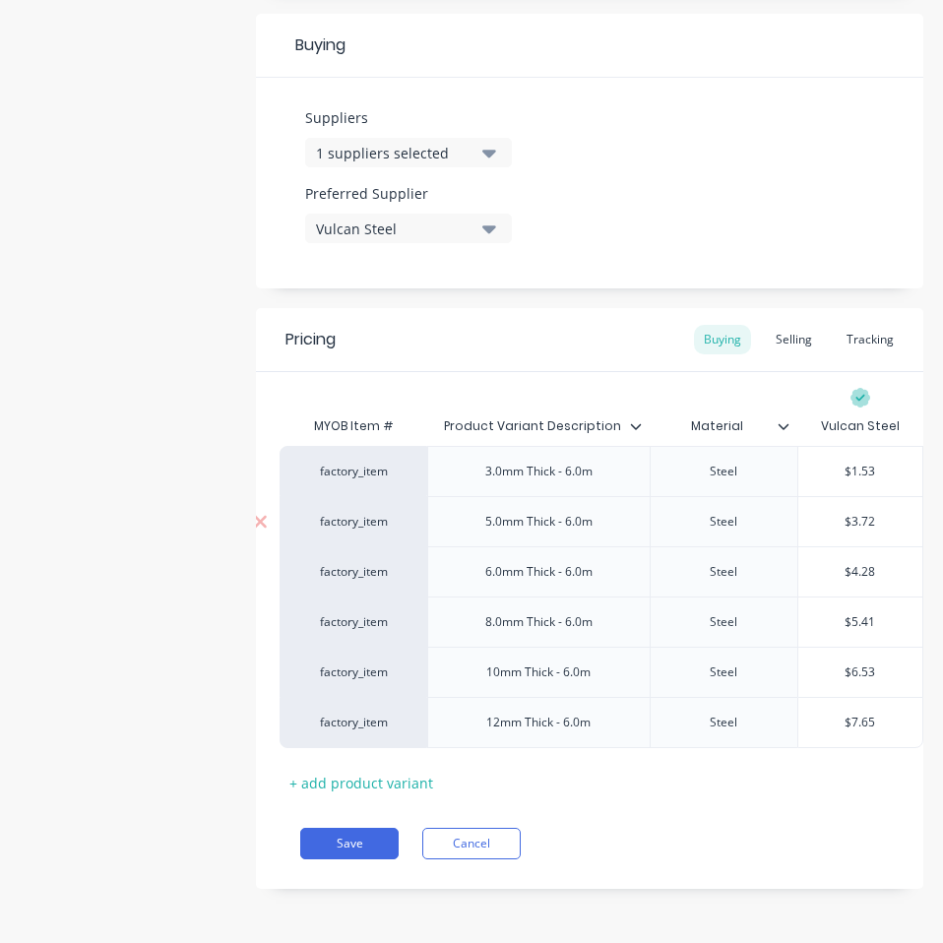
click at [885, 497] on div "$3.72" at bounding box center [860, 521] width 124 height 49
click at [844, 462] on input "$1.53" at bounding box center [860, 471] width 124 height 18
click at [844, 497] on div "$3.72" at bounding box center [860, 521] width 124 height 49
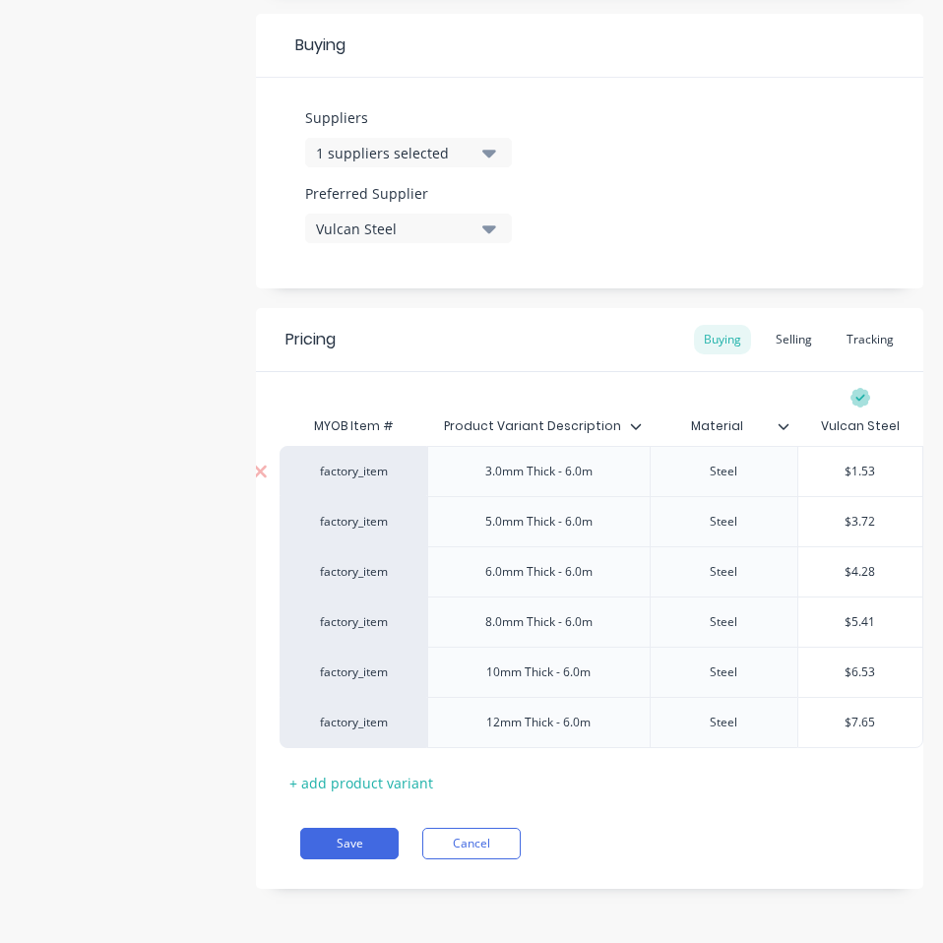
click at [851, 462] on input "$1.53" at bounding box center [860, 471] width 124 height 18
click at [843, 513] on input "$3.72" at bounding box center [860, 522] width 124 height 18
click at [843, 563] on input "$4.28" at bounding box center [860, 572] width 124 height 18
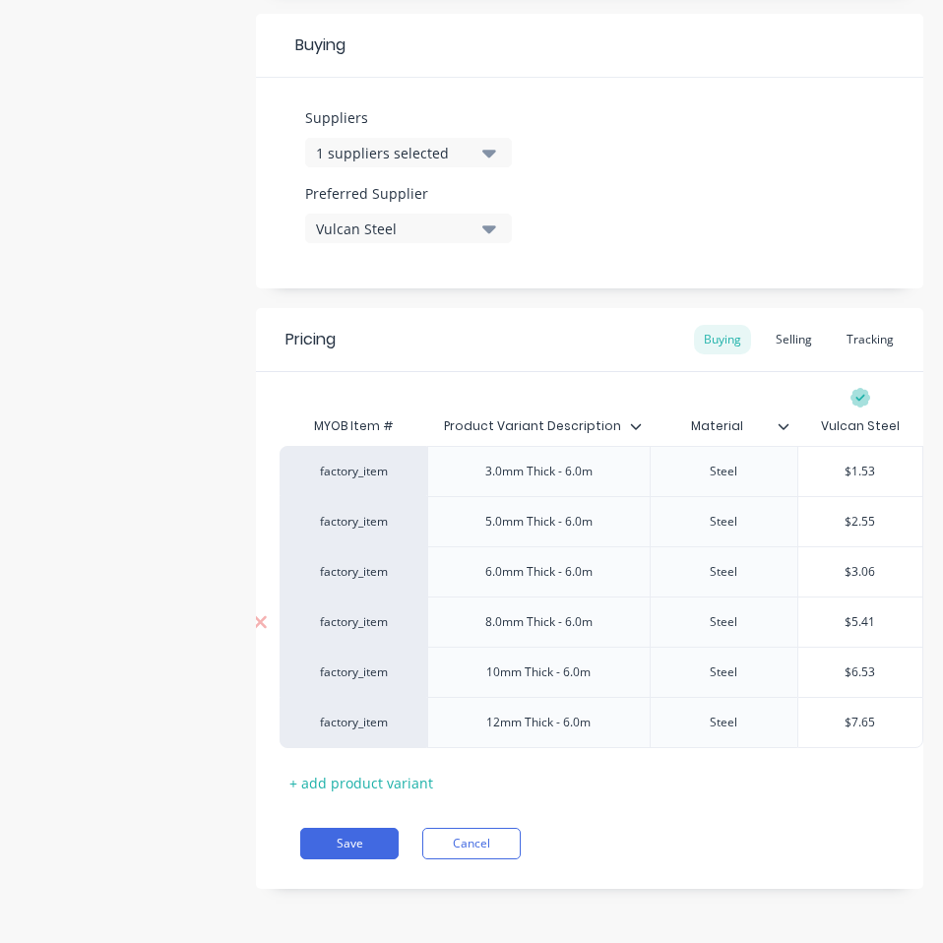
click at [840, 613] on input "$5.41" at bounding box center [860, 622] width 124 height 18
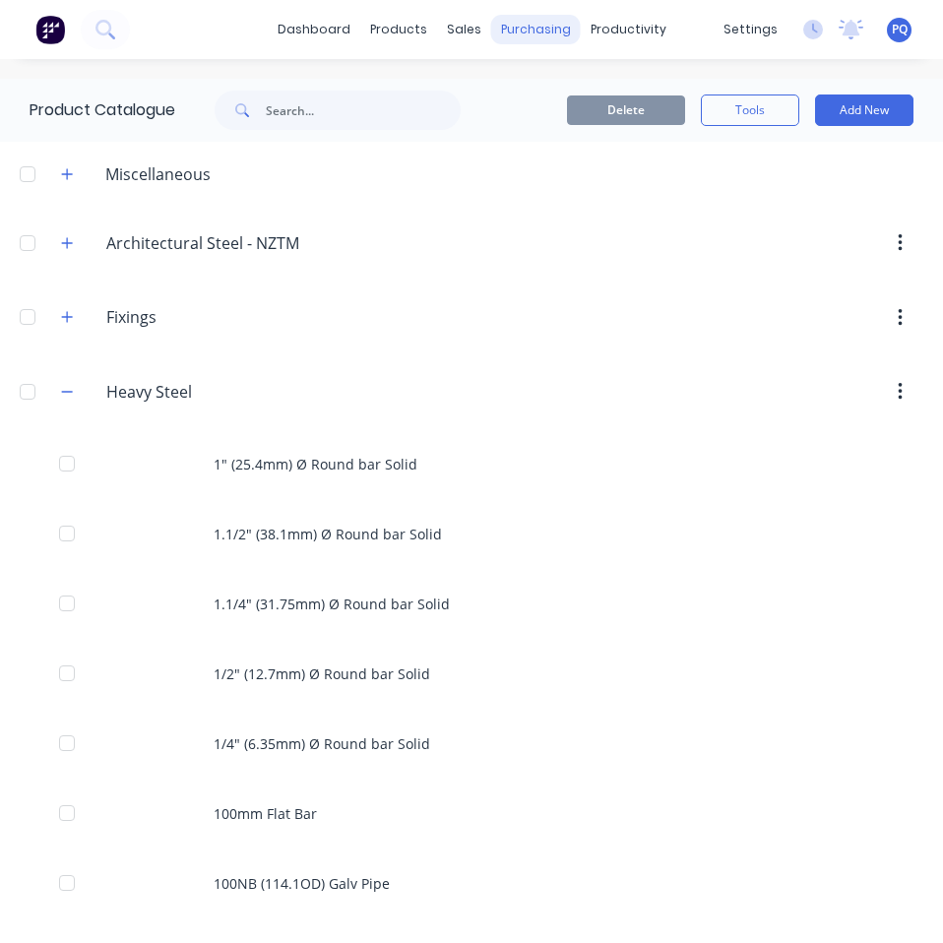
scroll to position [4463, 0]
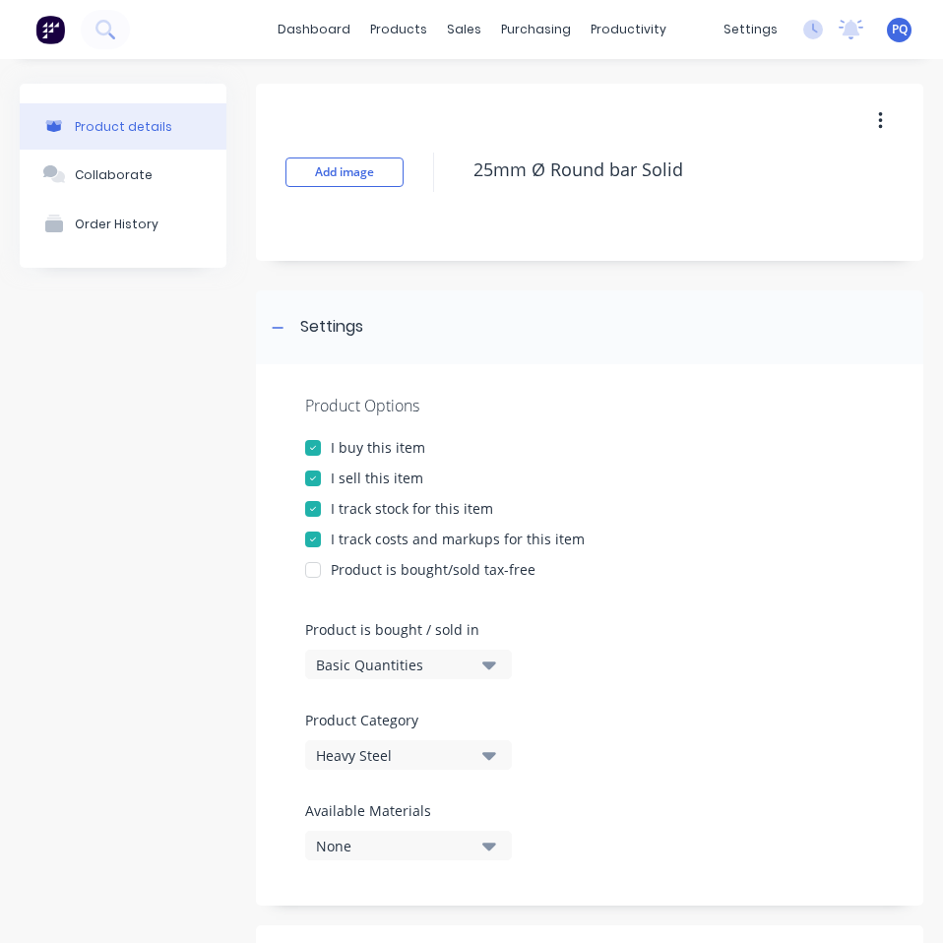
drag, startPoint x: 388, startPoint y: 662, endPoint x: 386, endPoint y: 678, distance: 15.9
drag, startPoint x: 399, startPoint y: 762, endPoint x: 430, endPoint y: 649, distance: 116.2
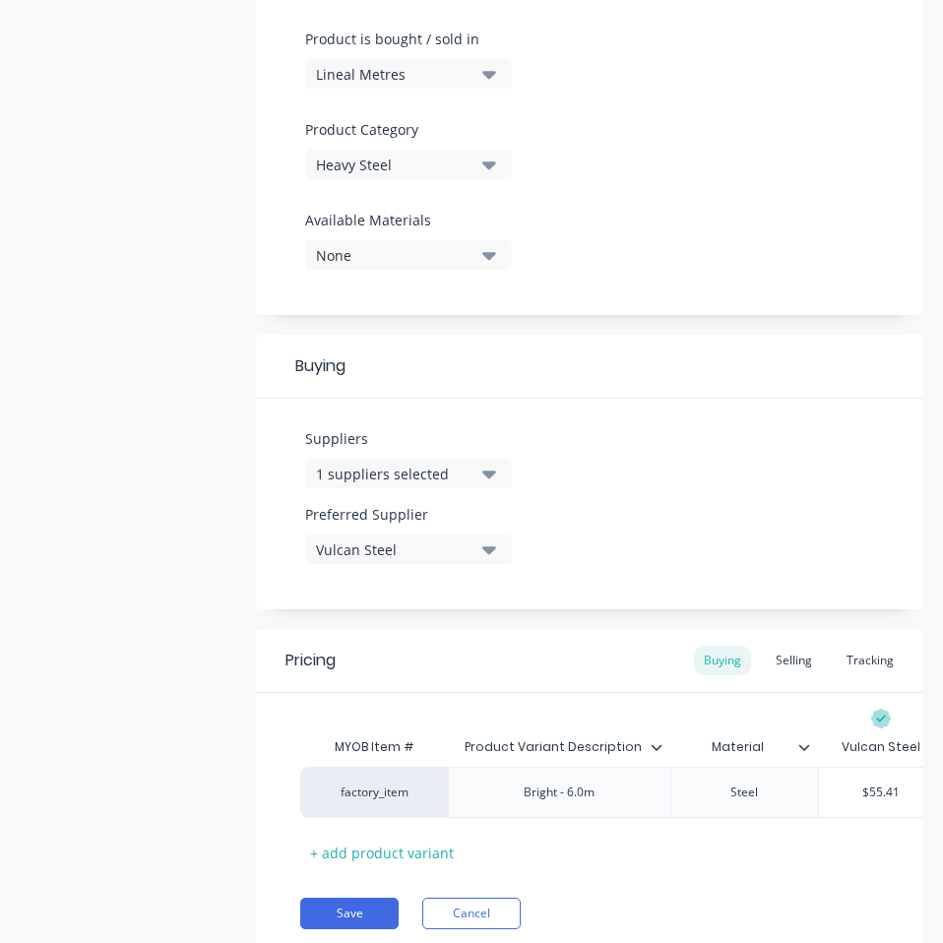
scroll to position [675, 0]
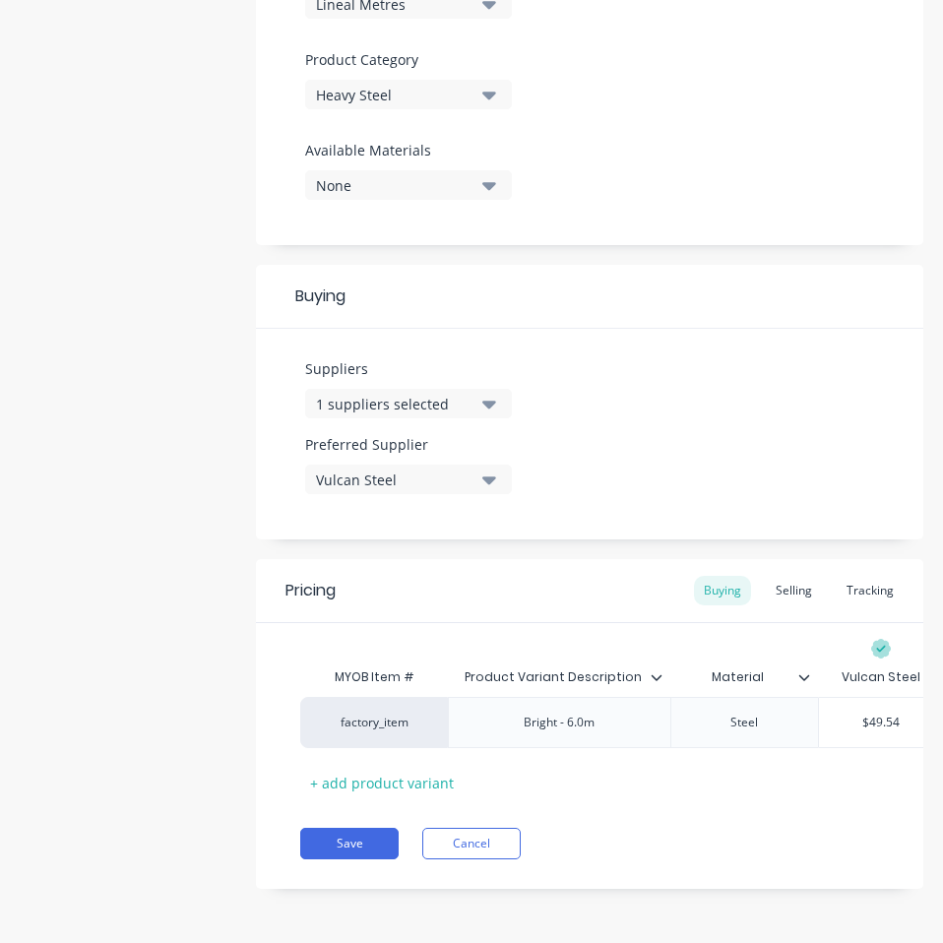
drag, startPoint x: 689, startPoint y: 860, endPoint x: 434, endPoint y: 846, distance: 255.2
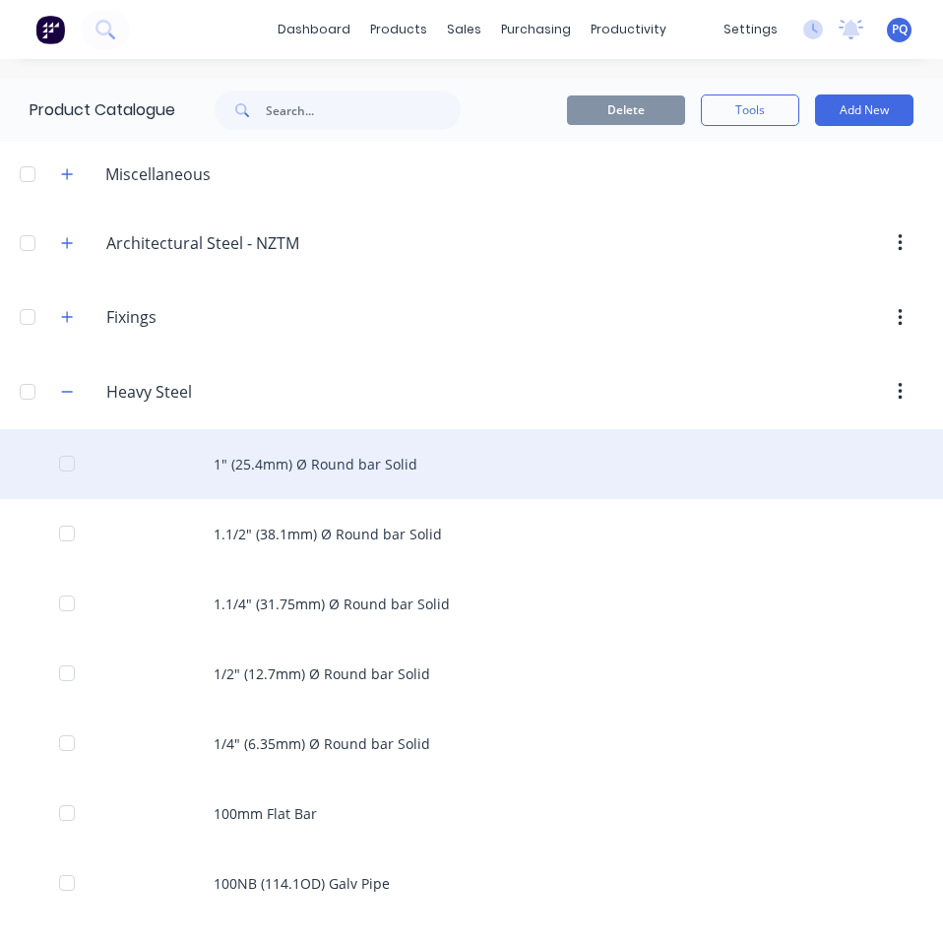
scroll to position [4533, 0]
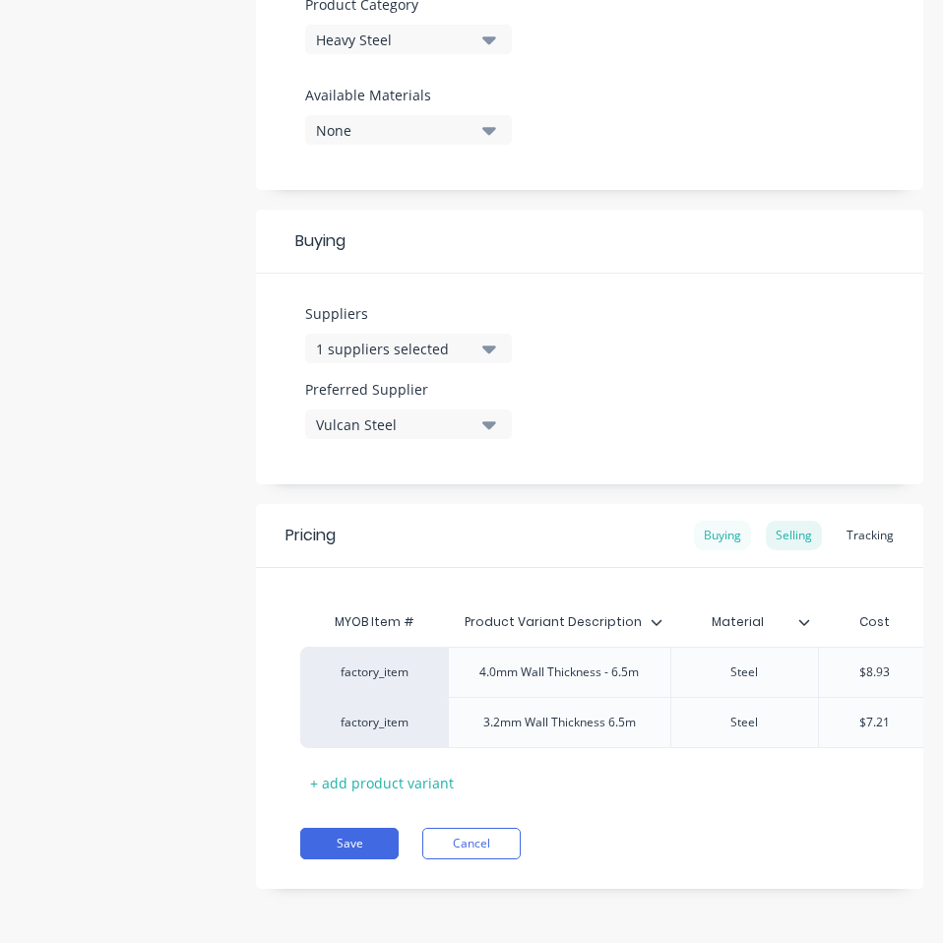
scroll to position [725, 0]
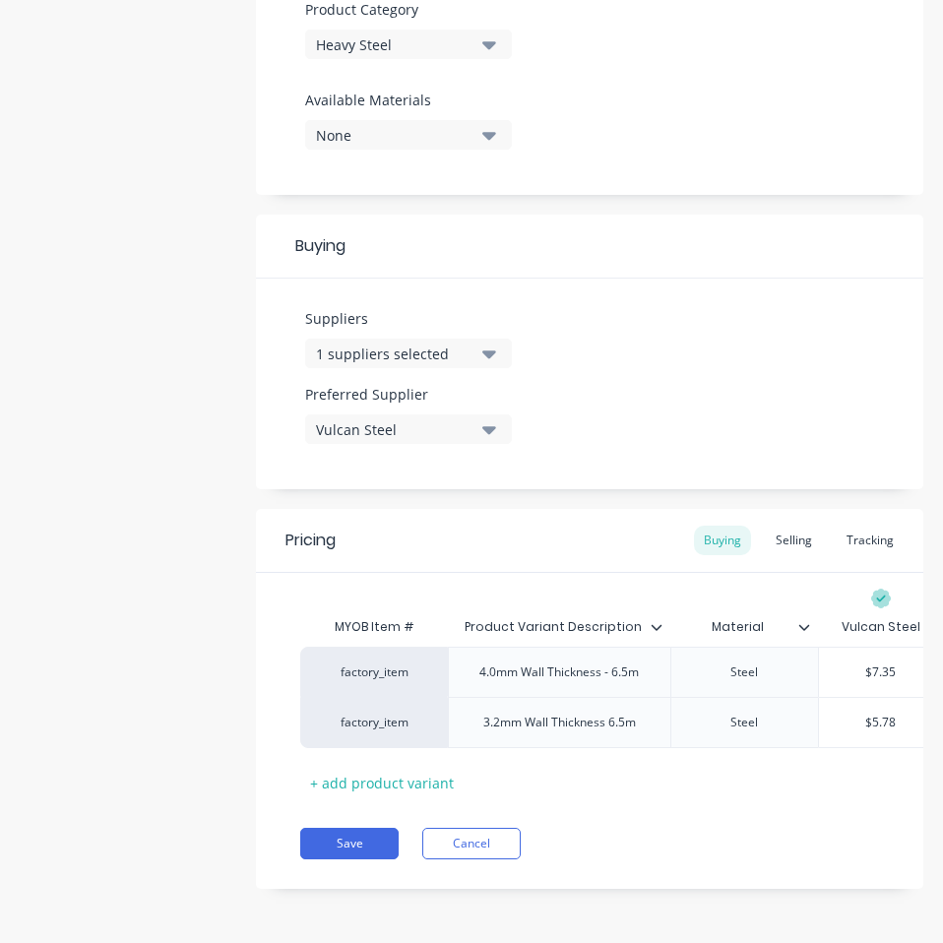
drag, startPoint x: 792, startPoint y: 829, endPoint x: 690, endPoint y: 821, distance: 102.7
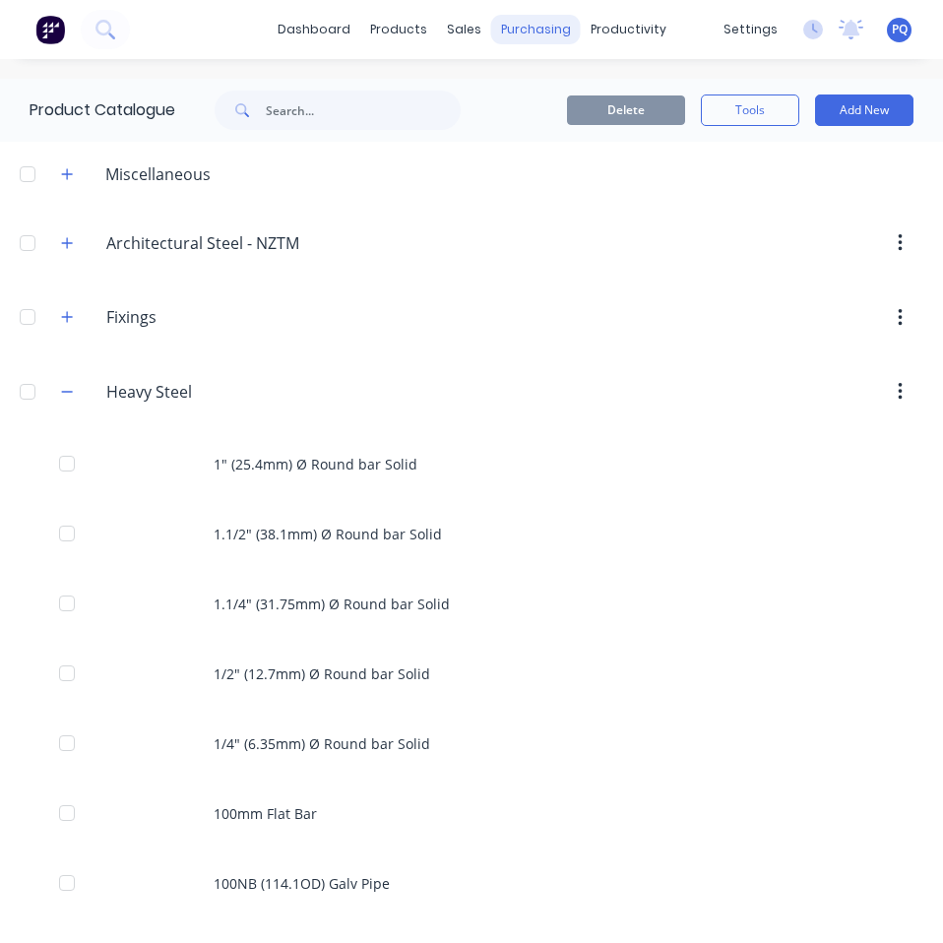
scroll to position [4603, 0]
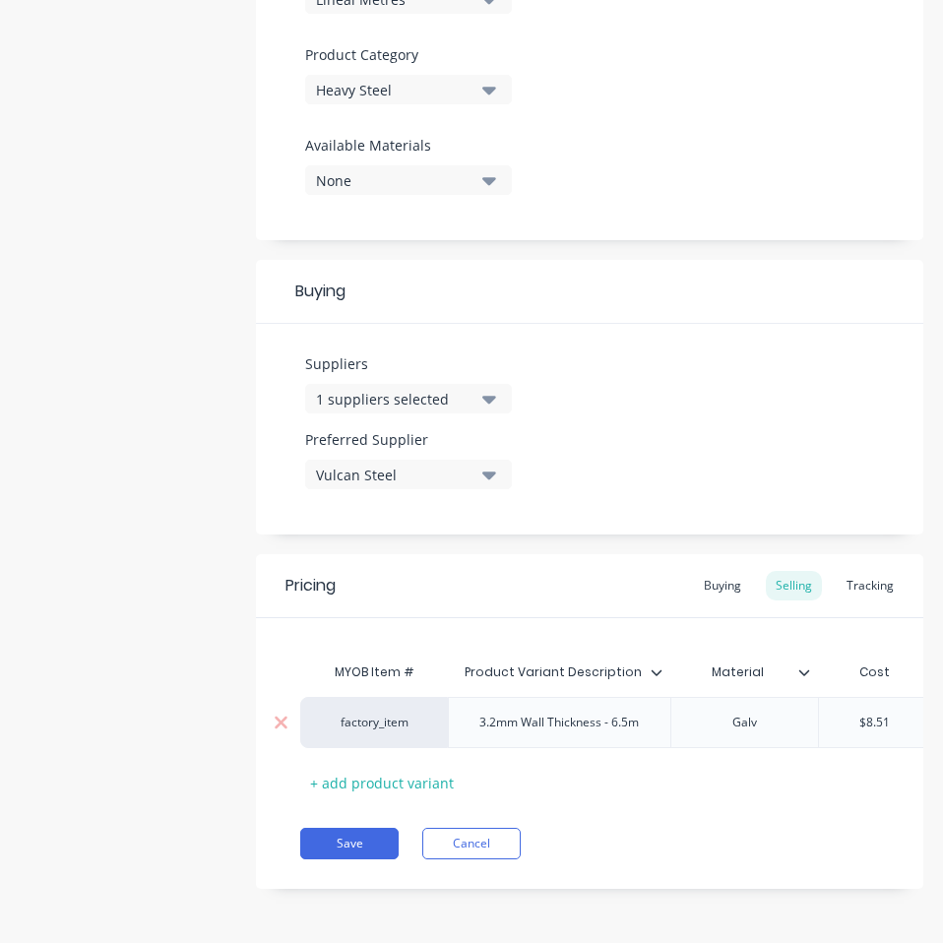
scroll to position [675, 0]
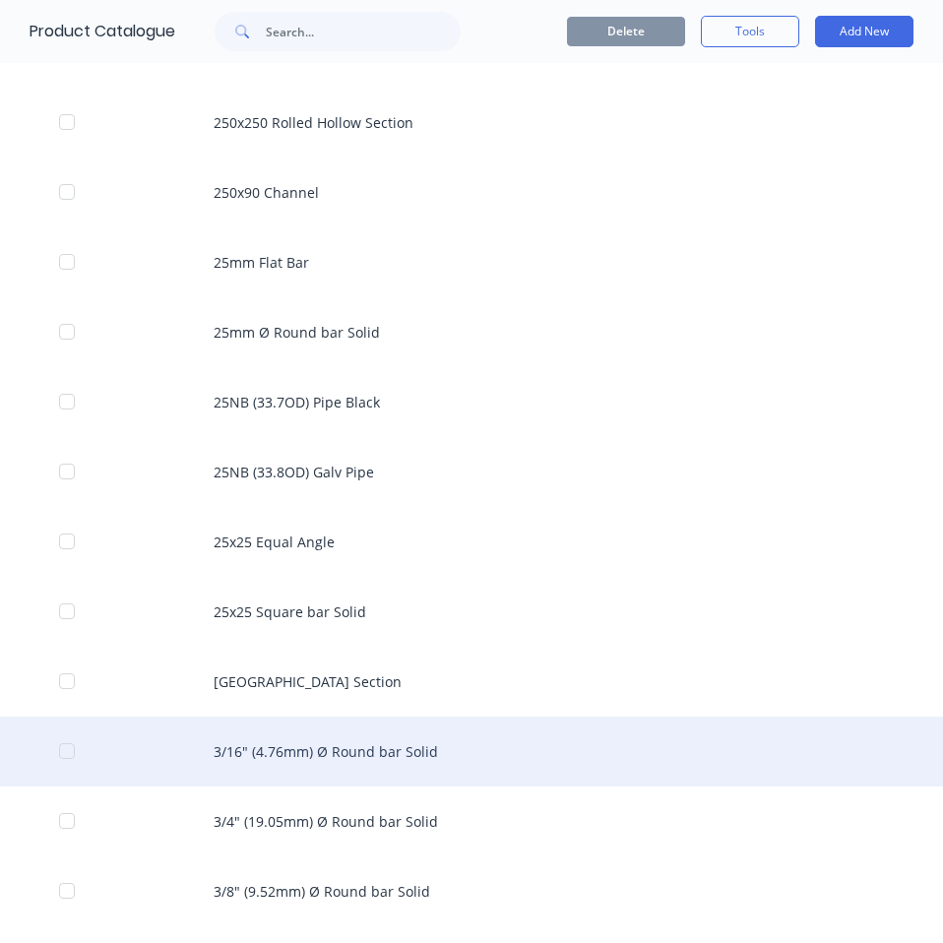
scroll to position [4968, 0]
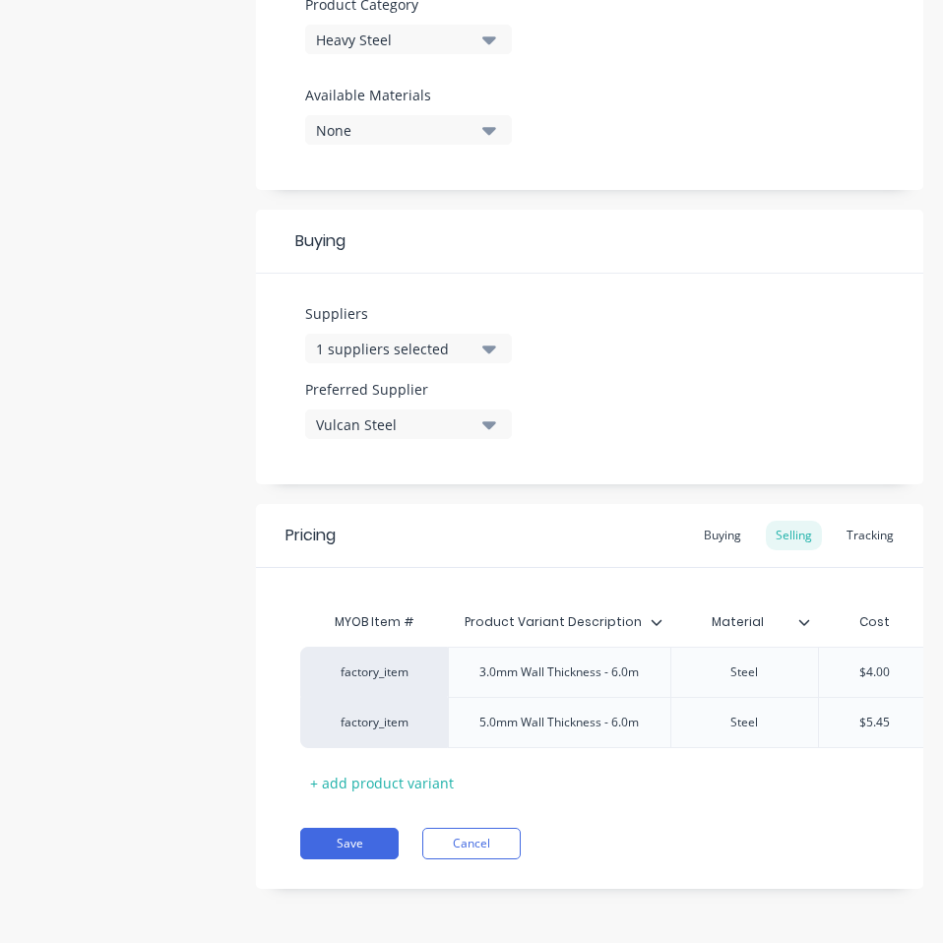
scroll to position [725, 0]
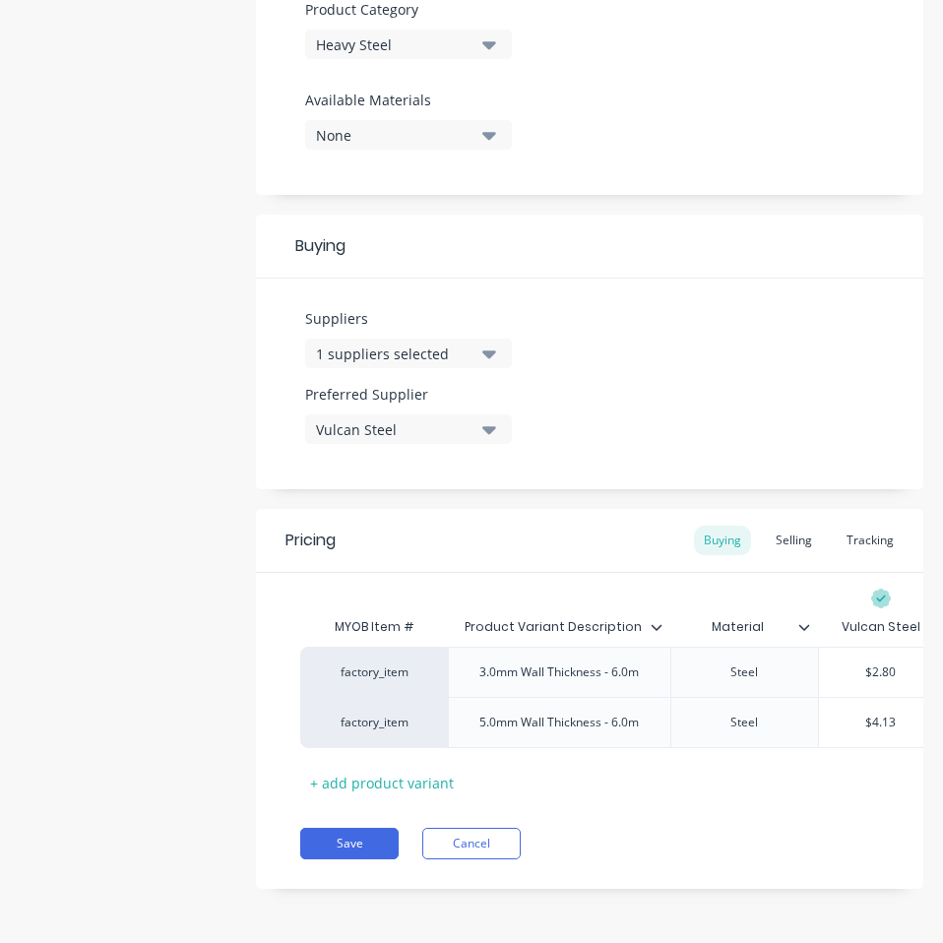
drag, startPoint x: 749, startPoint y: 839, endPoint x: 720, endPoint y: 845, distance: 29.1
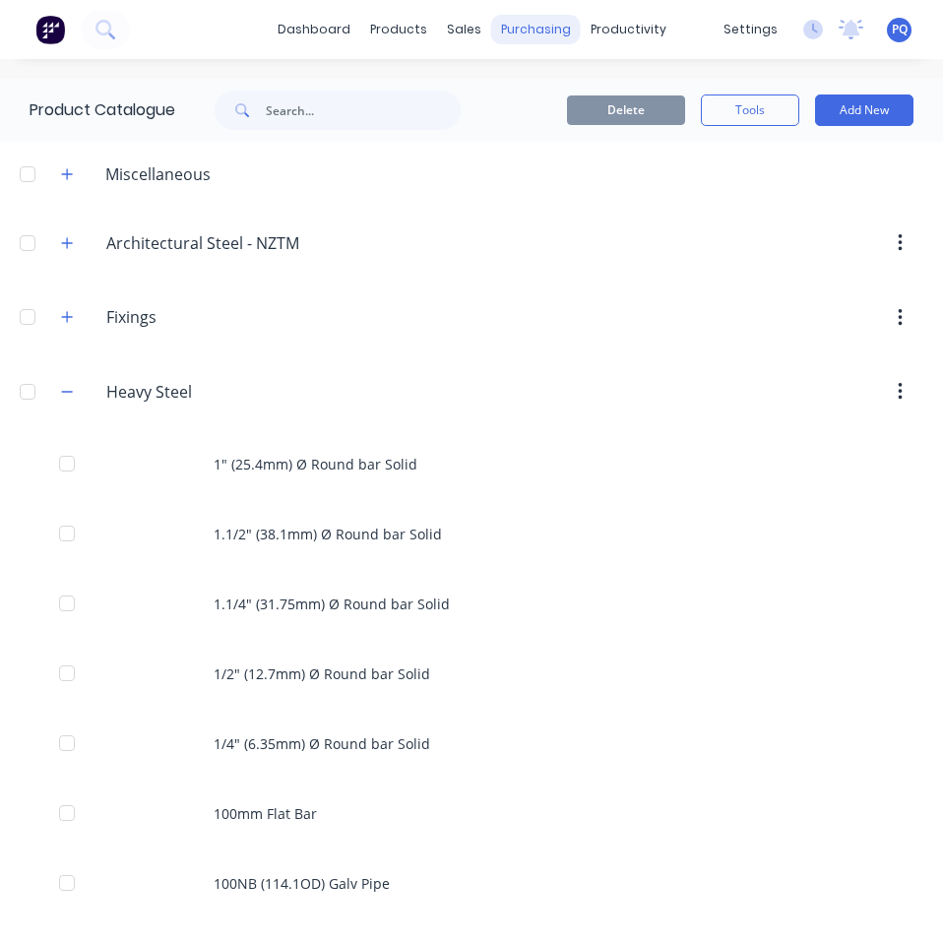
scroll to position [4742, 0]
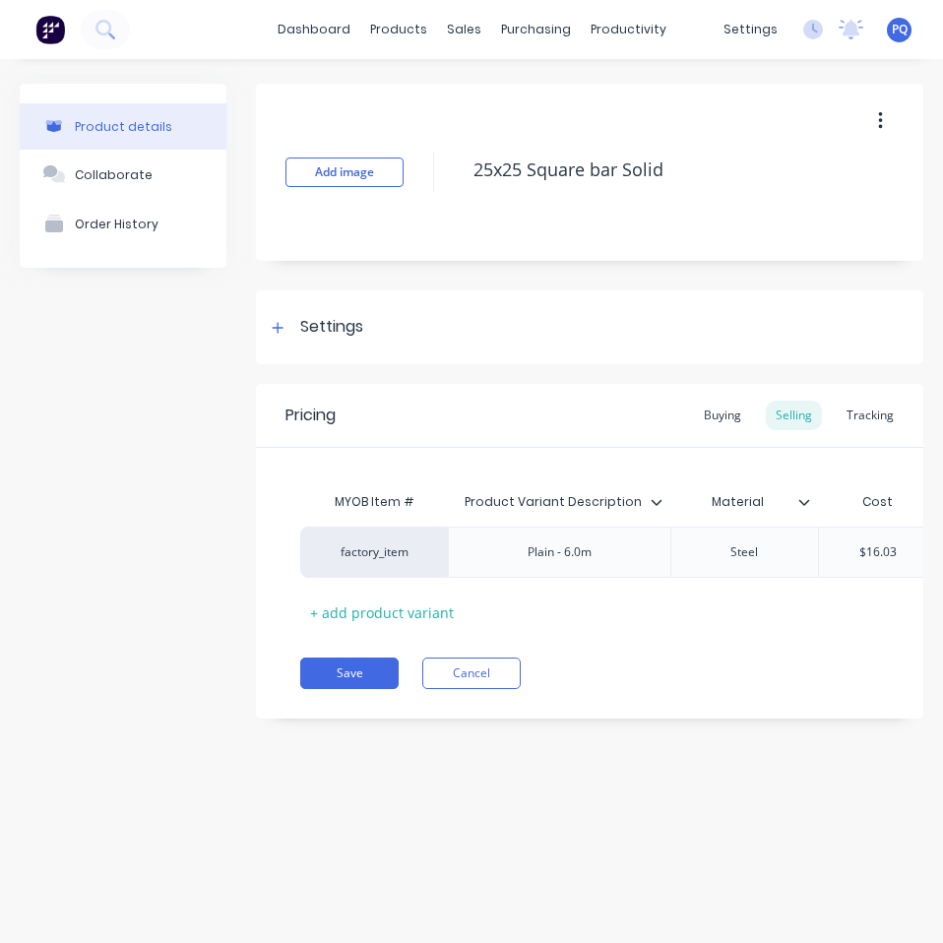
drag, startPoint x: 537, startPoint y: 163, endPoint x: 602, endPoint y: 194, distance: 71.7
drag, startPoint x: 327, startPoint y: 327, endPoint x: 349, endPoint y: 408, distance: 84.7
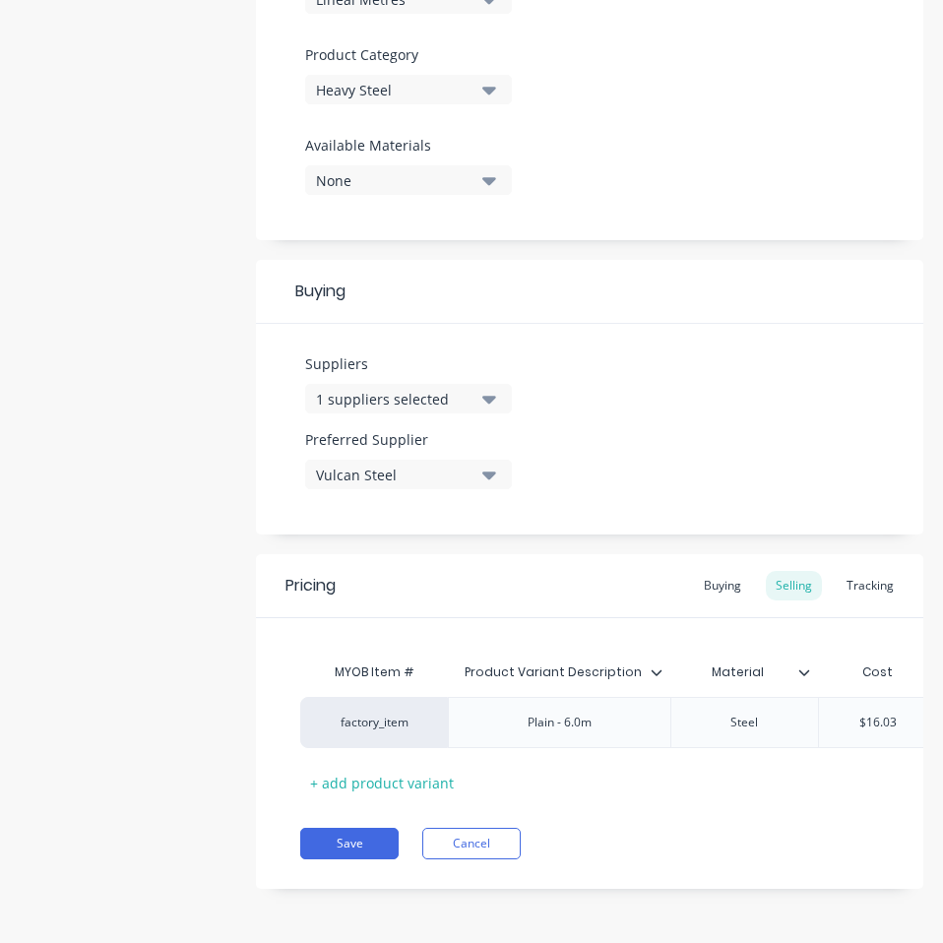
drag, startPoint x: 726, startPoint y: 571, endPoint x: 774, endPoint y: 634, distance: 79.3
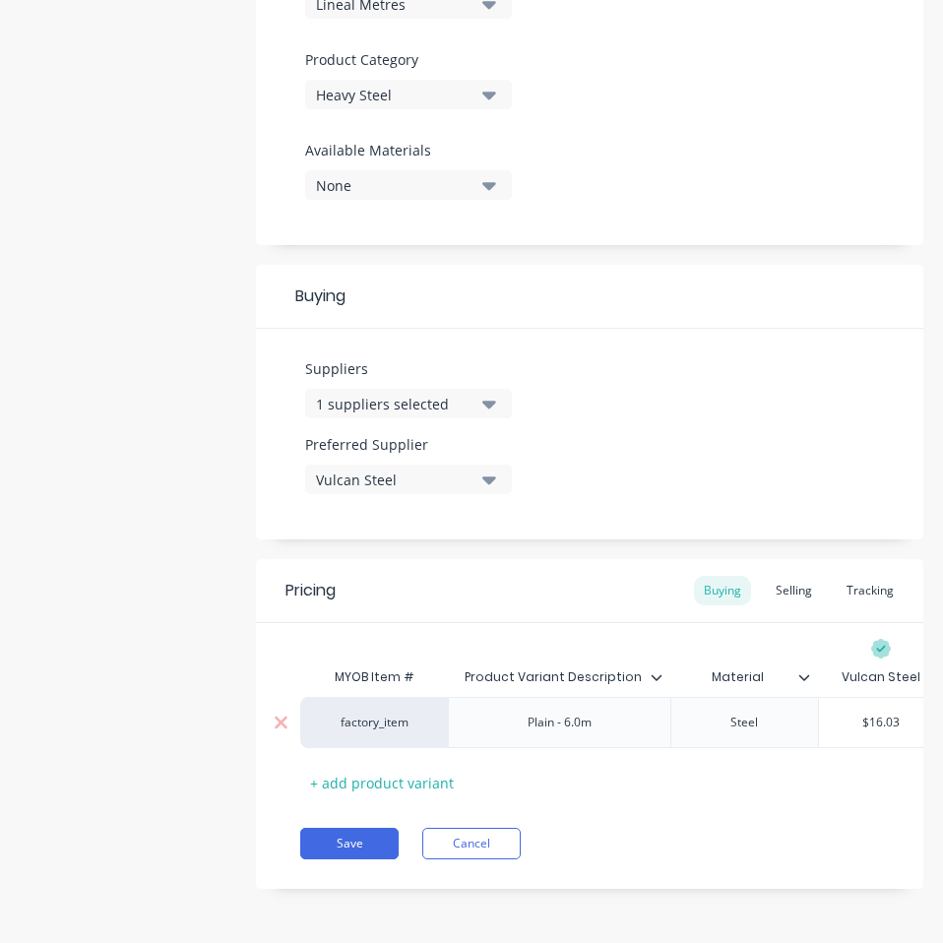
scroll to position [0, 16]
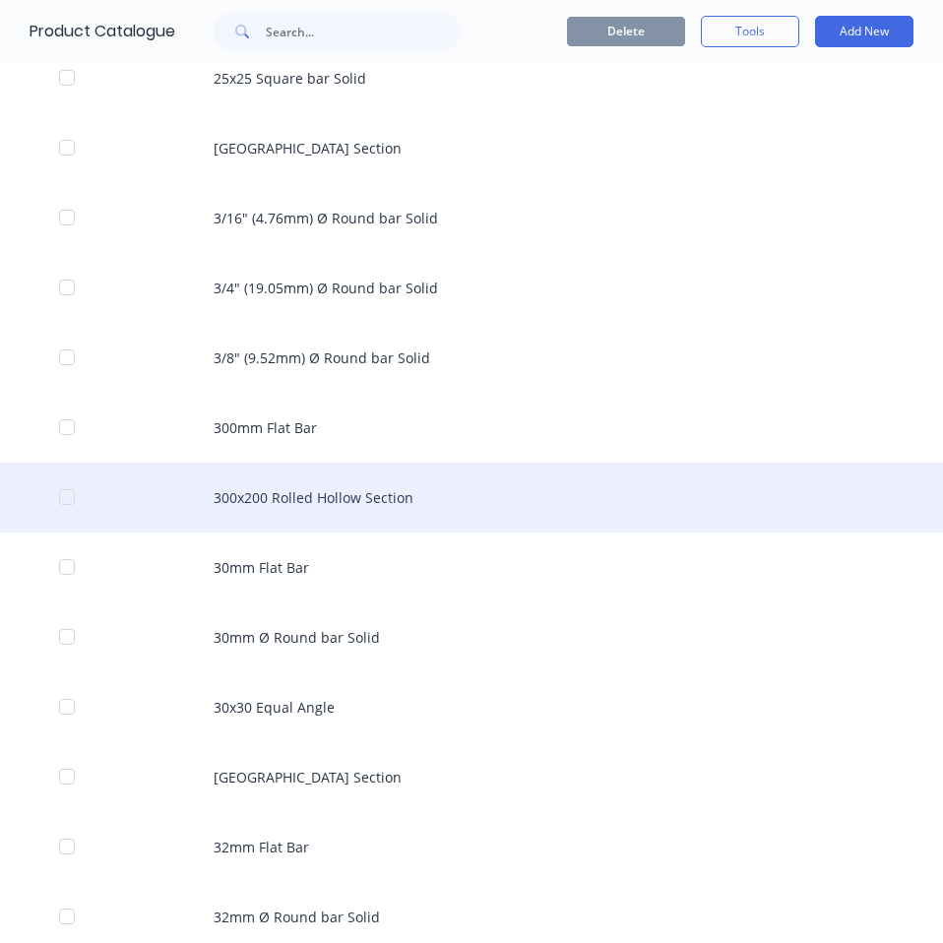
scroll to position [5009, 0]
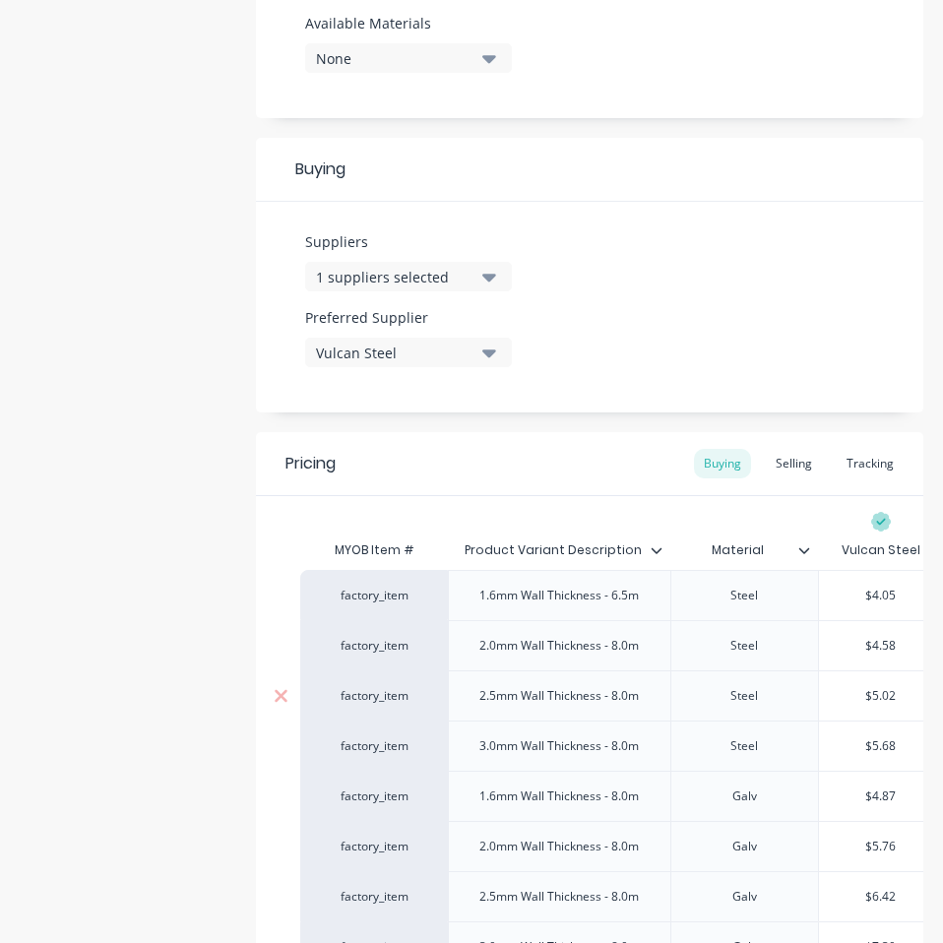
scroll to position [1026, 0]
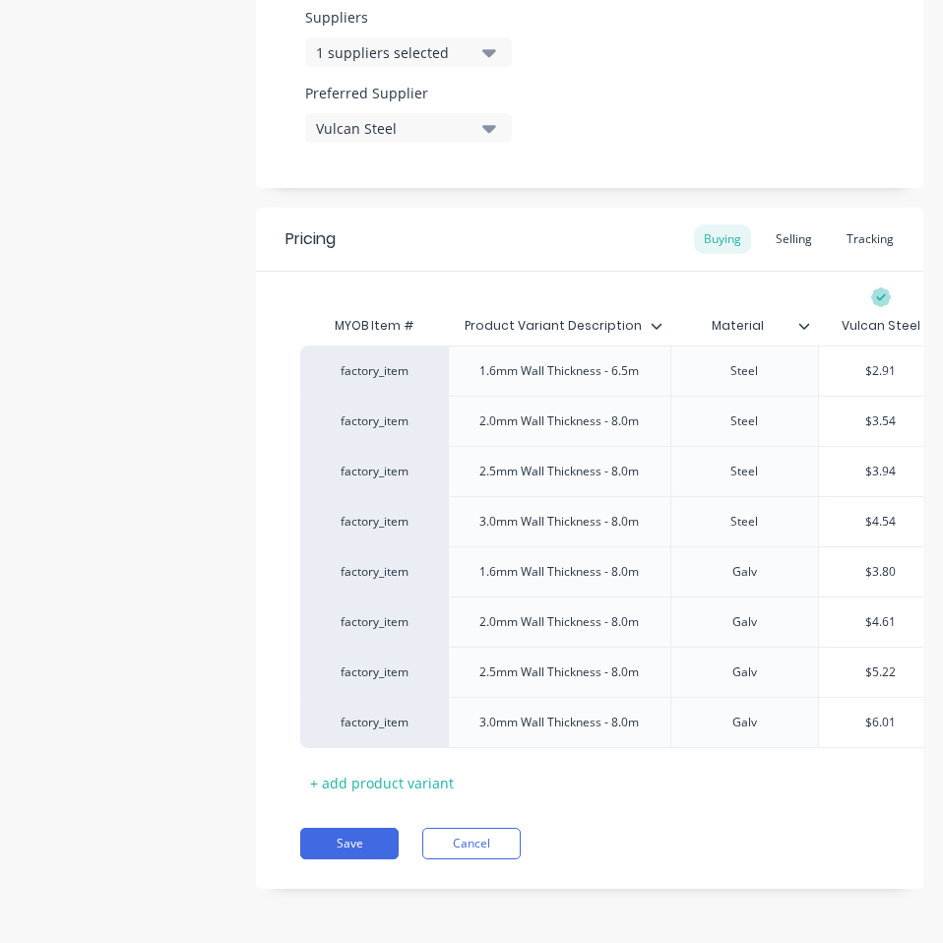
drag, startPoint x: 709, startPoint y: 869, endPoint x: 658, endPoint y: 860, distance: 51.9
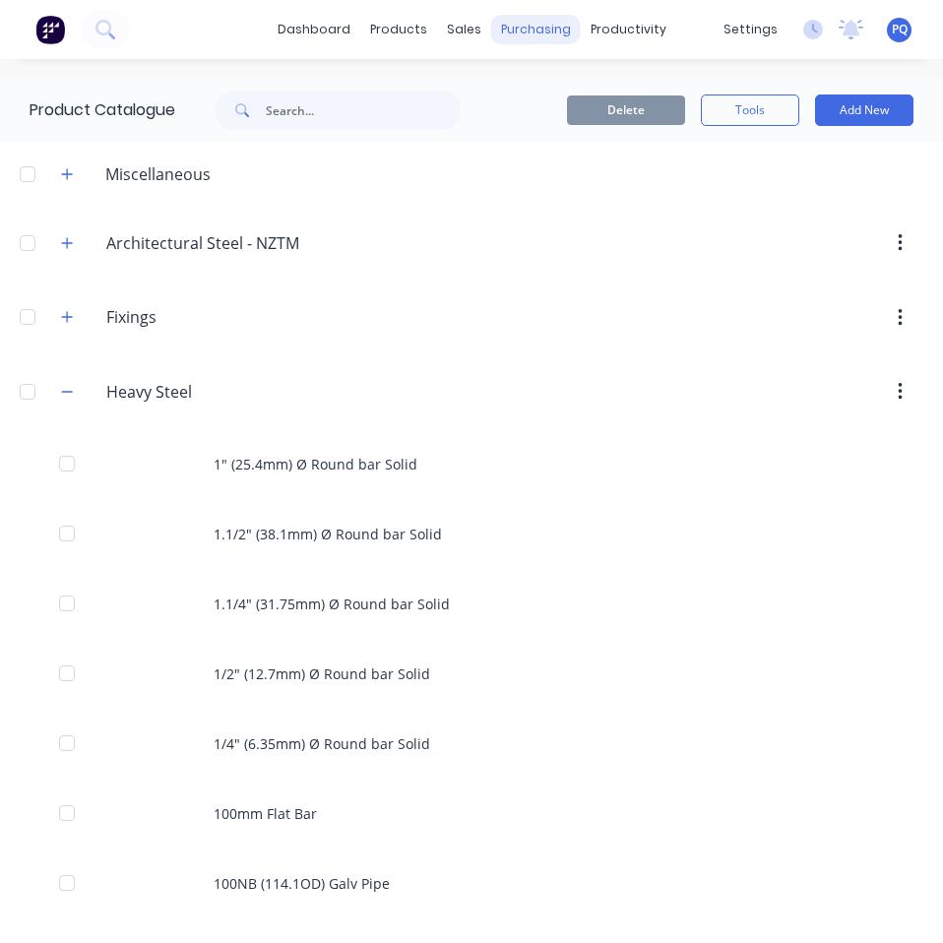
scroll to position [4882, 0]
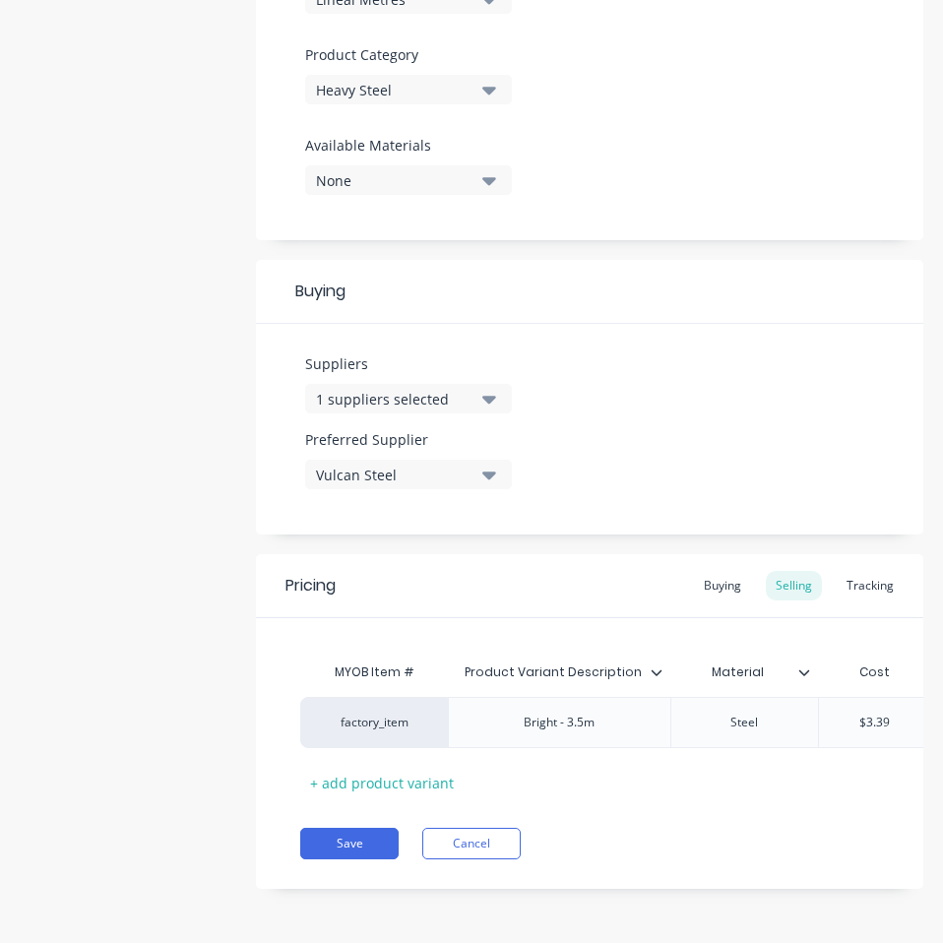
drag, startPoint x: 697, startPoint y: 566, endPoint x: 750, endPoint y: 621, distance: 76.5
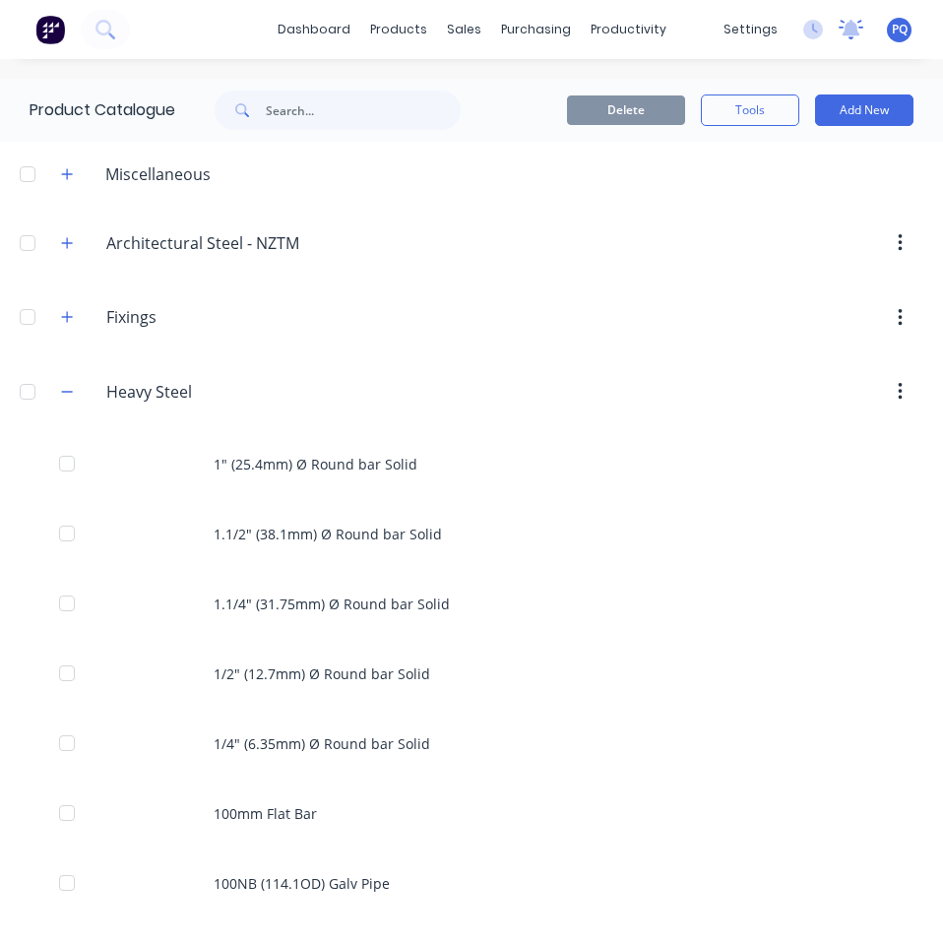
scroll to position [4952, 0]
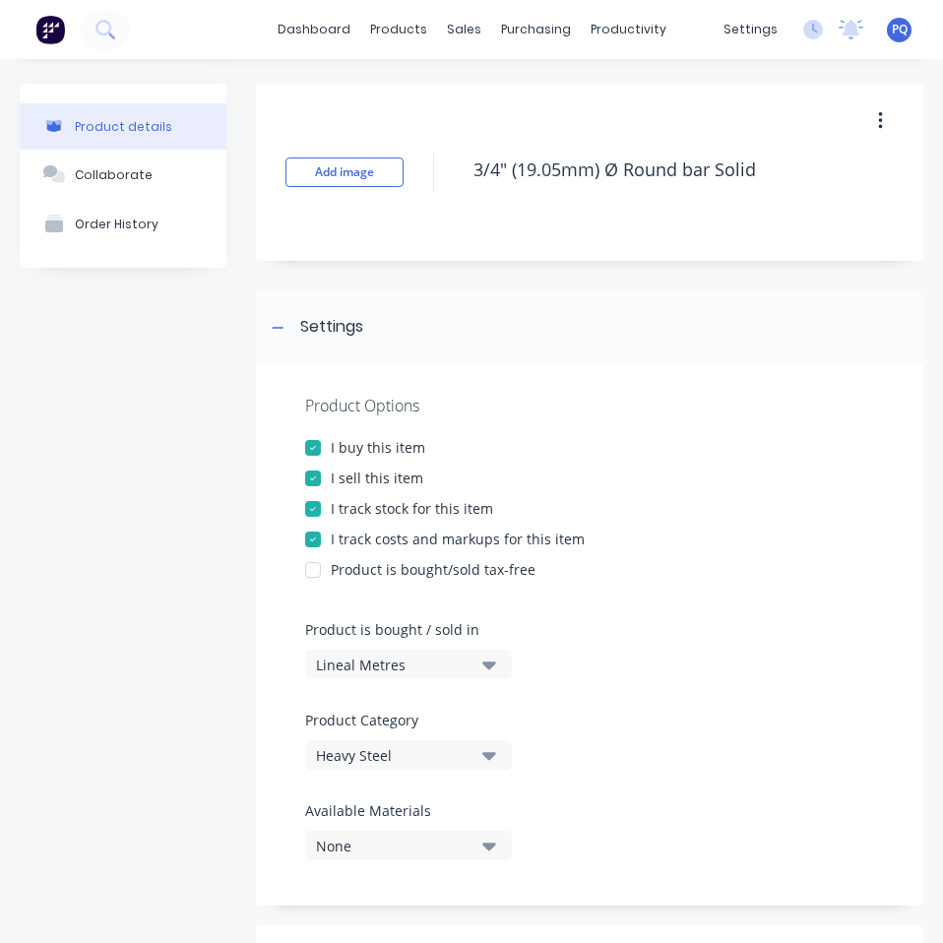
scroll to position [675, 0]
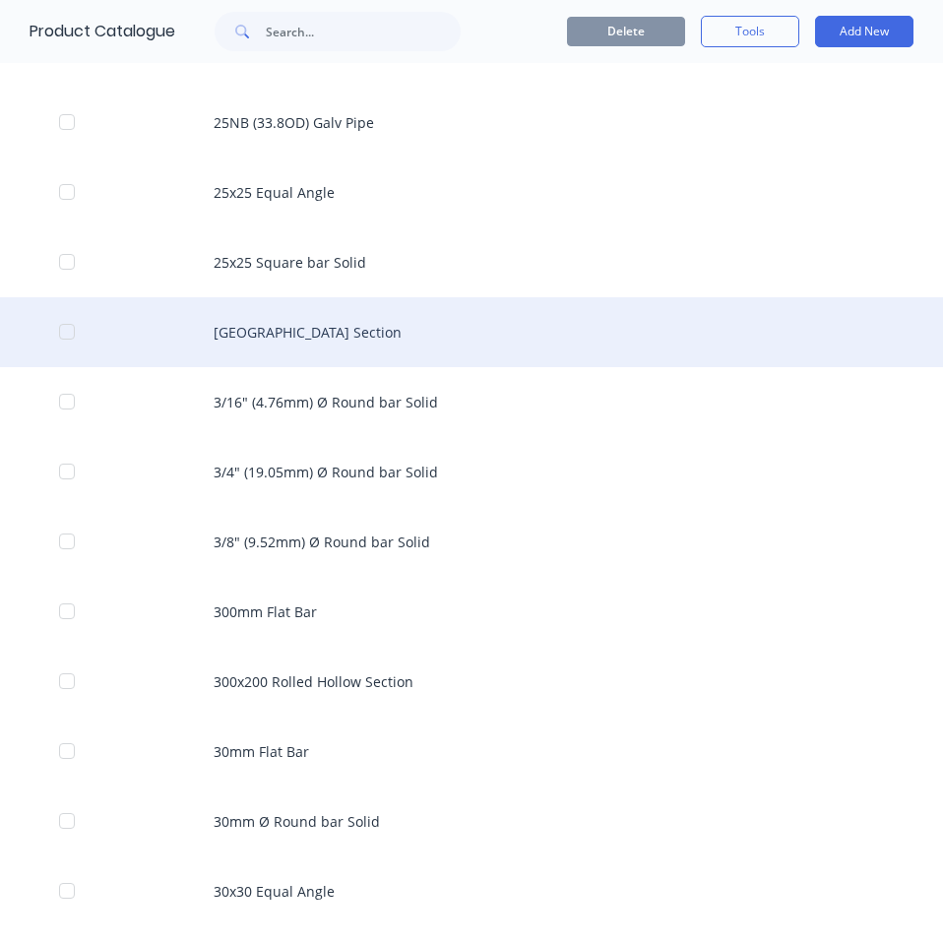
scroll to position [5218, 0]
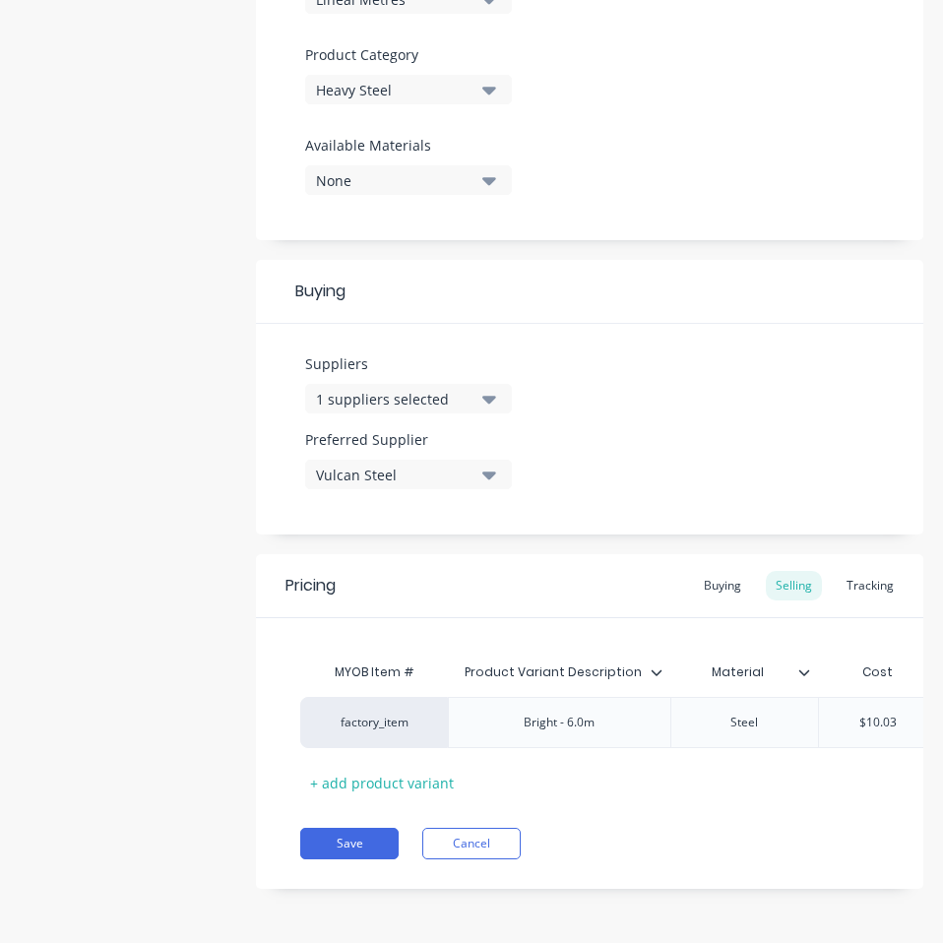
scroll to position [675, 0]
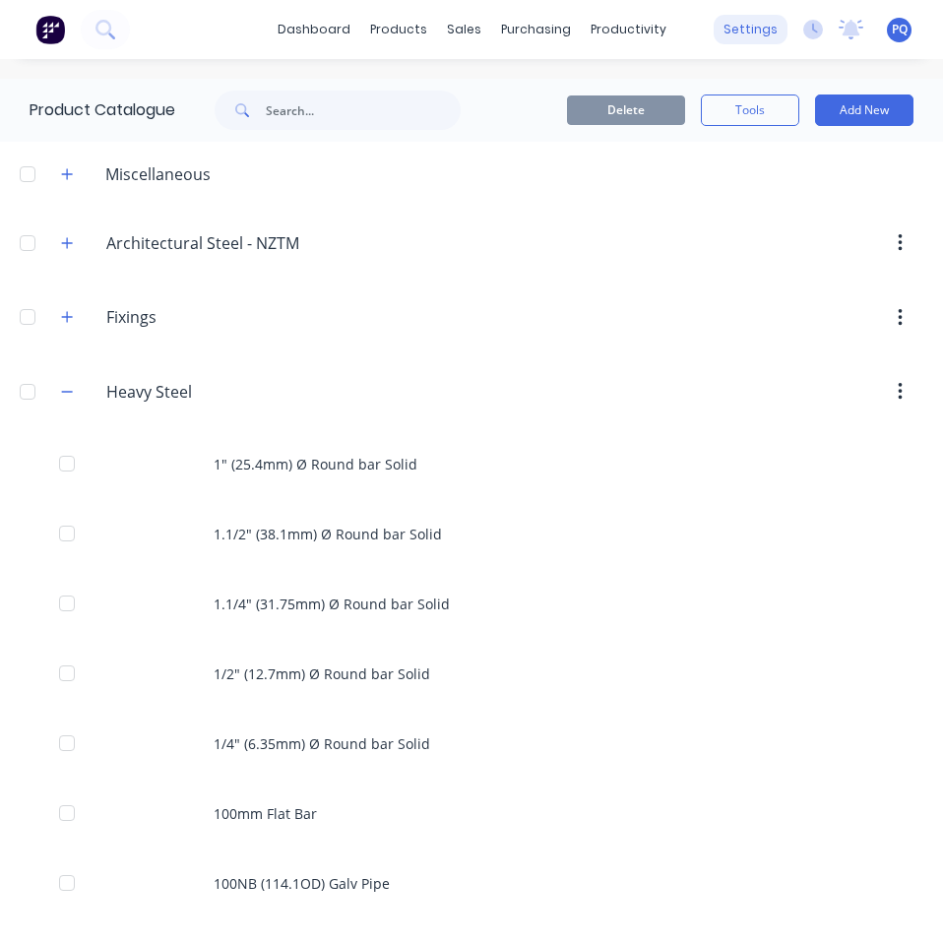
scroll to position [5092, 0]
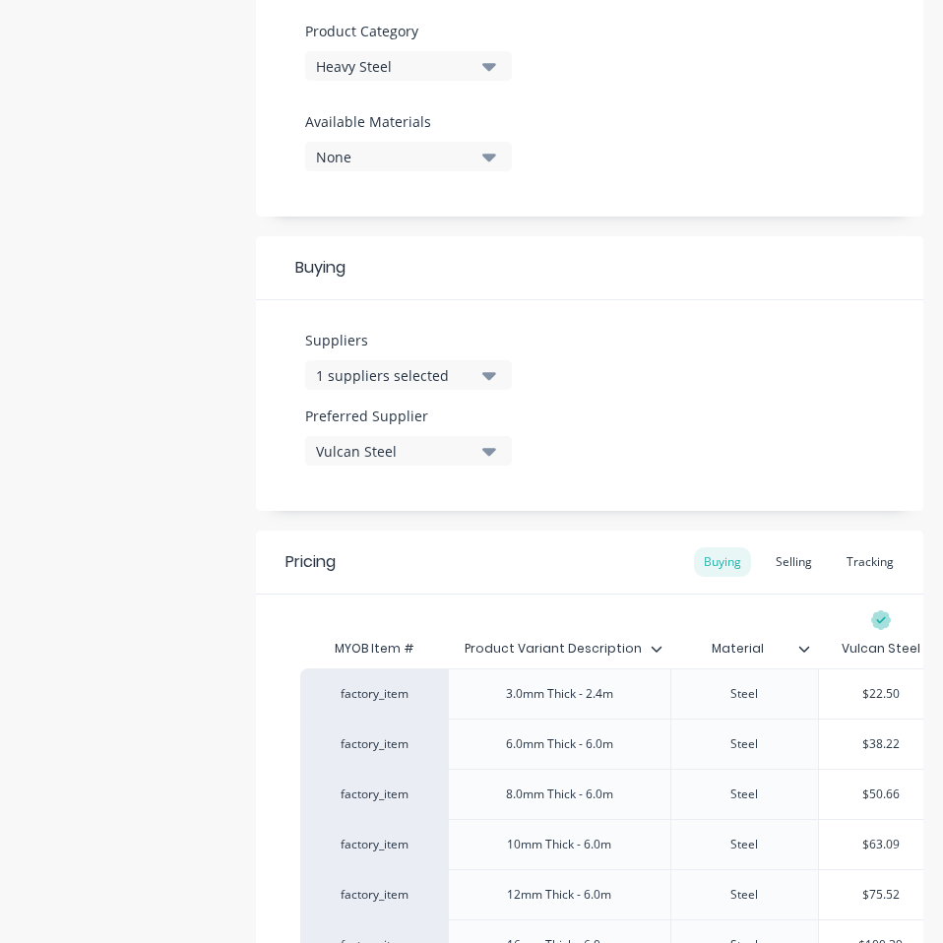
scroll to position [984, 0]
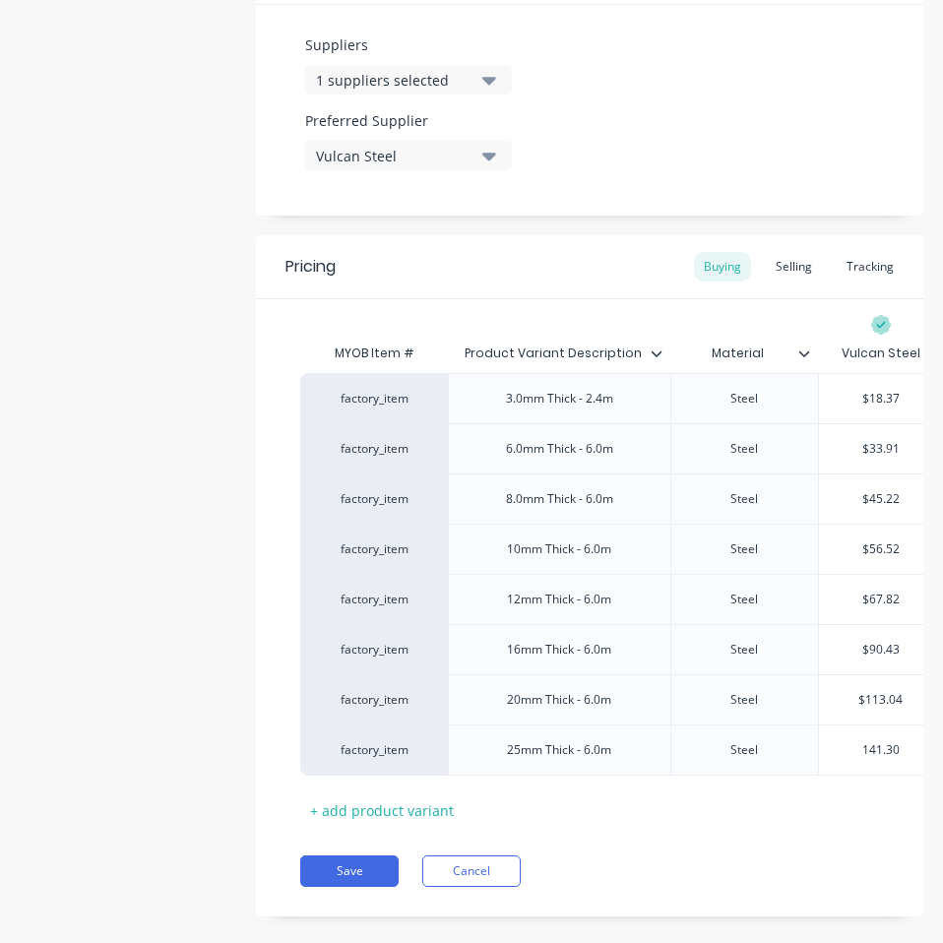
drag, startPoint x: 663, startPoint y: 881, endPoint x: 408, endPoint y: 877, distance: 254.9
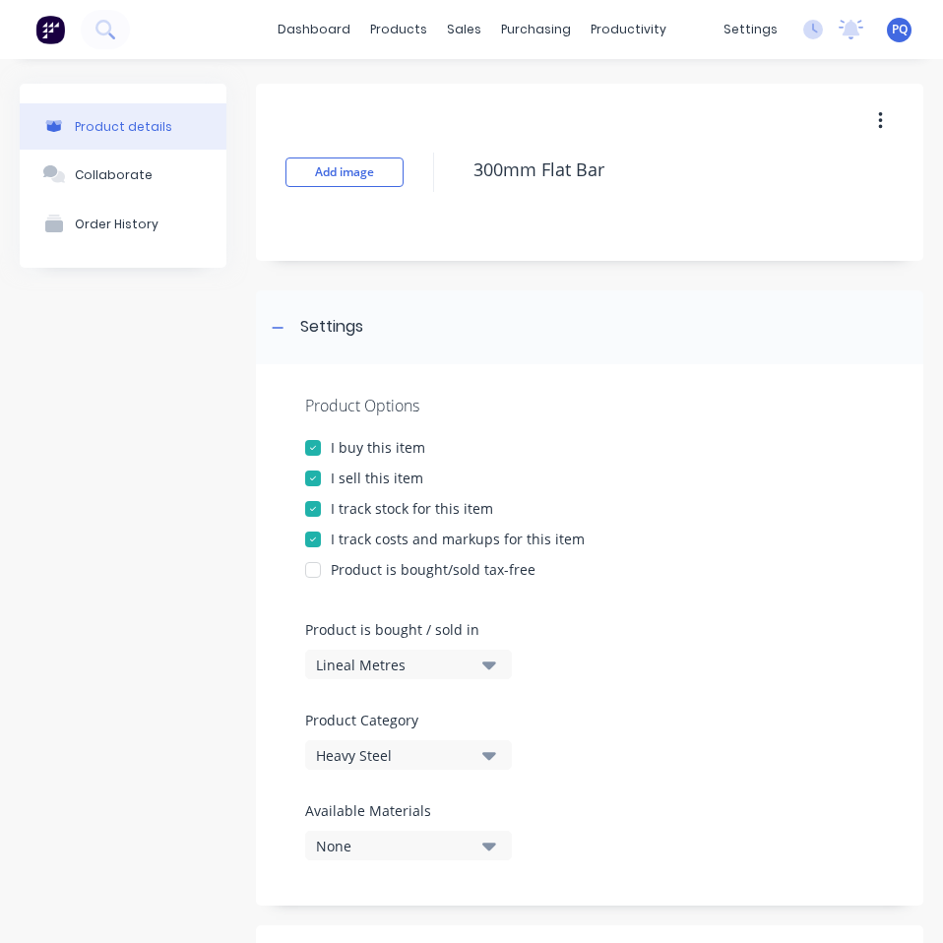
scroll to position [1026, 0]
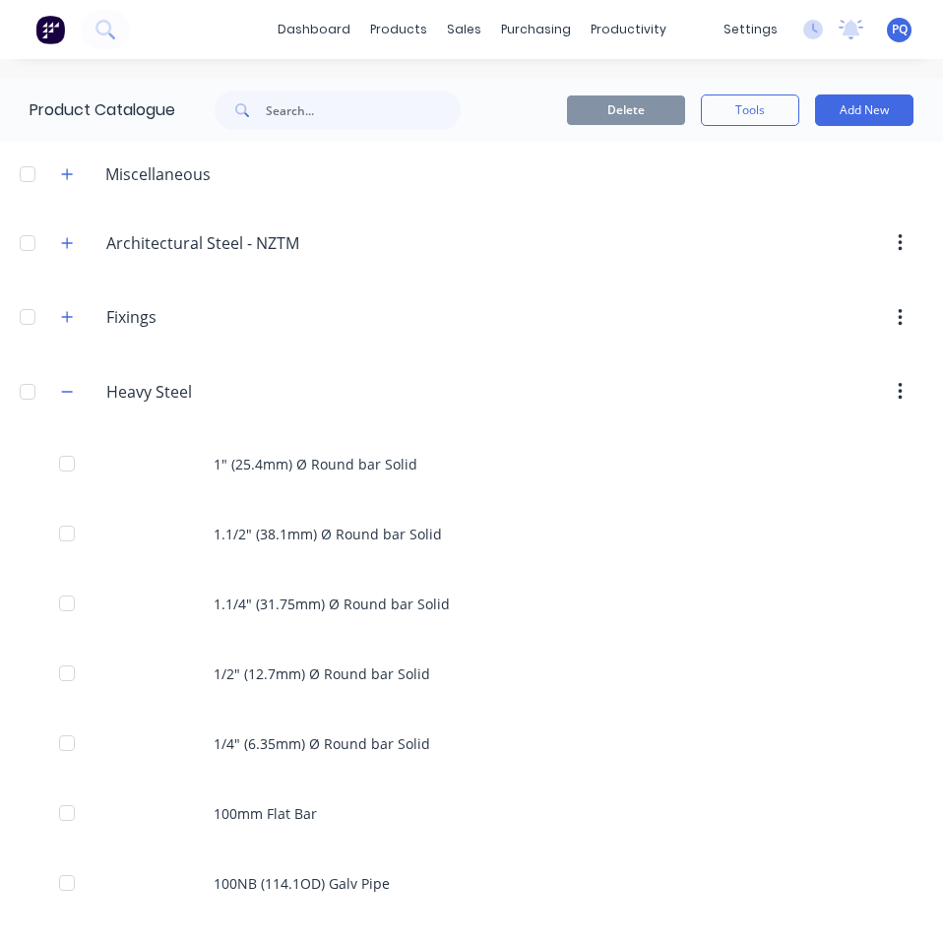
scroll to position [5161, 0]
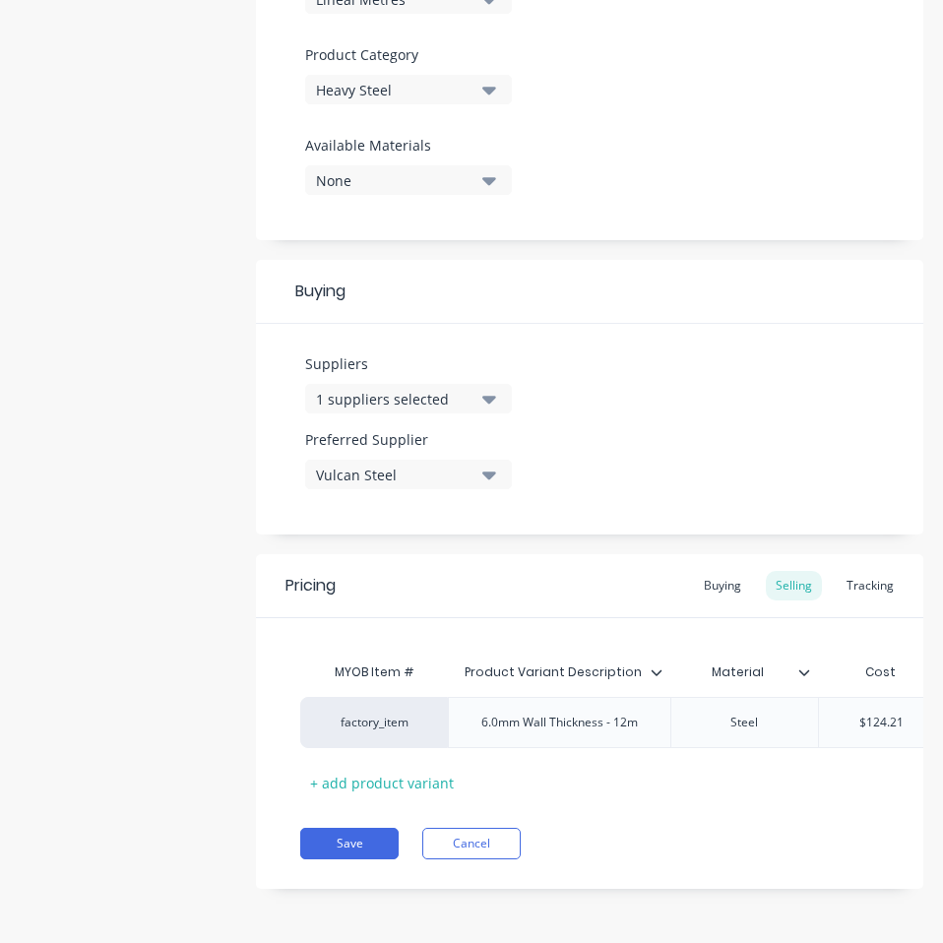
scroll to position [675, 0]
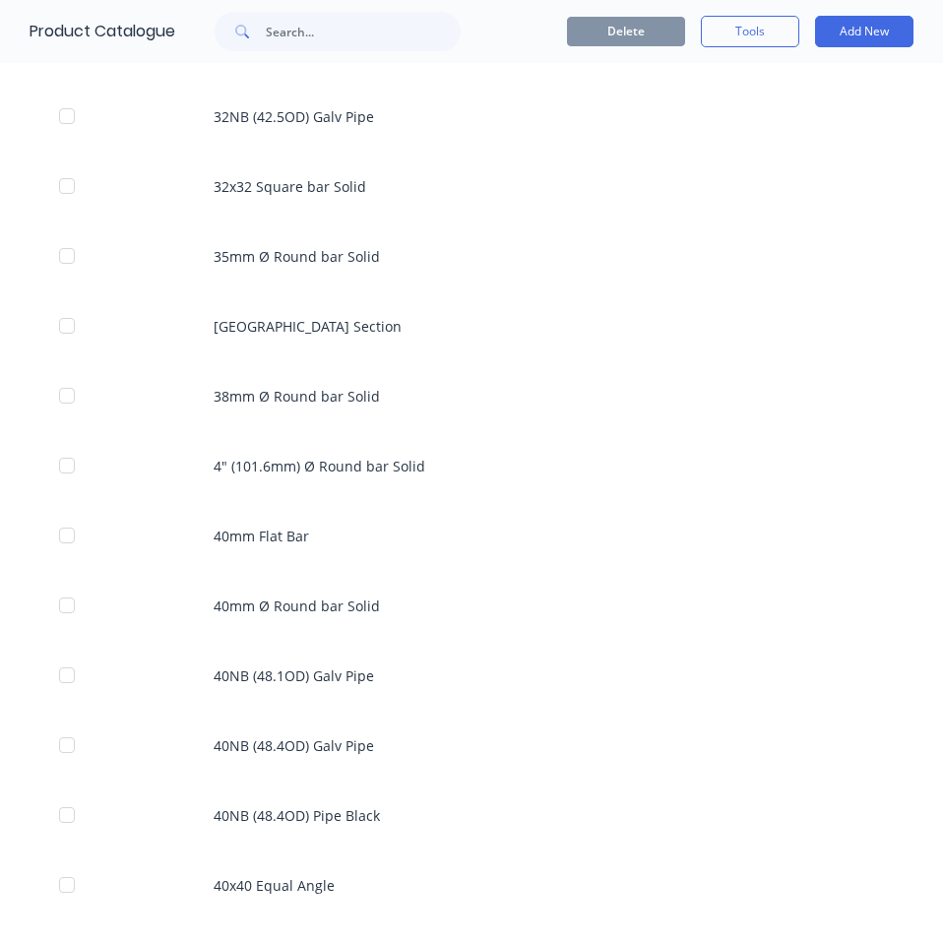
scroll to position [5625, 0]
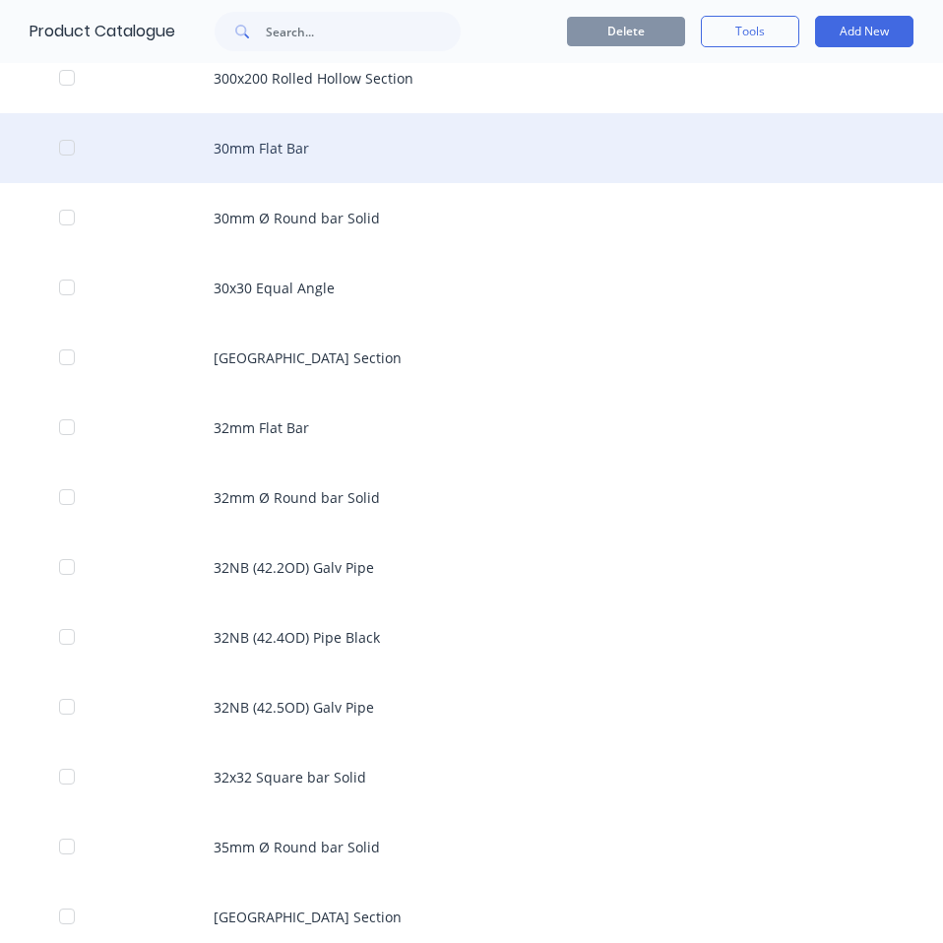
click at [292, 162] on div "30mm Flat Bar" at bounding box center [471, 148] width 943 height 70
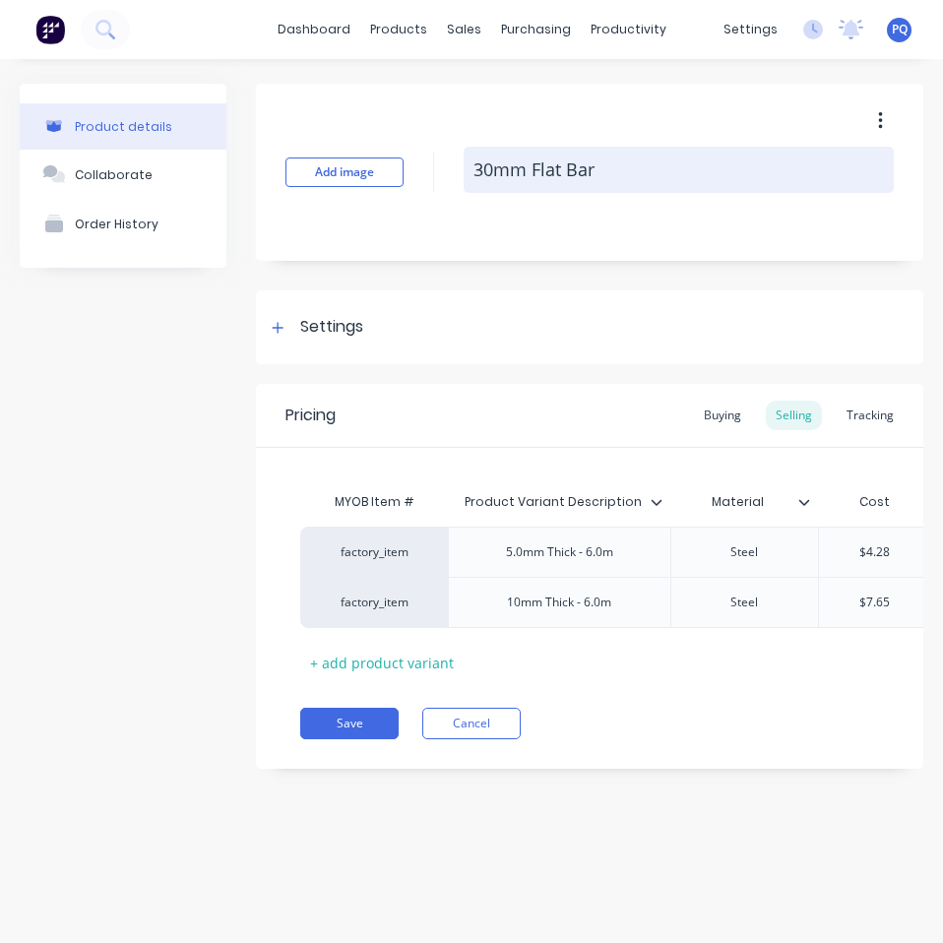
click at [531, 182] on textarea "30mm Flat Bar" at bounding box center [678, 170] width 430 height 46
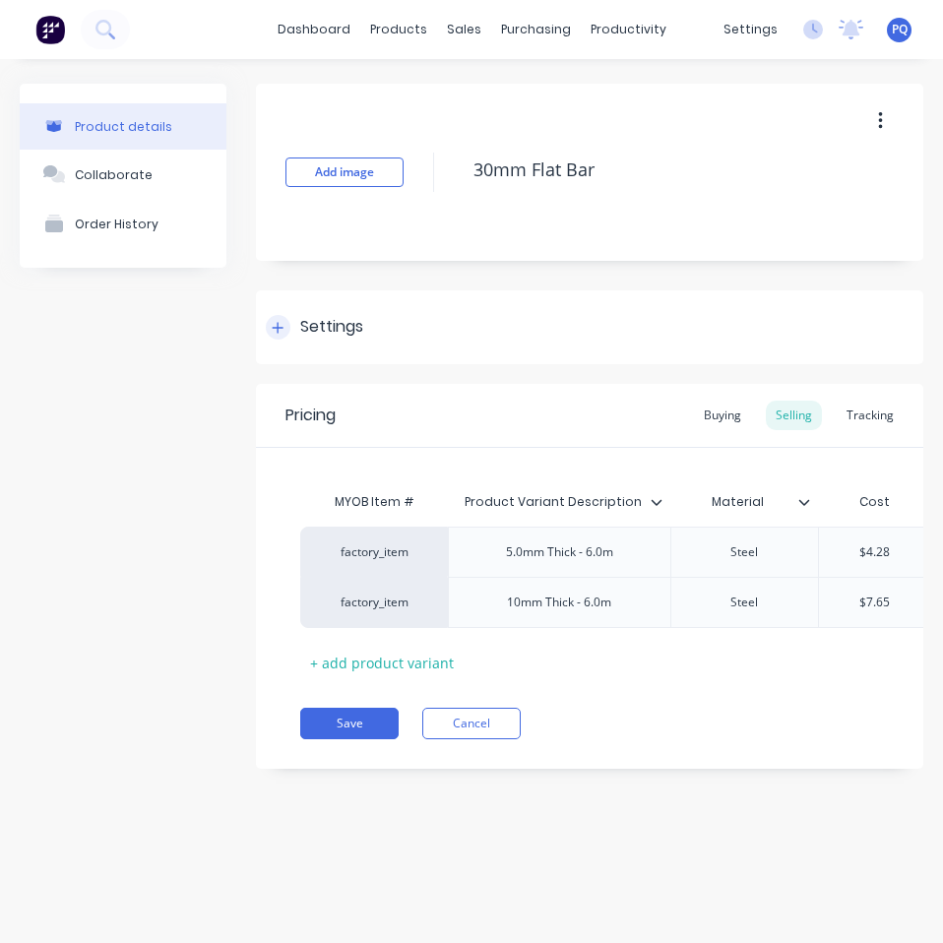
click at [357, 336] on div "Settings" at bounding box center [331, 327] width 63 height 25
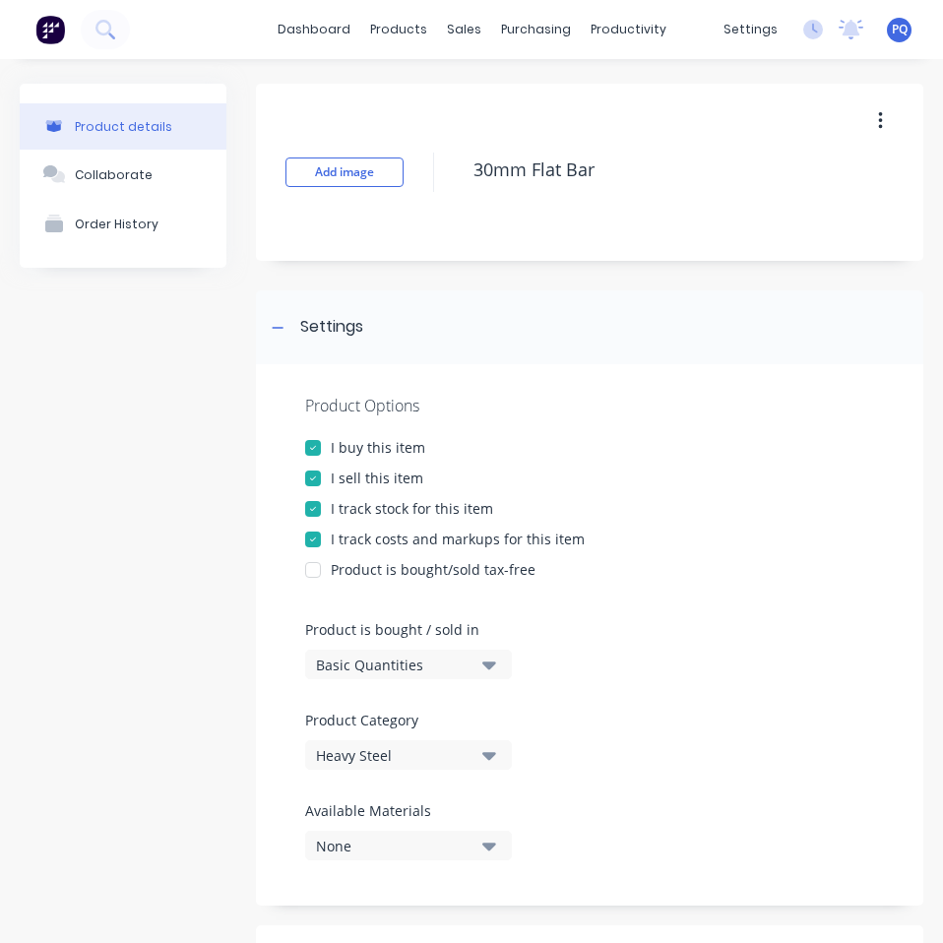
click at [442, 666] on div "Basic Quantities" at bounding box center [394, 664] width 157 height 21
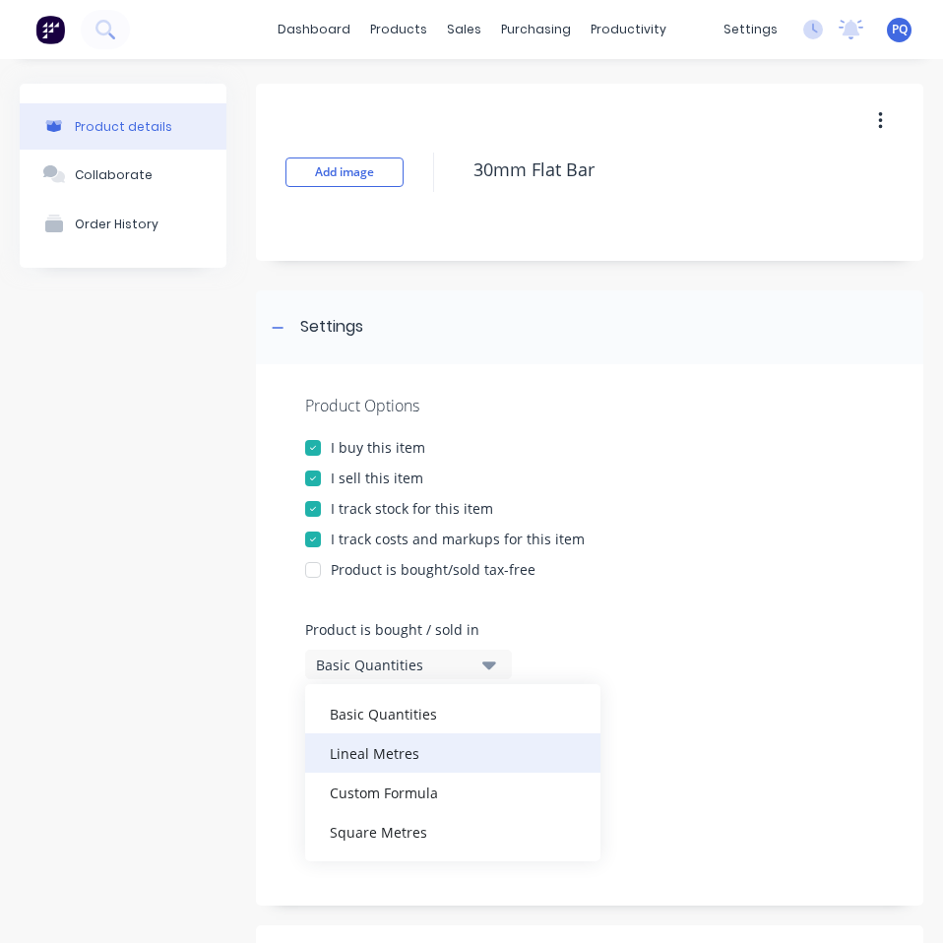
click at [440, 751] on div "Lineal Metres" at bounding box center [452, 752] width 295 height 39
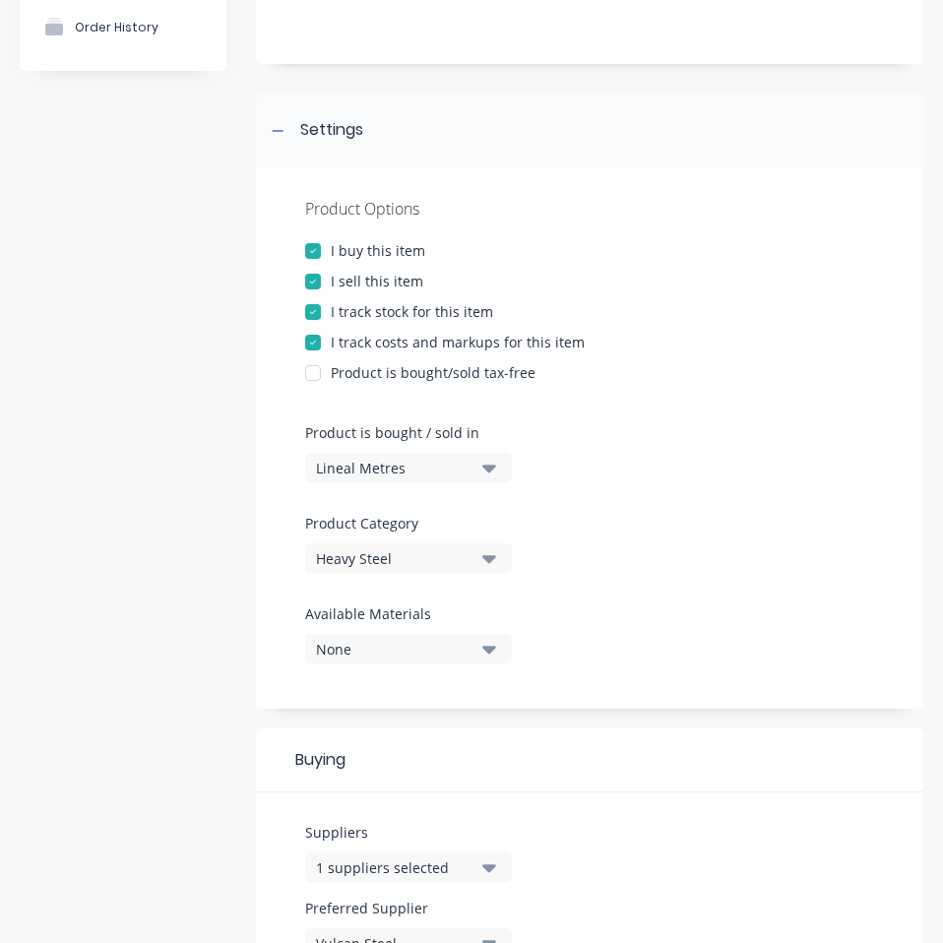
scroll to position [492, 0]
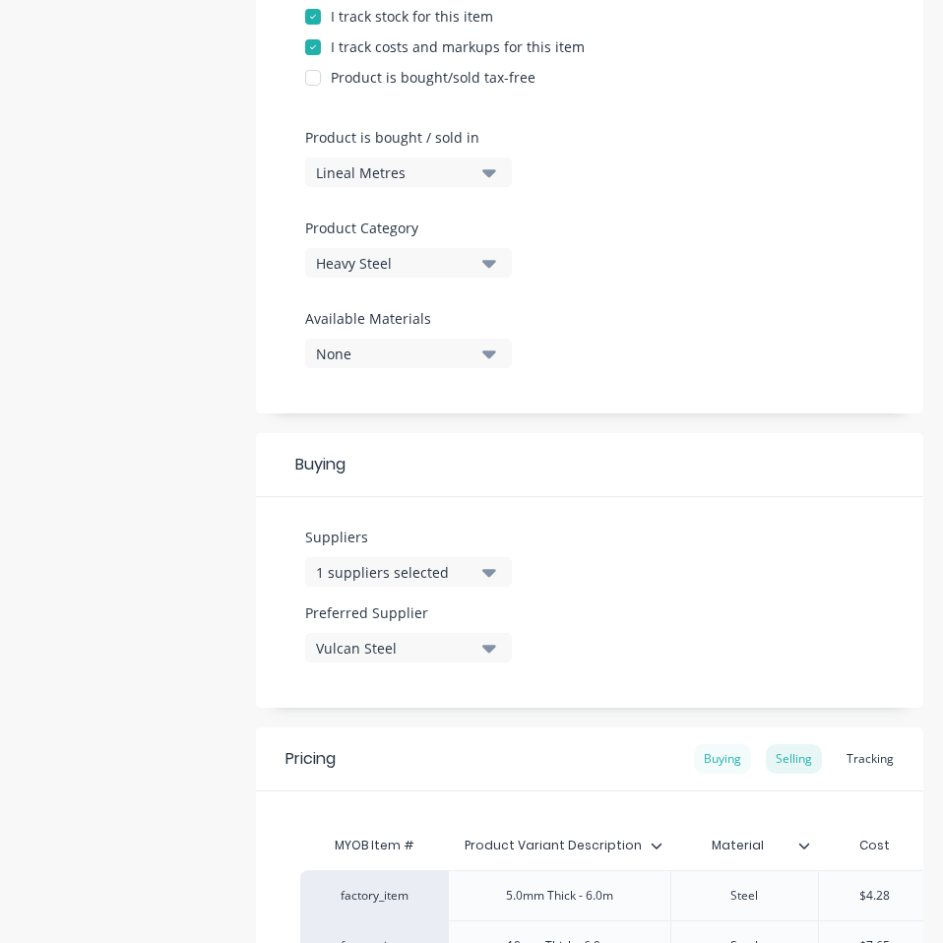
click at [720, 757] on div "Buying" at bounding box center [722, 759] width 57 height 30
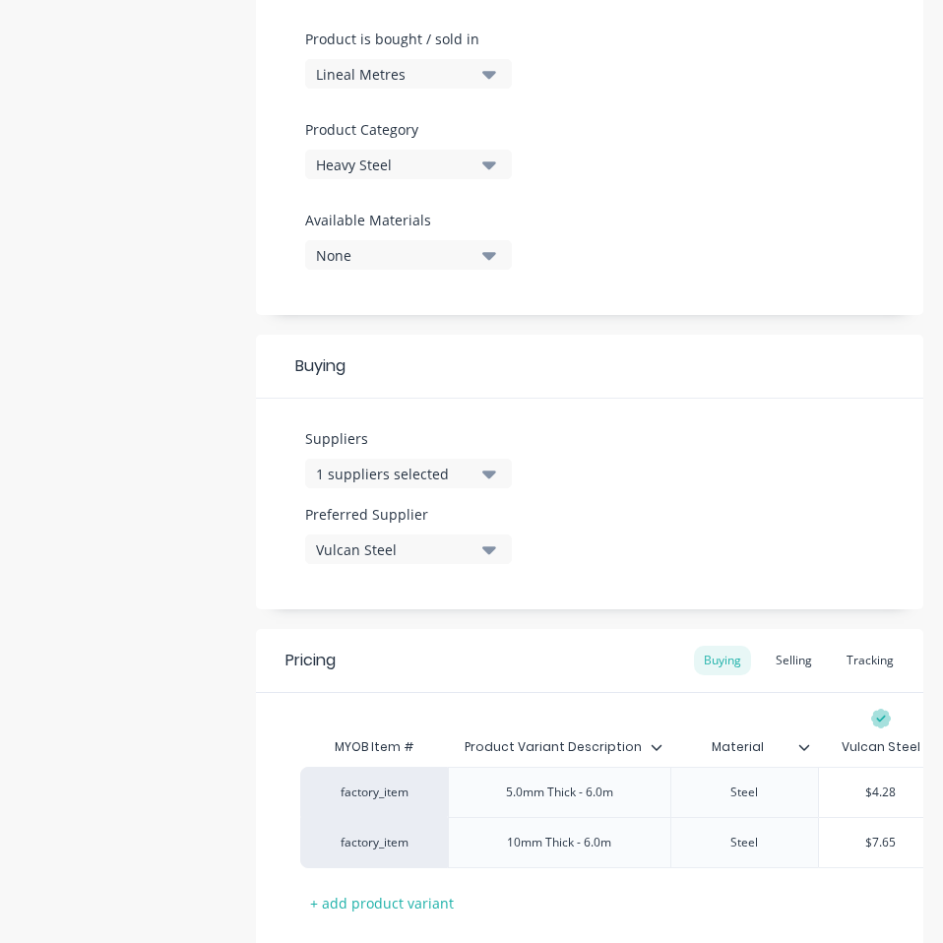
scroll to position [725, 0]
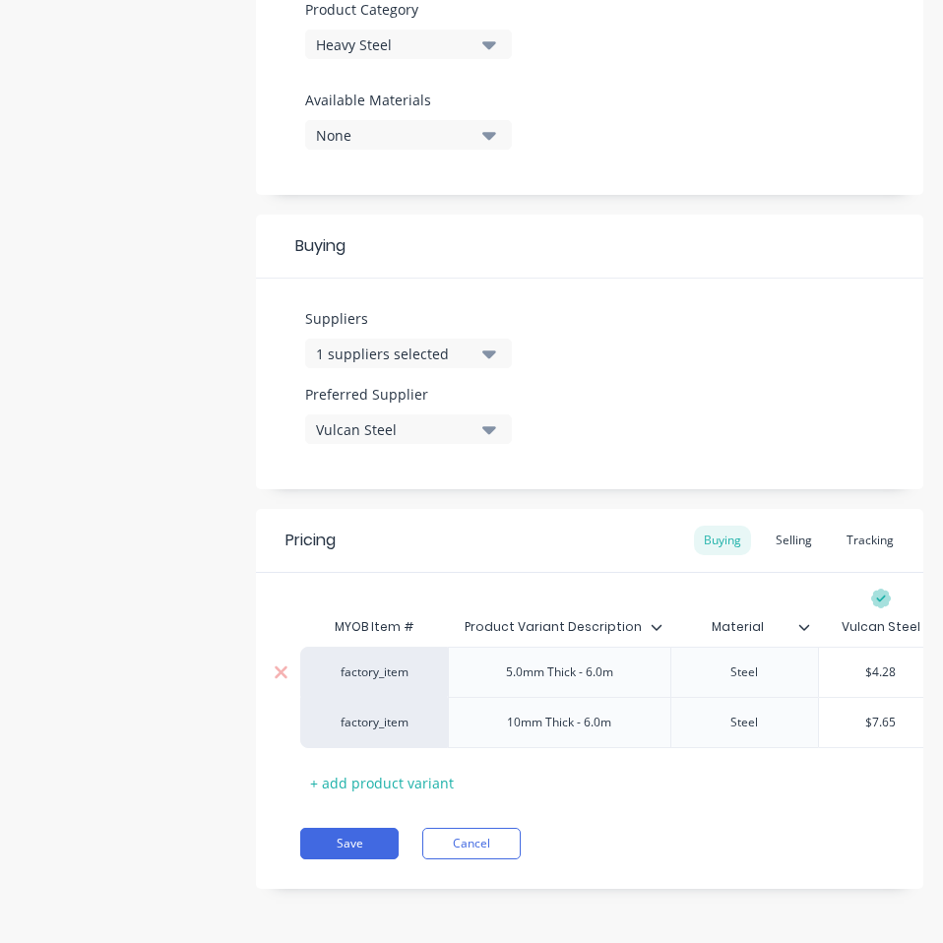
click at [883, 663] on input "$4.28" at bounding box center [881, 672] width 124 height 18
click at [875, 713] on input "$7.65" at bounding box center [881, 722] width 124 height 18
click at [729, 870] on div "Pricing Buying Selling Tracking MYOB Item # Product Variant Description Materia…" at bounding box center [589, 699] width 667 height 380
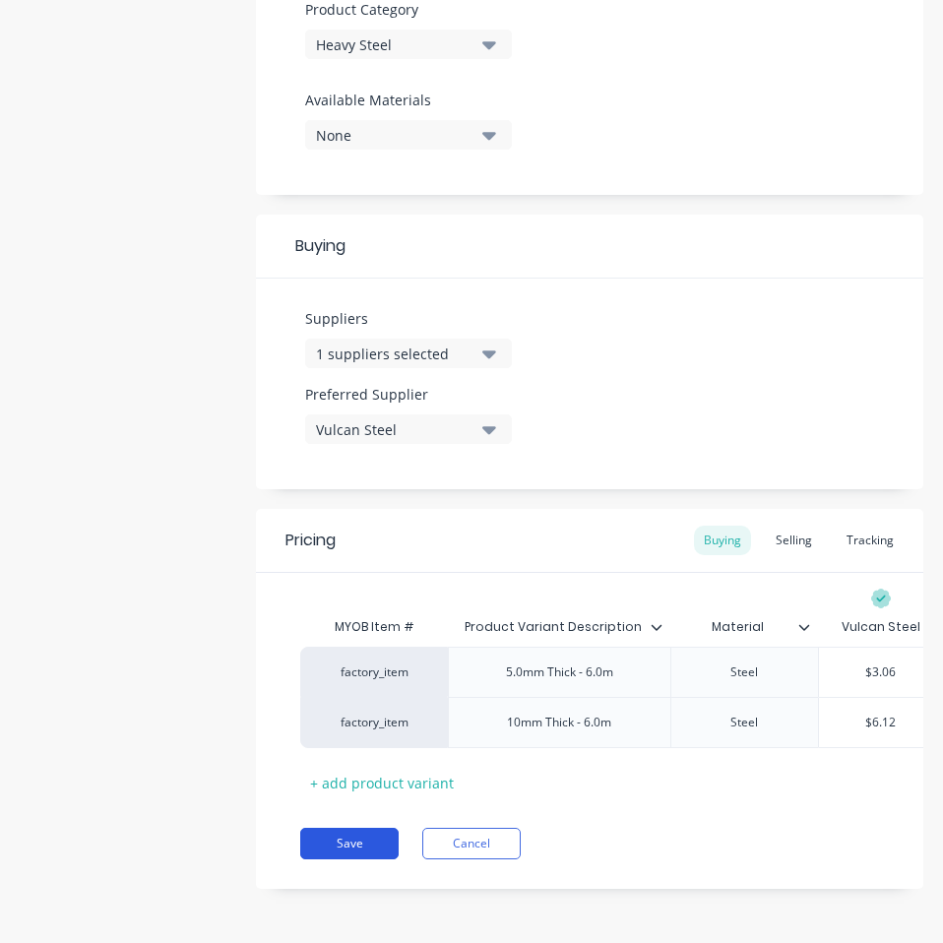
click at [337, 834] on button "Save" at bounding box center [349, 842] width 98 height 31
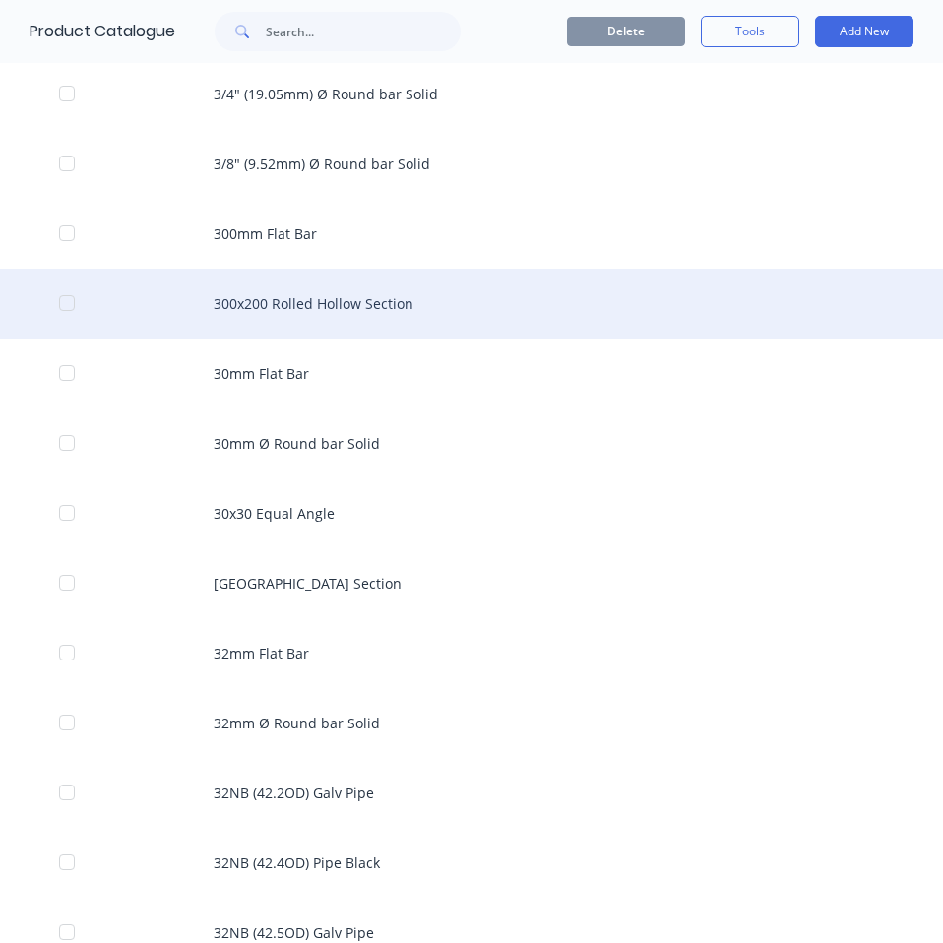
scroll to position [5498, 0]
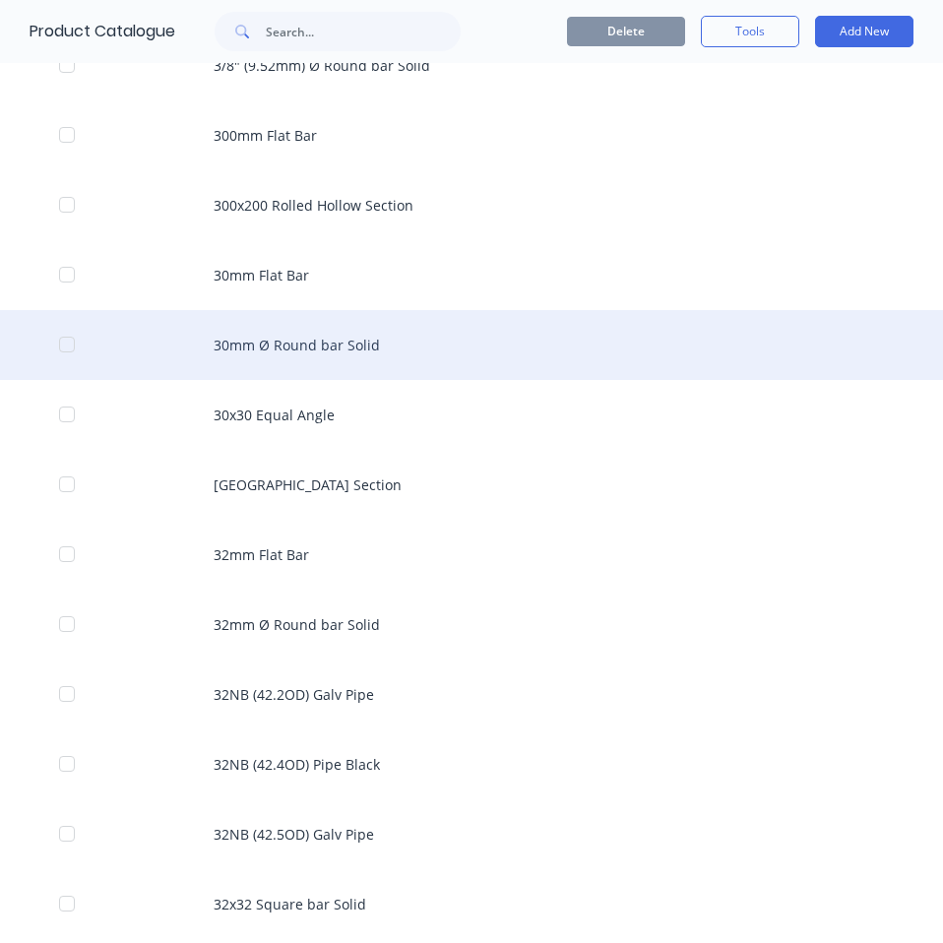
click at [341, 333] on div "30mm Ø Round bar Solid" at bounding box center [471, 345] width 943 height 70
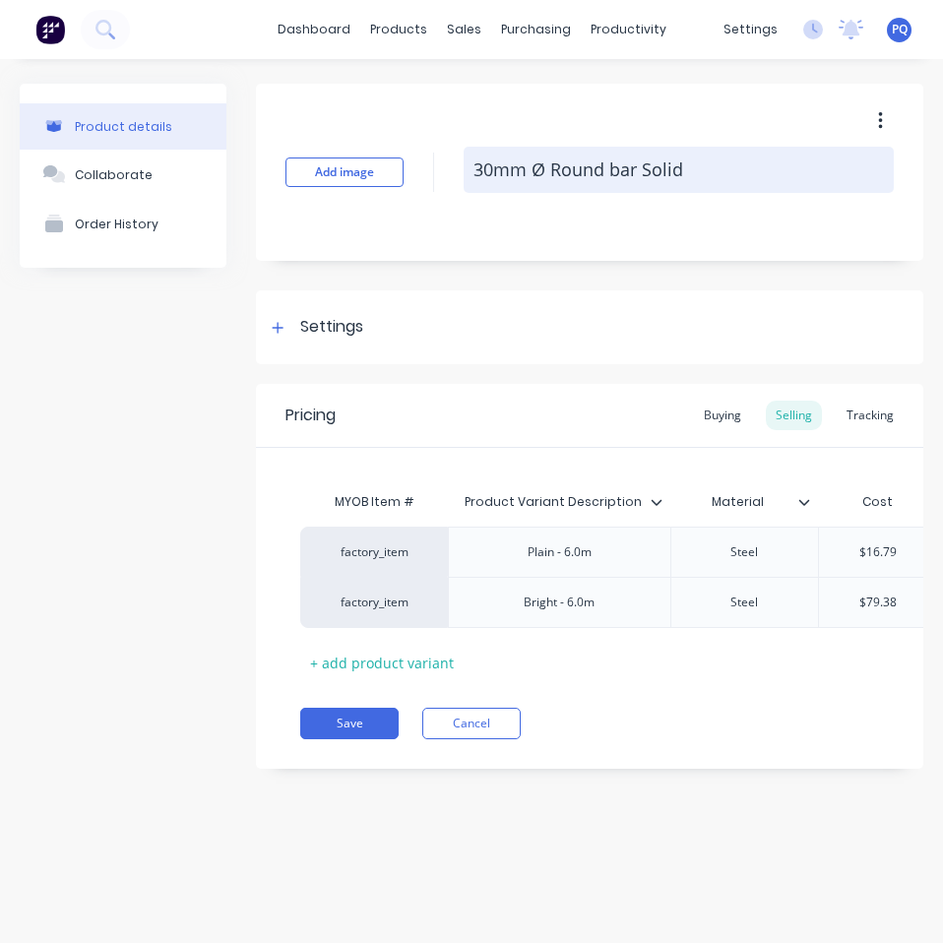
click at [504, 162] on textarea "30mm Ø Round bar Solid" at bounding box center [678, 170] width 430 height 46
click at [717, 169] on textarea "30mm Ø Round bar Solid" at bounding box center [678, 170] width 430 height 46
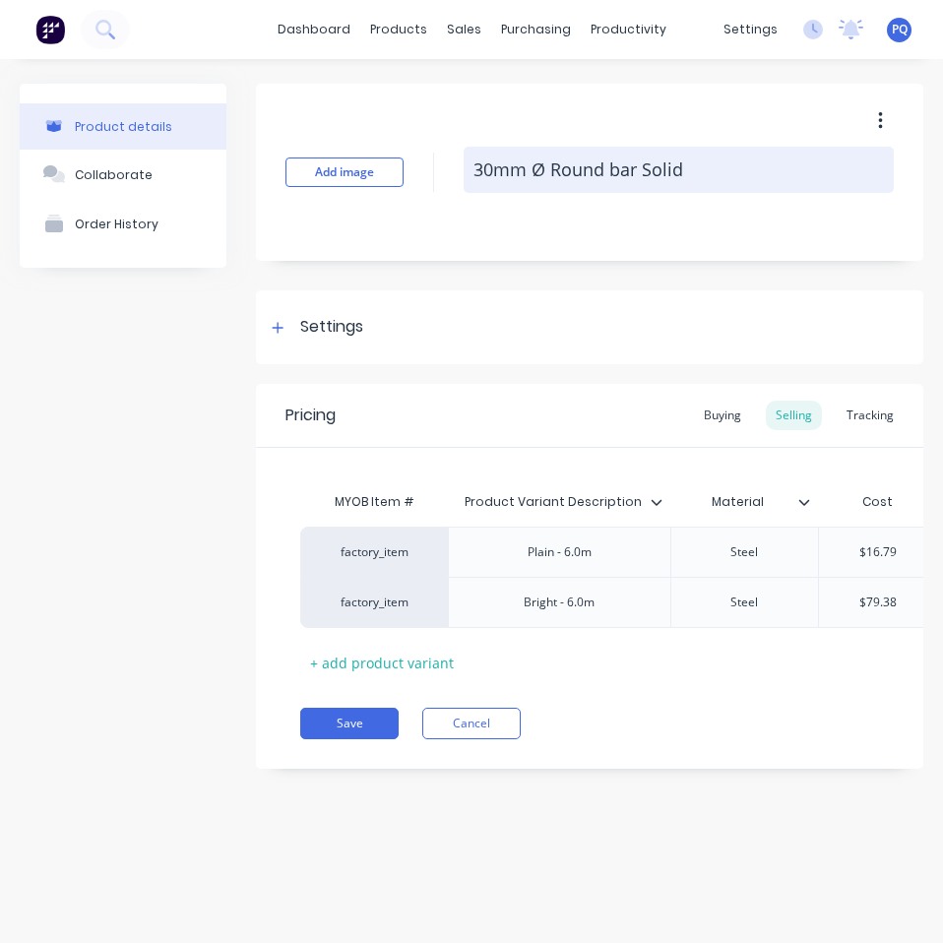
click at [717, 169] on textarea "30mm Ø Round bar Solid" at bounding box center [678, 170] width 430 height 46
click at [694, 176] on textarea "30mm Ø Round bar Solid" at bounding box center [678, 170] width 430 height 46
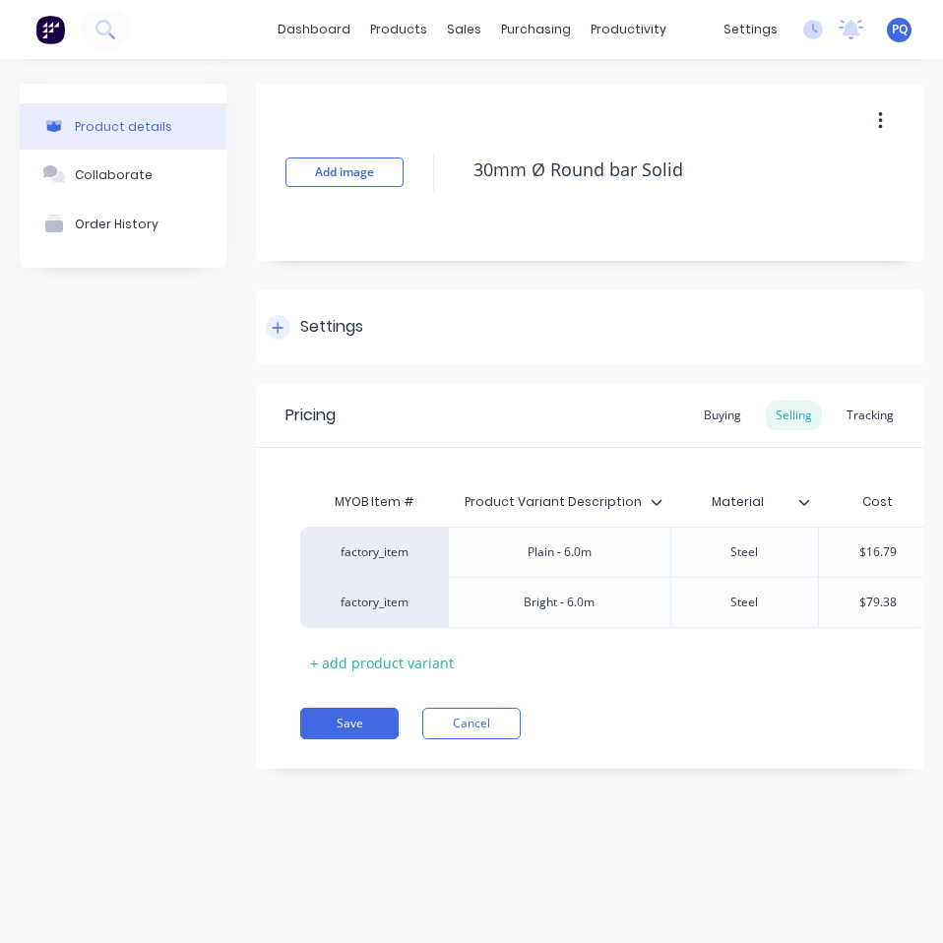
click at [291, 310] on div "Settings" at bounding box center [589, 327] width 667 height 74
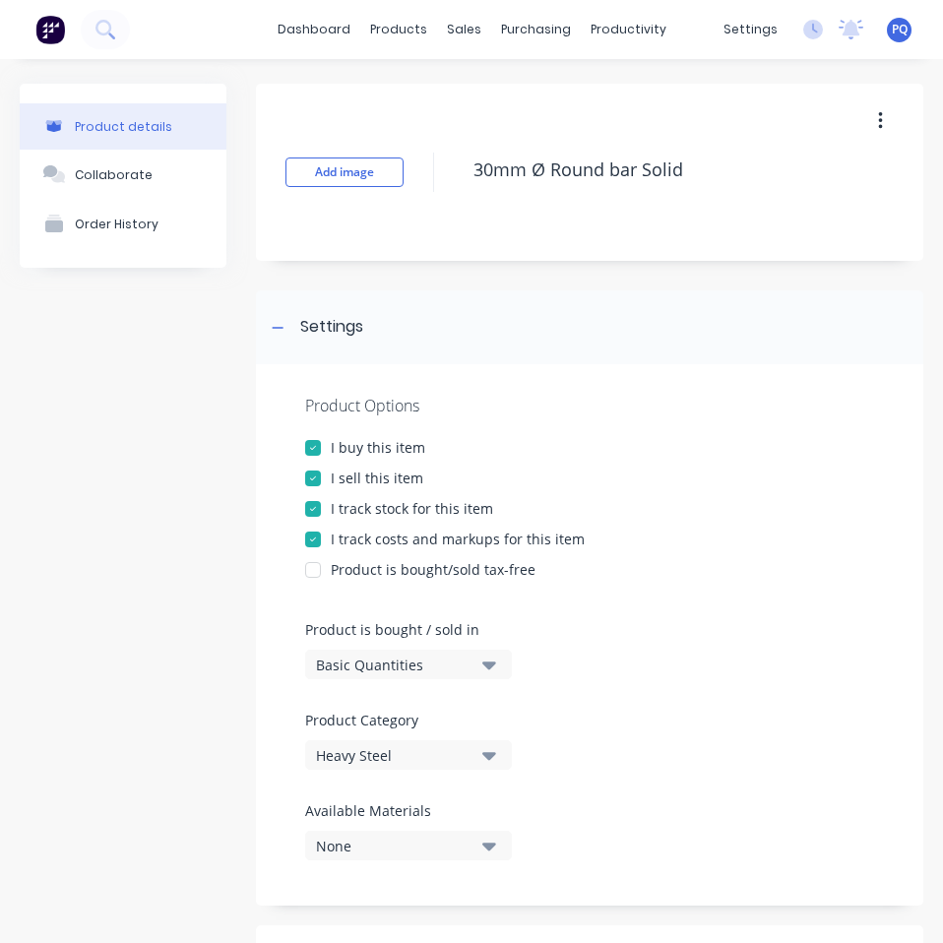
click at [381, 654] on div "Basic Quantities" at bounding box center [394, 664] width 157 height 21
drag, startPoint x: 400, startPoint y: 752, endPoint x: 437, endPoint y: 717, distance: 50.1
click at [400, 753] on div "Lineal Metres" at bounding box center [452, 752] width 295 height 39
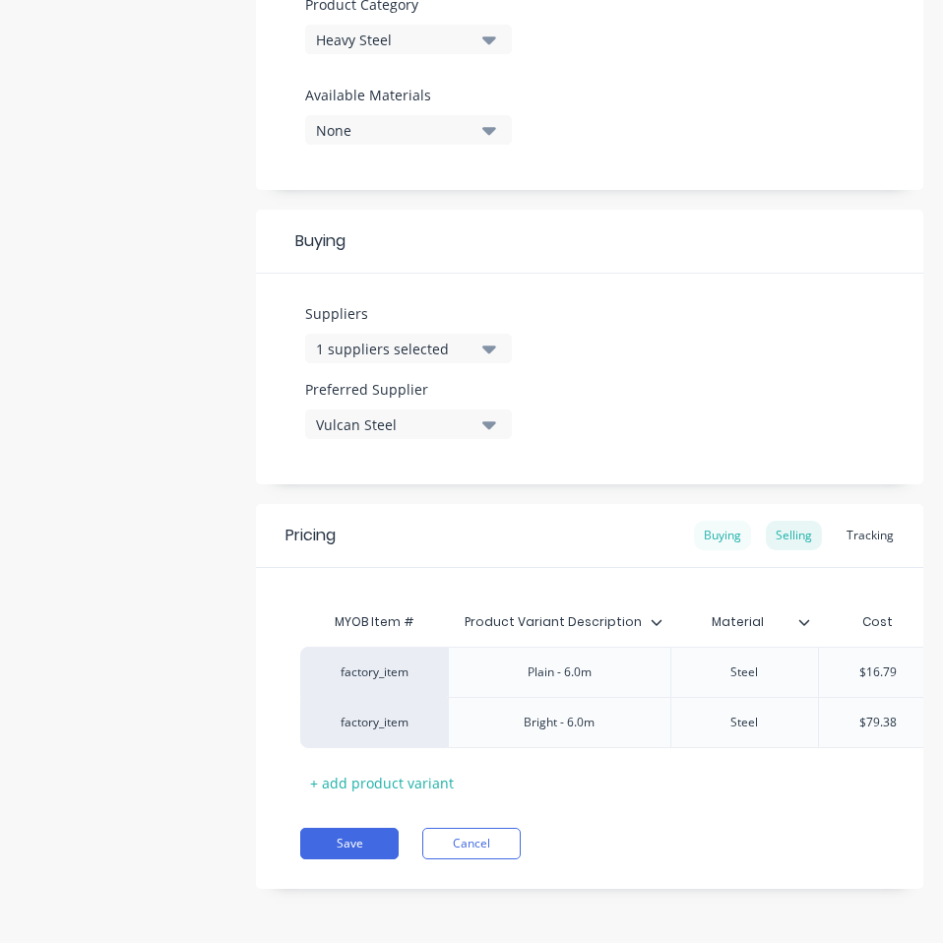
click at [721, 520] on div "Buying" at bounding box center [722, 535] width 57 height 30
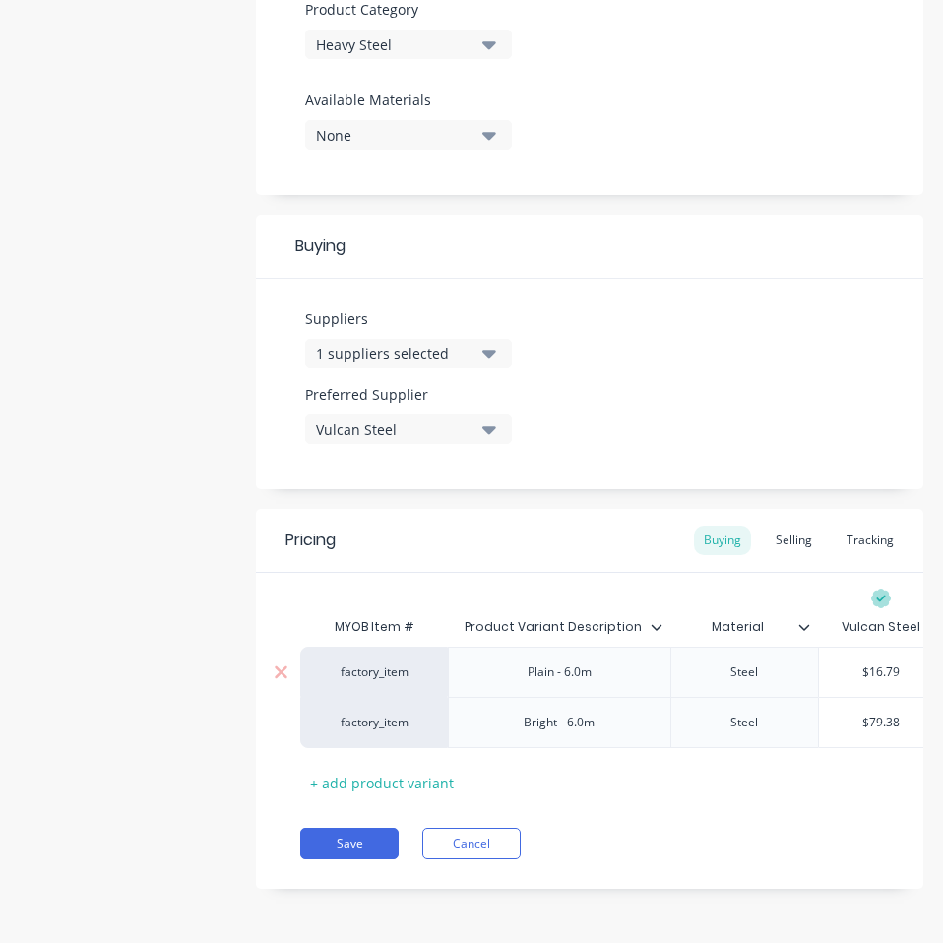
scroll to position [725, 0]
click at [880, 663] on input "text" at bounding box center [881, 672] width 124 height 18
click at [880, 663] on input "$16.79" at bounding box center [881, 672] width 124 height 18
click at [888, 713] on input "$79.38" at bounding box center [881, 722] width 124 height 18
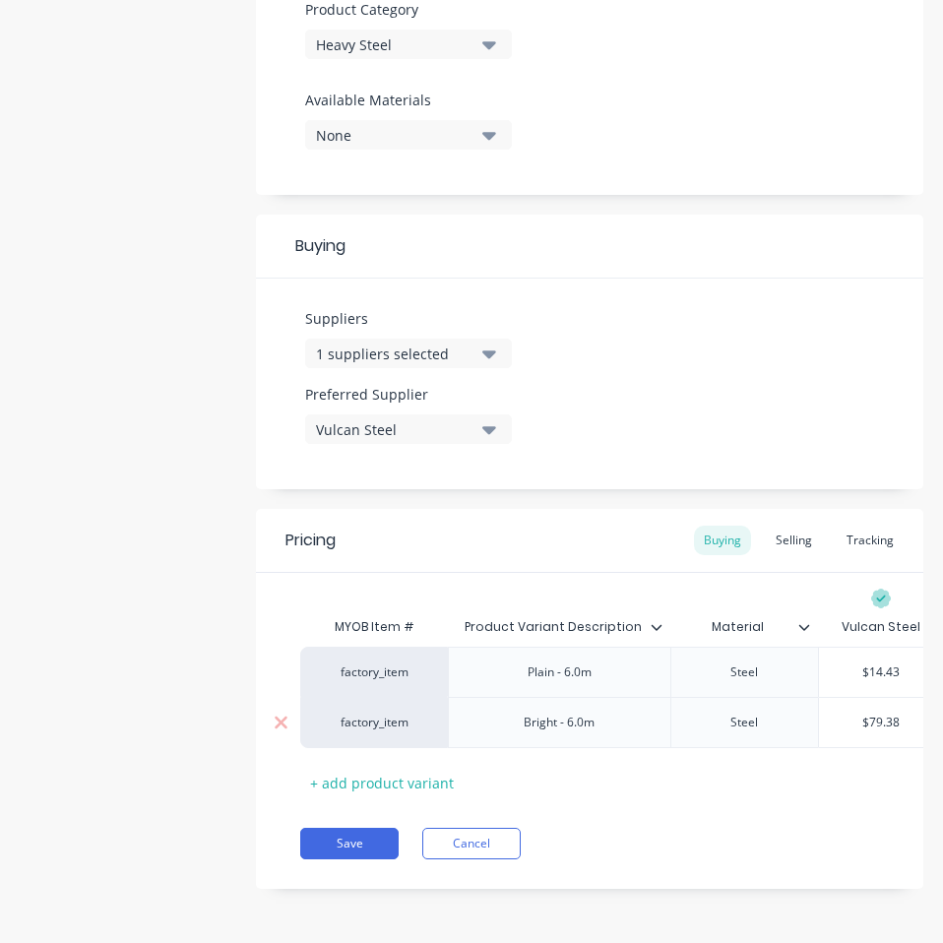
click at [888, 713] on input "$79.38" at bounding box center [881, 722] width 124 height 18
click at [769, 864] on div "Pricing Buying Selling Tracking MYOB Item # Product Variant Description Materia…" at bounding box center [589, 699] width 667 height 380
click at [319, 851] on button "Save" at bounding box center [349, 842] width 98 height 31
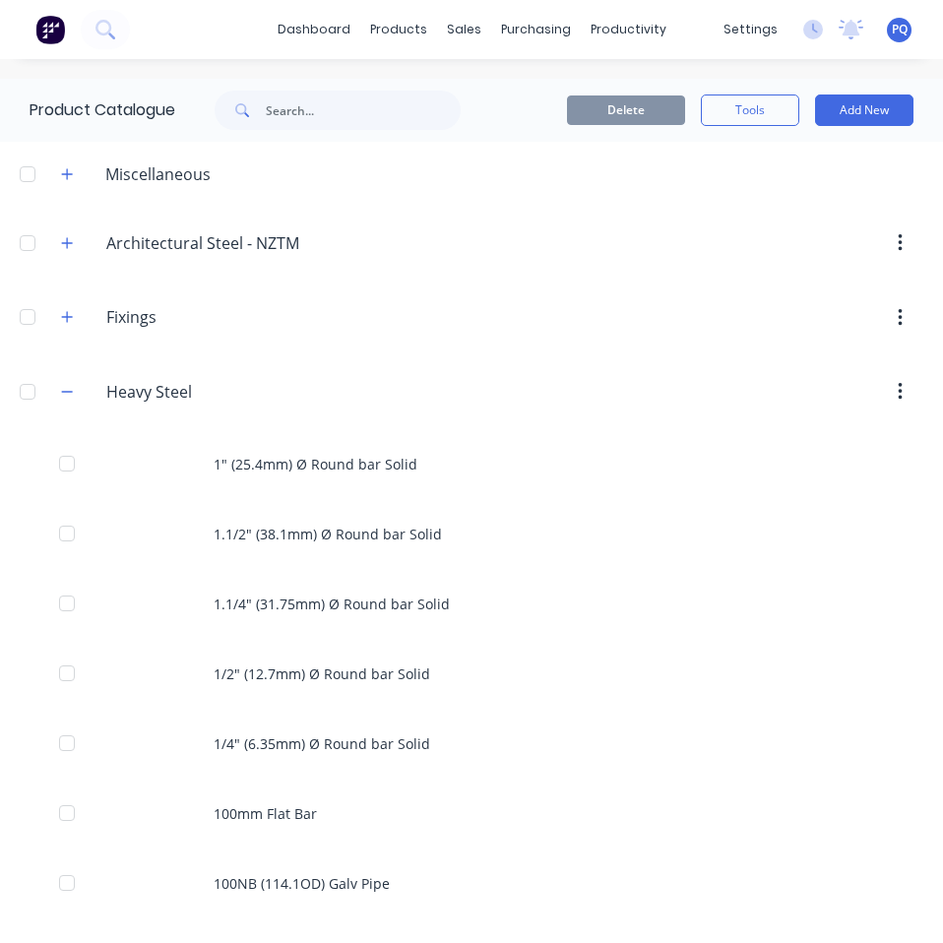
scroll to position [5371, 0]
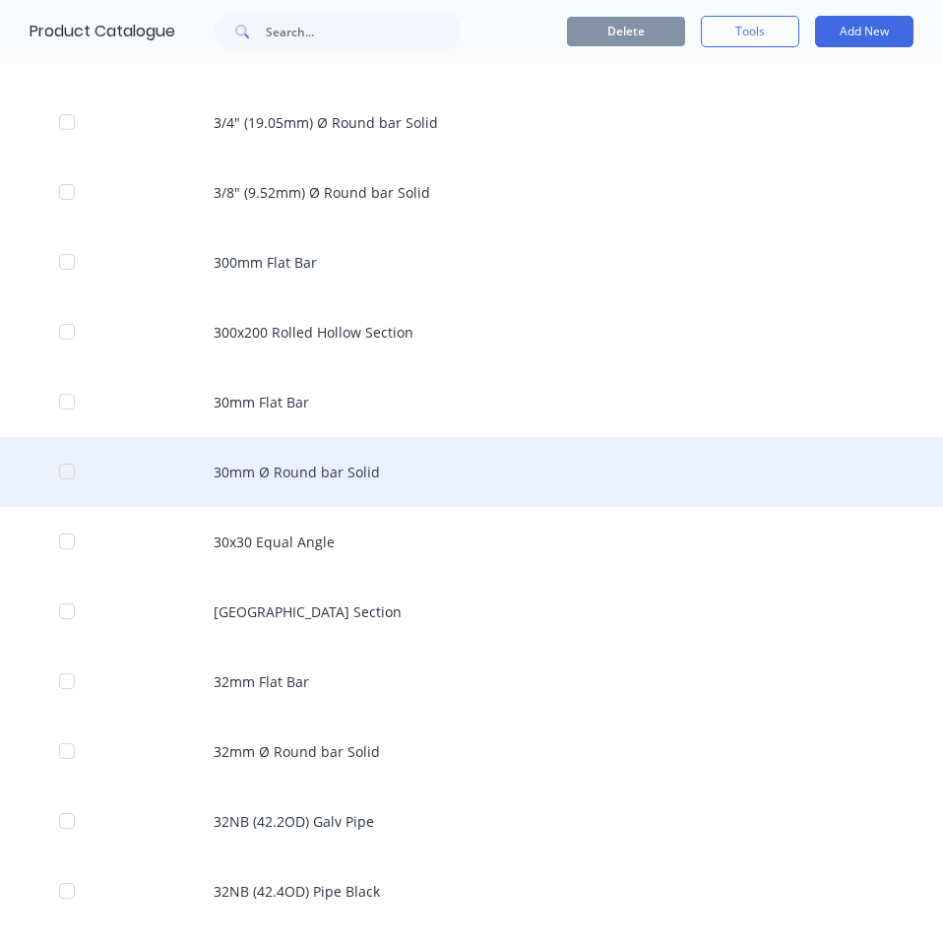
click at [463, 484] on div "30mm Ø Round bar Solid" at bounding box center [471, 472] width 943 height 70
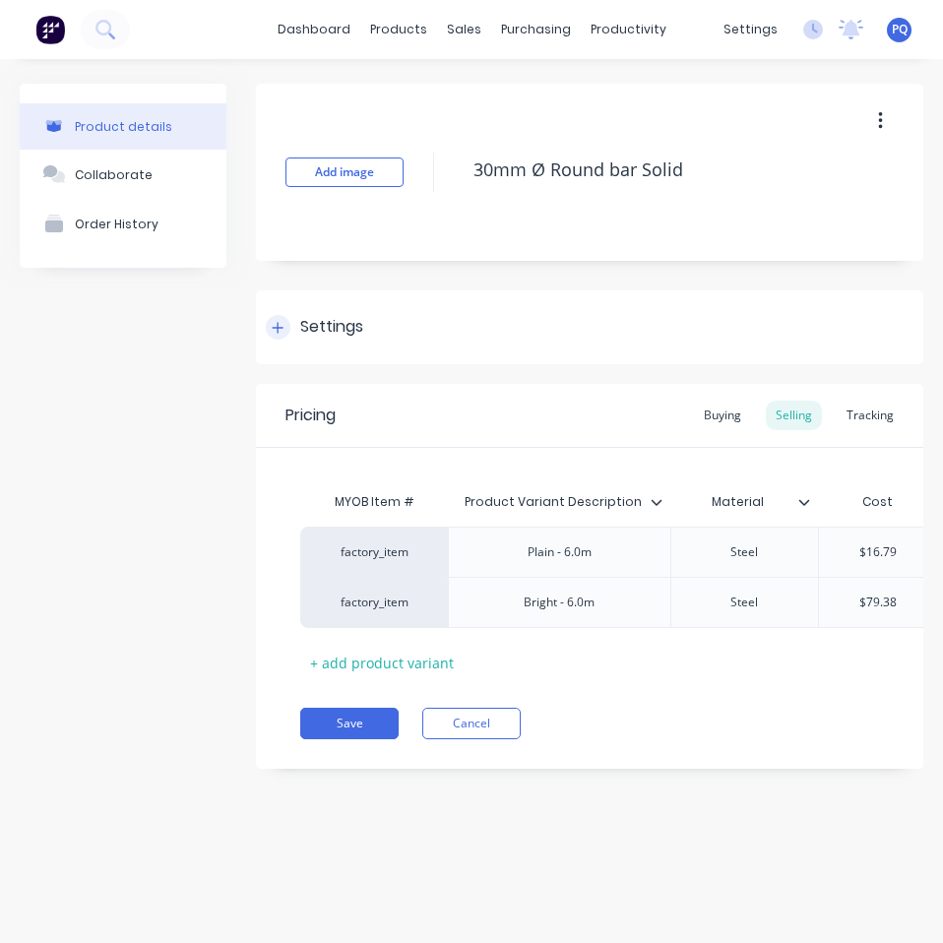
click at [319, 335] on div "Settings" at bounding box center [331, 327] width 63 height 25
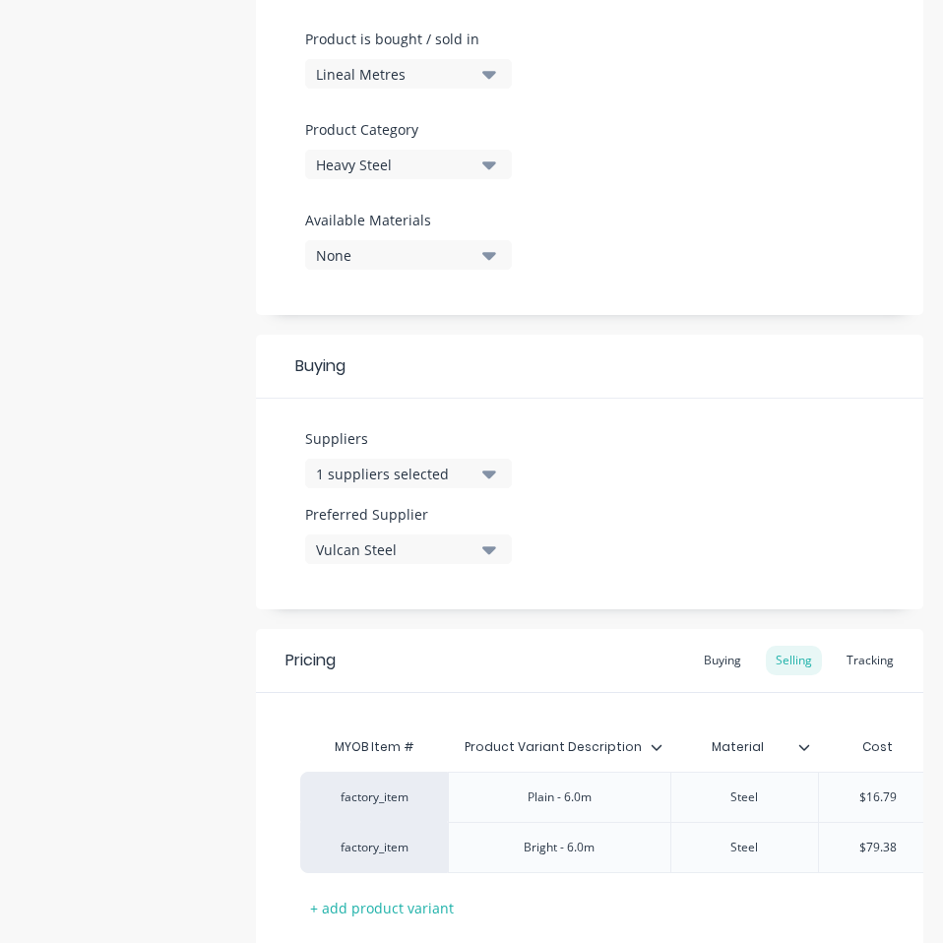
scroll to position [730, 0]
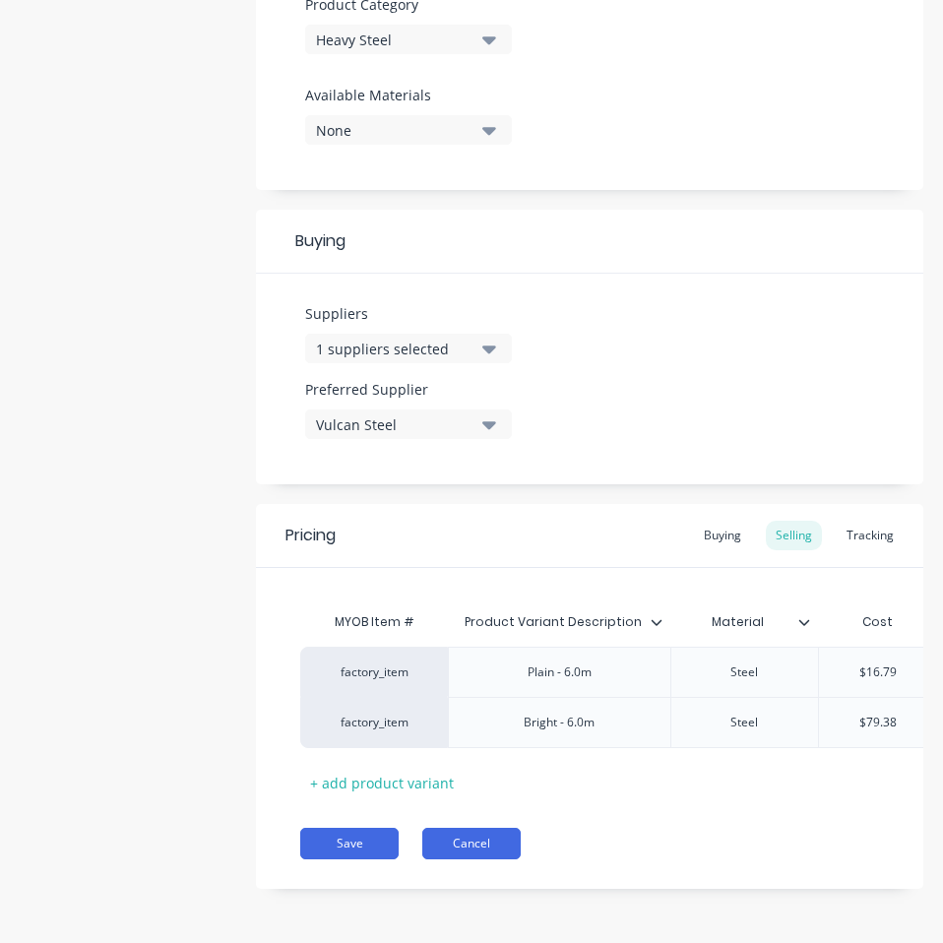
click at [482, 832] on button "Cancel" at bounding box center [471, 842] width 98 height 31
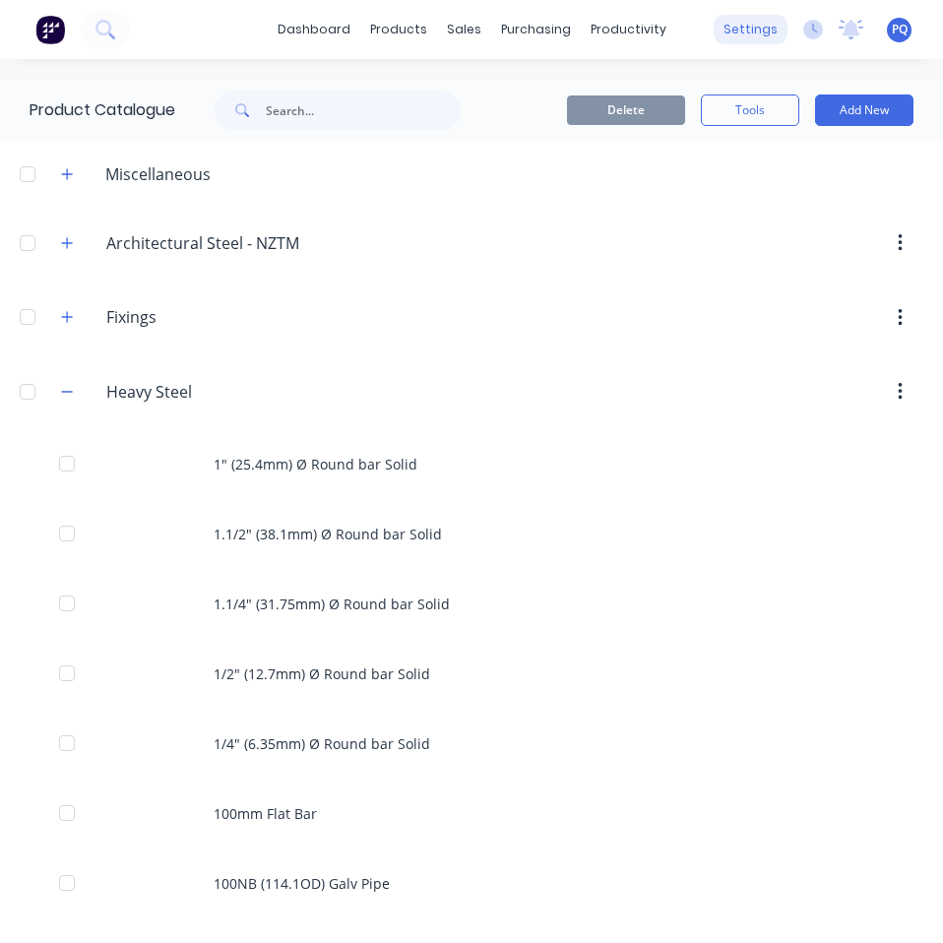
scroll to position [5371, 0]
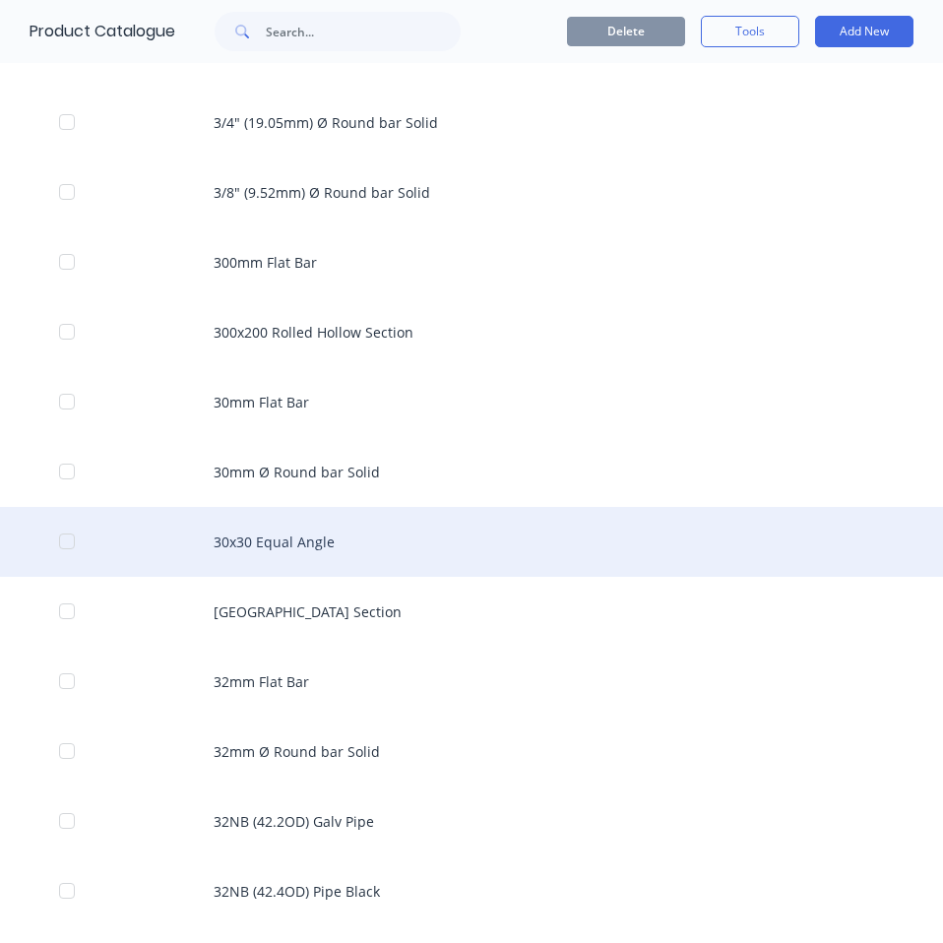
click at [370, 535] on div "30x30 Equal Angle" at bounding box center [471, 542] width 943 height 70
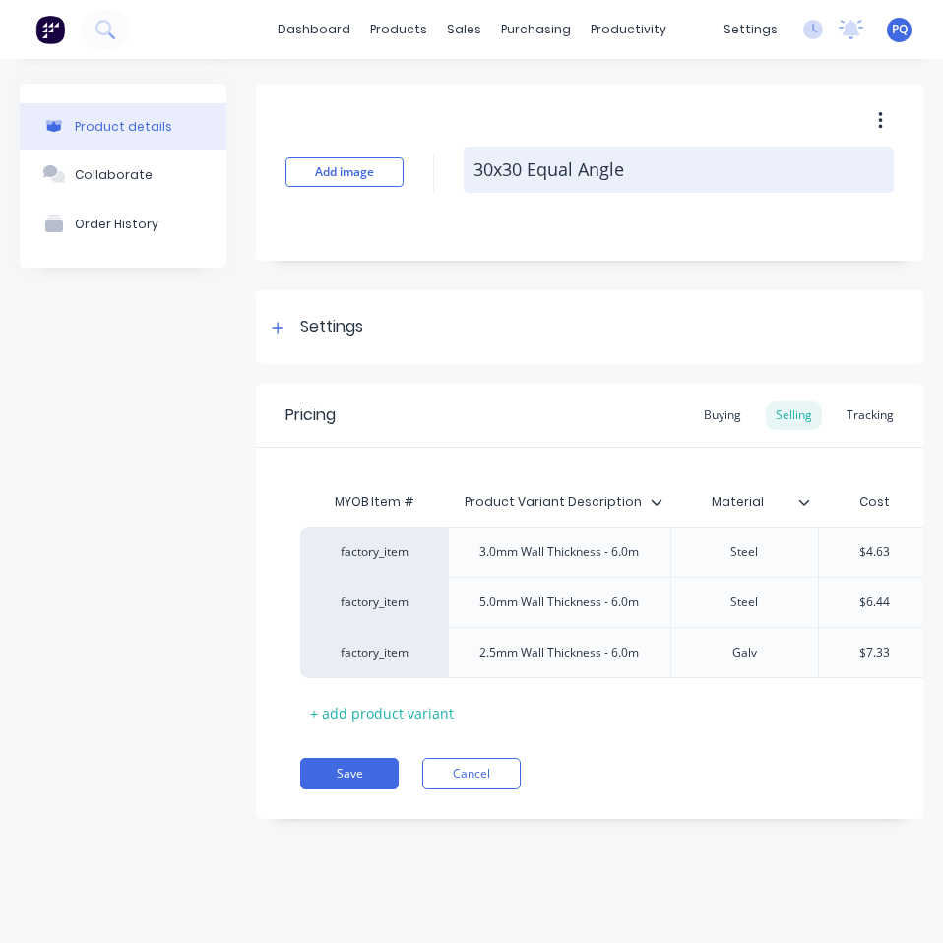
click at [596, 167] on textarea "30x30 Equal Angle" at bounding box center [678, 170] width 430 height 46
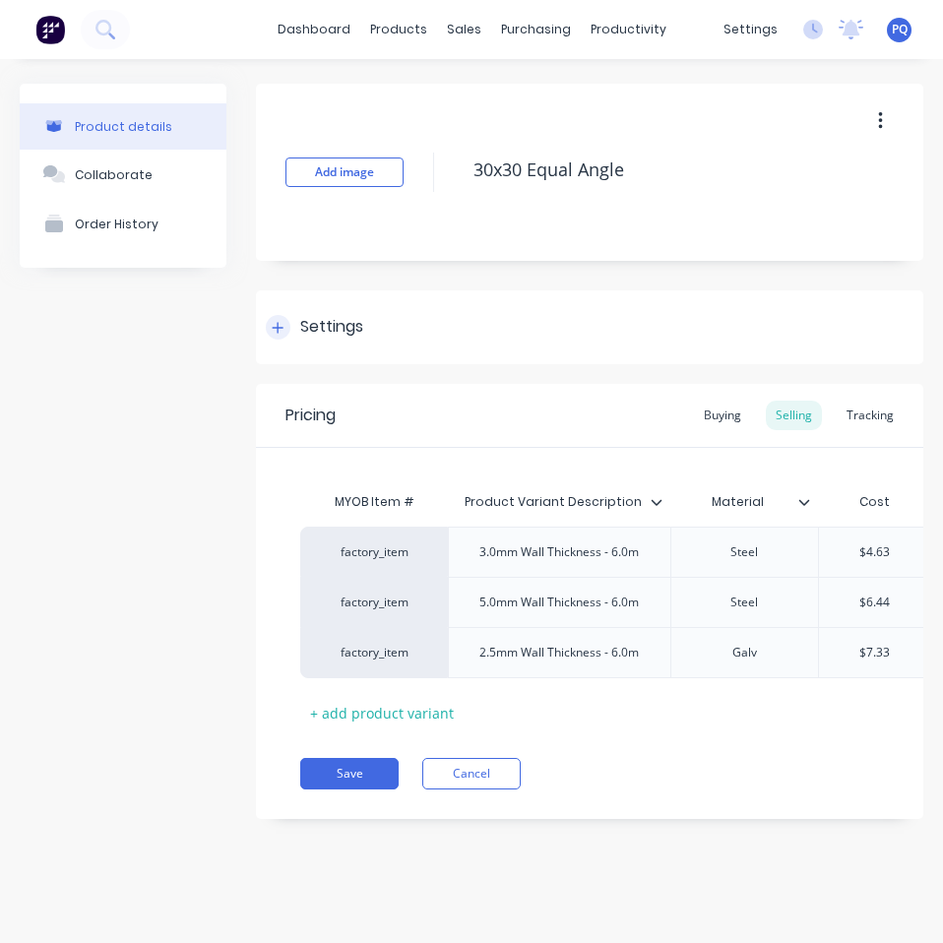
click at [342, 335] on div "Settings" at bounding box center [331, 327] width 63 height 25
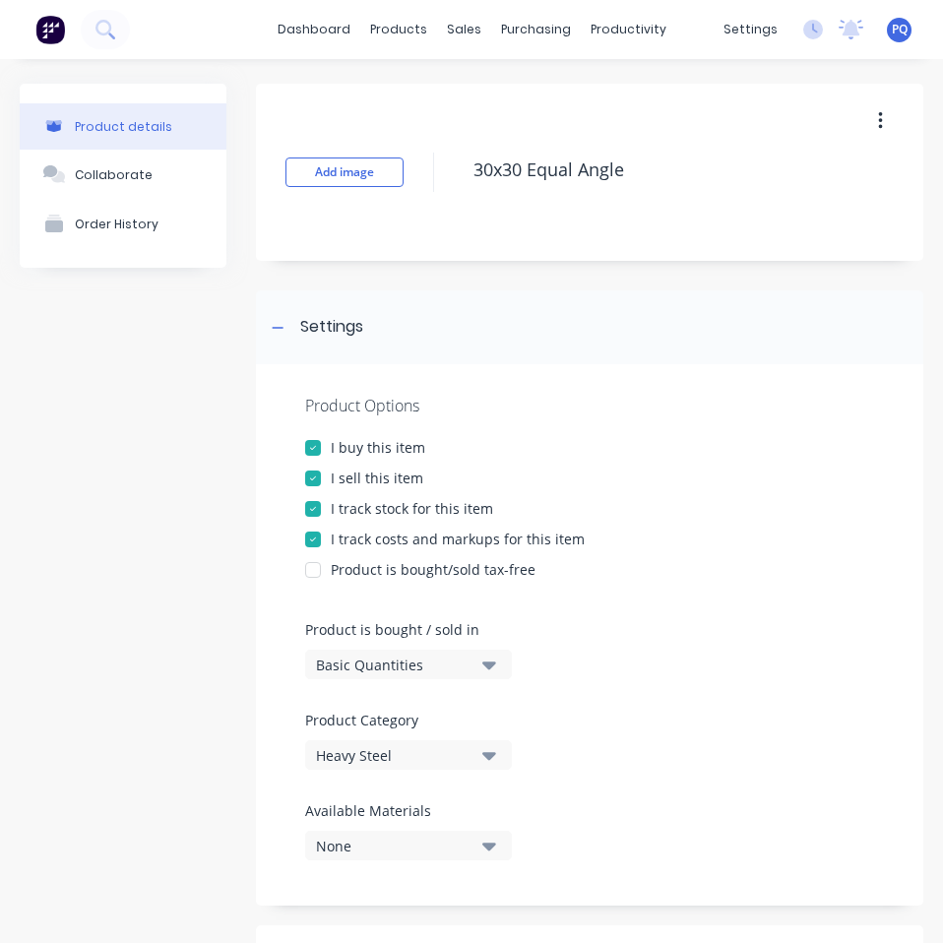
scroll to position [197, 0]
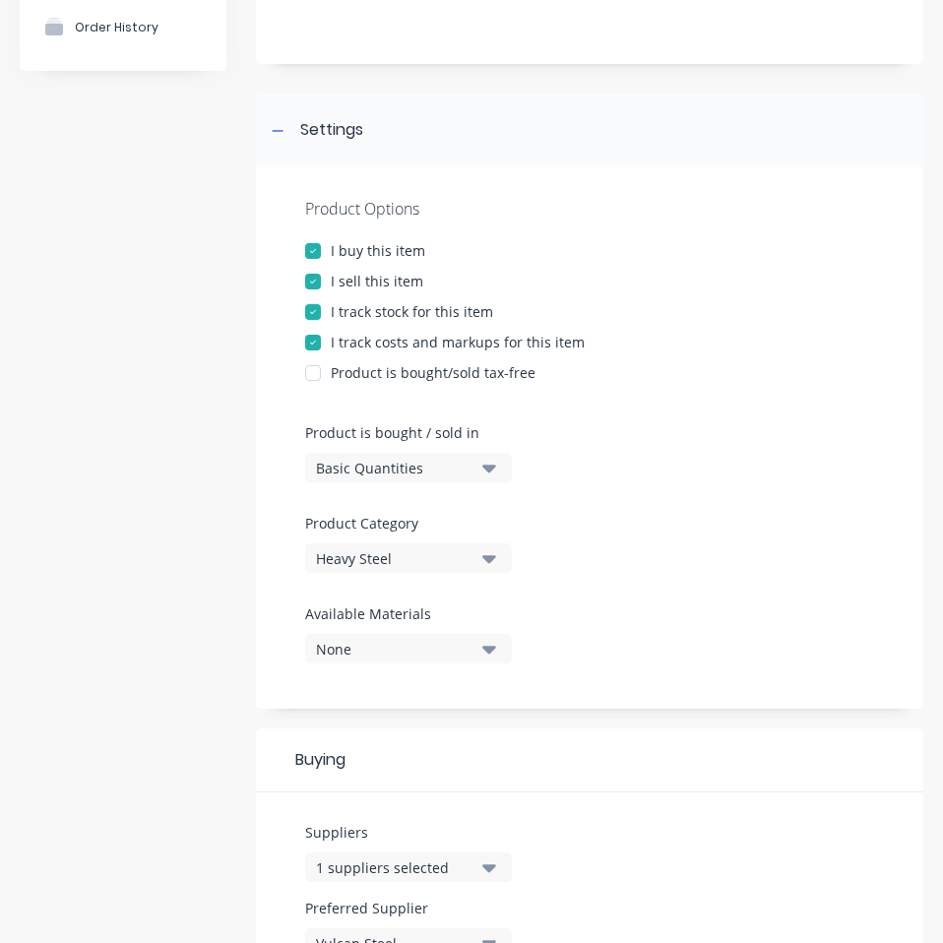
click at [415, 474] on div "Basic Quantities" at bounding box center [394, 468] width 157 height 21
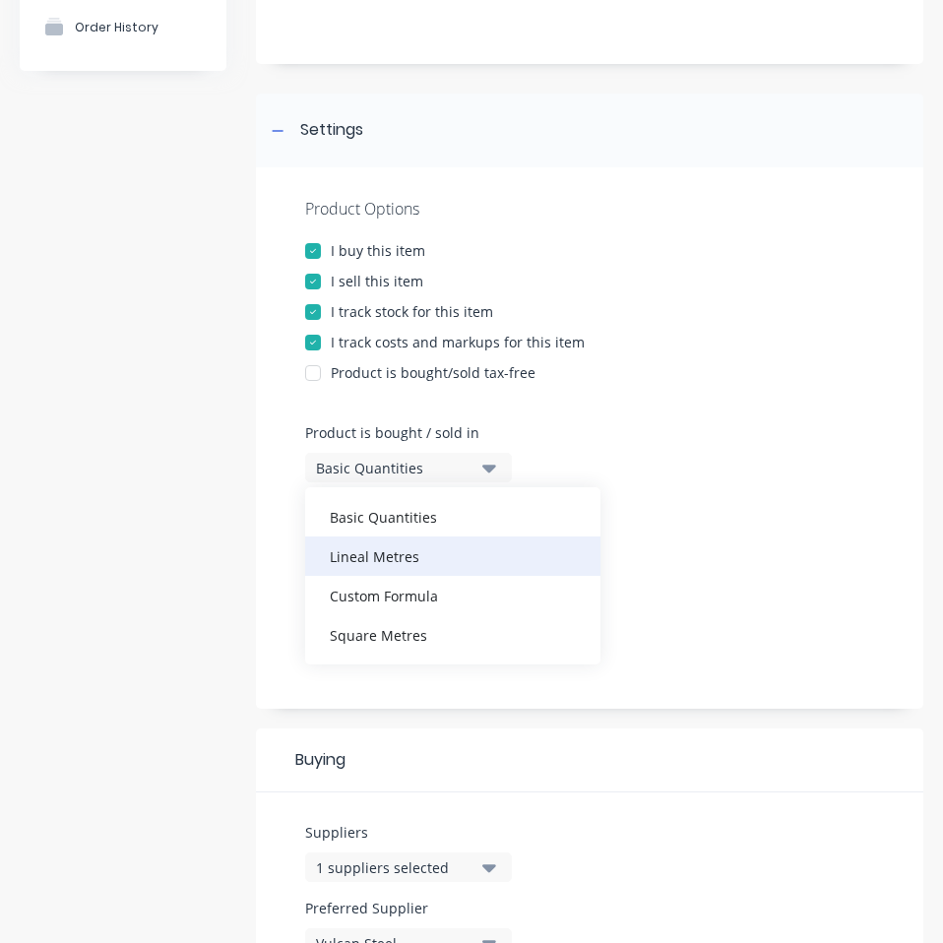
click at [422, 560] on div "Lineal Metres" at bounding box center [452, 555] width 295 height 39
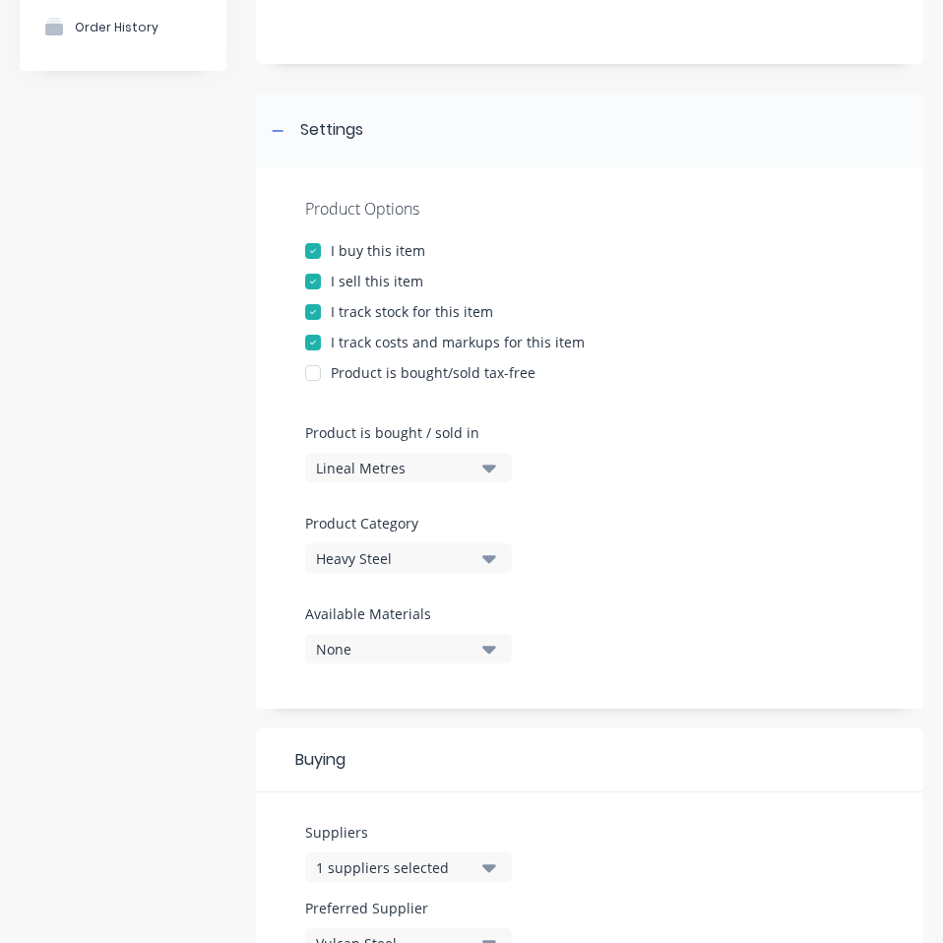
scroll to position [689, 0]
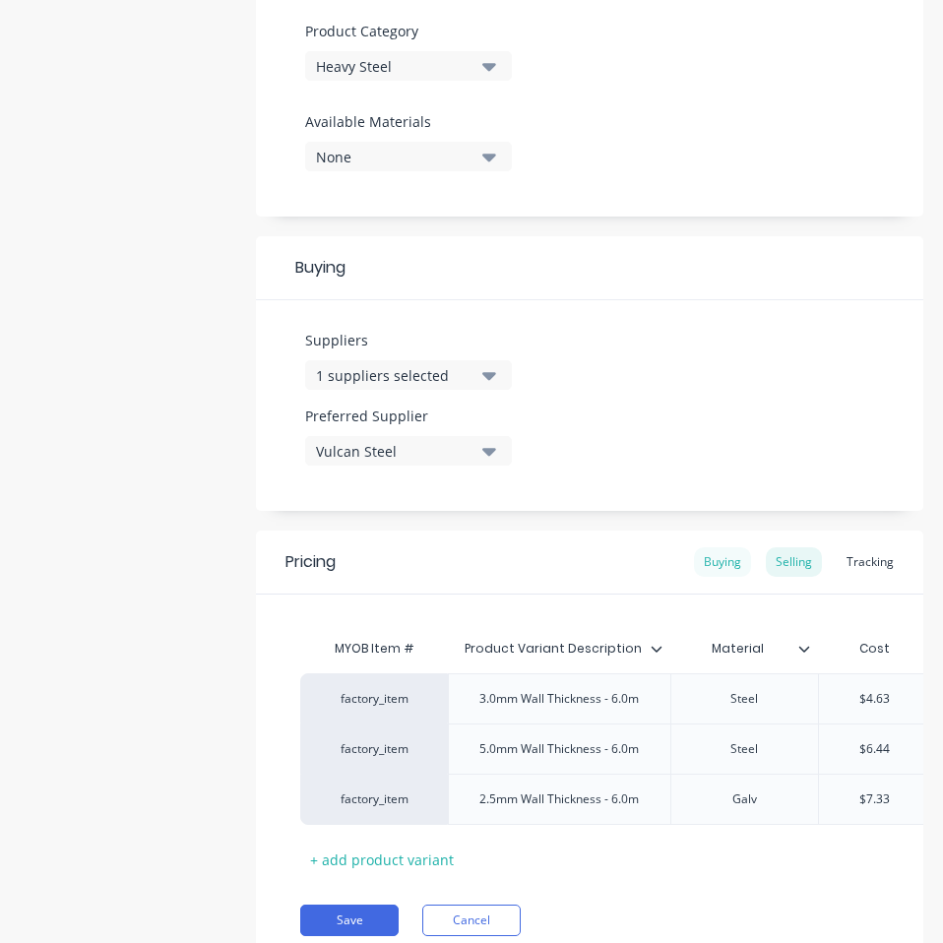
click at [695, 563] on div "Buying" at bounding box center [722, 562] width 57 height 30
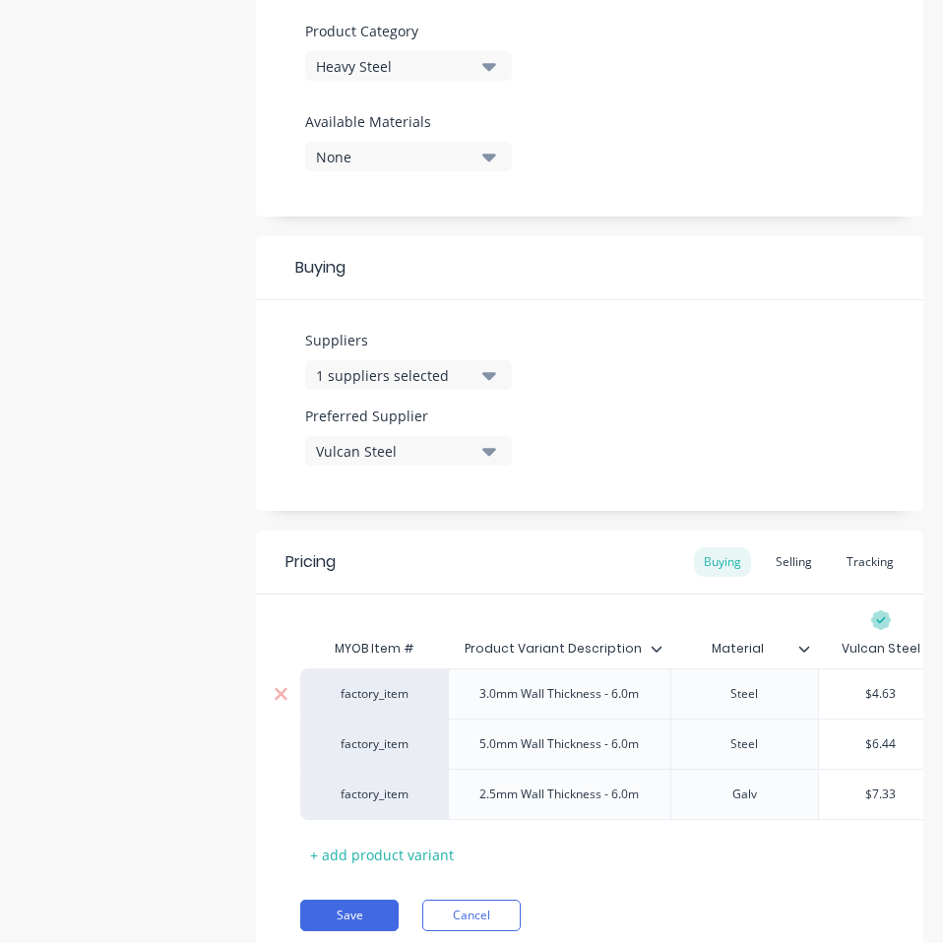
click at [878, 692] on input "$4.63" at bounding box center [881, 694] width 124 height 18
click at [879, 692] on input "$4.63" at bounding box center [881, 694] width 124 height 18
click at [887, 741] on input "$6.44" at bounding box center [881, 744] width 124 height 18
click at [880, 789] on input "$7.33" at bounding box center [881, 794] width 124 height 18
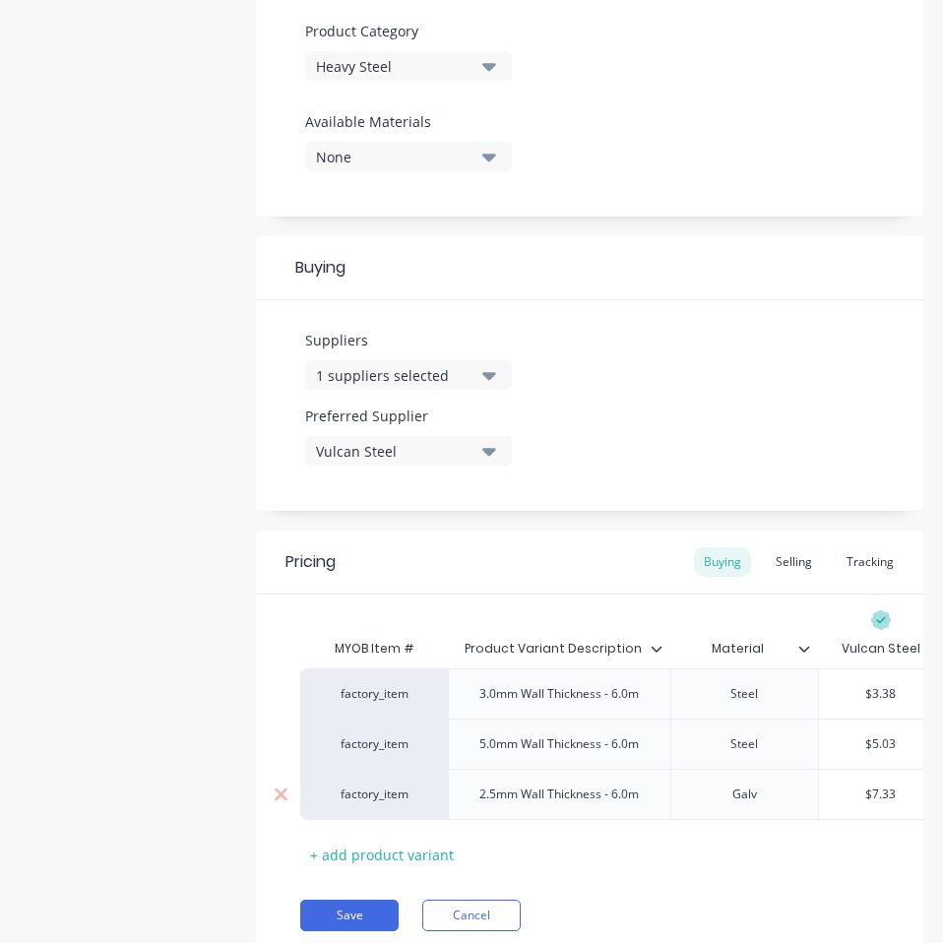
click at [880, 789] on input "$7.33" at bounding box center [881, 794] width 124 height 18
click at [336, 920] on button "Save" at bounding box center [349, 914] width 98 height 31
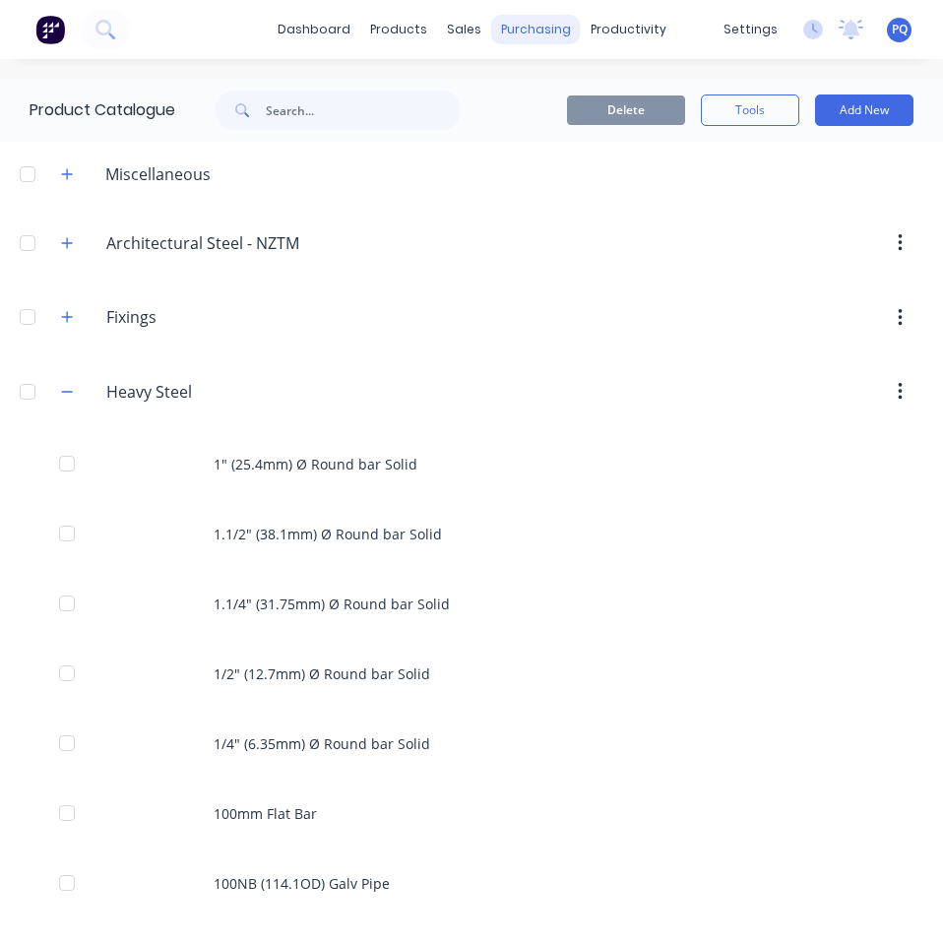
scroll to position [5441, 0]
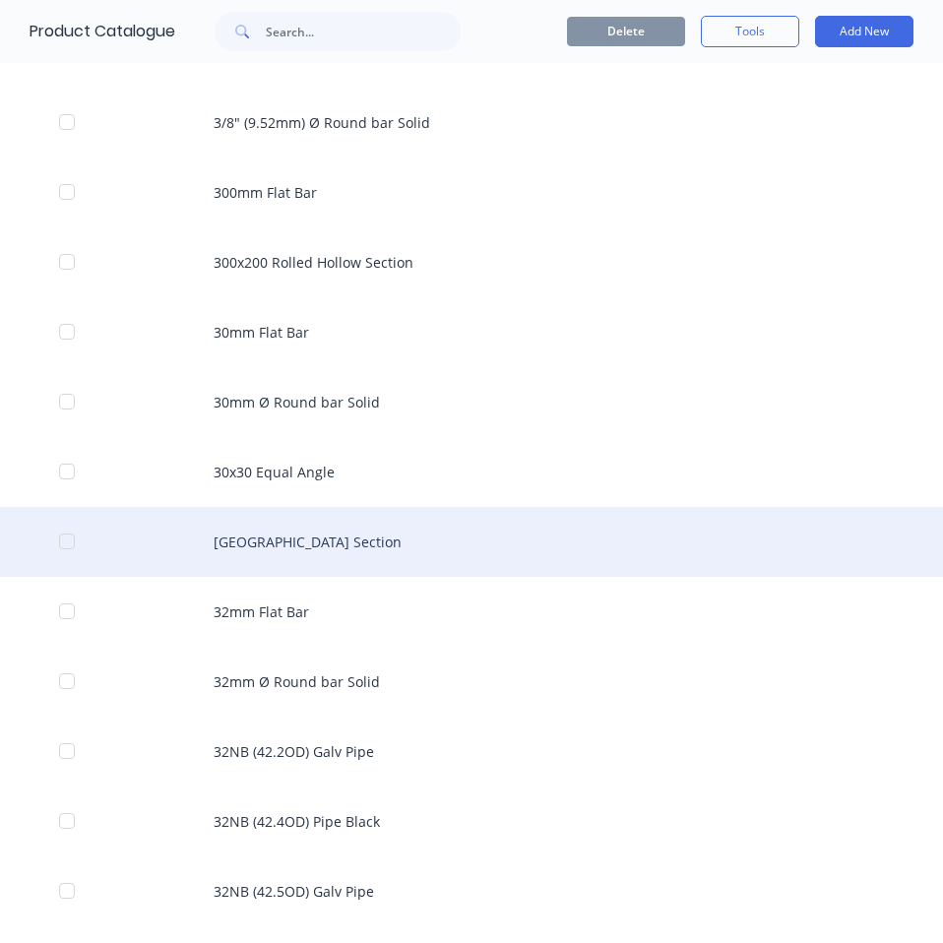
click at [328, 528] on div "[GEOGRAPHIC_DATA] Section" at bounding box center [471, 542] width 943 height 70
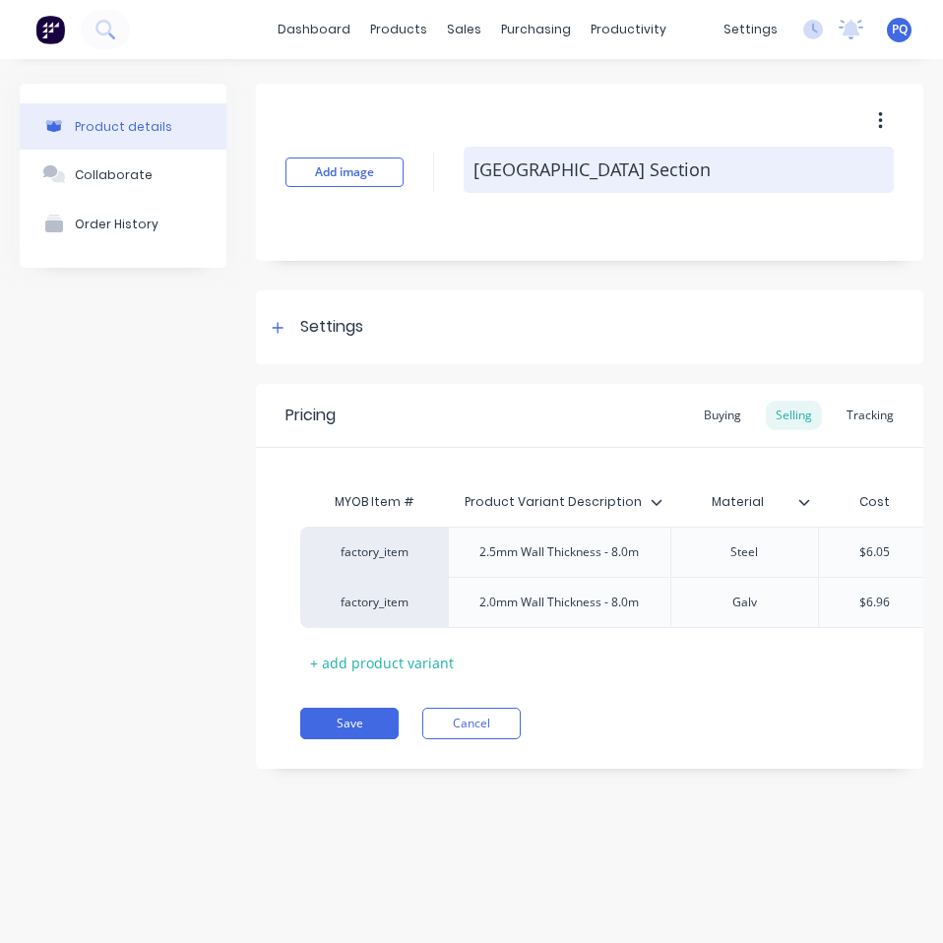
click at [541, 184] on textarea "[GEOGRAPHIC_DATA] Section" at bounding box center [678, 170] width 430 height 46
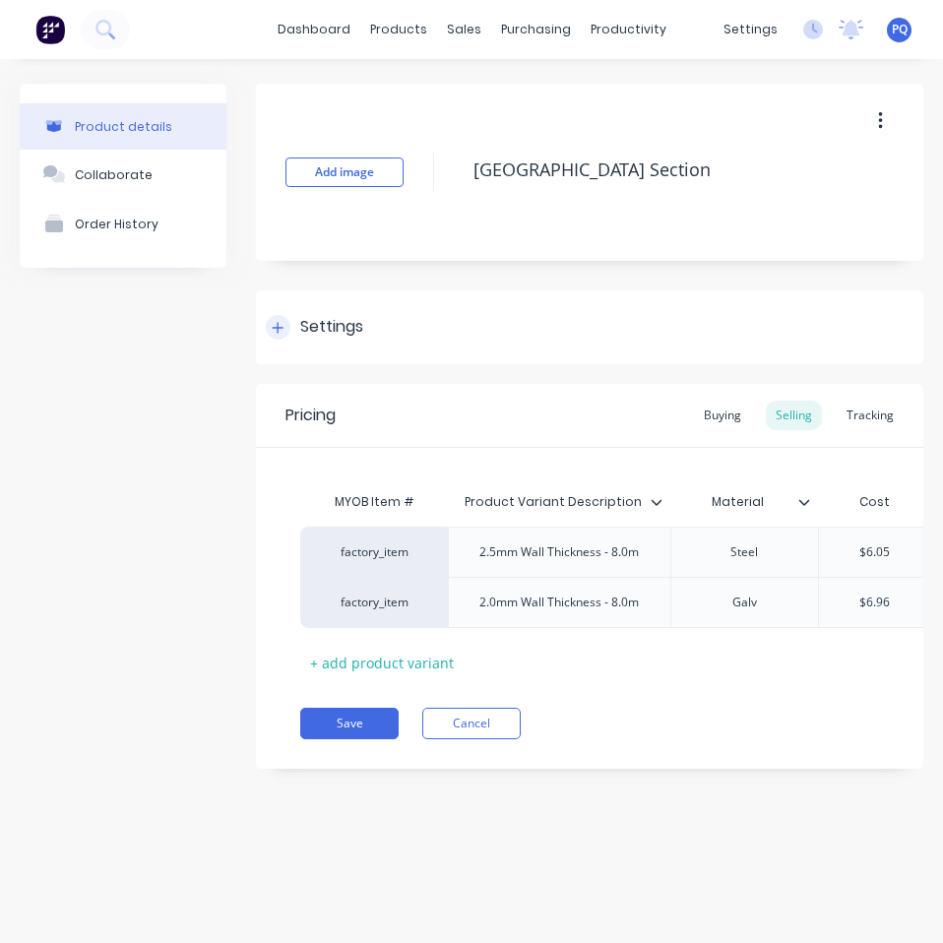
click at [290, 301] on div "Settings" at bounding box center [589, 327] width 667 height 74
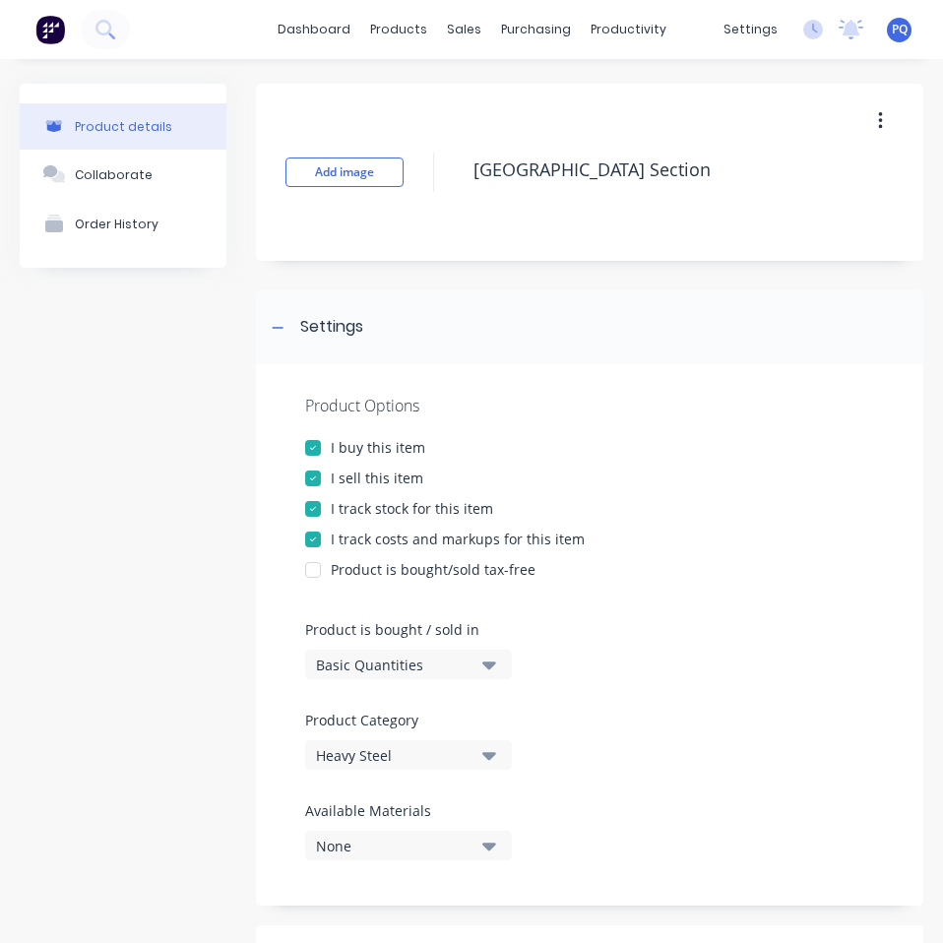
click at [446, 649] on button "Basic Quantities" at bounding box center [408, 664] width 207 height 30
click at [437, 758] on div "Lineal Metres" at bounding box center [452, 752] width 295 height 39
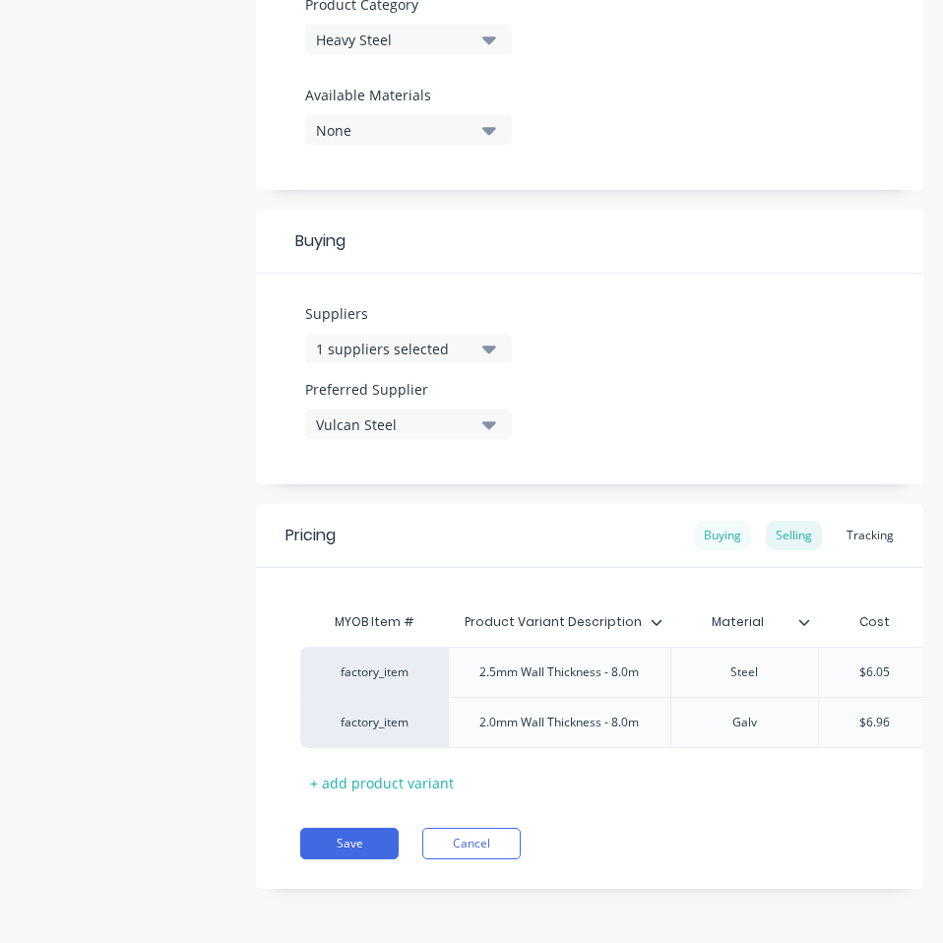
click at [717, 530] on div "Buying" at bounding box center [722, 535] width 57 height 30
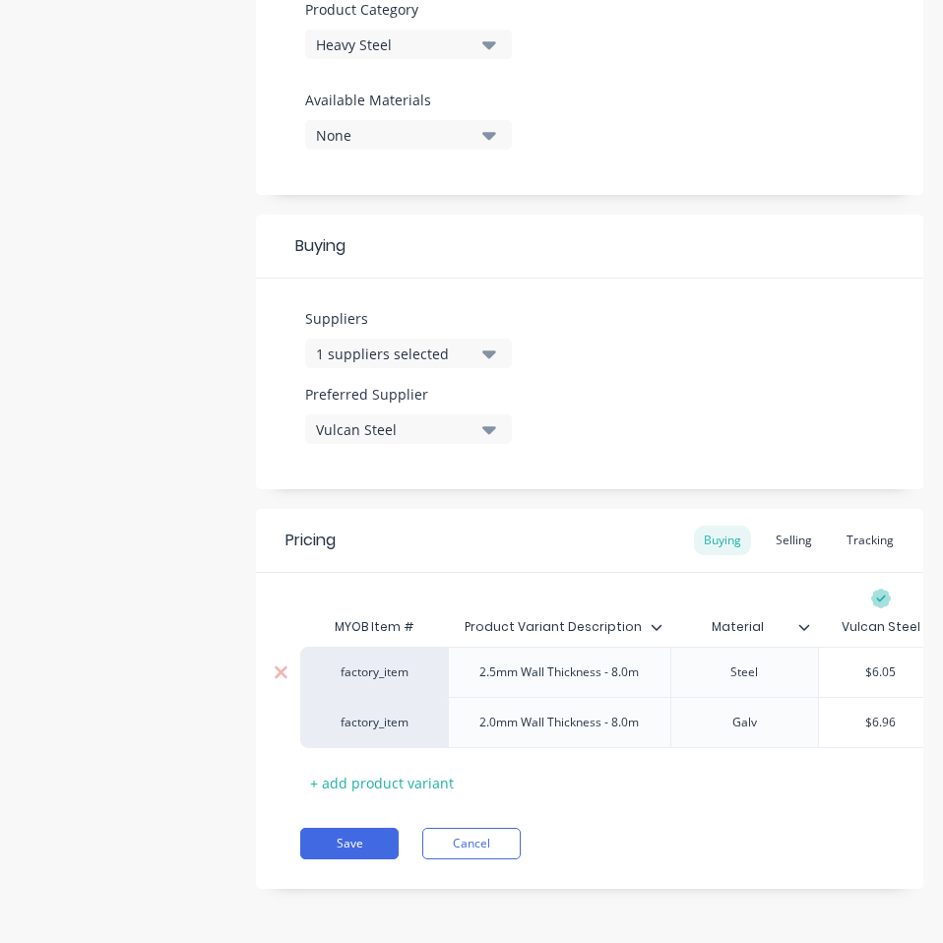
click at [877, 663] on input "$6.05" at bounding box center [881, 672] width 124 height 18
click at [882, 713] on input "$6.96" at bounding box center [881, 722] width 124 height 18
drag, startPoint x: 742, startPoint y: 856, endPoint x: 653, endPoint y: 862, distance: 88.7
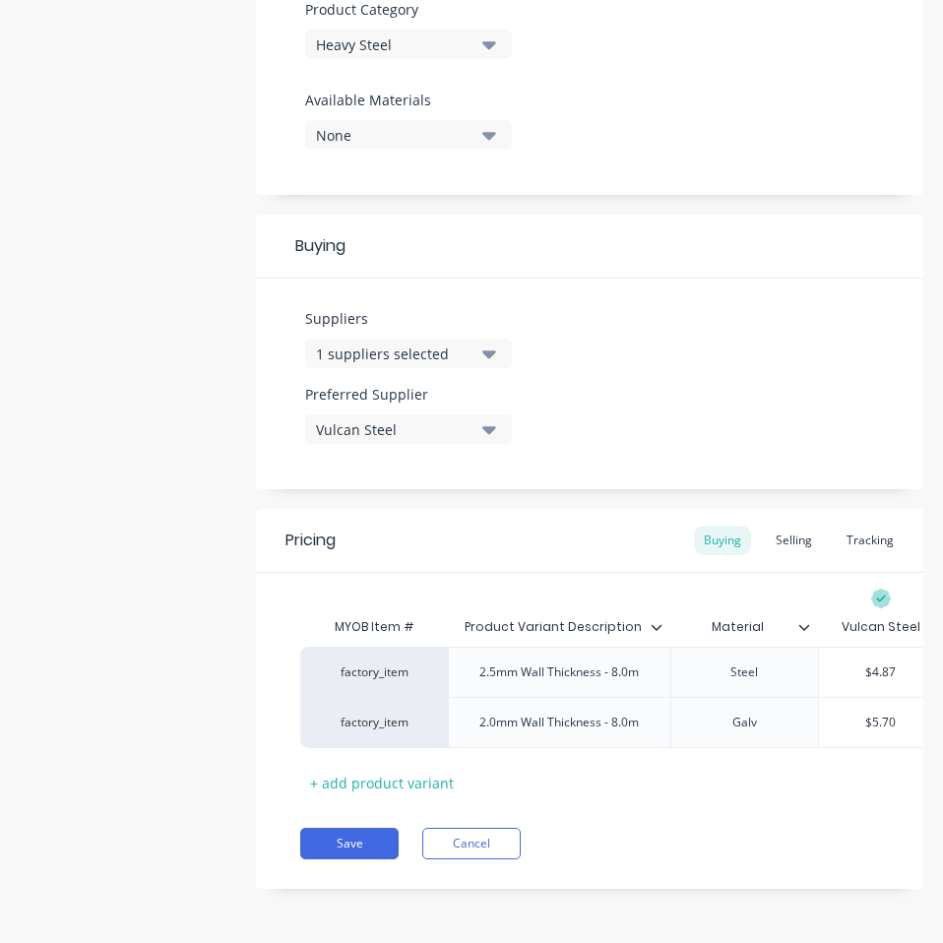
click at [741, 857] on div "Save Cancel" at bounding box center [611, 842] width 623 height 31
click at [335, 835] on button "Save" at bounding box center [349, 842] width 98 height 31
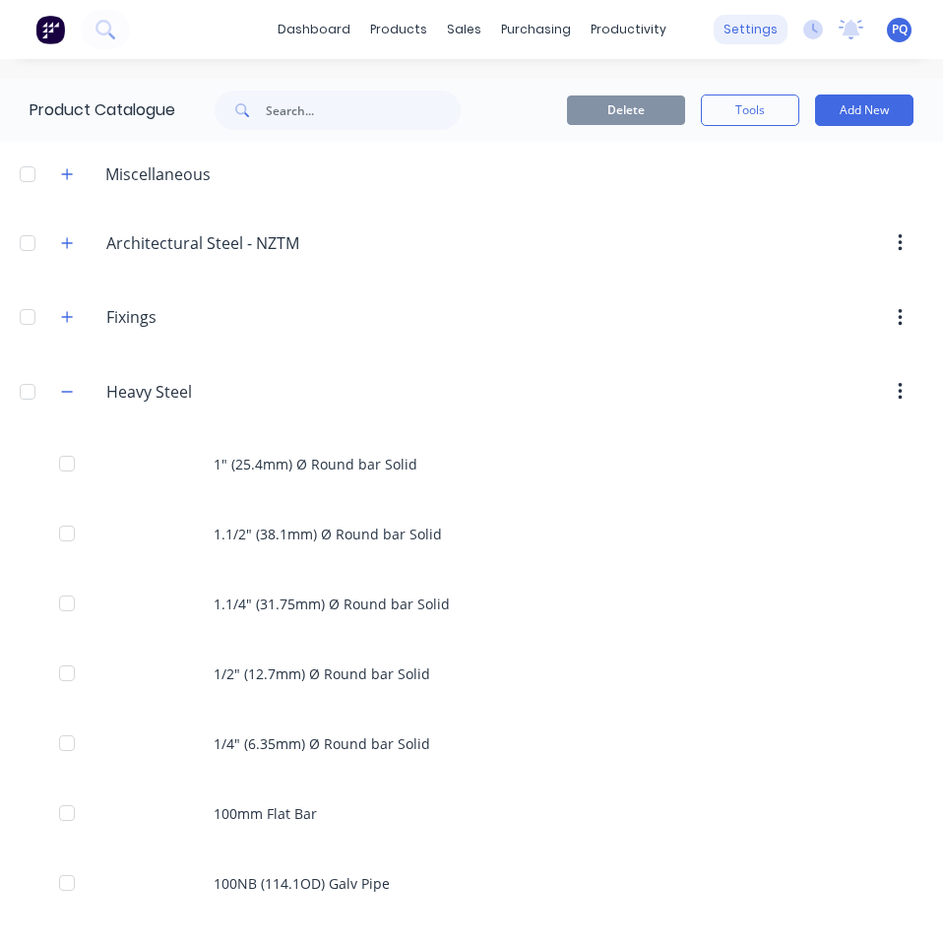
scroll to position [5441, 0]
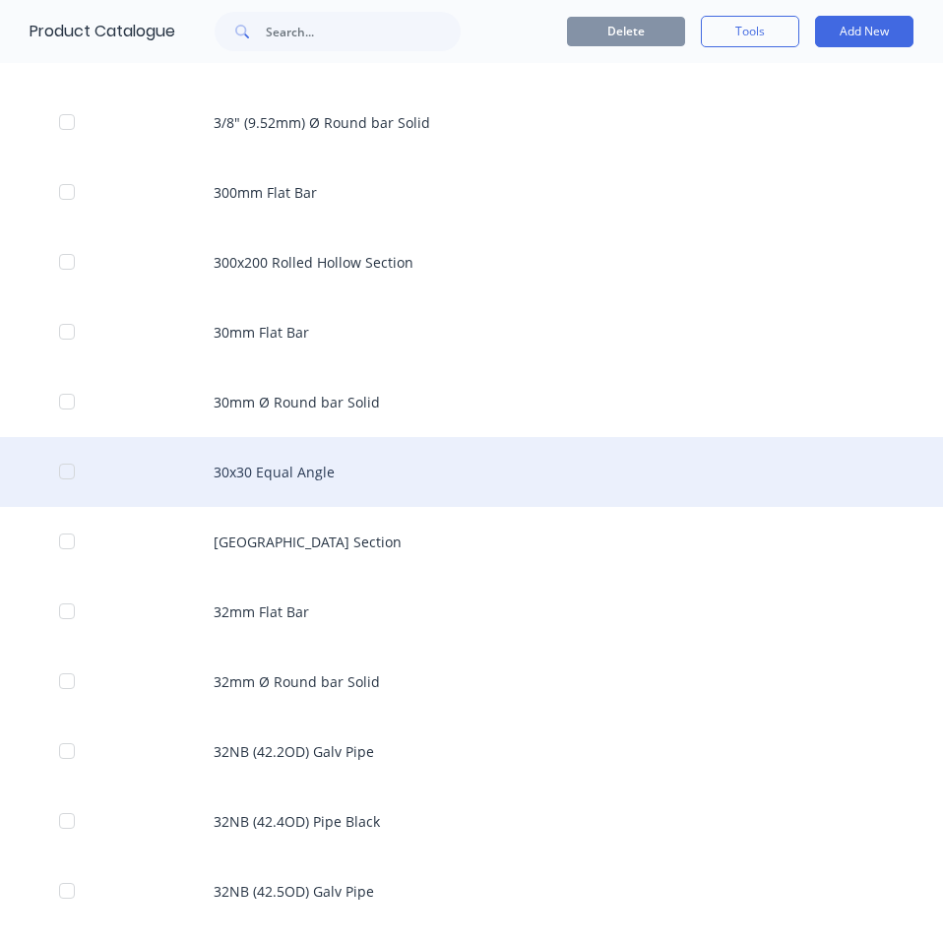
click at [347, 458] on div "30x30 Equal Angle" at bounding box center [471, 472] width 943 height 70
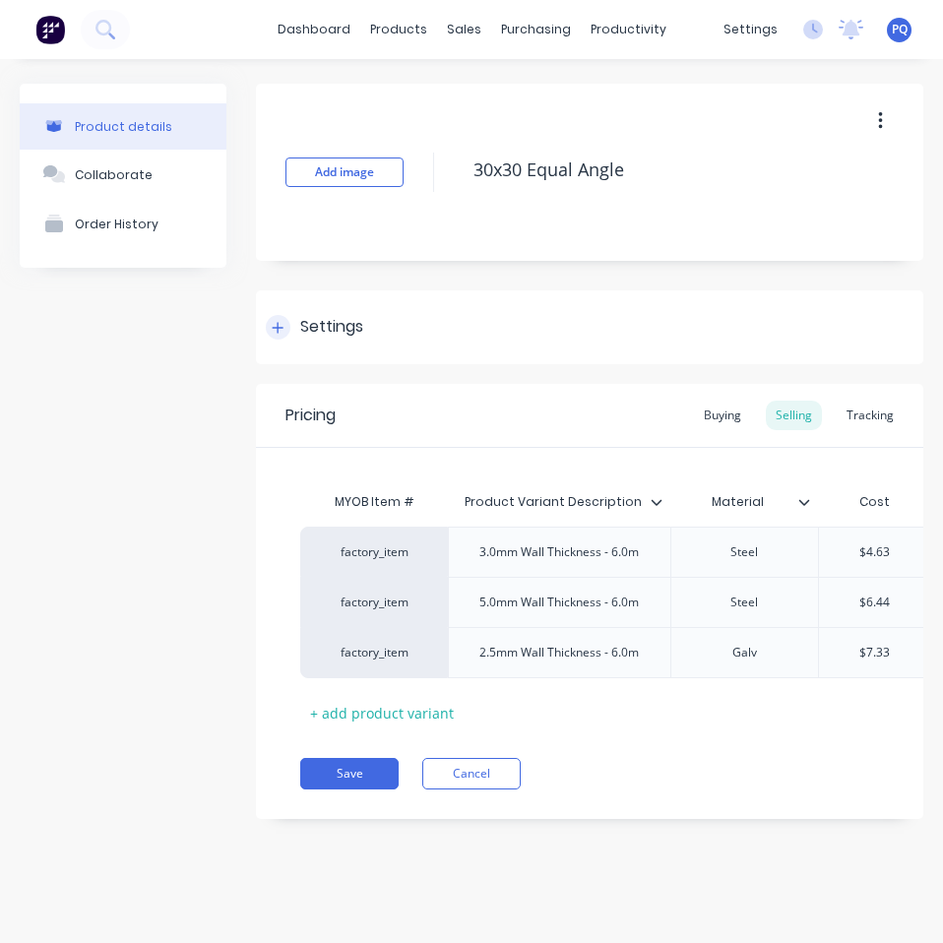
click at [303, 318] on div "Settings" at bounding box center [331, 327] width 63 height 25
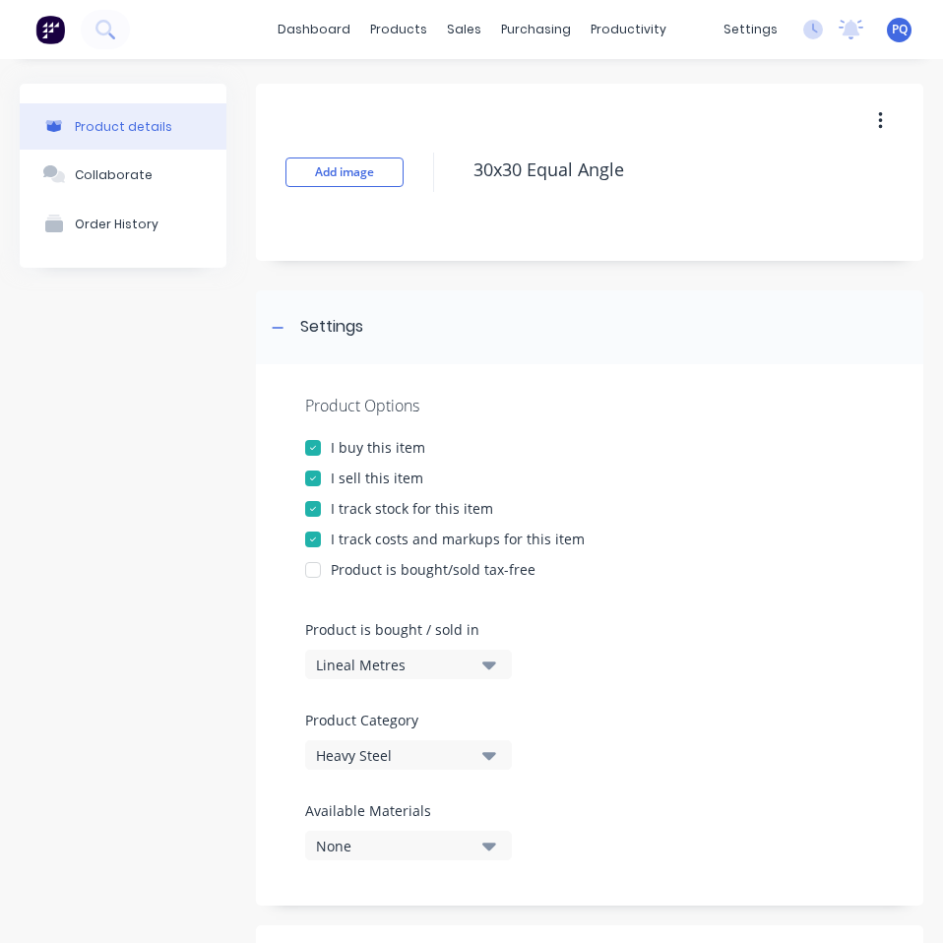
scroll to position [780, 0]
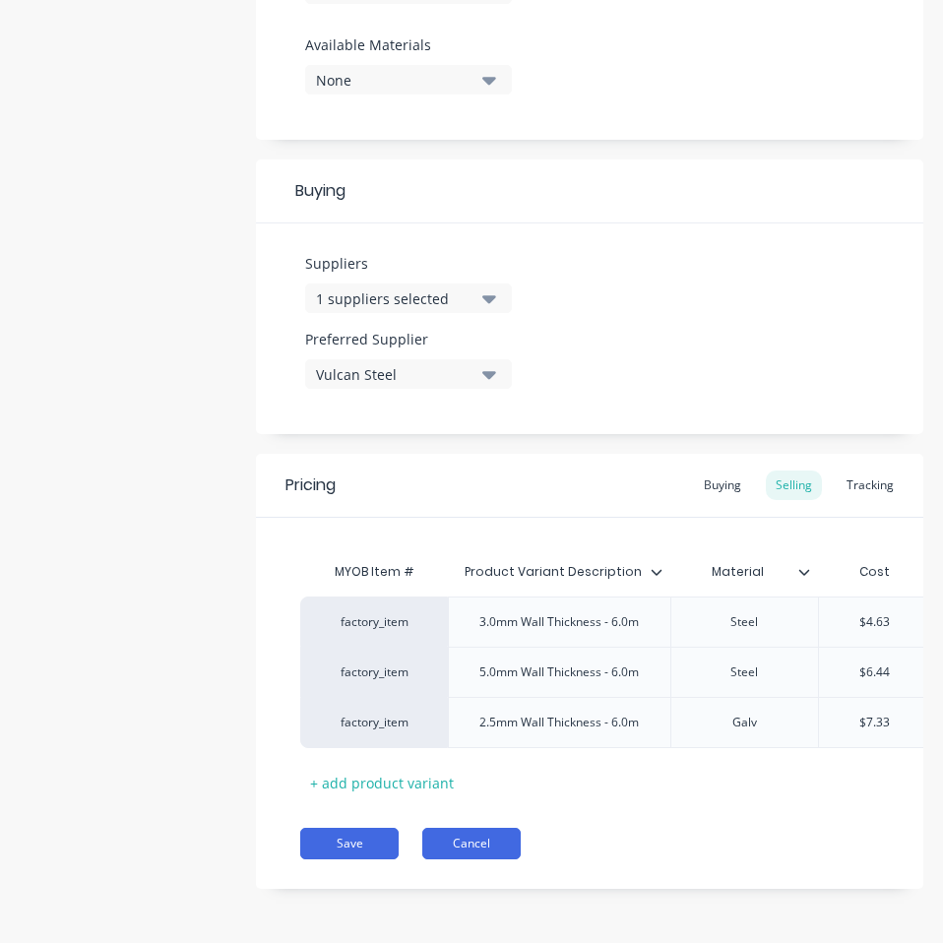
click at [462, 844] on button "Cancel" at bounding box center [471, 842] width 98 height 31
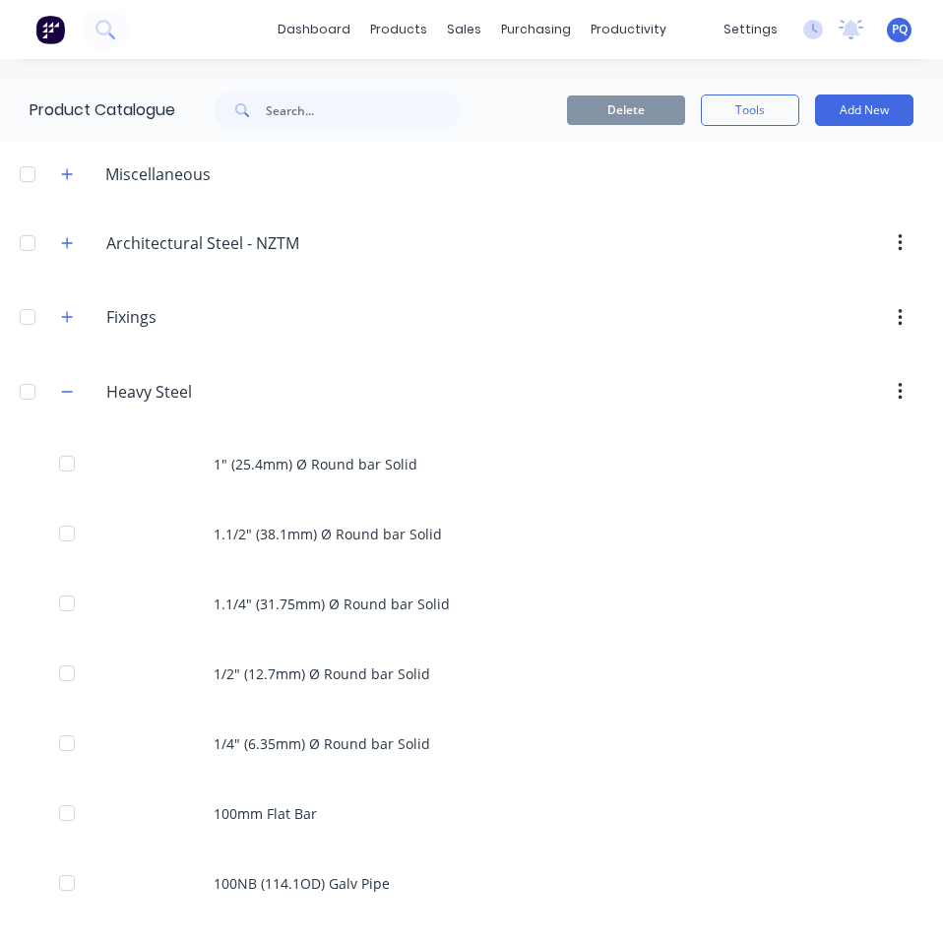
scroll to position [5441, 0]
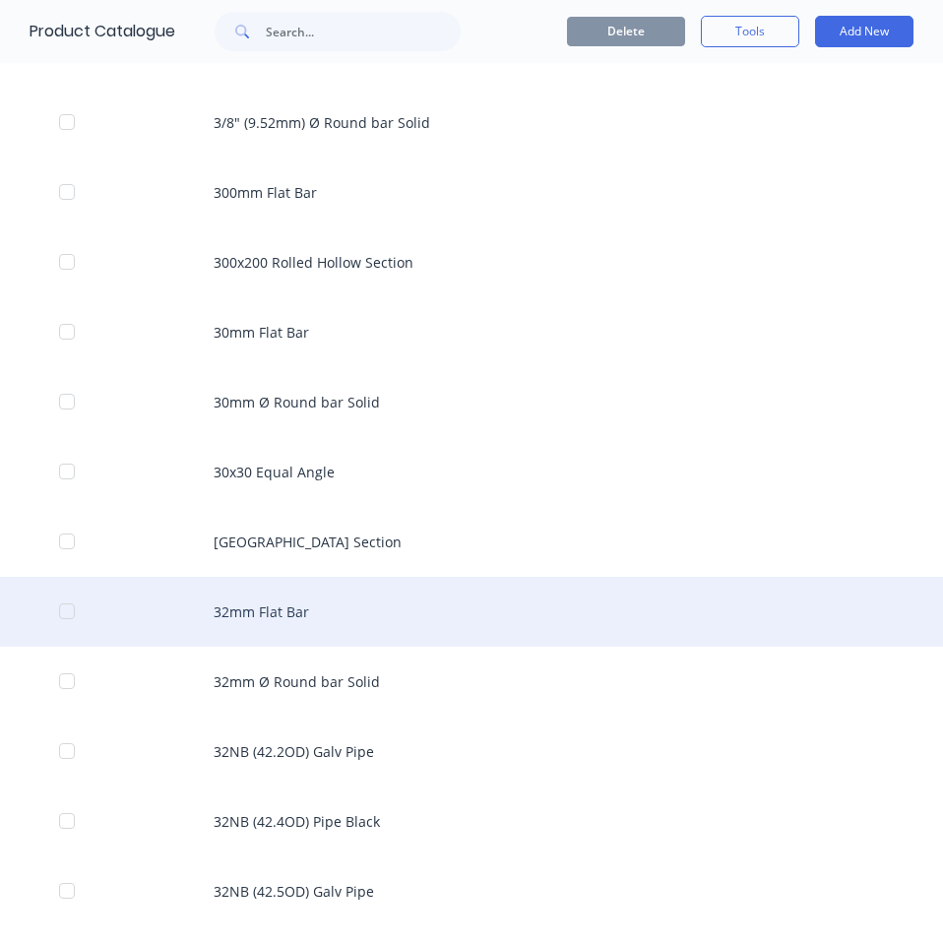
click at [319, 598] on div "32mm Flat Bar" at bounding box center [471, 612] width 943 height 70
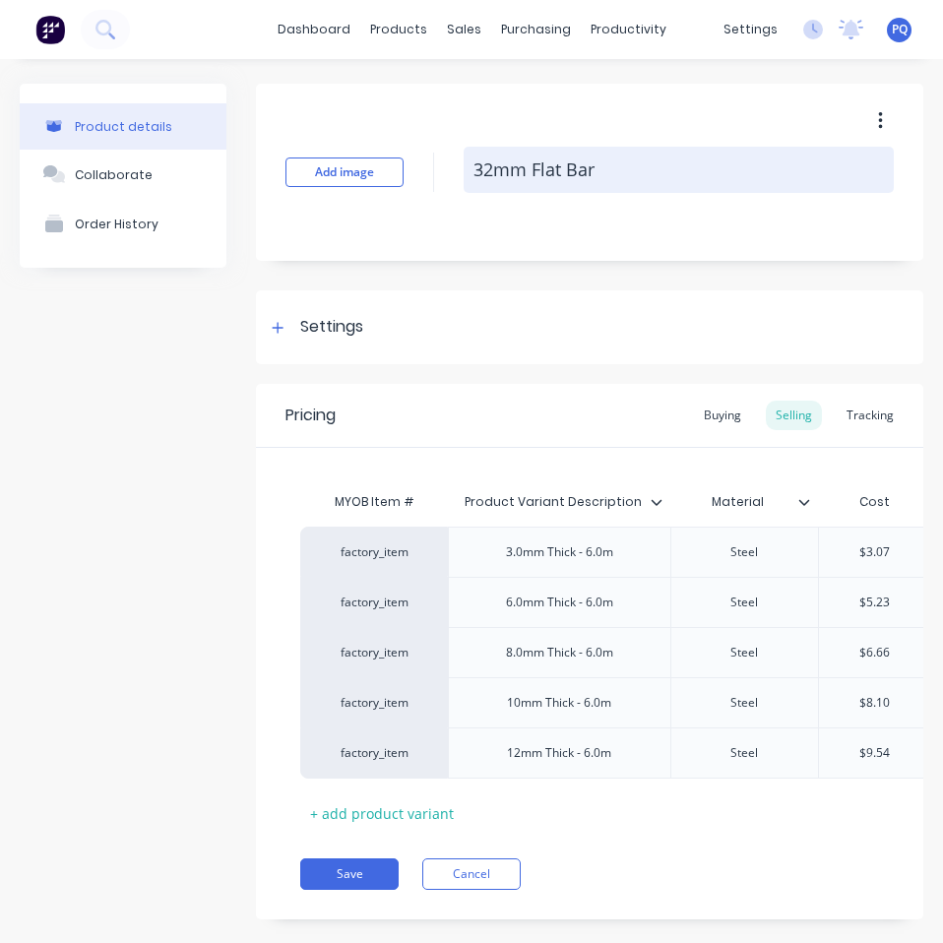
click at [575, 178] on textarea "32mm Flat Bar" at bounding box center [678, 170] width 430 height 46
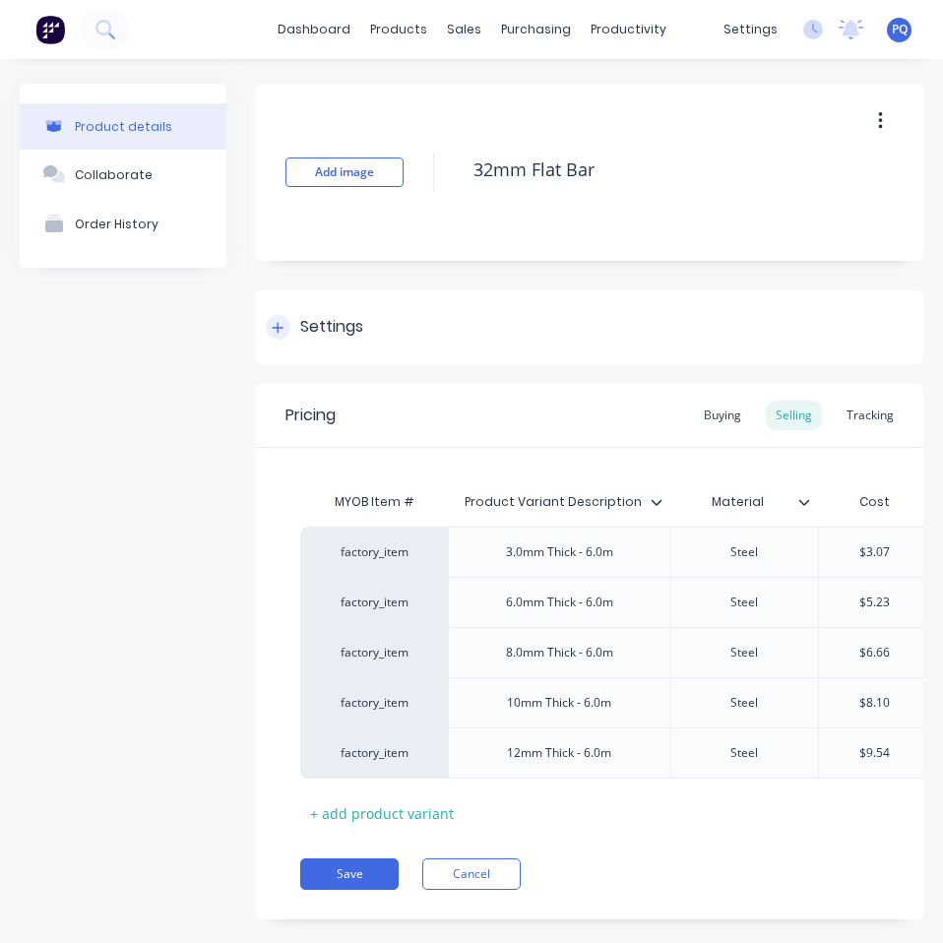
click at [328, 334] on div "Settings" at bounding box center [331, 327] width 63 height 25
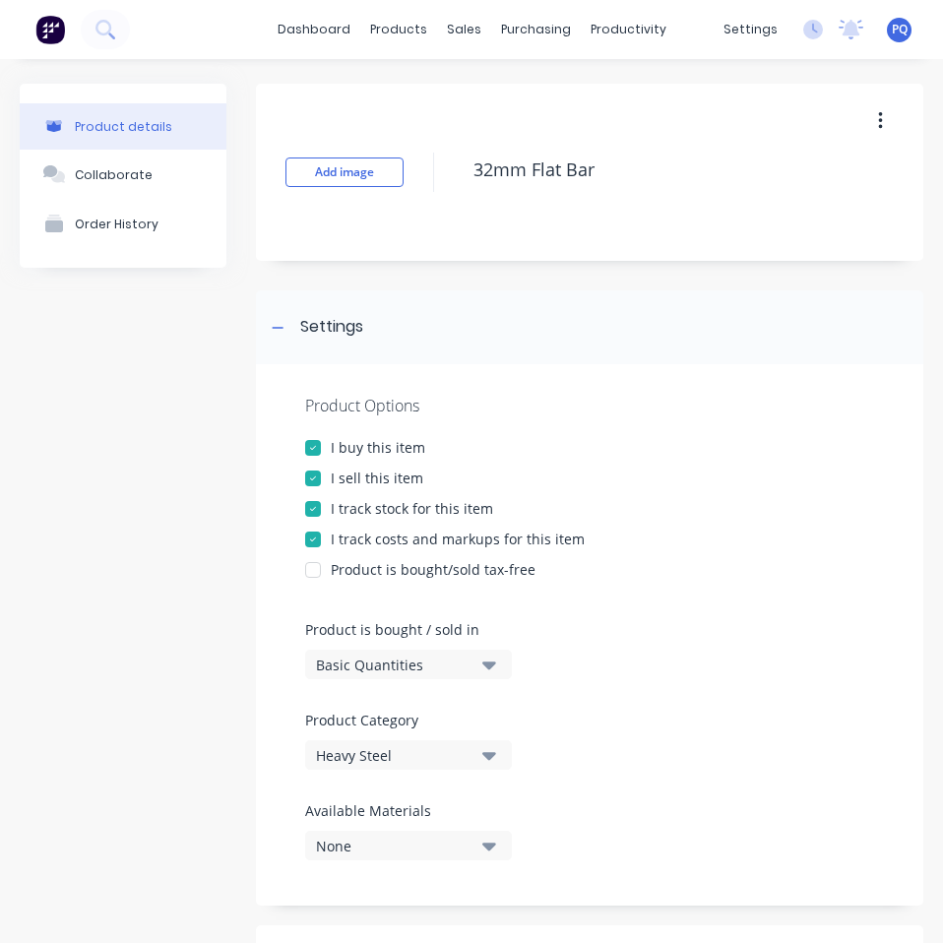
click at [355, 671] on div "Basic Quantities" at bounding box center [394, 664] width 157 height 21
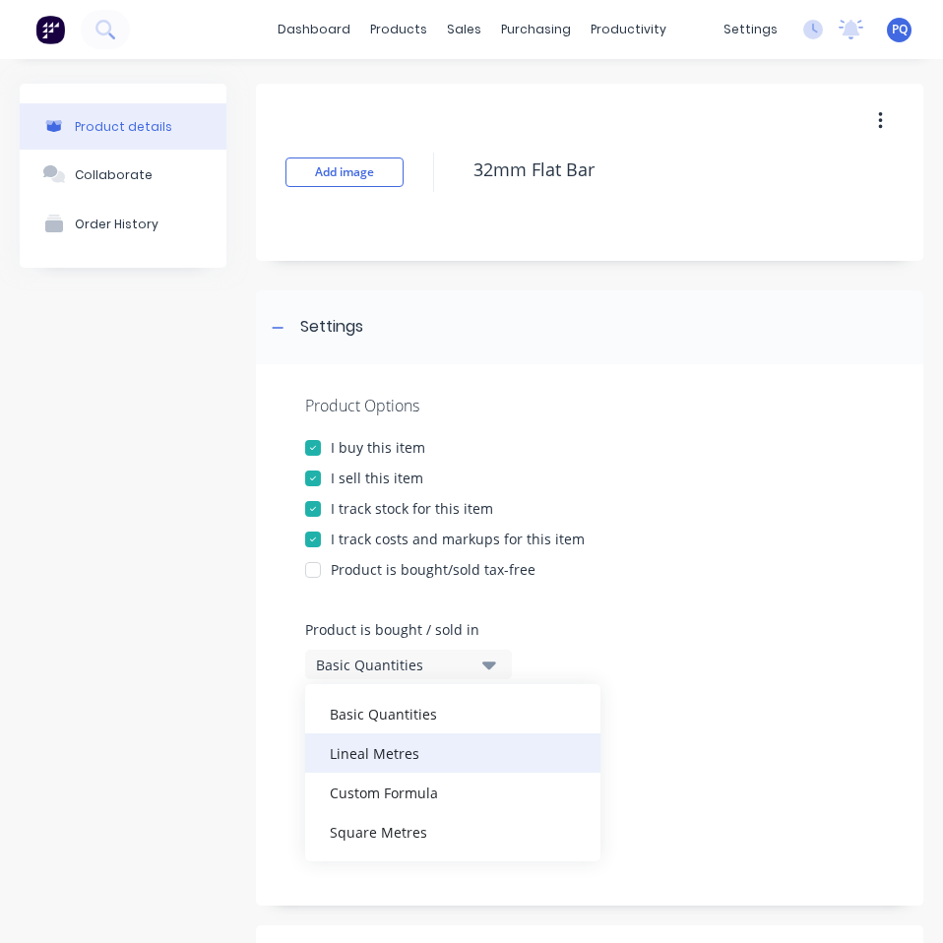
click at [364, 763] on div "Lineal Metres" at bounding box center [452, 752] width 295 height 39
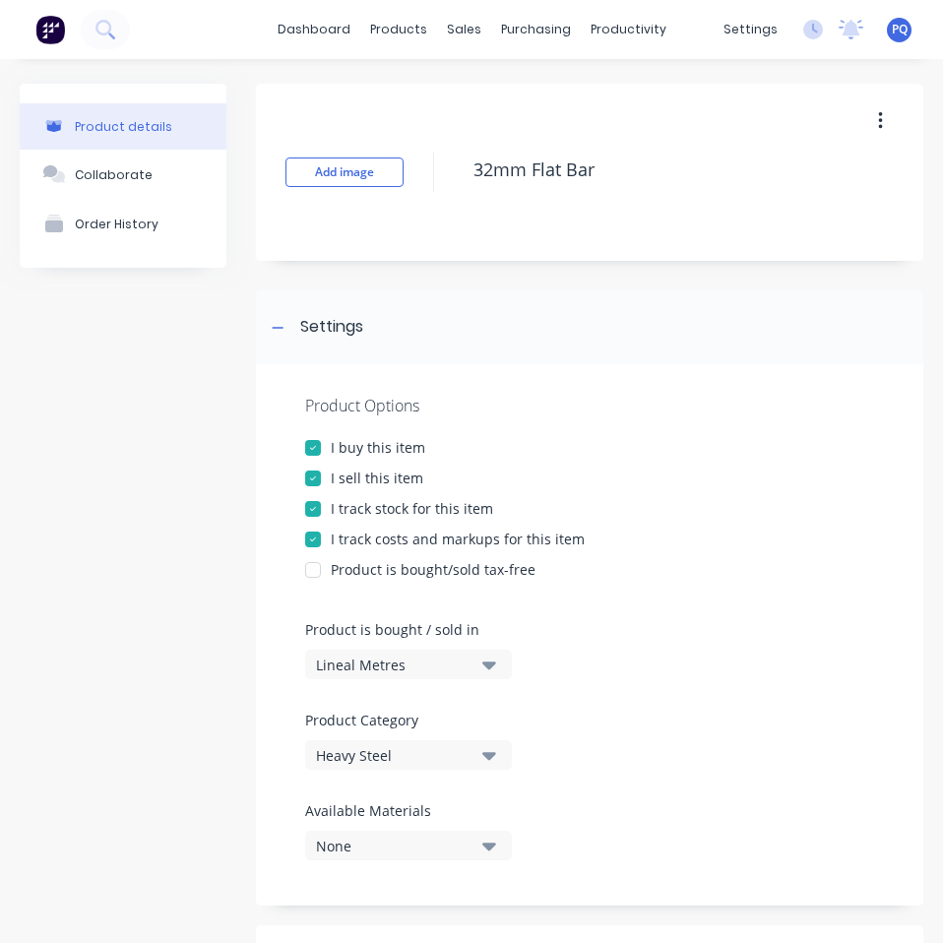
scroll to position [881, 0]
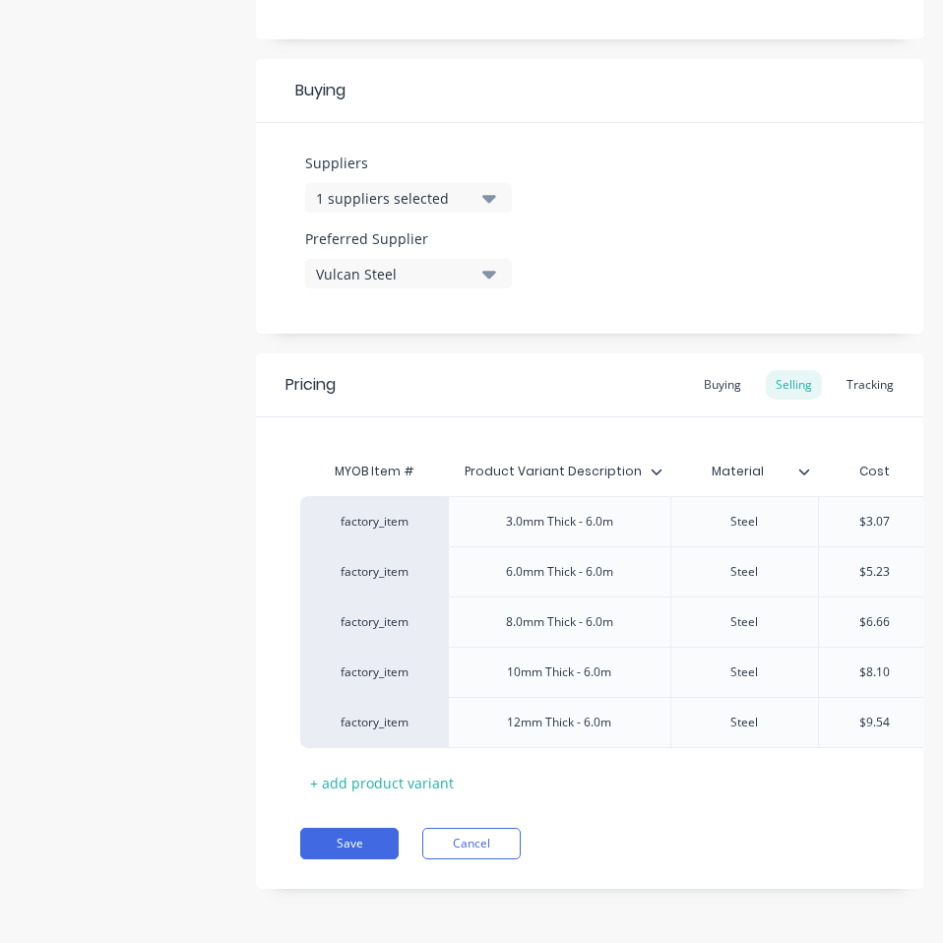
drag, startPoint x: 714, startPoint y: 373, endPoint x: 739, endPoint y: 370, distance: 24.8
click at [713, 373] on div "Buying" at bounding box center [722, 385] width 57 height 30
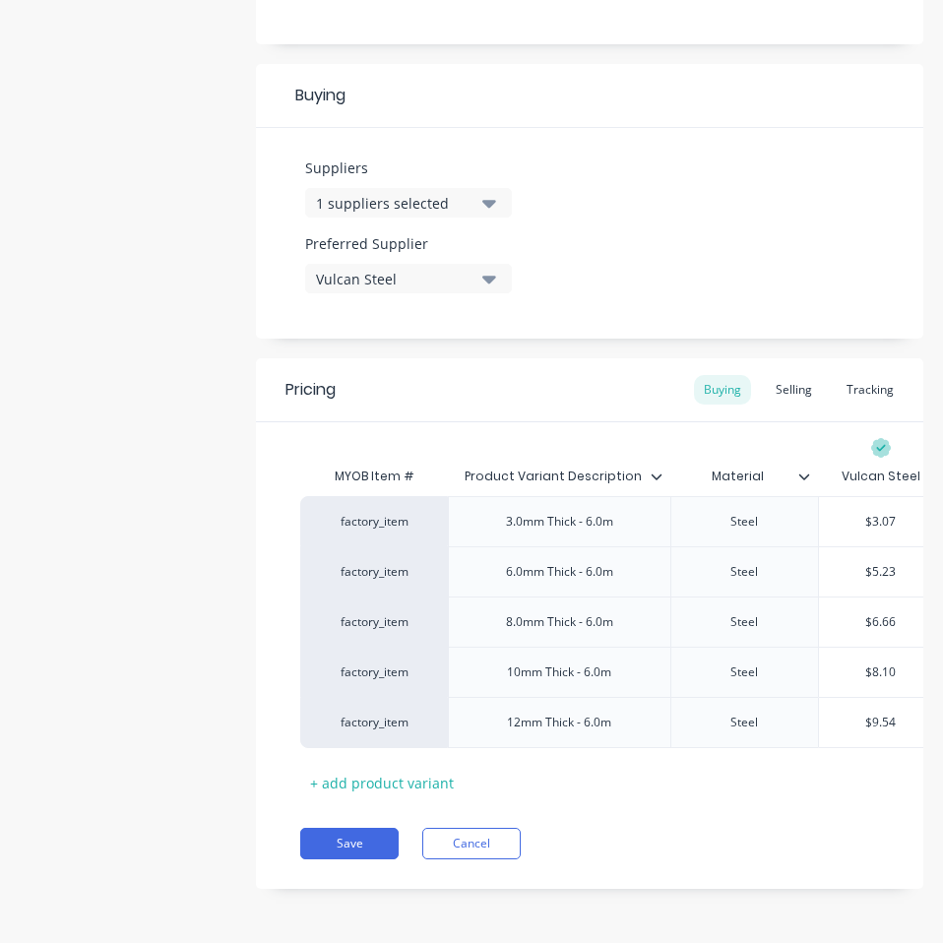
scroll to position [876, 0]
click at [896, 513] on input "$3.07" at bounding box center [881, 522] width 124 height 18
click at [877, 563] on input "$5.23" at bounding box center [881, 572] width 124 height 18
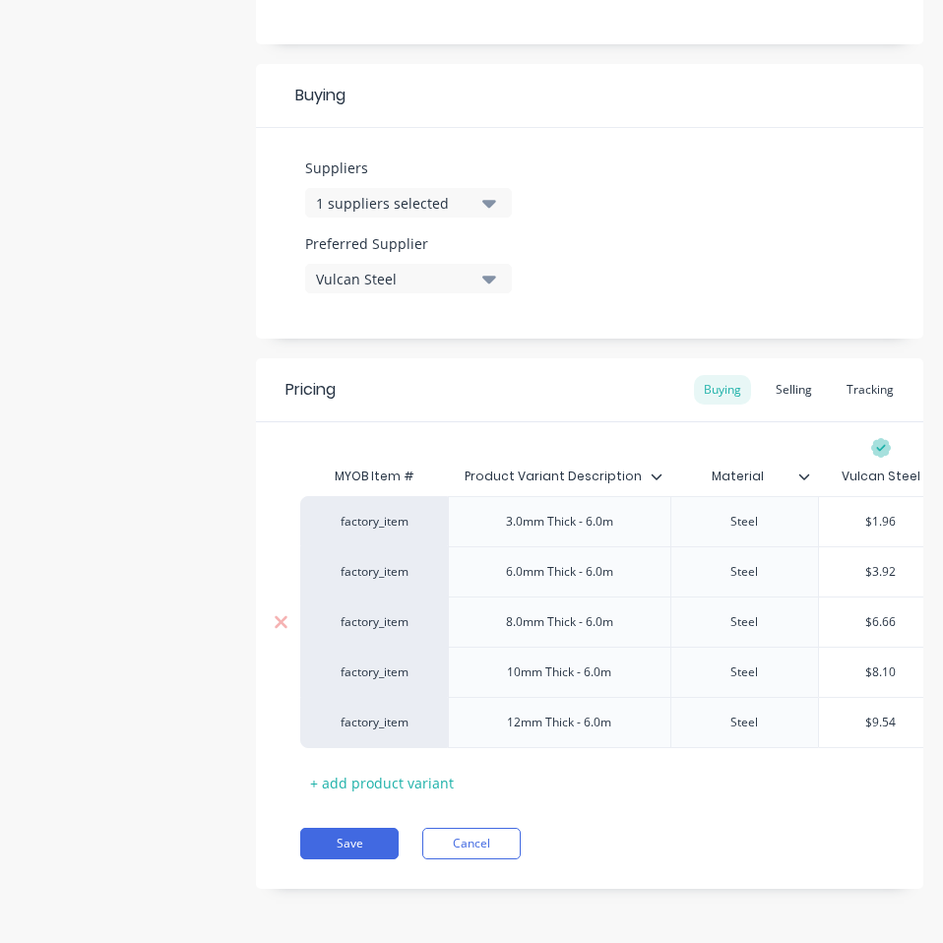
click at [877, 597] on div "$6.66" at bounding box center [881, 621] width 124 height 49
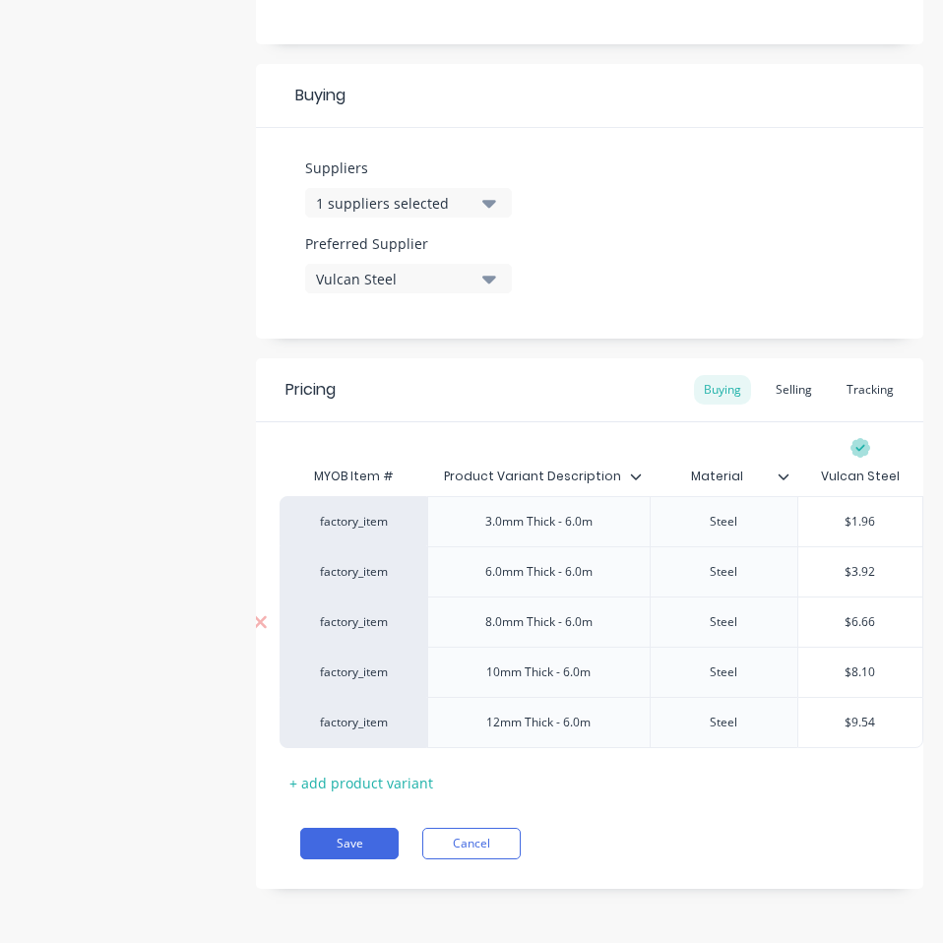
click at [877, 597] on div "$6.66" at bounding box center [860, 621] width 124 height 49
click at [849, 613] on input "$6.66" at bounding box center [860, 622] width 124 height 18
click at [839, 563] on input "$3.92" at bounding box center [860, 572] width 124 height 18
click at [836, 613] on input "$6.66" at bounding box center [860, 622] width 124 height 18
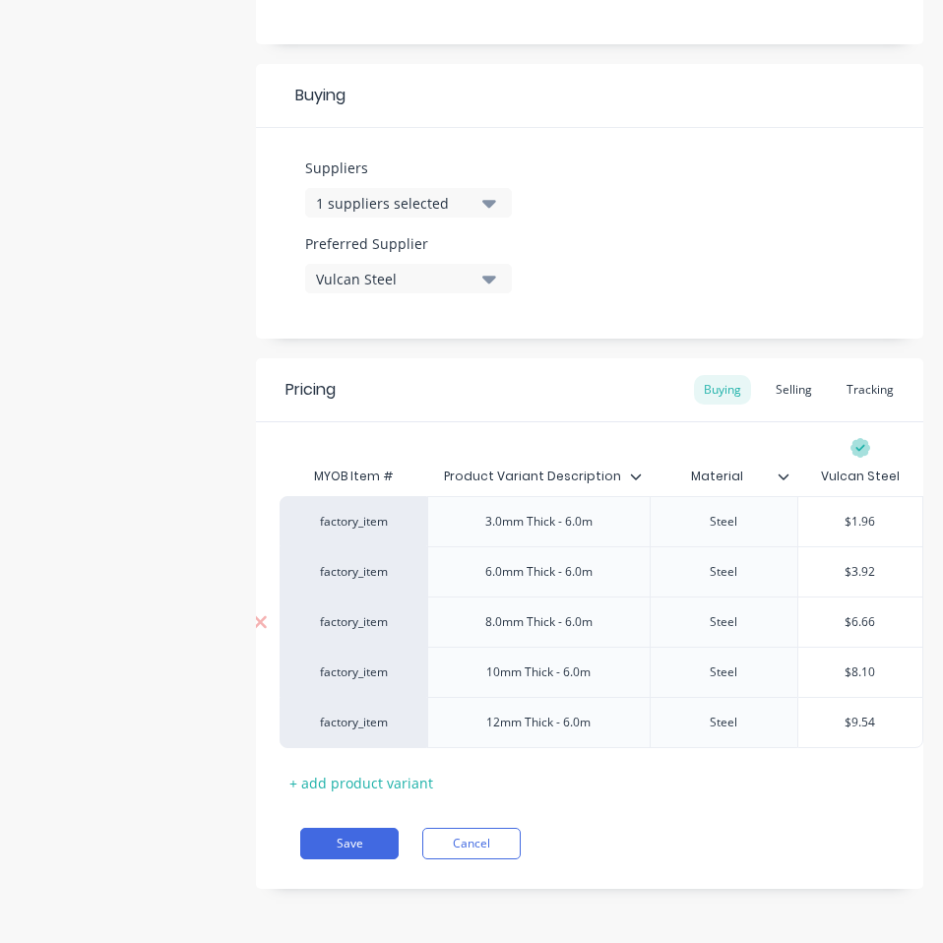
click at [836, 613] on input "$6.66" at bounding box center [860, 622] width 124 height 18
click at [844, 663] on input "$8.10" at bounding box center [860, 672] width 124 height 18
click at [845, 663] on input "$8.10" at bounding box center [860, 672] width 124 height 18
click at [839, 713] on input "$9.54" at bounding box center [860, 722] width 124 height 18
drag, startPoint x: 839, startPoint y: 708, endPoint x: 836, endPoint y: 736, distance: 27.7
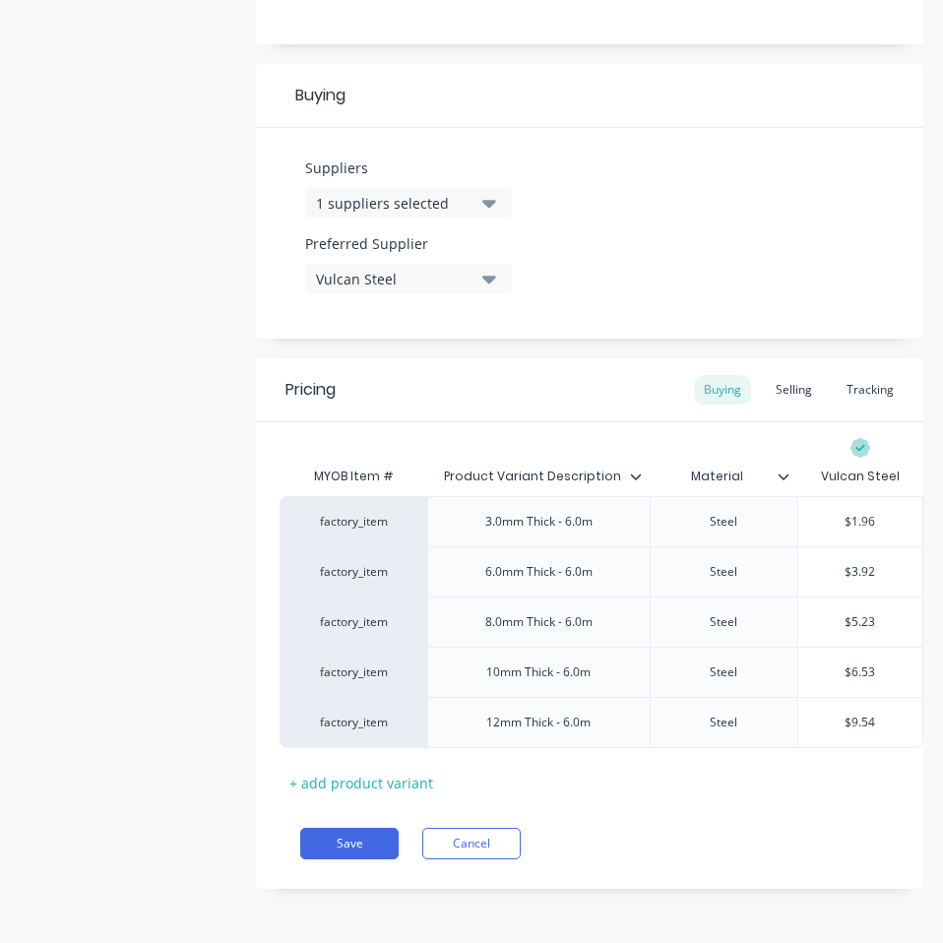
click at [840, 713] on input "$9.54" at bounding box center [860, 722] width 124 height 18
click at [810, 836] on div "Save Cancel" at bounding box center [611, 842] width 623 height 31
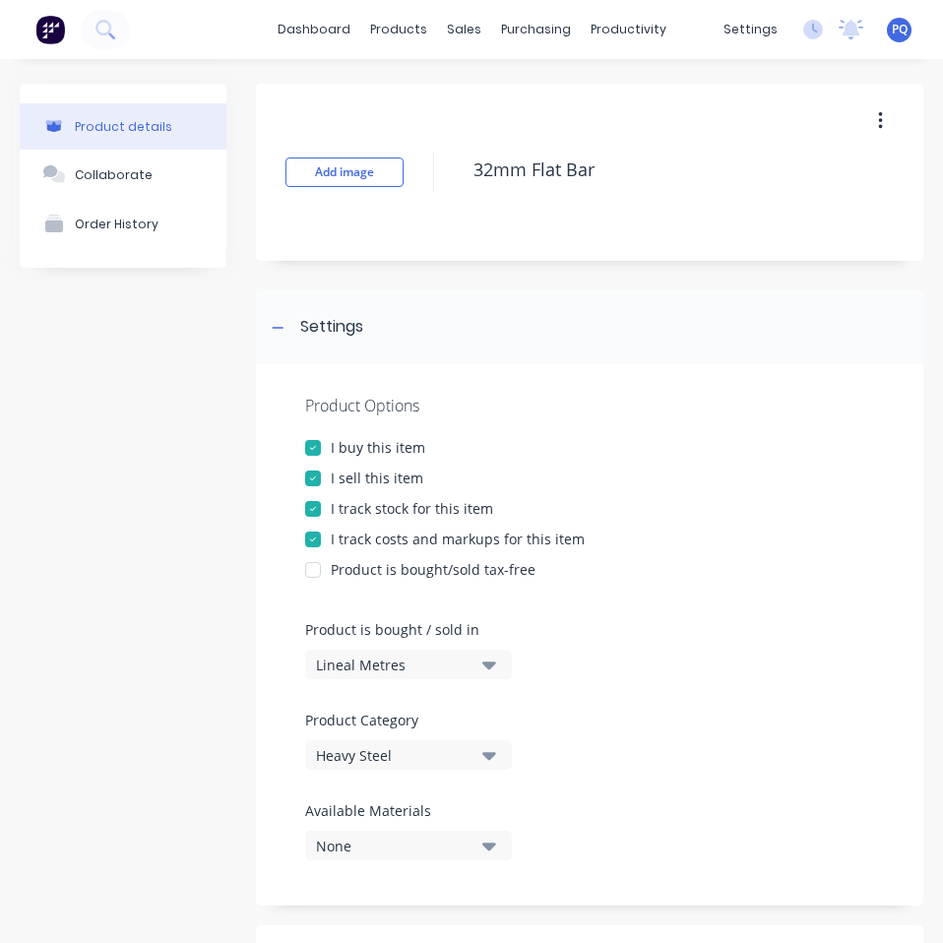
scroll to position [876, 0]
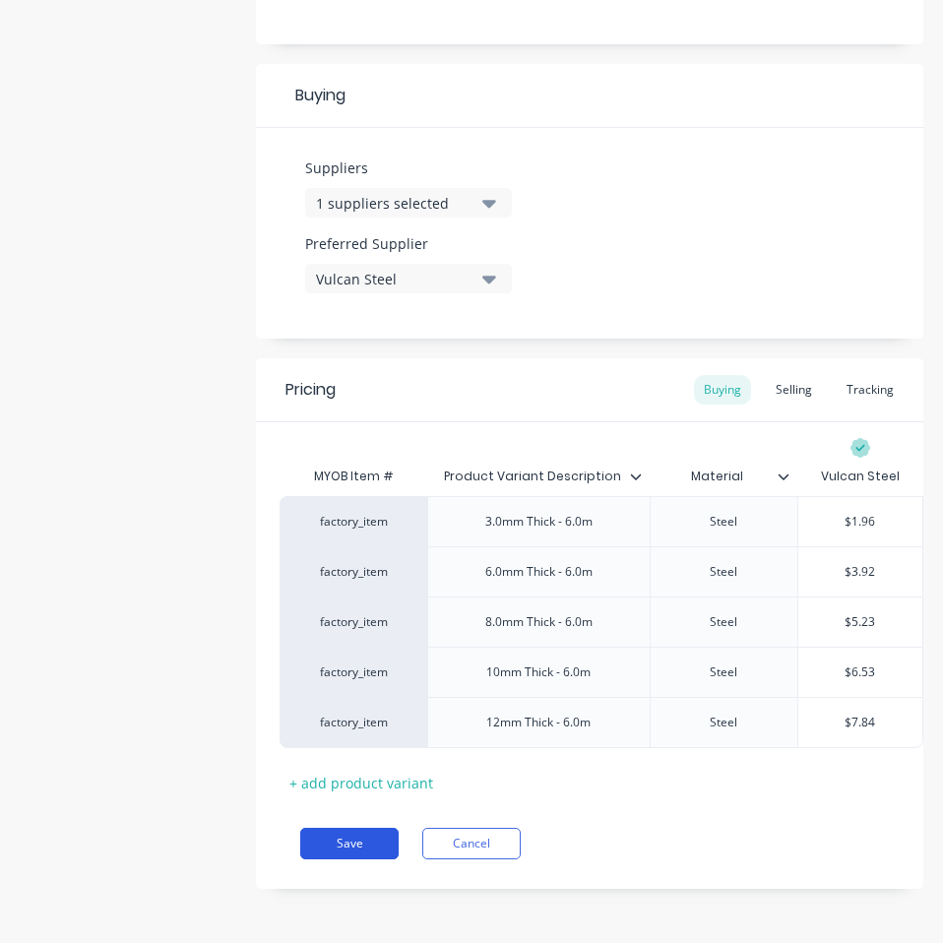
click at [330, 850] on button "Save" at bounding box center [349, 842] width 98 height 31
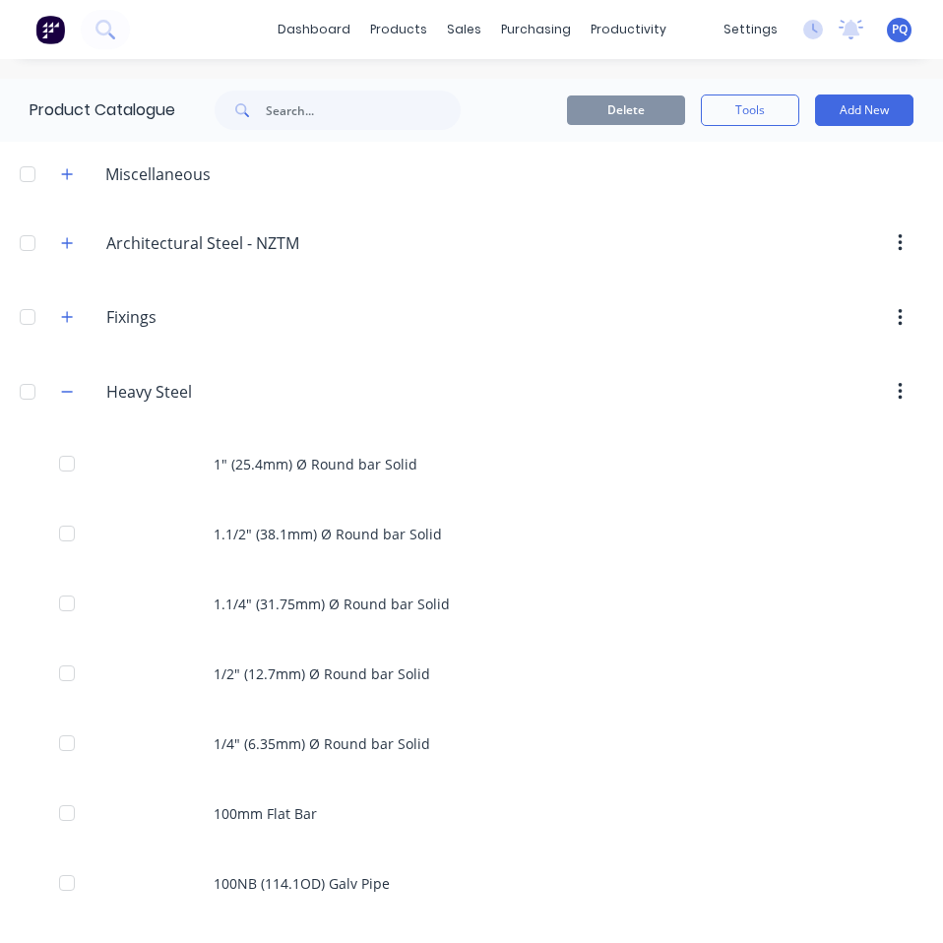
scroll to position [5581, 0]
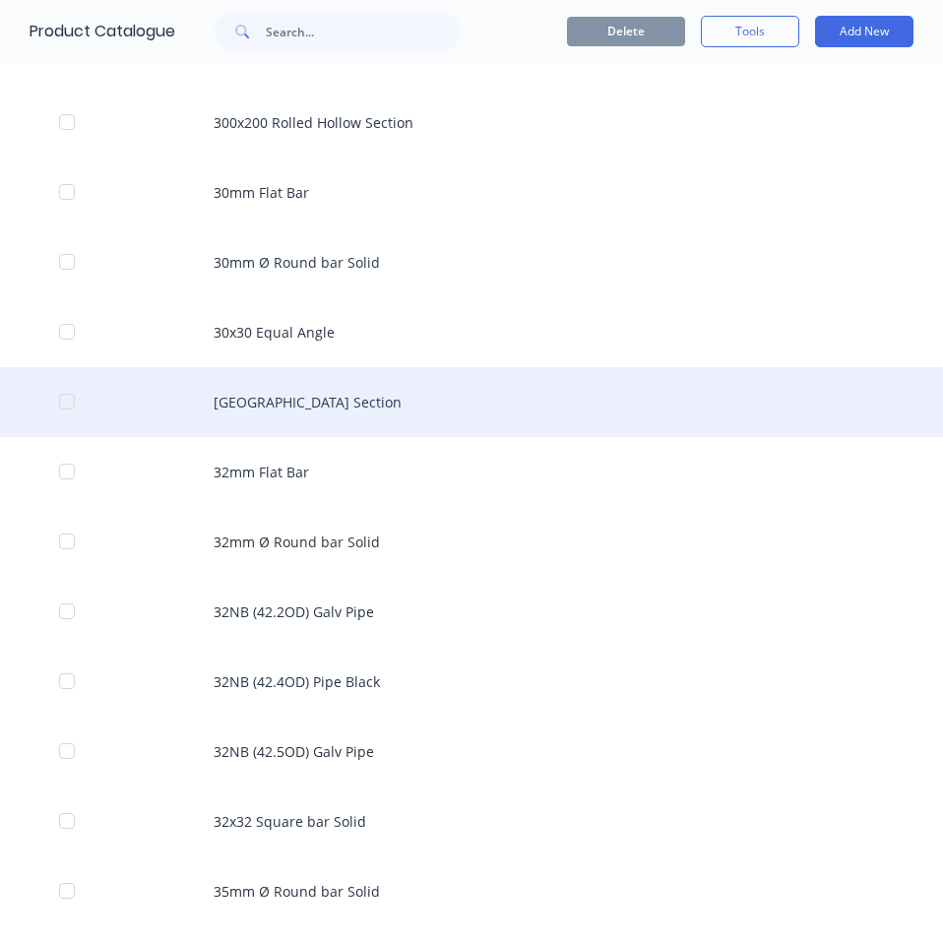
click at [356, 420] on div "[GEOGRAPHIC_DATA] Section" at bounding box center [471, 402] width 943 height 70
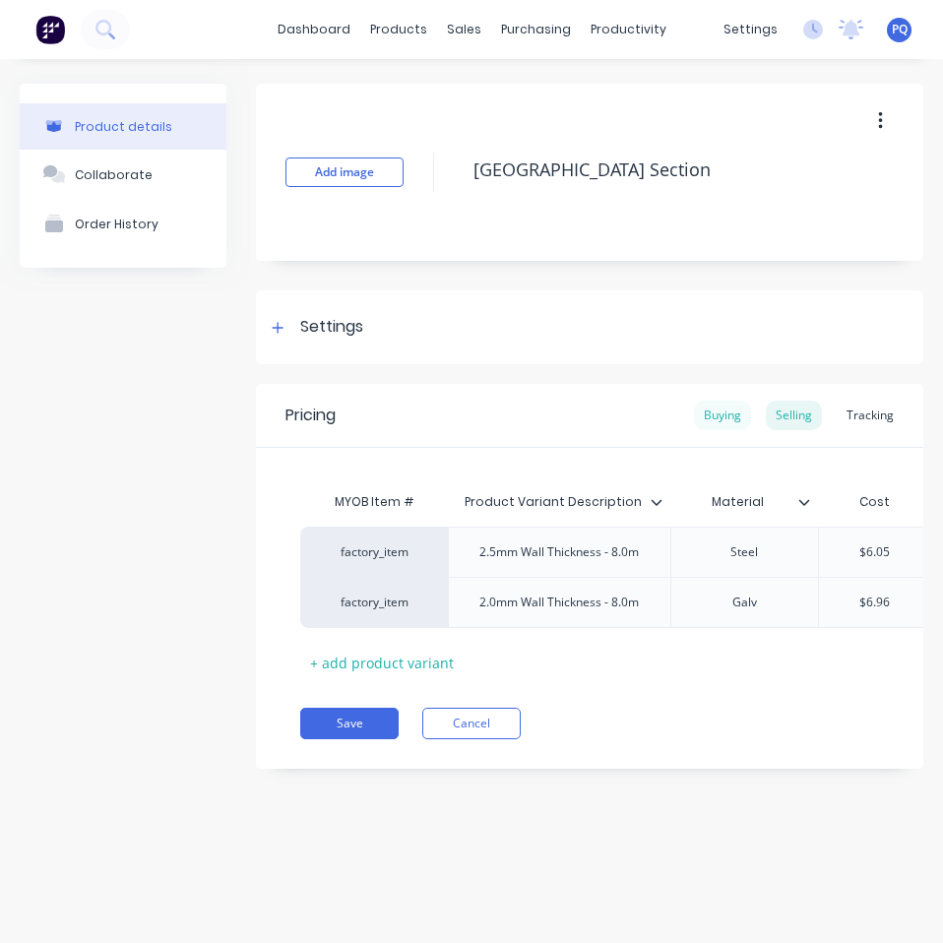
click at [731, 424] on div "Buying" at bounding box center [722, 415] width 57 height 30
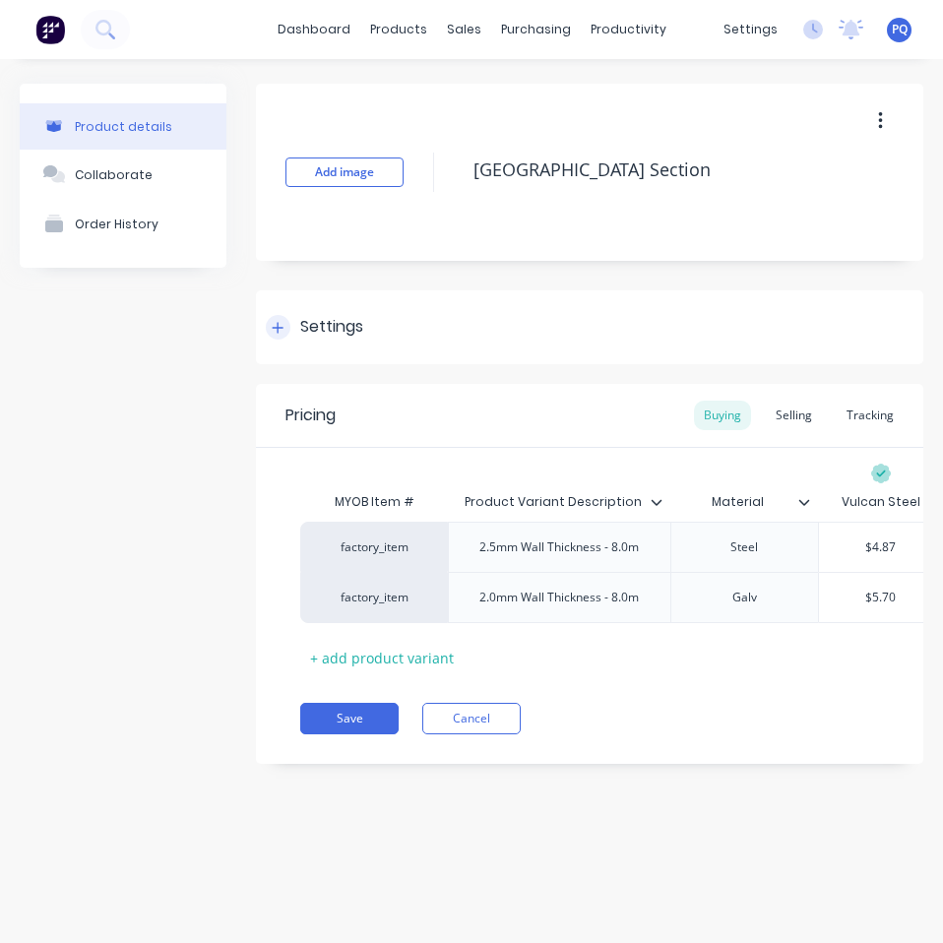
click at [298, 321] on div "Settings" at bounding box center [314, 327] width 97 height 25
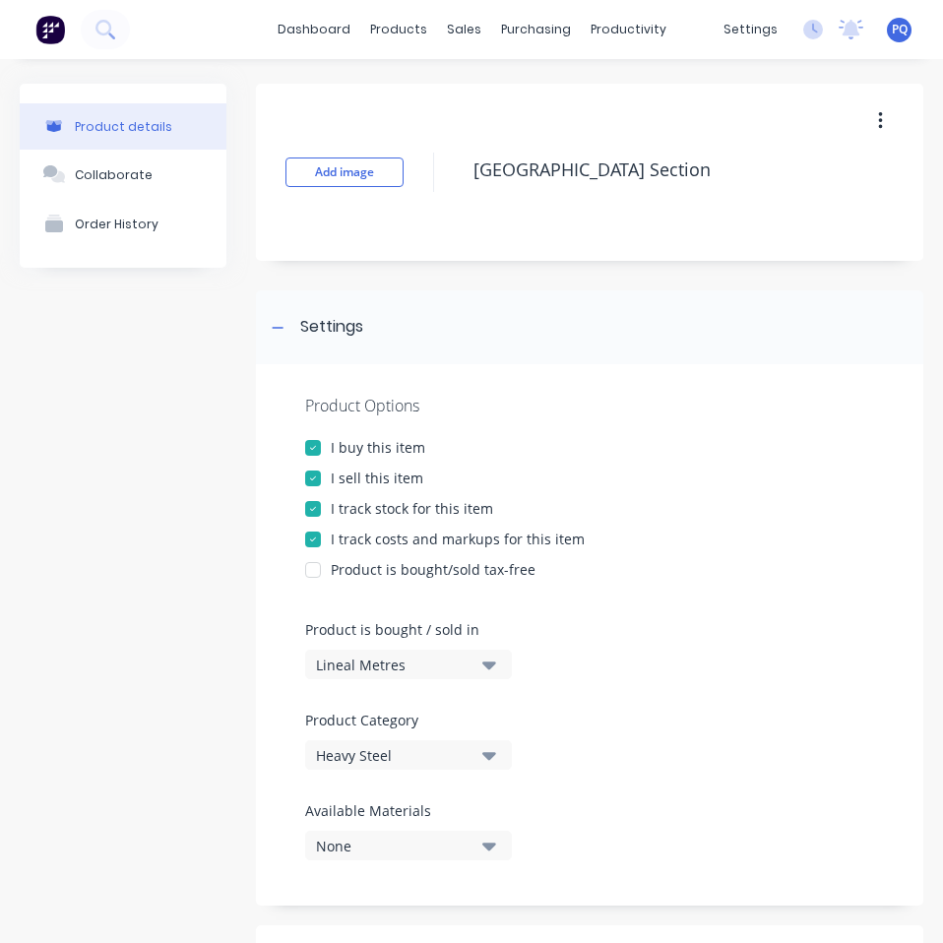
scroll to position [725, 0]
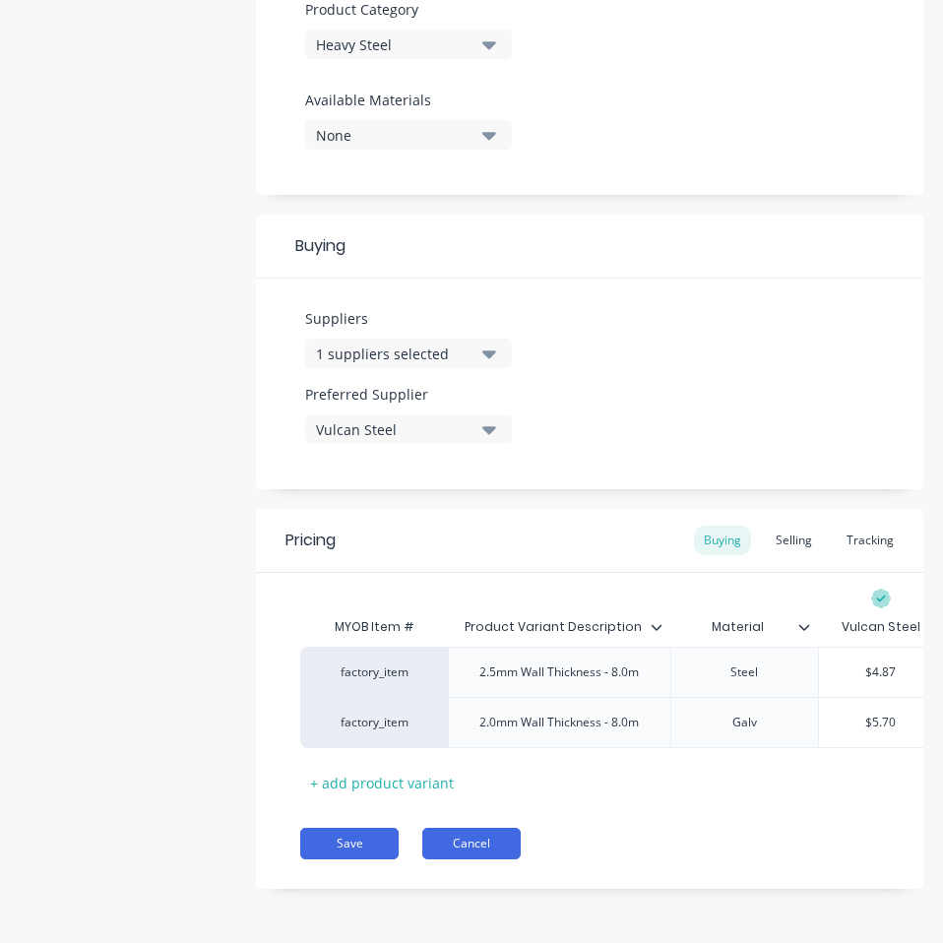
click at [454, 835] on button "Cancel" at bounding box center [471, 842] width 98 height 31
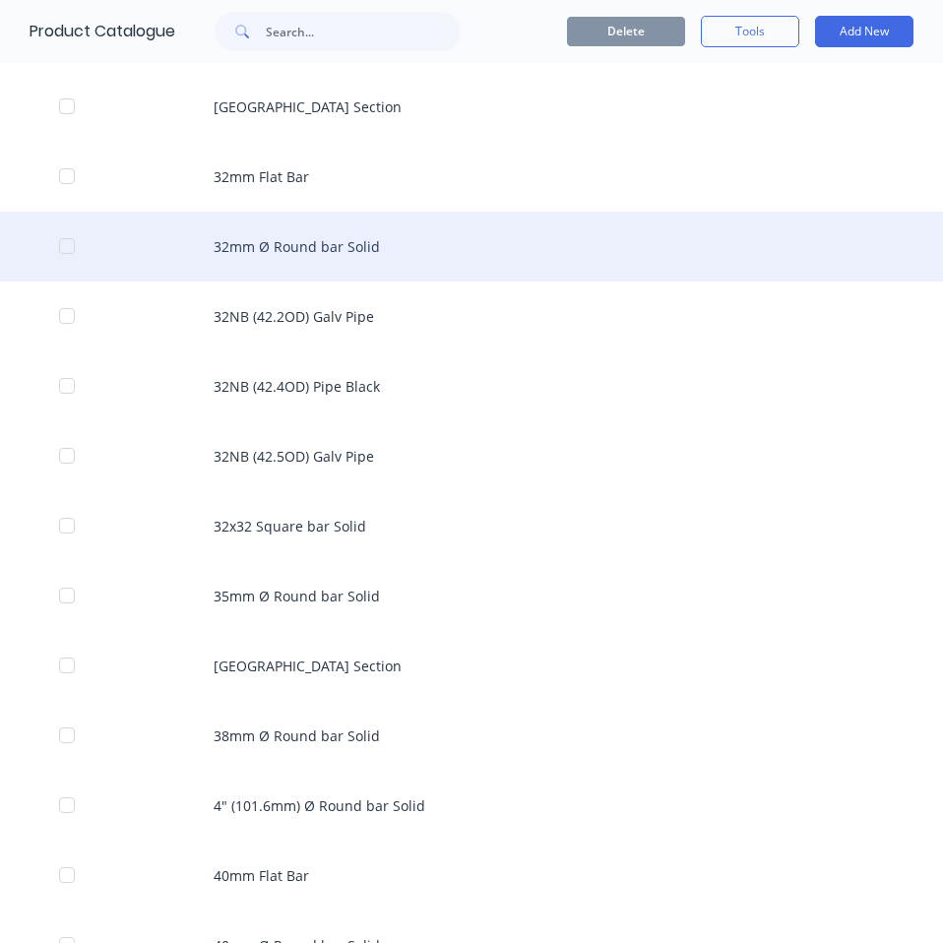
scroll to position [5777, 0]
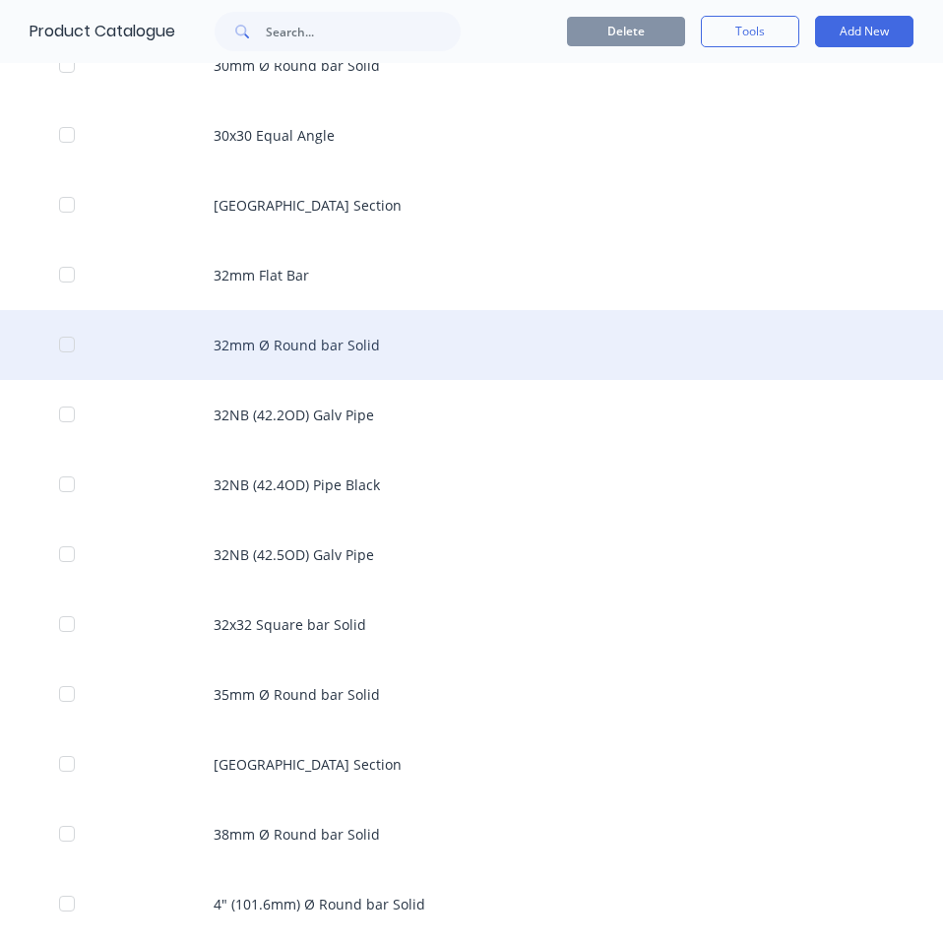
click at [399, 342] on div "32mm Ø Round bar Solid" at bounding box center [471, 345] width 943 height 70
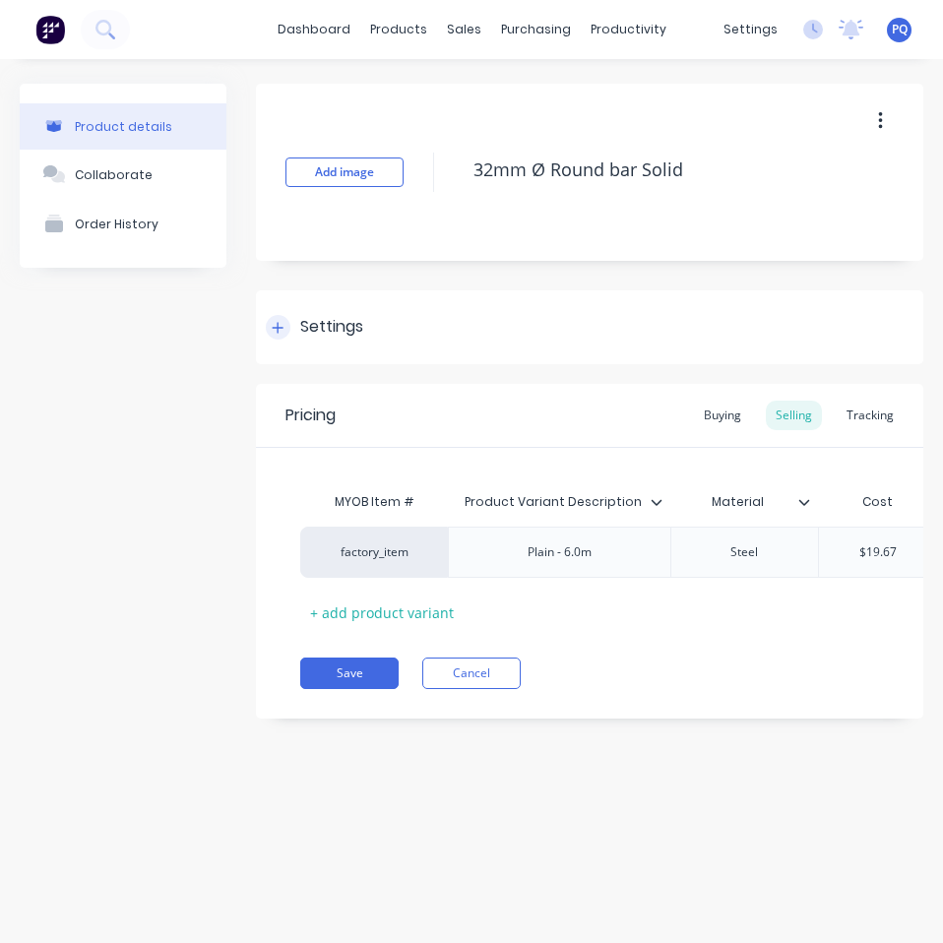
click at [353, 332] on div "Settings" at bounding box center [331, 327] width 63 height 25
